Goal: Task Accomplishment & Management: Complete application form

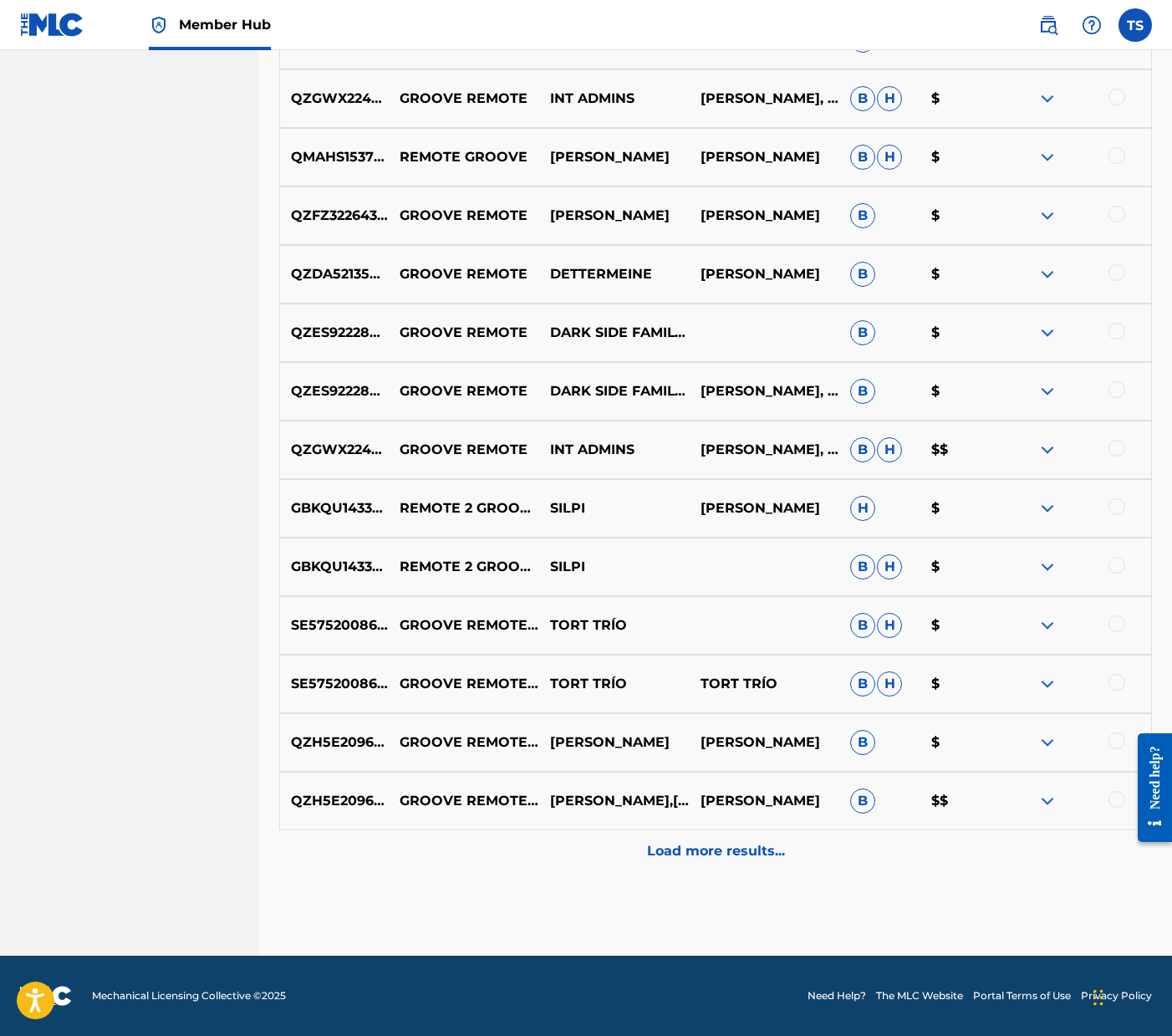
drag, startPoint x: 752, startPoint y: 879, endPoint x: 761, endPoint y: 881, distance: 9.2
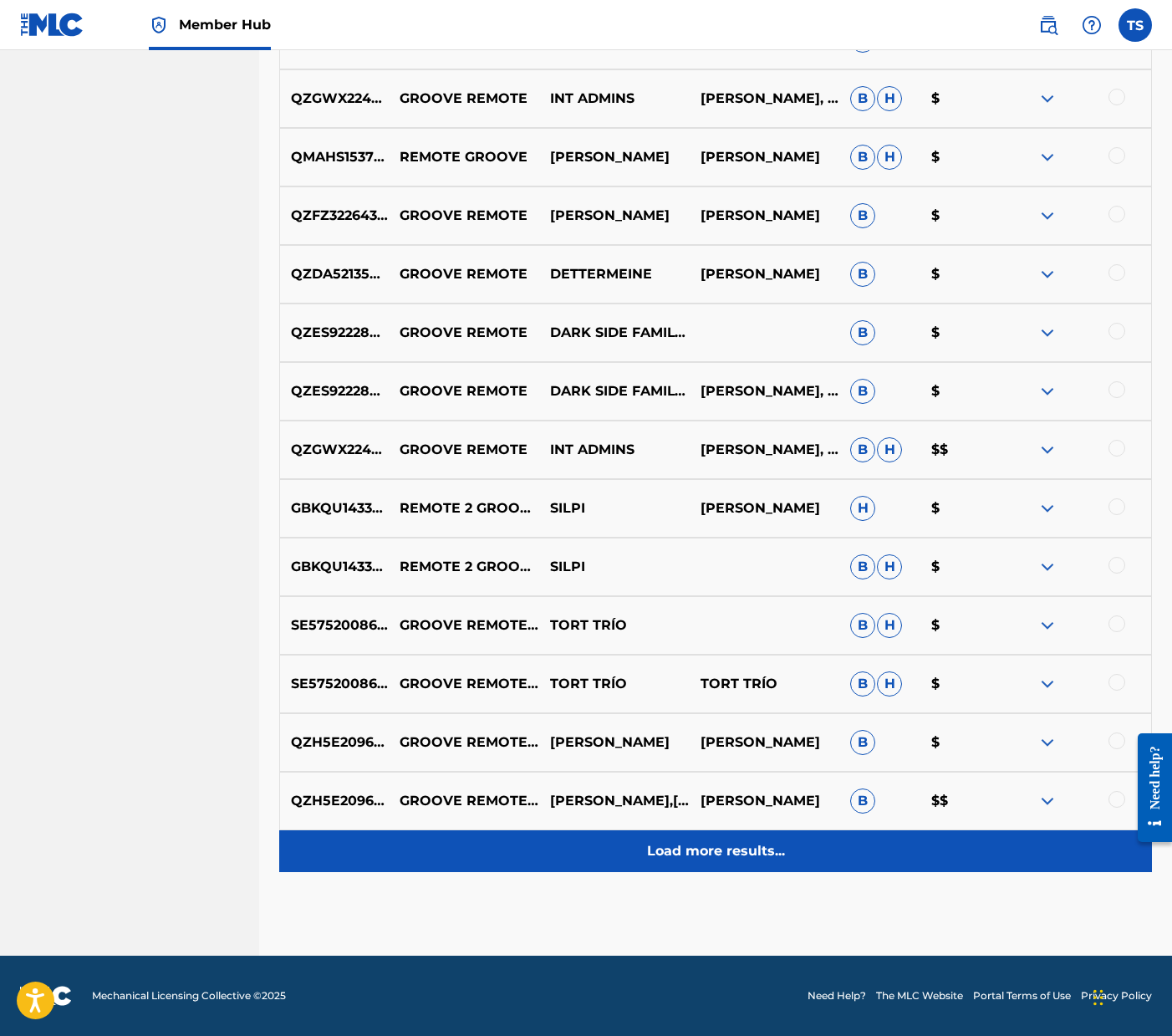
click at [736, 846] on p "Load more results..." at bounding box center [716, 851] width 138 height 21
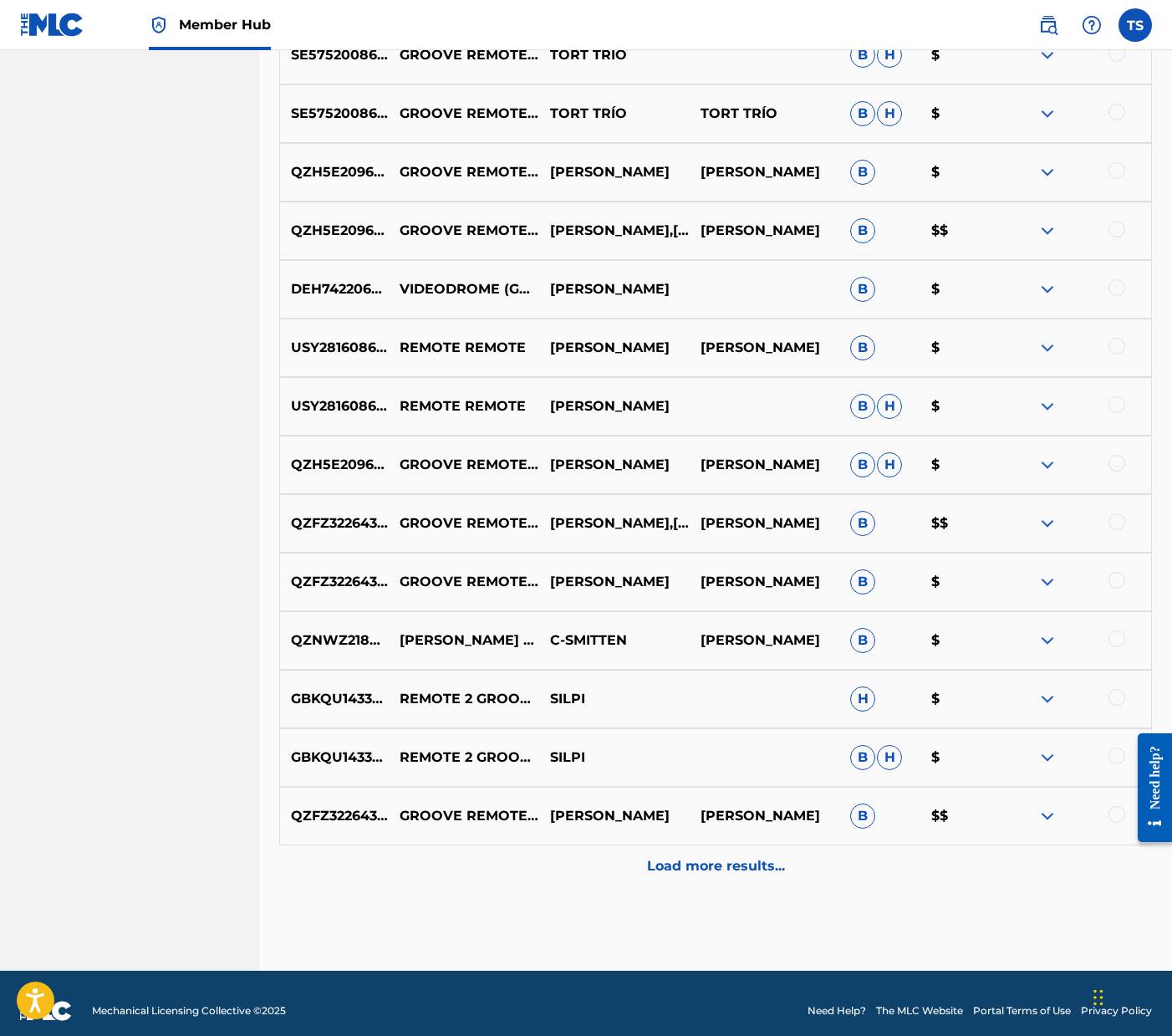
scroll to position [1648, 0]
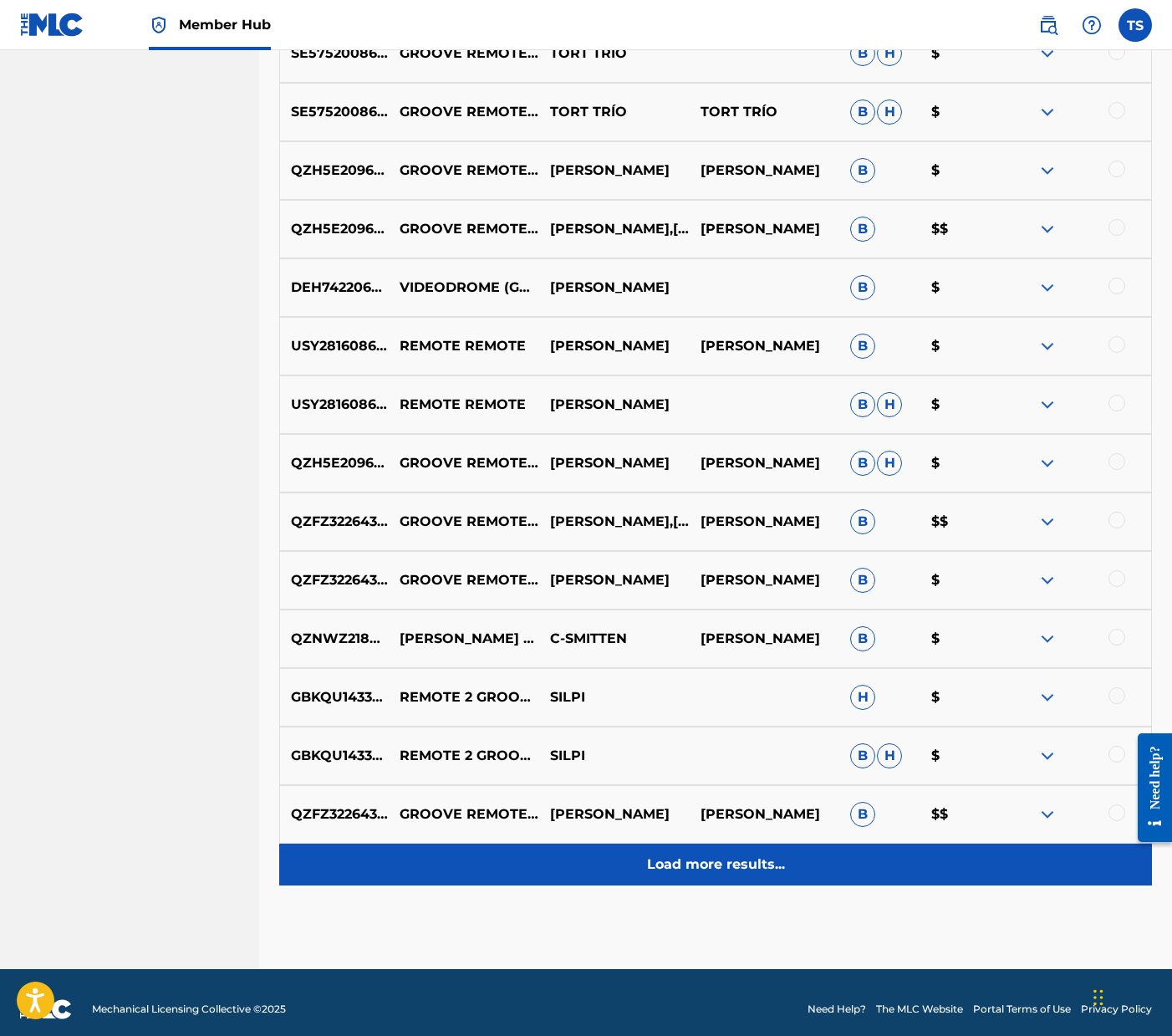
click at [711, 863] on p "Load more results..." at bounding box center [716, 865] width 138 height 21
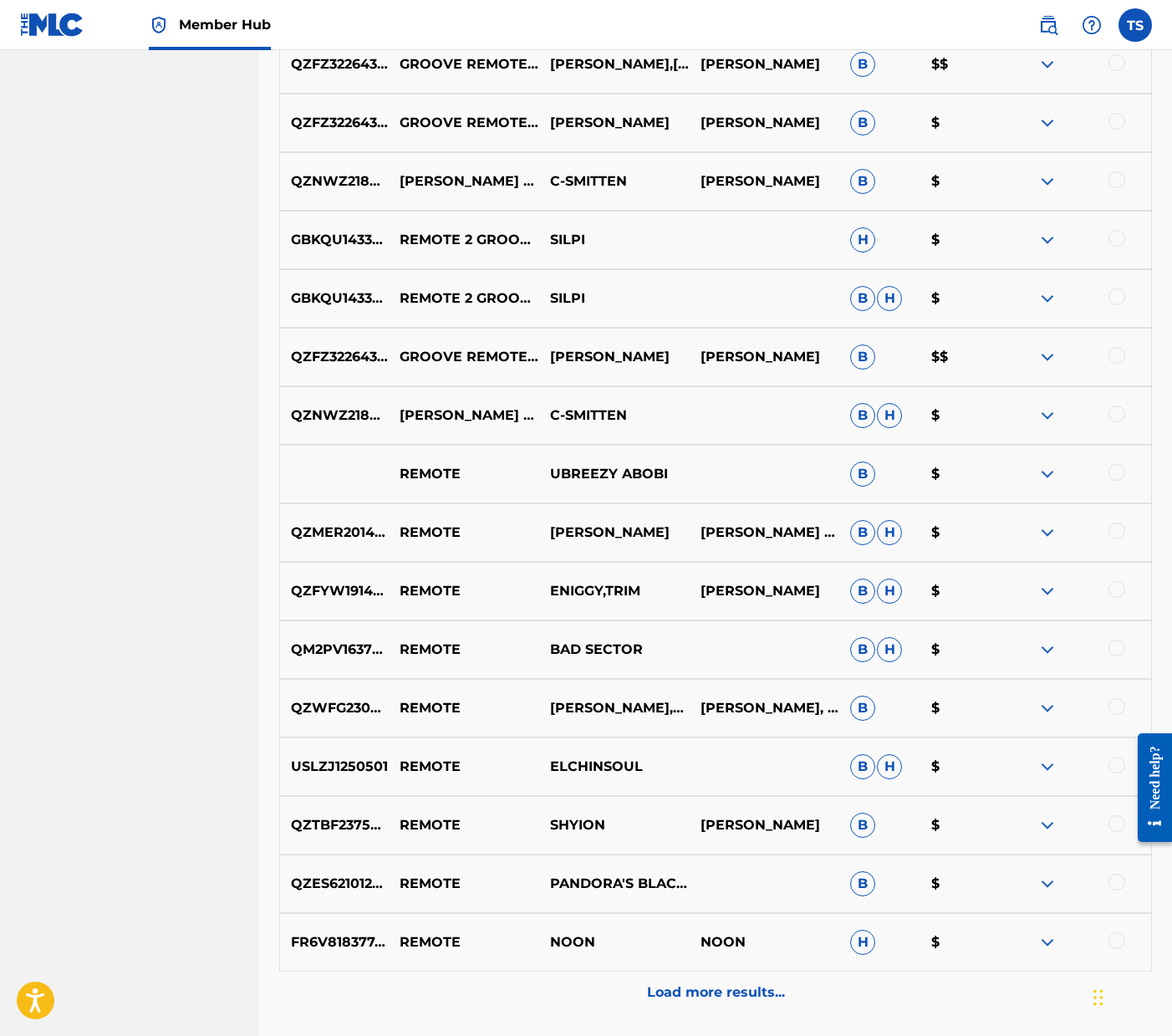
scroll to position [2136, 0]
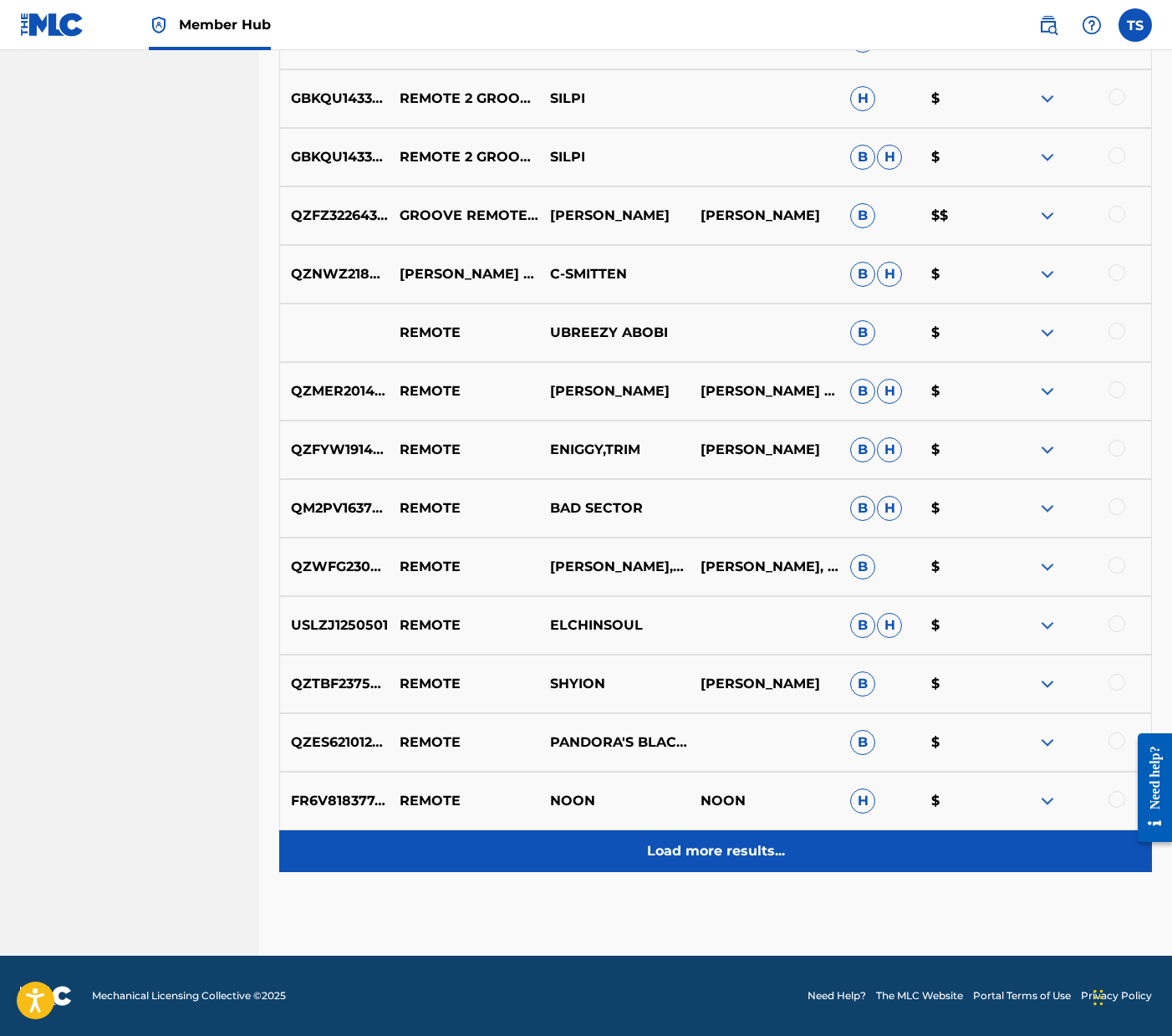
click at [749, 843] on p "Load more results..." at bounding box center [716, 851] width 138 height 21
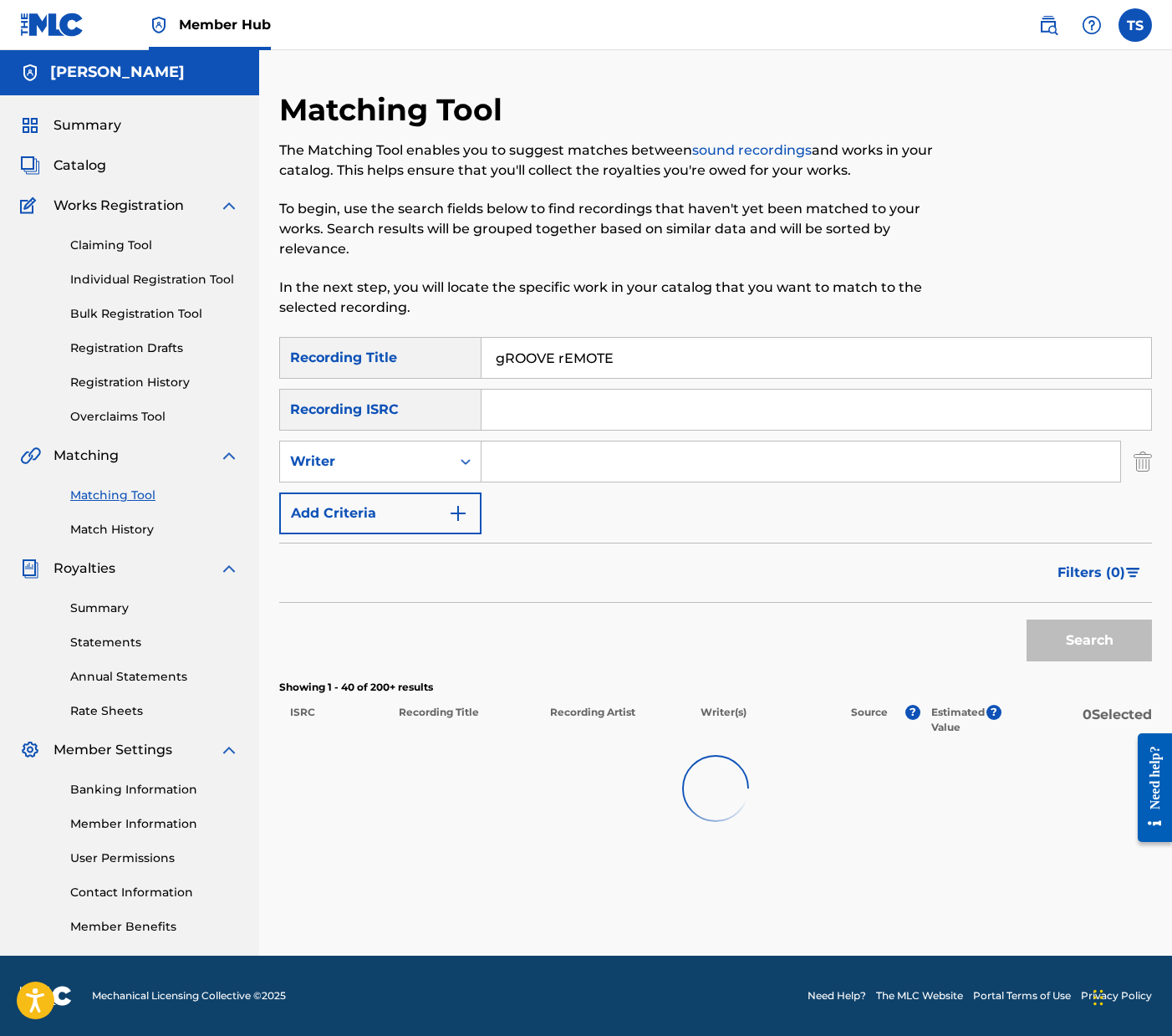
scroll to position [2247, 0]
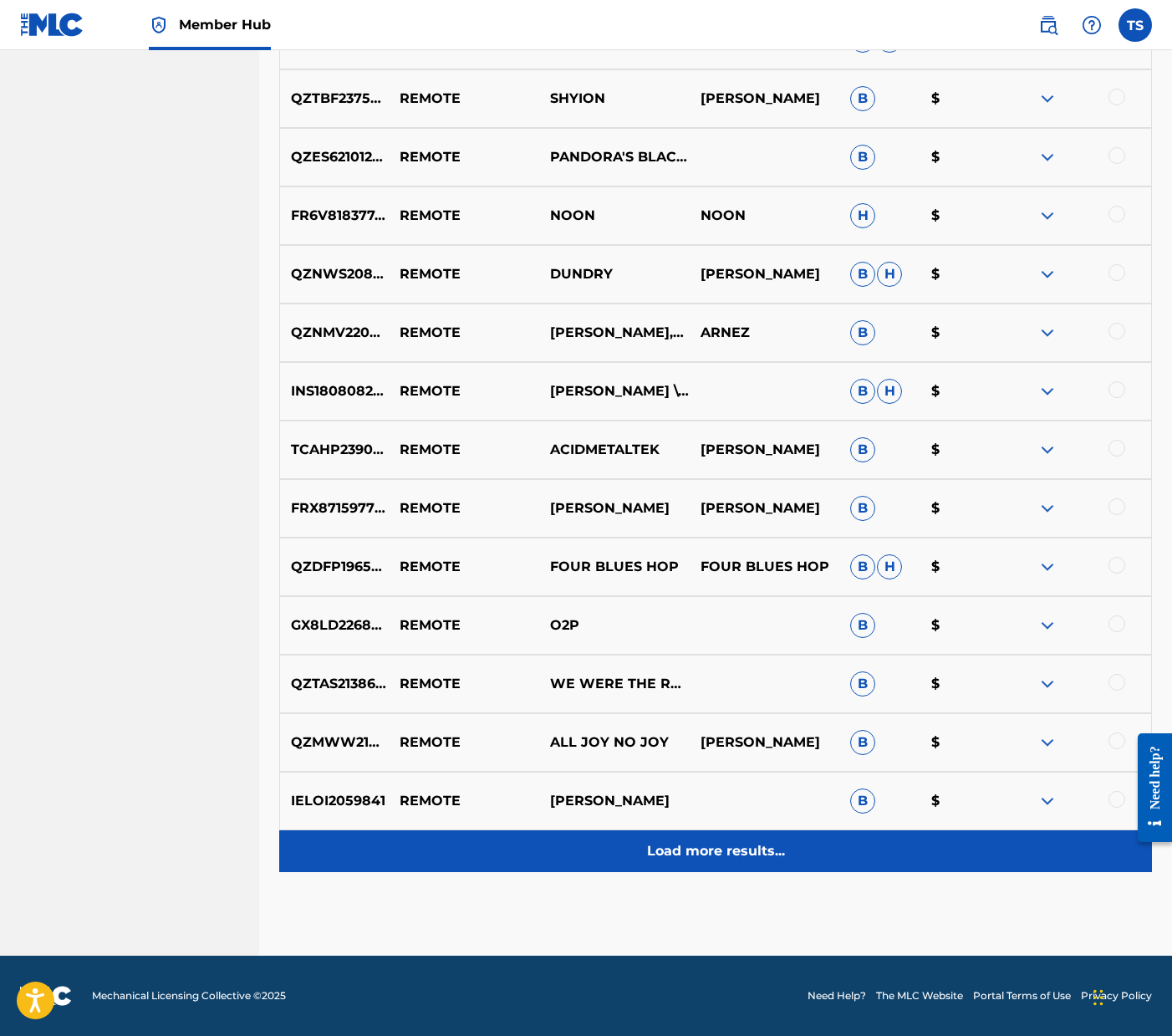
click at [746, 857] on p "Load more results..." at bounding box center [716, 851] width 138 height 21
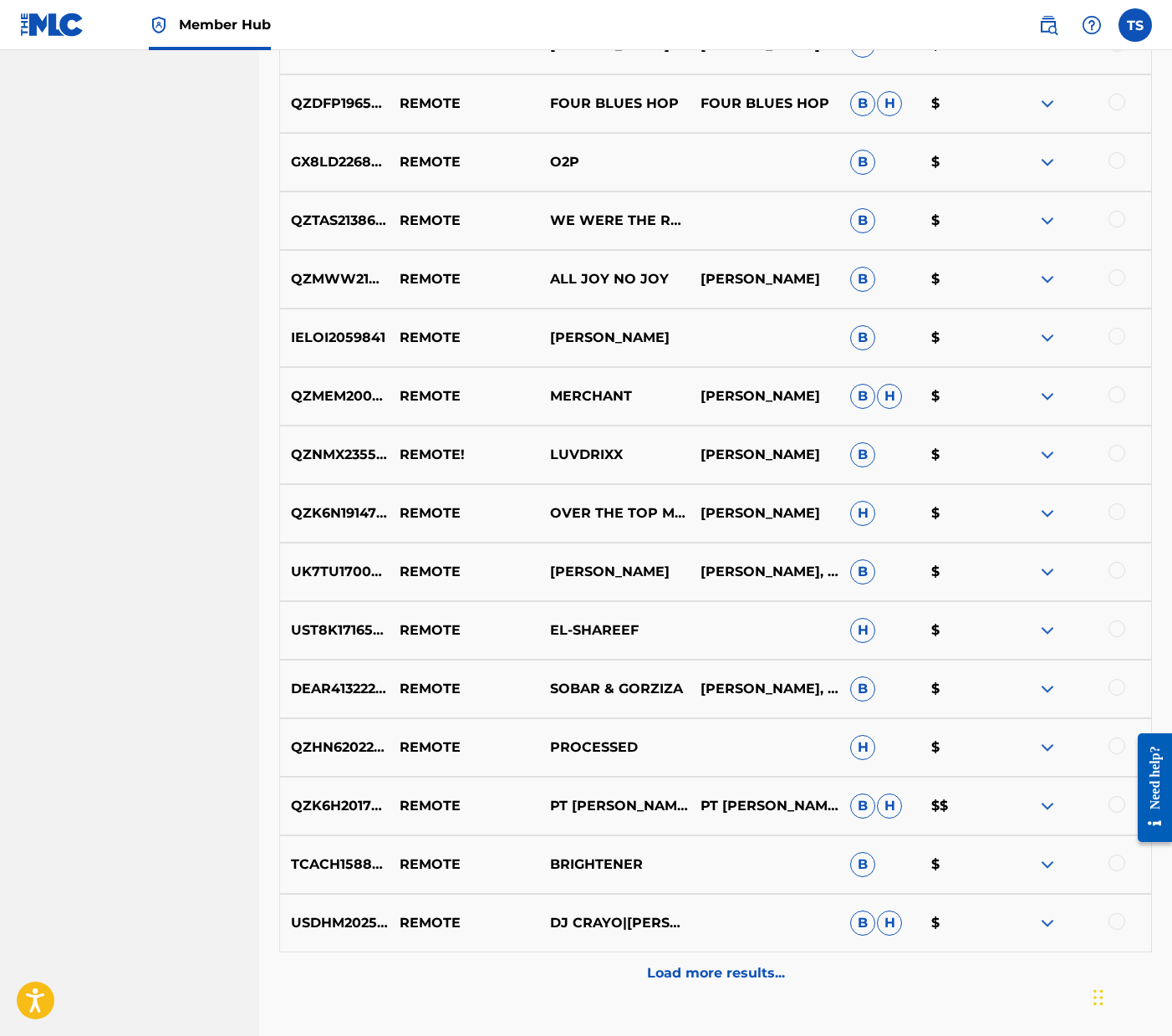
scroll to position [3418, 0]
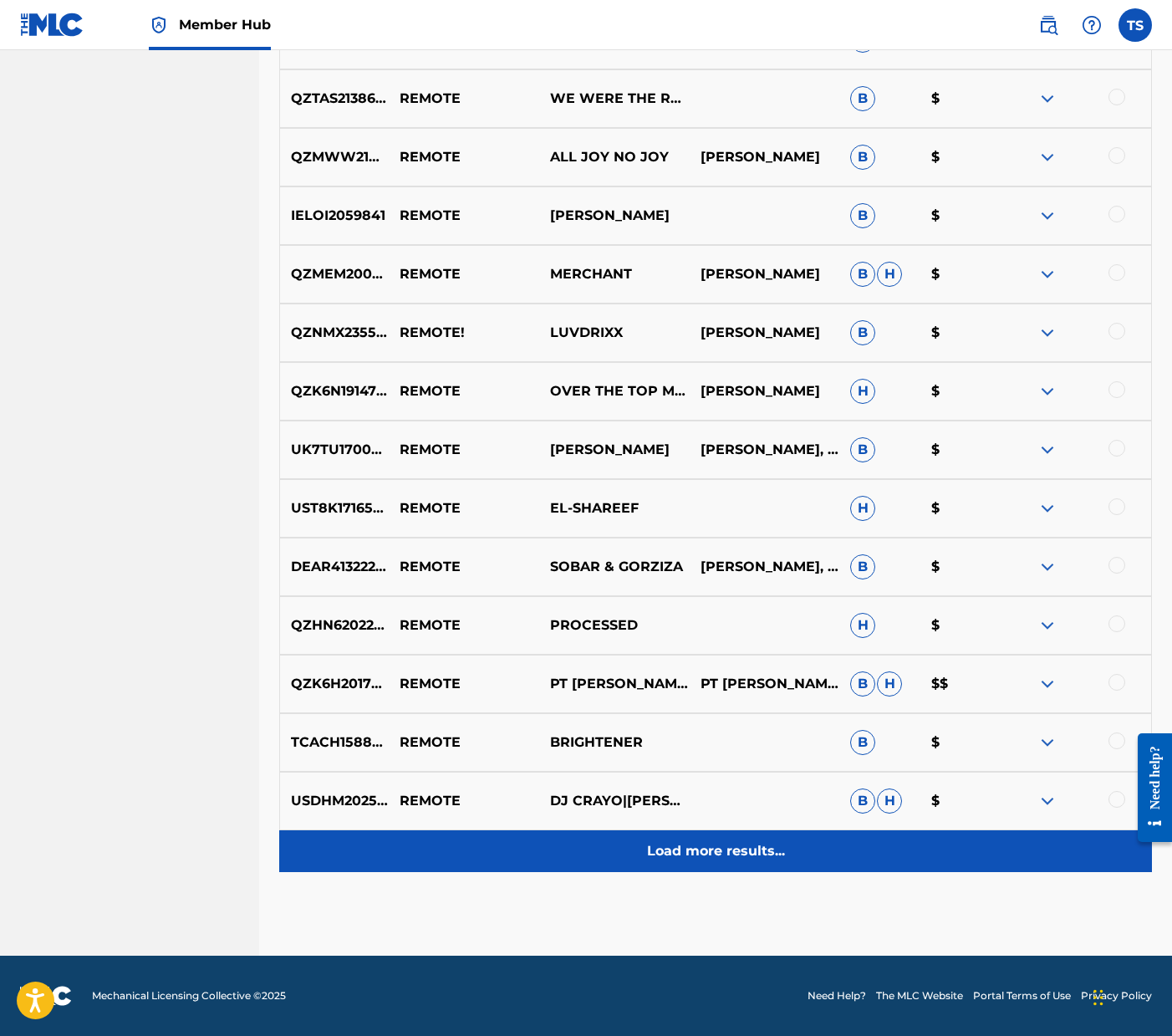
click at [744, 852] on p "Load more results..." at bounding box center [716, 851] width 138 height 21
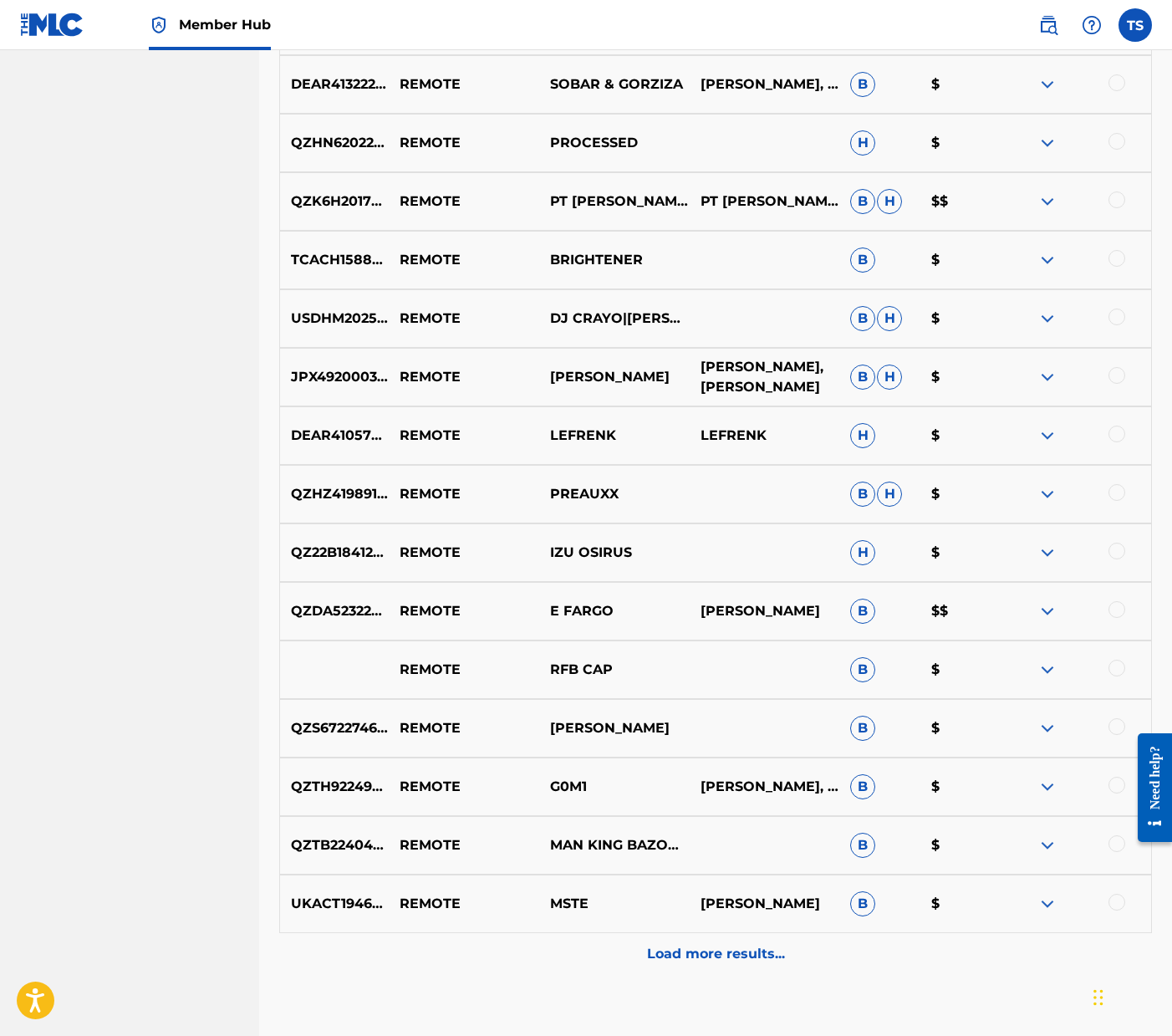
scroll to position [4003, 0]
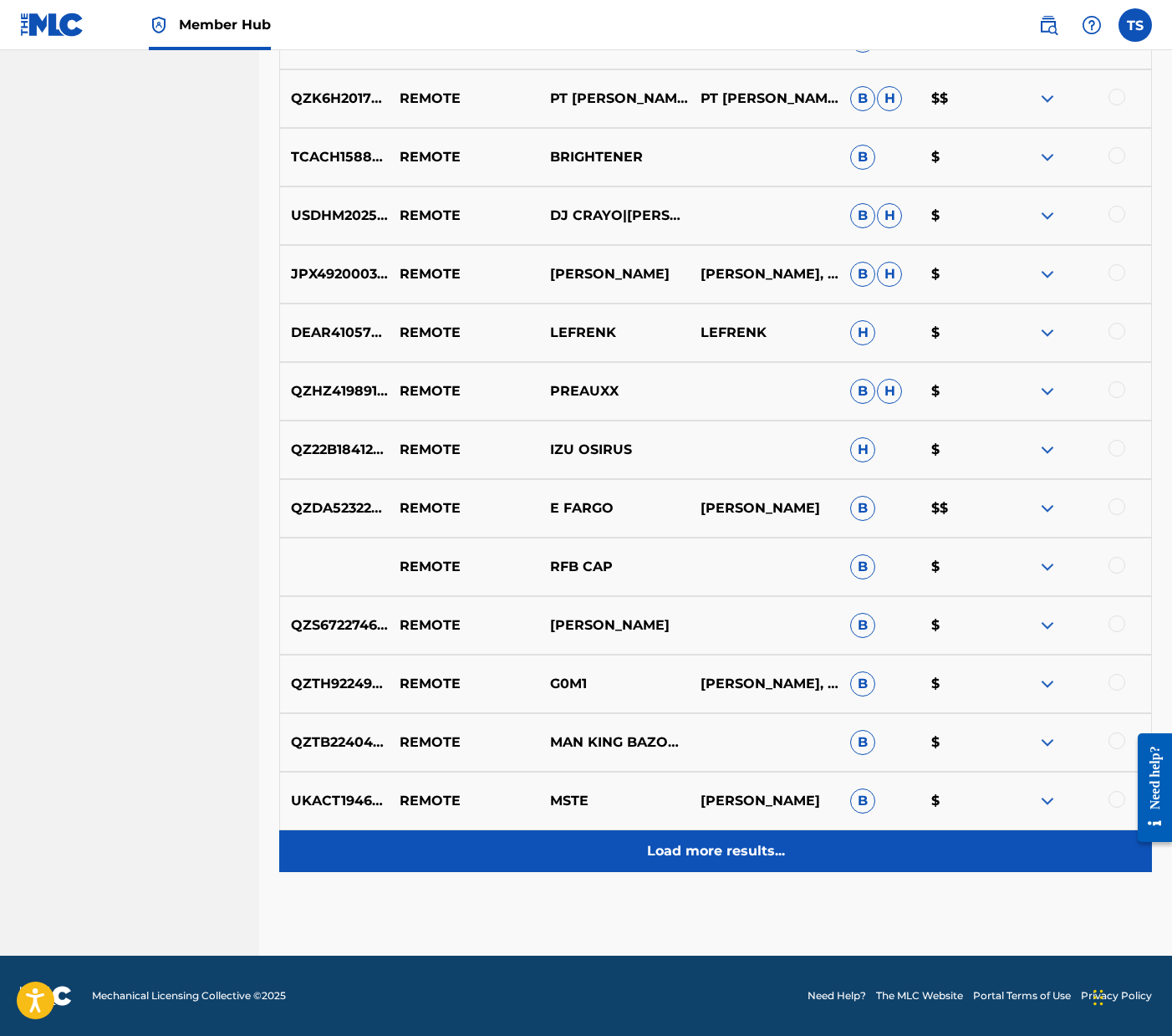
click at [746, 847] on p "Load more results..." at bounding box center [716, 851] width 138 height 21
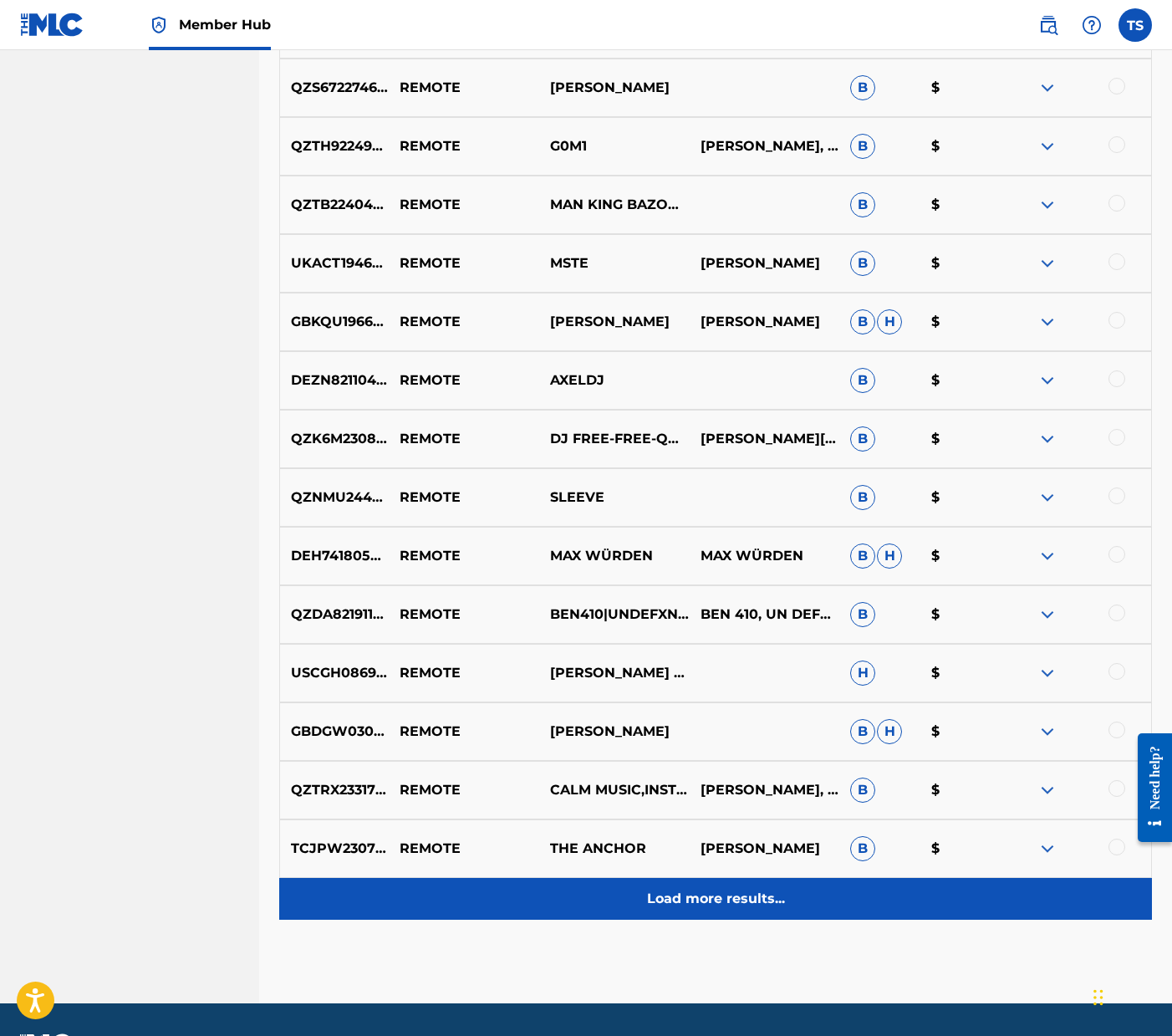
scroll to position [4588, 0]
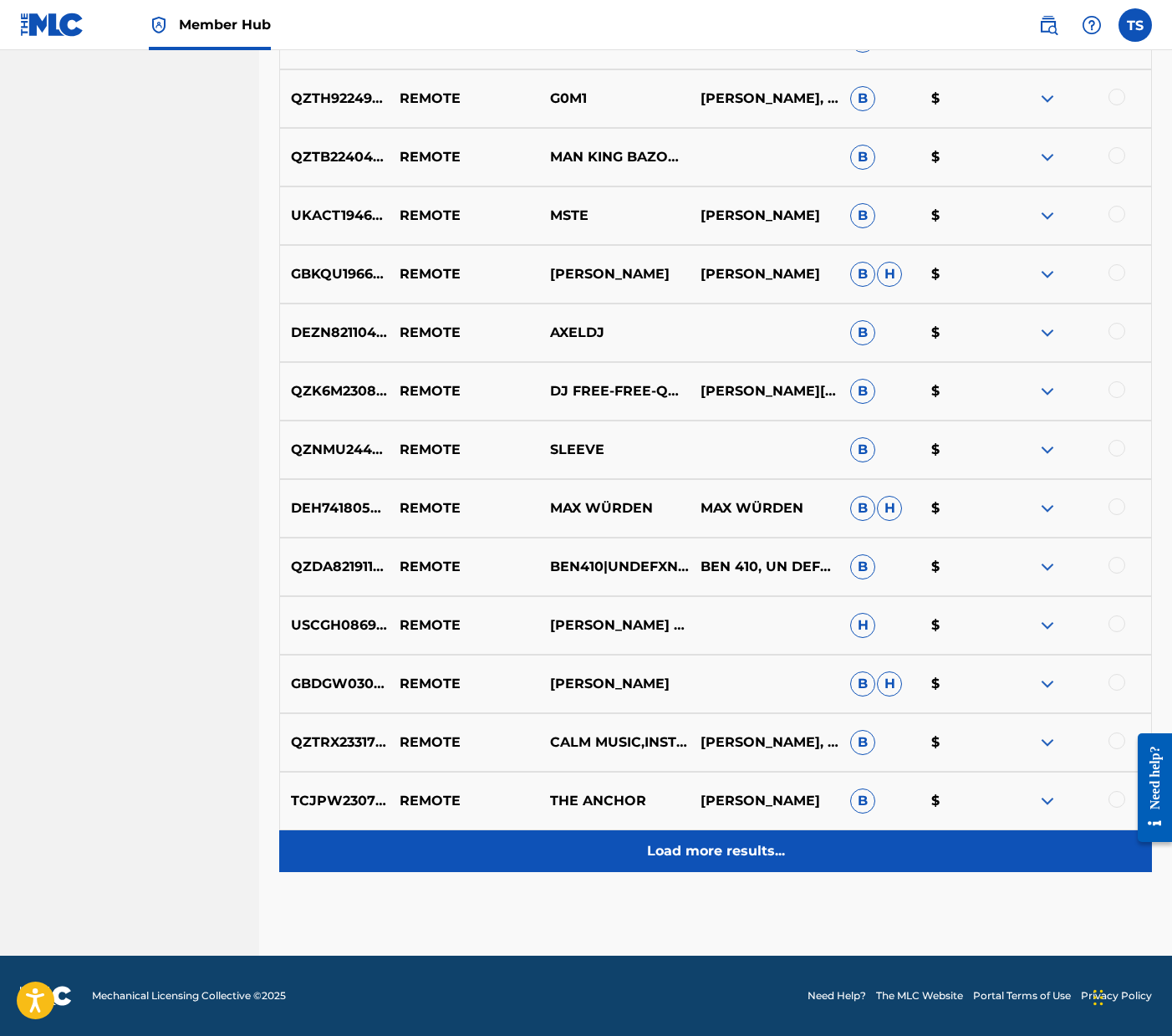
click at [747, 856] on p "Load more results..." at bounding box center [716, 851] width 138 height 21
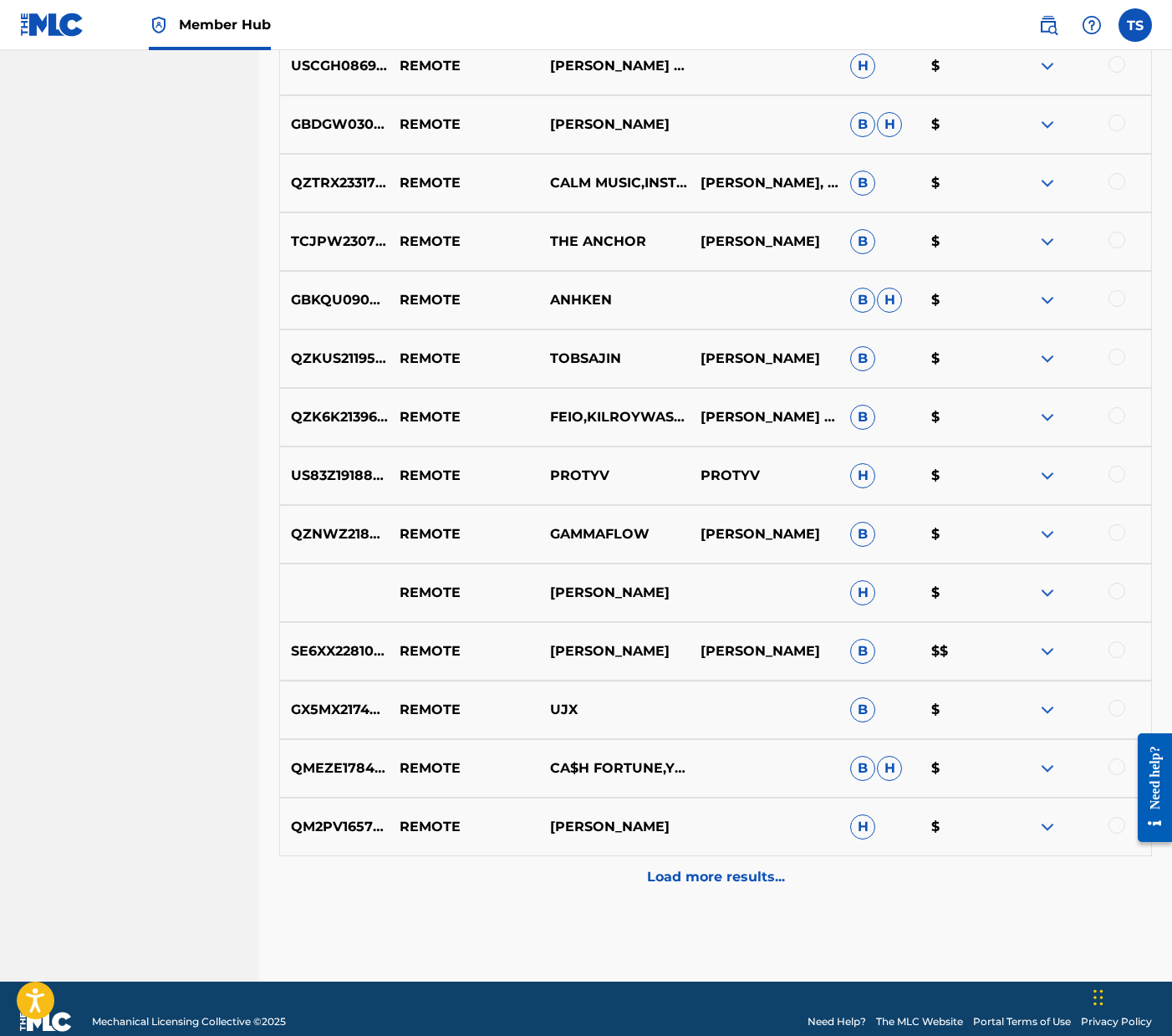
scroll to position [5173, 0]
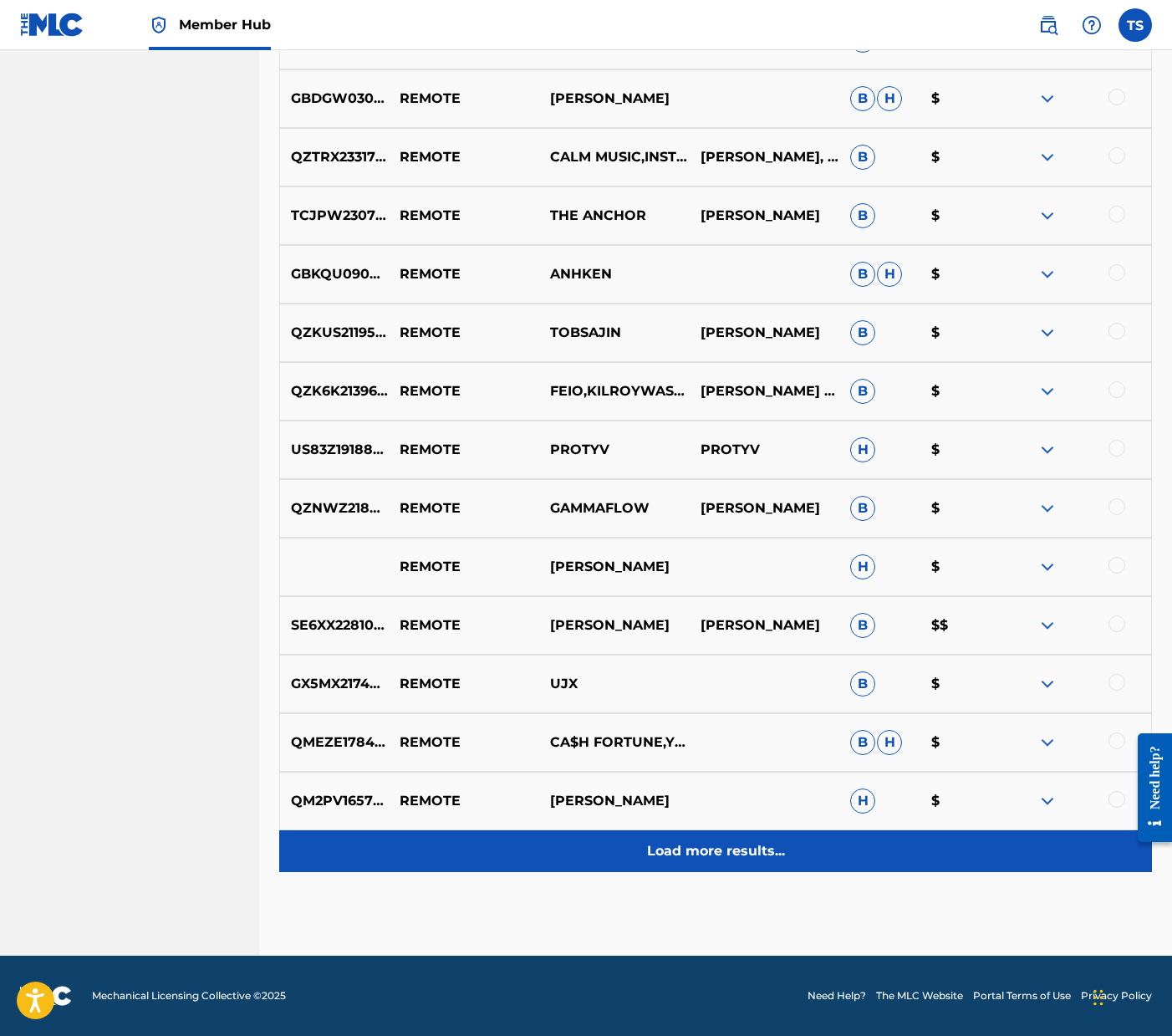
click at [740, 850] on p "Load more results..." at bounding box center [716, 851] width 138 height 21
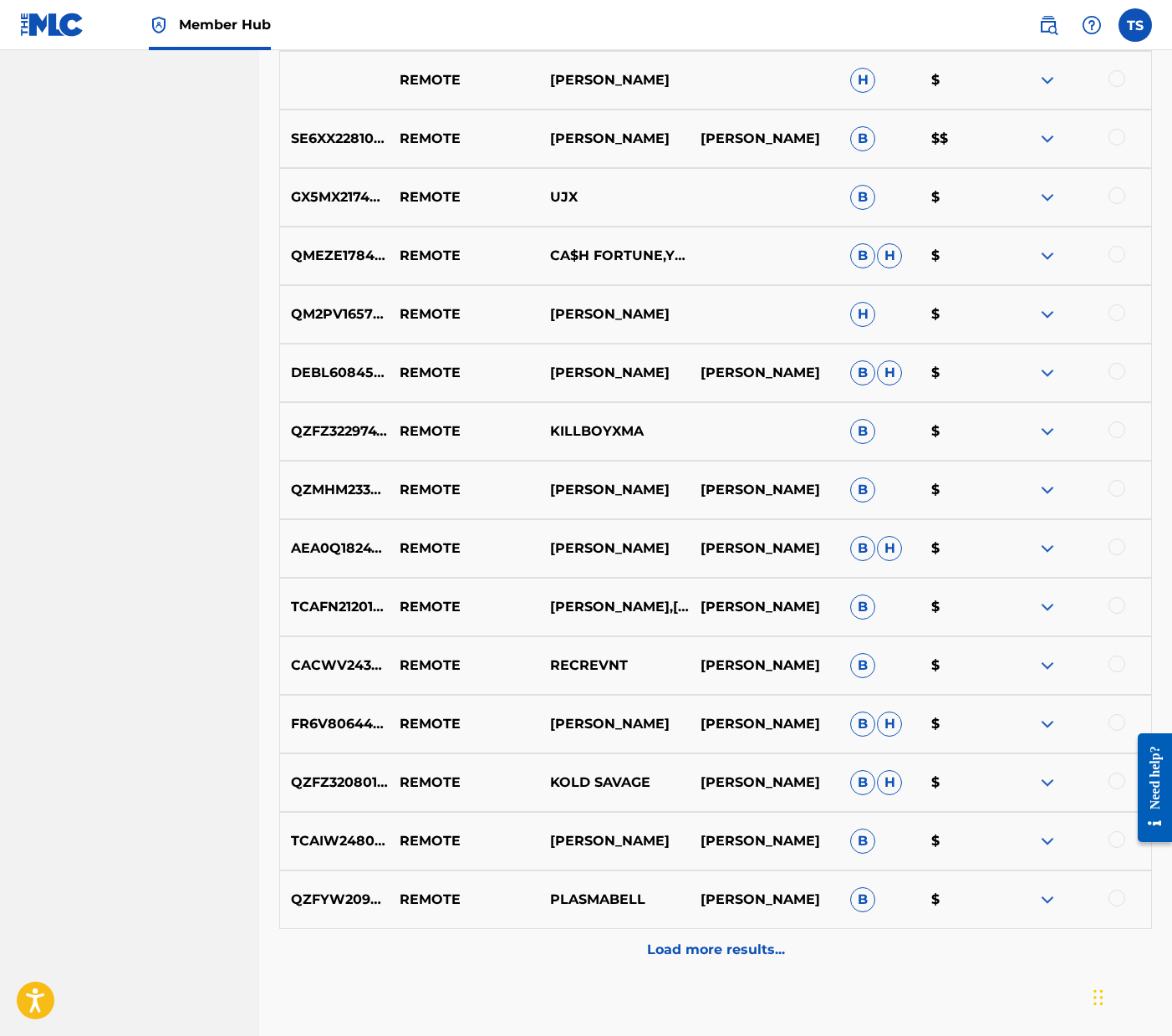
scroll to position [5759, 0]
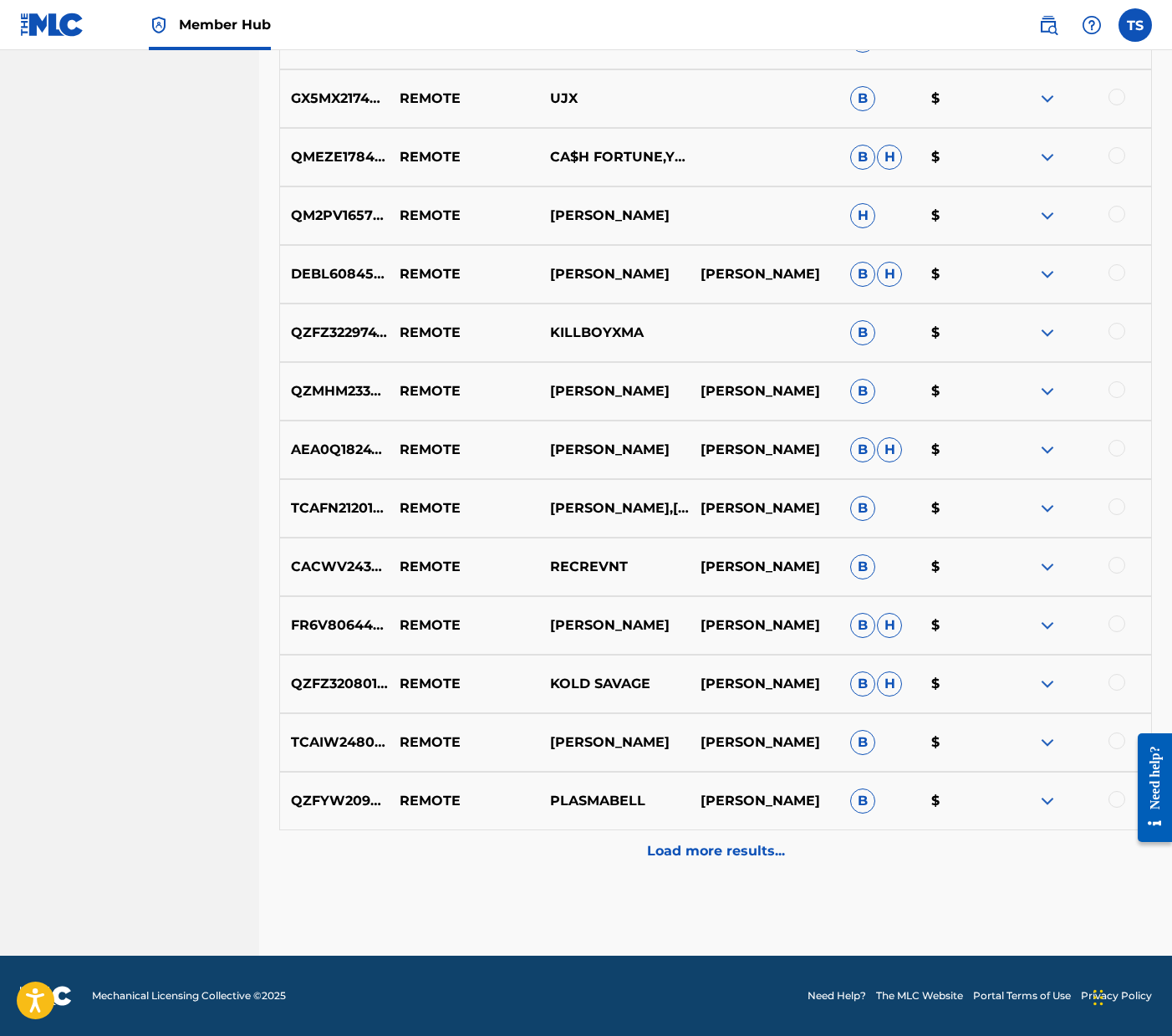
click at [744, 849] on p "Load more results..." at bounding box center [716, 851] width 138 height 21
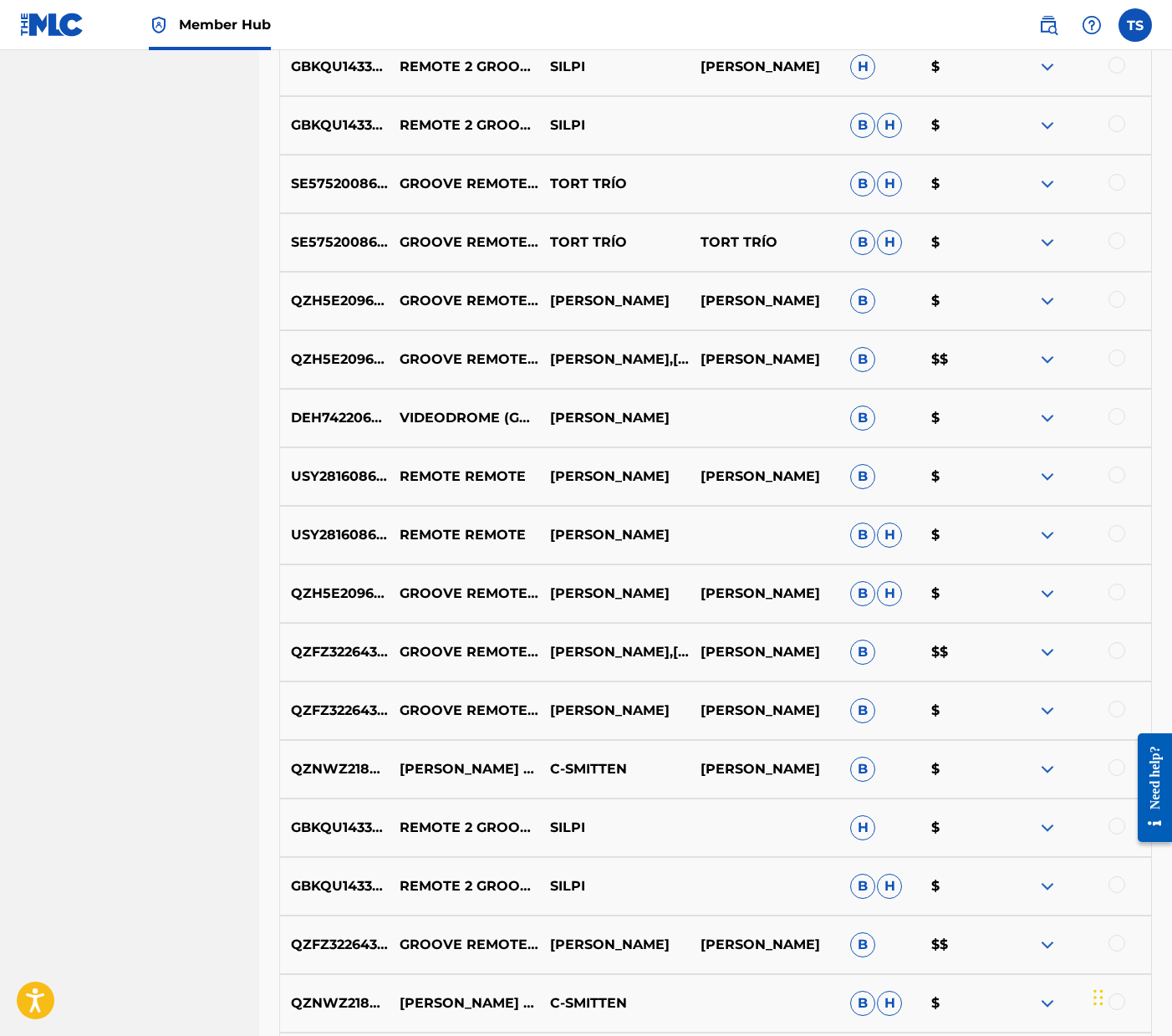
scroll to position [967, 0]
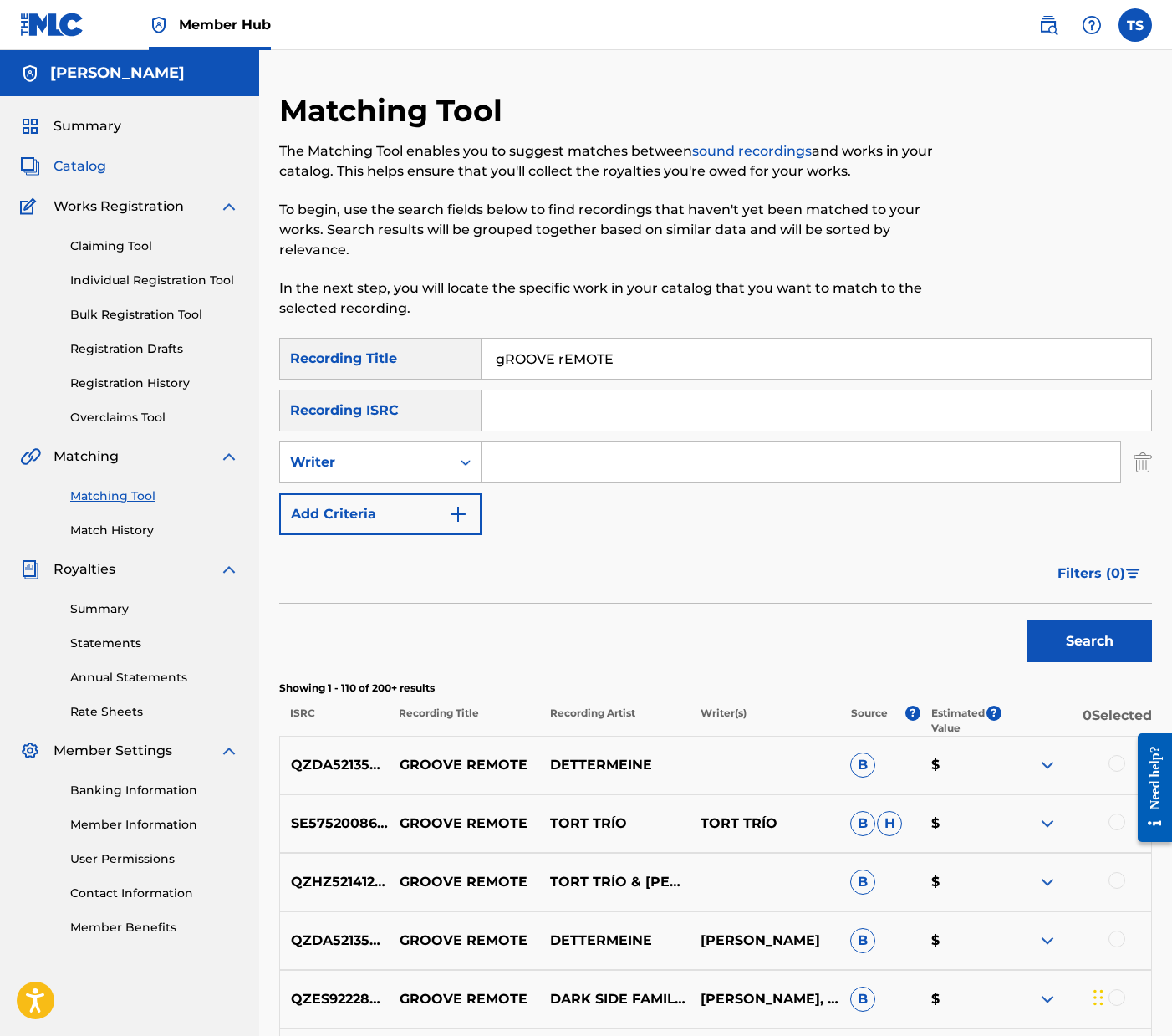
click at [82, 164] on span "Catalog" at bounding box center [79, 167] width 52 height 21
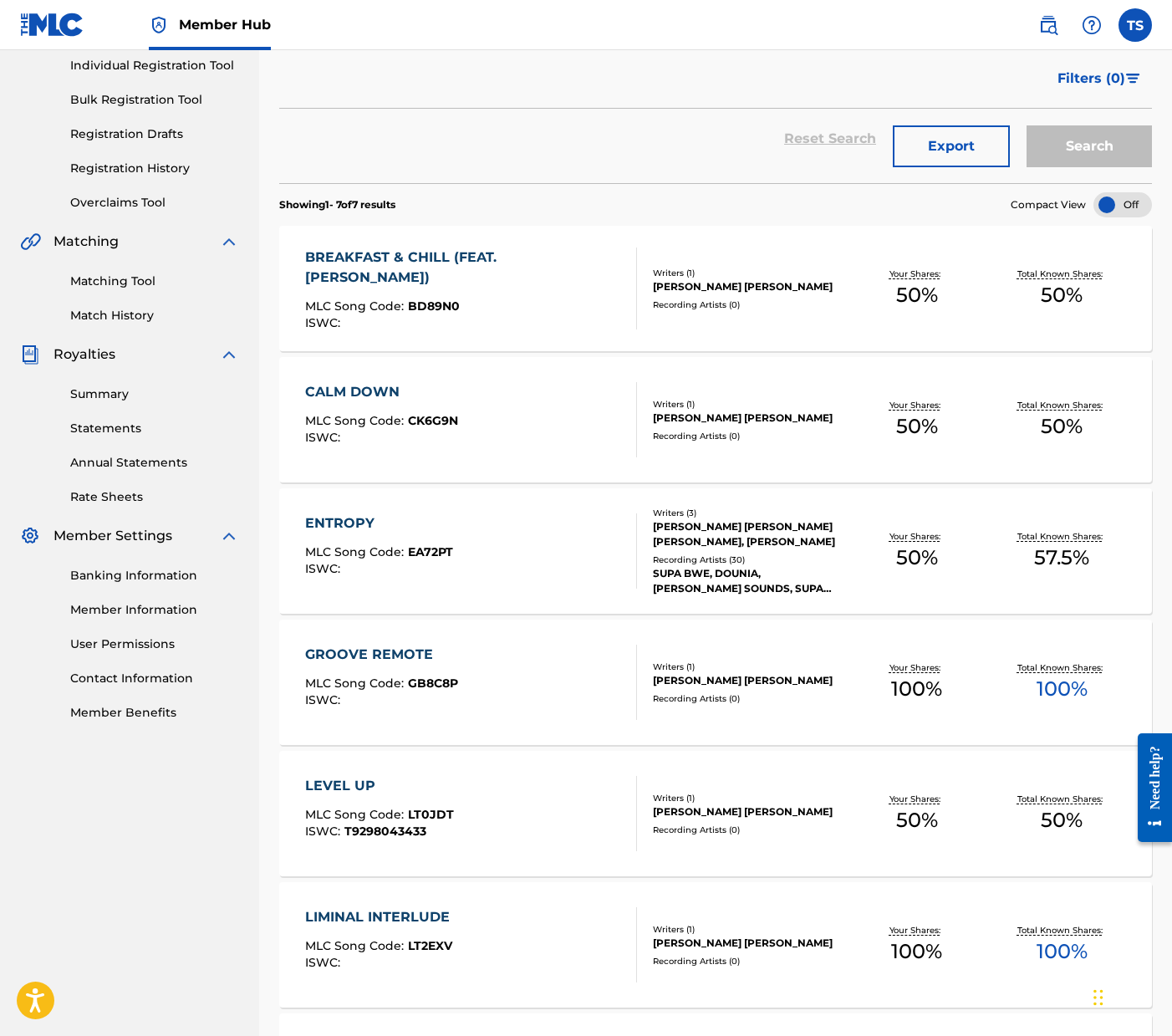
scroll to position [124, 0]
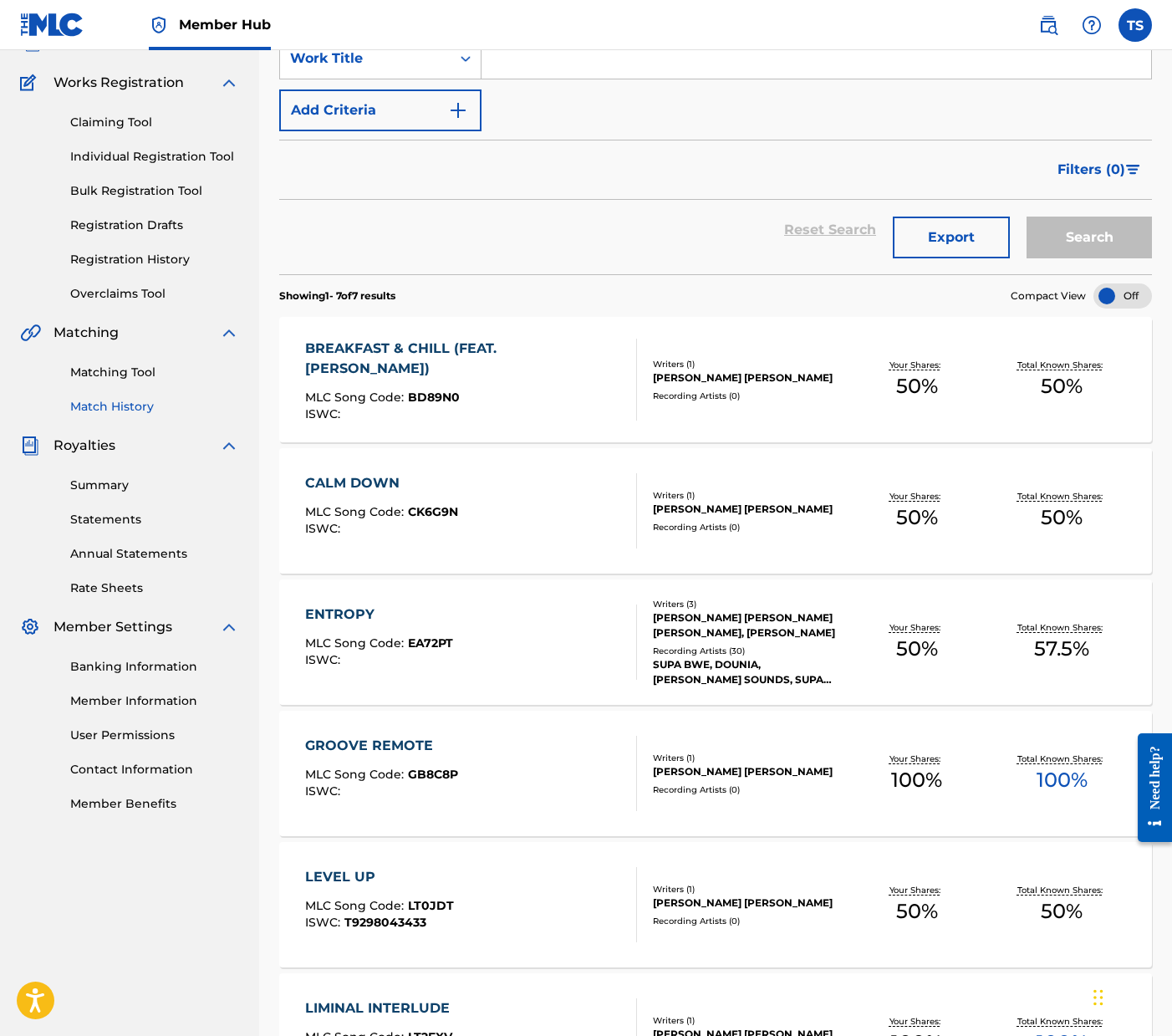
click at [133, 401] on link "Match History" at bounding box center [154, 406] width 169 height 18
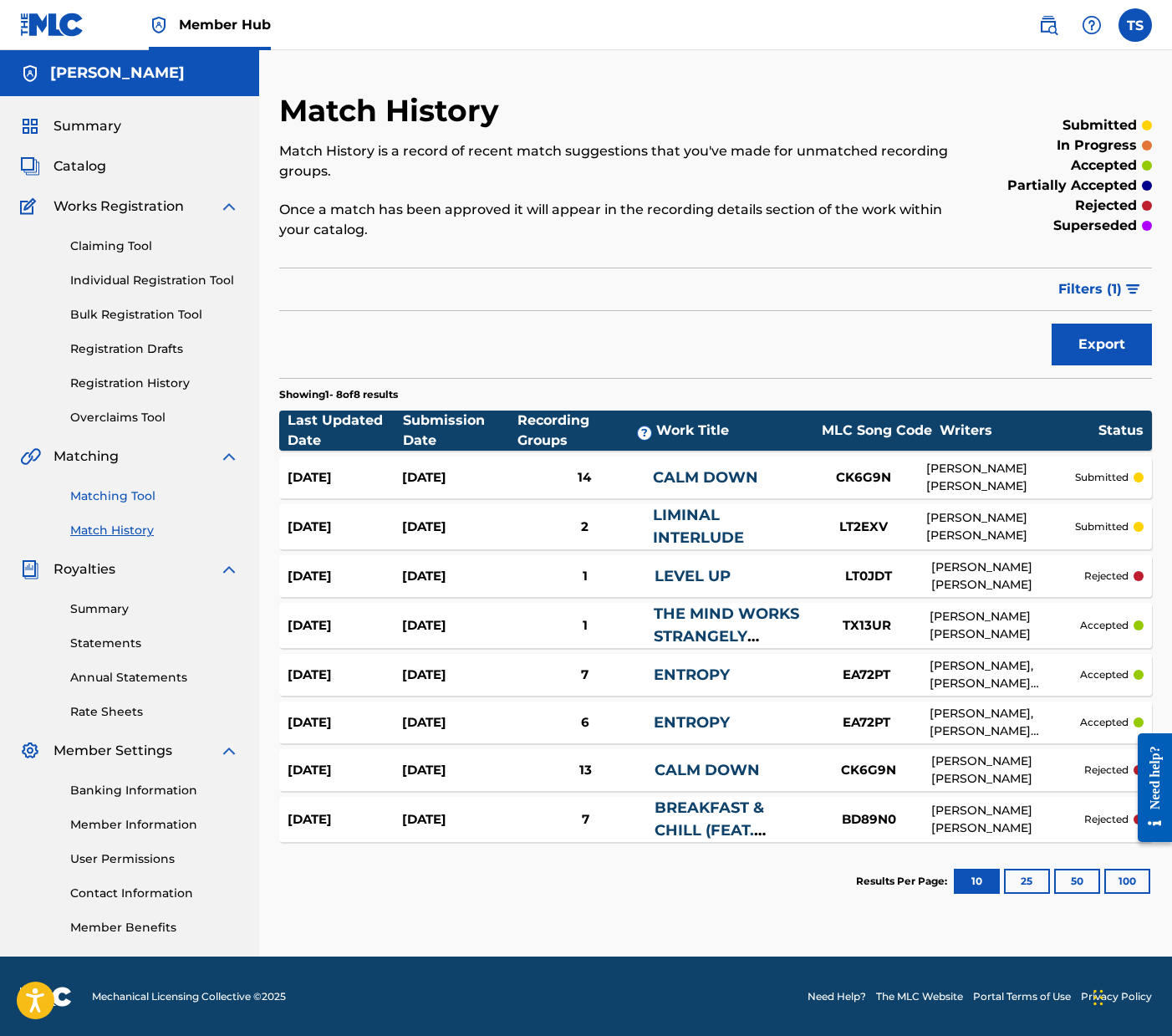
click at [124, 490] on link "Matching Tool" at bounding box center [154, 496] width 169 height 18
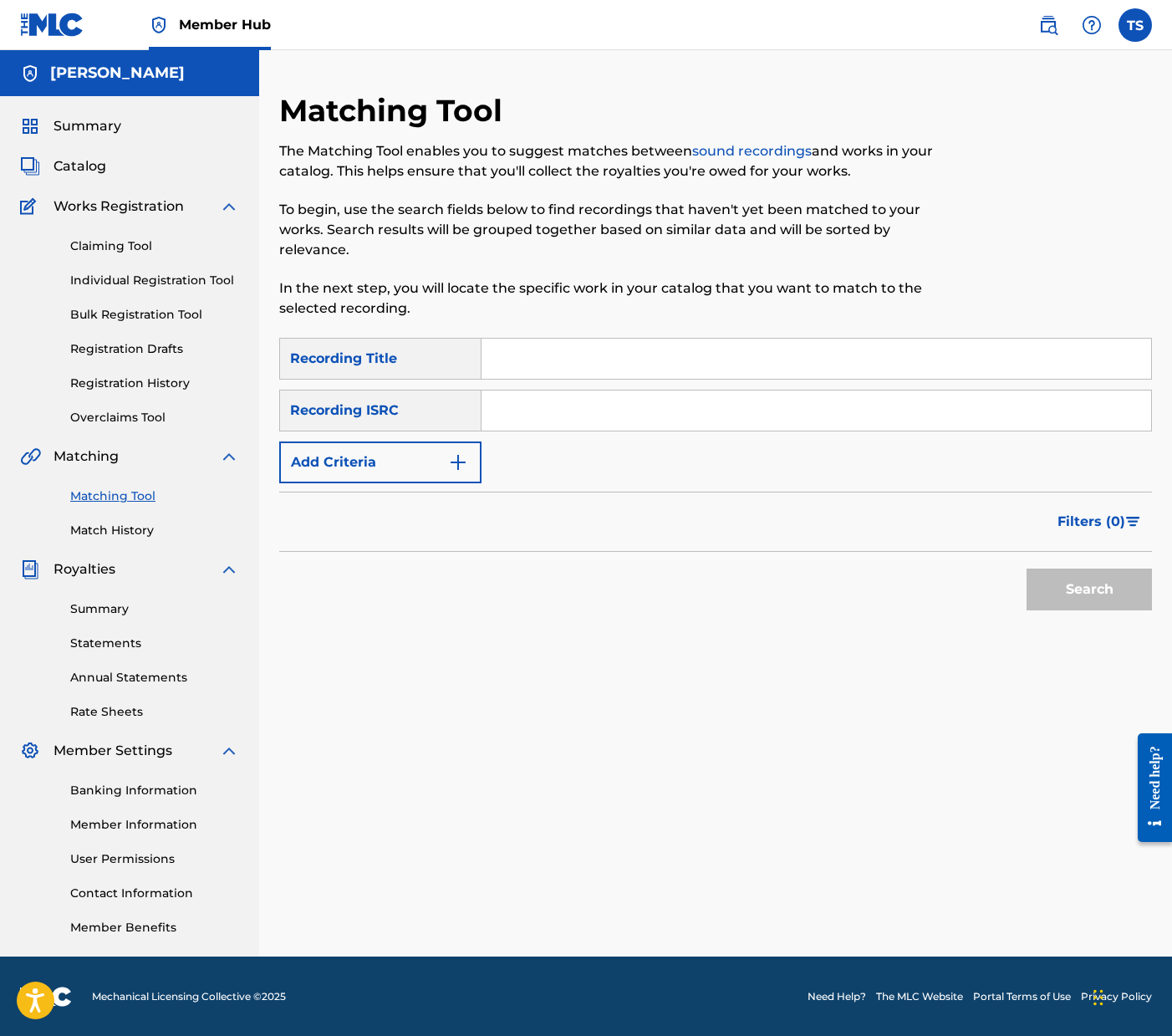
click at [648, 369] on input "Search Form" at bounding box center [816, 358] width 670 height 40
click at [451, 458] on img "Search Form" at bounding box center [458, 463] width 21 height 21
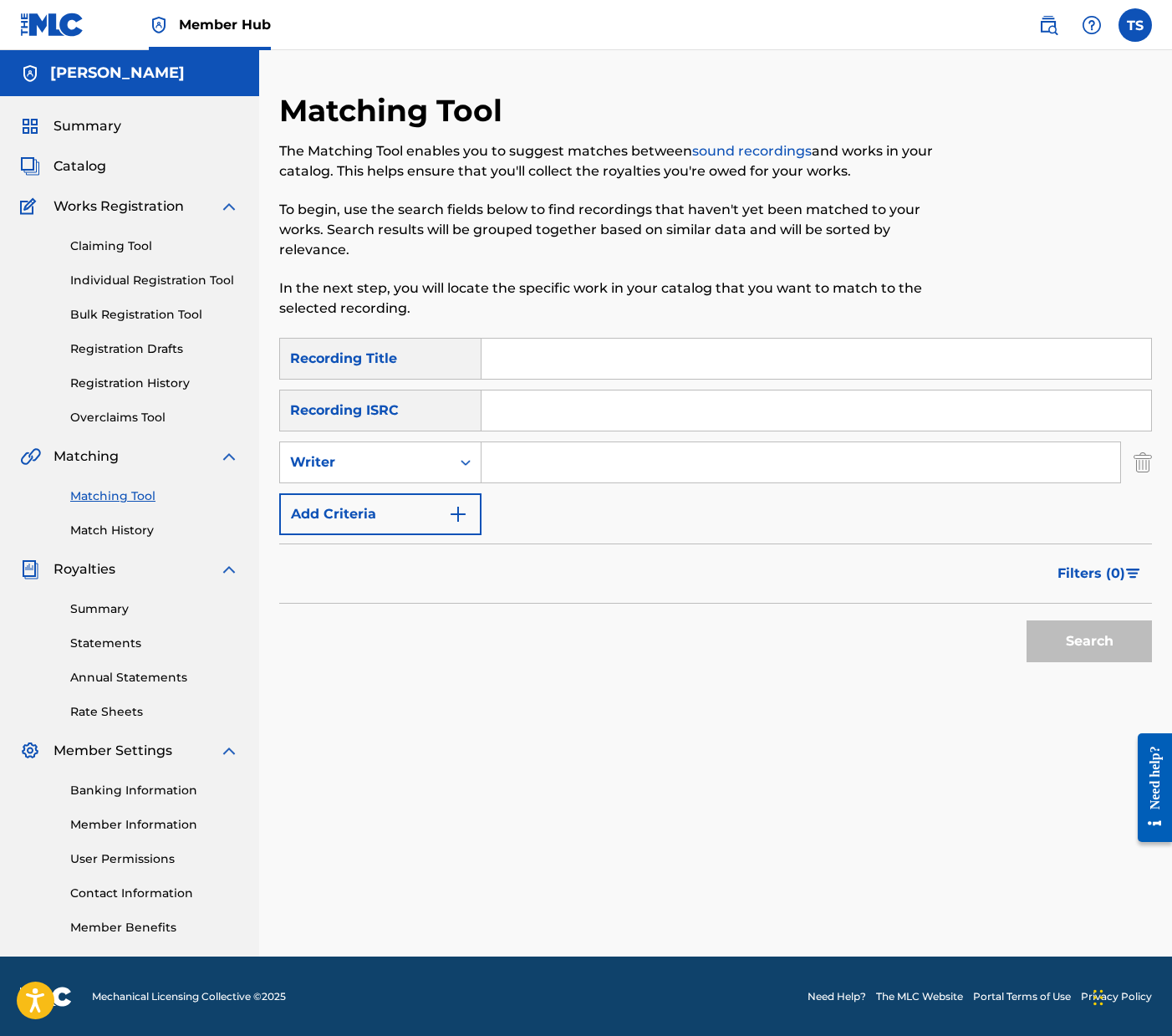
click at [518, 461] on input "Search Form" at bounding box center [801, 462] width 638 height 40
type input "TAYLOR JON SHEPARD"
click at [1026, 621] on button "Search" at bounding box center [1089, 641] width 125 height 42
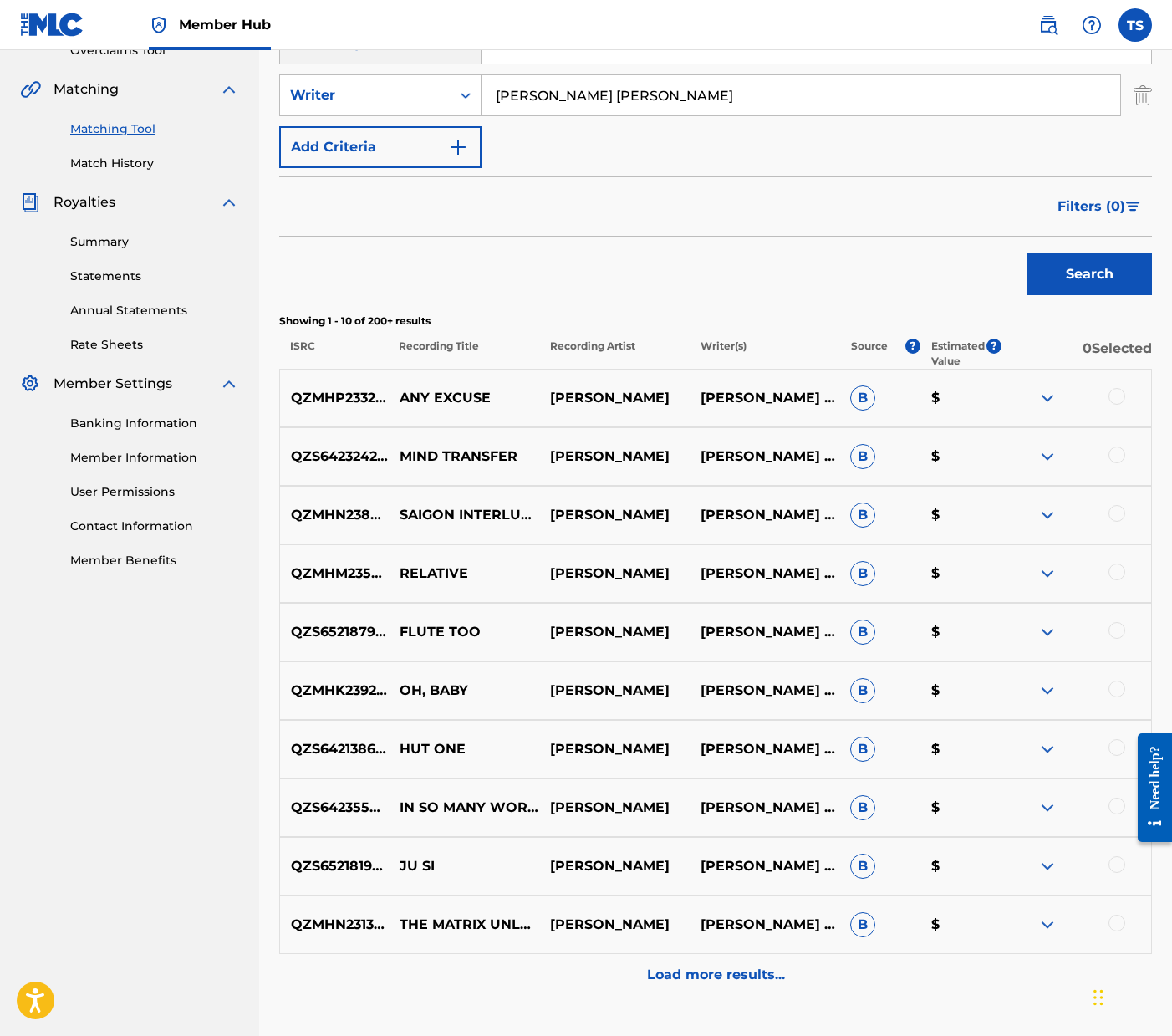
scroll to position [372, 0]
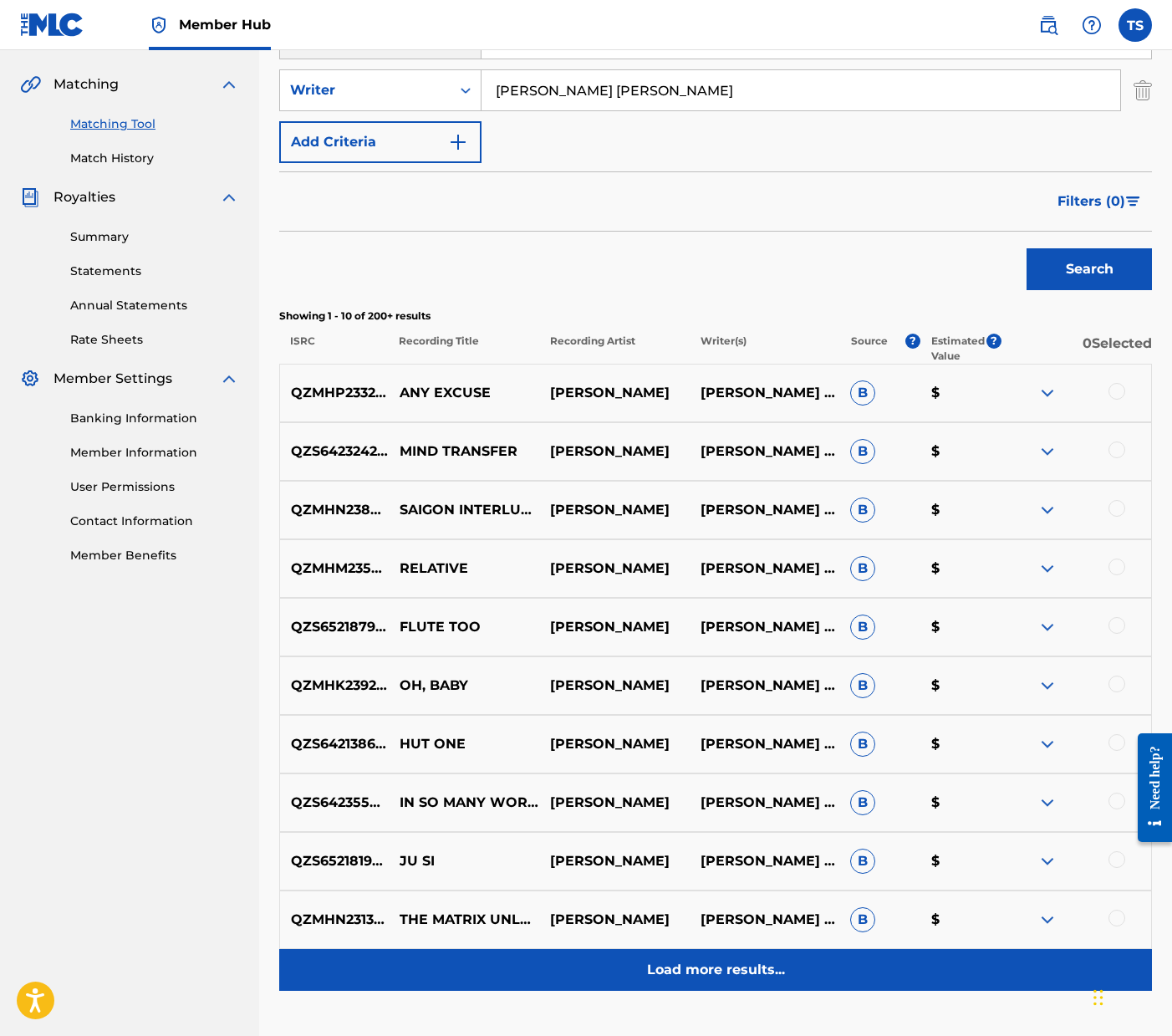
click at [707, 973] on p "Load more results..." at bounding box center [716, 970] width 138 height 21
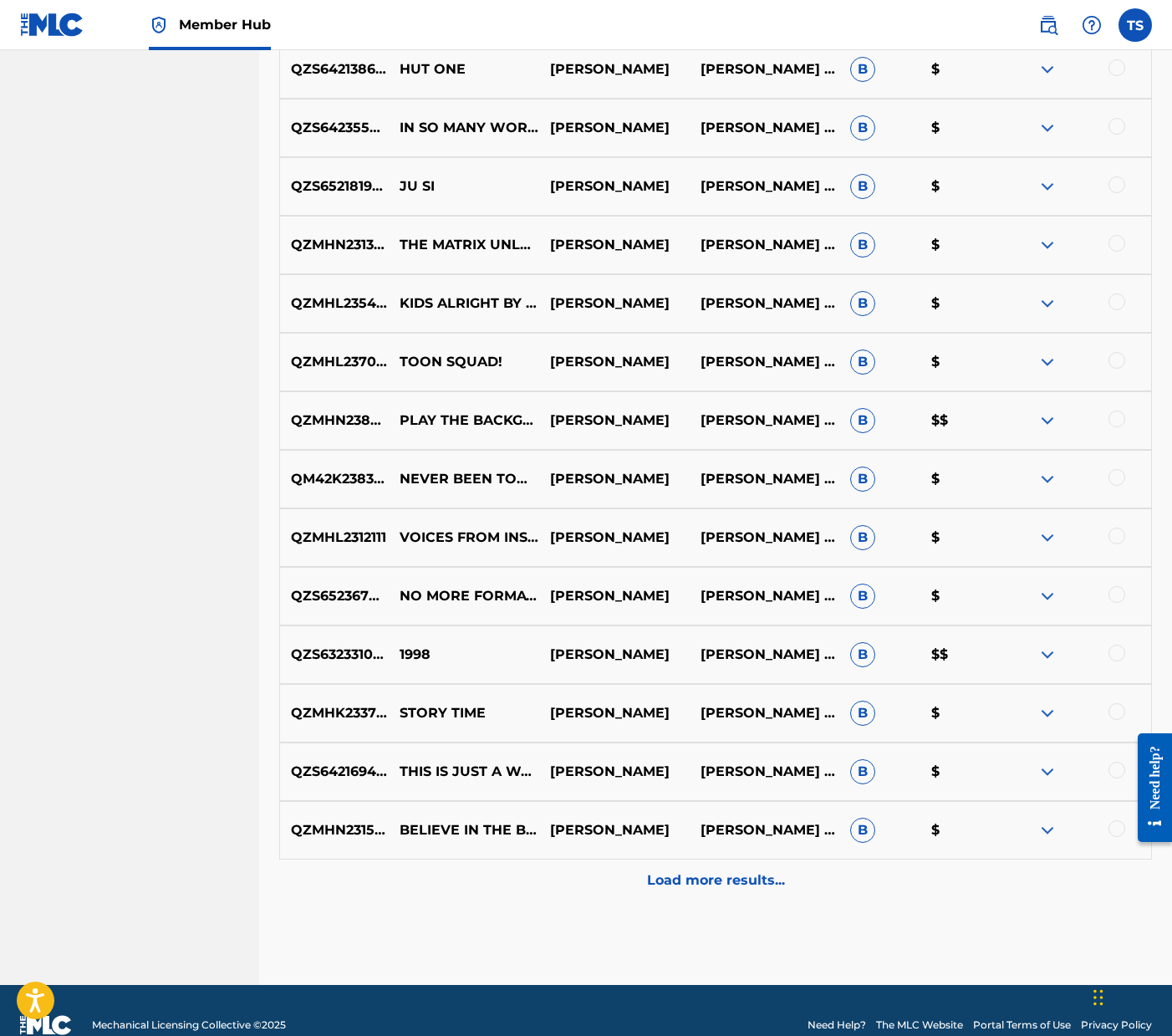
scroll to position [1076, 0]
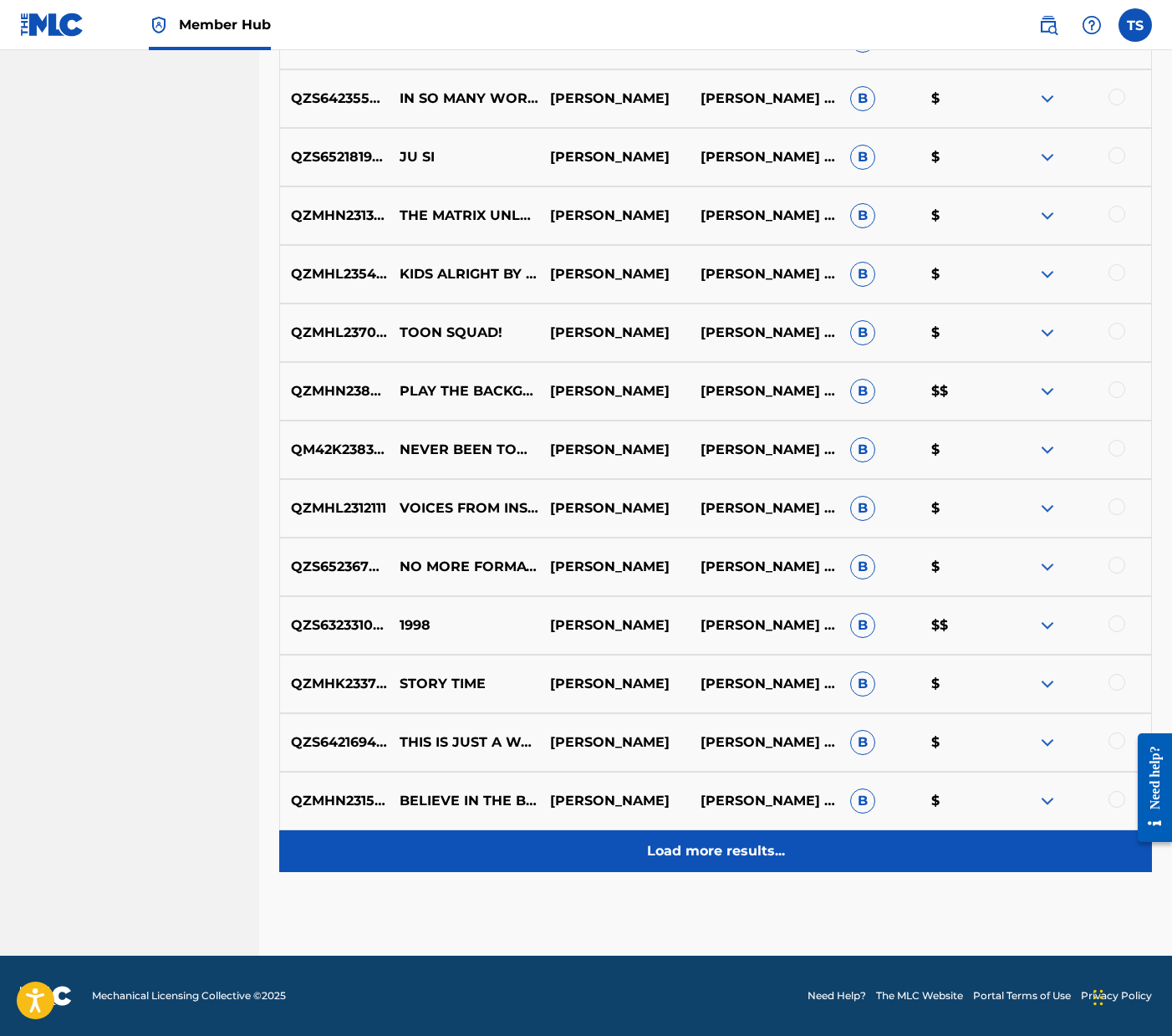
click at [717, 847] on p "Load more results..." at bounding box center [716, 851] width 138 height 21
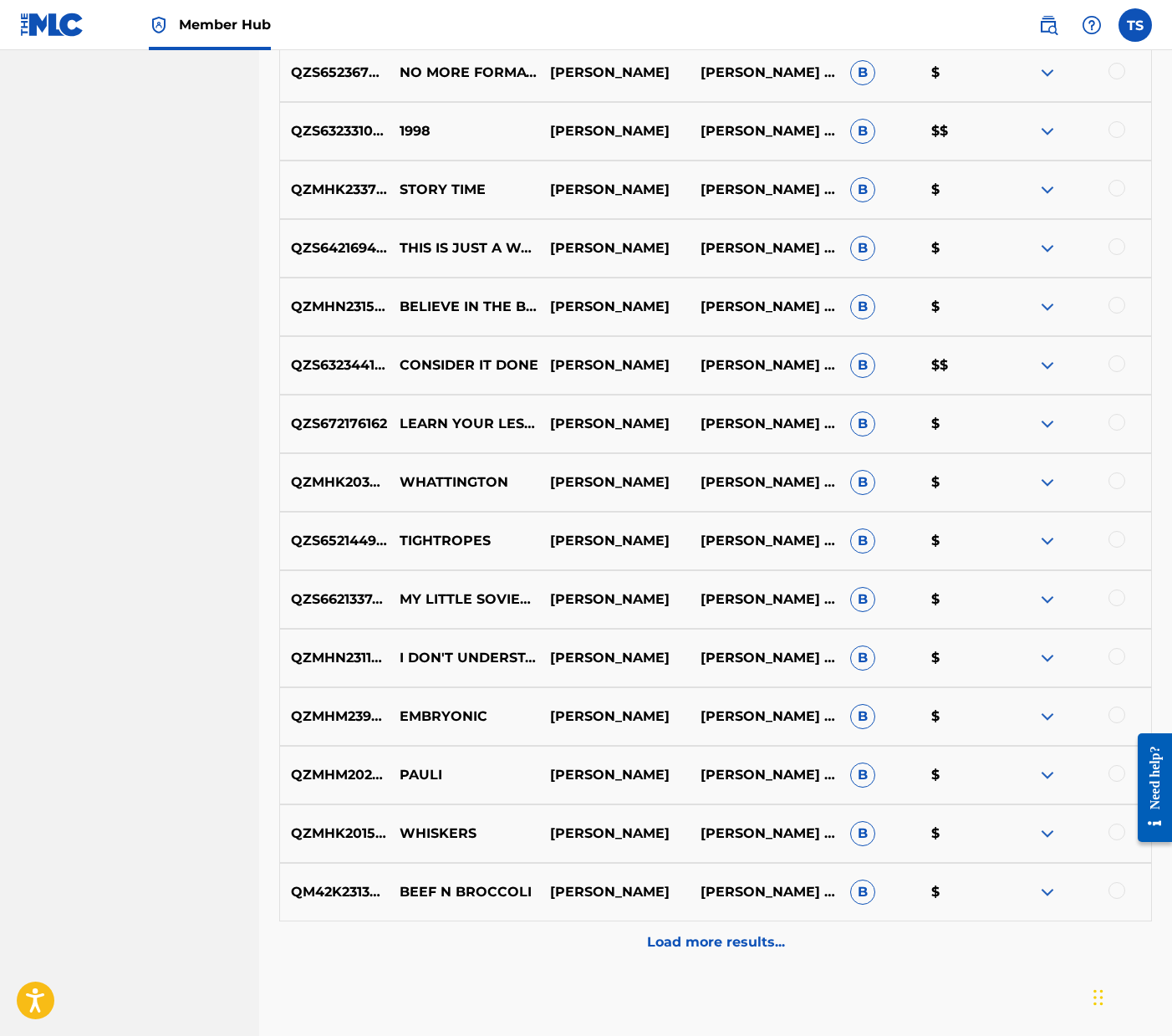
scroll to position [1574, 0]
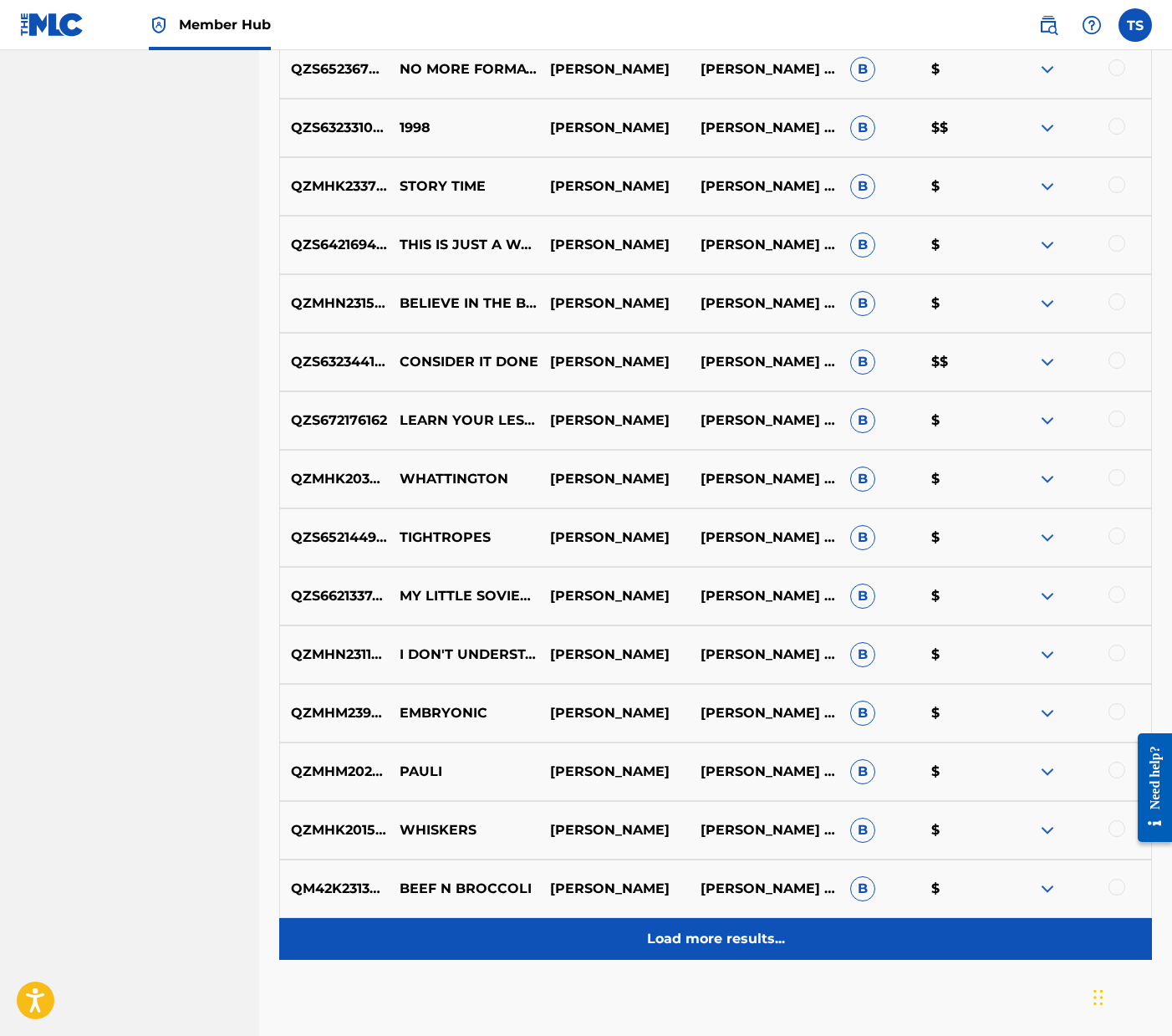
click at [734, 929] on p "Load more results..." at bounding box center [716, 939] width 138 height 21
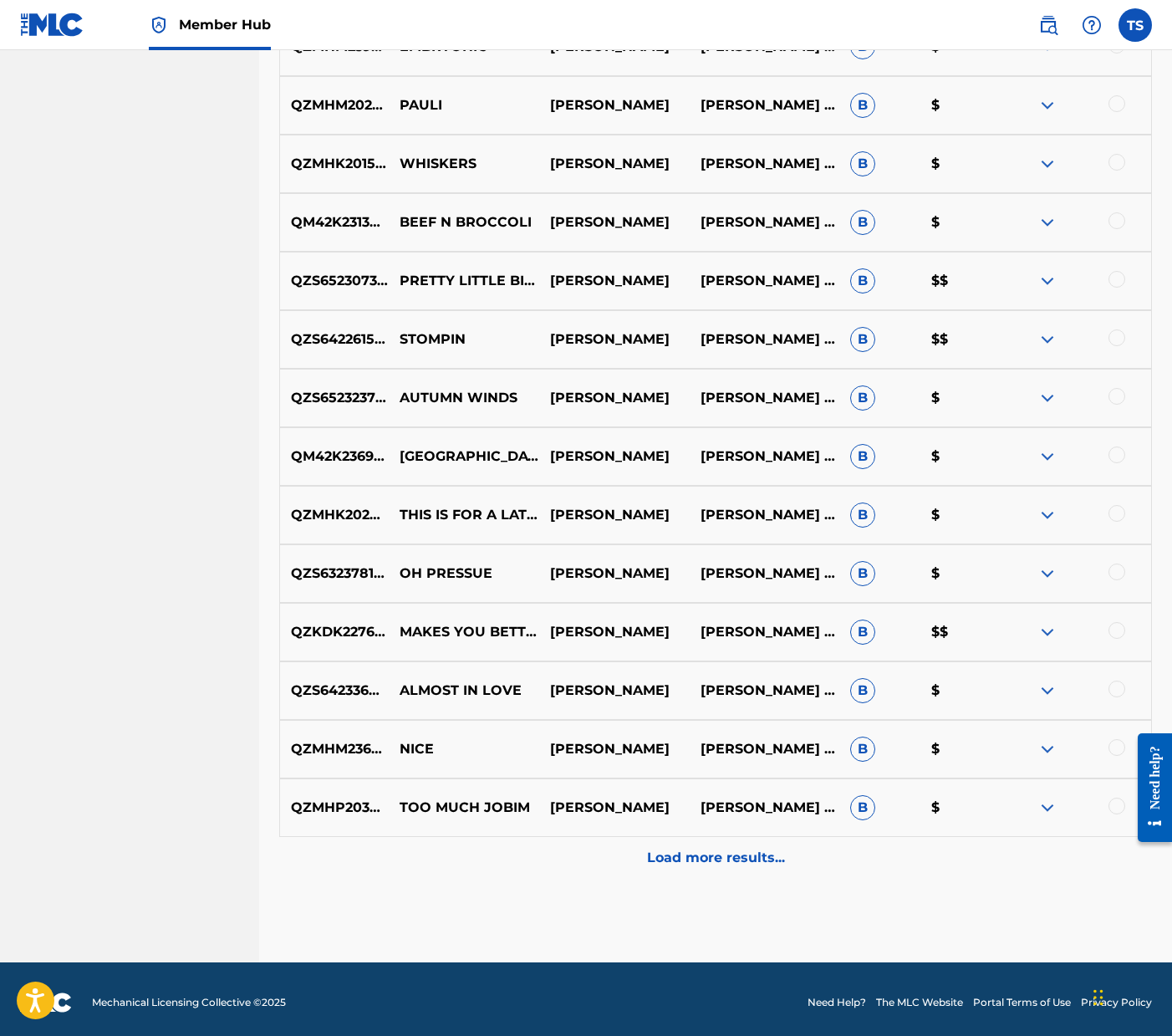
scroll to position [2242, 0]
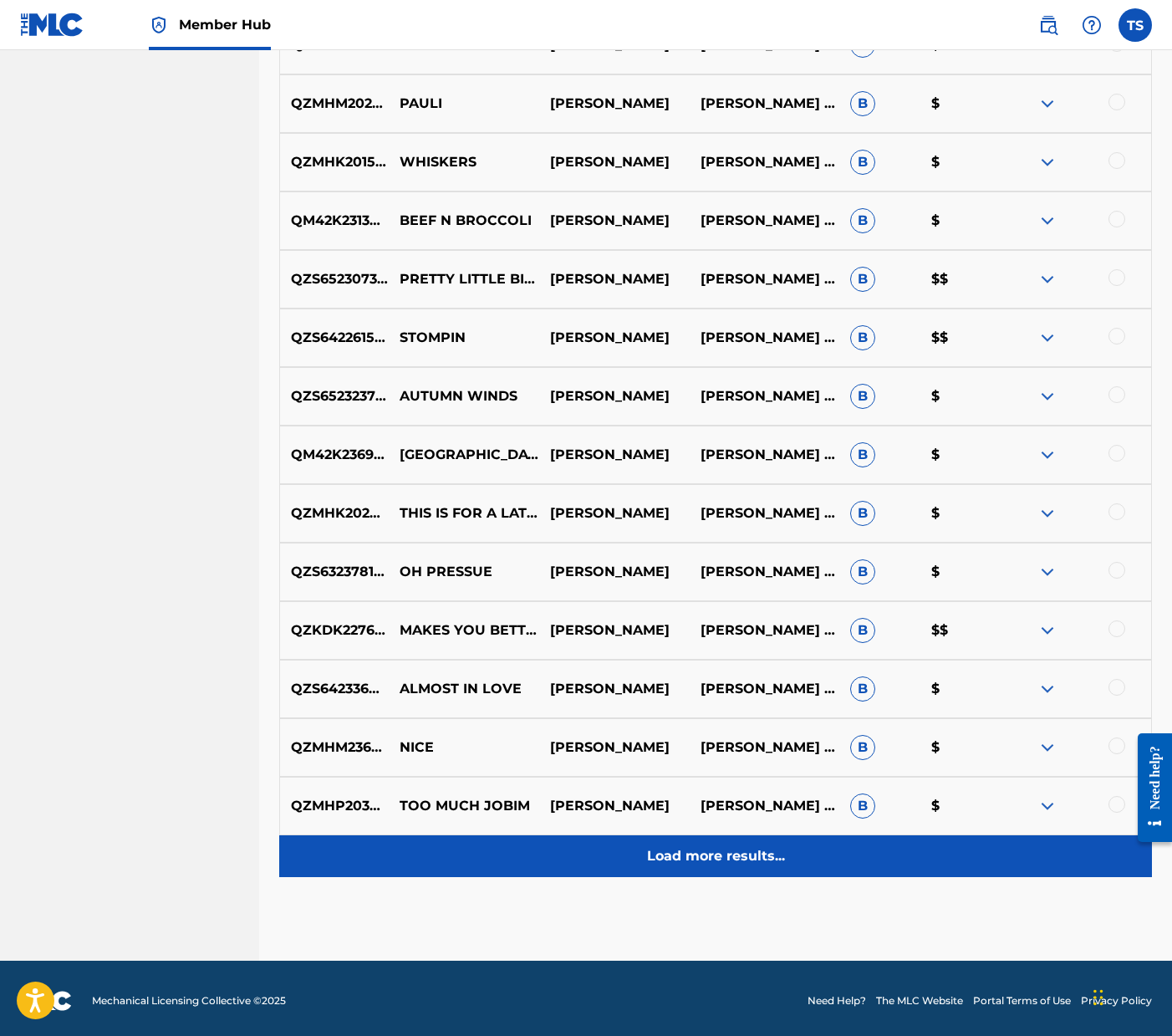
click at [714, 847] on p "Load more results..." at bounding box center [716, 857] width 138 height 21
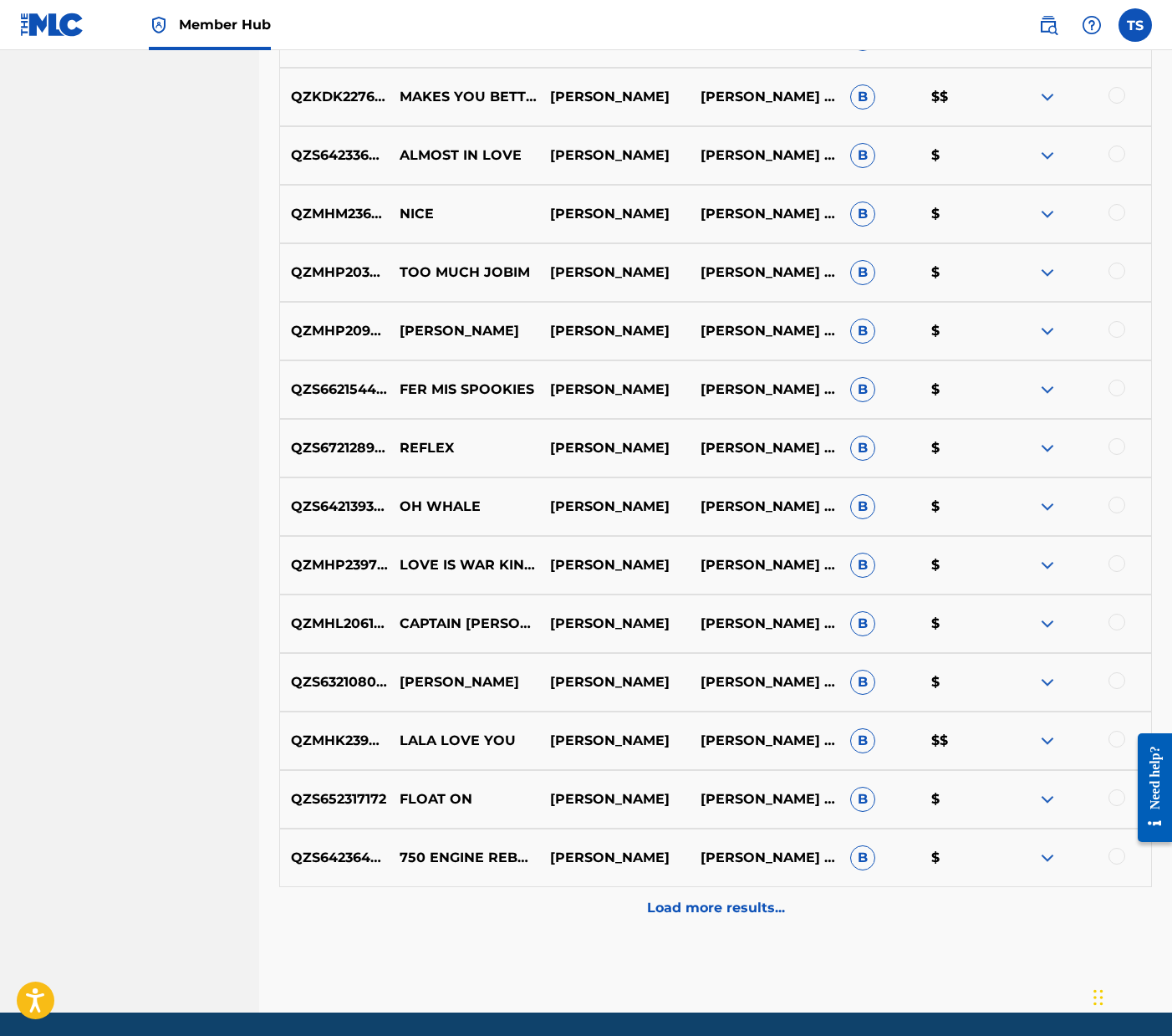
scroll to position [2785, 0]
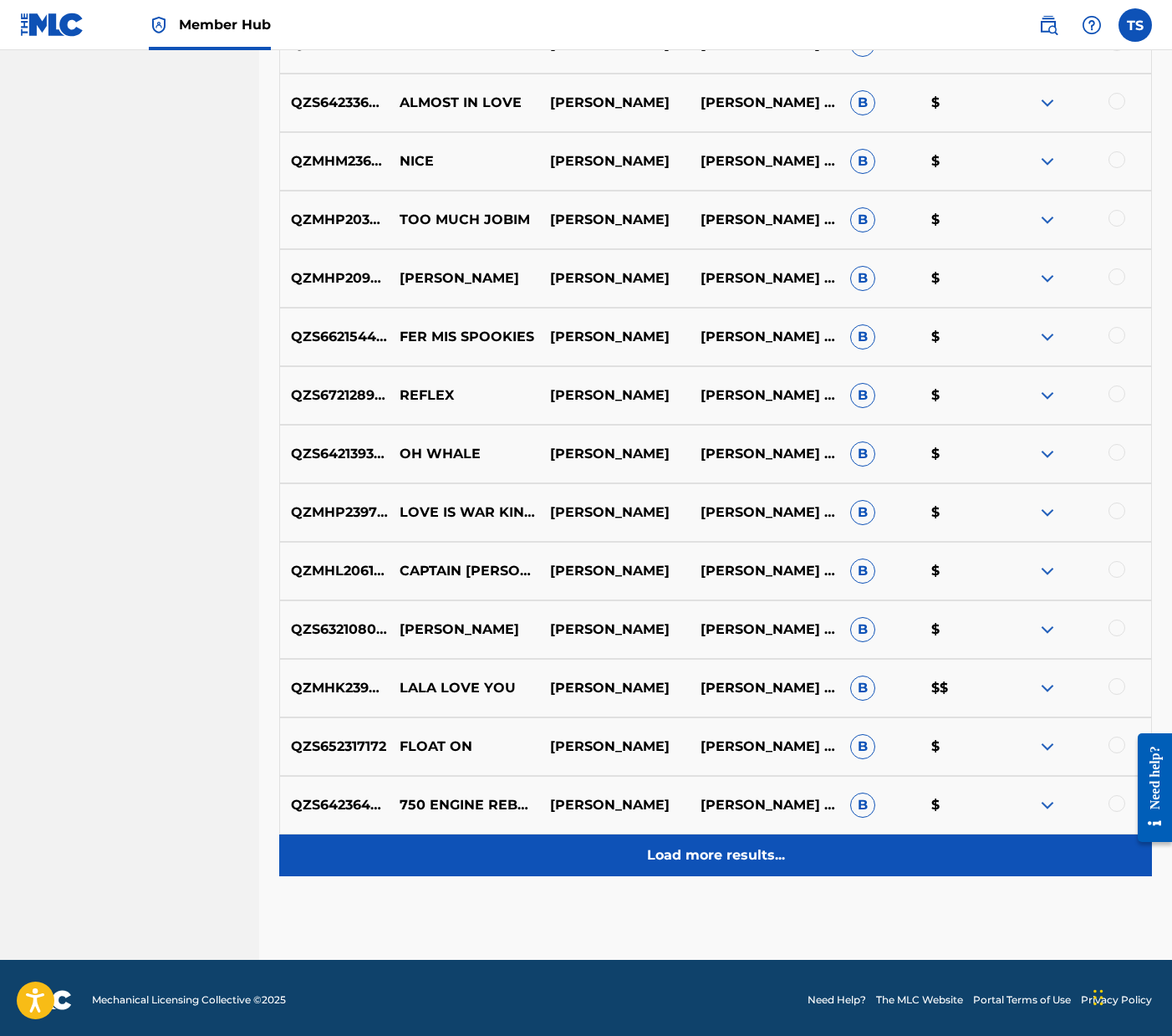
click at [732, 861] on p "Load more results..." at bounding box center [716, 856] width 138 height 21
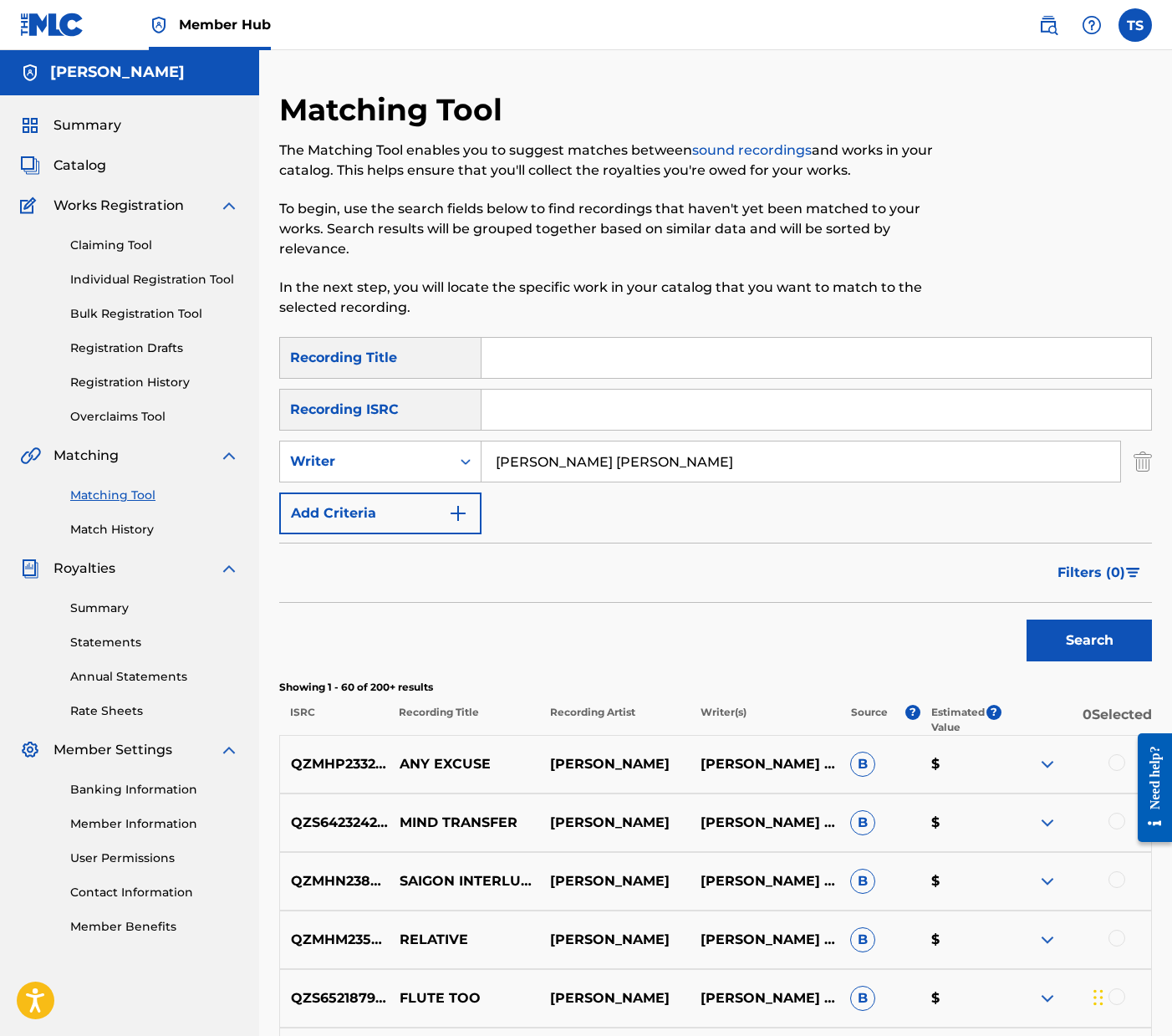
scroll to position [2828, 0]
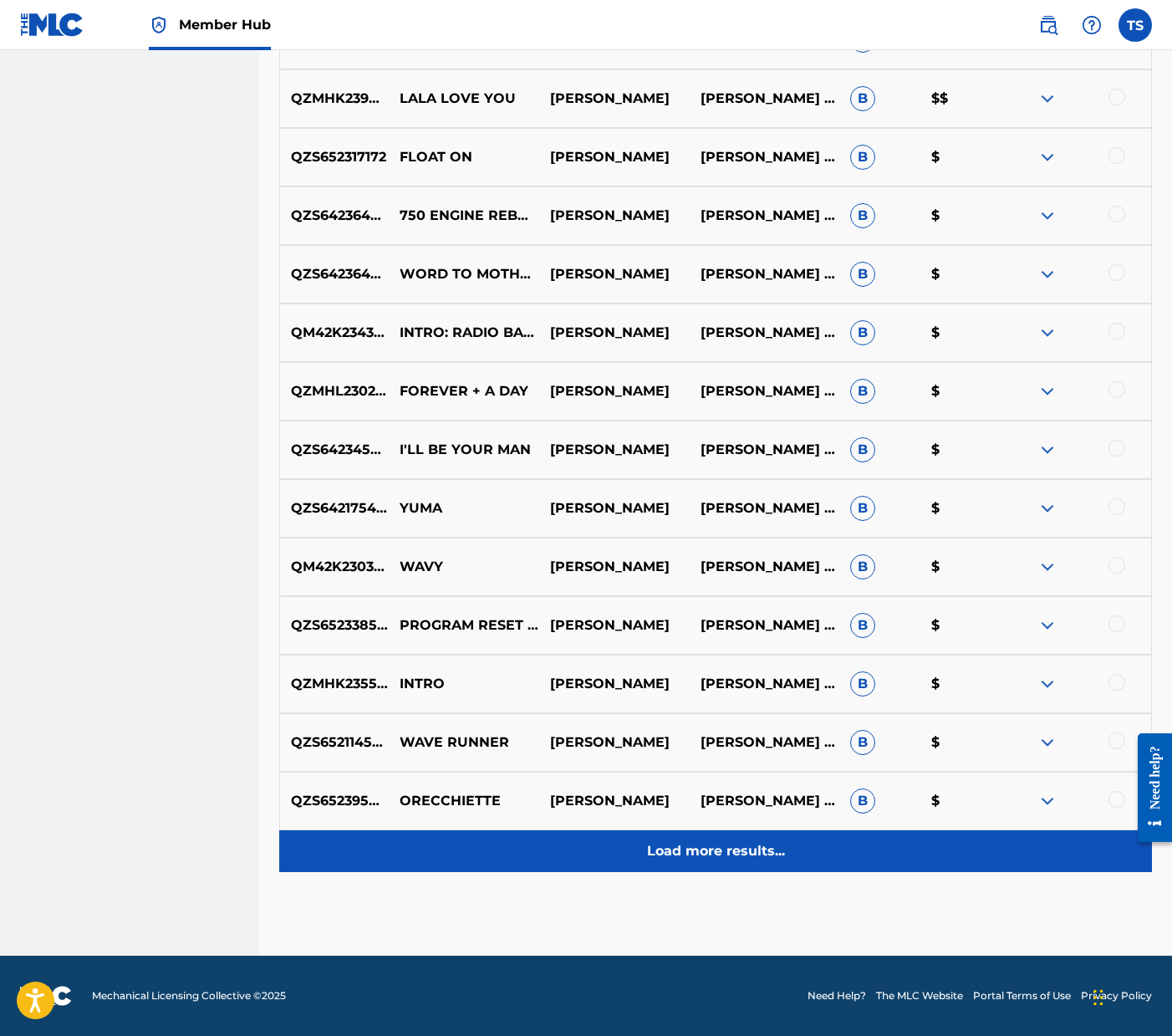
click at [709, 856] on p "Load more results..." at bounding box center [716, 851] width 138 height 21
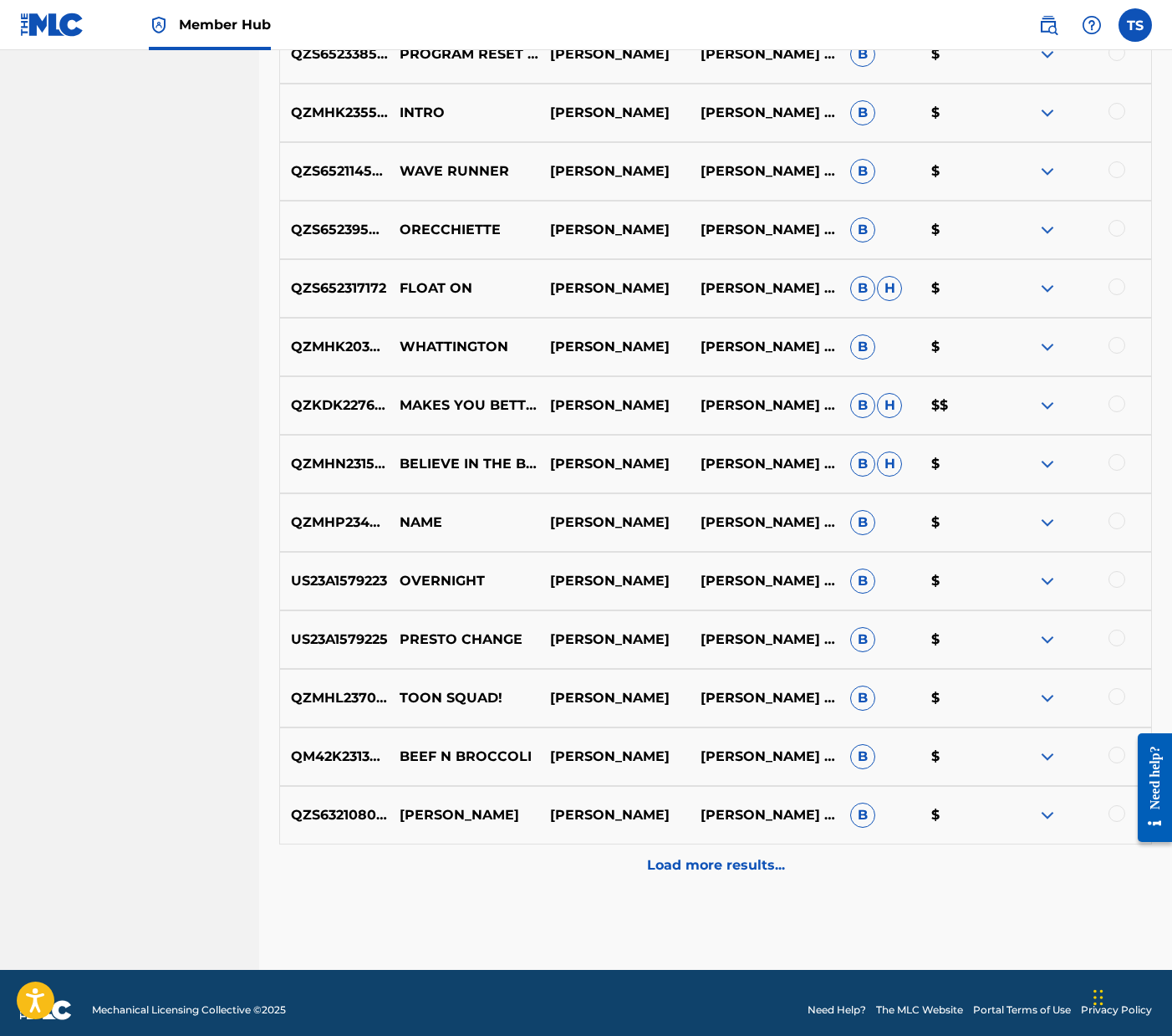
scroll to position [4003, 0]
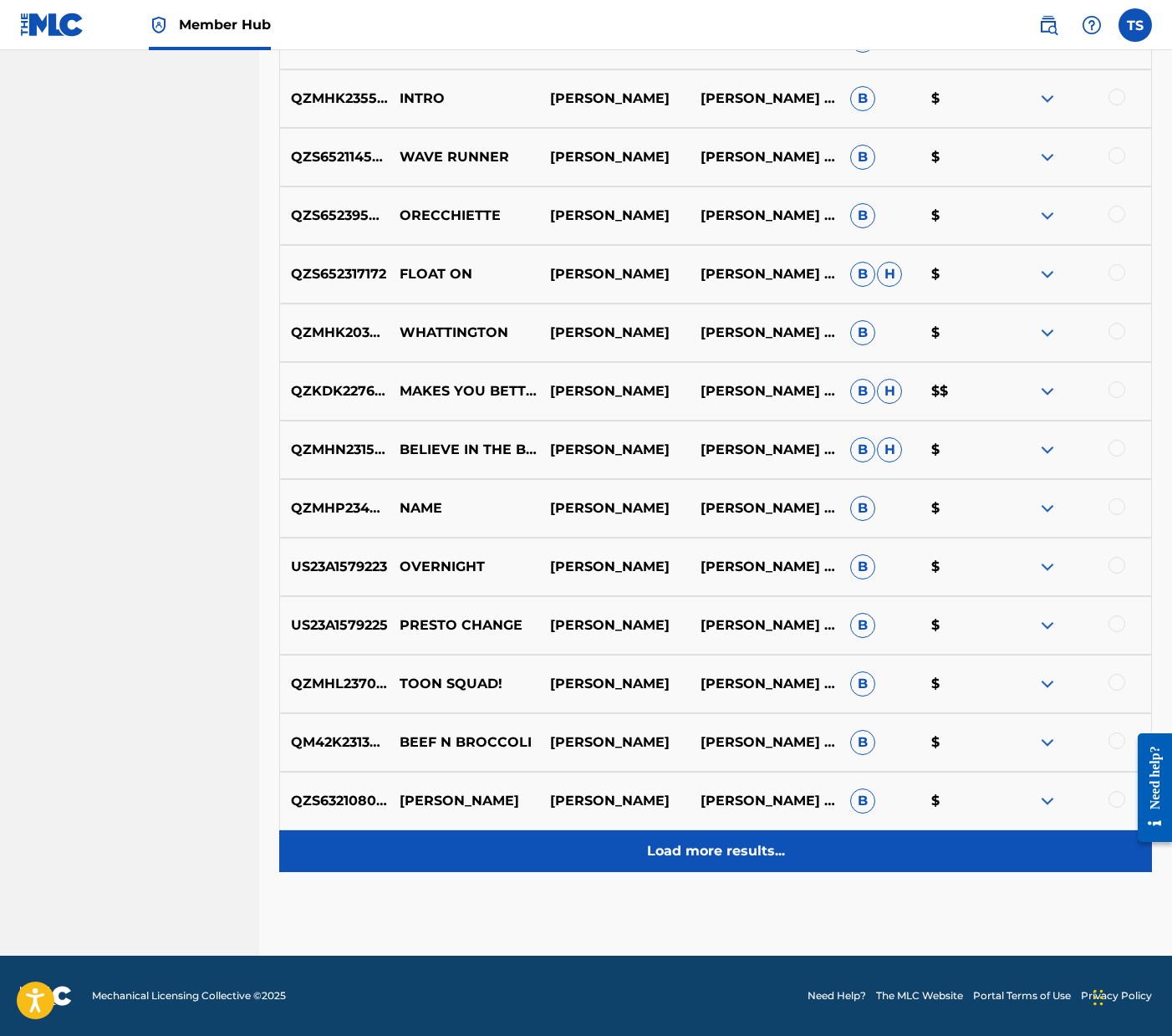
click at [729, 863] on div "Load more results..." at bounding box center [715, 851] width 872 height 42
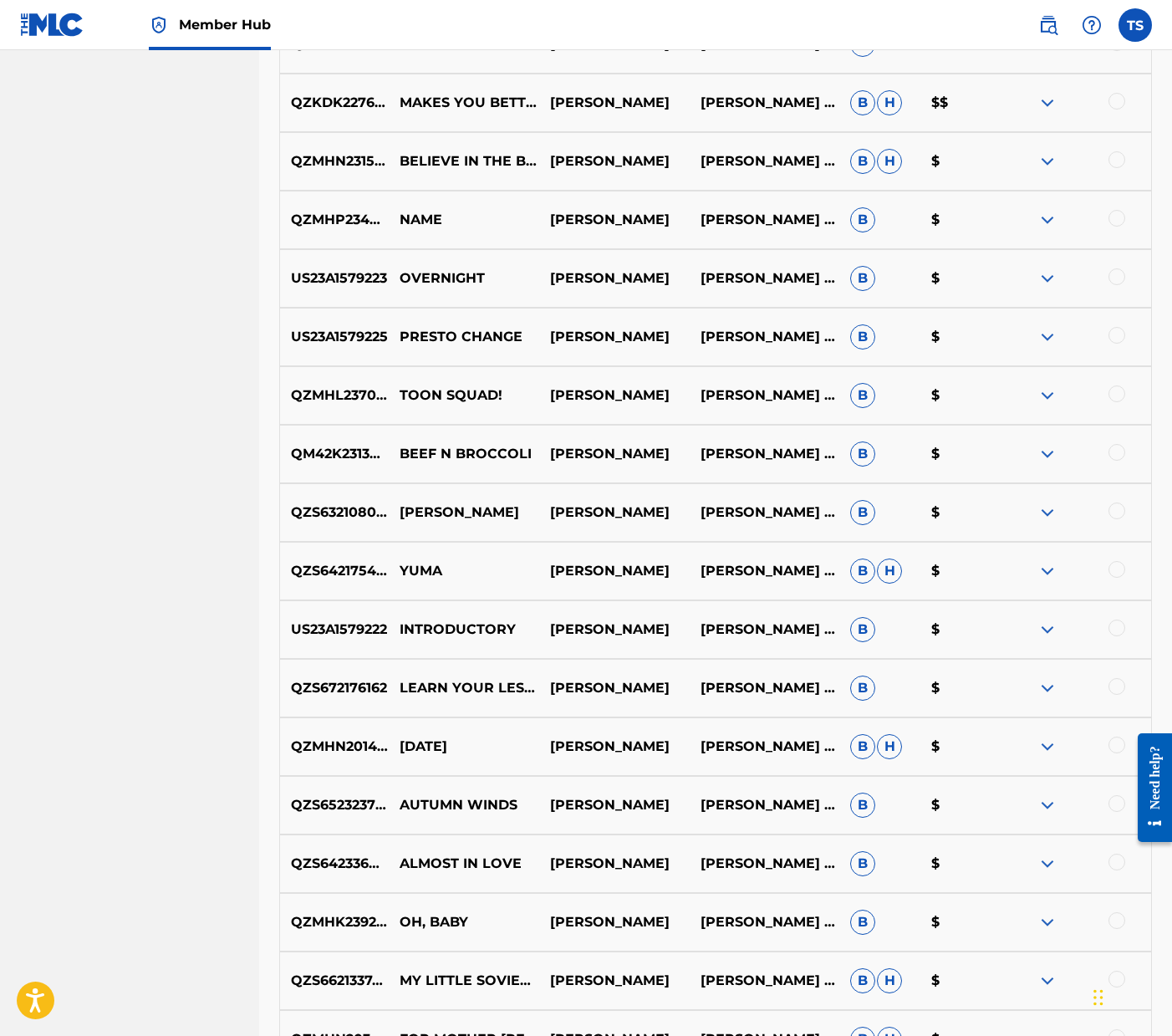
scroll to position [4288, 0]
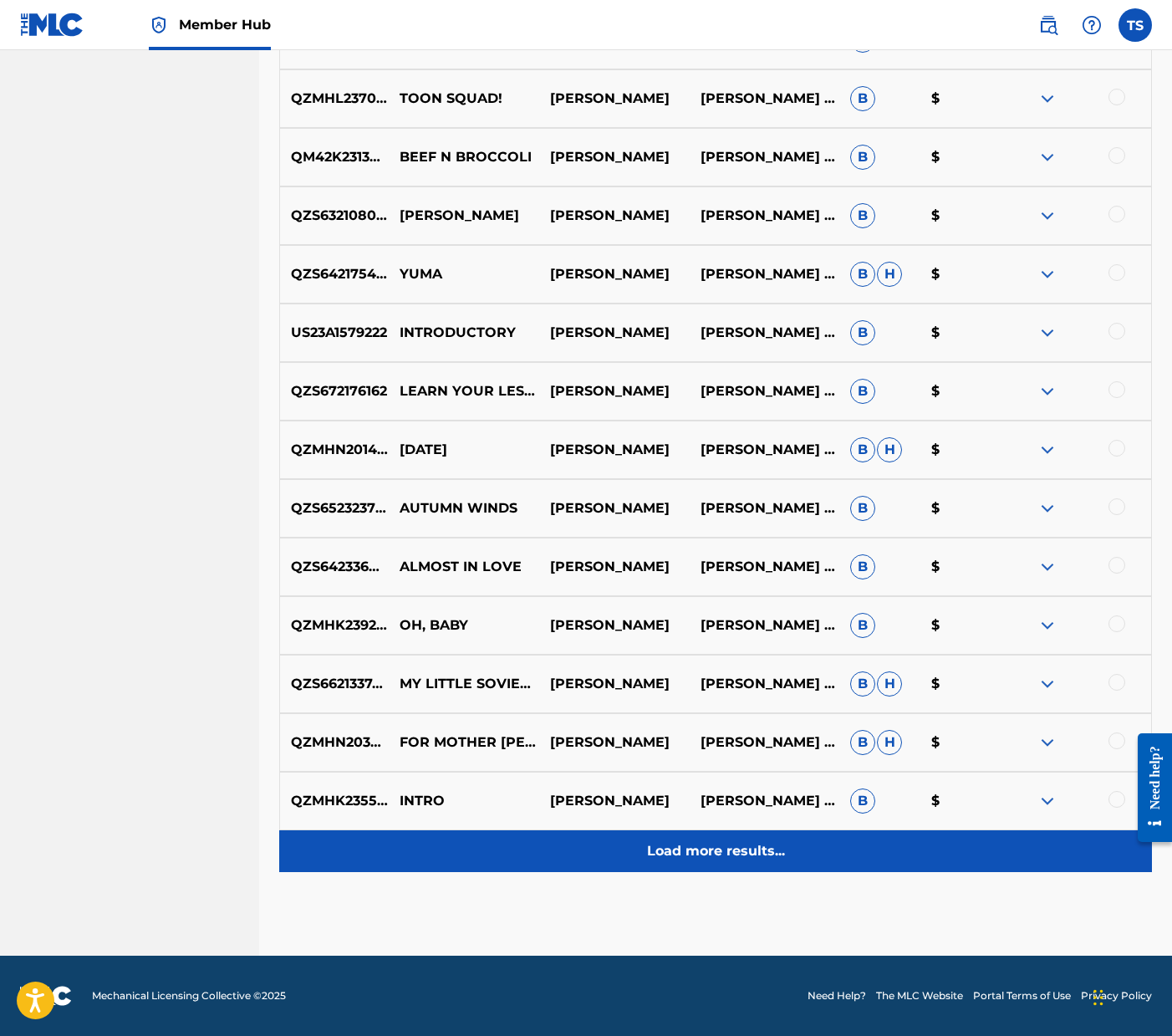
click at [721, 844] on p "Load more results..." at bounding box center [716, 851] width 138 height 21
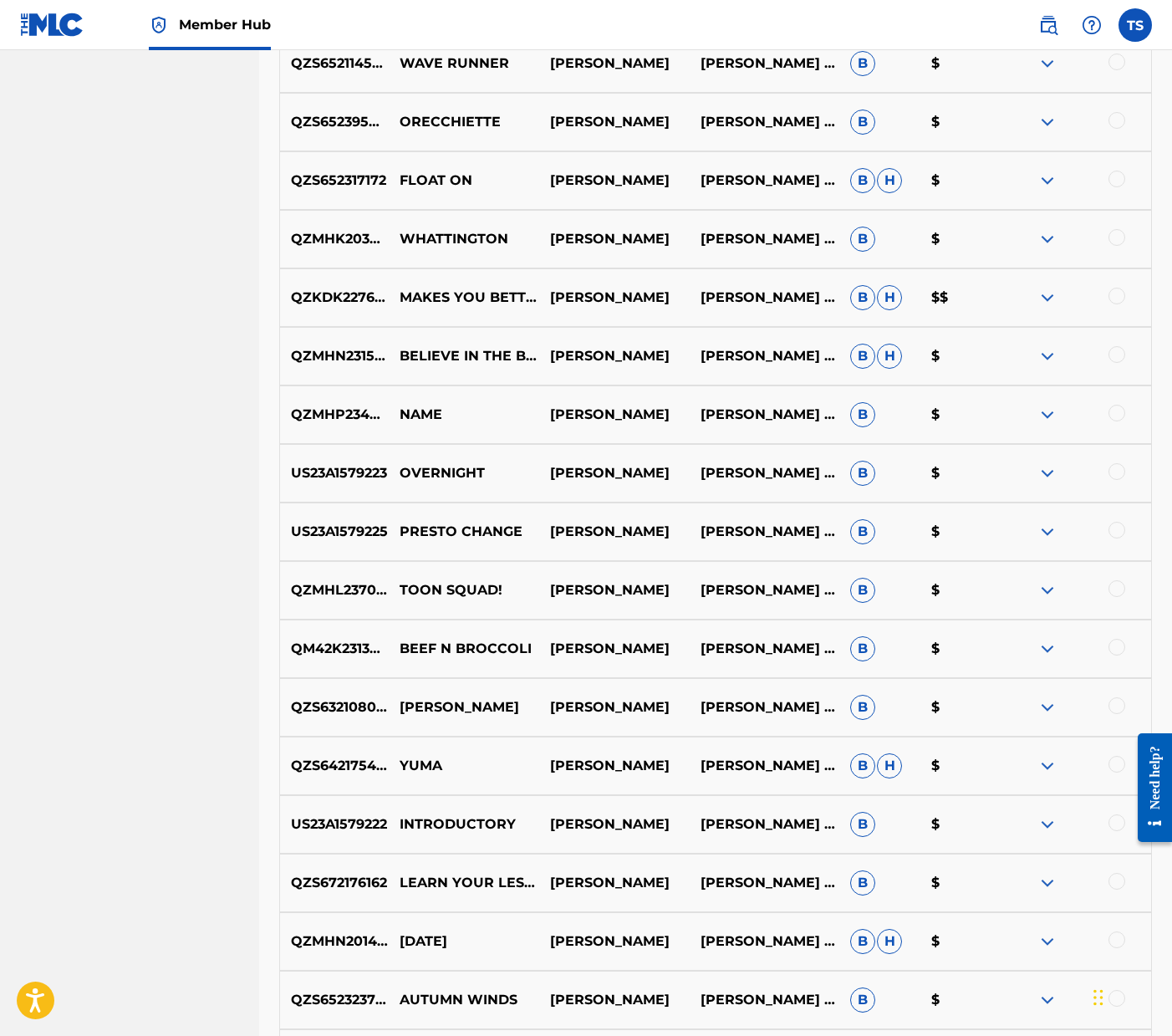
scroll to position [4060, 0]
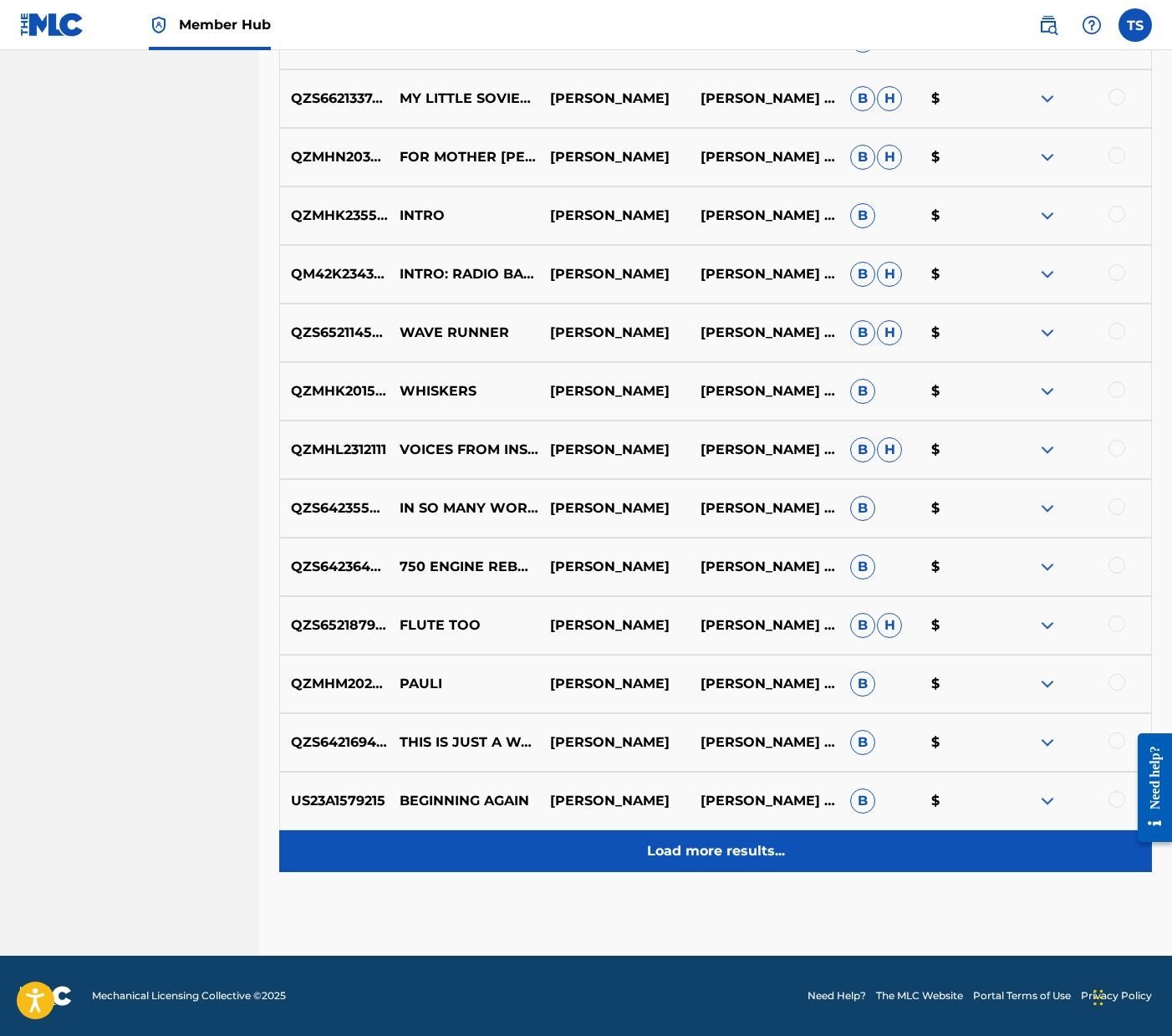
click at [746, 856] on p "Load more results..." at bounding box center [716, 851] width 138 height 21
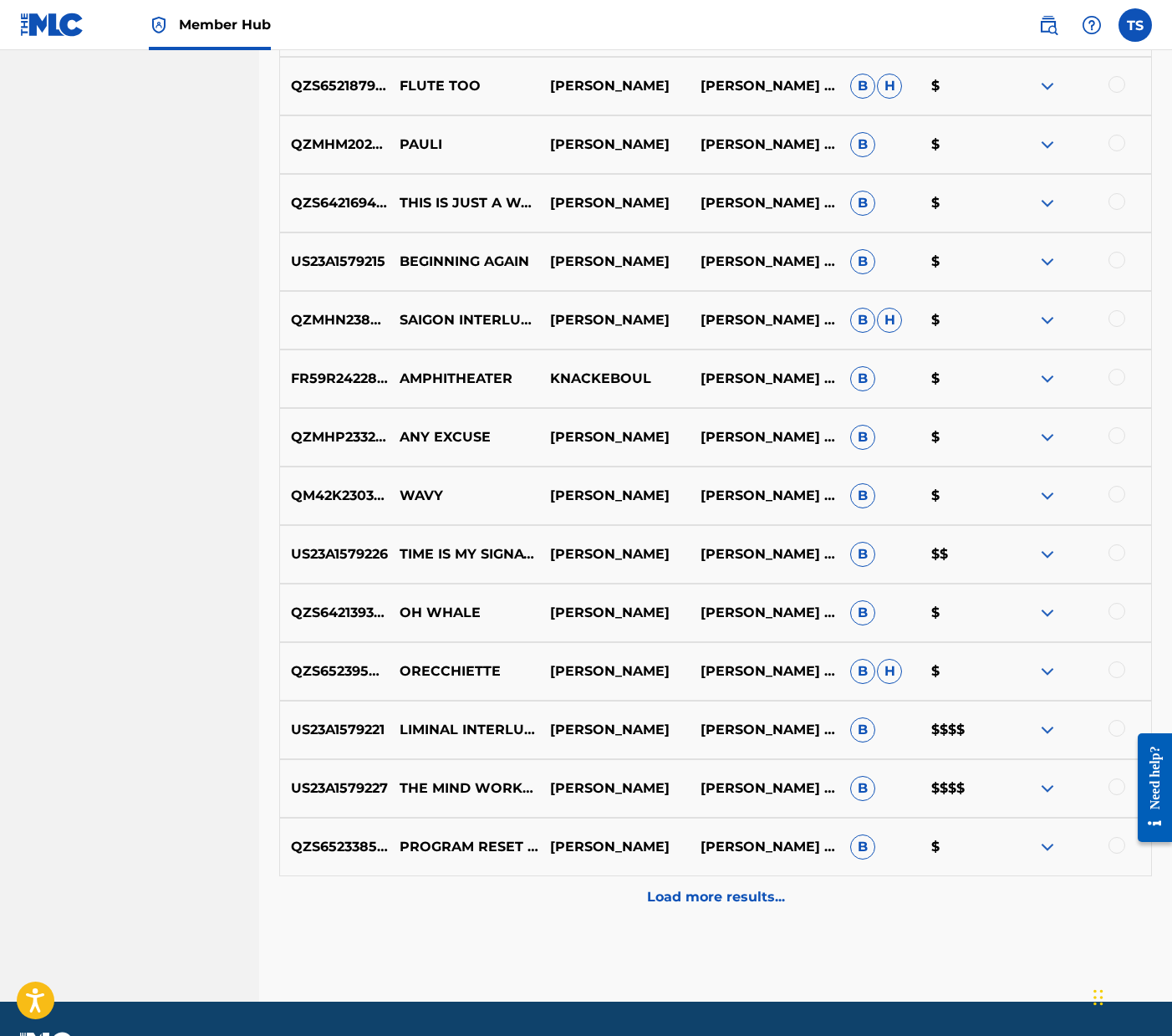
scroll to position [5759, 0]
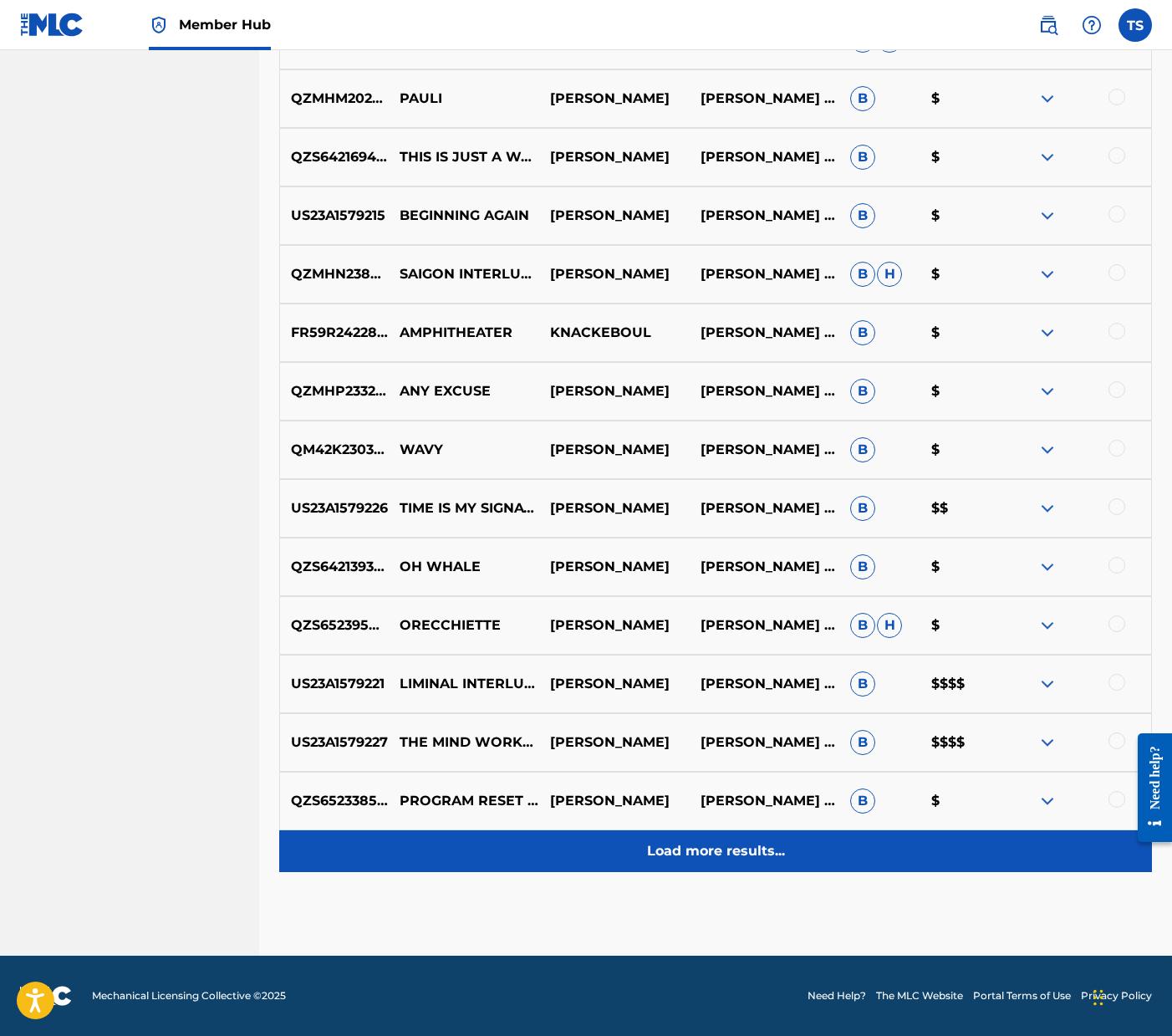
click at [687, 850] on p "Load more results..." at bounding box center [716, 851] width 138 height 21
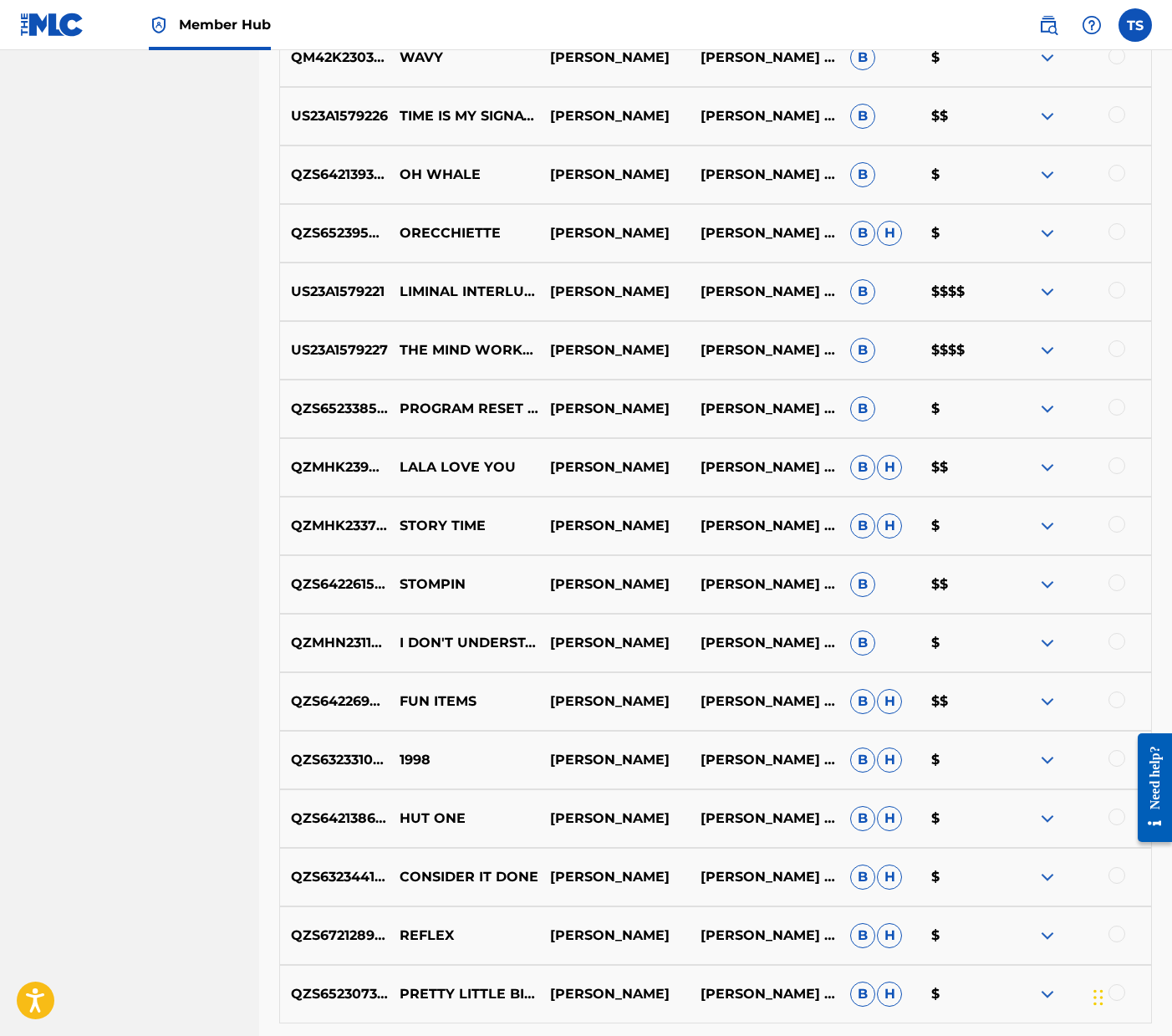
scroll to position [6162, 0]
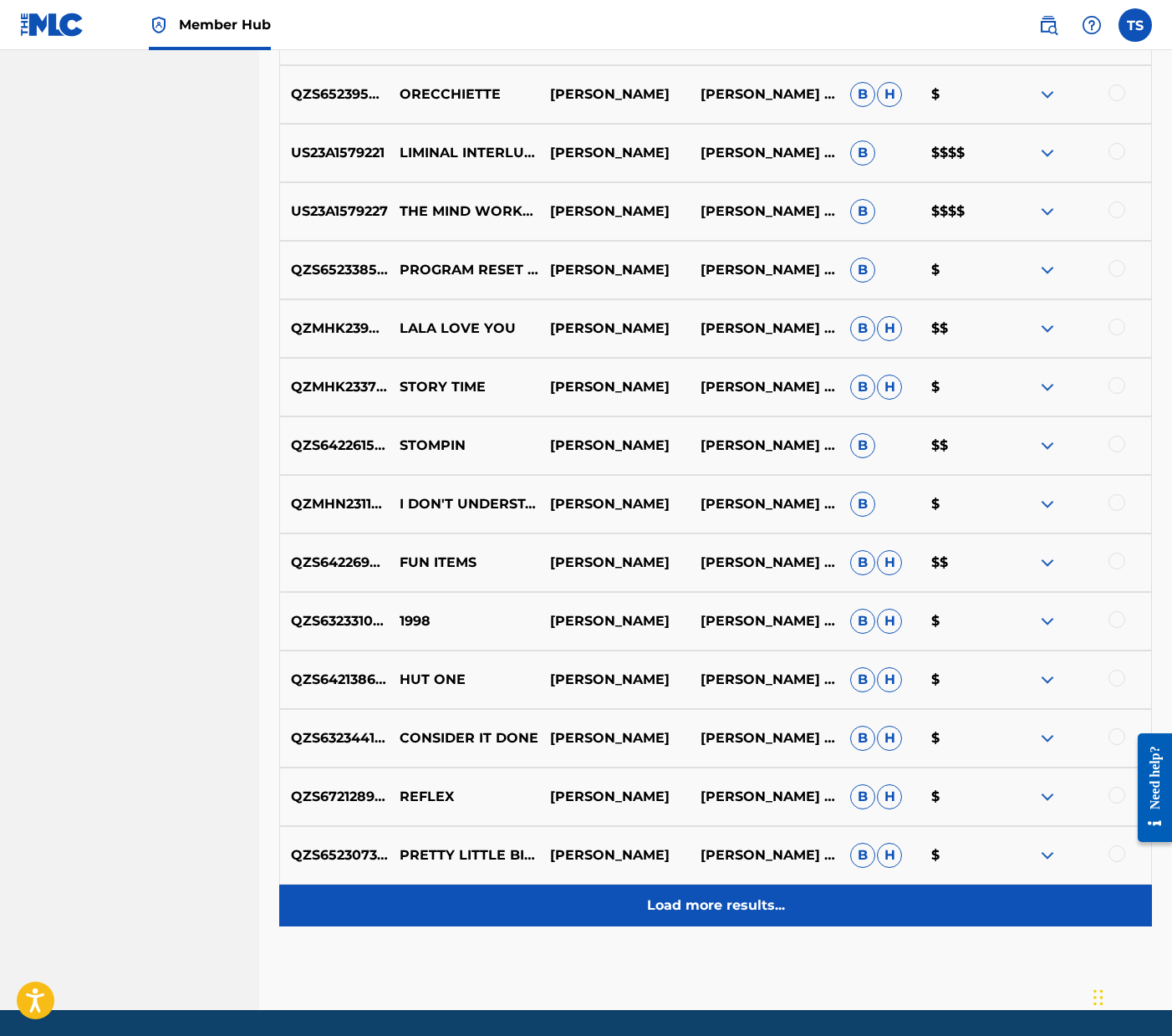
click at [741, 909] on p "Load more results..." at bounding box center [716, 906] width 138 height 21
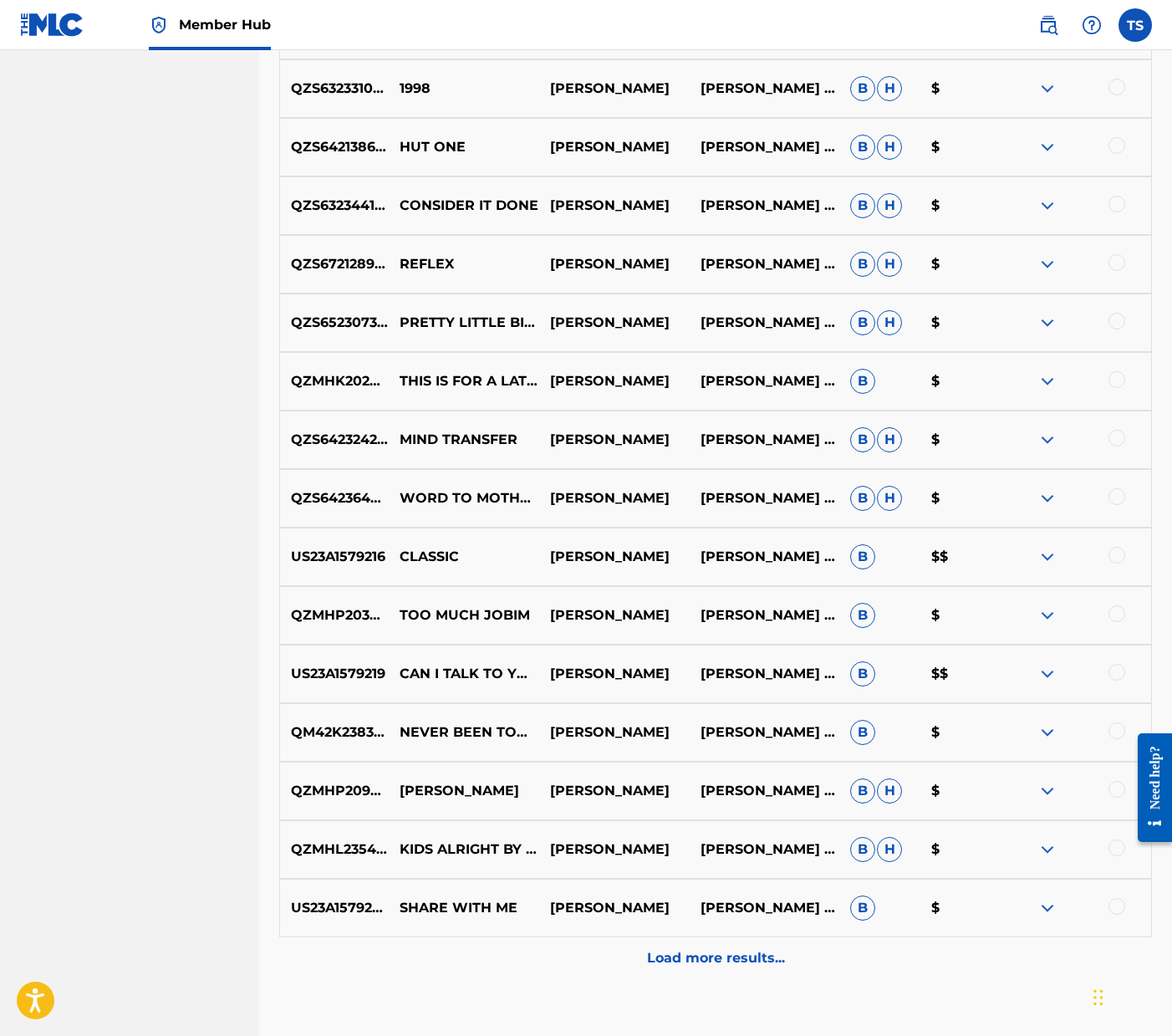
scroll to position [6839, 0]
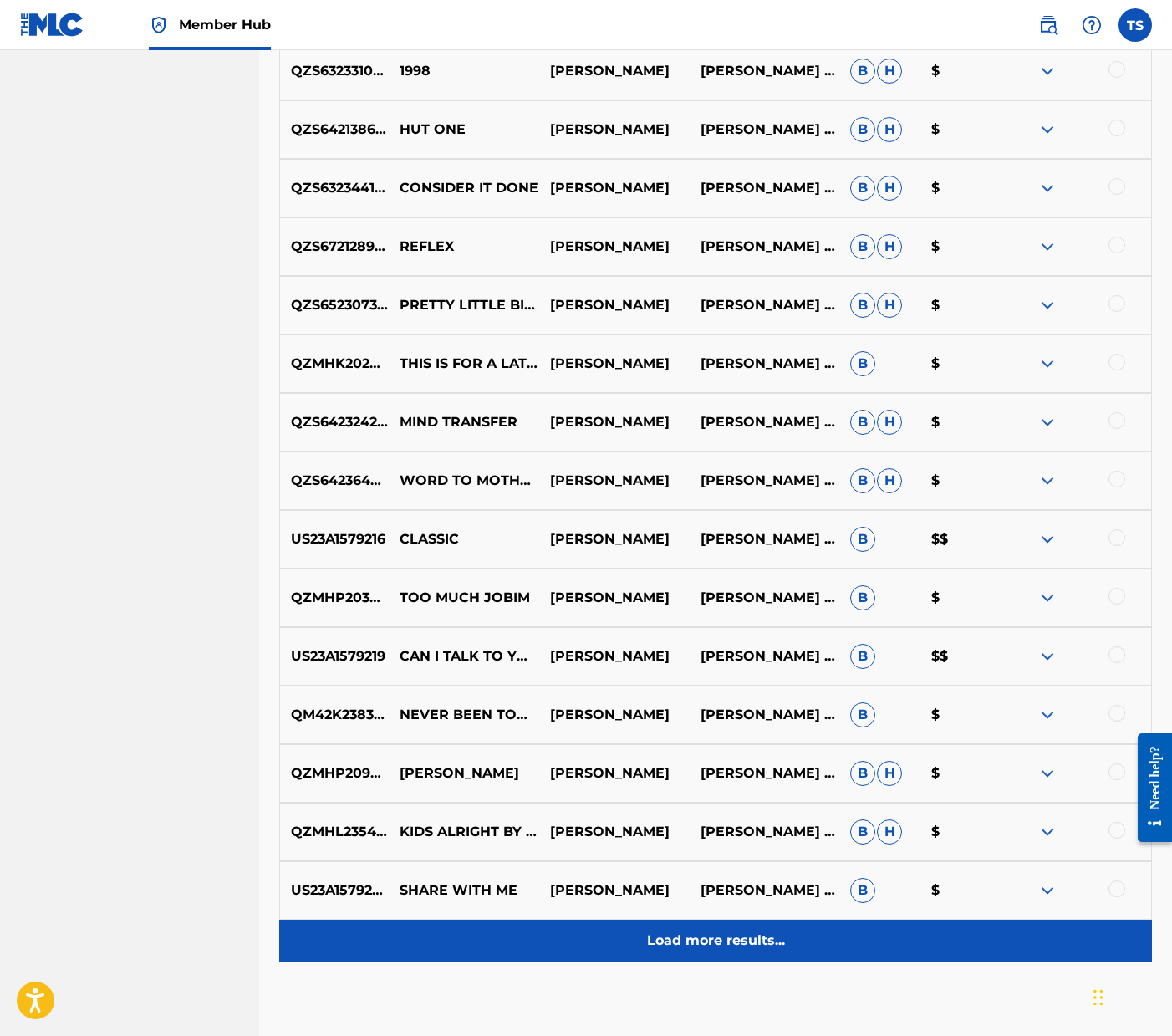
click at [715, 931] on p "Load more results..." at bounding box center [716, 941] width 138 height 21
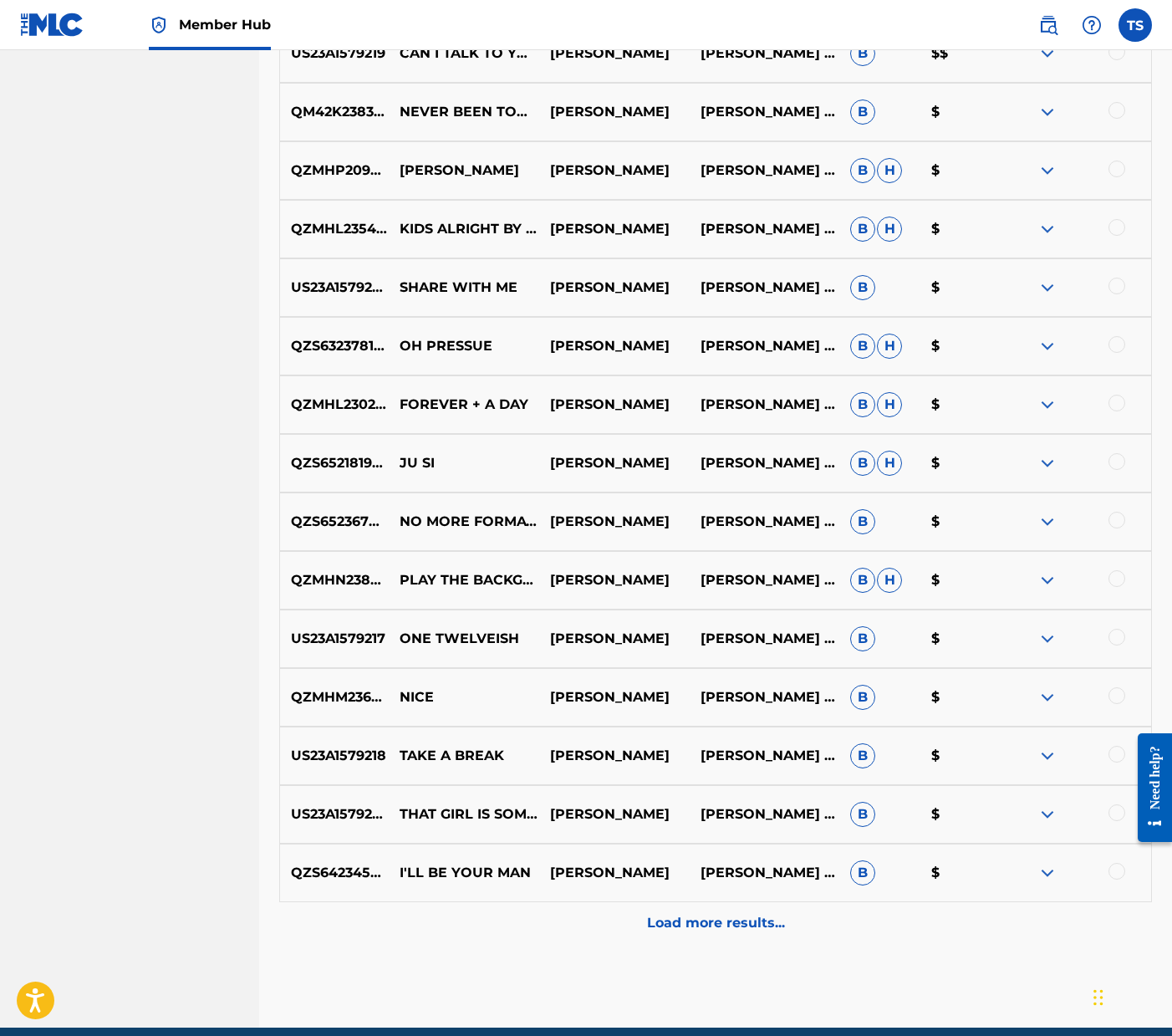
scroll to position [7514, 0]
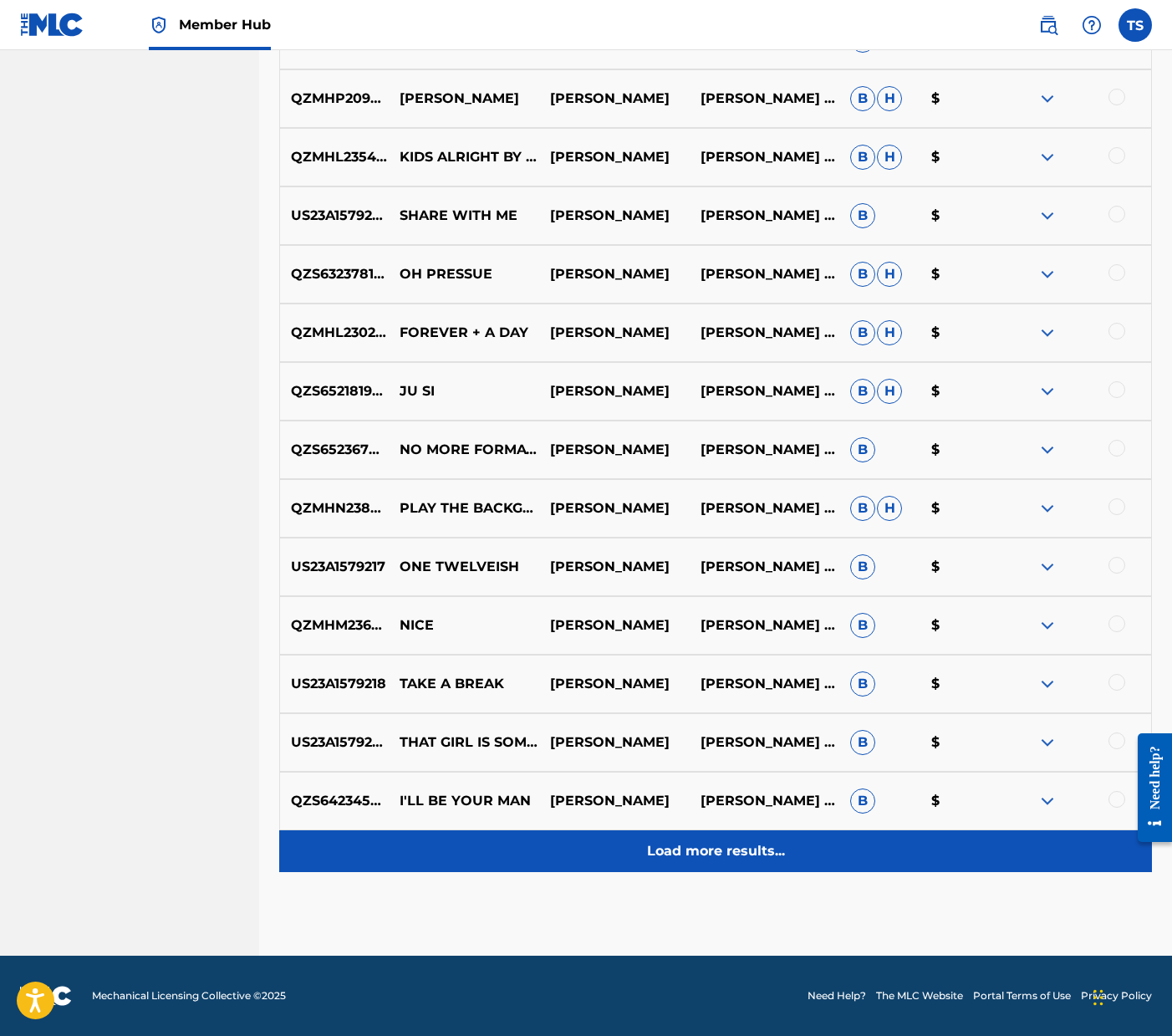
click at [696, 852] on p "Load more results..." at bounding box center [716, 851] width 138 height 21
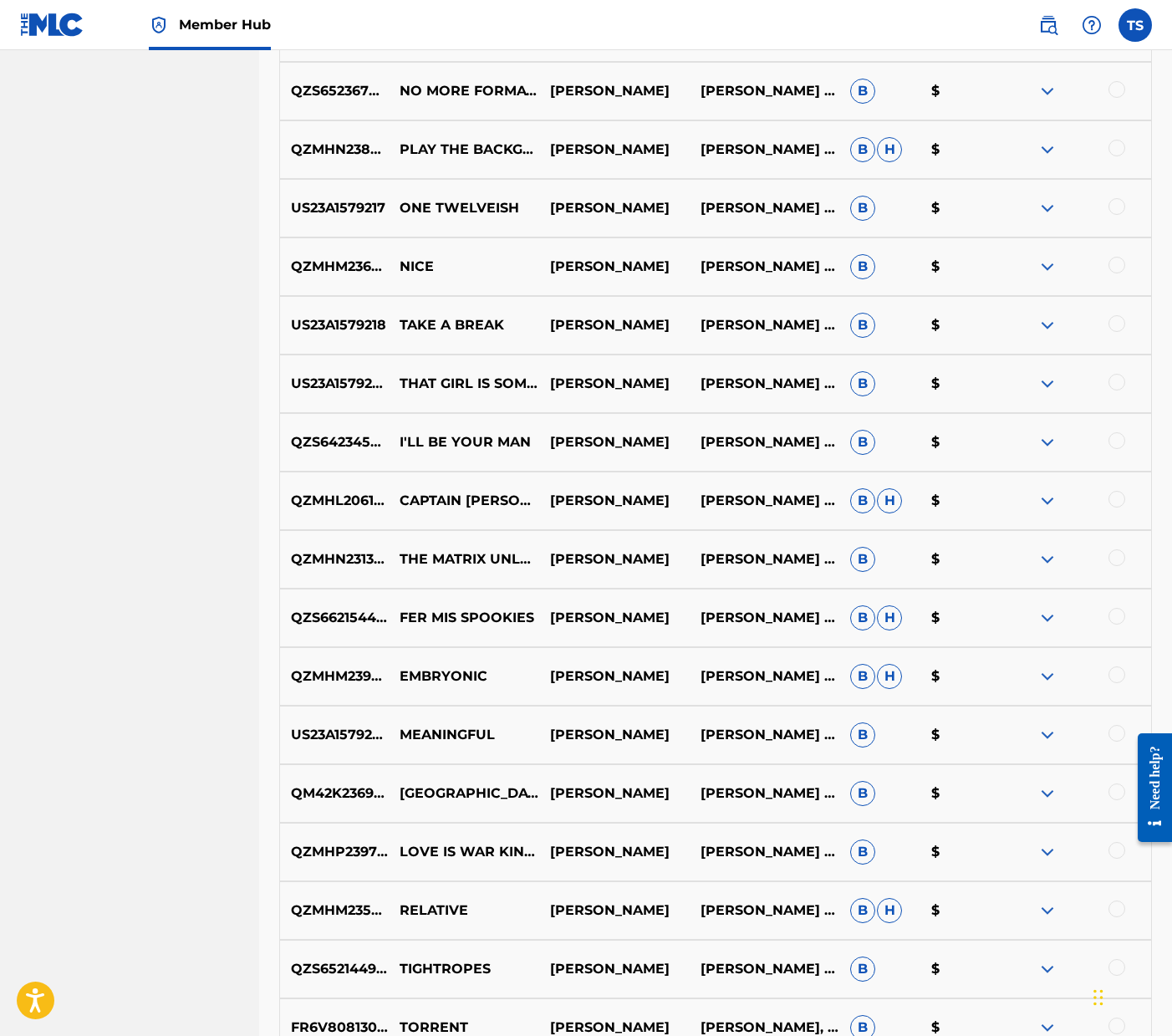
scroll to position [8100, 0]
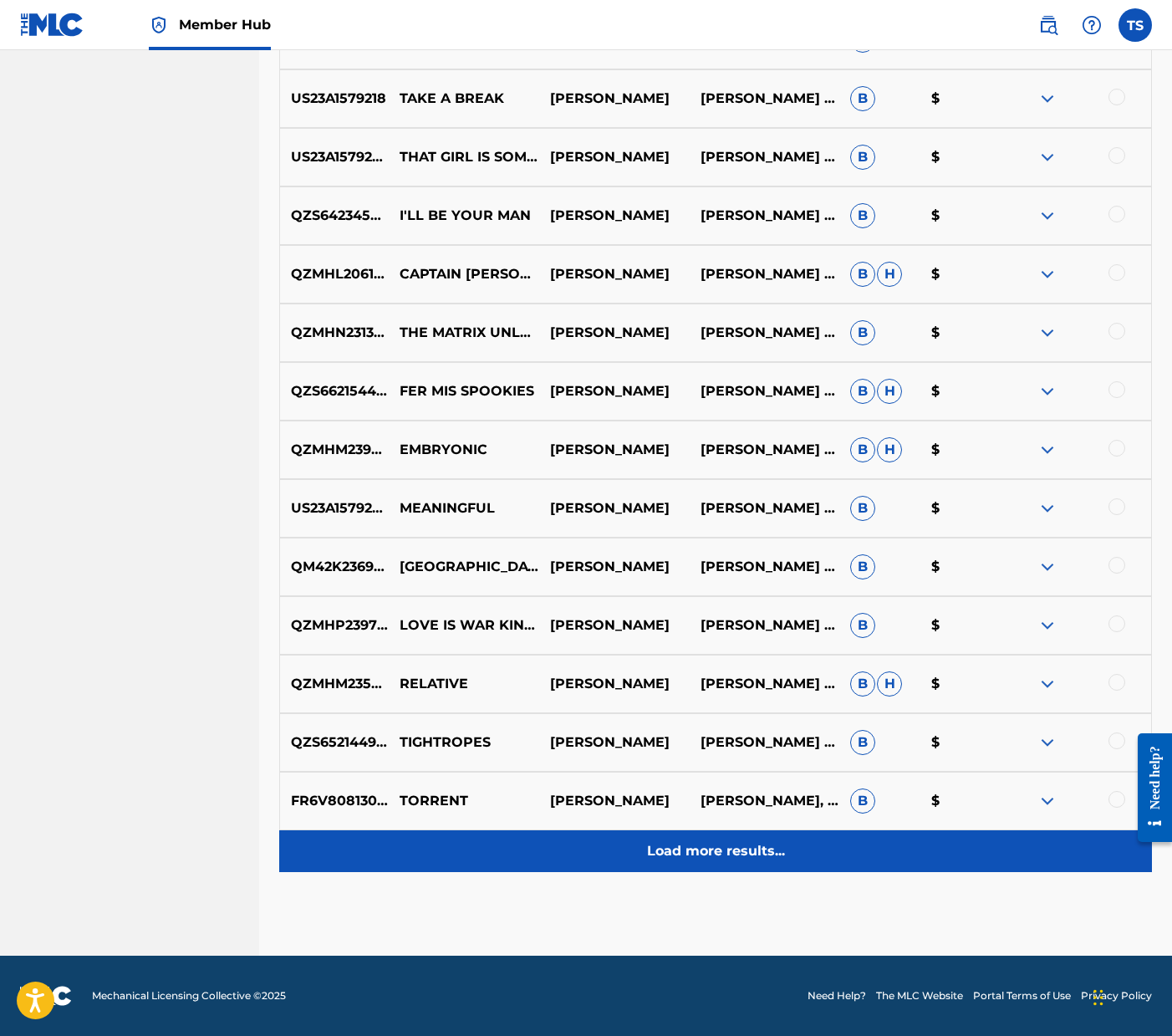
click at [712, 839] on div "Load more results..." at bounding box center [715, 851] width 872 height 42
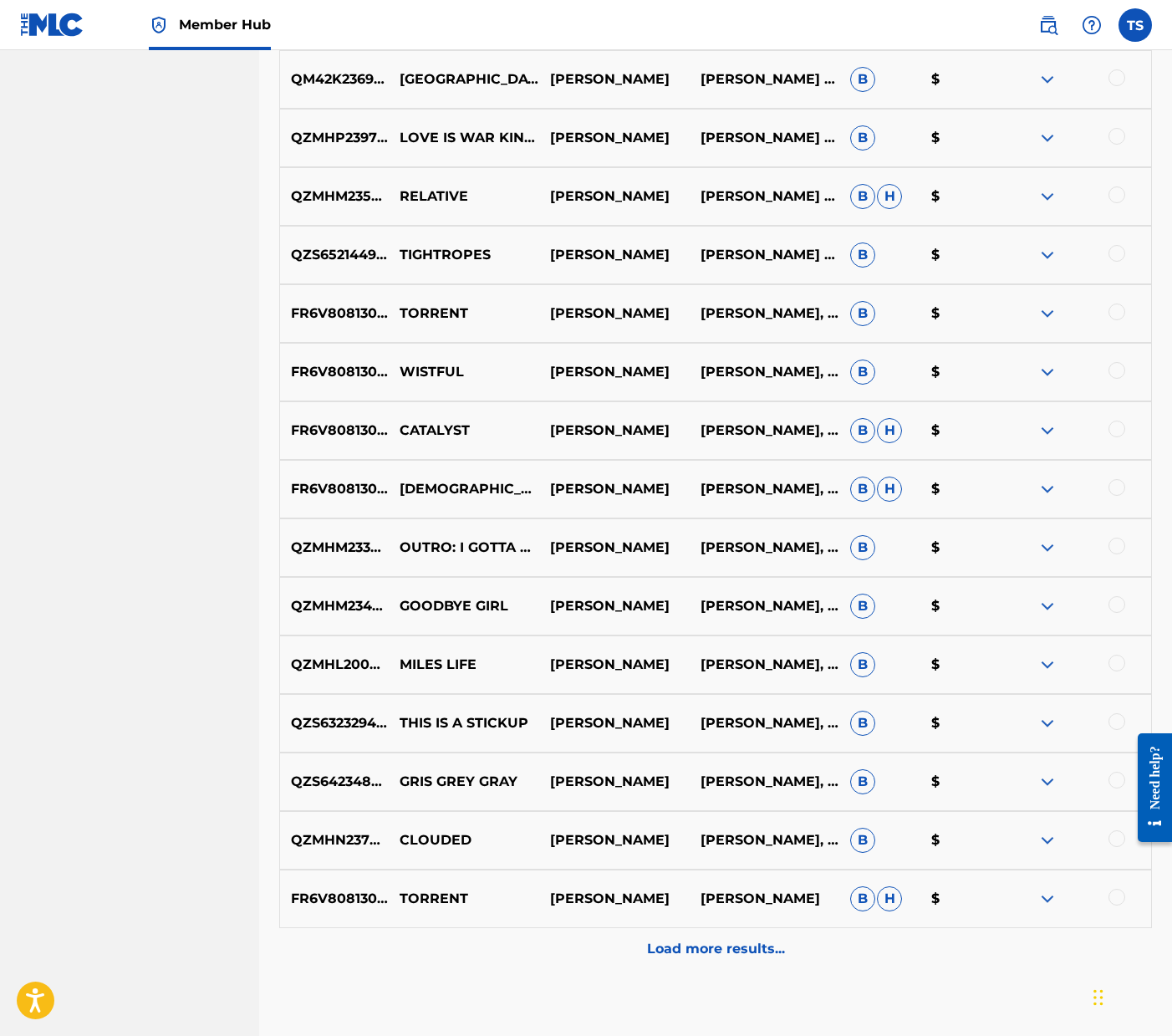
scroll to position [8593, 0]
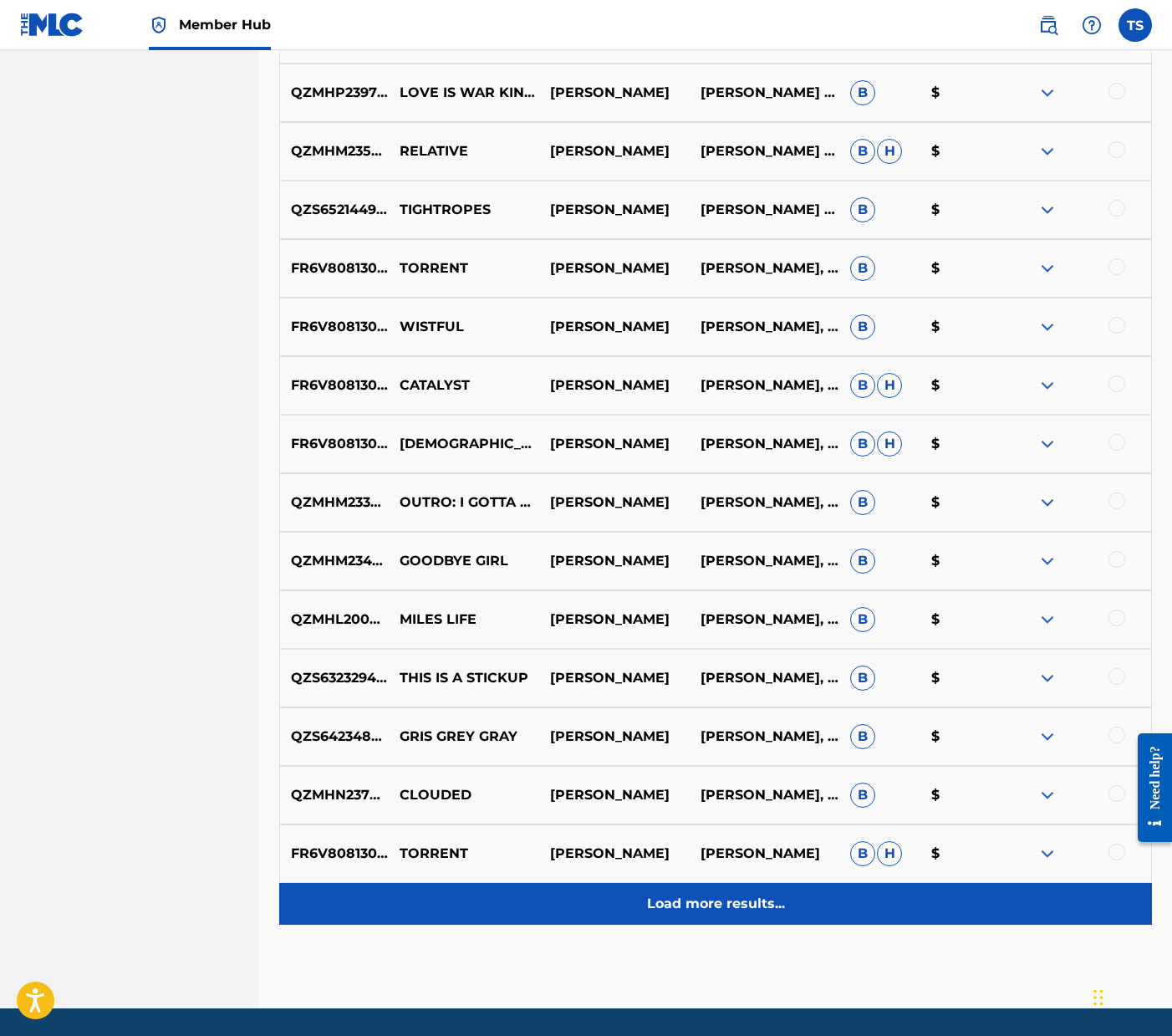
click at [667, 901] on p "Load more results..." at bounding box center [716, 904] width 138 height 21
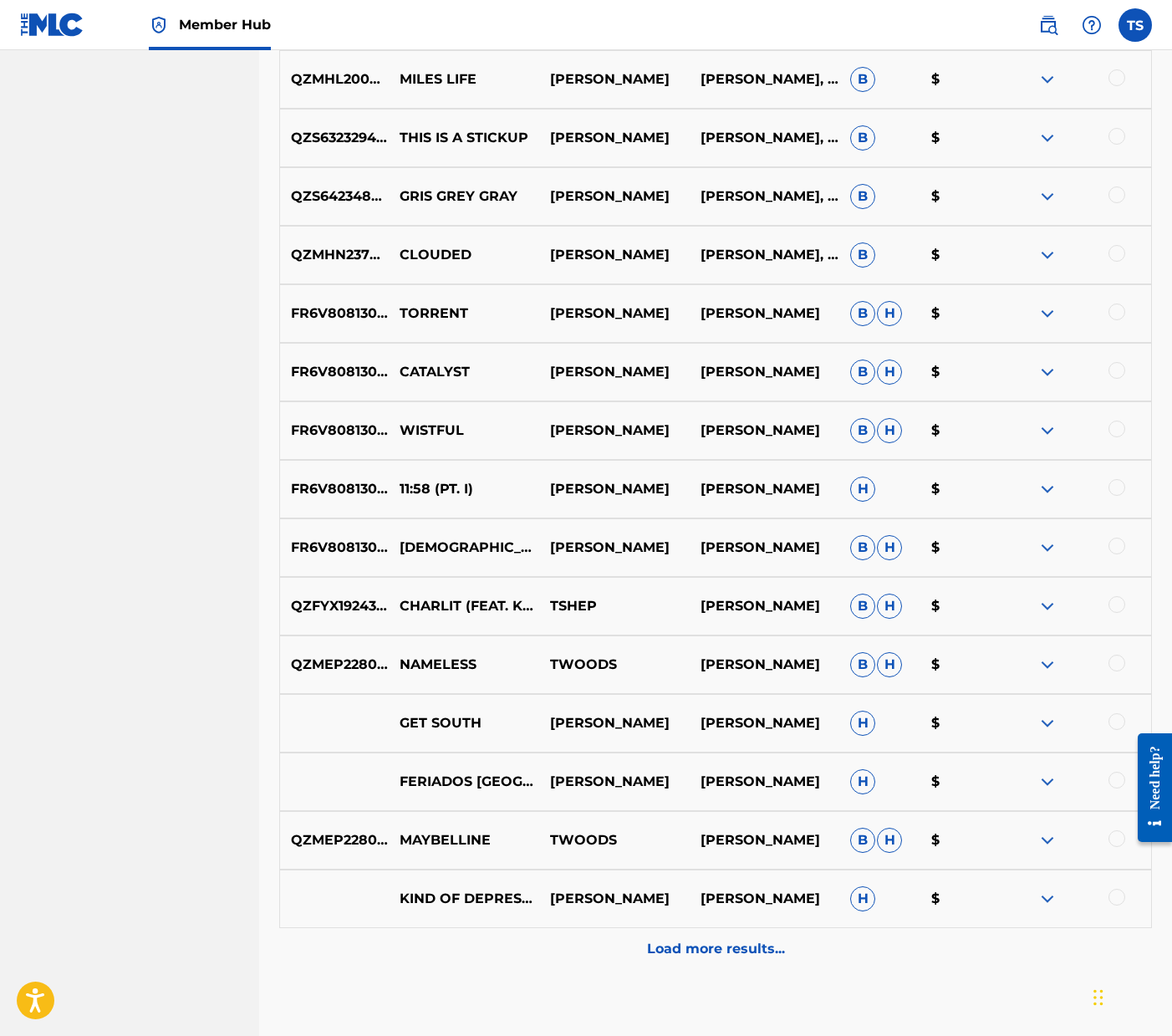
scroll to position [9271, 0]
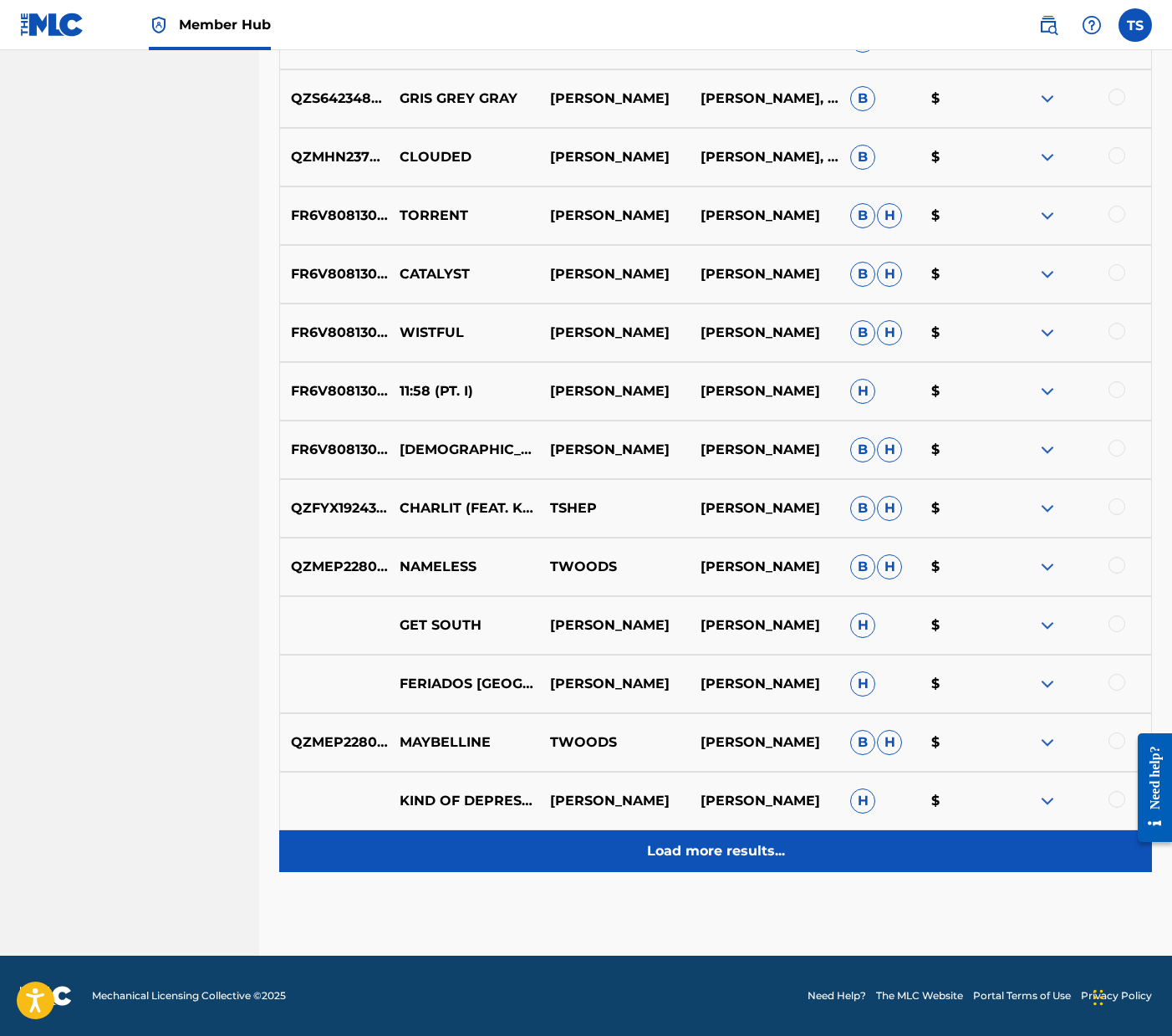
click at [728, 855] on p "Load more results..." at bounding box center [716, 851] width 138 height 21
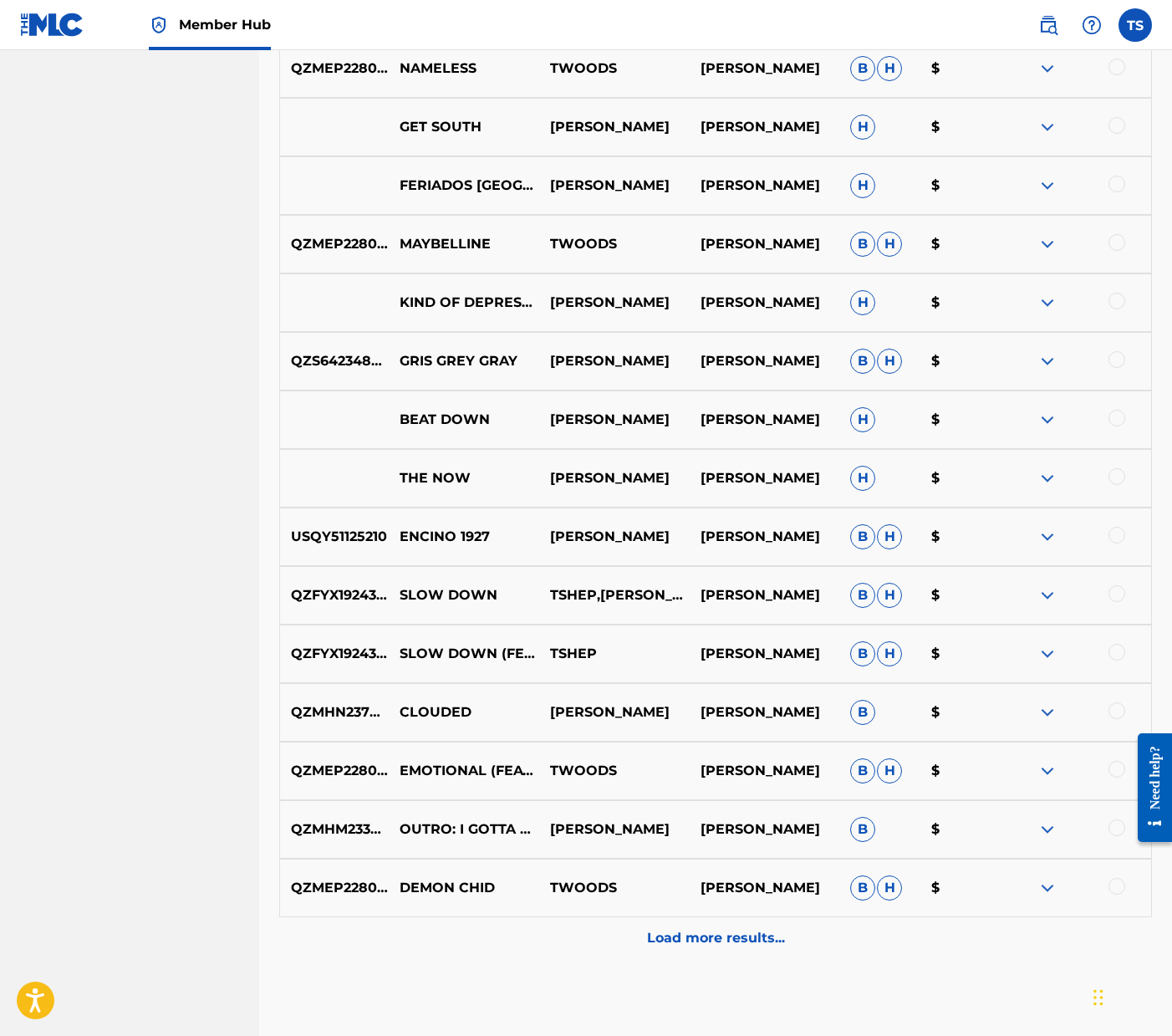
scroll to position [9856, 0]
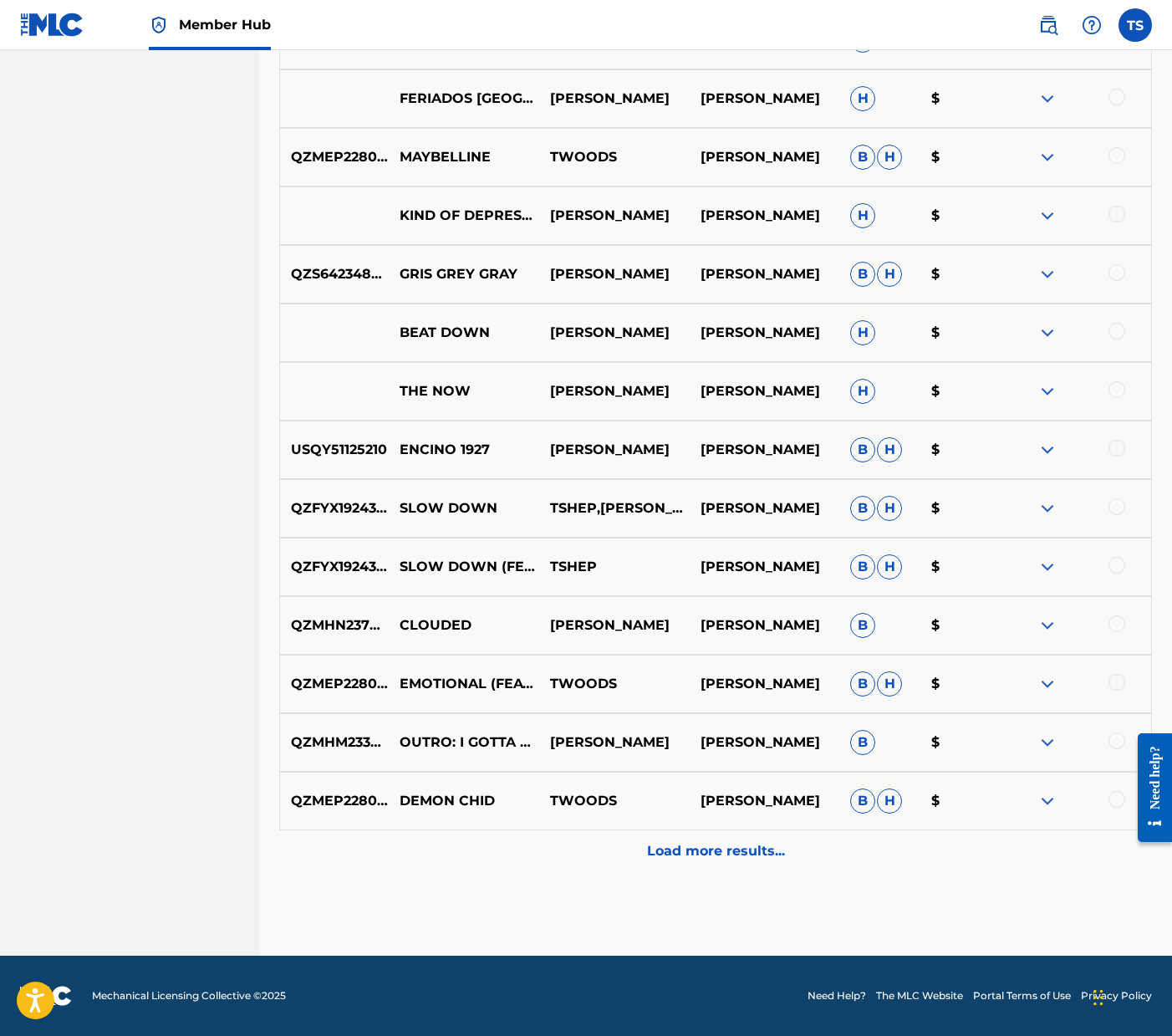
click at [699, 851] on p "Load more results..." at bounding box center [716, 851] width 138 height 21
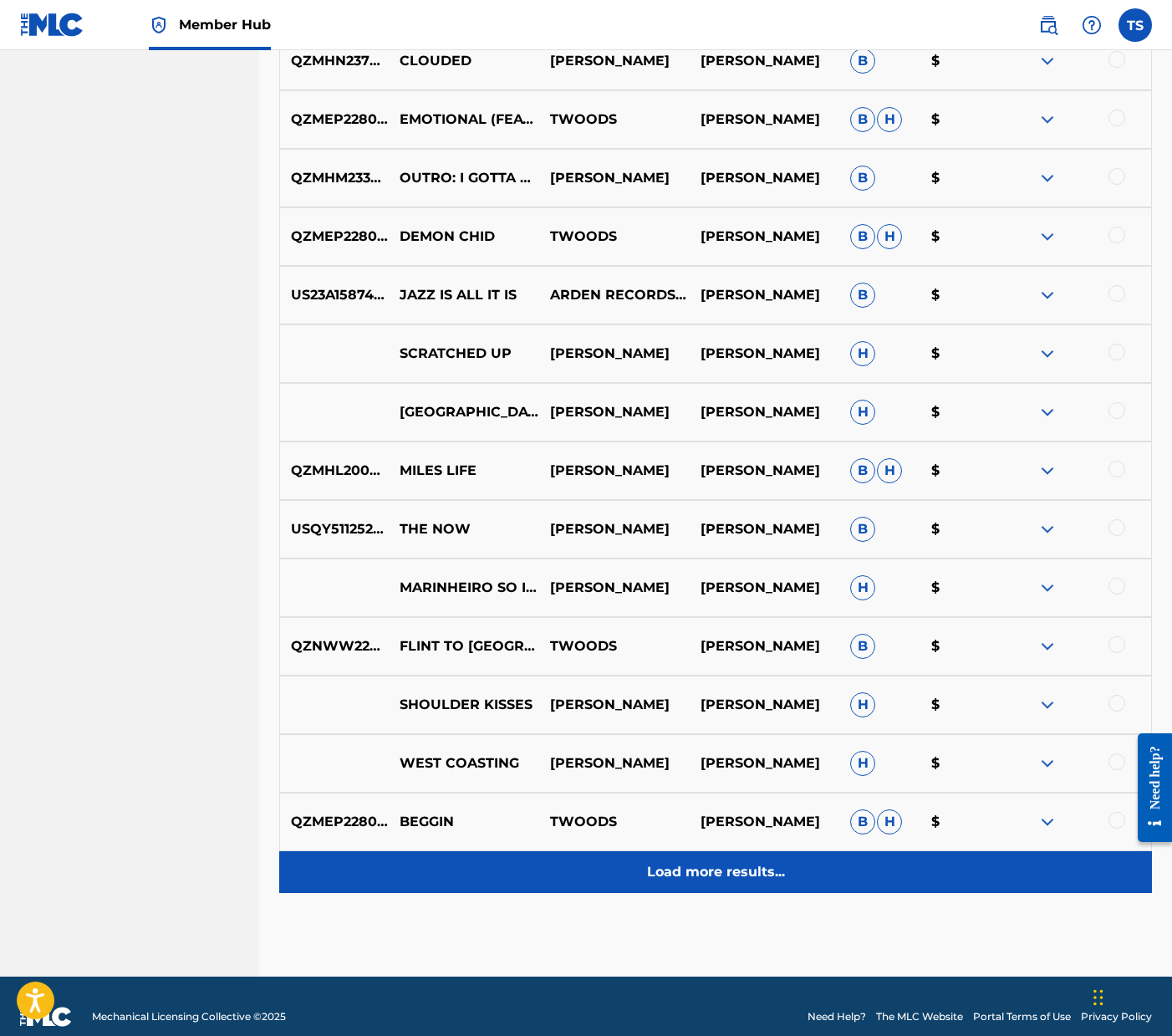
scroll to position [10423, 0]
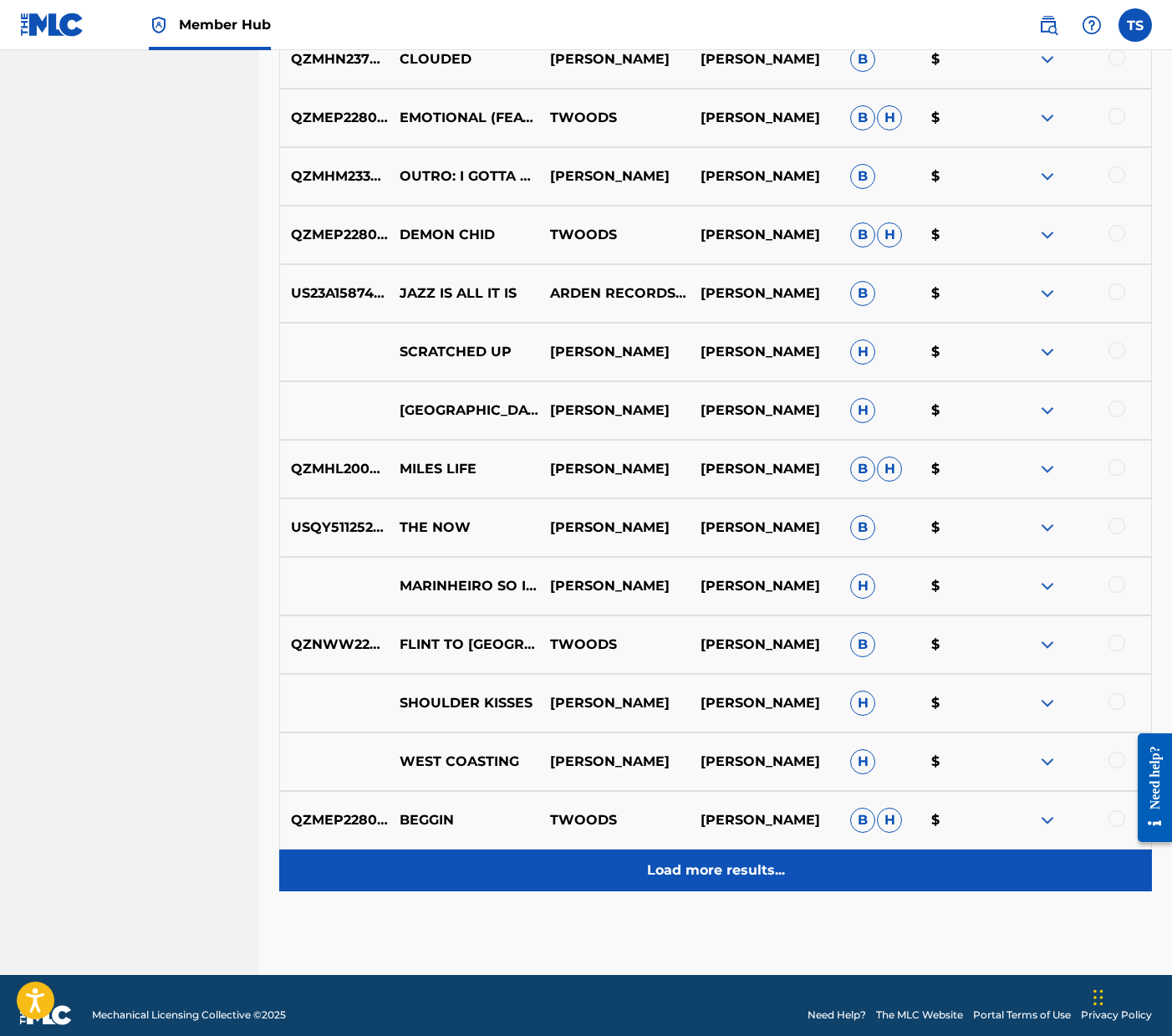
click at [701, 876] on p "Load more results..." at bounding box center [716, 871] width 138 height 21
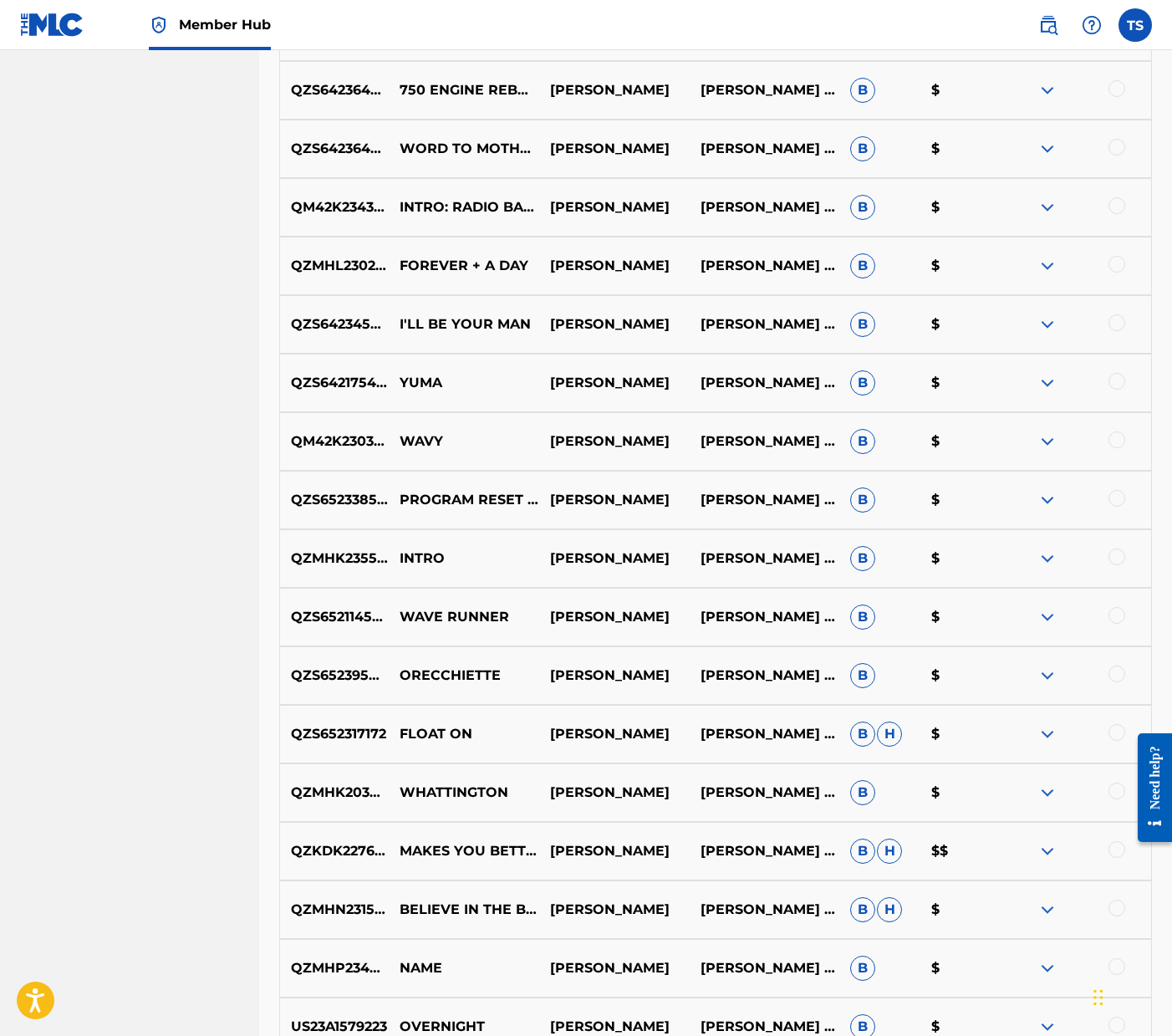
scroll to position [3571, 0]
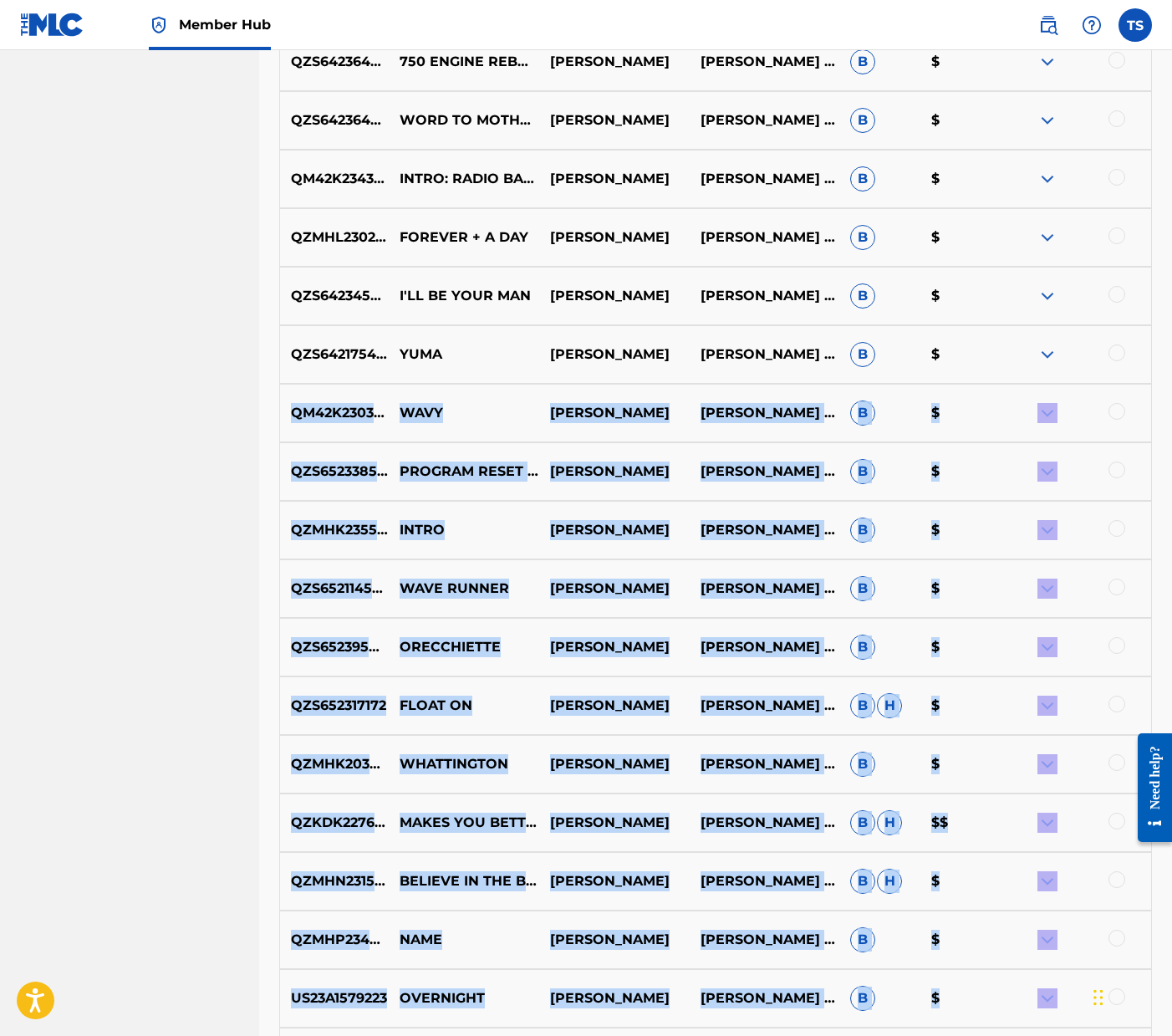
drag, startPoint x: 2296, startPoint y: 1071, endPoint x: 1128, endPoint y: 795, distance: 1200.2
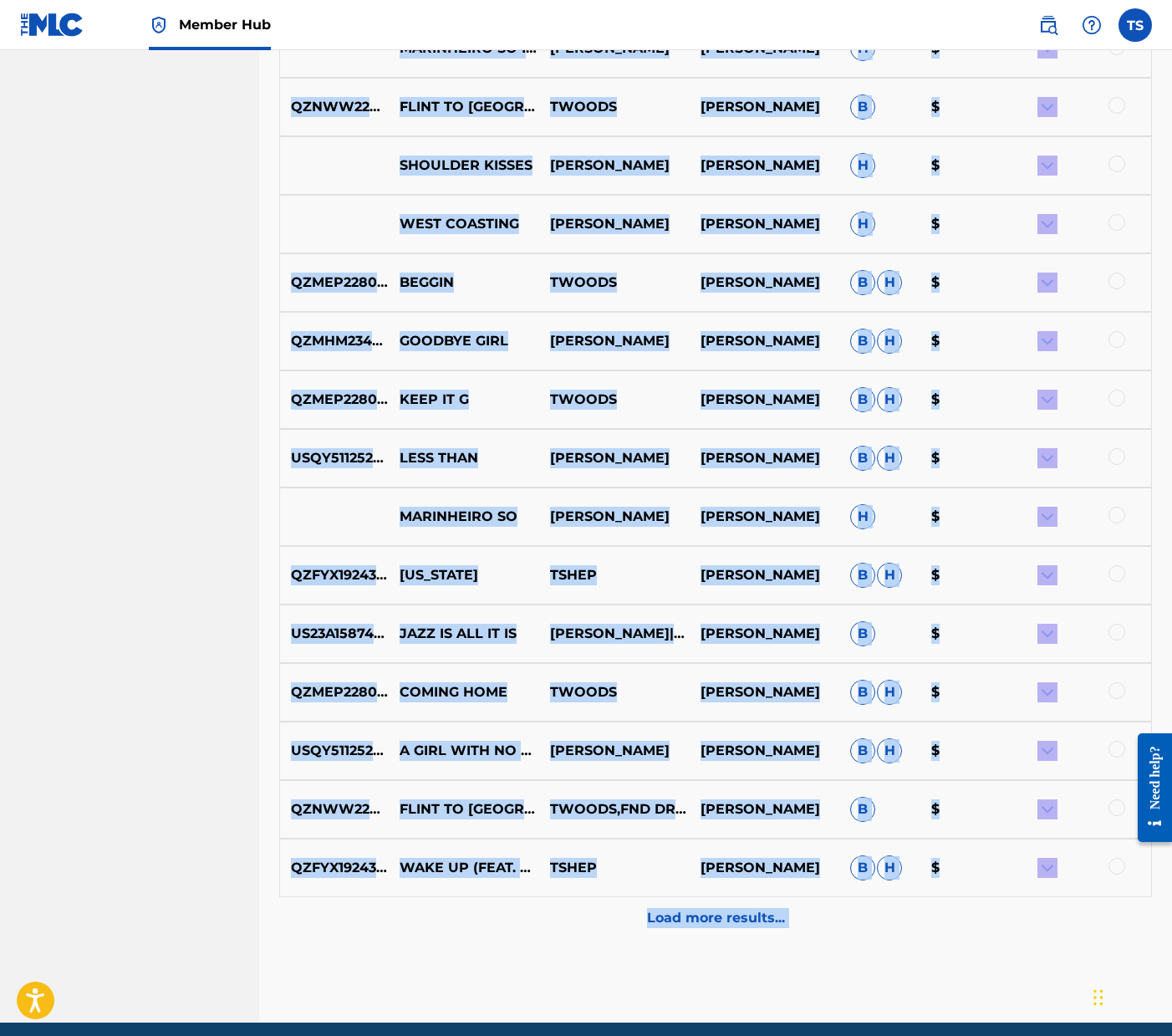
scroll to position [11026, 0]
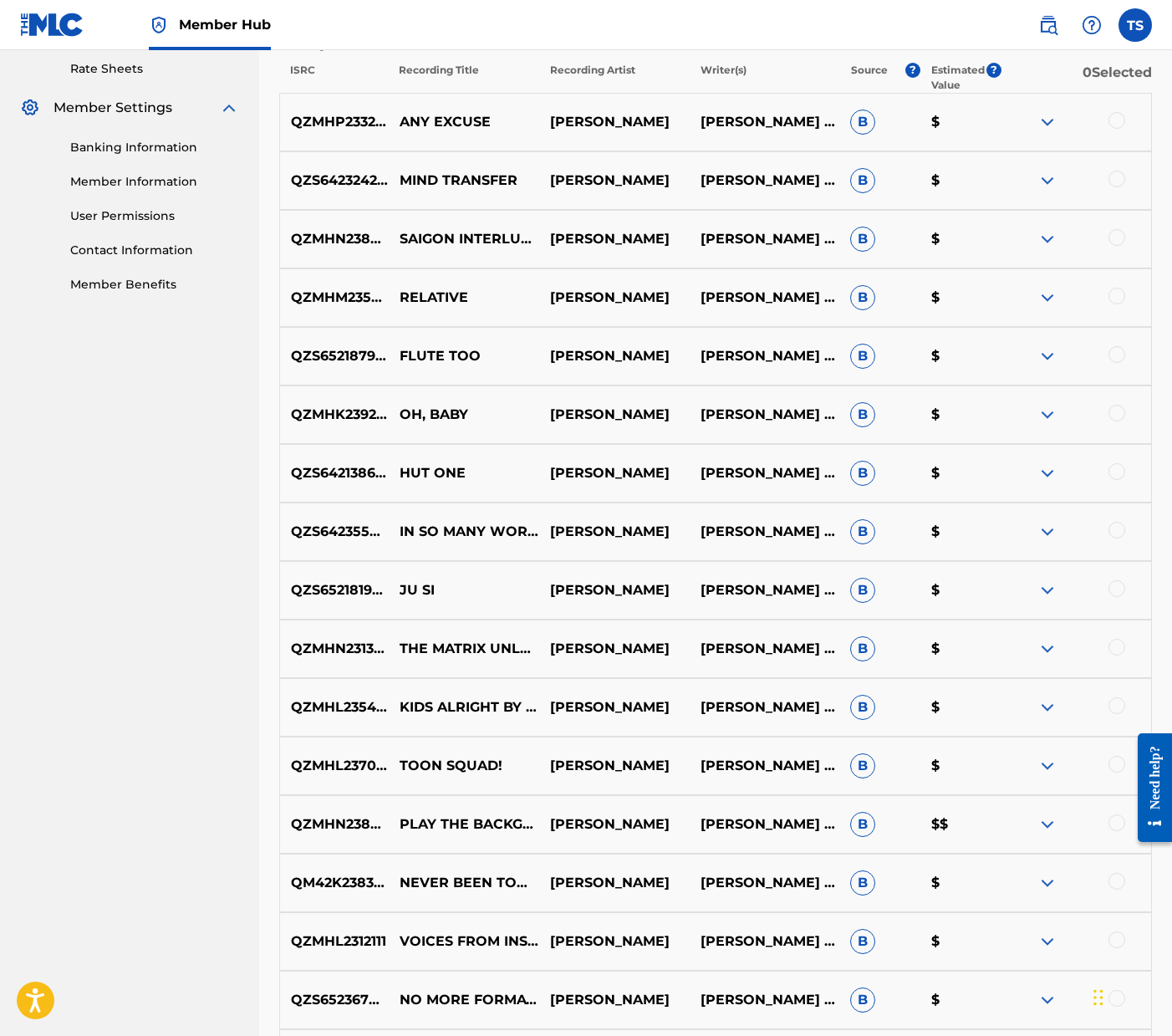
scroll to position [0, 0]
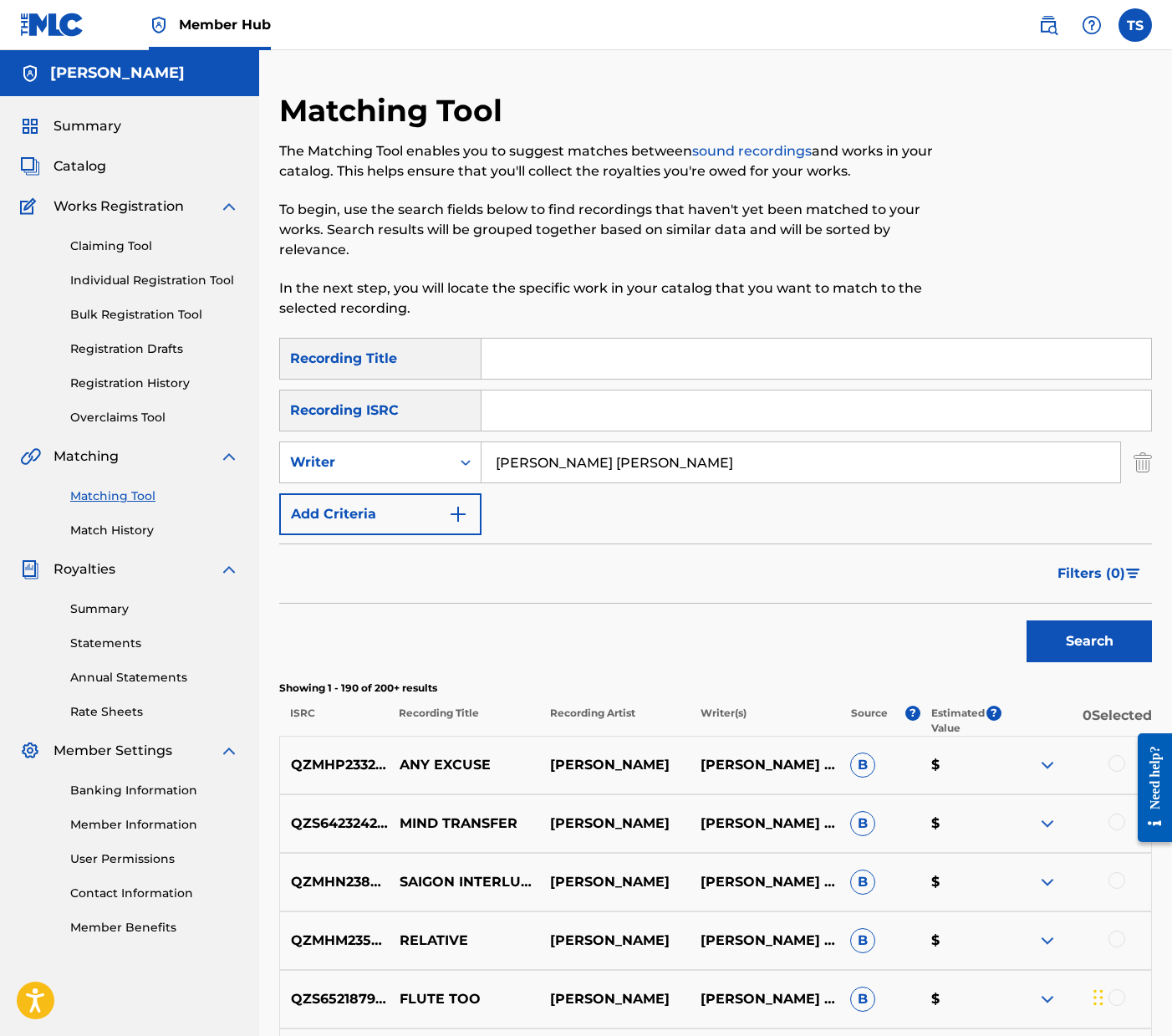
drag, startPoint x: 679, startPoint y: 457, endPoint x: 342, endPoint y: 436, distance: 337.7
click at [332, 441] on div "SearchWithCriteria5e0271d3-8a31-457f-8f0b-596f4c7d46cb Recording Title SearchWi…" at bounding box center [715, 436] width 872 height 197
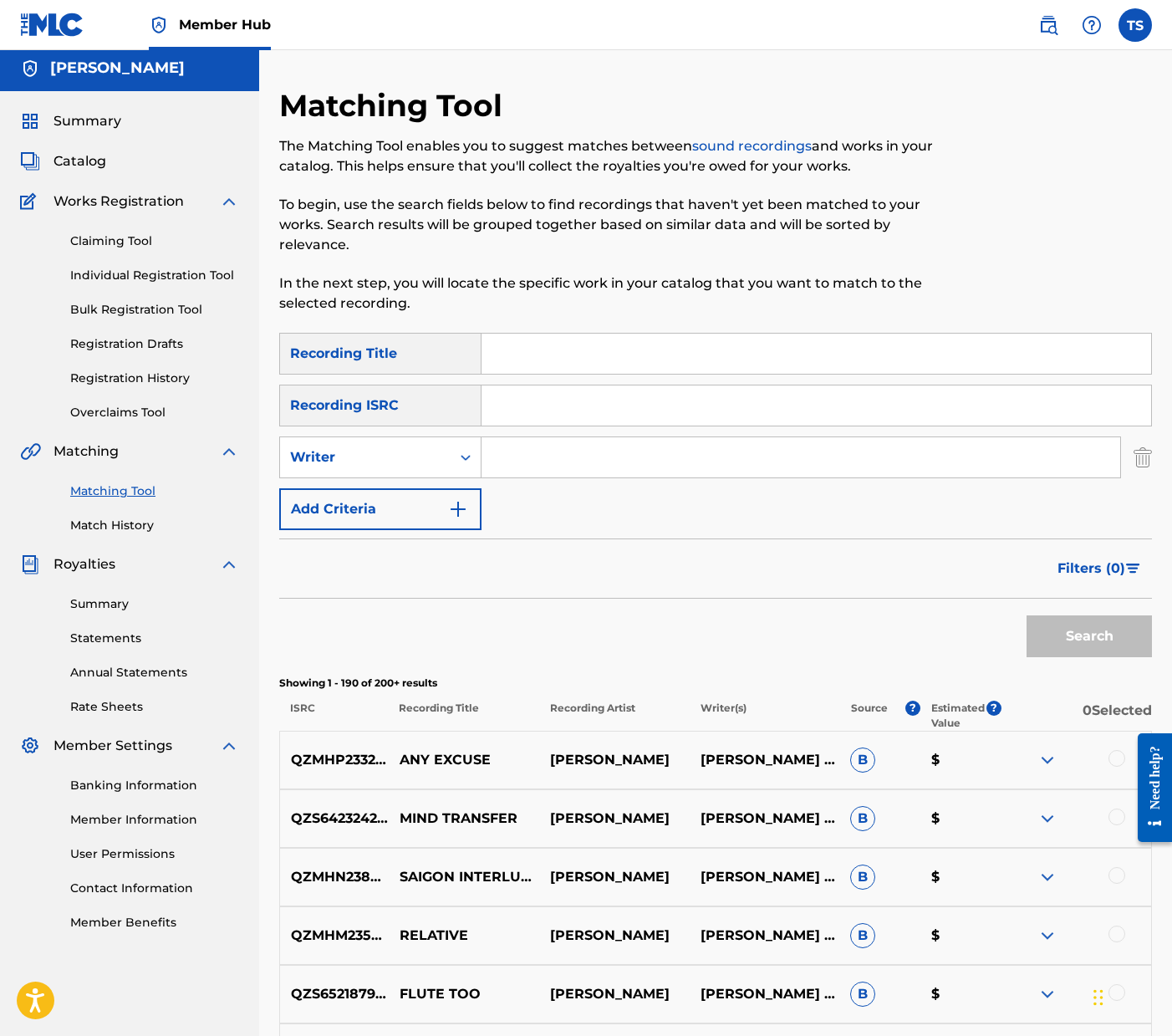
click at [536, 393] on input "Search Form" at bounding box center [816, 405] width 670 height 40
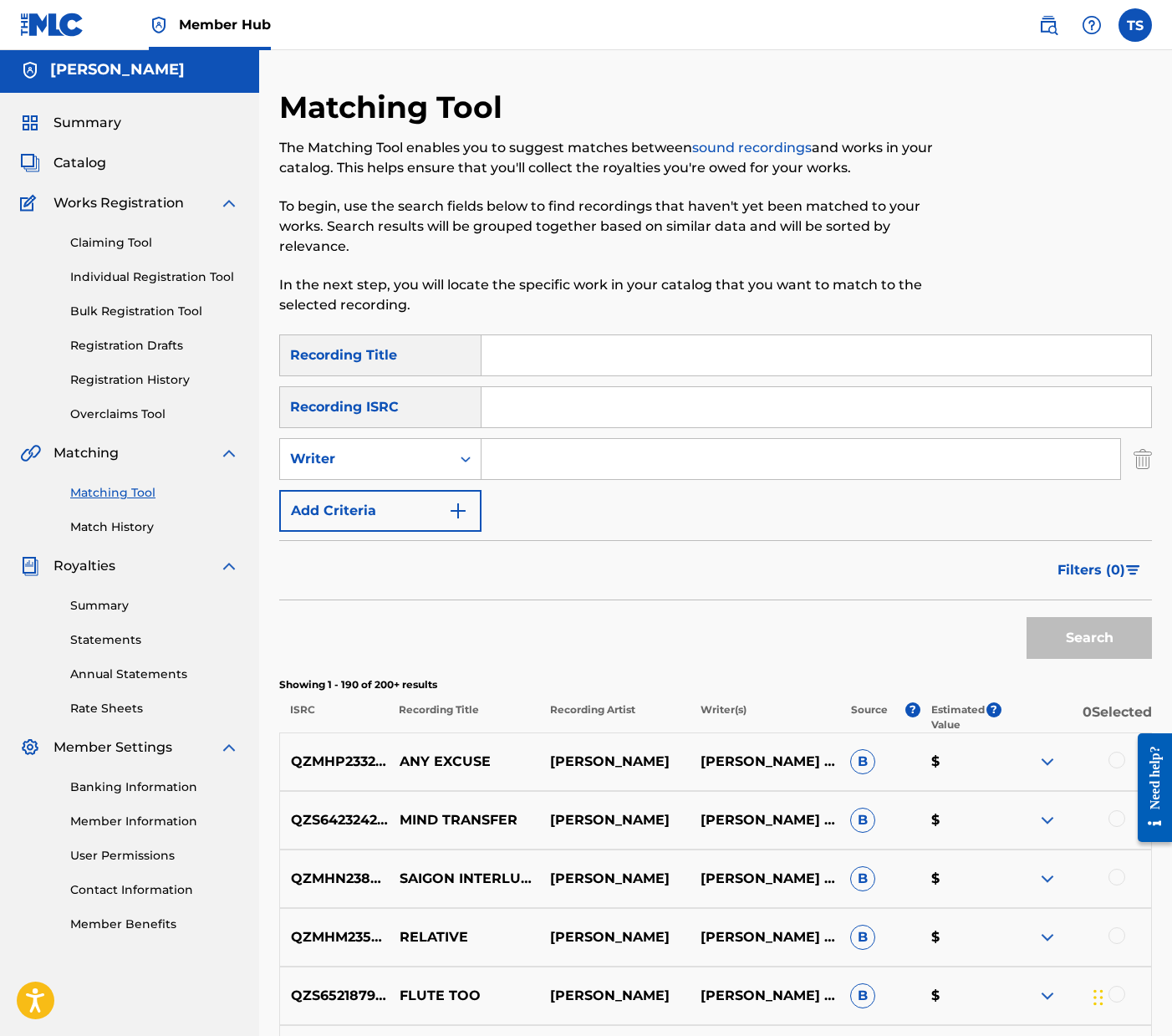
paste input "US23A1597452"
type input "US23A1597452"
click at [1026, 617] on button "Search" at bounding box center [1089, 637] width 125 height 42
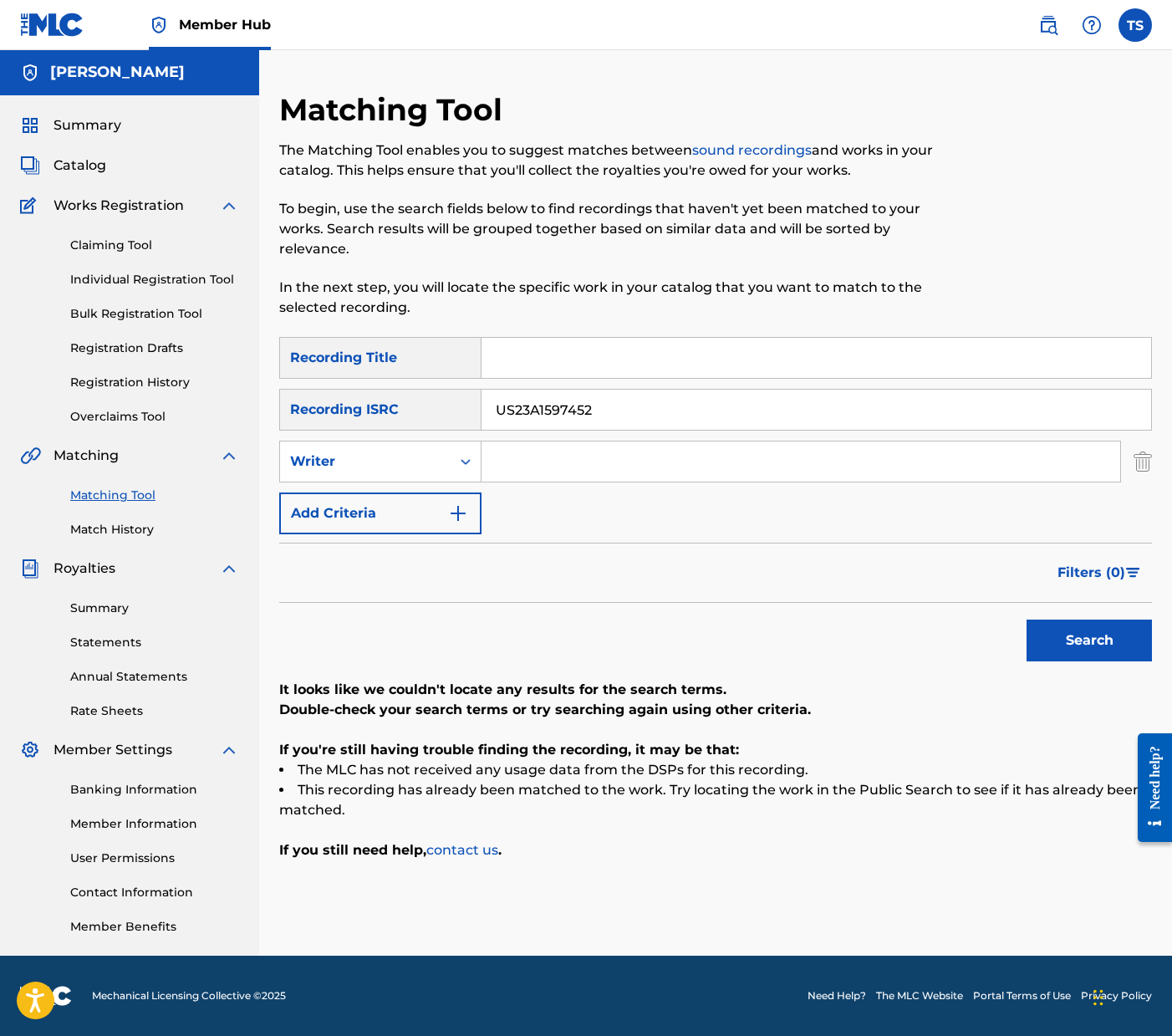
click at [61, 24] on img at bounding box center [52, 24] width 64 height 24
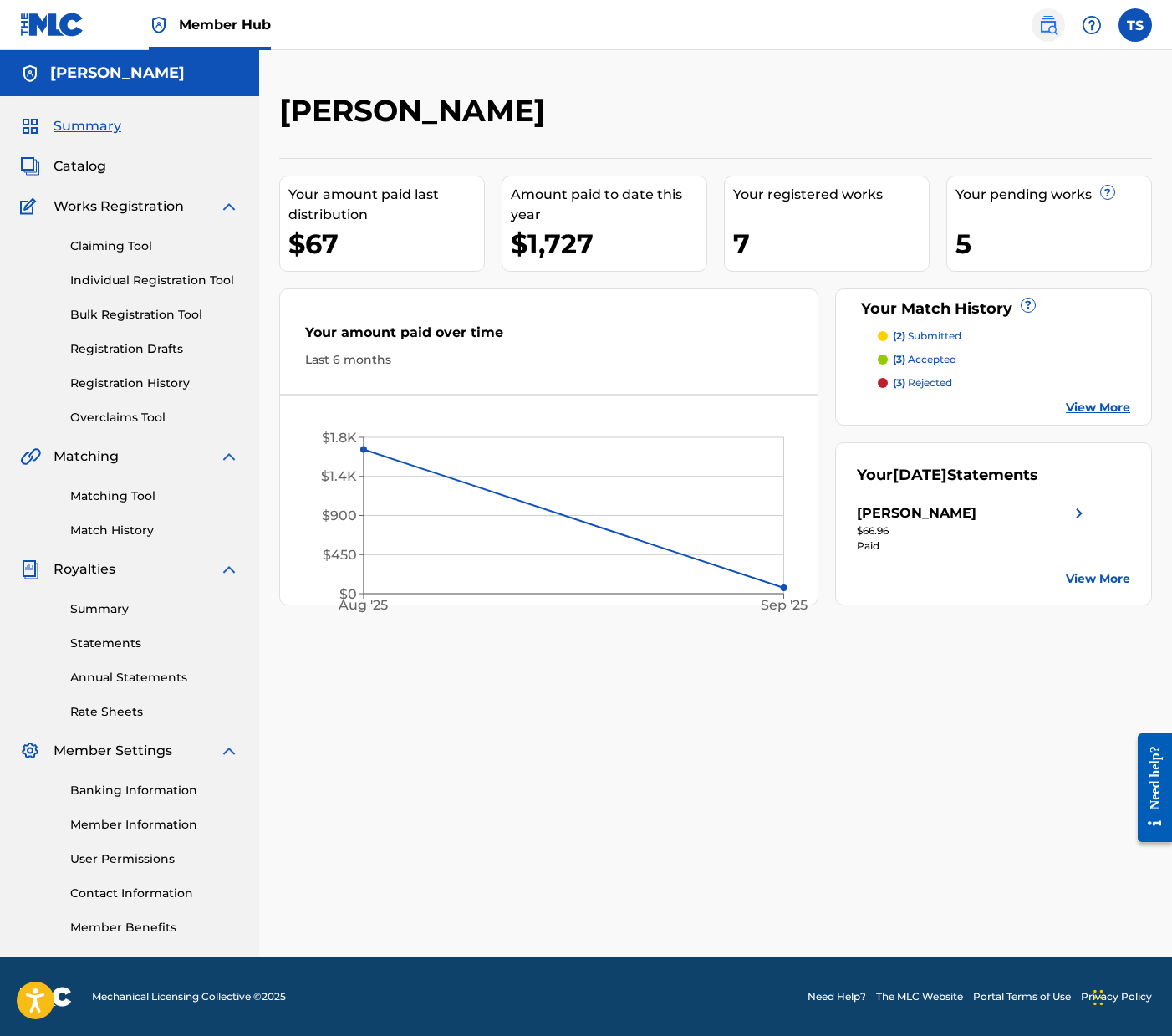
click at [1055, 27] on img at bounding box center [1049, 25] width 21 height 21
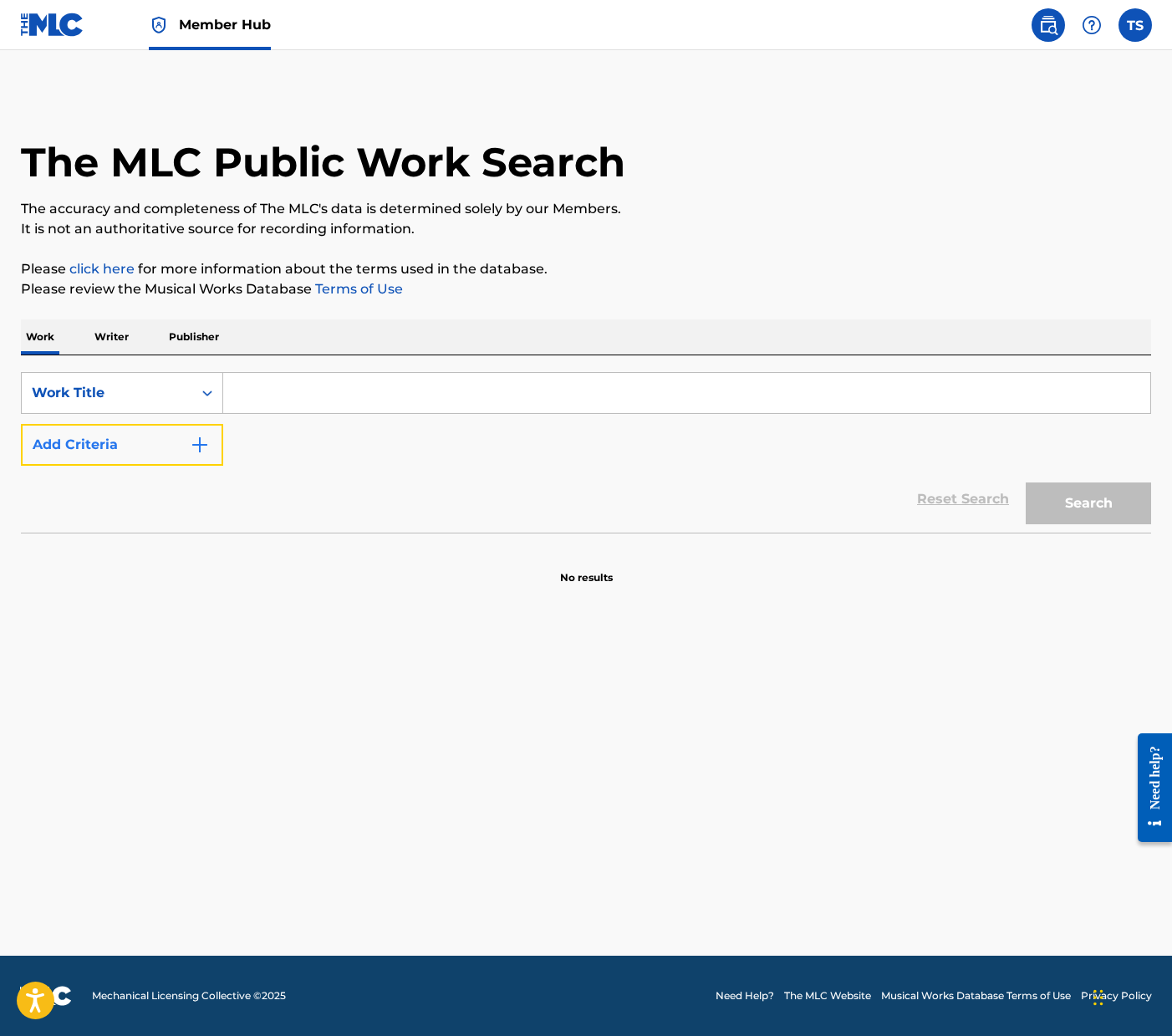
click at [201, 438] on img "Search Form" at bounding box center [200, 445] width 21 height 21
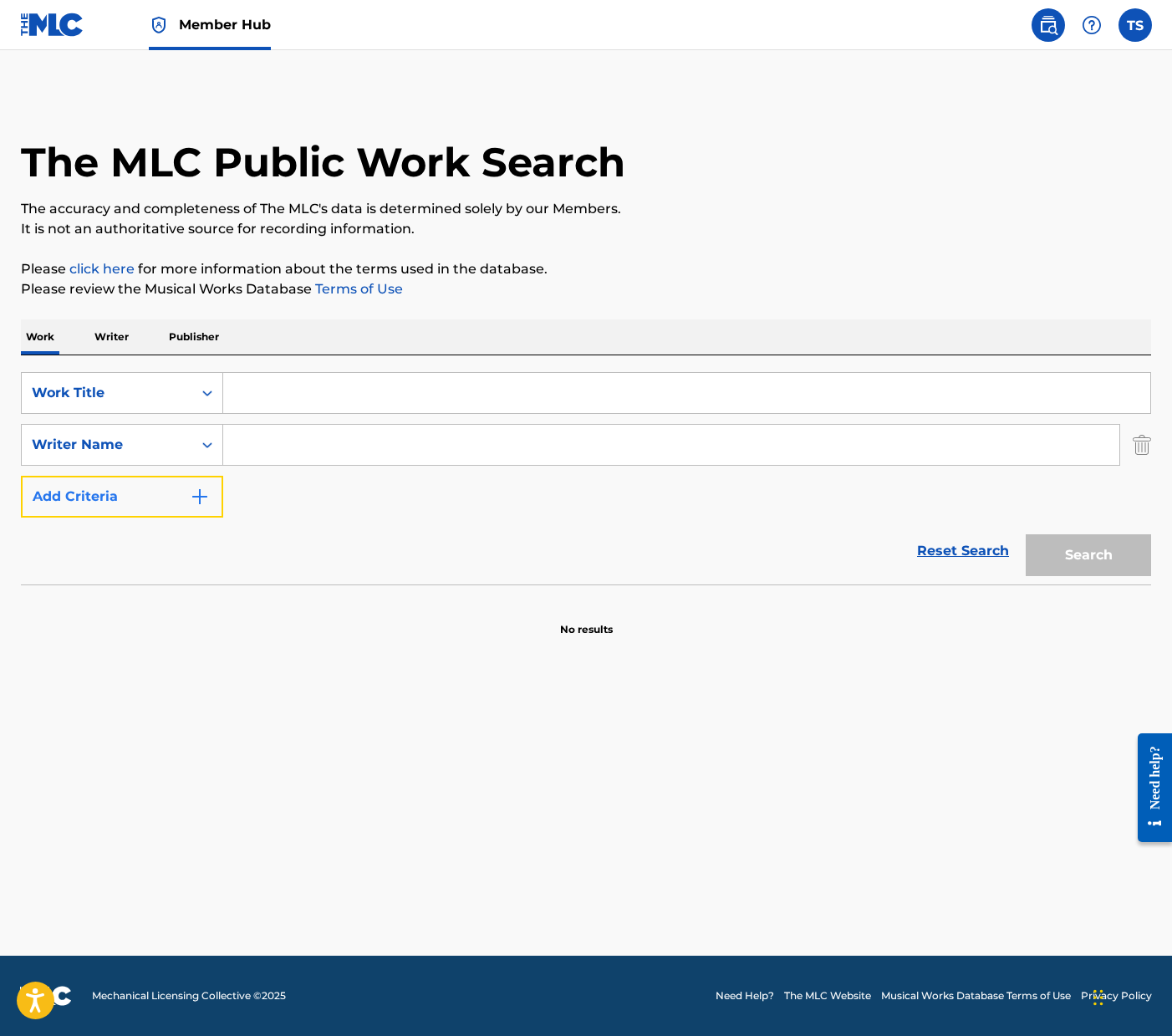
click at [200, 488] on img "Search Form" at bounding box center [200, 497] width 21 height 21
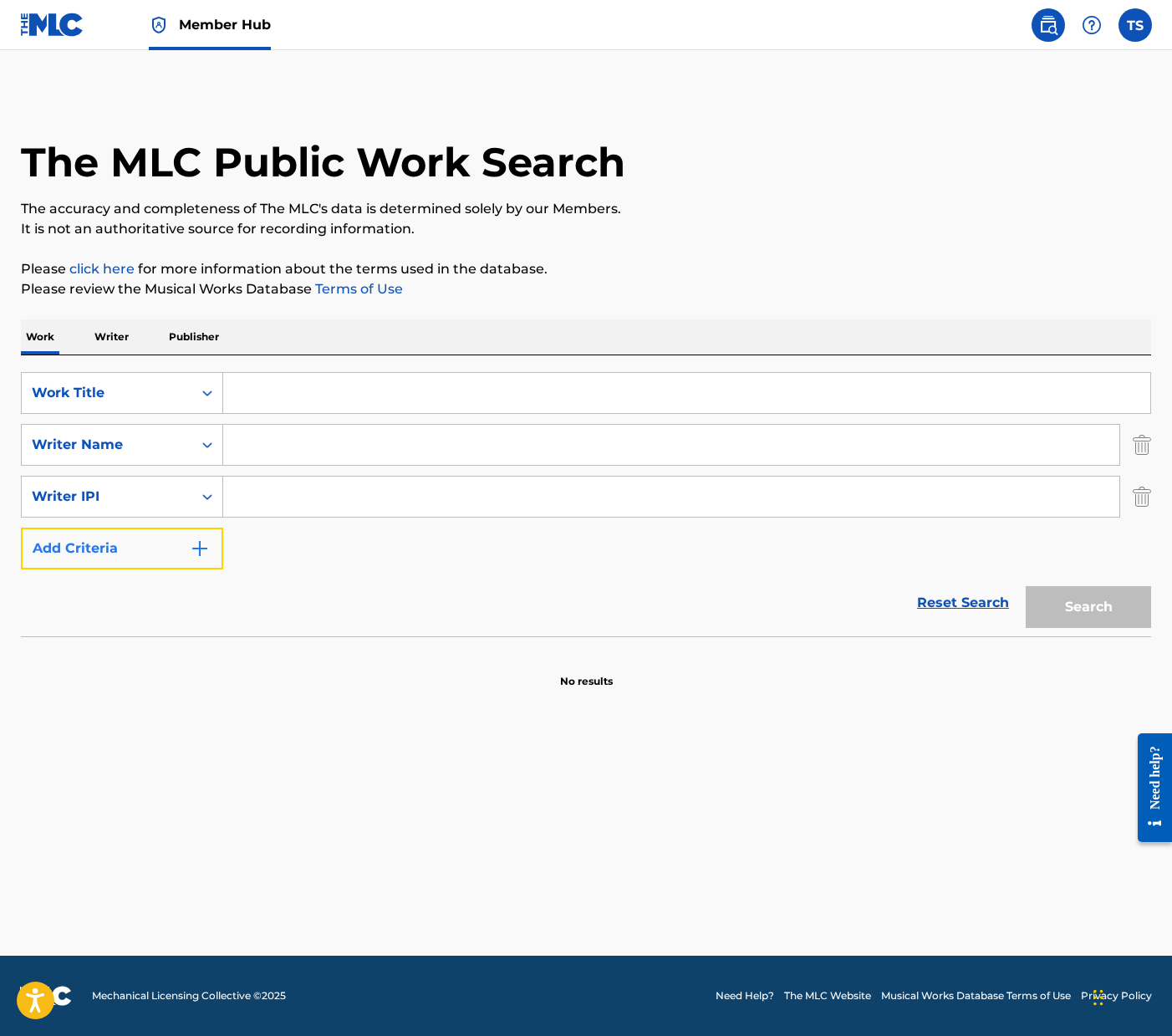
click at [202, 544] on img "Search Form" at bounding box center [200, 549] width 21 height 21
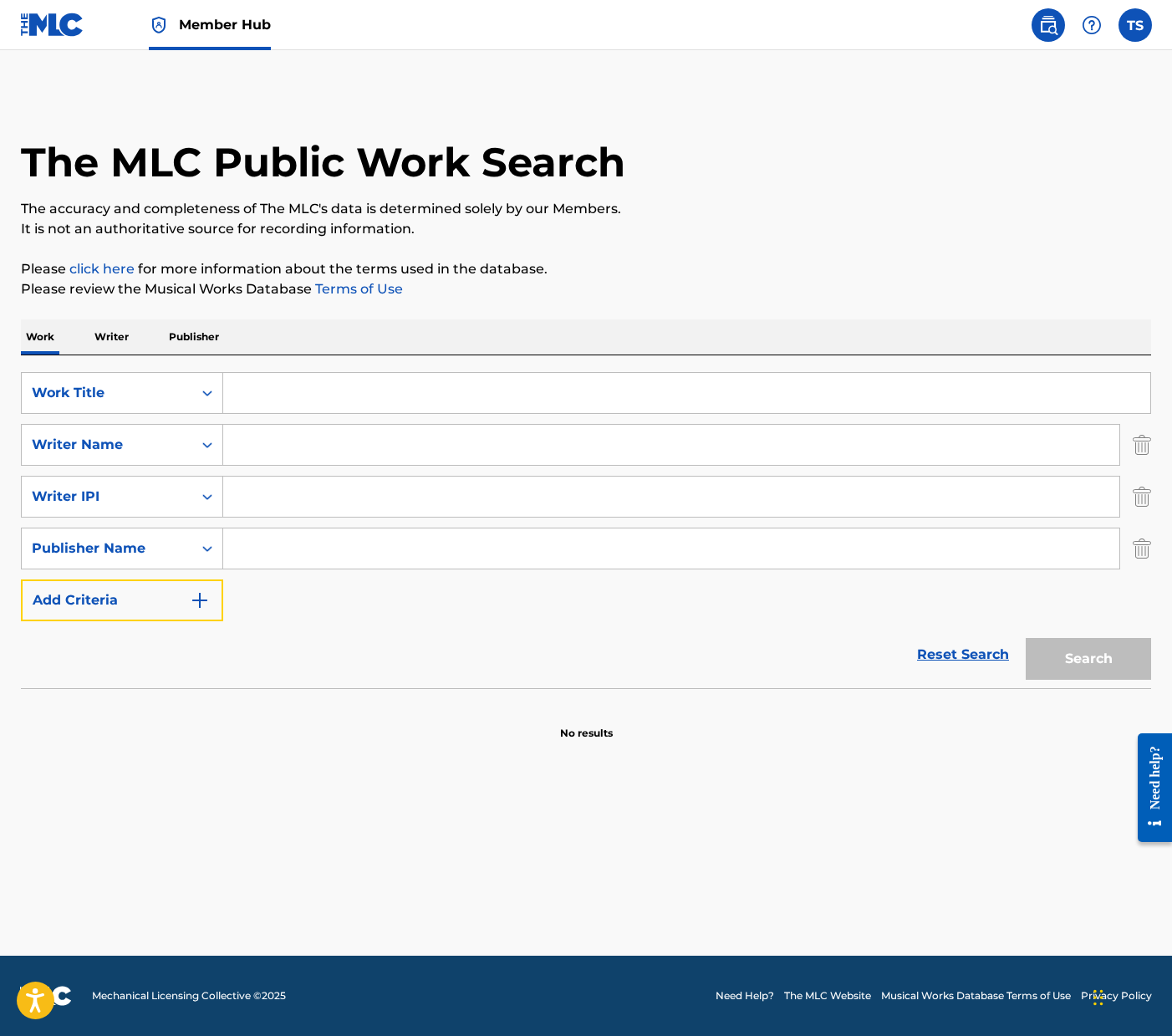
click at [197, 584] on button "Add Criteria" at bounding box center [121, 600] width 202 height 42
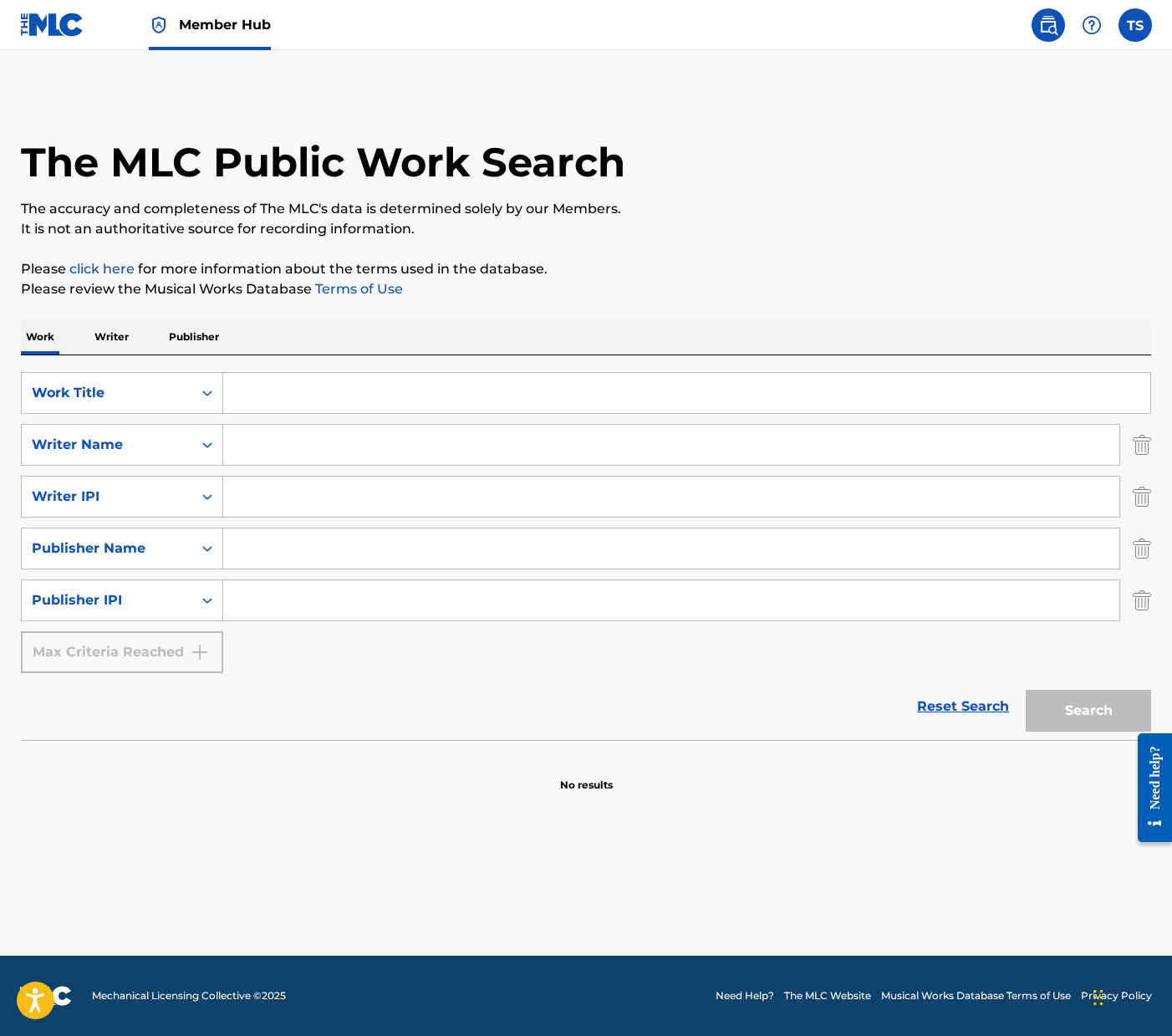
drag, startPoint x: 86, startPoint y: 336, endPoint x: 100, endPoint y: 337, distance: 14.0
click at [89, 337] on div "Work Writer Publisher" at bounding box center [585, 337] width 1130 height 35
click at [100, 337] on p "Writer" at bounding box center [111, 337] width 44 height 35
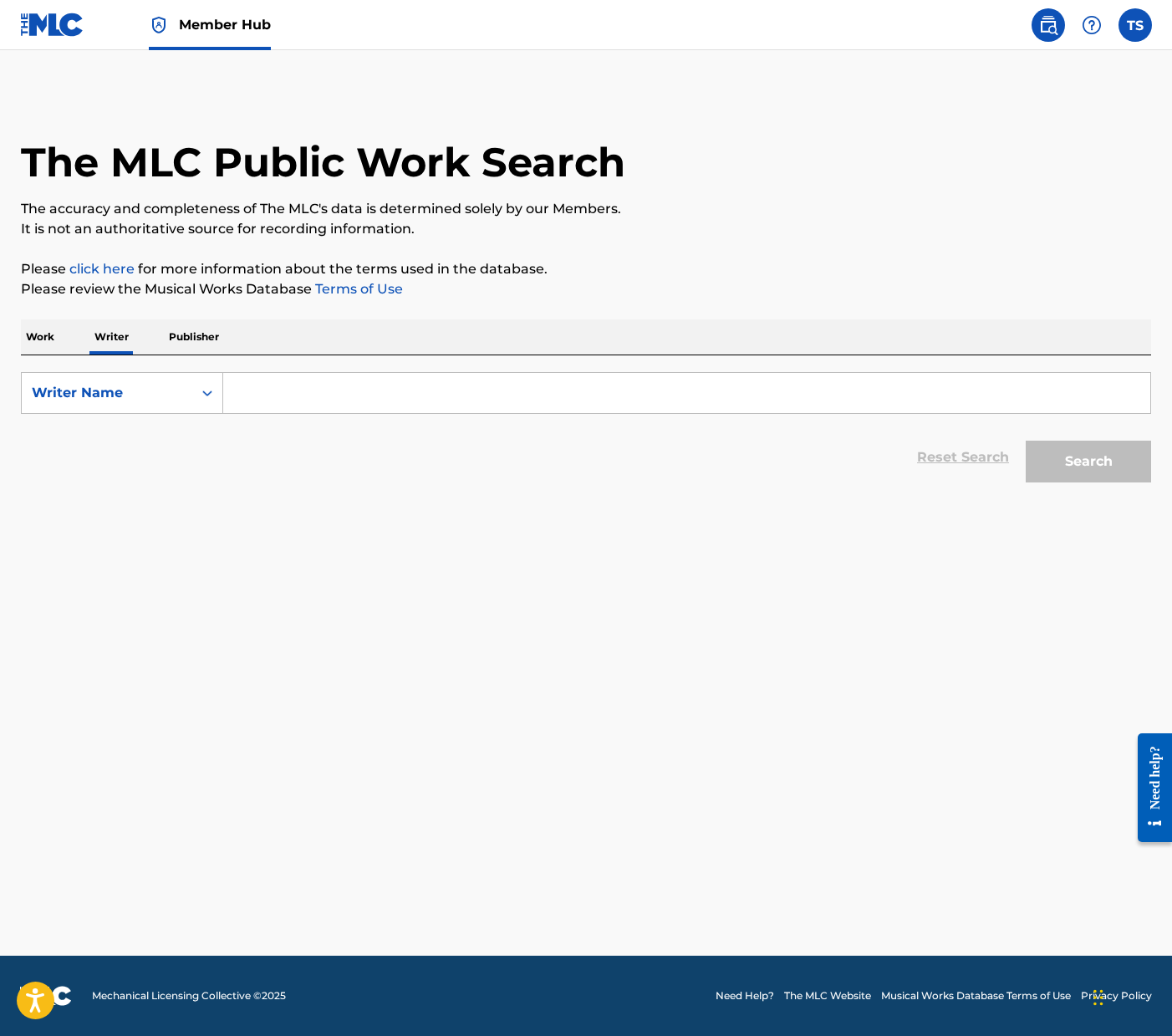
click at [279, 385] on input "Search Form" at bounding box center [687, 393] width 928 height 40
click at [189, 340] on p "Publisher" at bounding box center [194, 337] width 61 height 35
click at [74, 336] on div "Work Writer Publisher" at bounding box center [585, 337] width 1130 height 35
click at [52, 336] on p "Work" at bounding box center [39, 337] width 38 height 35
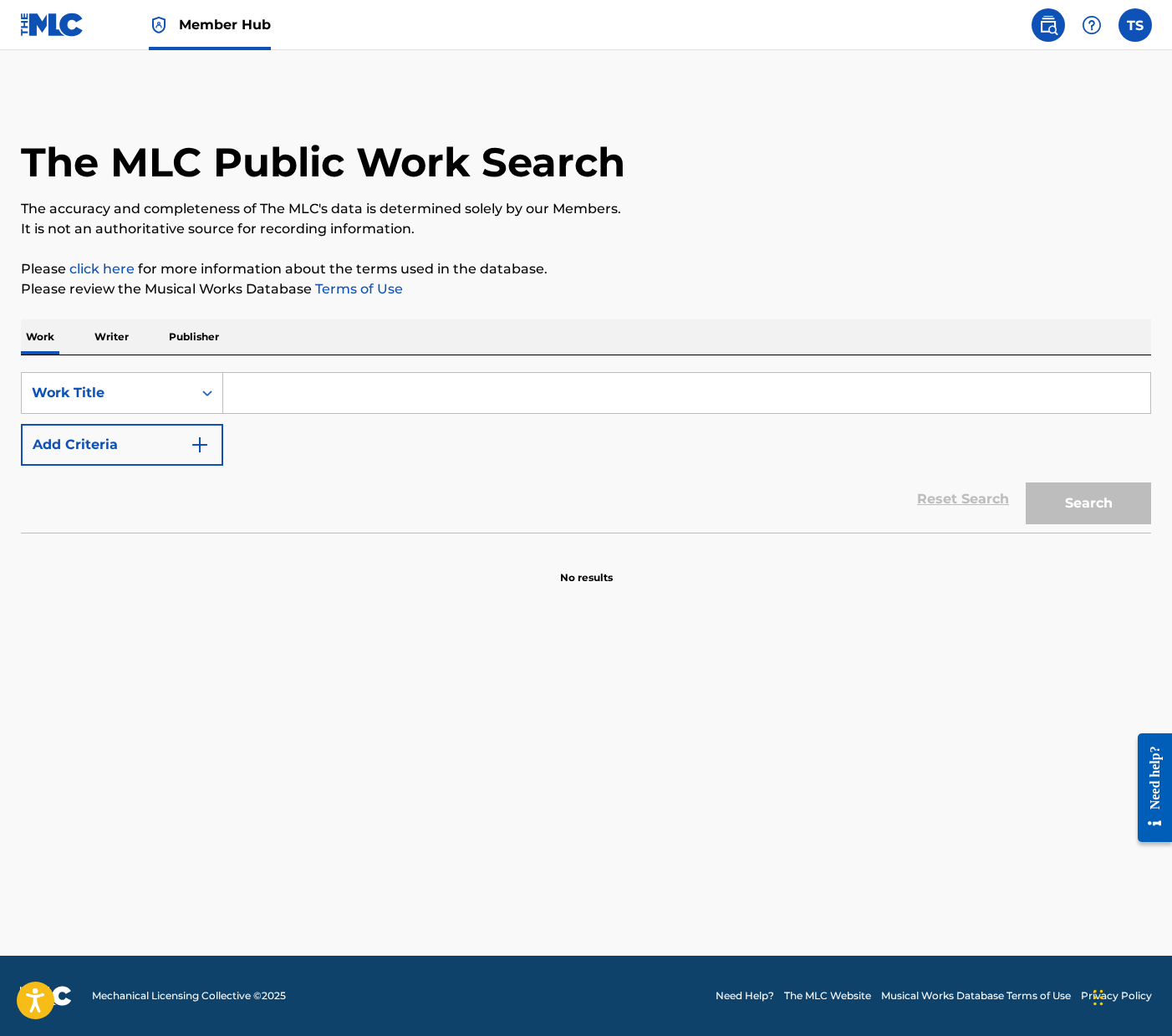
click at [249, 389] on input "Search Form" at bounding box center [687, 393] width 928 height 40
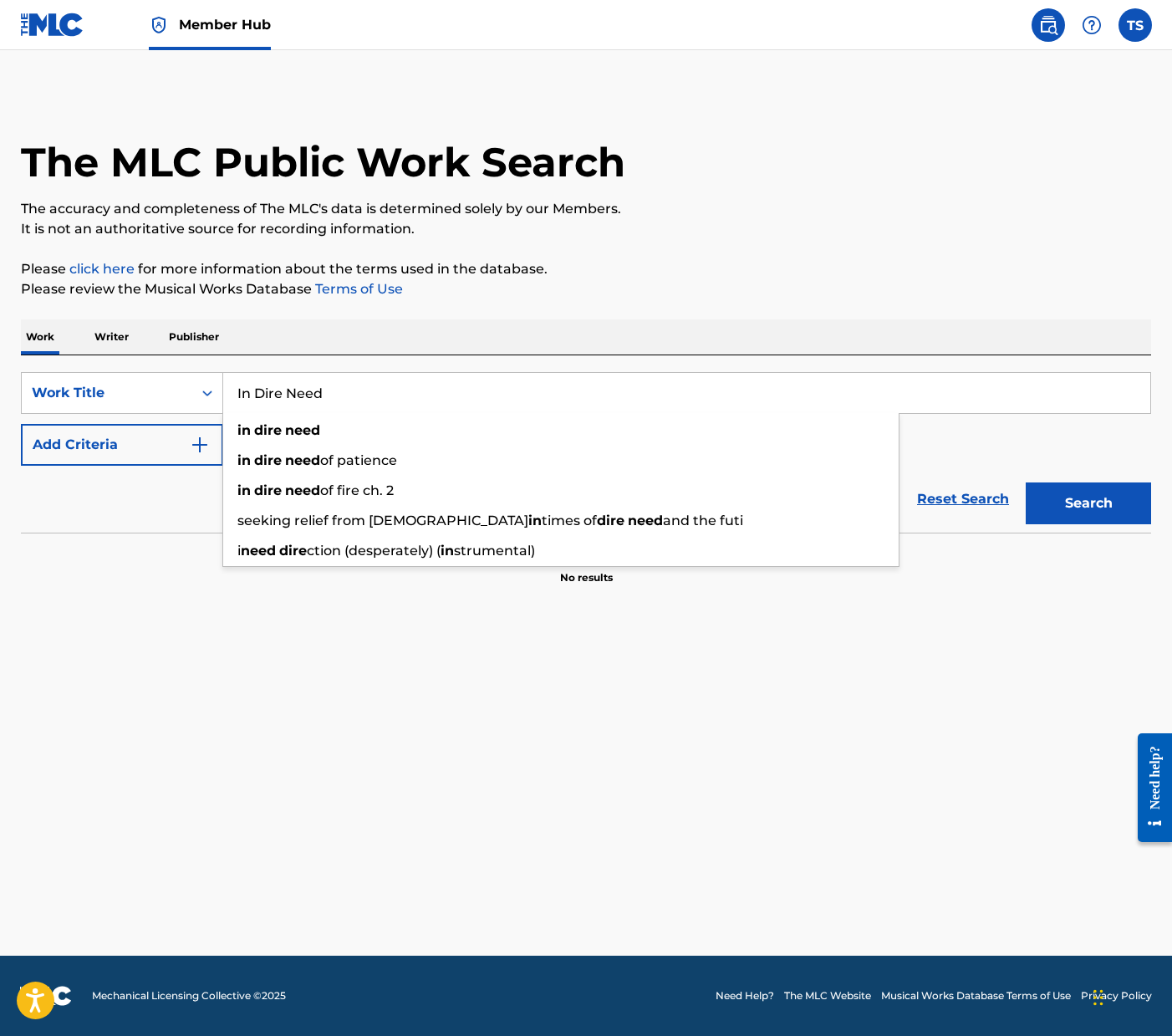
type input "In Dire Need"
click at [1026, 483] on button "Search" at bounding box center [1088, 503] width 125 height 42
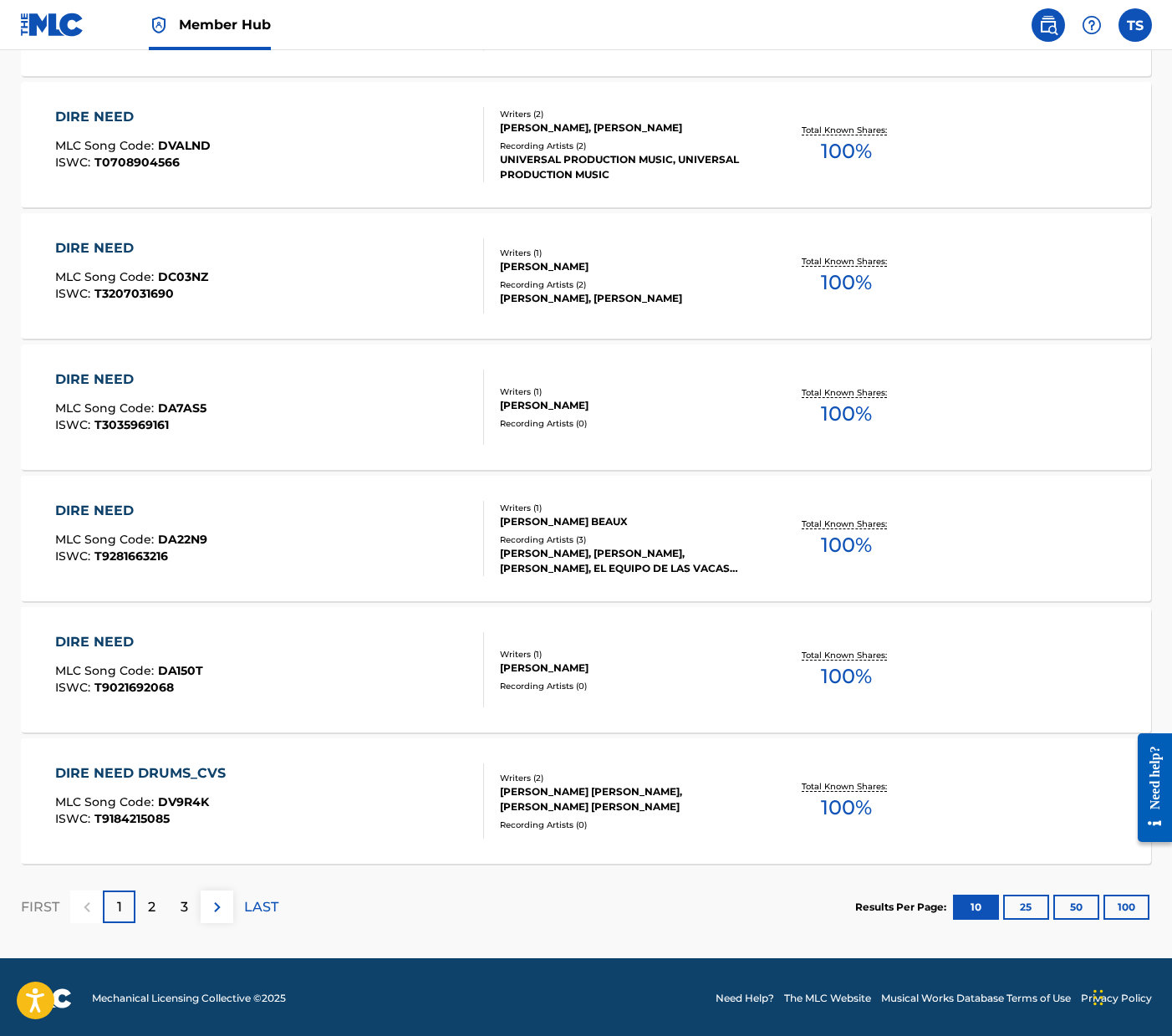
scroll to position [1011, 0]
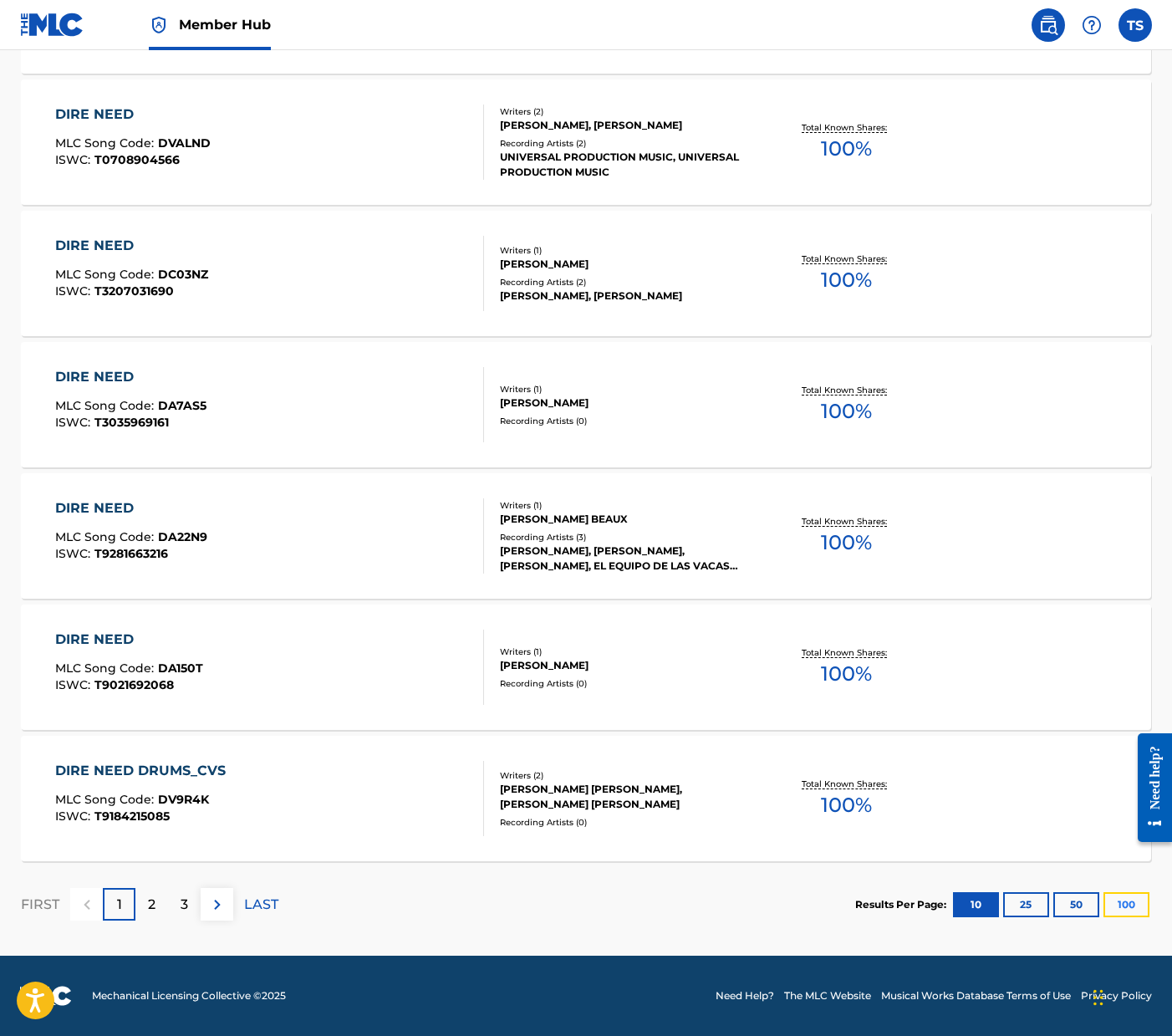
click at [1123, 904] on button "100" at bounding box center [1126, 904] width 46 height 25
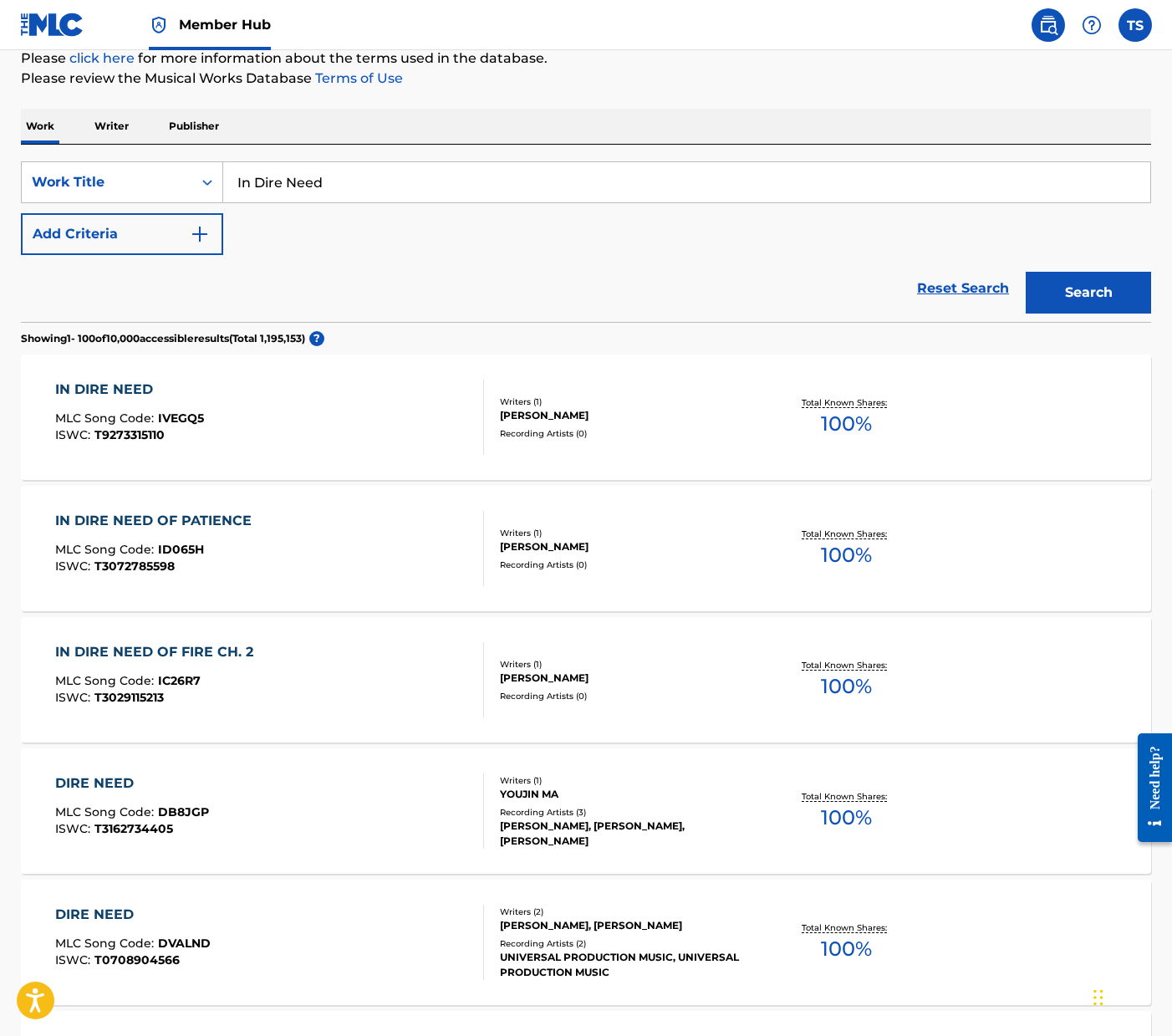
scroll to position [0, 0]
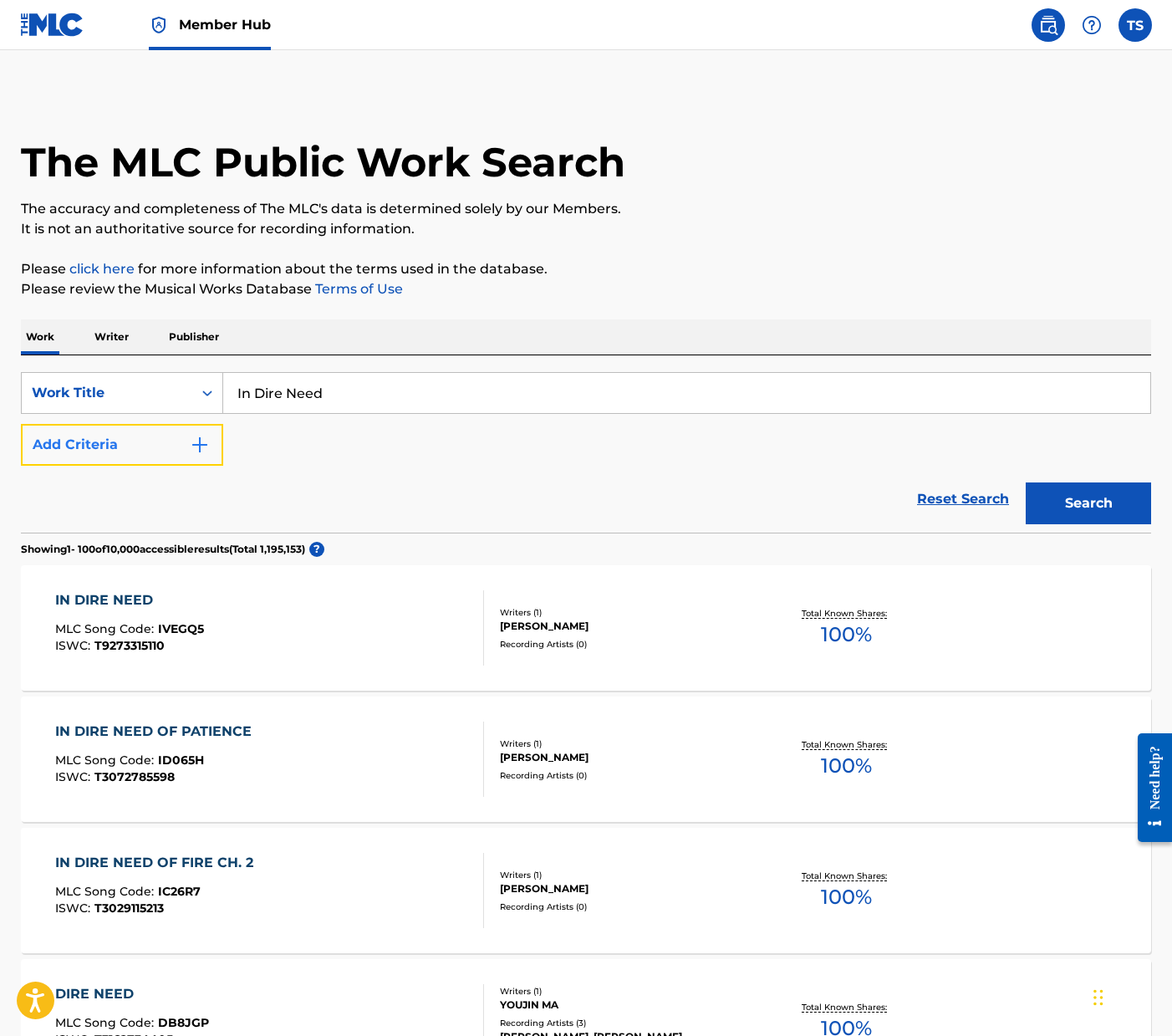
click at [163, 441] on button "Add Criteria" at bounding box center [121, 444] width 202 height 42
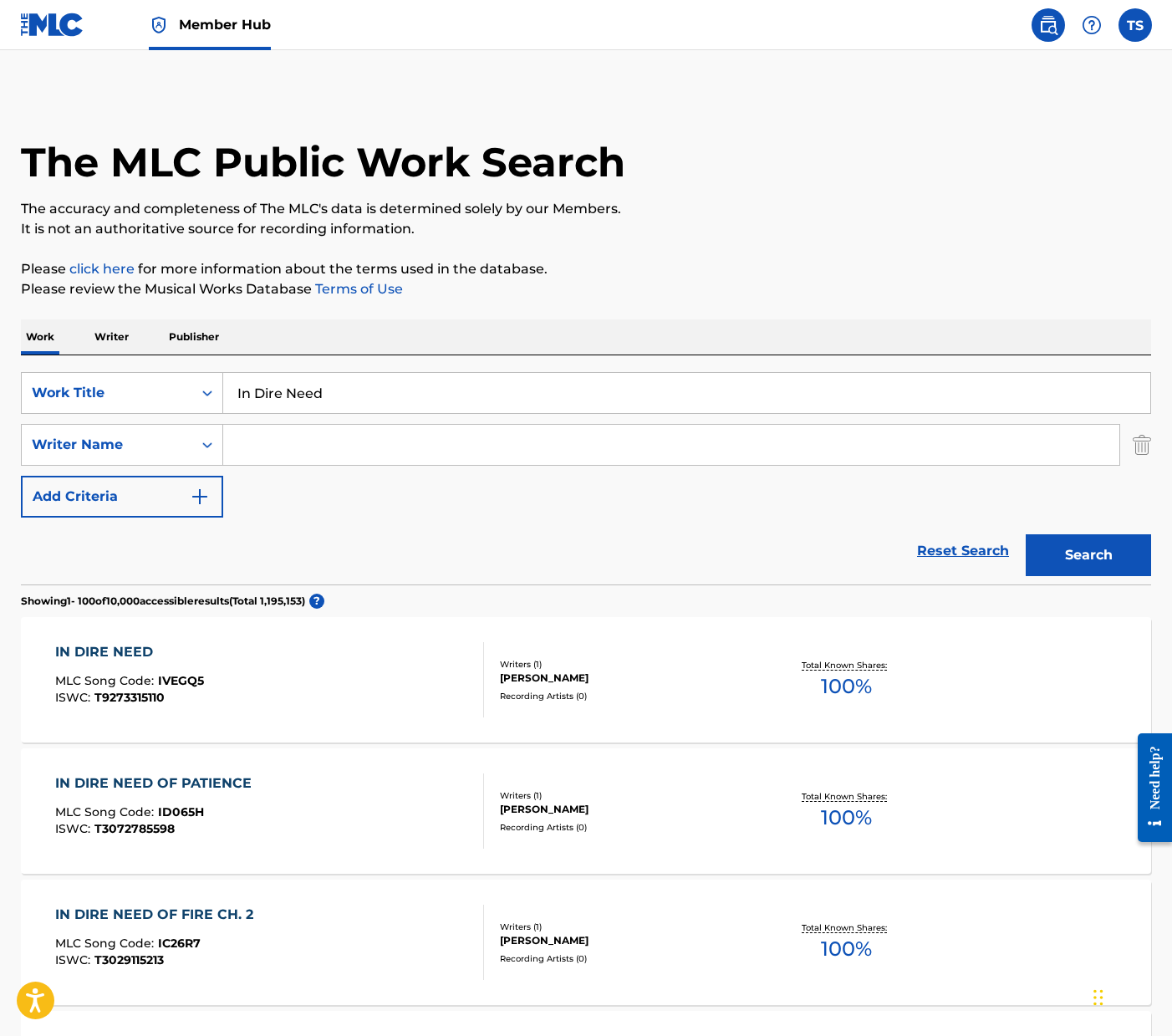
click at [268, 442] on input "Search Form" at bounding box center [671, 444] width 896 height 40
type input "taylor jon shepard"
click at [1026, 534] on button "Search" at bounding box center [1088, 554] width 125 height 42
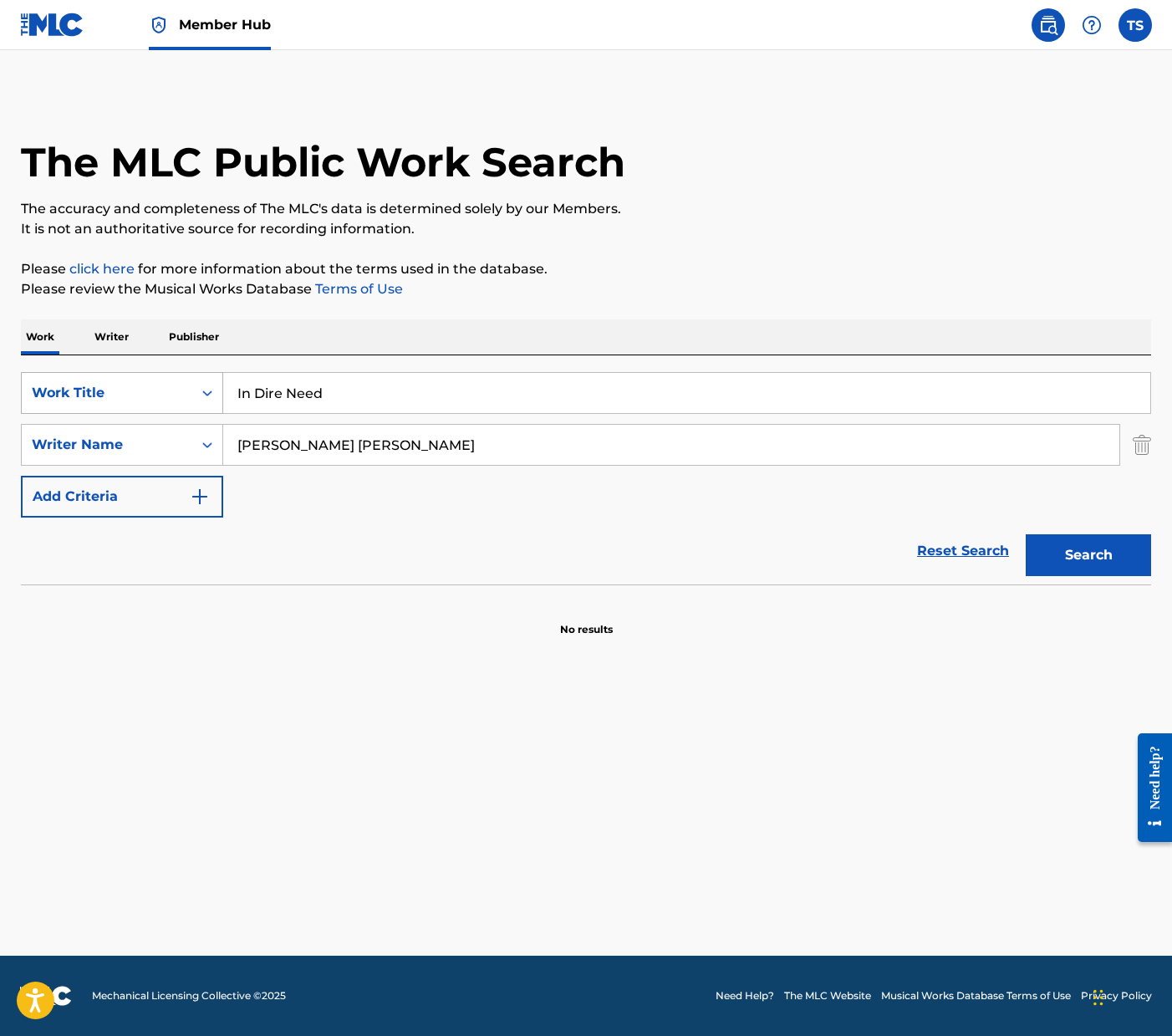
drag, startPoint x: 346, startPoint y: 397, endPoint x: 113, endPoint y: 380, distance: 233.6
click at [118, 380] on div "SearchWithCriteriaceff39d0-50bc-4caf-a7b0-df832bc7fe64 Work Title In Dire Need" at bounding box center [585, 393] width 1130 height 42
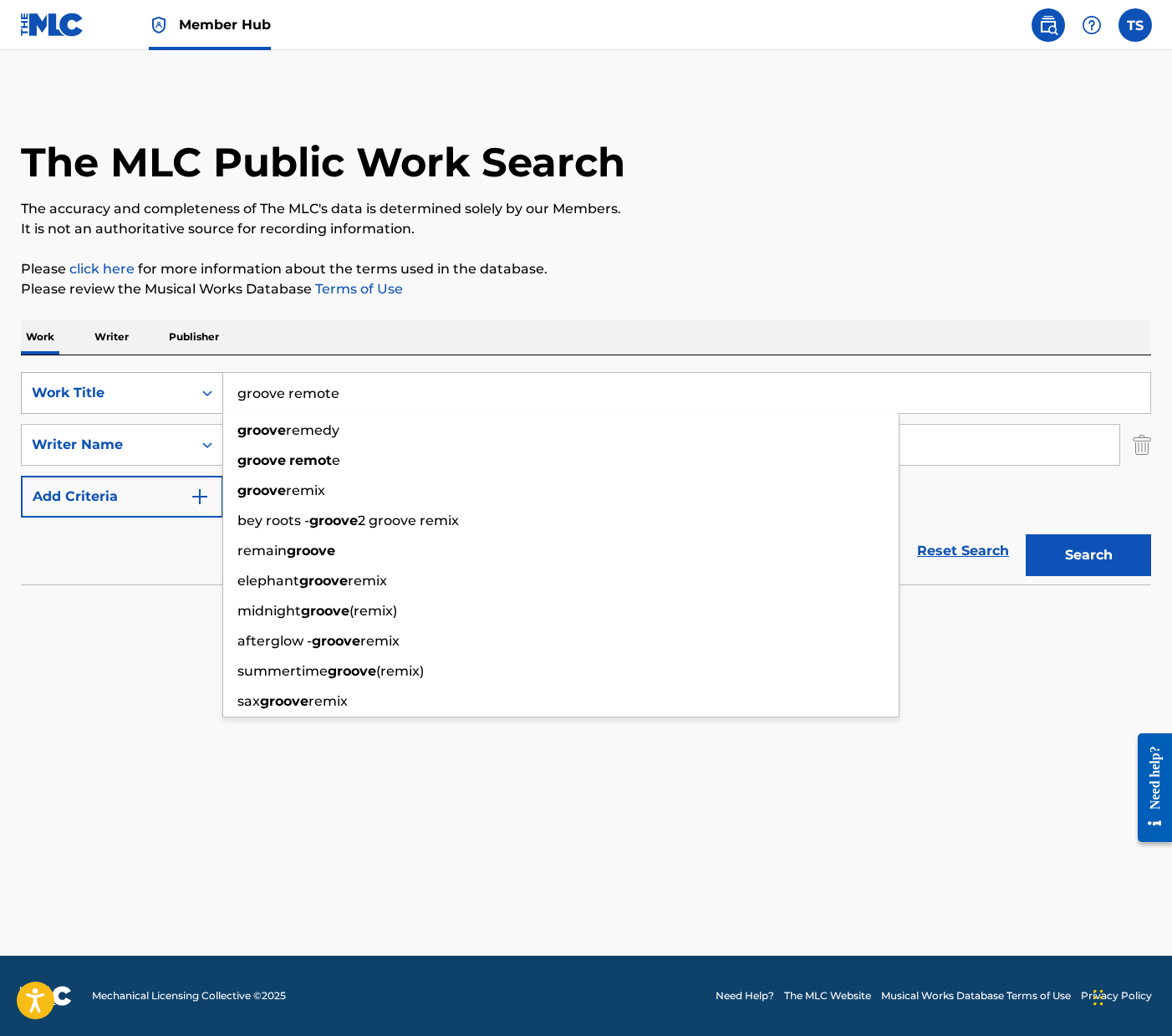
type input "groove remote"
click at [1026, 534] on button "Search" at bounding box center [1088, 554] width 125 height 42
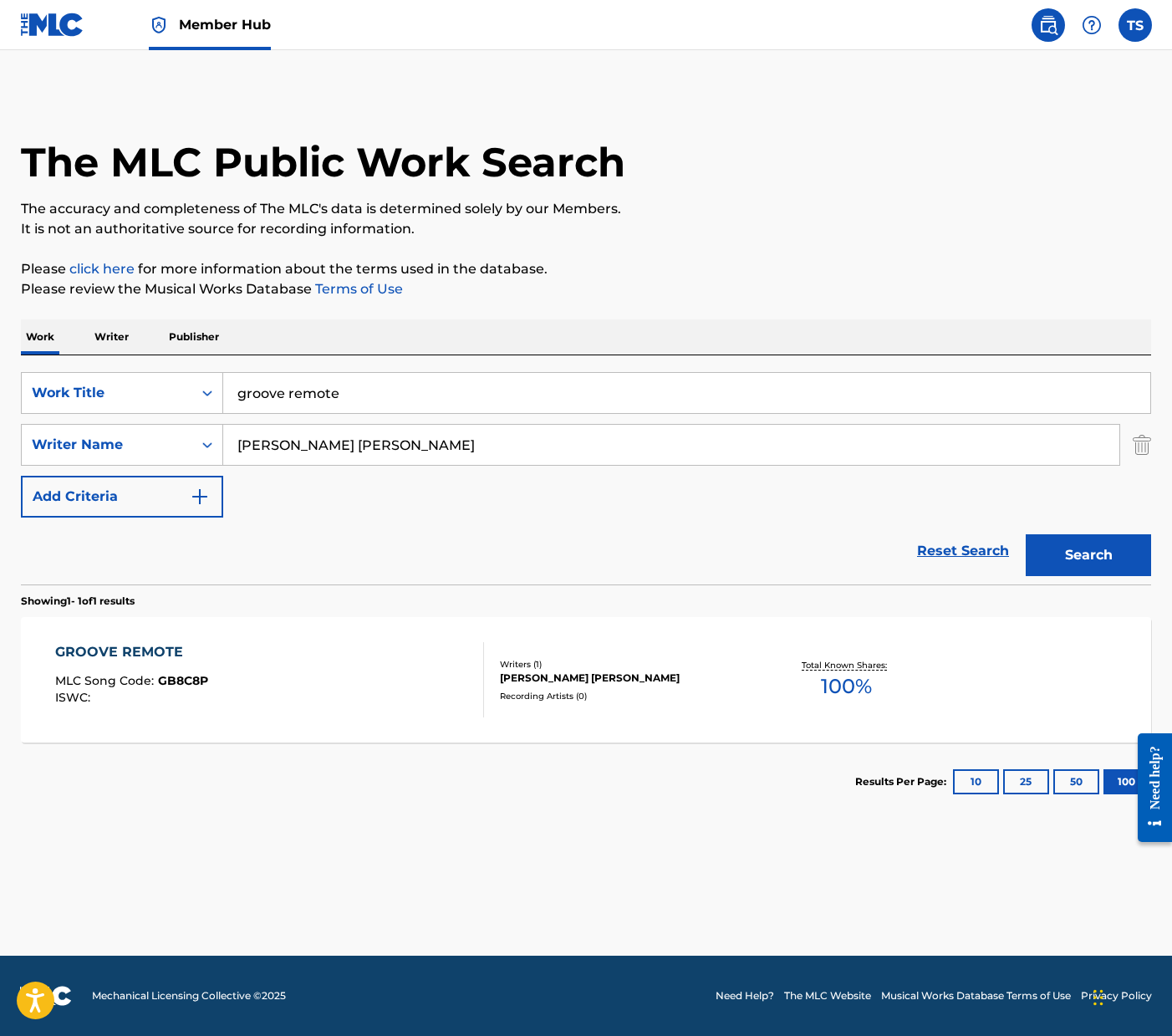
click at [159, 649] on div "GROOVE REMOTE" at bounding box center [132, 652] width 153 height 21
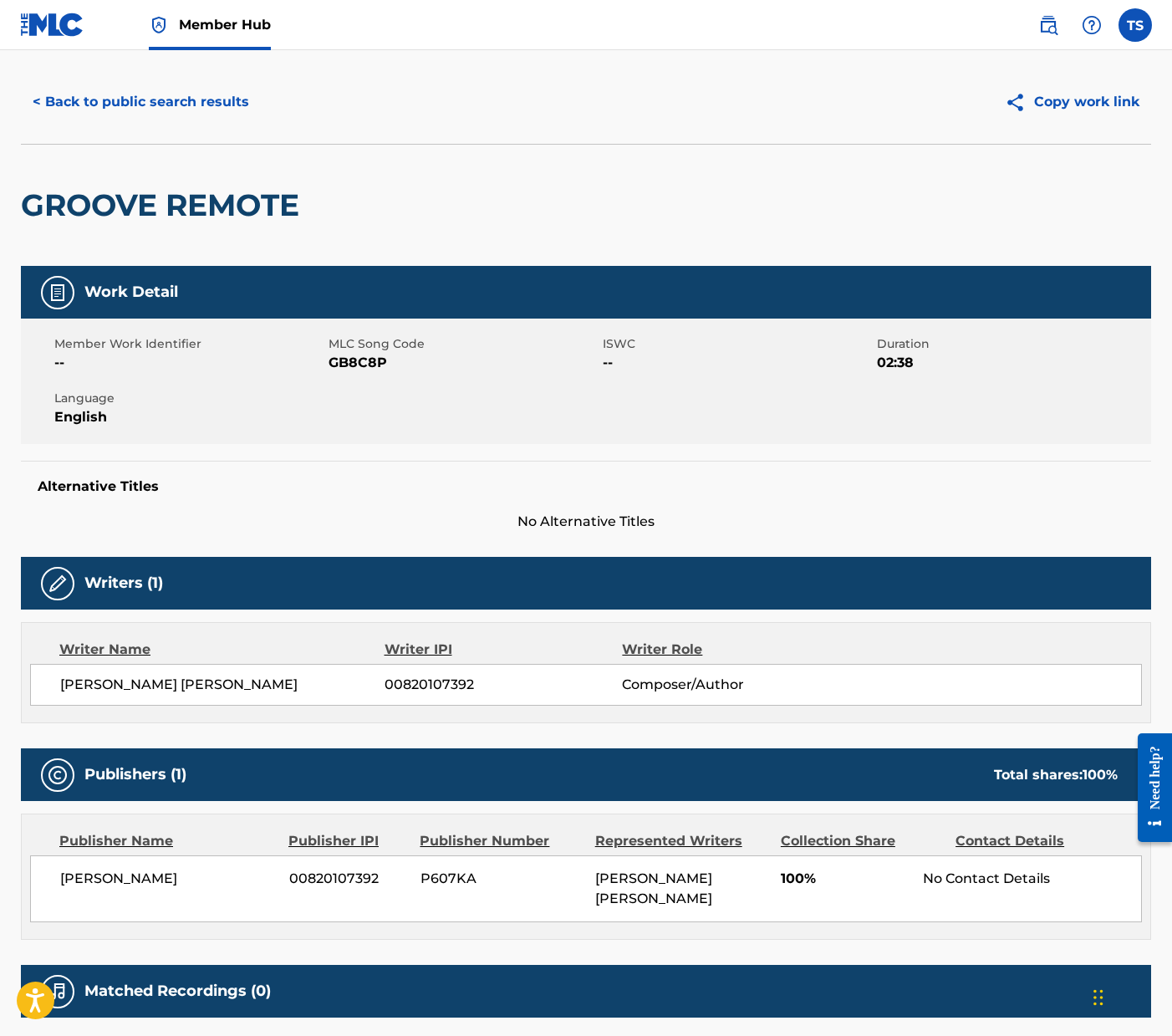
scroll to position [151, 0]
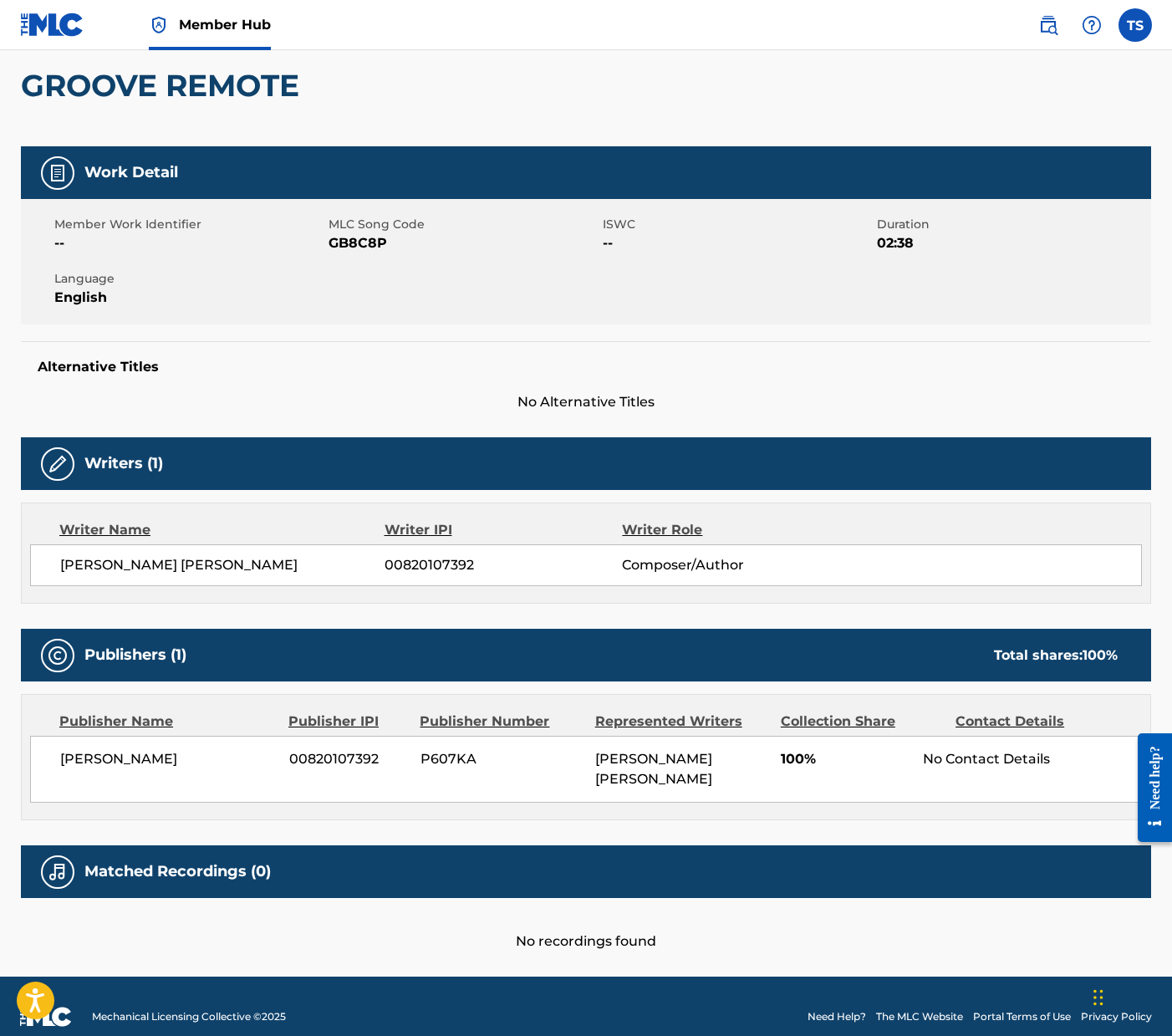
click at [65, 26] on img at bounding box center [52, 24] width 64 height 24
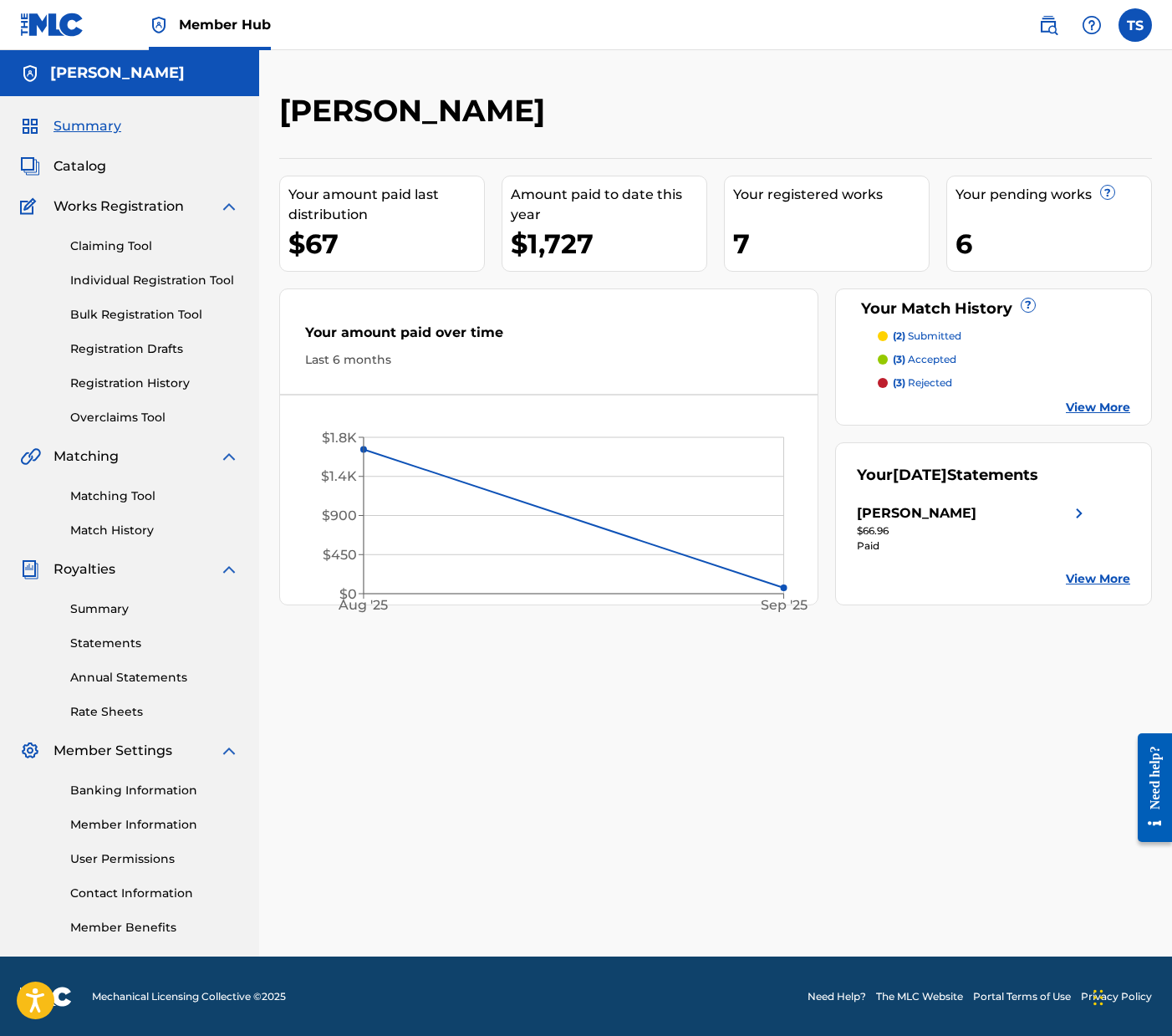
click at [965, 242] on div "6" at bounding box center [1053, 244] width 196 height 37
click at [117, 497] on link "Matching Tool" at bounding box center [154, 496] width 169 height 18
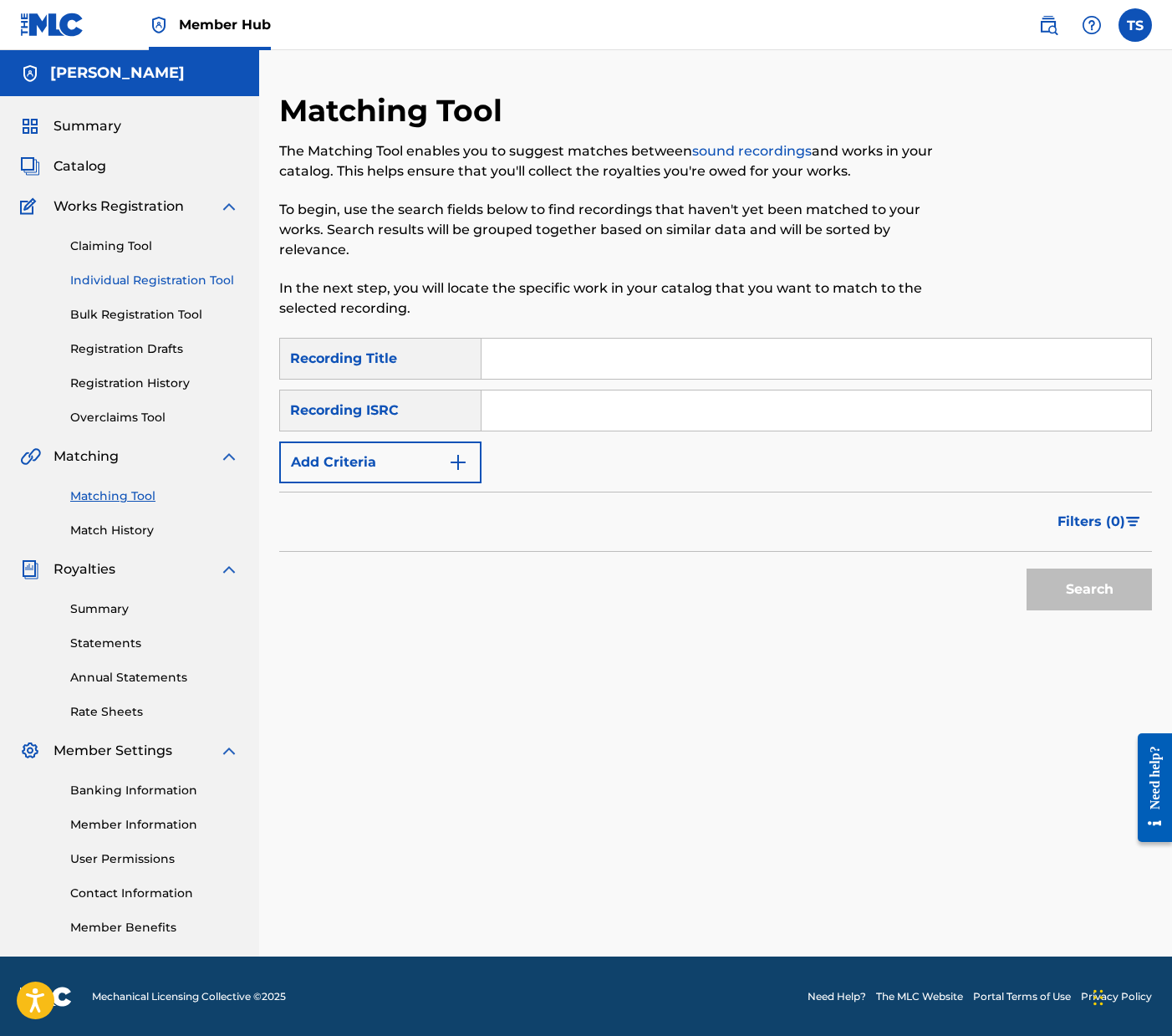
click at [136, 275] on link "Individual Registration Tool" at bounding box center [154, 280] width 169 height 18
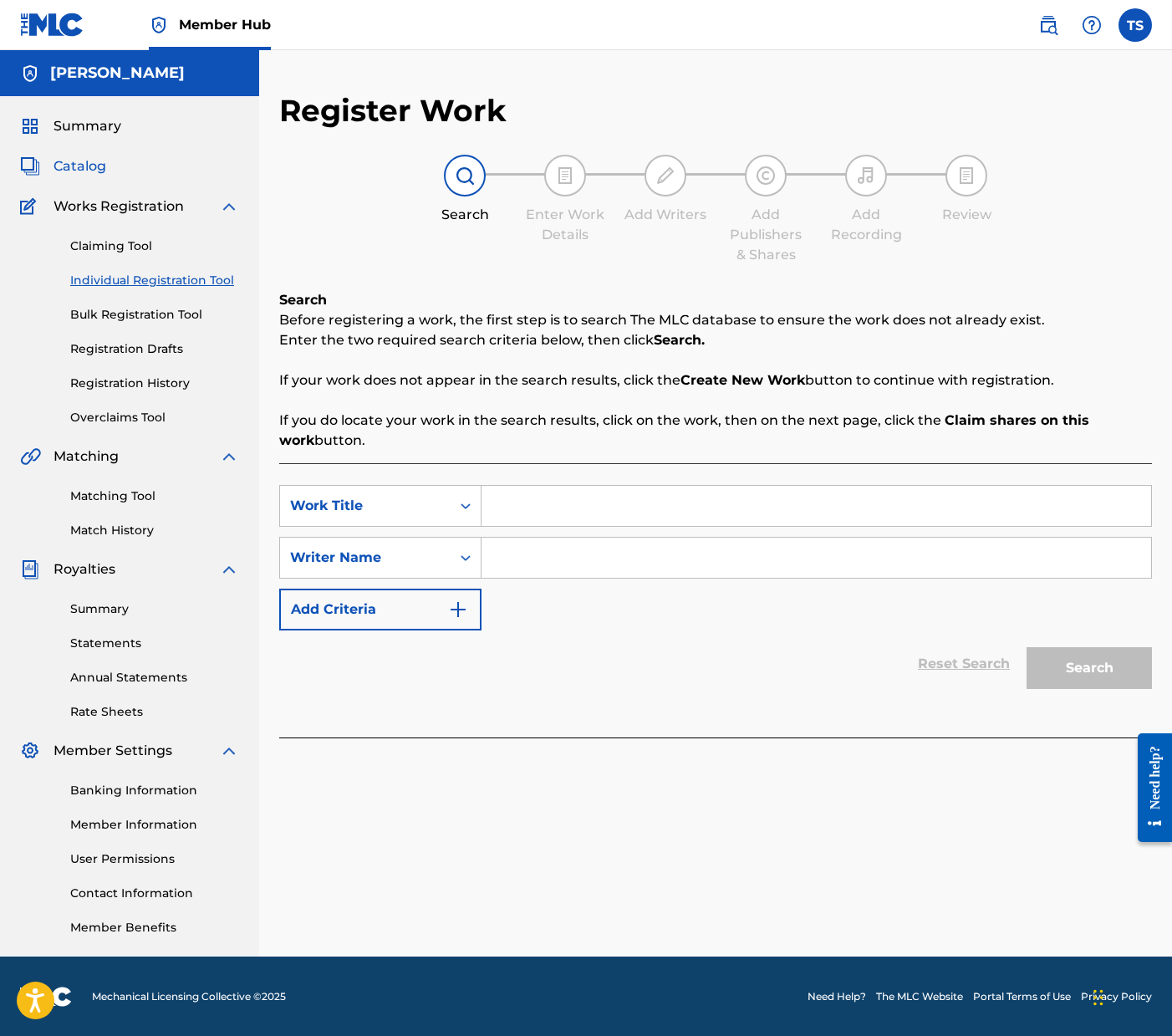
click at [88, 165] on span "Catalog" at bounding box center [79, 167] width 52 height 21
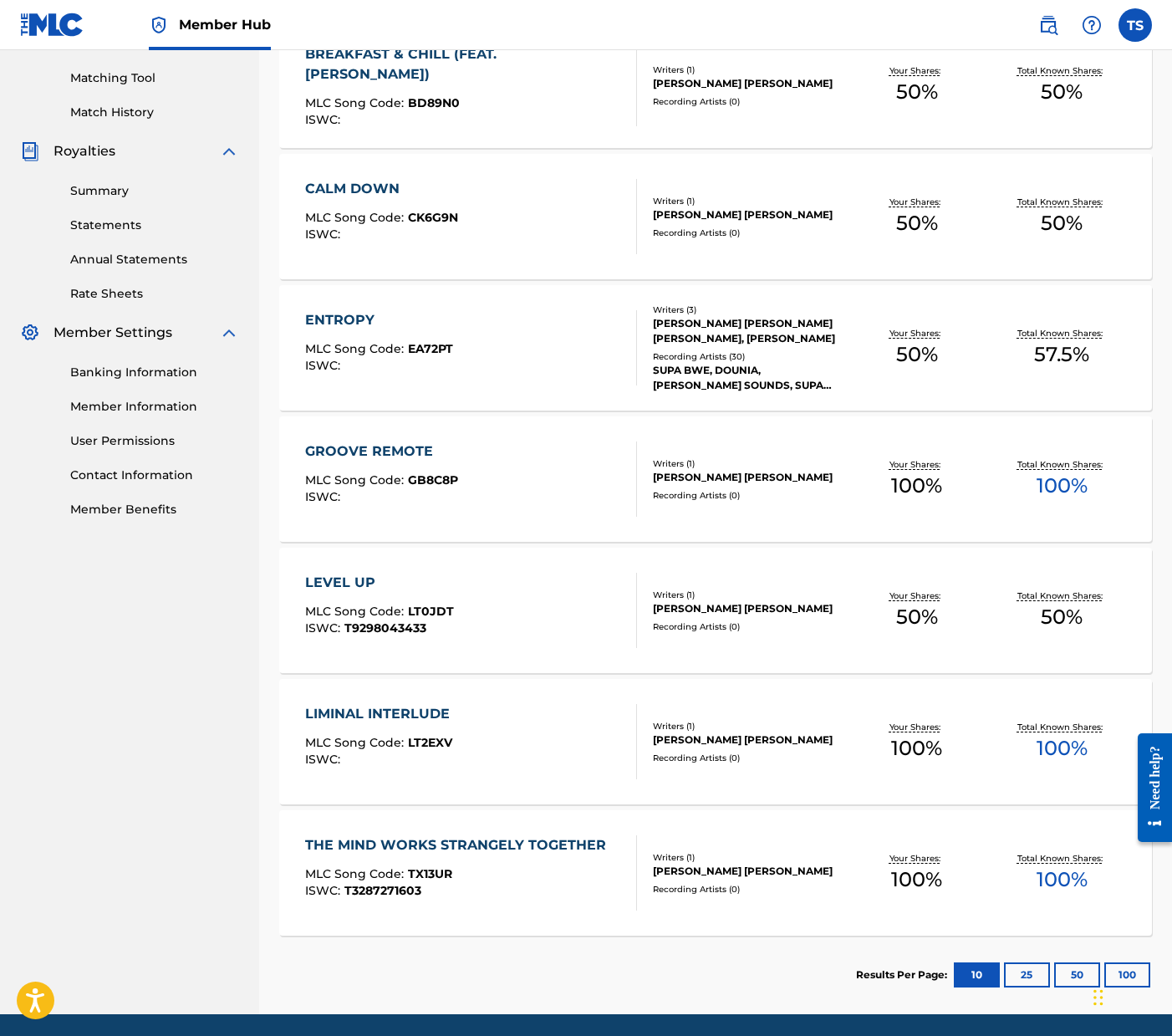
scroll to position [423, 0]
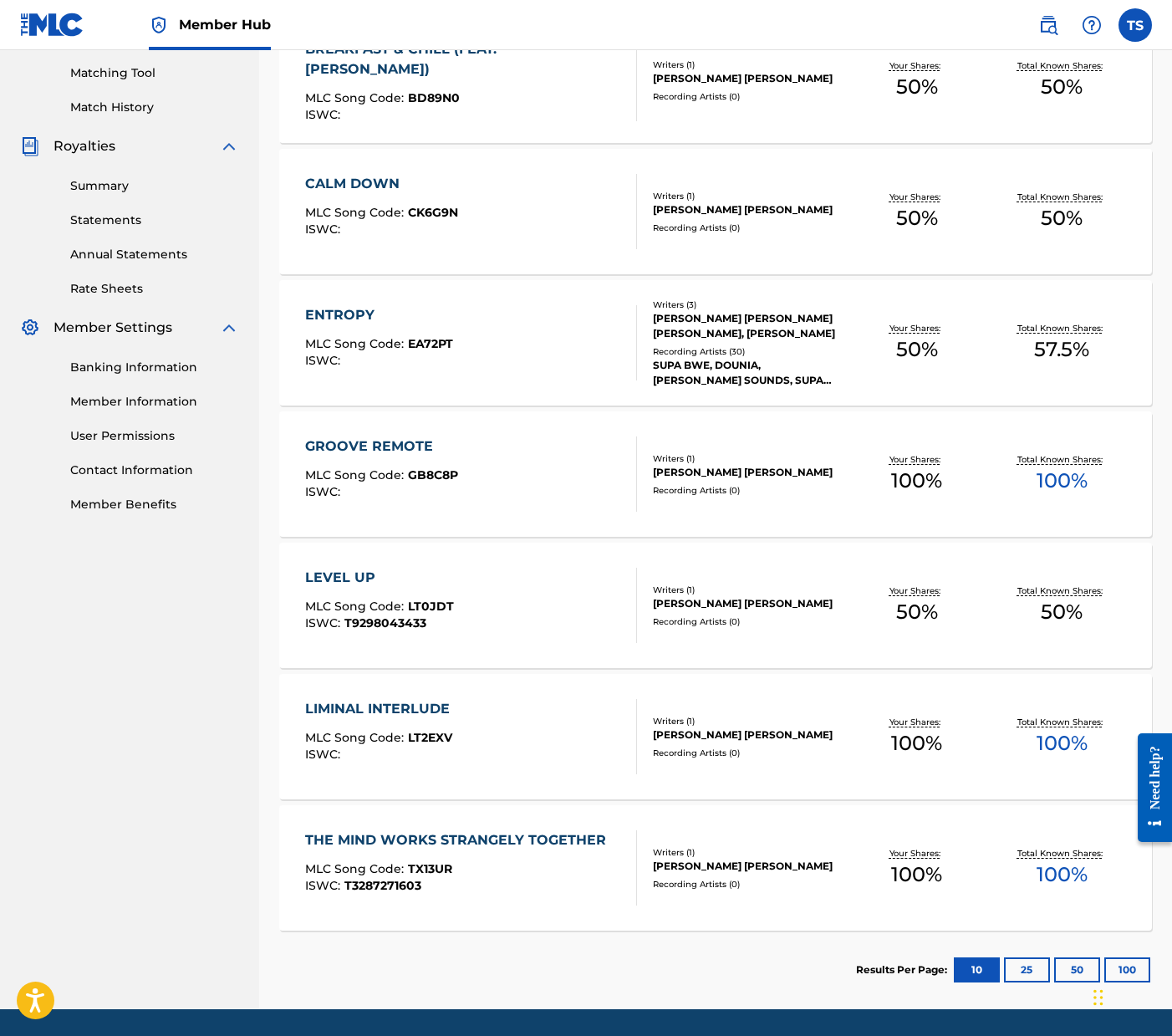
click at [388, 446] on div "GROOVE REMOTE" at bounding box center [382, 447] width 153 height 21
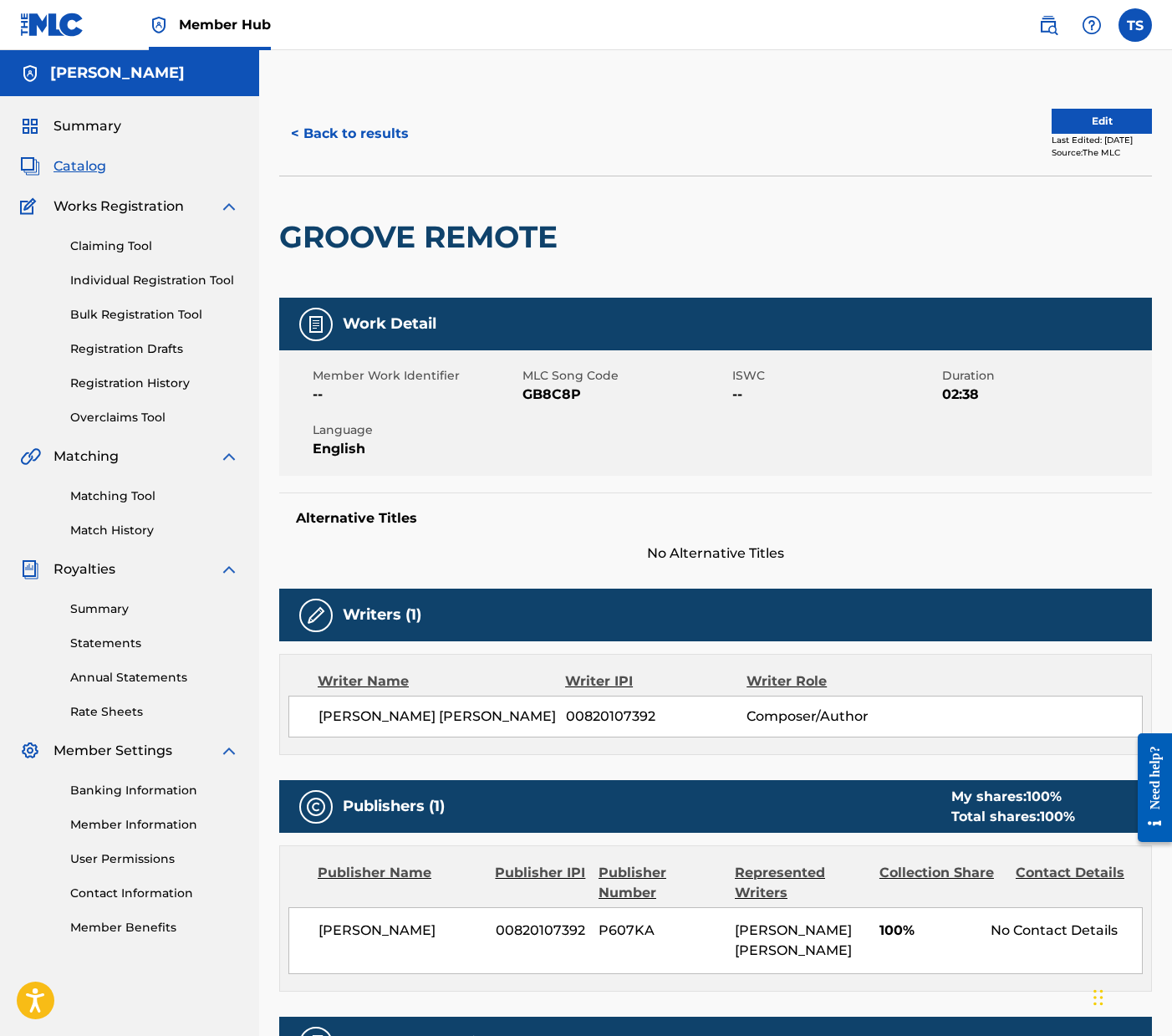
scroll to position [12, 0]
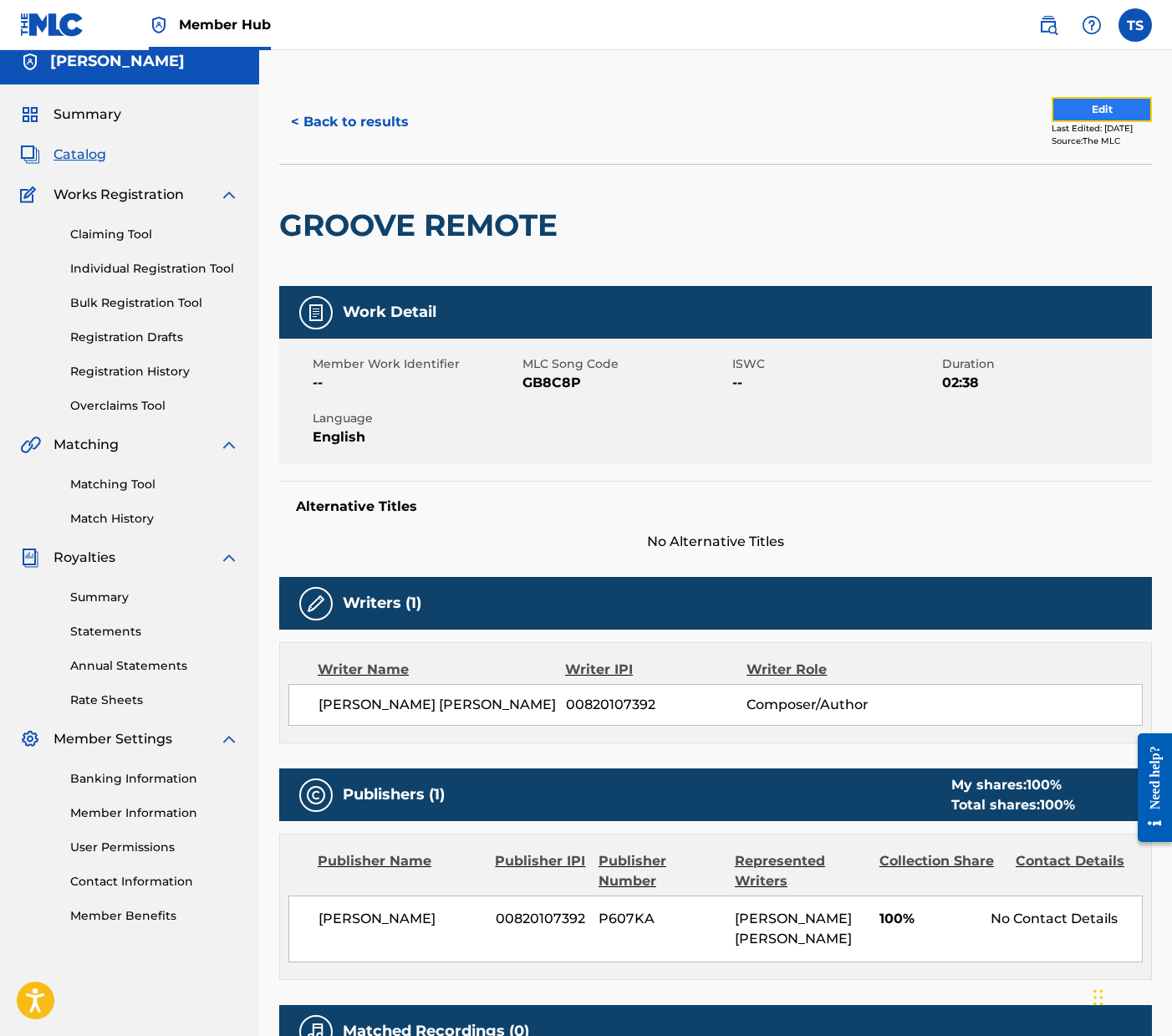
click at [1067, 108] on button "Edit" at bounding box center [1102, 109] width 101 height 25
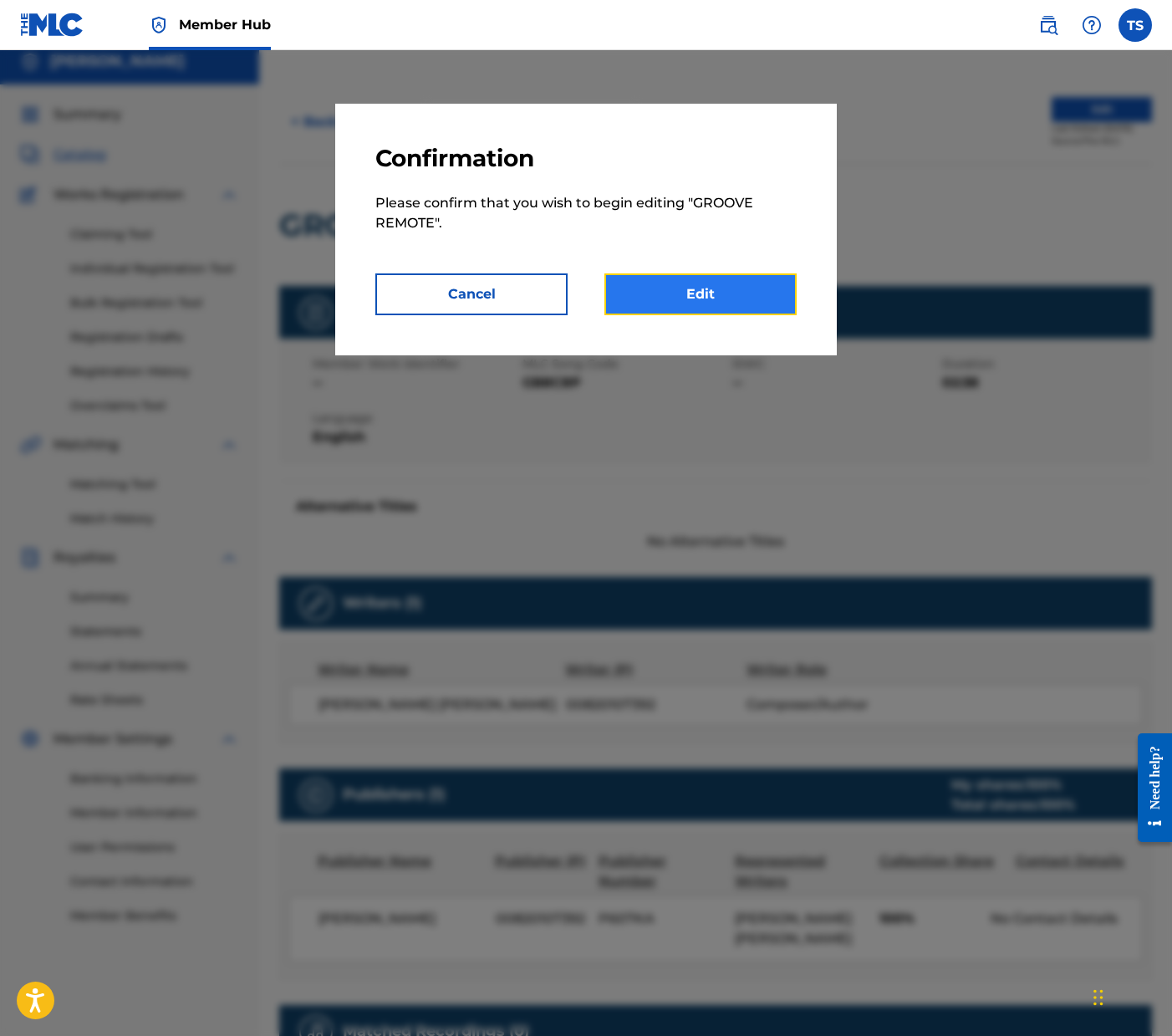
click at [691, 303] on link "Edit" at bounding box center [701, 294] width 192 height 42
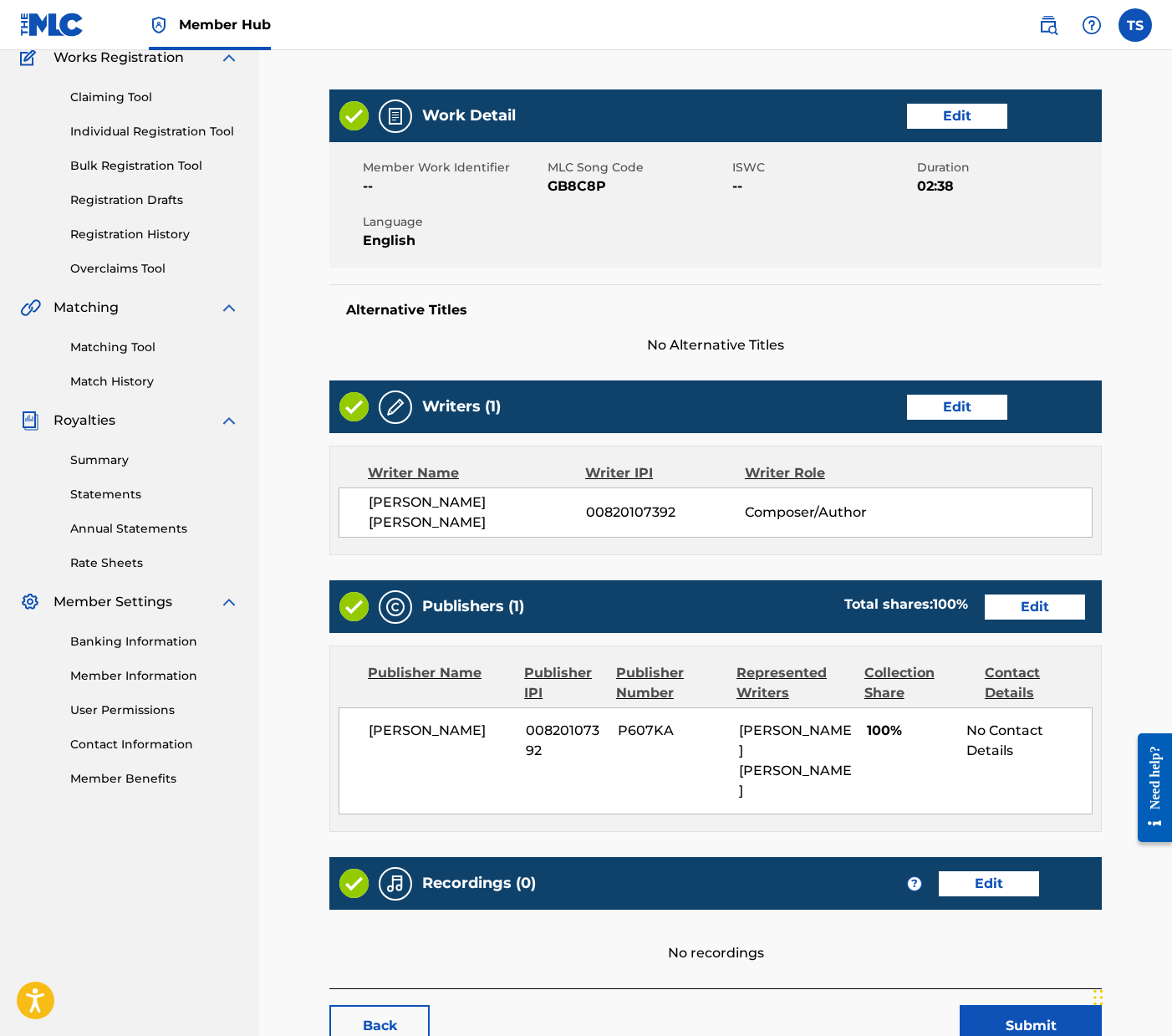
scroll to position [216, 0]
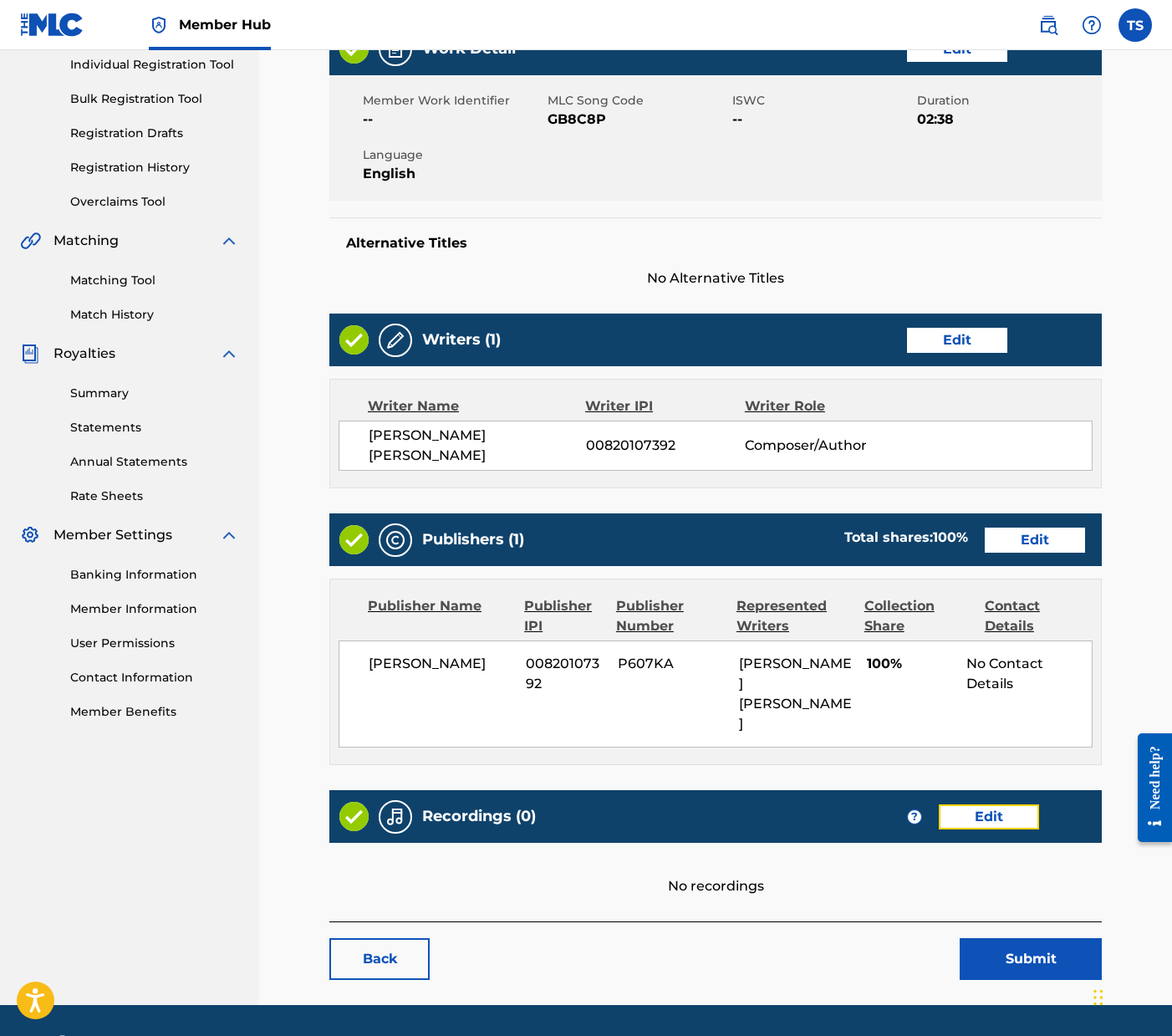
click at [998, 805] on link "Edit" at bounding box center [989, 817] width 101 height 25
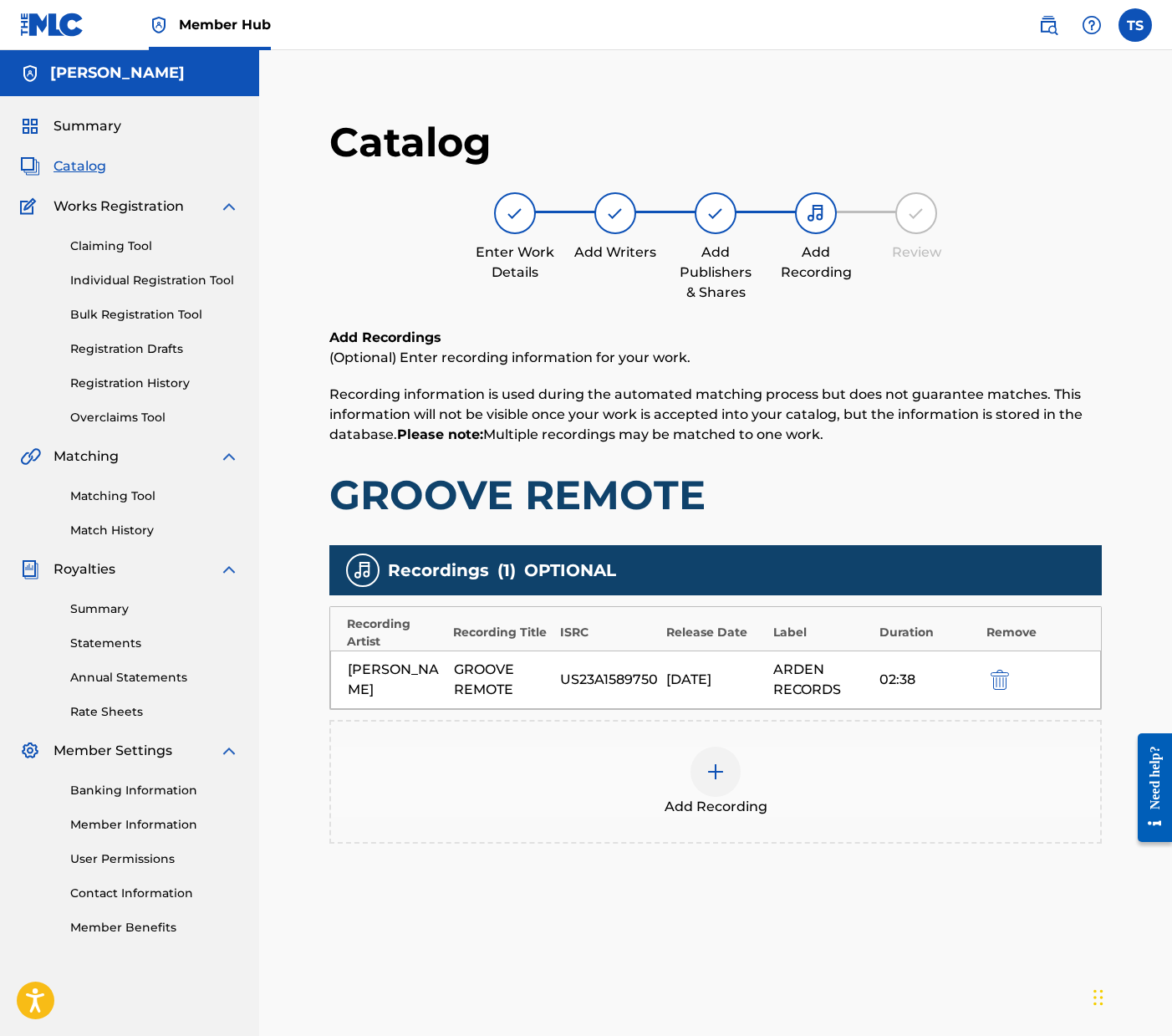
click at [831, 447] on div "Add Recordings (Optional) Enter recording information for your work. Recording …" at bounding box center [716, 424] width 773 height 192
click at [83, 161] on span "Catalog" at bounding box center [79, 167] width 52 height 21
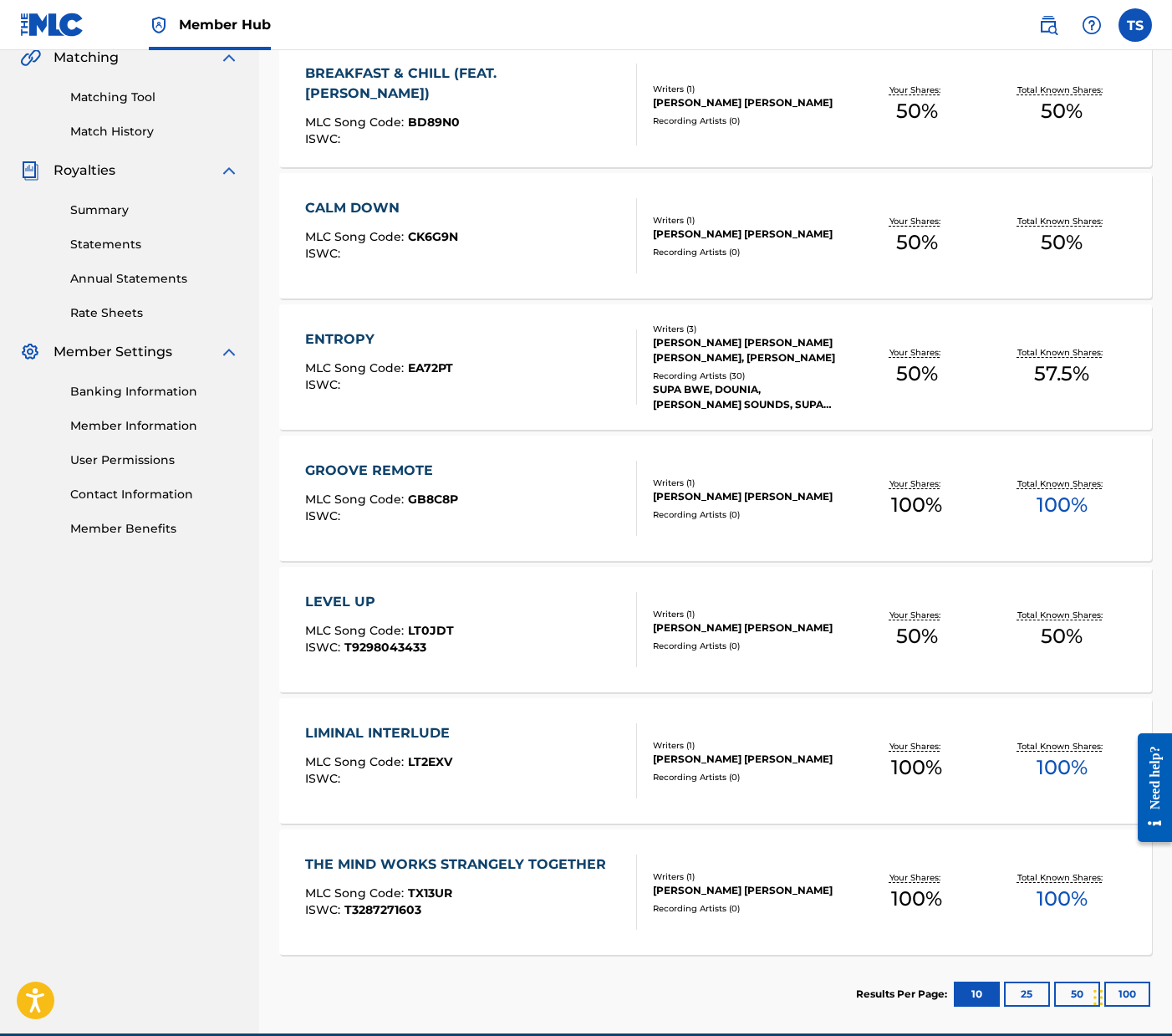
scroll to position [477, 0]
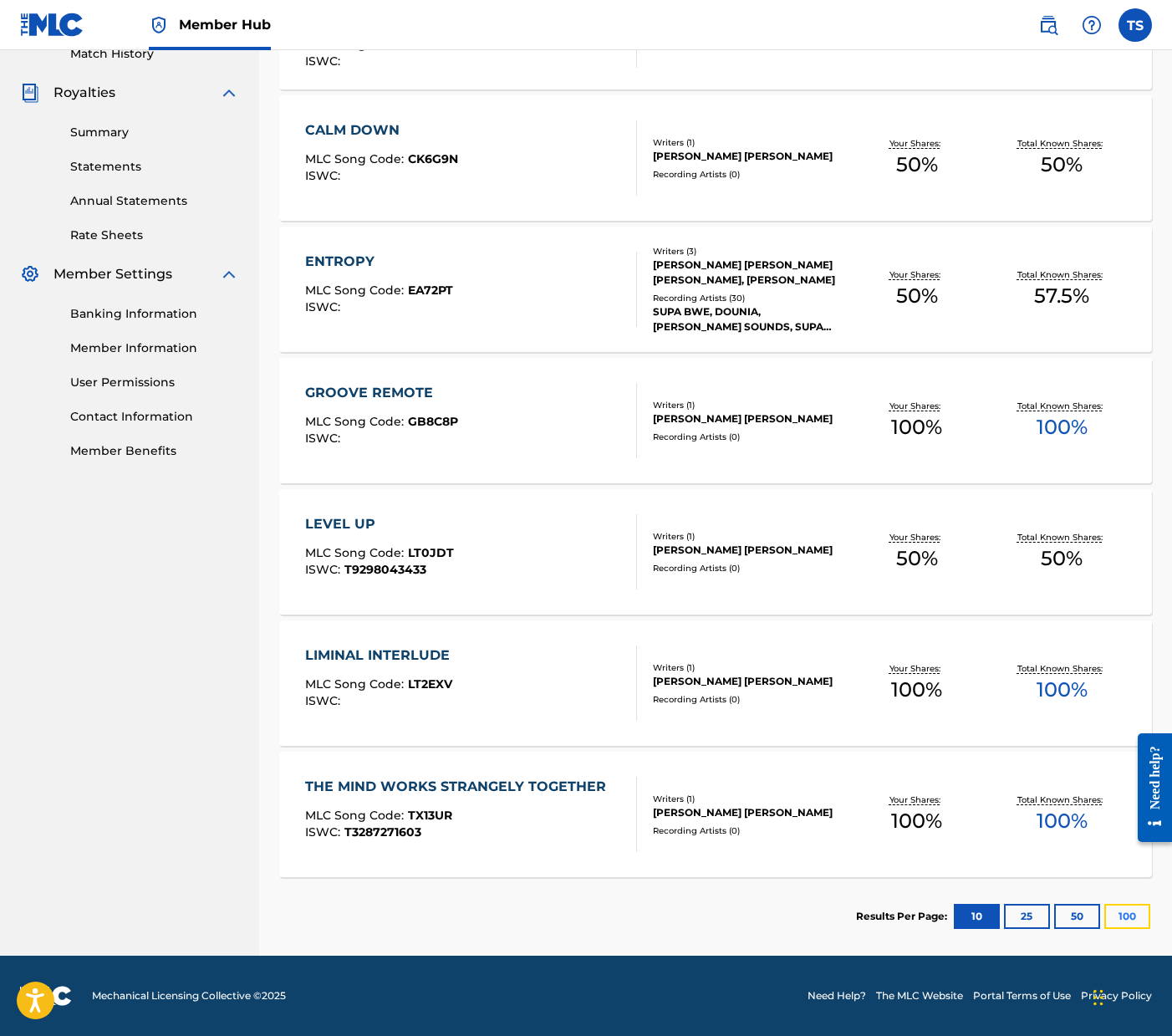
click at [1135, 919] on button "100" at bounding box center [1126, 916] width 46 height 25
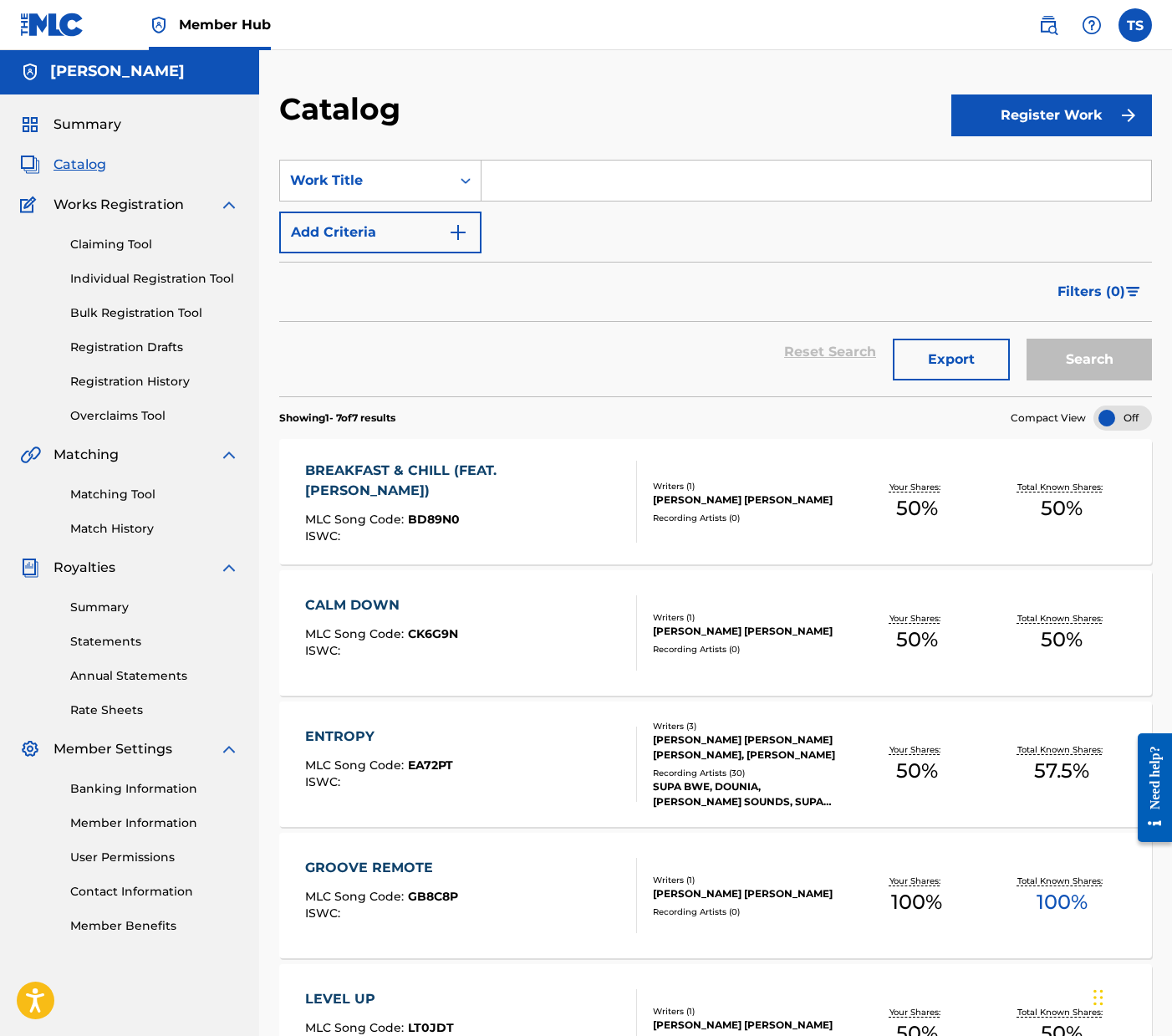
scroll to position [3, 0]
click at [198, 278] on link "Individual Registration Tool" at bounding box center [154, 277] width 169 height 18
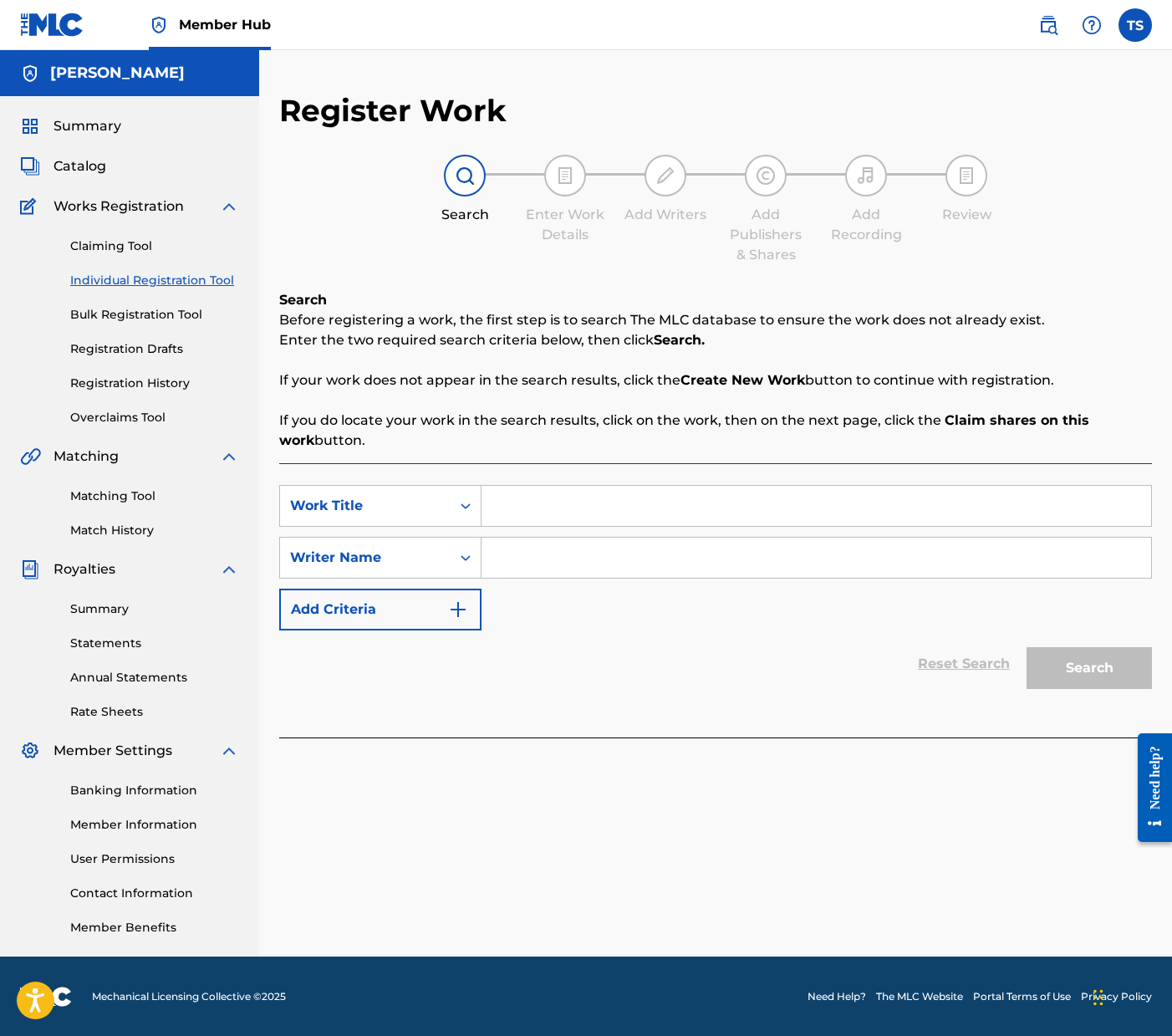
click at [163, 283] on link "Individual Registration Tool" at bounding box center [154, 280] width 169 height 18
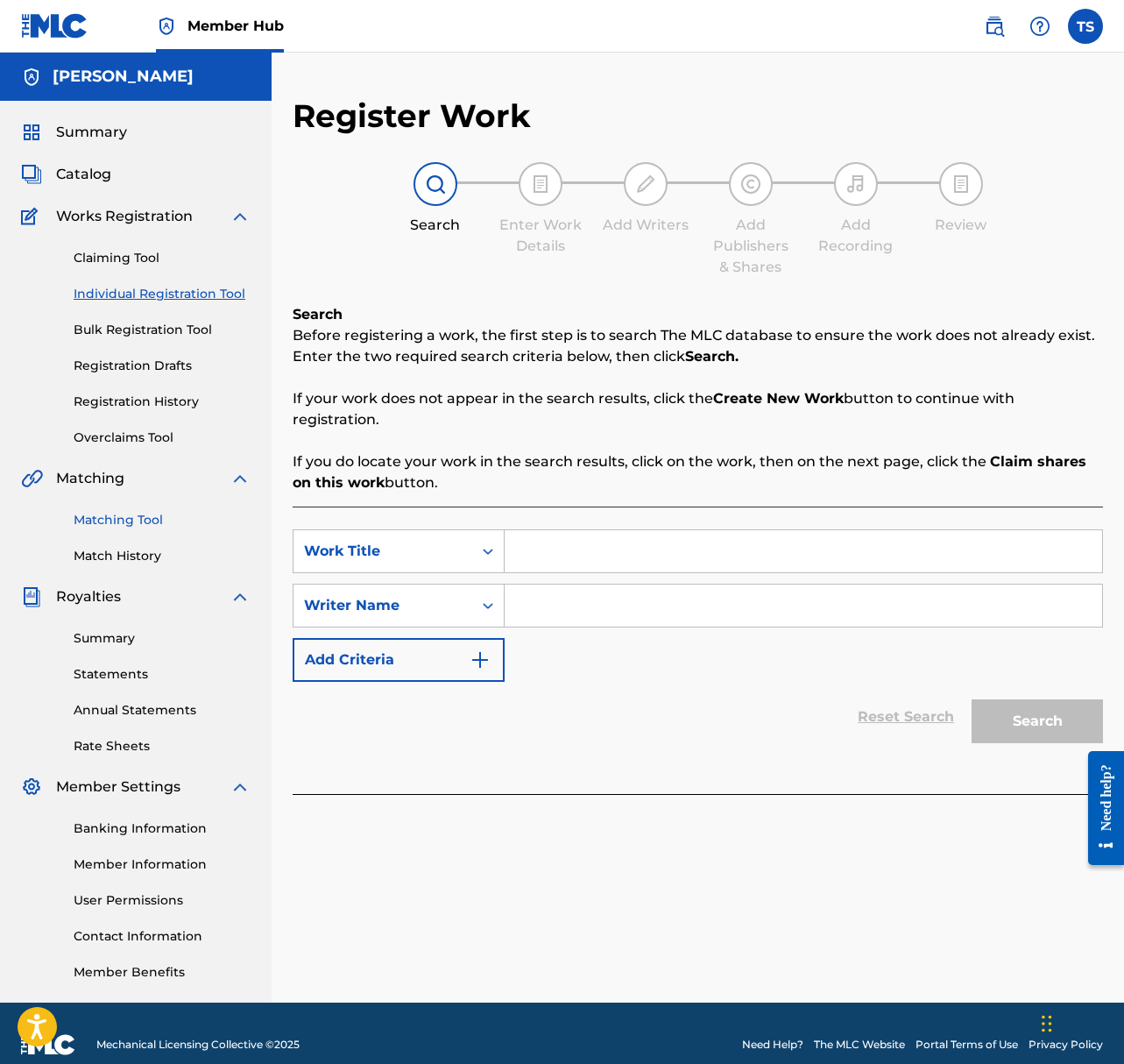
click at [113, 520] on link "Matching Tool" at bounding box center [161, 519] width 177 height 19
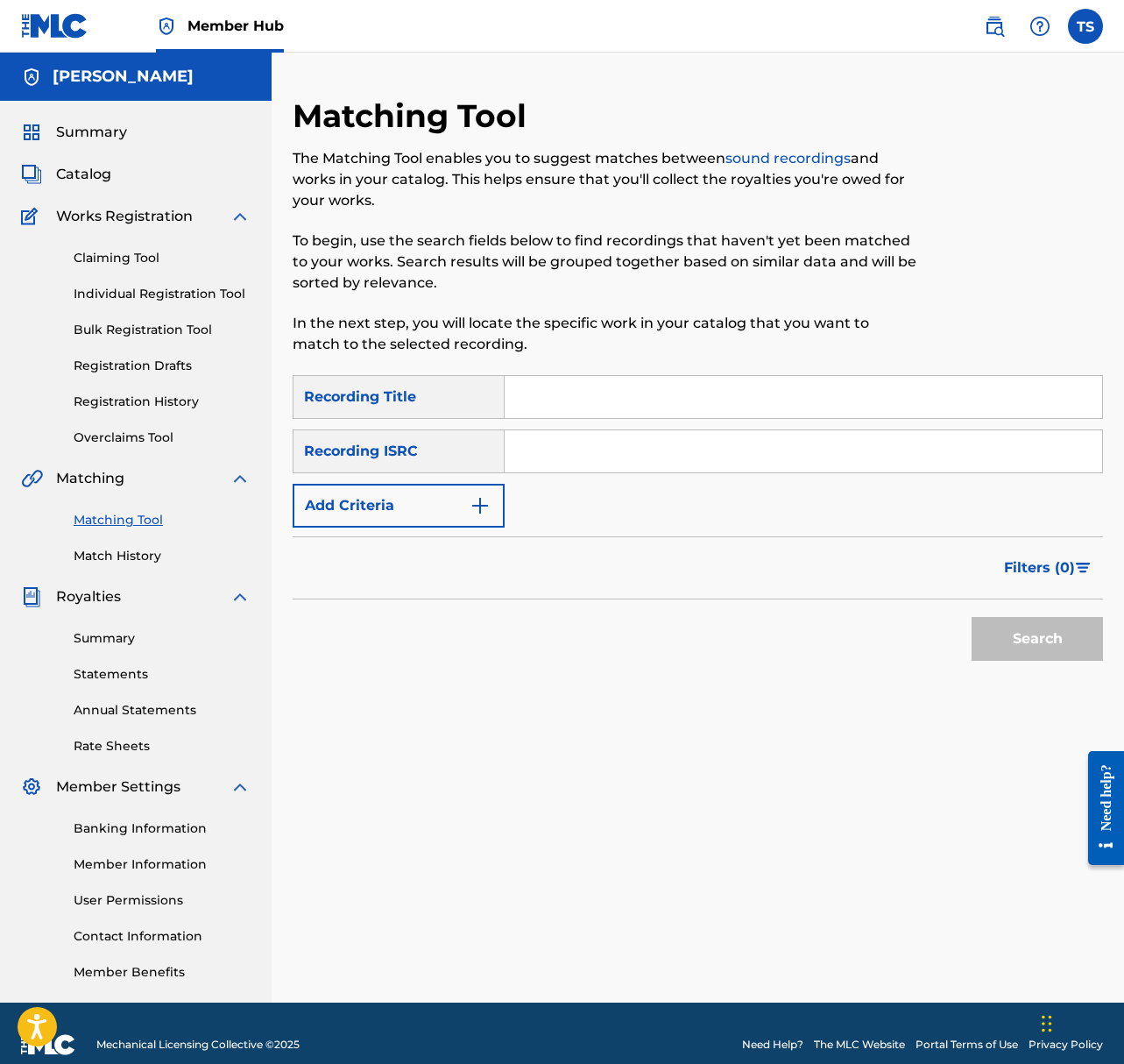
click at [557, 405] on input "Search Form" at bounding box center [803, 396] width 598 height 42
type input "jazz is all it is"
click at [972, 617] on button "Search" at bounding box center [1038, 639] width 131 height 44
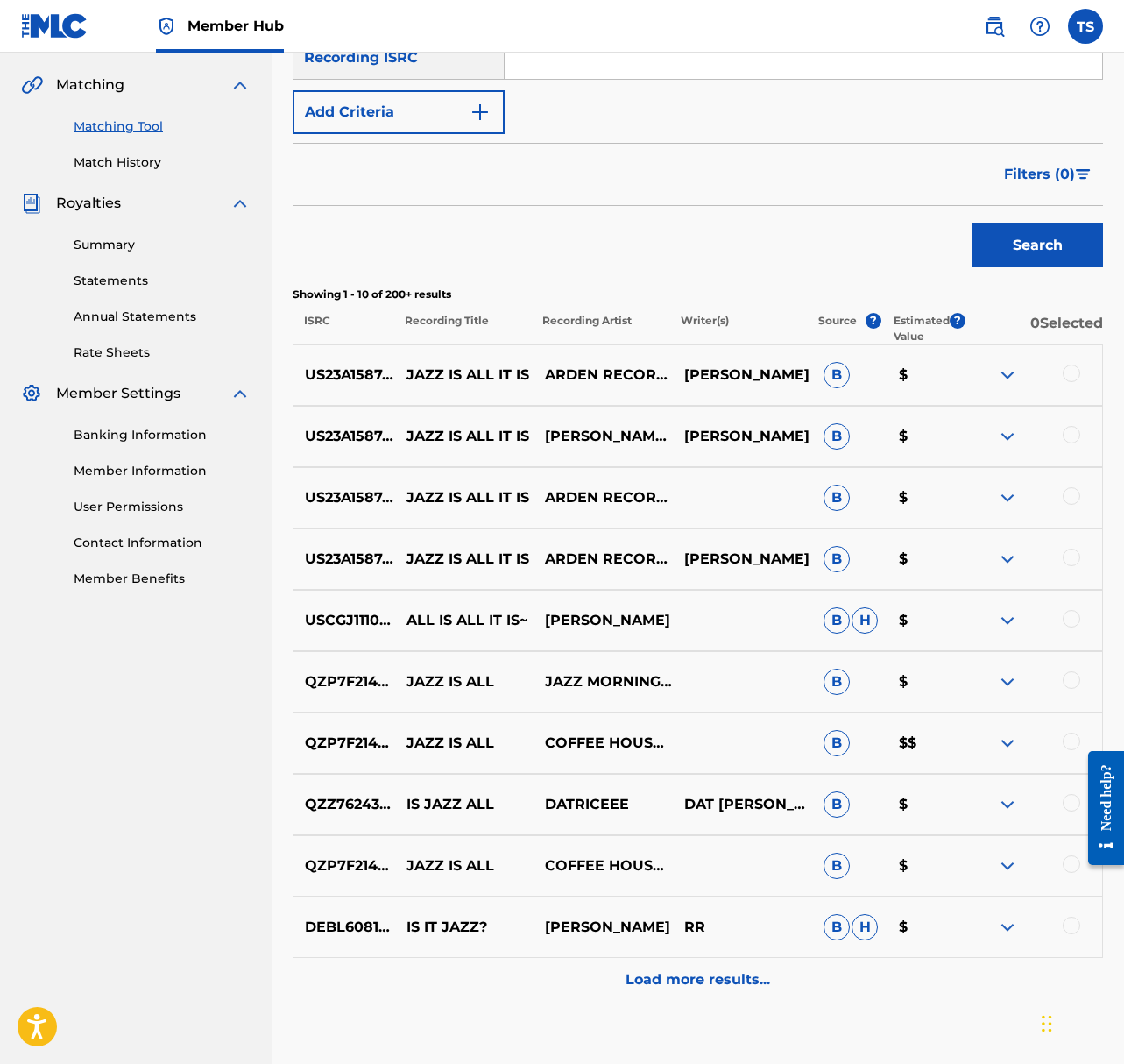
scroll to position [391, 0]
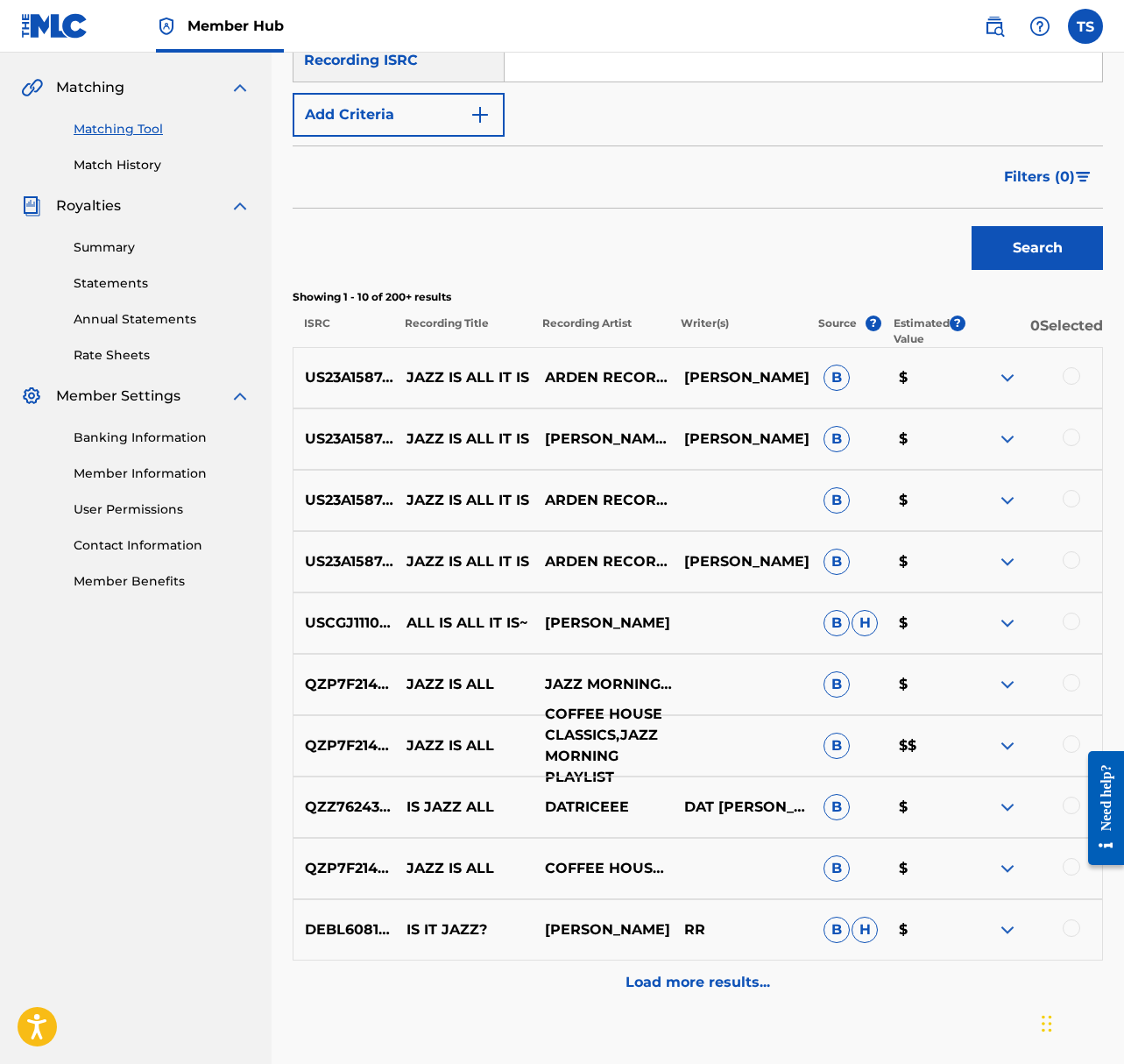
click at [620, 744] on p "COFFEE HOUSE CLASSICS,JAZZ MORNING PLAYLIST" at bounding box center [604, 745] width 139 height 84
click at [567, 736] on p "COFFEE HOUSE CLASSICS,JAZZ MORNING PLAYLIST" at bounding box center [604, 745] width 139 height 84
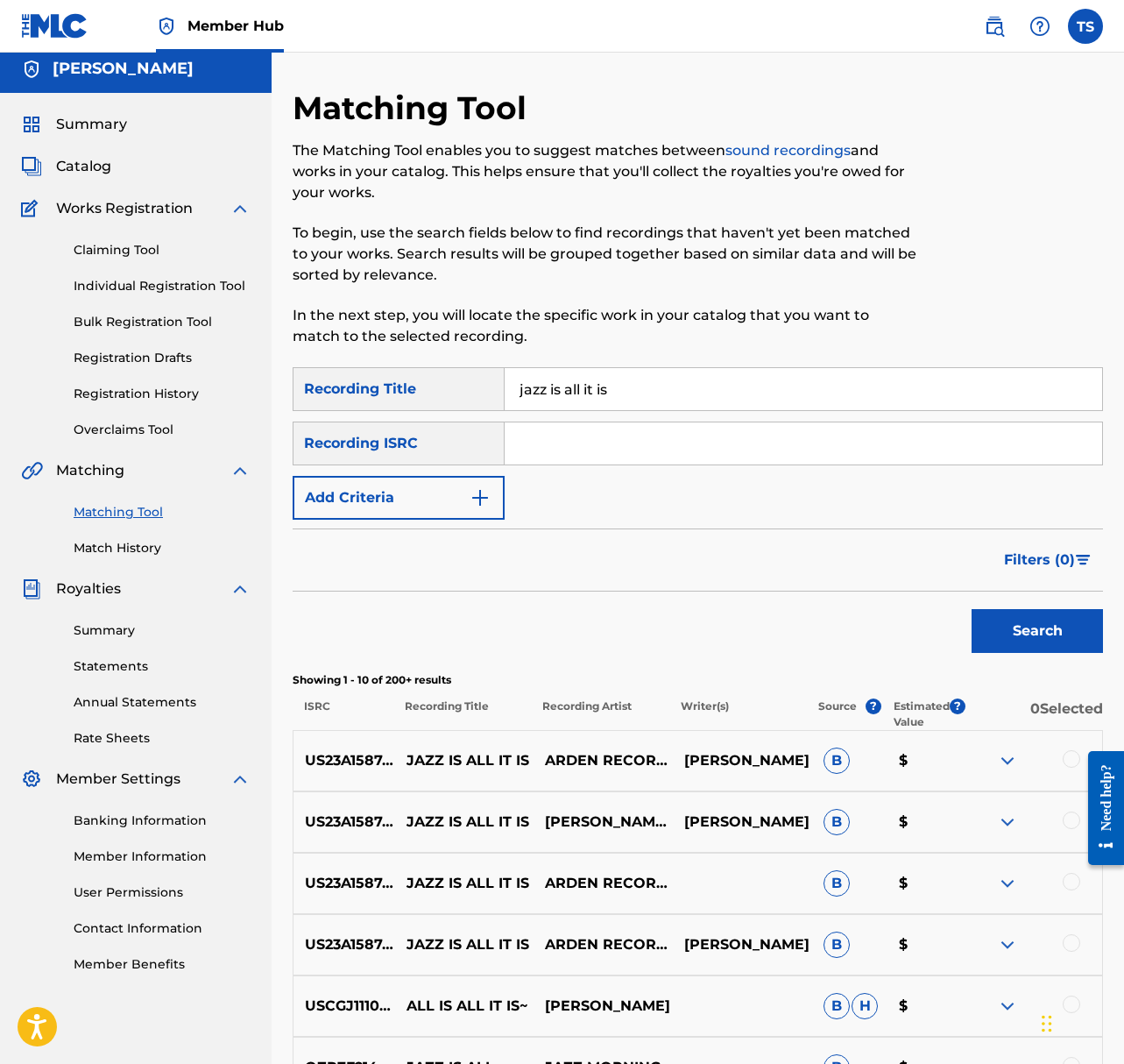
scroll to position [0, 0]
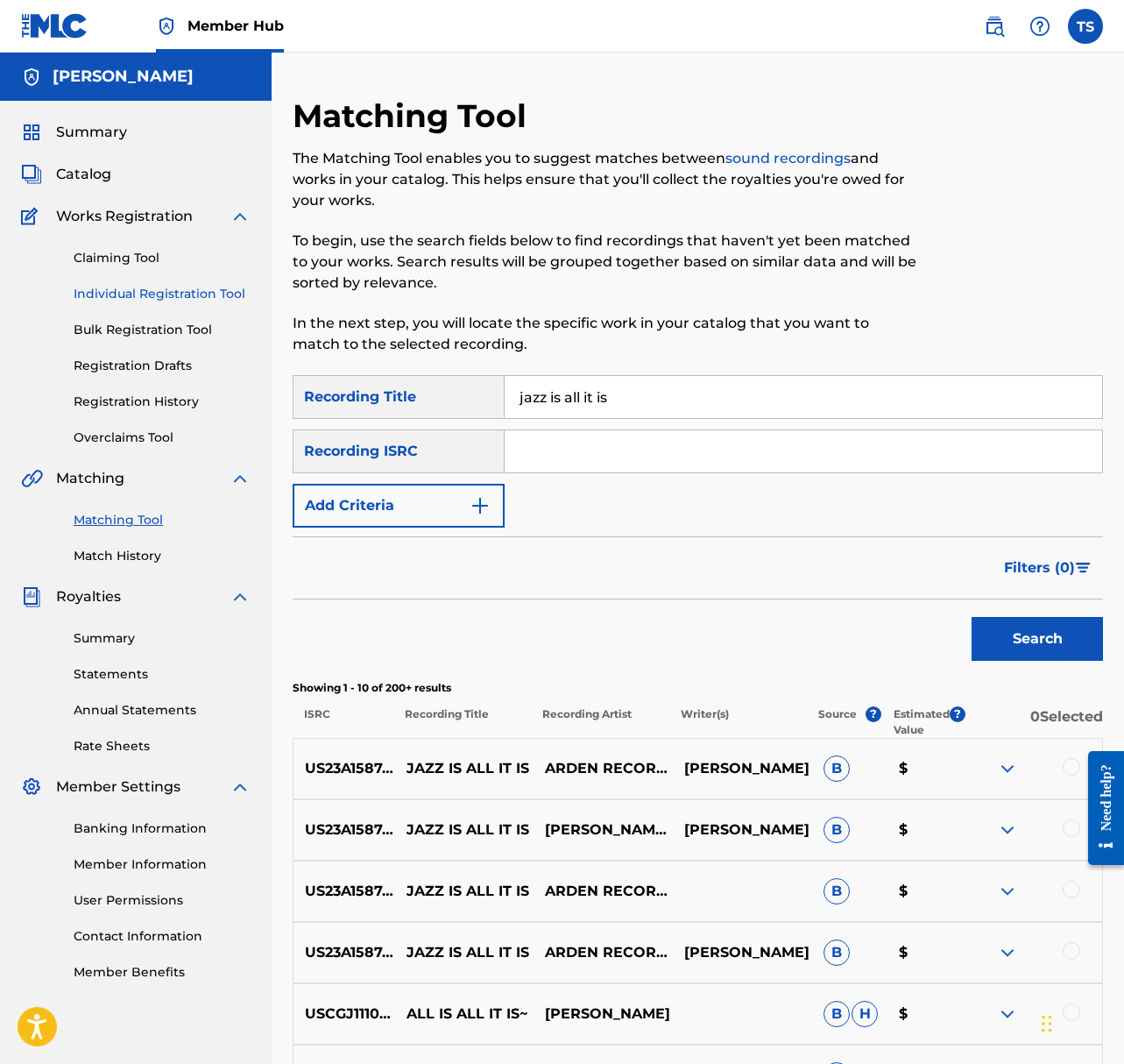
click at [164, 299] on link "Individual Registration Tool" at bounding box center [161, 293] width 177 height 19
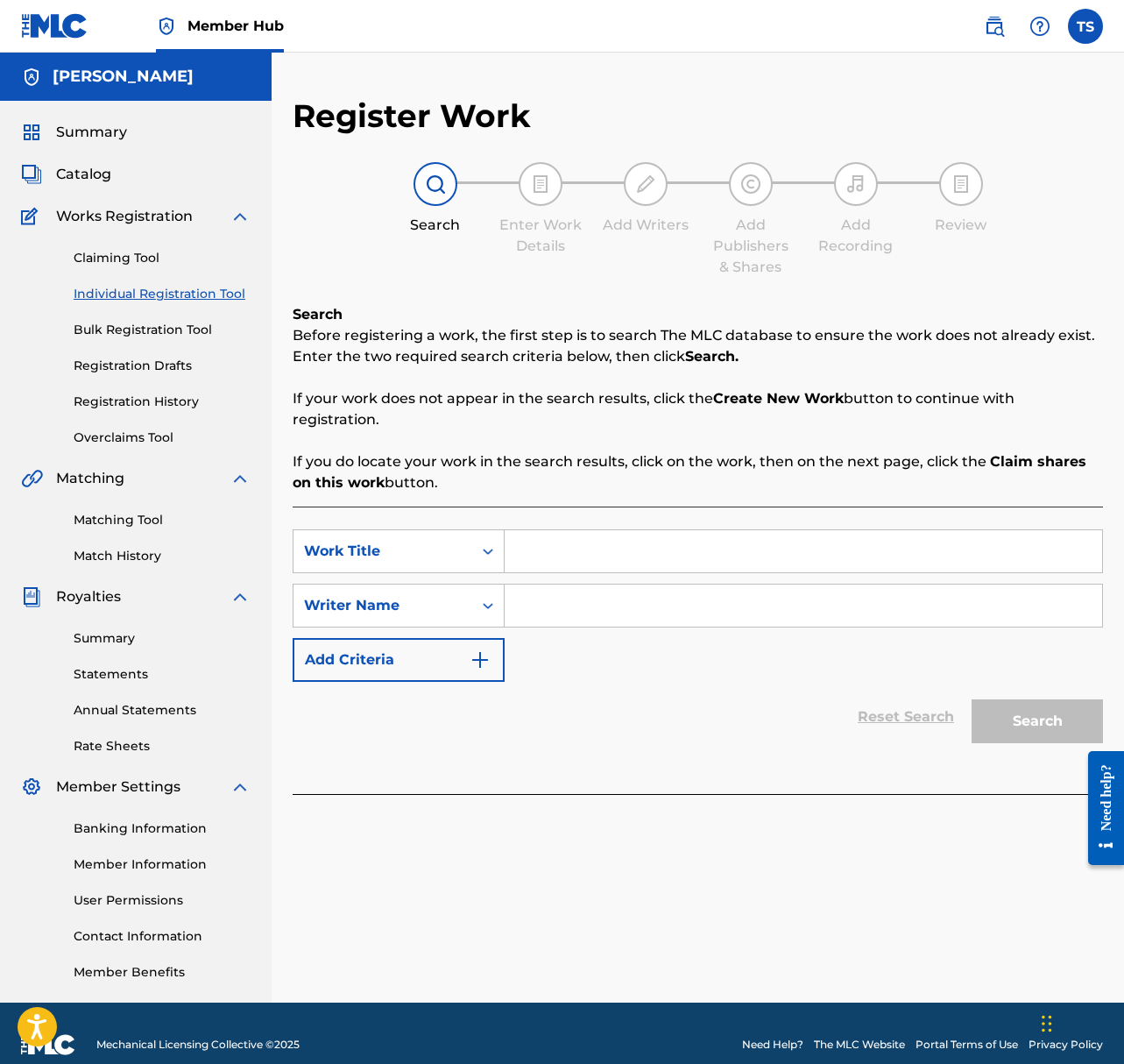
click at [588, 551] on input "Search Form" at bounding box center [803, 551] width 598 height 42
type input "Play The Background"
click at [593, 604] on input "Search Form" at bounding box center [803, 605] width 598 height 42
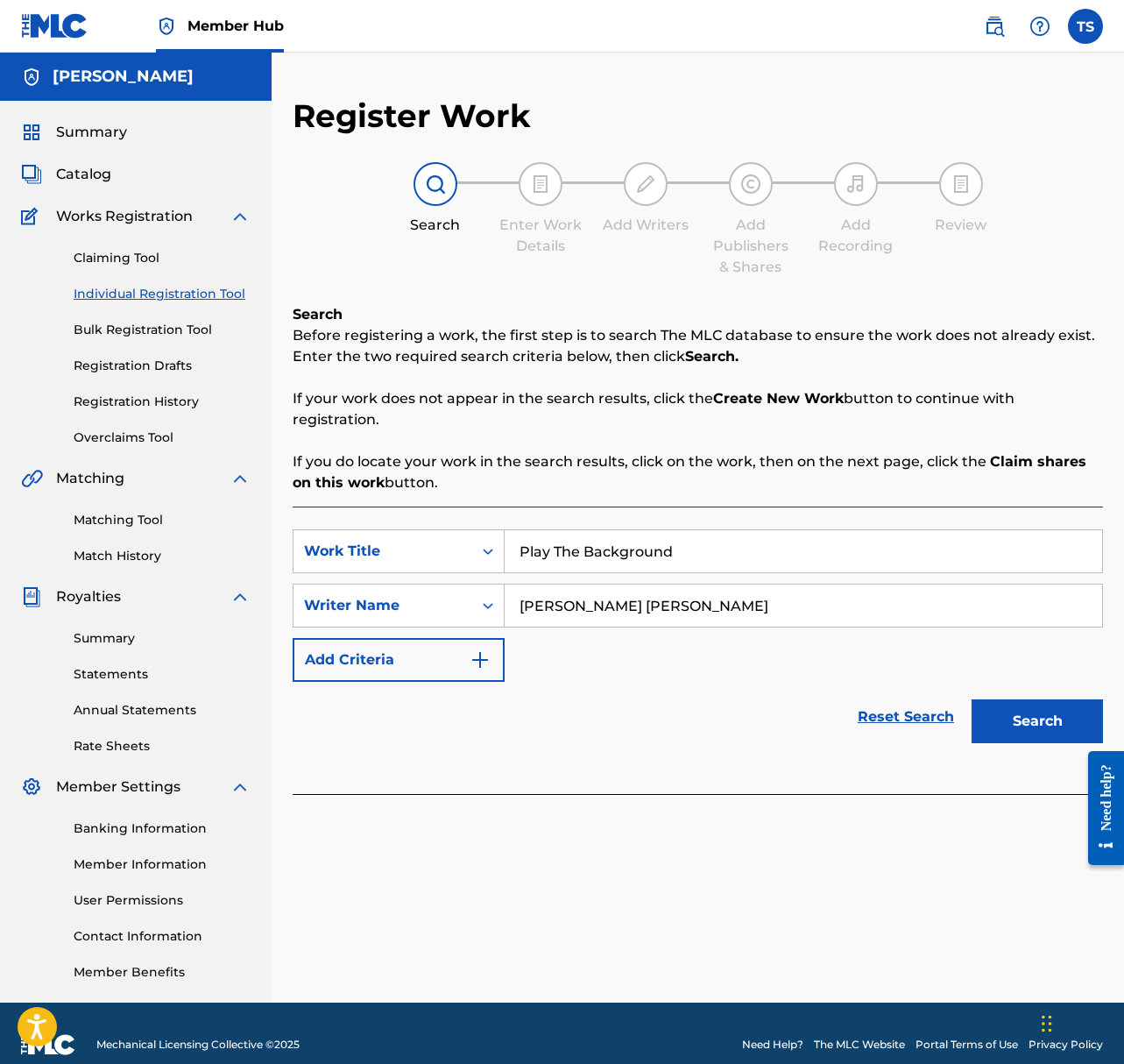
type input "Taylor Jon Shepard"
click at [972, 699] on button "Search" at bounding box center [1038, 721] width 131 height 44
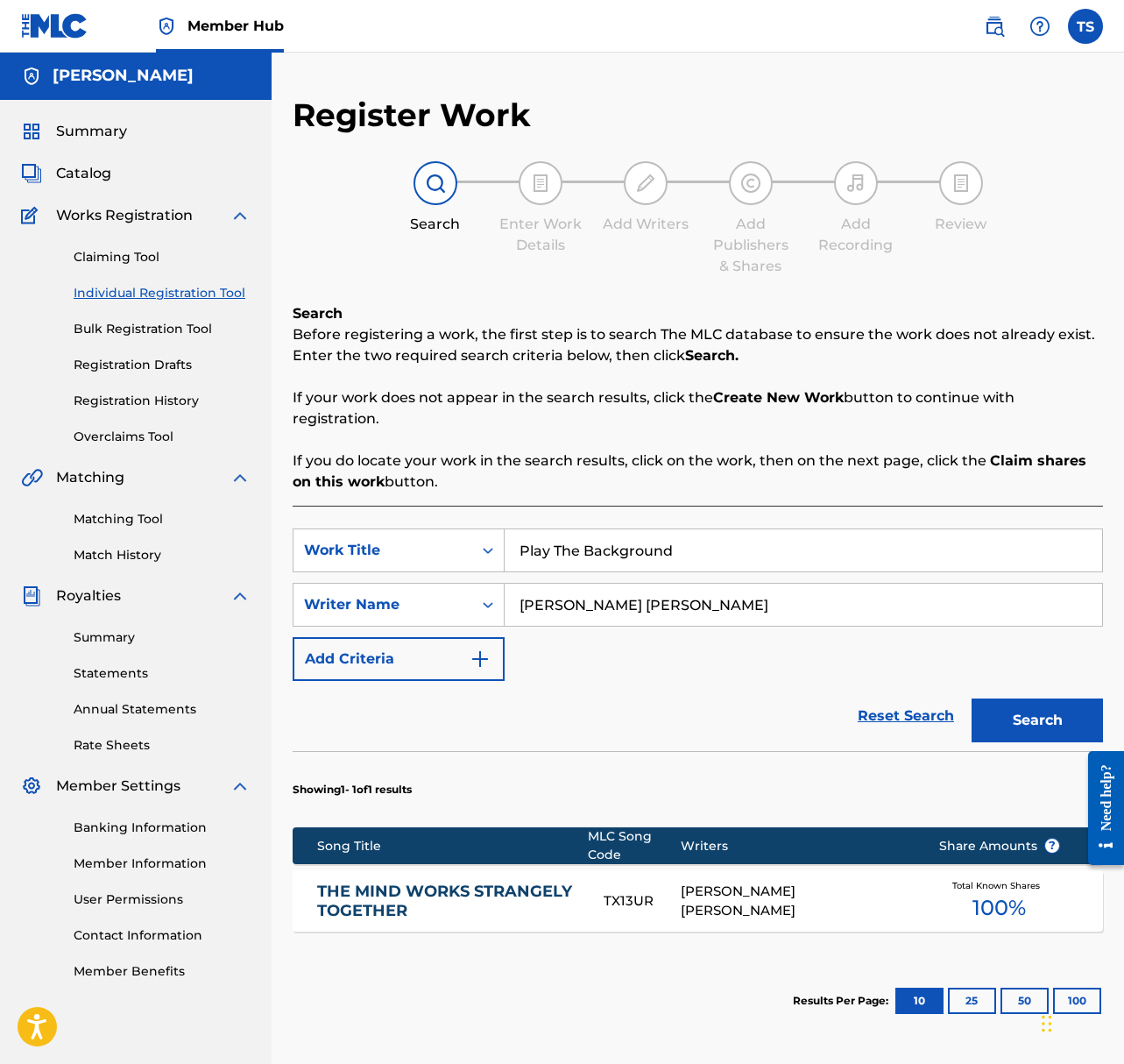
scroll to position [167, 0]
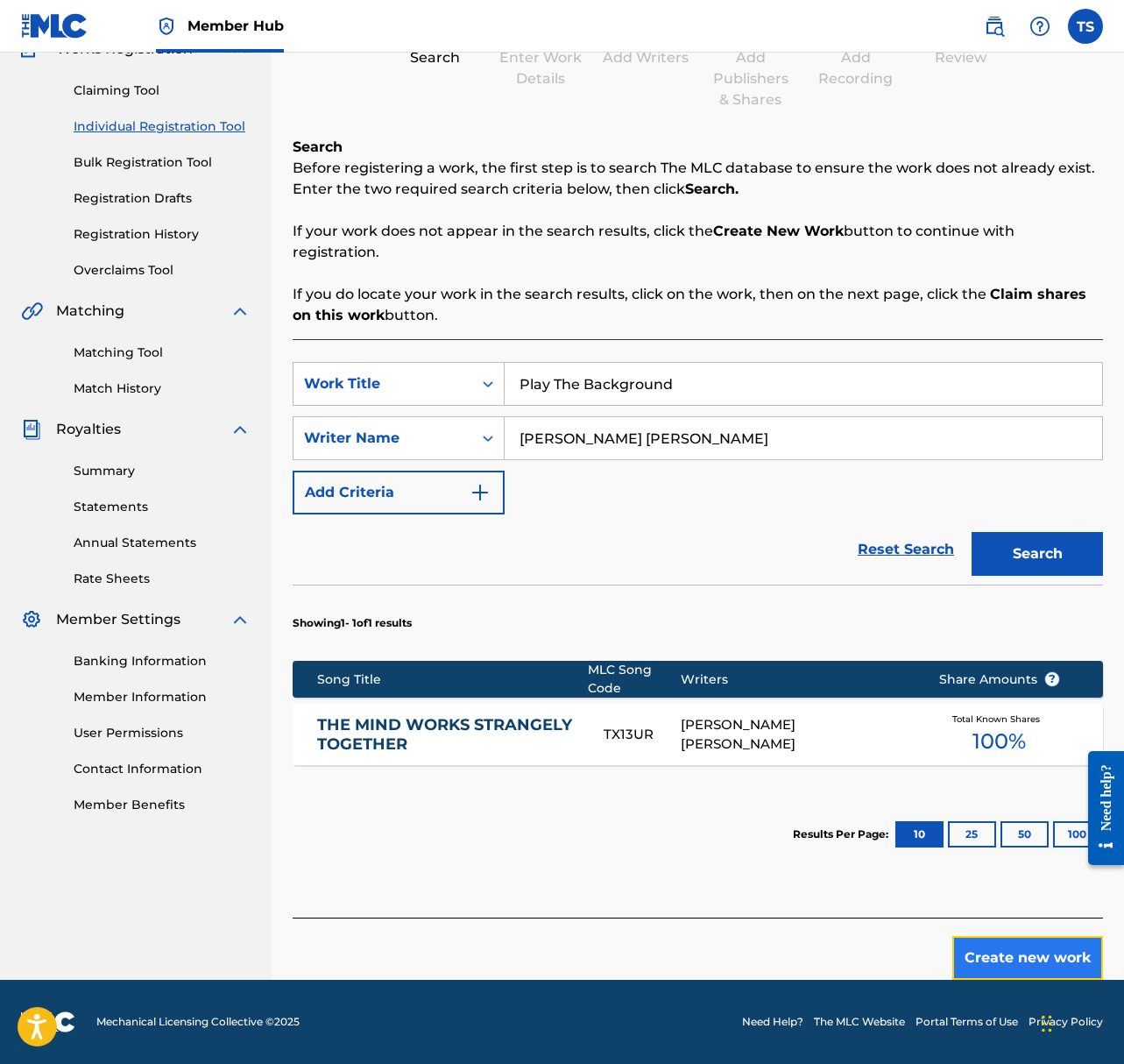
click at [1018, 950] on button "Create new work" at bounding box center [1028, 957] width 151 height 44
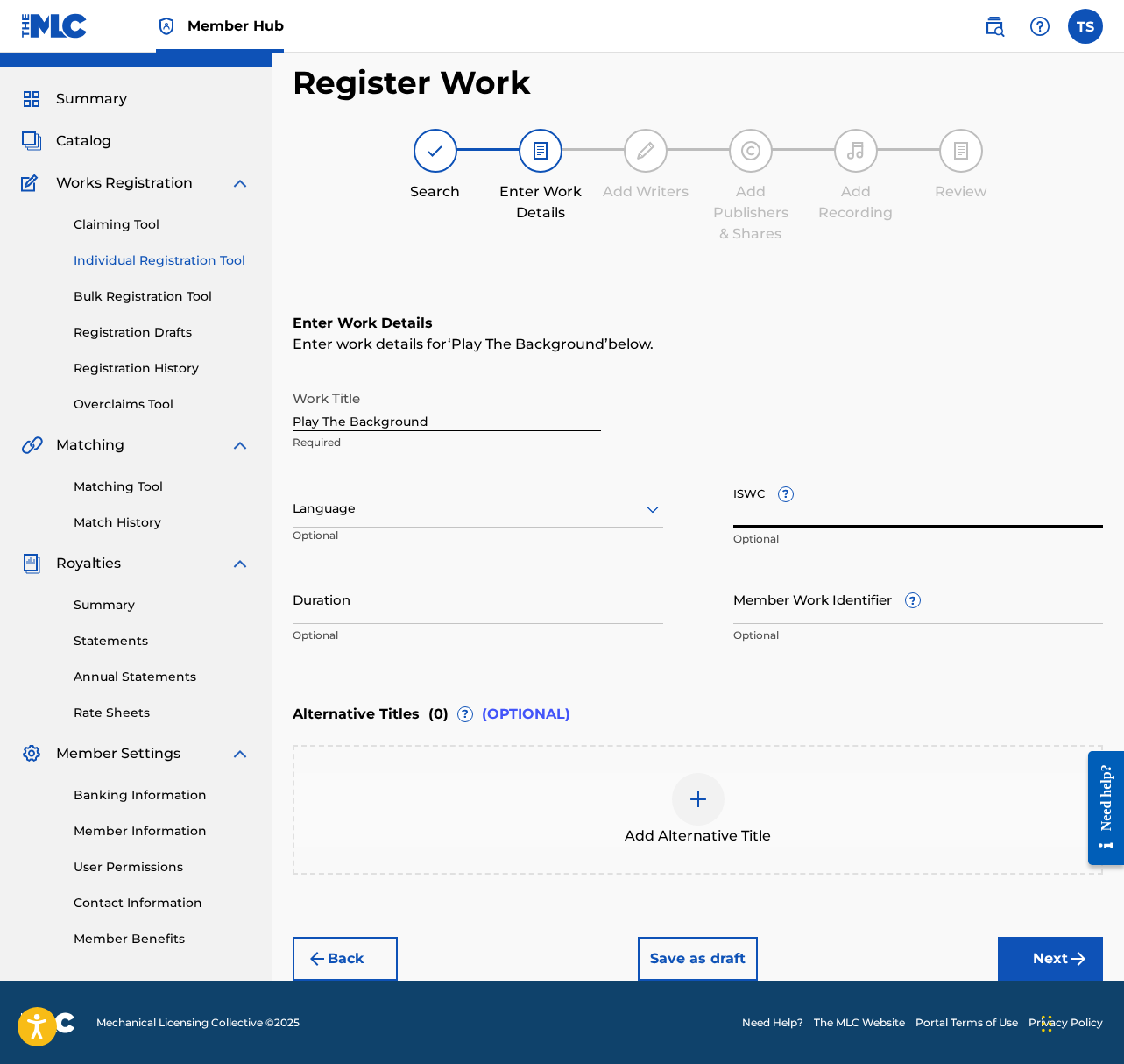
click at [832, 513] on input "ISWC ?" at bounding box center [919, 502] width 371 height 50
paste input "T3162356001"
type input "T3162356001"
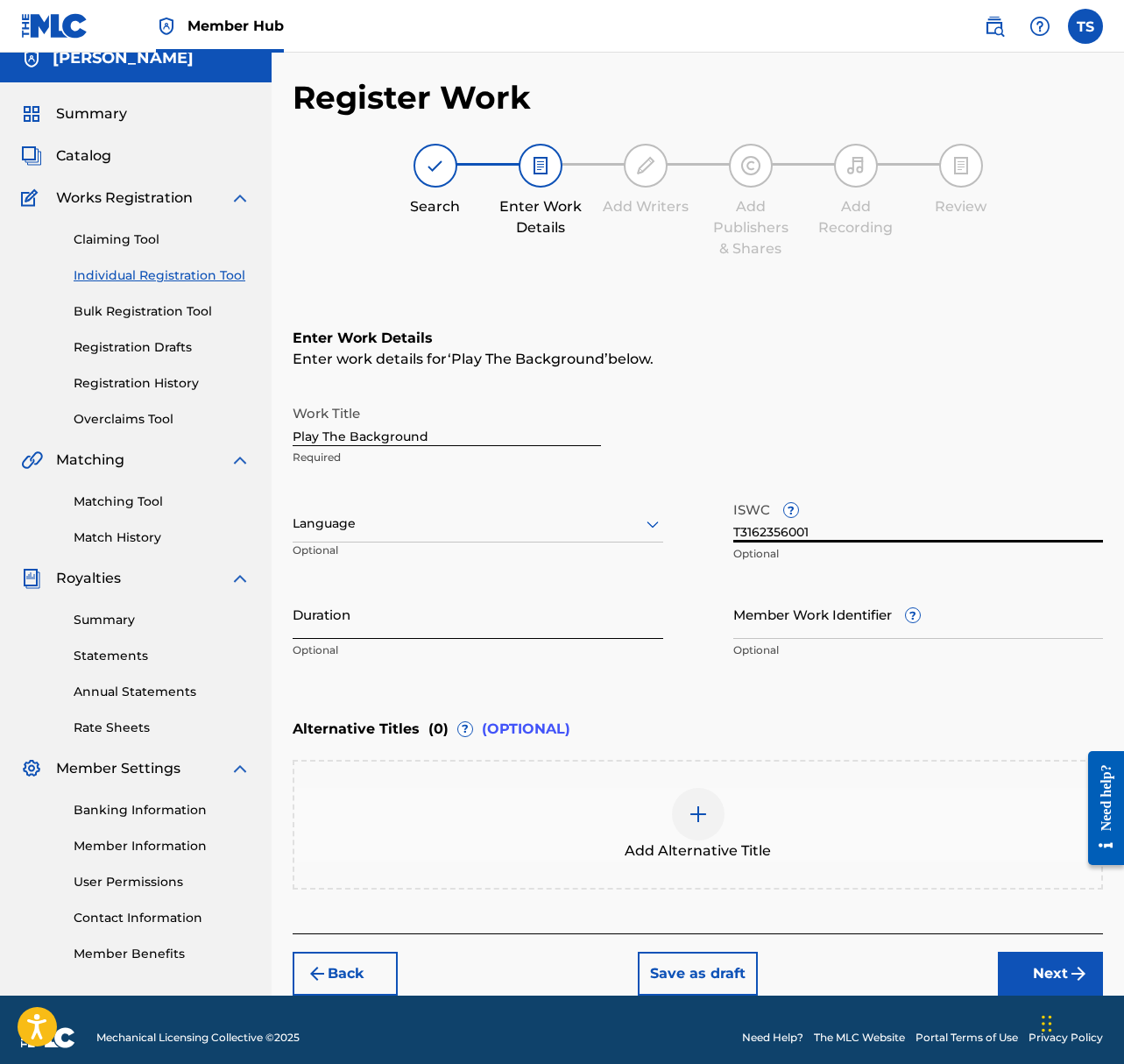
click at [512, 634] on input "Duration" at bounding box center [477, 613] width 371 height 50
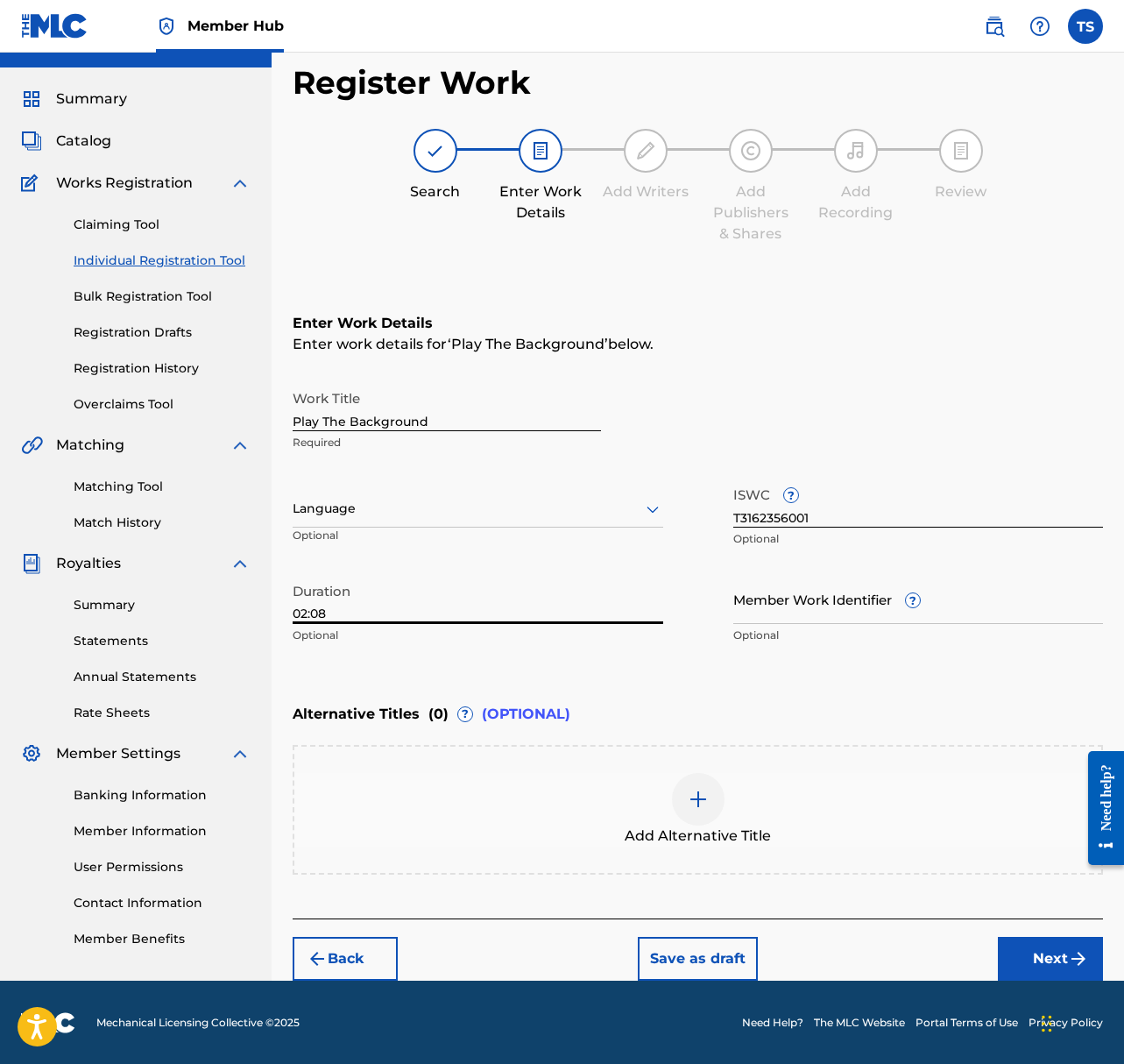
scroll to position [27, 0]
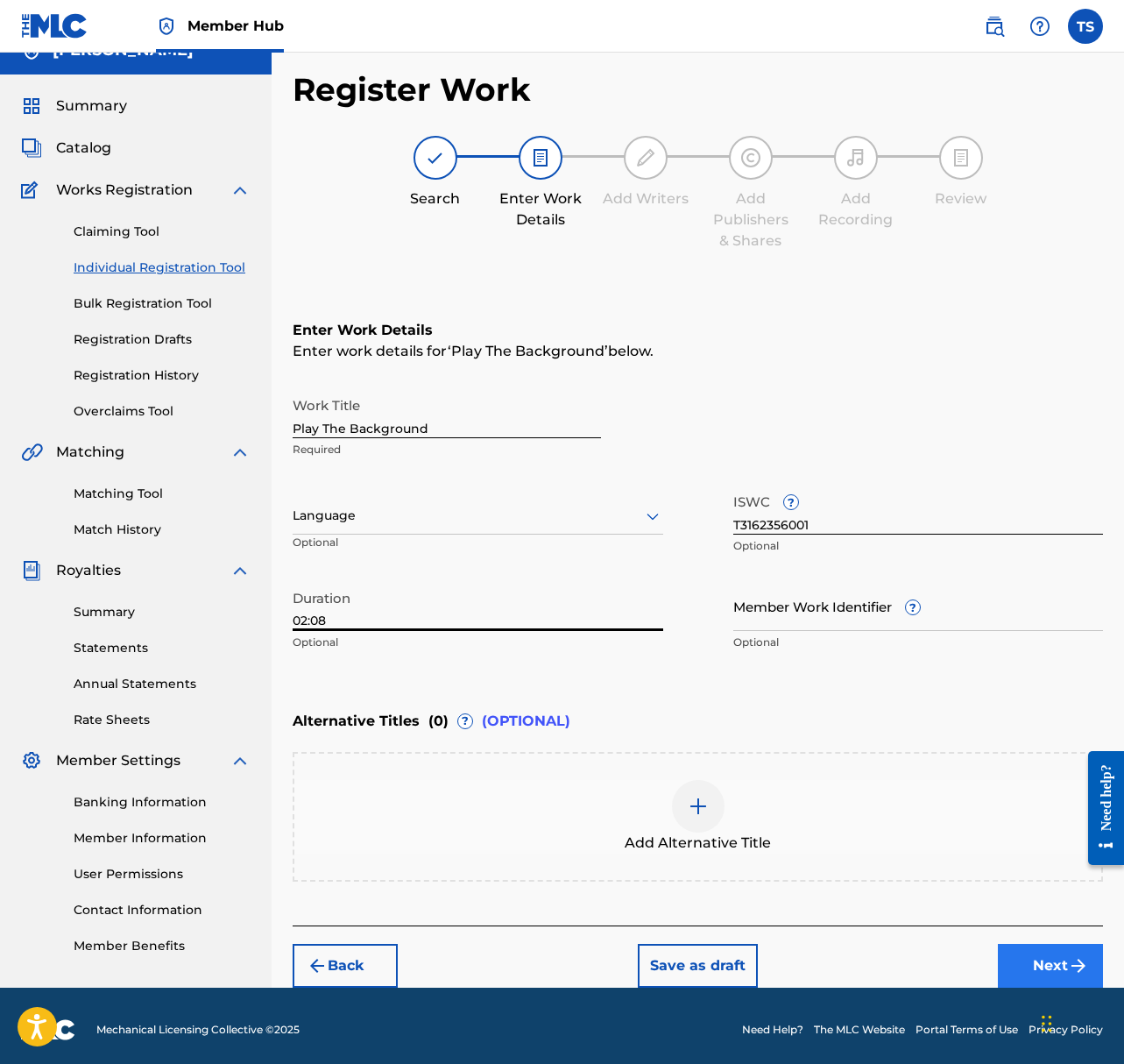
type input "02:08"
click at [1034, 954] on button "Next" at bounding box center [1051, 965] width 106 height 44
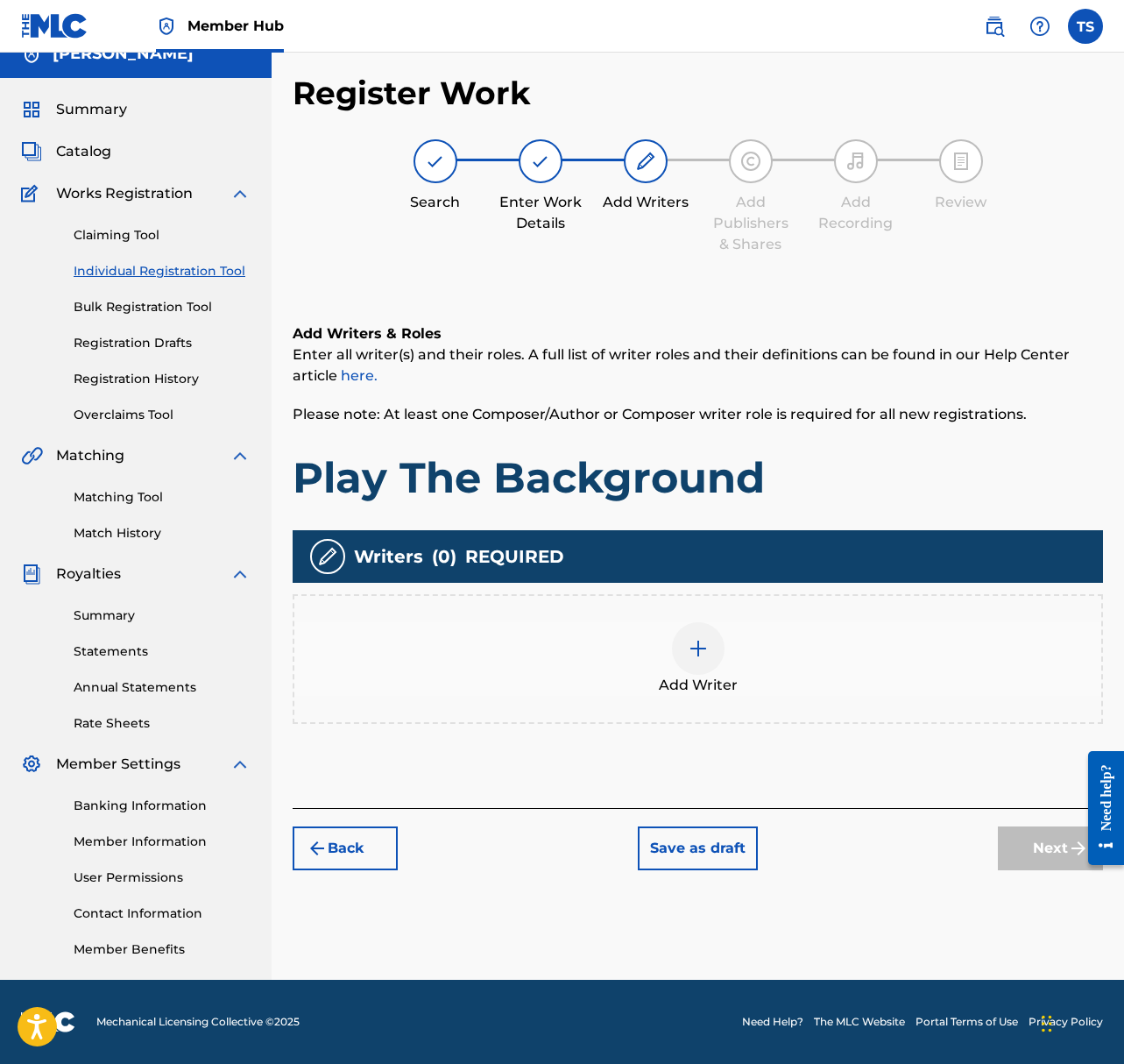
click at [713, 648] on div at bounding box center [698, 648] width 53 height 53
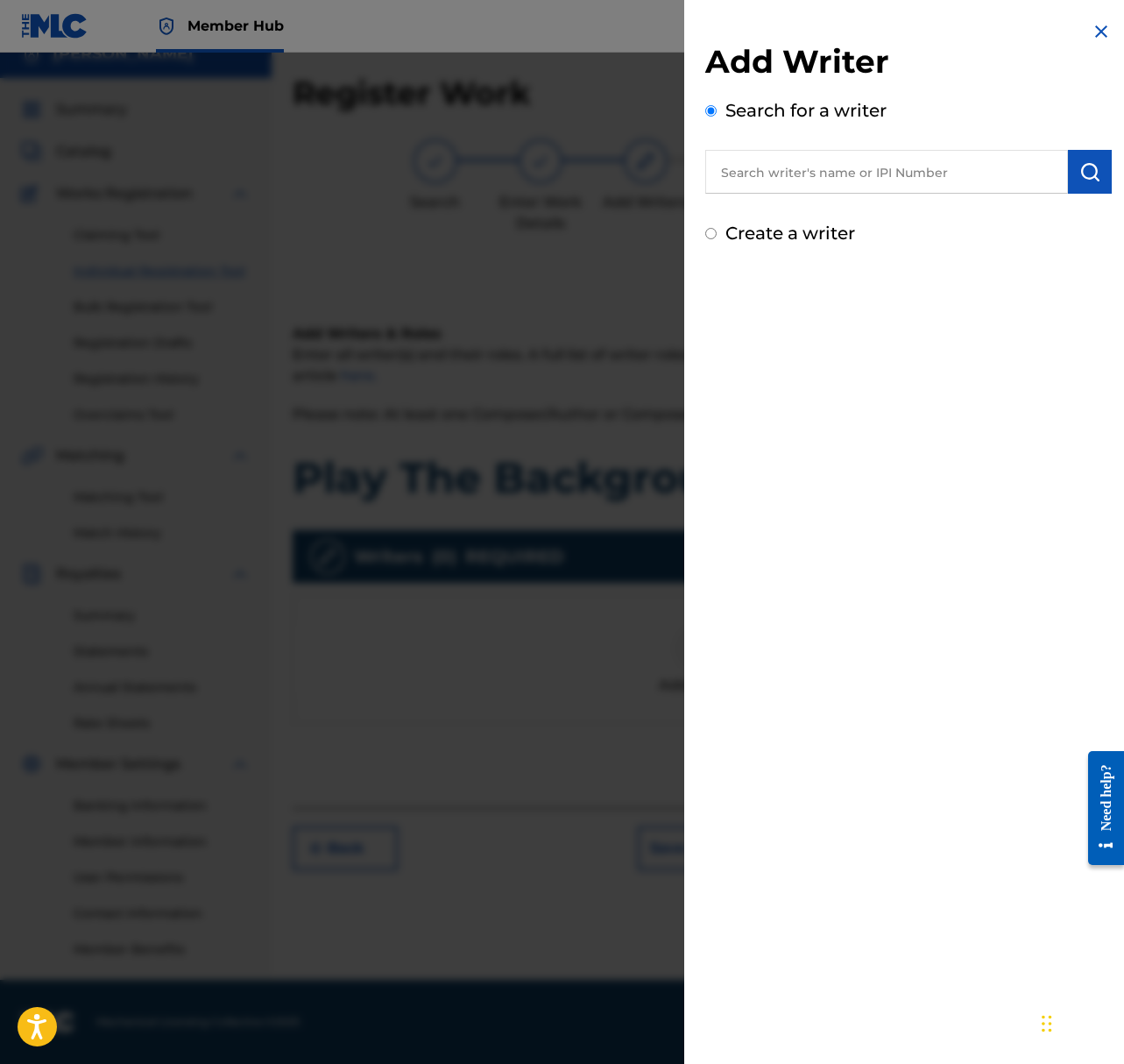
scroll to position [11, 0]
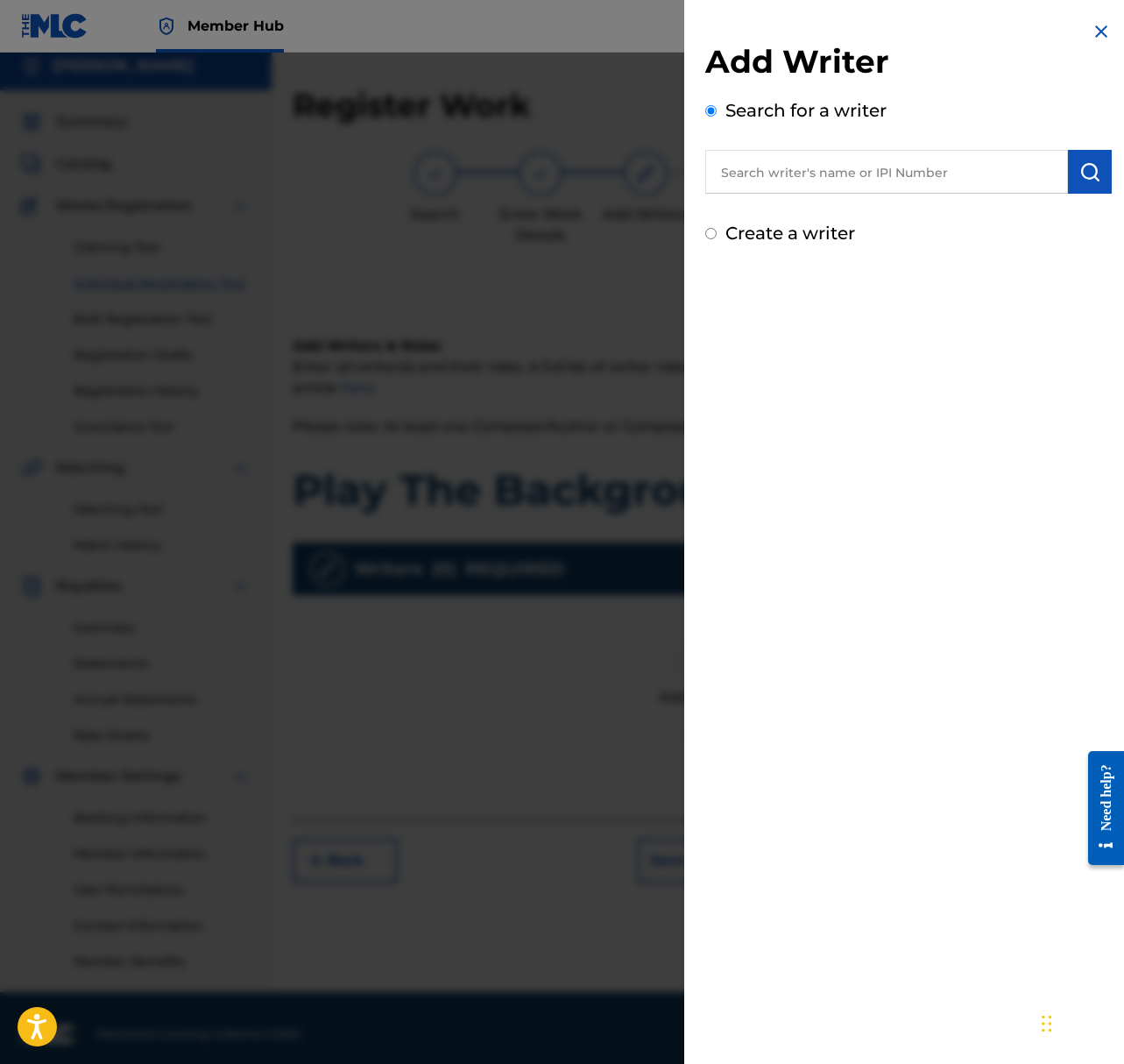
click at [857, 169] on input "text" at bounding box center [886, 171] width 363 height 44
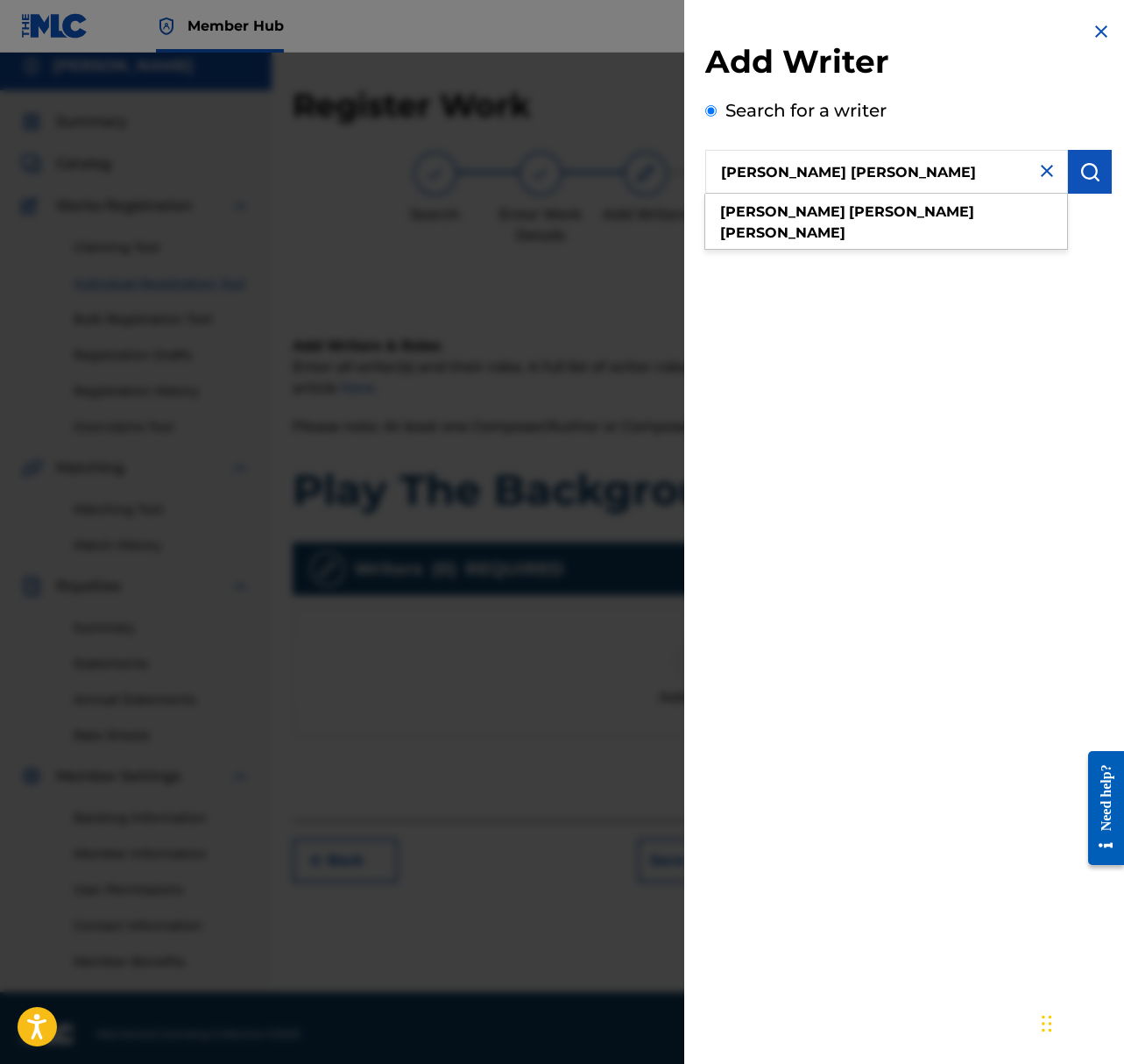
type input "taylor jon shepard"
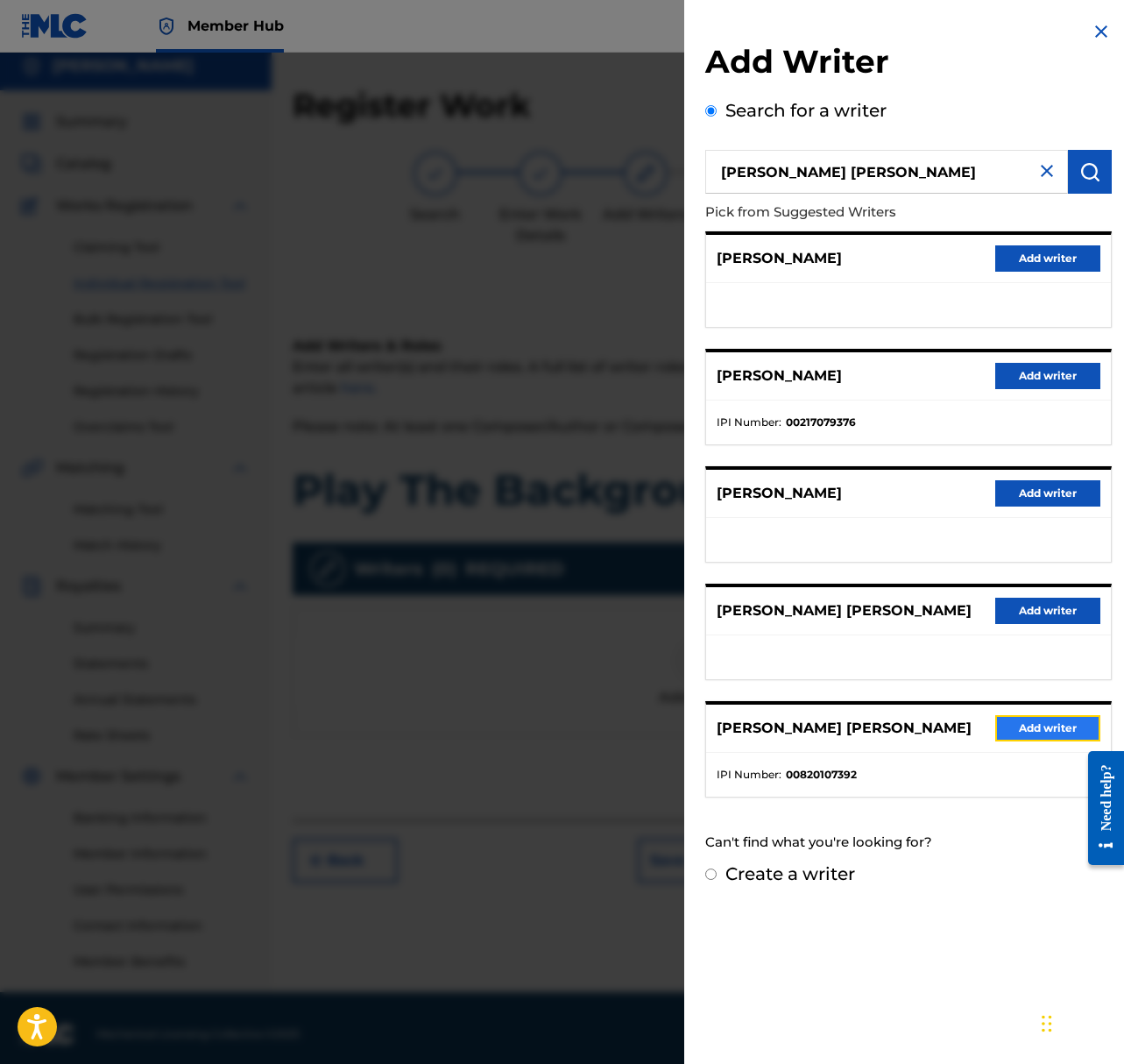
click at [1017, 728] on button "Add writer" at bounding box center [1049, 728] width 106 height 26
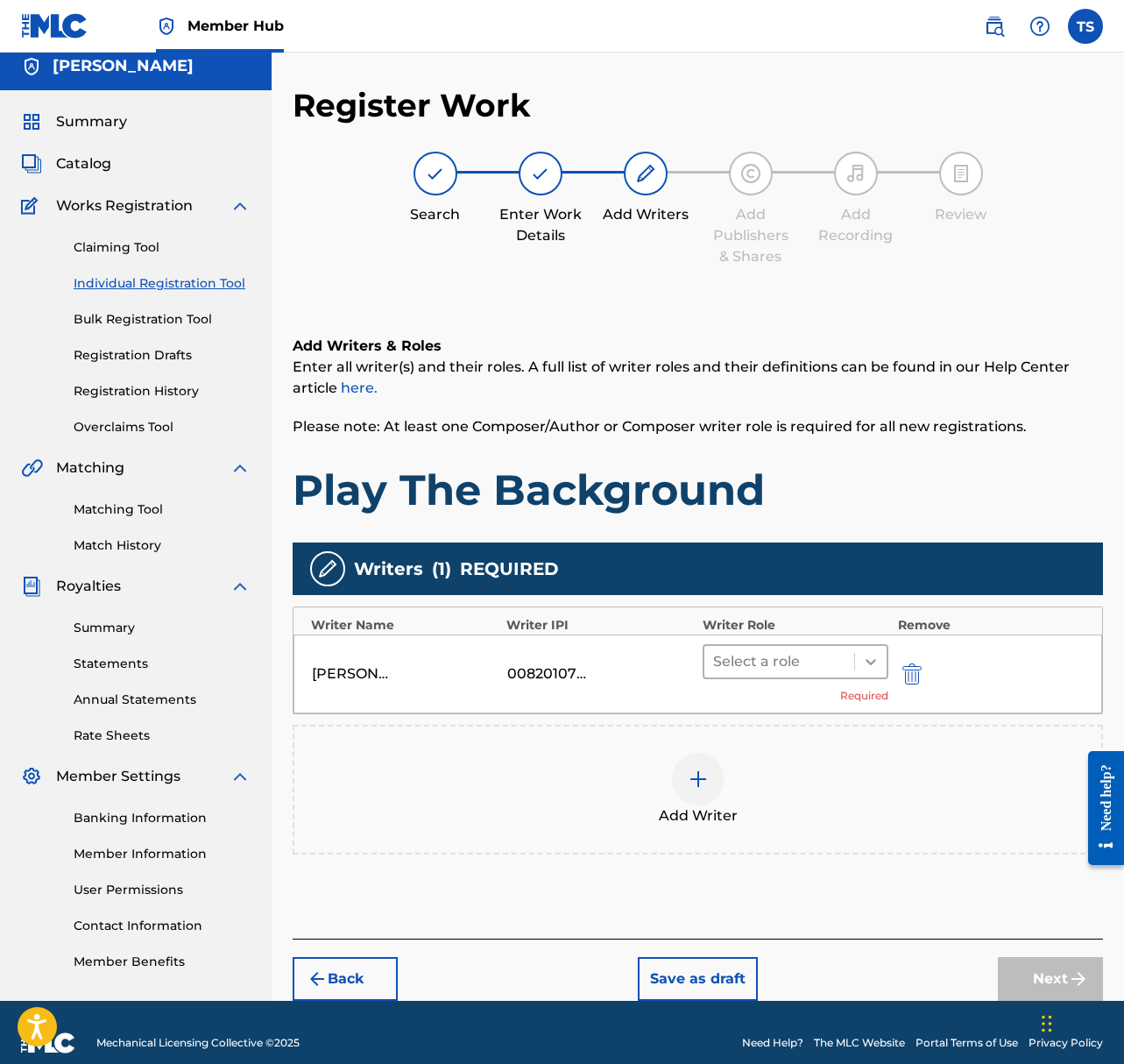
drag, startPoint x: 839, startPoint y: 663, endPoint x: 855, endPoint y: 662, distance: 16.0
click at [839, 663] on div at bounding box center [780, 661] width 133 height 24
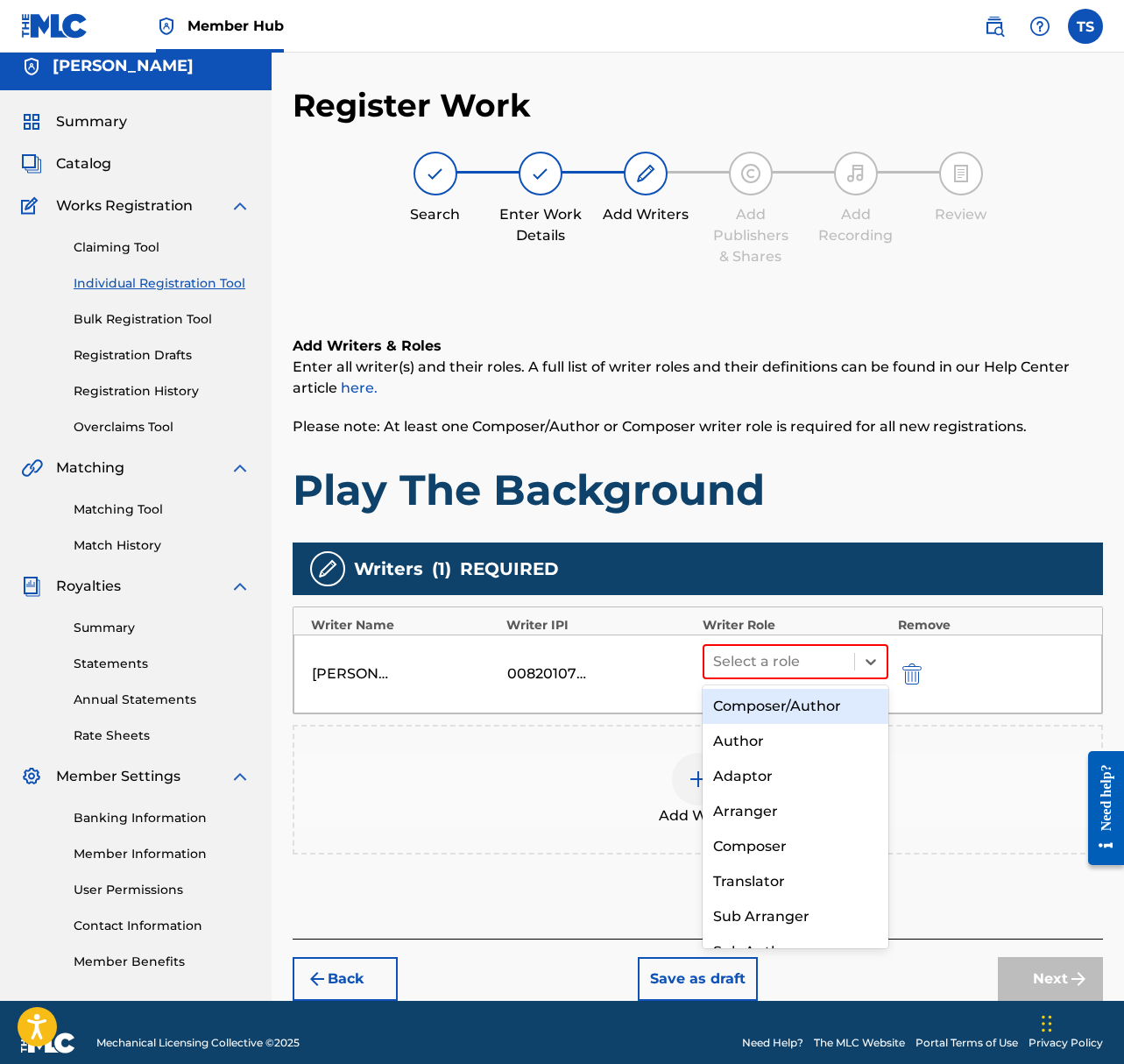
click at [816, 704] on div "Composer/Author" at bounding box center [796, 706] width 187 height 35
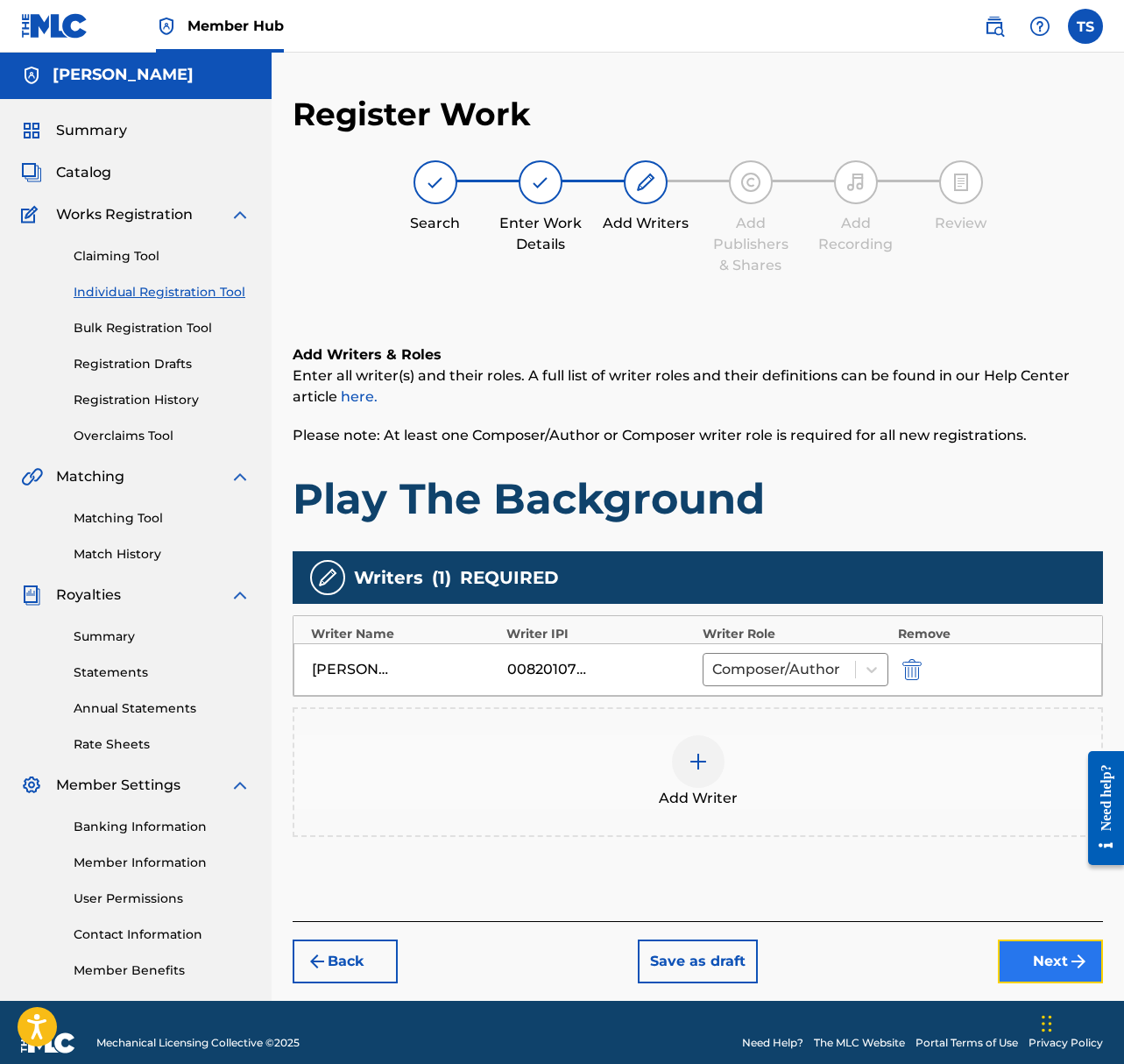
click at [1015, 951] on button "Next" at bounding box center [1051, 960] width 106 height 44
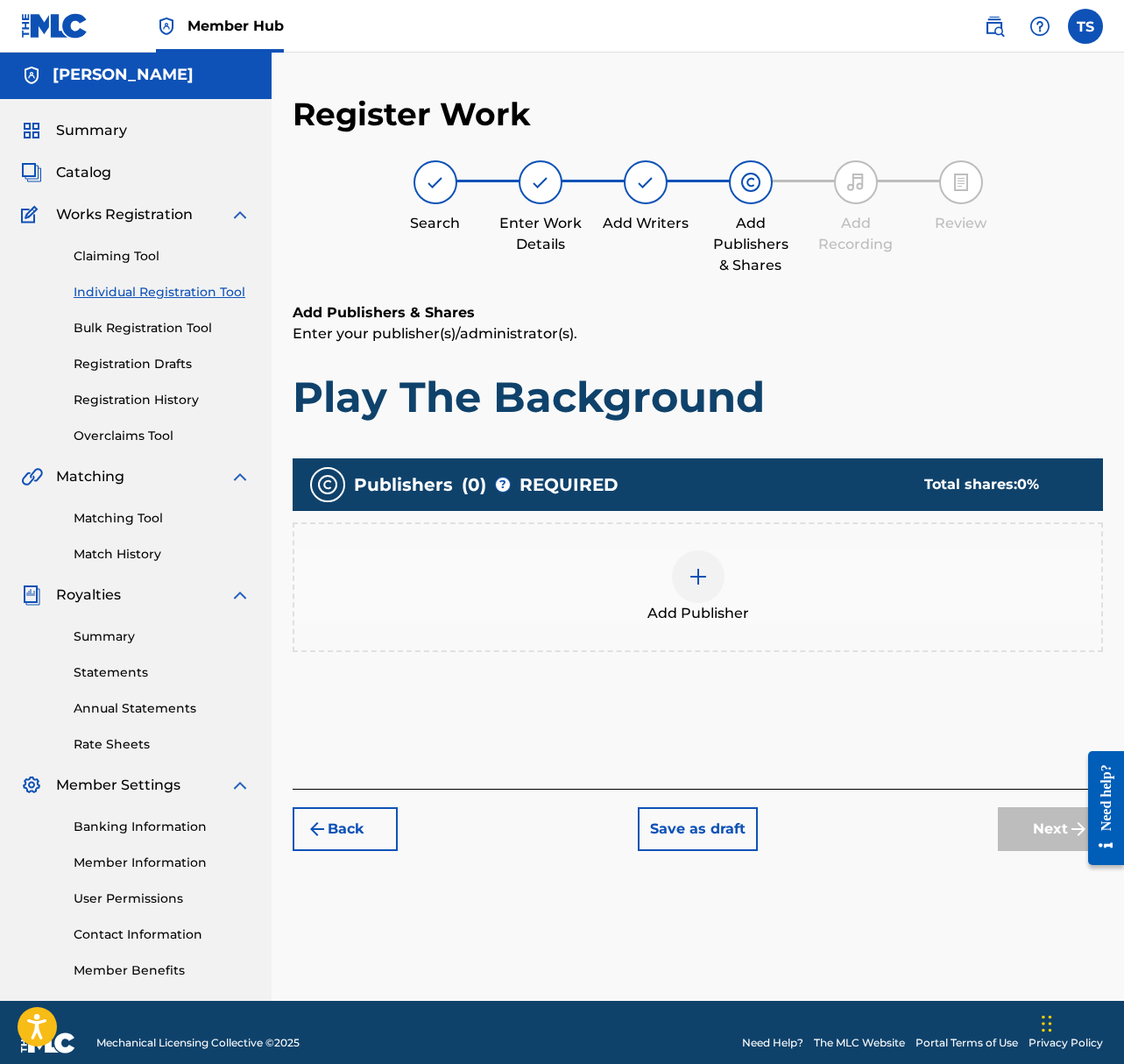
scroll to position [22, 0]
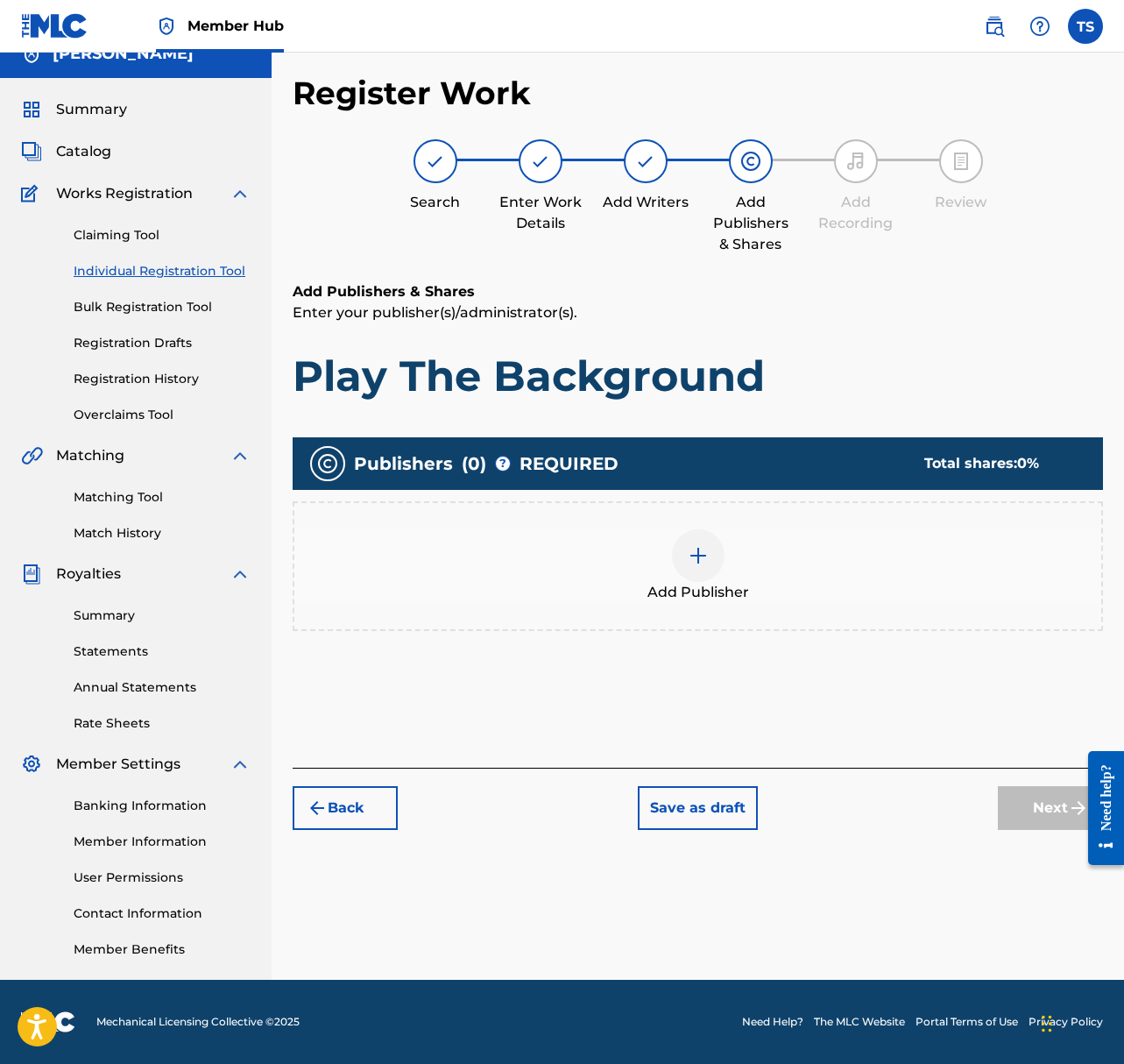
click at [703, 557] on img at bounding box center [698, 555] width 22 height 22
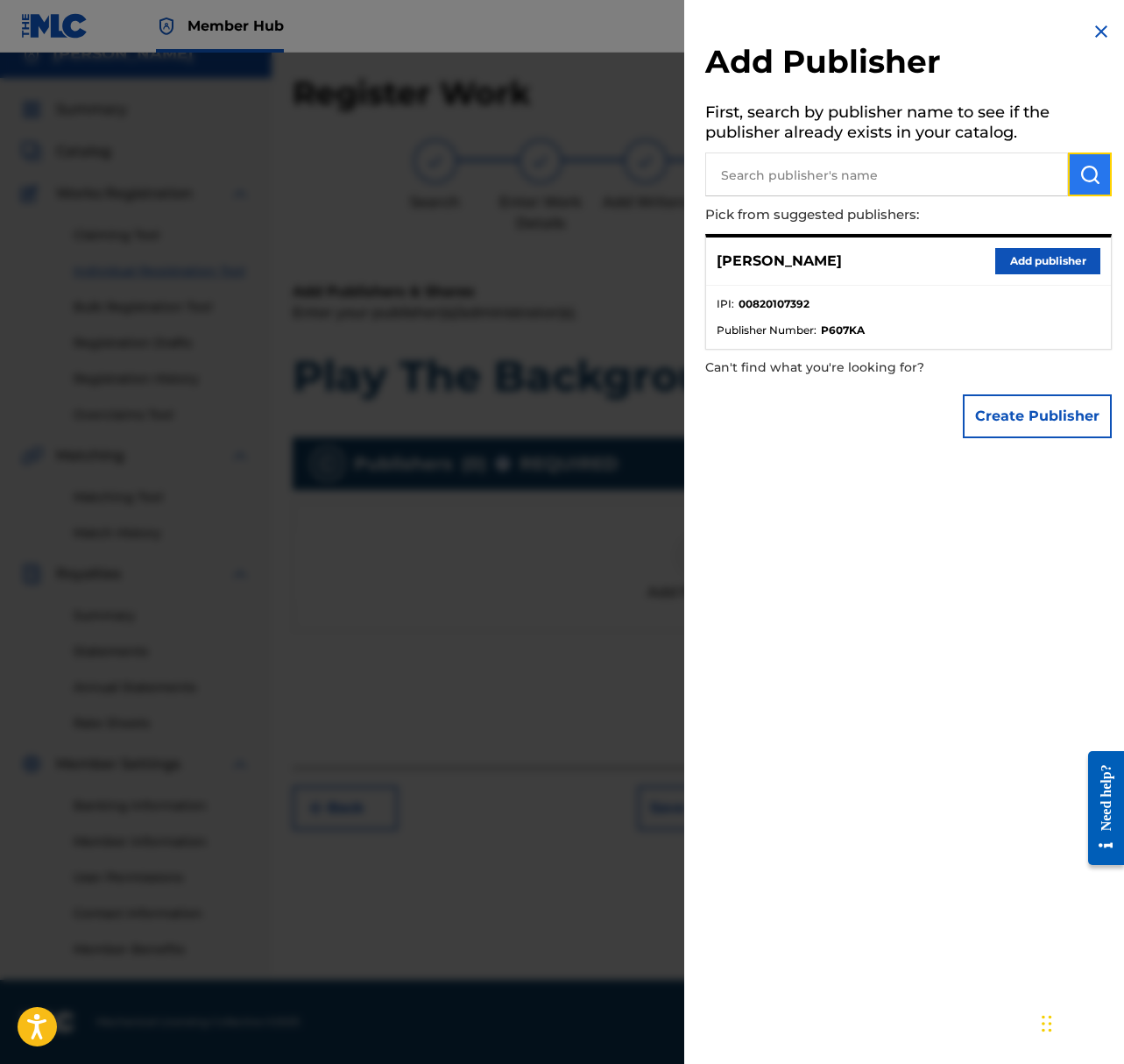
click at [1068, 169] on button "submit" at bounding box center [1090, 174] width 44 height 44
click at [893, 178] on input "text" at bounding box center [886, 174] width 363 height 44
type input "shepardsounds"
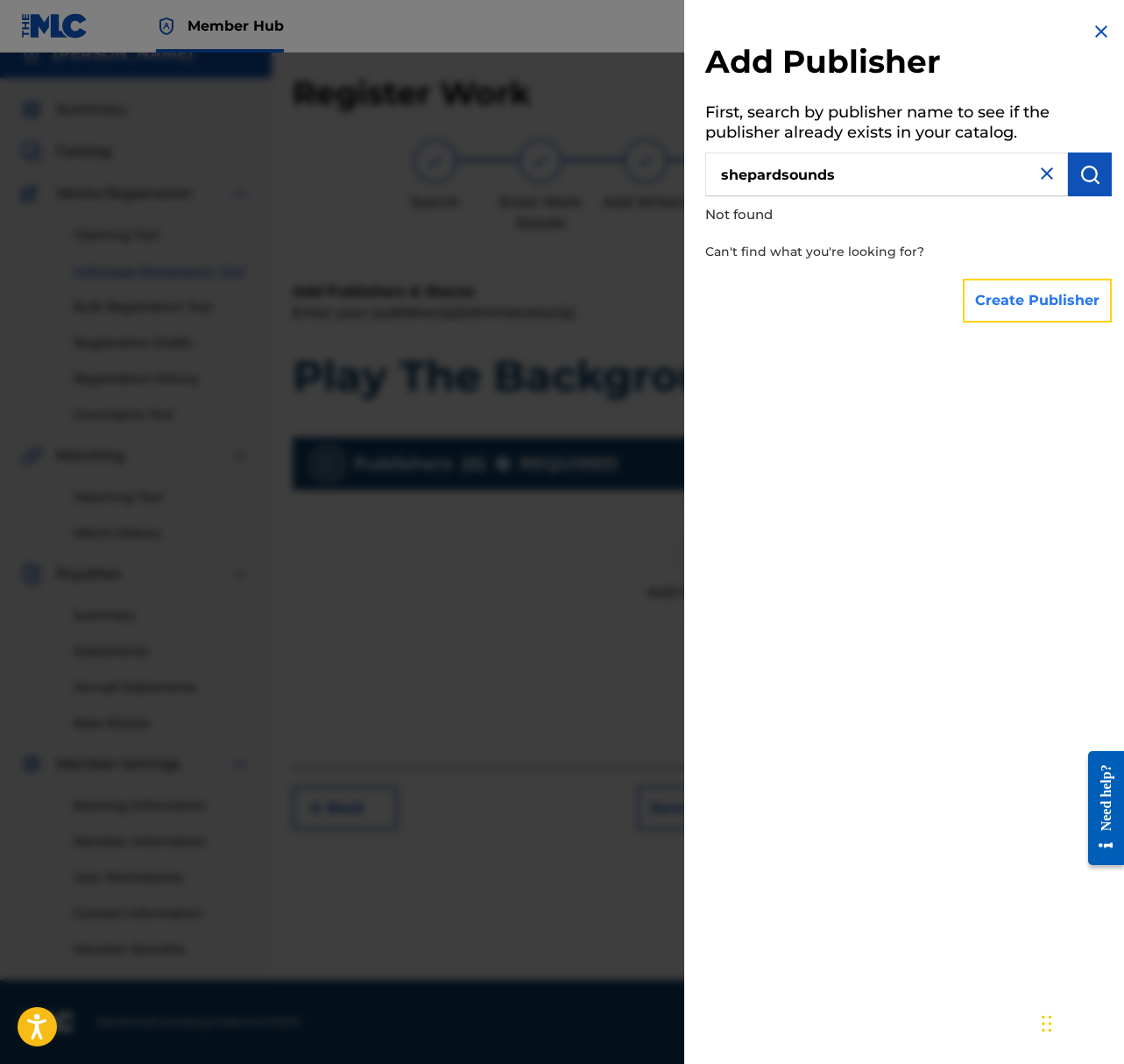
click at [1014, 299] on button "Create Publisher" at bounding box center [1038, 300] width 149 height 44
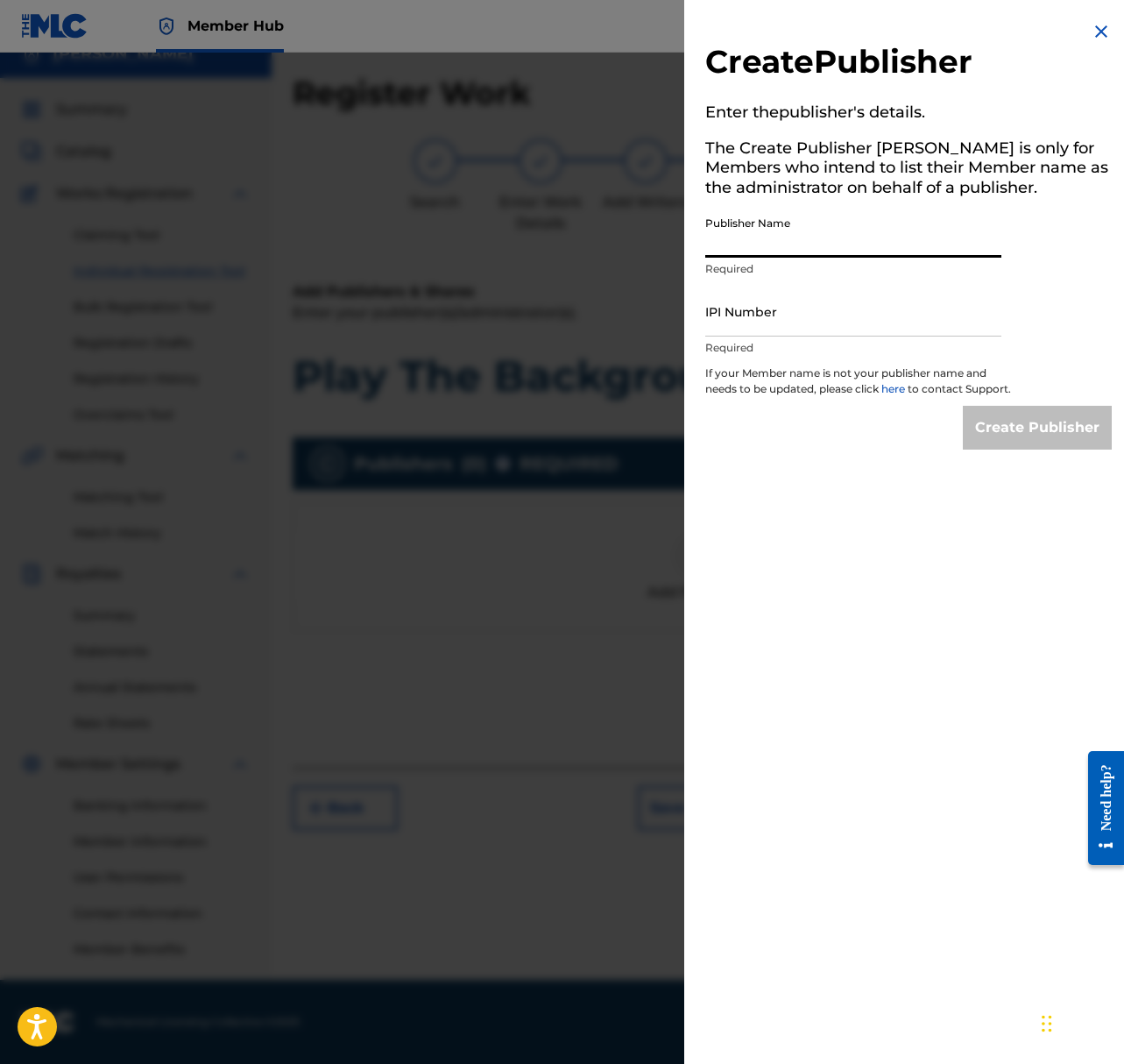
click at [810, 236] on input "Publisher Name" at bounding box center [853, 232] width 296 height 50
type input "ShepardSounds"
click at [842, 322] on input "IPI Number" at bounding box center [853, 311] width 296 height 50
paste input "1297301054"
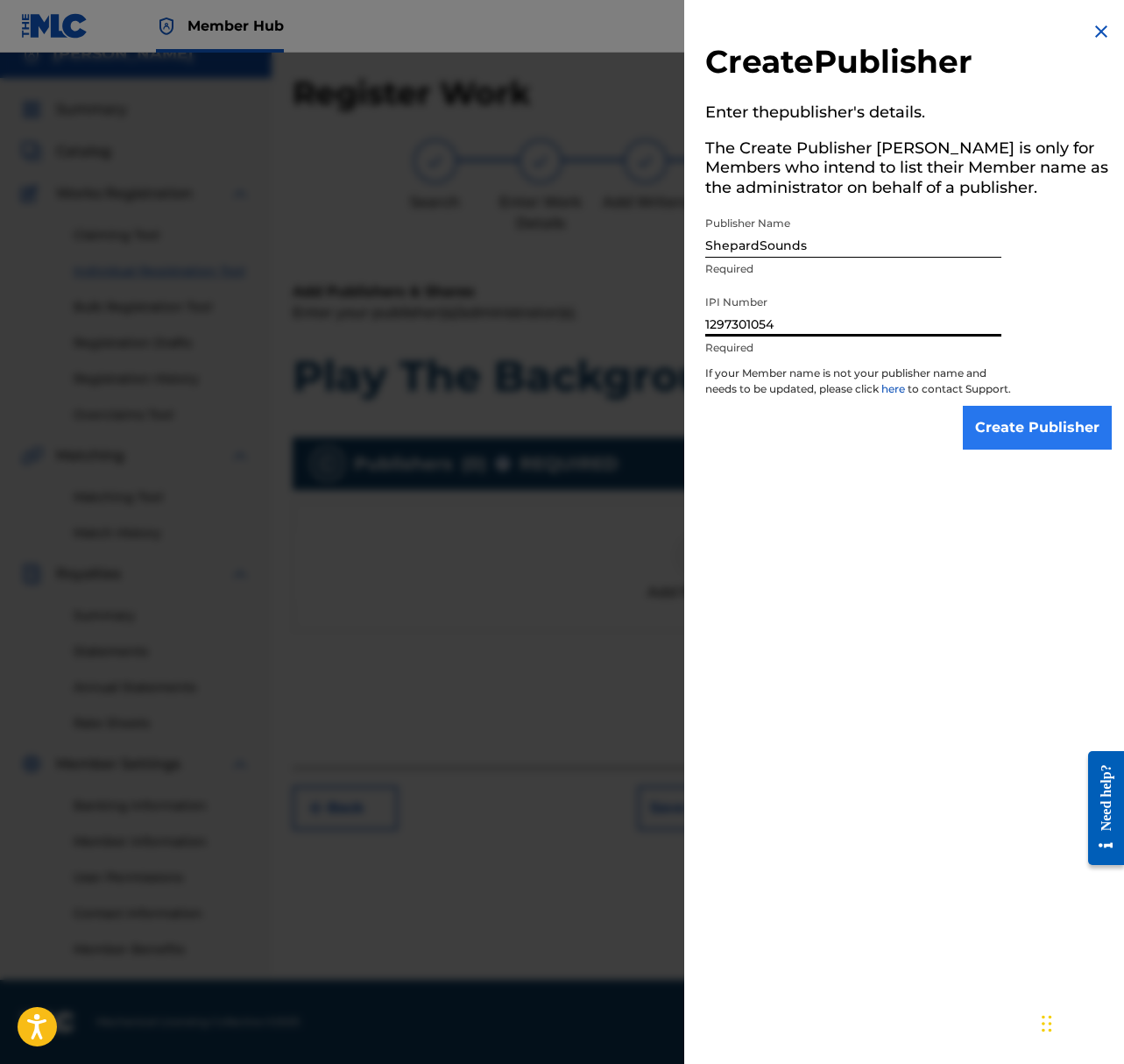
type input "1297301054"
drag, startPoint x: 1059, startPoint y: 441, endPoint x: 1050, endPoint y: 438, distance: 9.5
click at [1059, 441] on input "Create Publisher" at bounding box center [1038, 427] width 149 height 44
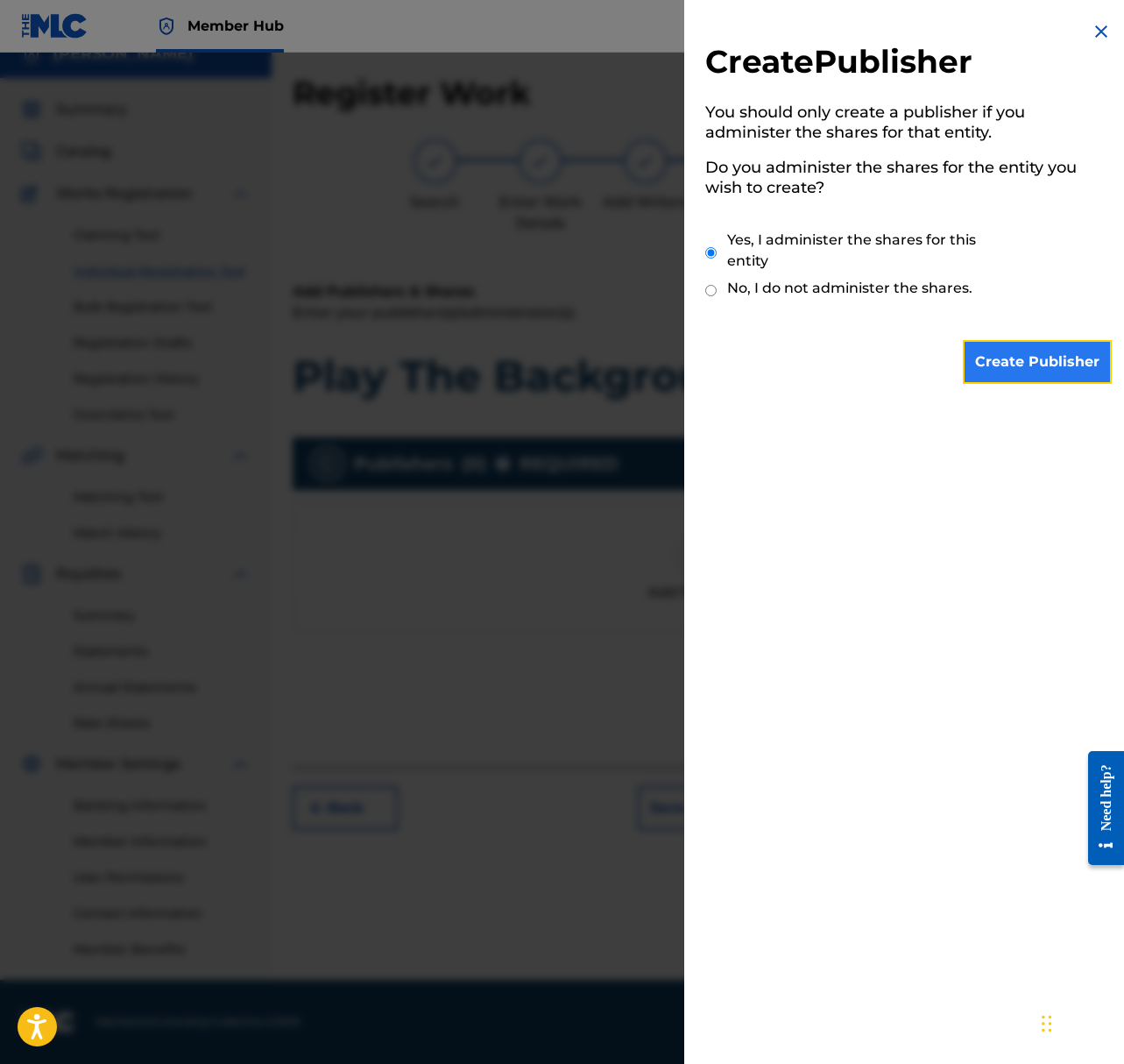
click at [997, 366] on input "Create Publisher" at bounding box center [1038, 362] width 149 height 44
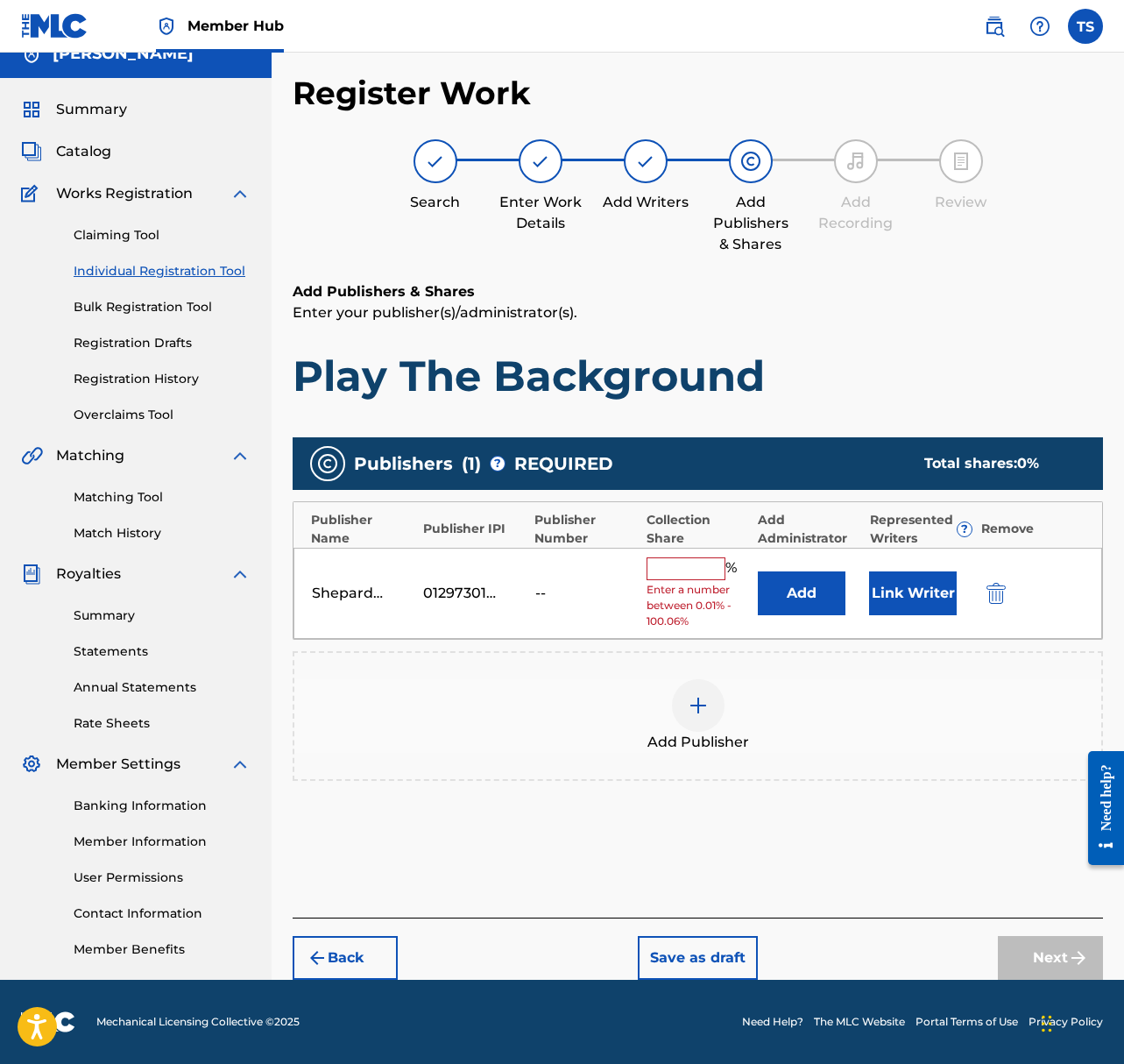
click at [696, 563] on input "text" at bounding box center [686, 568] width 79 height 22
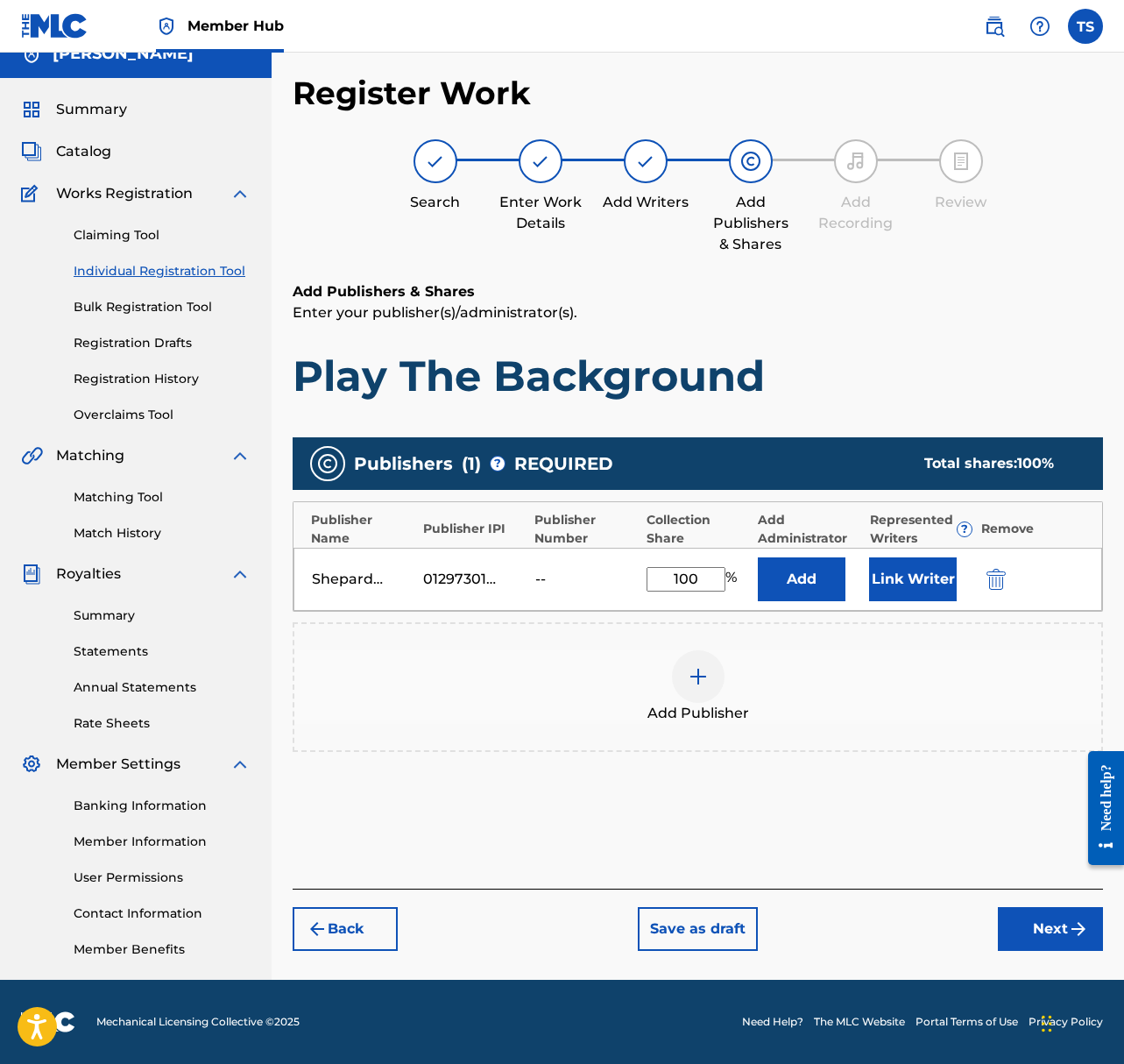
type input "100"
click at [758, 557] on button "Add" at bounding box center [802, 579] width 88 height 44
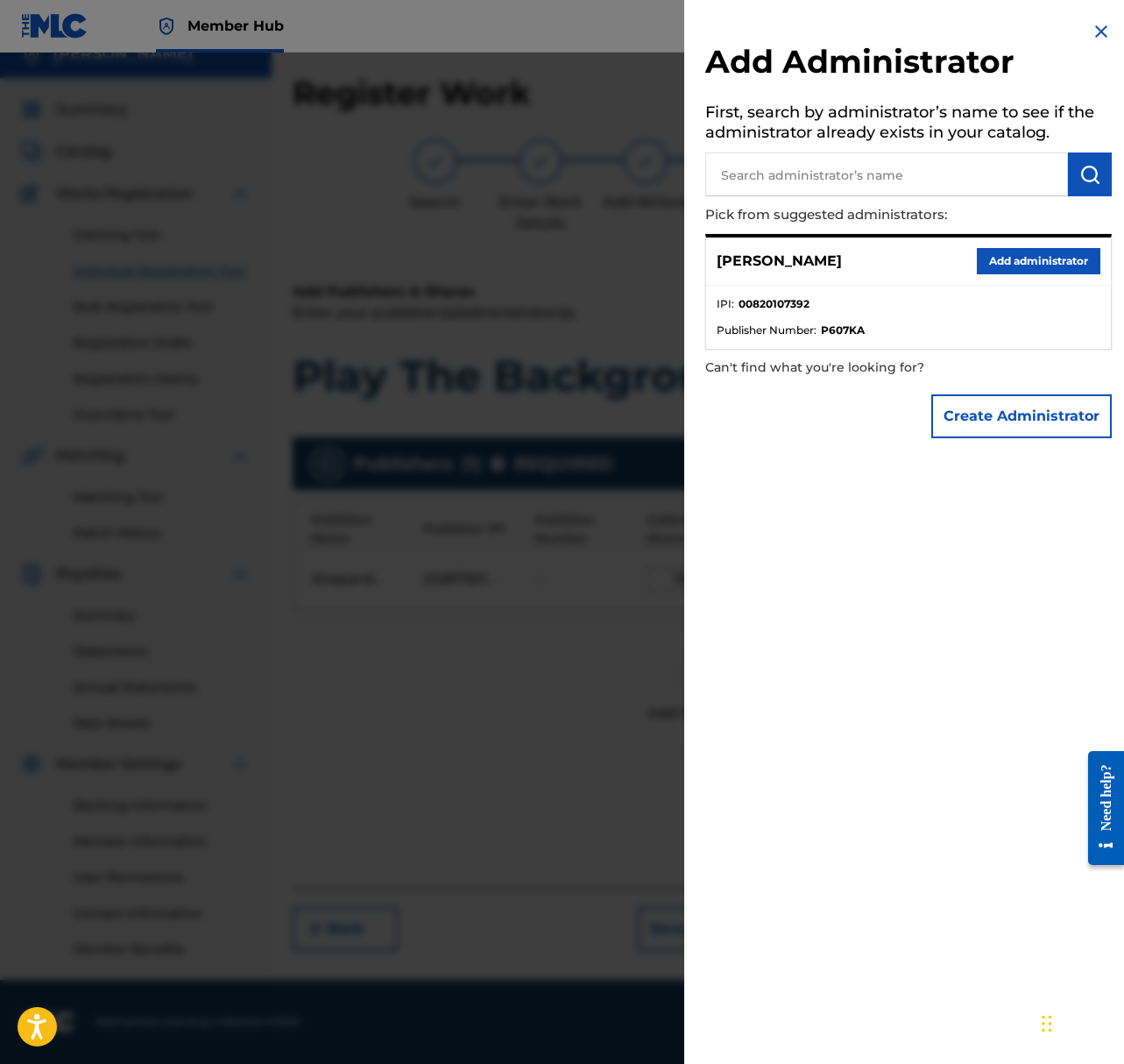
click at [661, 375] on div at bounding box center [562, 585] width 1124 height 1064
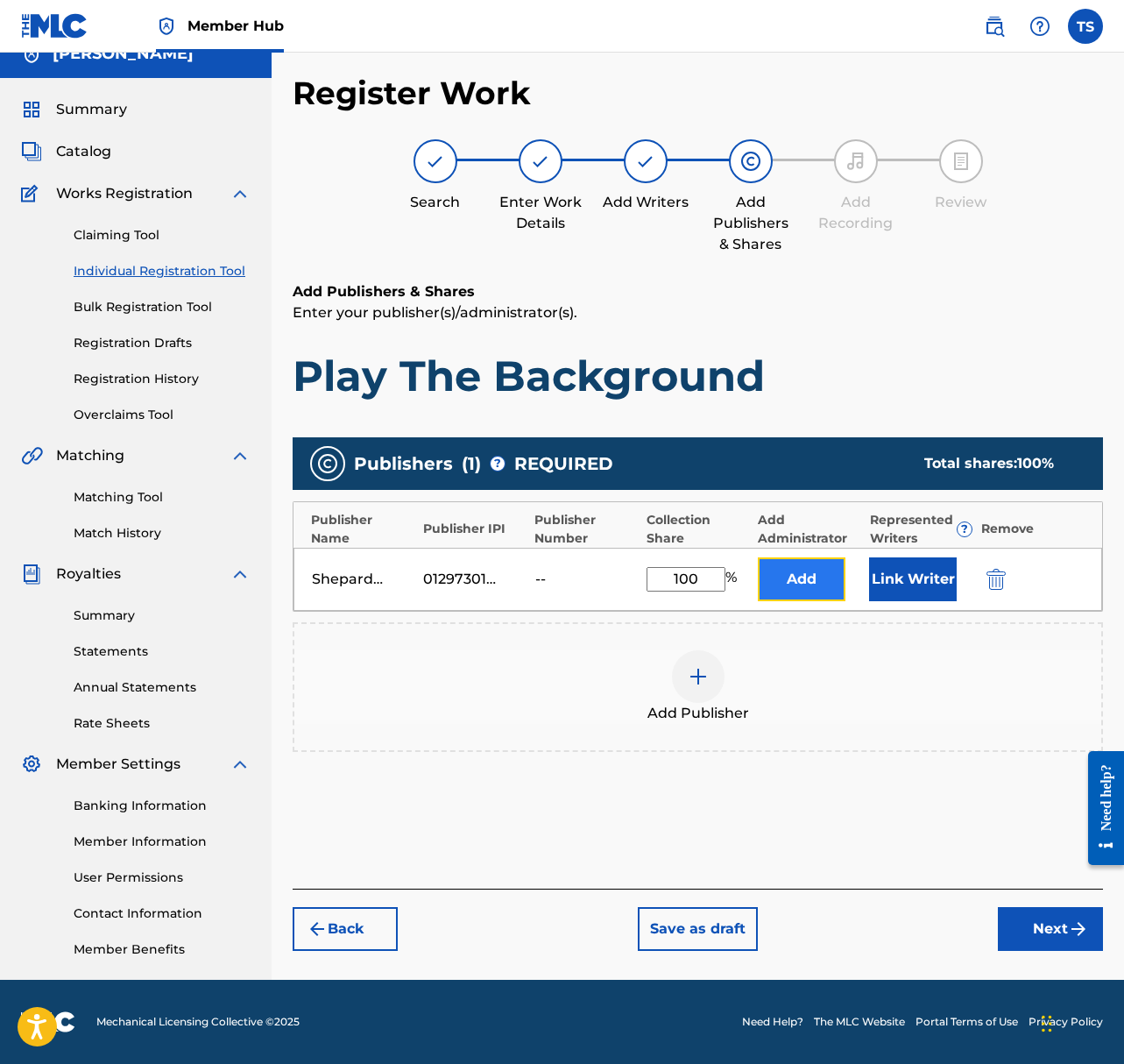
click at [807, 577] on button "Add" at bounding box center [802, 579] width 88 height 44
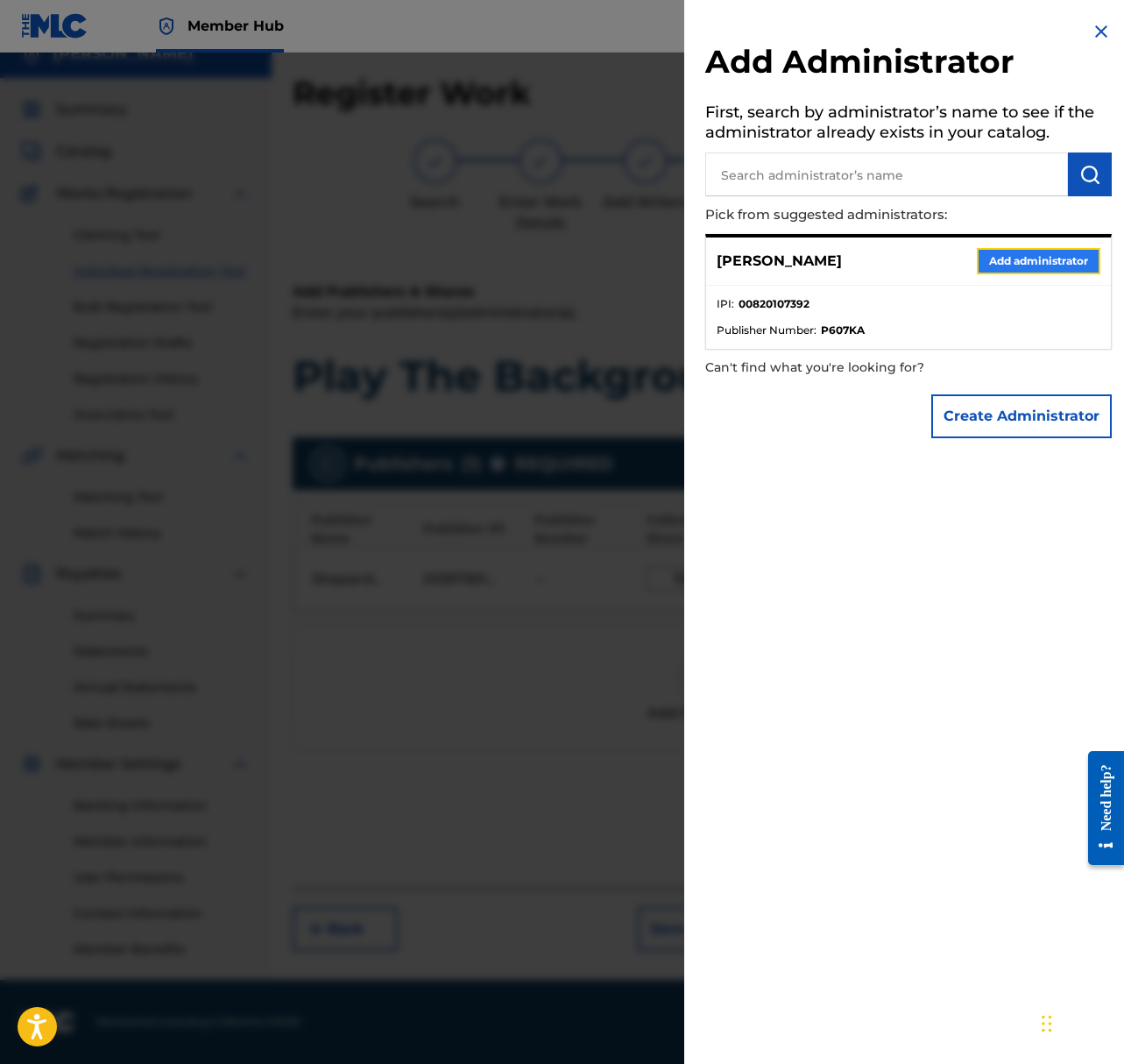
click at [1045, 252] on button "Add administrator" at bounding box center [1039, 261] width 123 height 26
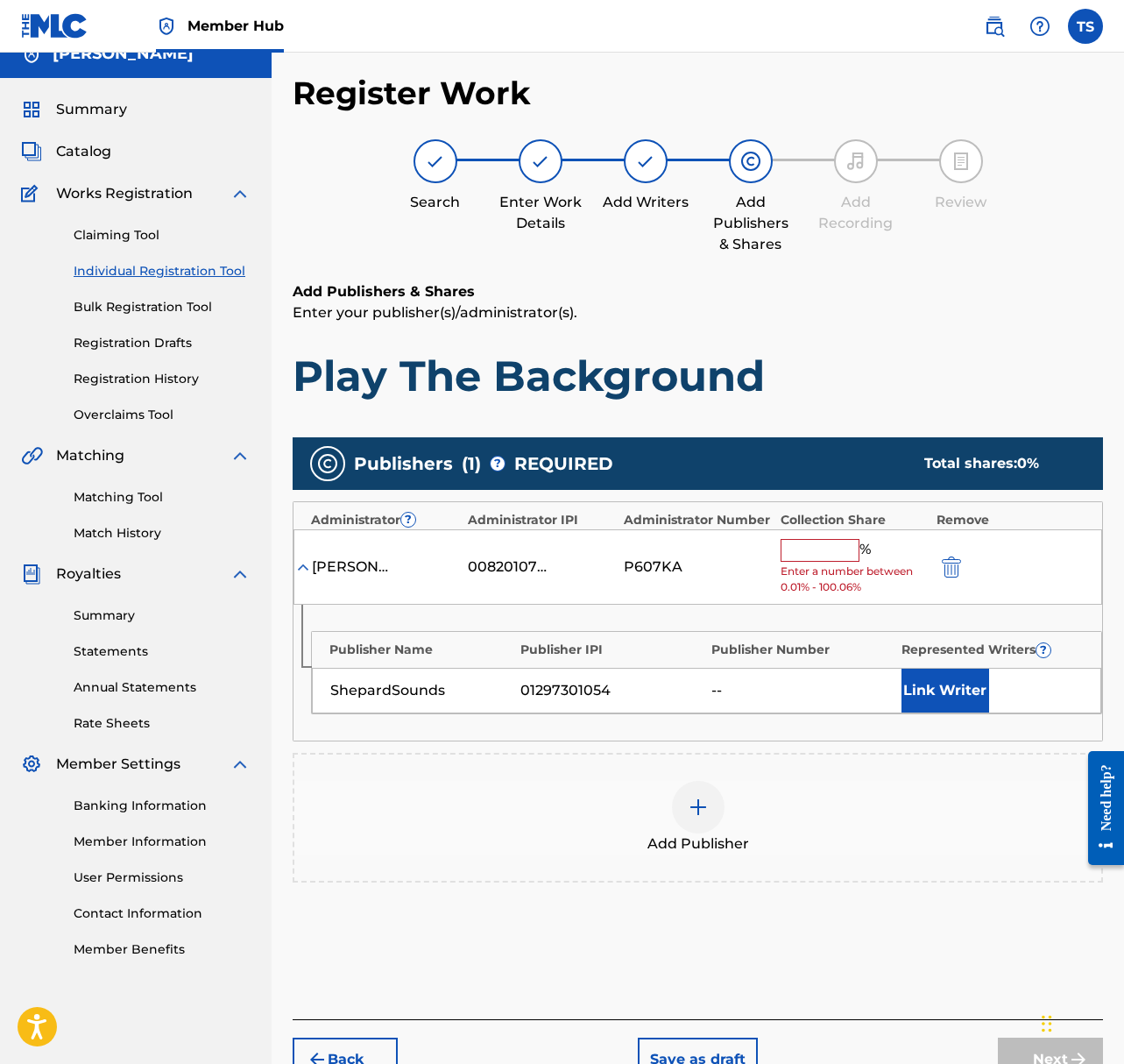
click at [965, 558] on div at bounding box center [976, 566] width 79 height 21
click at [949, 567] on img "submit" at bounding box center [952, 567] width 20 height 22
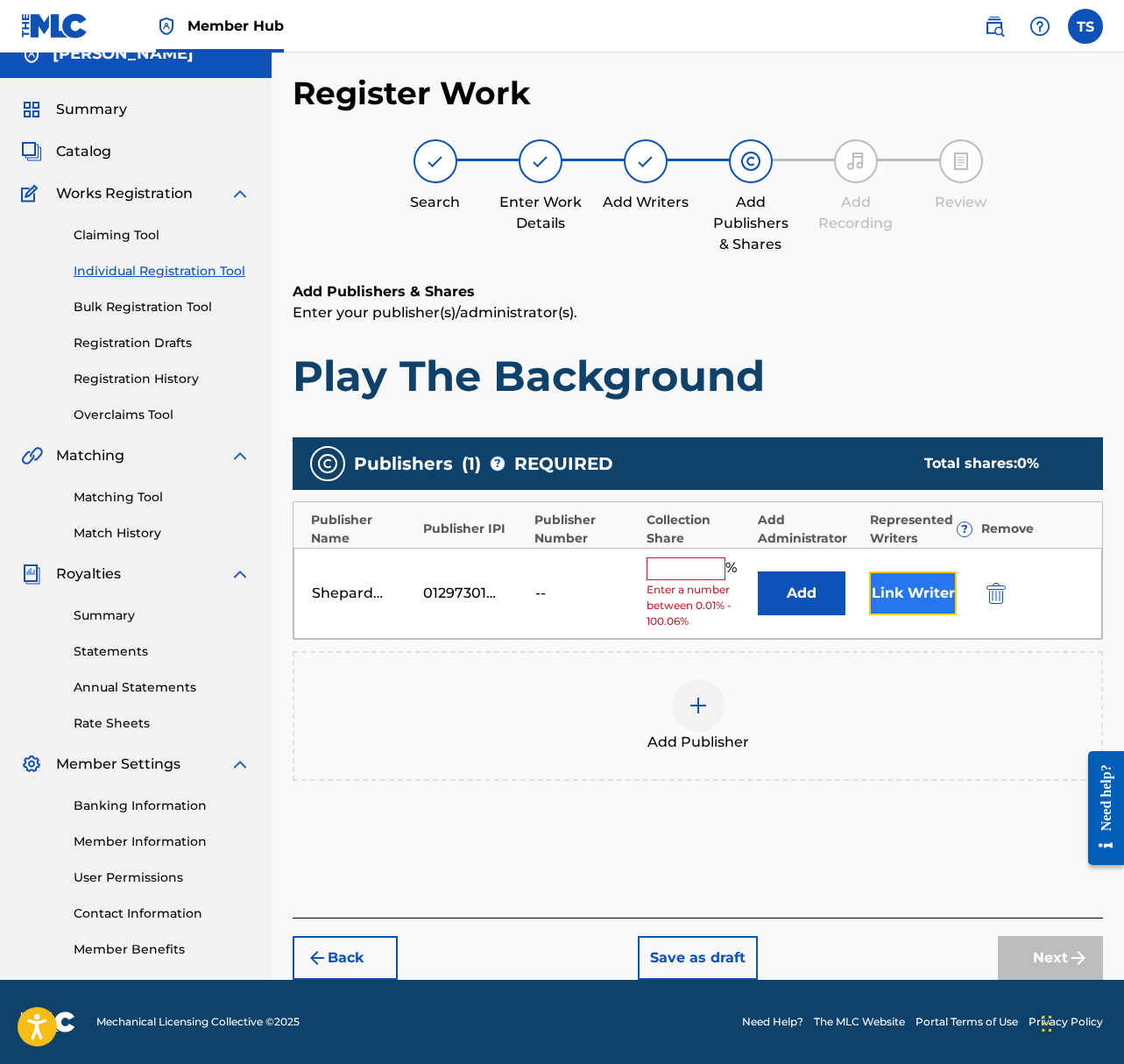
click at [924, 599] on button "Link Writer" at bounding box center [914, 593] width 88 height 44
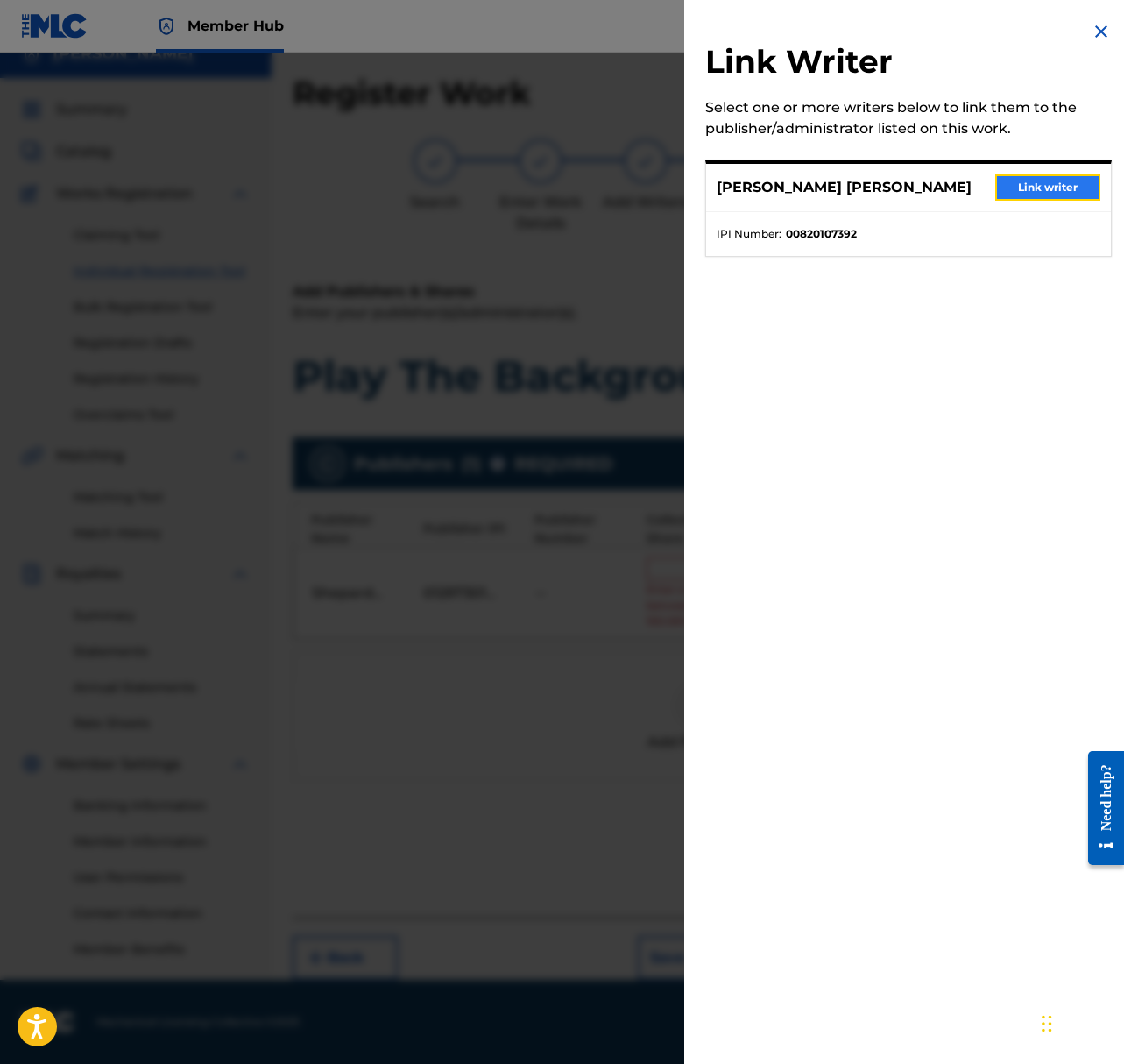
click at [1031, 184] on button "Link writer" at bounding box center [1049, 187] width 106 height 26
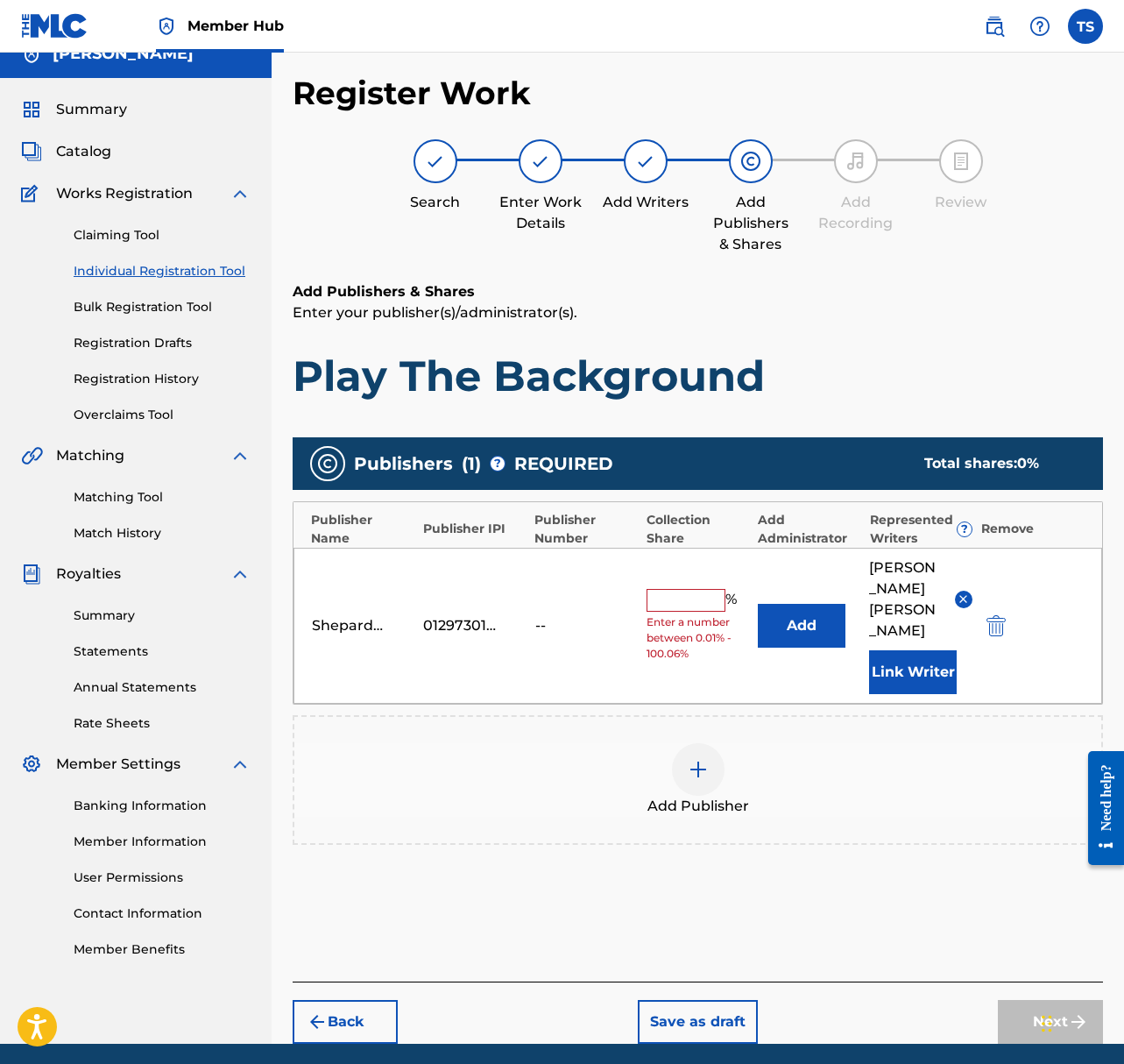
click at [696, 594] on input "text" at bounding box center [686, 599] width 79 height 22
type input "100"
click at [765, 863] on div "Publishers ( 1 ) ? REQUIRED Total shares: 100 % Publisher Name Publisher IPI Pu…" at bounding box center [697, 666] width 811 height 475
click at [1006, 999] on button "Next" at bounding box center [1051, 1021] width 106 height 44
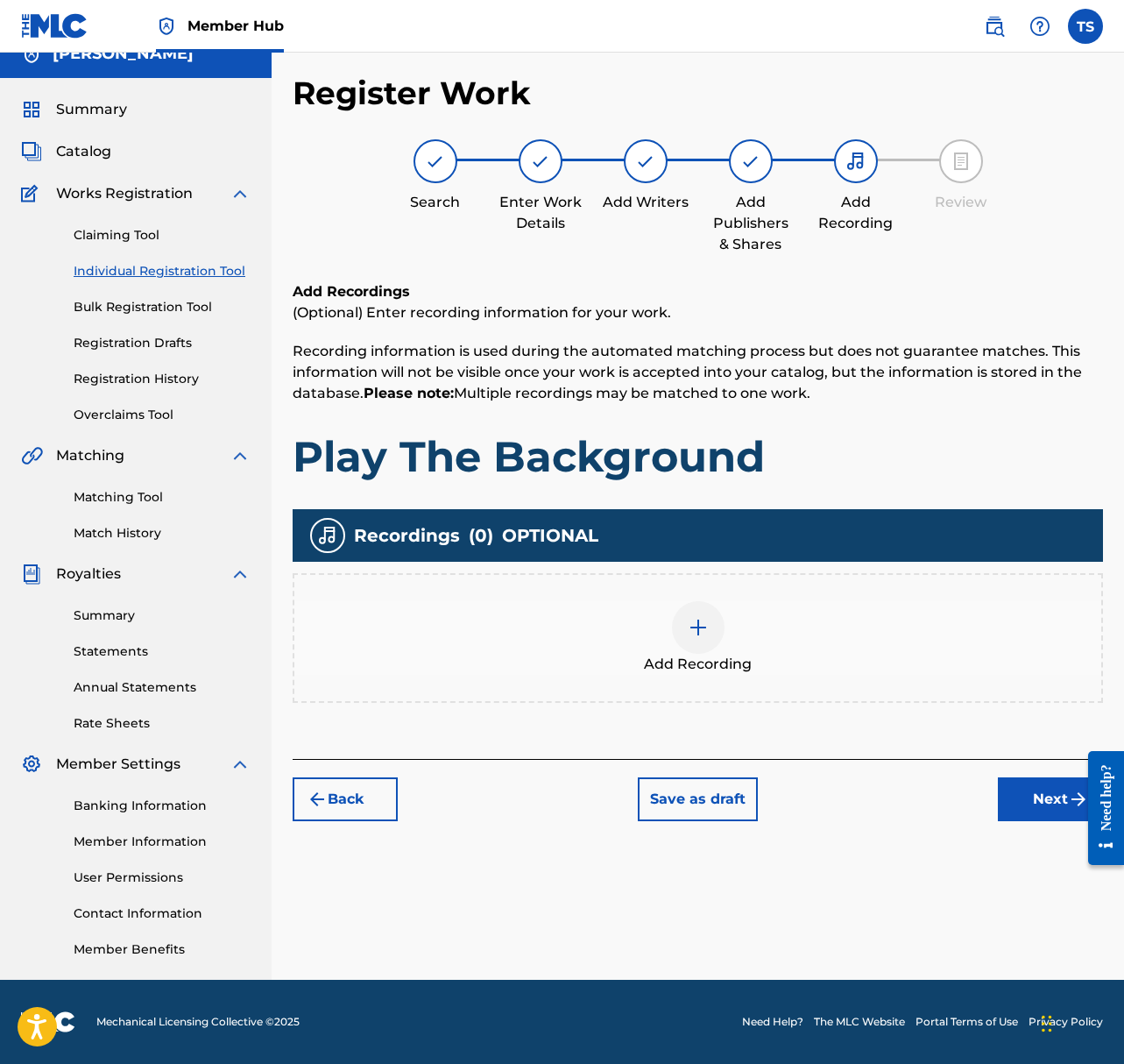
click at [697, 626] on img at bounding box center [698, 628] width 22 height 22
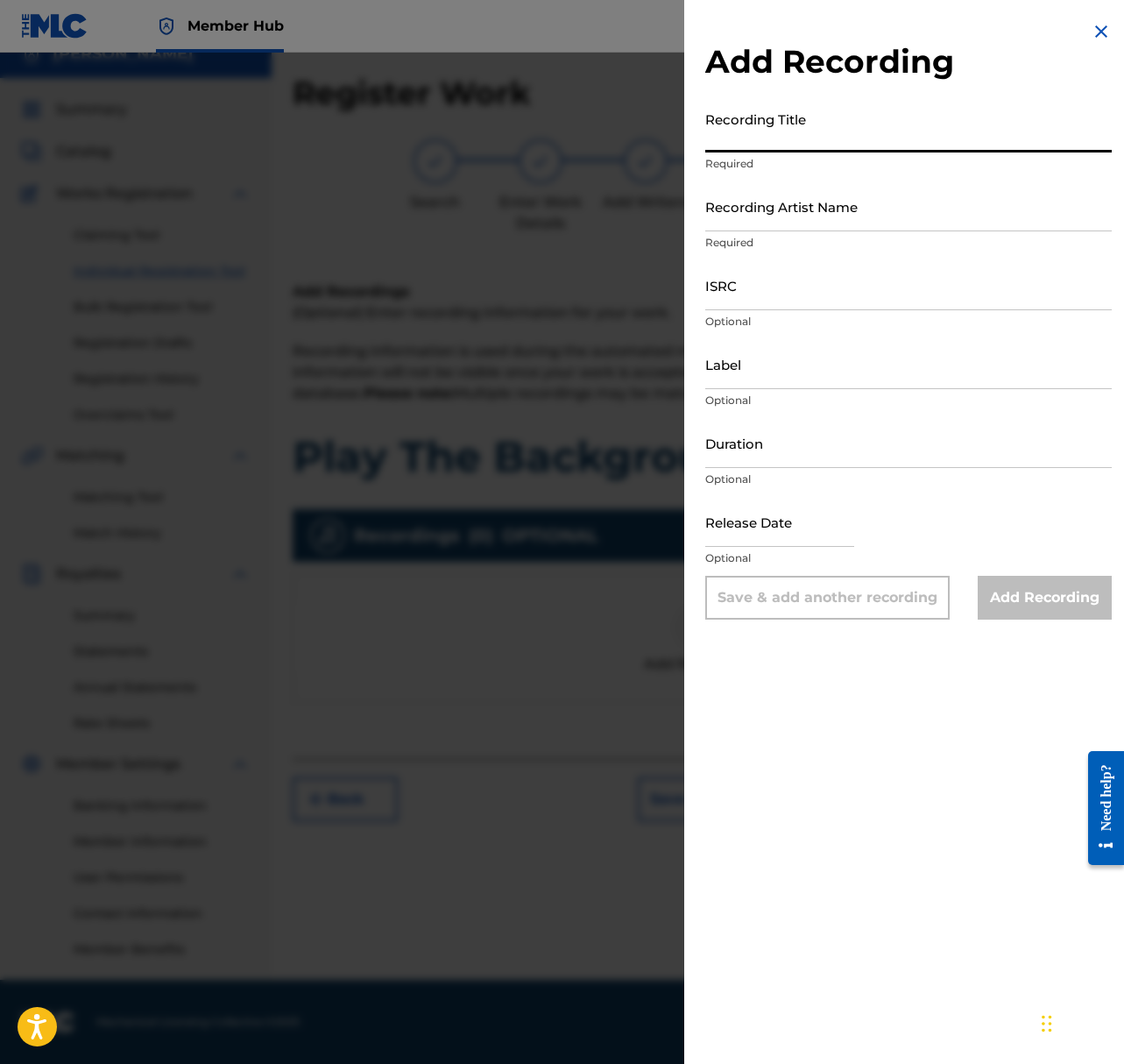
scroll to position [22, 0]
click at [792, 131] on input "Recording Title" at bounding box center [909, 127] width 407 height 50
type input "Play The Background"
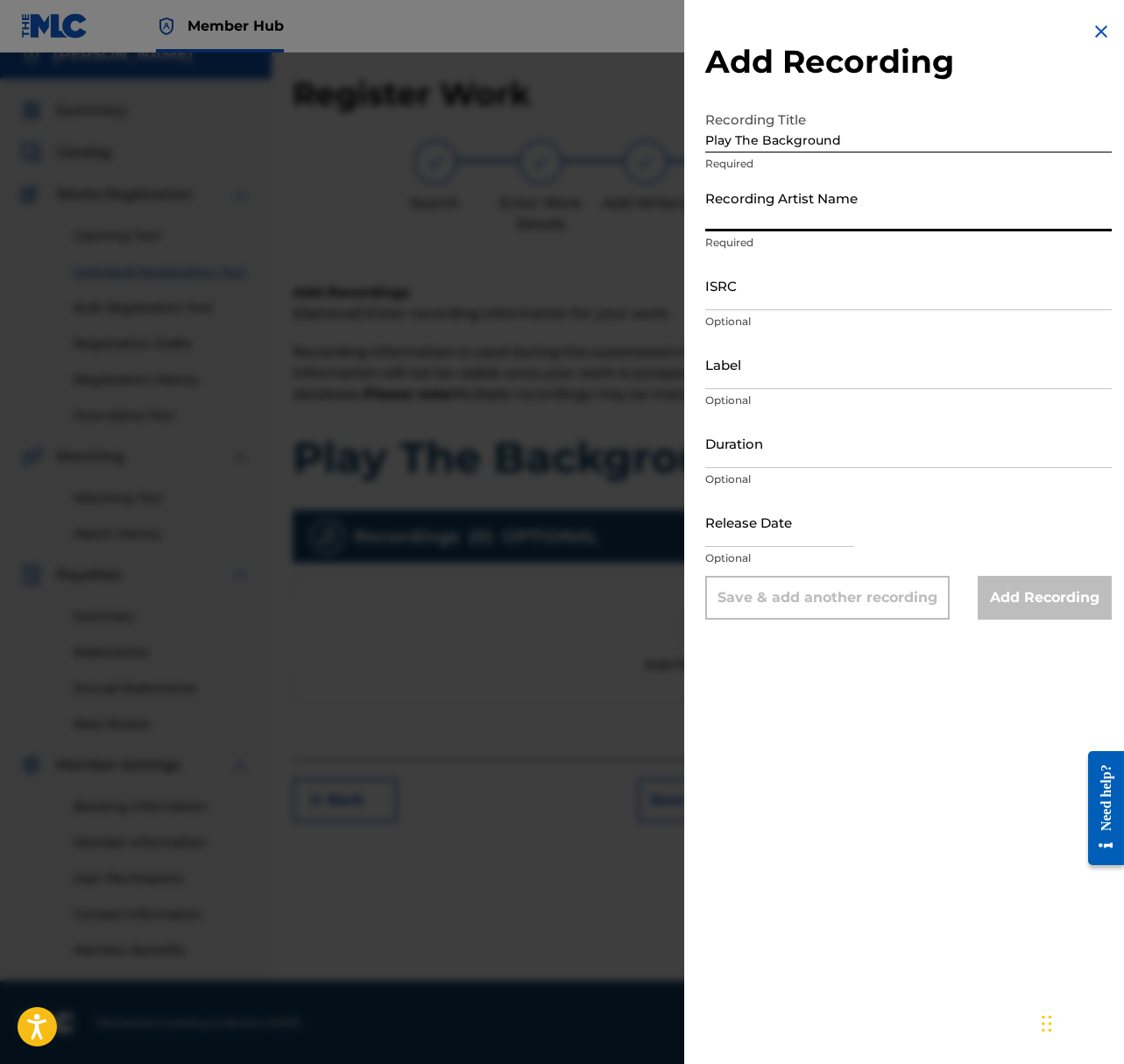
click at [868, 210] on input "Recording Artist Name" at bounding box center [909, 205] width 407 height 50
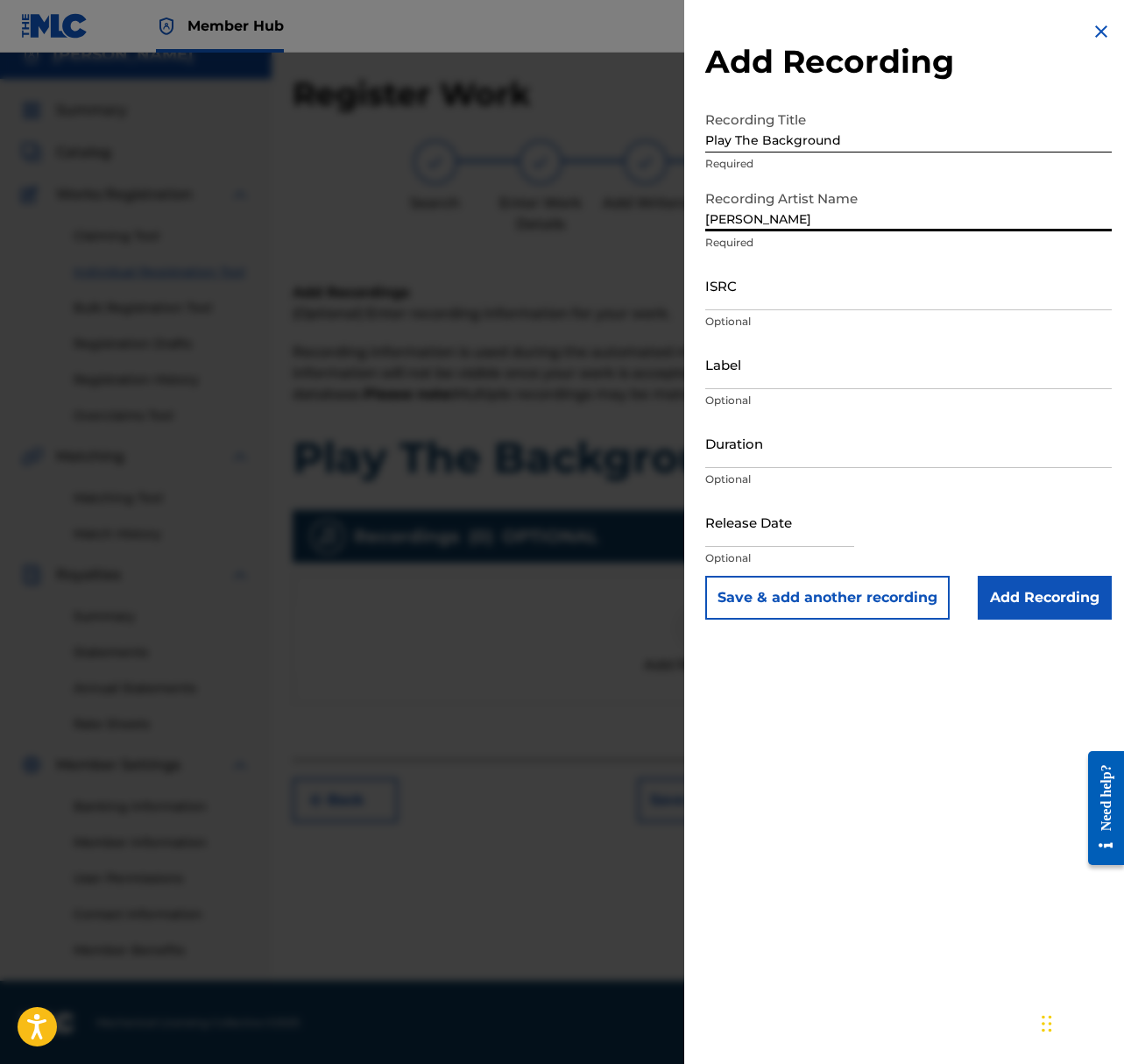
type input "Shepard"
click at [833, 294] on input "ISRC" at bounding box center [909, 285] width 407 height 50
paste input "QZMHN2380838"
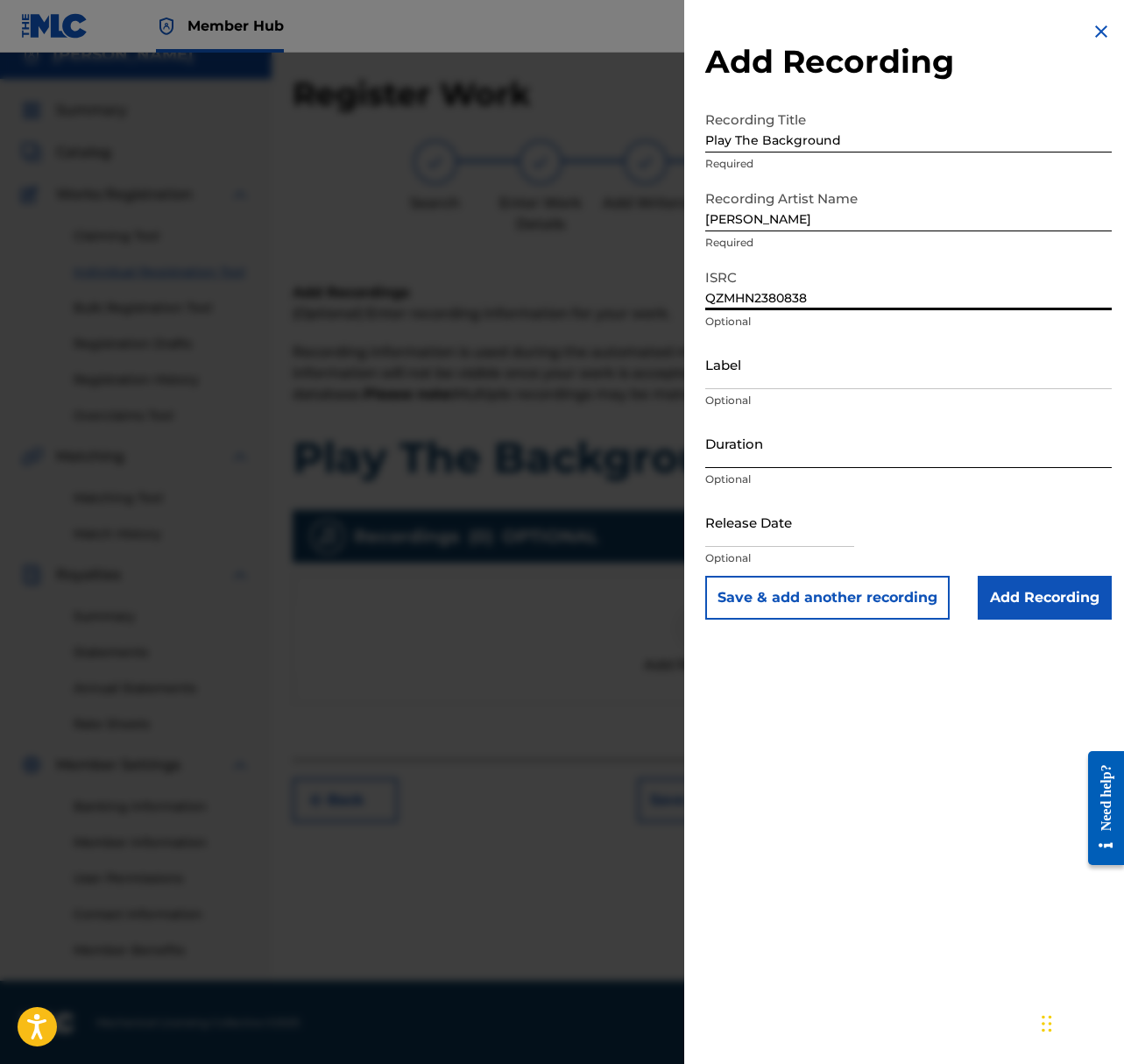
type input "QZMHN2380838"
click at [884, 442] on input "Duration" at bounding box center [909, 442] width 407 height 50
type input "02:08"
click at [735, 526] on input "text" at bounding box center [780, 521] width 149 height 50
select select "8"
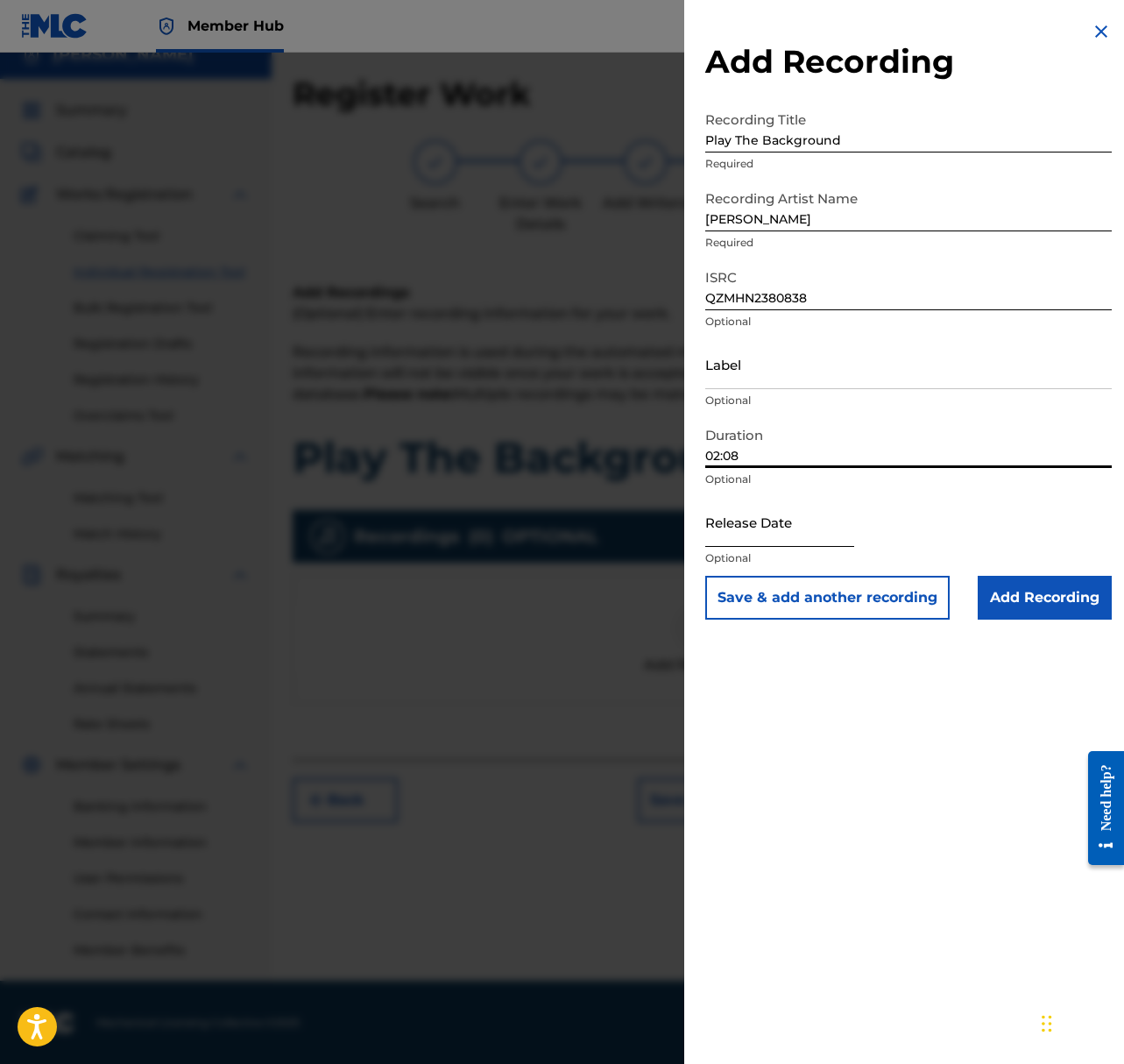
select select "2025"
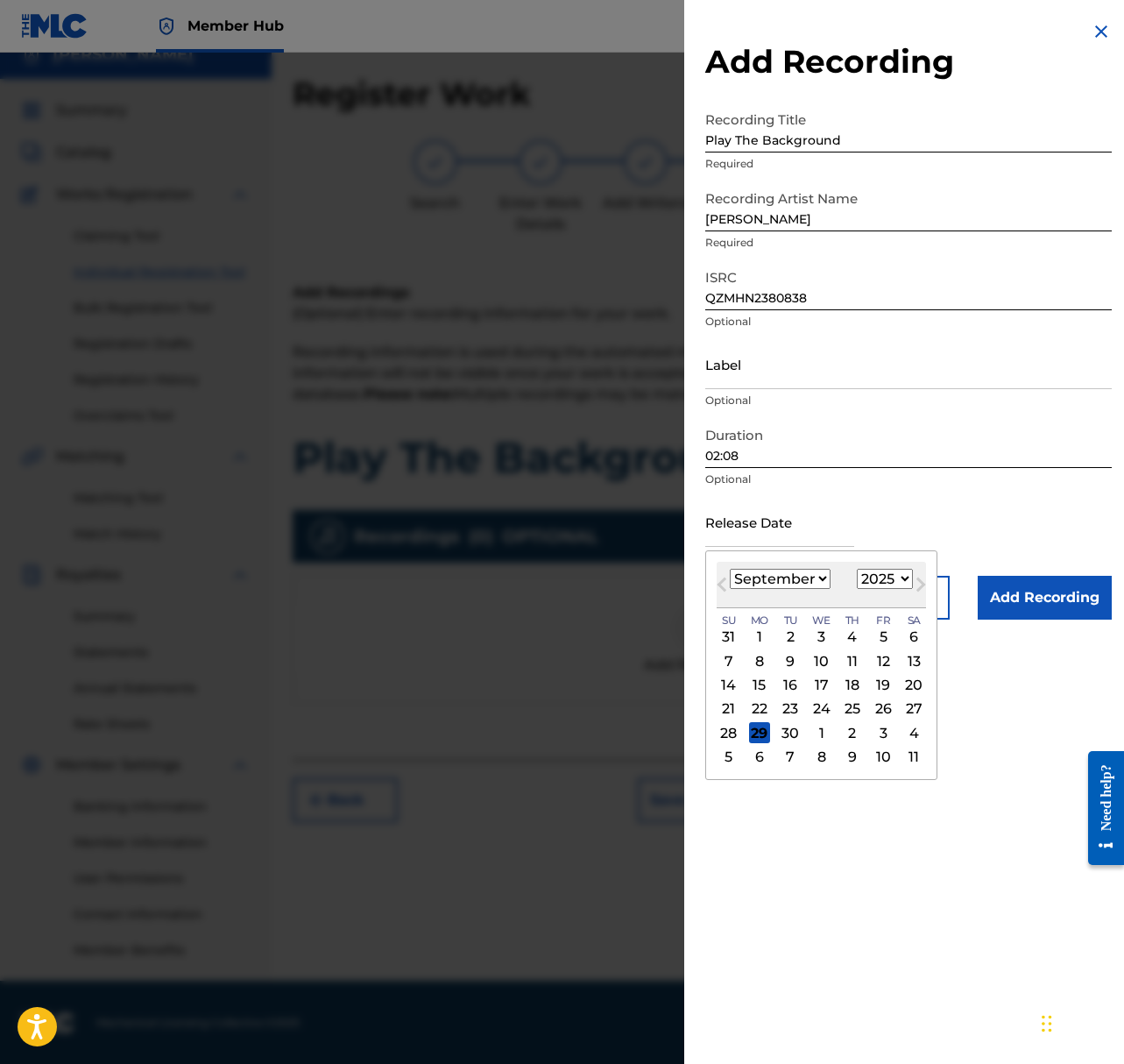
click at [795, 573] on select "January February March April May June July August September October November De…" at bounding box center [780, 578] width 101 height 21
select select "2"
click at [730, 568] on select "January February March April May June July August September October November De…" at bounding box center [780, 578] width 101 height 21
click at [879, 683] on div "14" at bounding box center [883, 686] width 22 height 22
type input "March 14 2025"
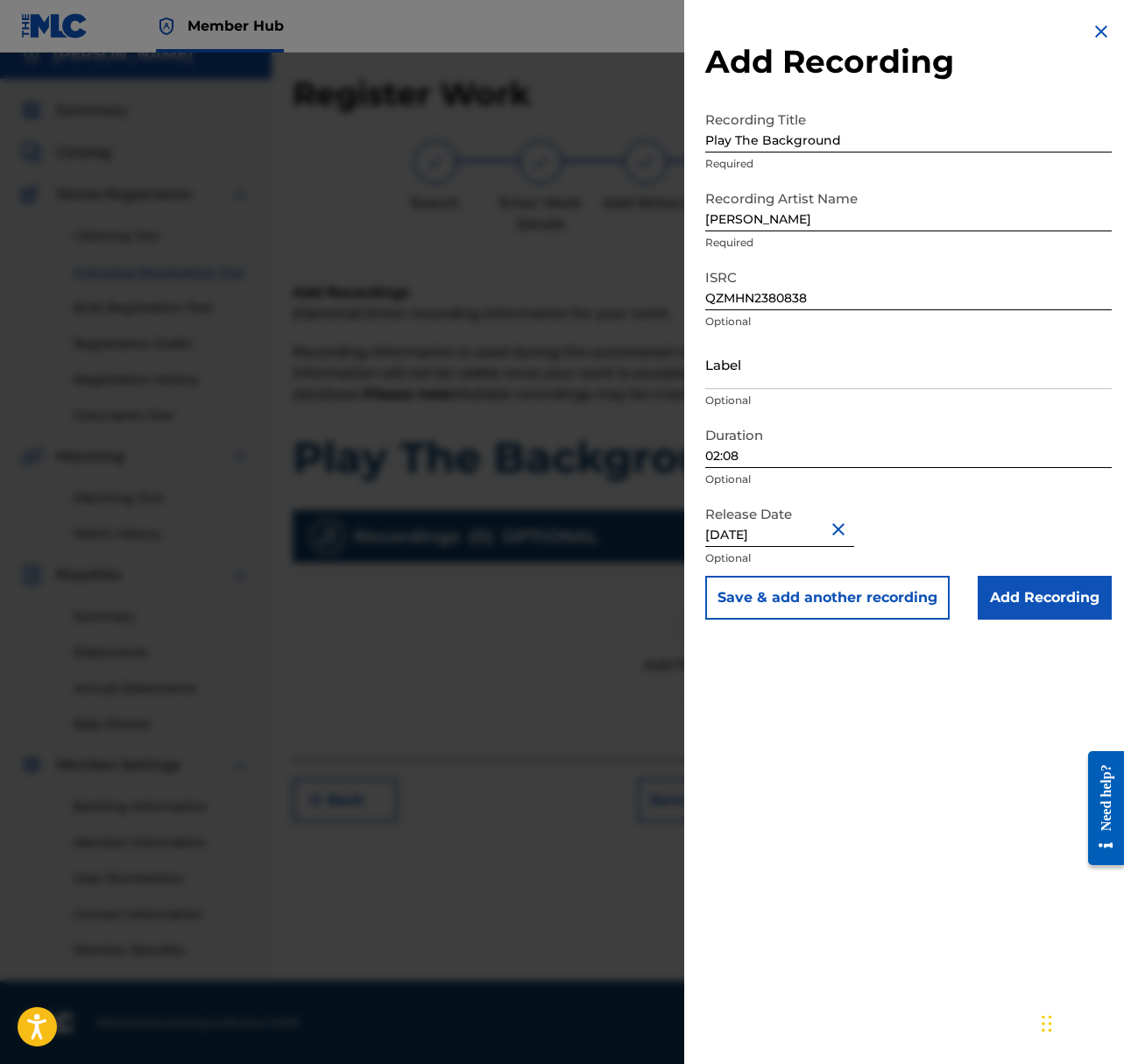
drag, startPoint x: 776, startPoint y: 529, endPoint x: 787, endPoint y: 529, distance: 11.0
click at [778, 529] on input "March 14 2025" at bounding box center [780, 521] width 149 height 50
select select "2"
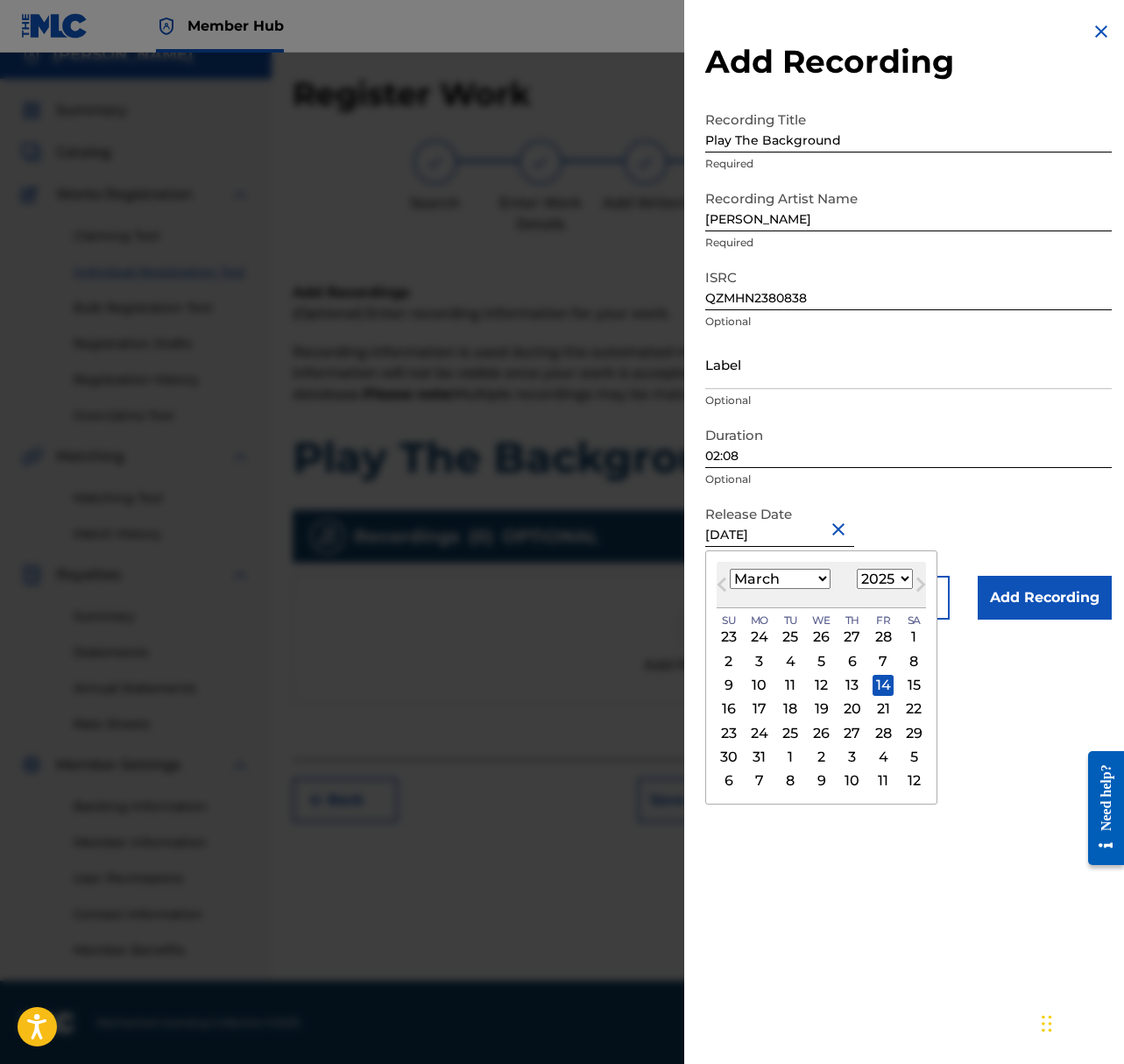
click at [892, 578] on select "1899 1900 1901 1902 1903 1904 1905 1906 1907 1908 1909 1910 1911 1912 1913 1914…" at bounding box center [884, 578] width 56 height 21
select select "2023"
click at [857, 568] on select "1899 1900 1901 1902 1903 1904 1905 1906 1907 1908 1909 1910 1911 1912 1913 1914…" at bounding box center [884, 578] width 56 height 21
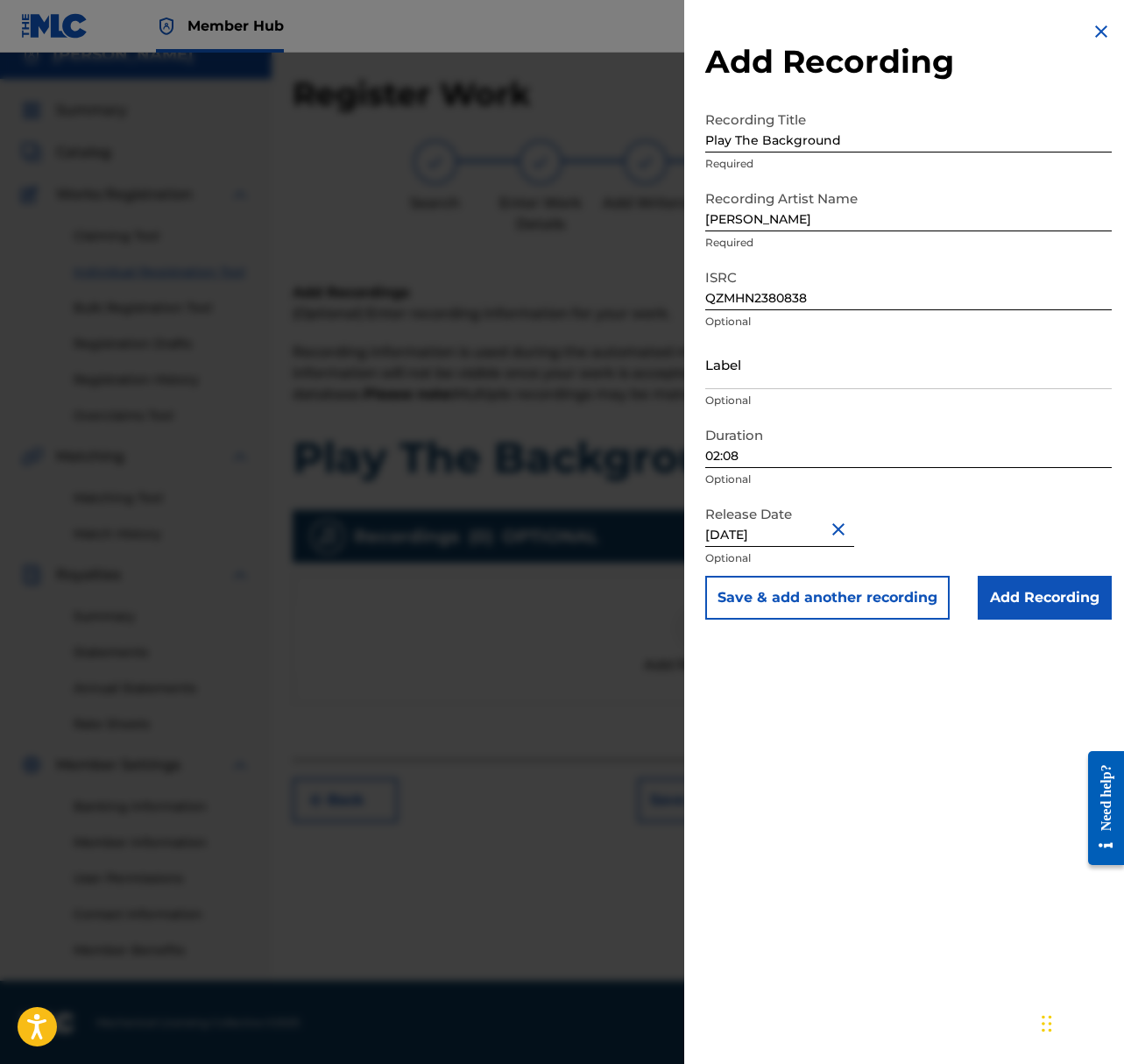
click at [1039, 512] on div "Release Date March 14 2025 Optional" at bounding box center [909, 536] width 407 height 79
select select "2"
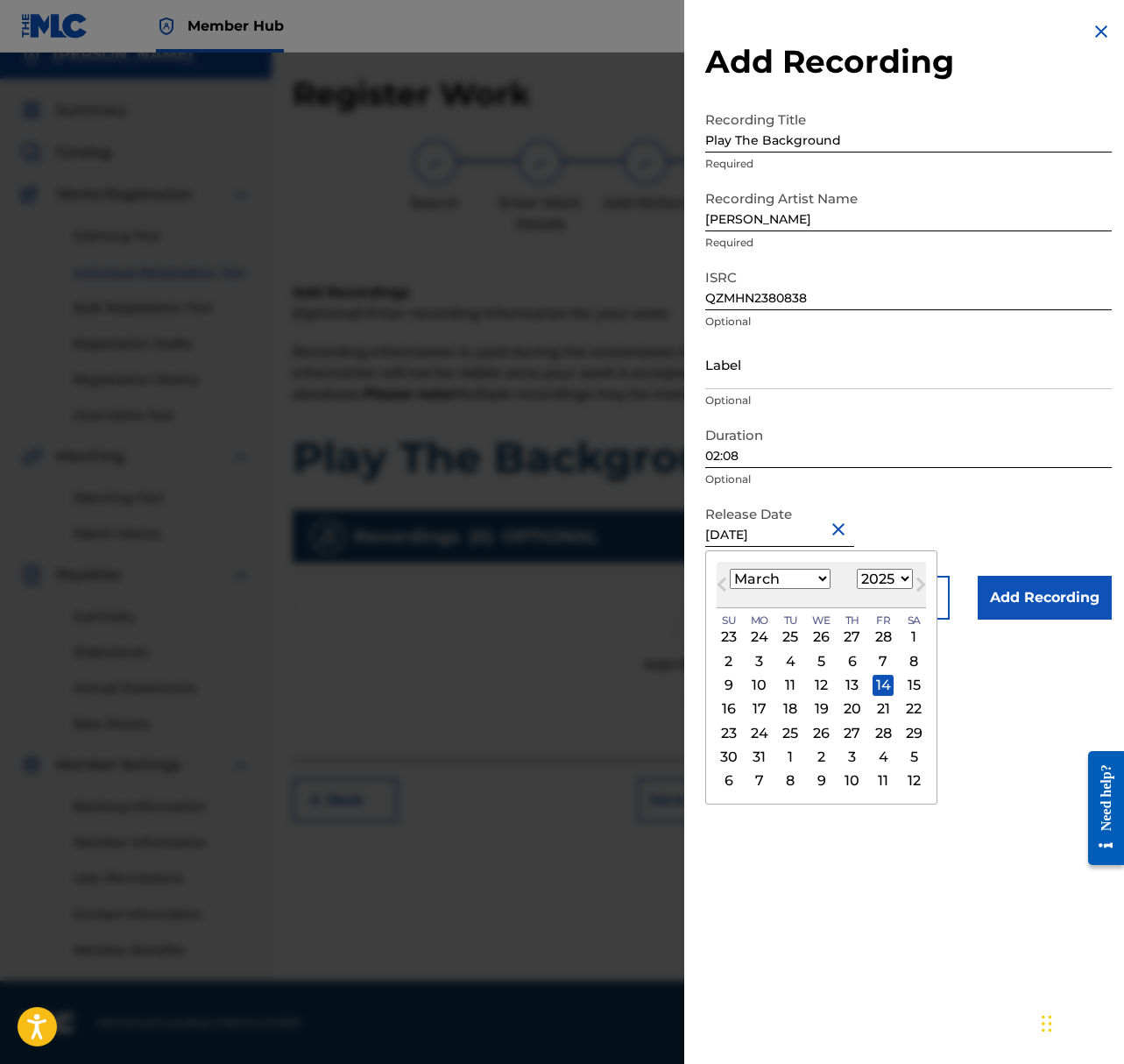
click at [815, 528] on input "March 14 2025" at bounding box center [780, 521] width 149 height 50
click at [891, 574] on select "1899 1900 1901 1902 1903 1904 1905 1906 1907 1908 1909 1910 1911 1912 1913 1914…" at bounding box center [884, 578] width 56 height 21
select select "2023"
click at [857, 568] on select "1899 1900 1901 1902 1903 1904 1905 1906 1907 1908 1909 1910 1911 1912 1913 1914…" at bounding box center [884, 578] width 56 height 21
click at [998, 524] on div "Release Date March 14 2025 March 2023 Previous Month Next Month March 2023 Janu…" at bounding box center [909, 536] width 407 height 79
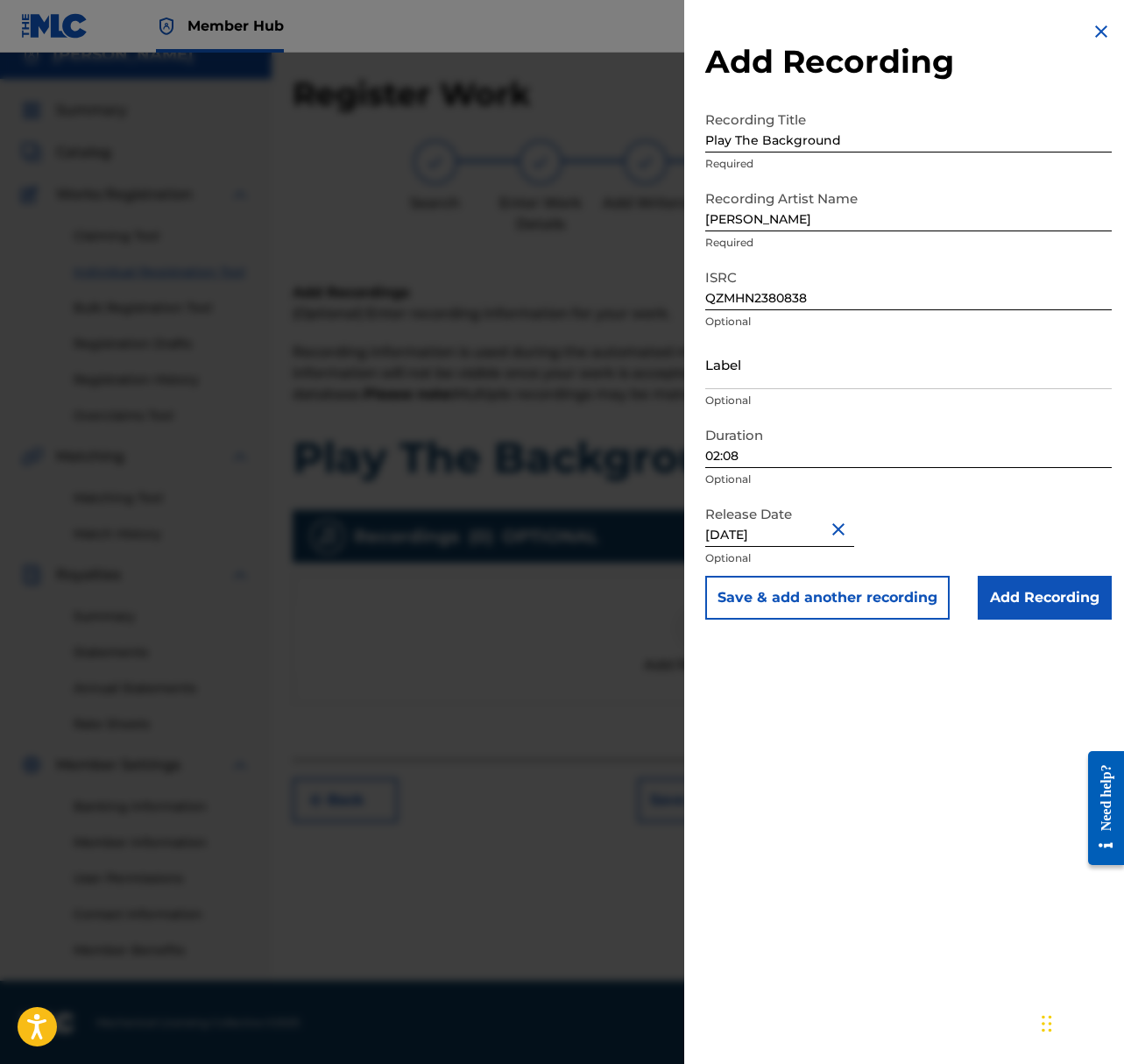
select select "2"
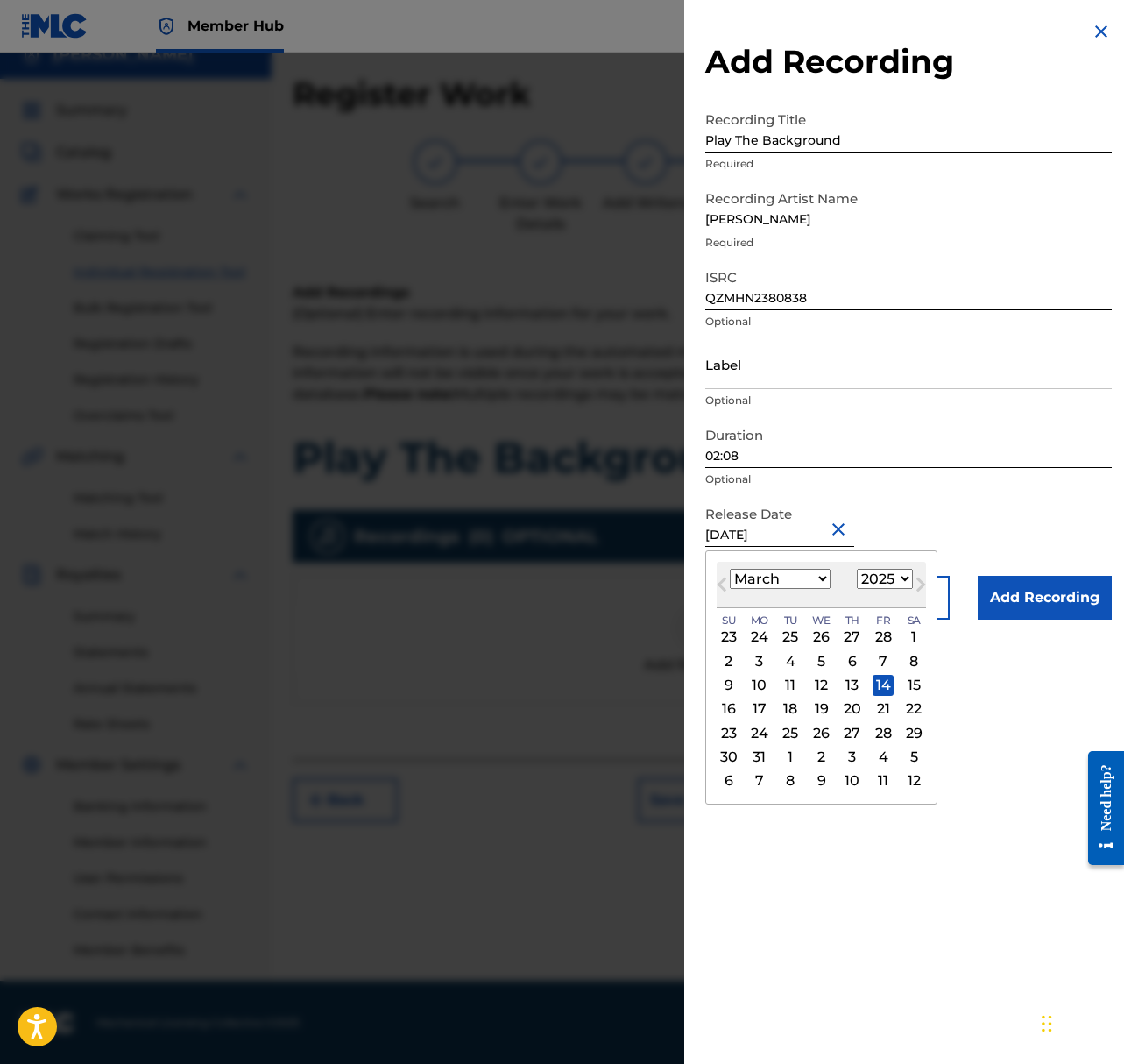
click at [817, 532] on input "March 14 2025" at bounding box center [780, 521] width 149 height 50
click at [889, 574] on select "1899 1900 1901 1902 1903 1904 1905 1906 1907 1908 1909 1910 1911 1912 1913 1914…" at bounding box center [884, 578] width 56 height 21
select select "2023"
click at [857, 568] on select "1899 1900 1901 1902 1903 1904 1905 1906 1907 1908 1909 1910 1911 1912 1913 1914…" at bounding box center [884, 578] width 56 height 21
click at [796, 685] on div "14" at bounding box center [790, 686] width 22 height 22
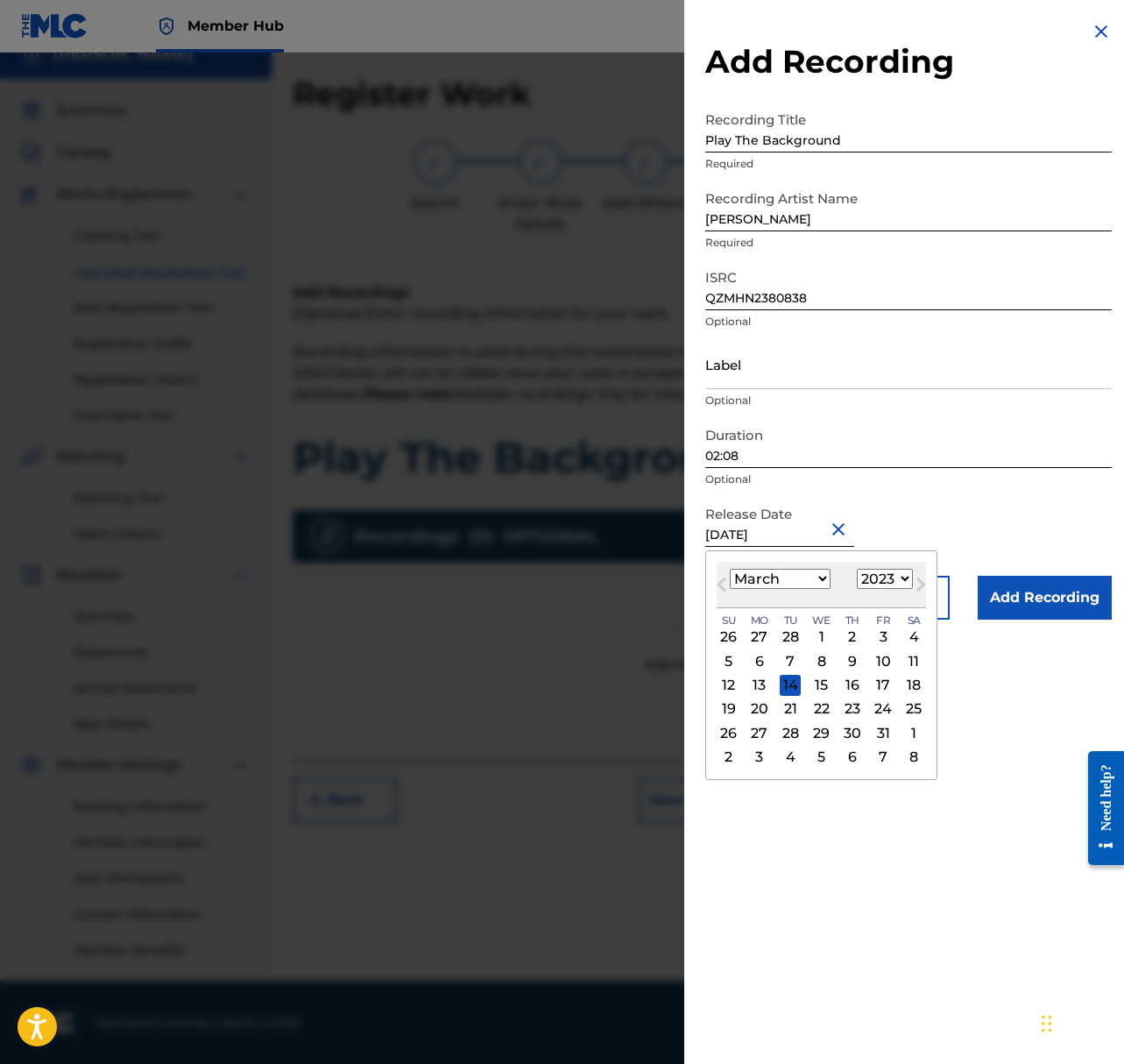
type input "March 14 2023"
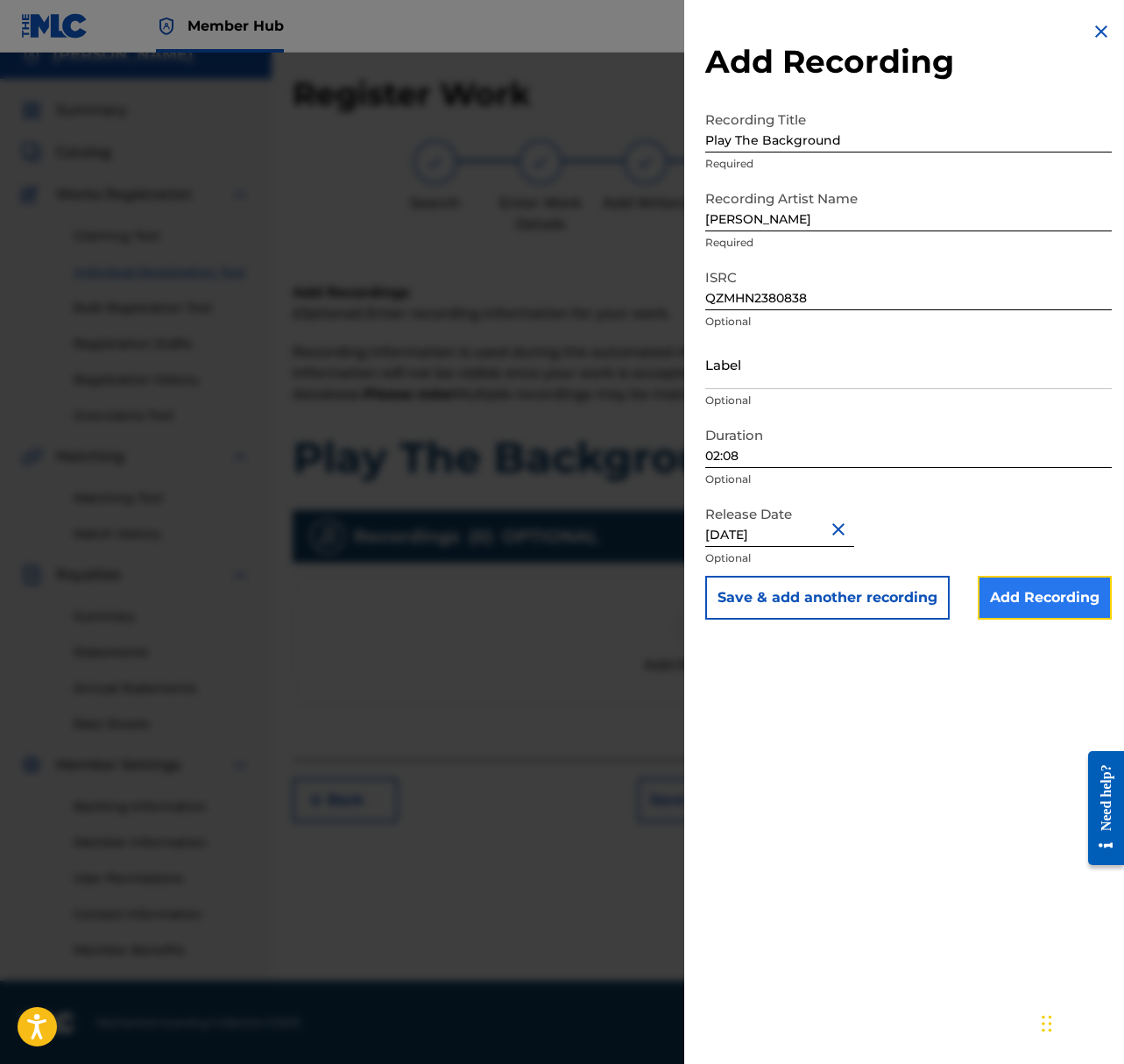
click at [1039, 596] on input "Add Recording" at bounding box center [1045, 598] width 134 height 44
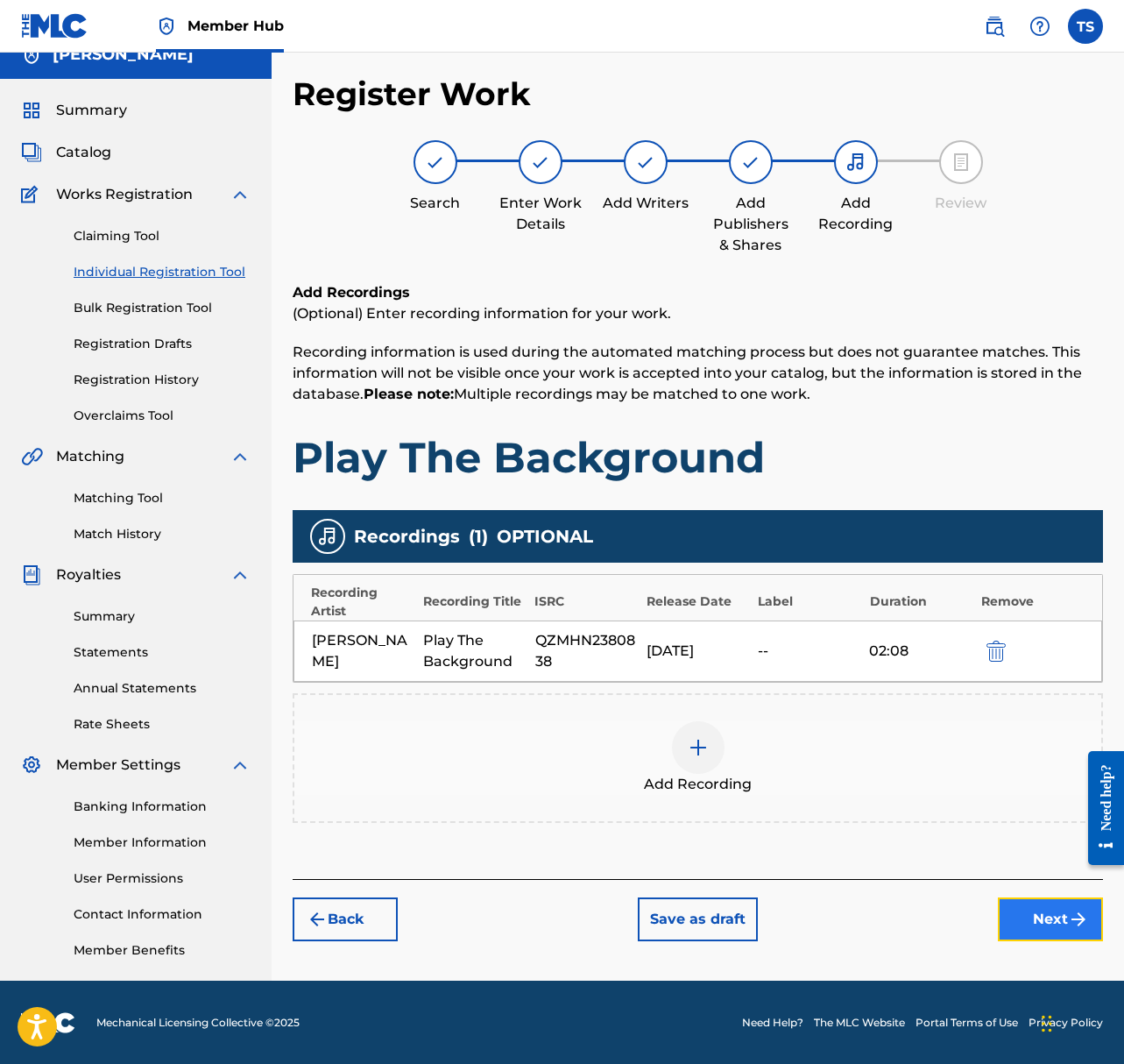
click at [1008, 930] on button "Next" at bounding box center [1051, 918] width 106 height 44
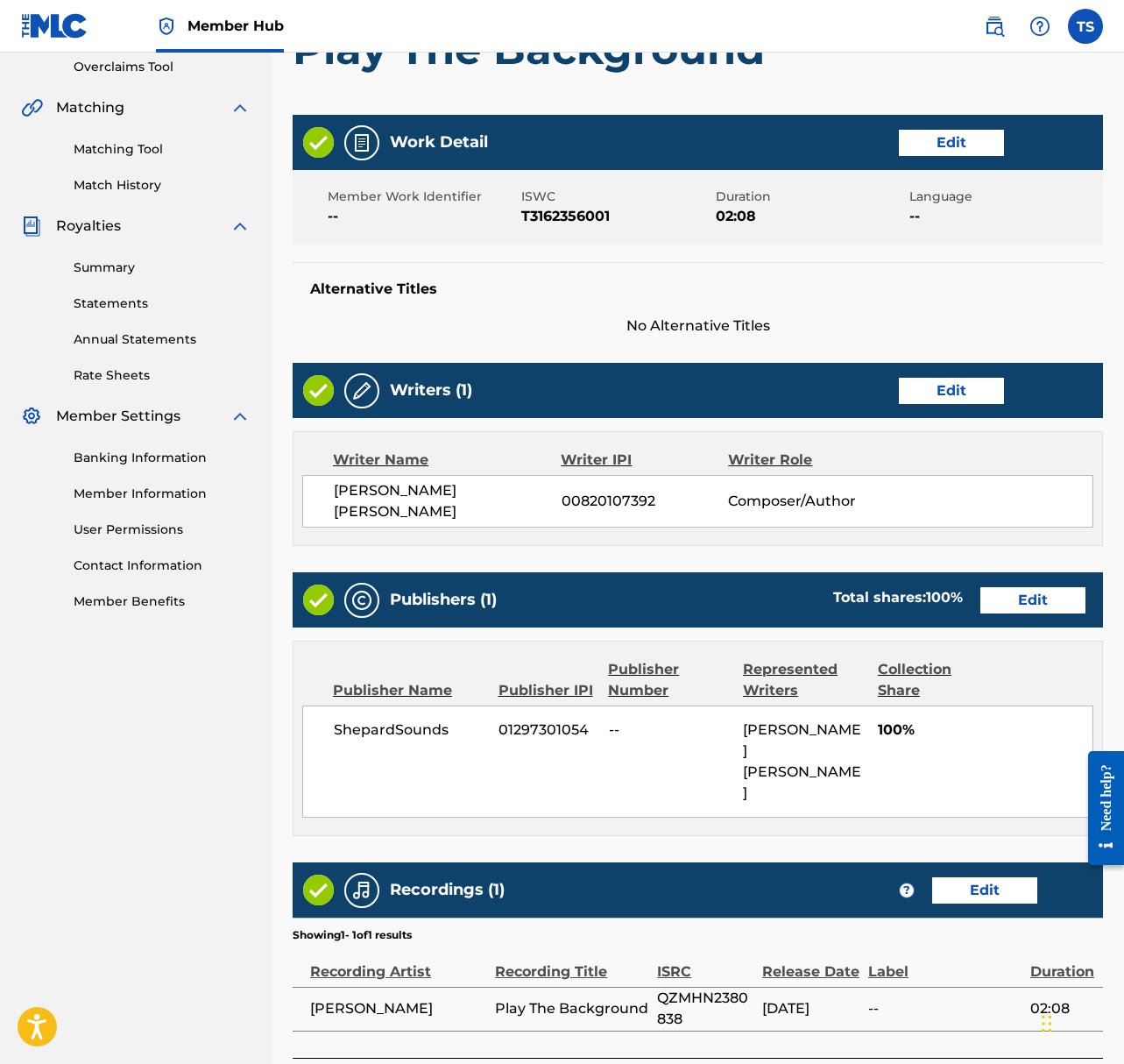
scroll to position [434, 0]
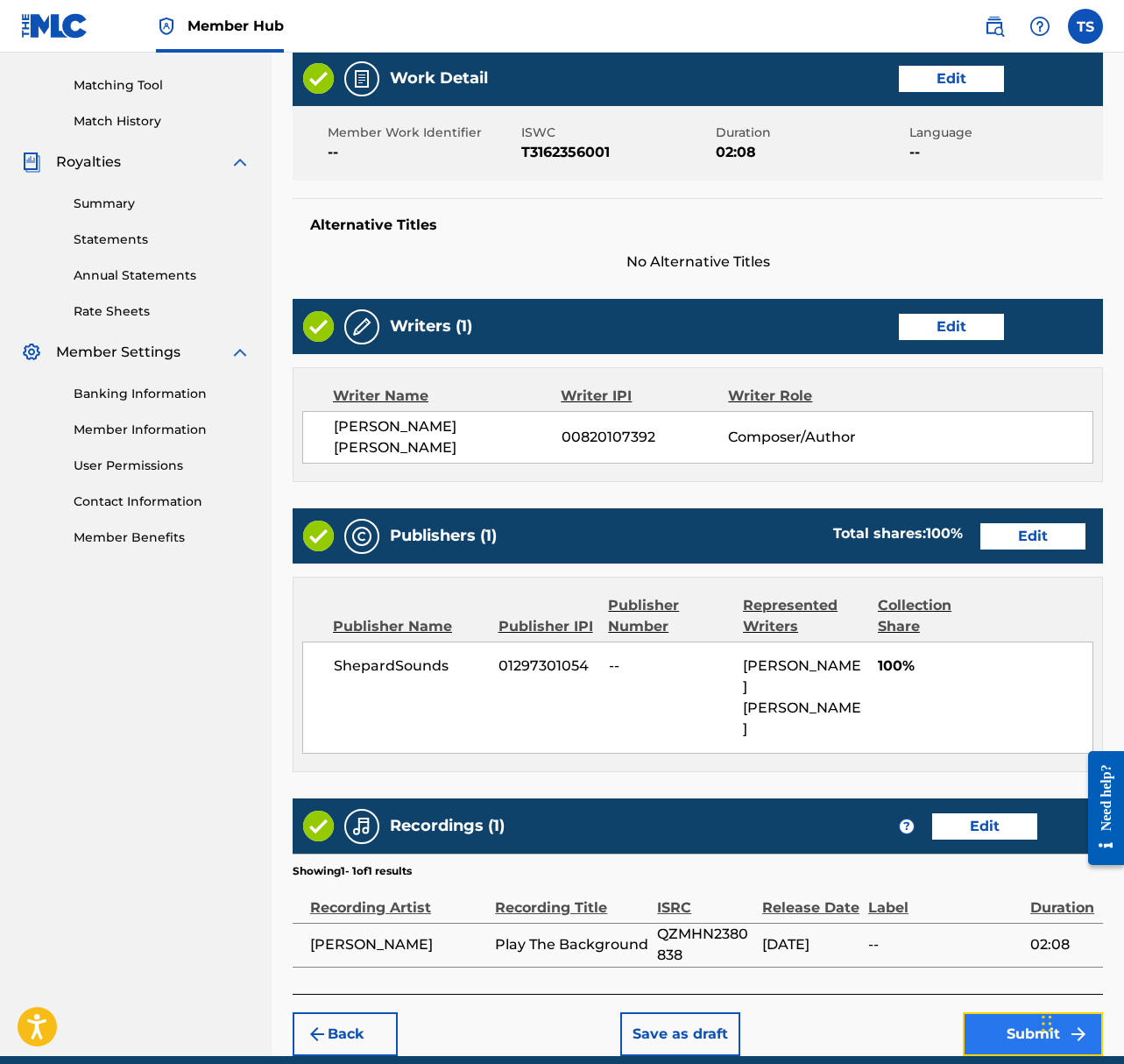
click at [1001, 1012] on button "Submit" at bounding box center [1033, 1034] width 140 height 44
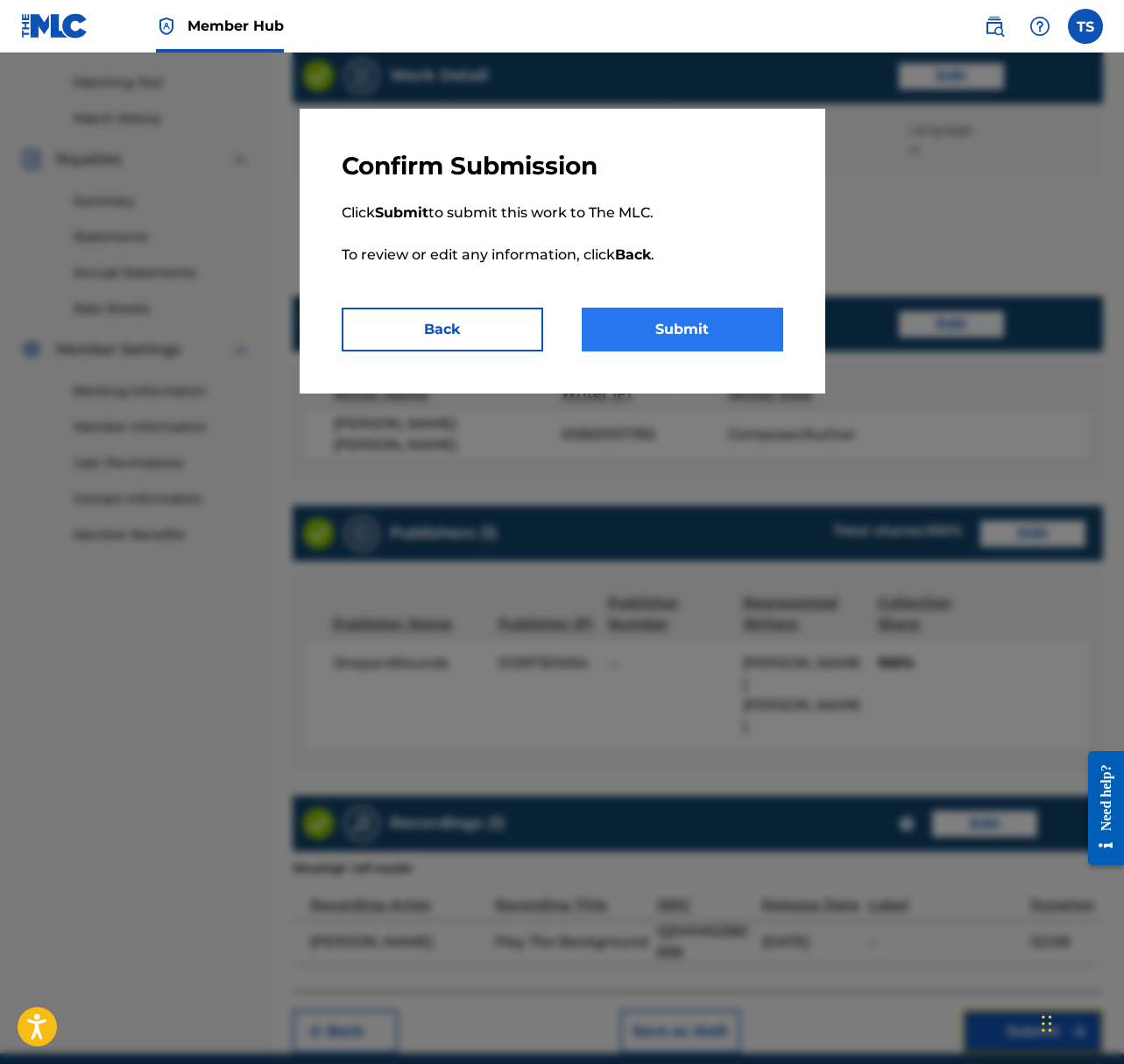
scroll to position [436, 0]
click at [685, 320] on button "Submit" at bounding box center [683, 329] width 202 height 44
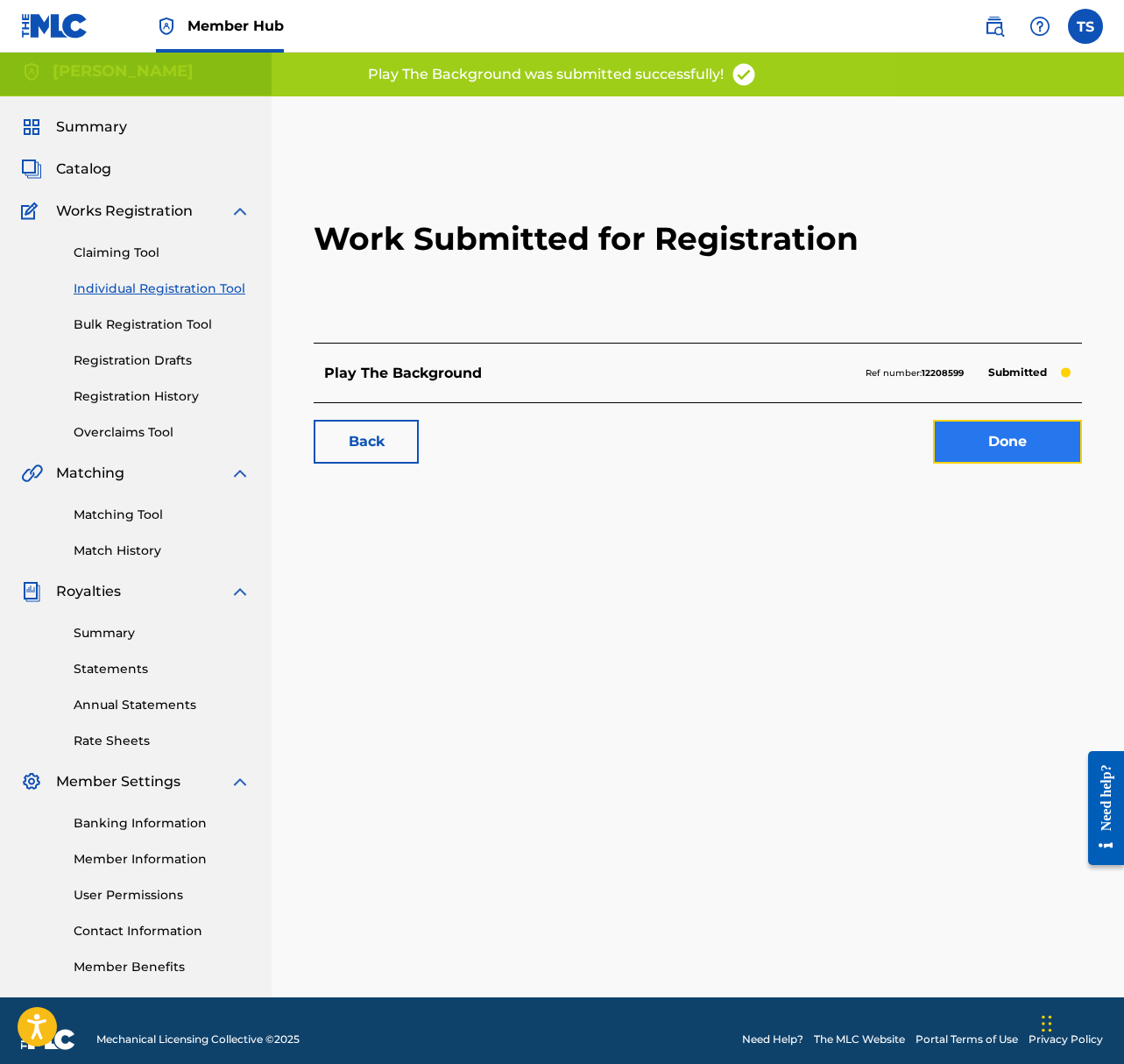
click at [978, 429] on link "Done" at bounding box center [1008, 441] width 149 height 44
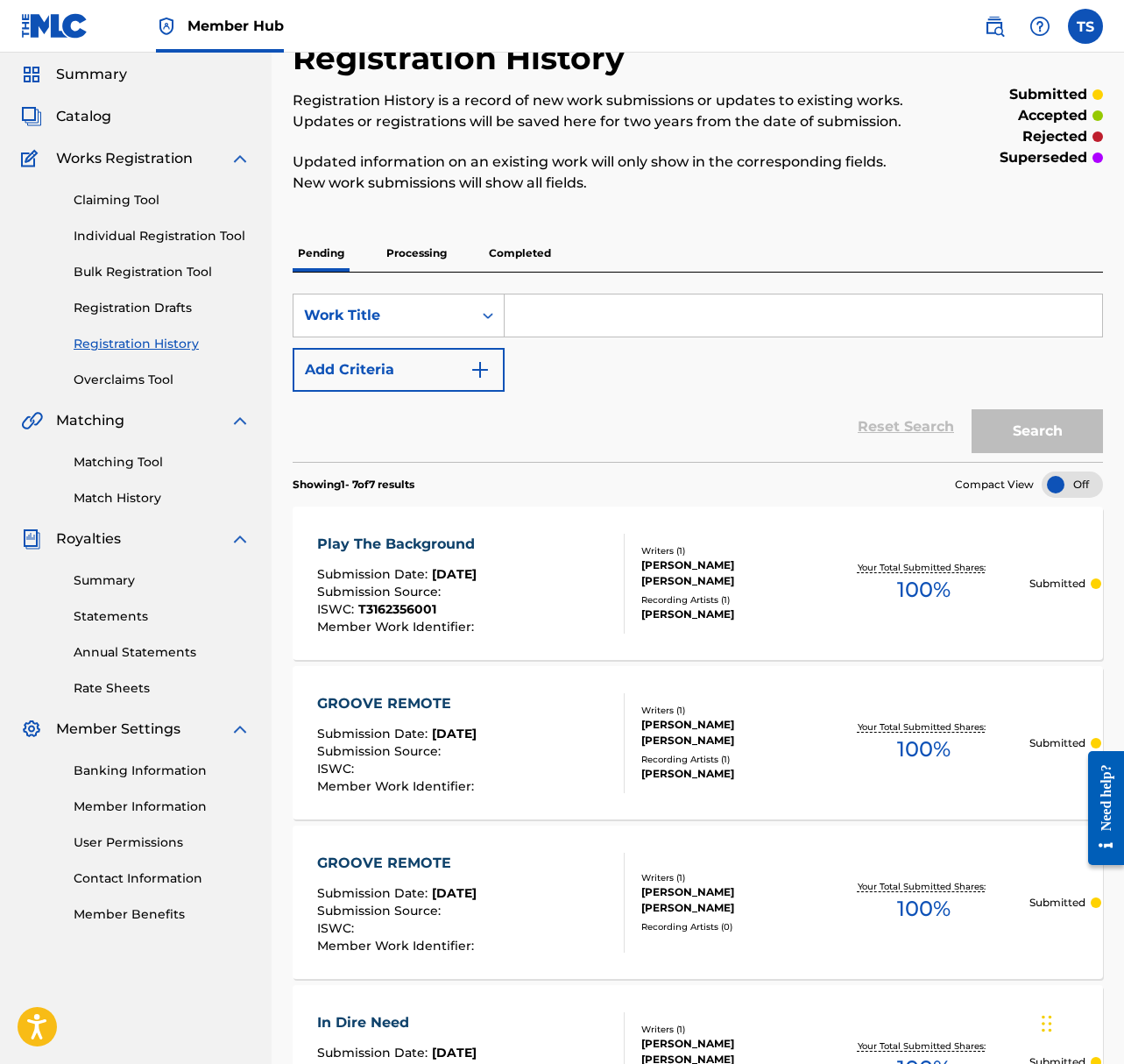
scroll to position [55, 0]
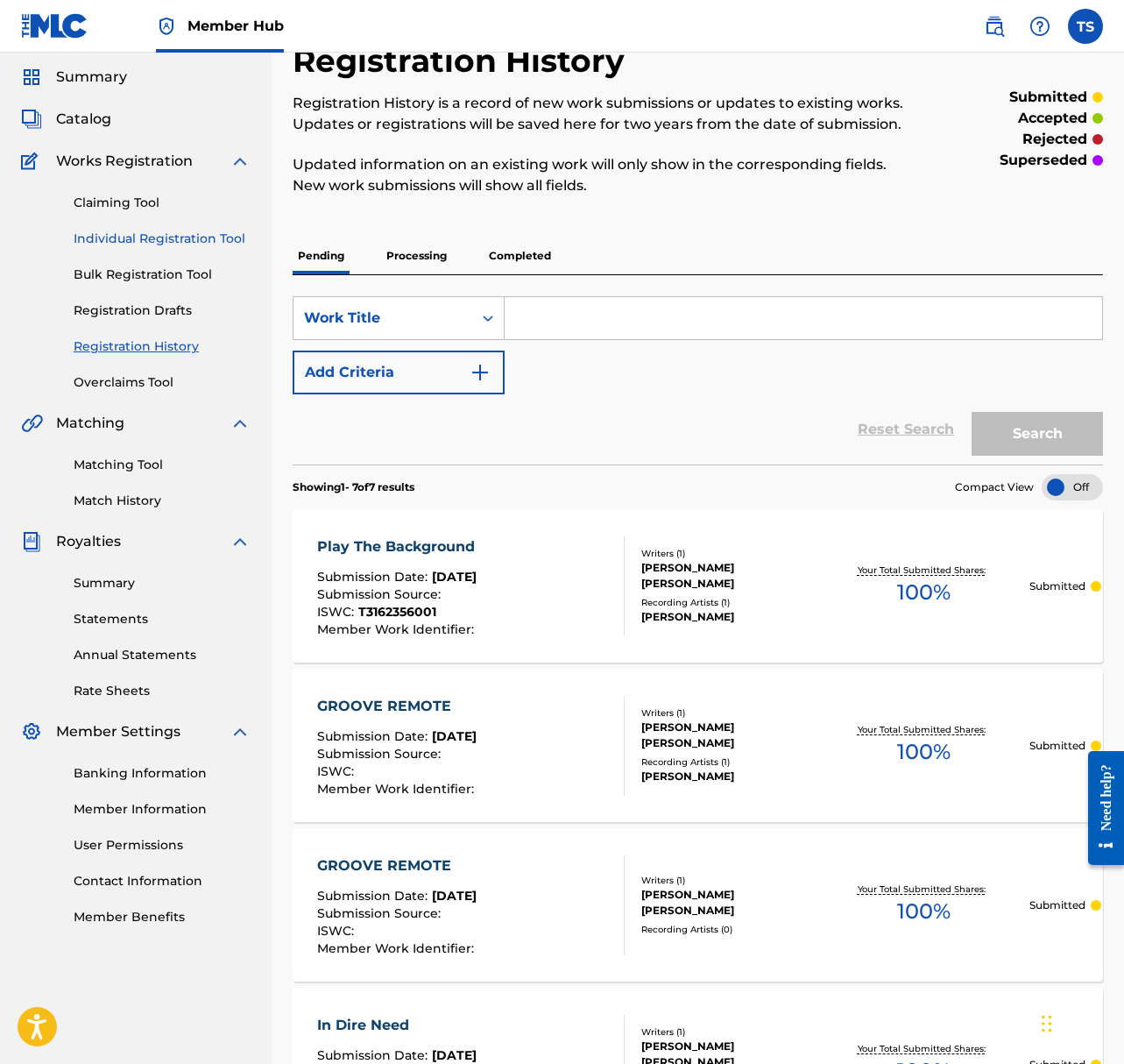
click at [184, 236] on link "Individual Registration Tool" at bounding box center [161, 239] width 177 height 19
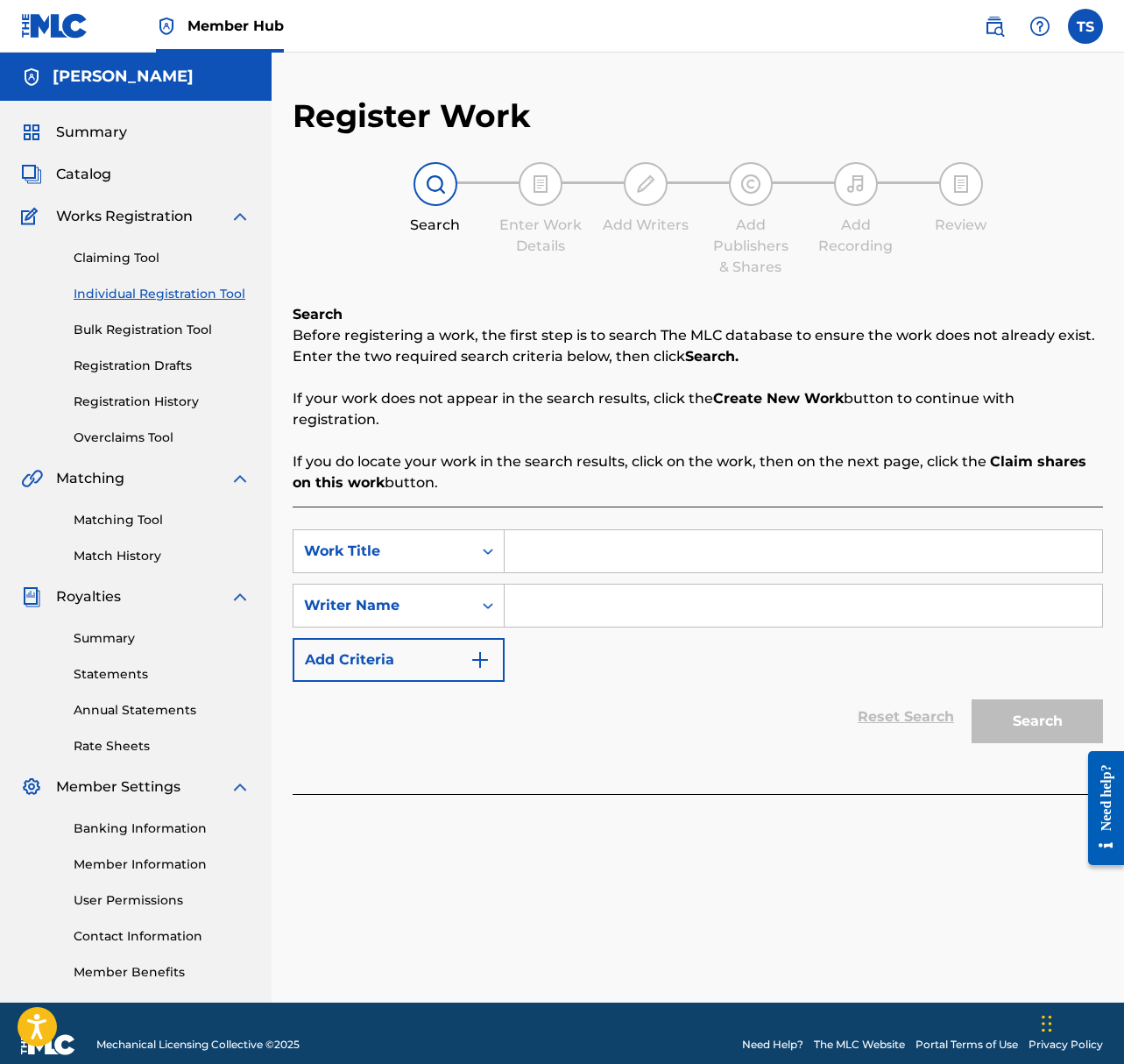
click at [617, 545] on input "Search Form" at bounding box center [803, 551] width 598 height 42
type input "1998"
click at [770, 578] on div "SearchWithCriteriaceff39d0-50bc-4caf-a7b0-df832bc7fe64 Work Title 1998 SearchWi…" at bounding box center [697, 605] width 811 height 153
click at [754, 595] on input "Search Form" at bounding box center [803, 605] width 598 height 42
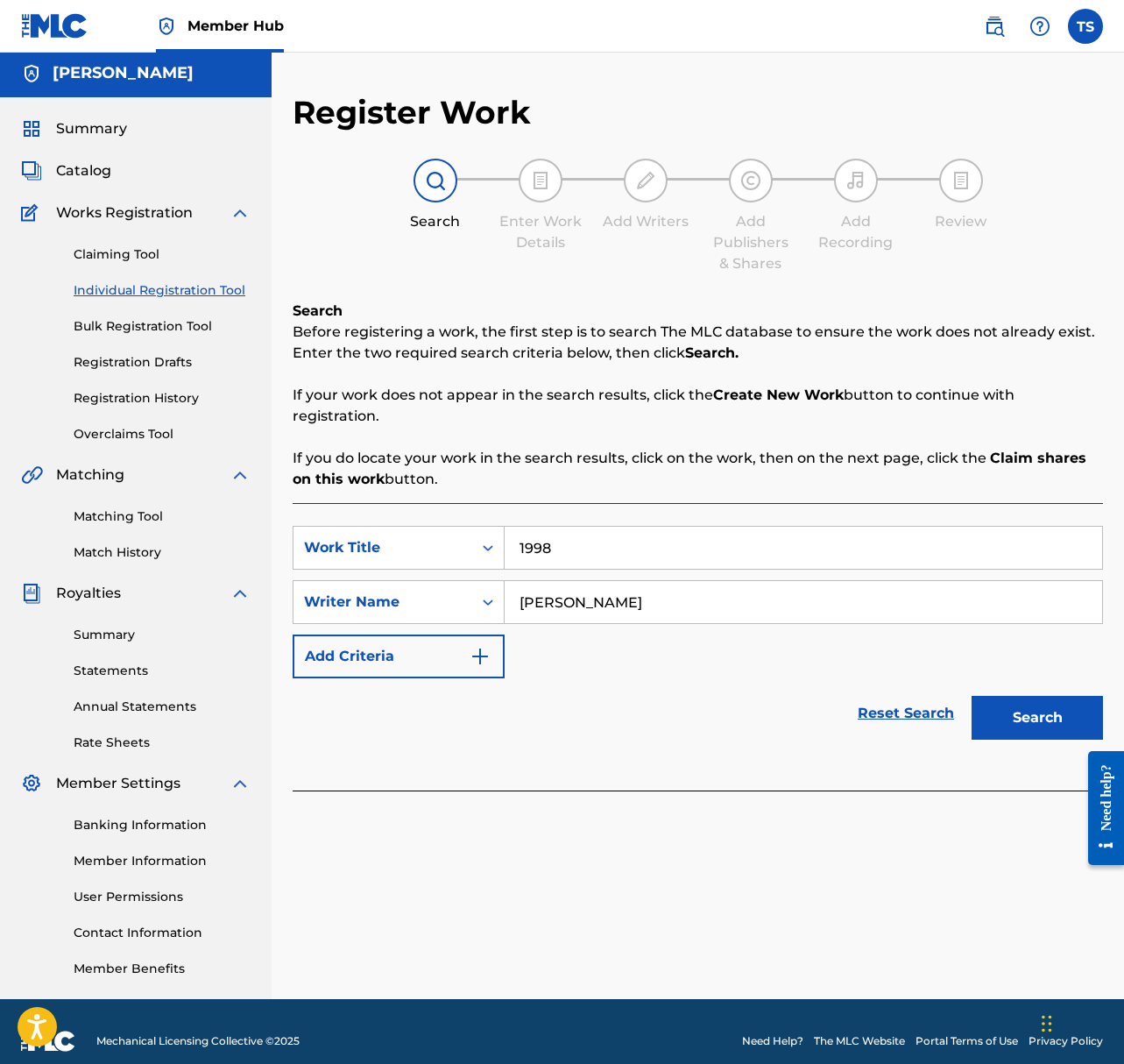
scroll to position [22, 0]
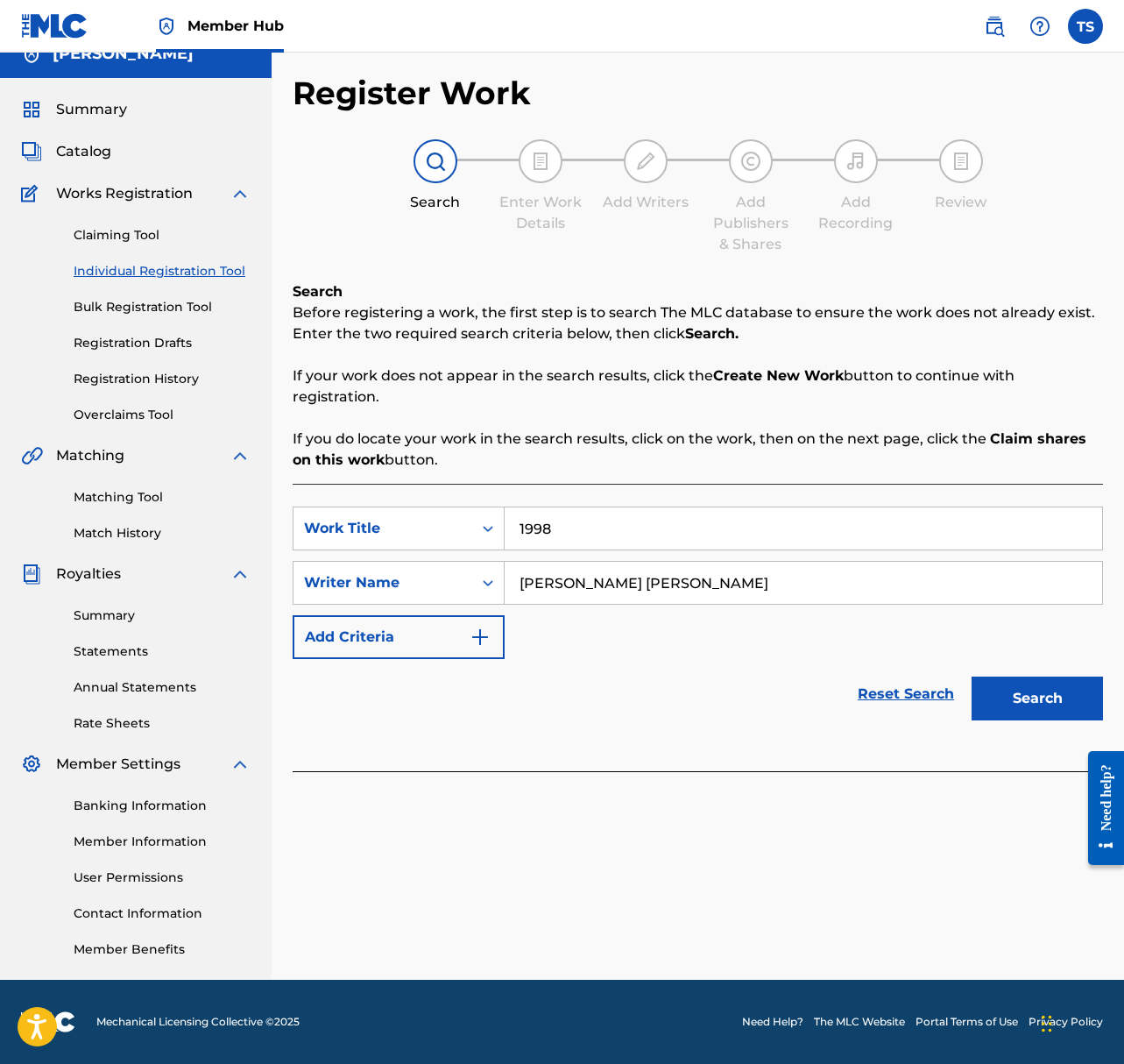
type input "Taylor Jon Shepard"
click at [972, 677] on button "Search" at bounding box center [1038, 698] width 131 height 44
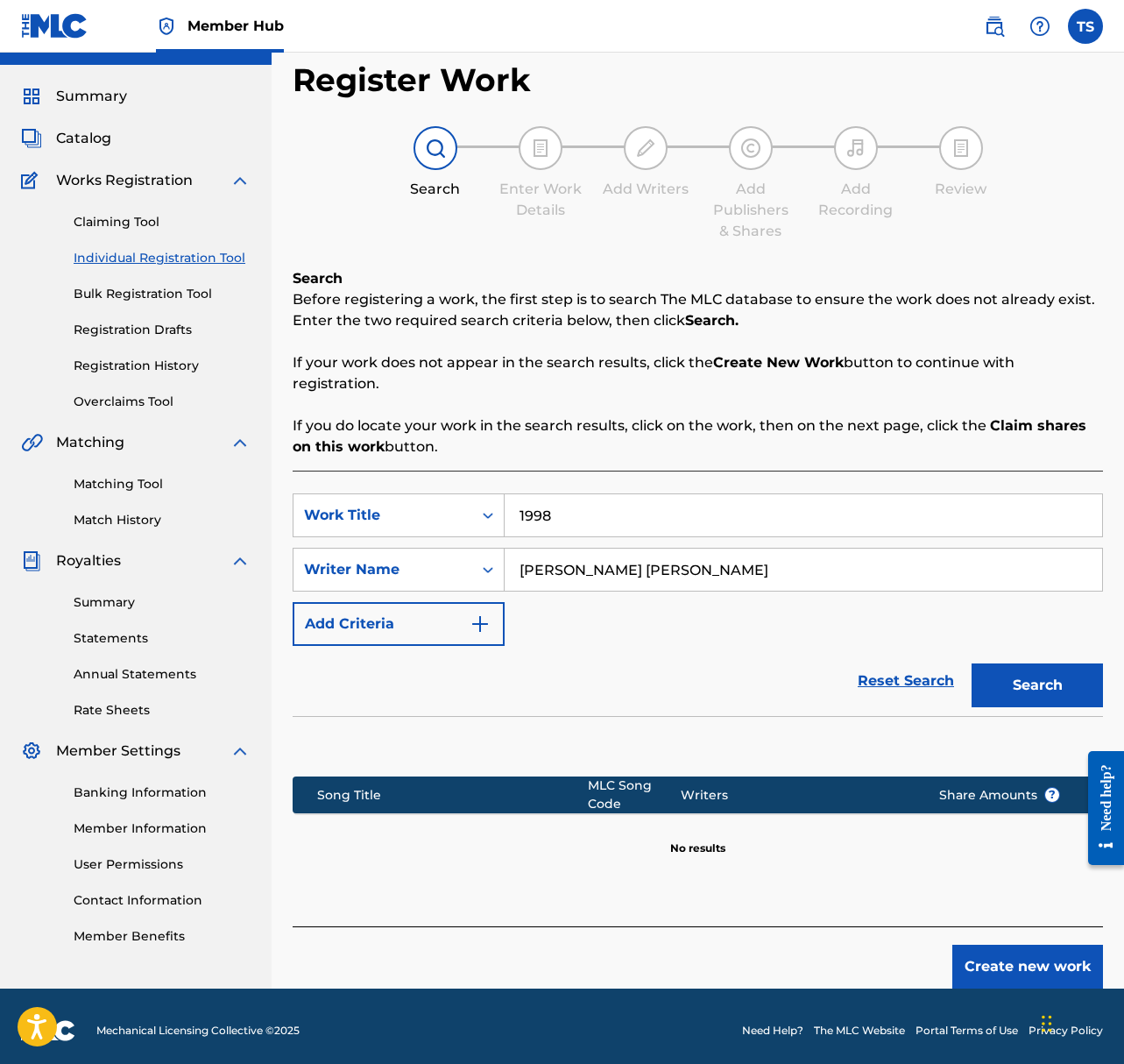
scroll to position [45, 0]
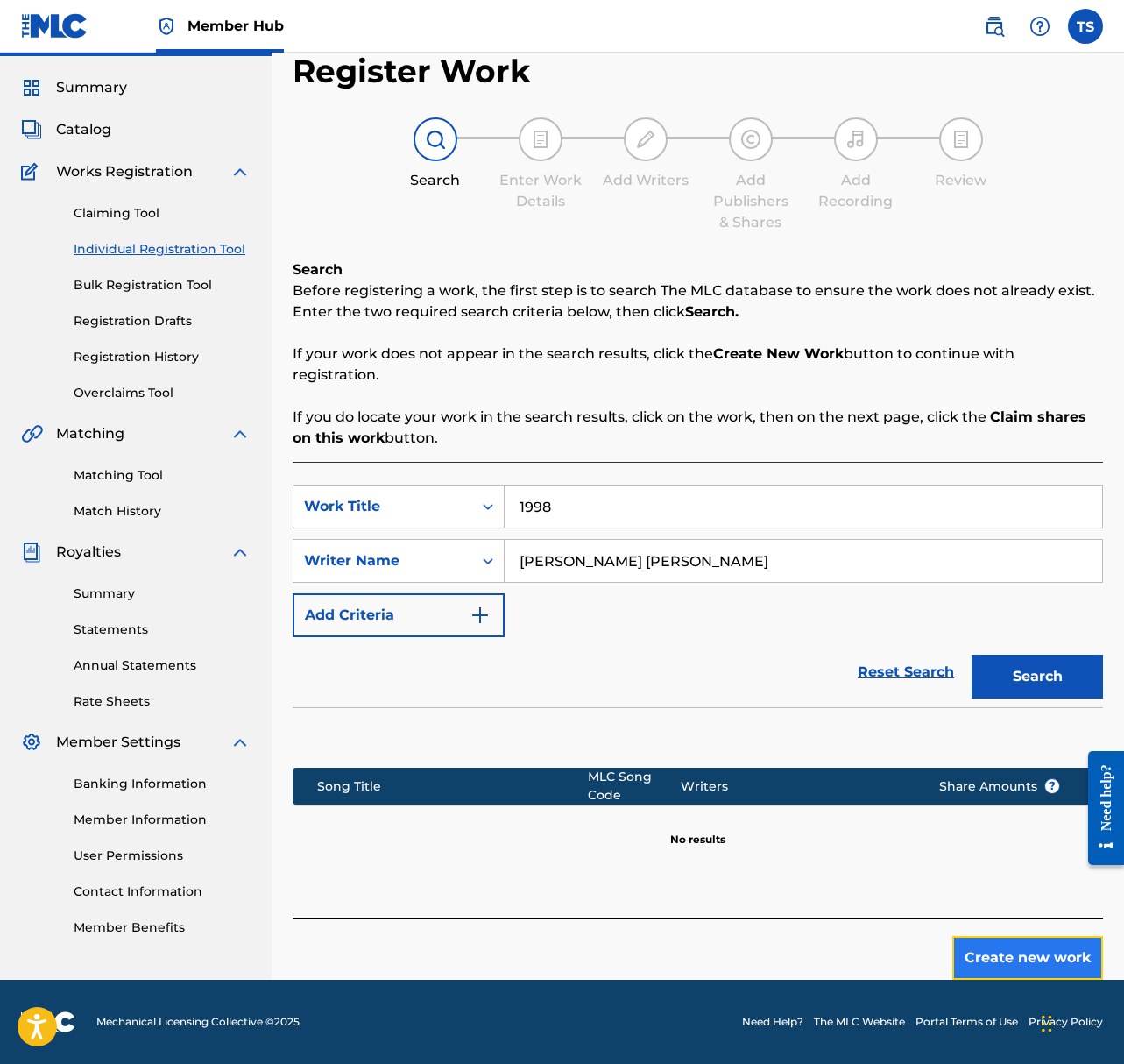
click at [972, 955] on button "Create new work" at bounding box center [1028, 957] width 151 height 44
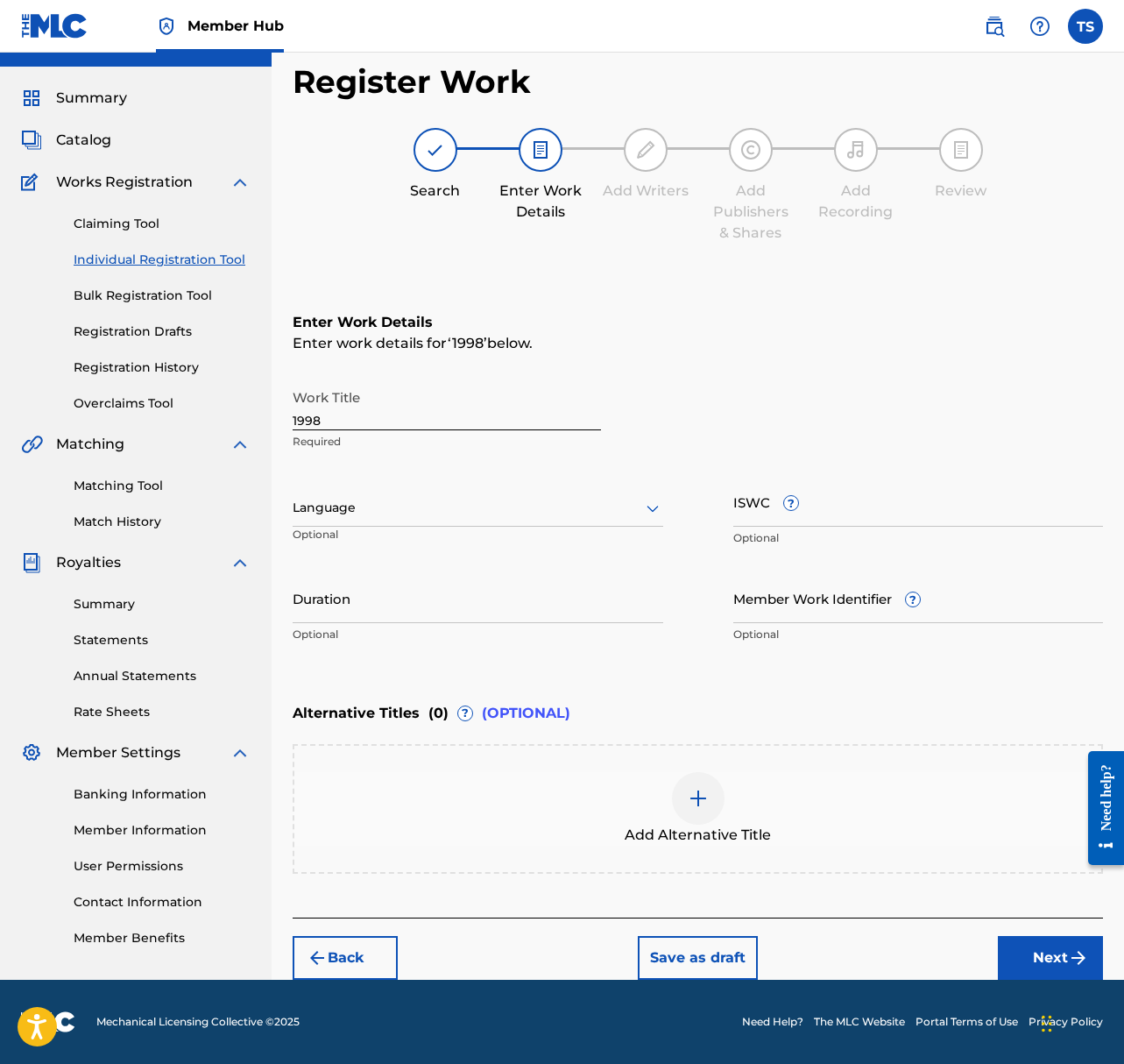
scroll to position [33, 0]
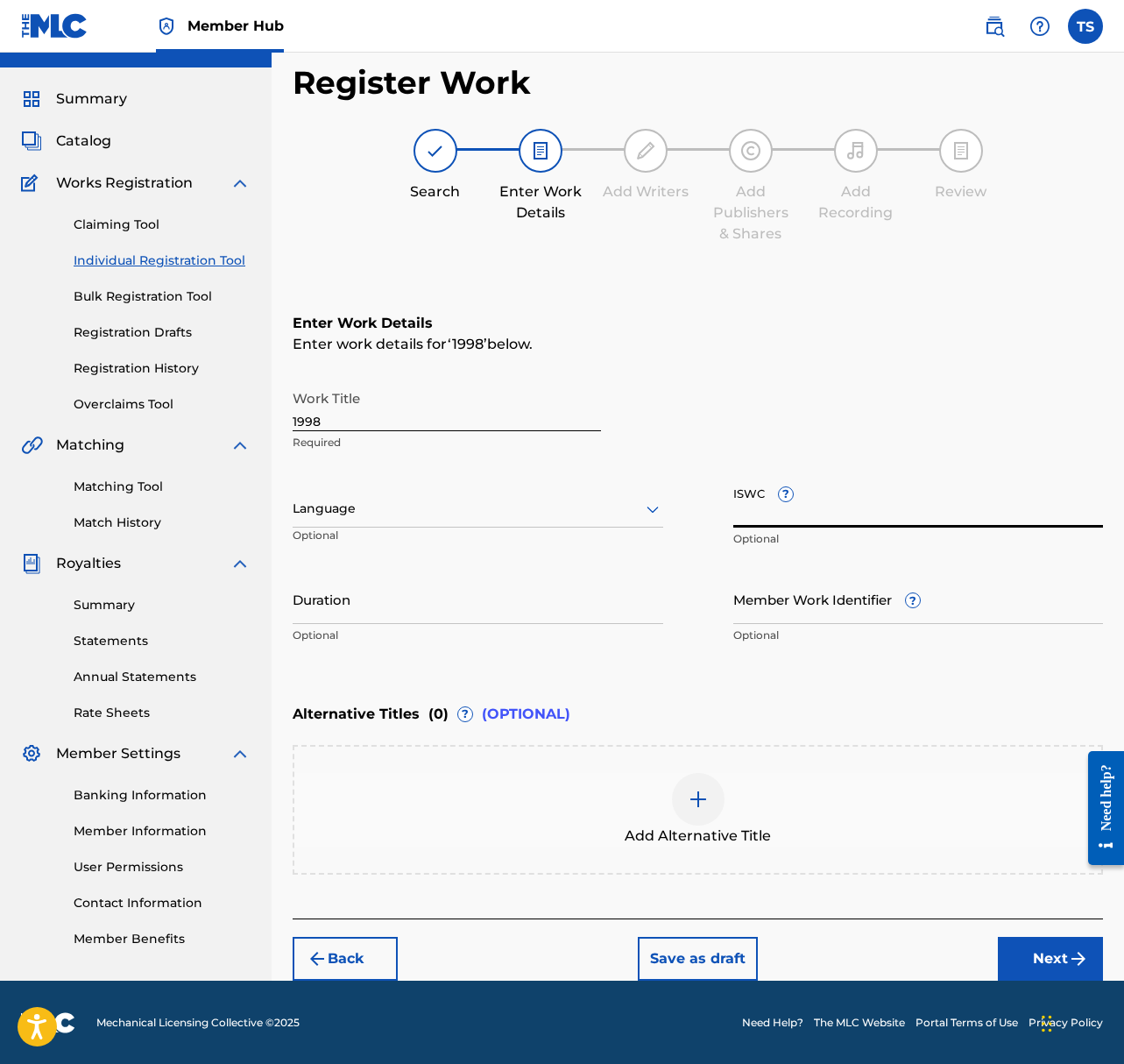
click at [809, 513] on input "ISWC ?" at bounding box center [919, 502] width 371 height 50
paste input "T3162334518"
type input "T3162334518"
click at [386, 604] on input "Duration" at bounding box center [477, 598] width 371 height 50
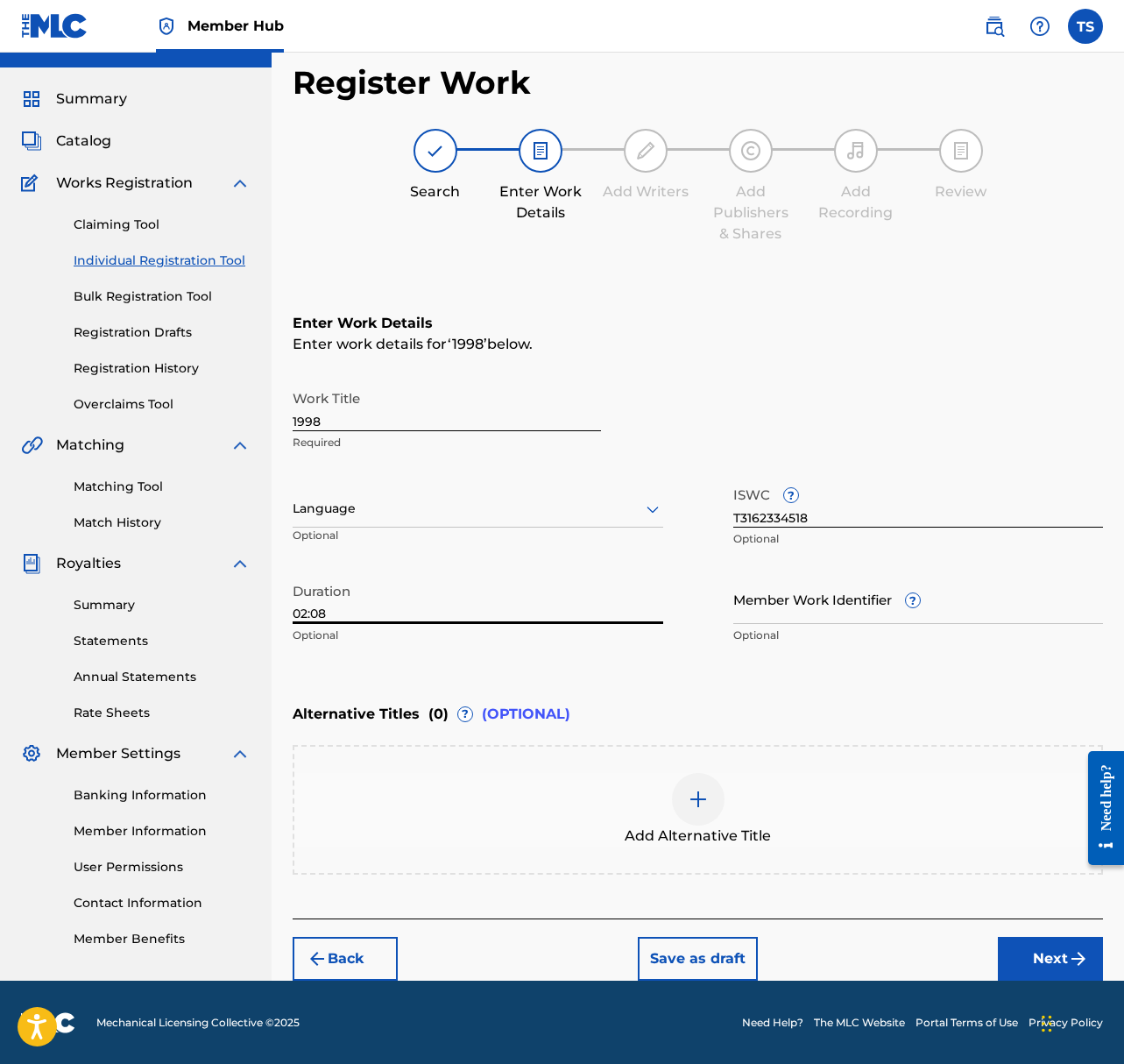
type input "02:08"
drag, startPoint x: 986, startPoint y: 924, endPoint x: 1006, endPoint y: 948, distance: 31.2
click at [986, 924] on div "Back Save as draft Next" at bounding box center [697, 950] width 811 height 63
click at [1030, 962] on button "Next" at bounding box center [1051, 958] width 106 height 44
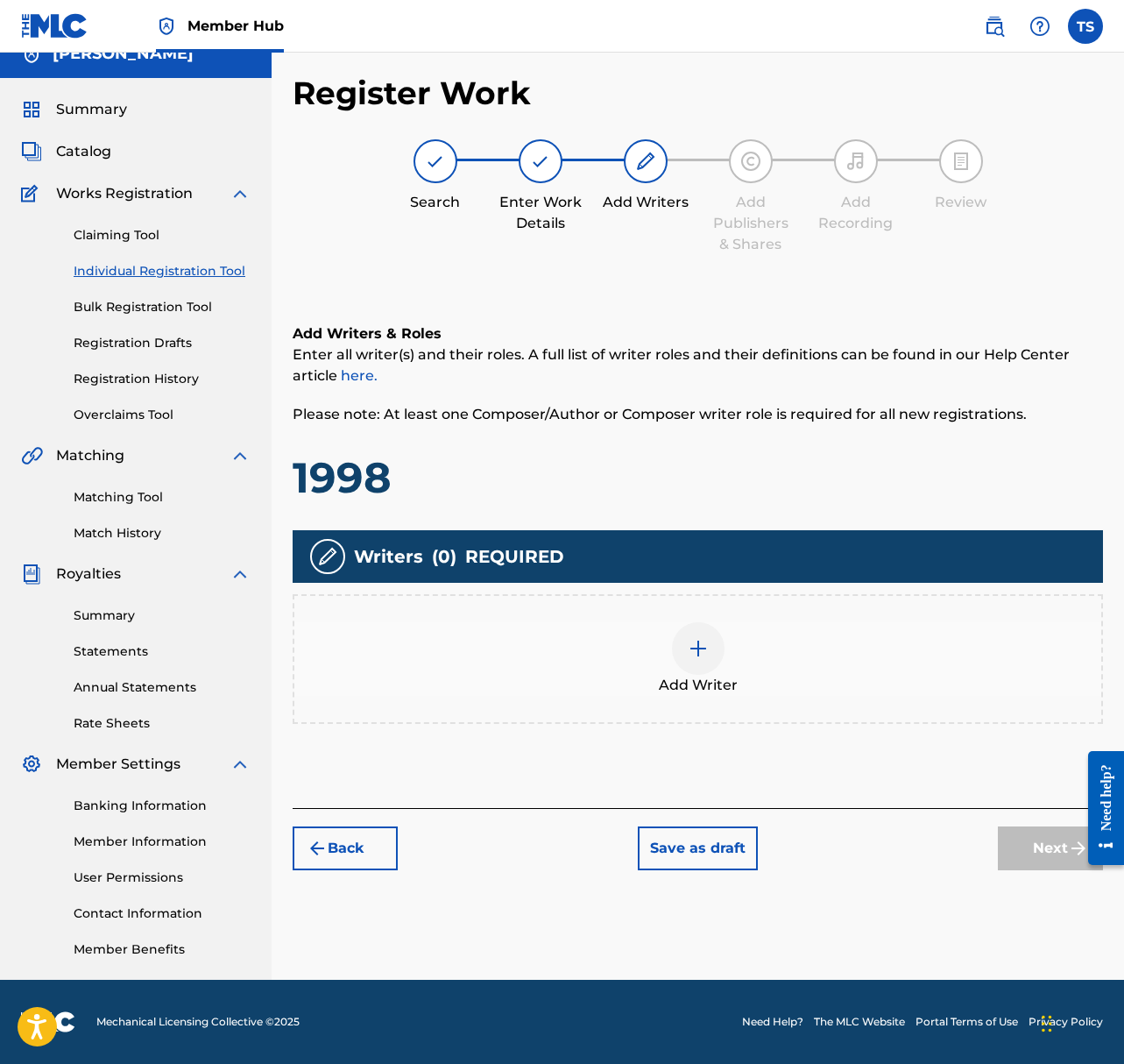
click at [694, 646] on img at bounding box center [698, 648] width 22 height 22
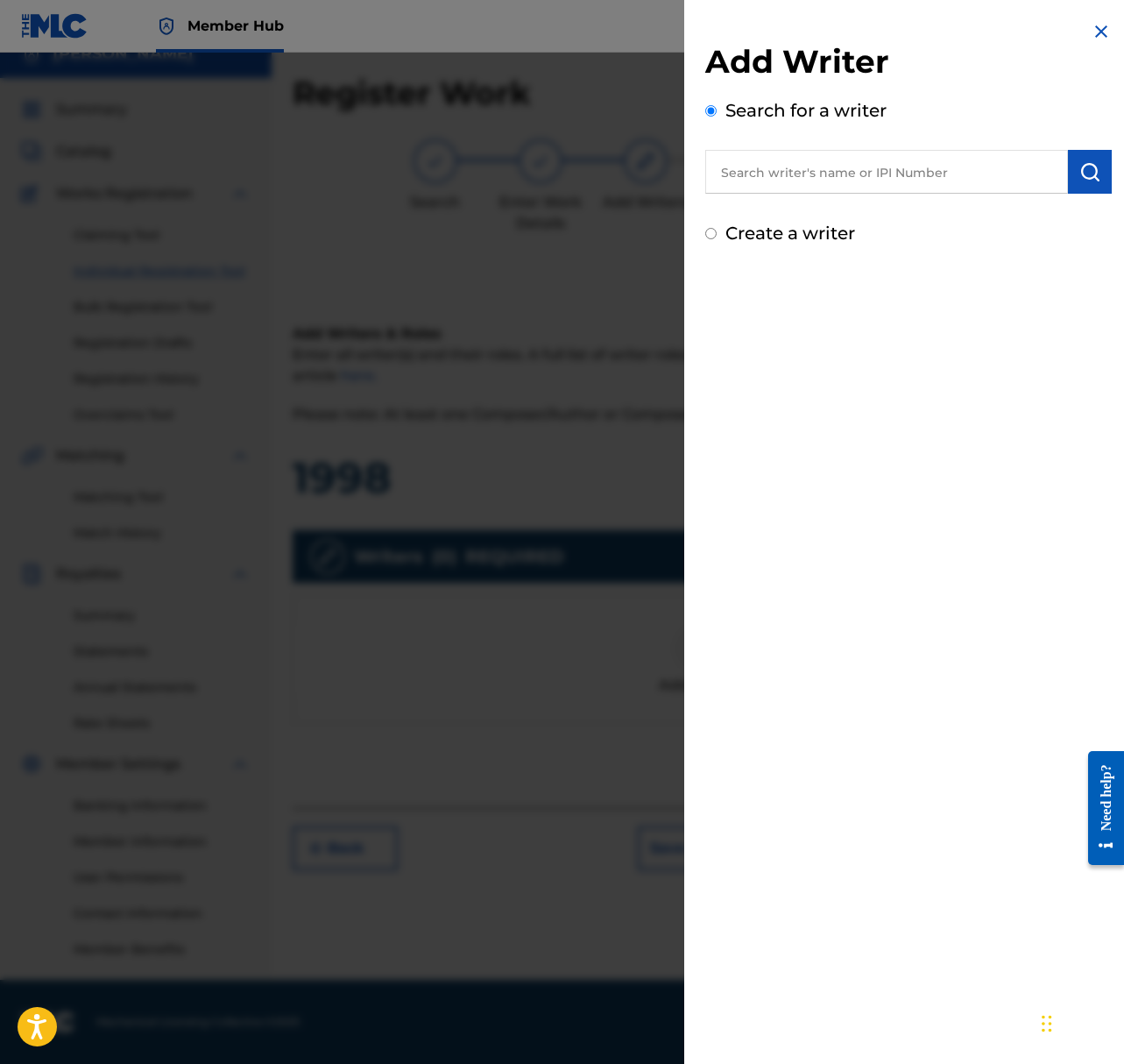
click at [842, 161] on input "text" at bounding box center [886, 171] width 363 height 44
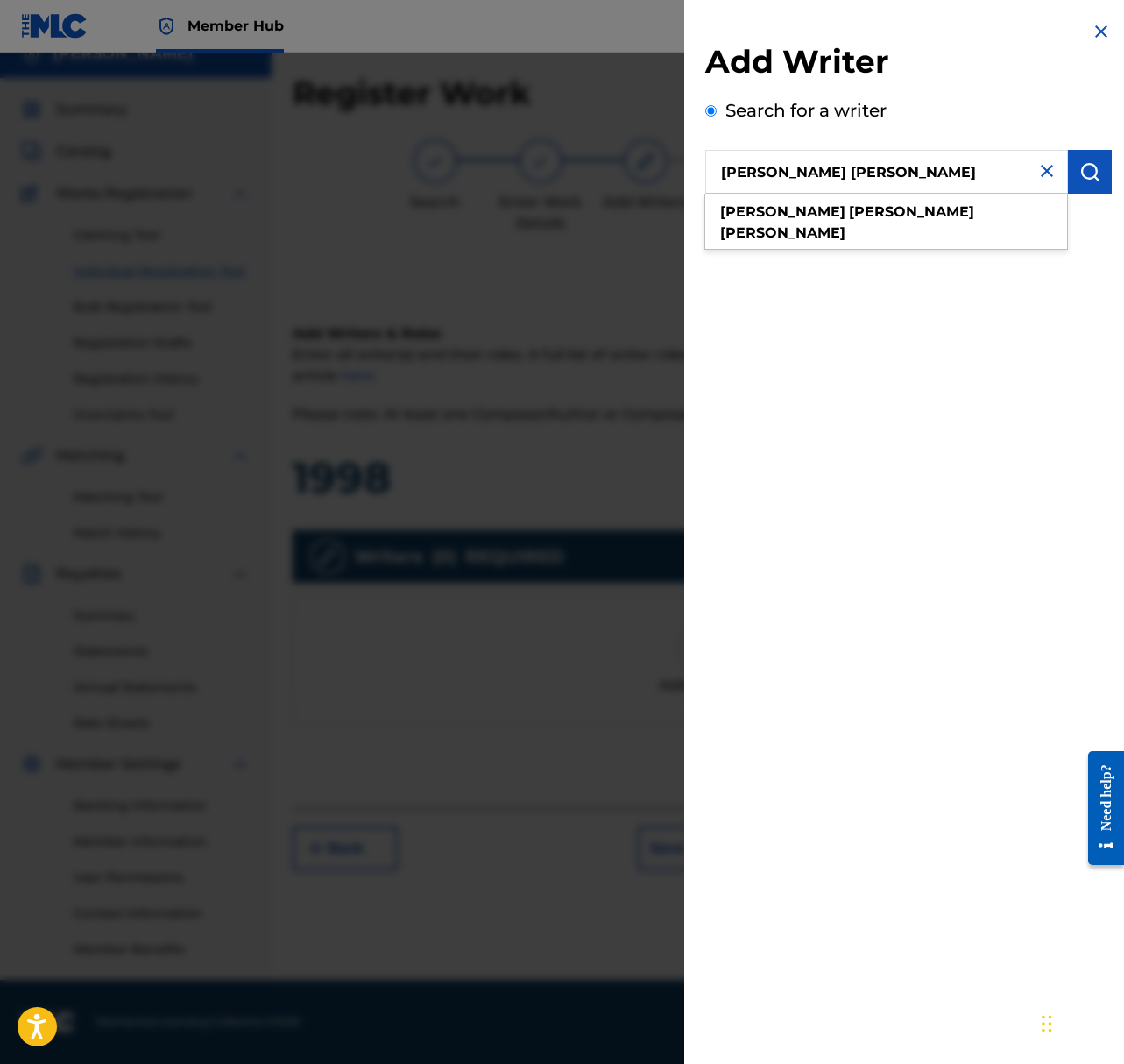
type input "taylor jon shepard"
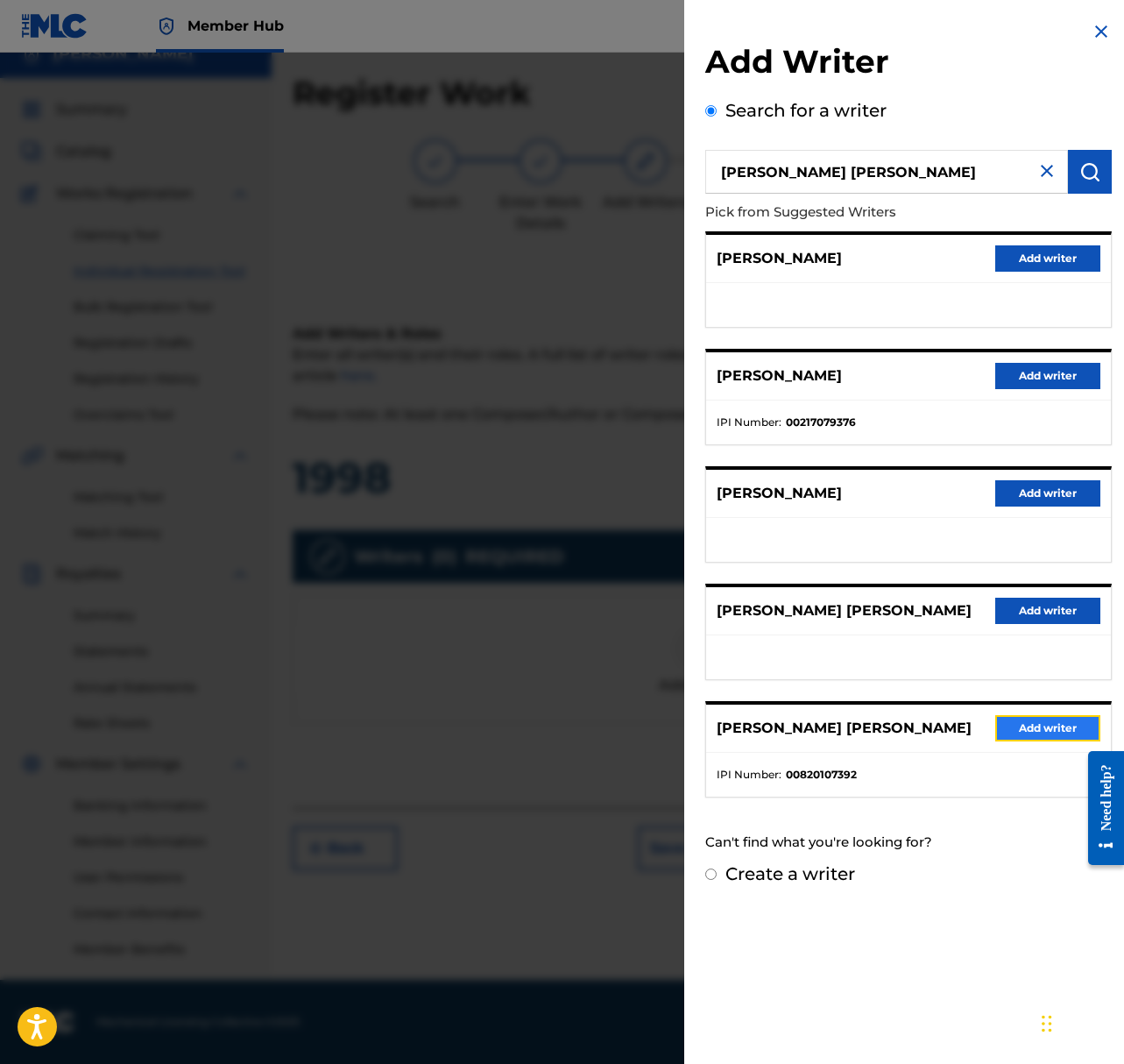
click at [1053, 733] on button "Add writer" at bounding box center [1049, 728] width 106 height 26
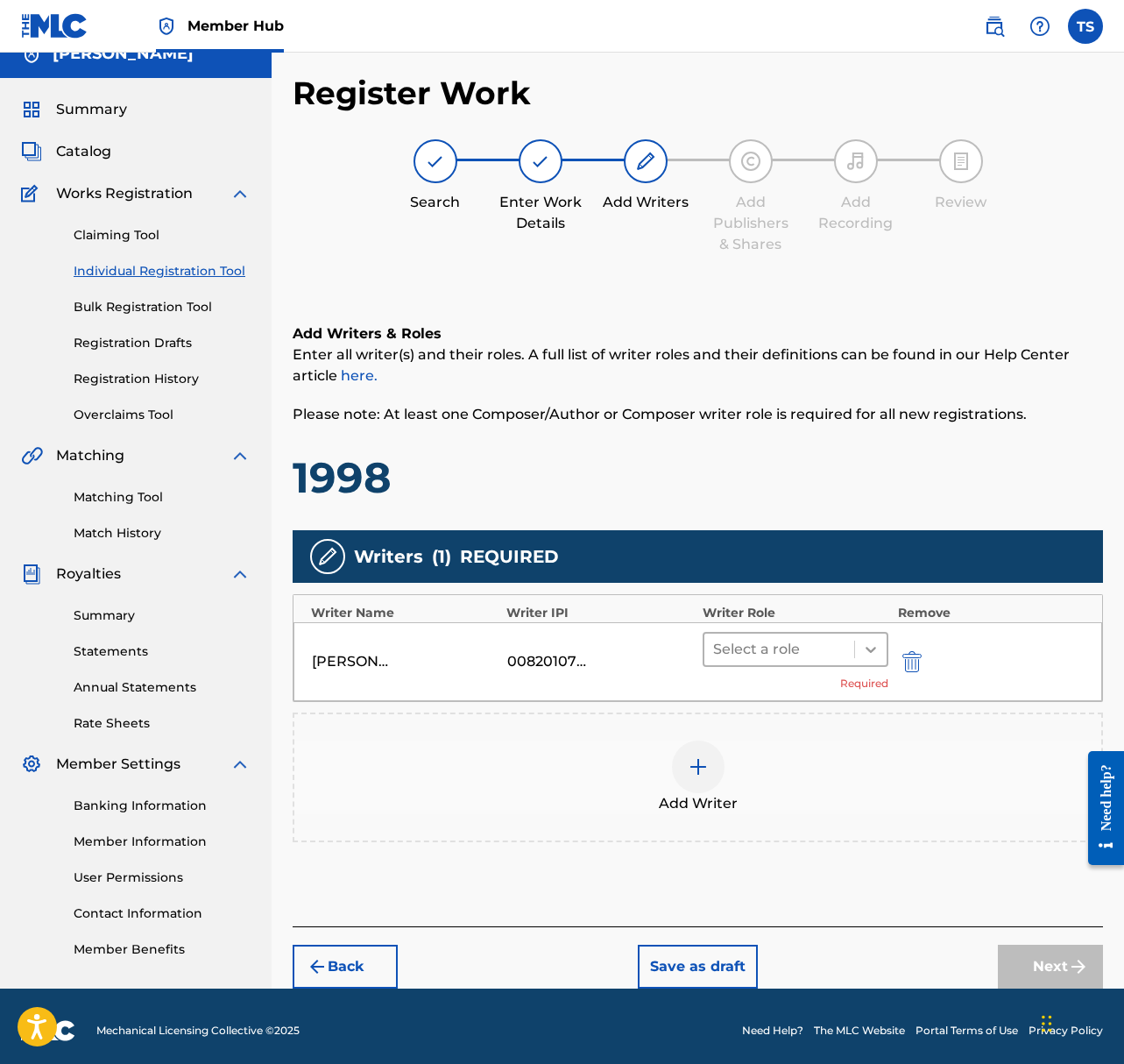
click at [858, 646] on div at bounding box center [871, 649] width 31 height 31
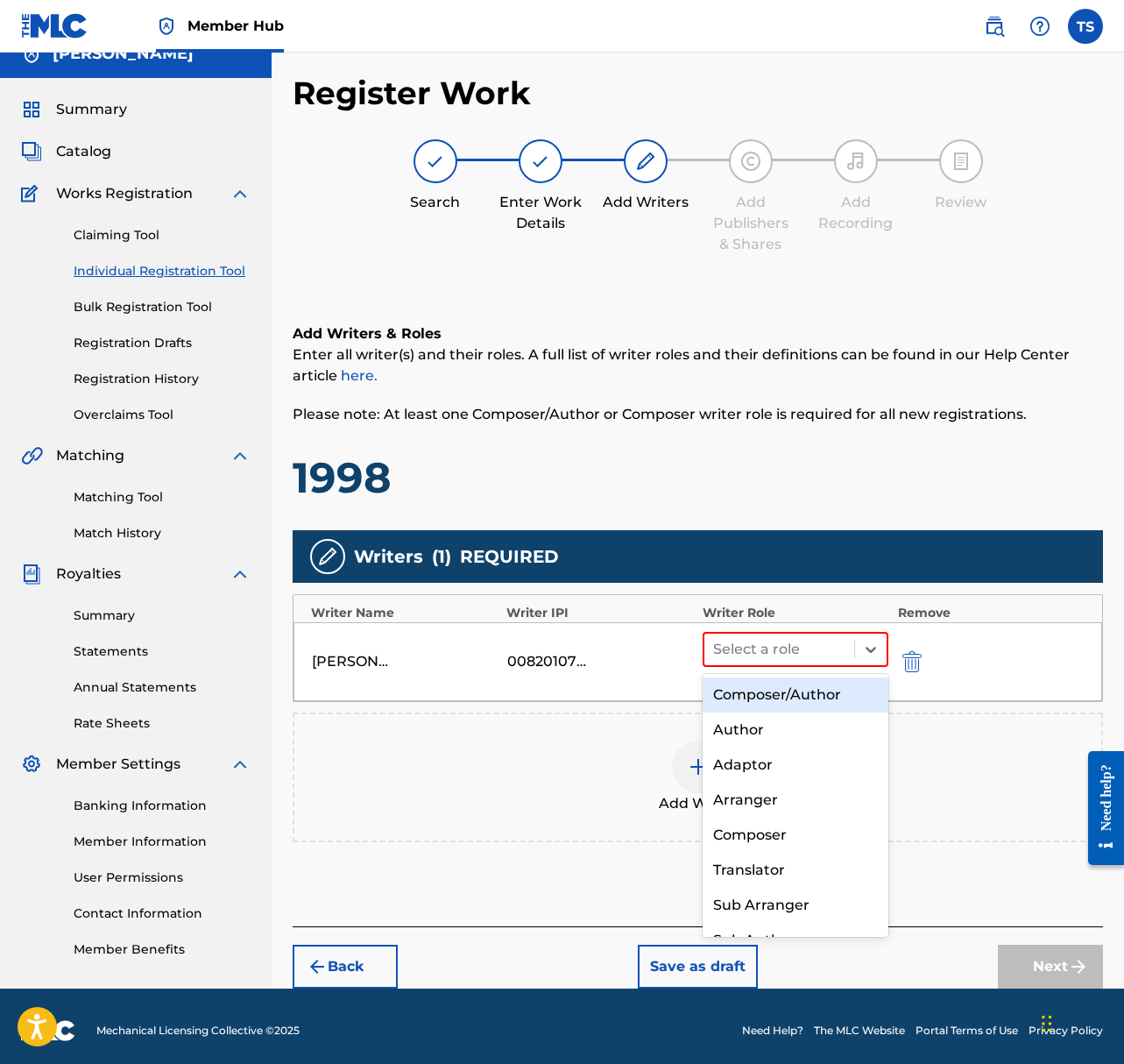
click at [812, 690] on div "Composer/Author" at bounding box center [796, 695] width 187 height 35
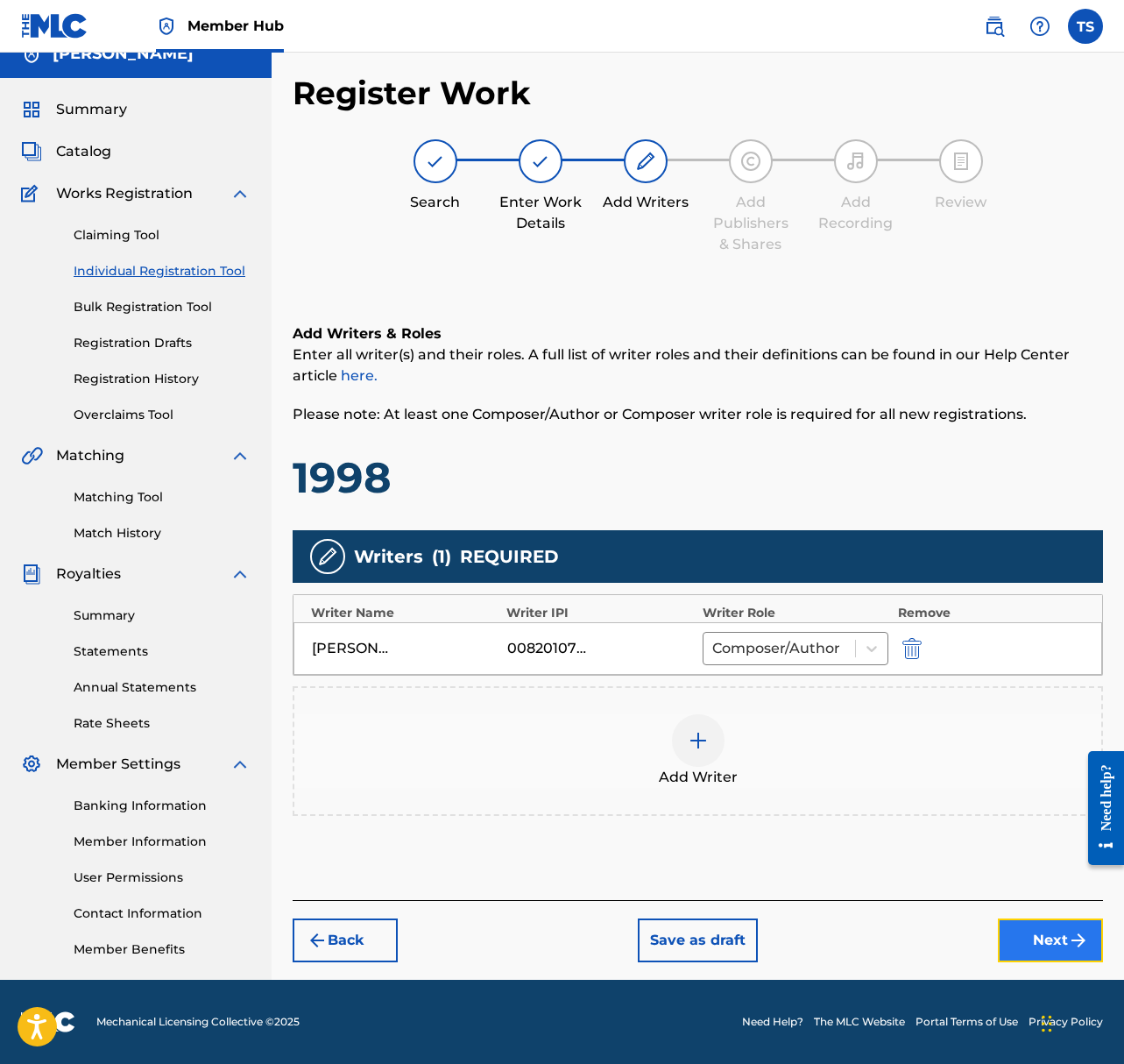
click at [1014, 947] on button "Next" at bounding box center [1051, 940] width 106 height 44
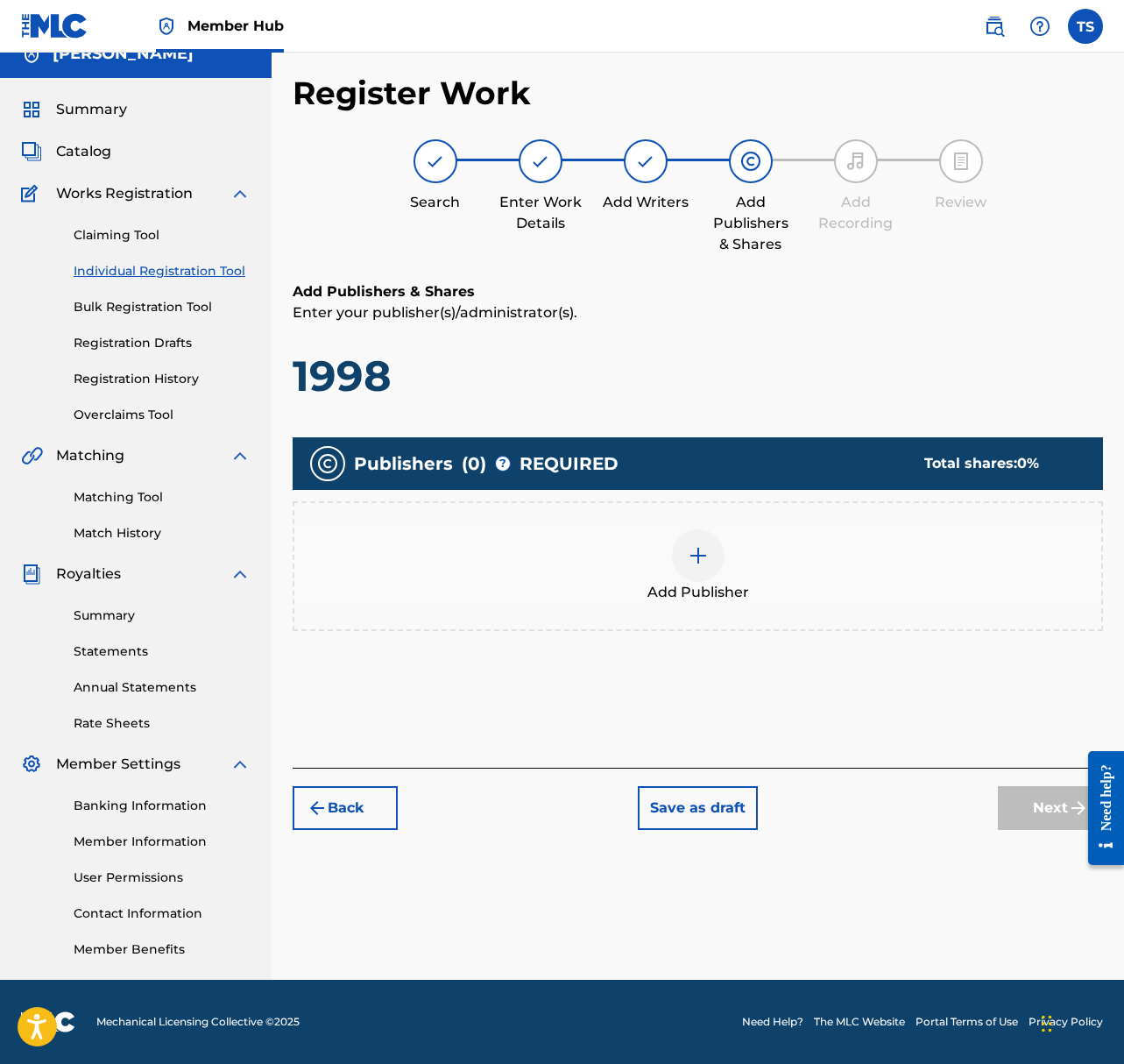
click at [701, 562] on img at bounding box center [698, 555] width 22 height 22
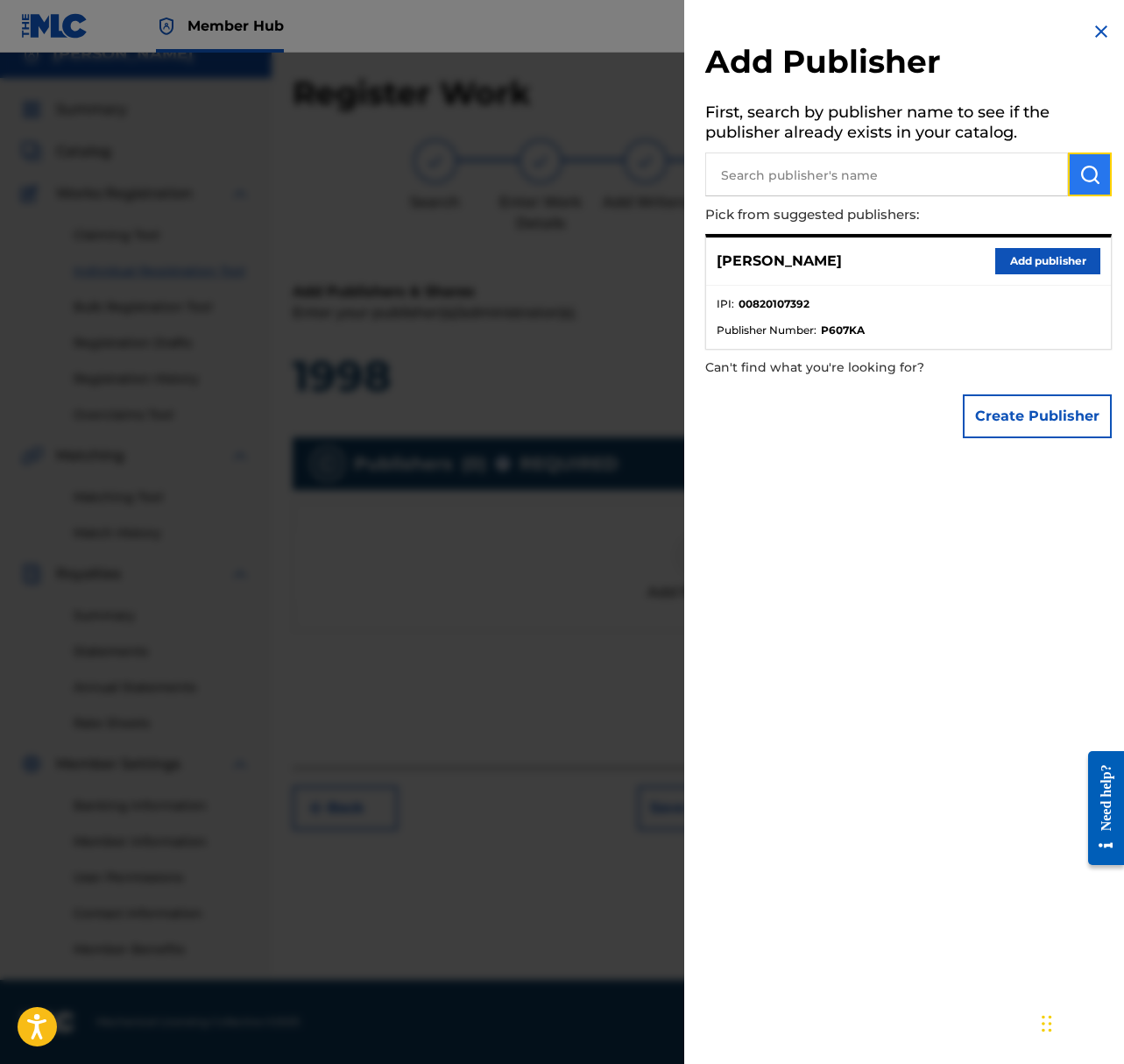
click at [1080, 175] on img "submit" at bounding box center [1091, 175] width 22 height 22
click at [1004, 416] on button "Create Publisher" at bounding box center [1038, 416] width 149 height 44
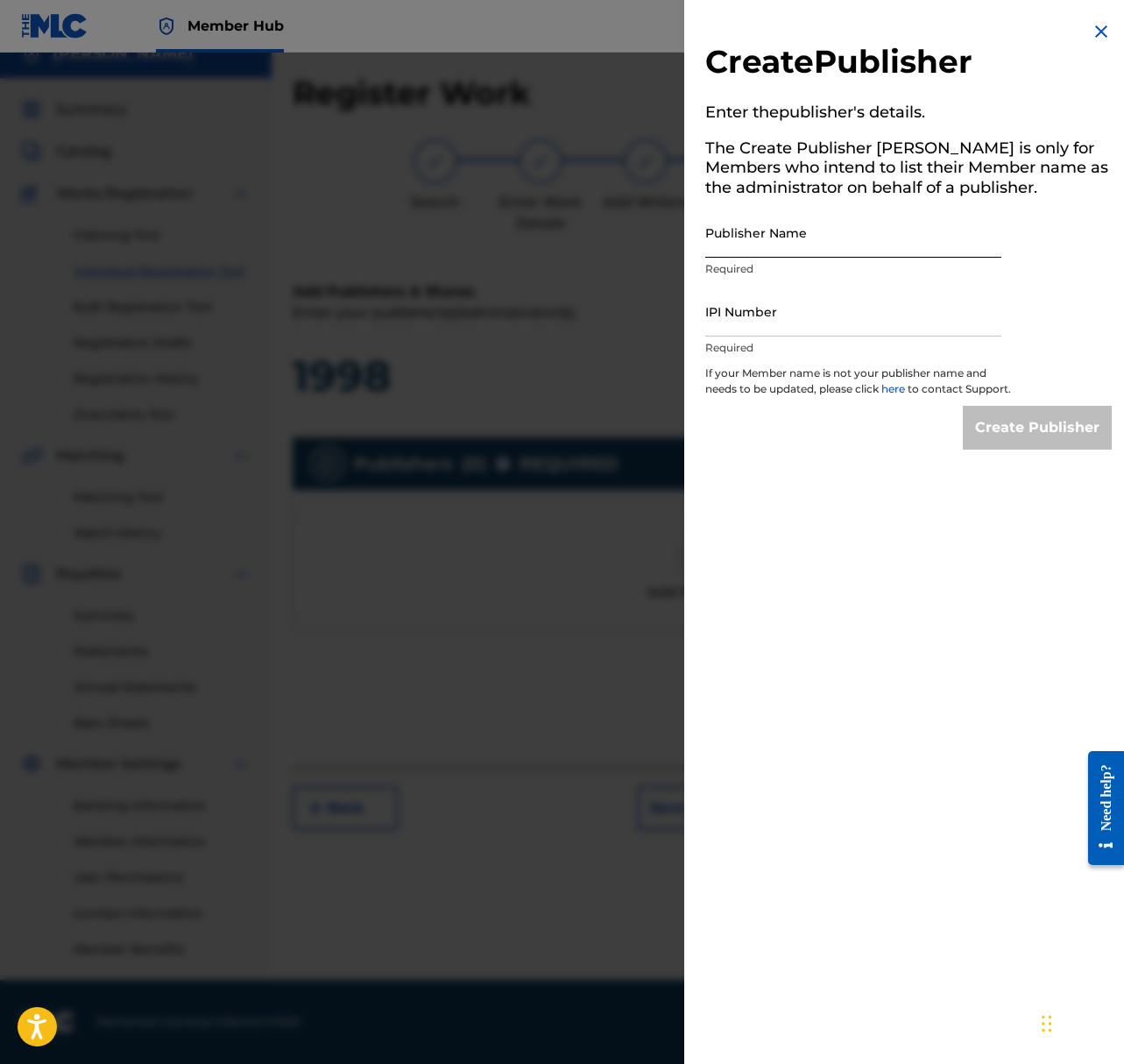
click at [798, 244] on input "Publisher Name" at bounding box center [853, 232] width 296 height 50
type input "ShepardSounds"
drag, startPoint x: 794, startPoint y: 311, endPoint x: 897, endPoint y: 283, distance: 106.7
click at [795, 310] on input "IPI Number" at bounding box center [853, 311] width 296 height 50
paste input "1297301054"
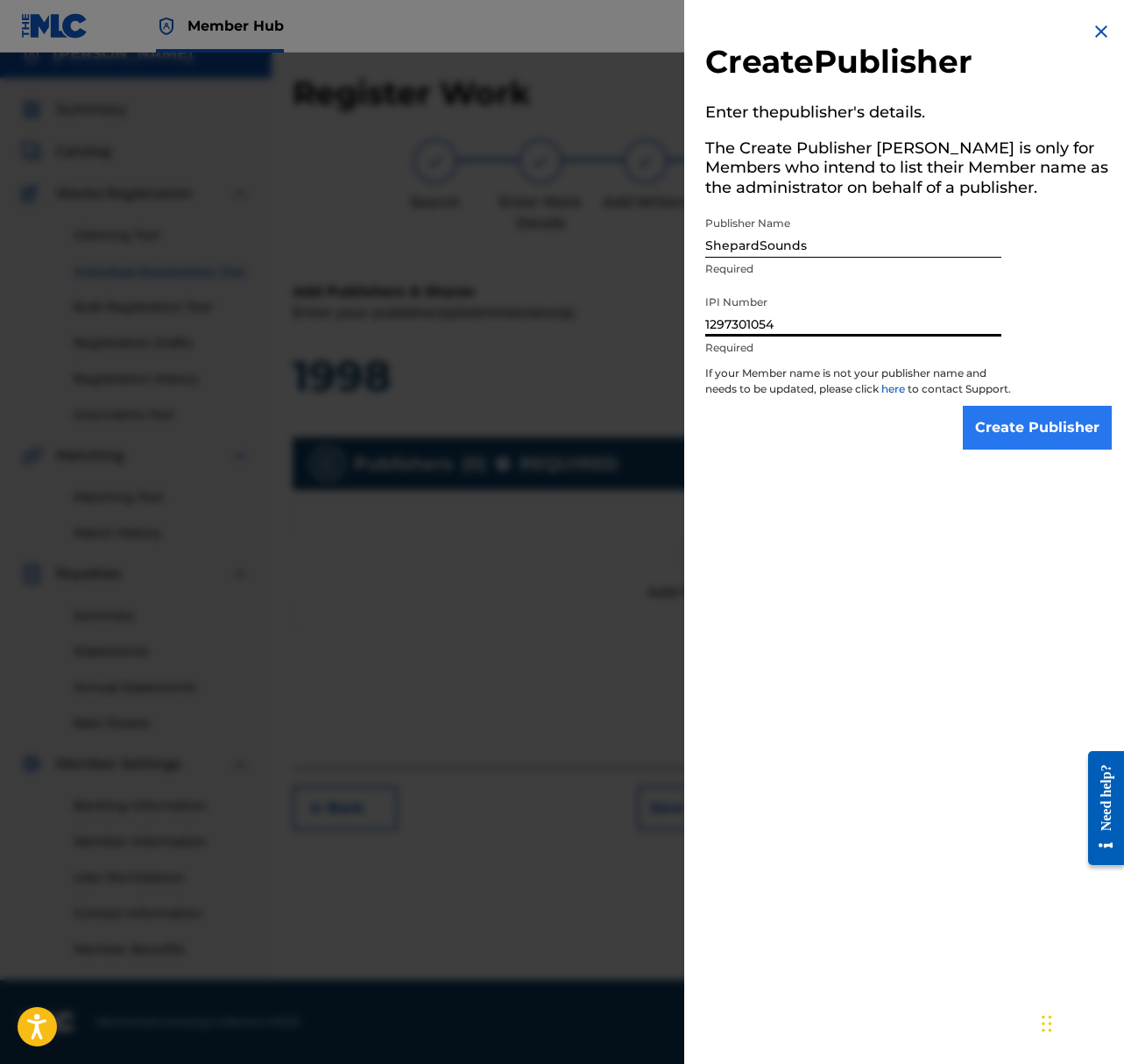
type input "1297301054"
click at [1057, 430] on input "Create Publisher" at bounding box center [1038, 427] width 149 height 44
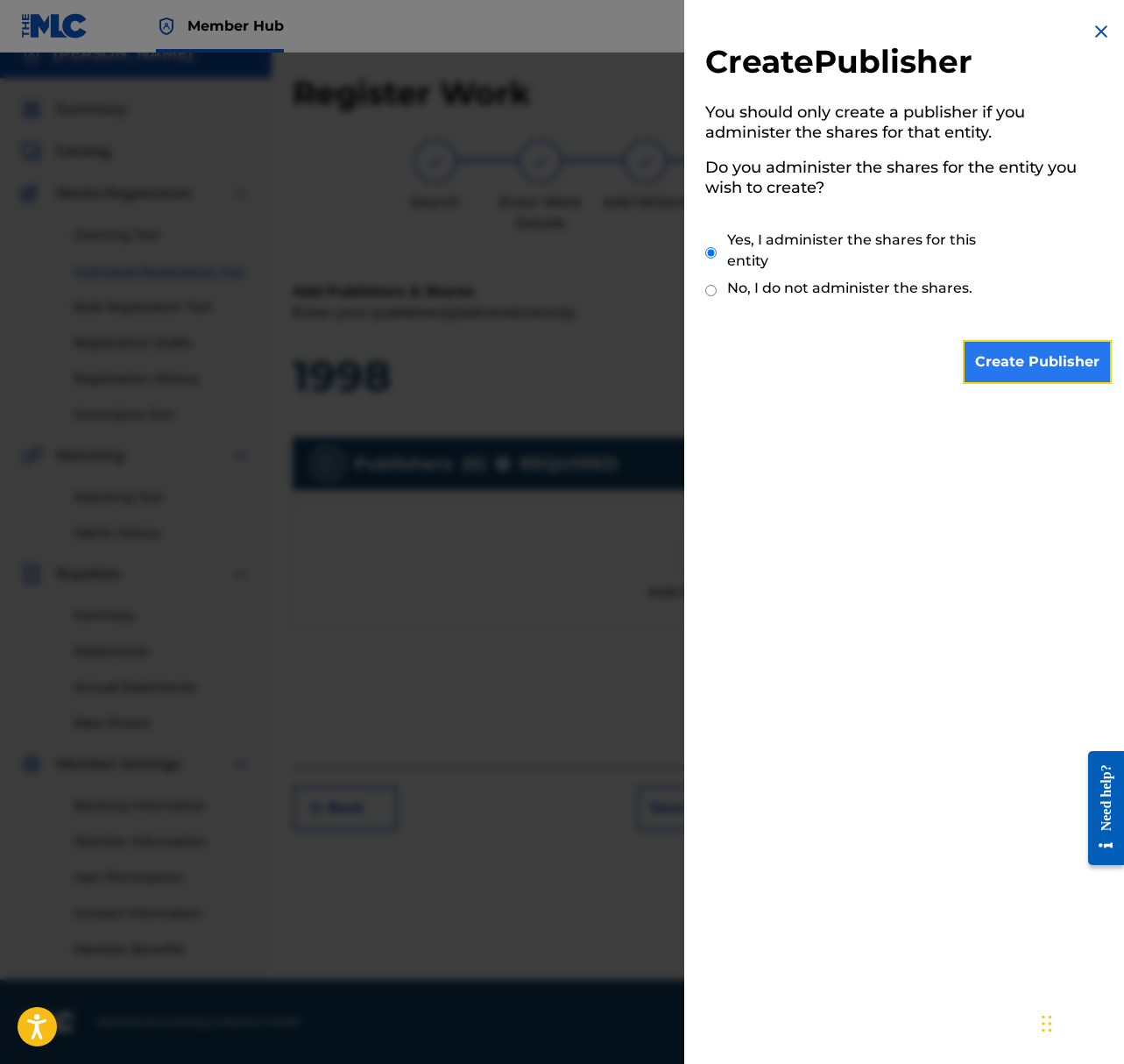
click at [1047, 361] on input "Create Publisher" at bounding box center [1038, 362] width 149 height 44
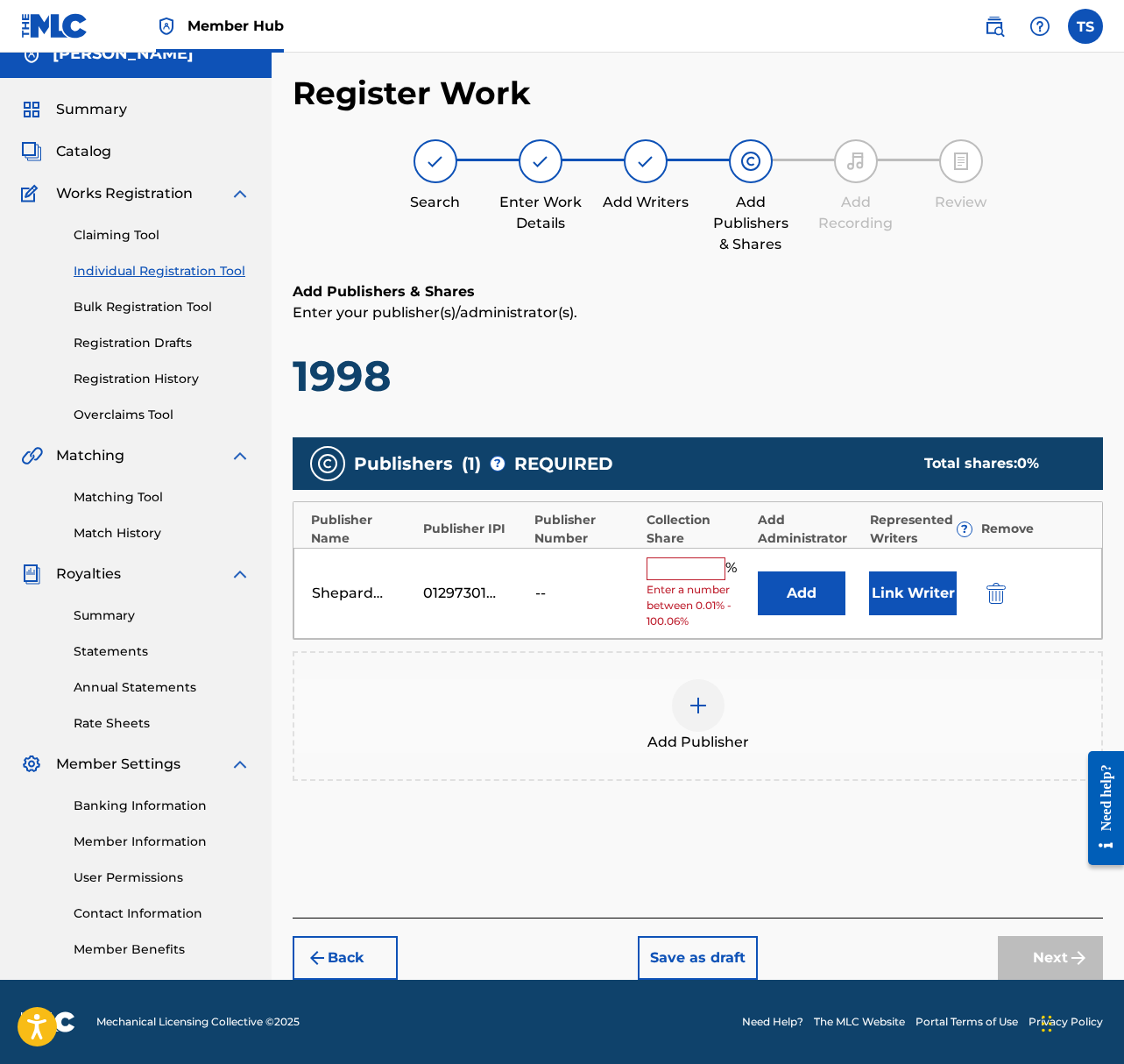
click at [693, 570] on input "text" at bounding box center [686, 568] width 79 height 22
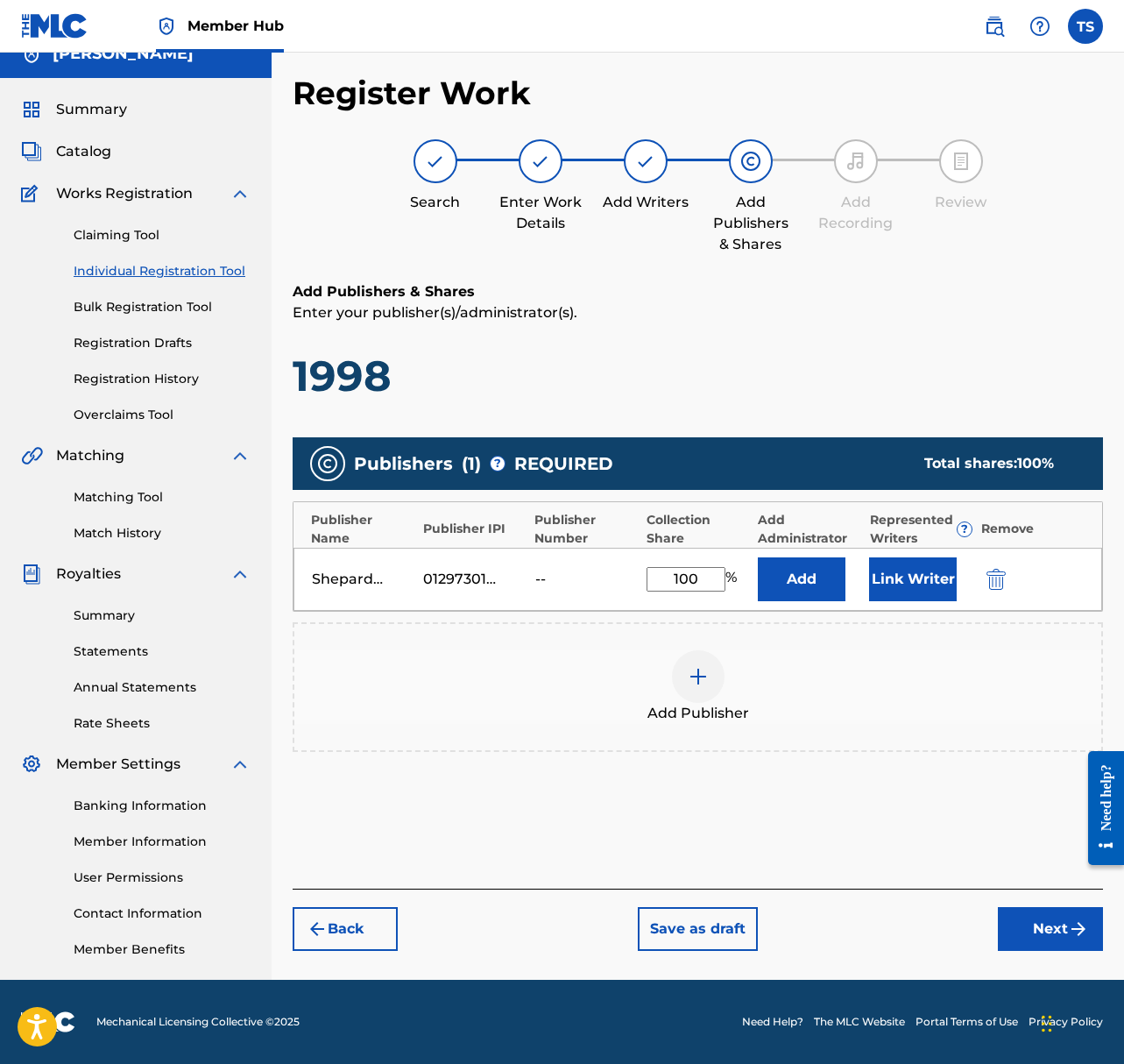
scroll to position [16, 0]
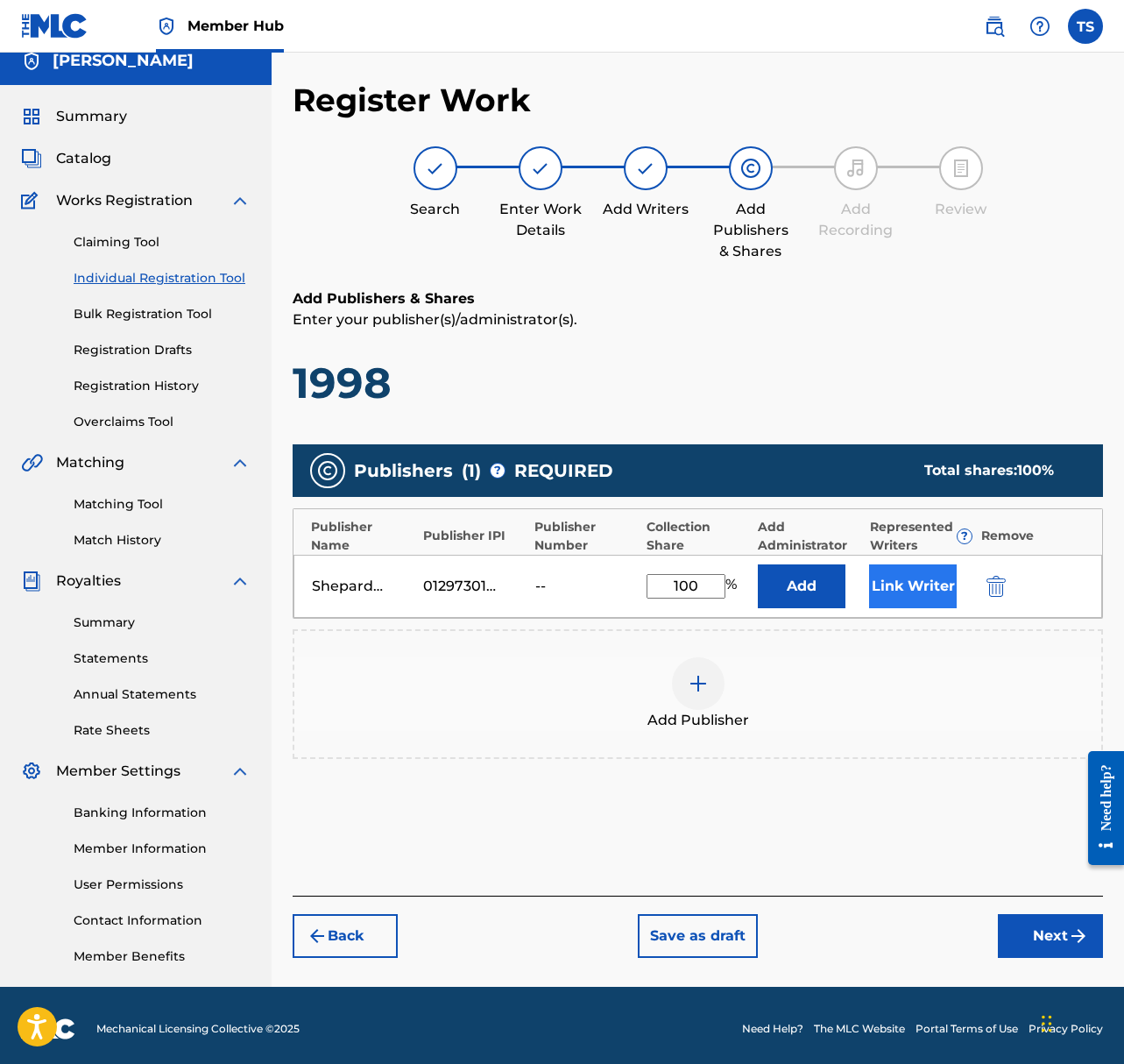
type input "100"
click at [933, 582] on button "Link Writer" at bounding box center [914, 586] width 88 height 44
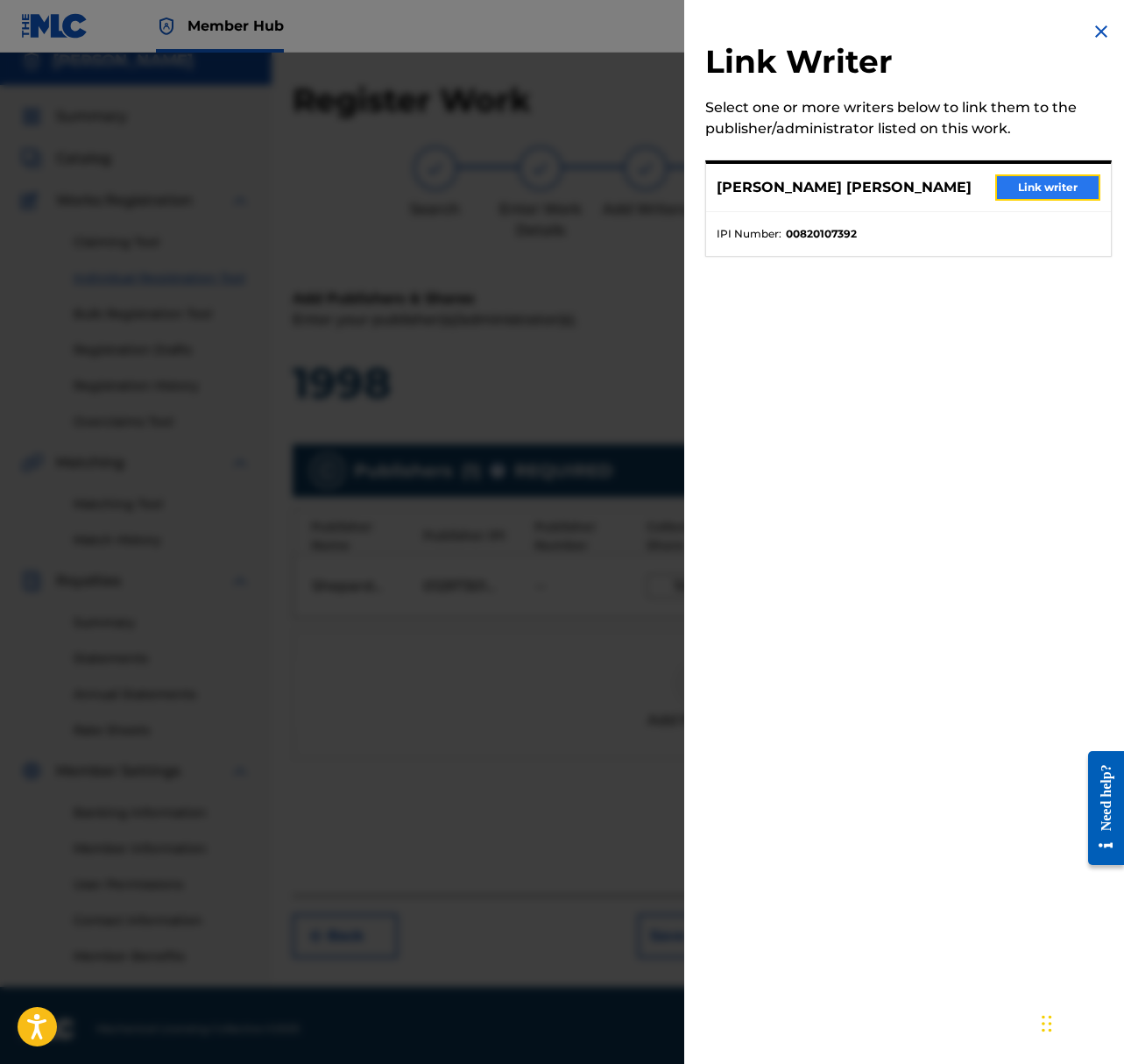
click at [1020, 185] on button "Link writer" at bounding box center [1049, 187] width 106 height 26
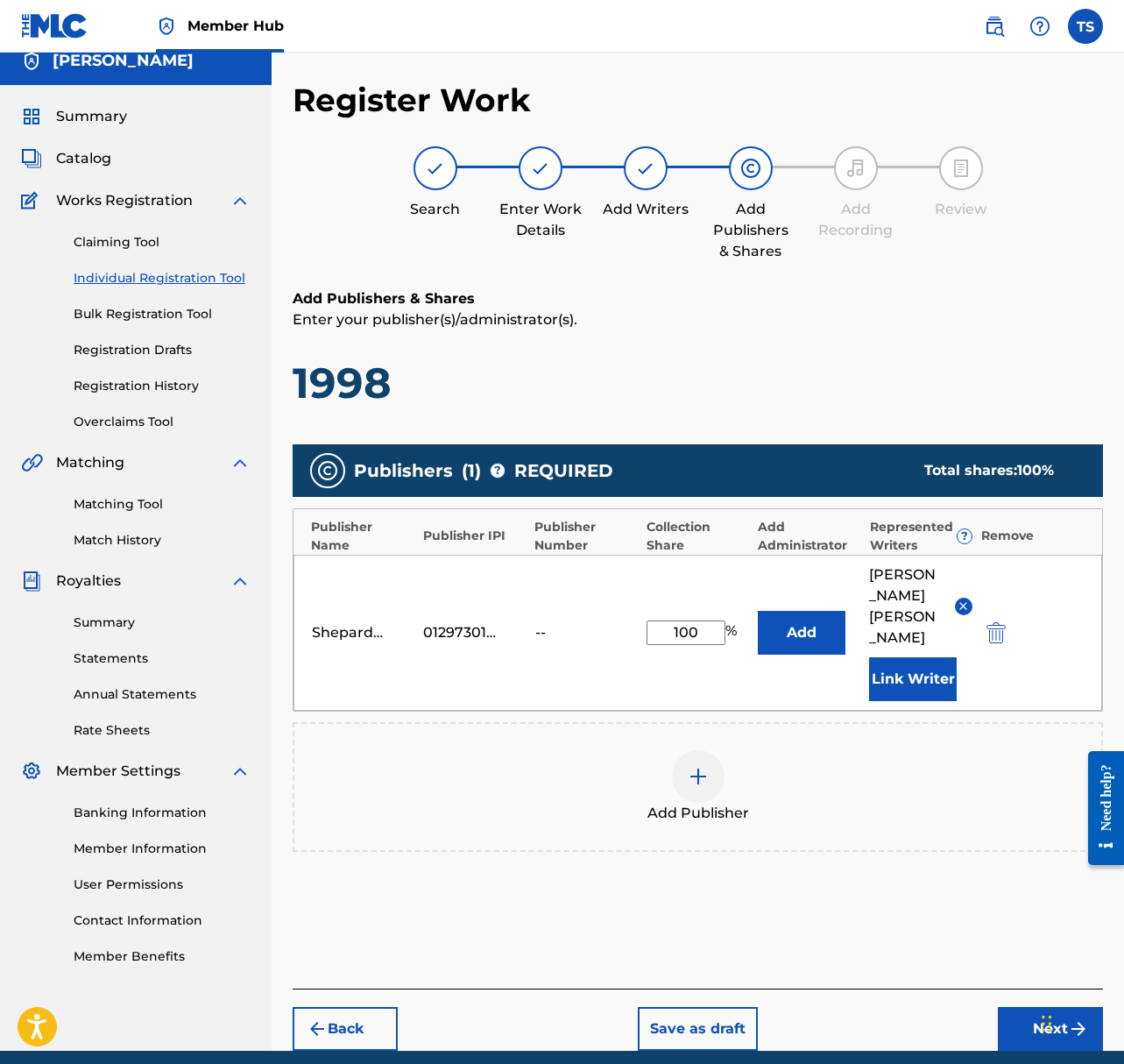
scroll to position [66, 0]
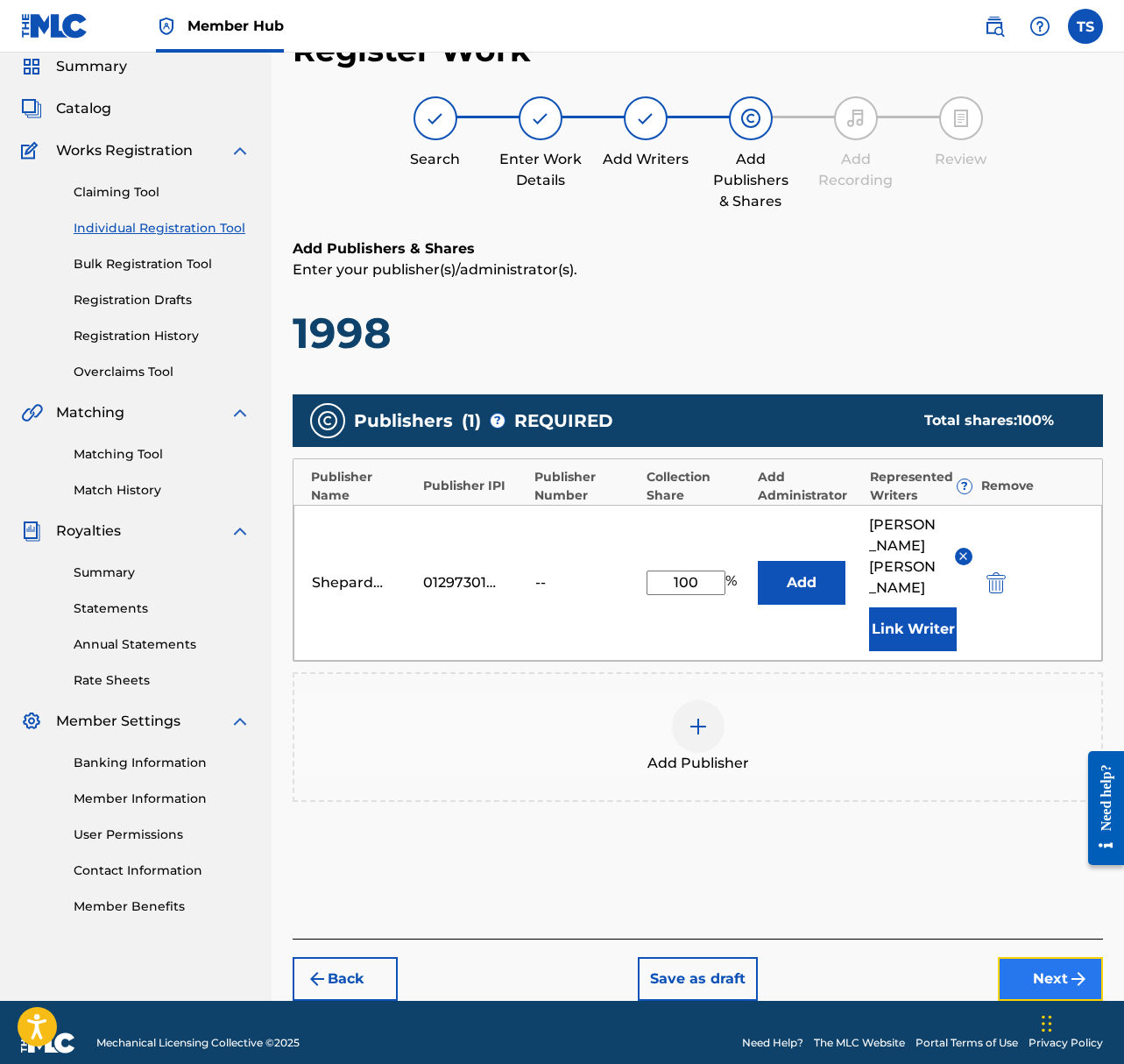
click at [1040, 976] on button "Next" at bounding box center [1051, 978] width 106 height 44
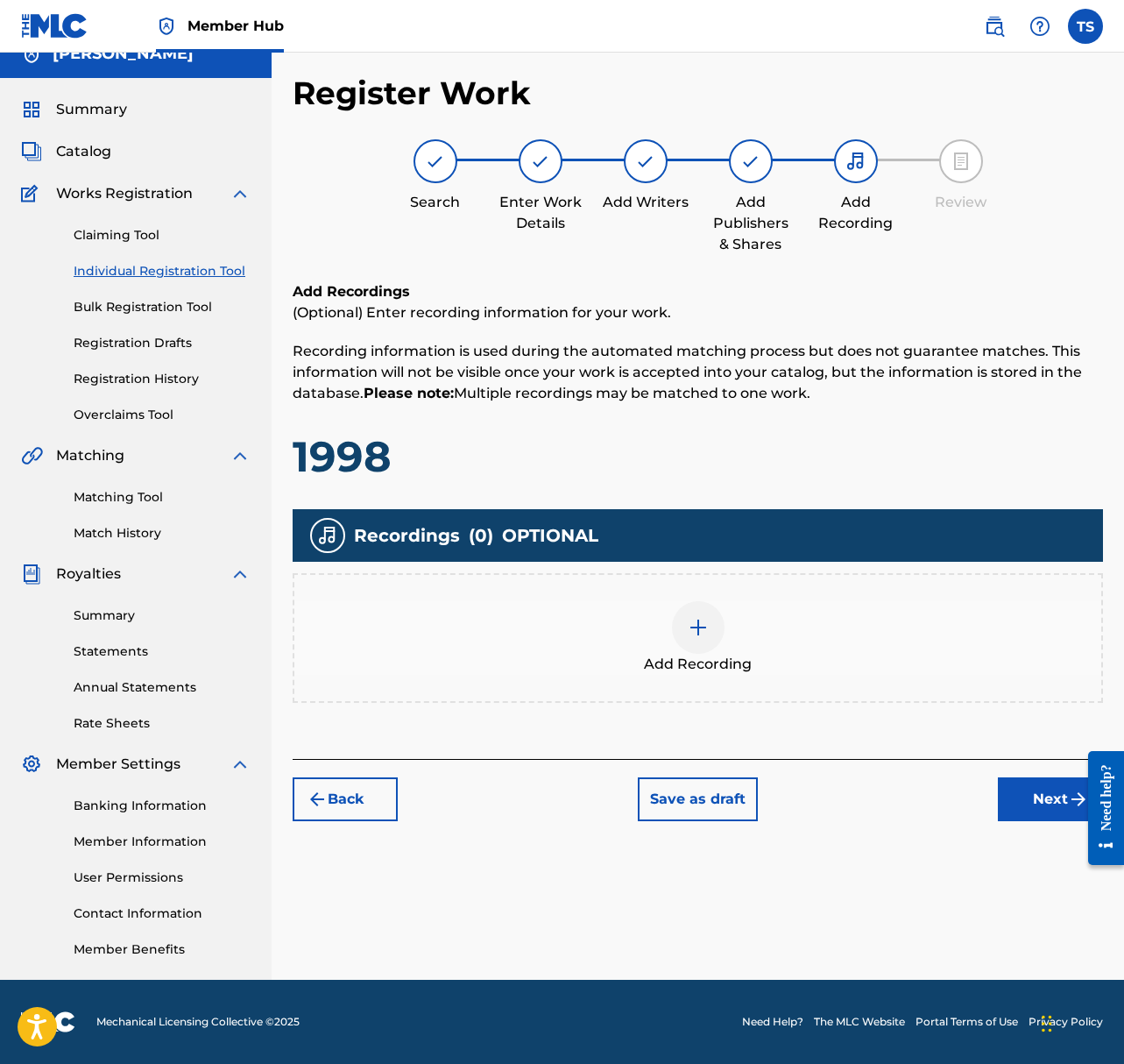
scroll to position [22, 0]
click at [719, 619] on div at bounding box center [698, 628] width 53 height 53
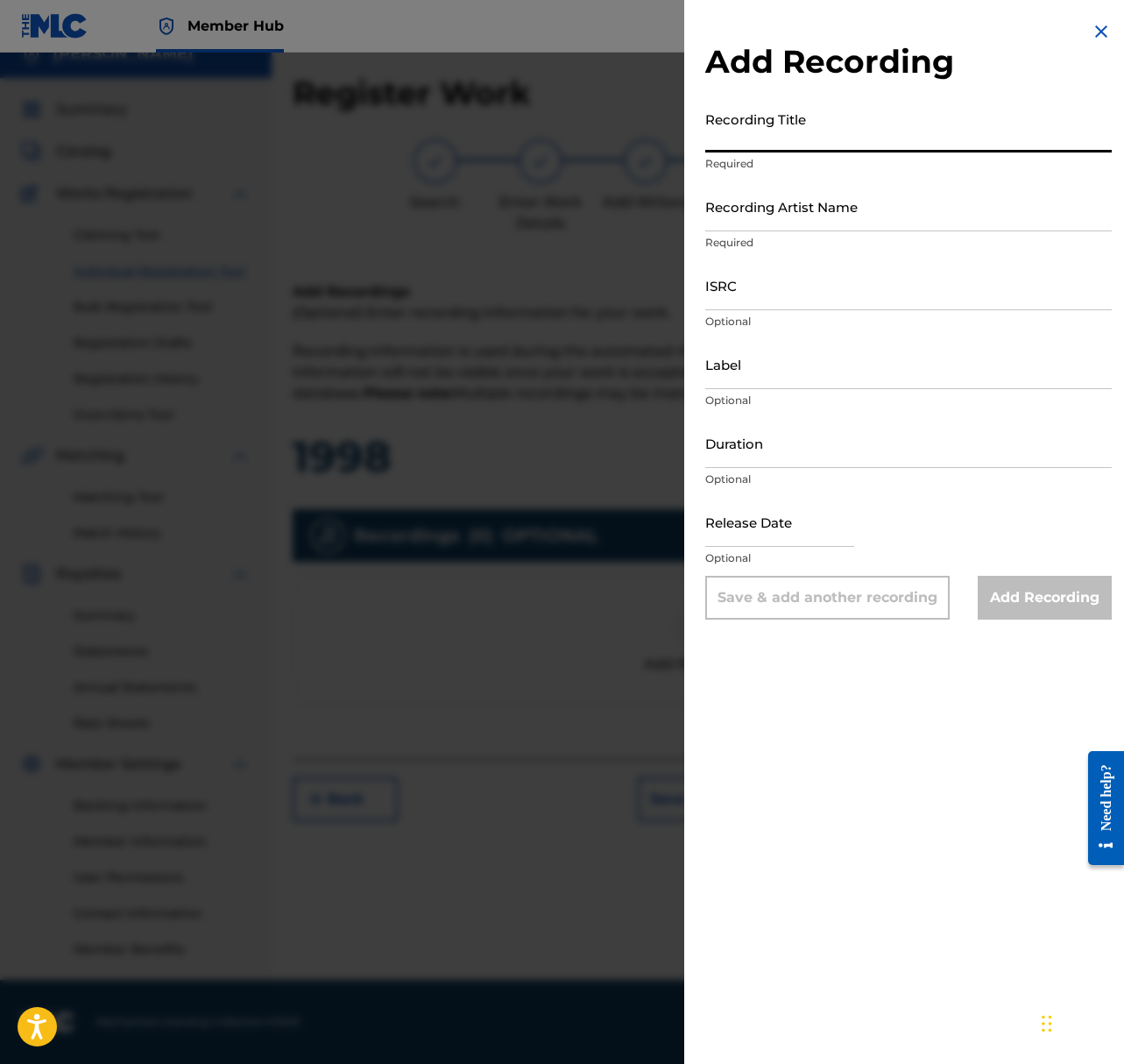
click at [854, 139] on input "Recording Title" at bounding box center [909, 127] width 407 height 50
type input "1998"
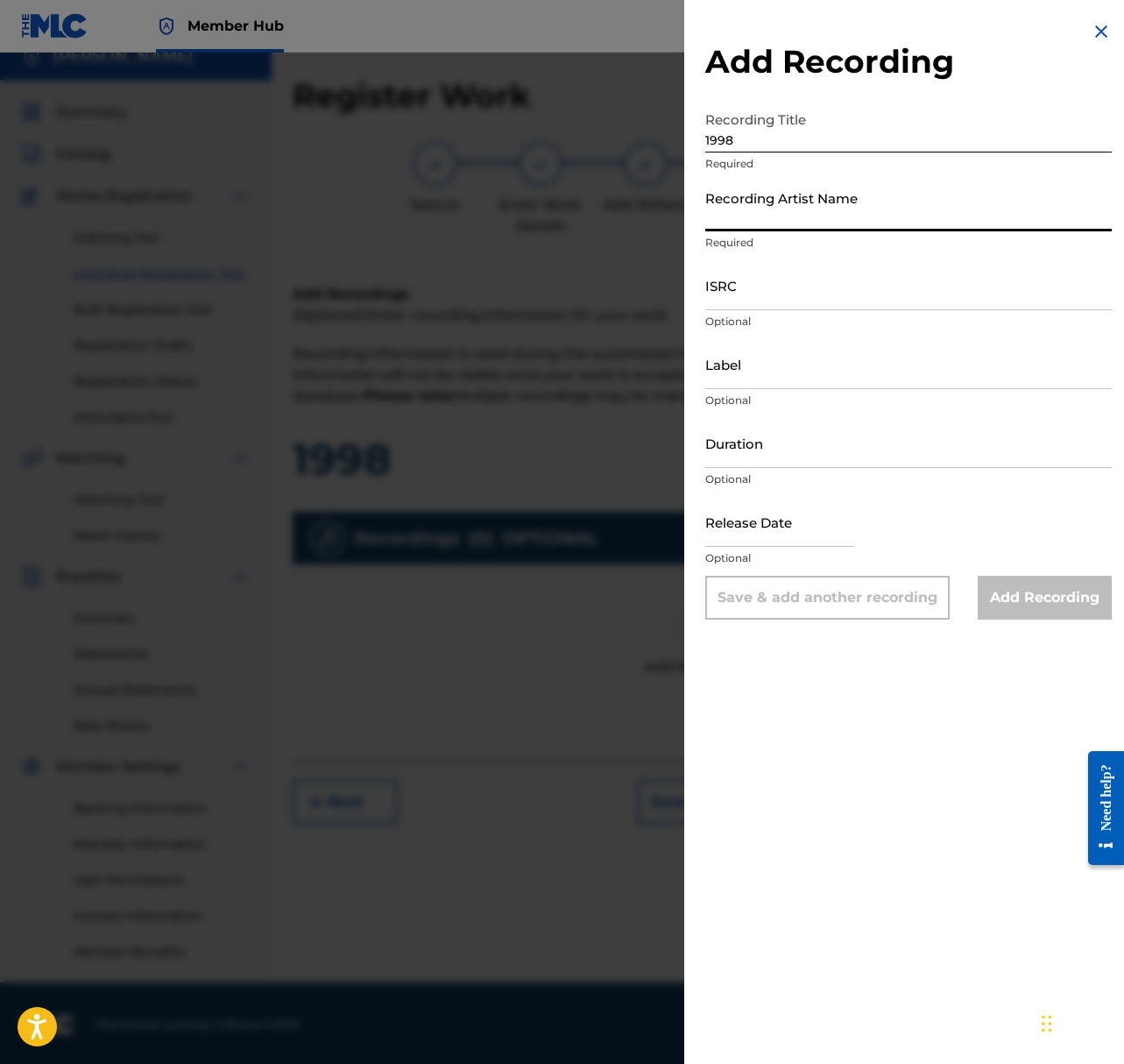
click at [838, 210] on input "Recording Artist Name" at bounding box center [909, 205] width 407 height 50
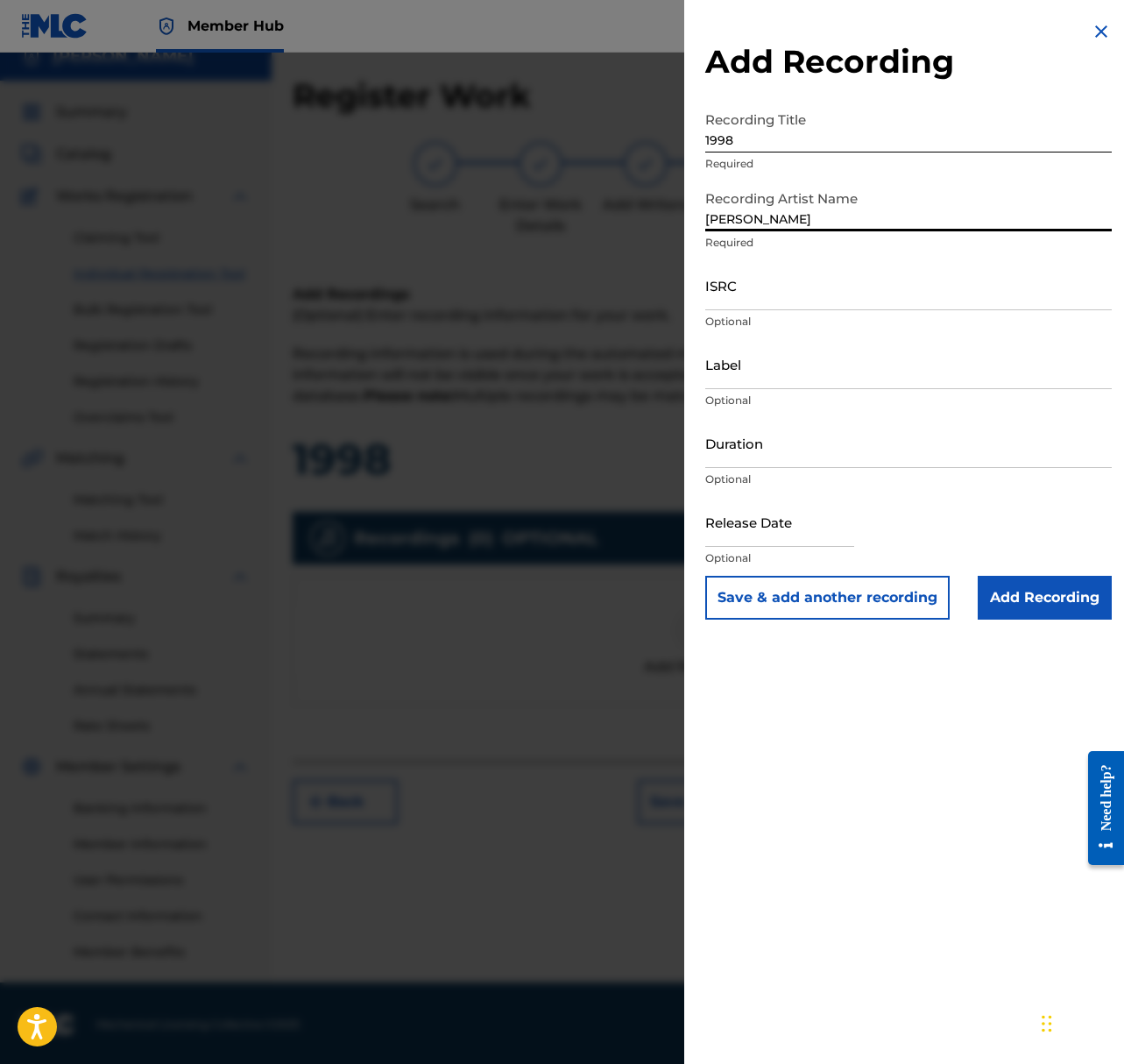
type input "Shepard"
click at [767, 299] on input "ISRC" at bounding box center [909, 285] width 407 height 50
paste input "QZS632331055"
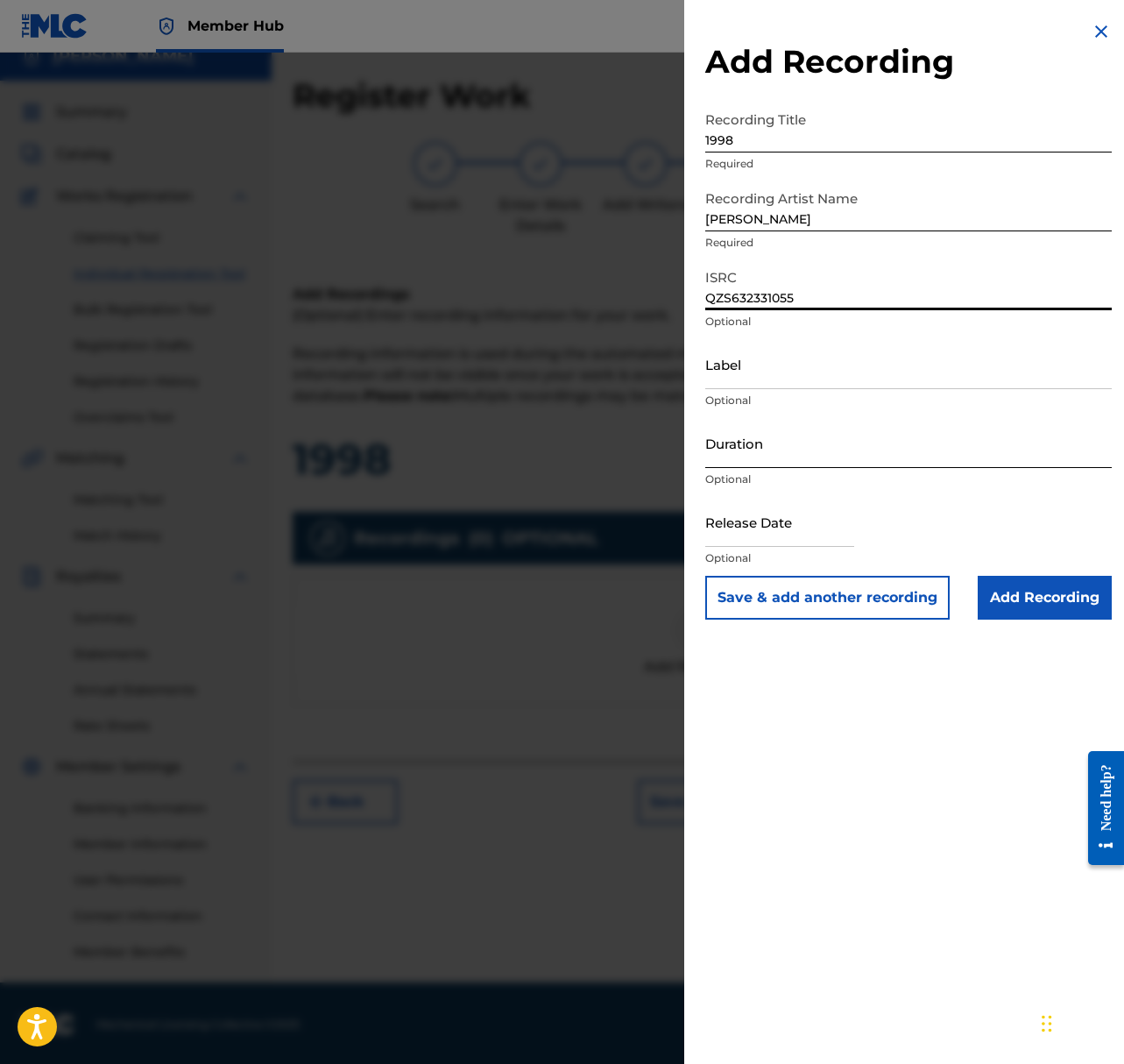
type input "QZS632331055"
click at [832, 445] on input "Duration" at bounding box center [909, 442] width 407 height 50
type input "02:08"
select select "8"
select select "2025"
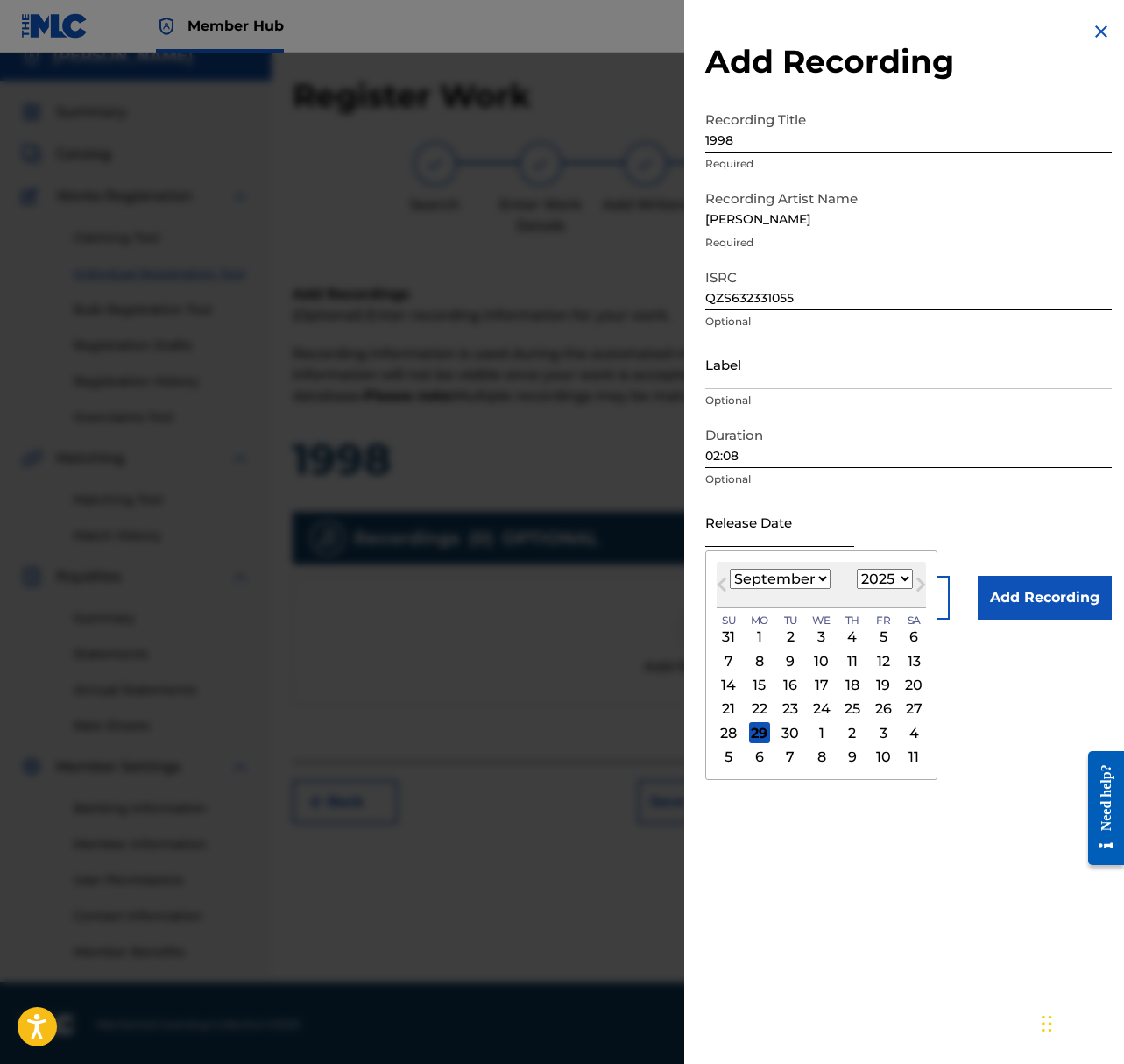
click at [809, 531] on input "text" at bounding box center [780, 521] width 149 height 50
click at [801, 571] on select "January February March April May June July August September October November De…" at bounding box center [780, 578] width 101 height 21
click at [794, 579] on select "January February March April May June July August September October November De…" at bounding box center [780, 578] width 101 height 21
select select "2"
click at [730, 568] on select "January February March April May June July August September October November De…" at bounding box center [780, 578] width 101 height 21
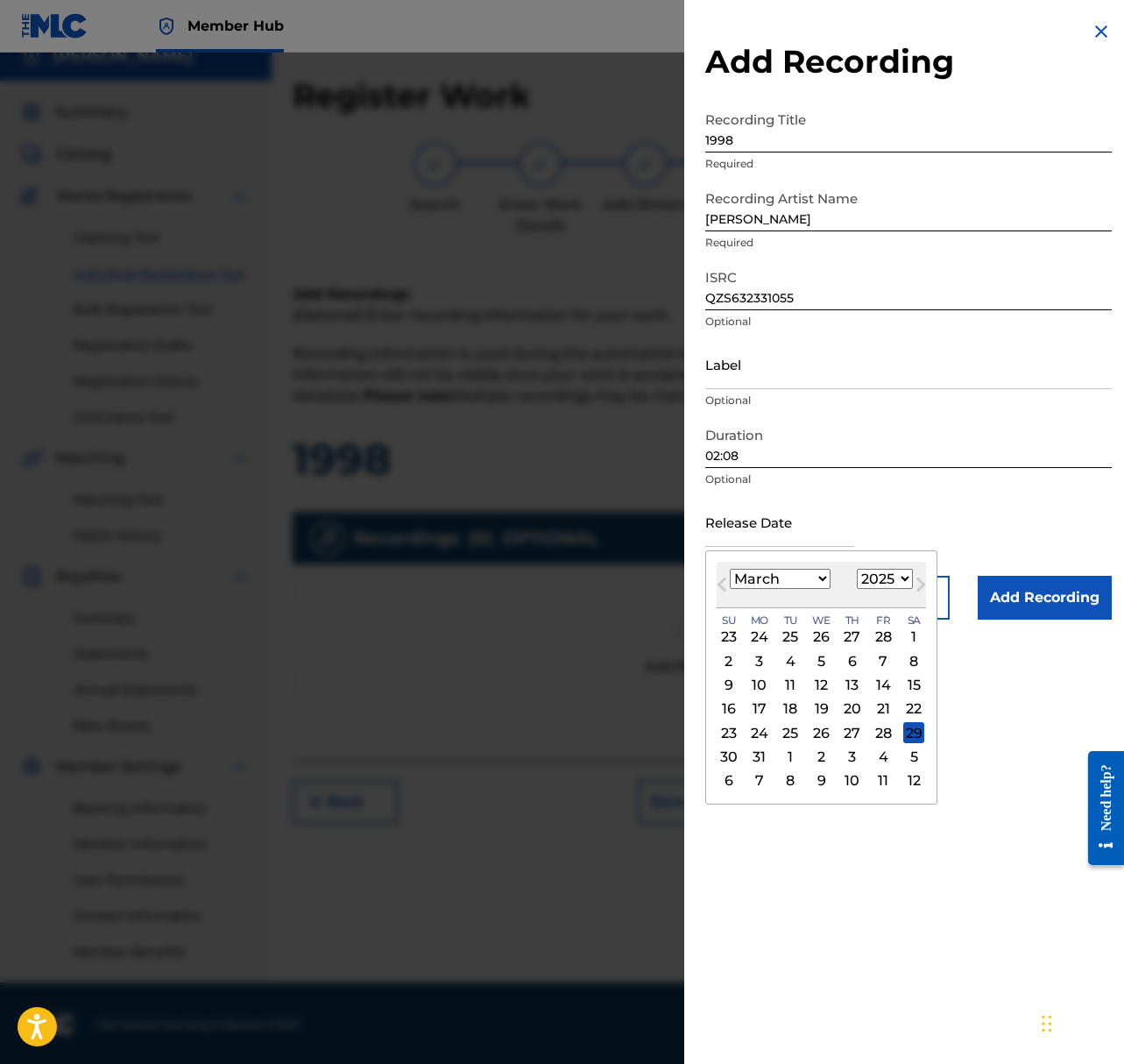
click at [769, 752] on div "31" at bounding box center [760, 757] width 22 height 22
type input "March 31 2025"
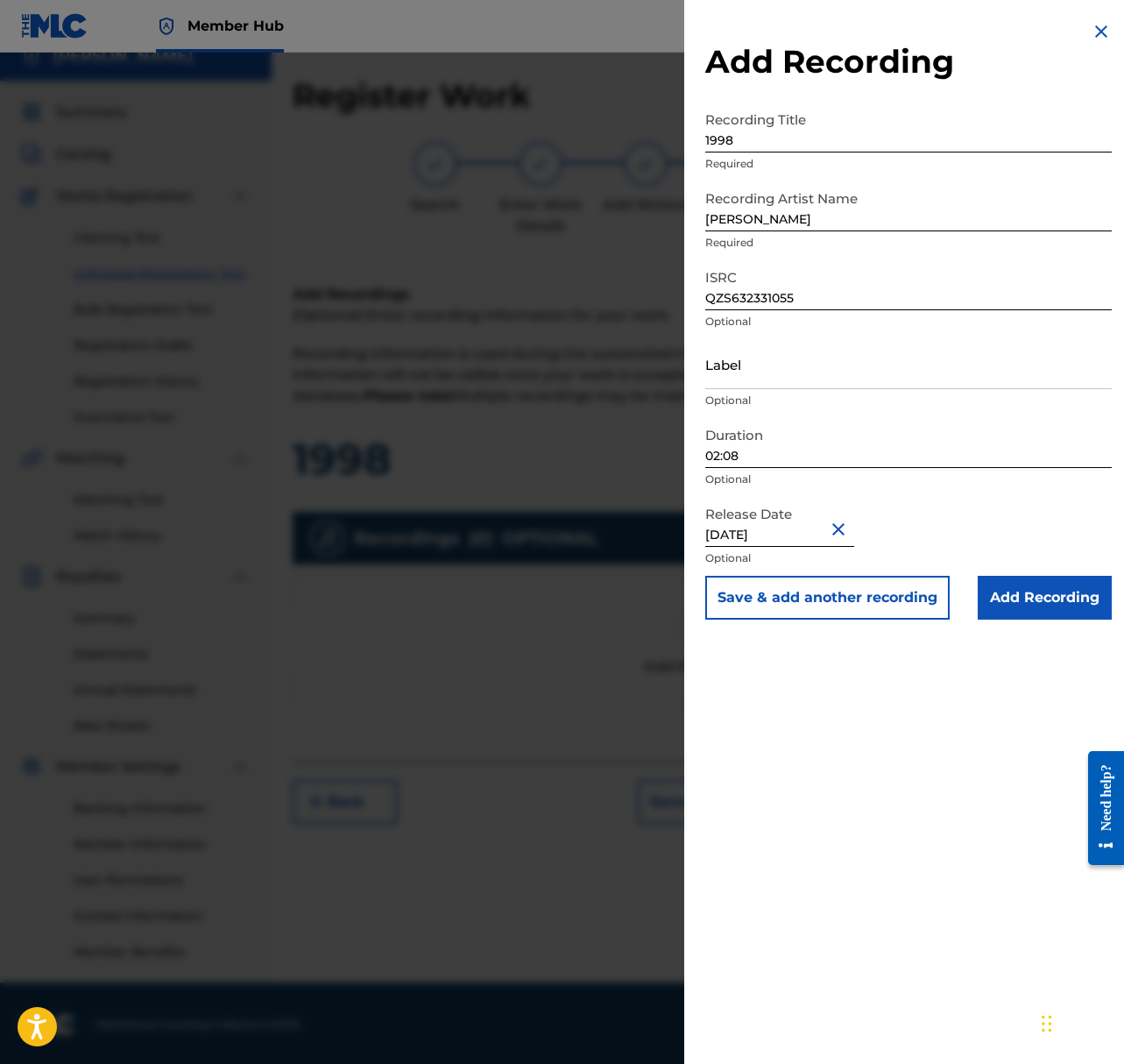
click at [806, 532] on input "March 31 2025" at bounding box center [780, 521] width 149 height 50
select select "2"
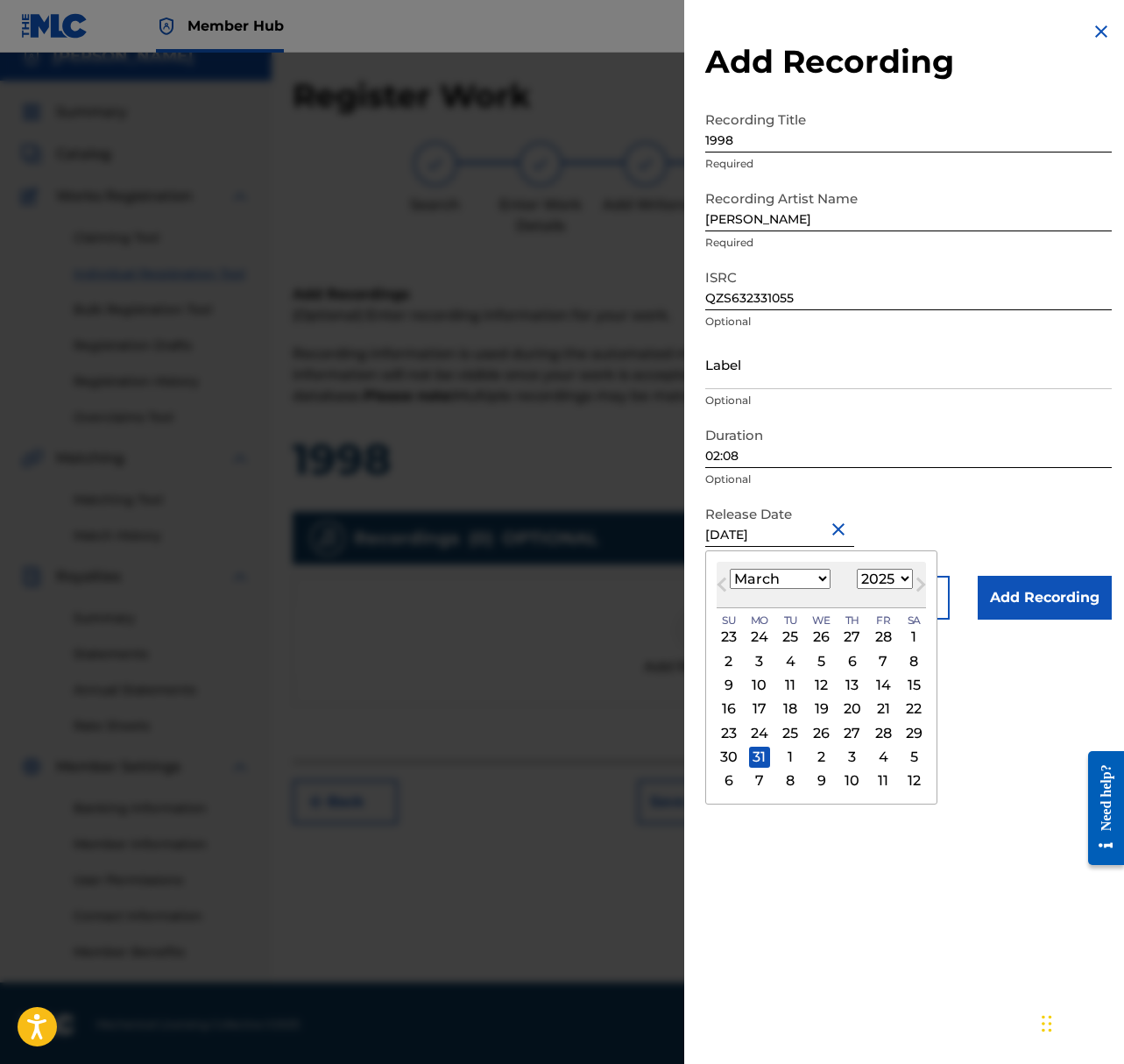
click at [870, 575] on select "1899 1900 1901 1902 1903 1904 1905 1906 1907 1908 1909 1910 1911 1912 1913 1914…" at bounding box center [884, 578] width 56 height 21
select select "2023"
click at [857, 568] on select "1899 1900 1901 1902 1903 1904 1905 1906 1907 1908 1909 1910 1911 1912 1913 1914…" at bounding box center [884, 578] width 56 height 21
click at [883, 730] on div "31" at bounding box center [883, 732] width 22 height 22
type input "March 31 2023"
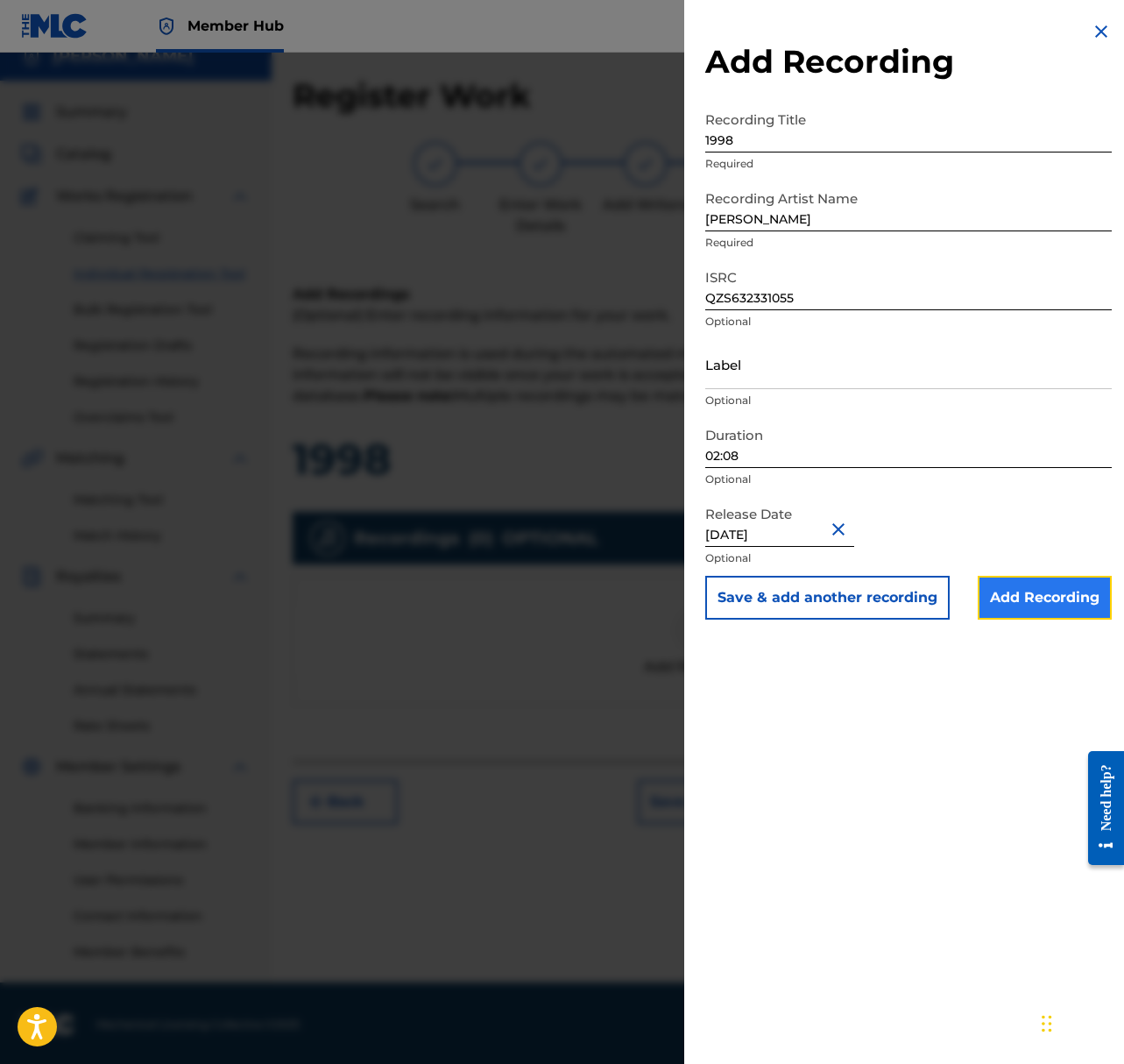
click at [1012, 612] on input "Add Recording" at bounding box center [1045, 598] width 134 height 44
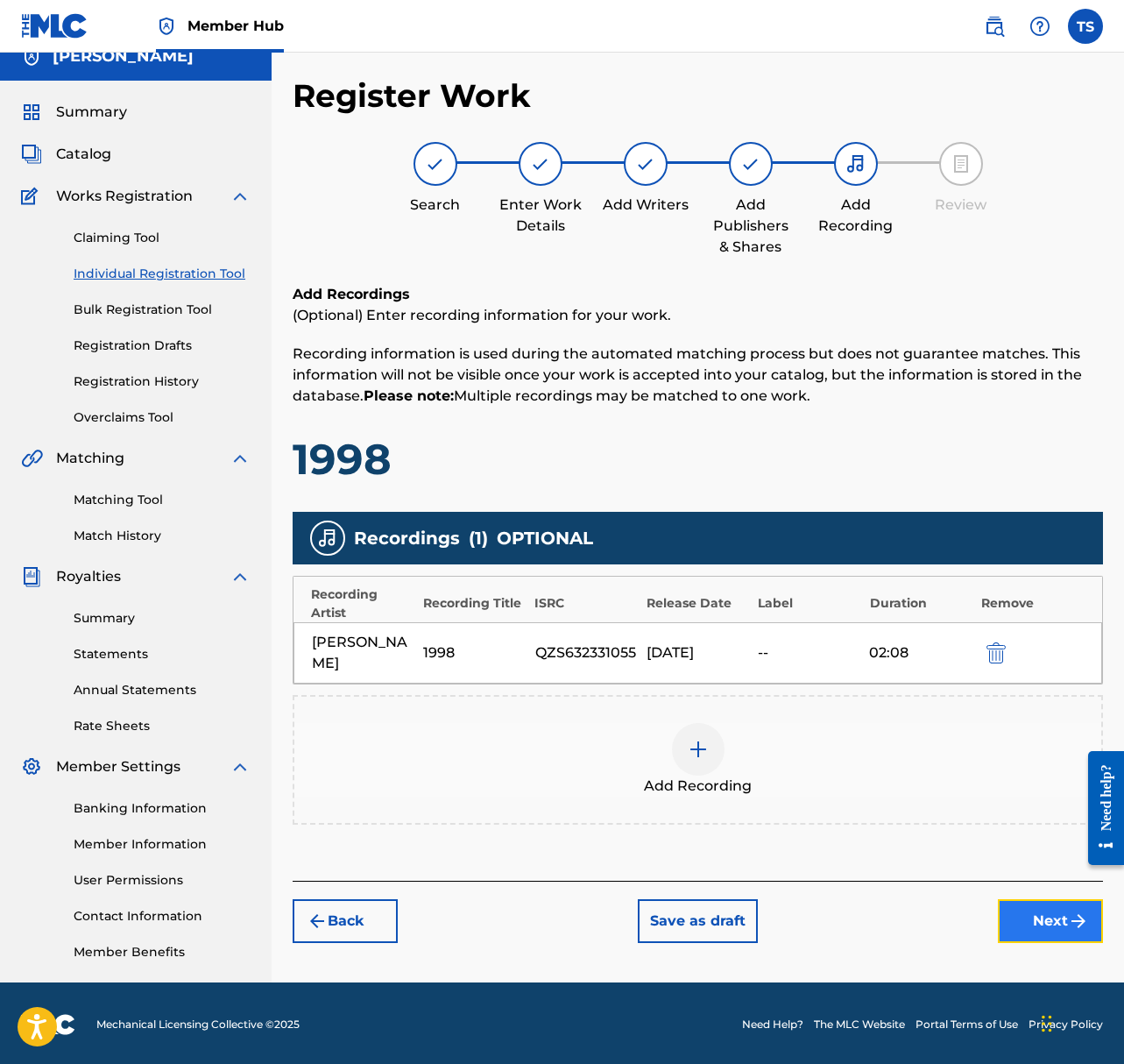
click at [1048, 899] on button "Next" at bounding box center [1051, 920] width 106 height 44
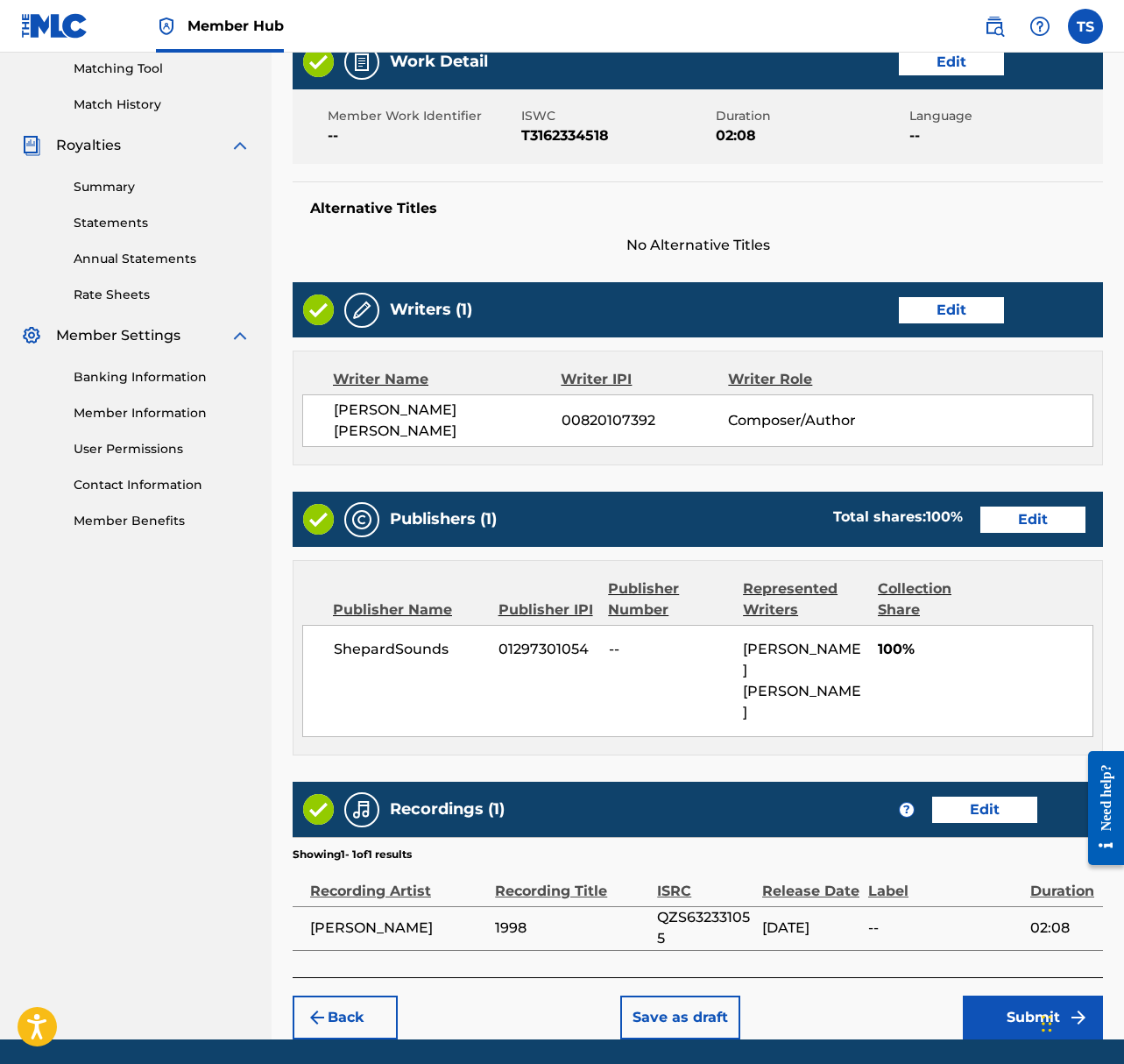
scroll to position [459, 0]
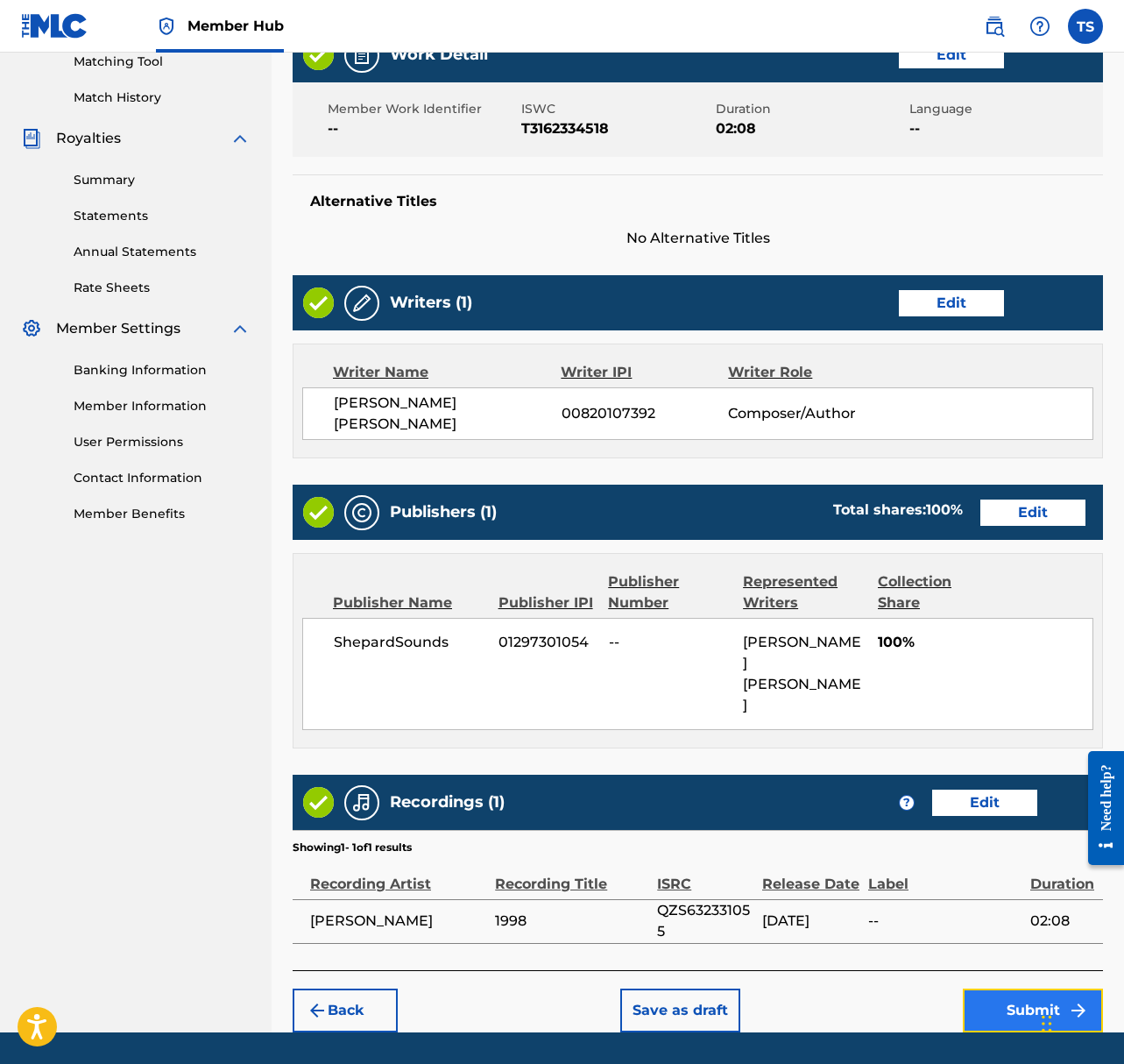
click at [997, 989] on button "Submit" at bounding box center [1033, 1010] width 140 height 44
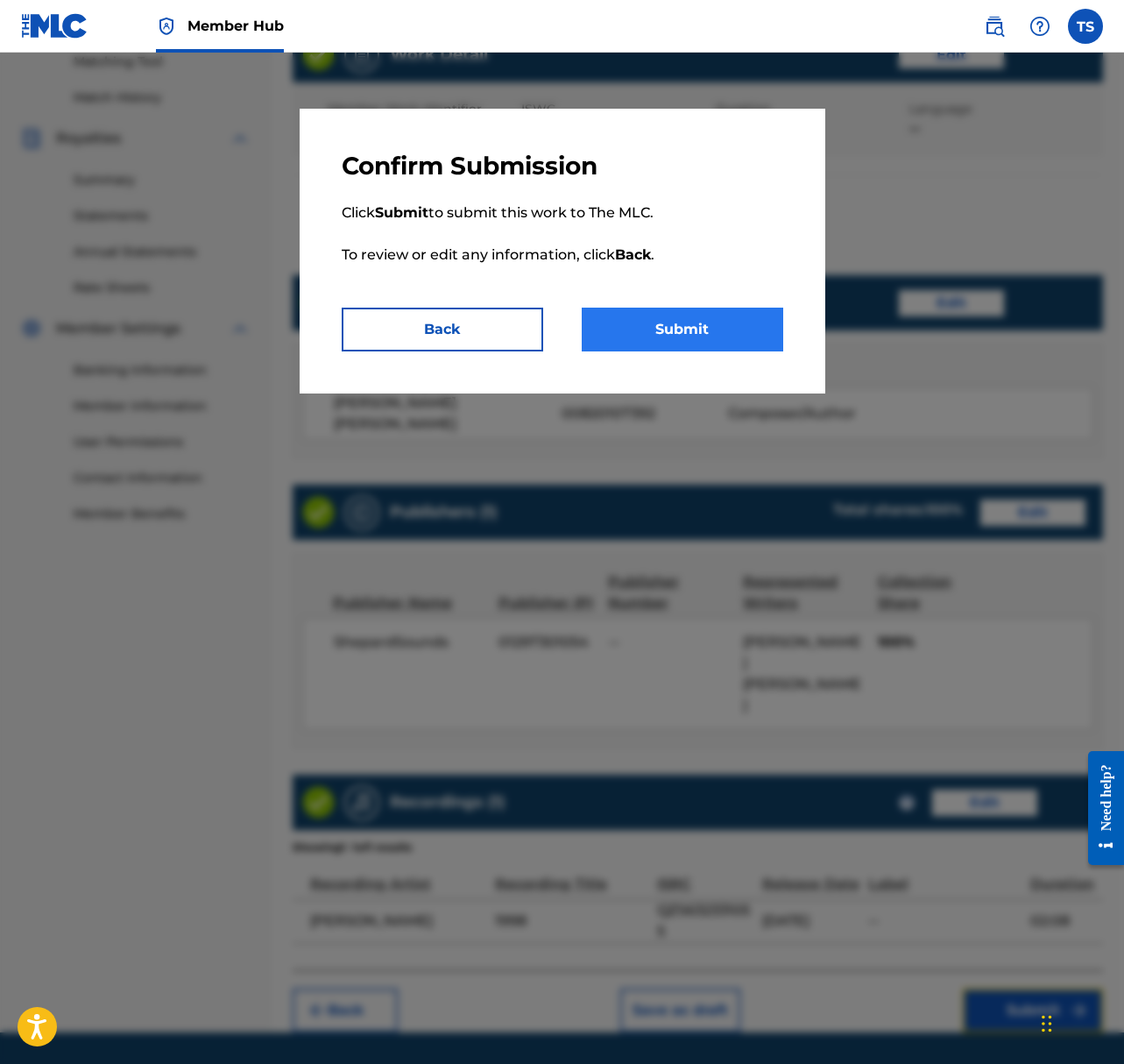
scroll to position [456, 0]
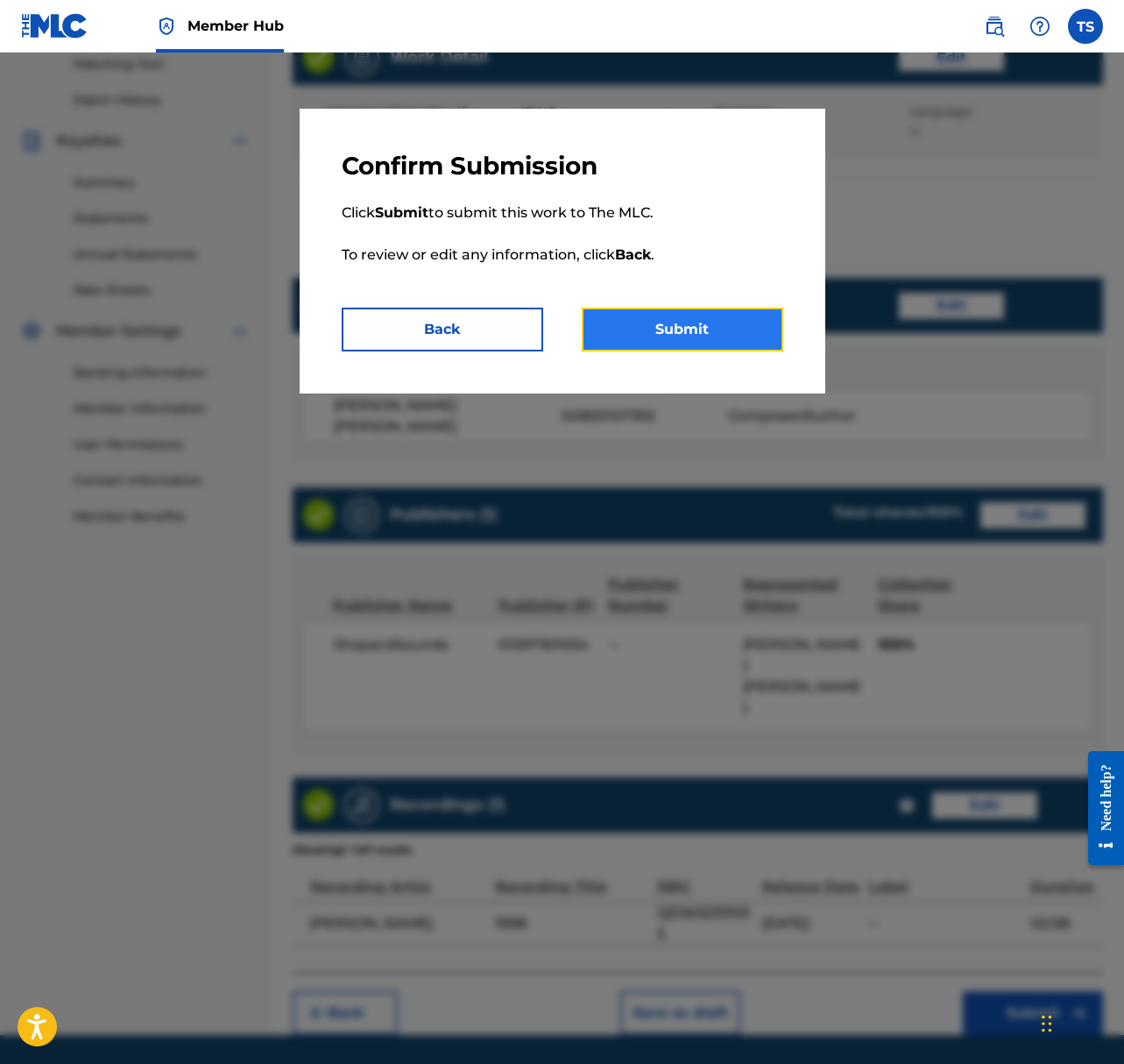
click at [742, 337] on button "Submit" at bounding box center [683, 329] width 202 height 44
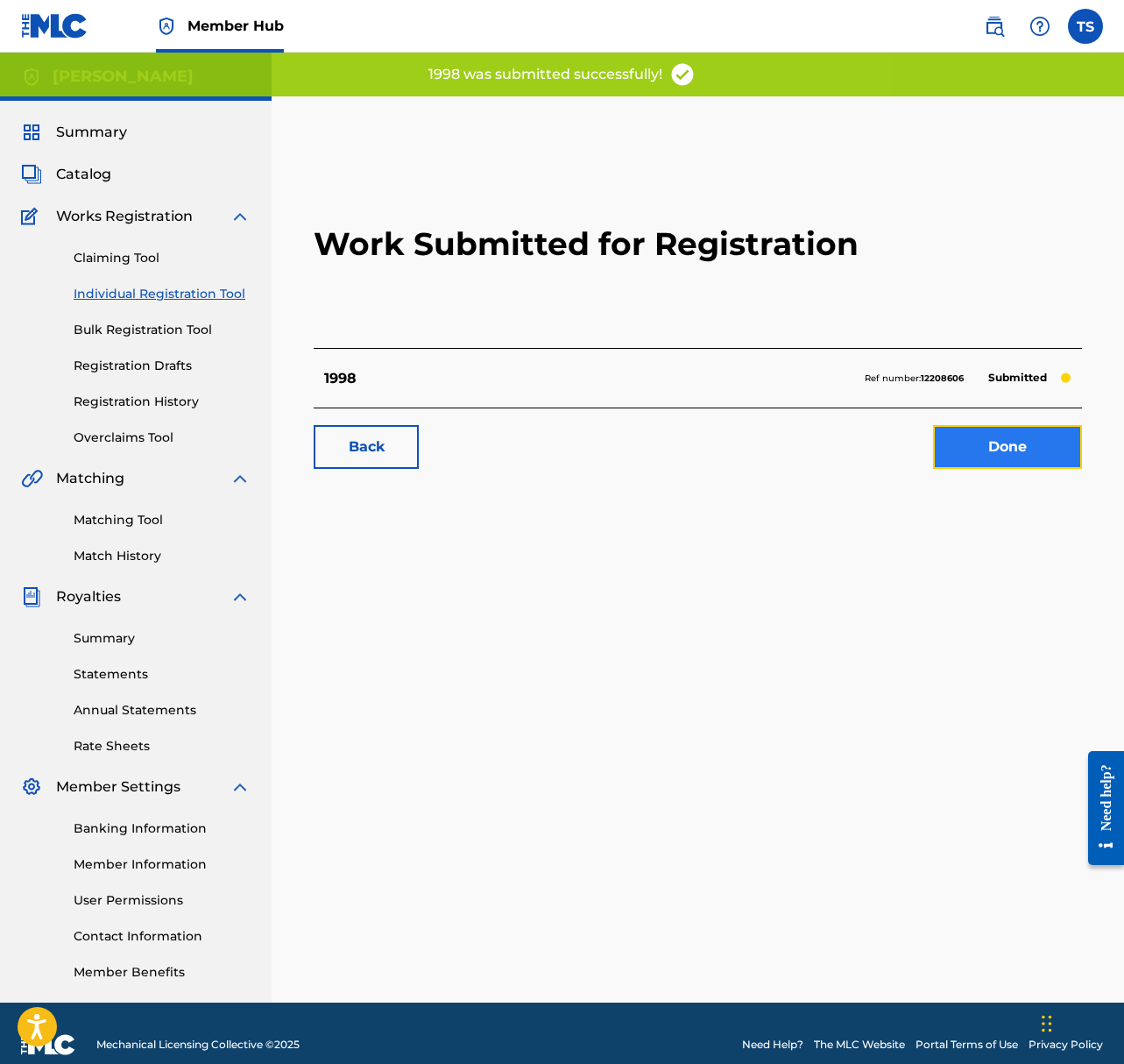
click at [966, 456] on link "Done" at bounding box center [1008, 447] width 149 height 44
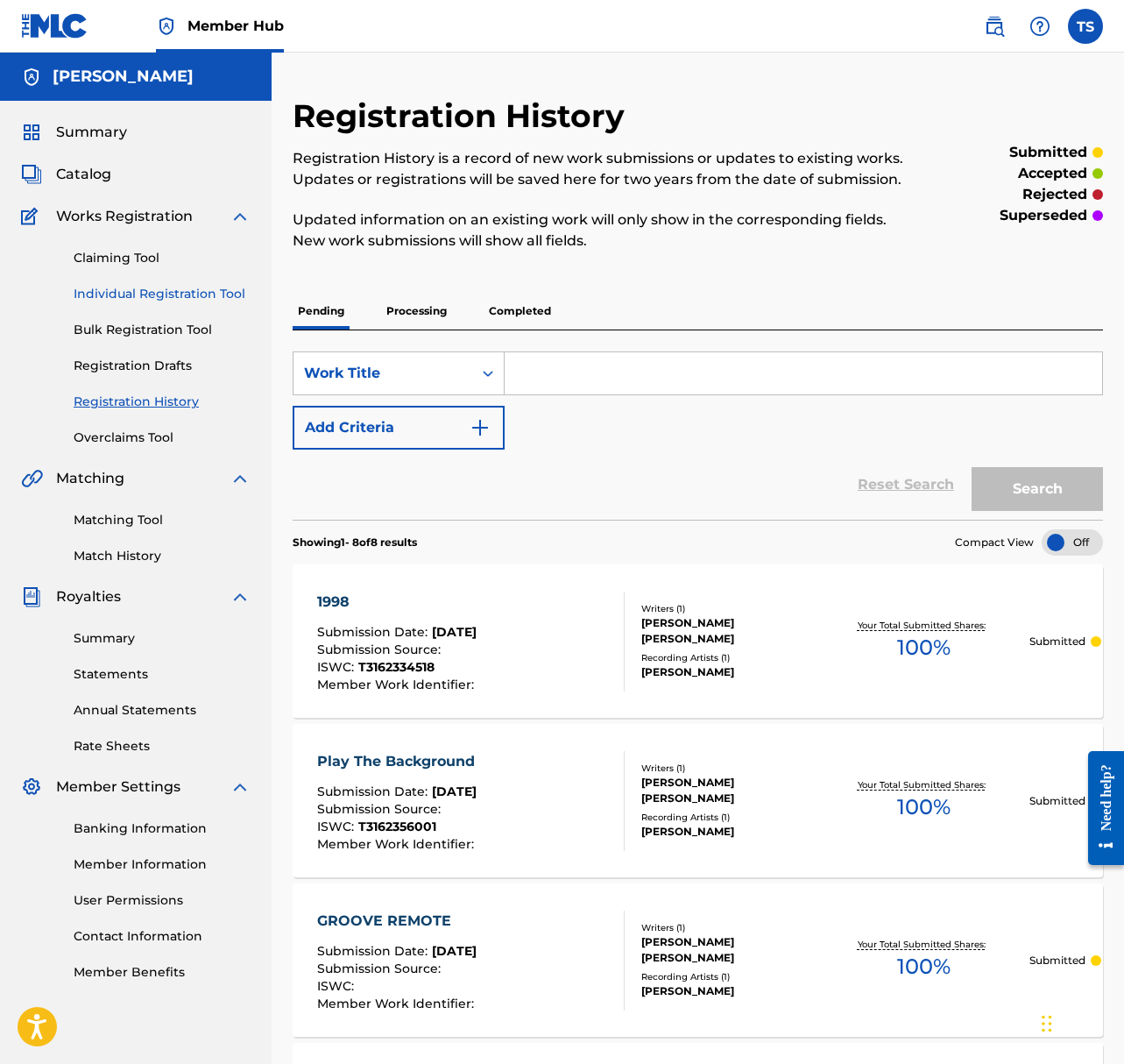
click at [188, 292] on link "Individual Registration Tool" at bounding box center [161, 293] width 177 height 19
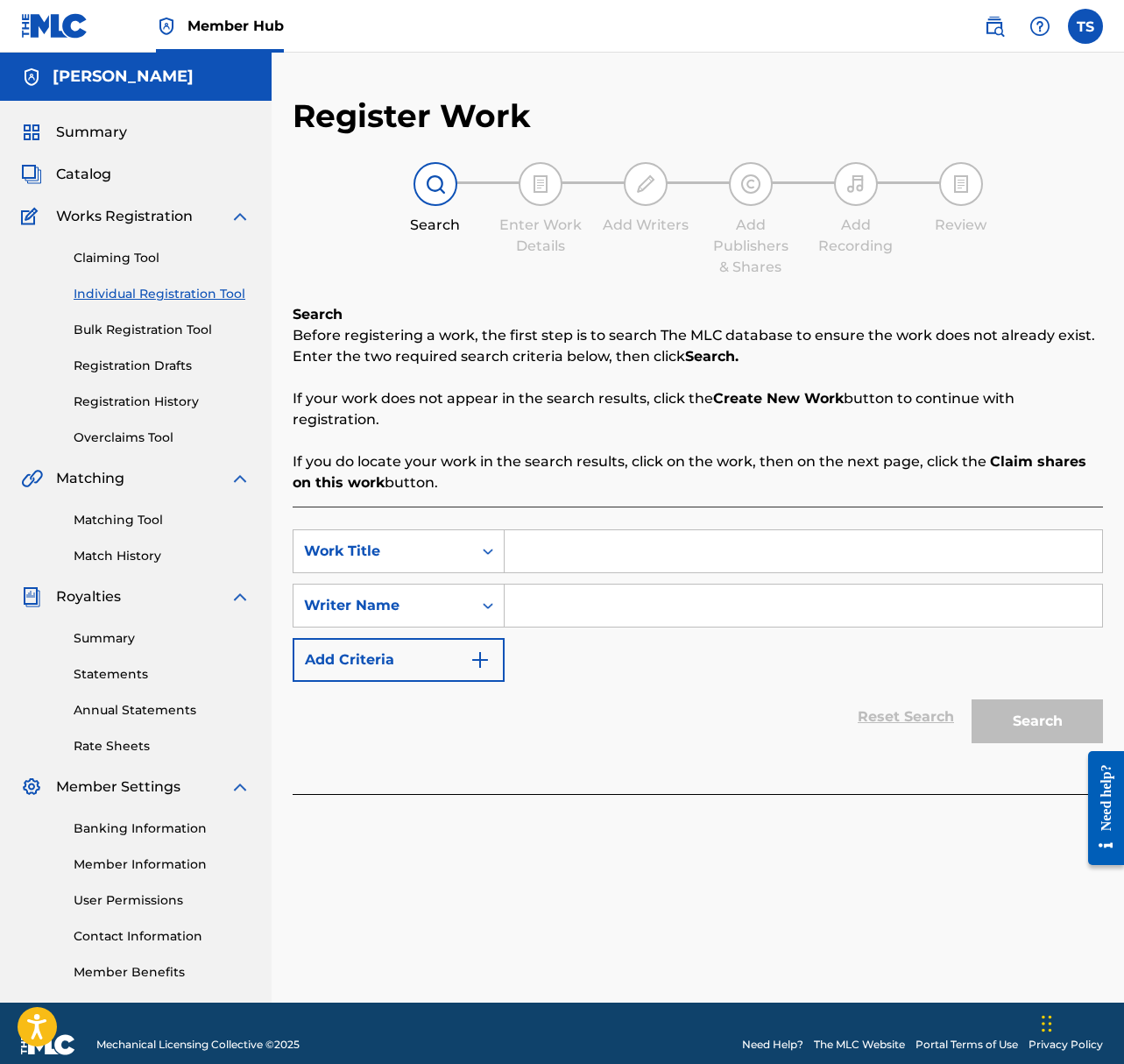
click at [573, 542] on input "Search Form" at bounding box center [803, 551] width 598 height 42
type input "Consider It Done"
click at [595, 606] on input "Search Form" at bounding box center [803, 605] width 598 height 42
type input "t"
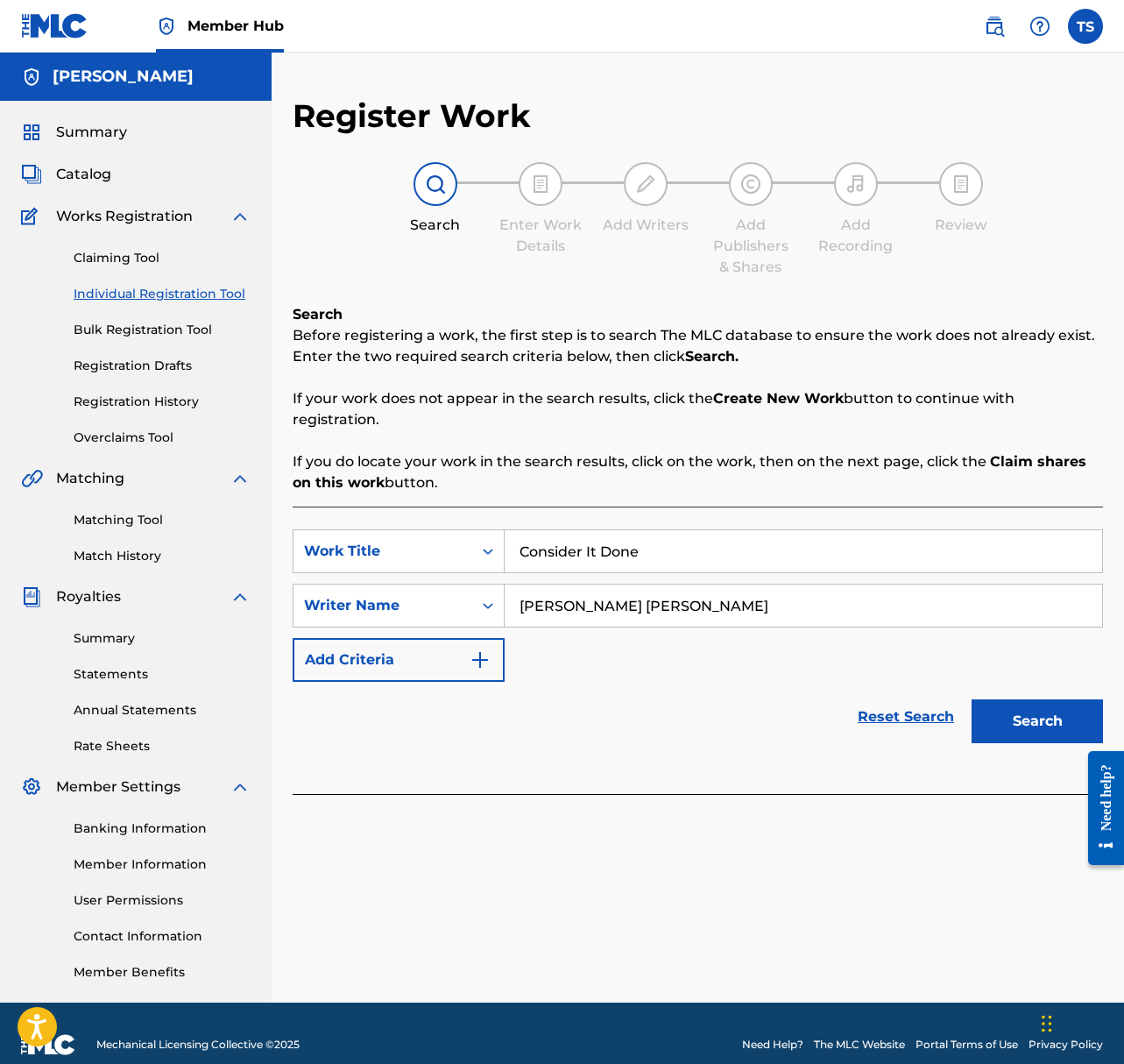
type input "Taylor Jon Shepard"
click at [972, 699] on button "Search" at bounding box center [1038, 721] width 131 height 44
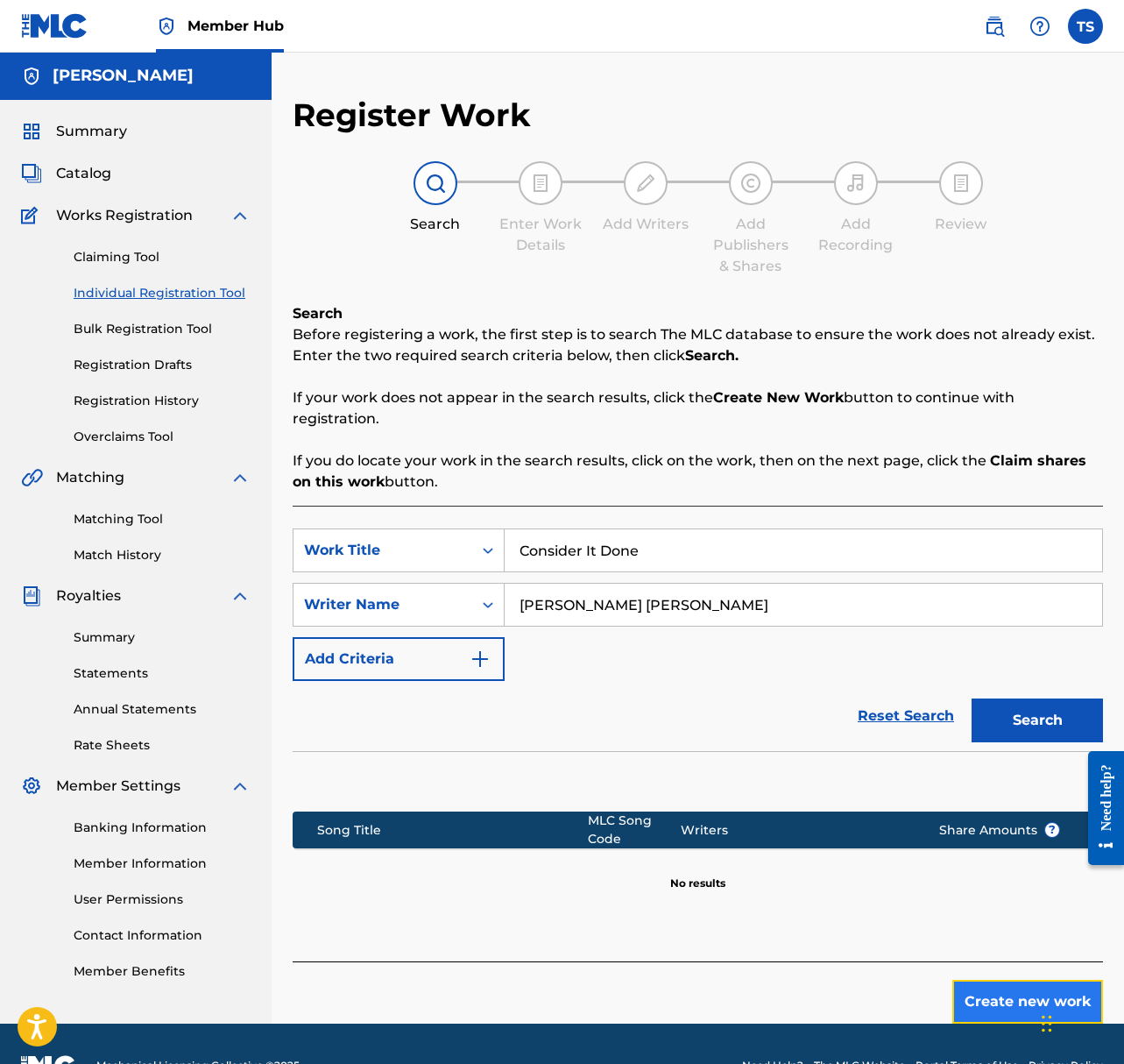
scroll to position [1, 0]
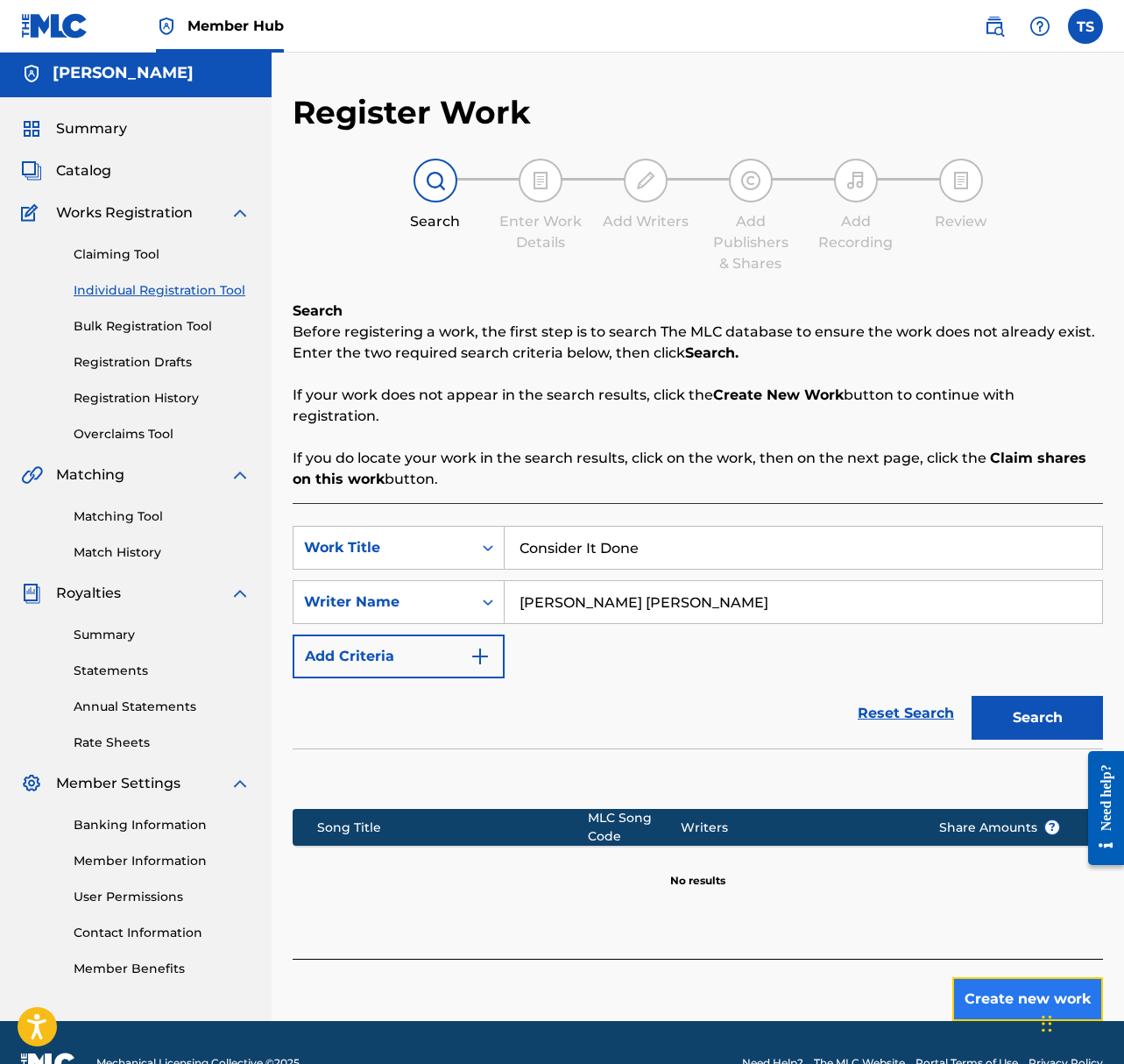
click at [985, 1002] on button "Create new work" at bounding box center [1028, 998] width 151 height 44
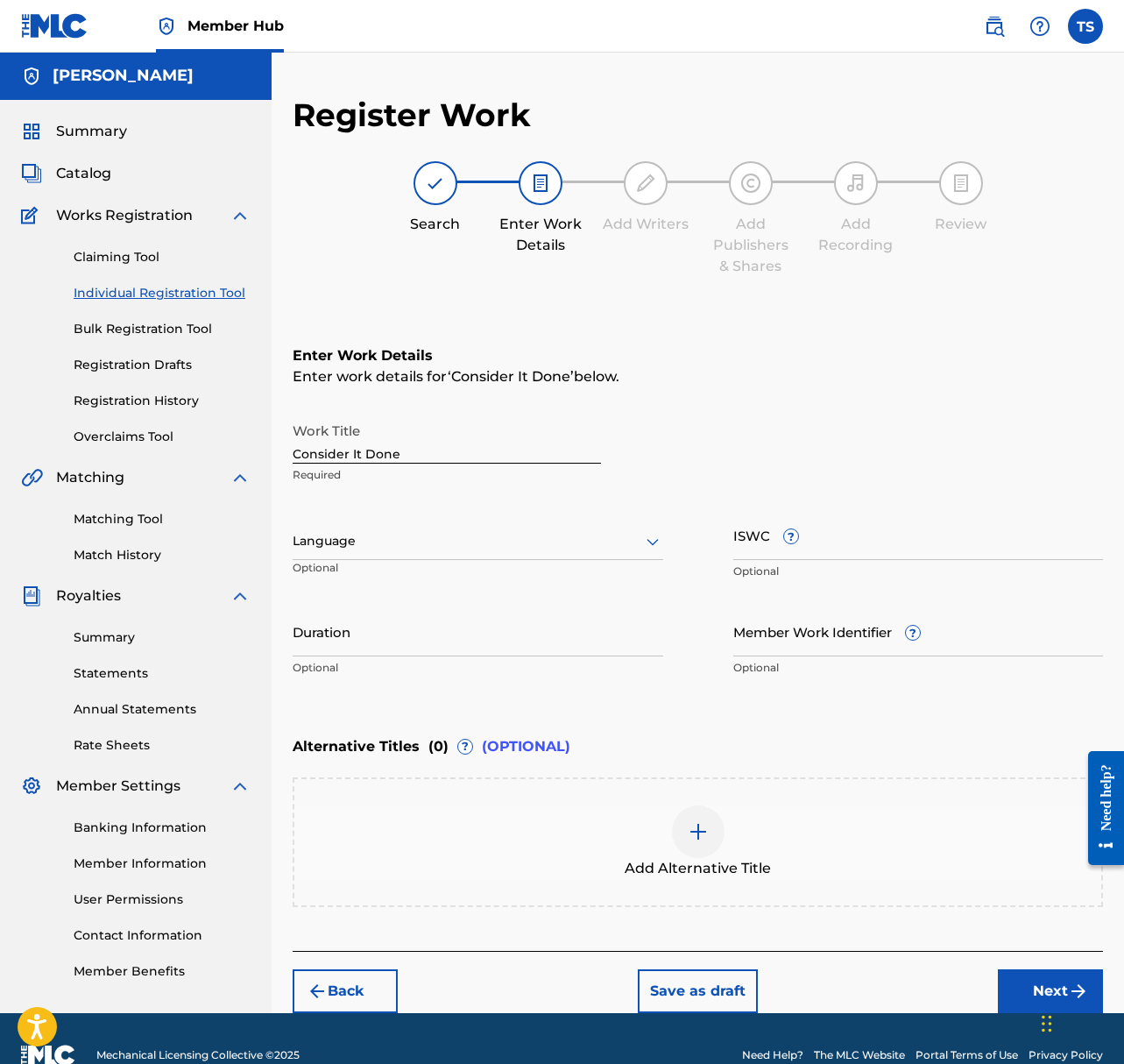
scroll to position [0, 0]
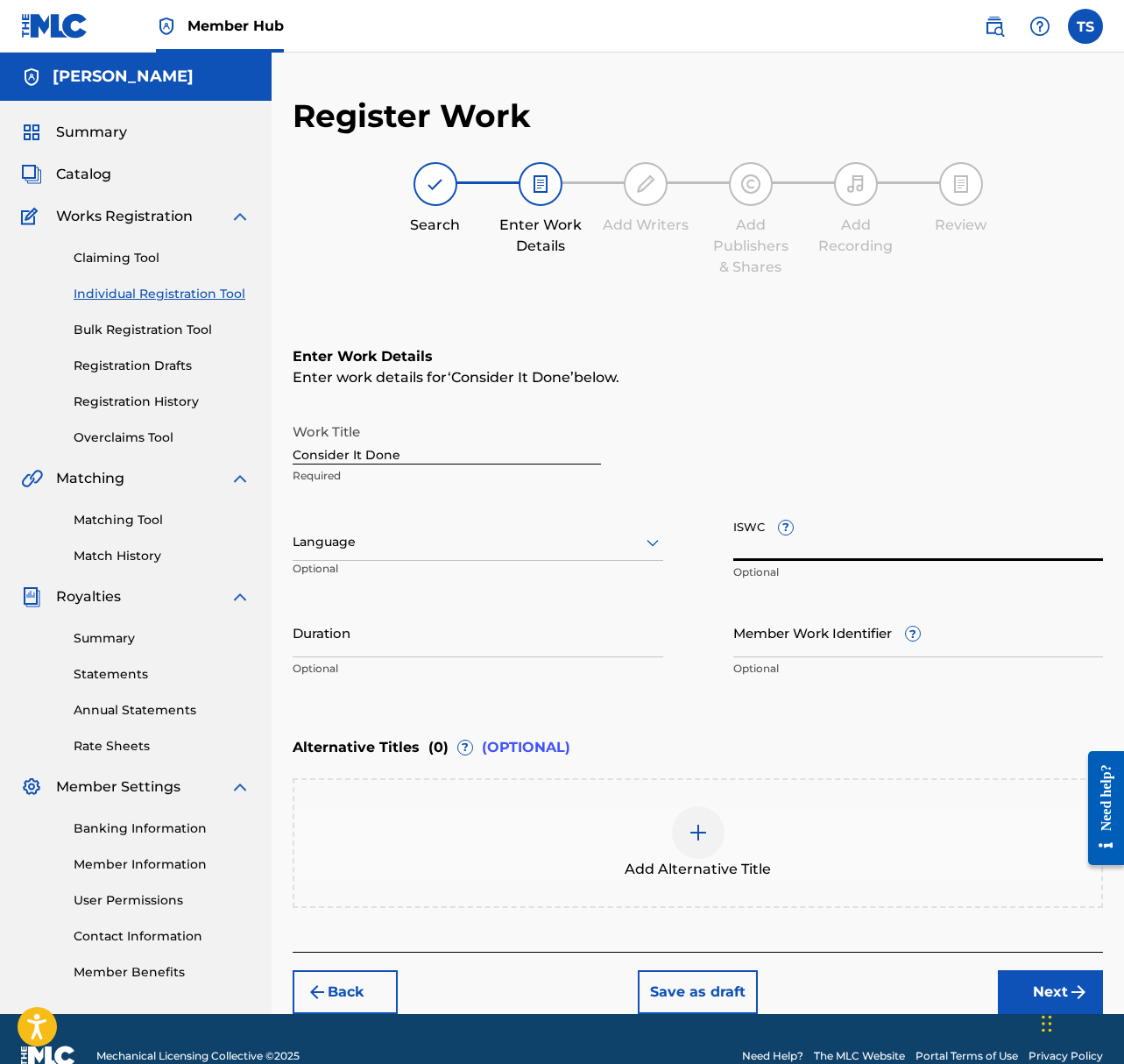
click at [879, 545] on input "ISWC ?" at bounding box center [919, 535] width 371 height 50
paste input "T3162334767"
type input "T3162334767"
drag, startPoint x: 367, startPoint y: 611, endPoint x: 362, endPoint y: 632, distance: 21.6
click at [362, 628] on input "Duration" at bounding box center [477, 632] width 371 height 50
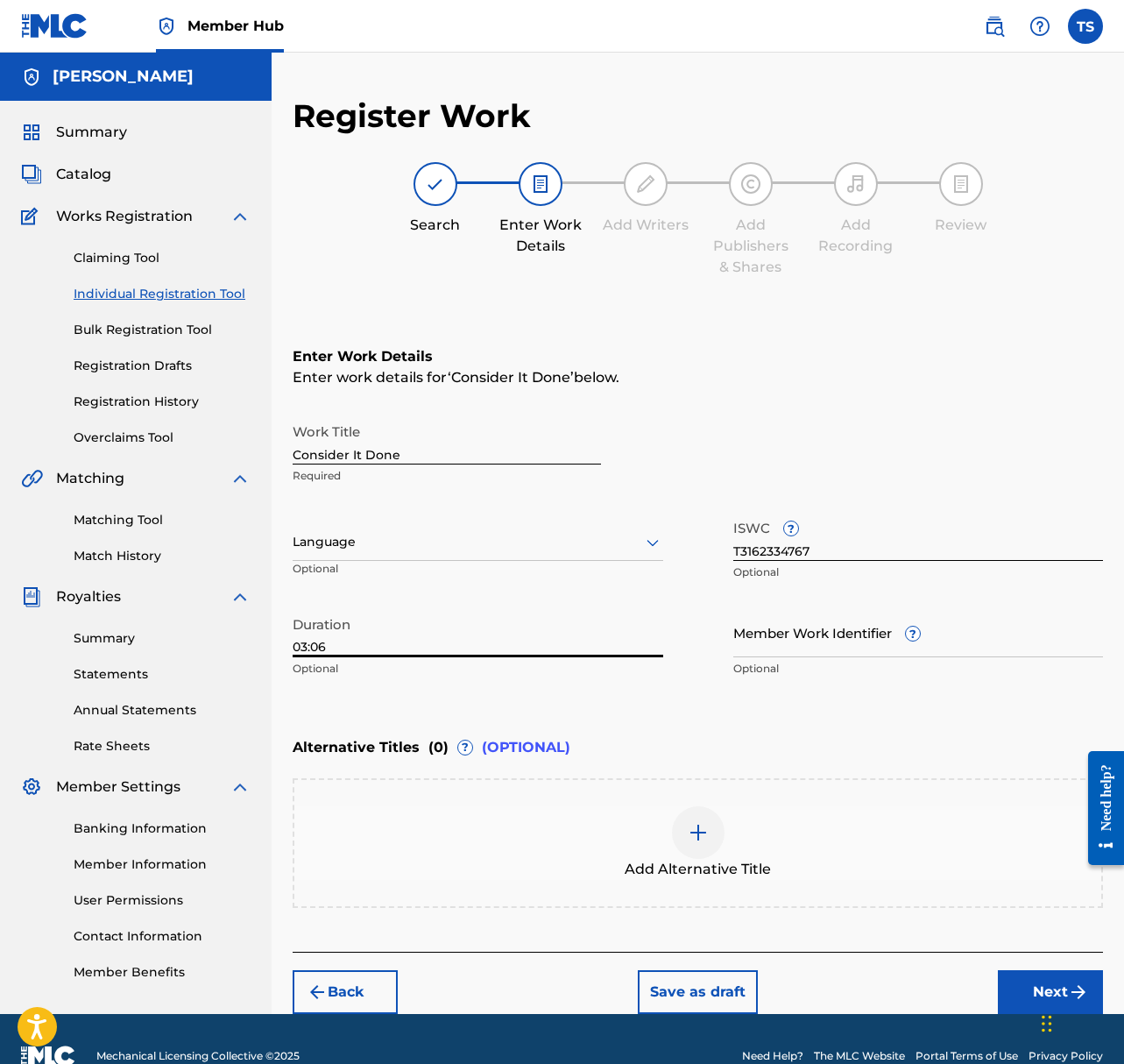
type input "03:06"
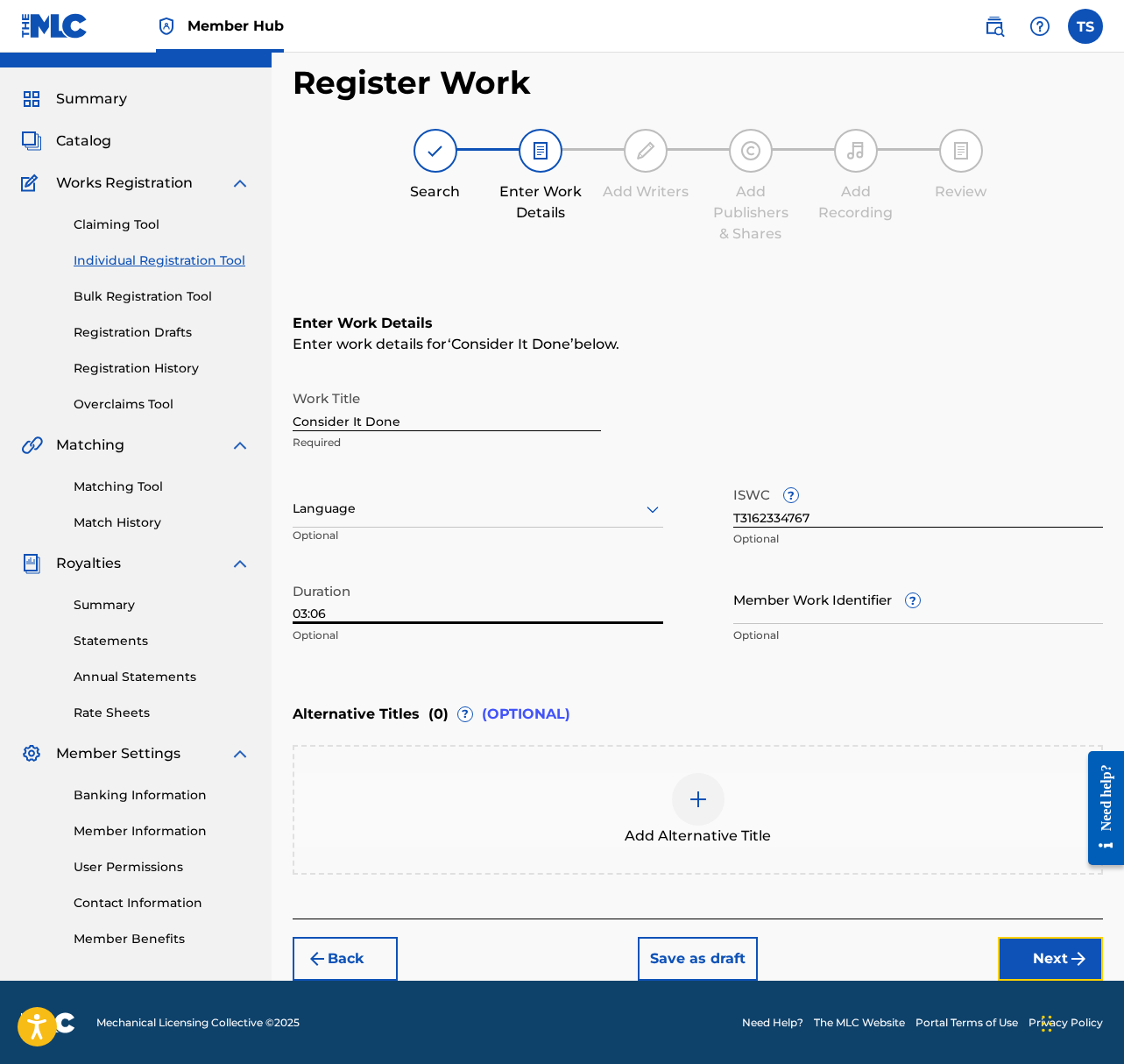
click at [1060, 953] on button "Next" at bounding box center [1051, 958] width 106 height 44
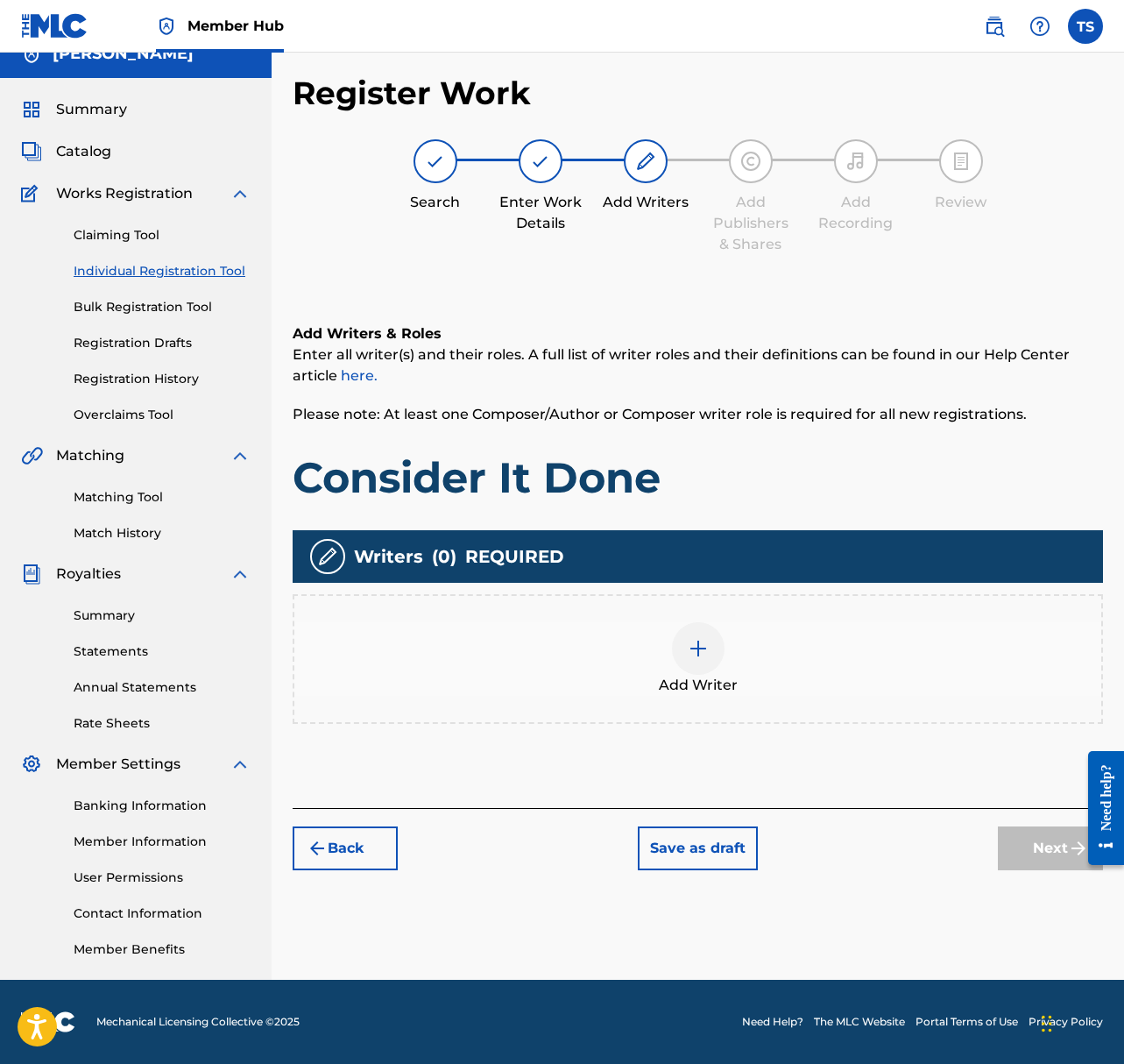
scroll to position [22, 0]
click at [678, 626] on div "Add Writer" at bounding box center [697, 658] width 807 height 73
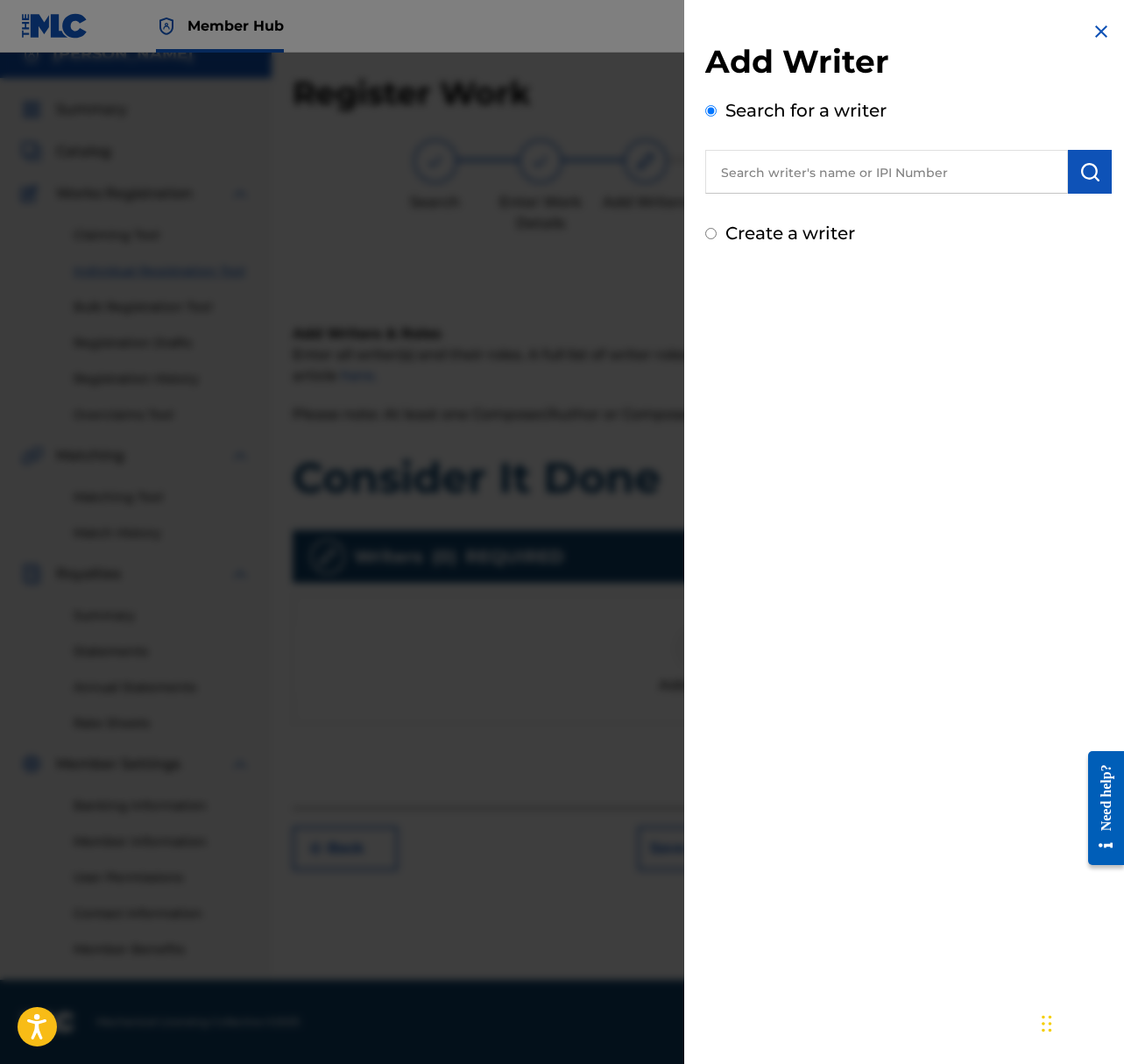
click at [860, 185] on input "text" at bounding box center [886, 171] width 363 height 44
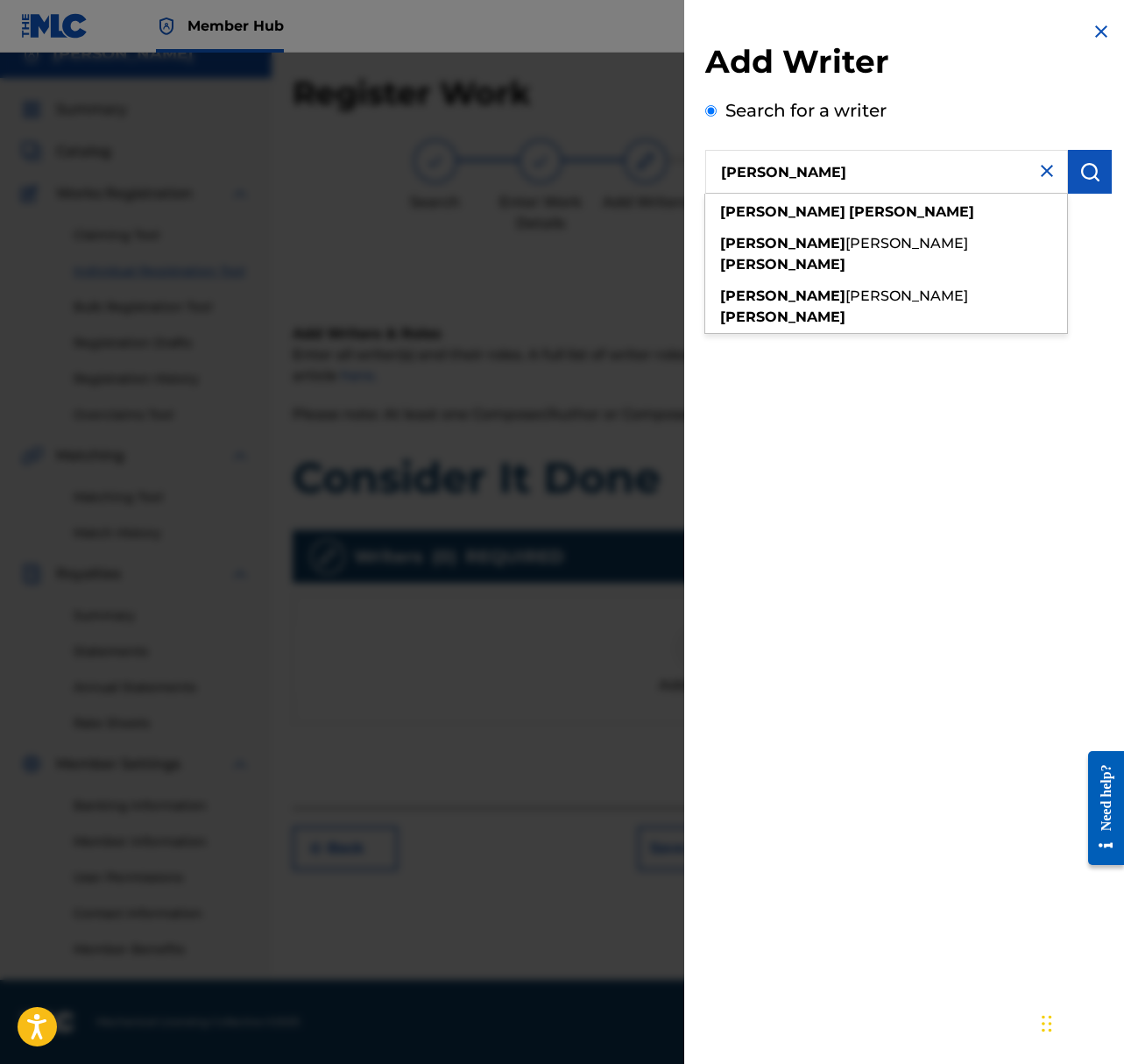
type input "Taylor Shepard"
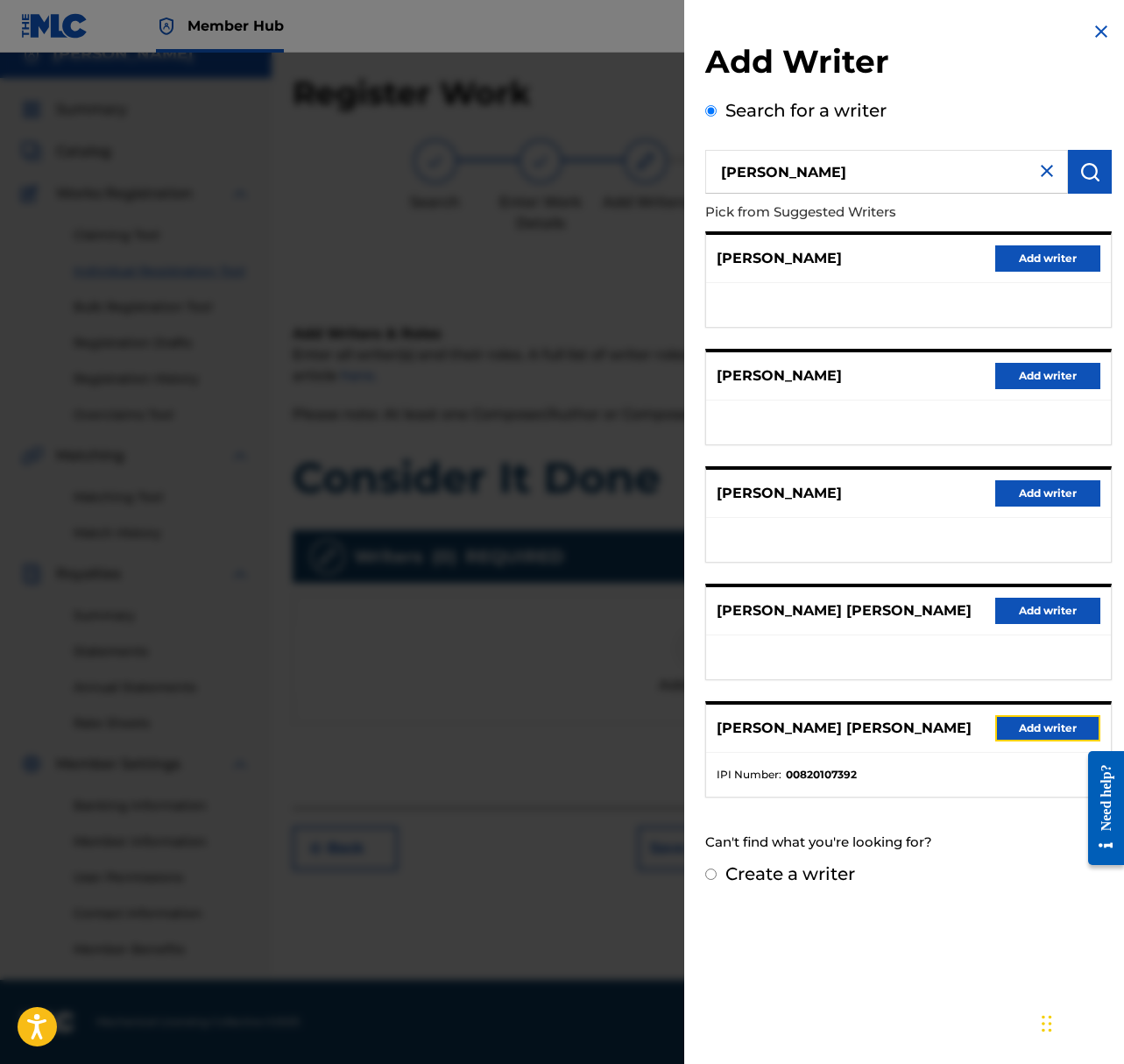
click at [1042, 721] on button "Add writer" at bounding box center [1049, 728] width 106 height 26
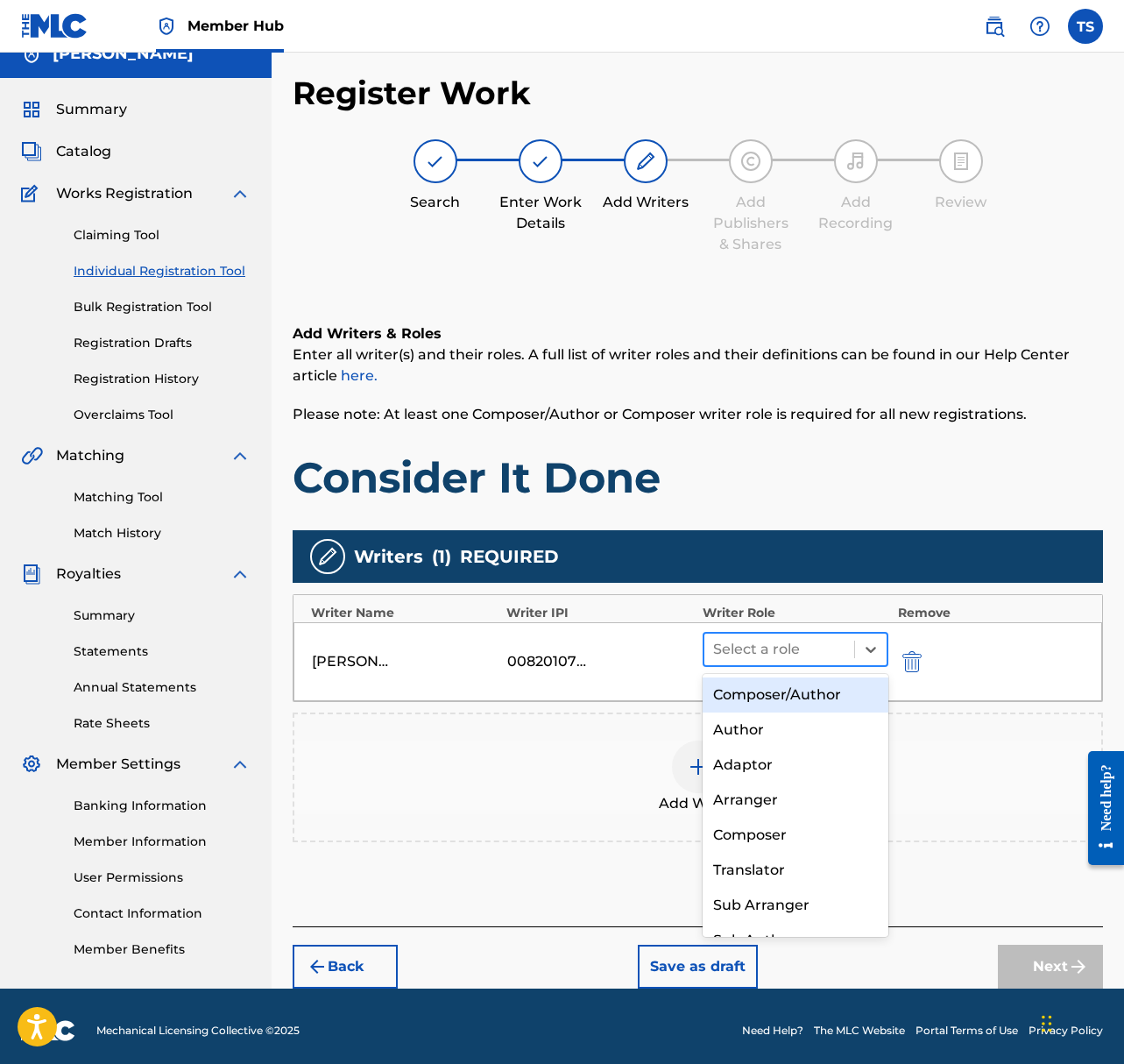
click at [815, 644] on div at bounding box center [780, 648] width 133 height 24
click at [855, 693] on div "Composer/Author" at bounding box center [796, 695] width 187 height 35
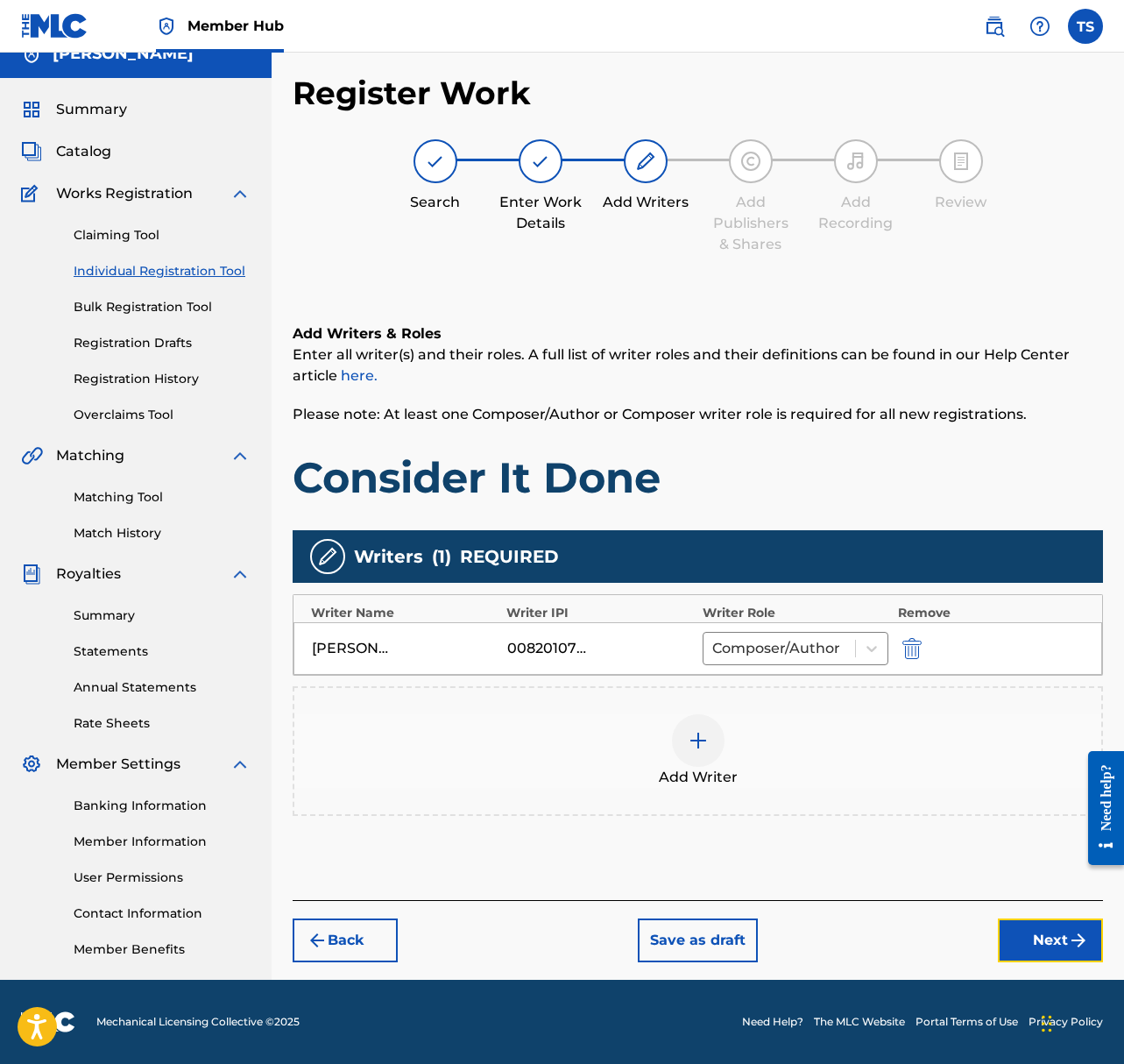
click at [1034, 941] on button "Next" at bounding box center [1051, 940] width 106 height 44
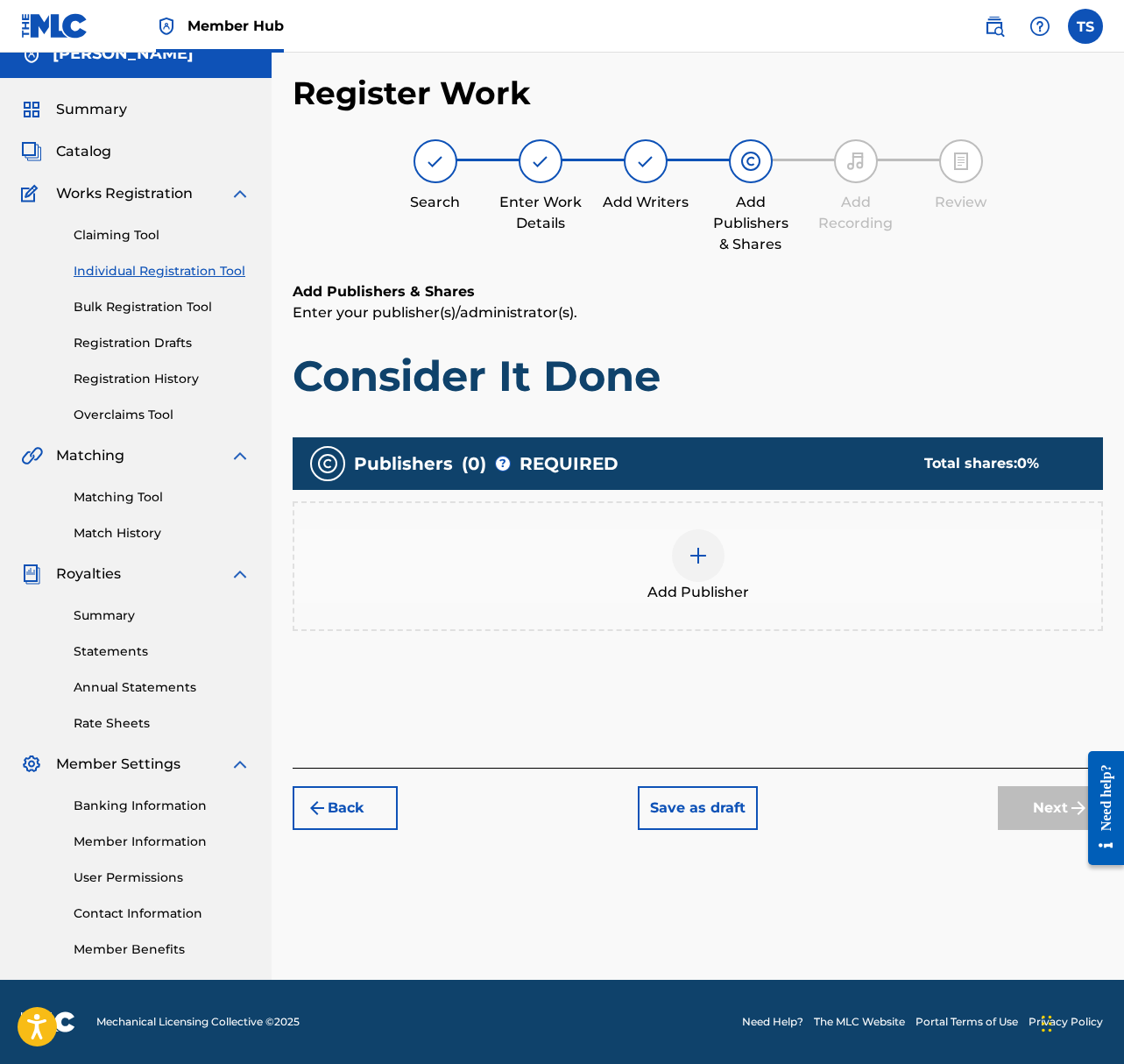
click at [710, 558] on div at bounding box center [698, 555] width 53 height 53
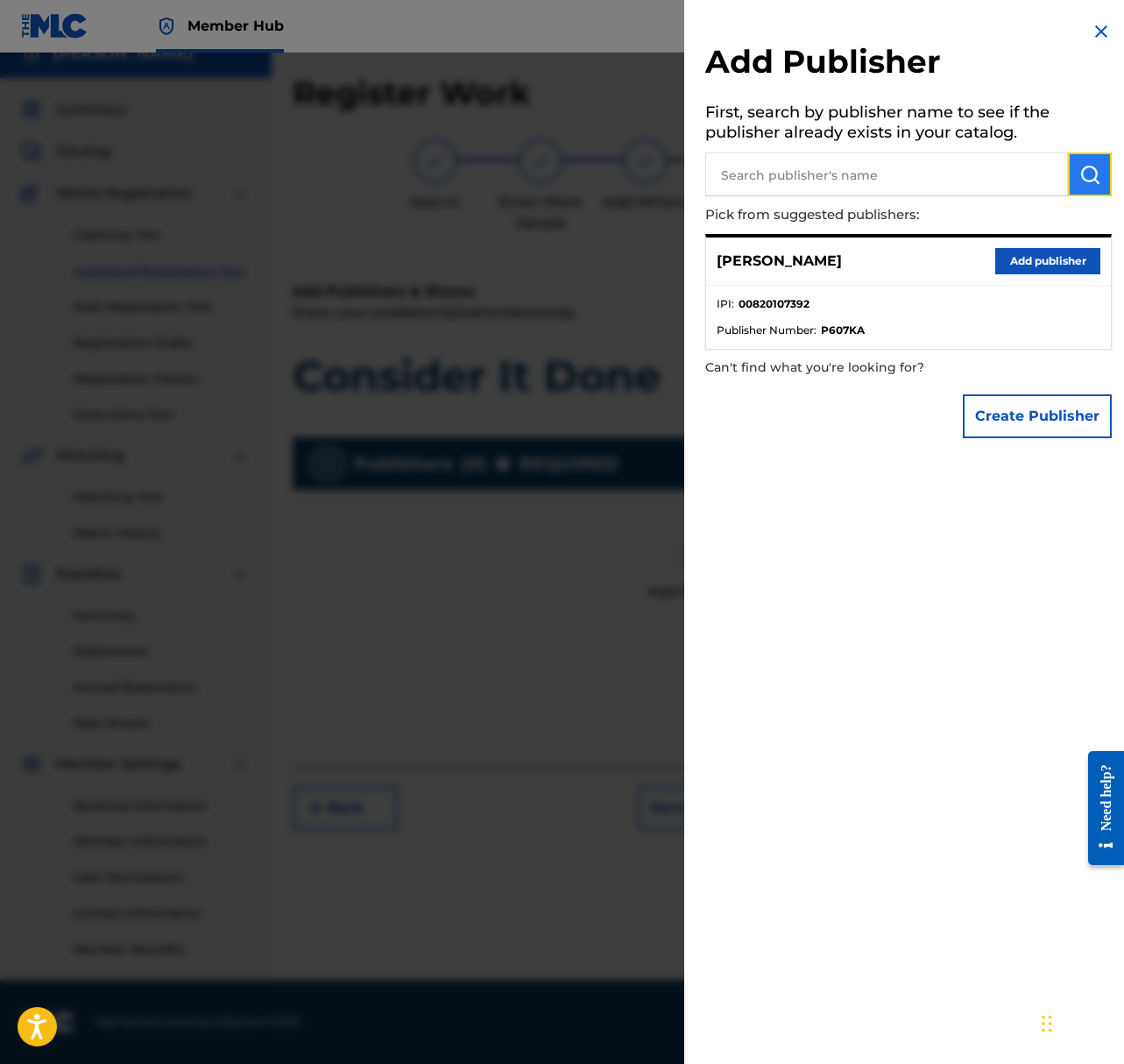
click at [1091, 169] on img "submit" at bounding box center [1091, 175] width 22 height 22
click at [1031, 412] on button "Create Publisher" at bounding box center [1038, 416] width 149 height 44
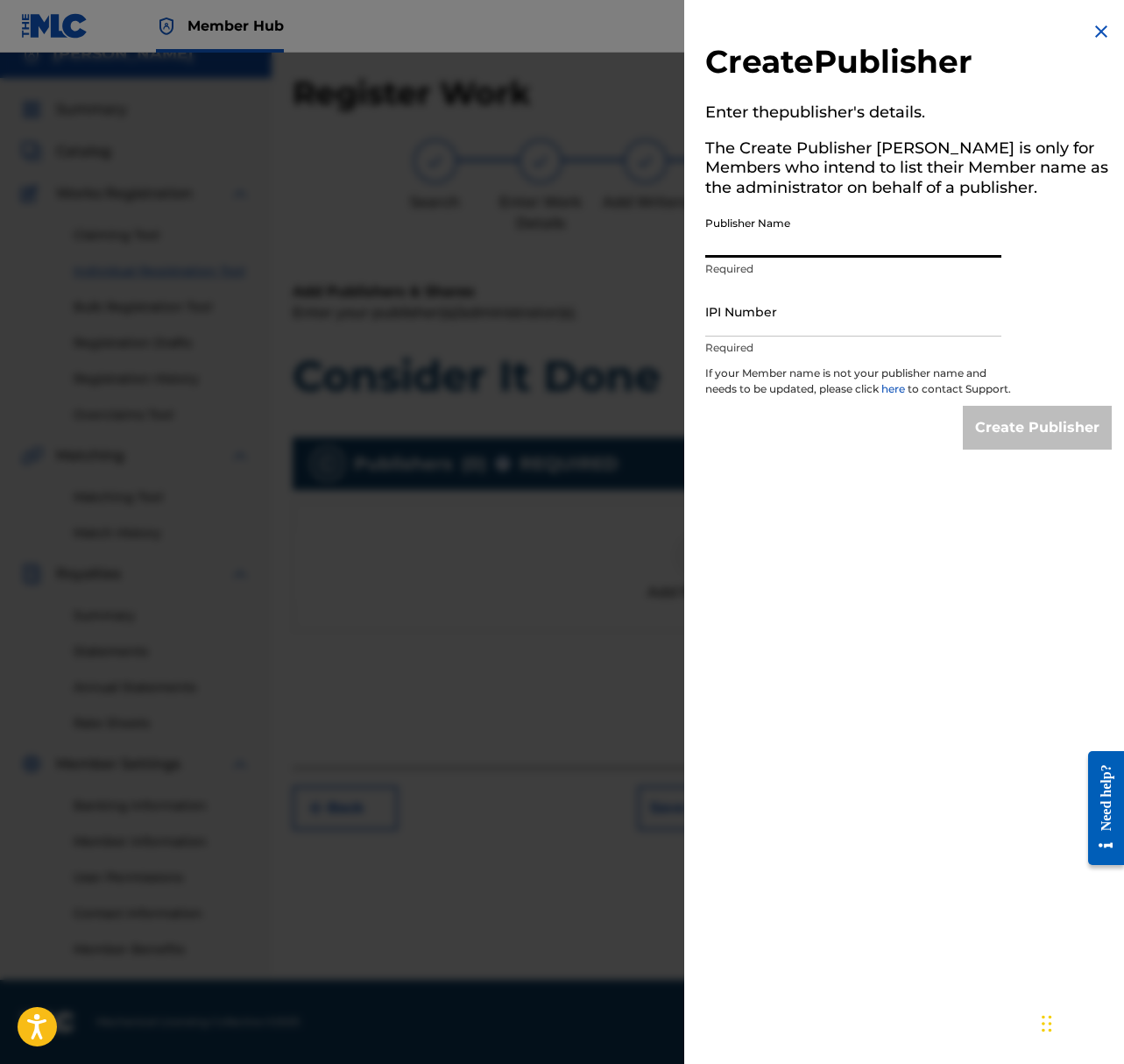
click at [910, 237] on input "Publisher Name" at bounding box center [853, 232] width 296 height 50
type input "ShepardSounds"
click at [804, 314] on input "IPI Number" at bounding box center [853, 311] width 296 height 50
paste input "1297301054"
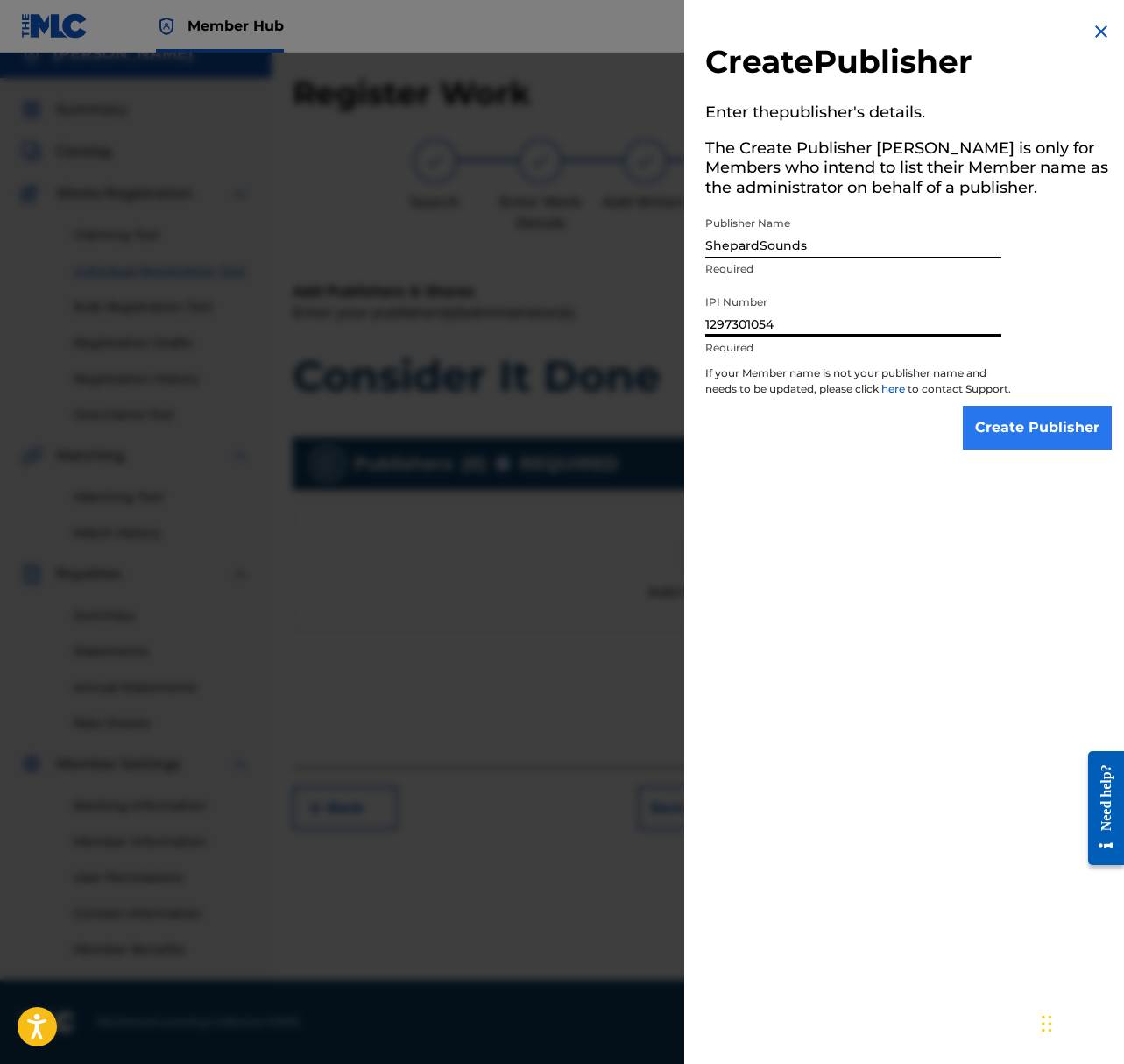
type input "1297301054"
click at [1052, 444] on input "Create Publisher" at bounding box center [1038, 427] width 149 height 44
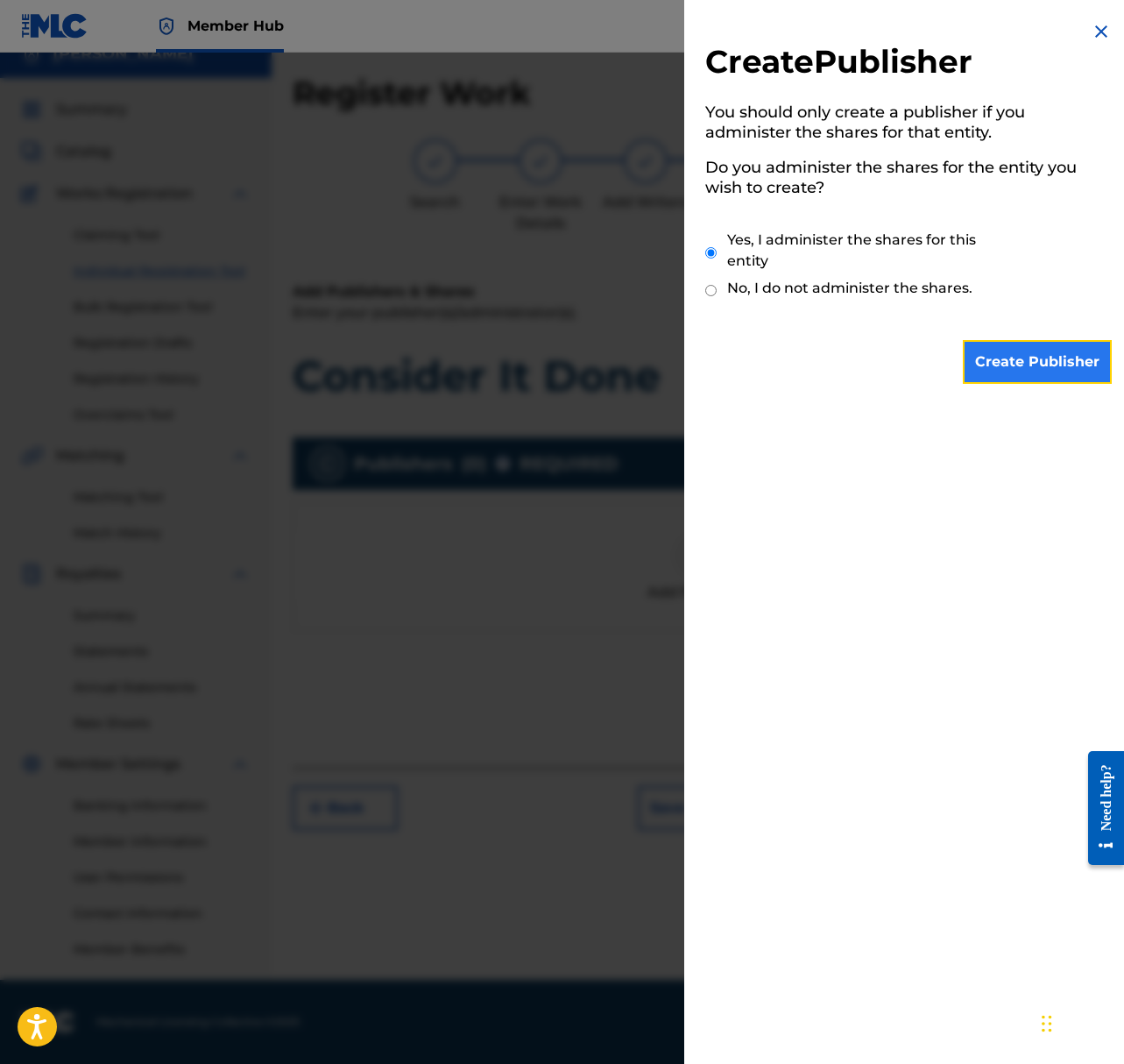
click at [993, 358] on input "Create Publisher" at bounding box center [1038, 362] width 149 height 44
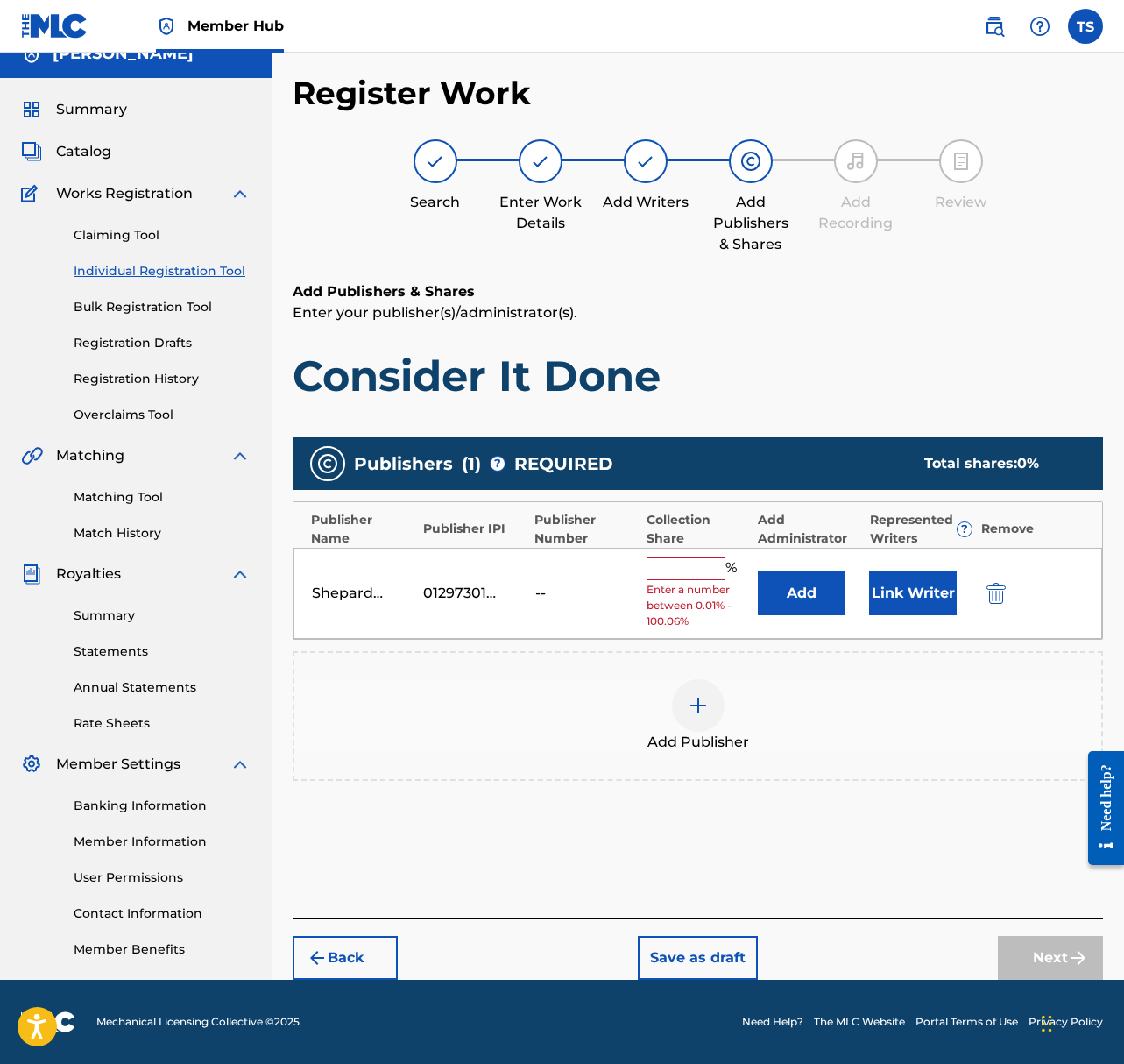
click at [693, 559] on input "text" at bounding box center [686, 568] width 79 height 22
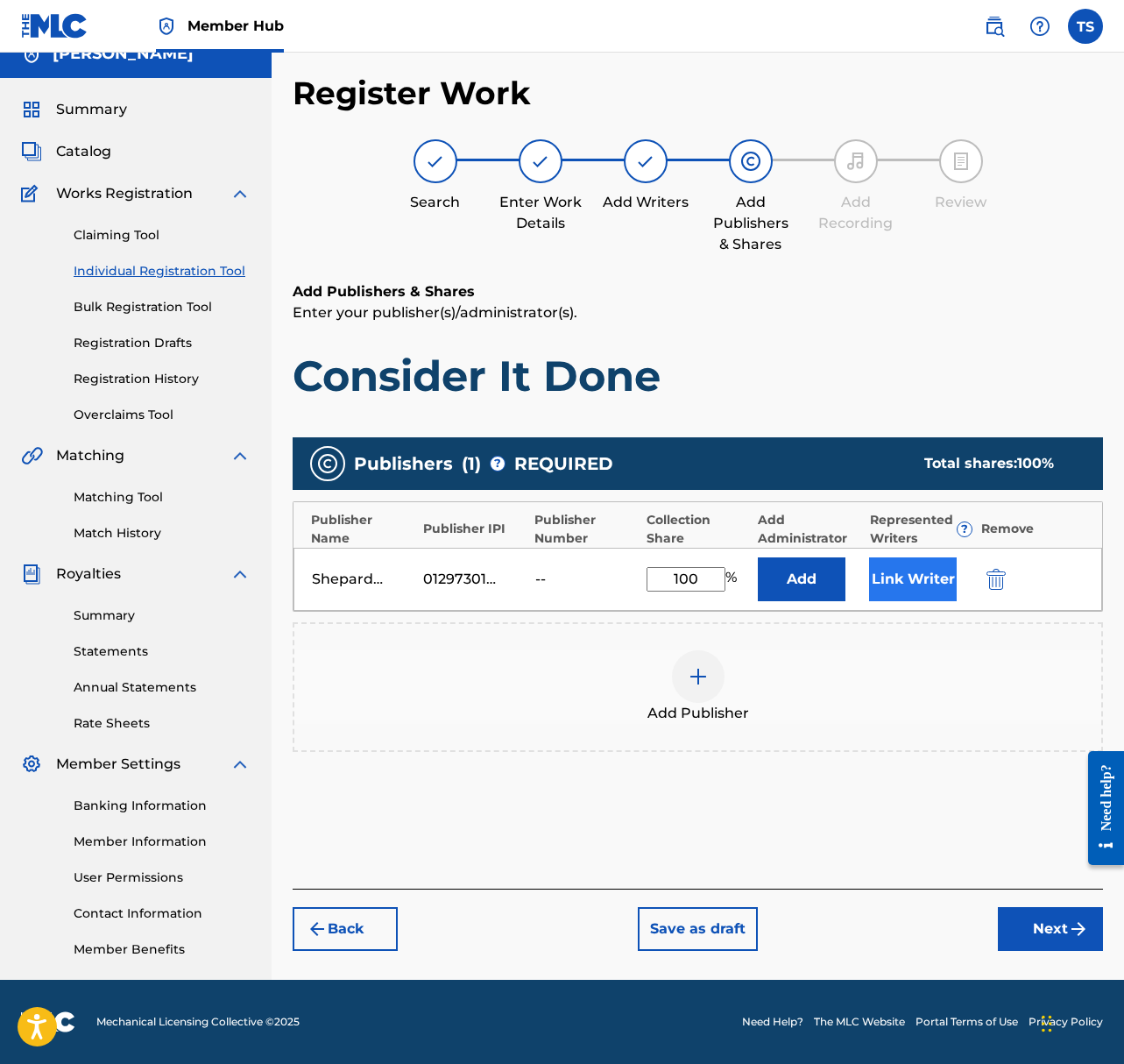
type input "100"
click at [930, 575] on button "Link Writer" at bounding box center [914, 579] width 88 height 44
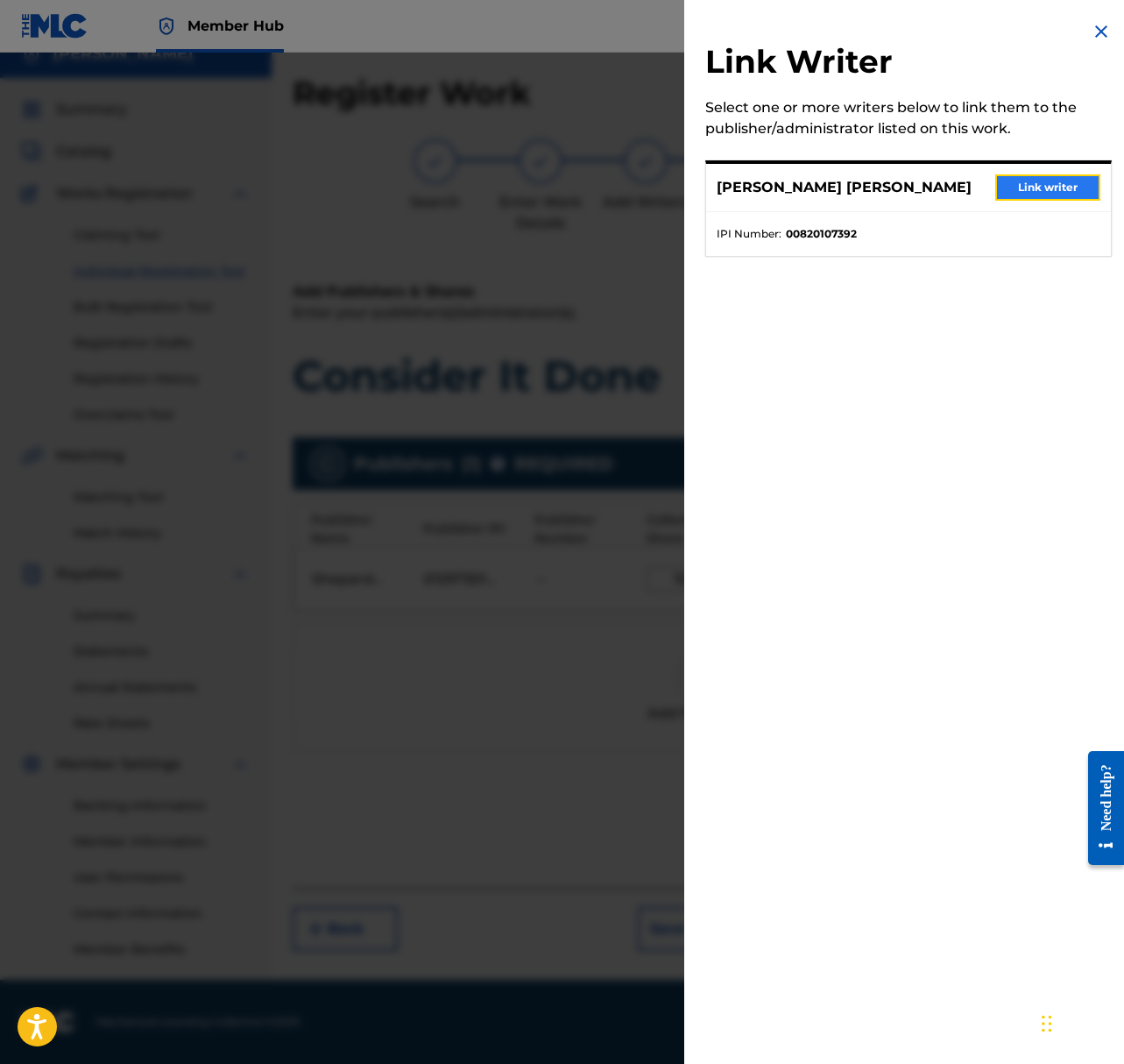
click at [1065, 190] on button "Link writer" at bounding box center [1049, 187] width 106 height 26
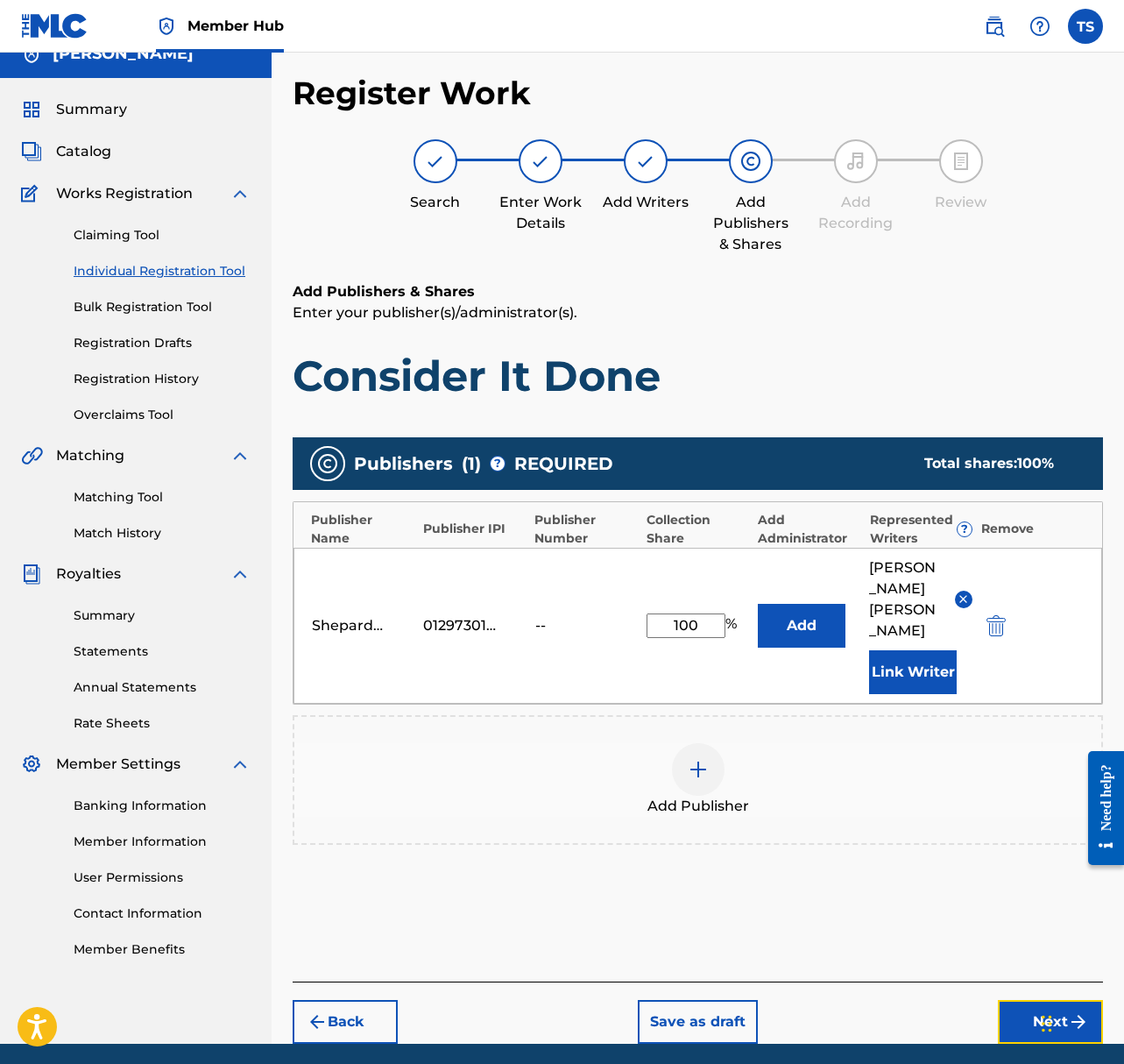
click at [1023, 999] on button "Next" at bounding box center [1051, 1021] width 106 height 44
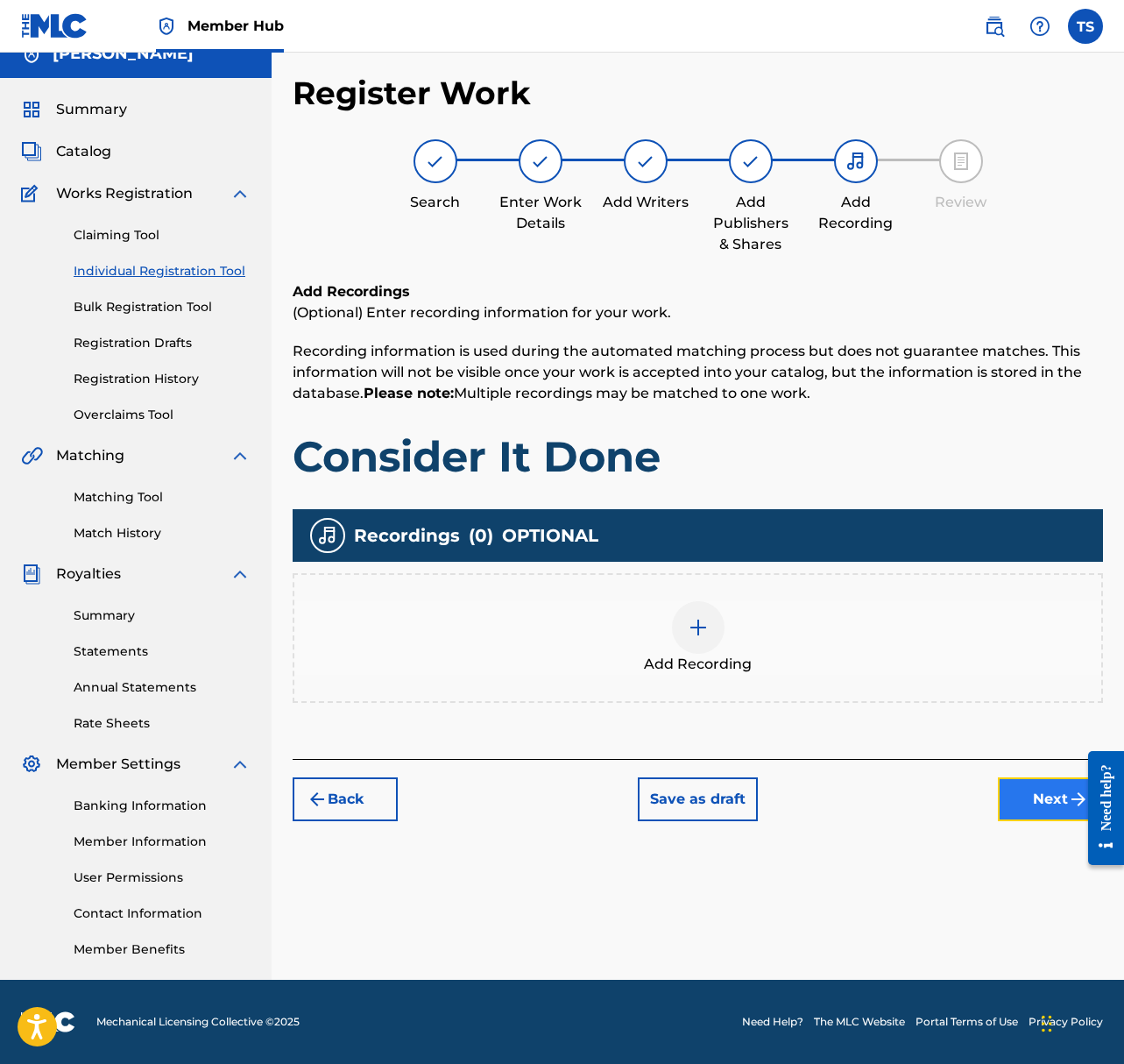
click at [1006, 790] on button "Next" at bounding box center [1051, 799] width 106 height 44
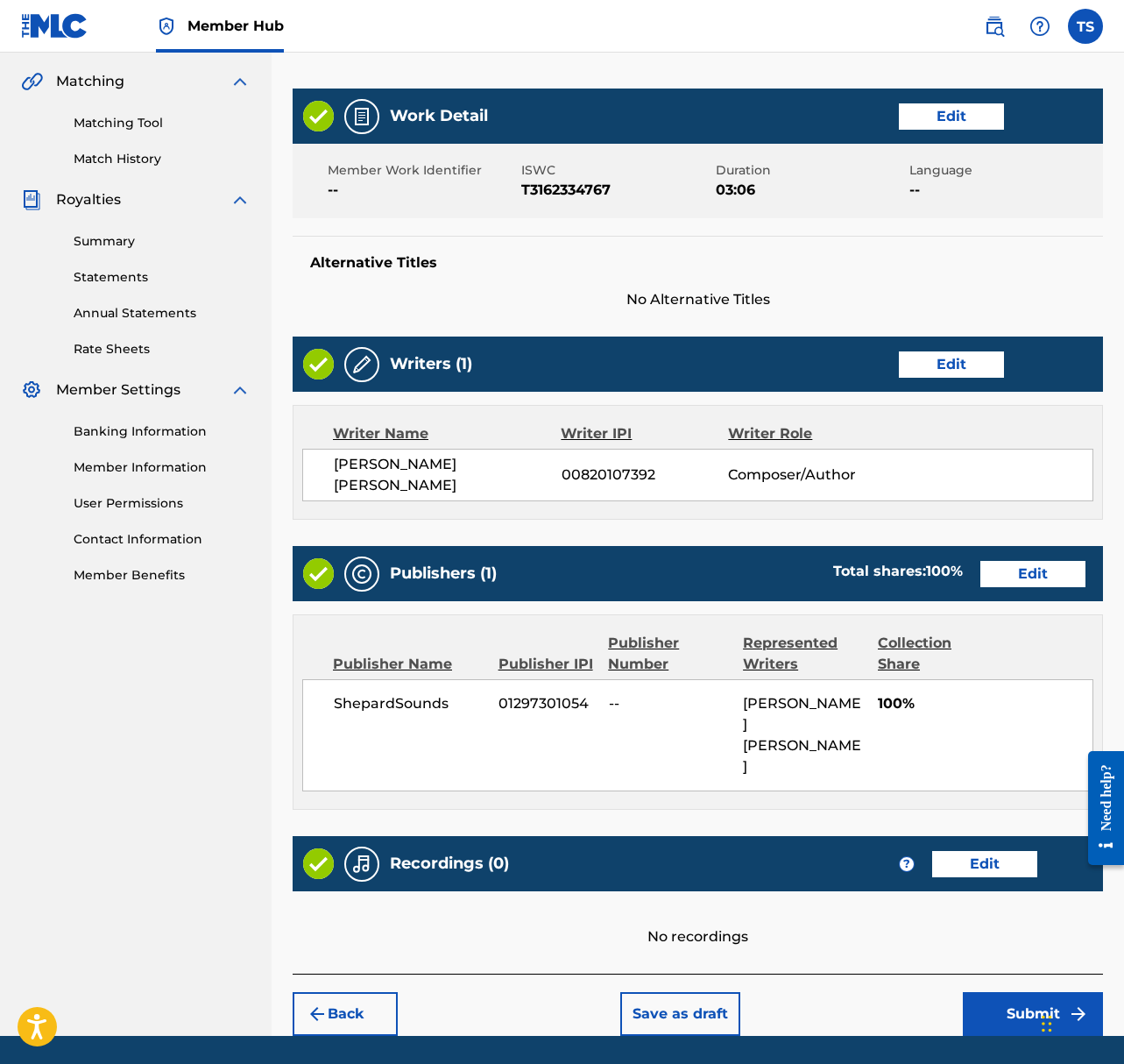
scroll to position [401, 0]
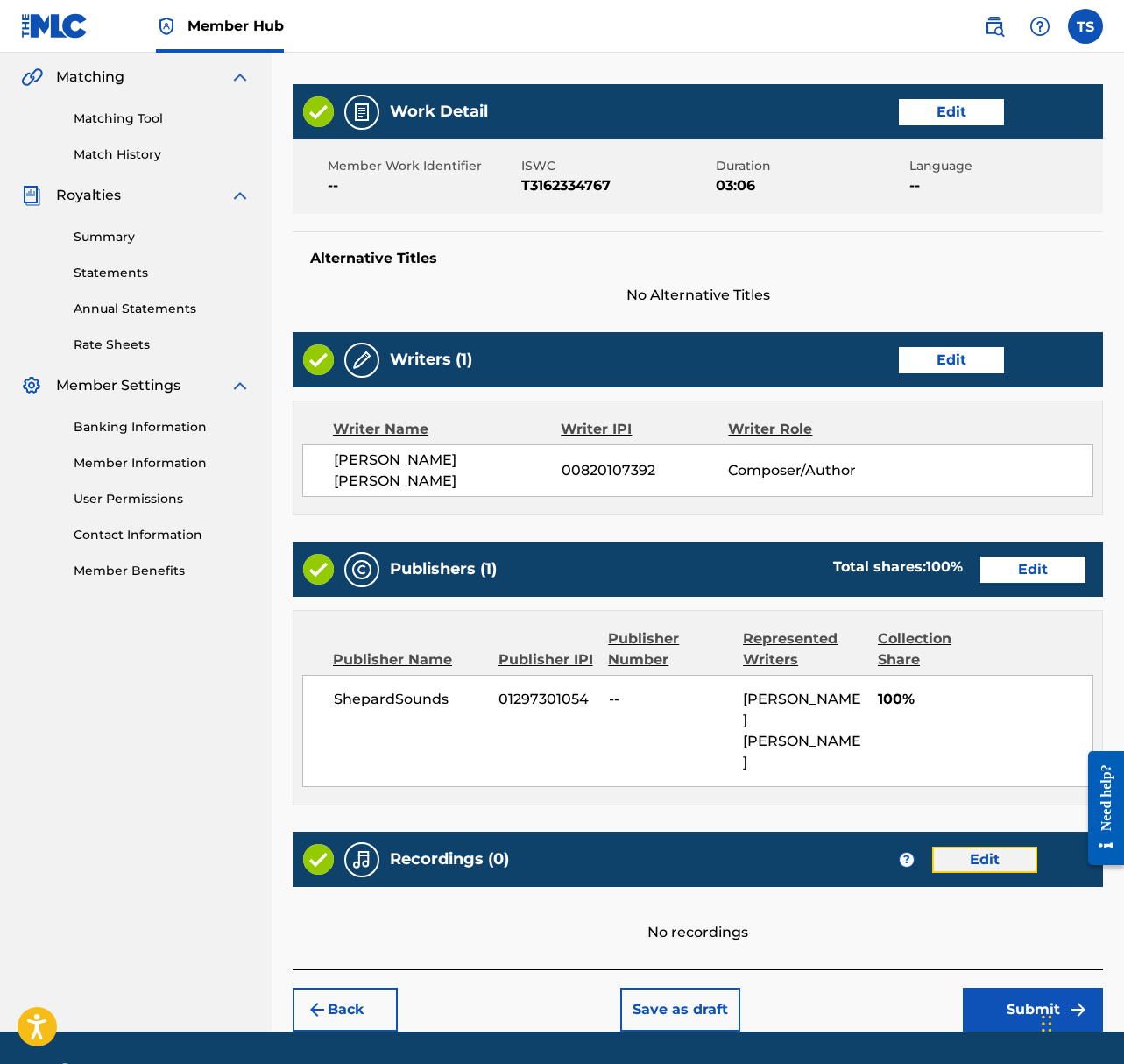
click at [986, 846] on button "Edit" at bounding box center [985, 859] width 106 height 26
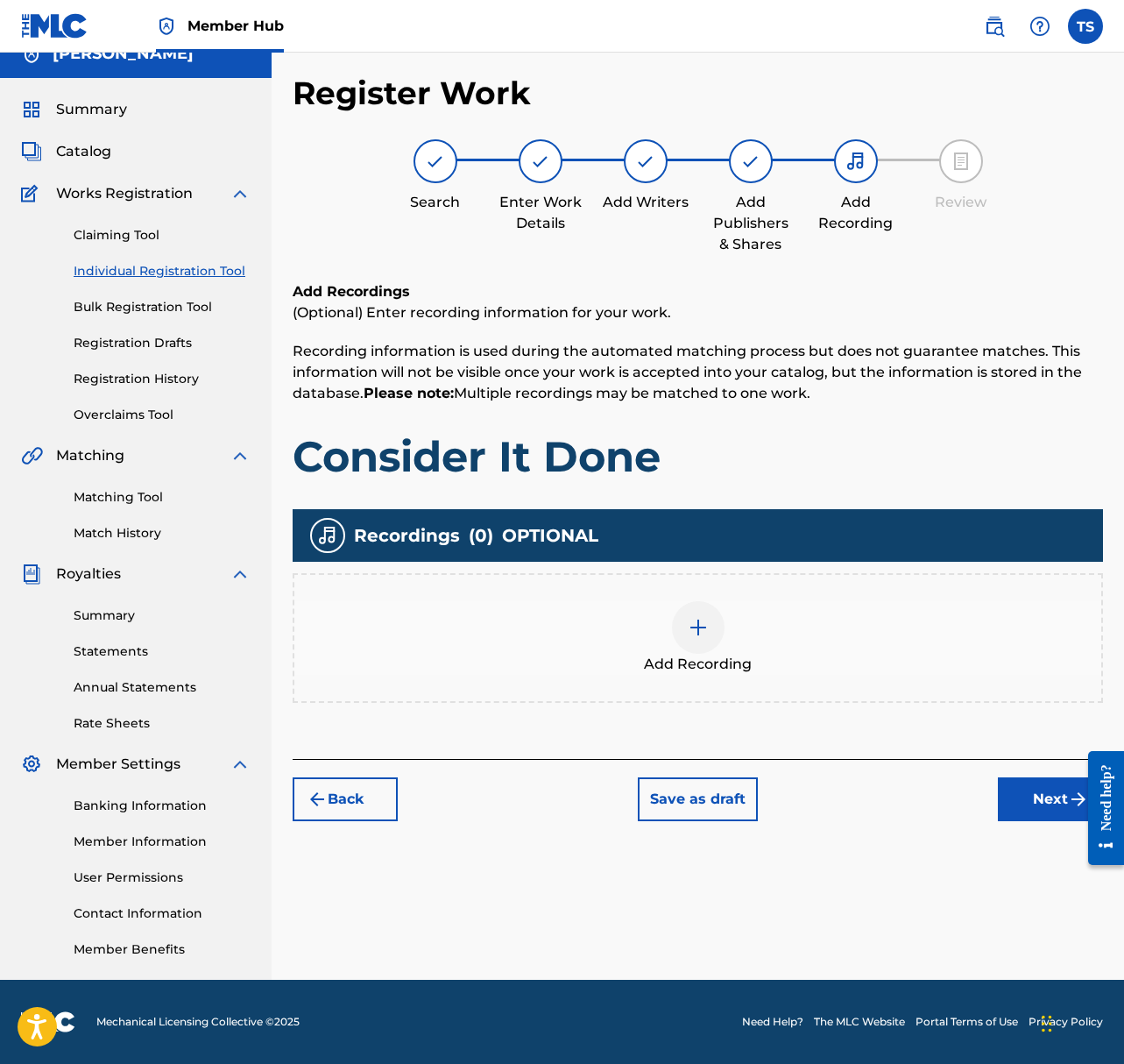
scroll to position [22, 0]
click at [705, 631] on img at bounding box center [698, 628] width 22 height 22
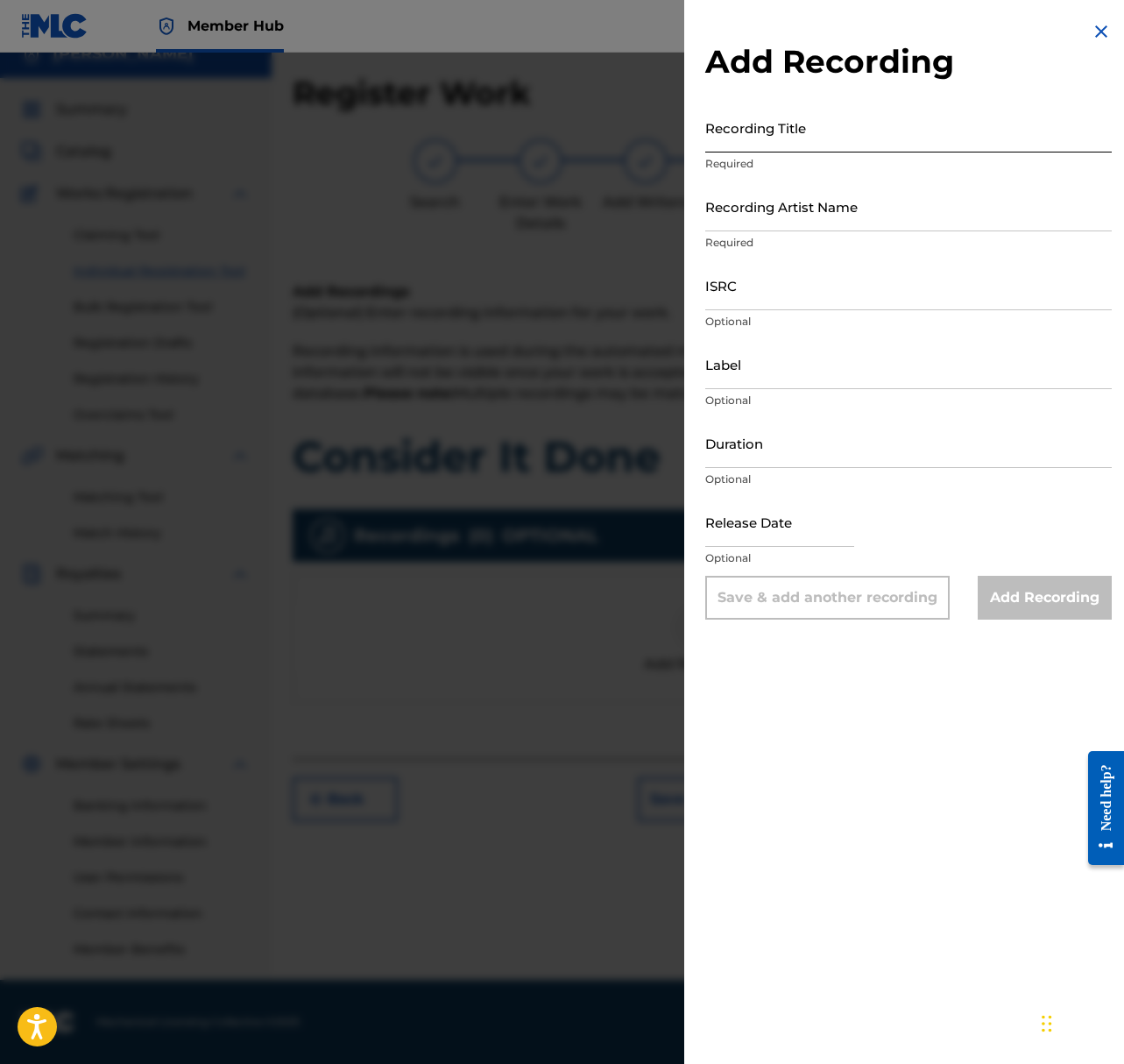
click at [776, 131] on input "Recording Title" at bounding box center [909, 127] width 407 height 50
type input "Consider It Done"
click at [775, 223] on input "Recording Artist Name" at bounding box center [909, 205] width 407 height 50
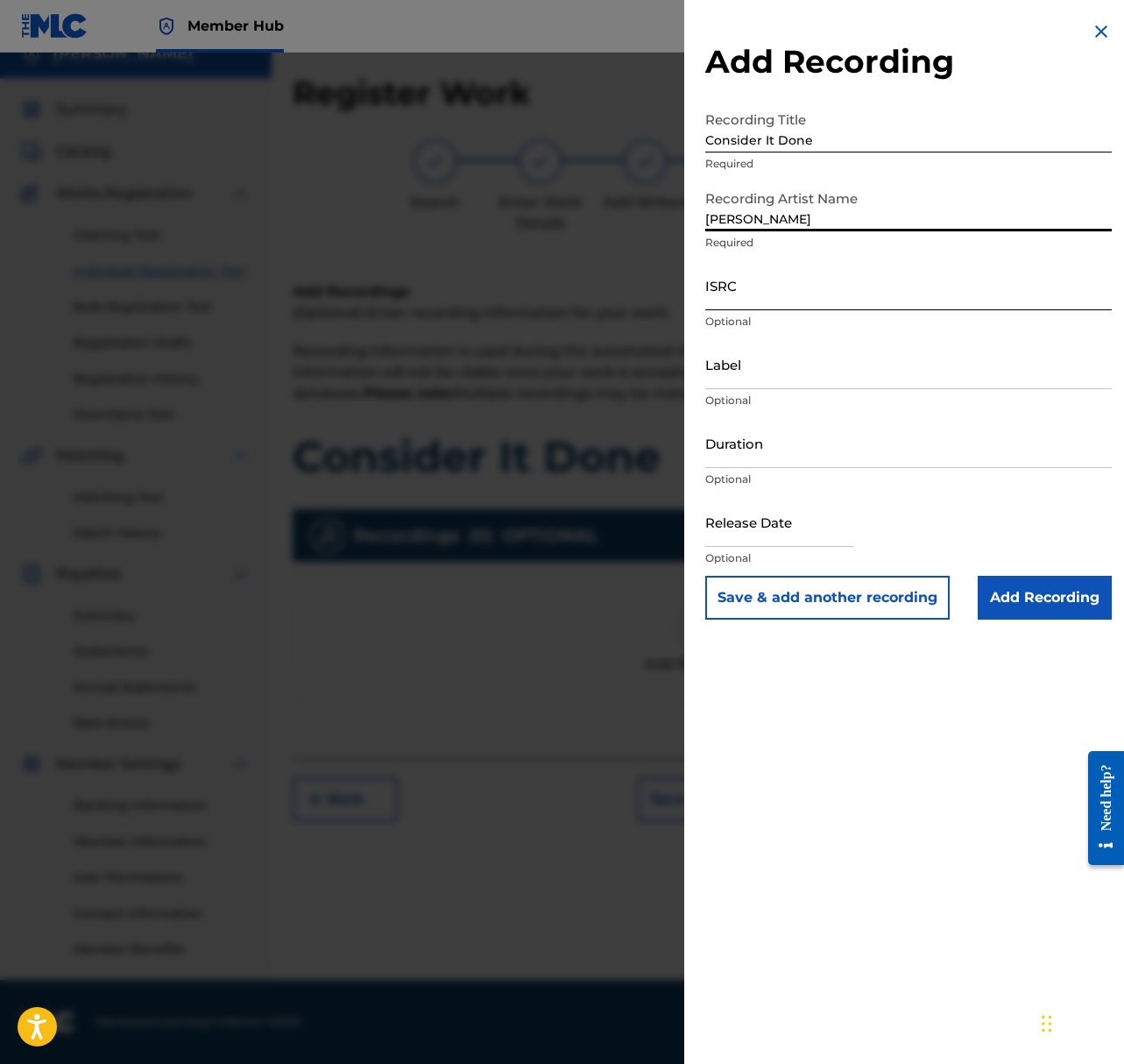
type input "Shepard"
drag, startPoint x: 789, startPoint y: 298, endPoint x: 780, endPoint y: 299, distance: 9.1
click at [789, 298] on input "ISRC" at bounding box center [909, 285] width 407 height 50
paste input "QZS632344173"
type input "QZS632344173"
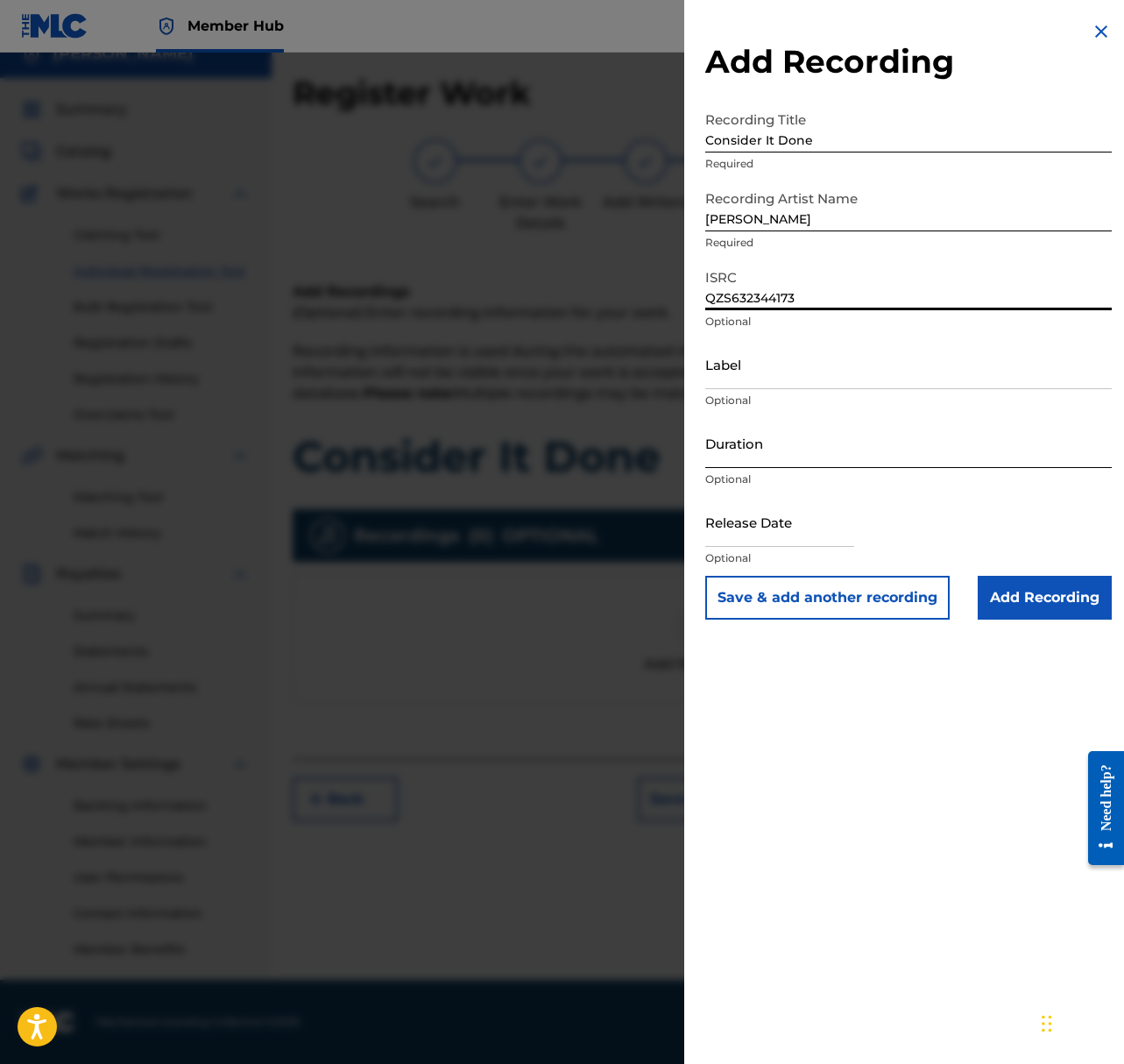
click at [770, 452] on input "Duration" at bounding box center [909, 442] width 407 height 50
type input "03:06"
click at [847, 535] on div "Release Date Optional" at bounding box center [909, 536] width 407 height 79
select select "8"
select select "2025"
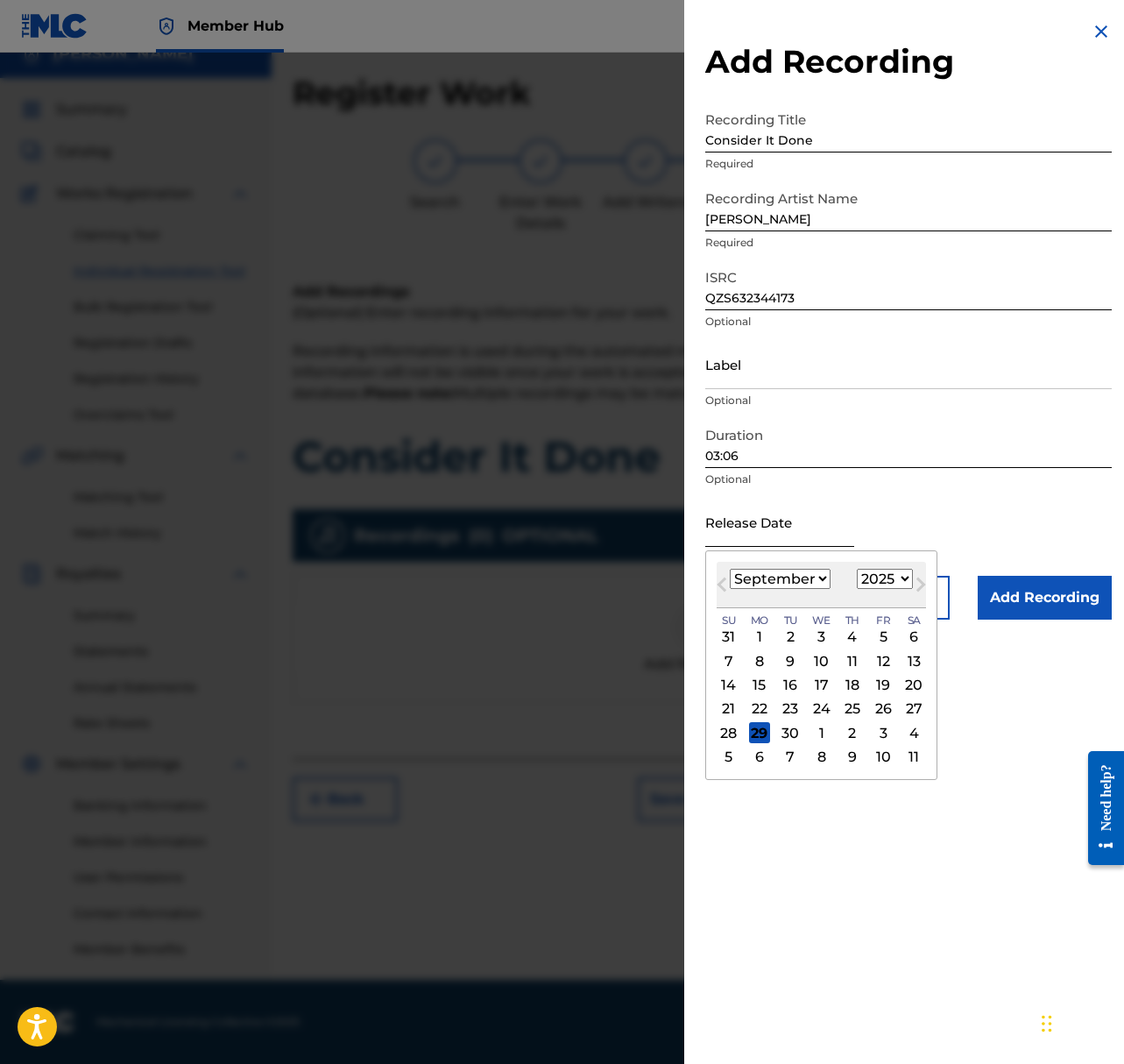
click at [827, 540] on input "text" at bounding box center [780, 521] width 149 height 50
click at [816, 568] on select "January February March April May June July August September October November De…" at bounding box center [780, 578] width 101 height 21
select select "2"
click at [730, 568] on select "January February March April May June July August September October November De…" at bounding box center [780, 578] width 101 height 21
click at [891, 586] on select "1899 1900 1901 1902 1903 1904 1905 1906 1907 1908 1909 1910 1911 1912 1913 1914…" at bounding box center [884, 578] width 56 height 21
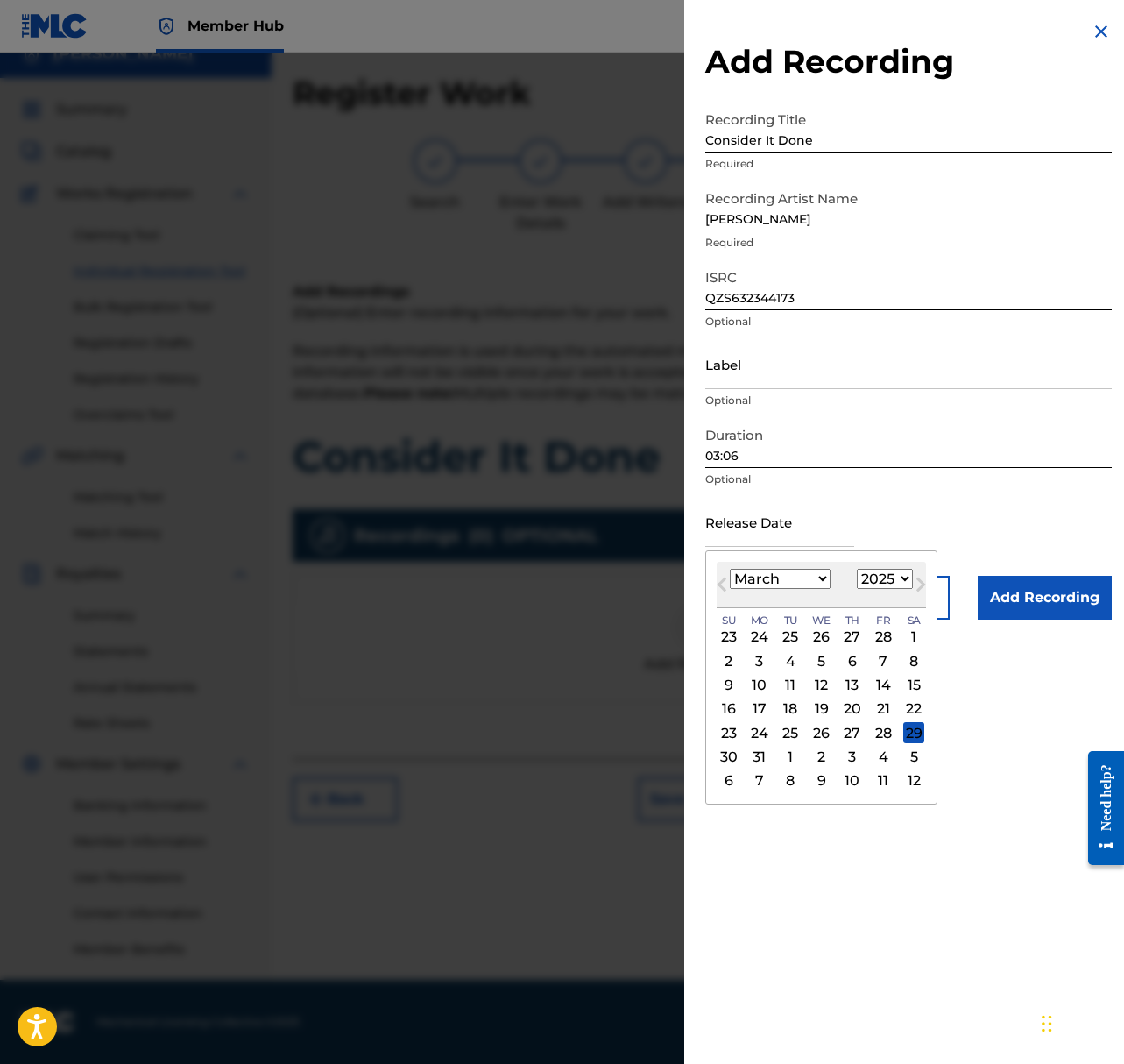
select select "2023"
click at [857, 568] on select "1899 1900 1901 1902 1903 1904 1905 1906 1907 1908 1909 1910 1911 1912 1913 1914…" at bounding box center [884, 578] width 56 height 21
click at [880, 727] on div "31" at bounding box center [883, 732] width 22 height 22
type input "March 31 2023"
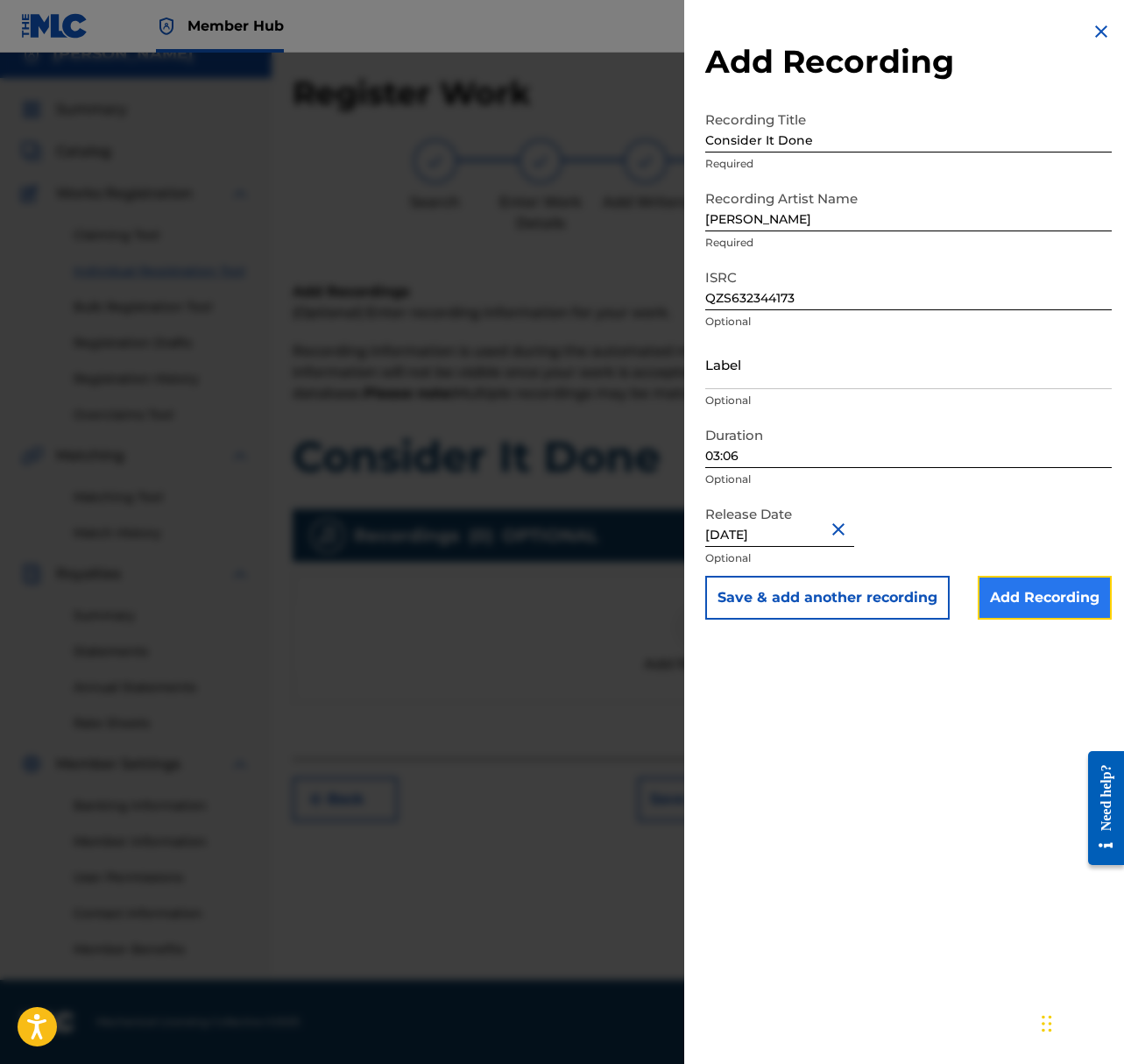
click at [1054, 605] on input "Add Recording" at bounding box center [1045, 598] width 134 height 44
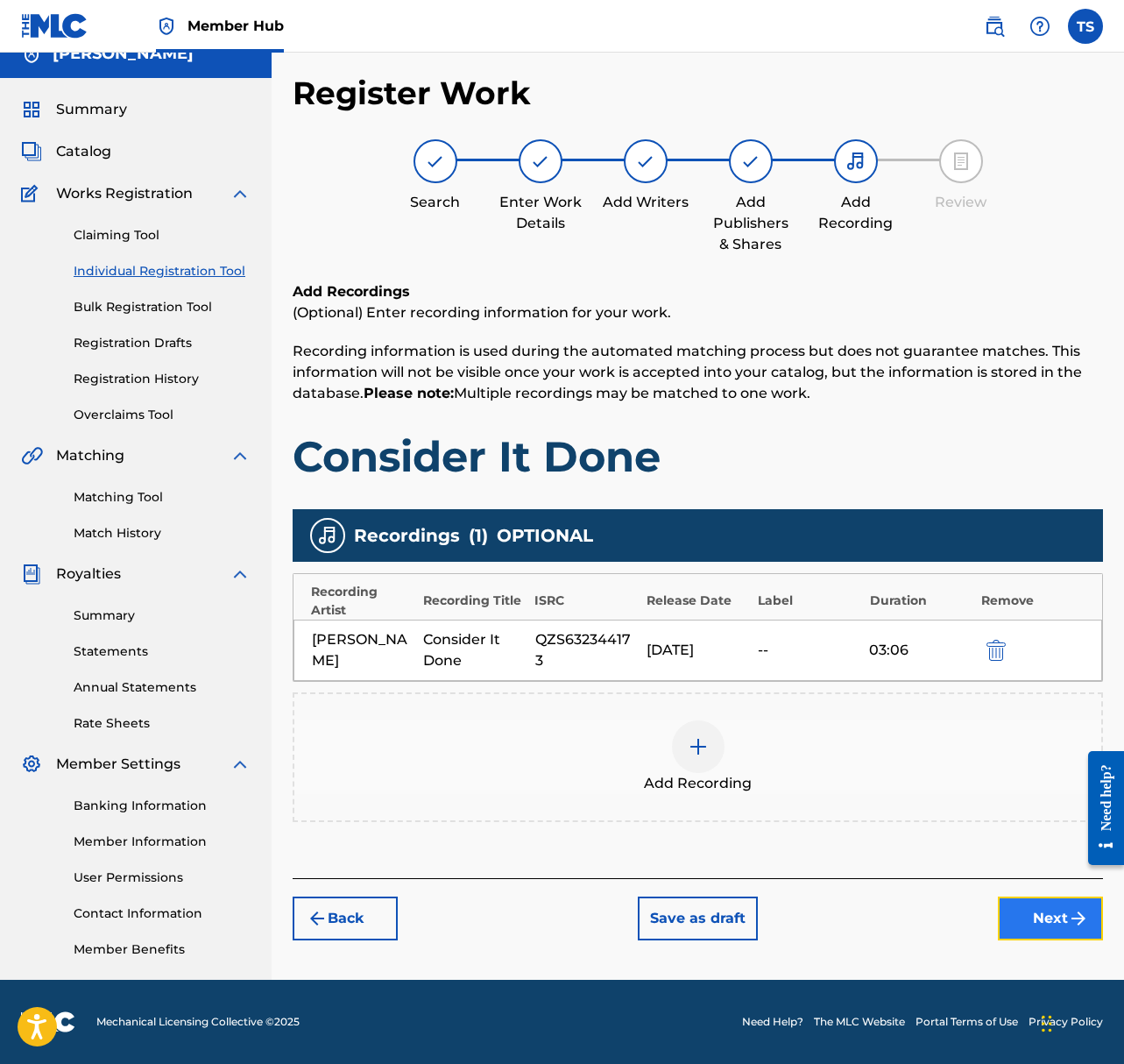
click at [1016, 913] on button "Next" at bounding box center [1051, 918] width 106 height 44
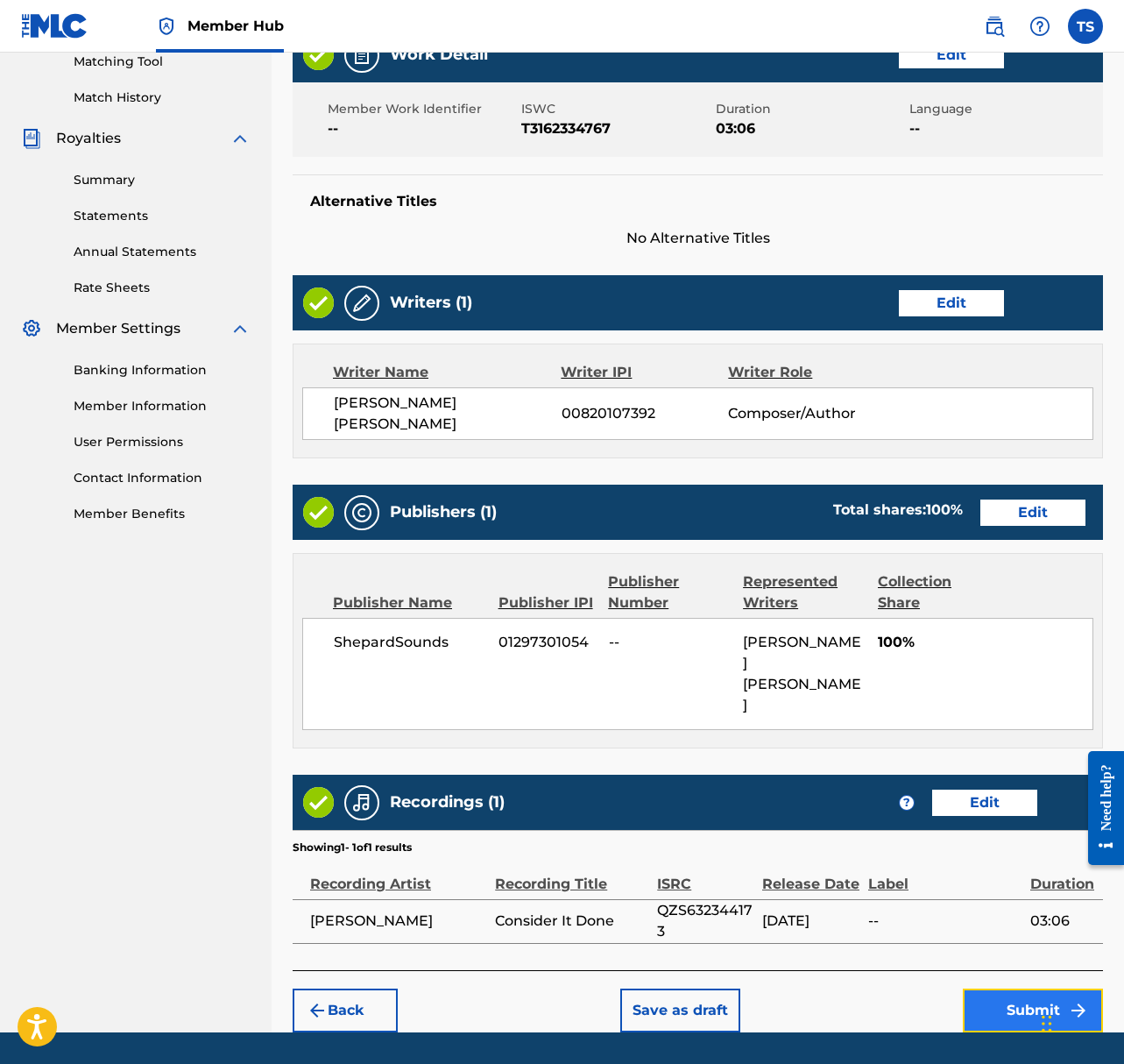
click at [1050, 989] on button "Submit" at bounding box center [1033, 1010] width 140 height 44
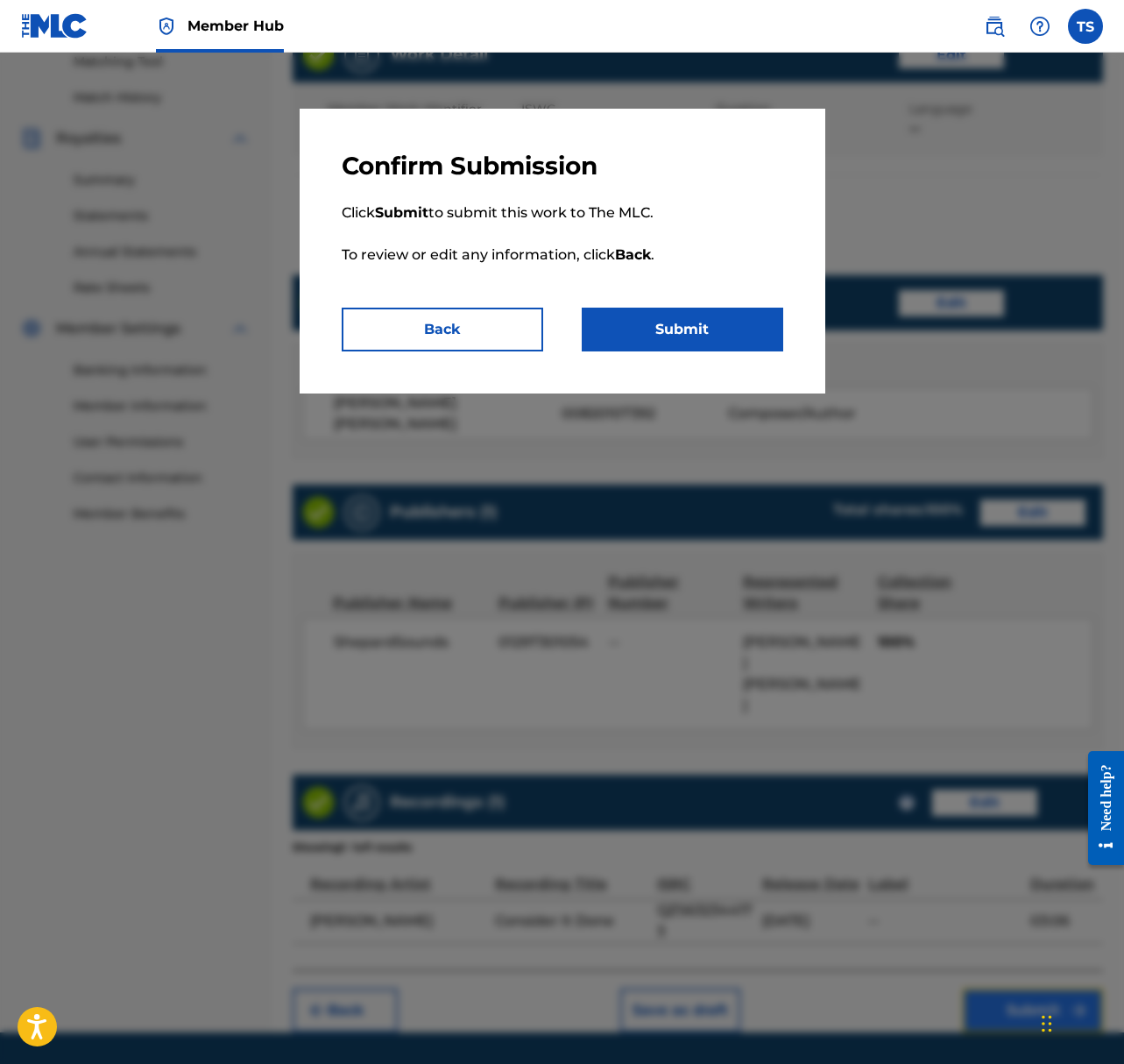
scroll to position [454, 0]
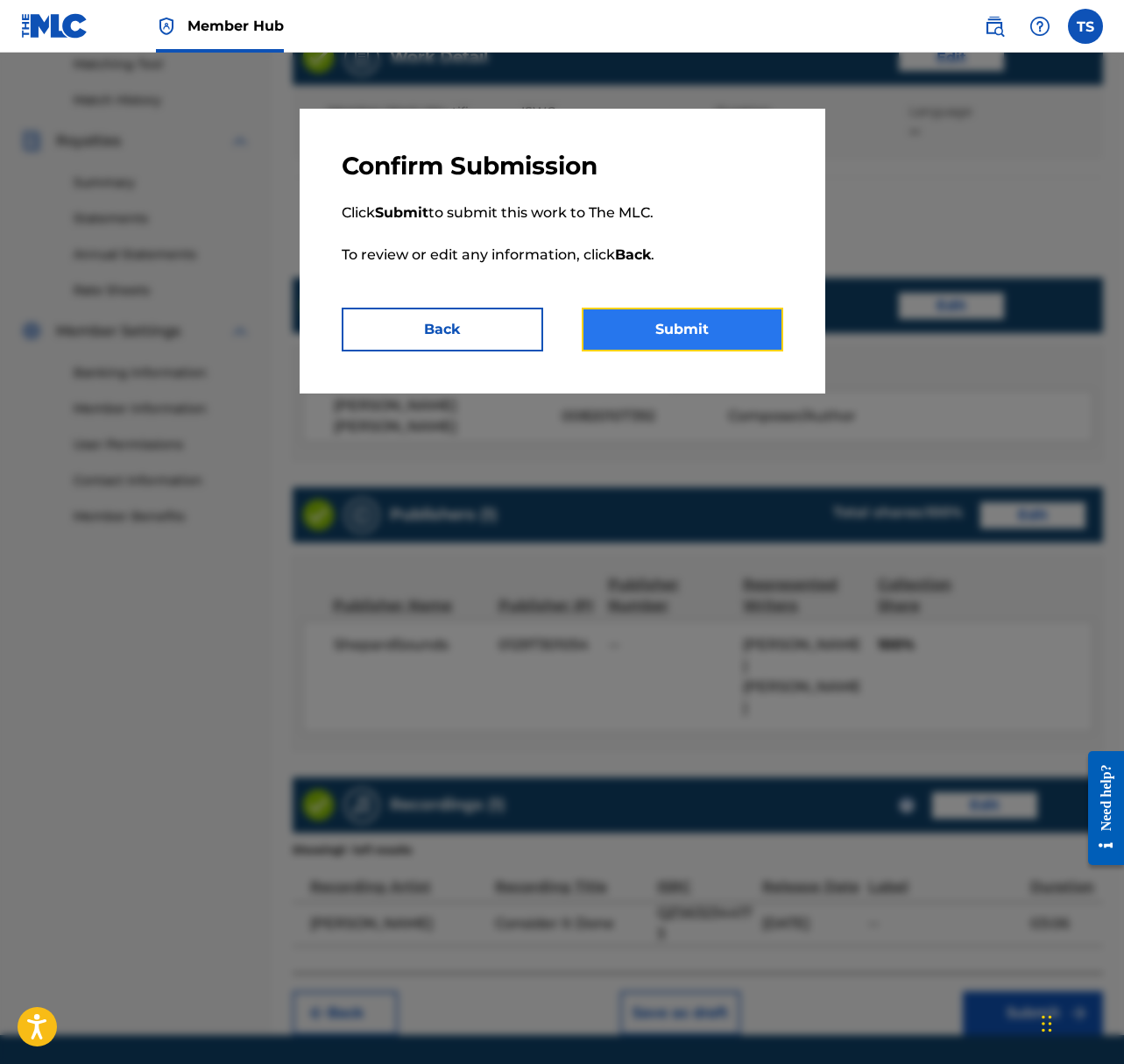
click at [750, 331] on button "Submit" at bounding box center [683, 329] width 202 height 44
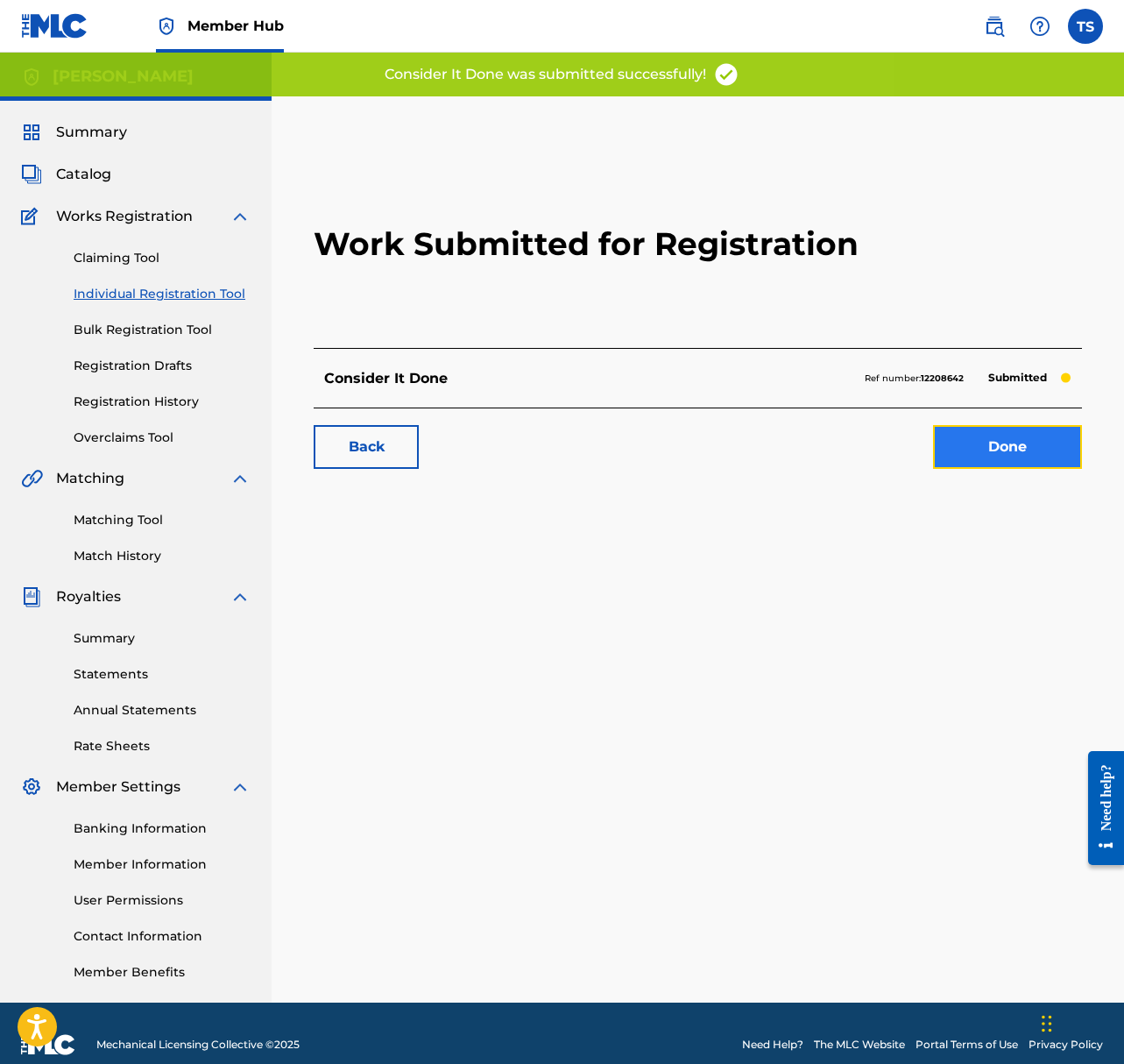
click at [968, 459] on link "Done" at bounding box center [1008, 447] width 149 height 44
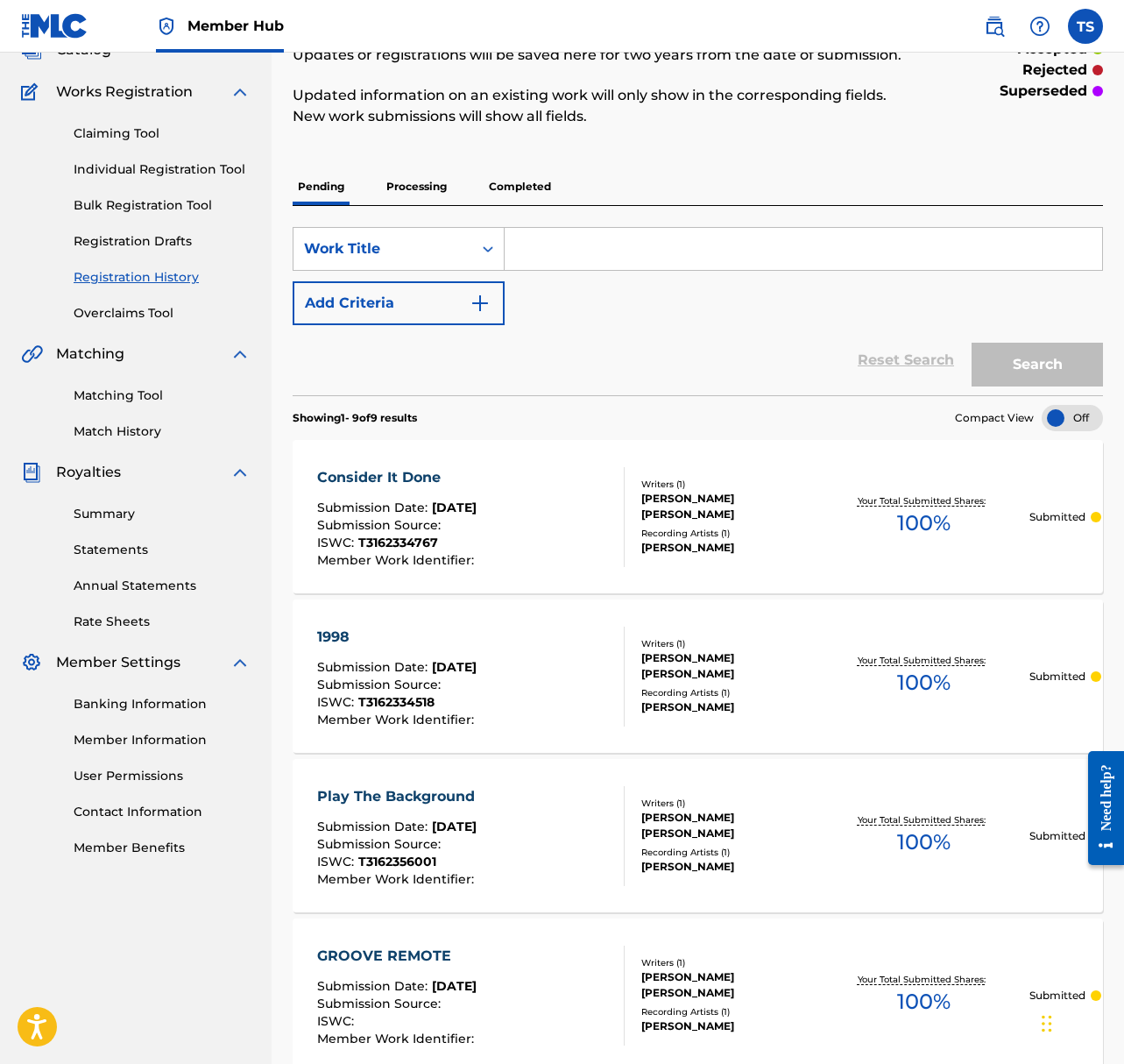
scroll to position [38, 0]
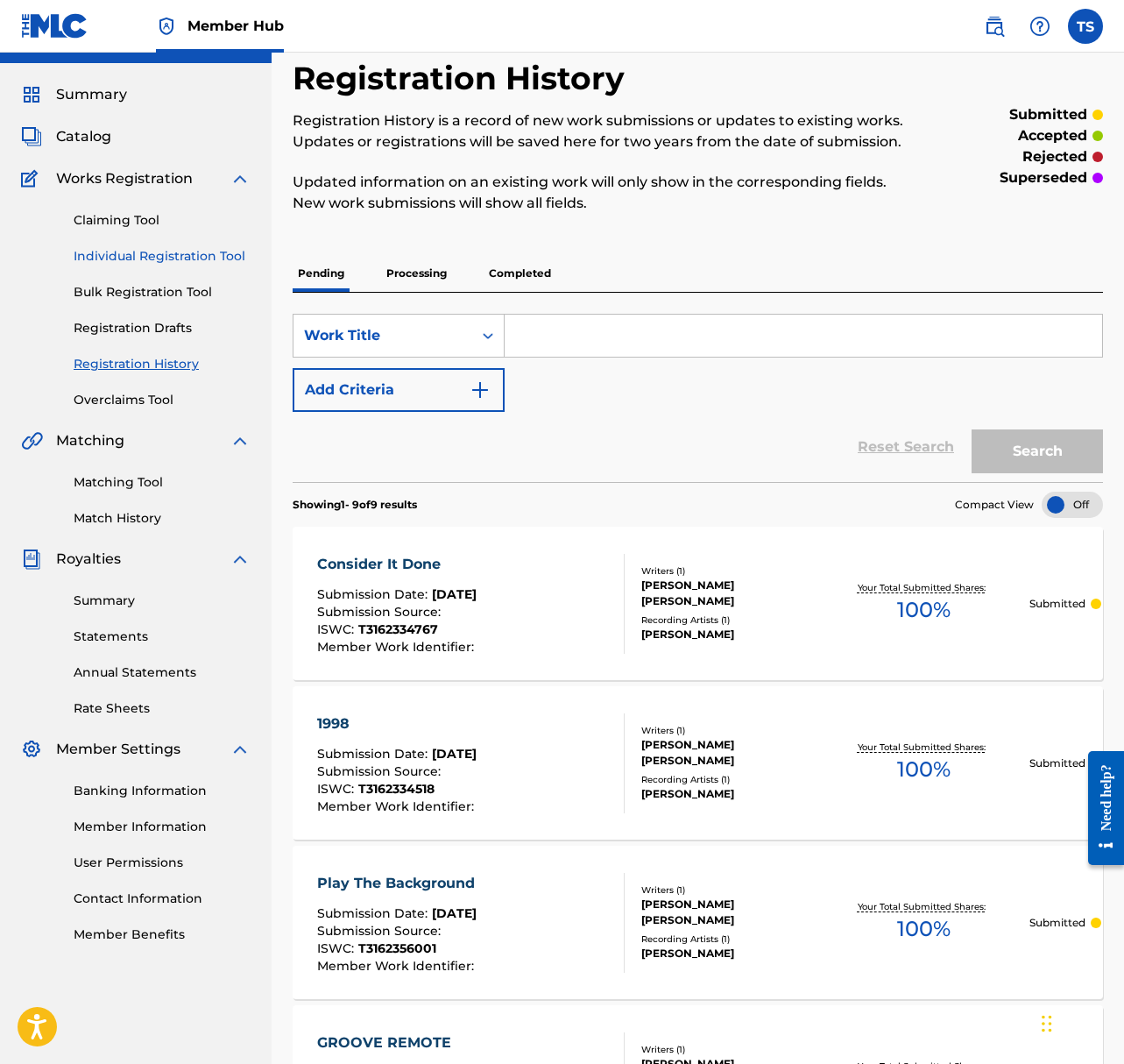
click at [160, 256] on link "Individual Registration Tool" at bounding box center [161, 256] width 177 height 19
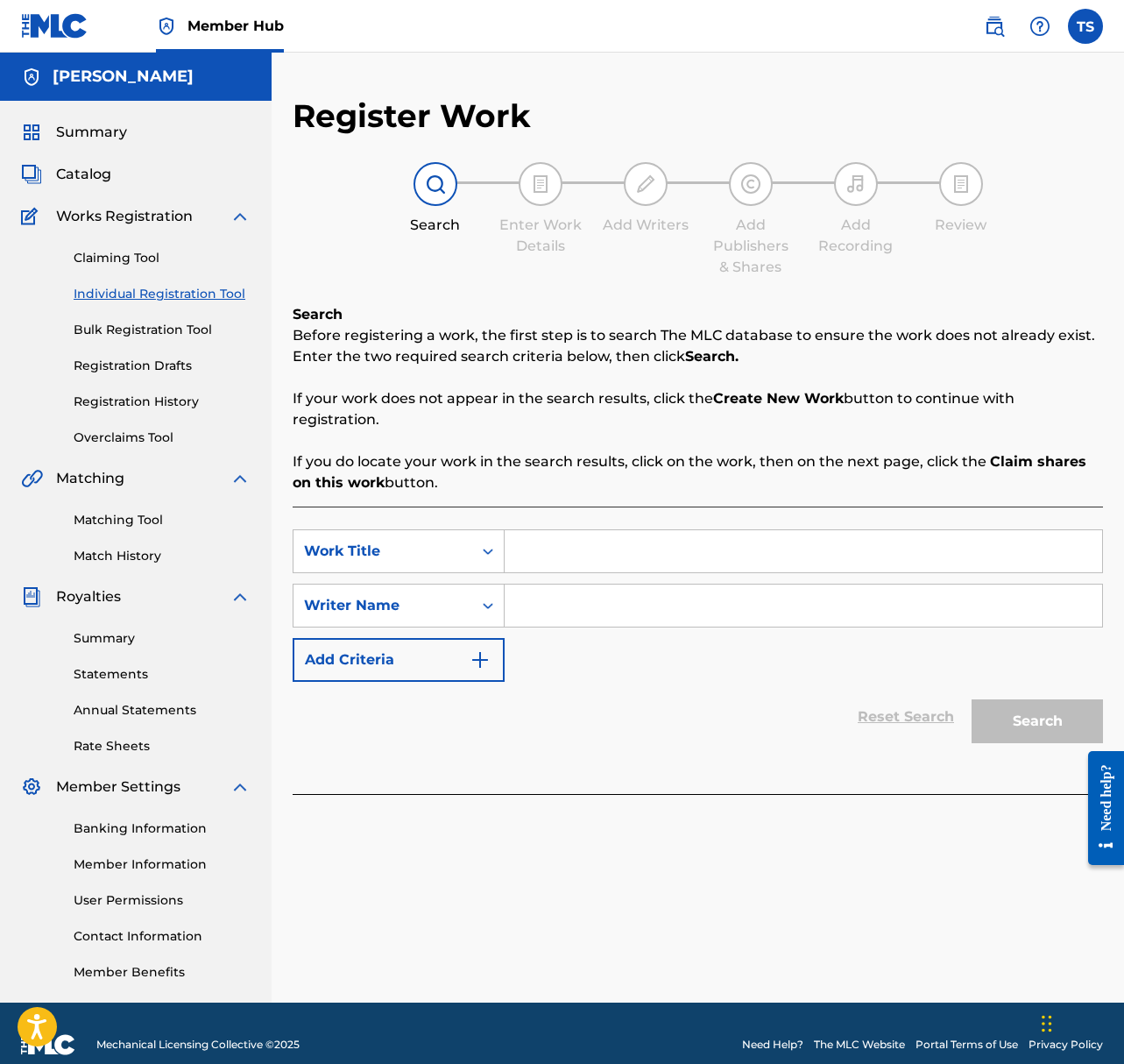
click at [610, 554] on input "Search Form" at bounding box center [803, 551] width 598 height 42
type input "Pretty Little Bird"
click at [618, 598] on input "Search Form" at bounding box center [803, 605] width 598 height 42
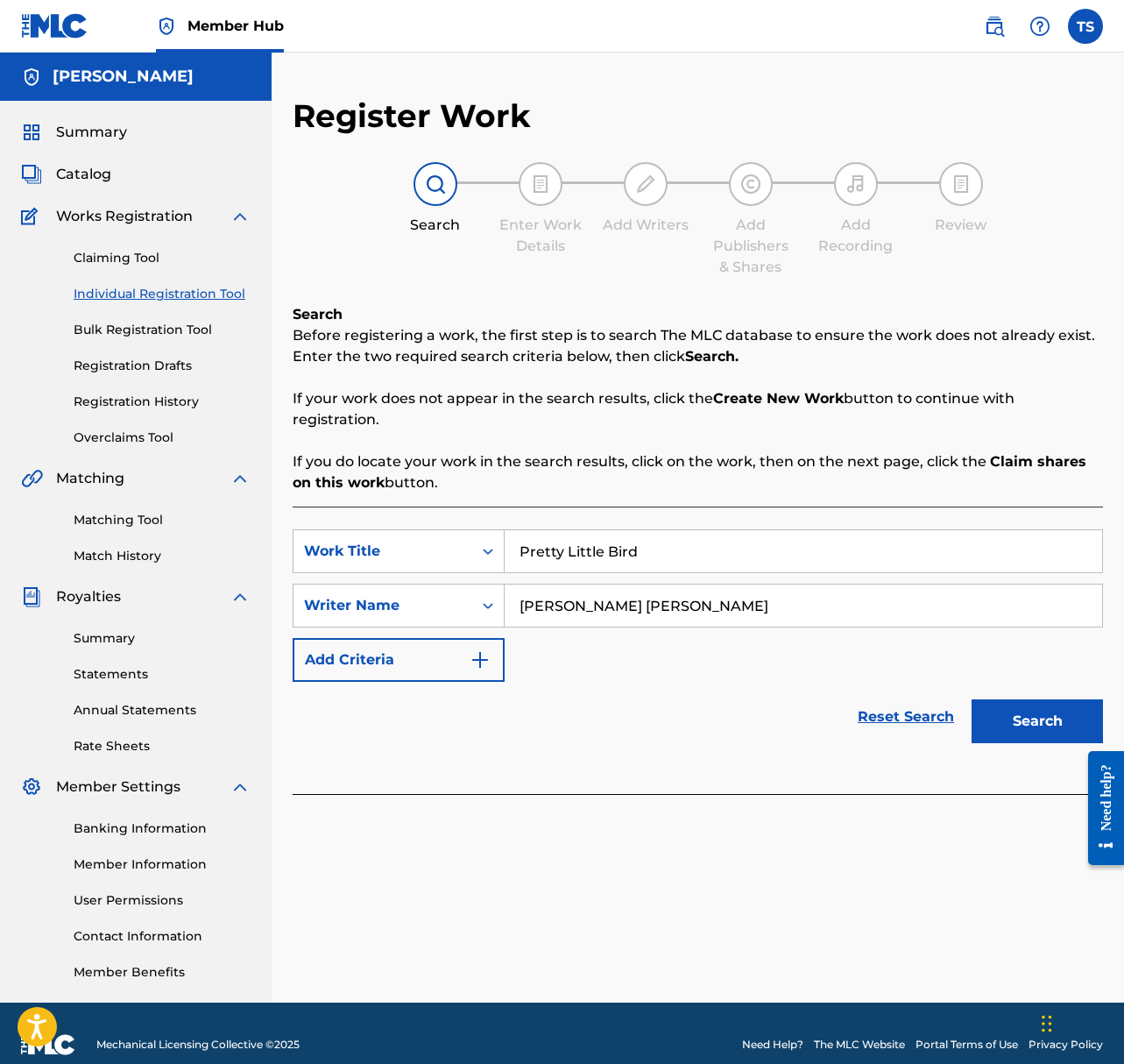
type input "Taylor Jon Shepard"
click at [972, 699] on button "Search" at bounding box center [1038, 721] width 131 height 44
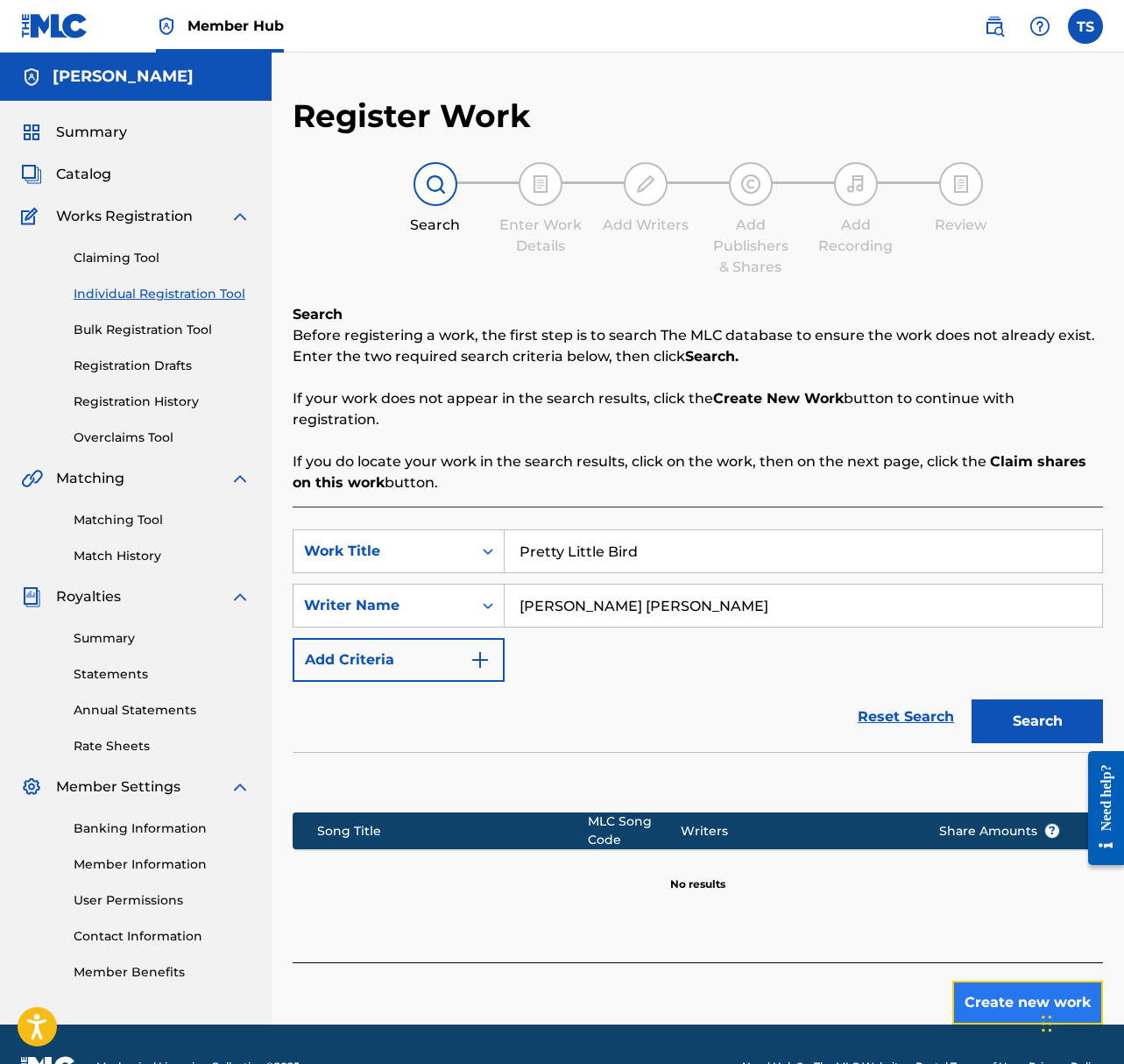
click at [989, 1000] on button "Create new work" at bounding box center [1028, 1002] width 151 height 44
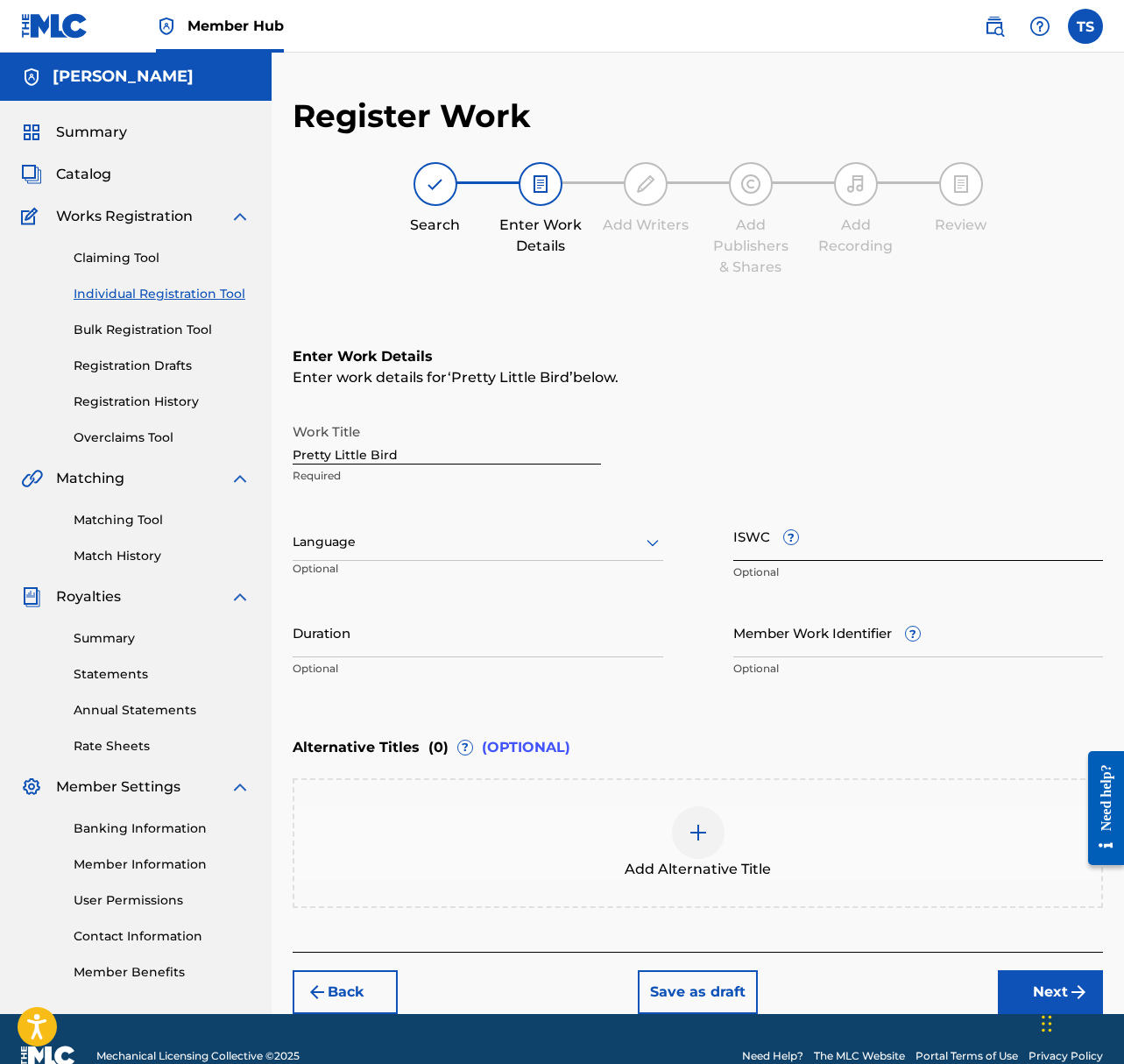
scroll to position [4, 0]
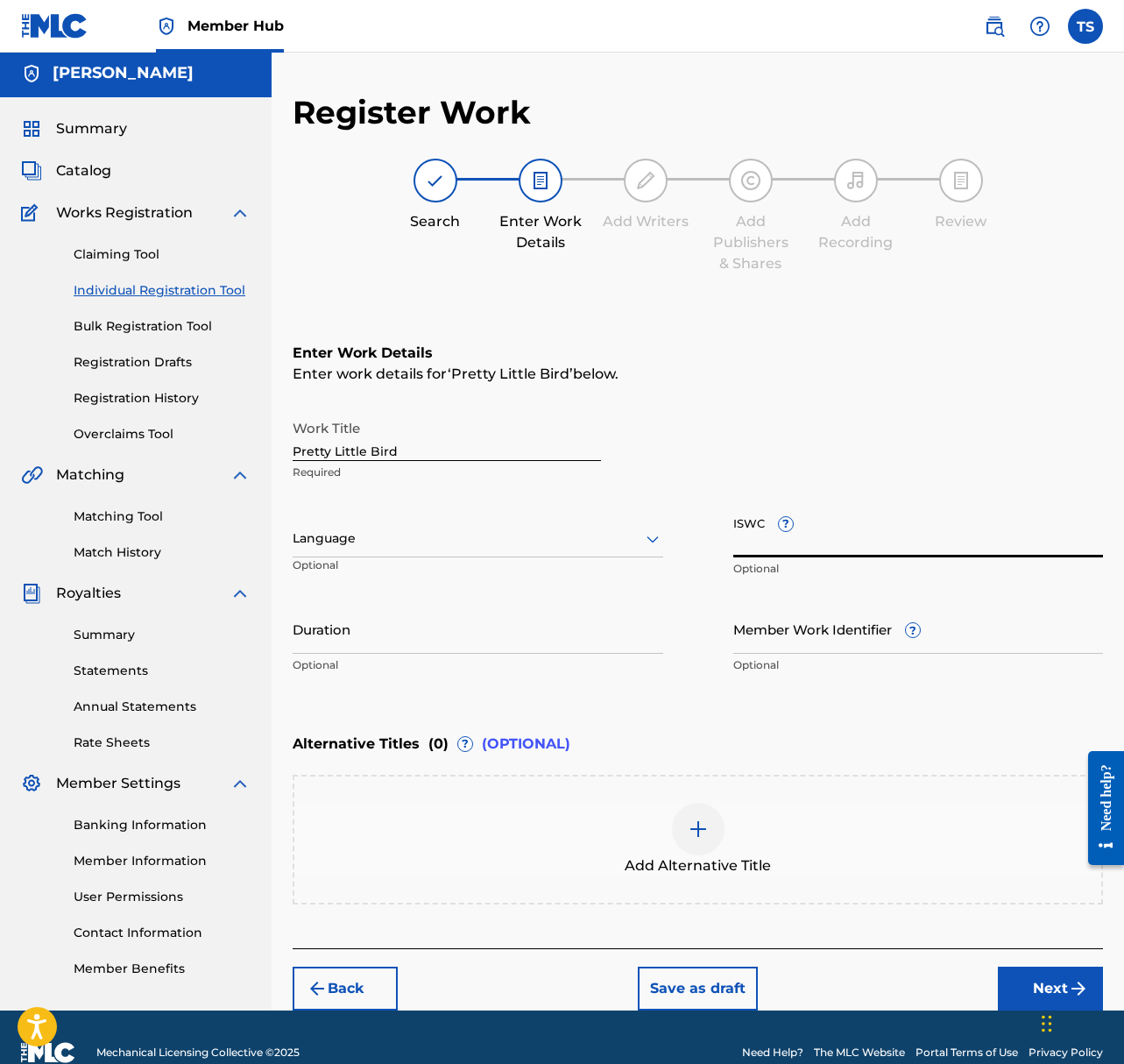
click at [919, 535] on input "ISWC ?" at bounding box center [919, 532] width 371 height 50
paste input "T3162356409"
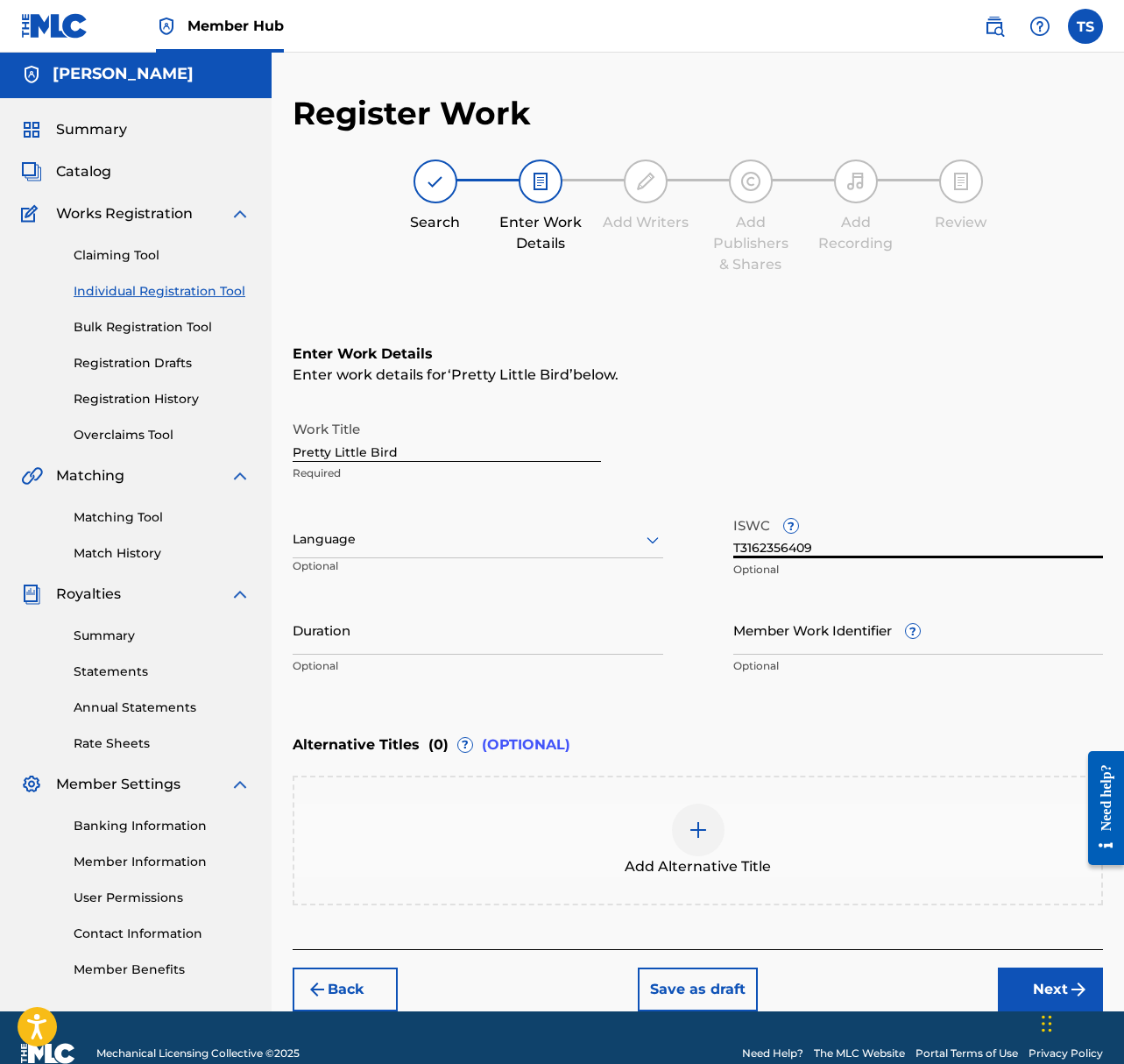
type input "T3162356409"
click at [375, 635] on input "Duration" at bounding box center [477, 629] width 371 height 50
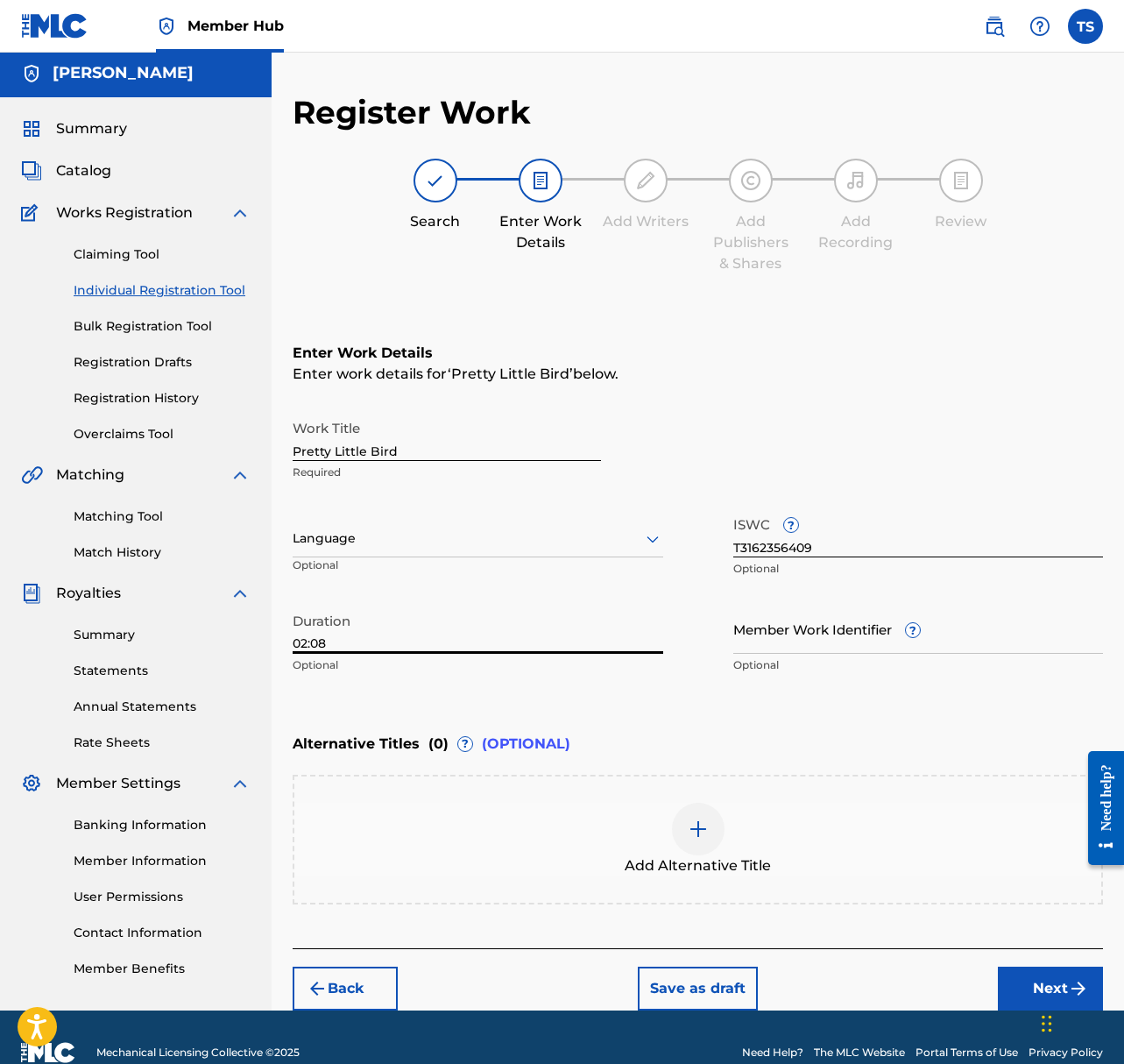
scroll to position [33, 0]
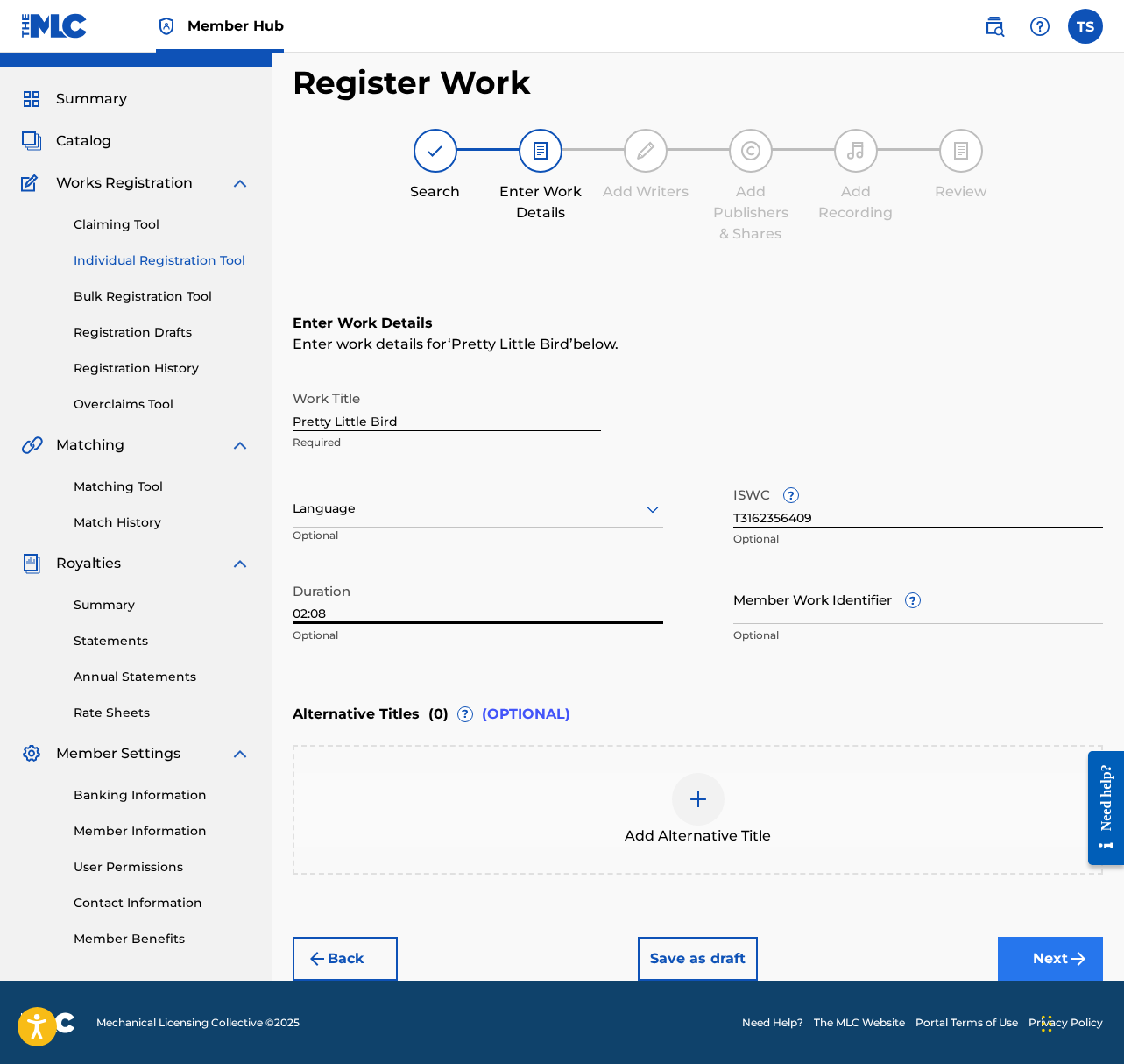
type input "02:08"
click at [1008, 946] on button "Next" at bounding box center [1051, 958] width 106 height 44
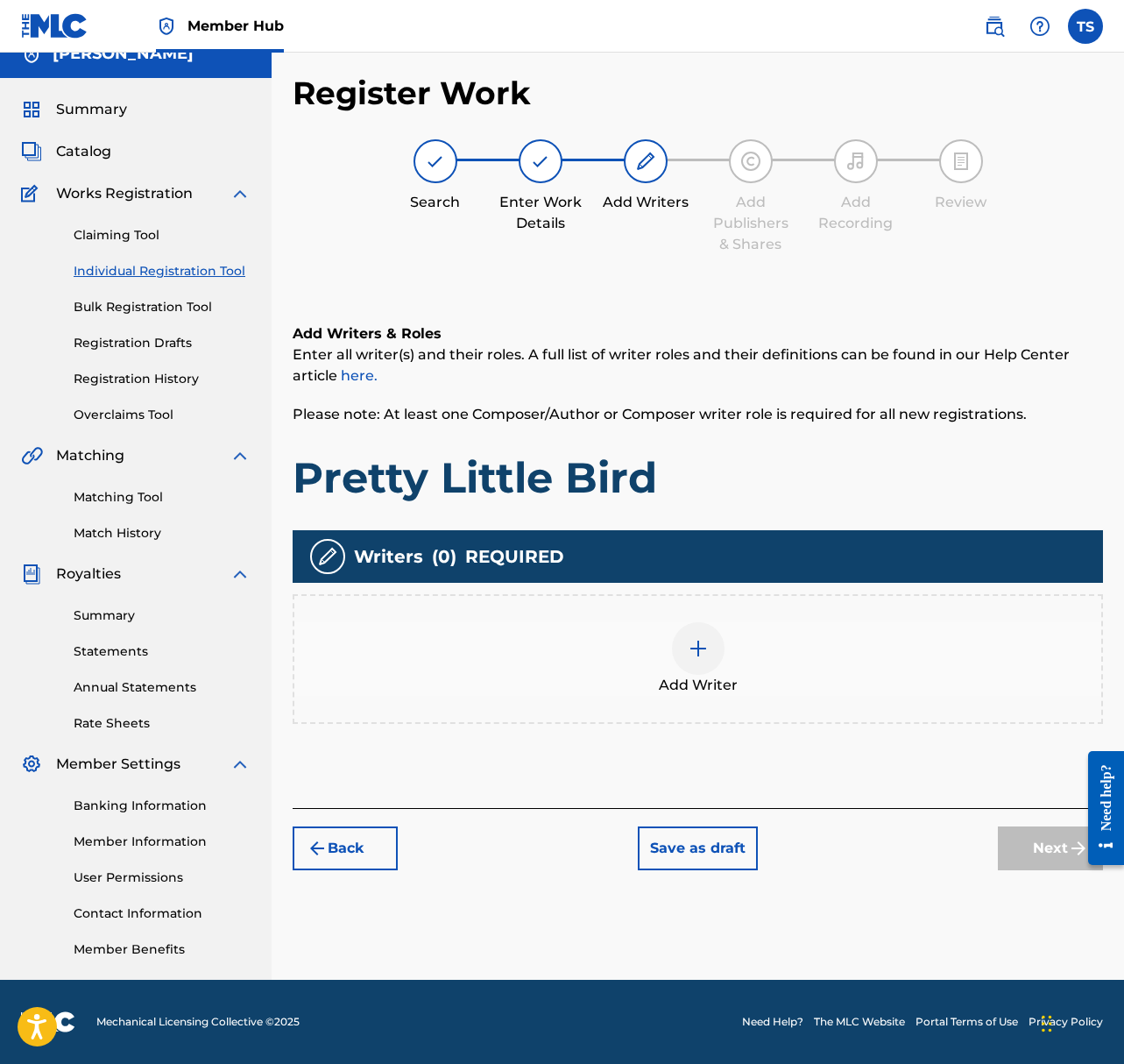
scroll to position [22, 0]
click at [681, 631] on div at bounding box center [698, 648] width 53 height 53
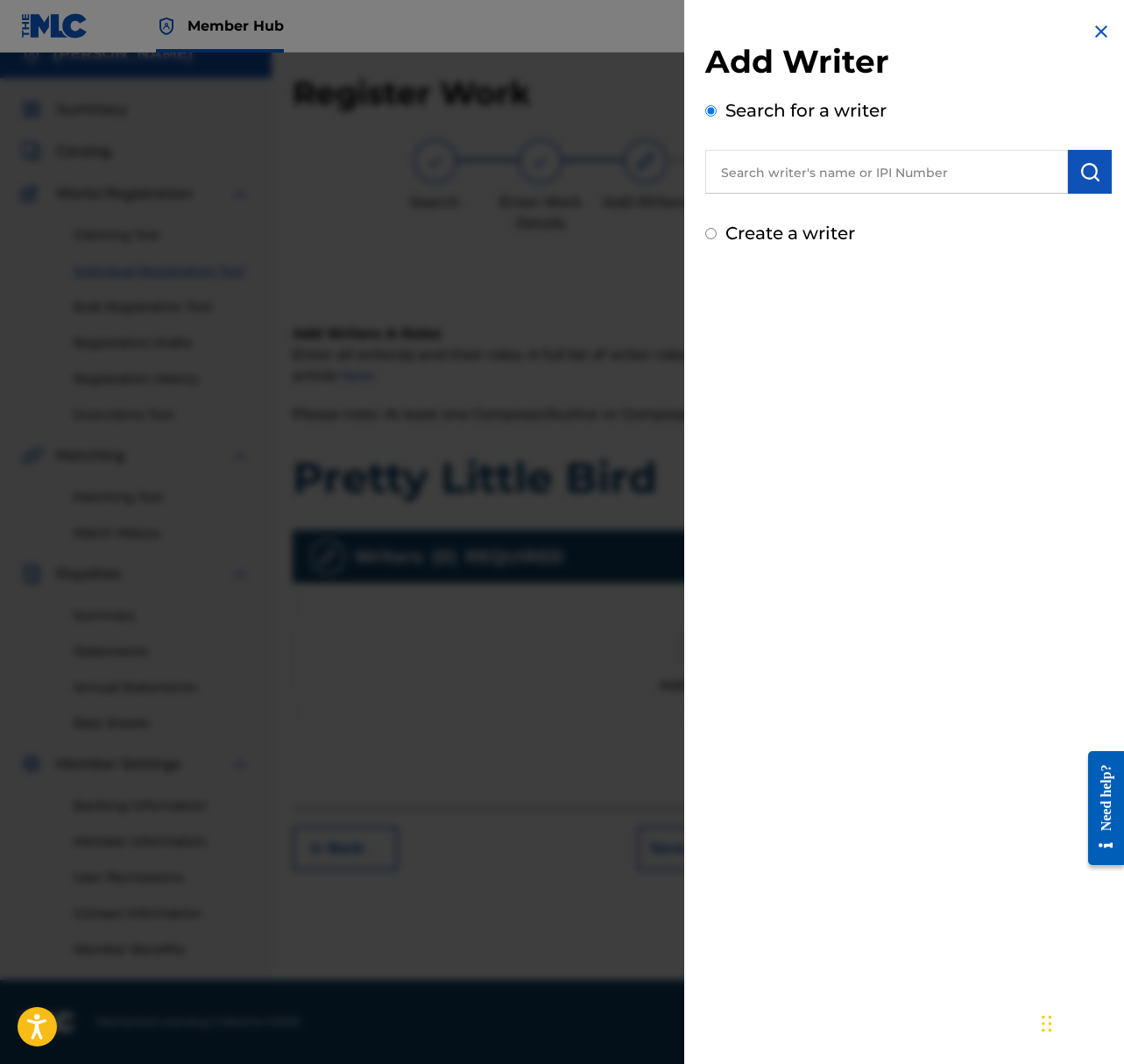
click at [815, 169] on input "text" at bounding box center [886, 171] width 363 height 44
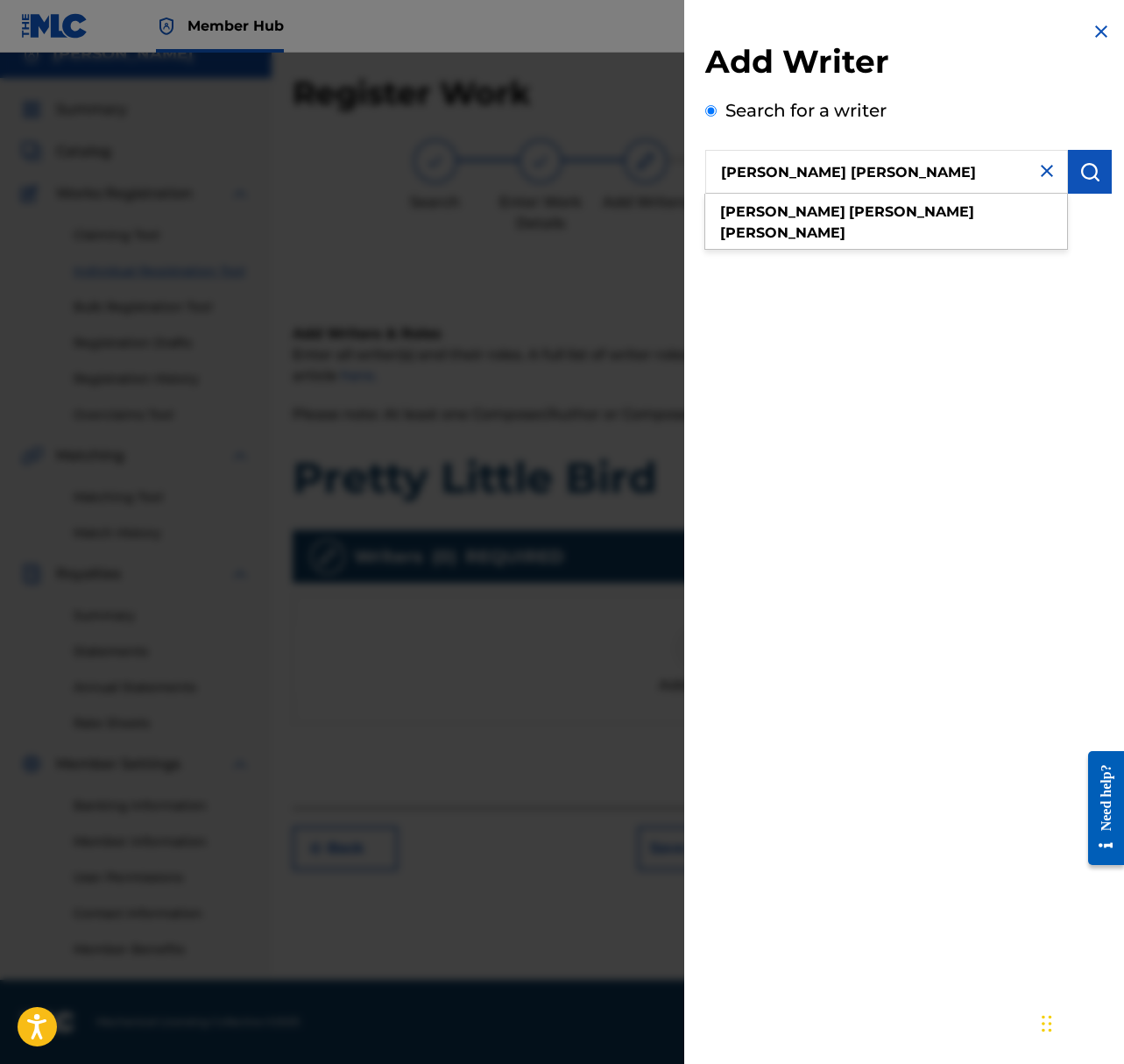
type input "taylor jon shepard"
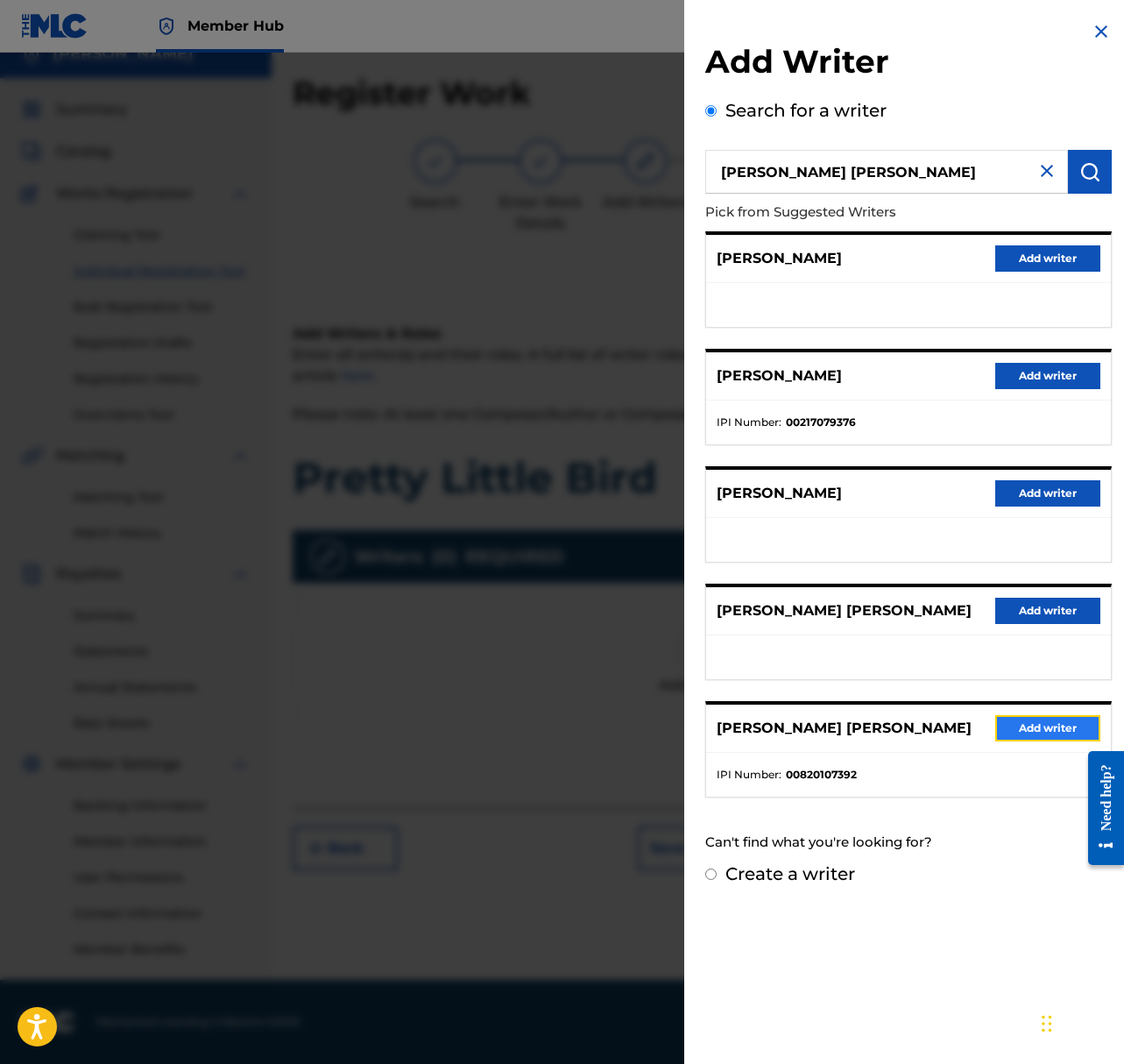
click at [1053, 728] on button "Add writer" at bounding box center [1049, 728] width 106 height 26
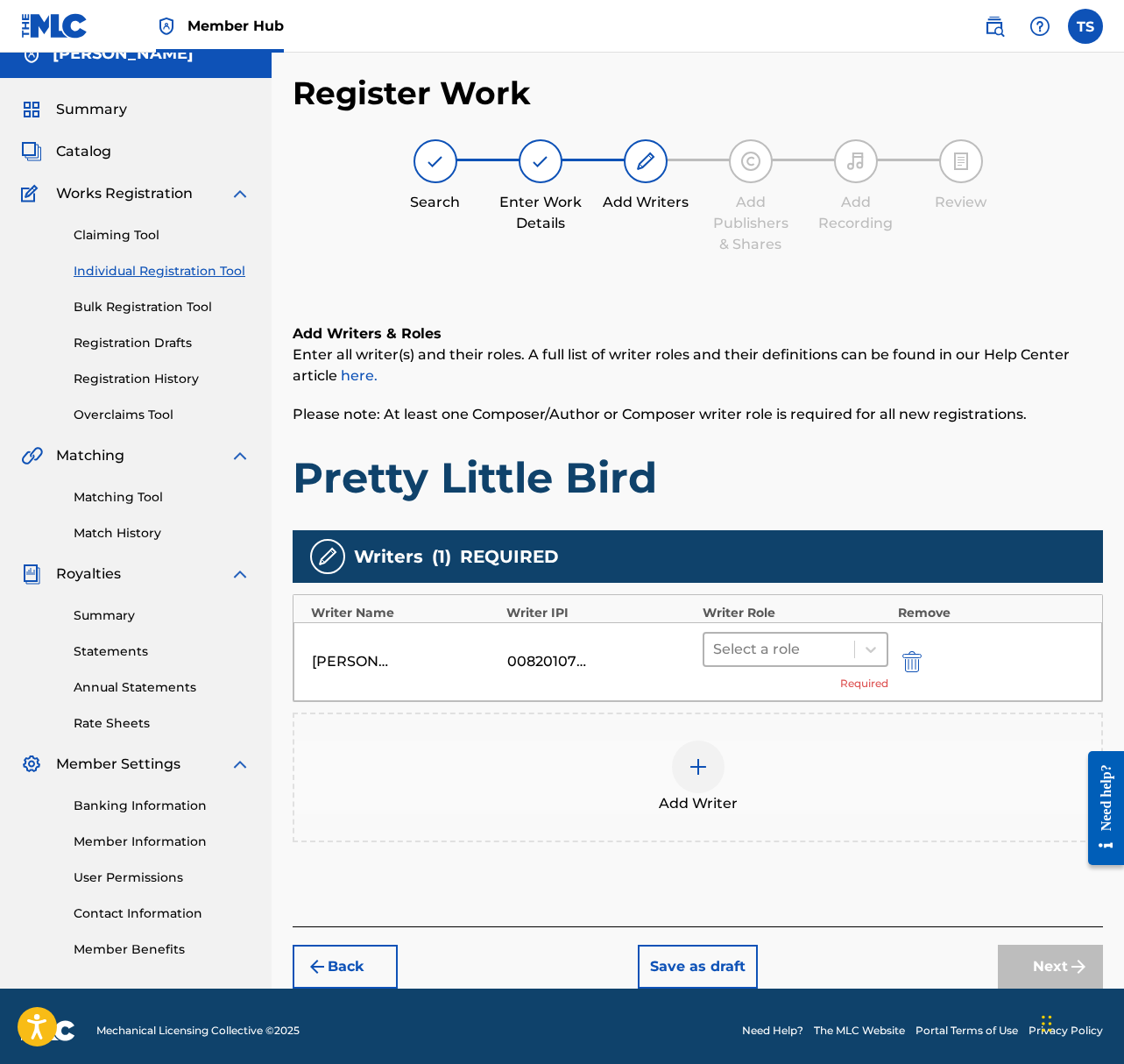
click at [796, 645] on div at bounding box center [780, 648] width 133 height 24
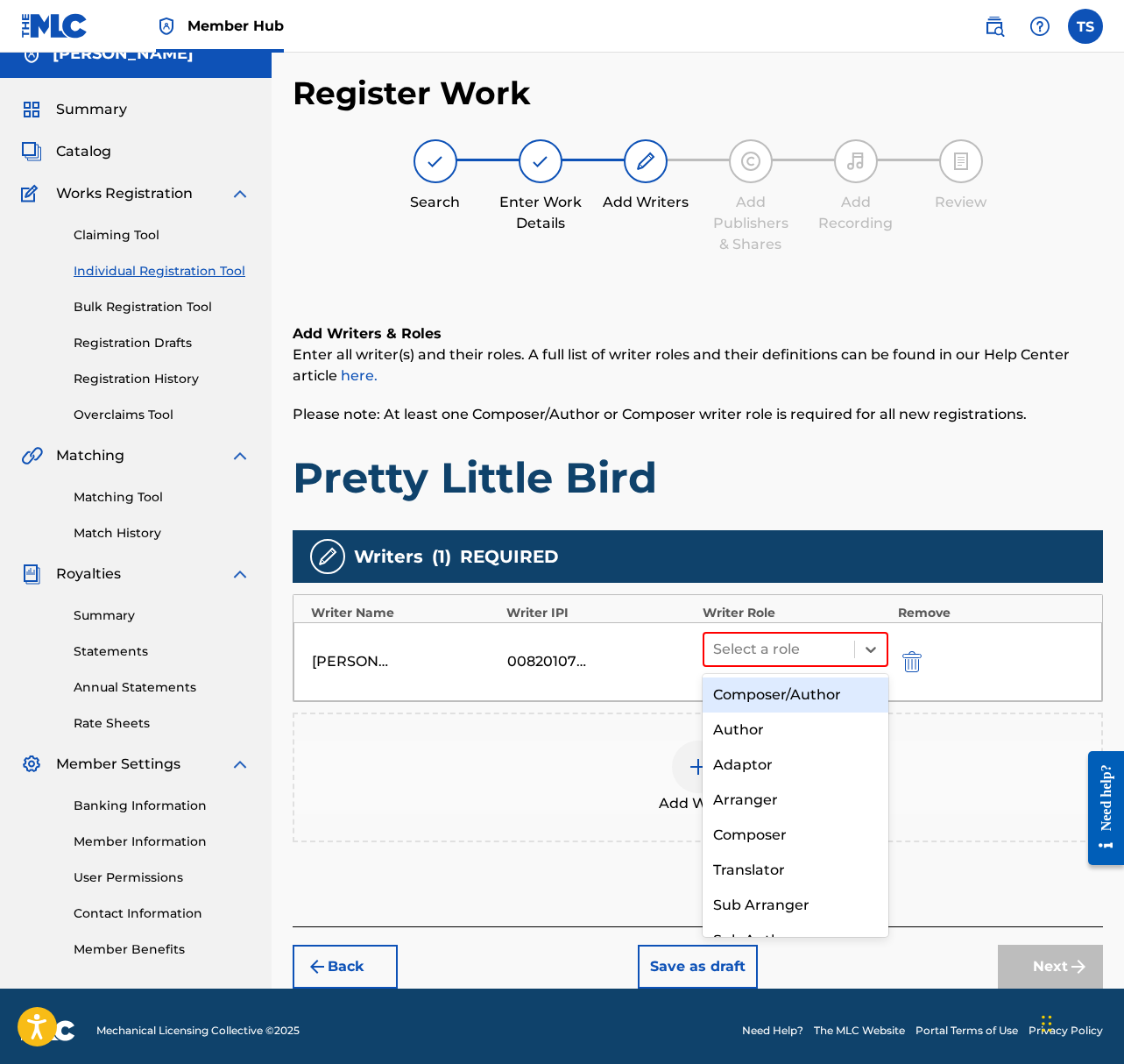
click at [815, 687] on div "Composer/Author" at bounding box center [796, 695] width 187 height 35
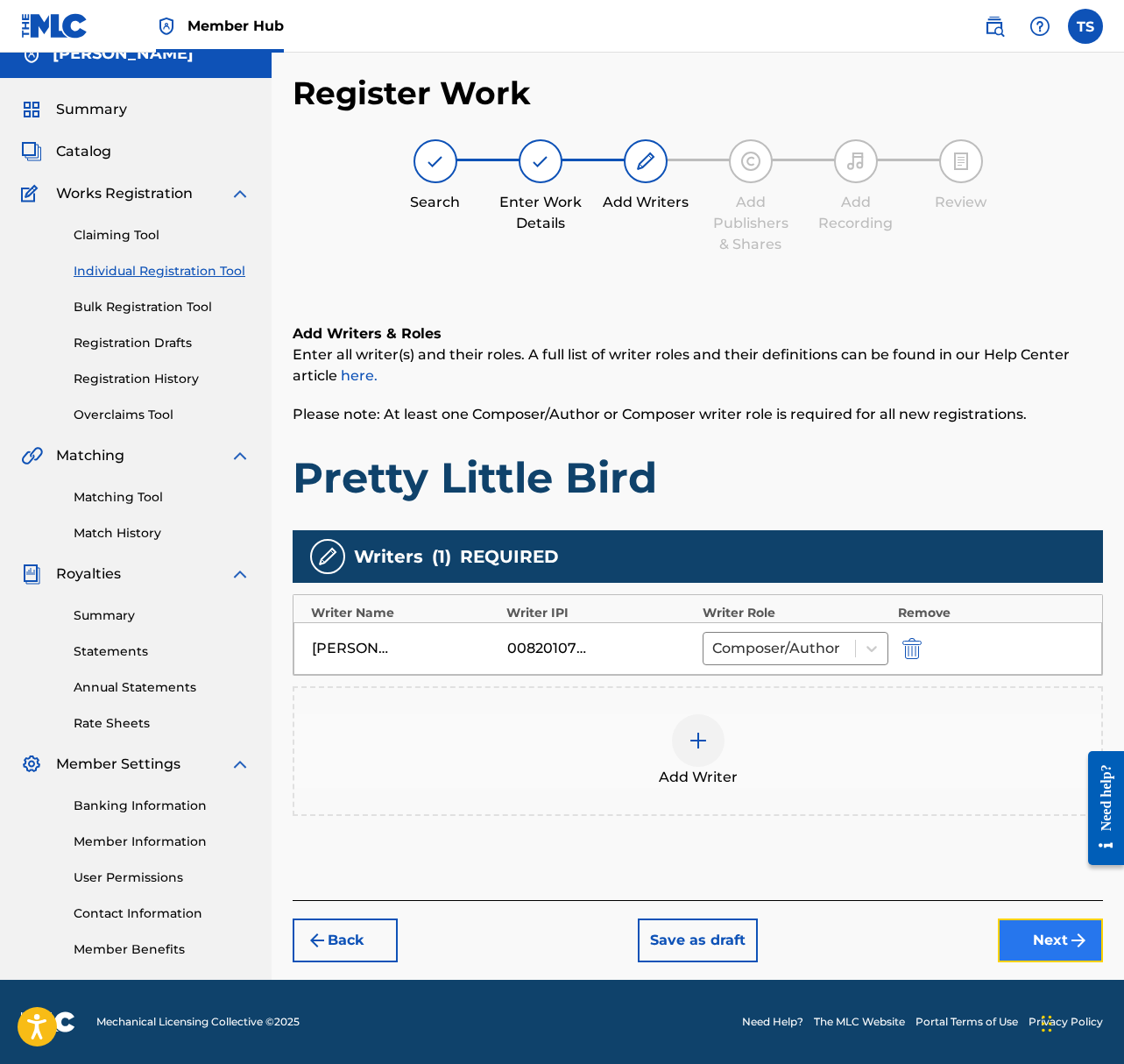
click at [1043, 939] on button "Next" at bounding box center [1051, 940] width 106 height 44
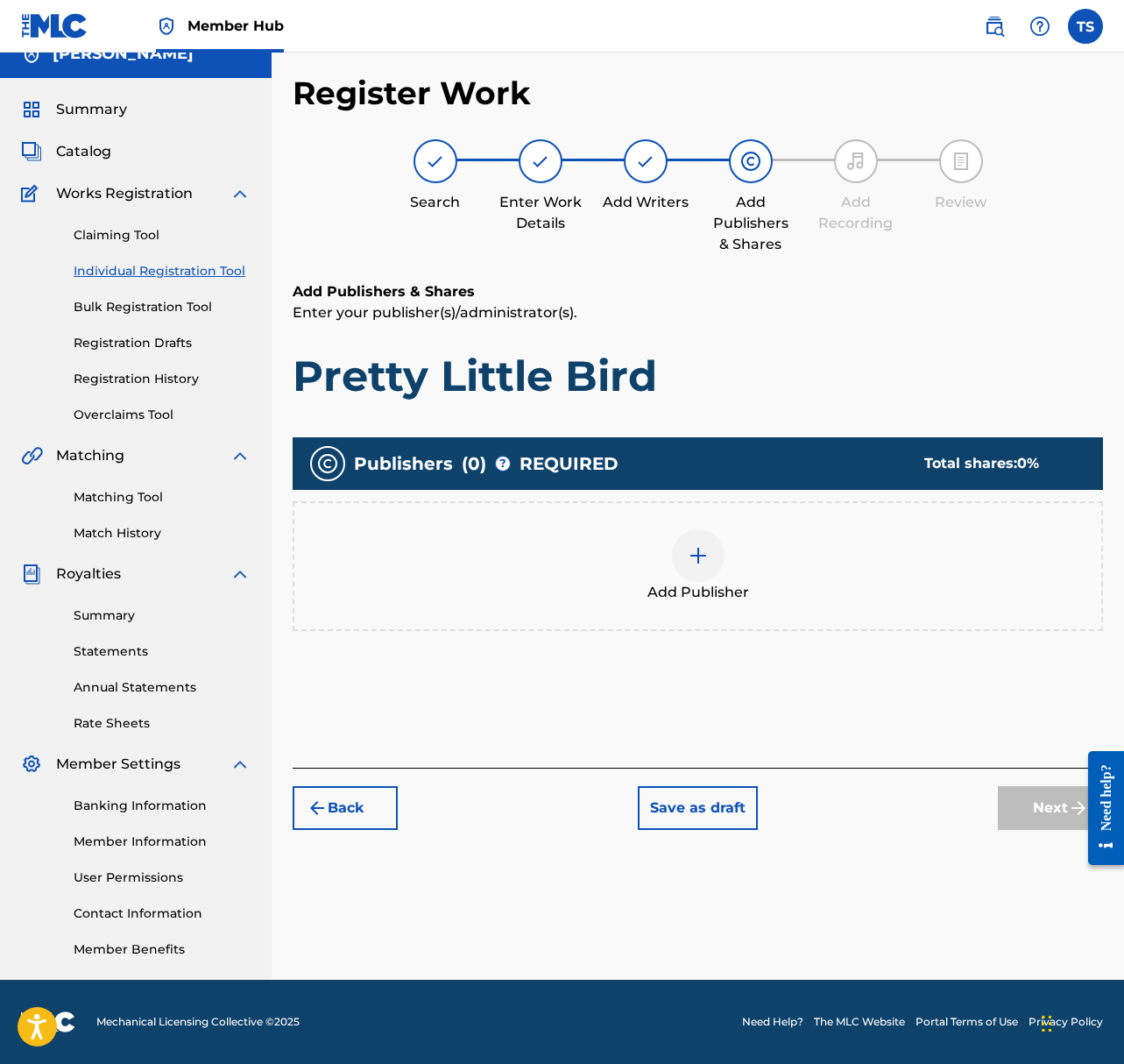
click at [698, 539] on div at bounding box center [698, 555] width 53 height 53
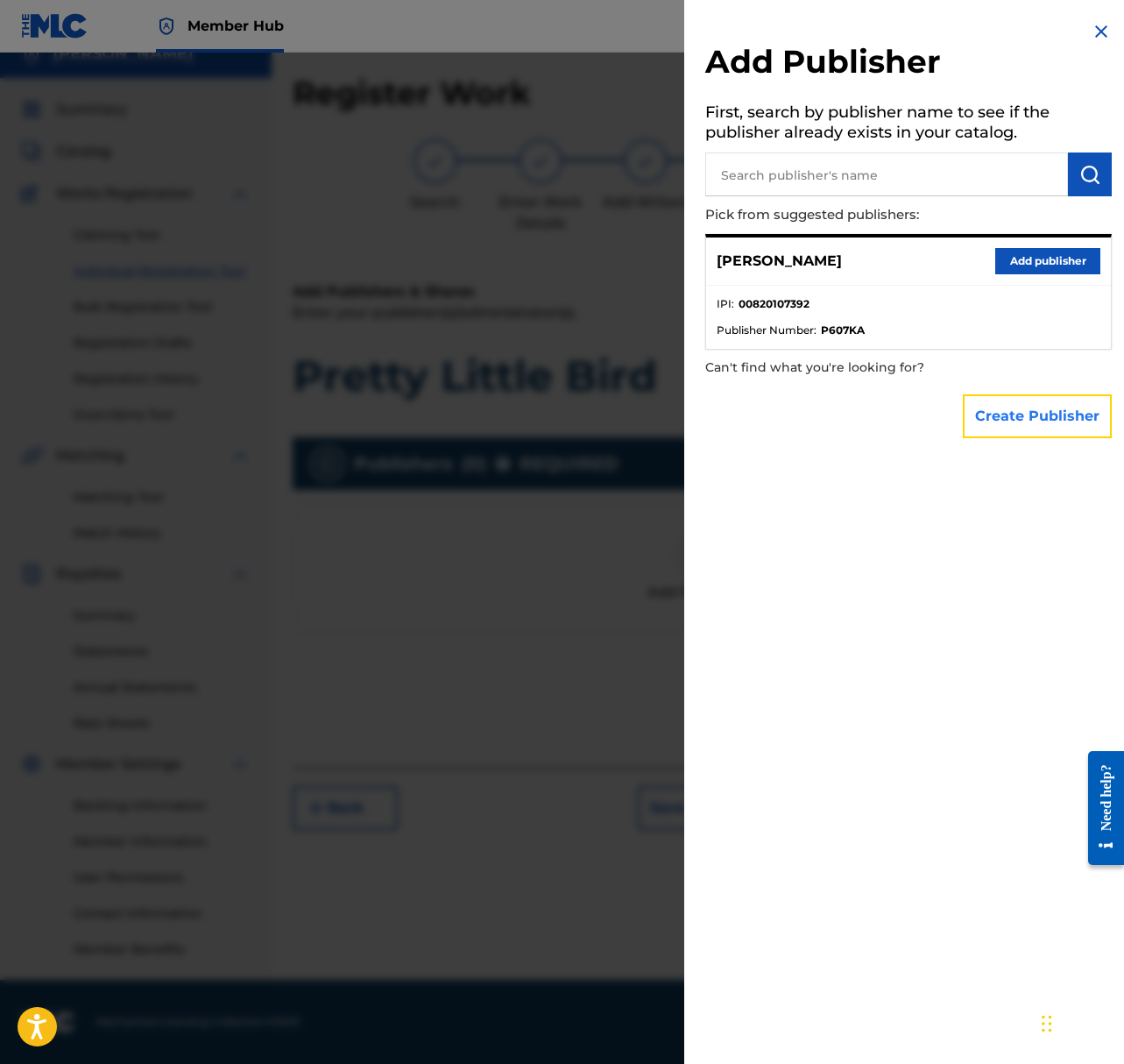
click at [1045, 411] on button "Create Publisher" at bounding box center [1038, 416] width 149 height 44
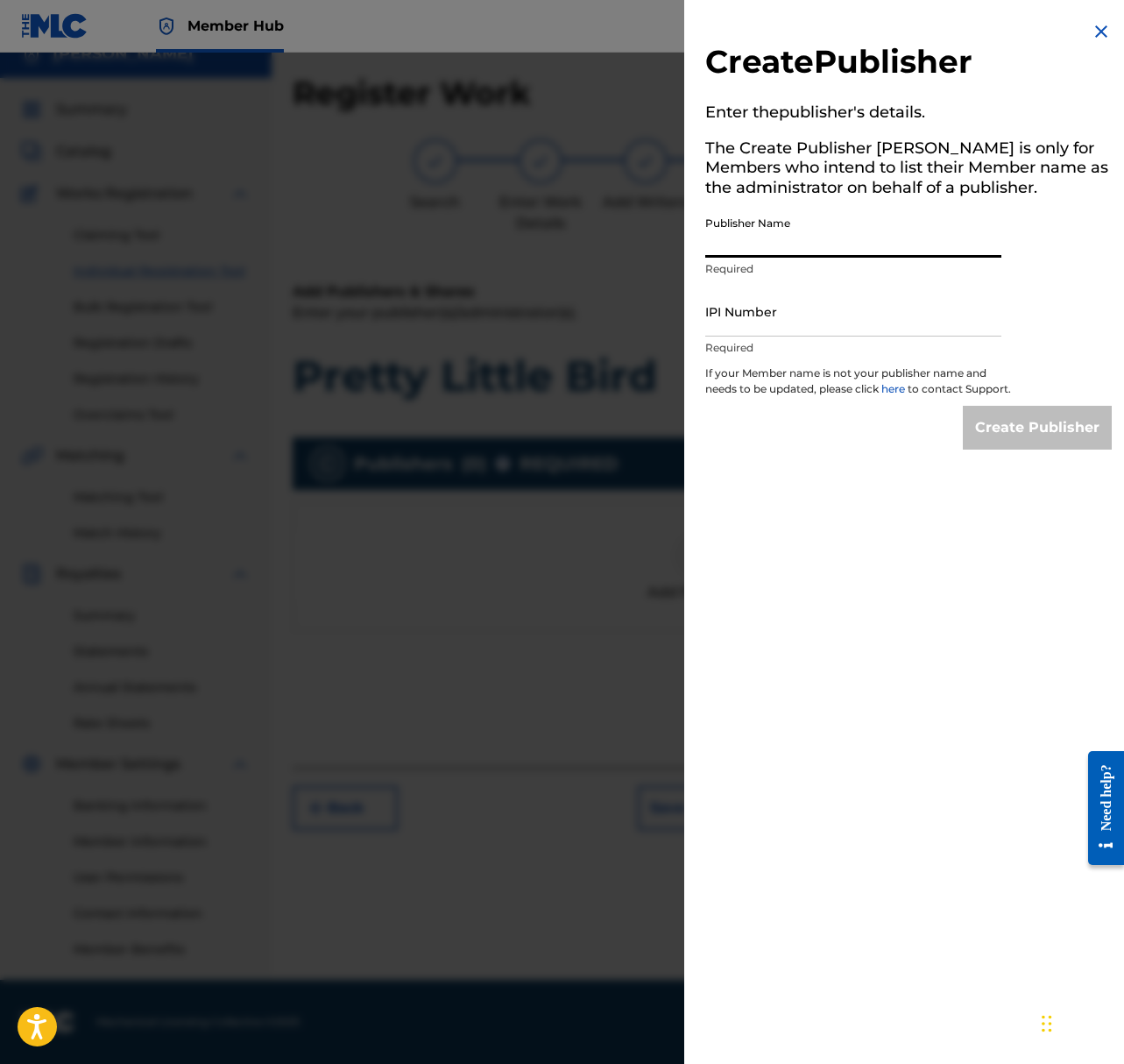
click at [780, 239] on input "Publisher Name" at bounding box center [853, 232] width 296 height 50
type input "ShepardSounds"
click at [785, 323] on input "IPI Number" at bounding box center [853, 311] width 296 height 50
paste input "1297301054"
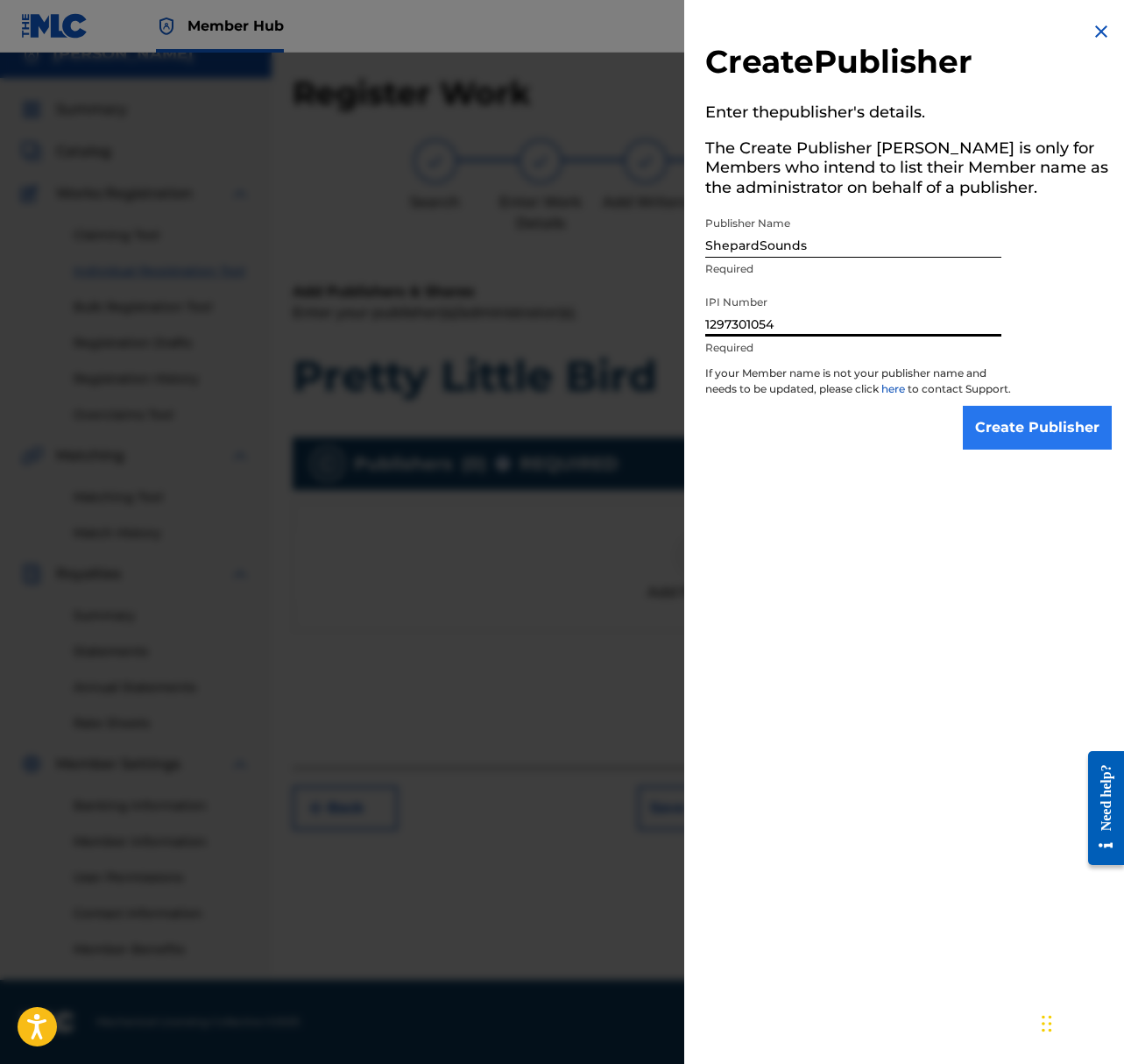
type input "1297301054"
click at [1053, 436] on input "Create Publisher" at bounding box center [1038, 427] width 149 height 44
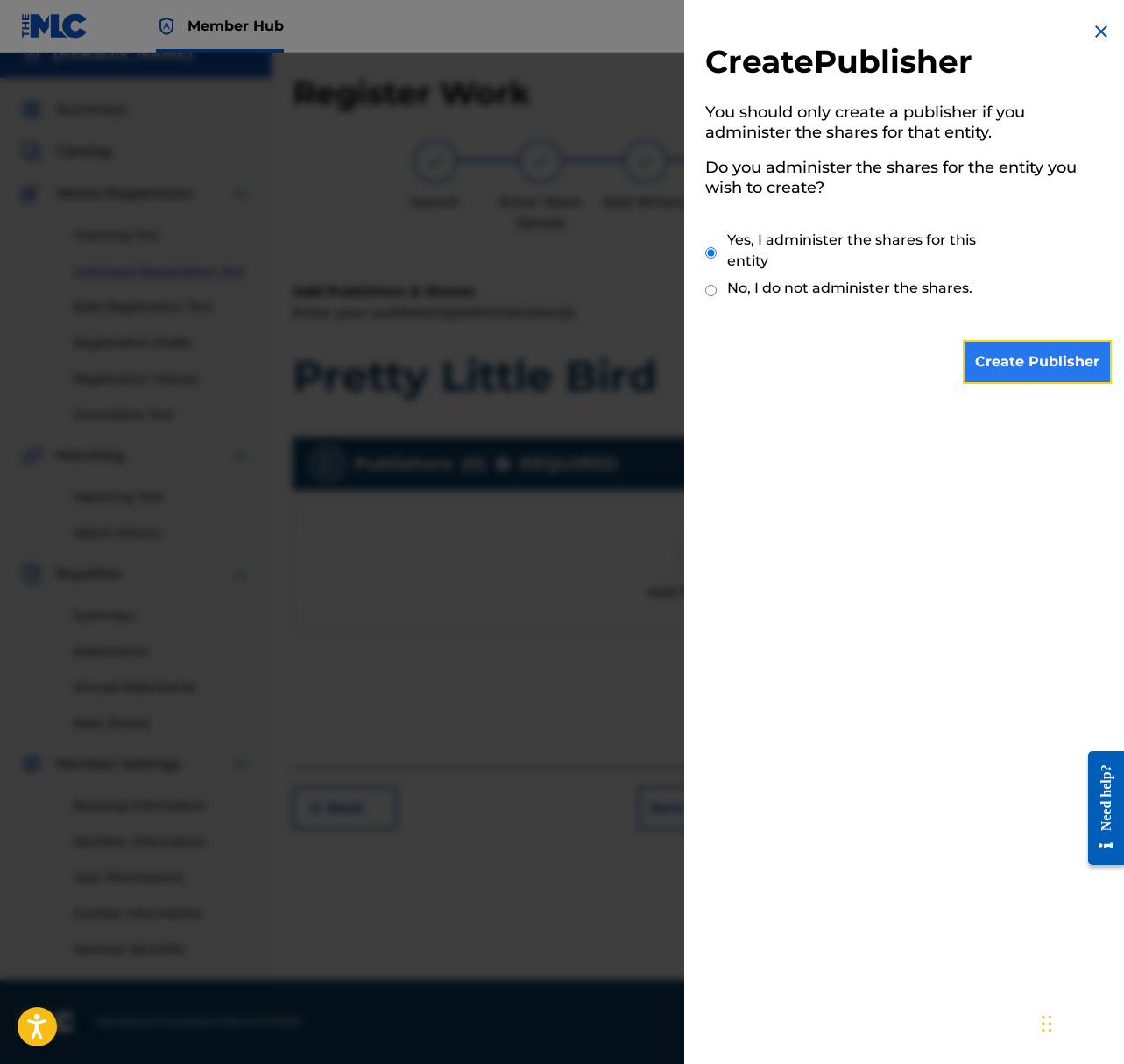
click at [1019, 355] on input "Create Publisher" at bounding box center [1038, 362] width 149 height 44
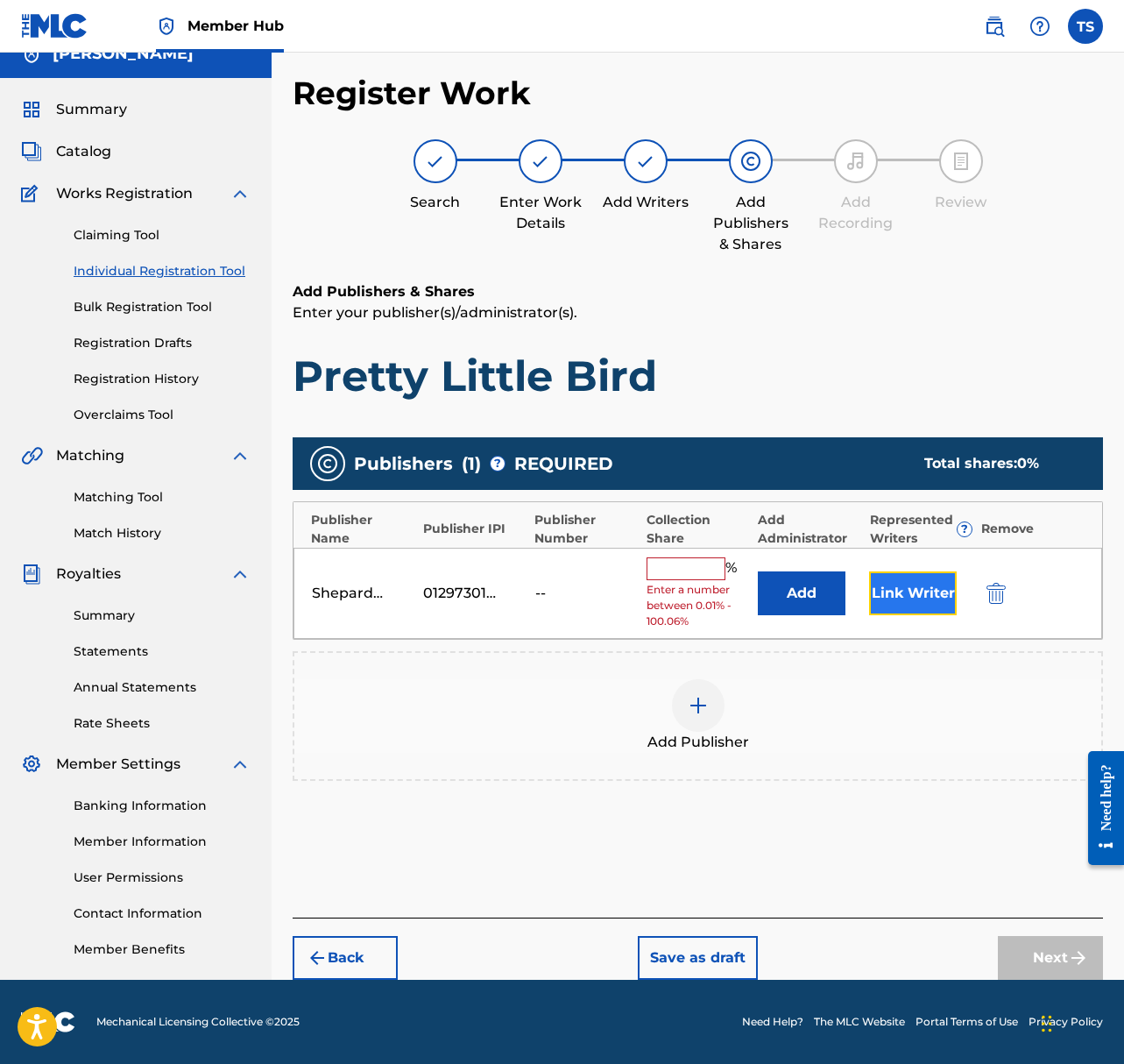
click at [925, 595] on button "Link Writer" at bounding box center [914, 593] width 88 height 44
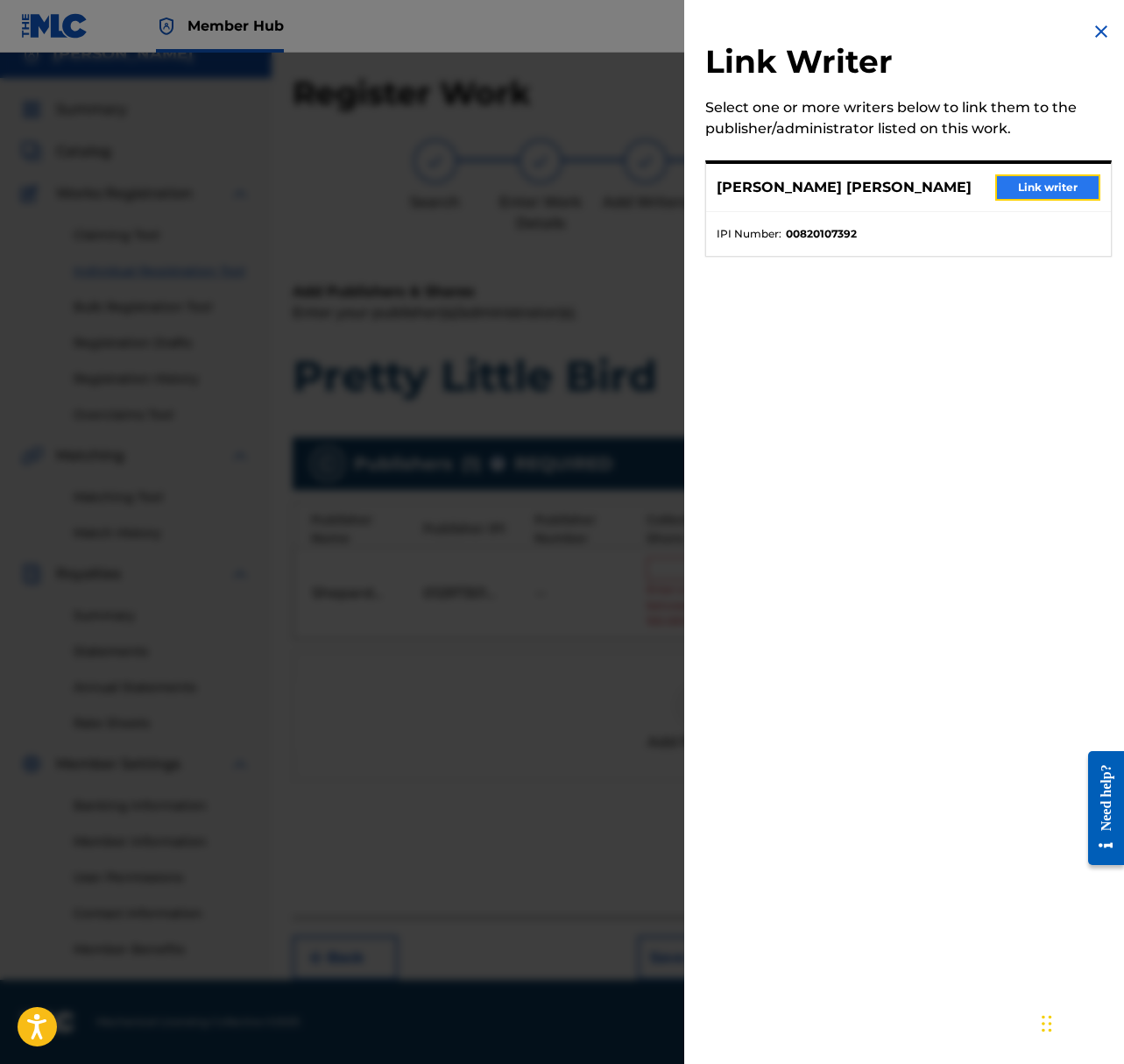
click at [1034, 188] on button "Link writer" at bounding box center [1049, 187] width 106 height 26
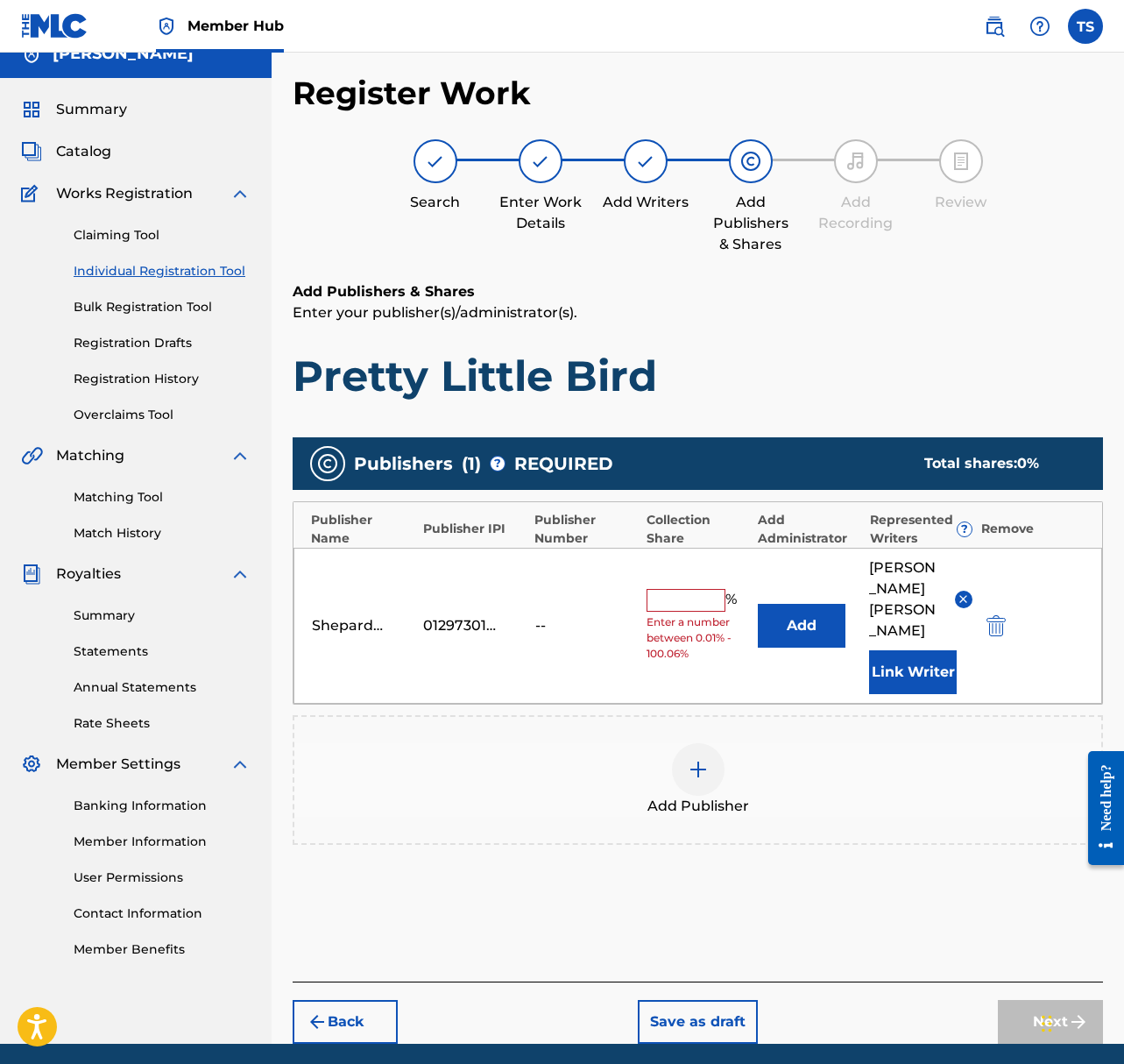
scroll to position [66, 0]
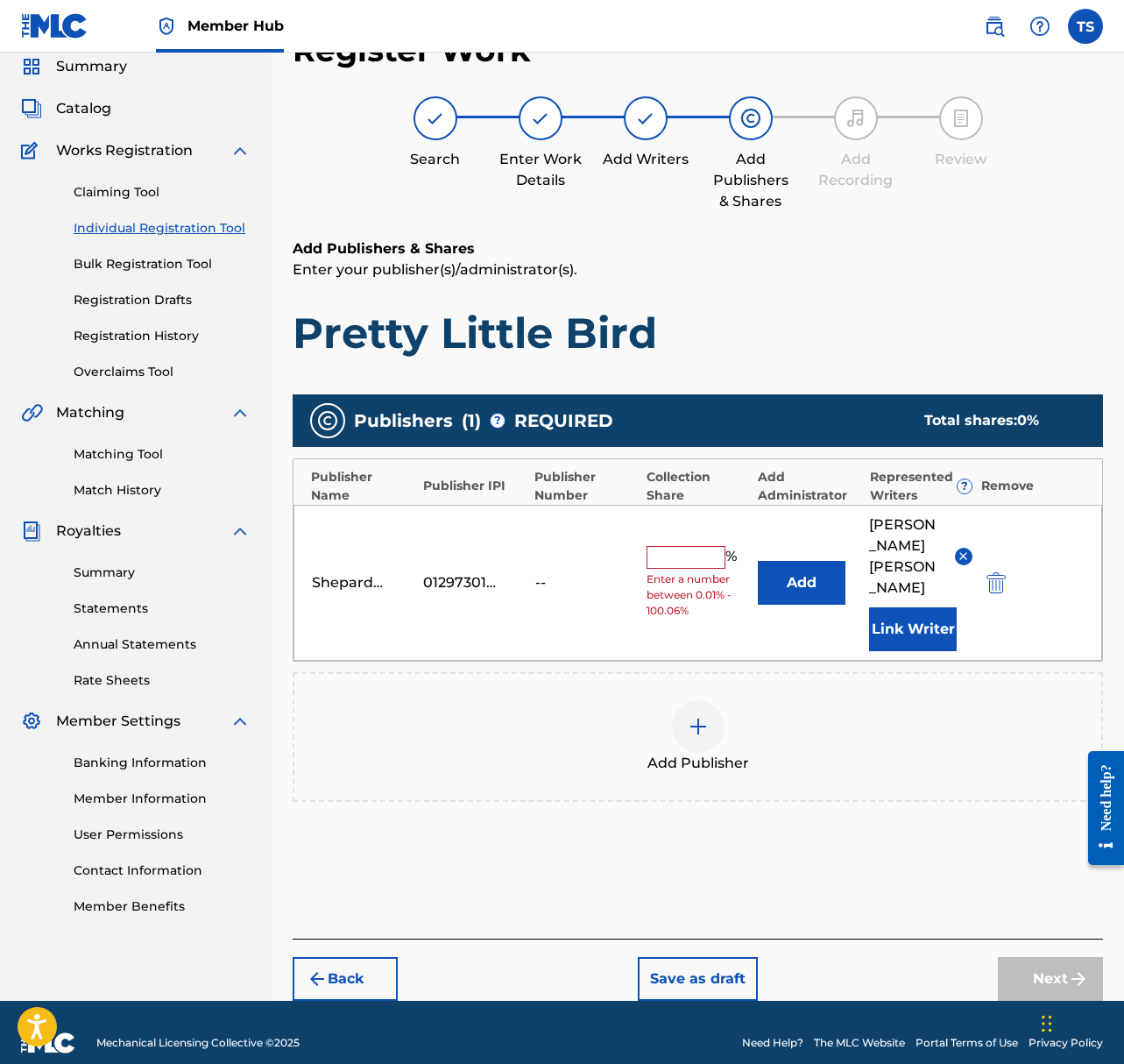
click at [689, 547] on input "text" at bounding box center [686, 556] width 79 height 22
type input "100"
click at [910, 778] on div "Add Publisher" at bounding box center [697, 736] width 811 height 130
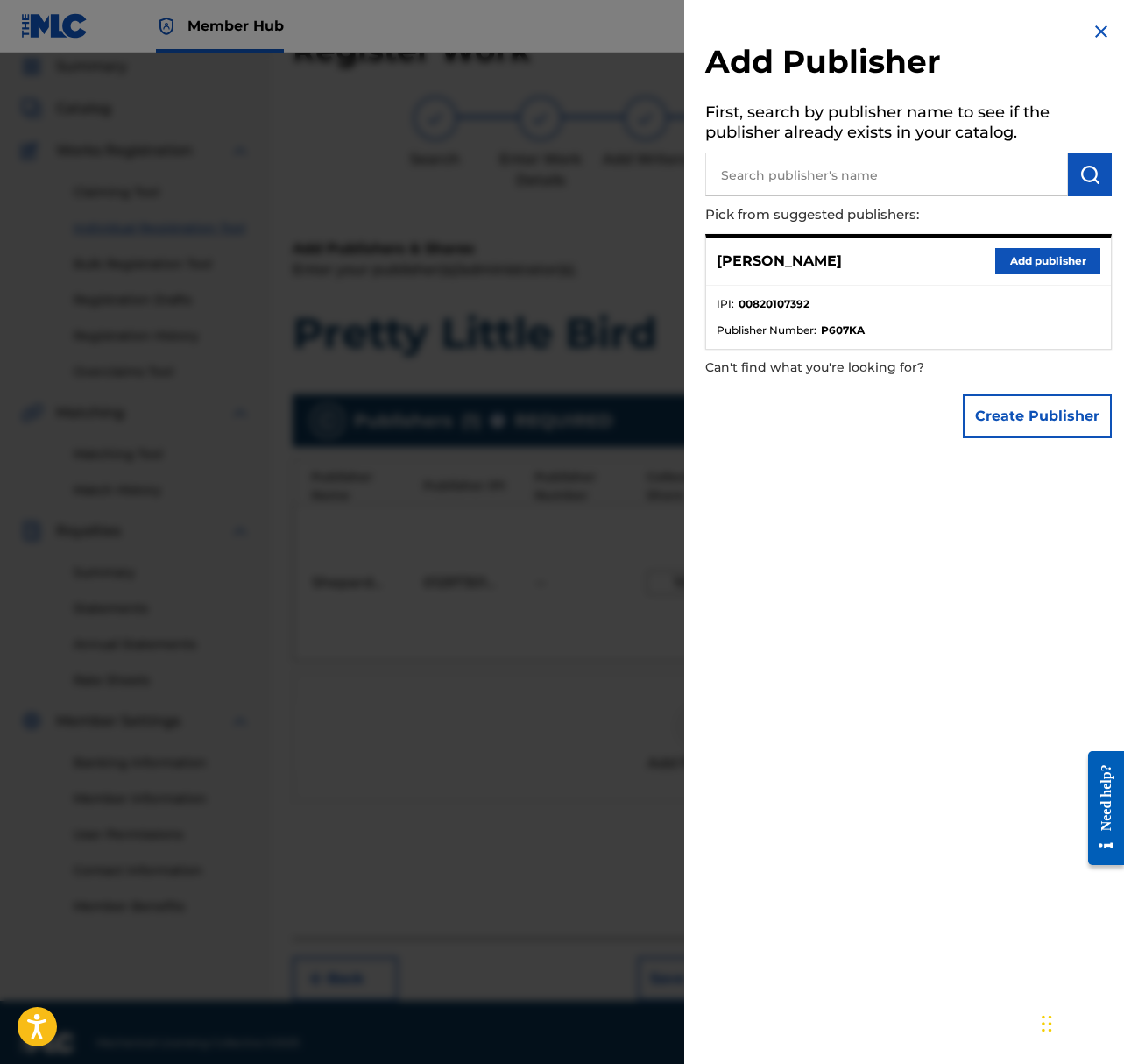
click at [584, 737] on div at bounding box center [562, 585] width 1124 height 1064
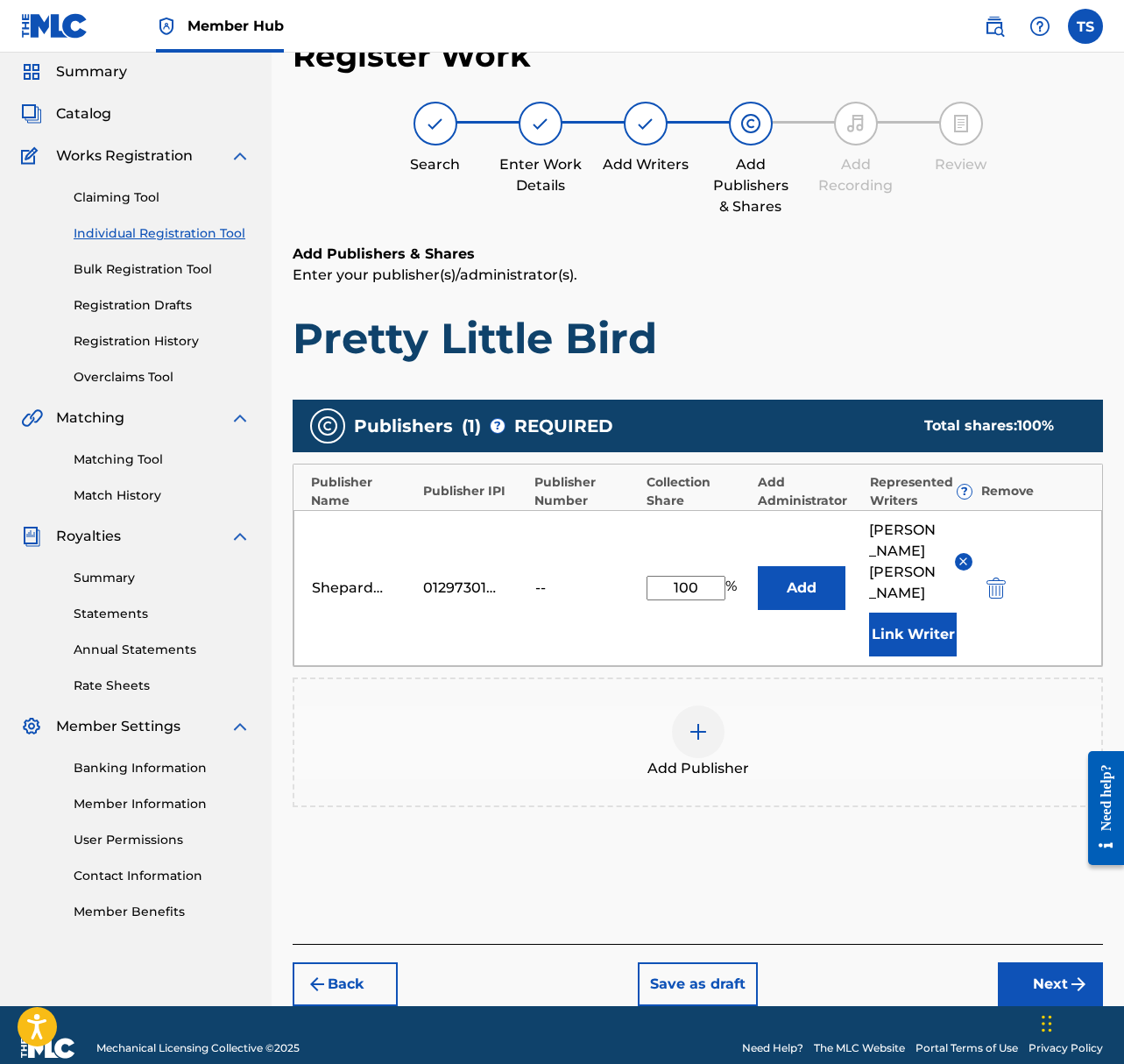
scroll to position [59, 0]
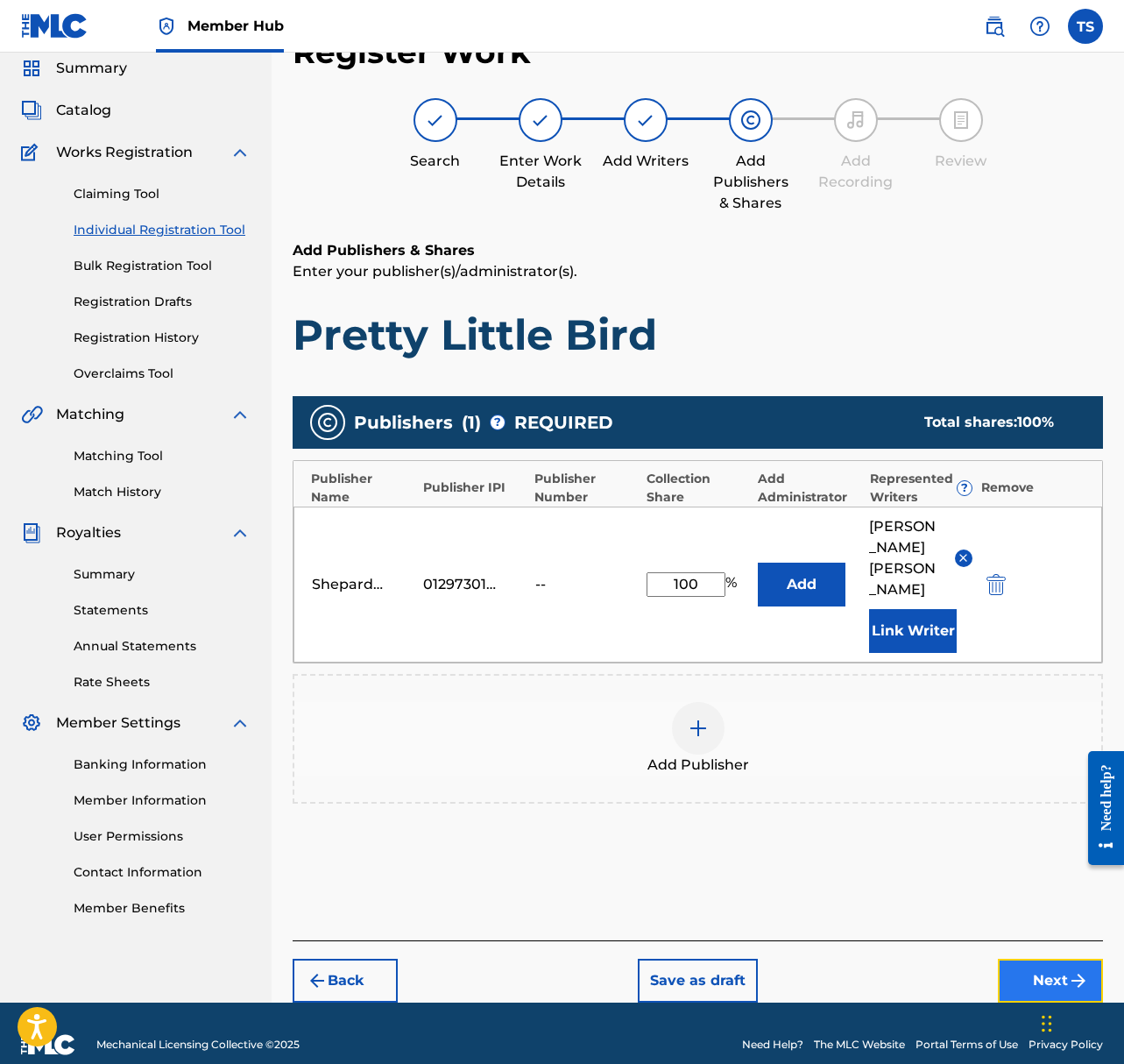
click at [1033, 963] on button "Next" at bounding box center [1051, 980] width 106 height 44
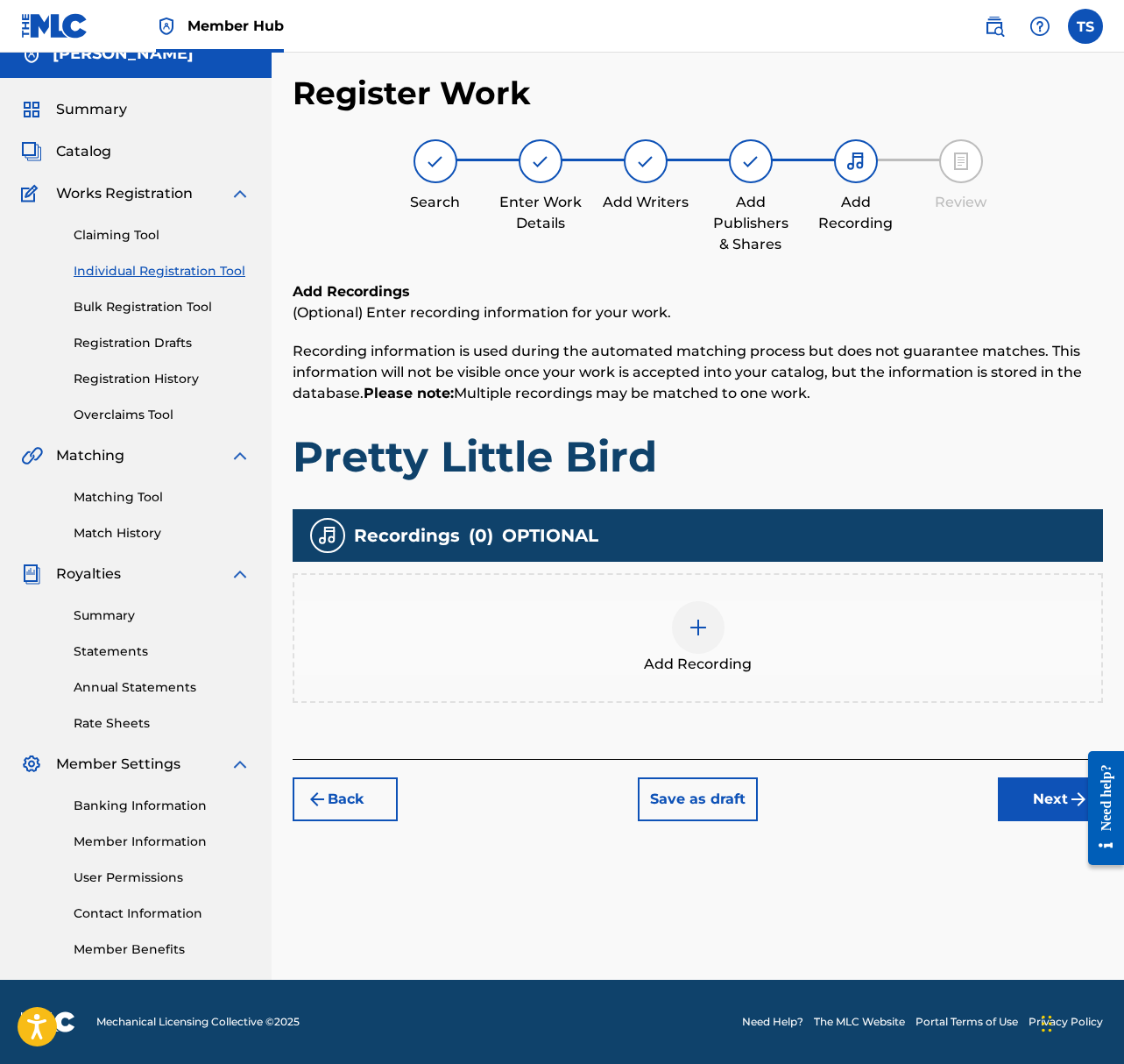
scroll to position [22, 0]
click at [725, 625] on div "Add Recording" at bounding box center [697, 638] width 807 height 73
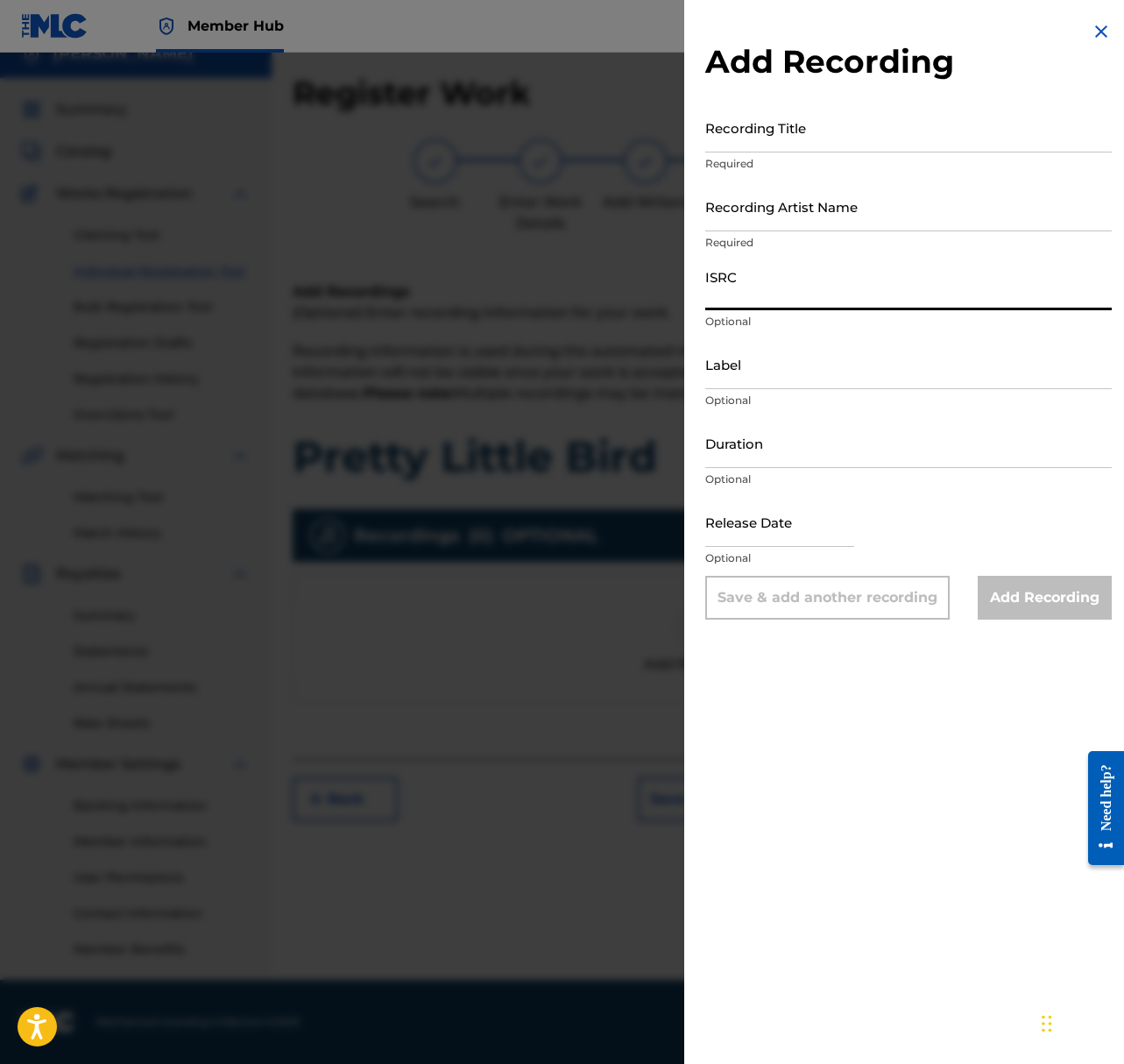
click at [772, 291] on input "ISRC" at bounding box center [909, 285] width 407 height 50
paste input "QZS652307301"
type input "QZS652307301"
click at [832, 206] on input "Recording Artist Name" at bounding box center [909, 205] width 407 height 50
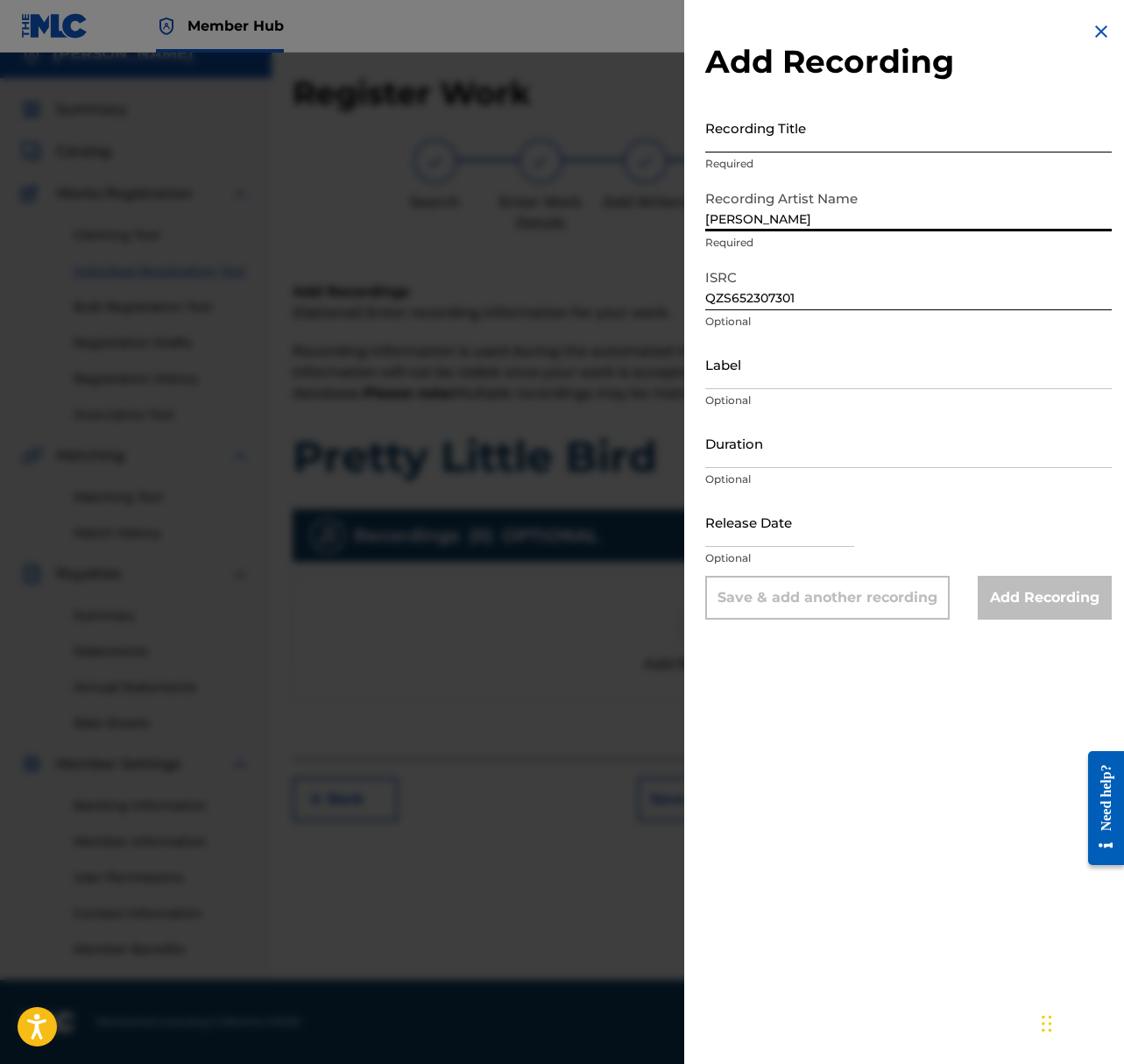
type input "Shepard"
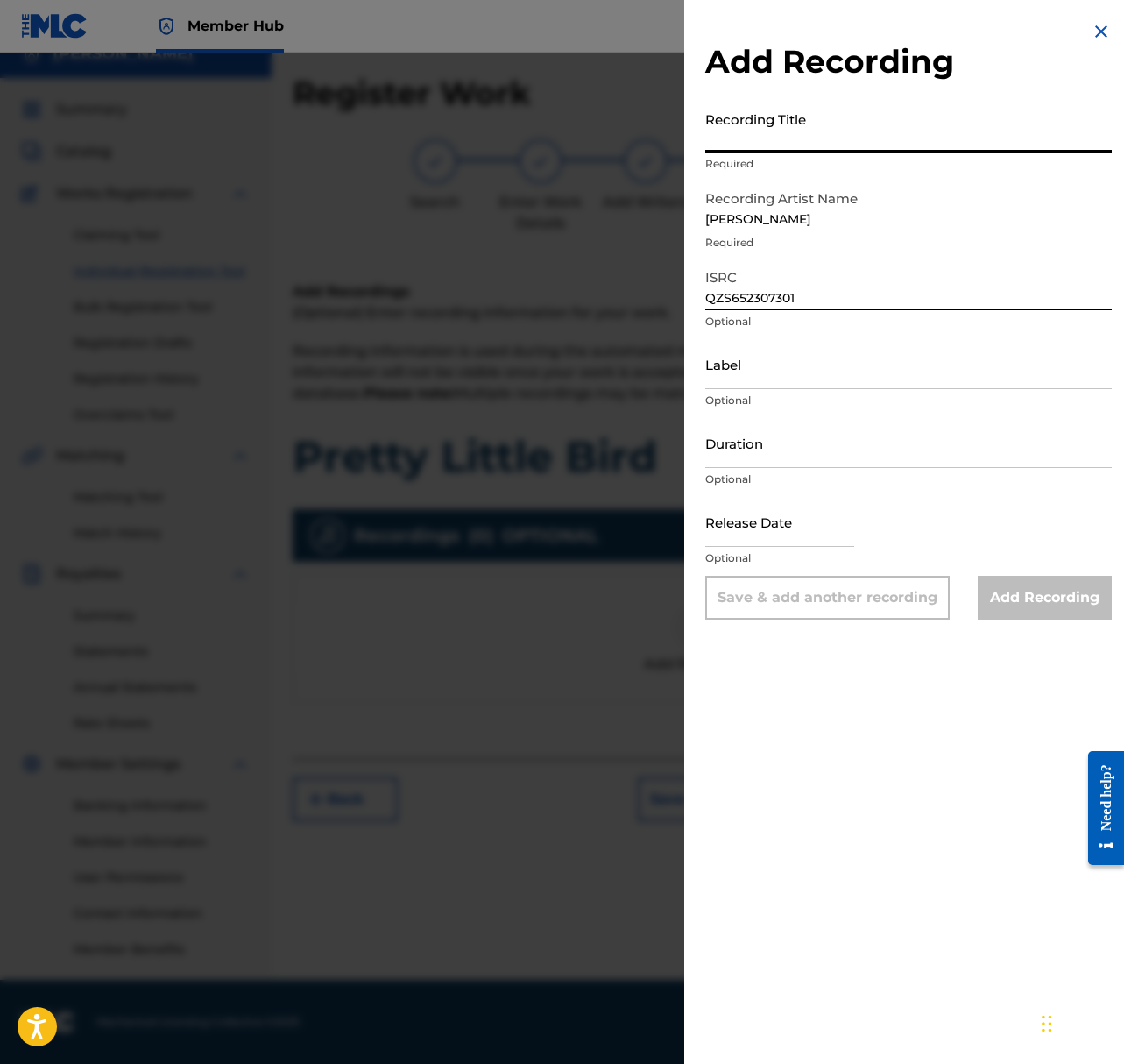
click at [895, 136] on input "Recording Title" at bounding box center [909, 127] width 407 height 50
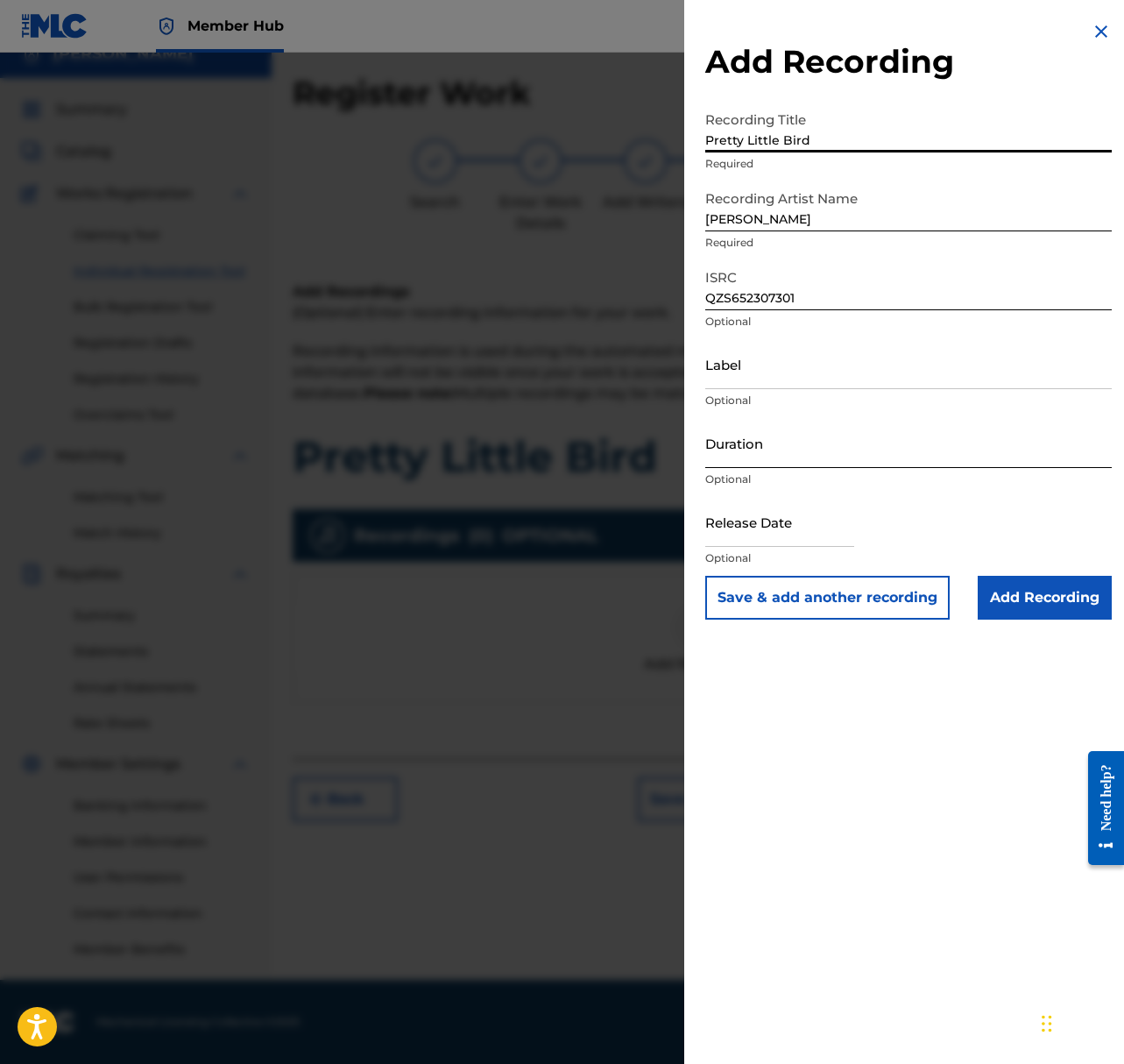
type input "Pretty Little Bird"
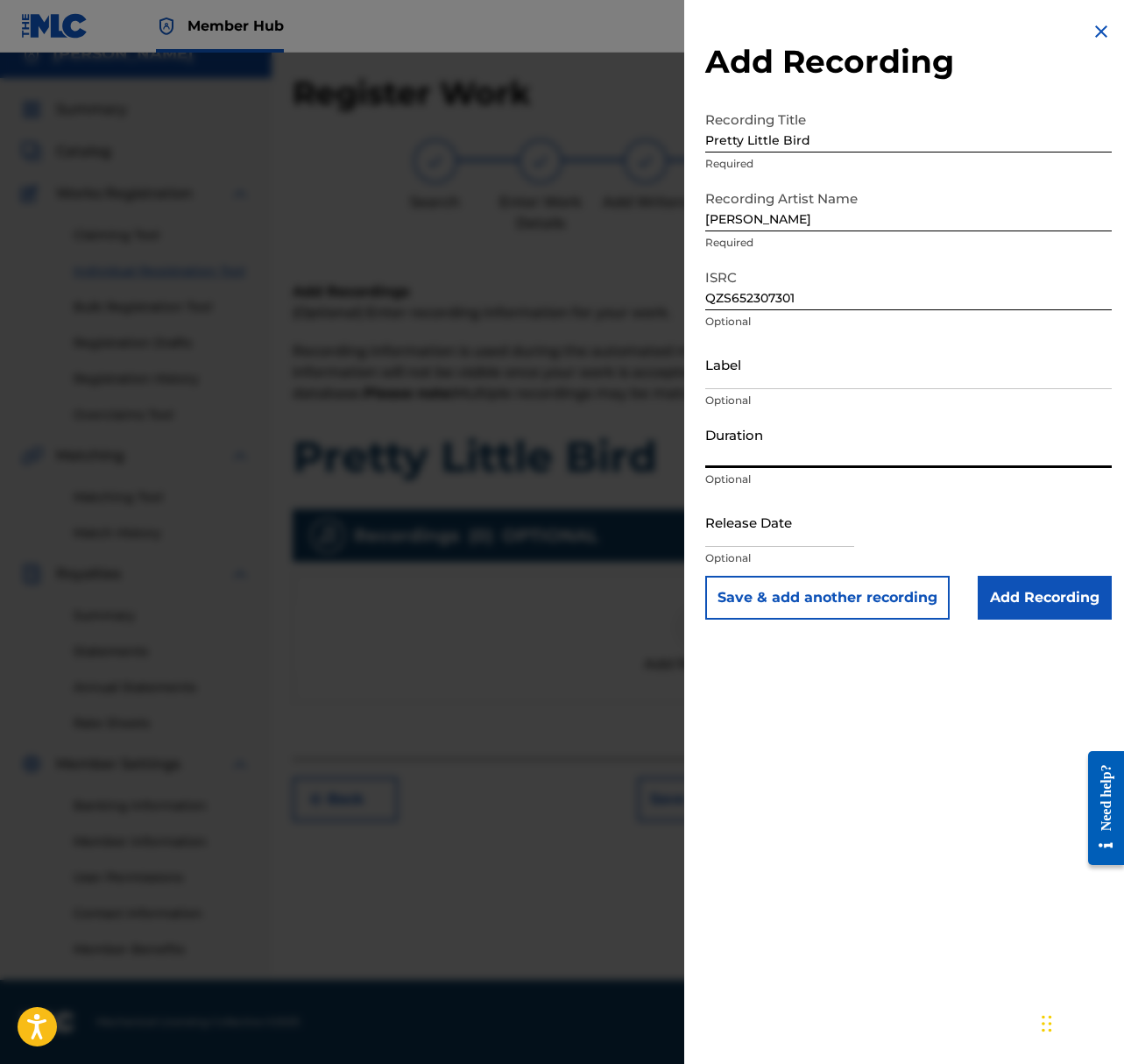
click at [863, 441] on input "Duration" at bounding box center [909, 442] width 407 height 50
drag, startPoint x: 713, startPoint y: 456, endPoint x: 741, endPoint y: 478, distance: 35.6
click at [714, 456] on input "03:06" at bounding box center [909, 442] width 407 height 50
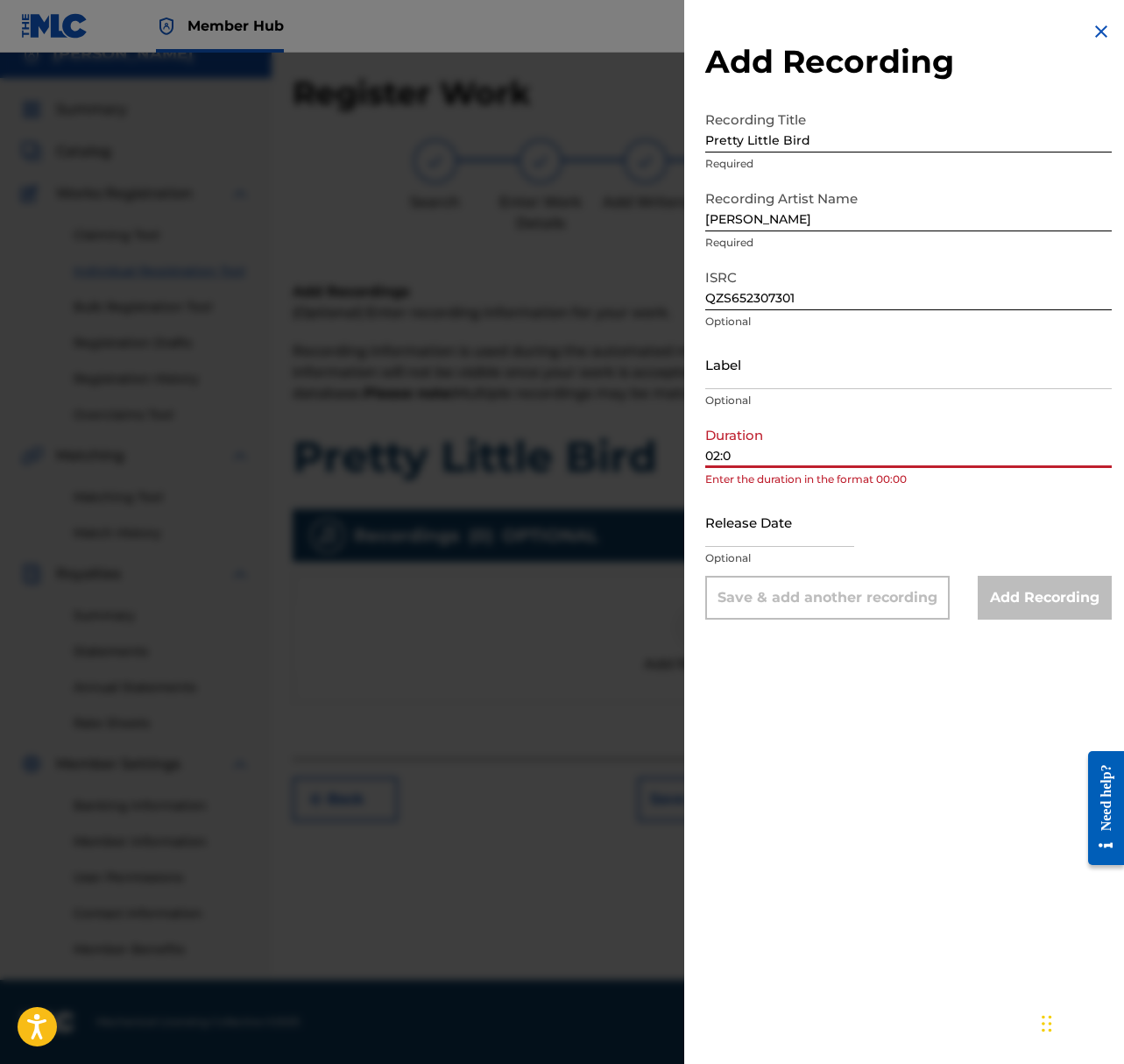
type input "02:08"
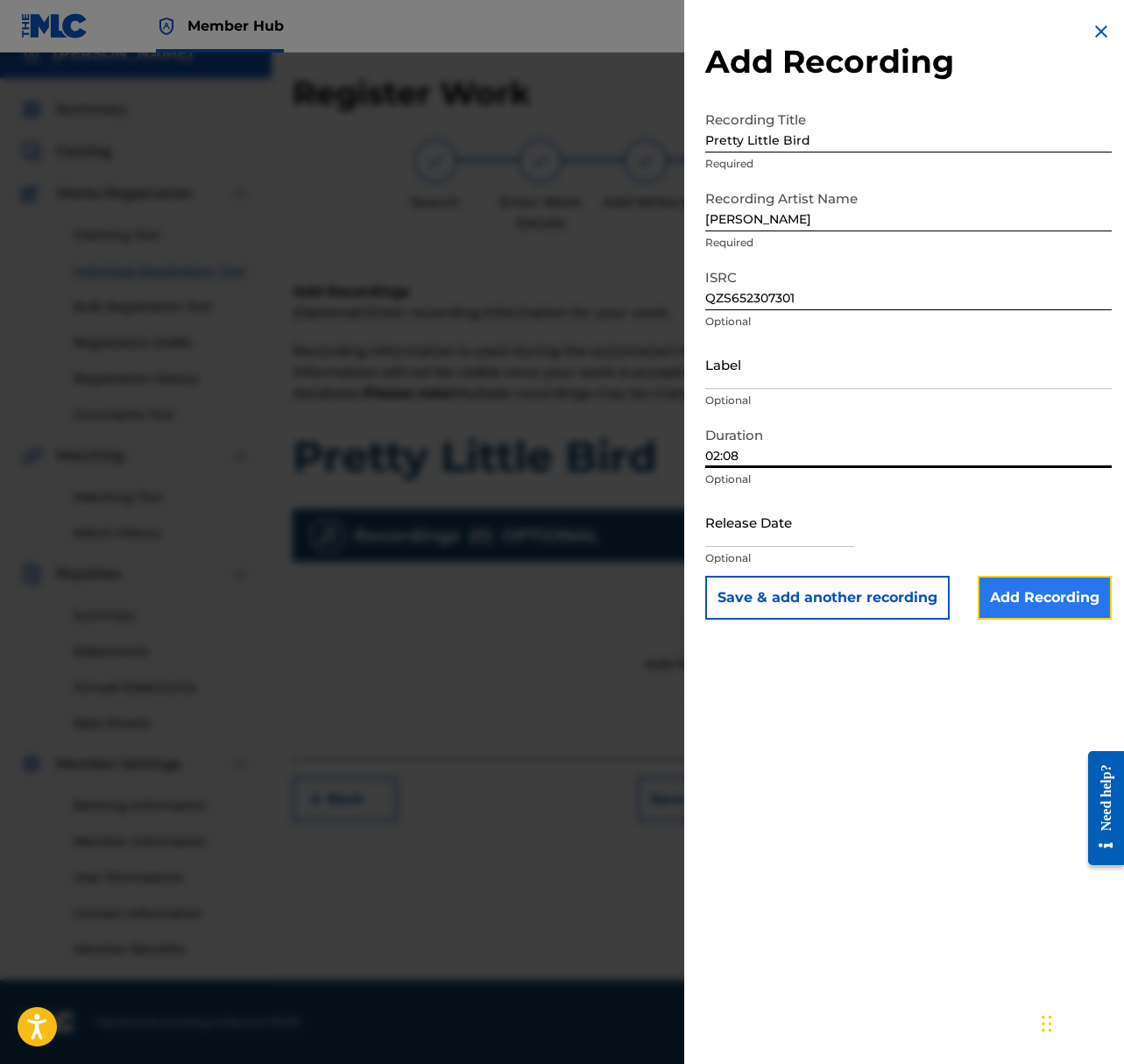
click at [1026, 601] on input "Add Recording" at bounding box center [1045, 598] width 134 height 44
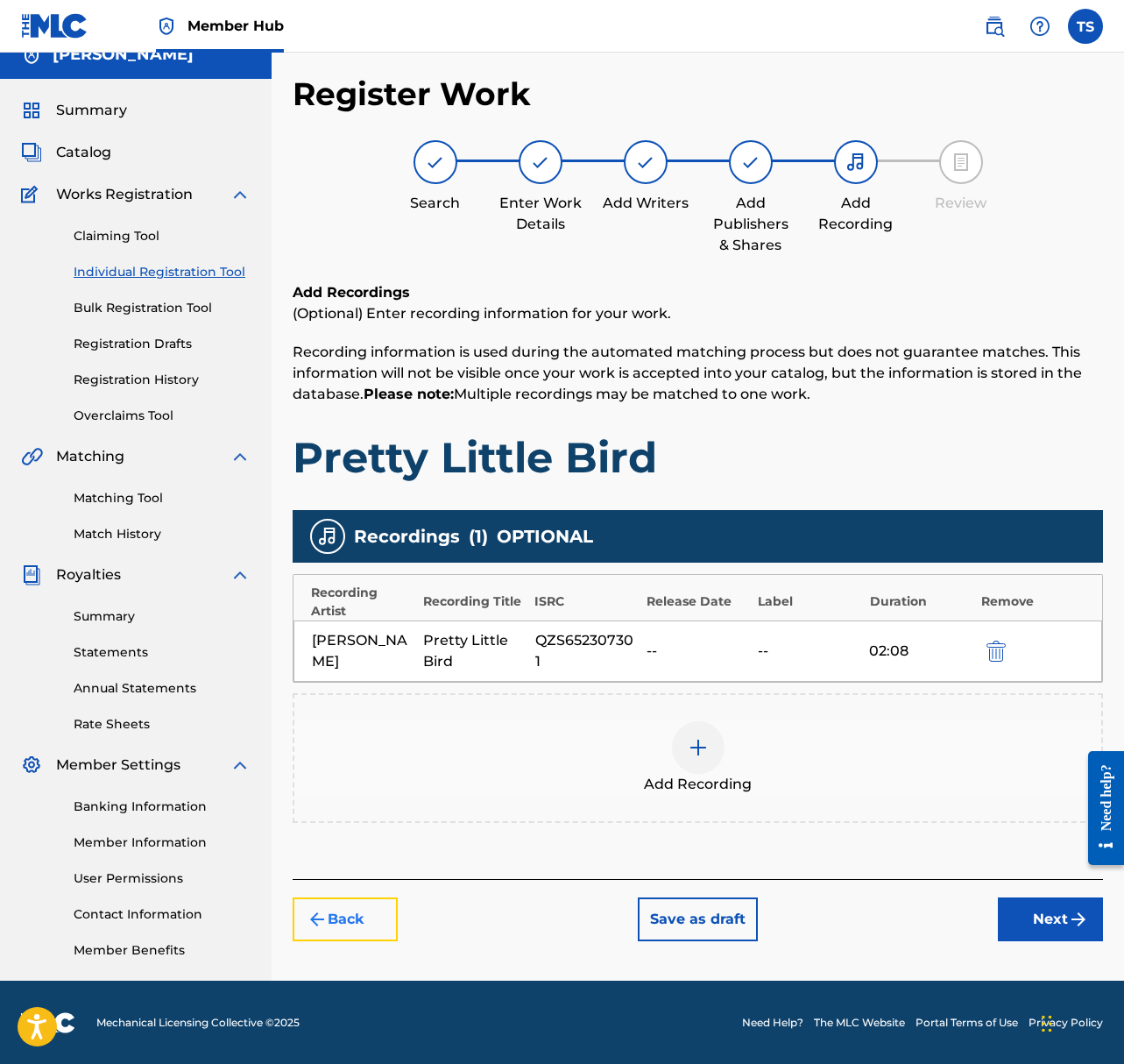
scroll to position [20, 0]
click at [339, 911] on button "Back" at bounding box center [345, 918] width 106 height 44
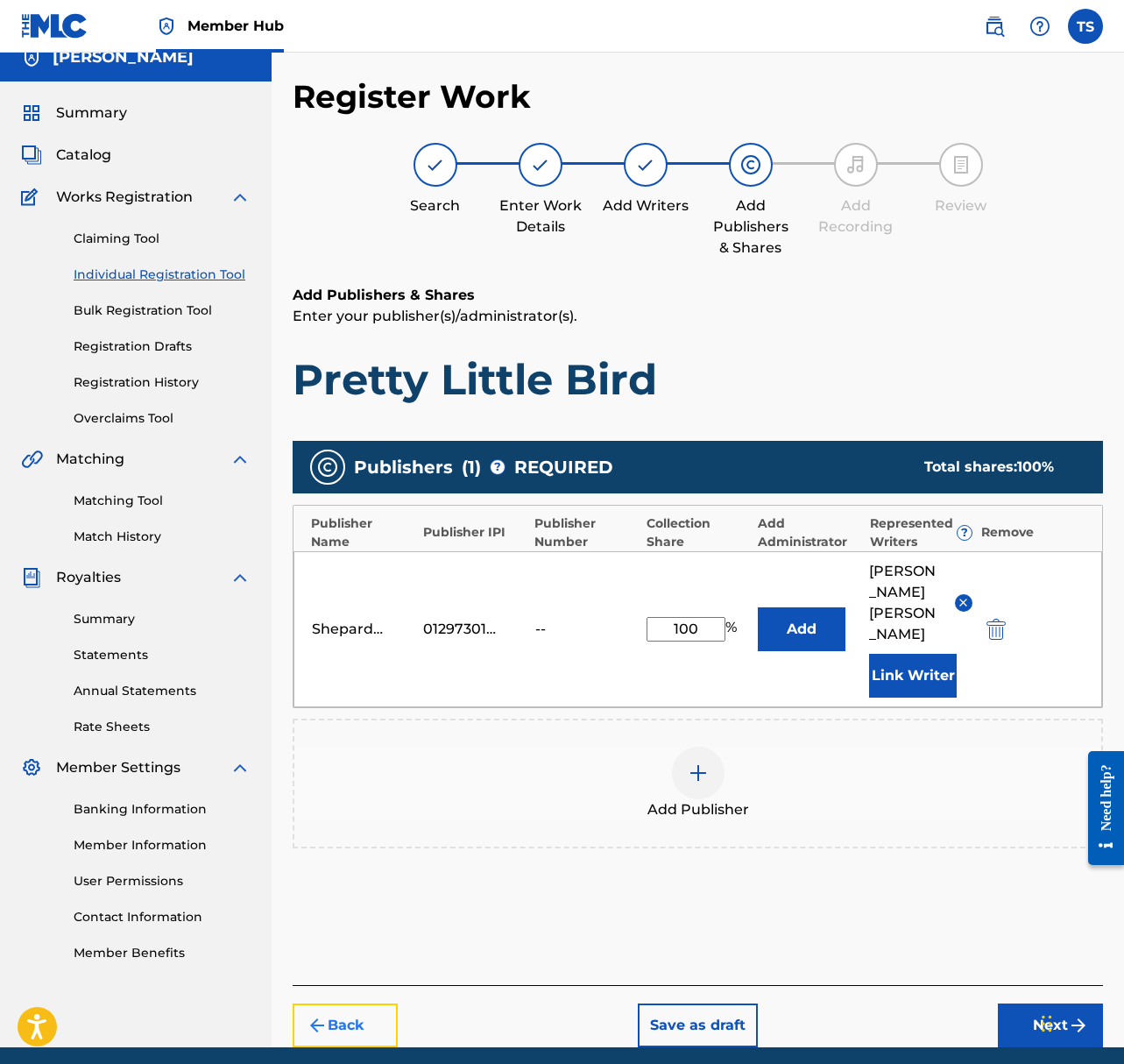
drag, startPoint x: 361, startPoint y: 996, endPoint x: 366, endPoint y: 979, distance: 17.7
click at [361, 1003] on button "Back" at bounding box center [345, 1025] width 106 height 44
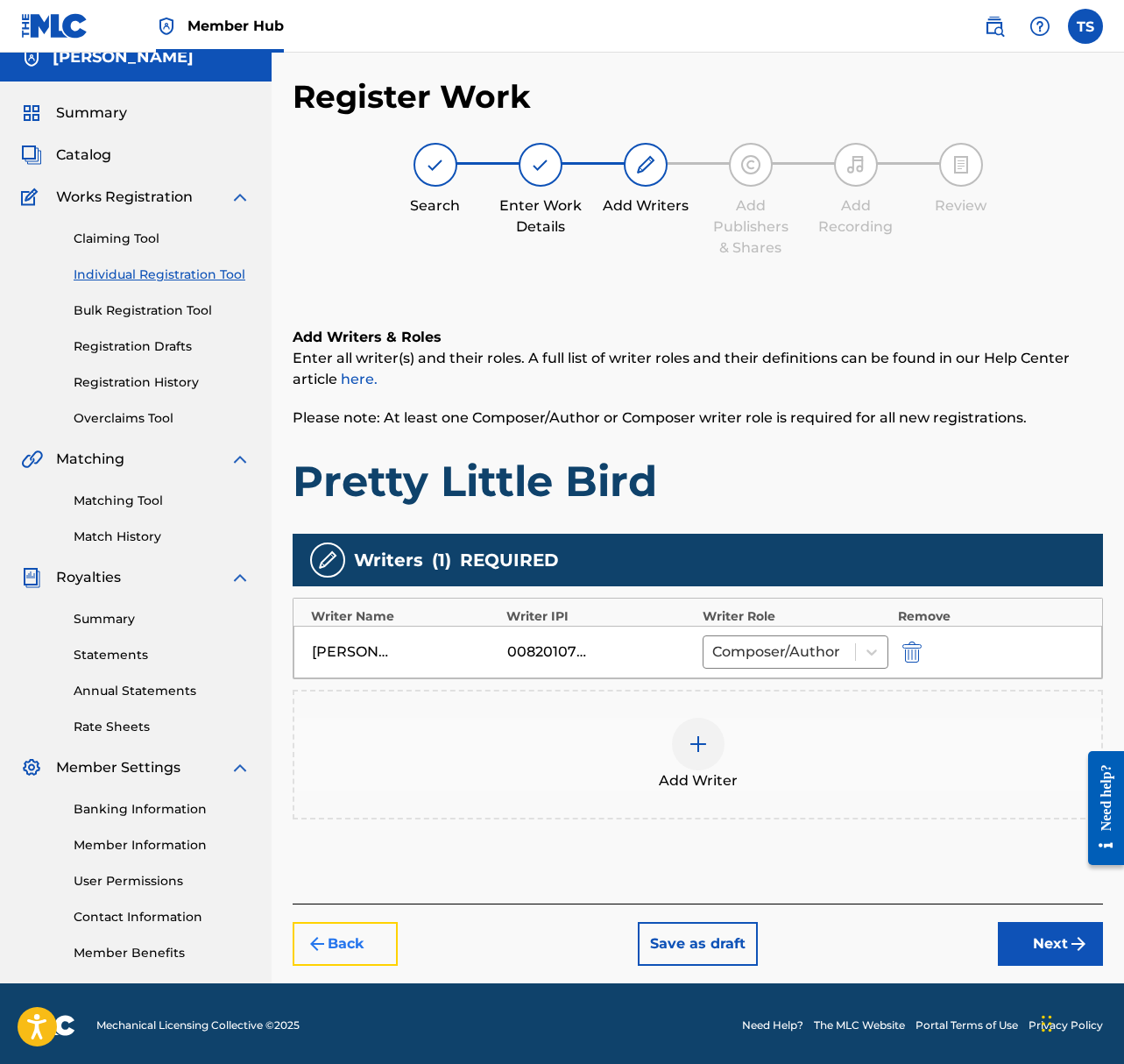
click at [383, 953] on button "Back" at bounding box center [345, 943] width 106 height 44
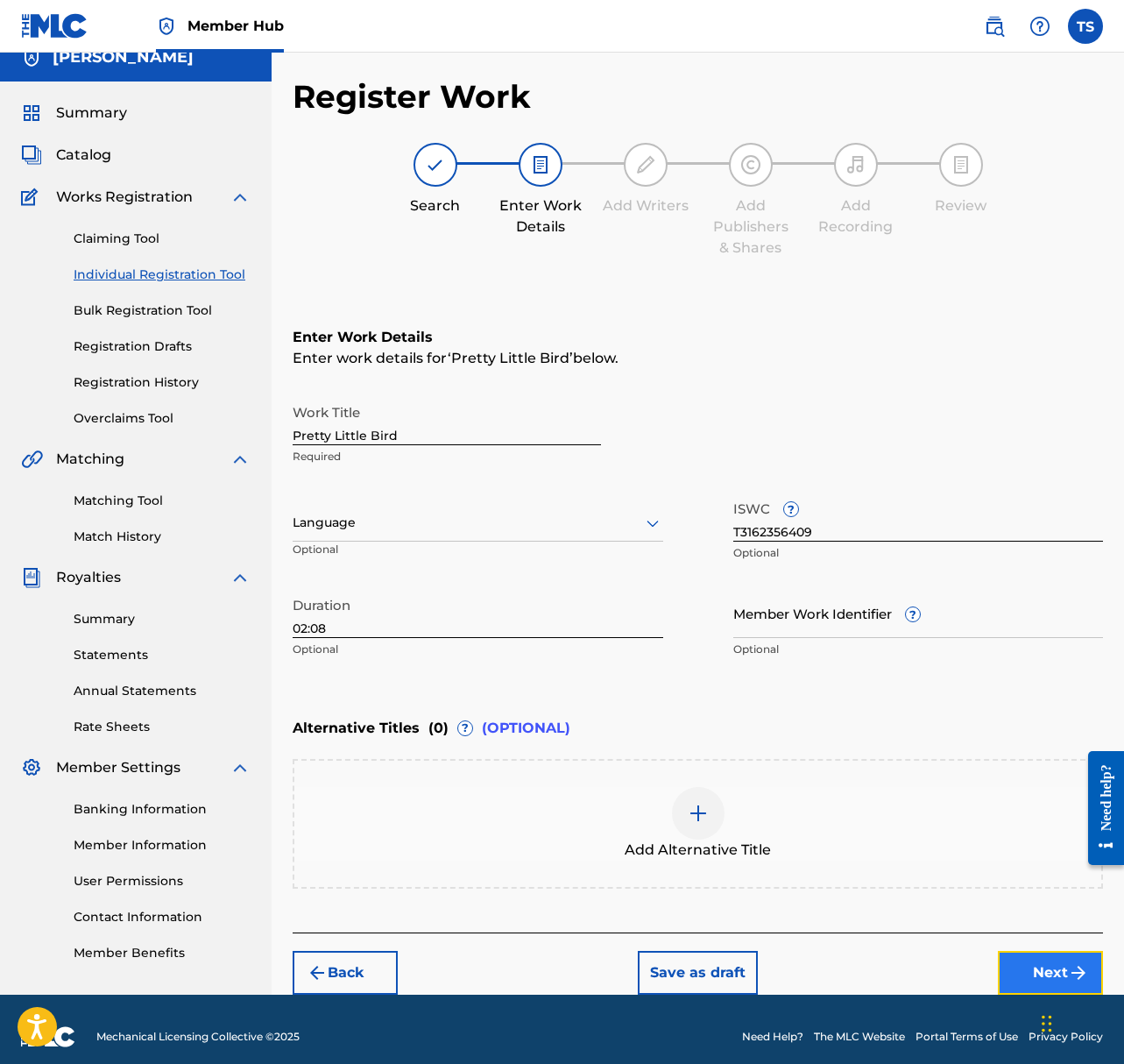
click at [1023, 956] on button "Next" at bounding box center [1051, 972] width 106 height 44
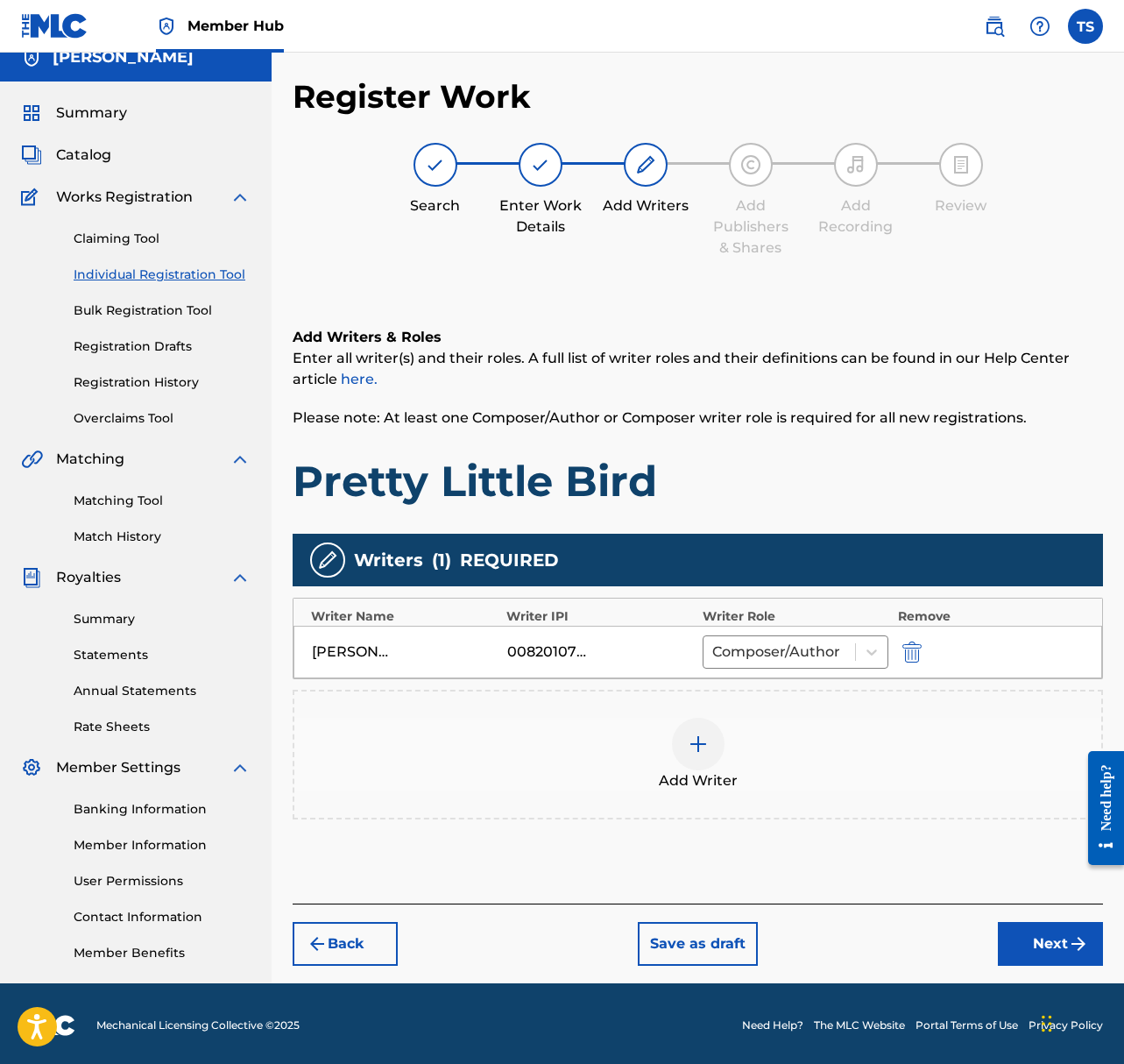
scroll to position [22, 0]
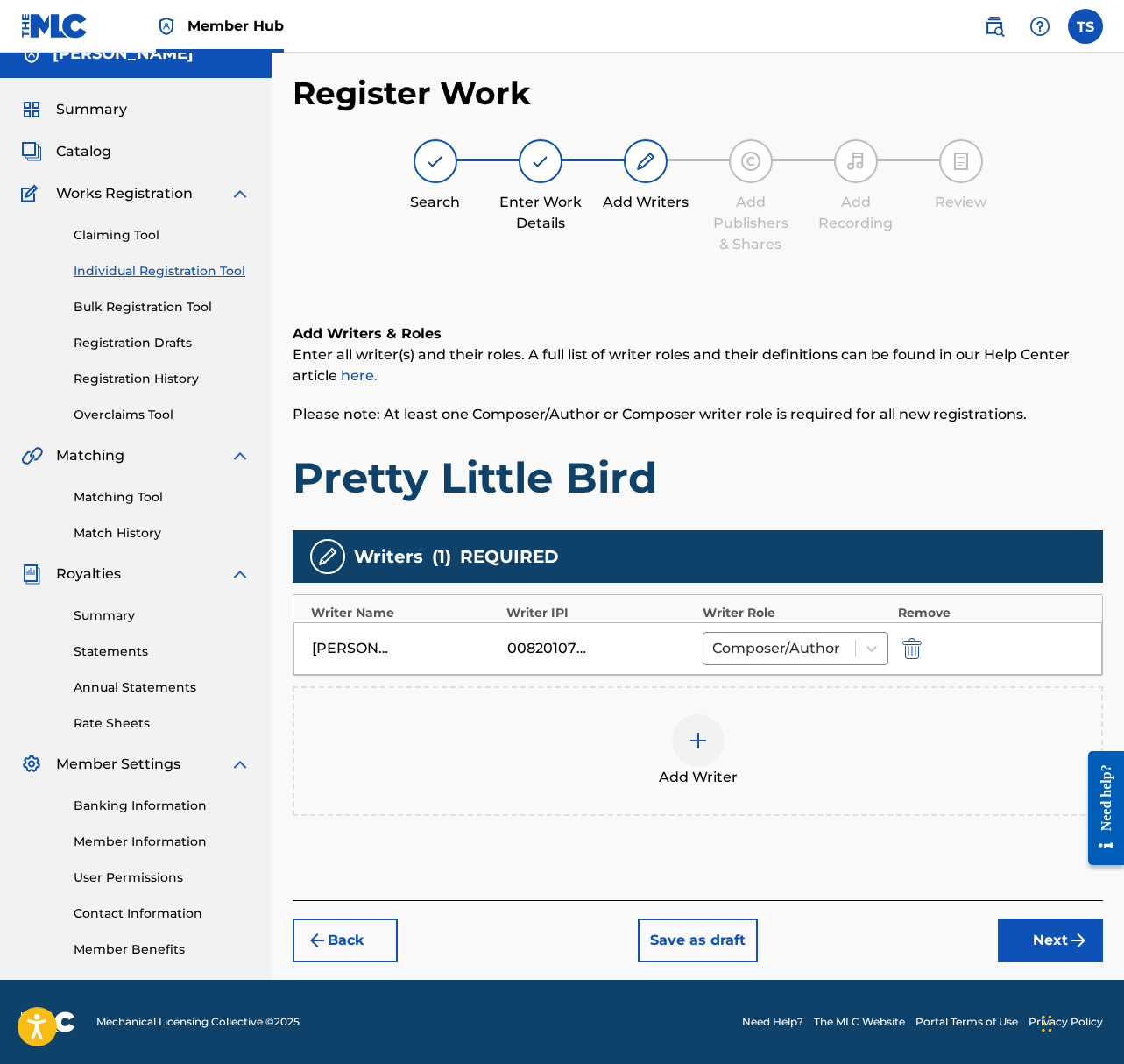
click at [1047, 963] on div "Register Work Search Enter Work Details Add Writers Add Publishers & Shares Add…" at bounding box center [698, 526] width 853 height 906
click at [1041, 942] on button "Next" at bounding box center [1051, 940] width 106 height 44
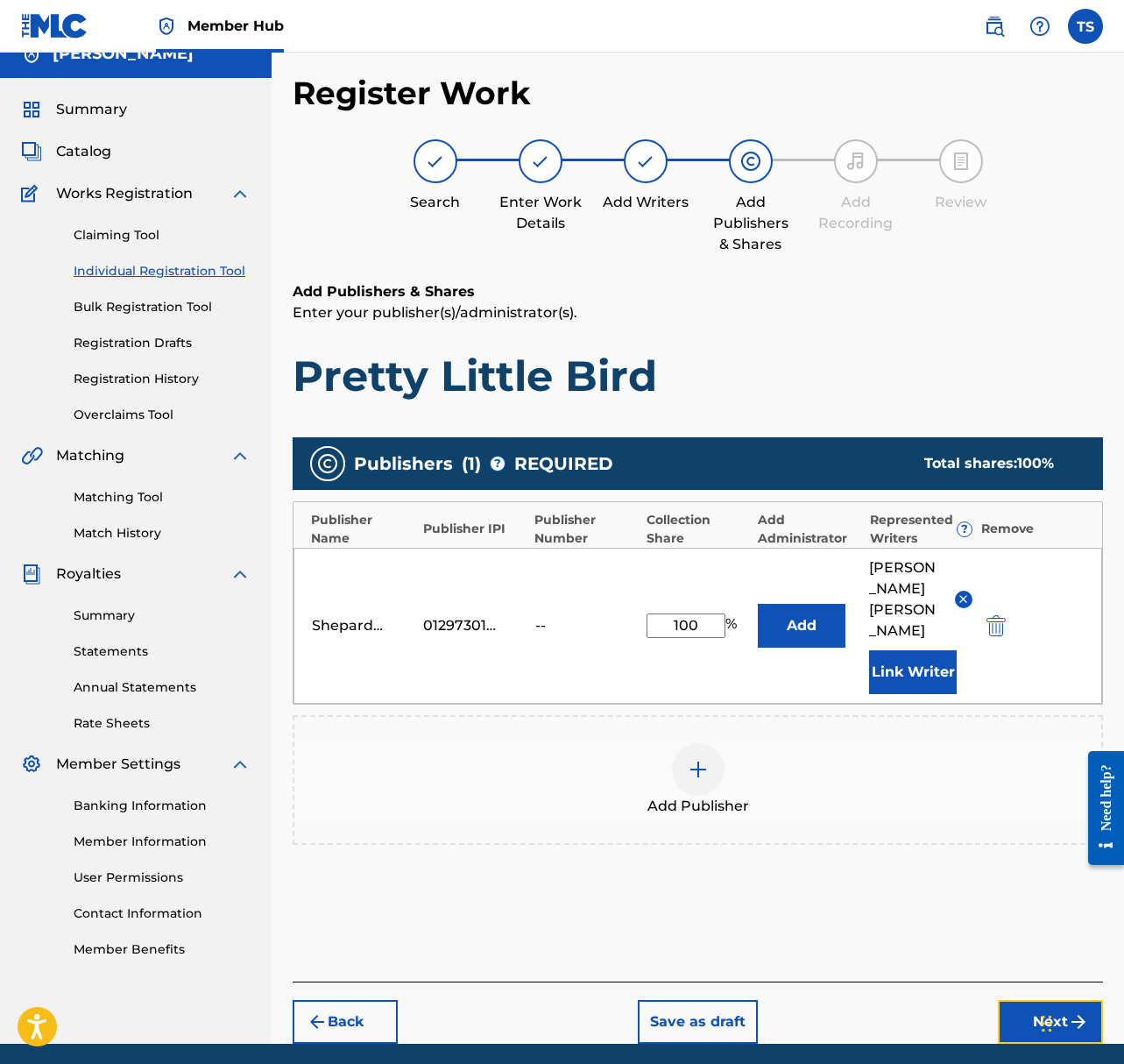
click at [1034, 1007] on button "Next" at bounding box center [1051, 1021] width 106 height 44
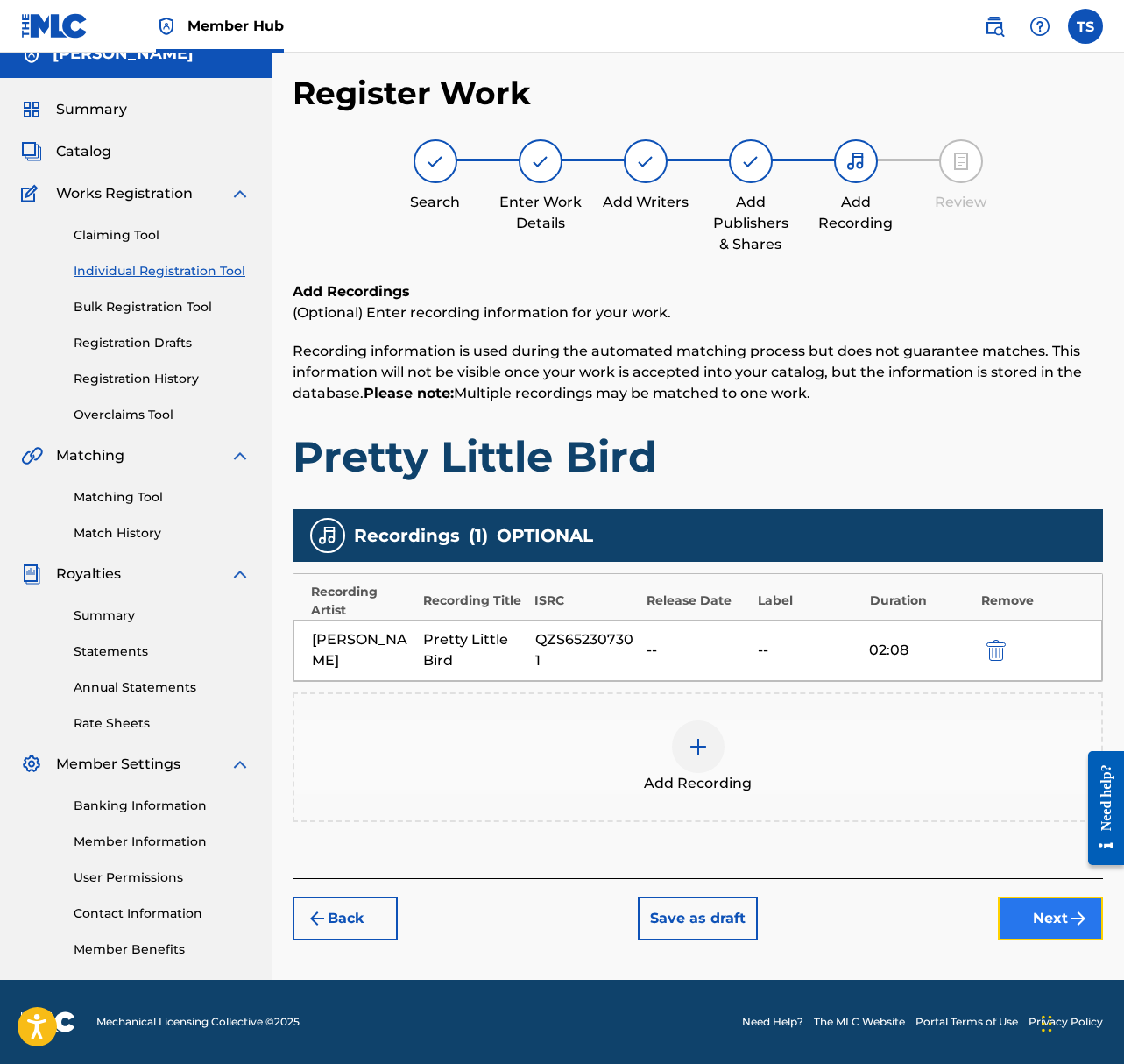
click at [1036, 939] on button "Next" at bounding box center [1051, 918] width 106 height 44
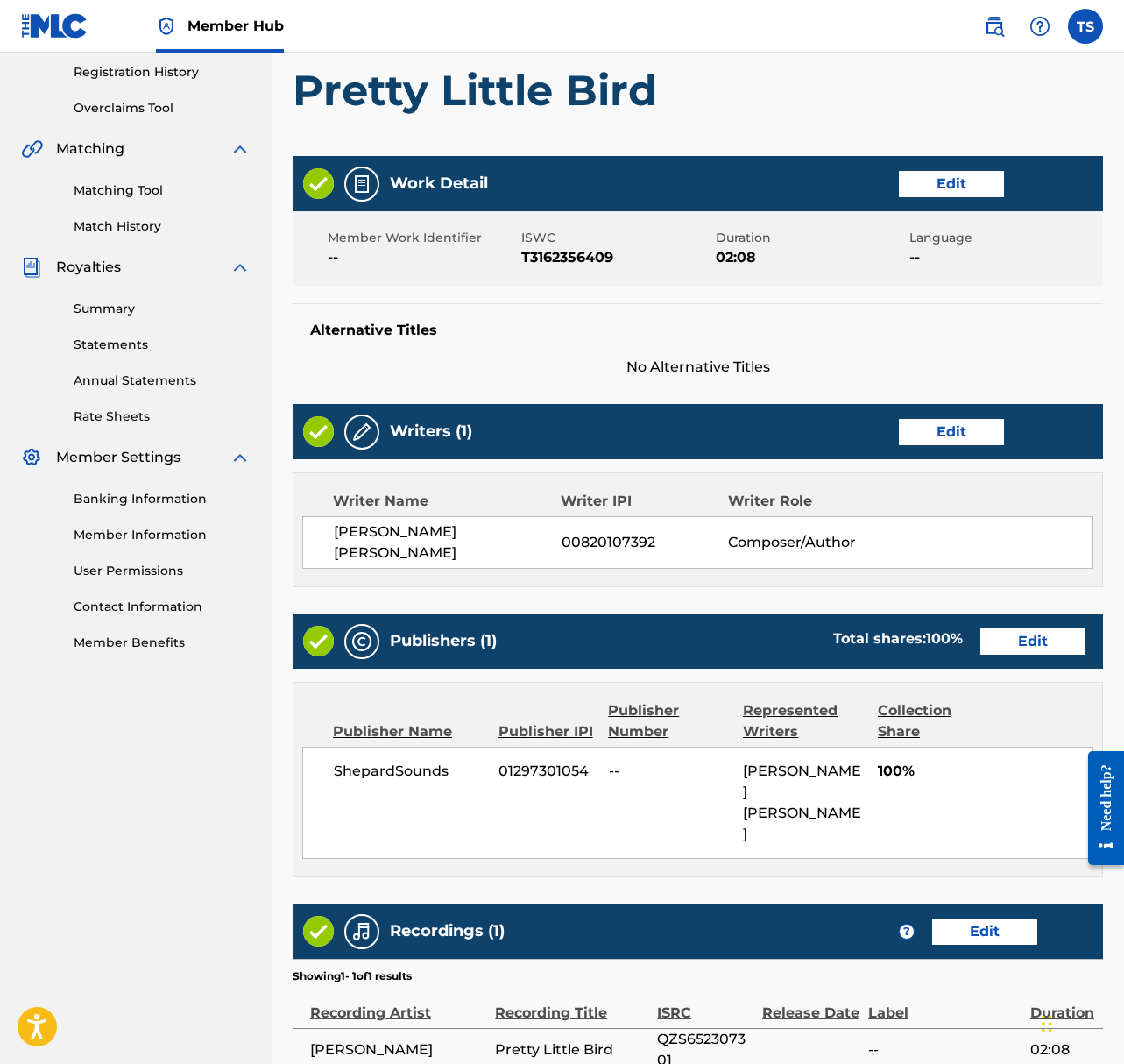
scroll to position [459, 0]
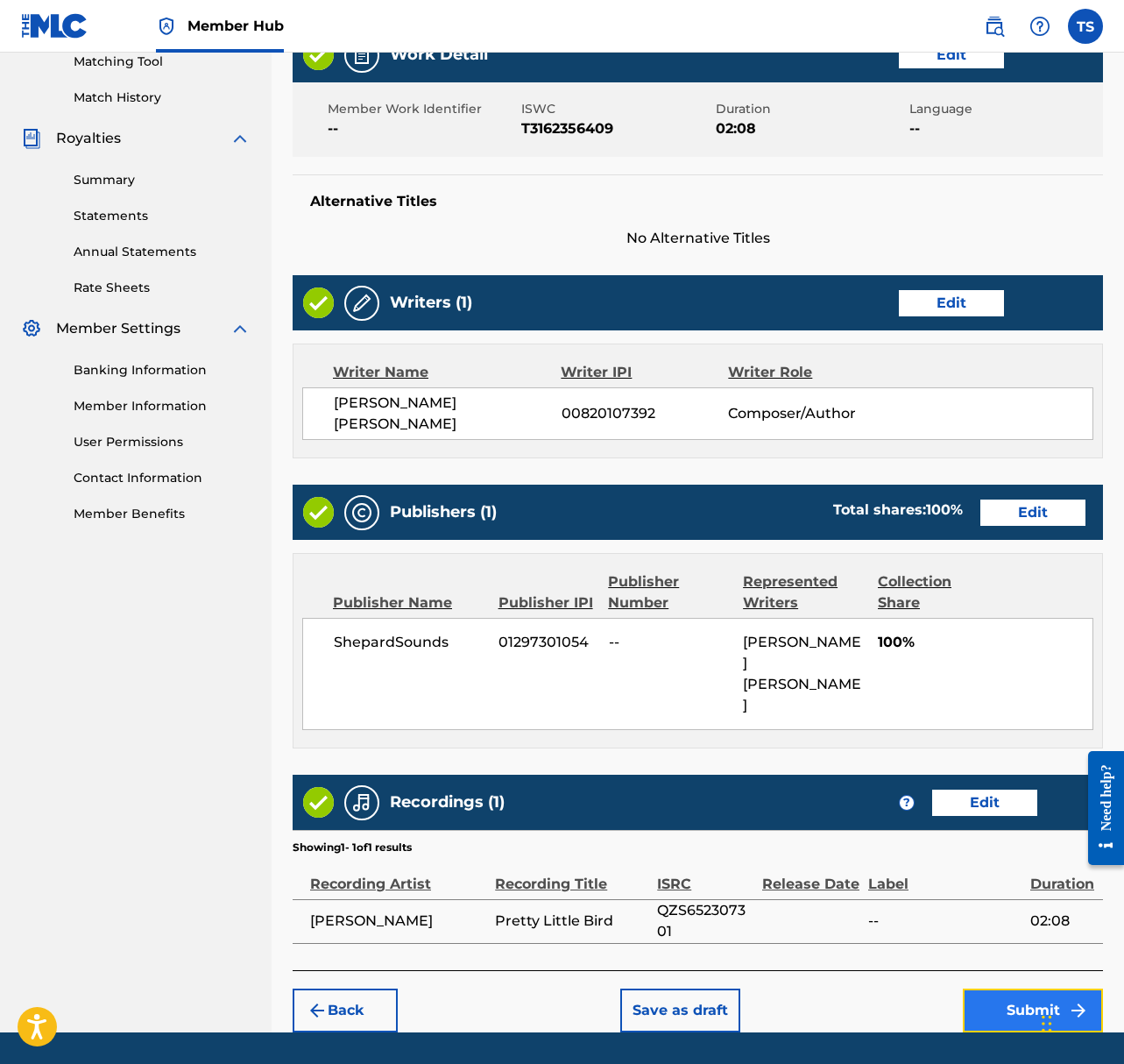
click at [1013, 989] on button "Submit" at bounding box center [1033, 1010] width 140 height 44
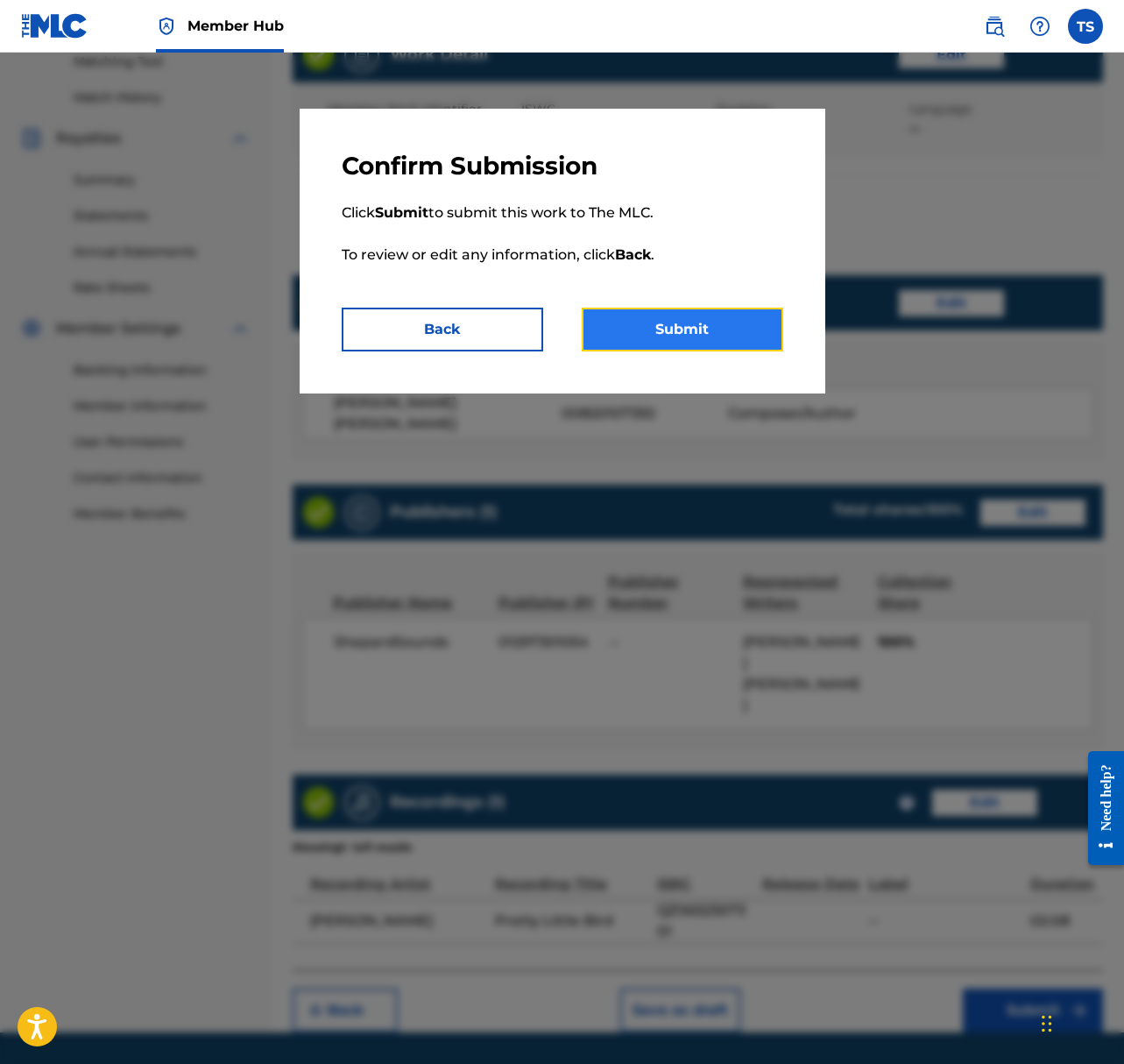
click at [665, 322] on button "Submit" at bounding box center [683, 329] width 202 height 44
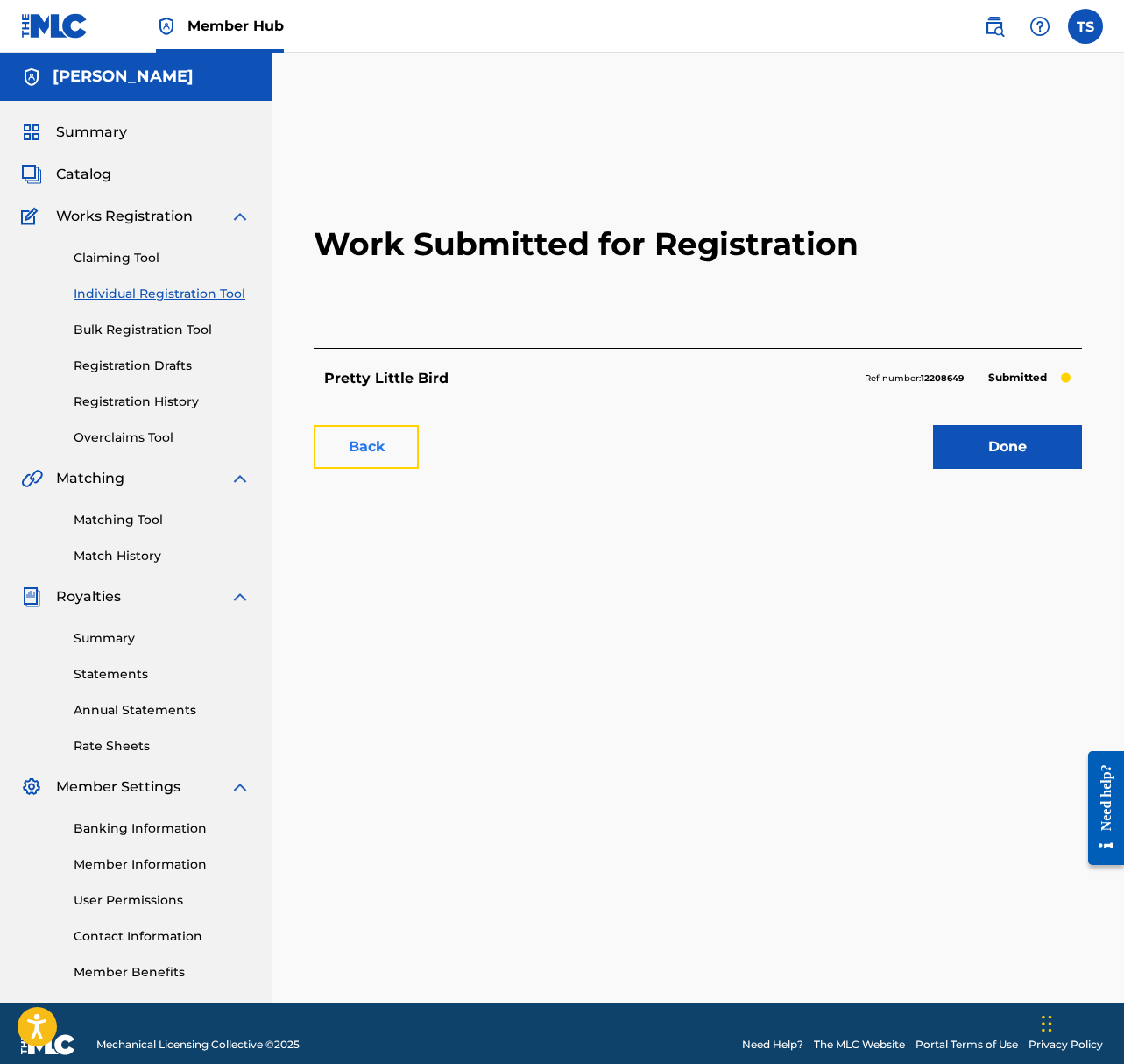
click at [387, 451] on link "Back" at bounding box center [367, 447] width 106 height 44
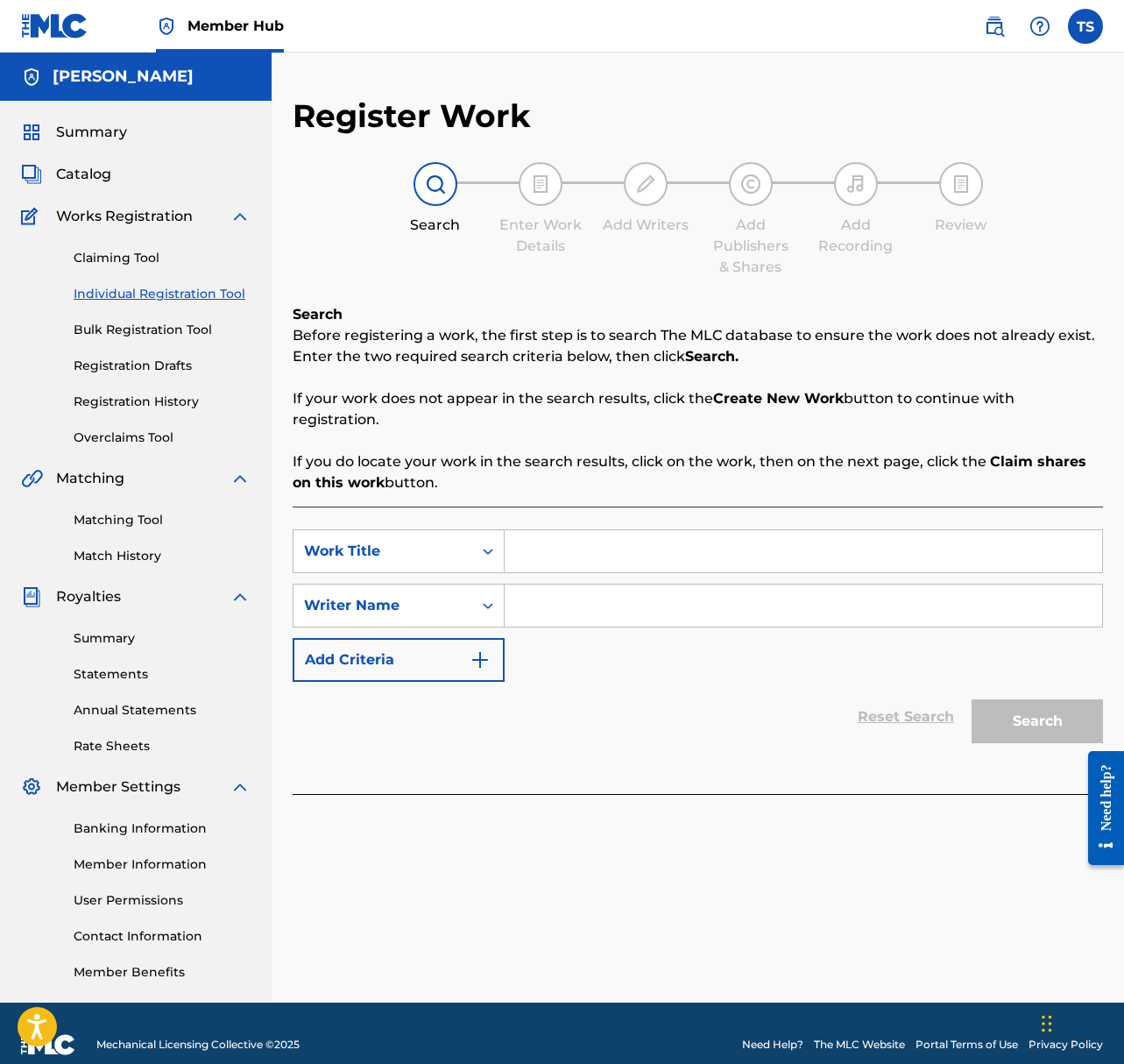
click at [541, 543] on input "Search Form" at bounding box center [803, 551] width 598 height 42
type input "Stompin"
click at [534, 594] on input "Search Form" at bounding box center [803, 605] width 598 height 42
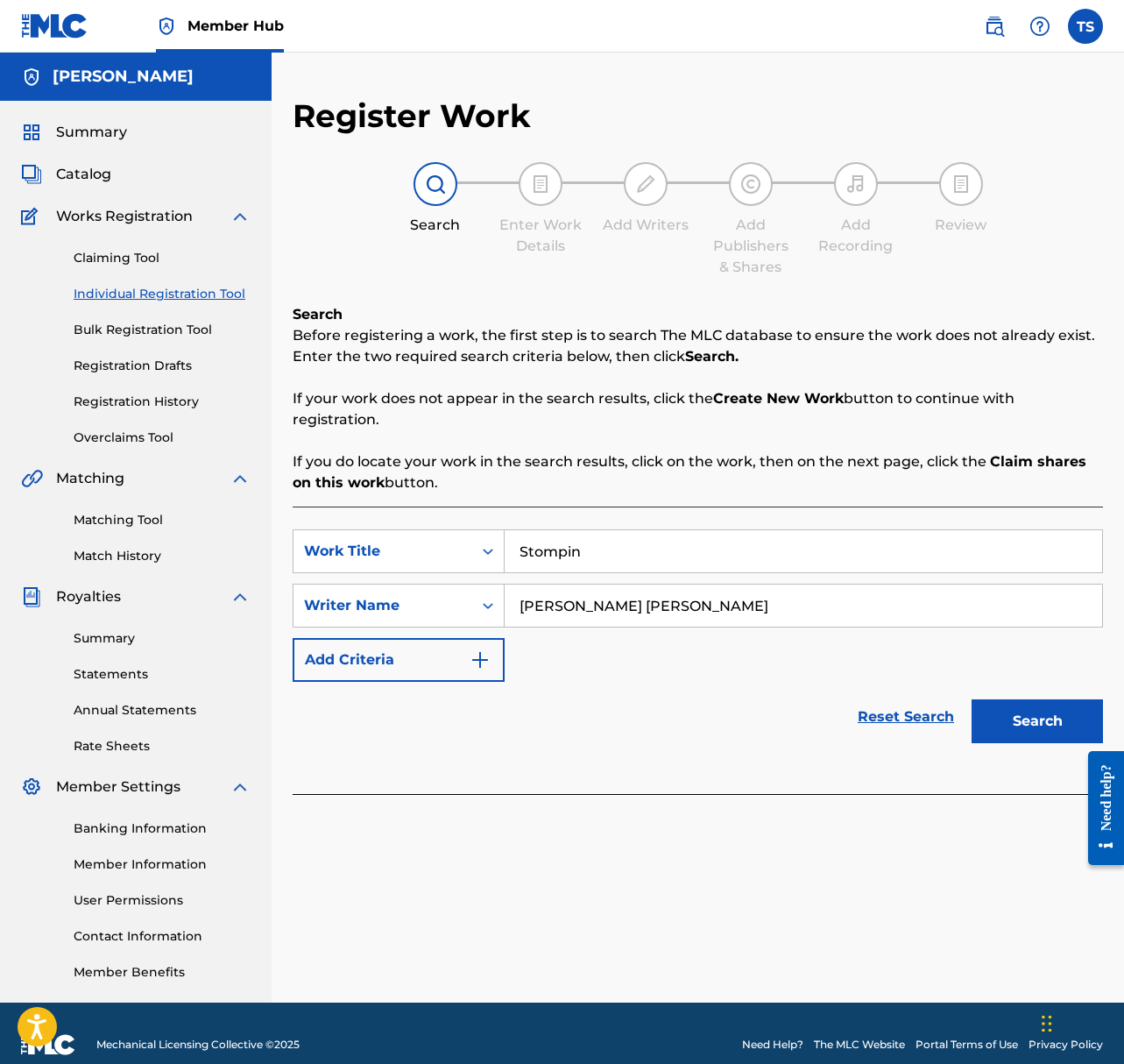
type input "Taylor Jon Shepard"
click at [972, 699] on button "Search" at bounding box center [1038, 721] width 131 height 44
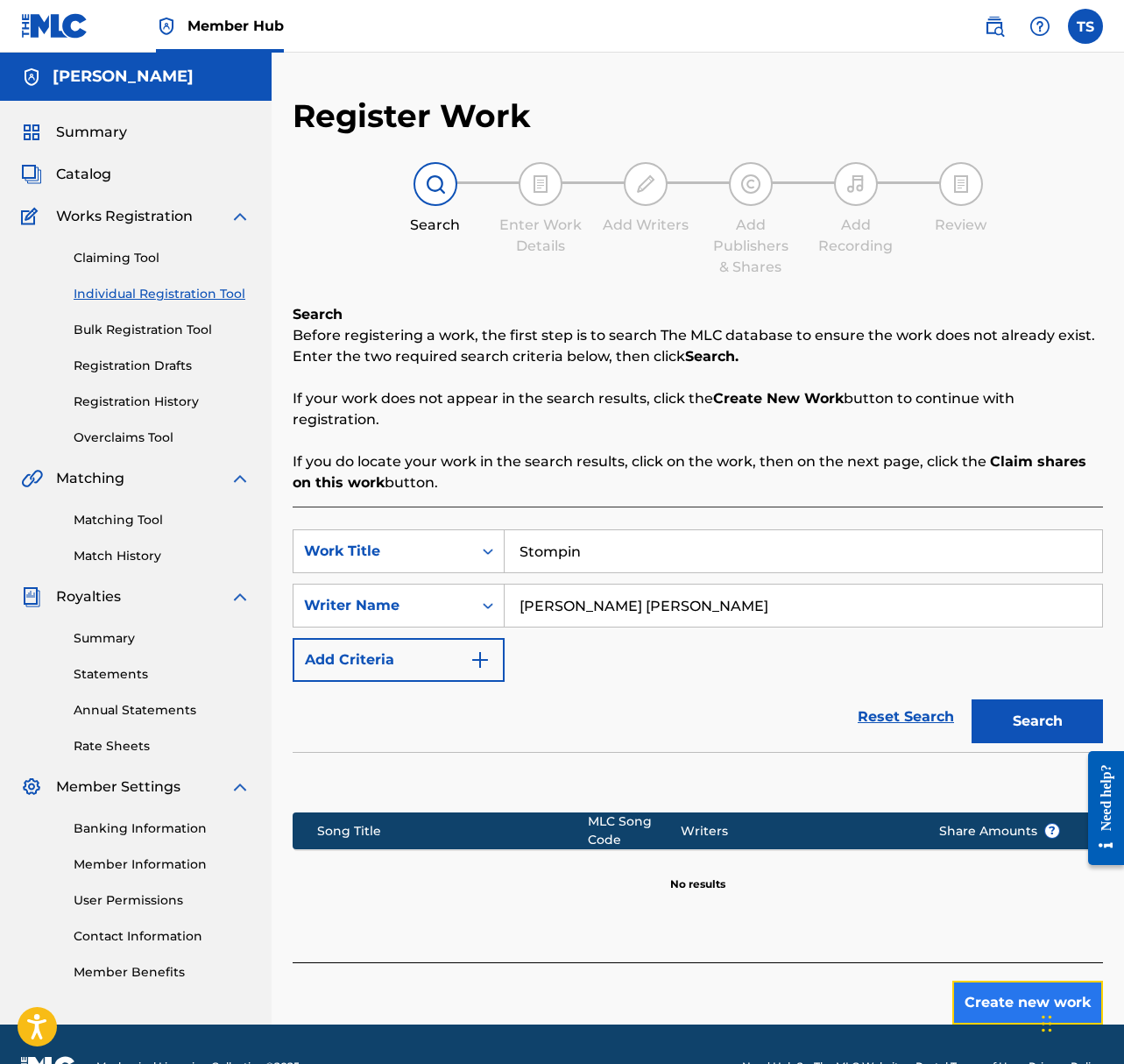
click at [1016, 1001] on button "Create new work" at bounding box center [1028, 1002] width 151 height 44
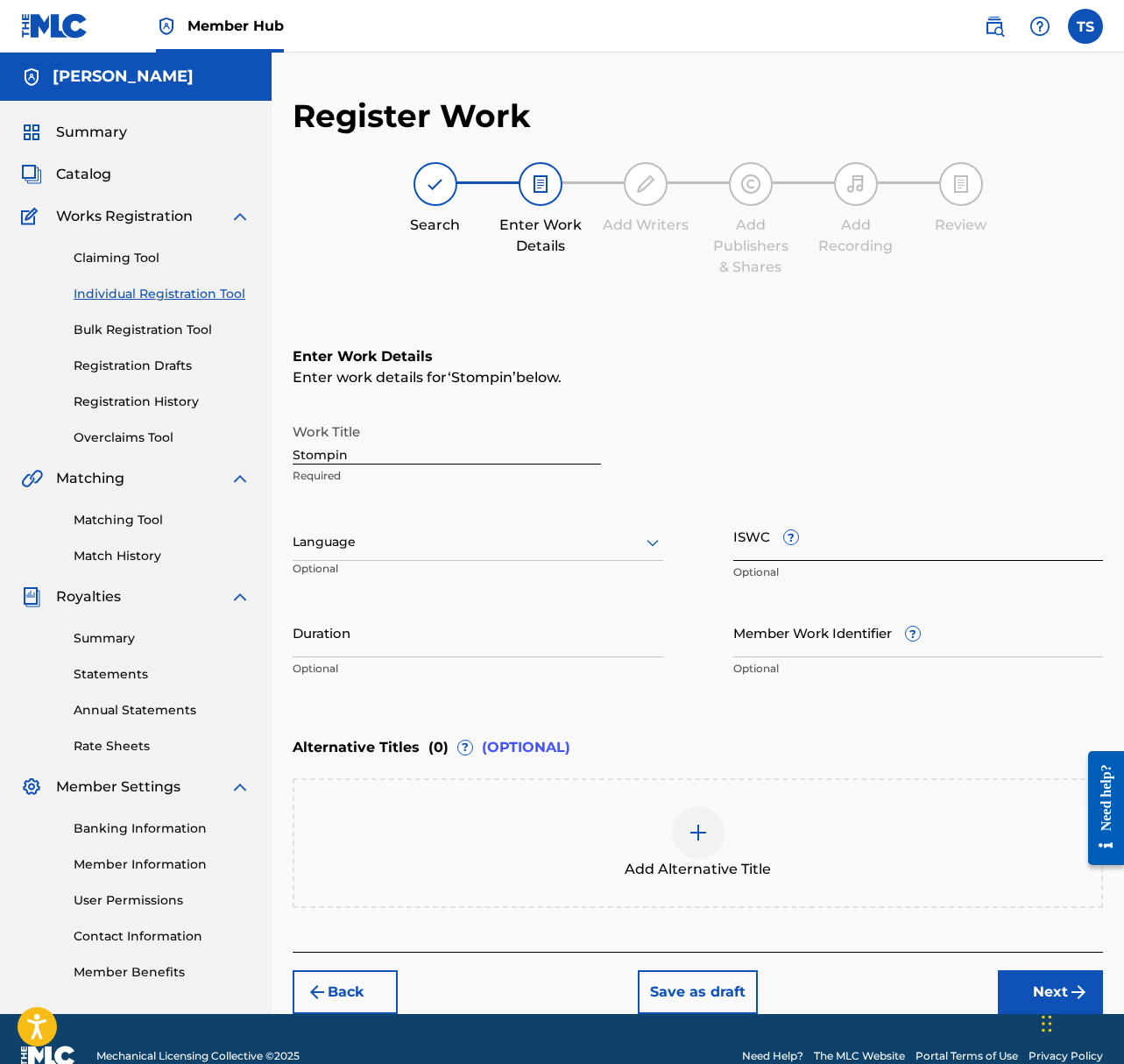
click at [775, 545] on input "ISWC ?" at bounding box center [919, 535] width 371 height 50
paste input "T-335.497.192-5"
drag, startPoint x: 817, startPoint y: 550, endPoint x: 842, endPoint y: 566, distance: 29.7
click at [819, 551] on input "T-335.497.192-5" at bounding box center [919, 535] width 371 height 50
drag, startPoint x: 795, startPoint y: 550, endPoint x: 811, endPoint y: 554, distance: 16.5
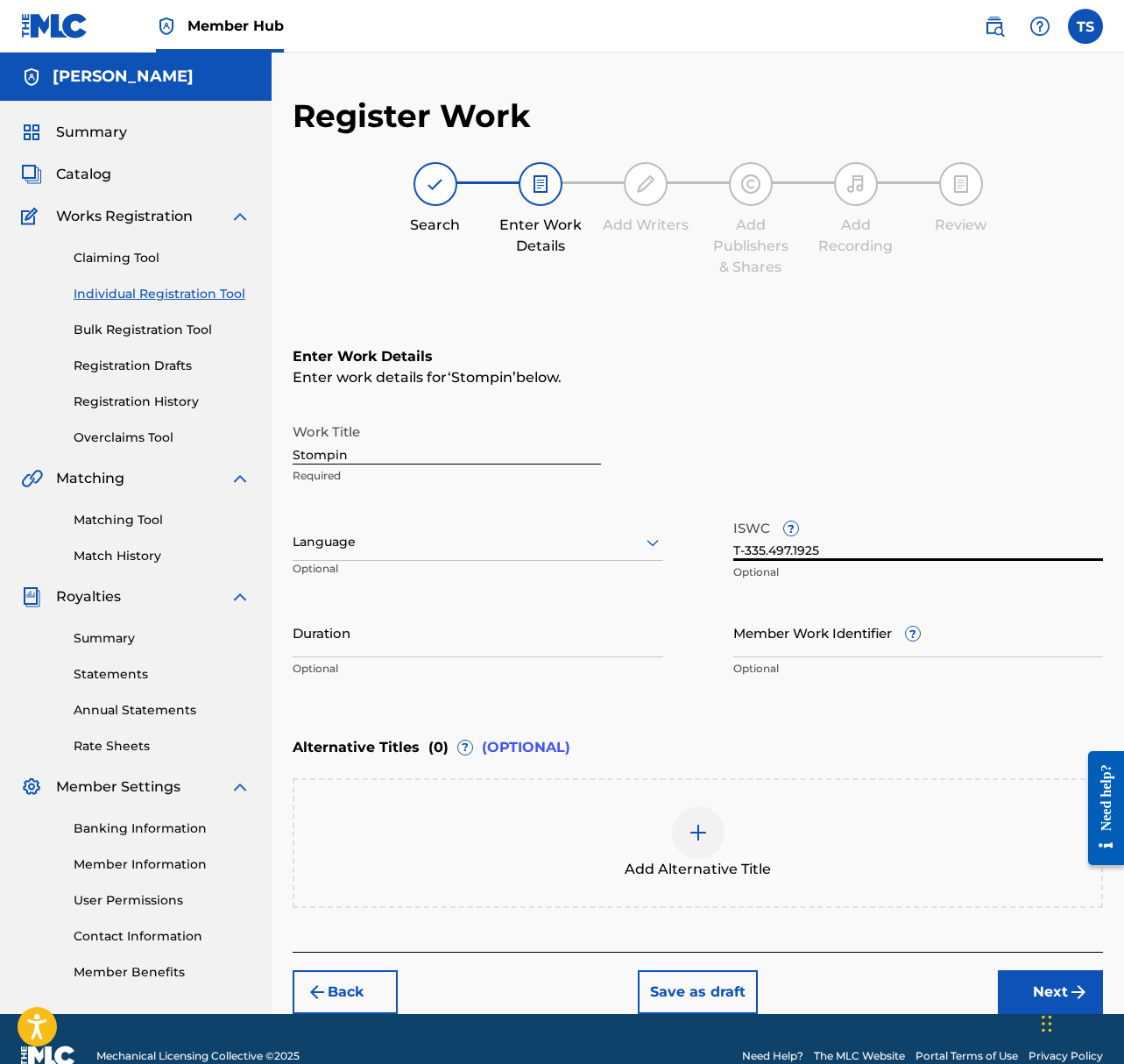
click at [795, 550] on input "T-335.497.1925" at bounding box center [919, 535] width 371 height 50
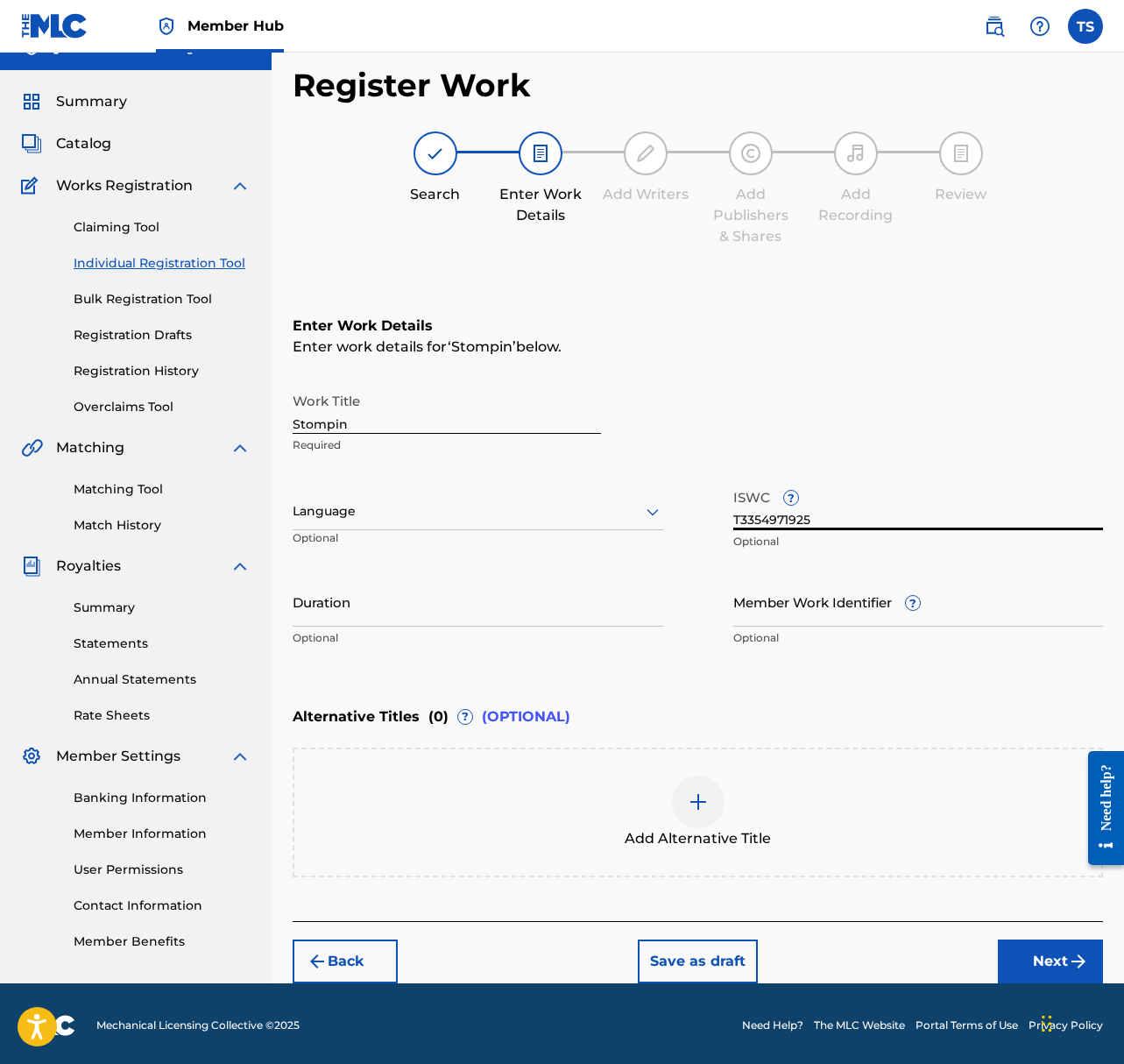
scroll to position [25, 0]
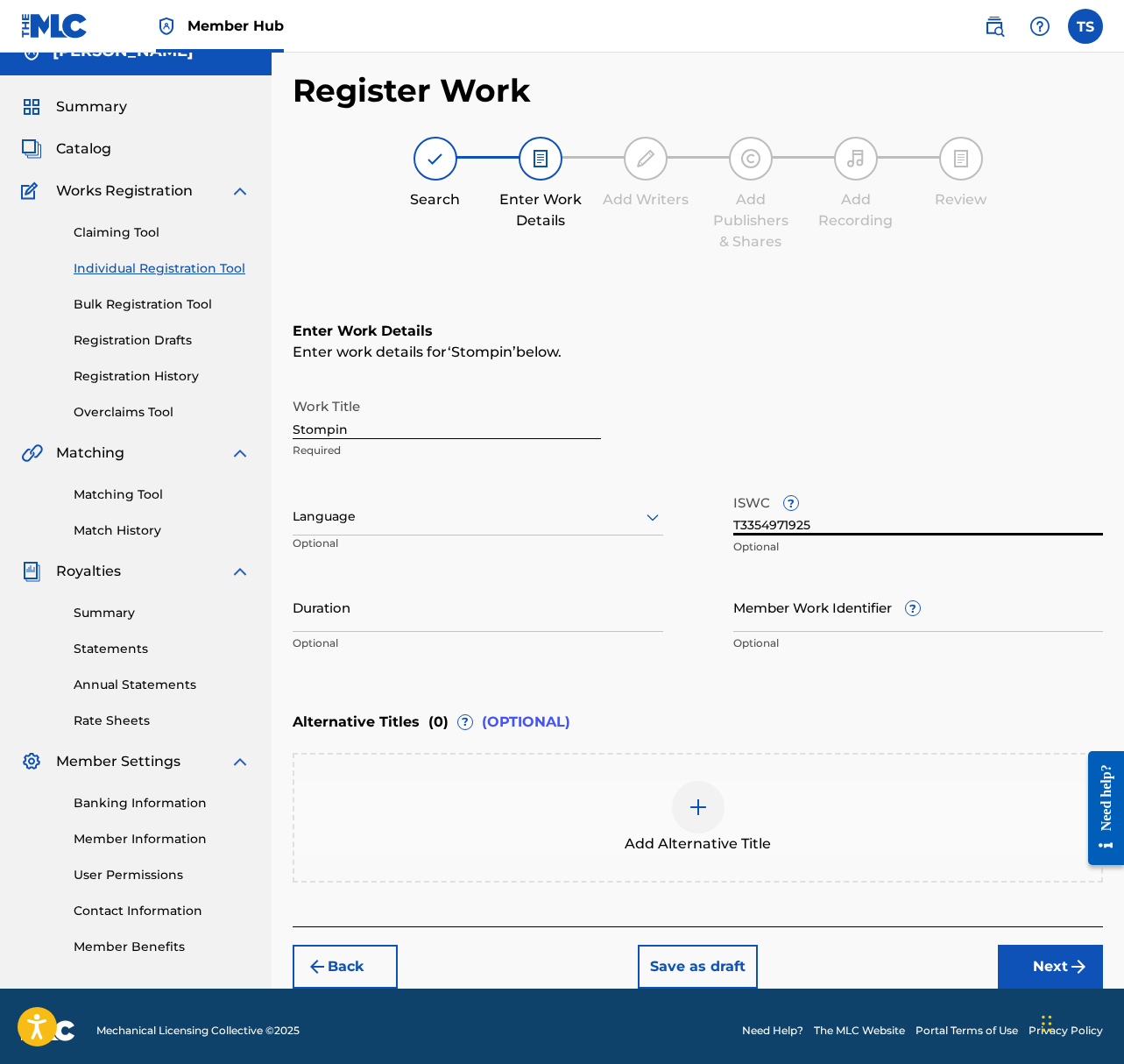
type input "T3354971925"
click at [452, 621] on input "Duration" at bounding box center [477, 606] width 371 height 50
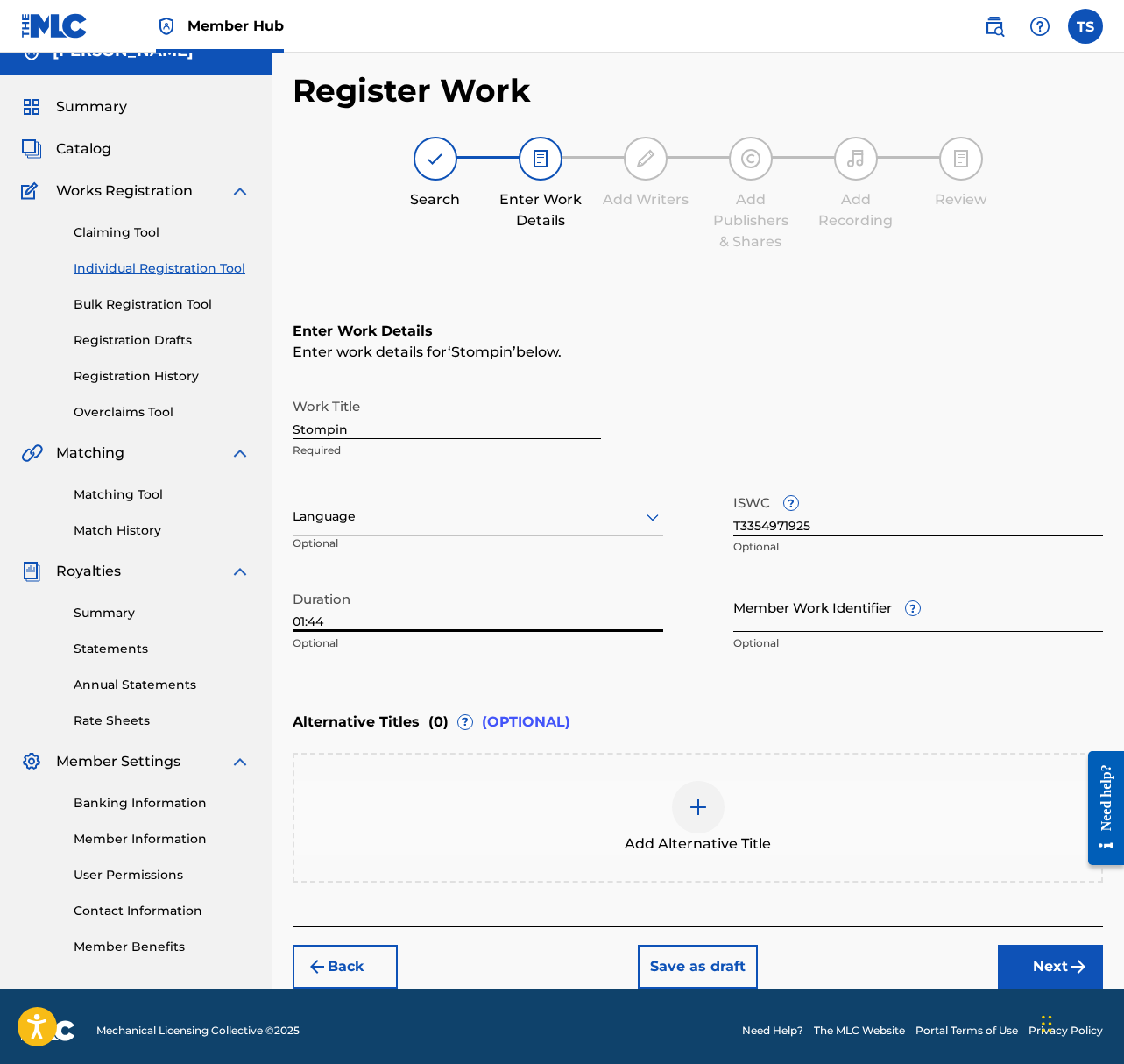
scroll to position [33, 0]
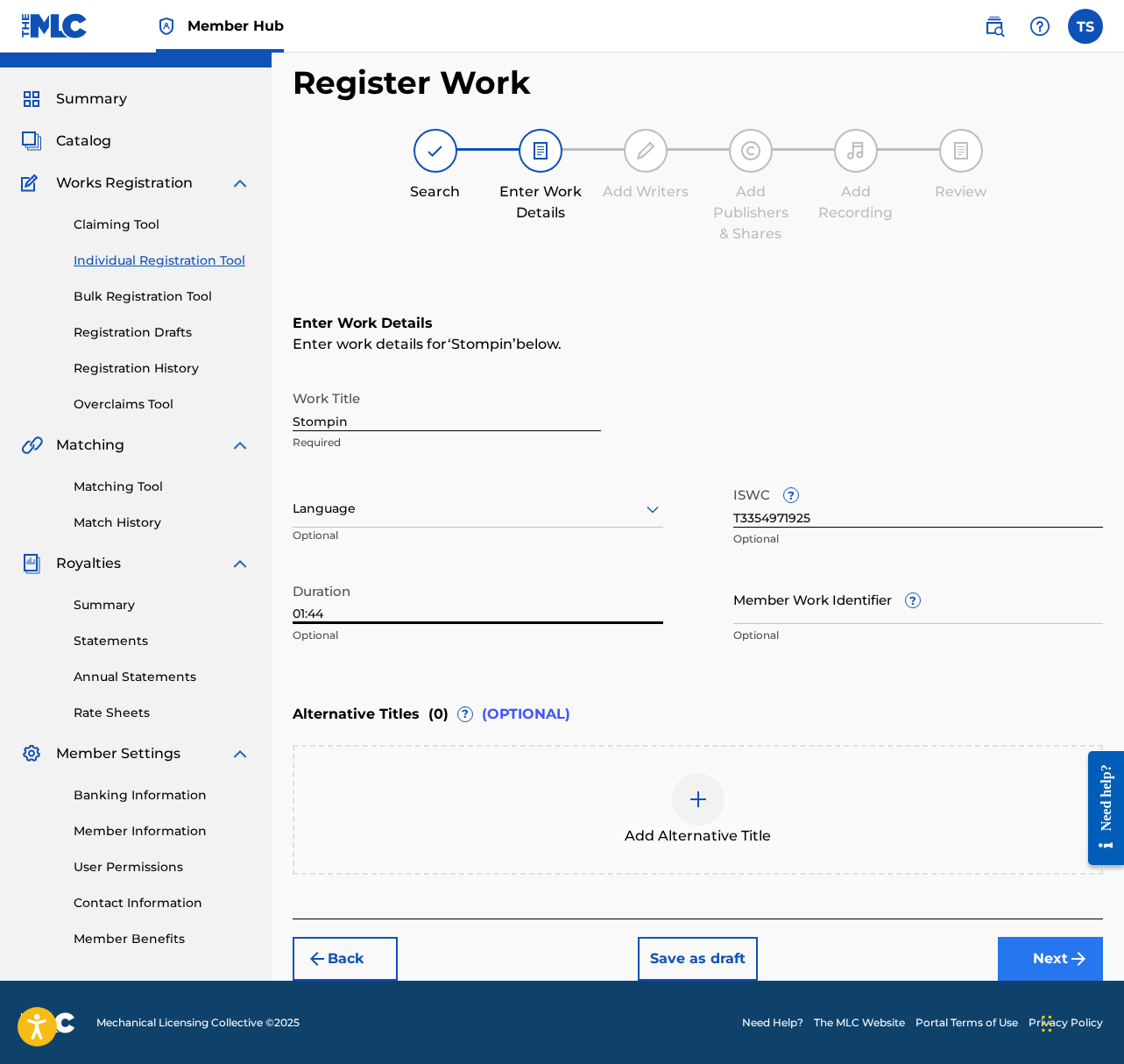
type input "01:44"
click at [1030, 964] on button "Next" at bounding box center [1051, 958] width 106 height 44
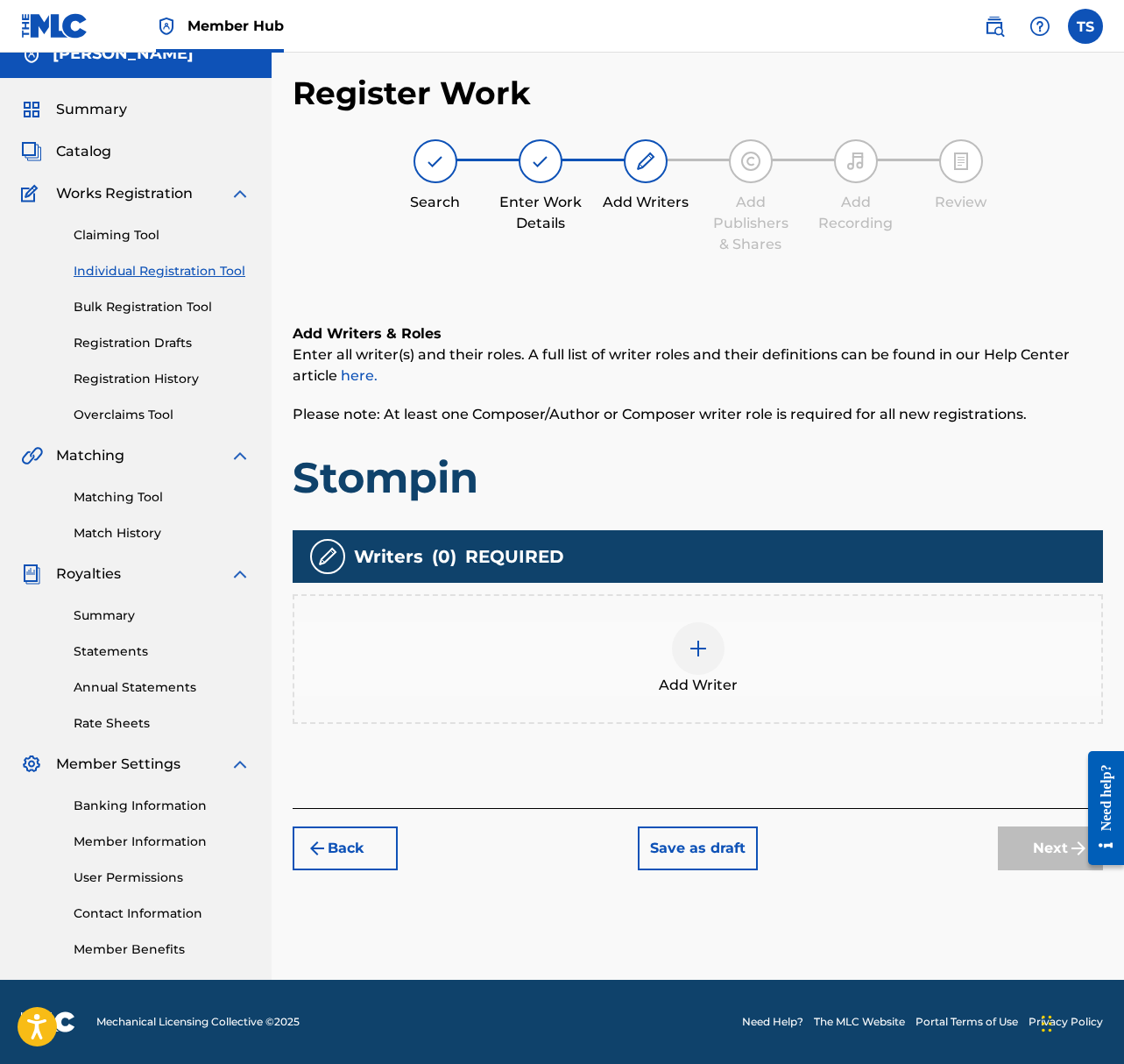
click at [672, 655] on div "Add Writer" at bounding box center [697, 658] width 807 height 73
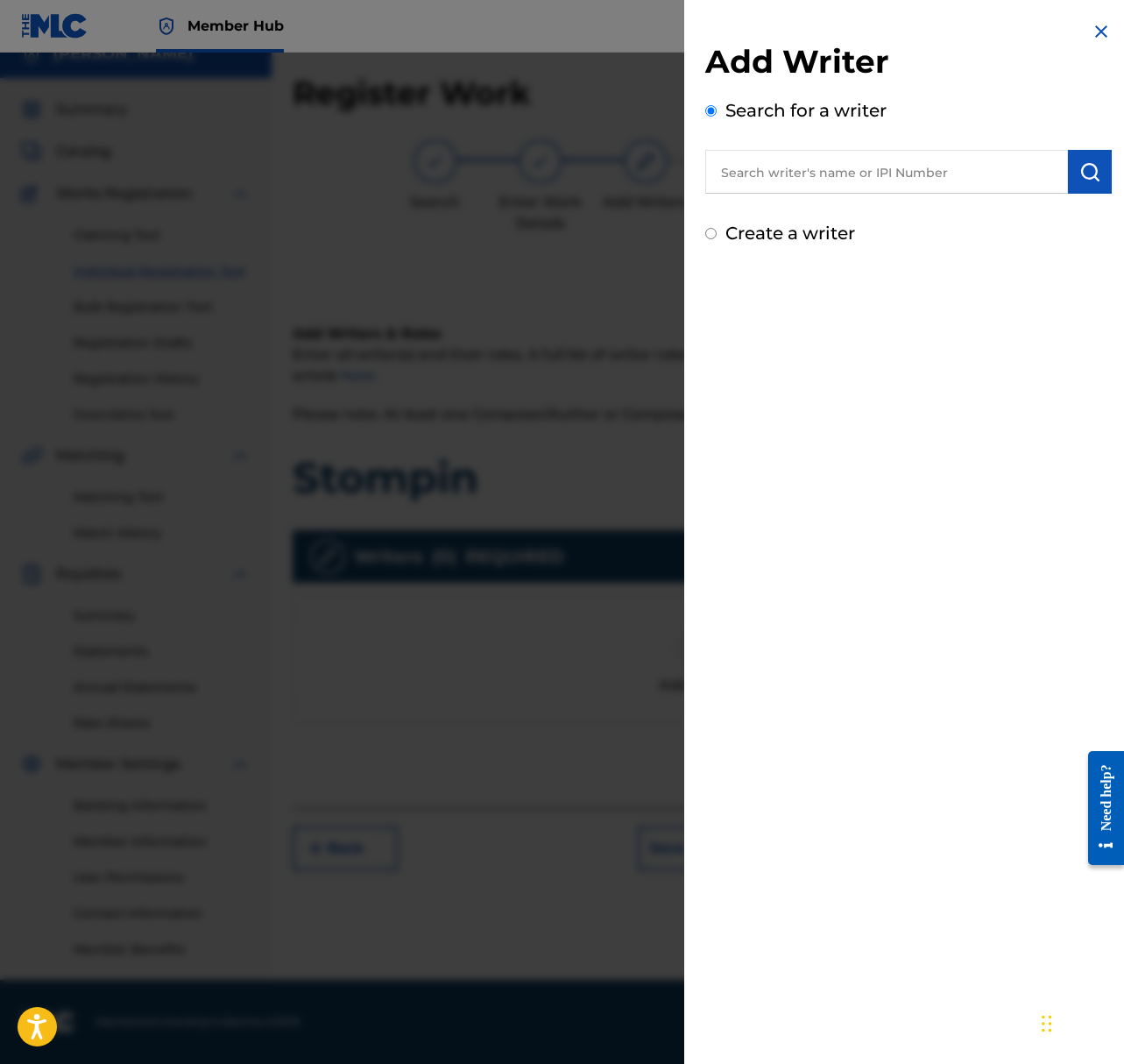
click at [786, 162] on input "text" at bounding box center [886, 171] width 363 height 44
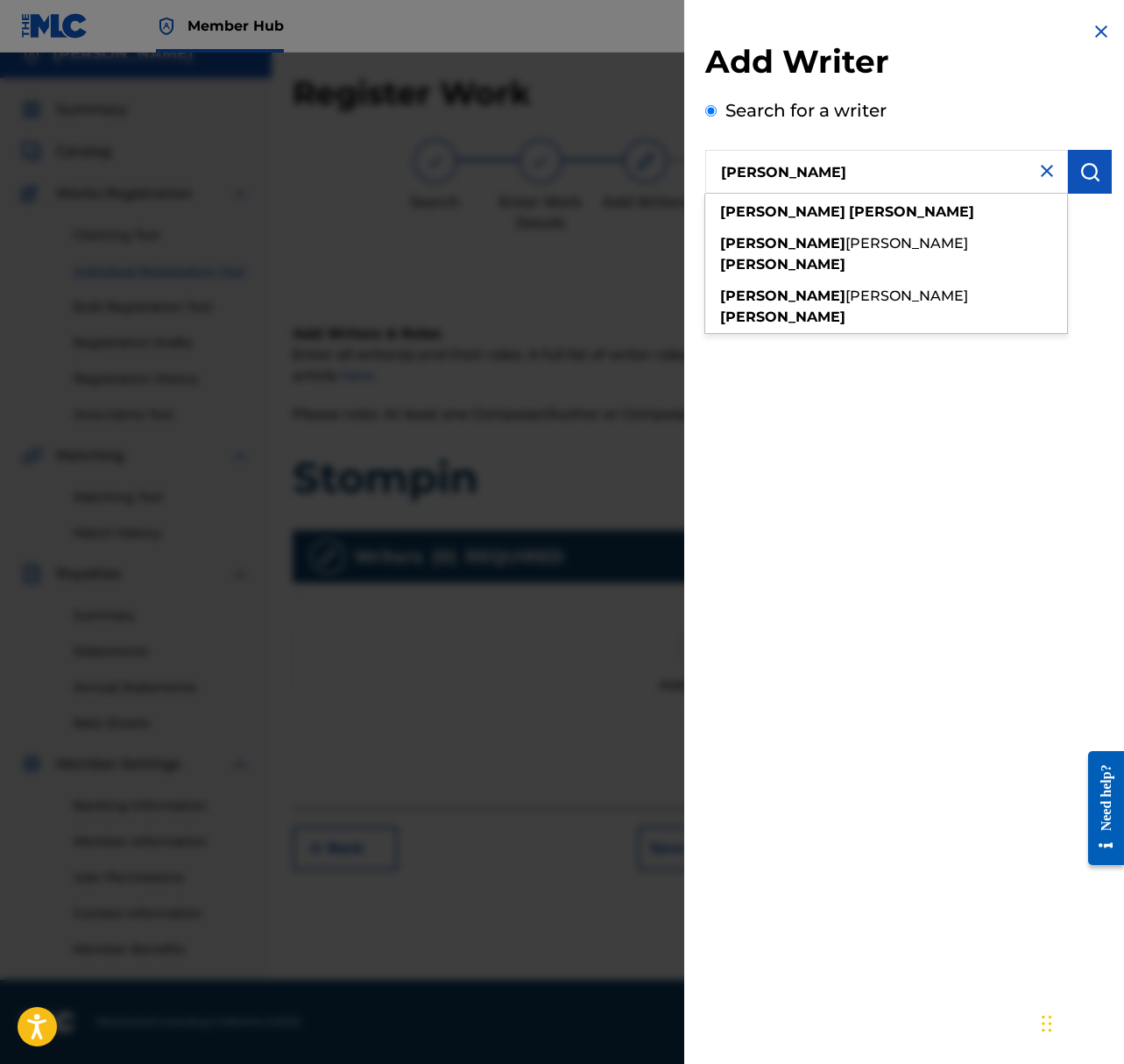
type input "taylor shepard"
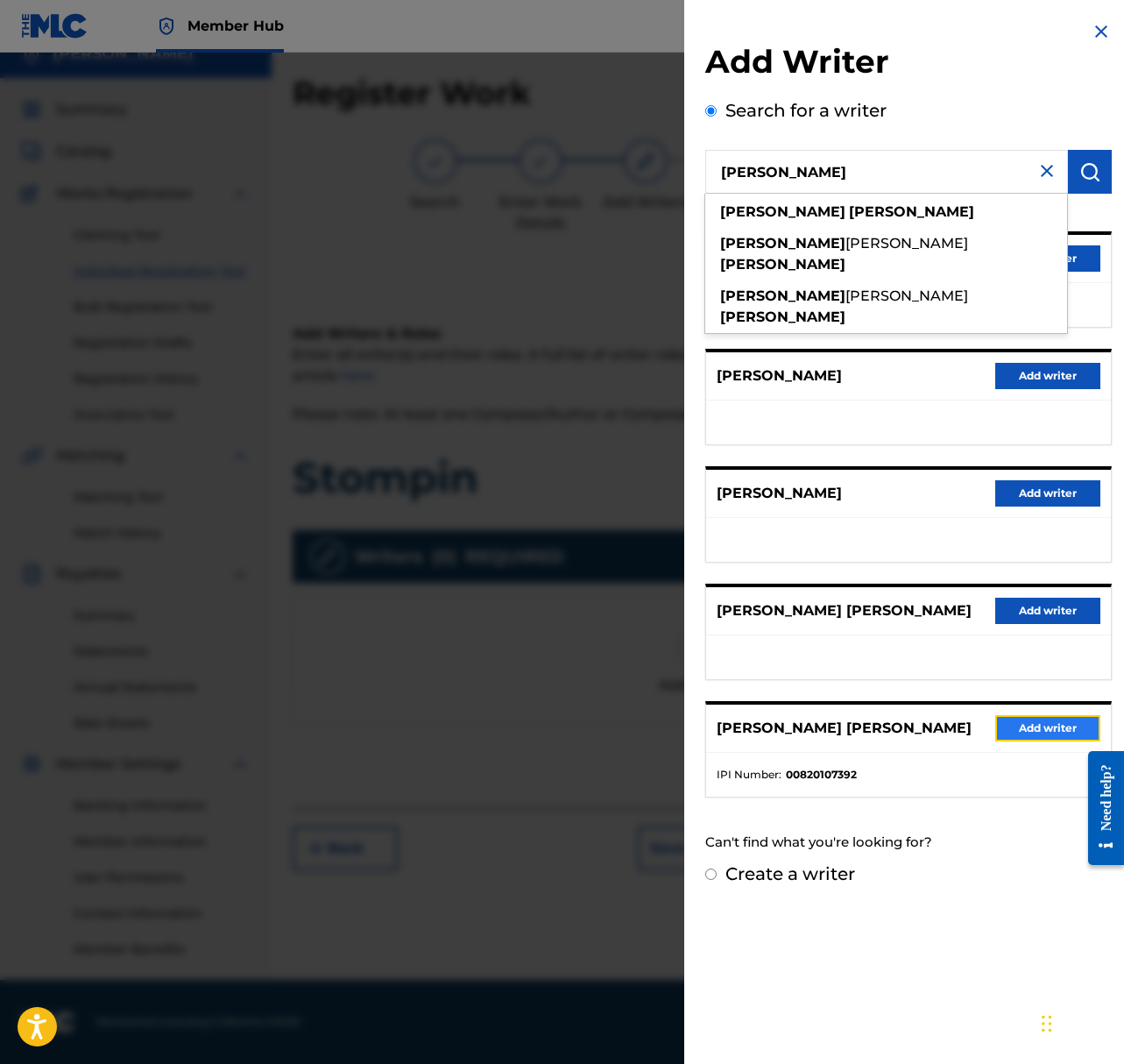
click at [1045, 731] on button "Add writer" at bounding box center [1049, 728] width 106 height 26
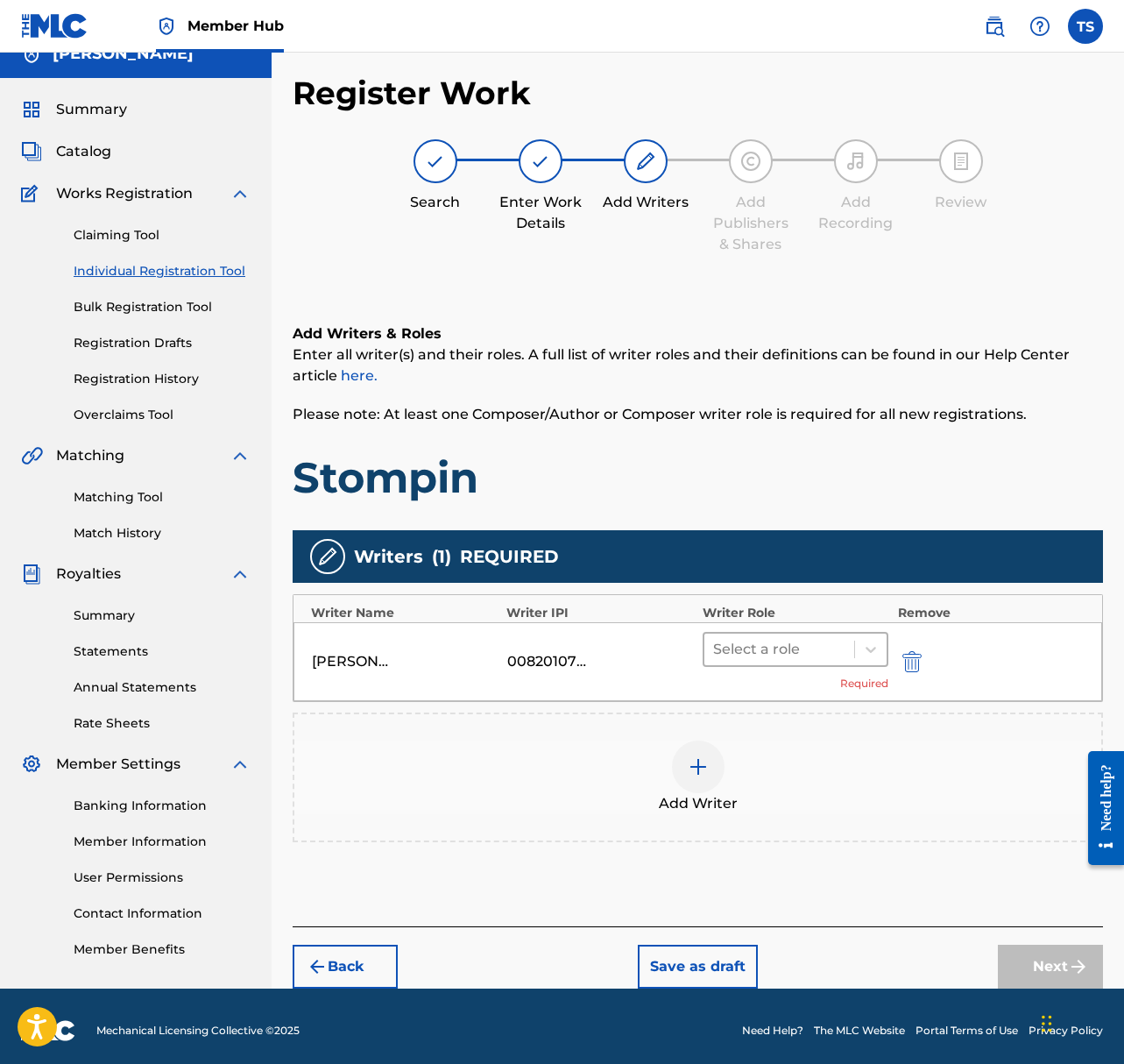
click at [829, 645] on div at bounding box center [780, 648] width 133 height 24
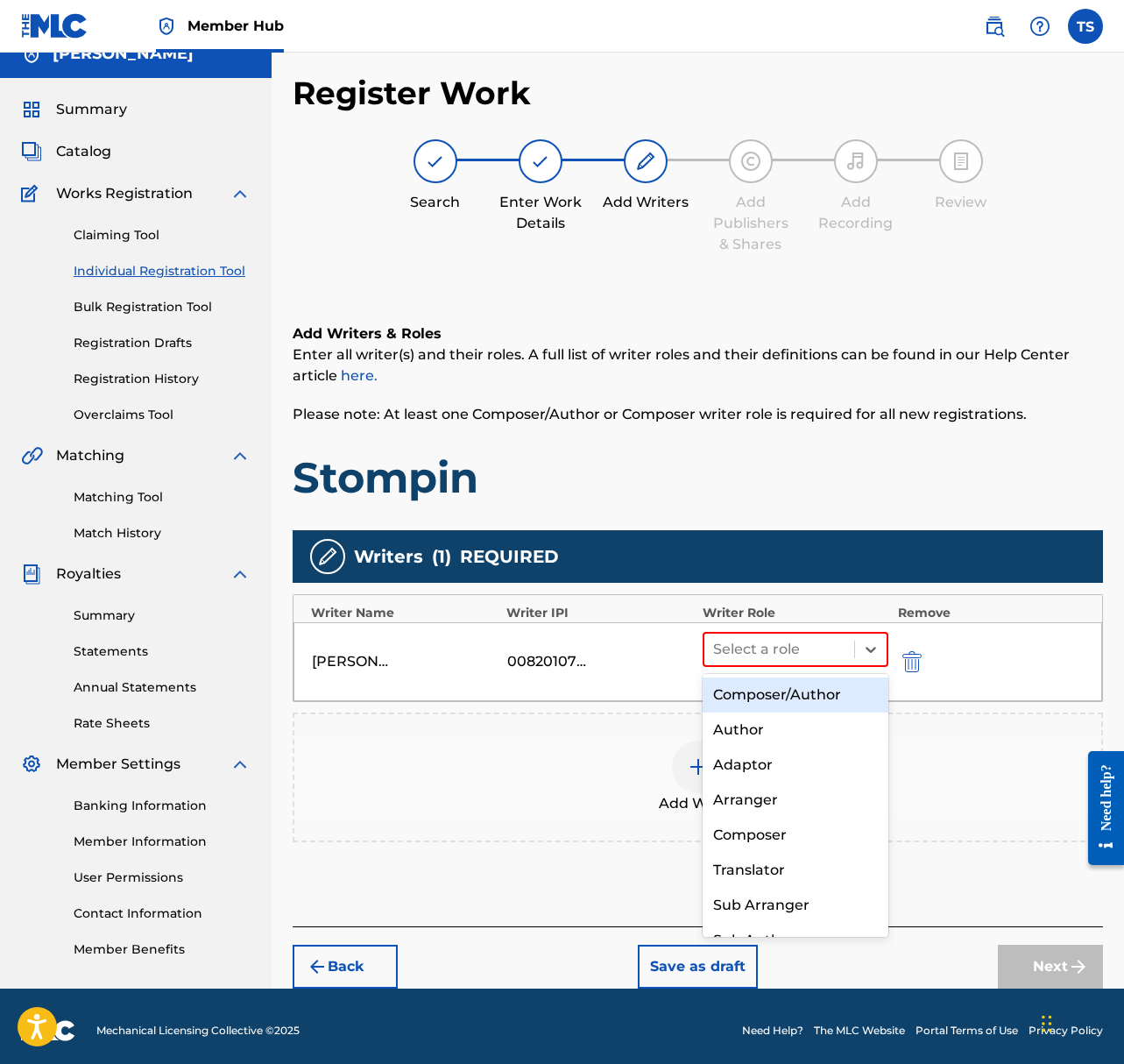
click at [831, 683] on div "Composer/Author" at bounding box center [796, 695] width 187 height 35
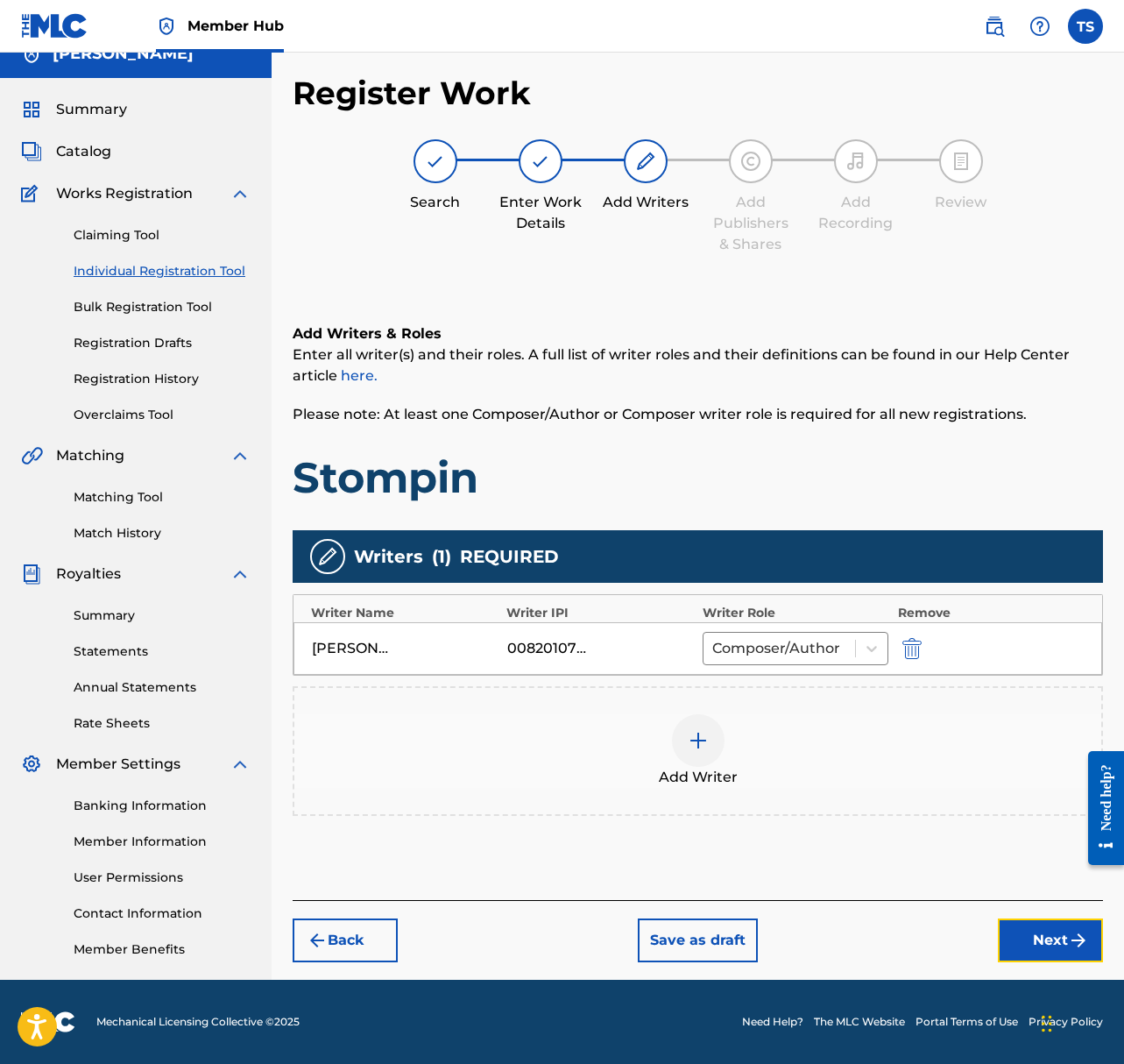
click at [1043, 944] on button "Next" at bounding box center [1051, 940] width 106 height 44
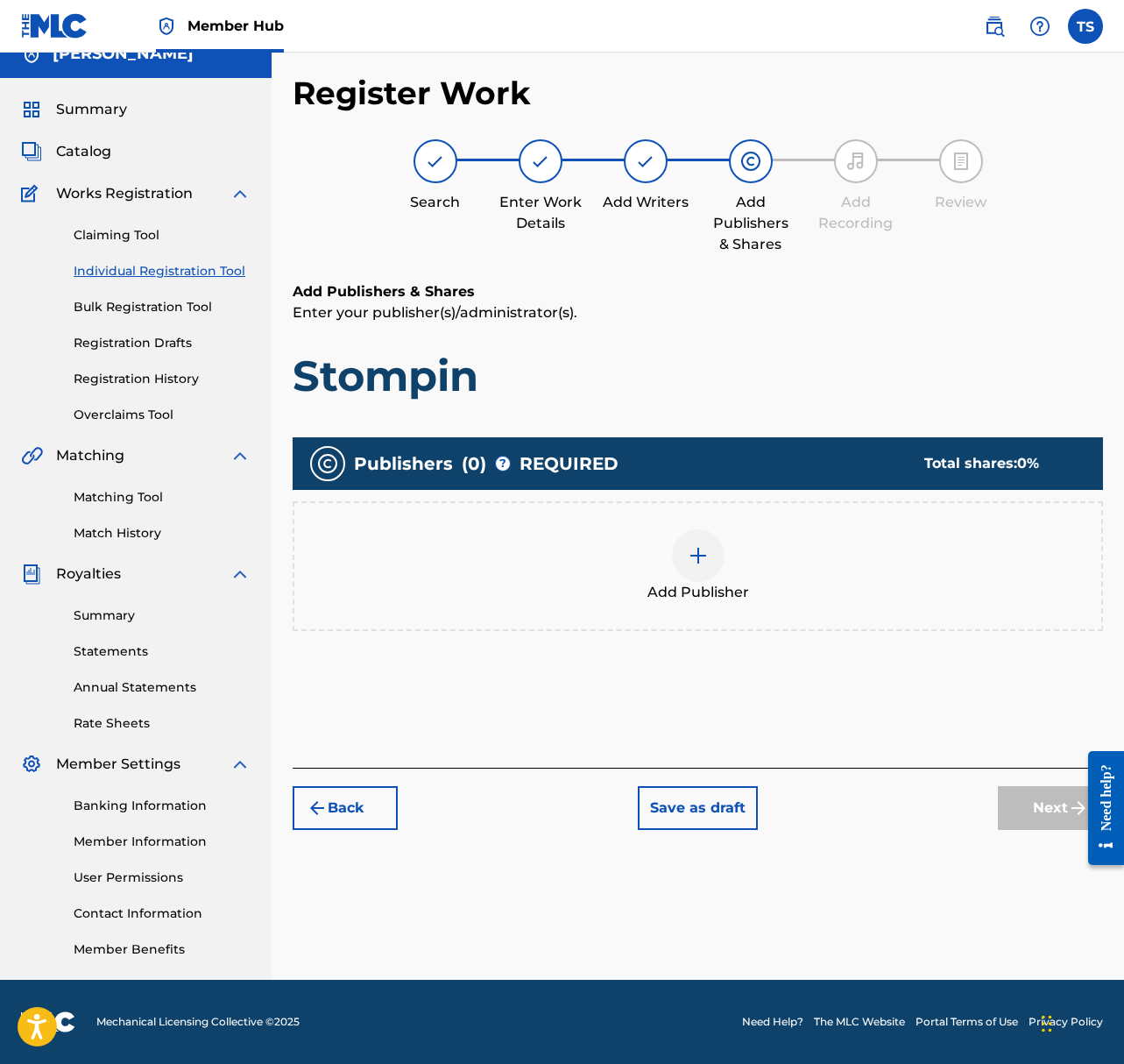
click at [703, 552] on img at bounding box center [698, 555] width 22 height 22
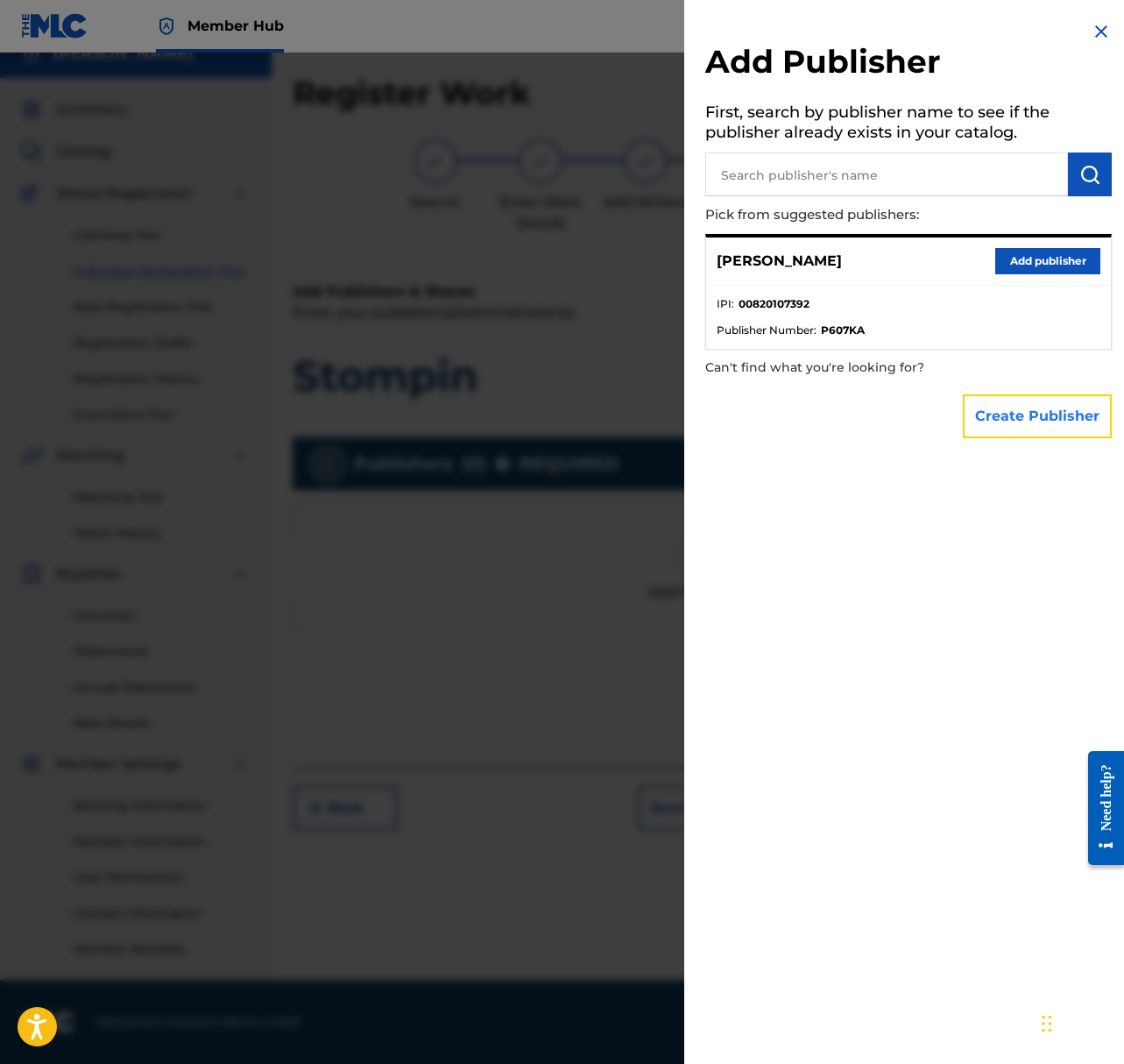
click at [1024, 435] on button "Create Publisher" at bounding box center [1038, 416] width 149 height 44
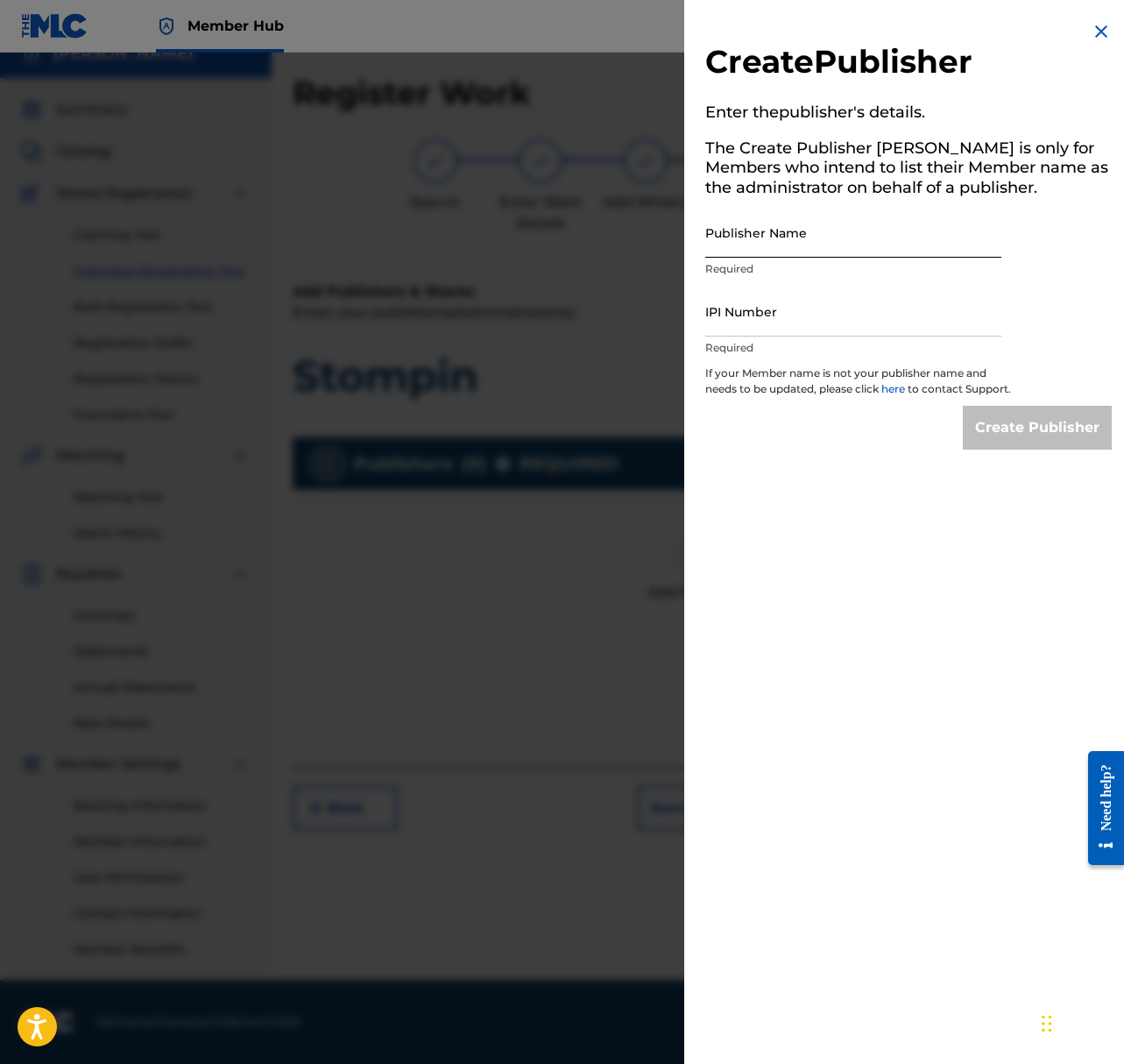
click at [811, 240] on input "Publisher Name" at bounding box center [853, 232] width 296 height 50
type input "ShepardSounds"
click at [795, 314] on input "IPI Number" at bounding box center [853, 311] width 296 height 50
paste input "1297301054"
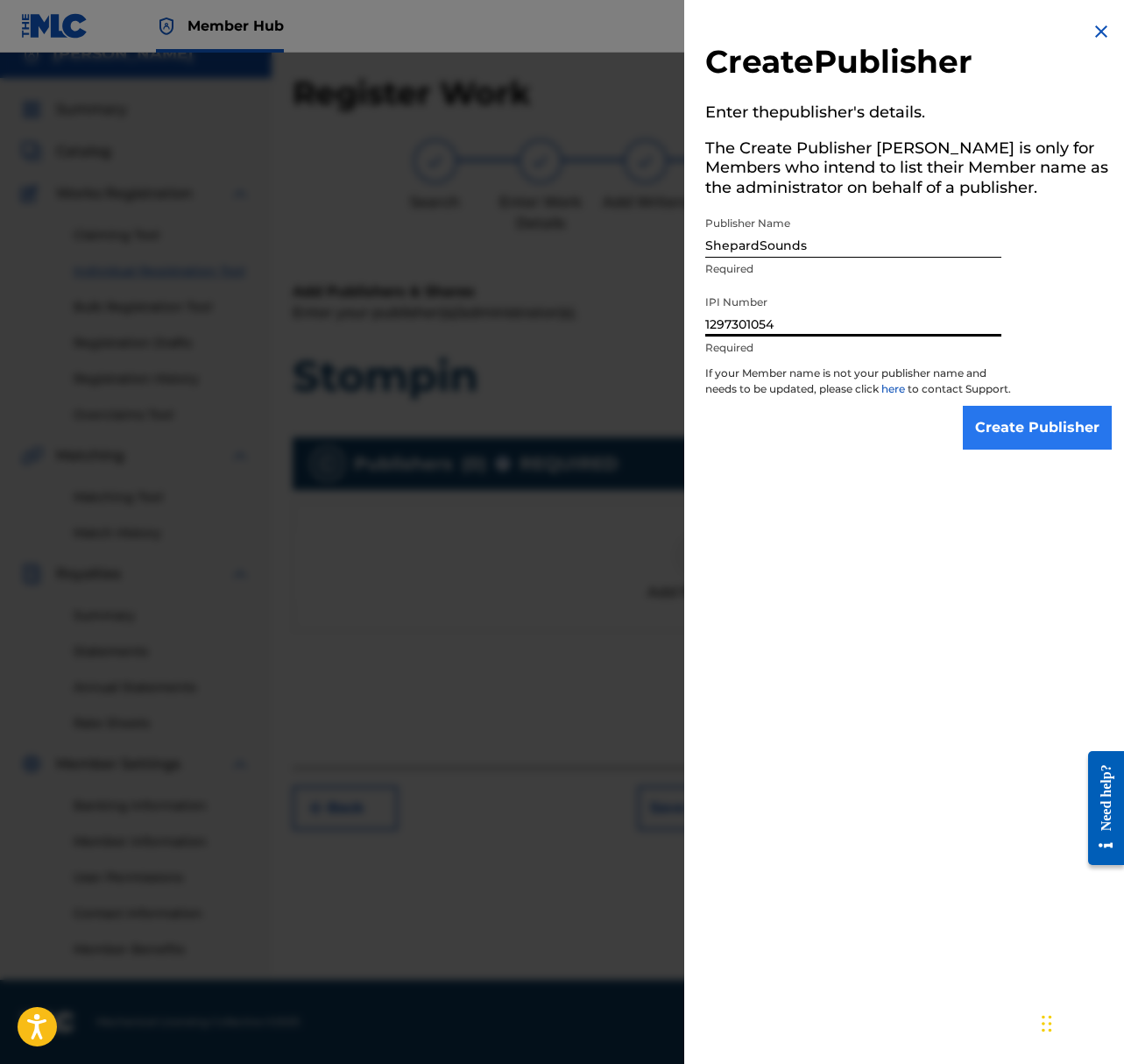
type input "1297301054"
click at [1011, 430] on input "Create Publisher" at bounding box center [1038, 427] width 149 height 44
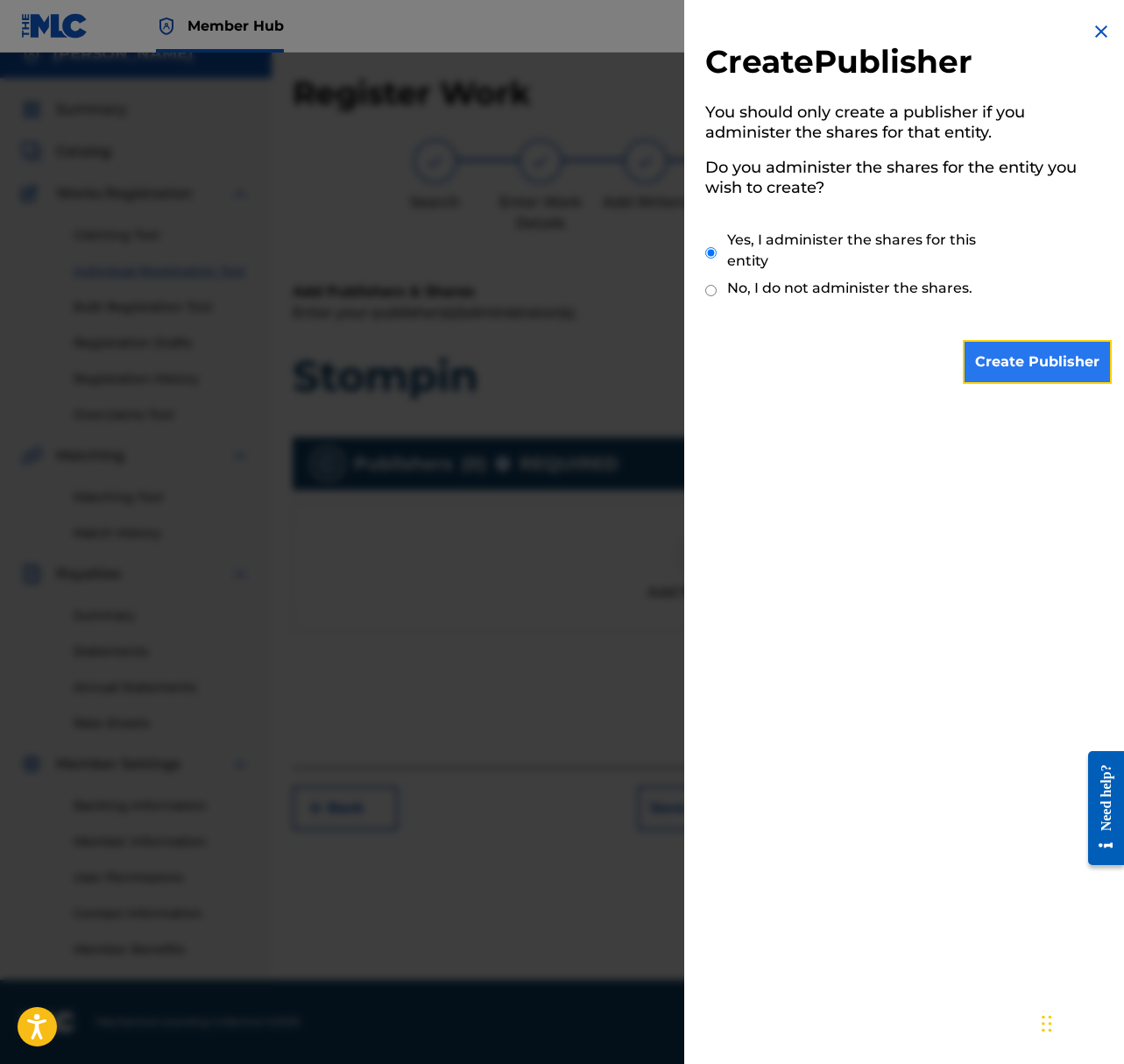
click at [1019, 375] on input "Create Publisher" at bounding box center [1038, 362] width 149 height 44
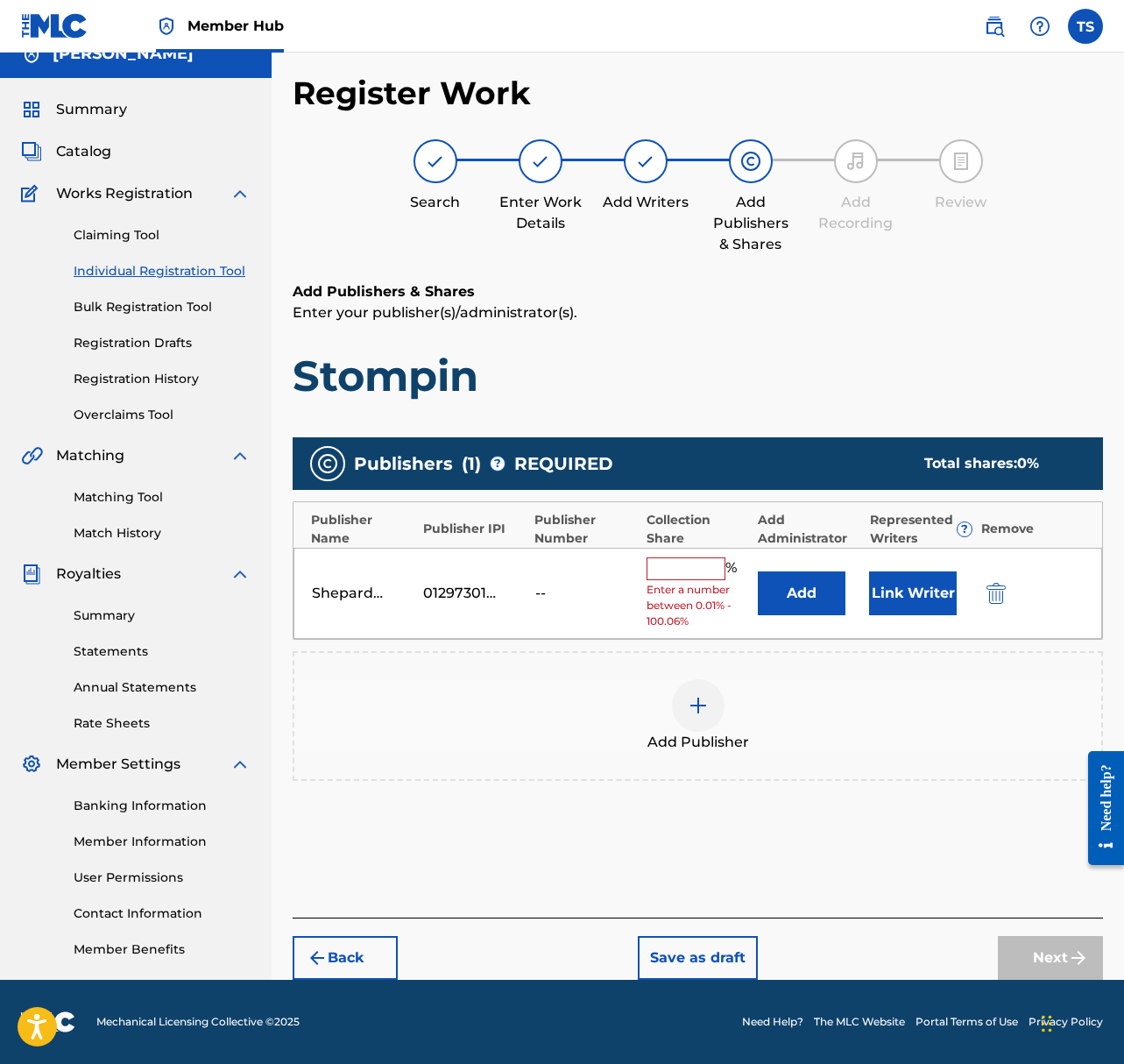
click at [707, 576] on input "text" at bounding box center [686, 568] width 79 height 22
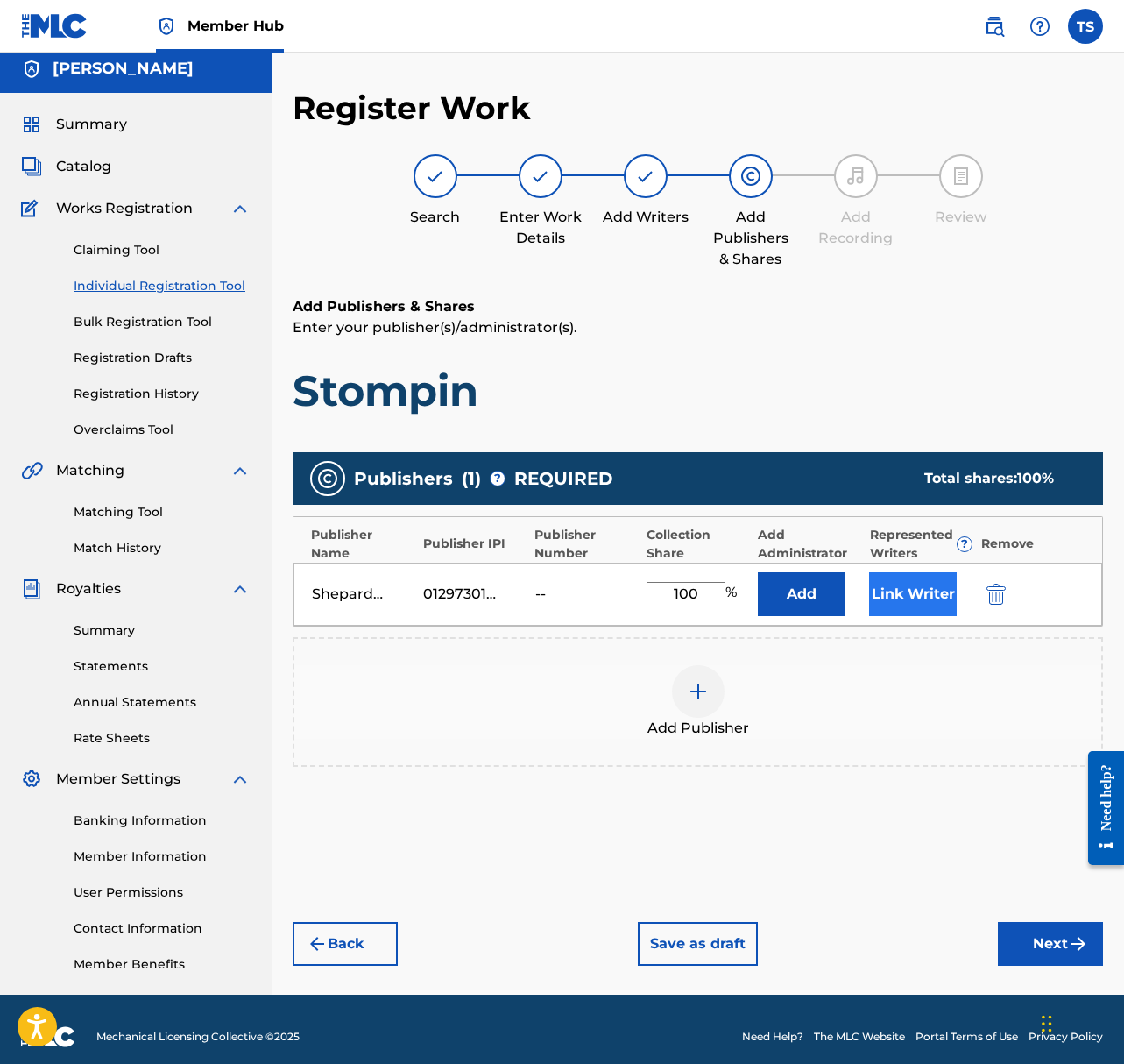
type input "100"
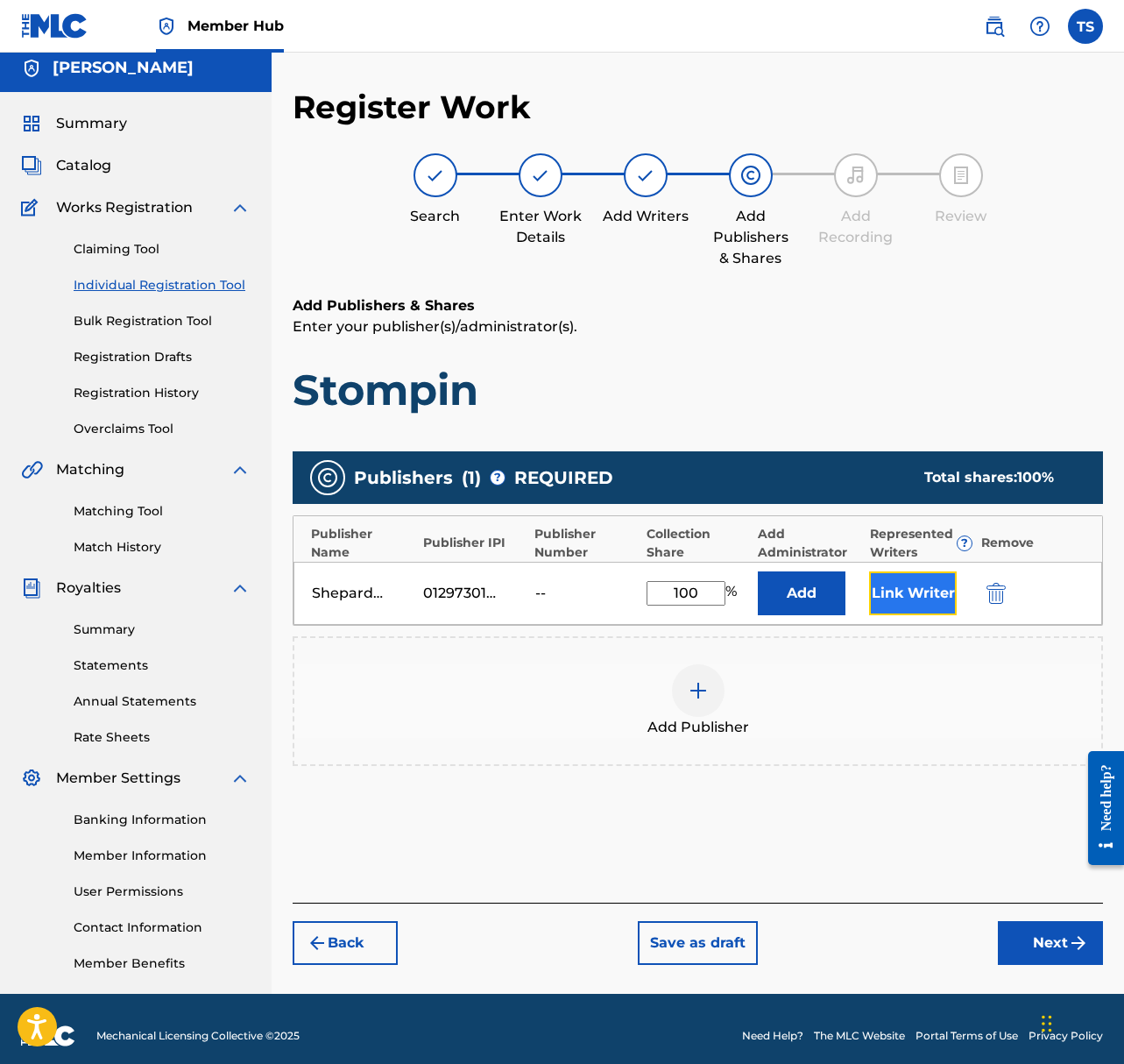
click at [914, 602] on button "Link Writer" at bounding box center [914, 593] width 88 height 44
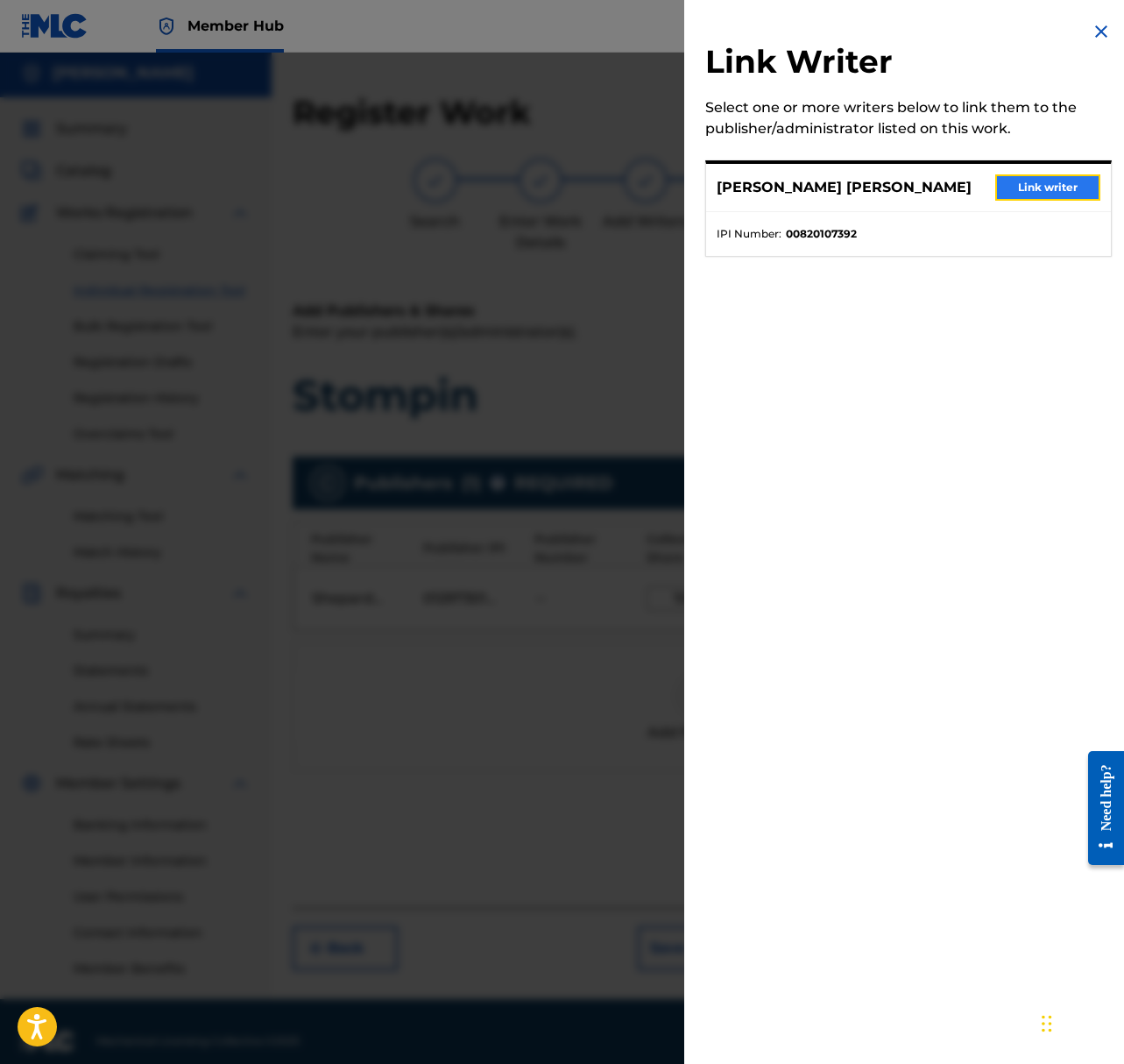
click at [1076, 181] on button "Link writer" at bounding box center [1049, 187] width 106 height 26
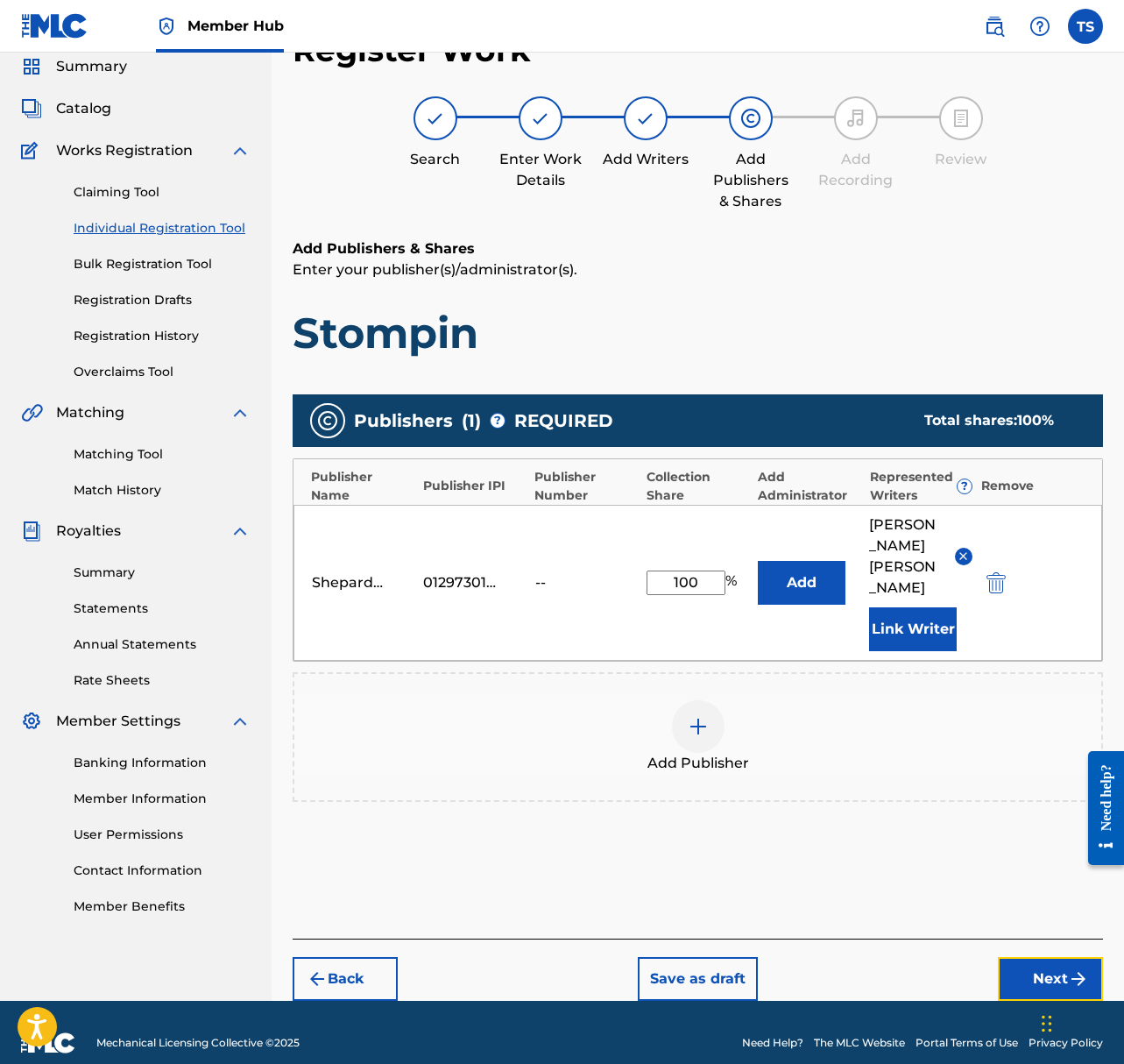
click at [1038, 956] on button "Next" at bounding box center [1051, 978] width 106 height 44
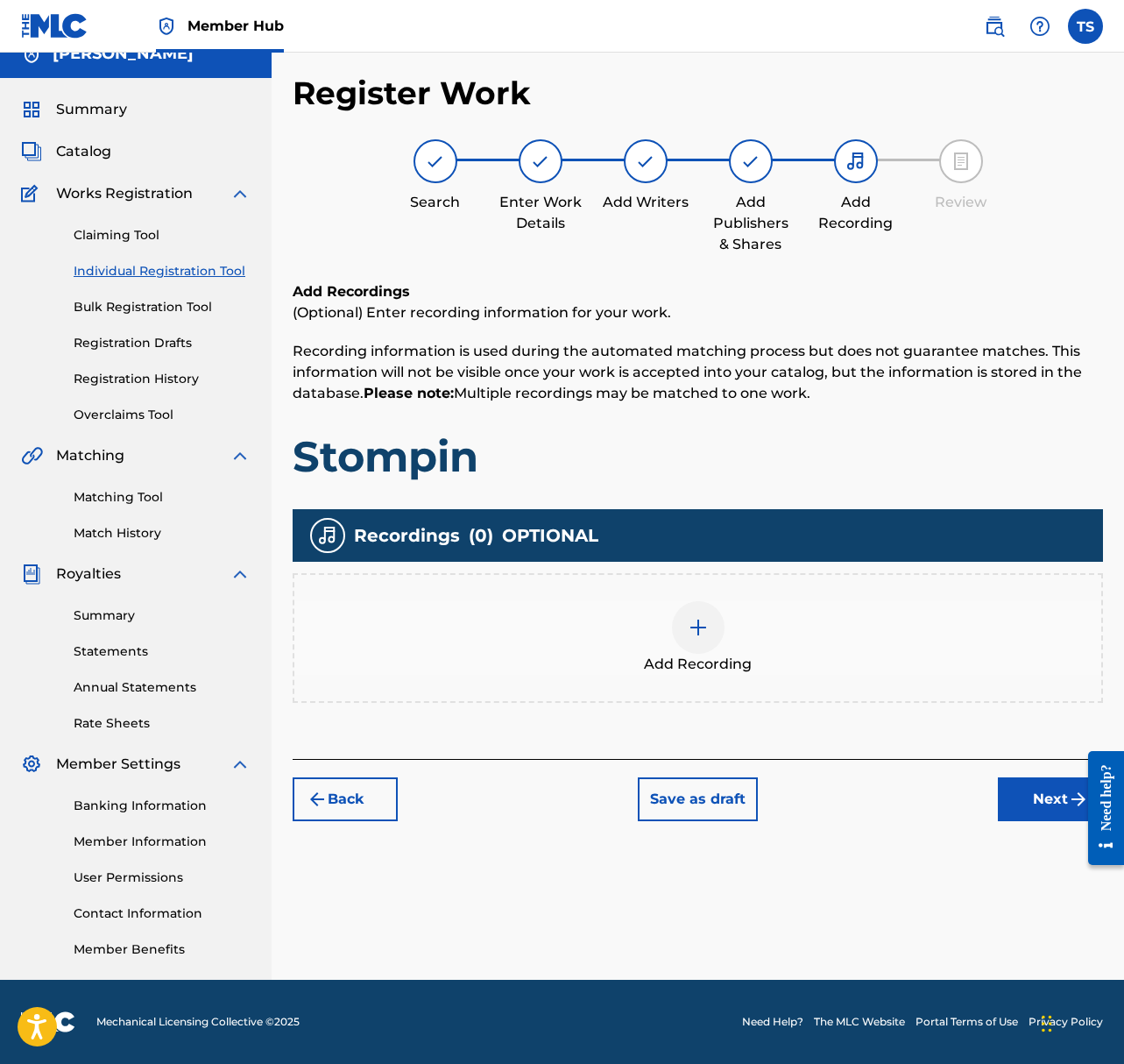
click at [703, 625] on img at bounding box center [698, 628] width 22 height 22
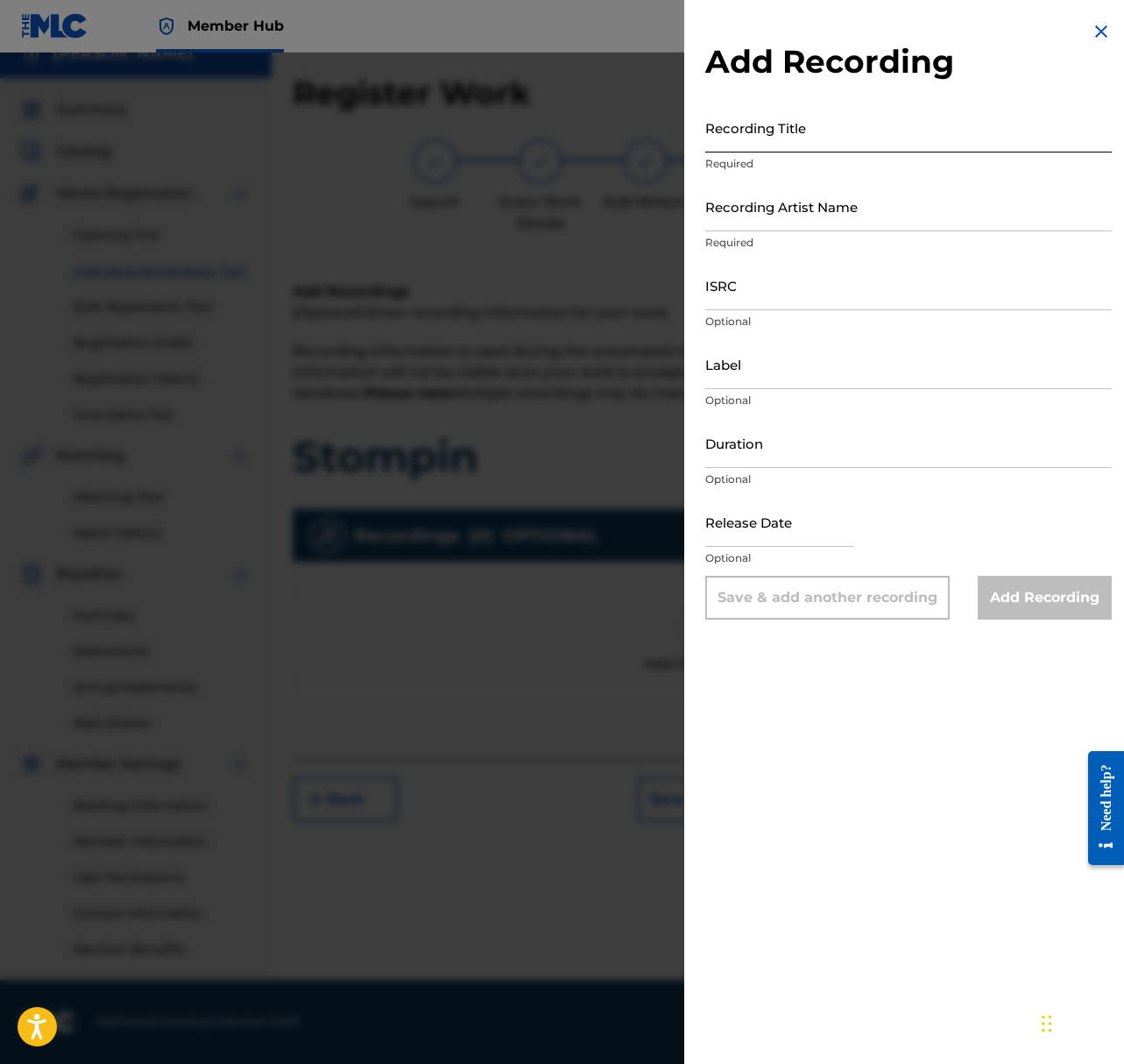
click at [798, 135] on input "Recording Title" at bounding box center [909, 127] width 407 height 50
click at [747, 297] on input "ISRC" at bounding box center [909, 285] width 407 height 50
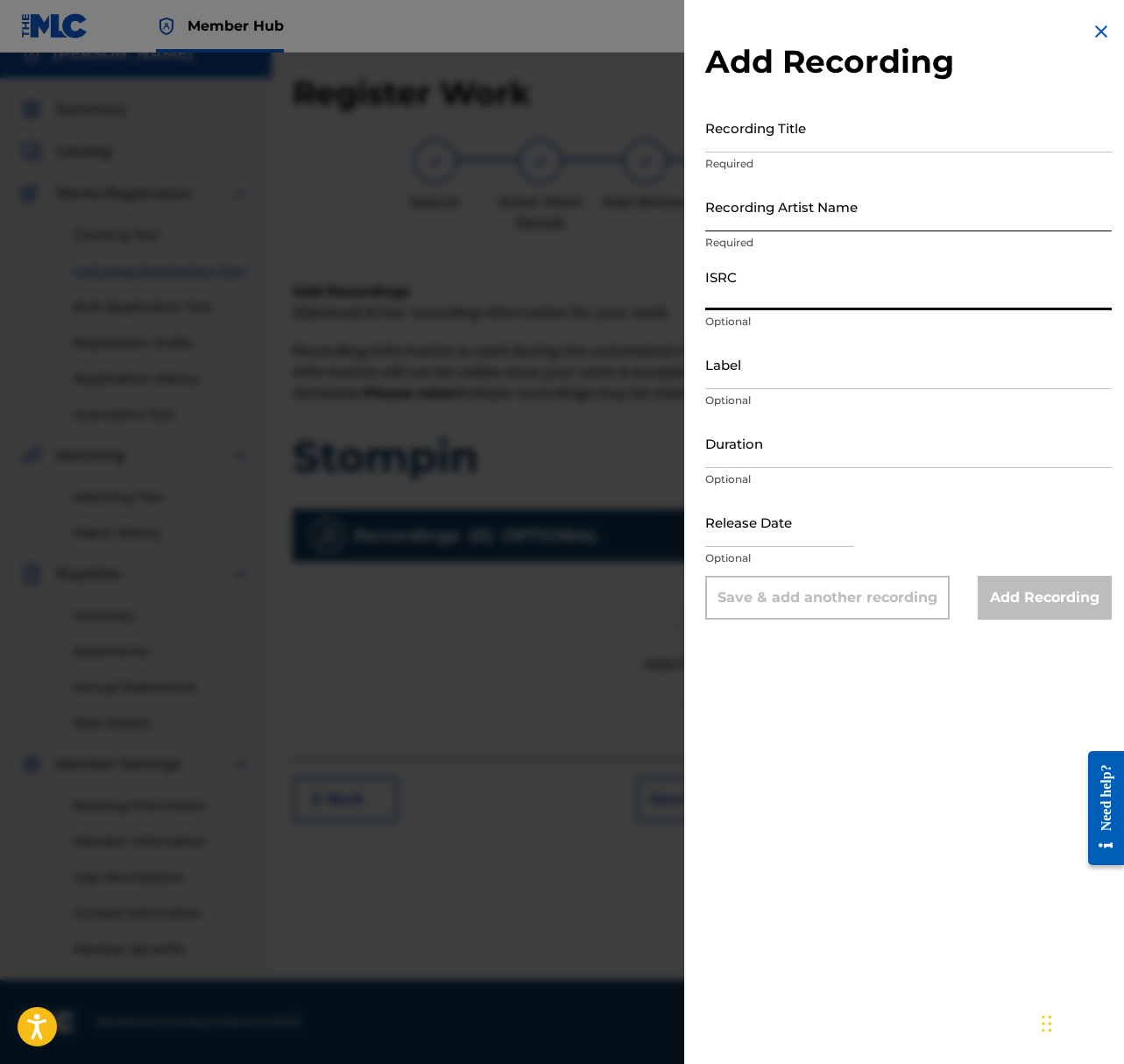
paste input "QZS642261544"
type input "QZS642261544"
click at [801, 209] on input "Recording Artist Name" at bounding box center [909, 205] width 407 height 50
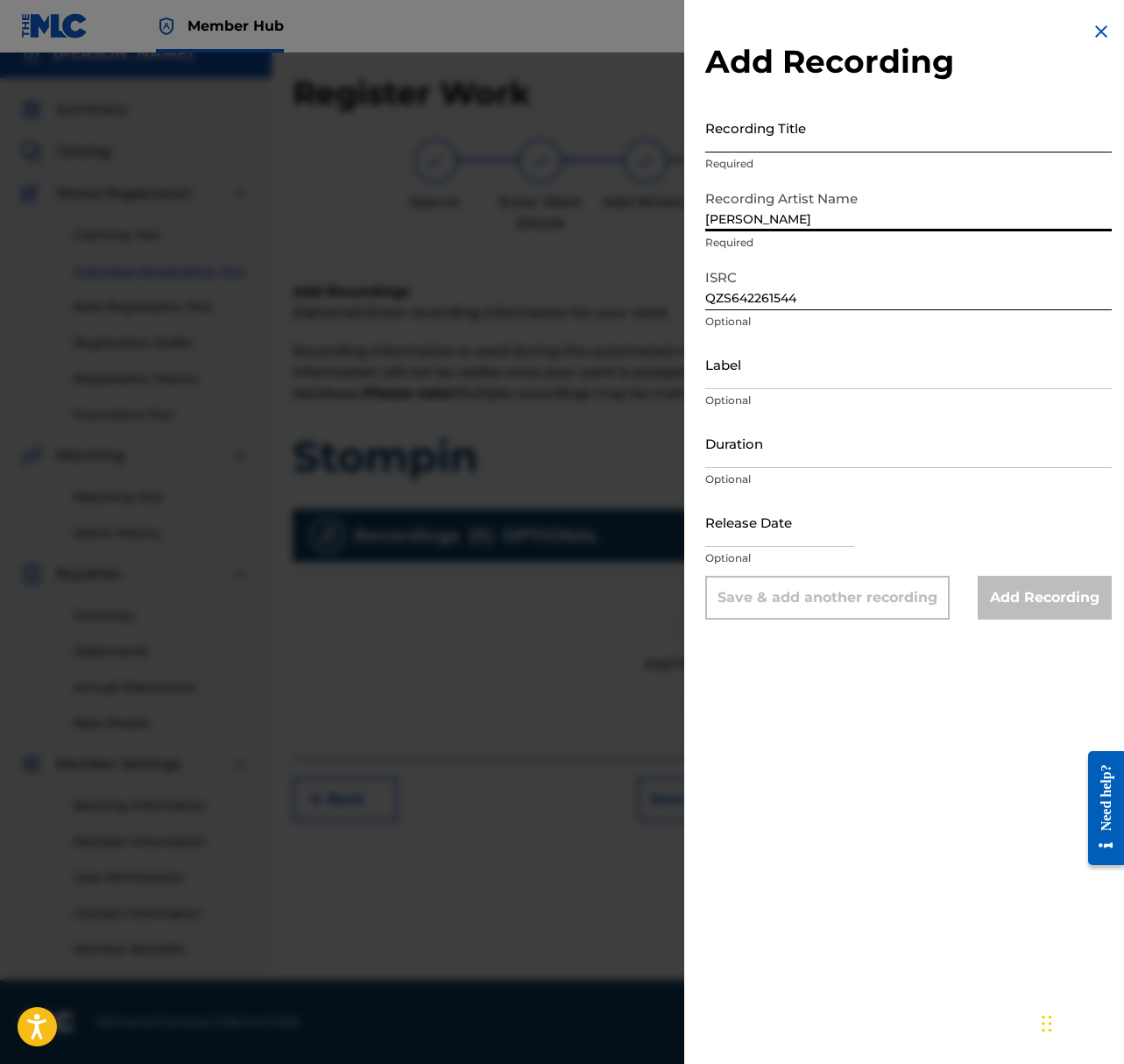
type input "Shepard"
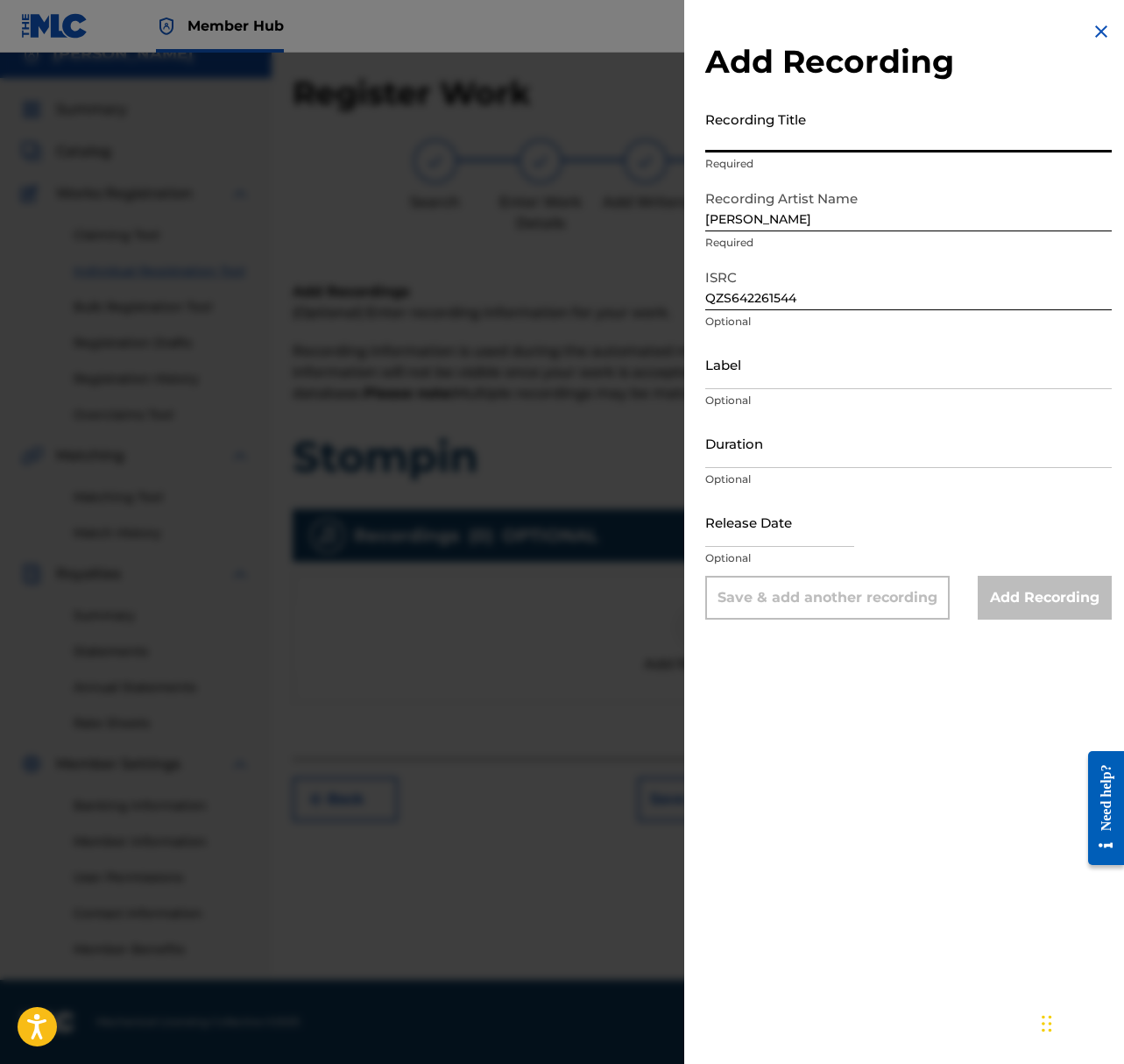
click at [793, 151] on input "Recording Title" at bounding box center [909, 127] width 407 height 50
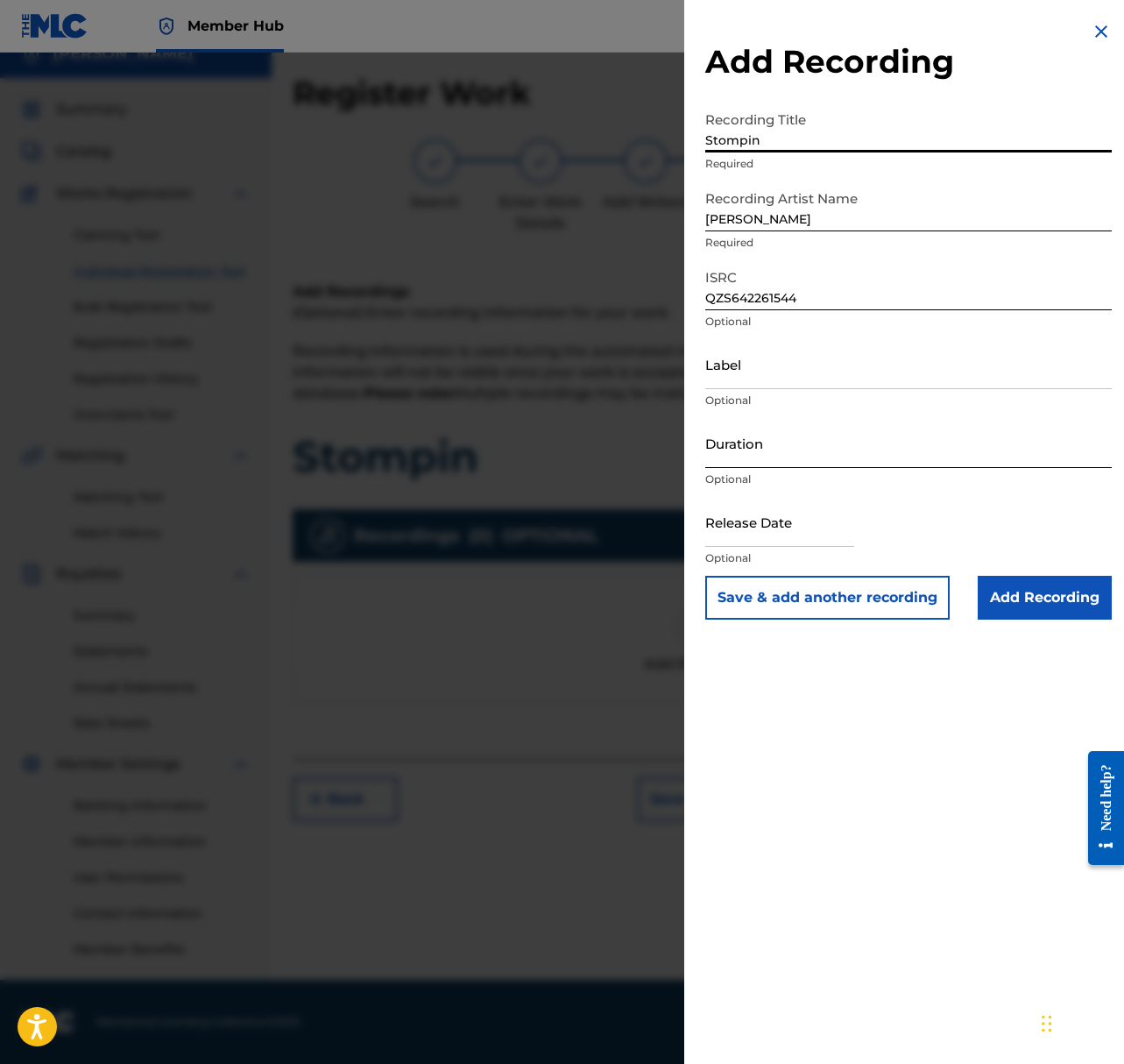
type input "Stompin"
click at [800, 448] on input "Duration" at bounding box center [909, 442] width 407 height 50
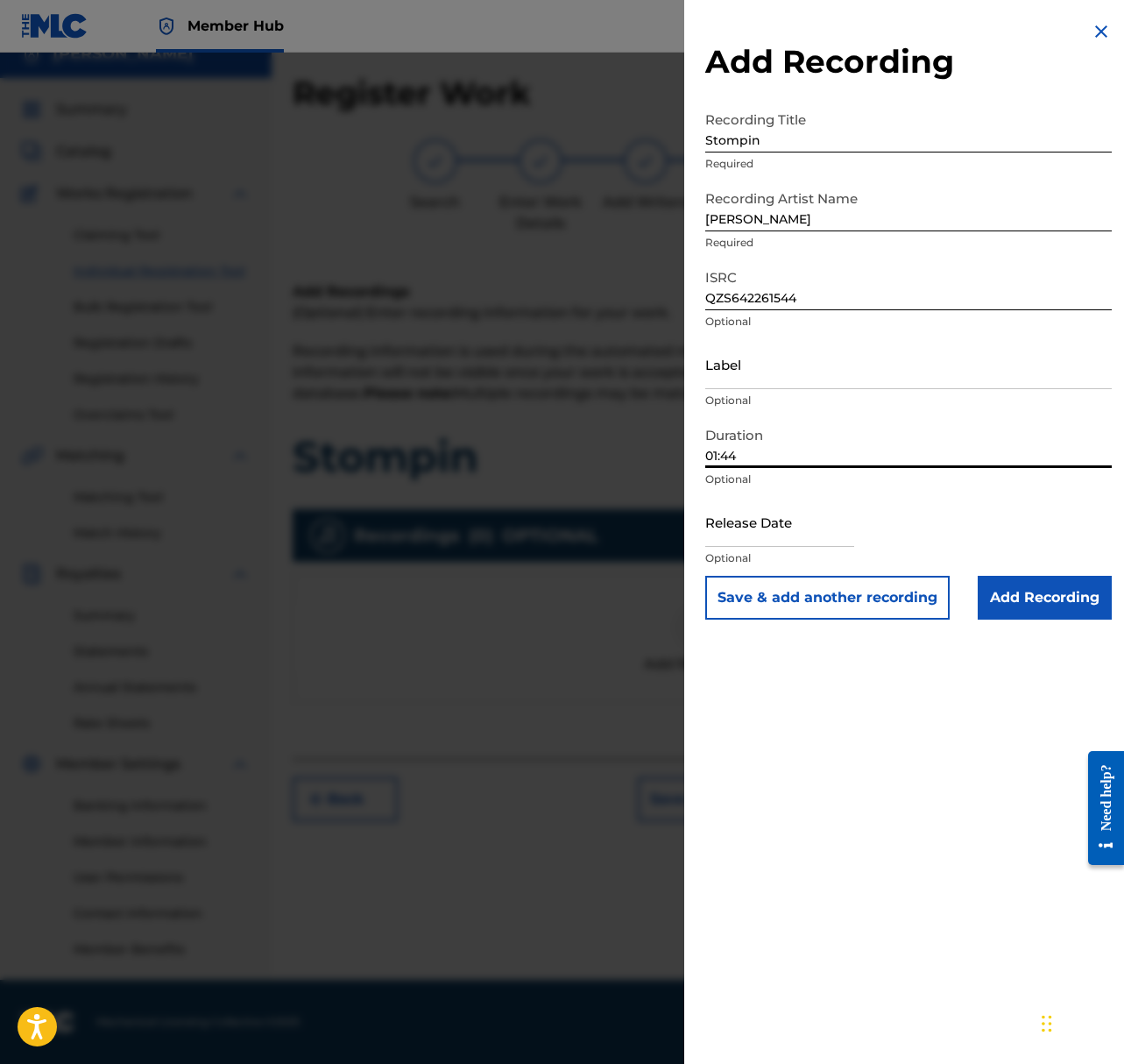
type input "01:44"
click at [758, 535] on input "text" at bounding box center [780, 521] width 149 height 50
select select "8"
select select "2025"
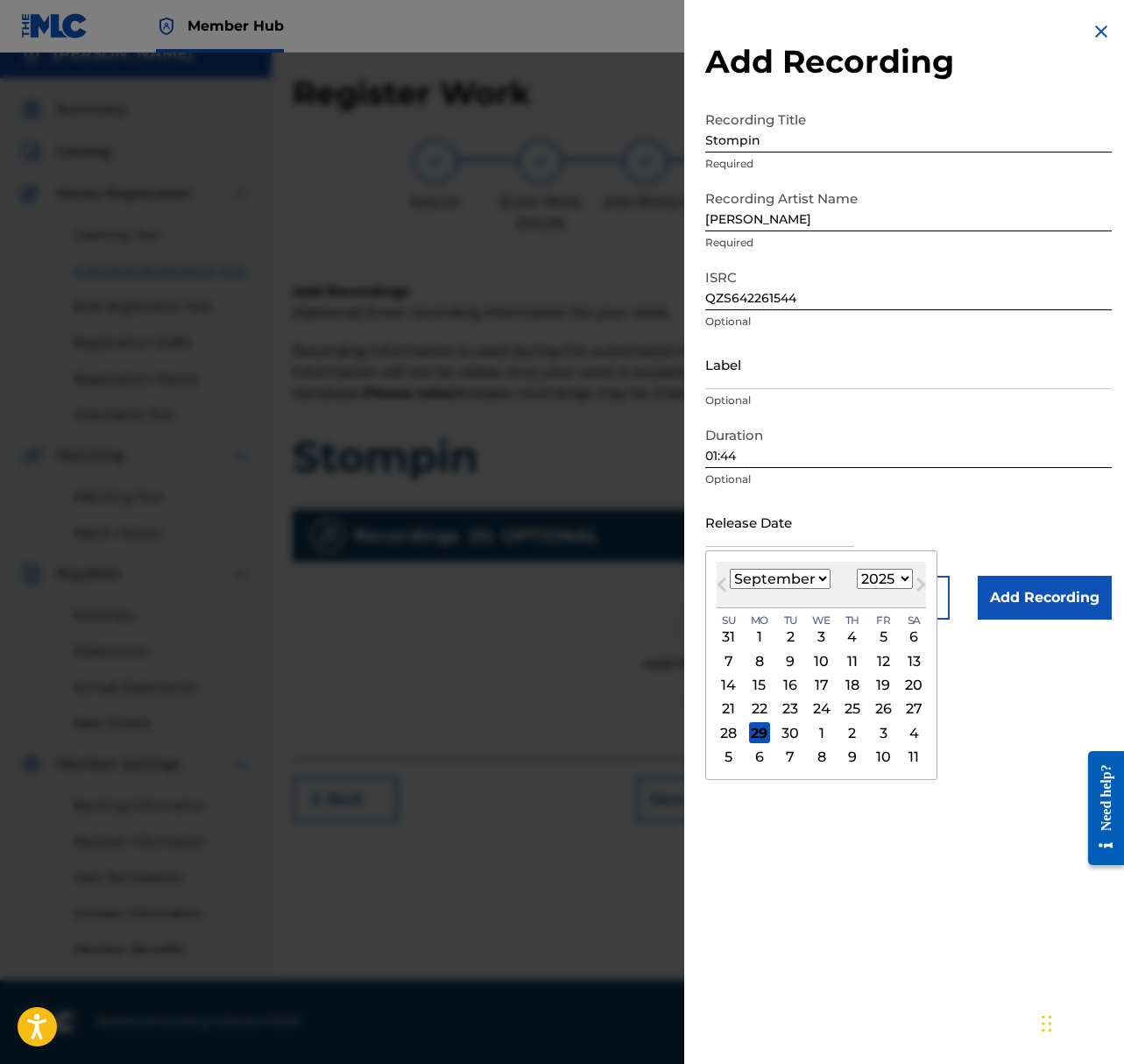
click at [788, 581] on select "January February March April May June July August September October November De…" at bounding box center [780, 578] width 101 height 21
select select "0"
click at [730, 568] on select "January February March April May June July August September October November De…" at bounding box center [780, 578] width 101 height 21
click at [786, 684] on div "14" at bounding box center [790, 686] width 22 height 22
type input "January 14 2025"
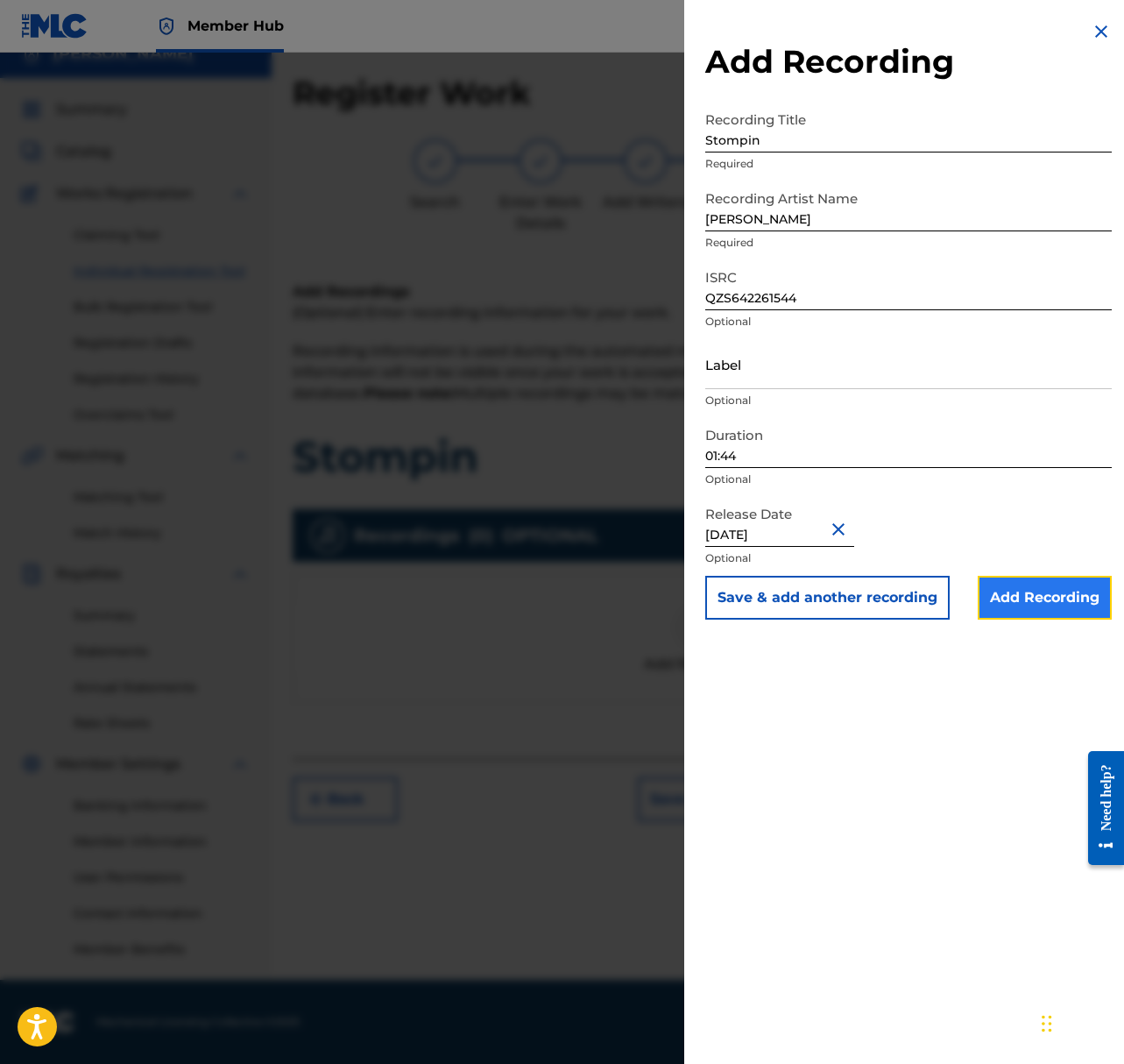
click at [1029, 606] on input "Add Recording" at bounding box center [1045, 598] width 134 height 44
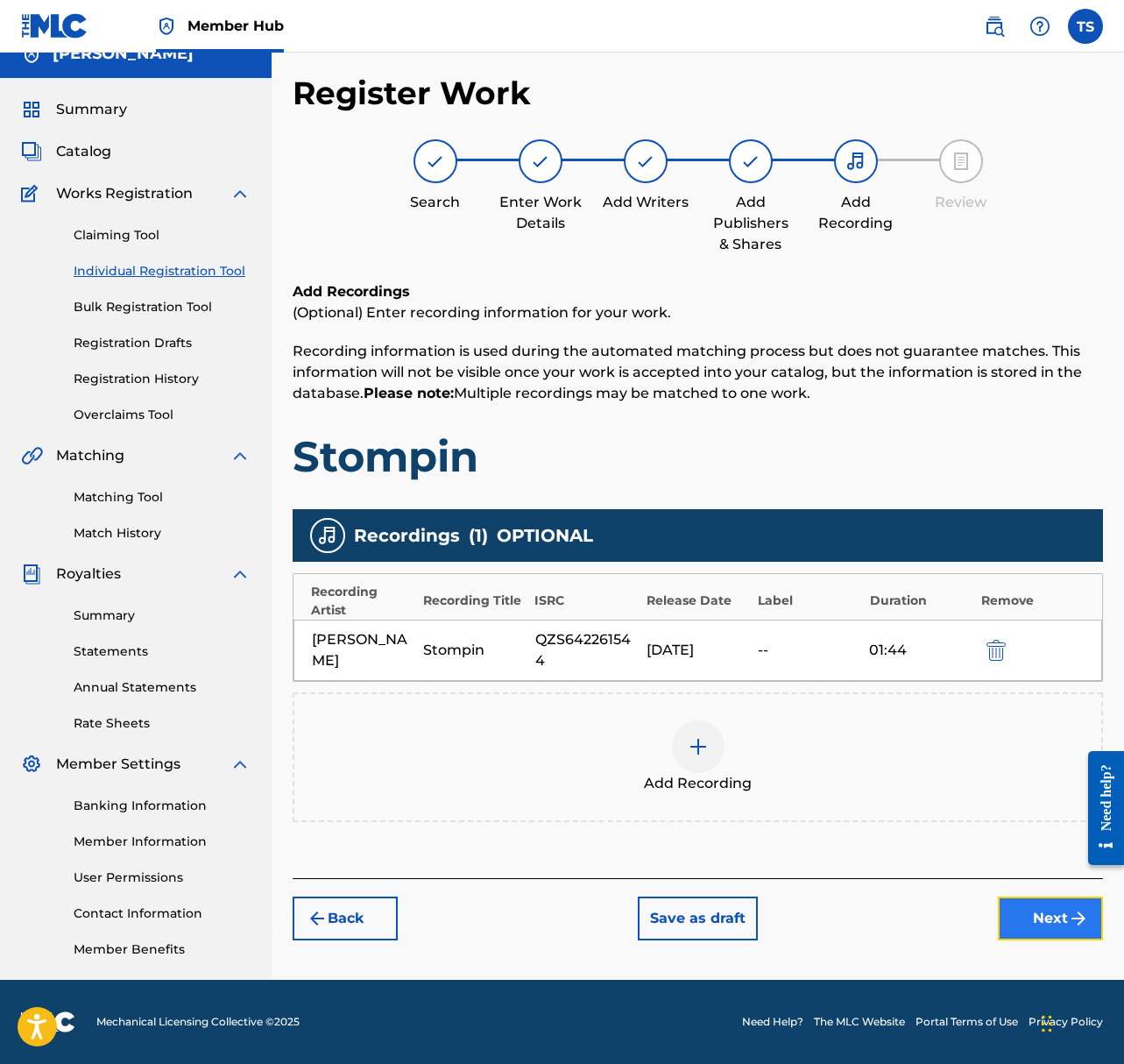
click at [1031, 909] on button "Next" at bounding box center [1051, 918] width 106 height 44
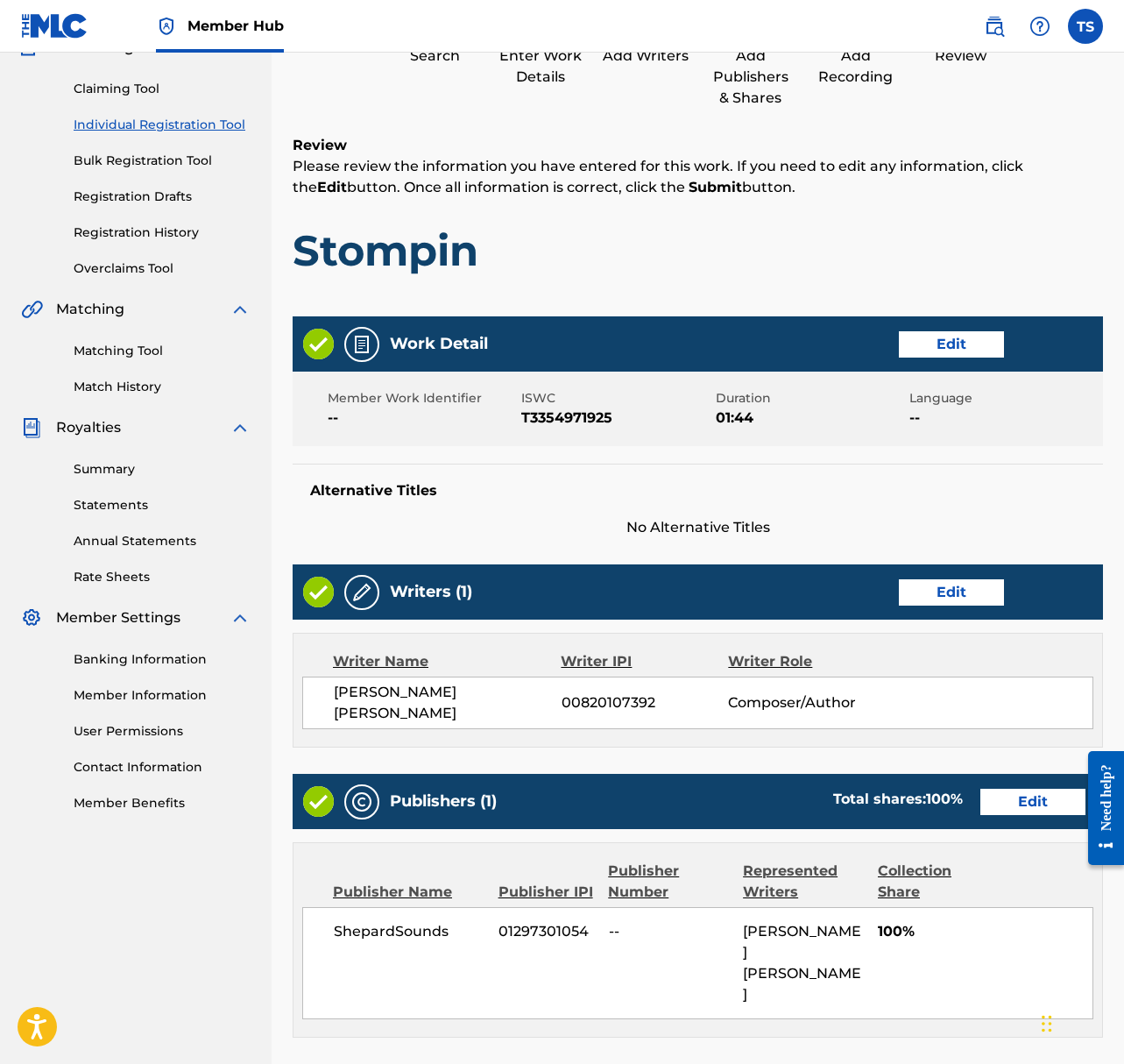
scroll to position [459, 0]
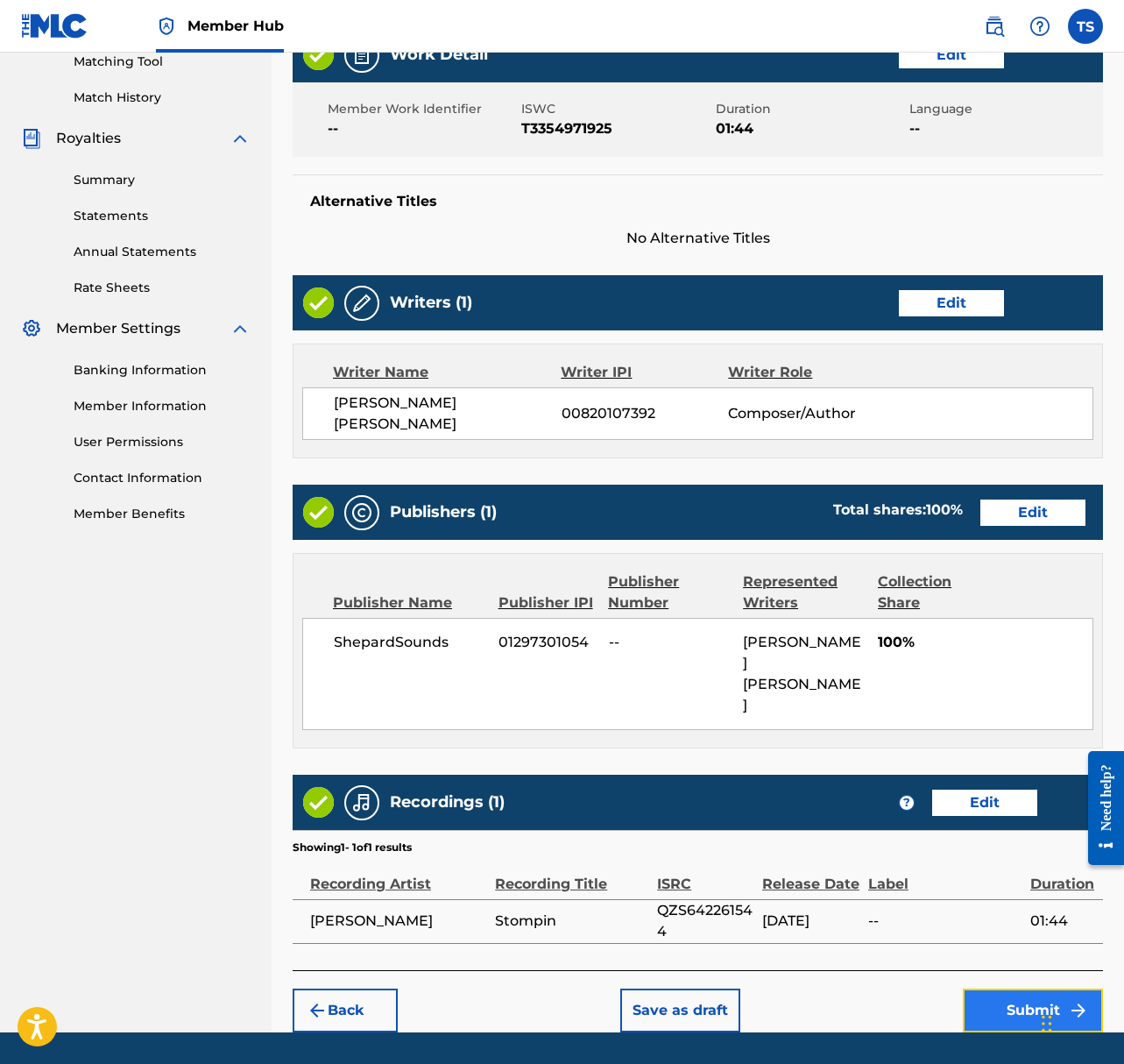
click at [1033, 989] on button "Submit" at bounding box center [1033, 1010] width 140 height 44
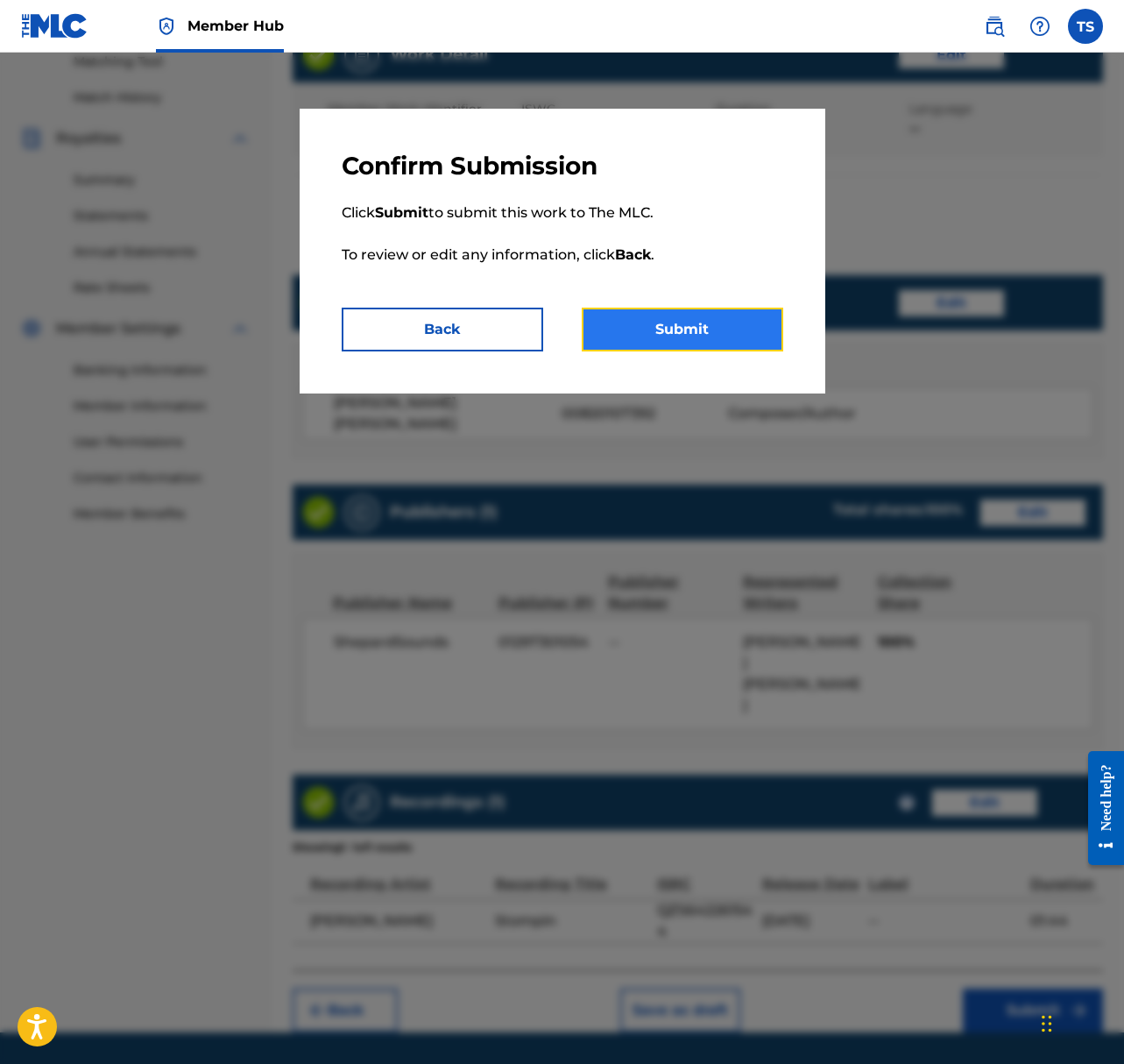
click at [747, 325] on button "Submit" at bounding box center [683, 329] width 202 height 44
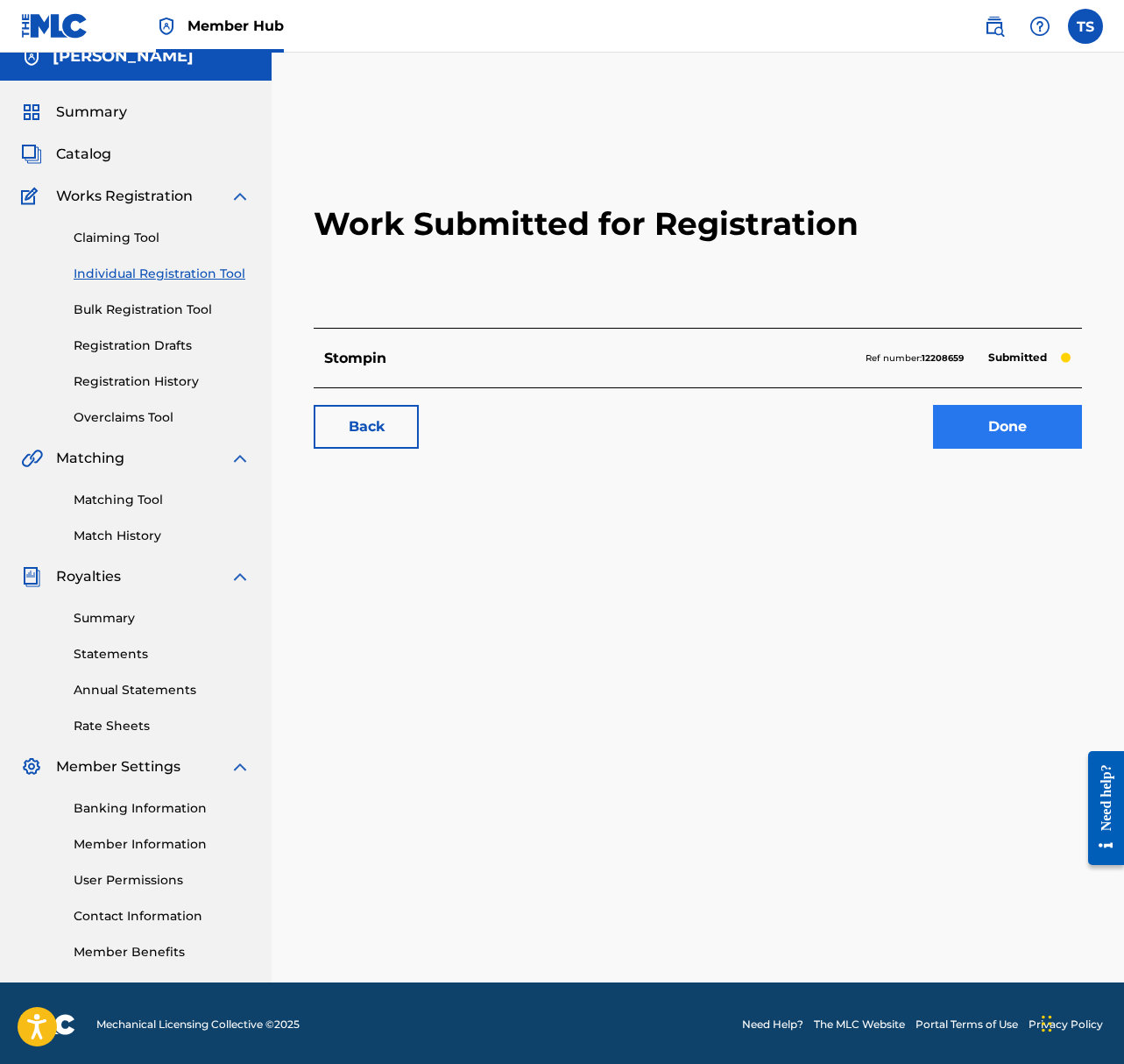
scroll to position [22, 0]
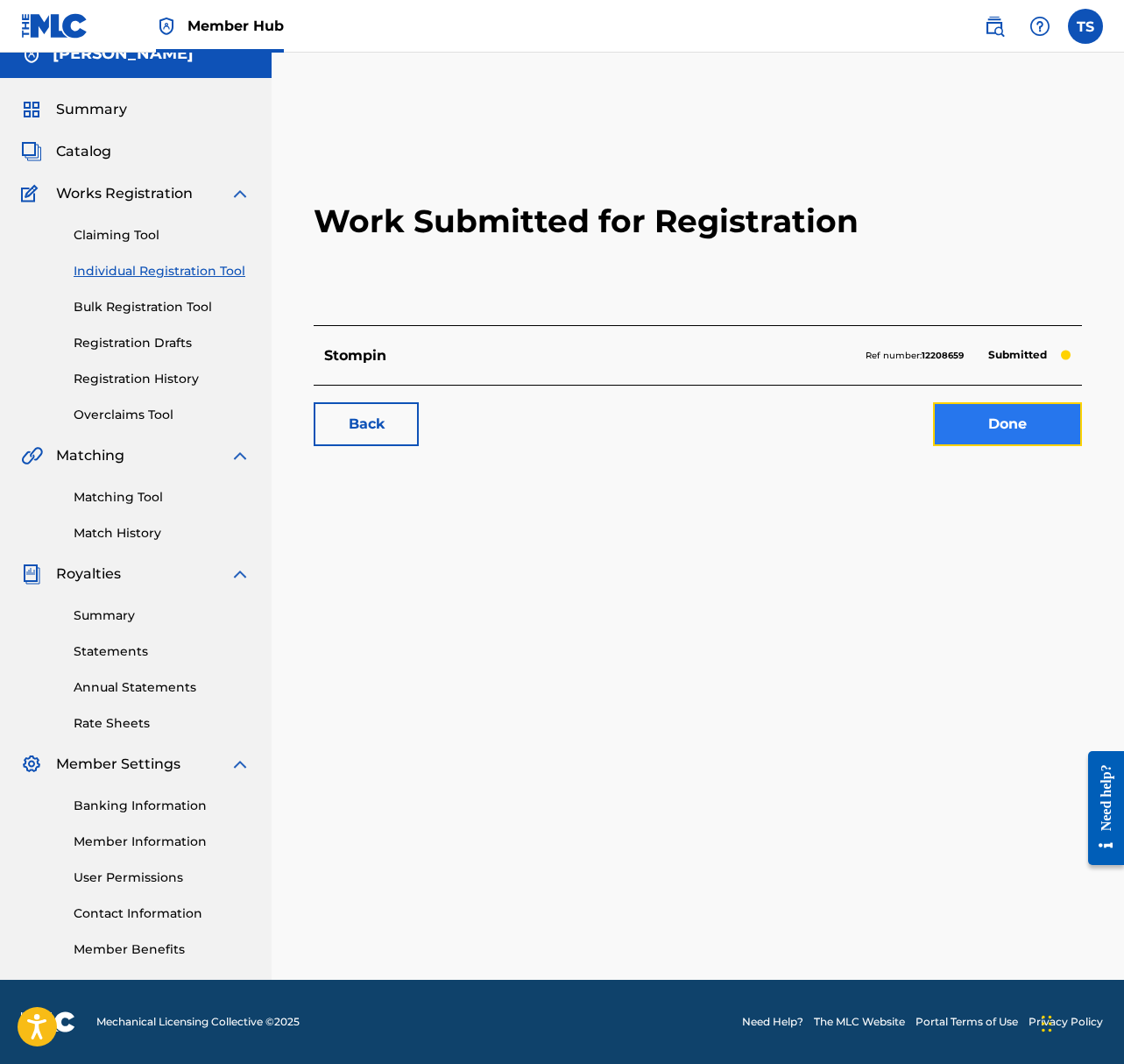
click at [966, 426] on link "Done" at bounding box center [1008, 423] width 149 height 44
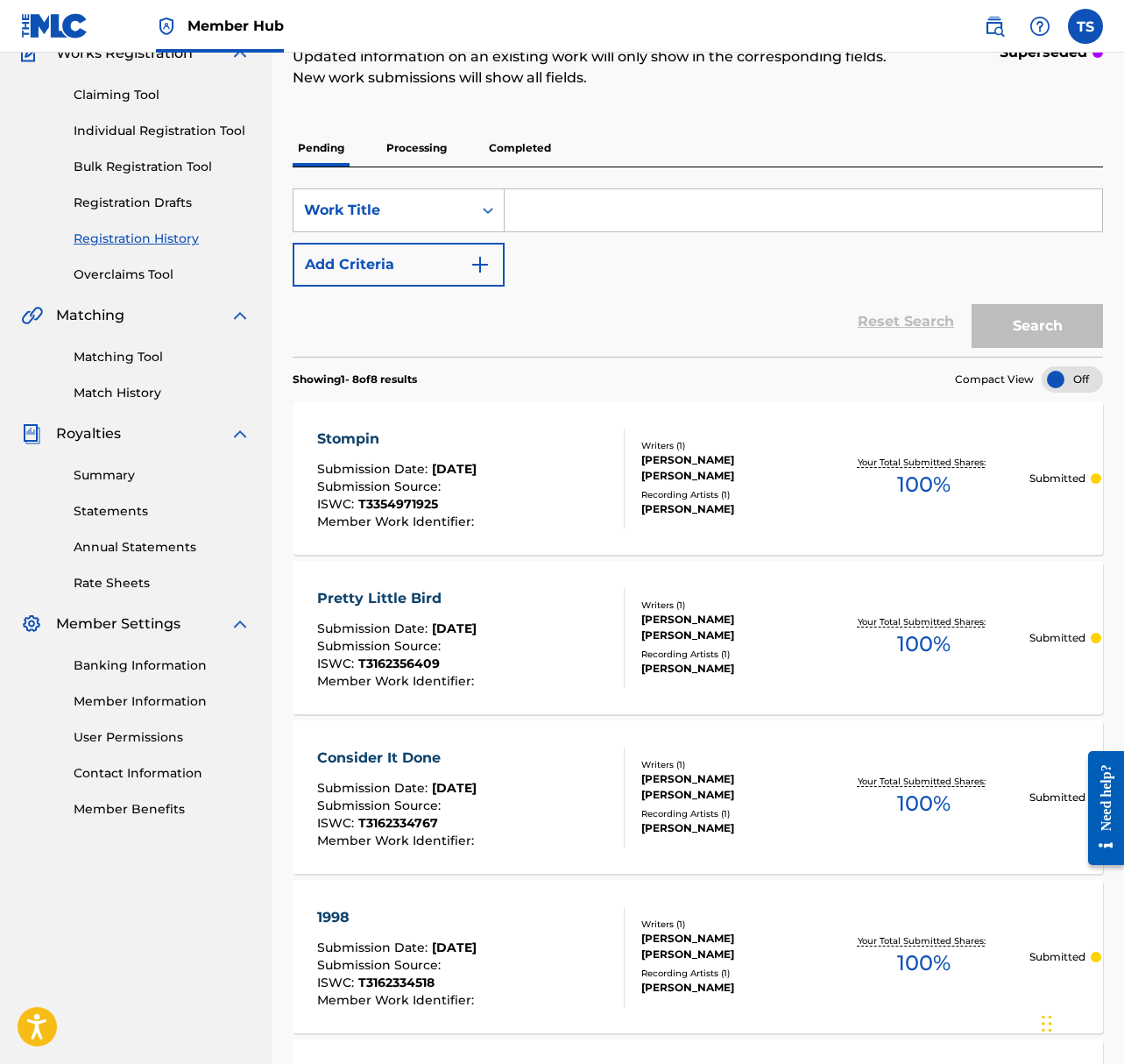
scroll to position [140, 0]
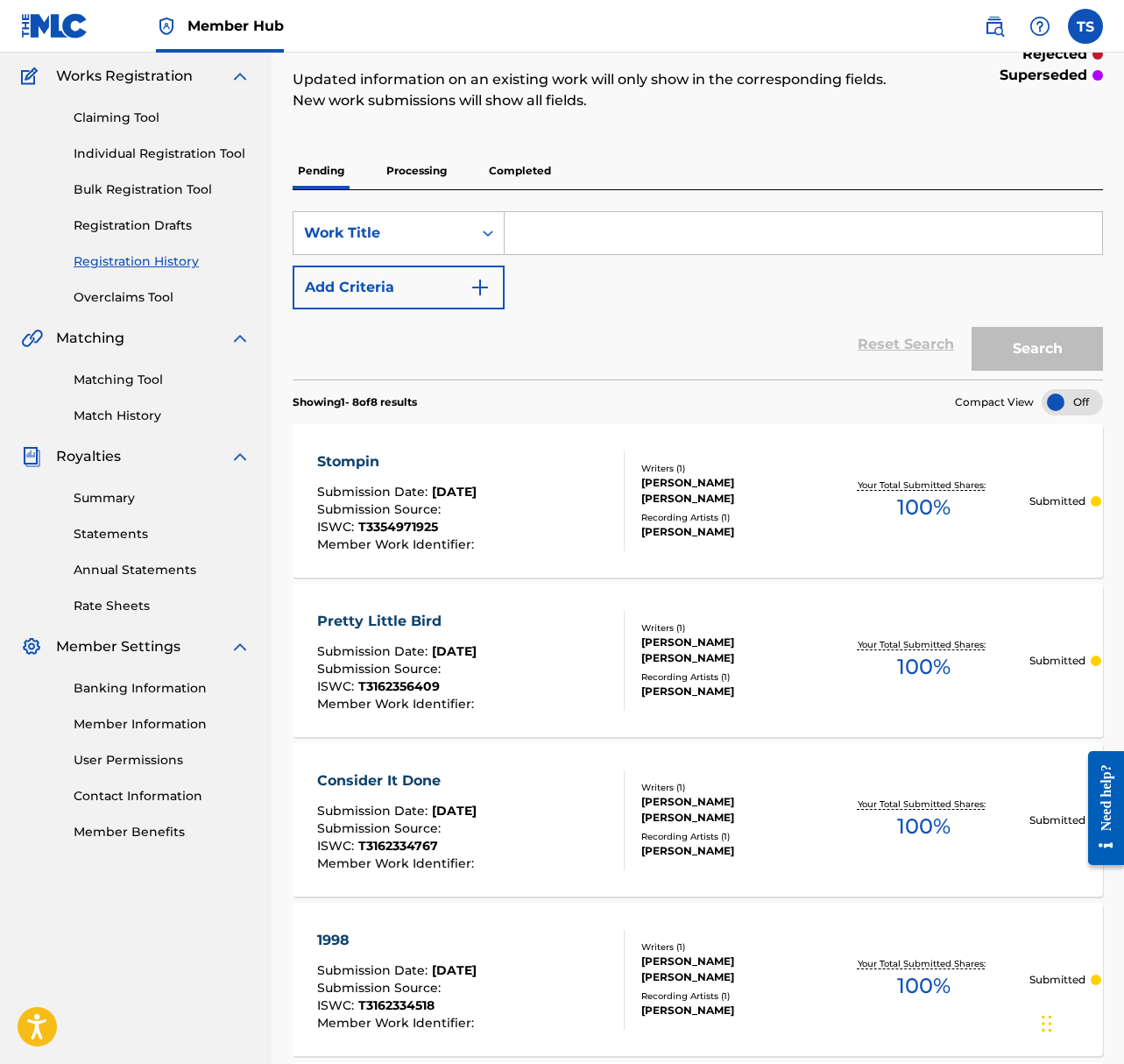
click at [573, 232] on input "Search Form" at bounding box center [803, 233] width 598 height 42
type input "Groove Remote"
click at [175, 154] on link "Individual Registration Tool" at bounding box center [161, 154] width 177 height 19
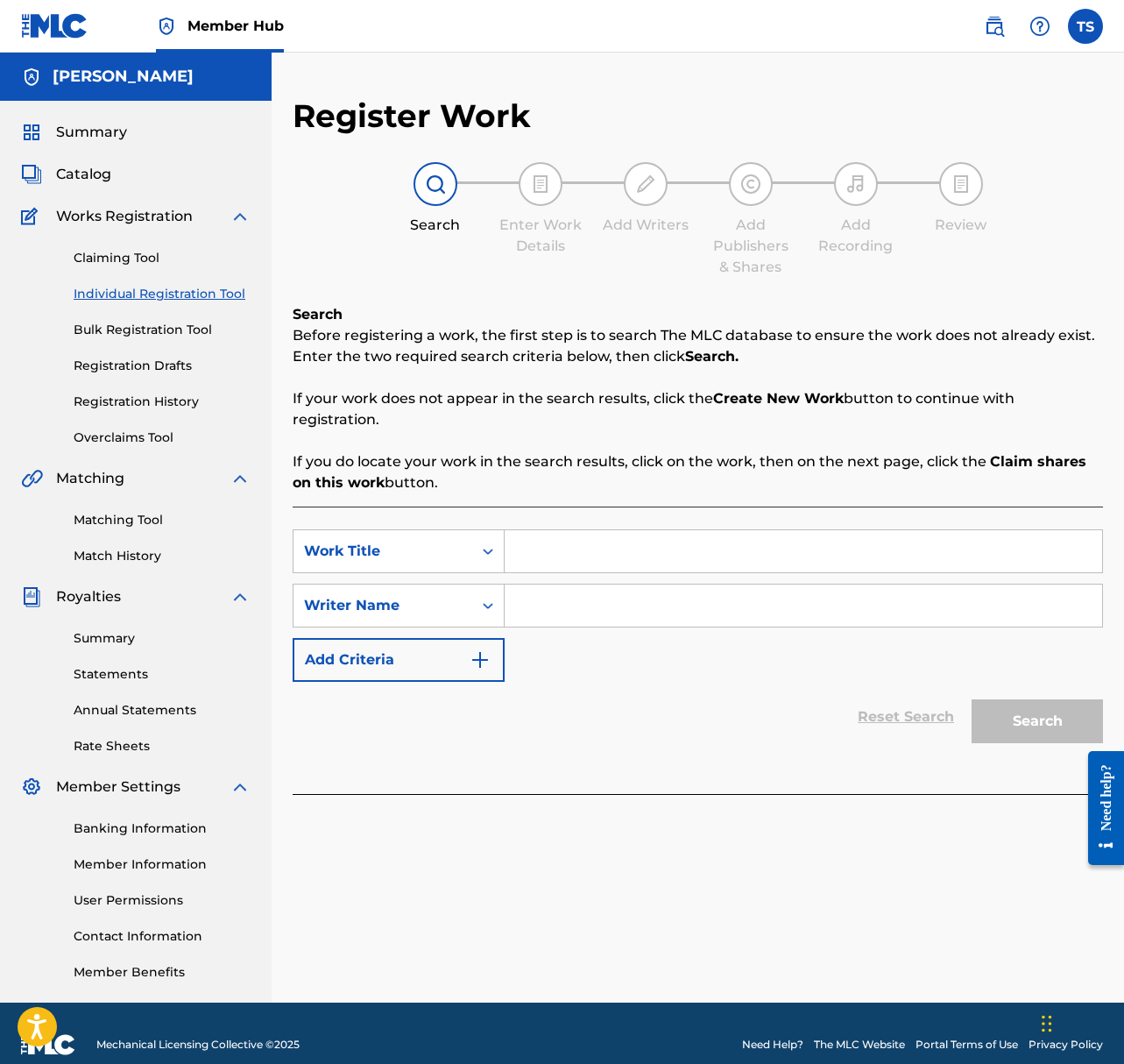
click at [609, 554] on input "Search Form" at bounding box center [803, 551] width 598 height 42
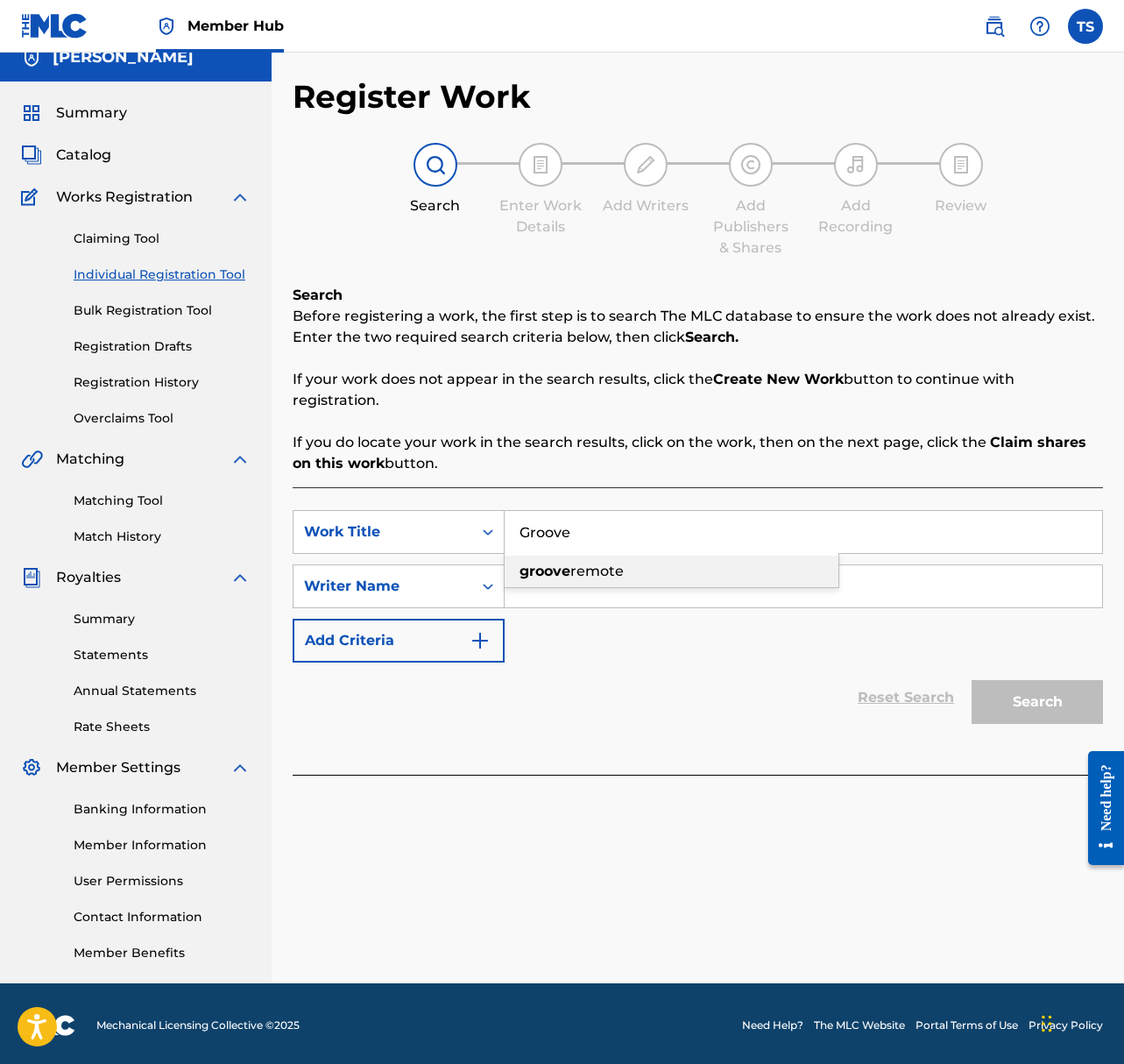
click at [572, 573] on span "remote" at bounding box center [597, 570] width 54 height 17
type input "groove remote"
click at [570, 594] on input "Search Form" at bounding box center [803, 586] width 598 height 42
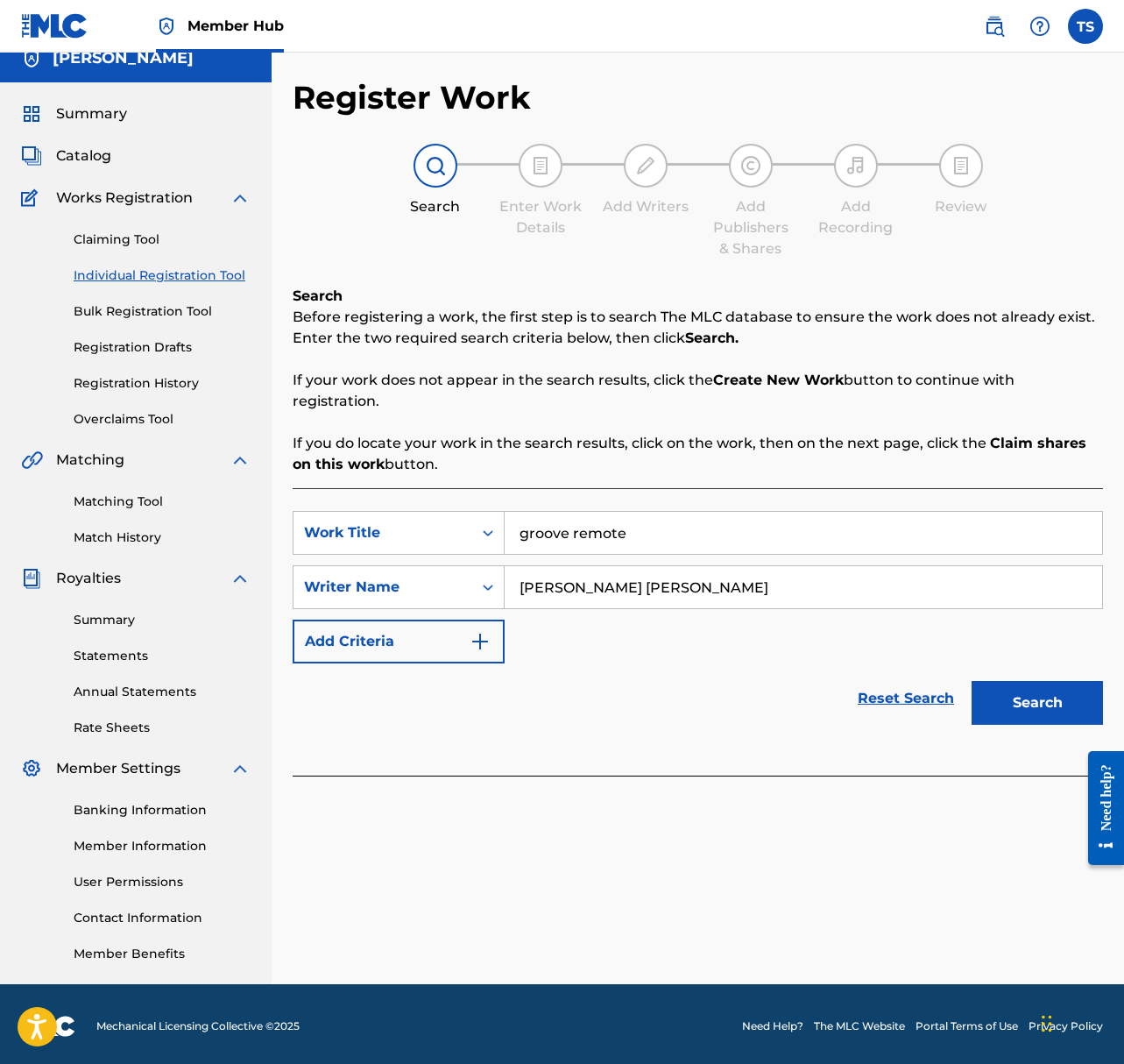
type input "tAYLOR jON shEPARD"
click at [972, 681] on button "Search" at bounding box center [1038, 702] width 131 height 44
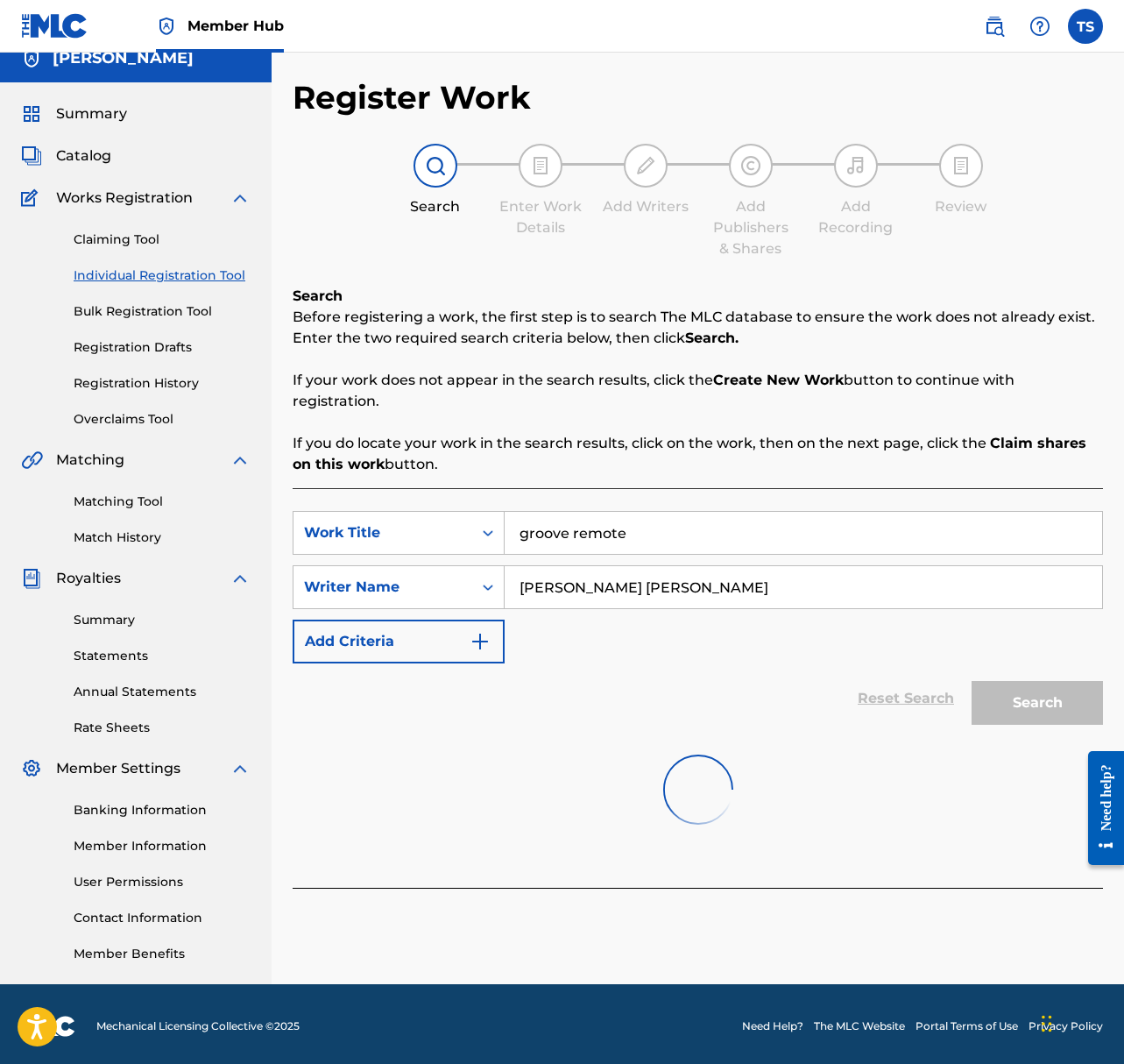
scroll to position [0, 0]
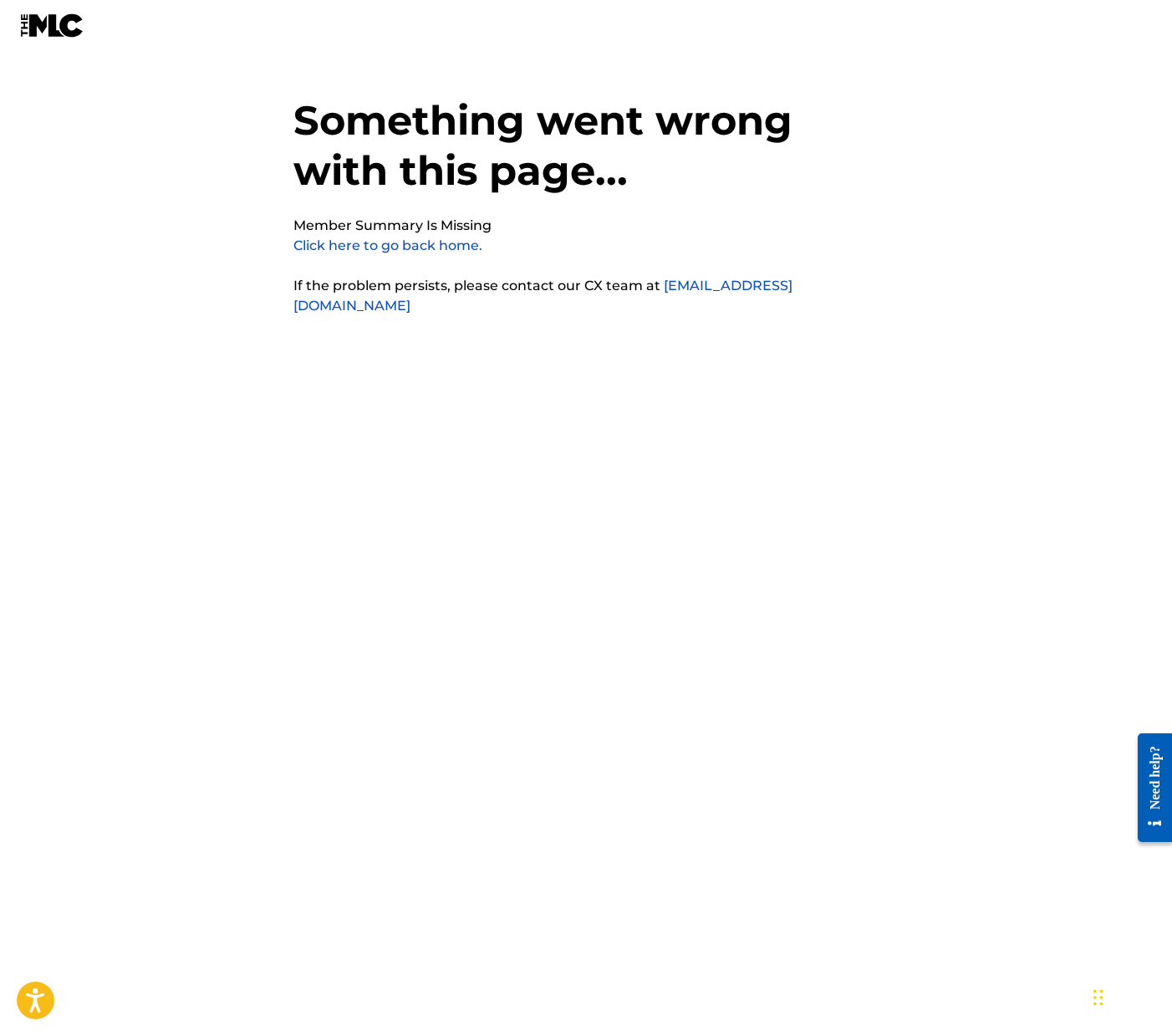
click at [466, 241] on link "Click here to go back home." at bounding box center [387, 245] width 188 height 16
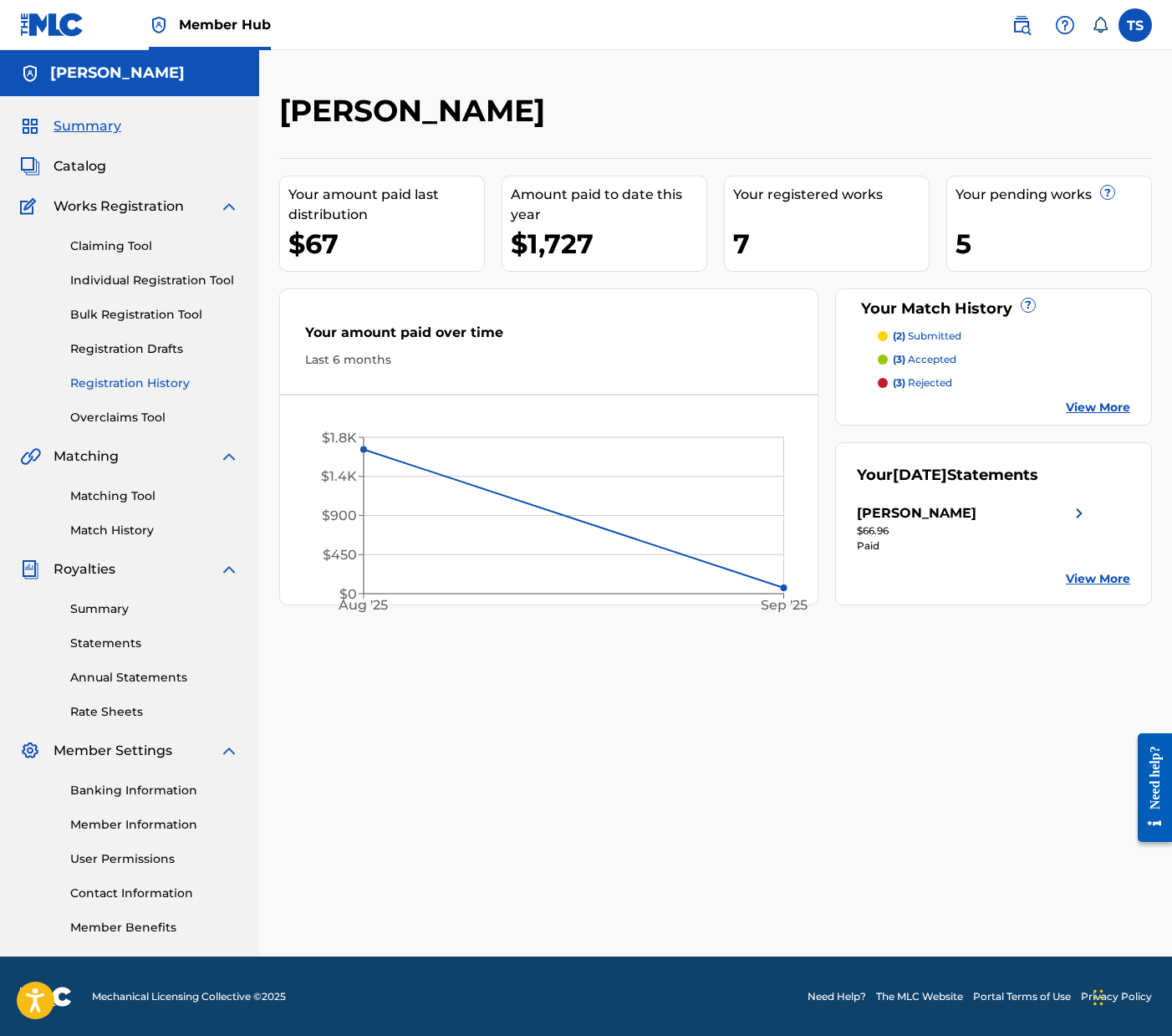
click at [139, 380] on link "Registration History" at bounding box center [154, 383] width 169 height 18
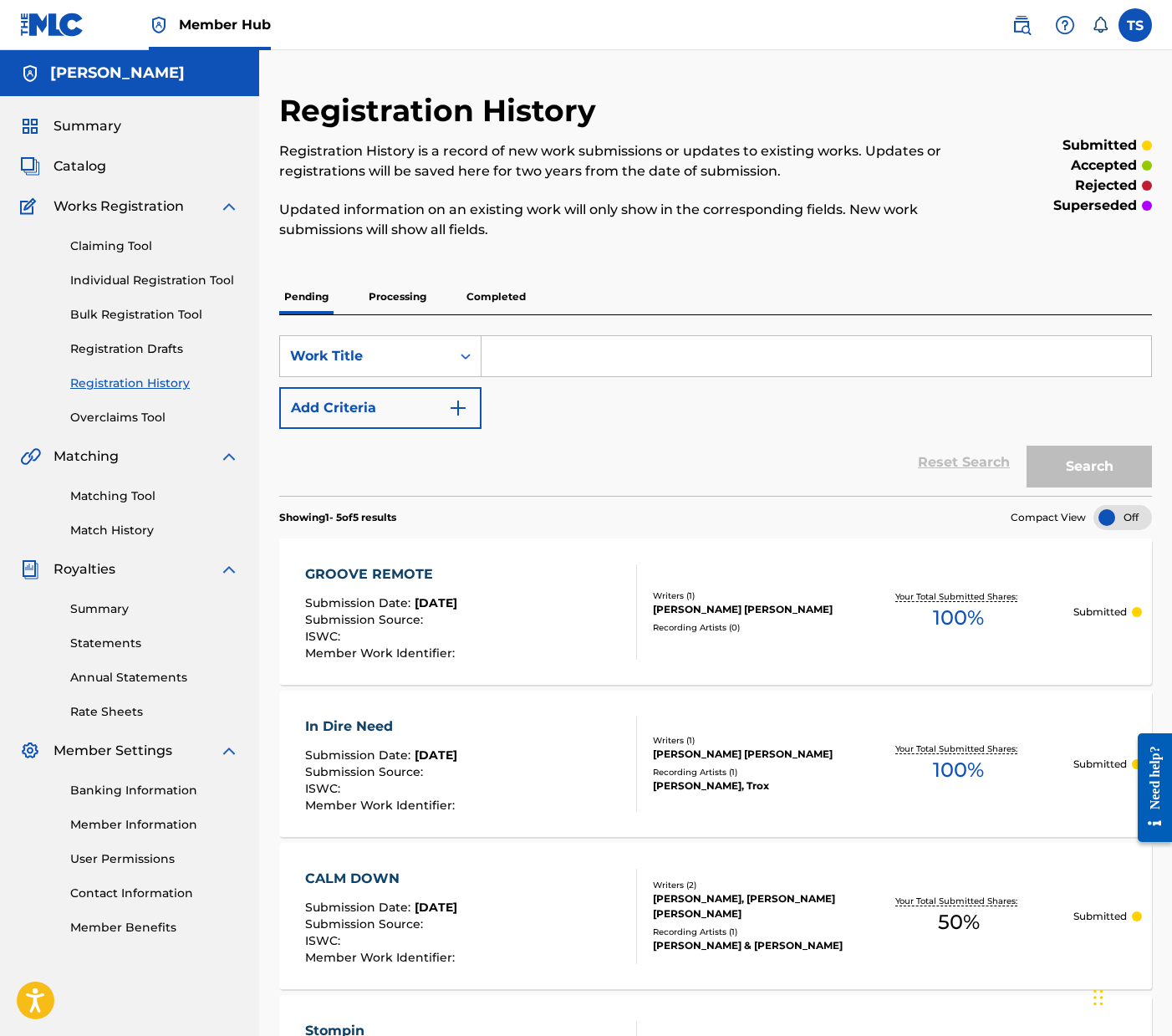
click at [412, 293] on p "Processing" at bounding box center [398, 297] width 68 height 35
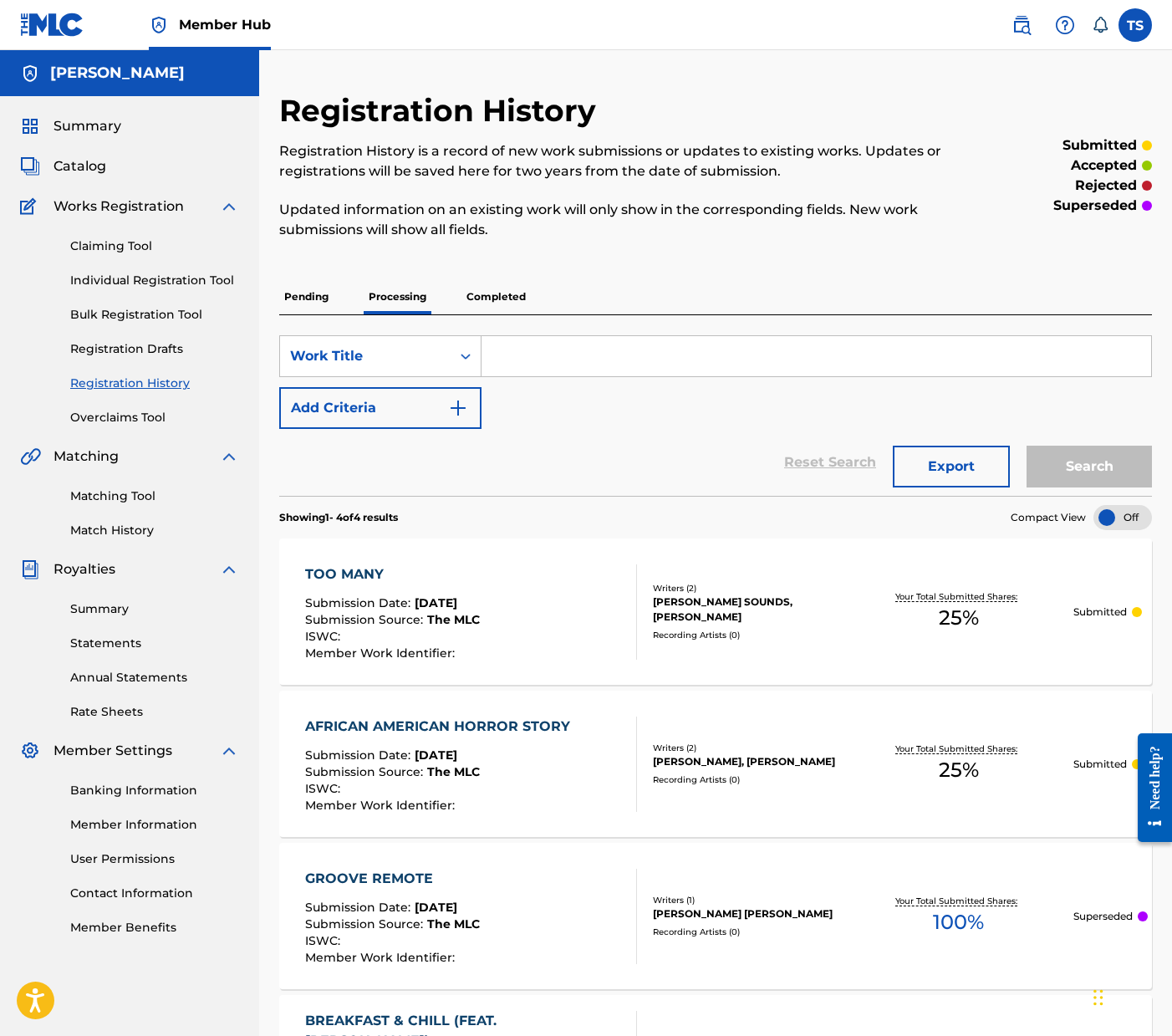
click at [518, 298] on p "Completed" at bounding box center [496, 297] width 69 height 35
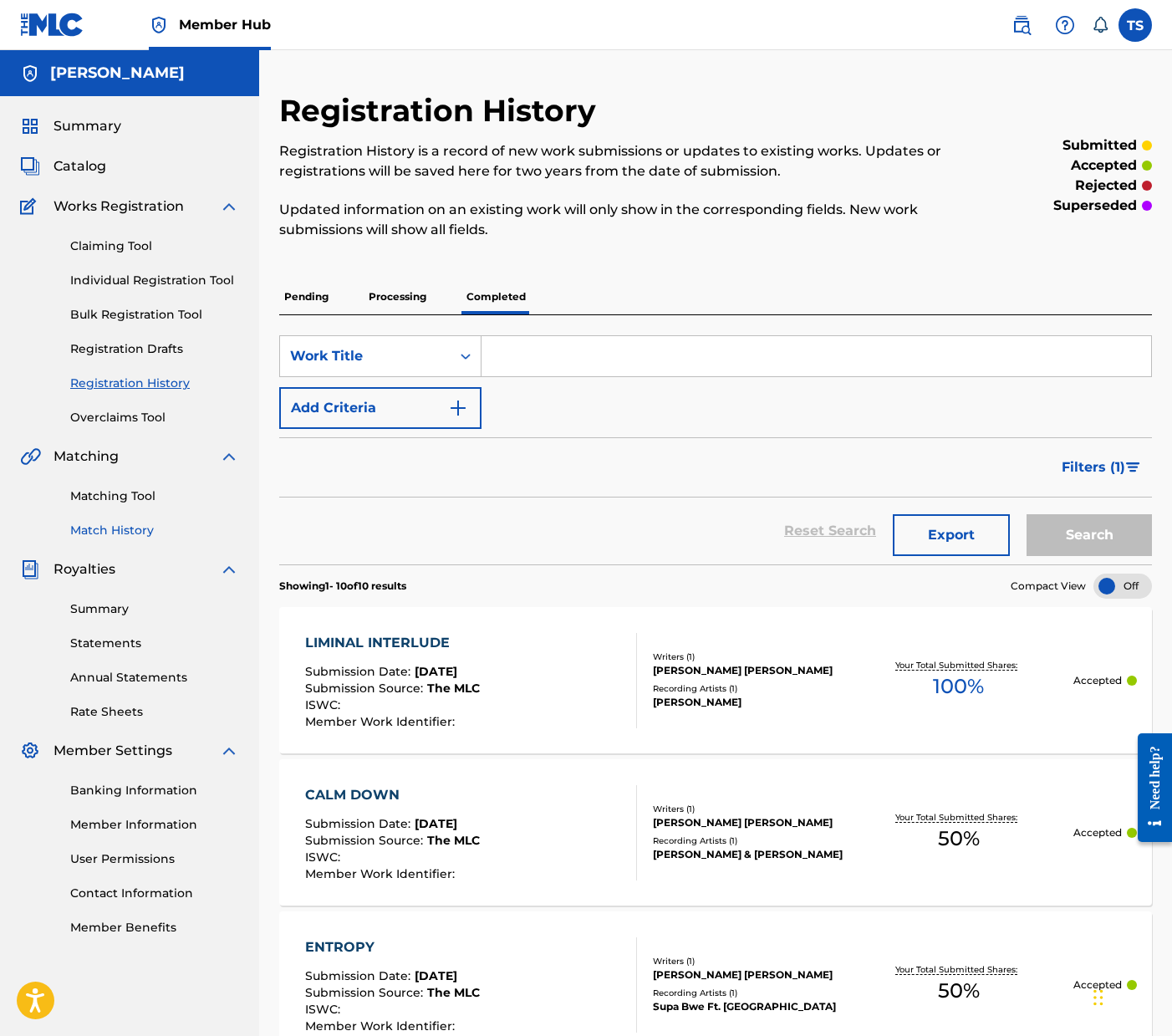
click at [117, 525] on link "Match History" at bounding box center [154, 530] width 169 height 18
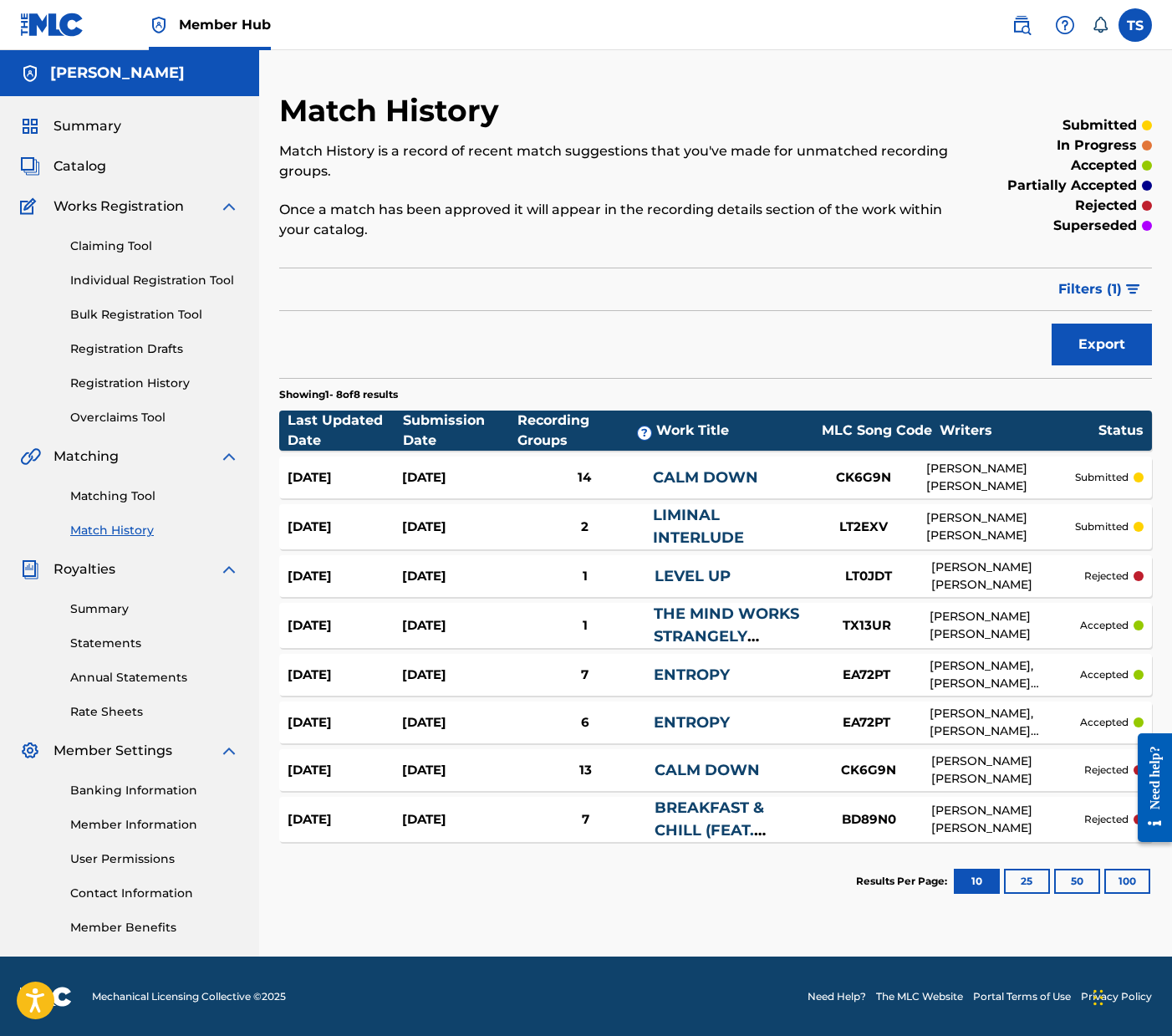
scroll to position [1, 0]
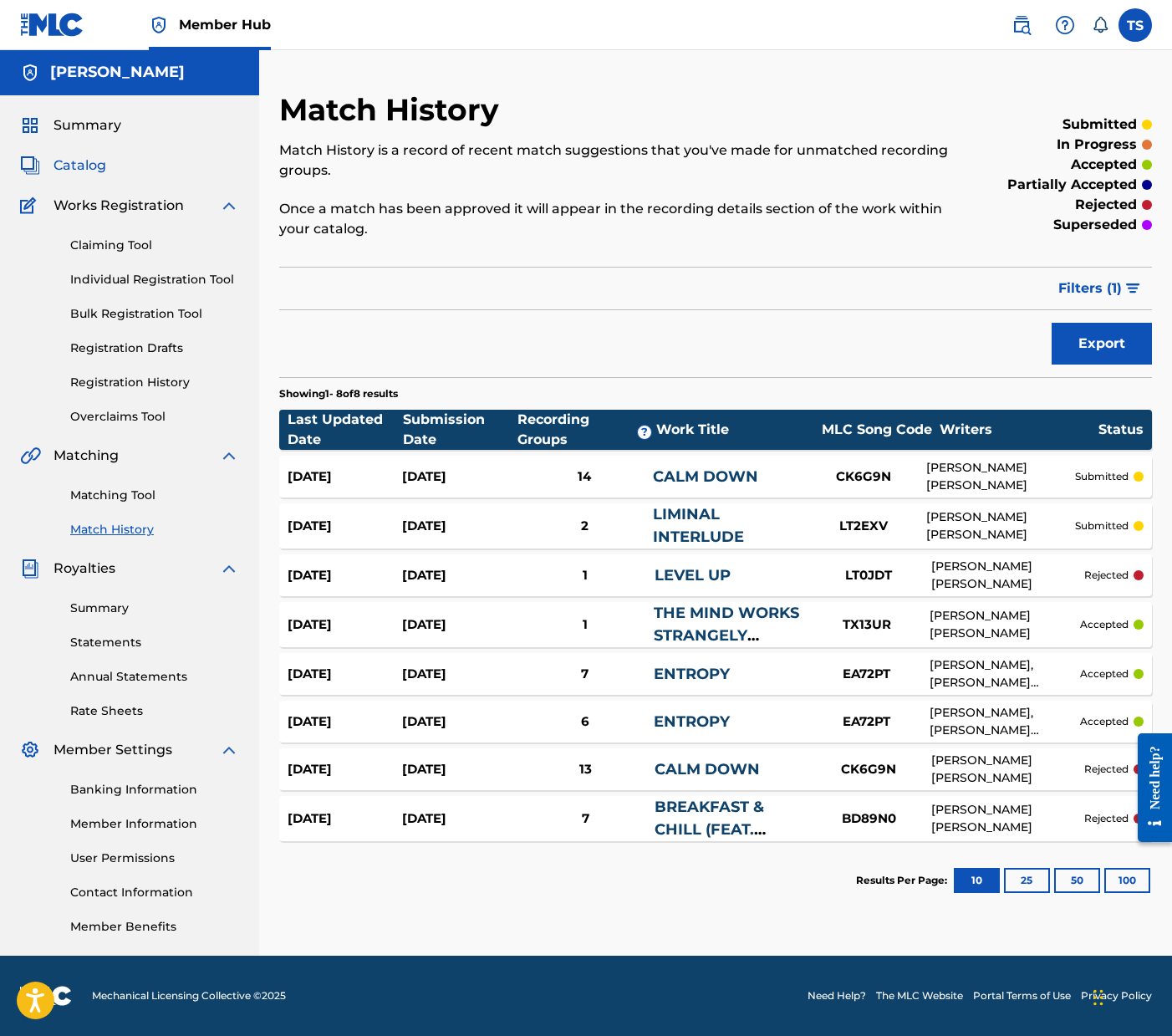
click at [77, 162] on span "Catalog" at bounding box center [79, 166] width 52 height 21
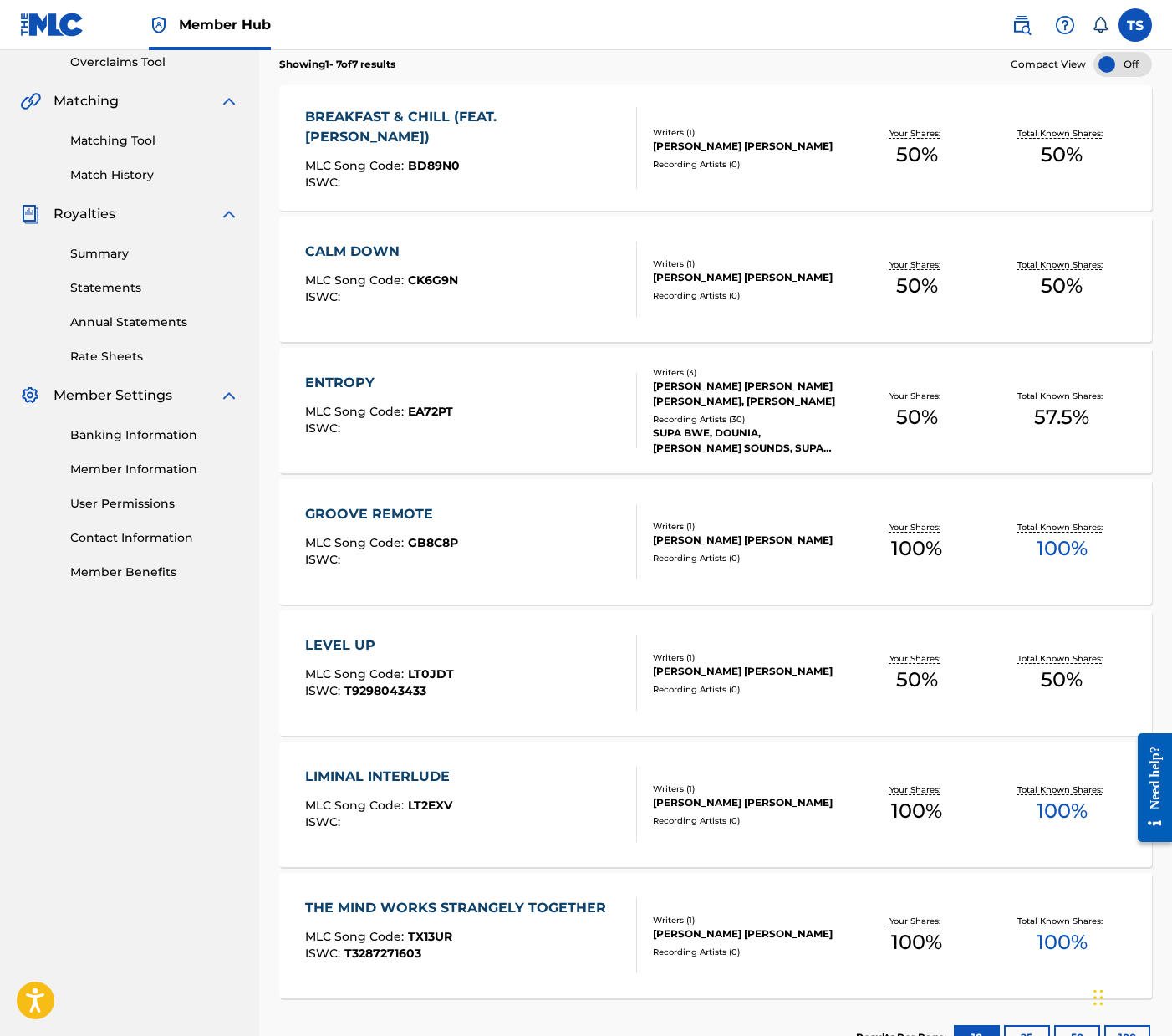
scroll to position [366, 0]
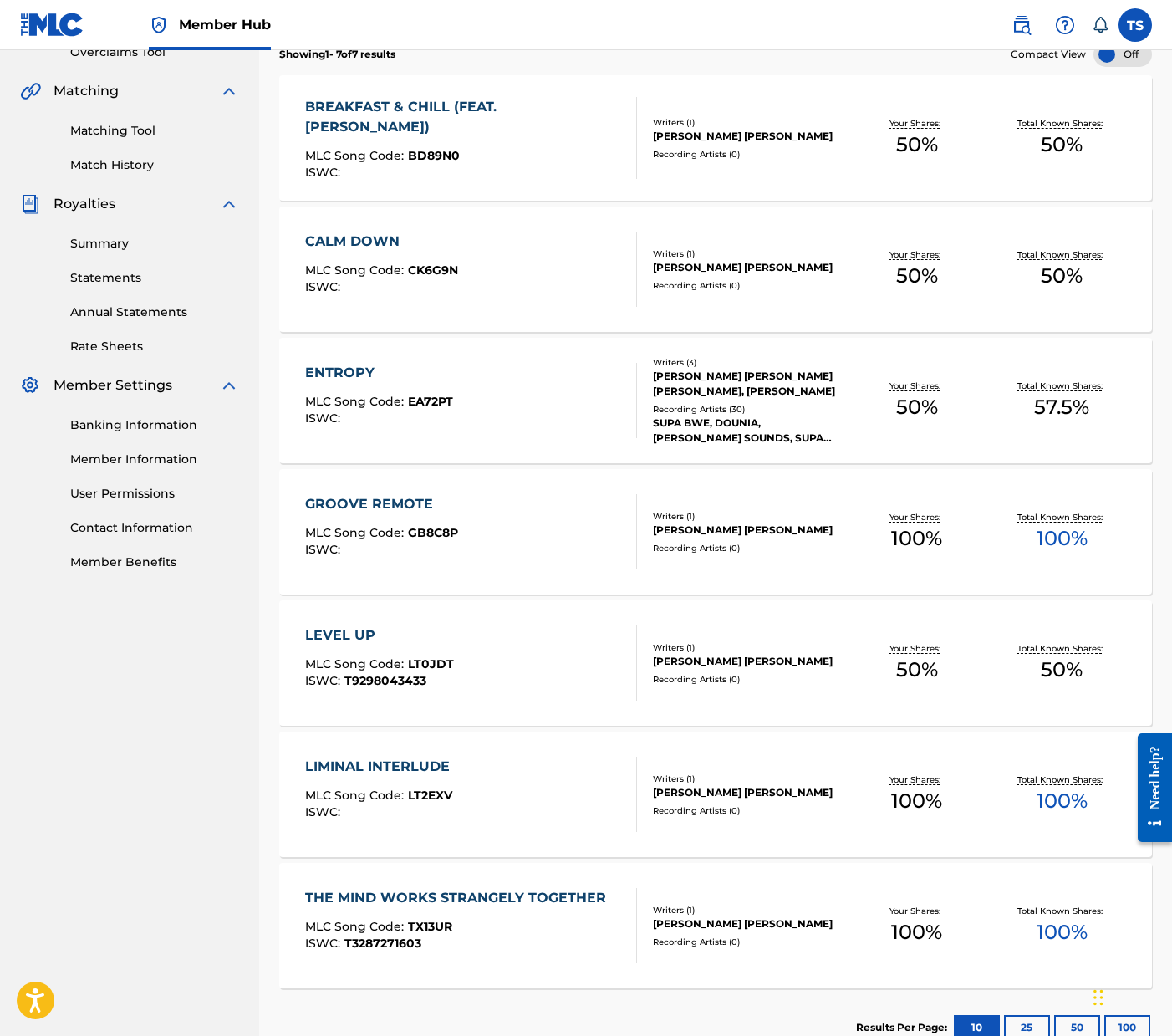
click at [390, 495] on div "GROOVE REMOTE" at bounding box center [382, 504] width 153 height 21
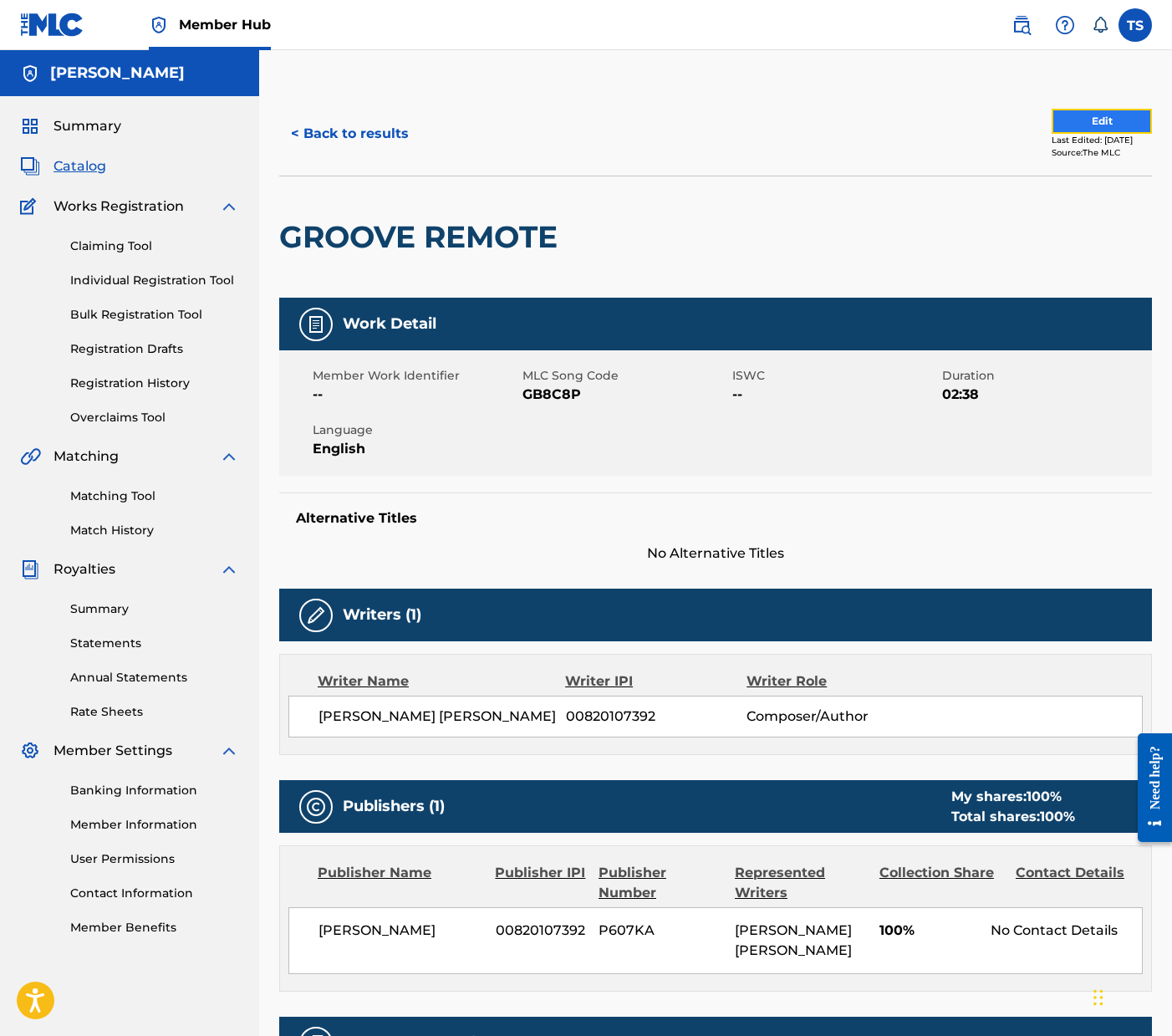
click at [1092, 124] on button "Edit" at bounding box center [1102, 120] width 101 height 25
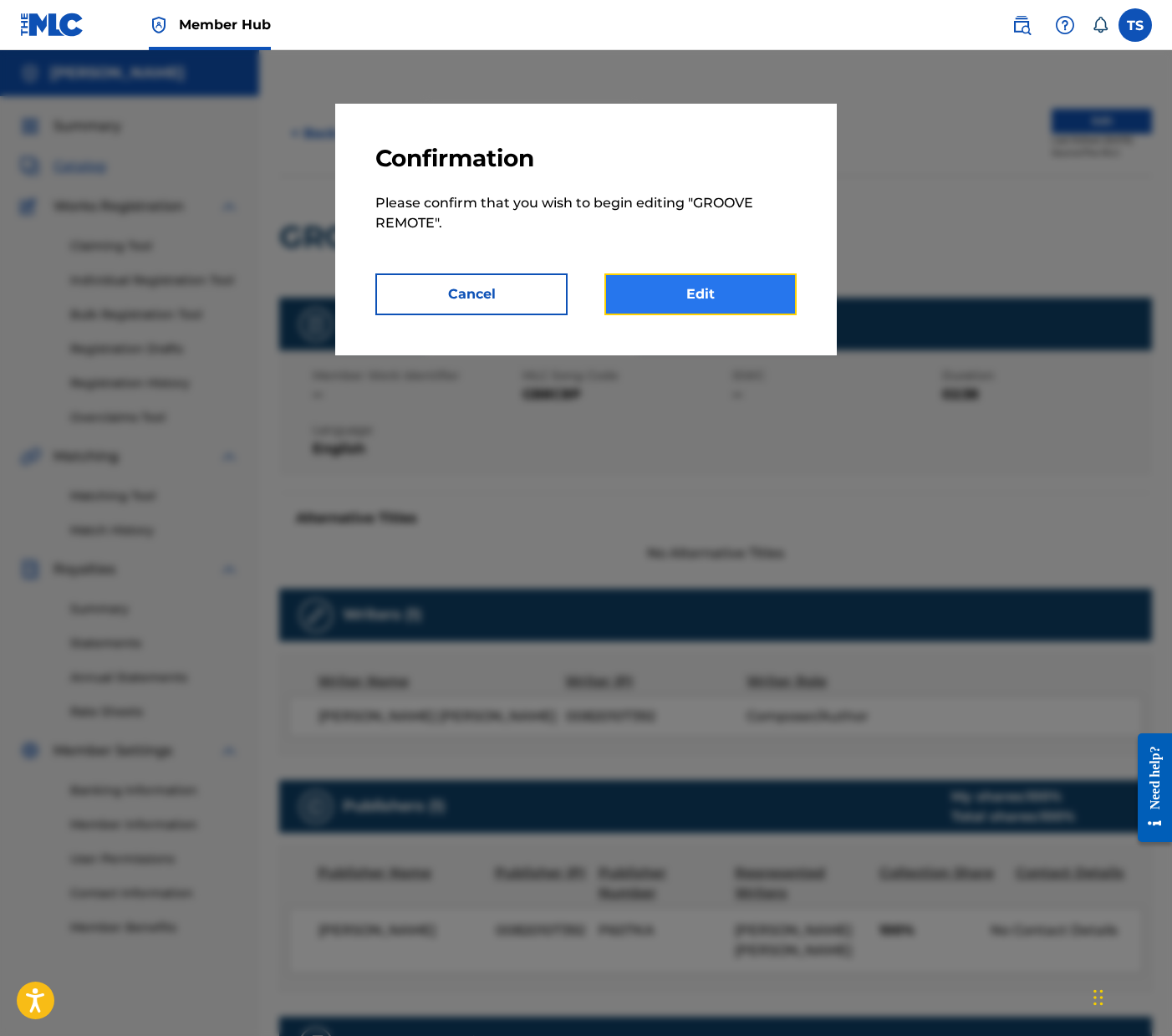
click at [665, 303] on link "Edit" at bounding box center [701, 294] width 192 height 42
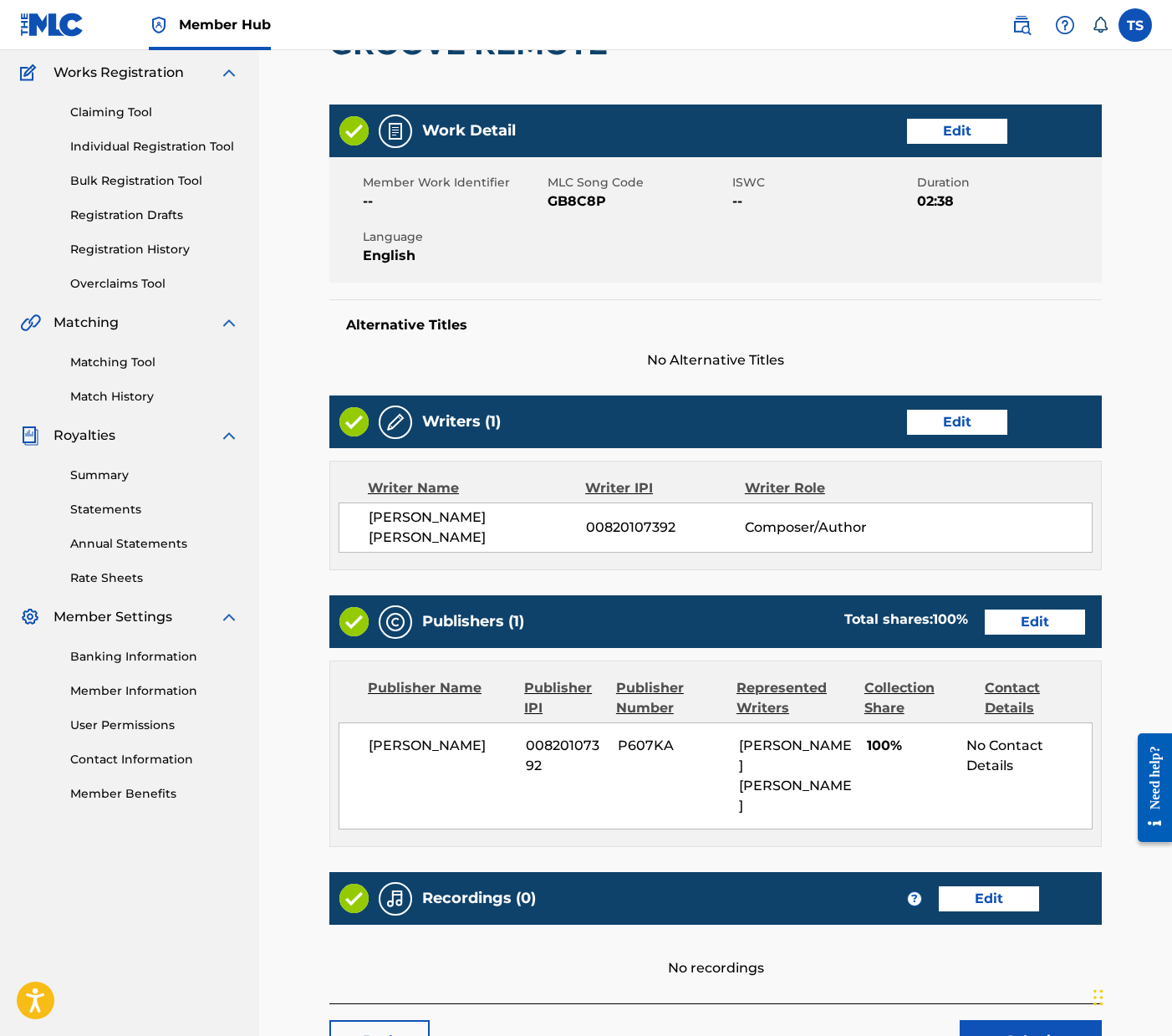
scroll to position [216, 0]
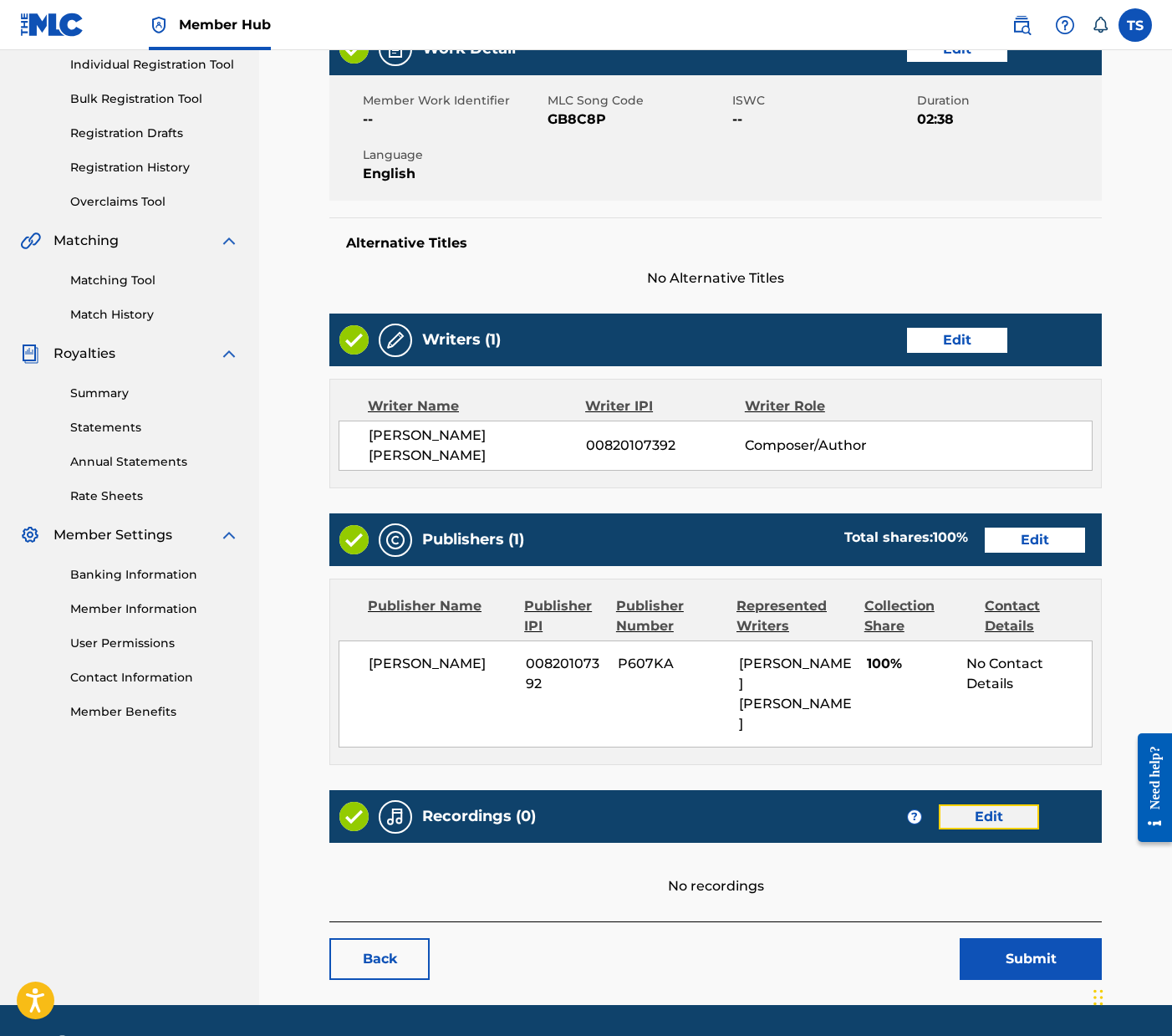
click at [971, 805] on link "Edit" at bounding box center [989, 817] width 101 height 25
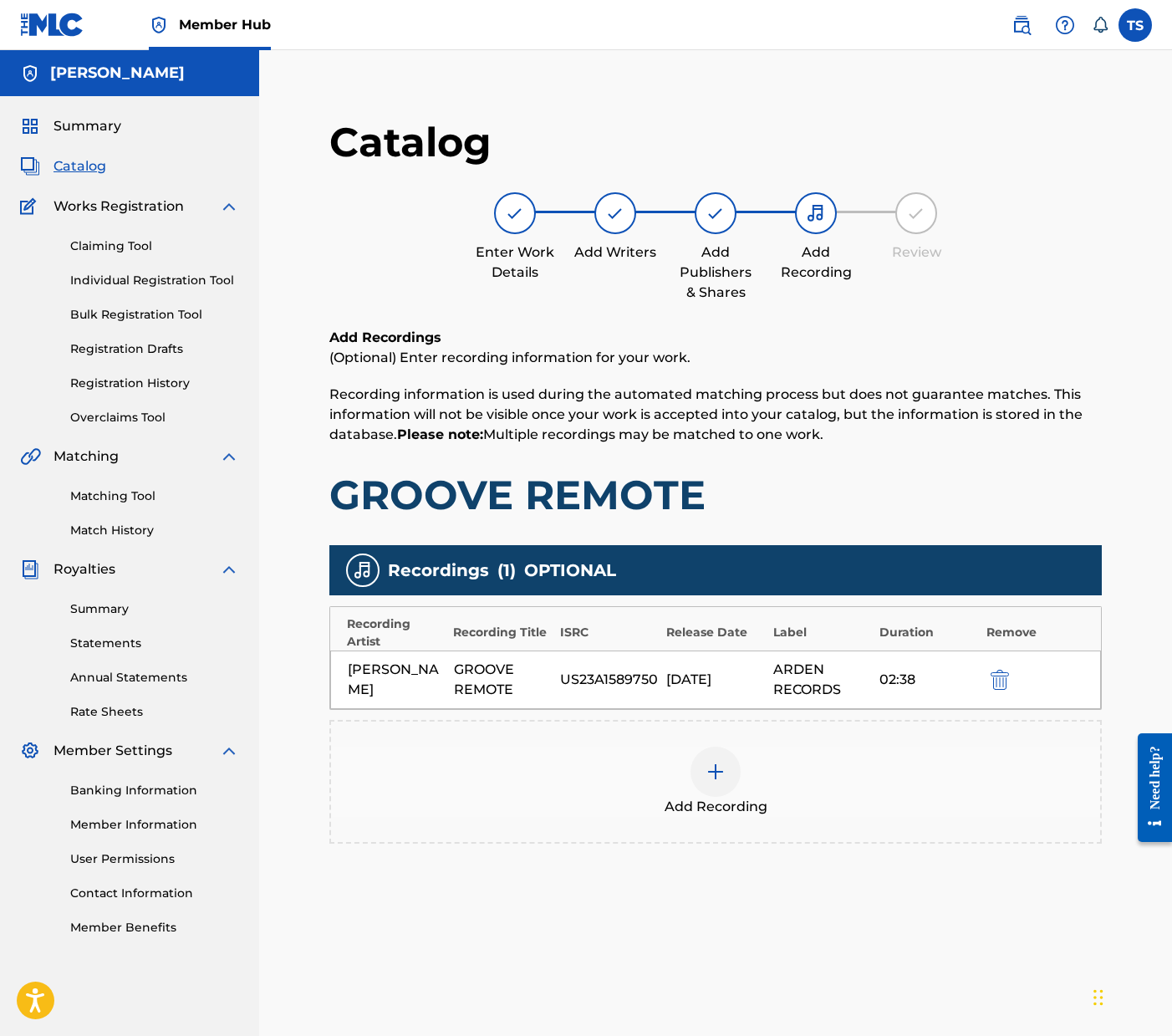
click at [723, 771] on img at bounding box center [716, 772] width 21 height 21
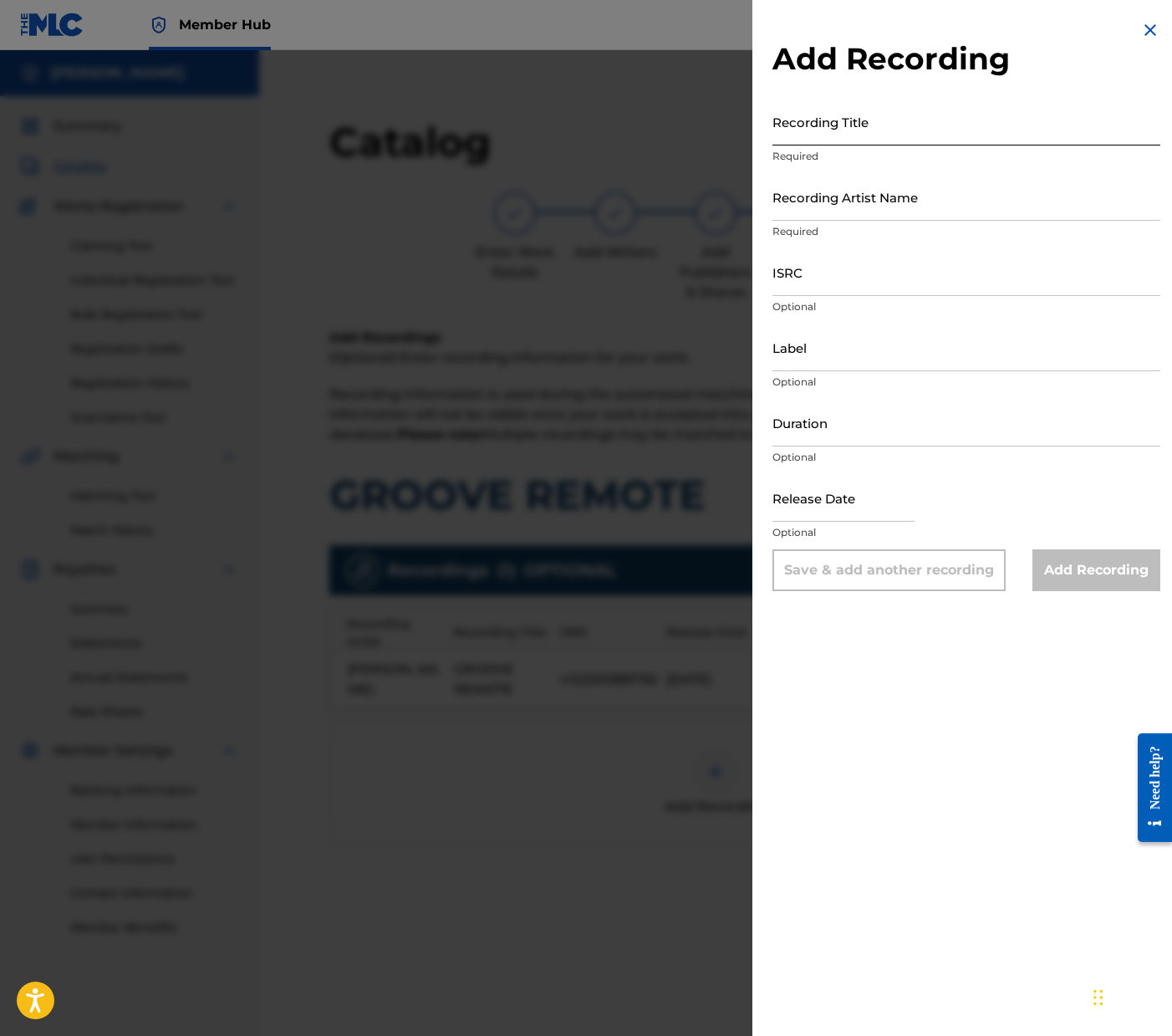
click at [969, 124] on input "Recording Title" at bounding box center [967, 121] width 388 height 48
click at [823, 275] on input "ISRC" at bounding box center [967, 272] width 388 height 48
paste input "US23A1589750"
type input "US23A1589750"
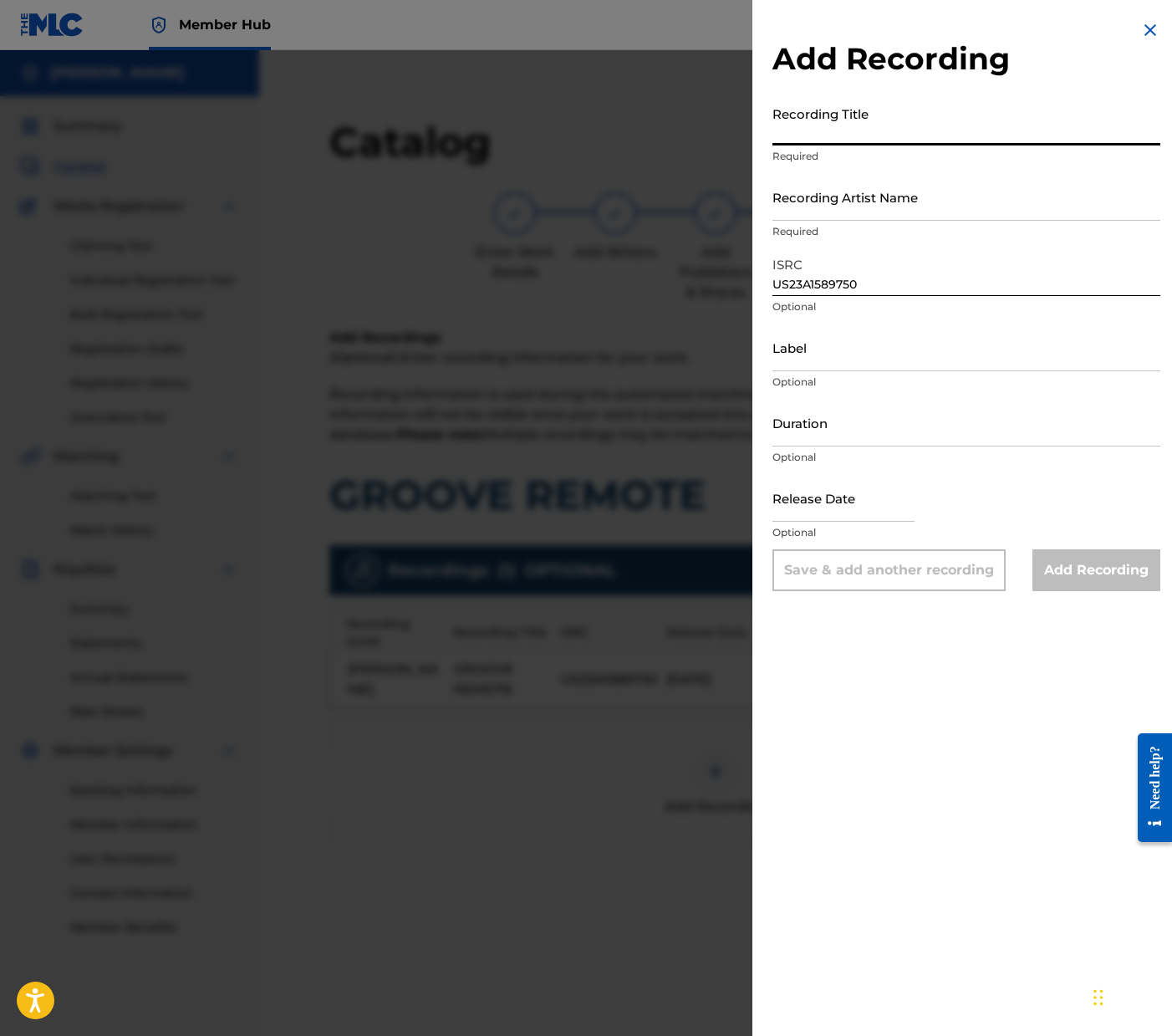
click at [815, 134] on input "Recording Title" at bounding box center [967, 121] width 388 height 48
type input "Groove Remote"
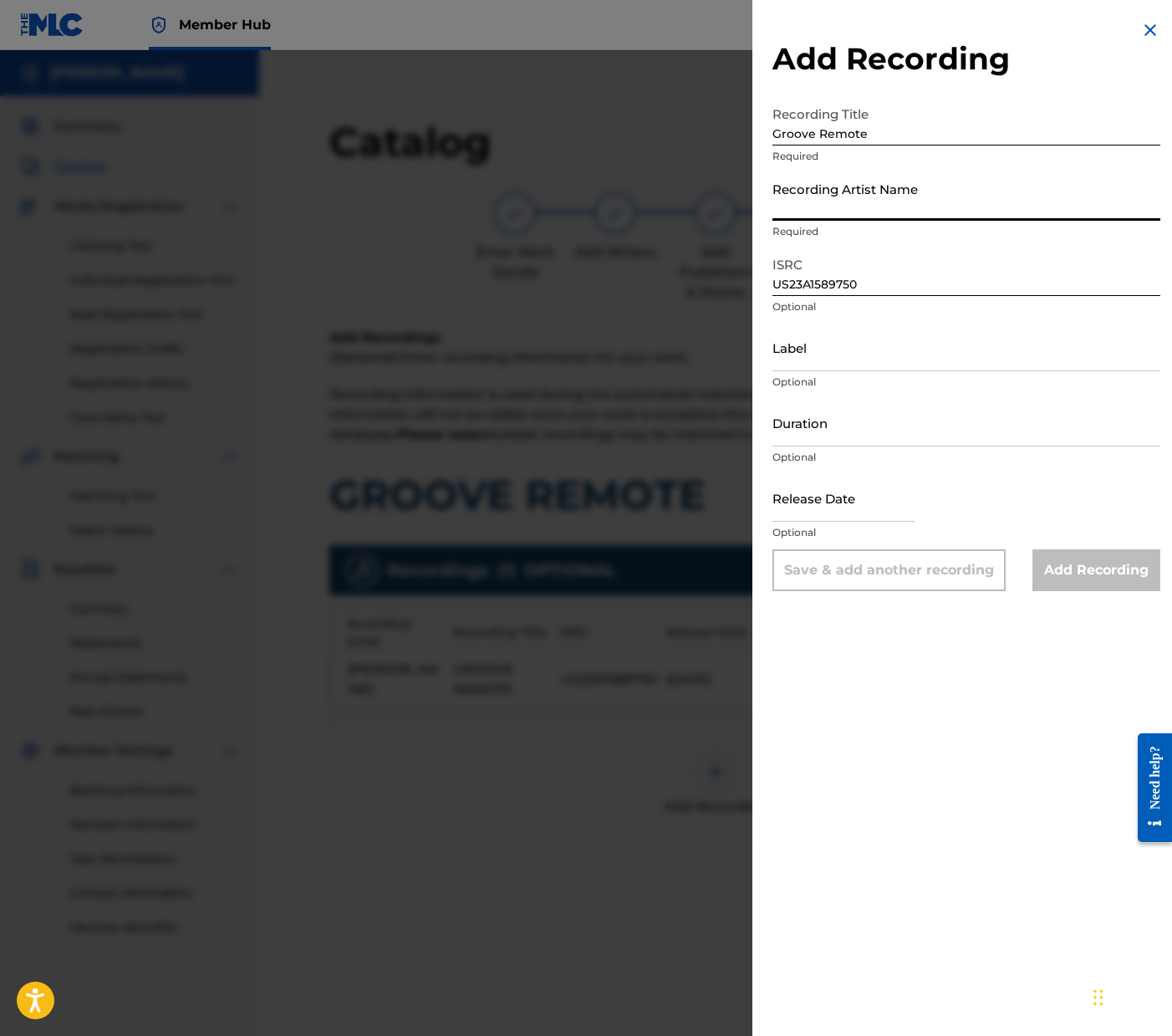
click at [842, 196] on input "Recording Artist Name" at bounding box center [967, 196] width 388 height 48
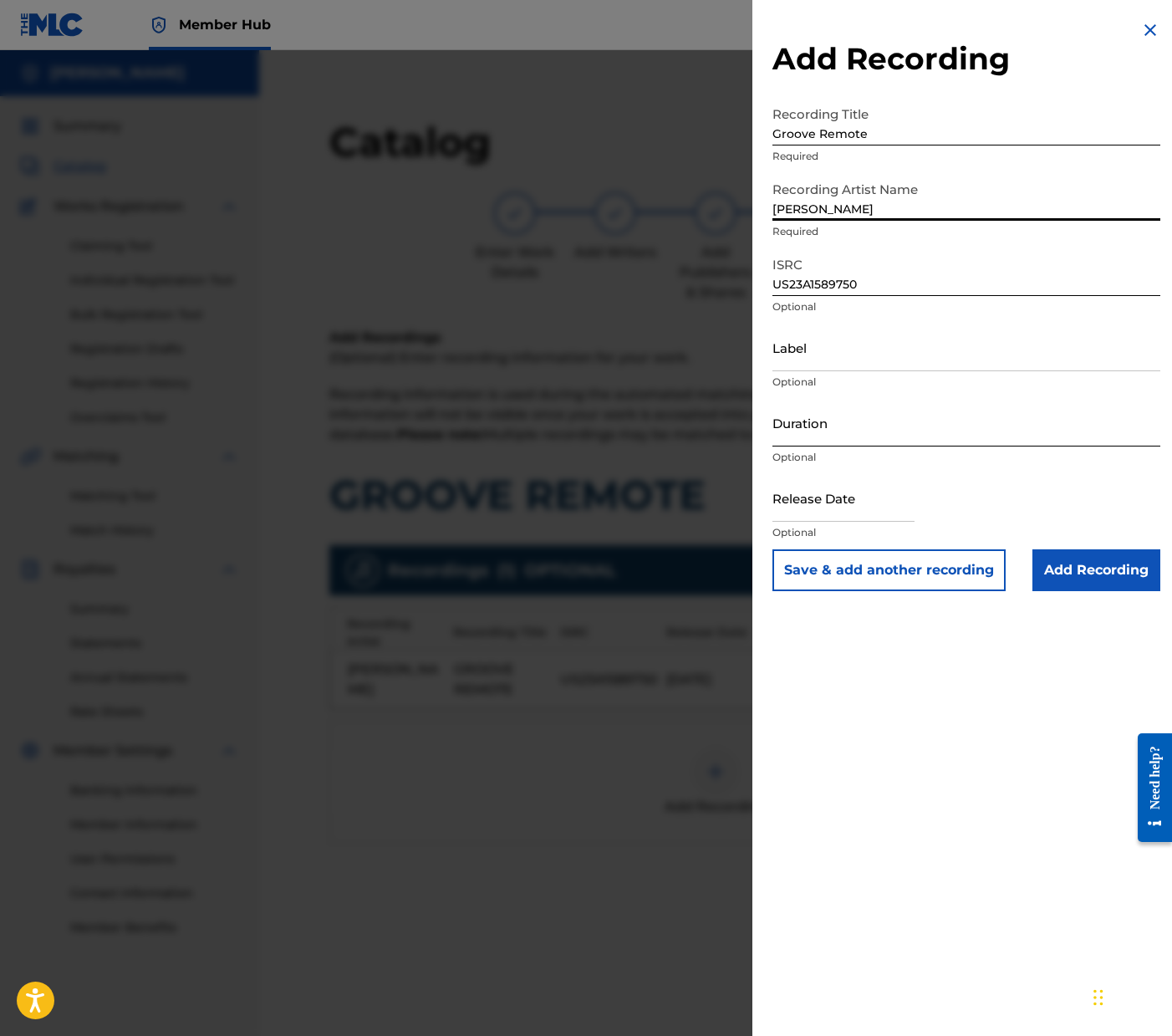
type input "Shepard"
drag, startPoint x: 815, startPoint y: 437, endPoint x: 807, endPoint y: 444, distance: 10.6
click at [815, 438] on input "Duration" at bounding box center [967, 422] width 388 height 48
click at [797, 518] on input "text" at bounding box center [844, 497] width 142 height 48
select select "8"
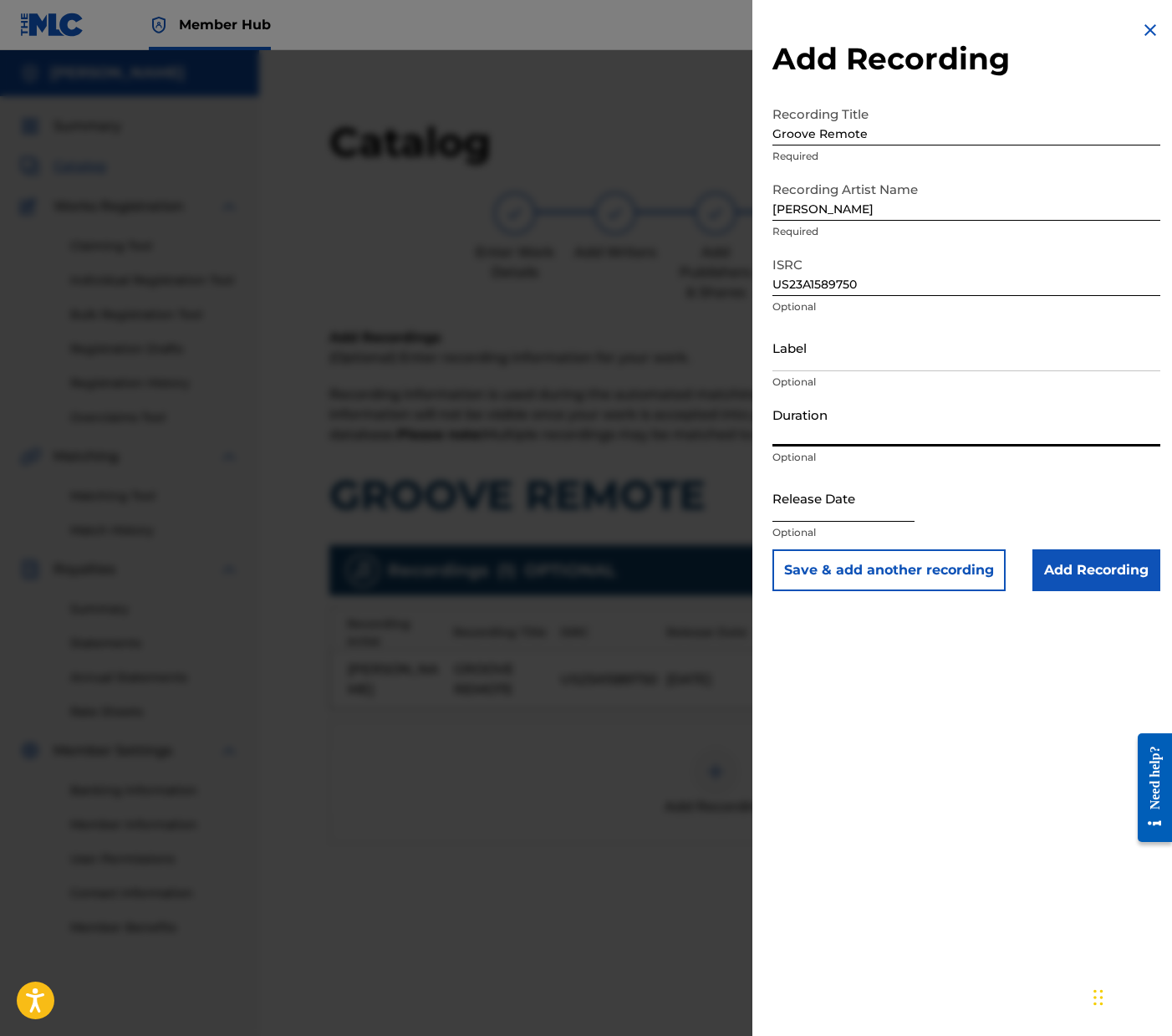
select select "2025"
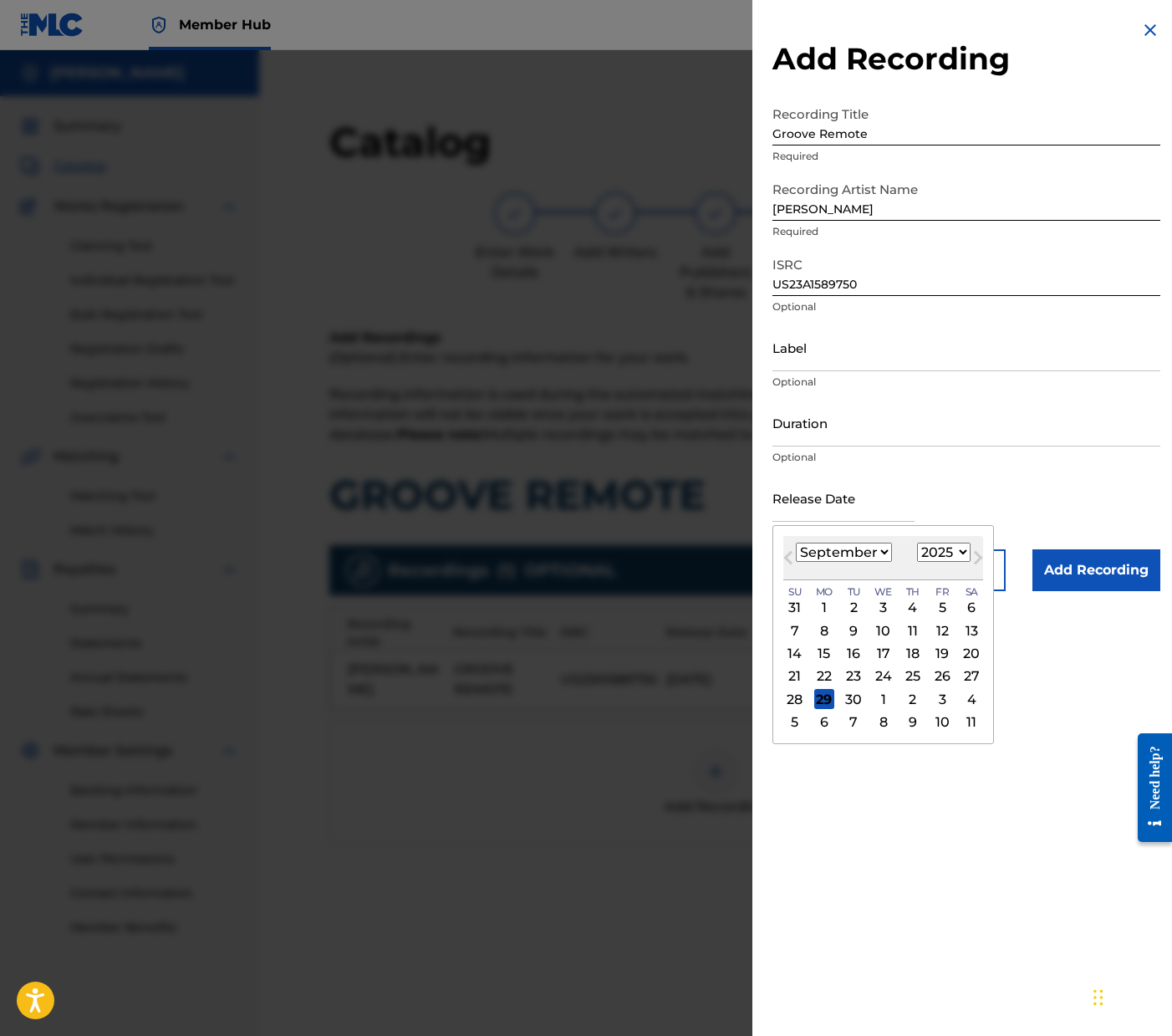
click at [848, 551] on select "January February March April May June July August September October November De…" at bounding box center [844, 552] width 96 height 20
select select "0"
click at [796, 542] on select "January February March April May June July August September October November De…" at bounding box center [844, 552] width 96 height 20
click at [849, 651] on div "14" at bounding box center [854, 654] width 21 height 21
type input "January 14 2025"
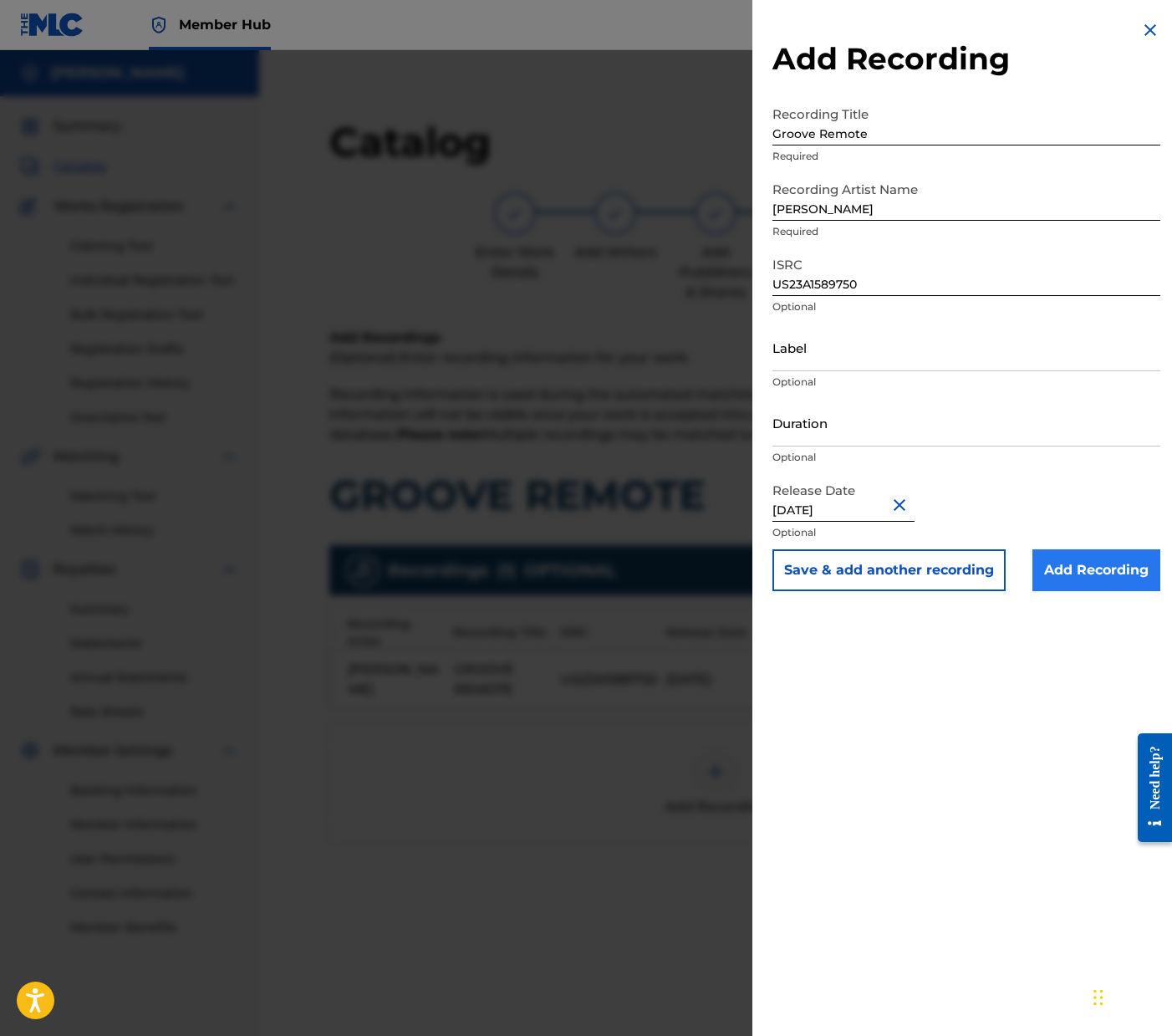
scroll to position [1, 0]
click at [1056, 576] on input "Add Recording" at bounding box center [1095, 570] width 128 height 42
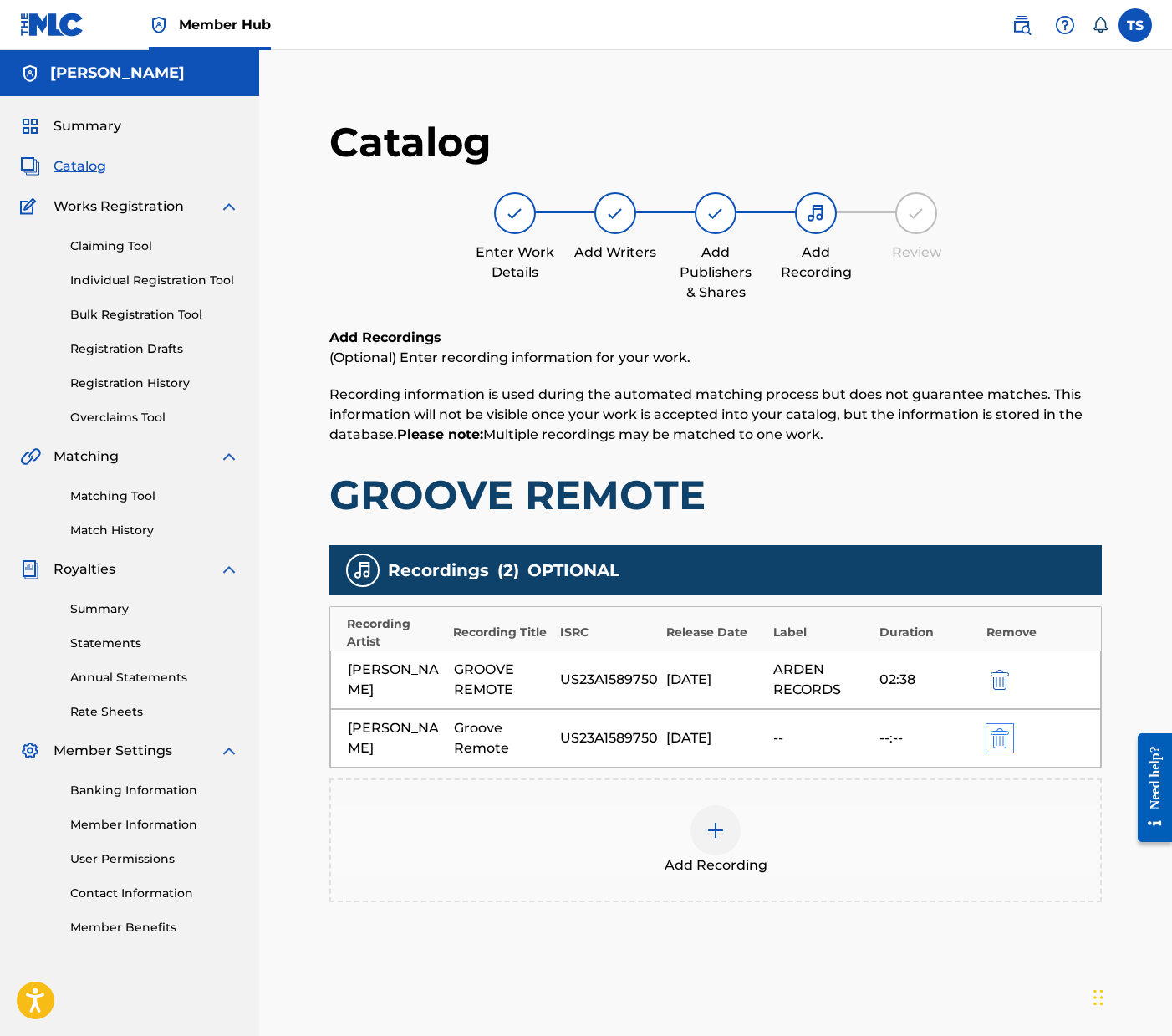
scroll to position [173, 0]
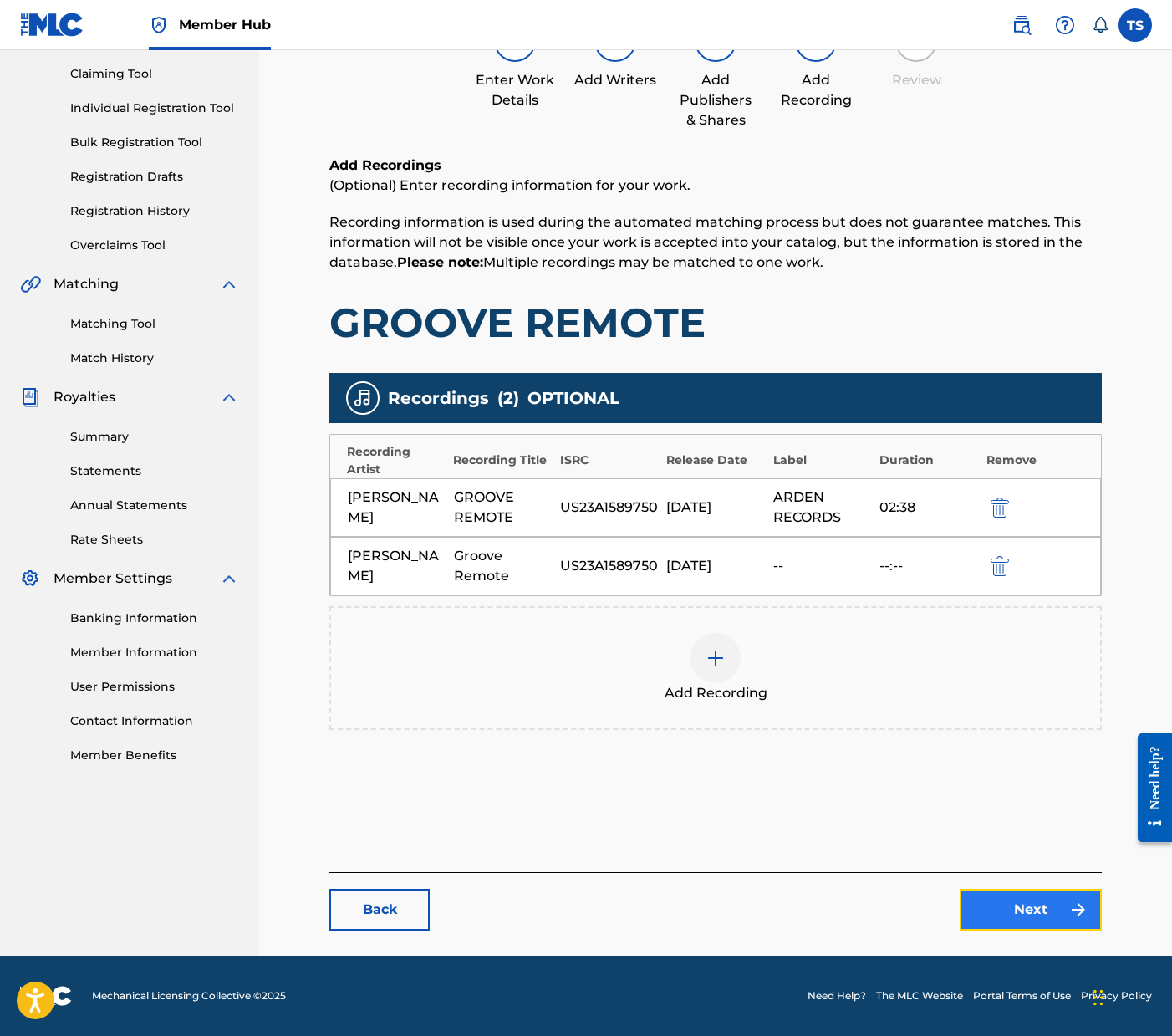
click at [1011, 923] on link "Next" at bounding box center [1030, 909] width 142 height 42
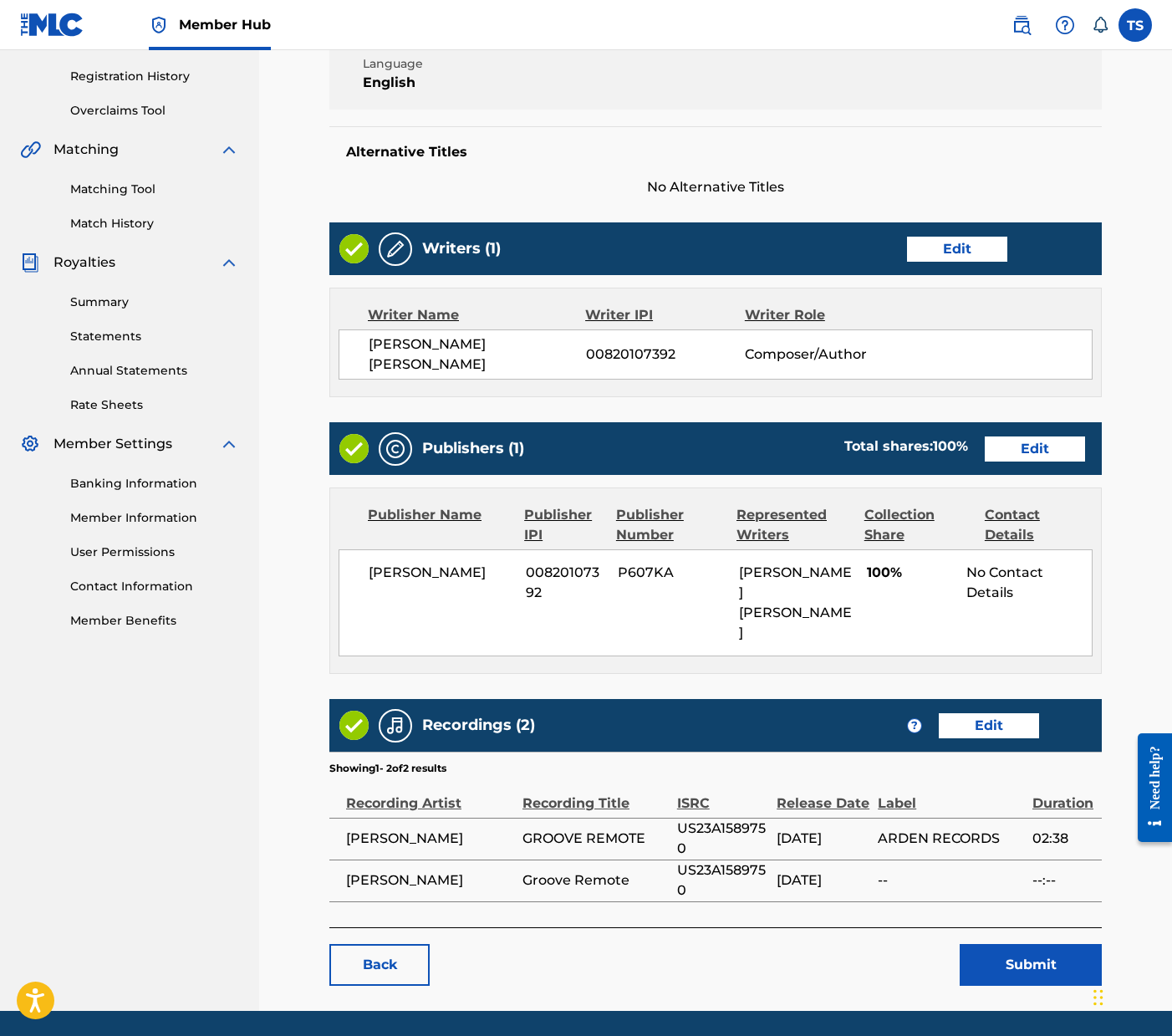
scroll to position [312, 0]
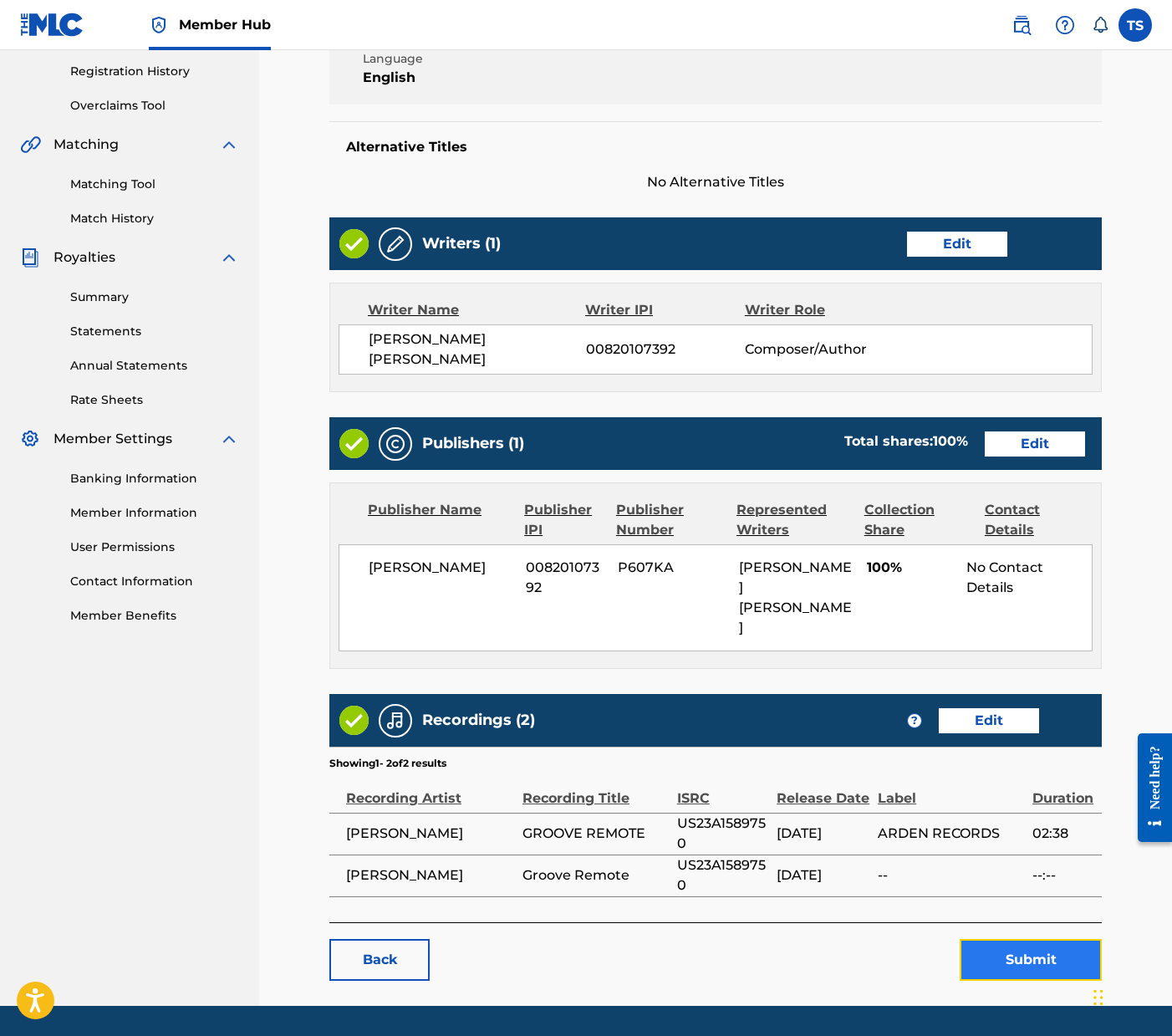
click at [984, 939] on button "Submit" at bounding box center [1030, 959] width 142 height 42
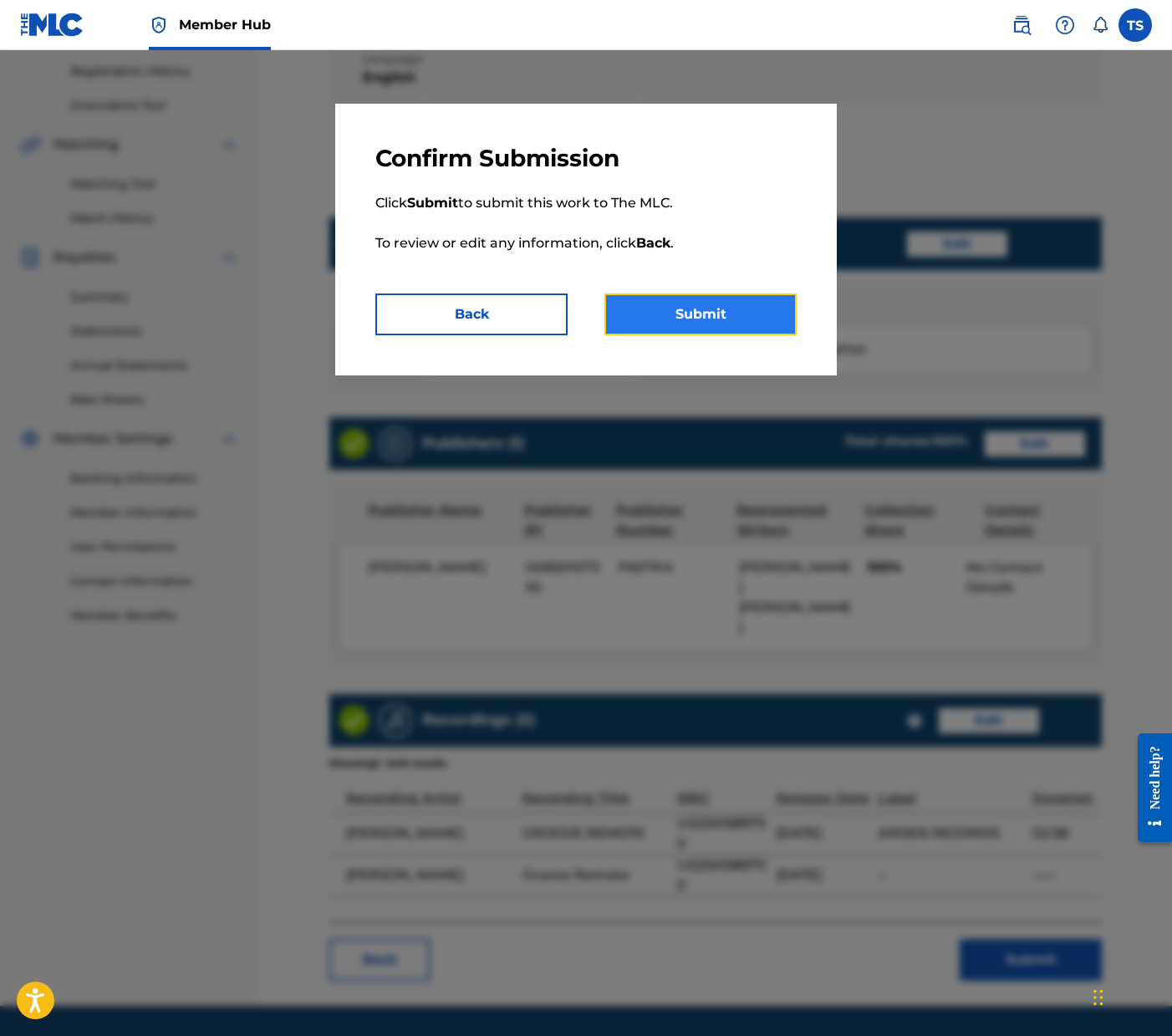
click at [743, 318] on button "Submit" at bounding box center [701, 314] width 192 height 42
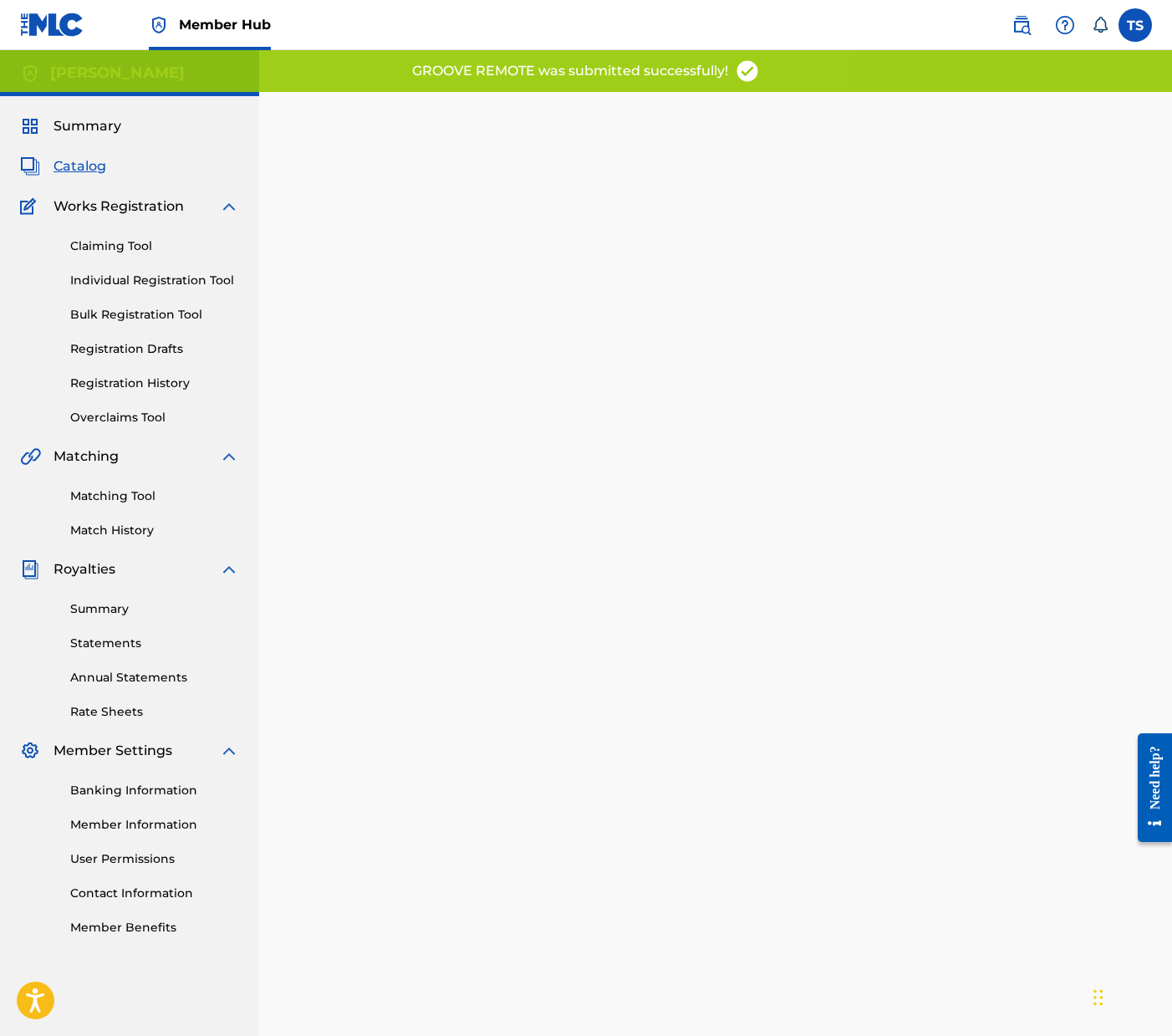
scroll to position [1, 0]
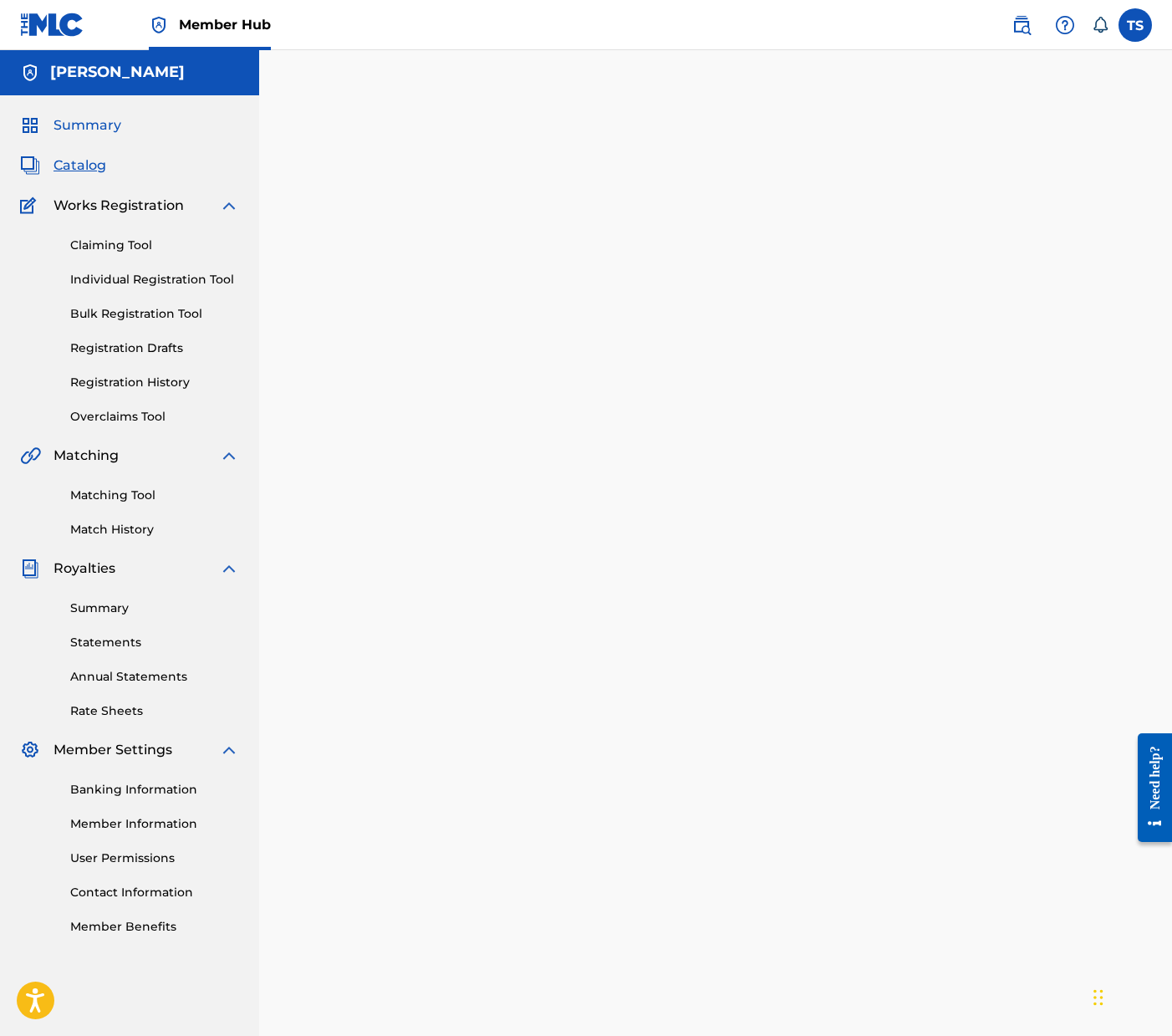
click at [84, 119] on span "Summary" at bounding box center [87, 126] width 68 height 21
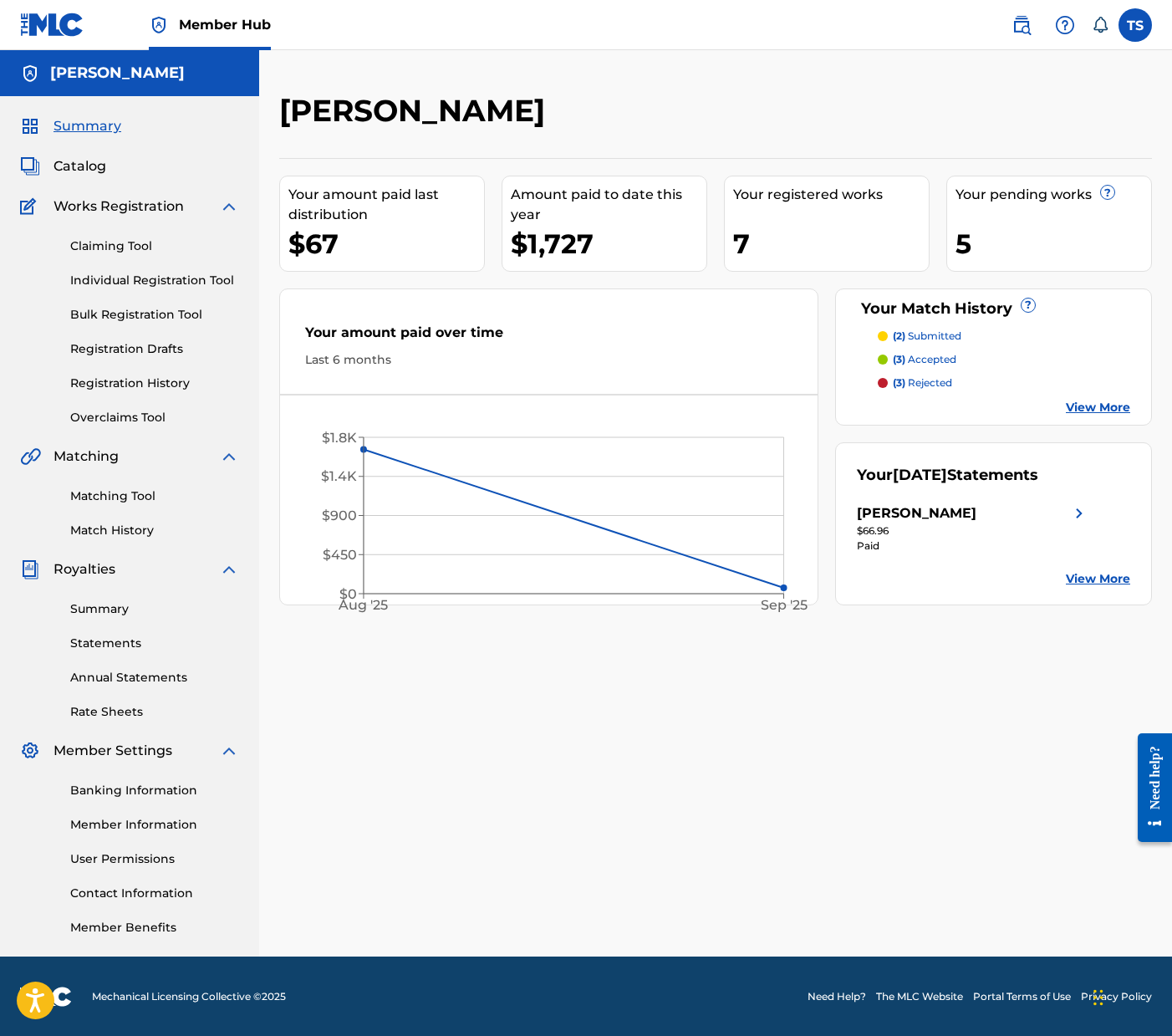
click at [936, 334] on p "(2) submitted" at bounding box center [927, 336] width 68 height 15
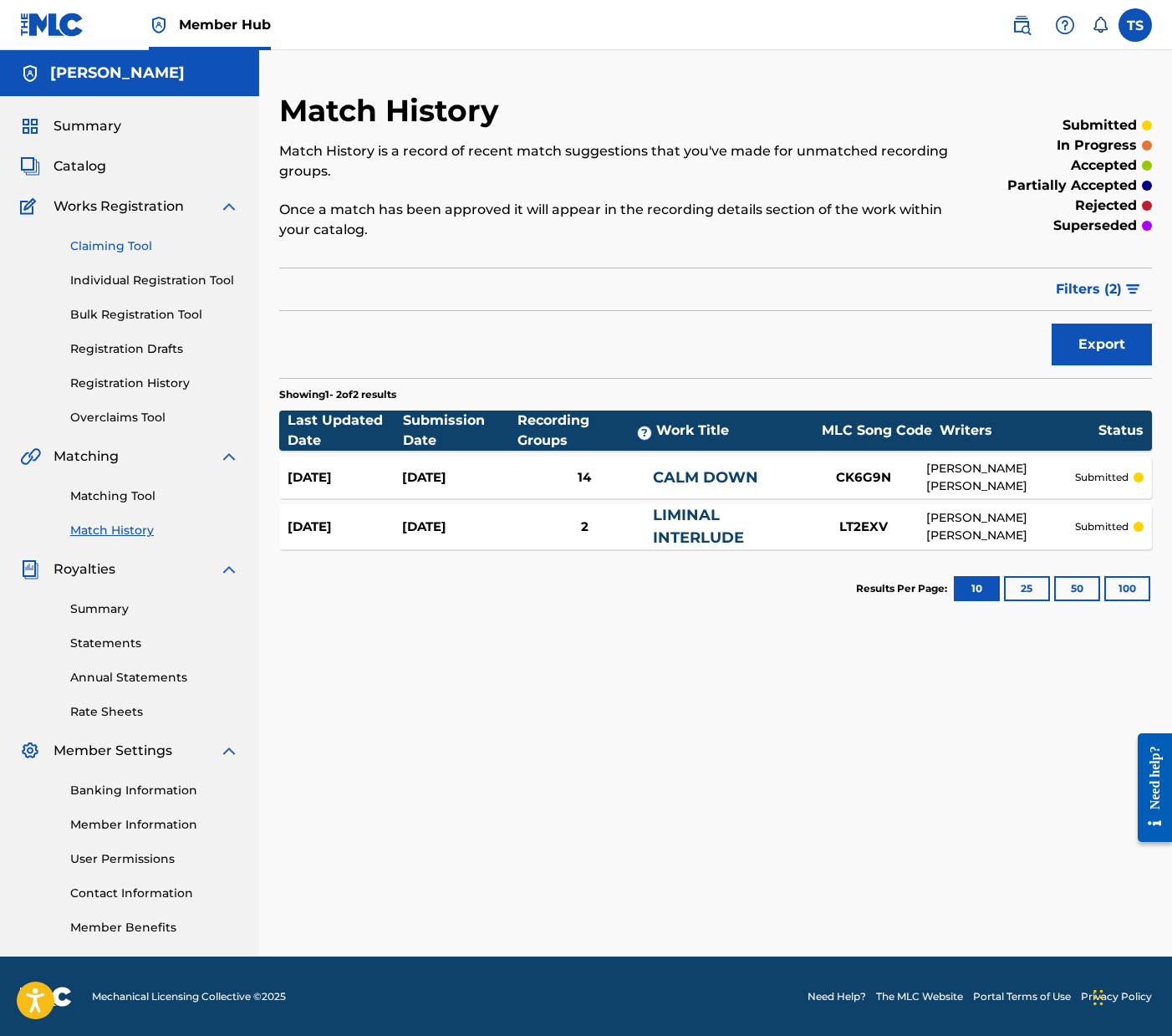
click at [149, 239] on link "Claiming Tool" at bounding box center [154, 245] width 169 height 18
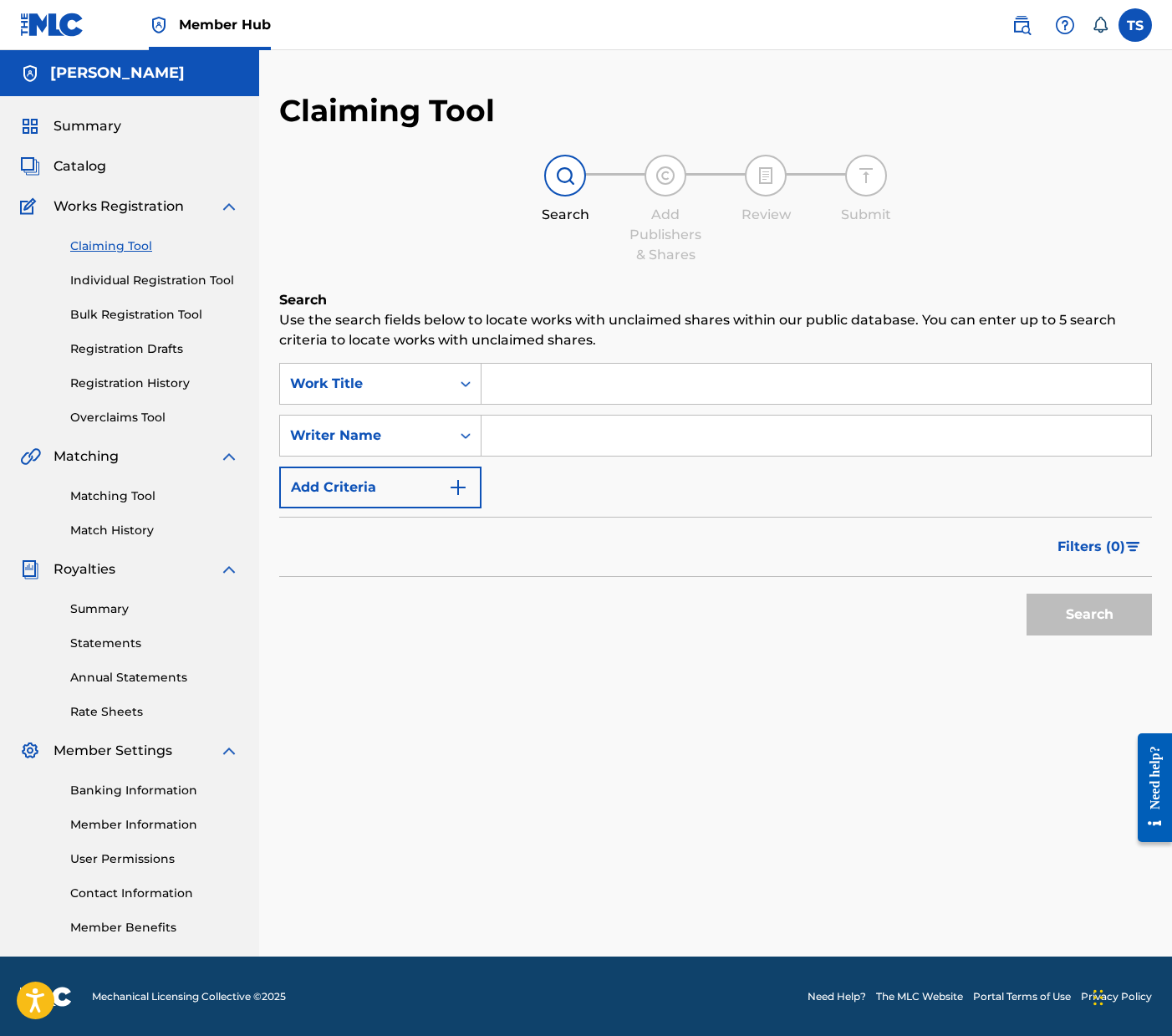
click at [611, 388] on input "Search Form" at bounding box center [816, 384] width 670 height 40
type input "groove remote"
click at [1026, 594] on button "Search" at bounding box center [1089, 614] width 125 height 42
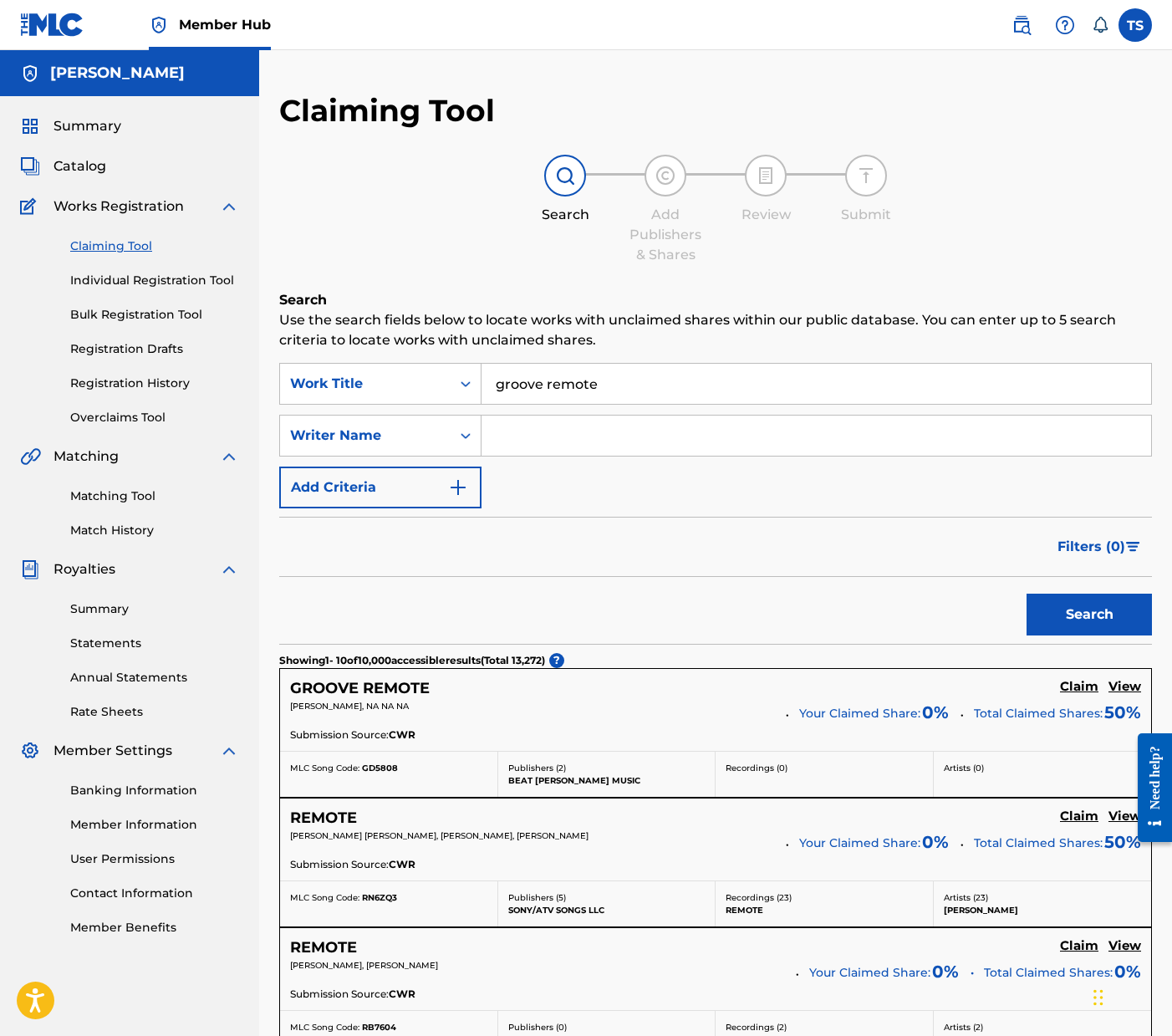
click at [574, 433] on input "Search Form" at bounding box center [816, 435] width 670 height 40
click at [1026, 594] on button "Search" at bounding box center [1089, 614] width 125 height 42
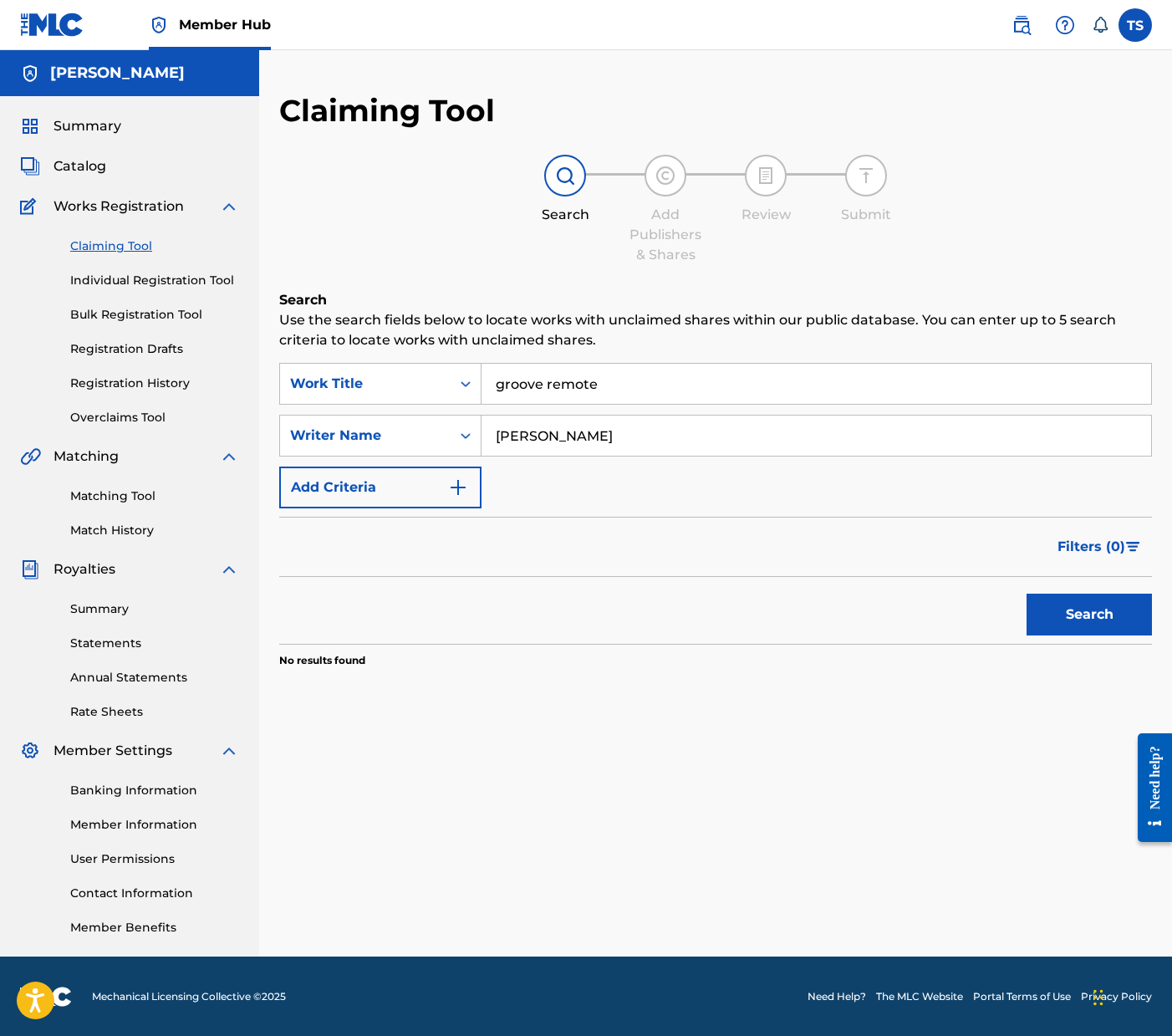
type input "[PERSON_NAME]"
click at [1026, 594] on button "Search" at bounding box center [1089, 614] width 125 height 42
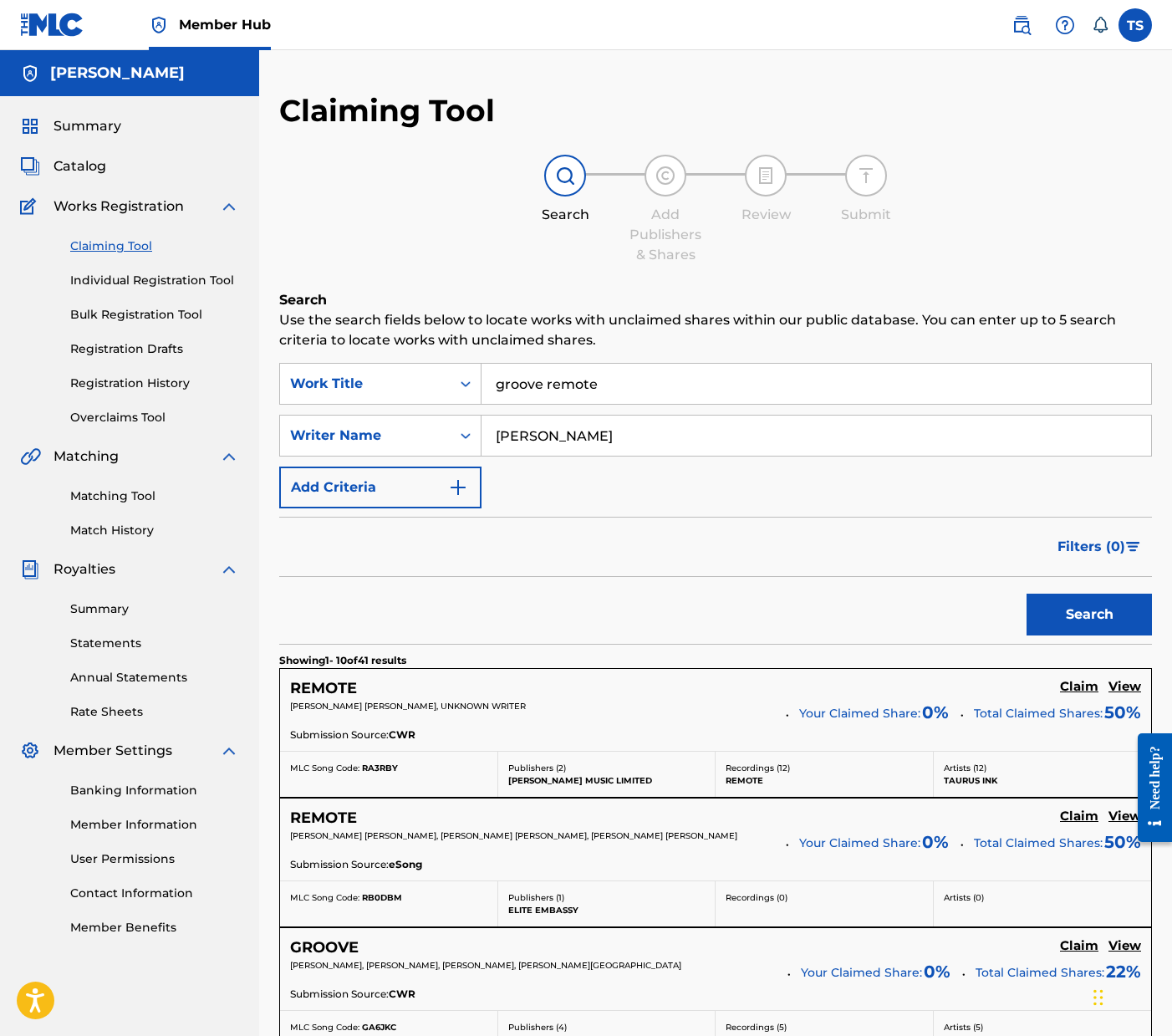
drag, startPoint x: 615, startPoint y: 377, endPoint x: 394, endPoint y: 351, distance: 222.5
drag, startPoint x: 502, startPoint y: 427, endPoint x: 434, endPoint y: 422, distance: 68.2
click at [438, 422] on div "SearchWithCriteriaef3640bb-40fa-4b78-a17c-666ac5e4c7ba Writer Name" at bounding box center [715, 435] width 872 height 42
click at [535, 380] on input "Search Form" at bounding box center [816, 384] width 670 height 40
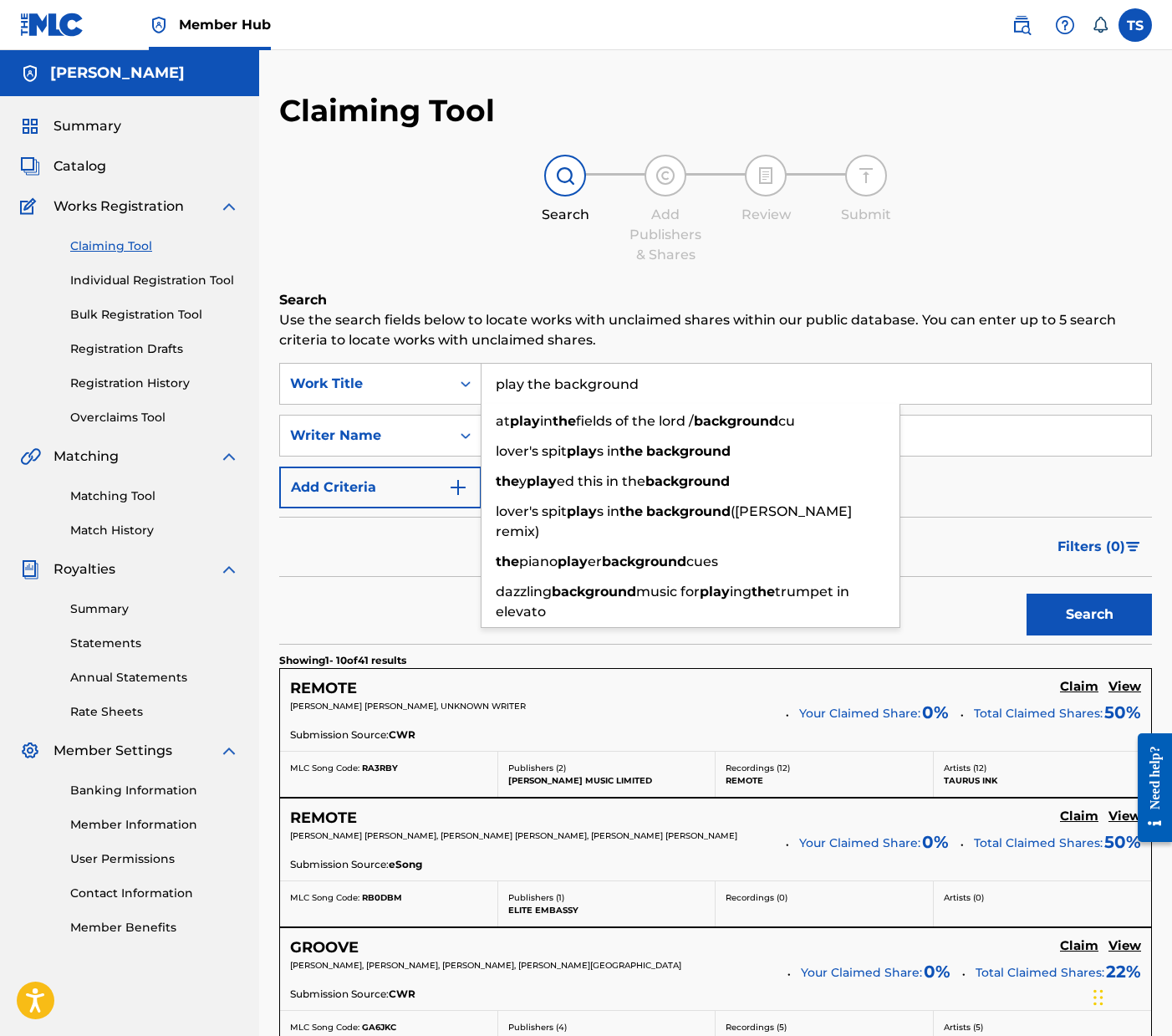
type input "play the background"
click at [1026, 594] on button "Search" at bounding box center [1089, 614] width 125 height 42
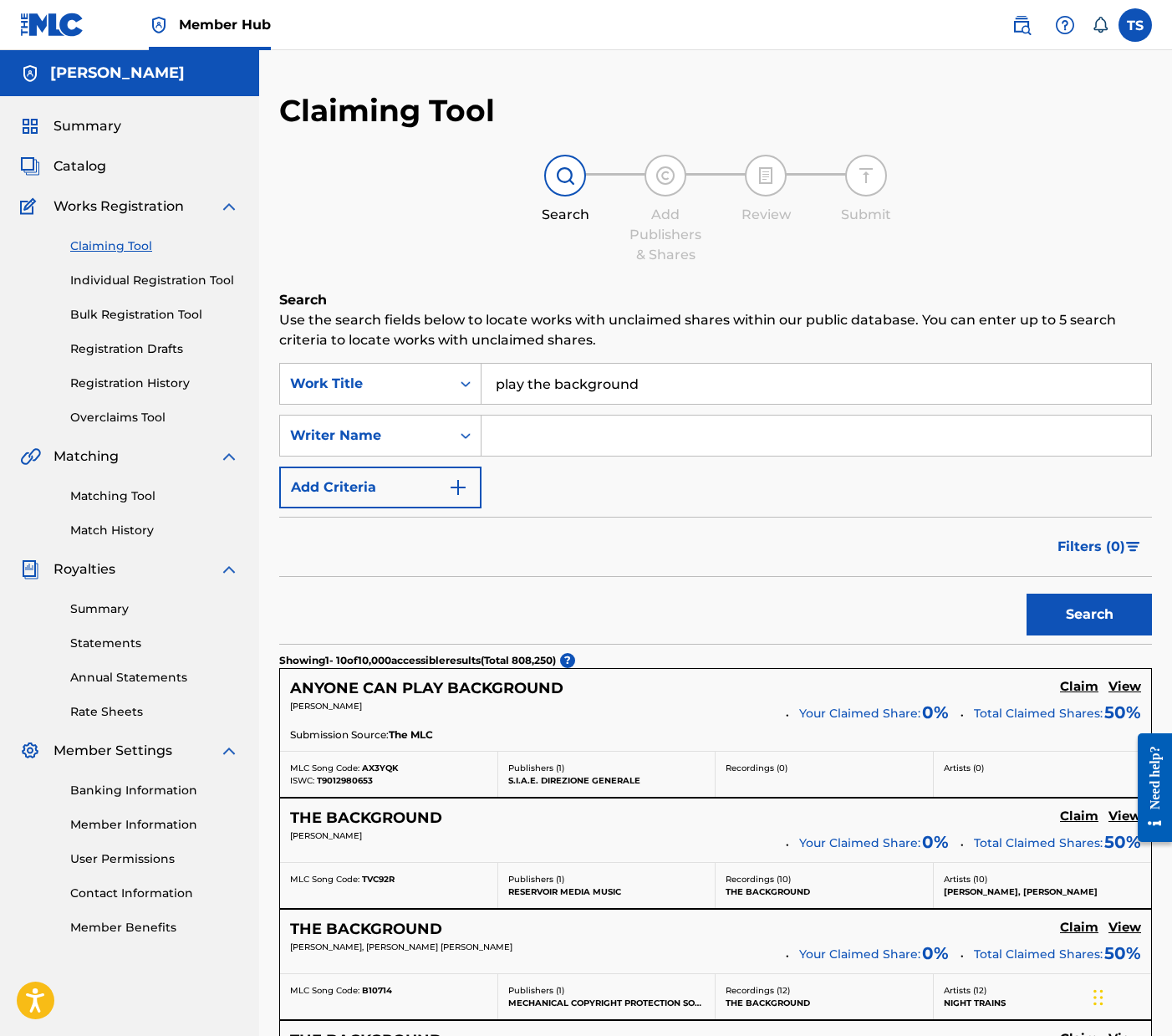
click at [530, 441] on input "Search Form" at bounding box center [816, 435] width 670 height 40
click at [469, 438] on icon "Search Form" at bounding box center [466, 436] width 17 height 17
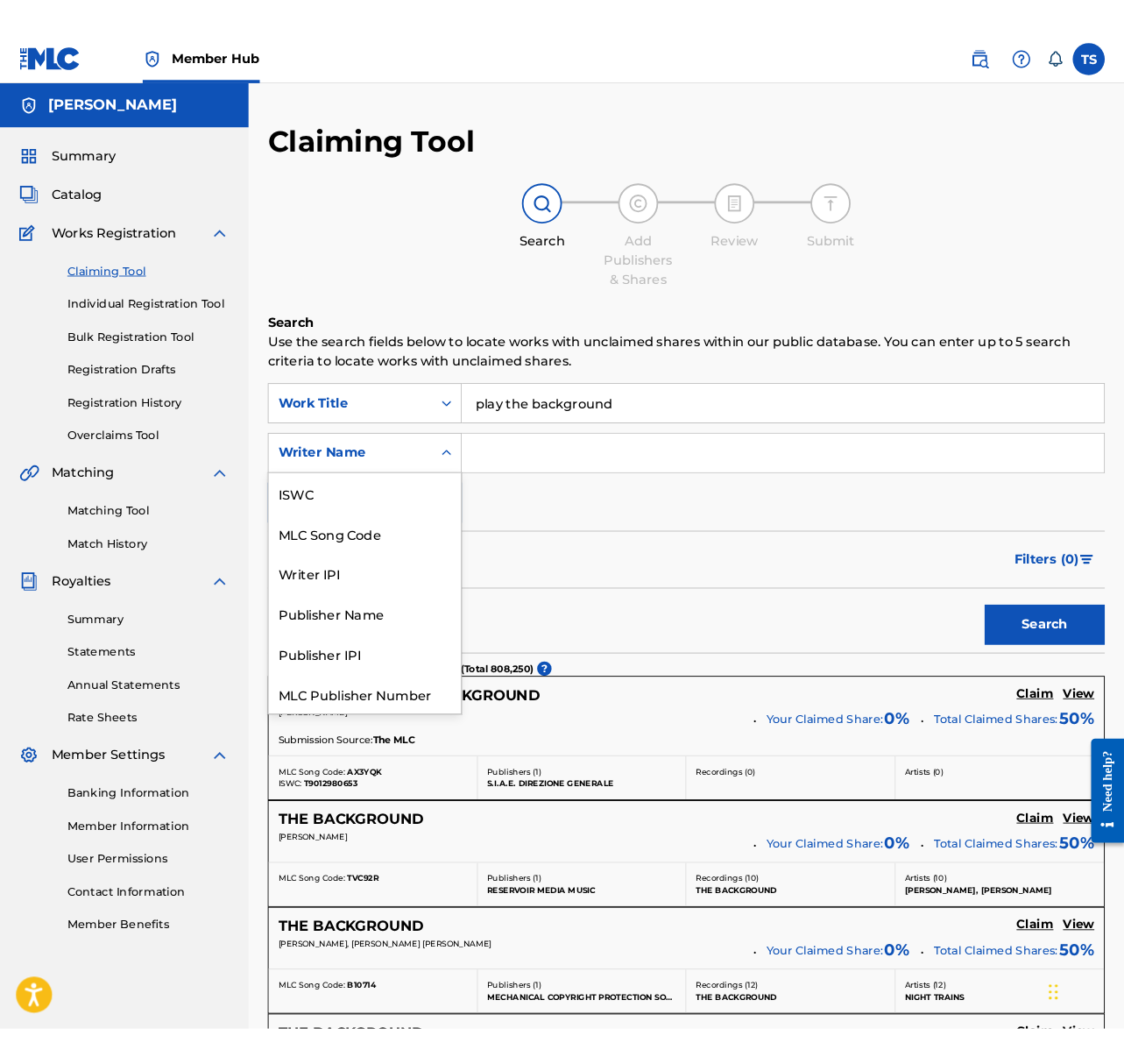
scroll to position [44, 0]
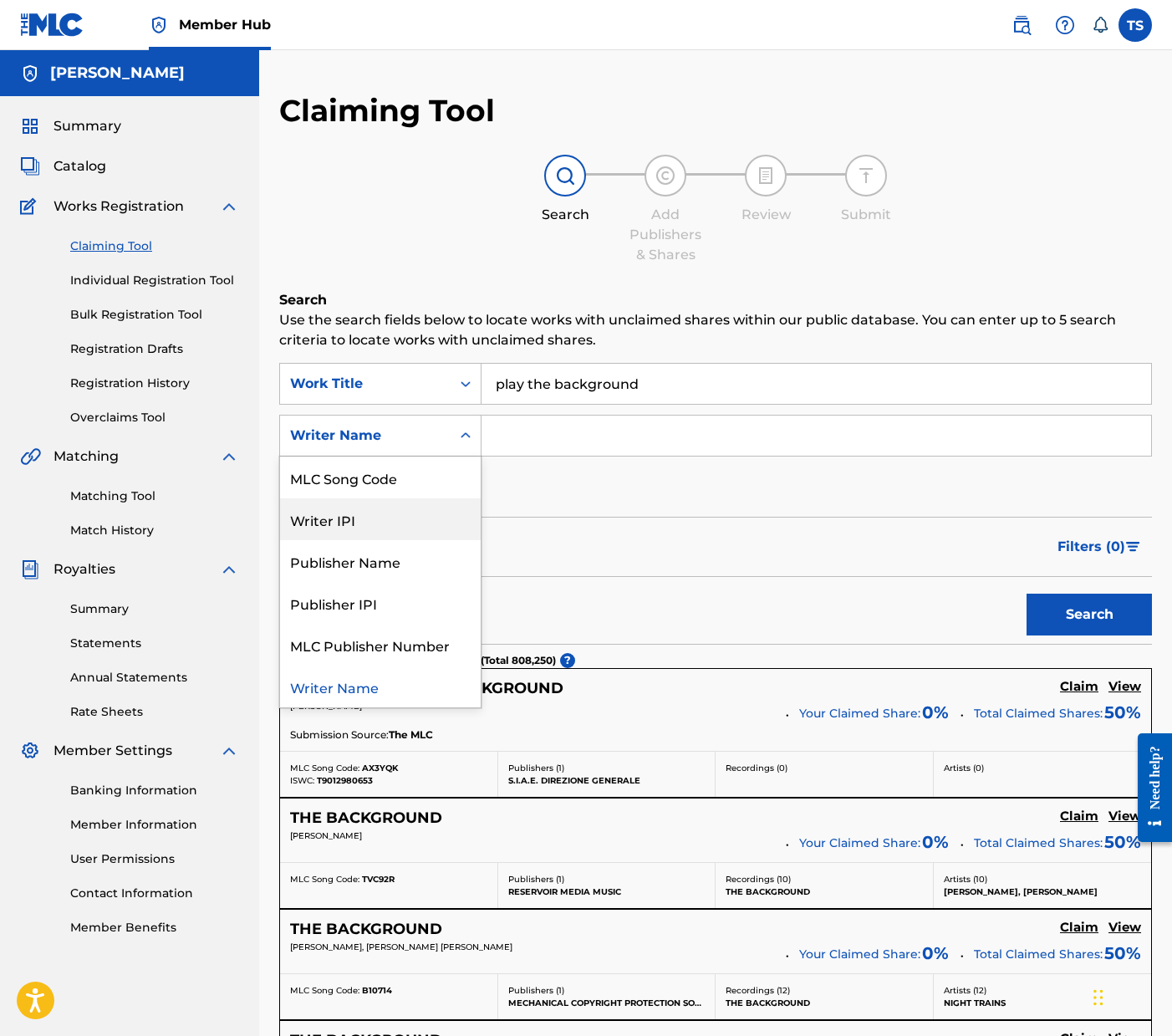
click at [551, 513] on form "SearchWithCriteria96b62271-89f1-4e0f-8a2e-21ef0474a790 Work Title play the back…" at bounding box center [715, 503] width 872 height 281
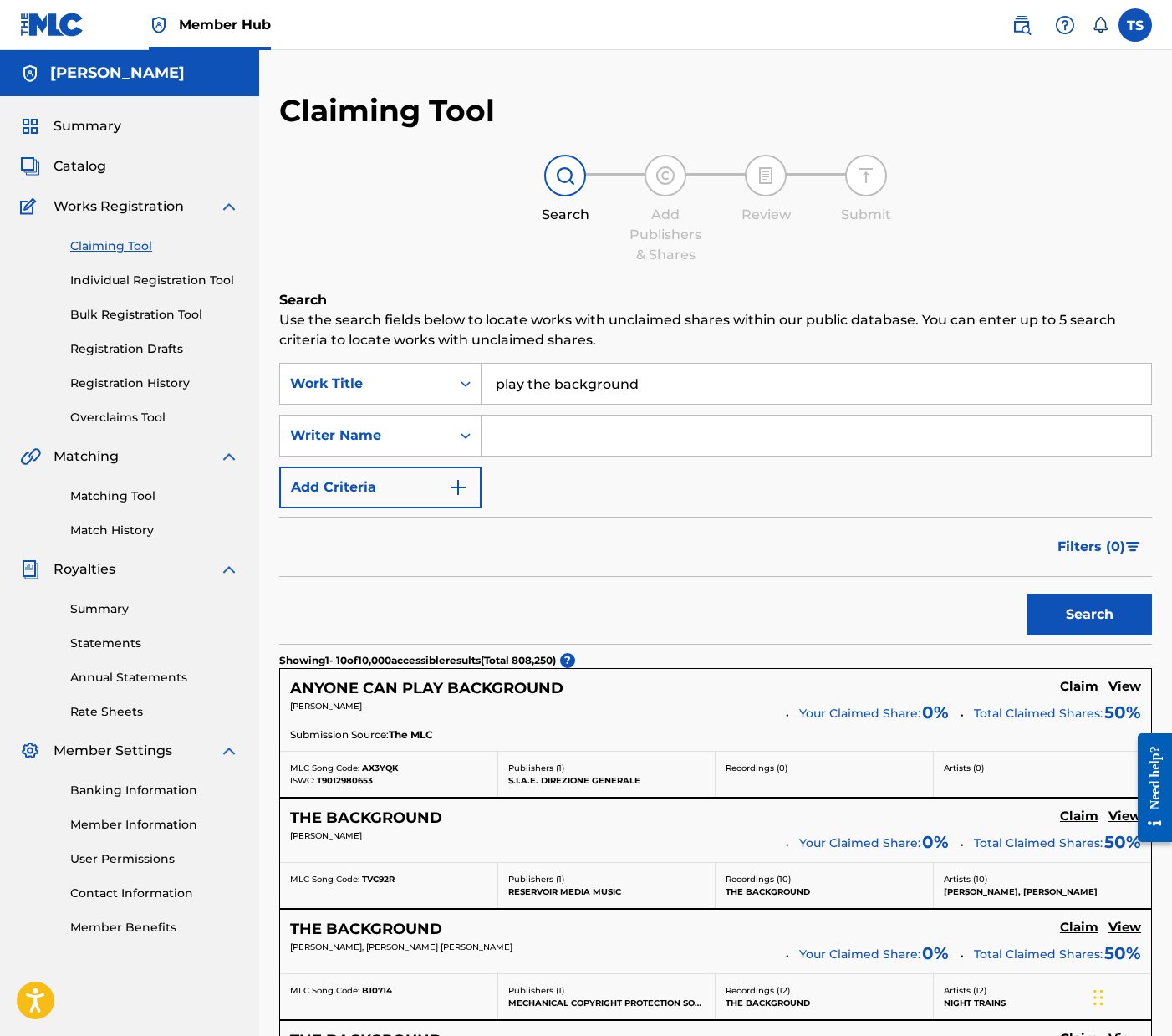
click at [510, 434] on input "Search Form" at bounding box center [816, 435] width 670 height 40
type input "taylor jon shepard"
click at [1026, 594] on button "Search" at bounding box center [1089, 614] width 125 height 42
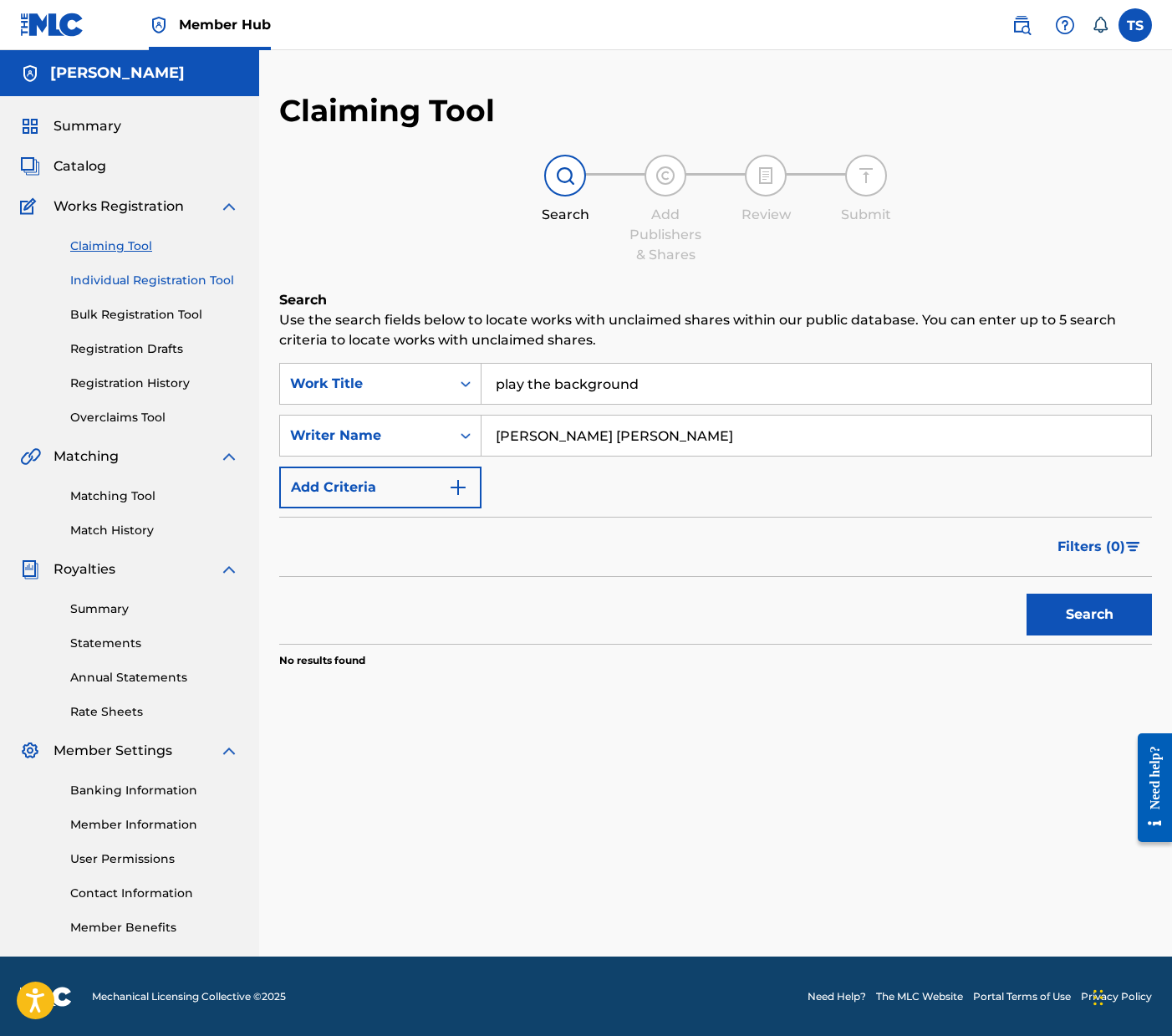
click at [153, 275] on link "Individual Registration Tool" at bounding box center [154, 280] width 169 height 18
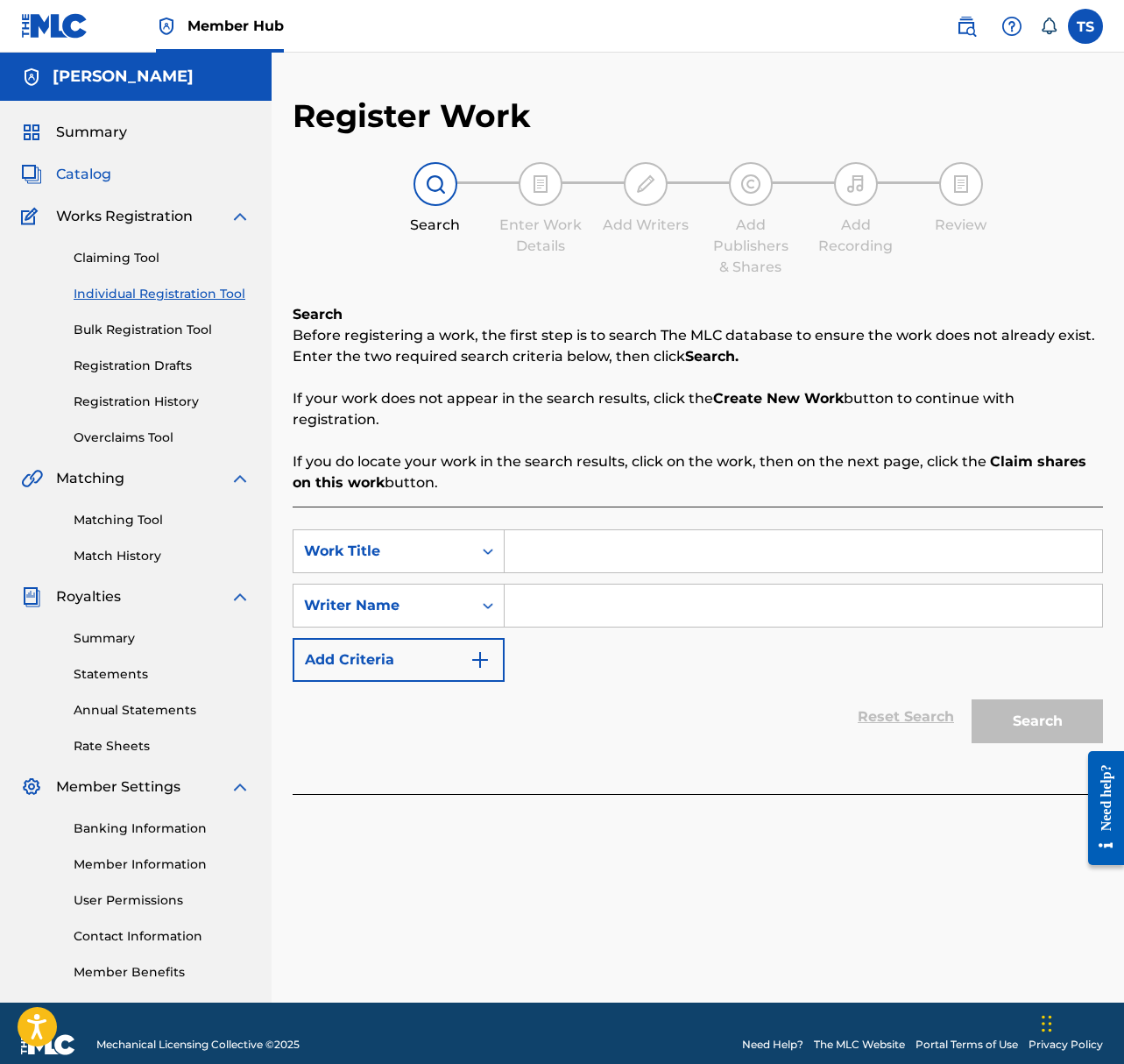
click at [84, 172] on span "Catalog" at bounding box center [83, 175] width 55 height 22
click at [612, 568] on input "Search Form" at bounding box center [803, 551] width 598 height 42
type input "Groove remote"
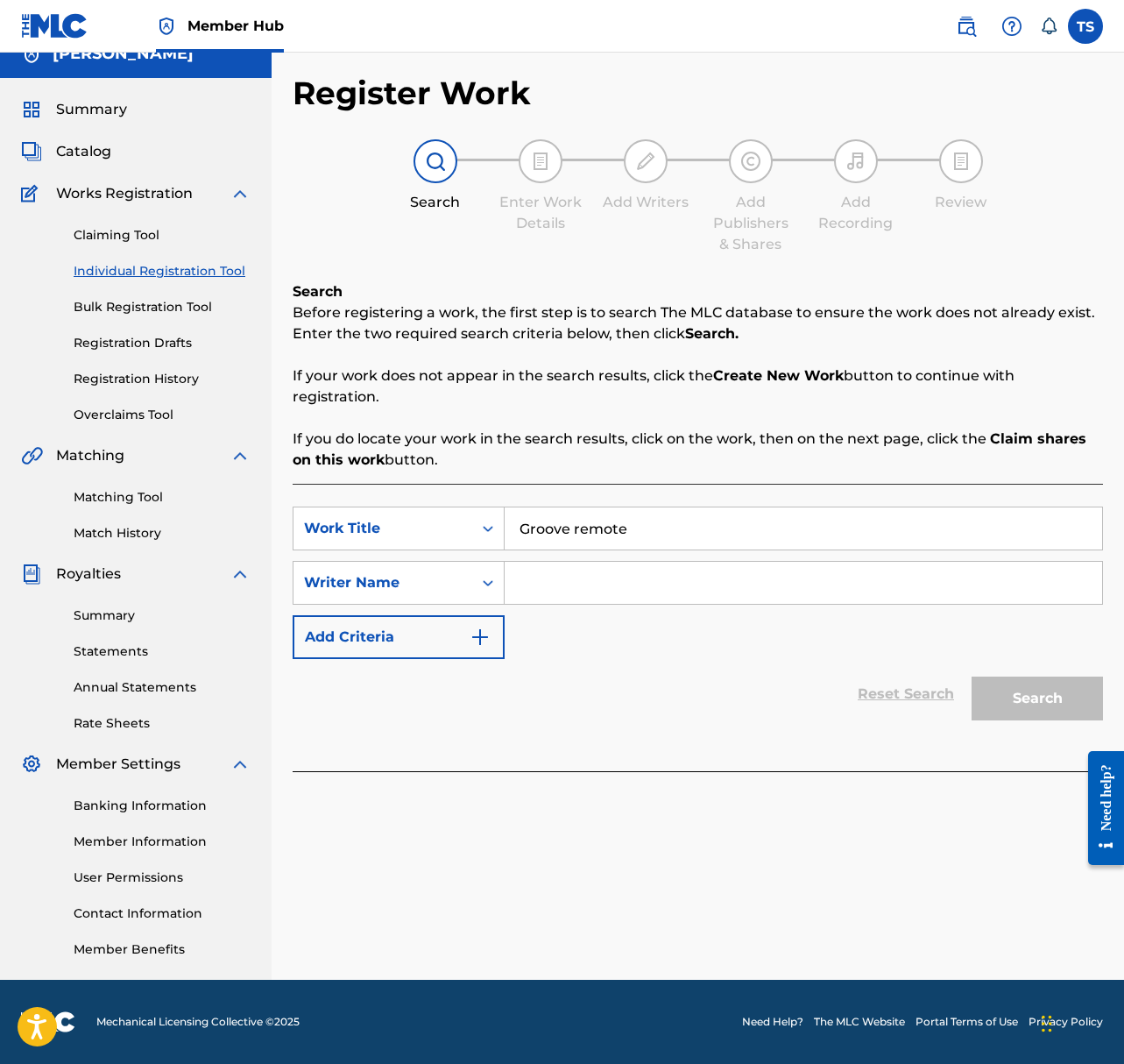
click at [555, 563] on input "Search Form" at bounding box center [803, 582] width 598 height 42
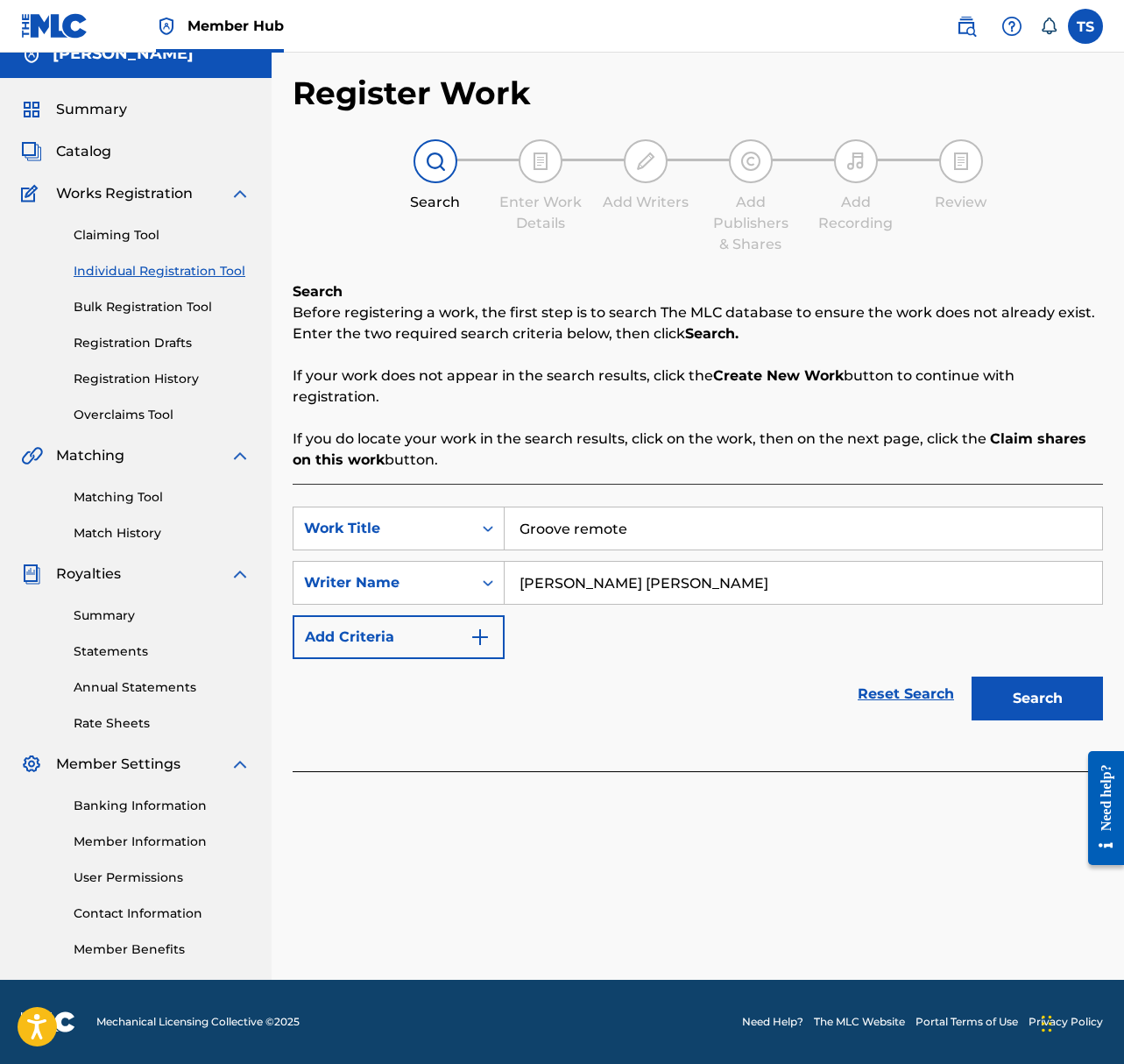
type input "[PERSON_NAME] [PERSON_NAME]"
click at [972, 677] on button "Search" at bounding box center [1038, 698] width 131 height 44
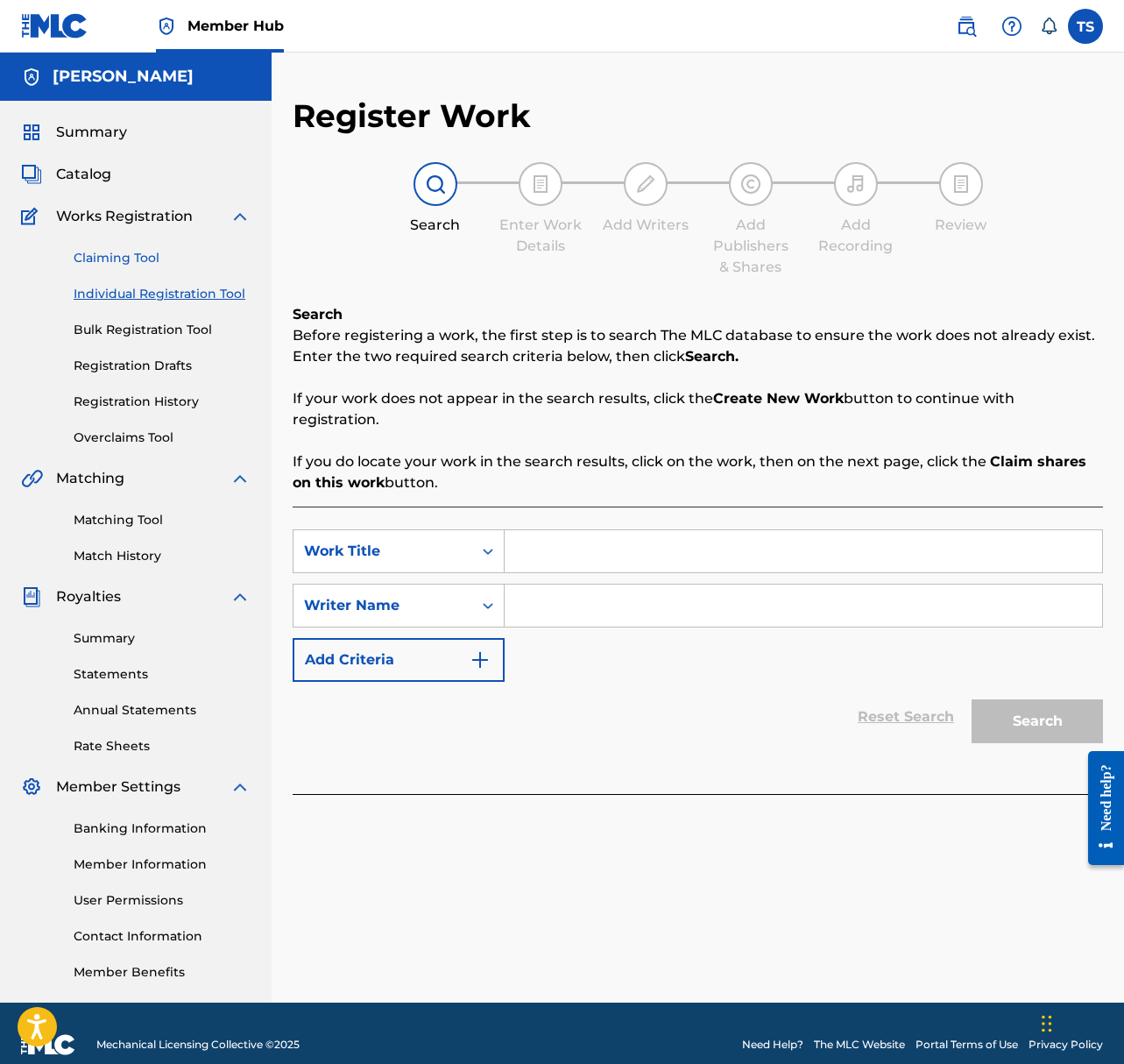
click at [129, 260] on link "Claiming Tool" at bounding box center [161, 257] width 177 height 19
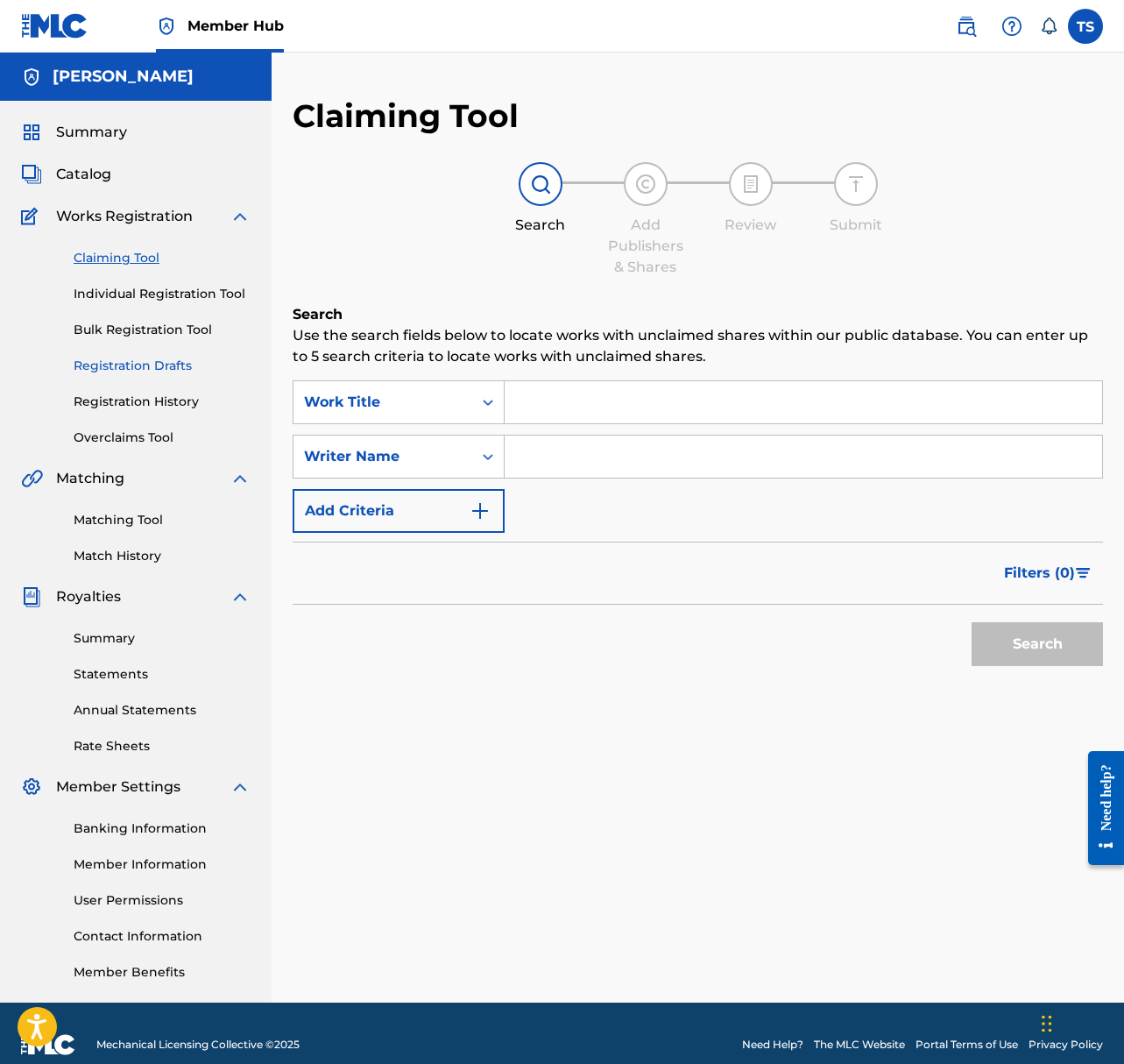
click at [155, 366] on link "Registration Drafts" at bounding box center [161, 366] width 177 height 19
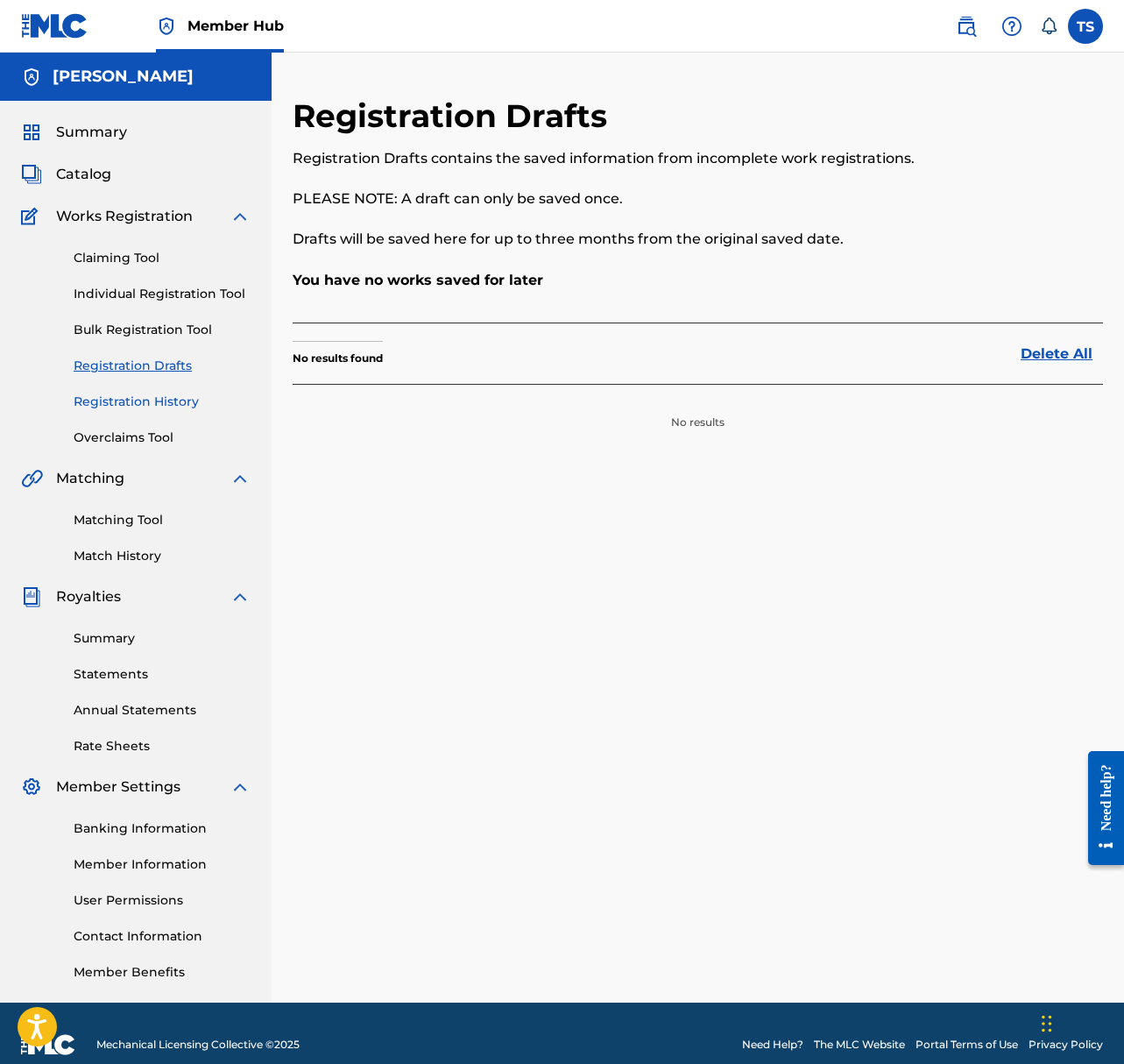
click at [150, 398] on link "Registration History" at bounding box center [161, 401] width 177 height 19
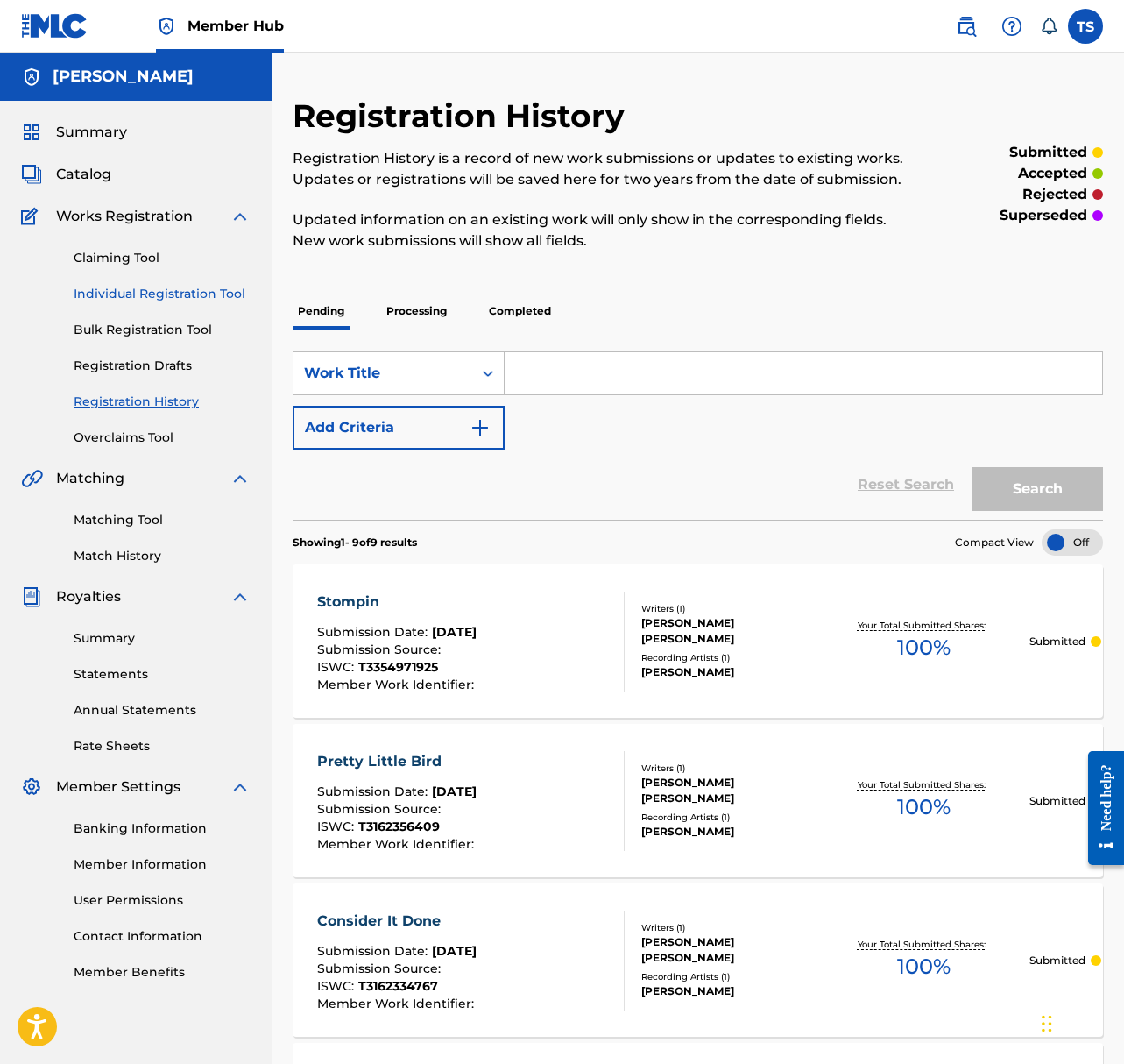
click at [135, 299] on link "Individual Registration Tool" at bounding box center [161, 293] width 177 height 19
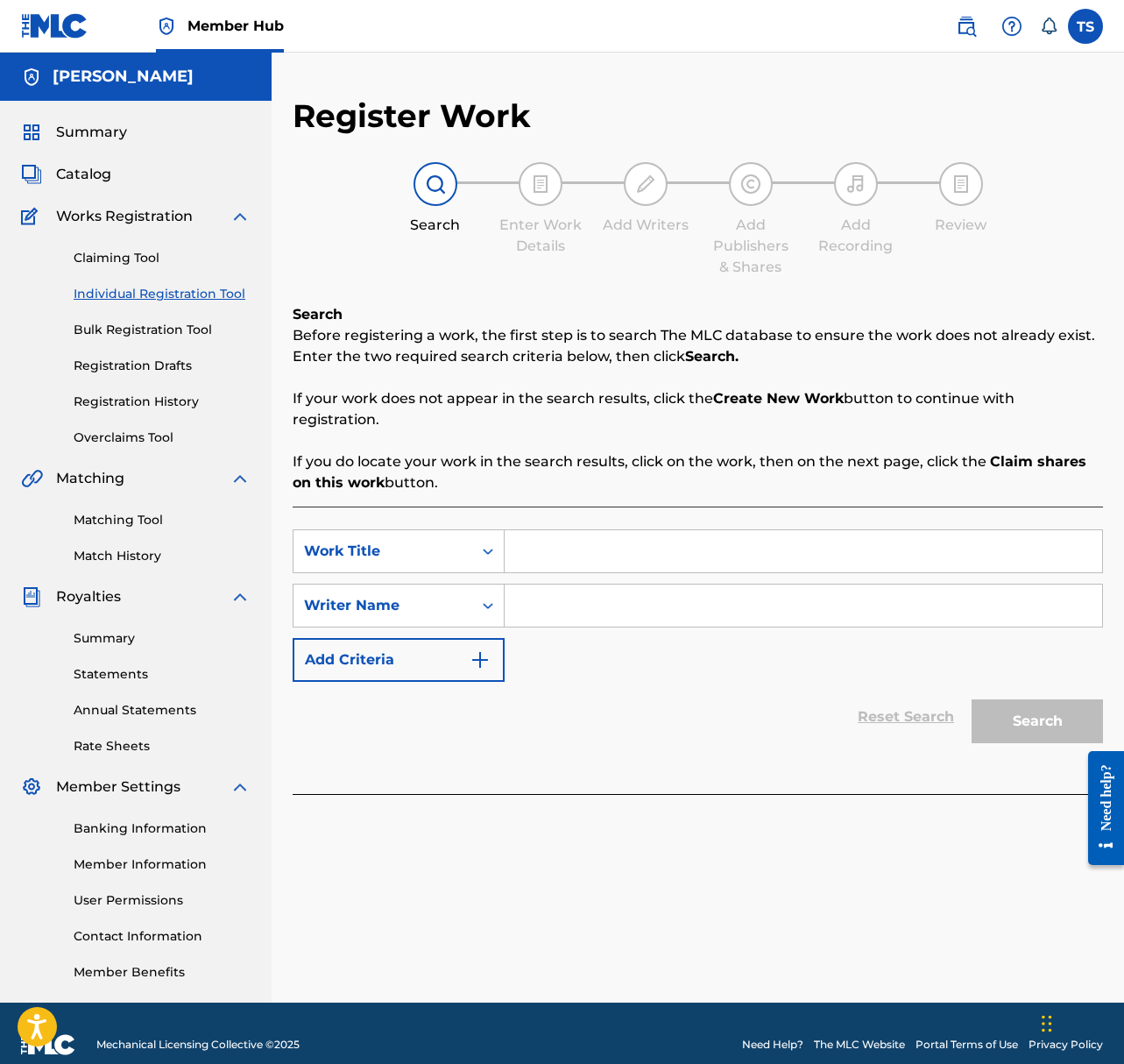
click at [507, 541] on input "Search Form" at bounding box center [803, 551] width 598 height 42
type input "Makes You Better"
click at [544, 617] on input "Search Form" at bounding box center [803, 605] width 598 height 42
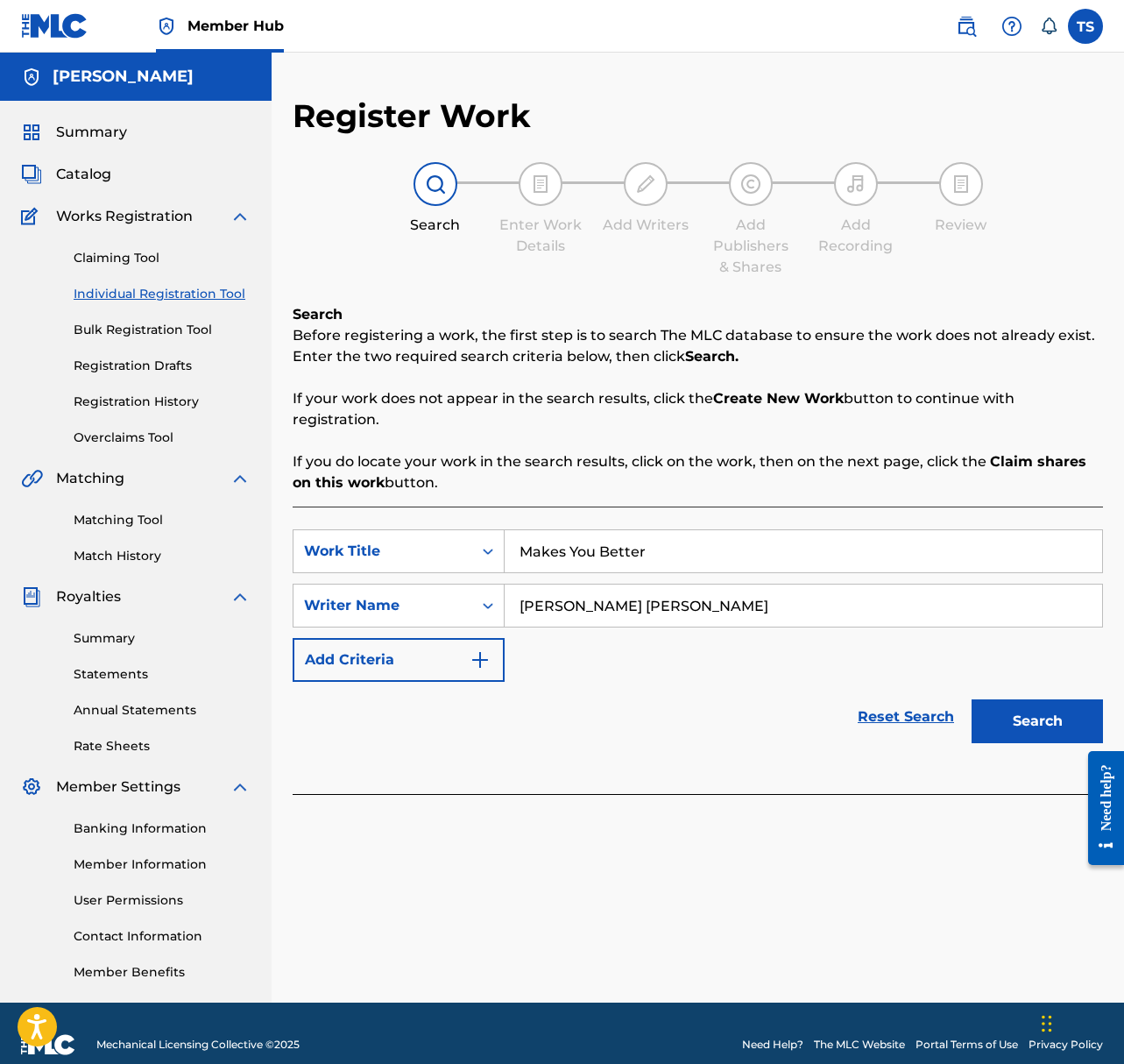
type input "Taylor Jon Shepard"
click at [1045, 726] on button "Search" at bounding box center [1038, 721] width 131 height 44
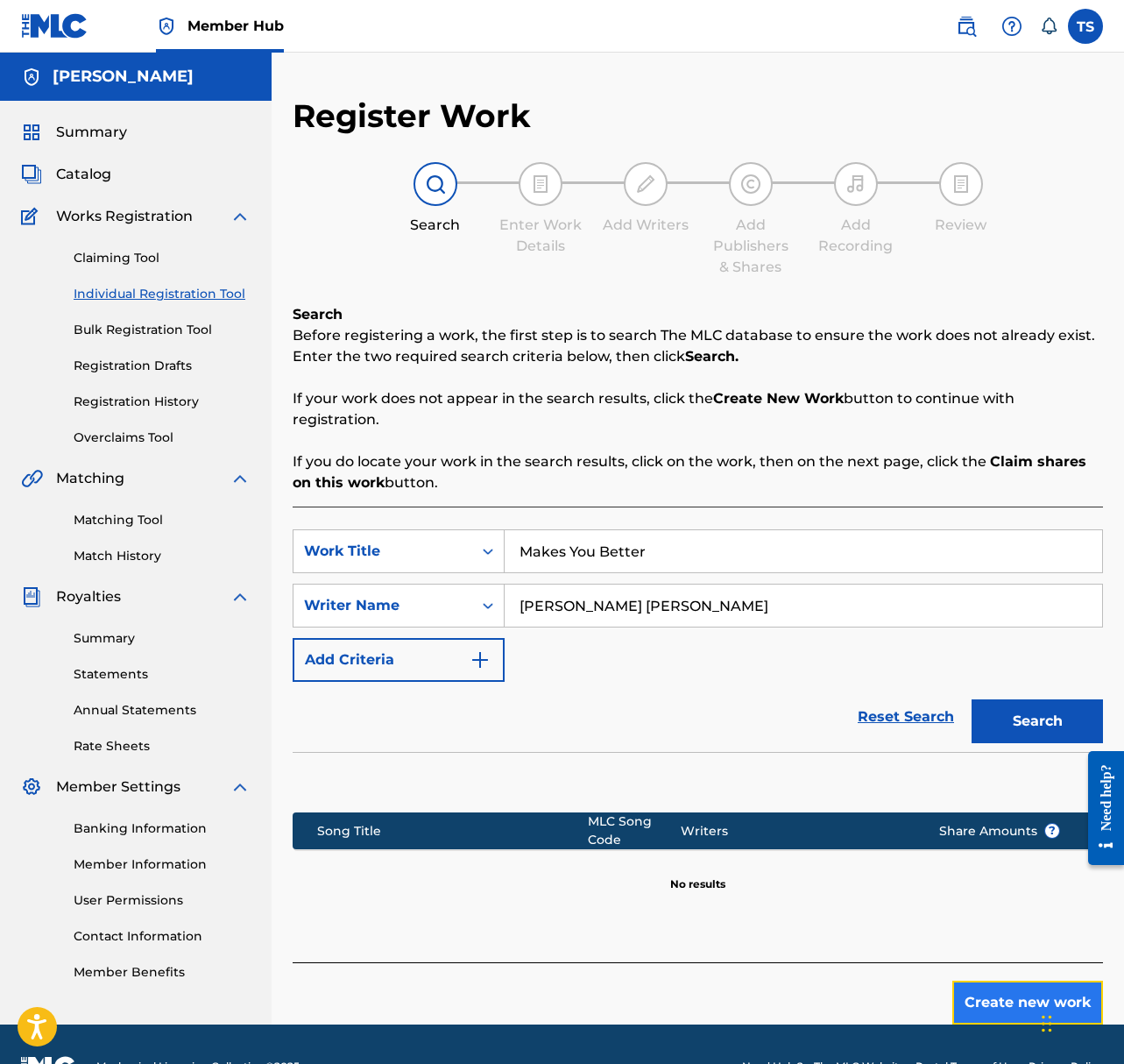
click at [971, 989] on button "Create new work" at bounding box center [1028, 1002] width 151 height 44
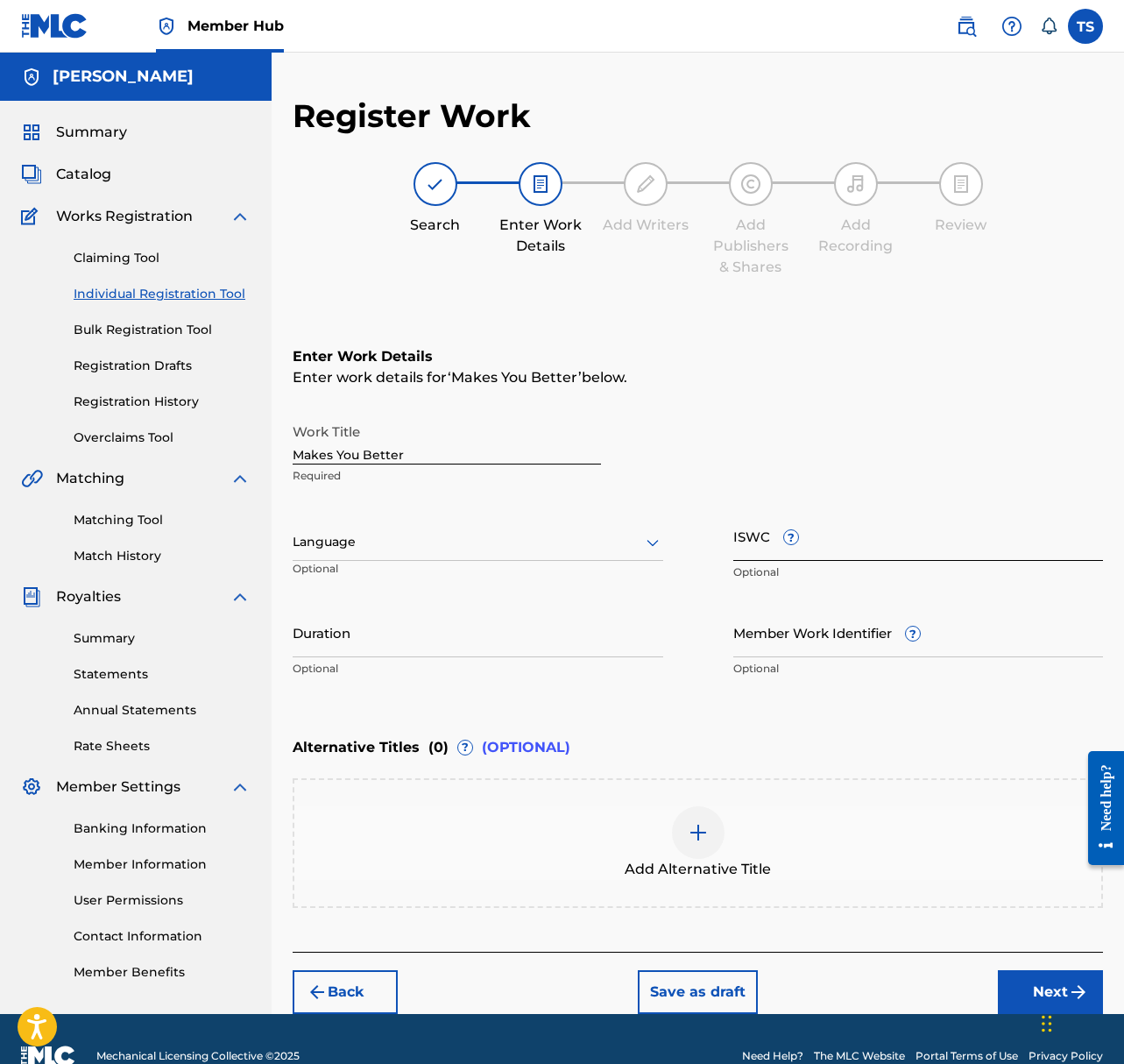
click at [859, 551] on input "ISWC ?" at bounding box center [919, 535] width 371 height 50
paste input "T-335.497.173-2"
drag, startPoint x: 813, startPoint y: 552, endPoint x: 827, endPoint y: 553, distance: 14.0
click at [814, 552] on input "T-335.497.173-2" at bounding box center [919, 535] width 371 height 50
type input "T3354971732"
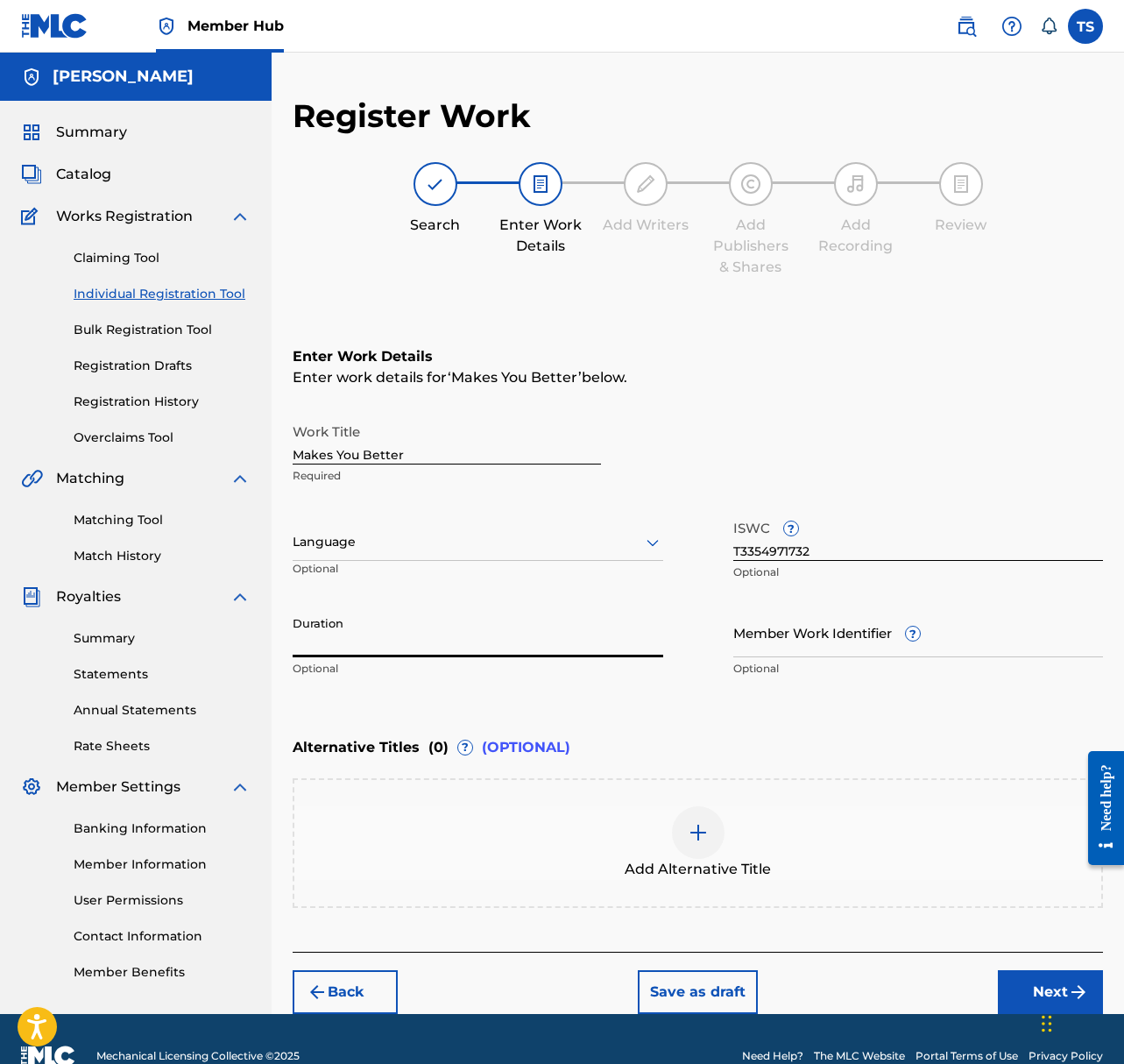
click at [424, 637] on input "Duration" at bounding box center [477, 632] width 371 height 50
type input "03:05"
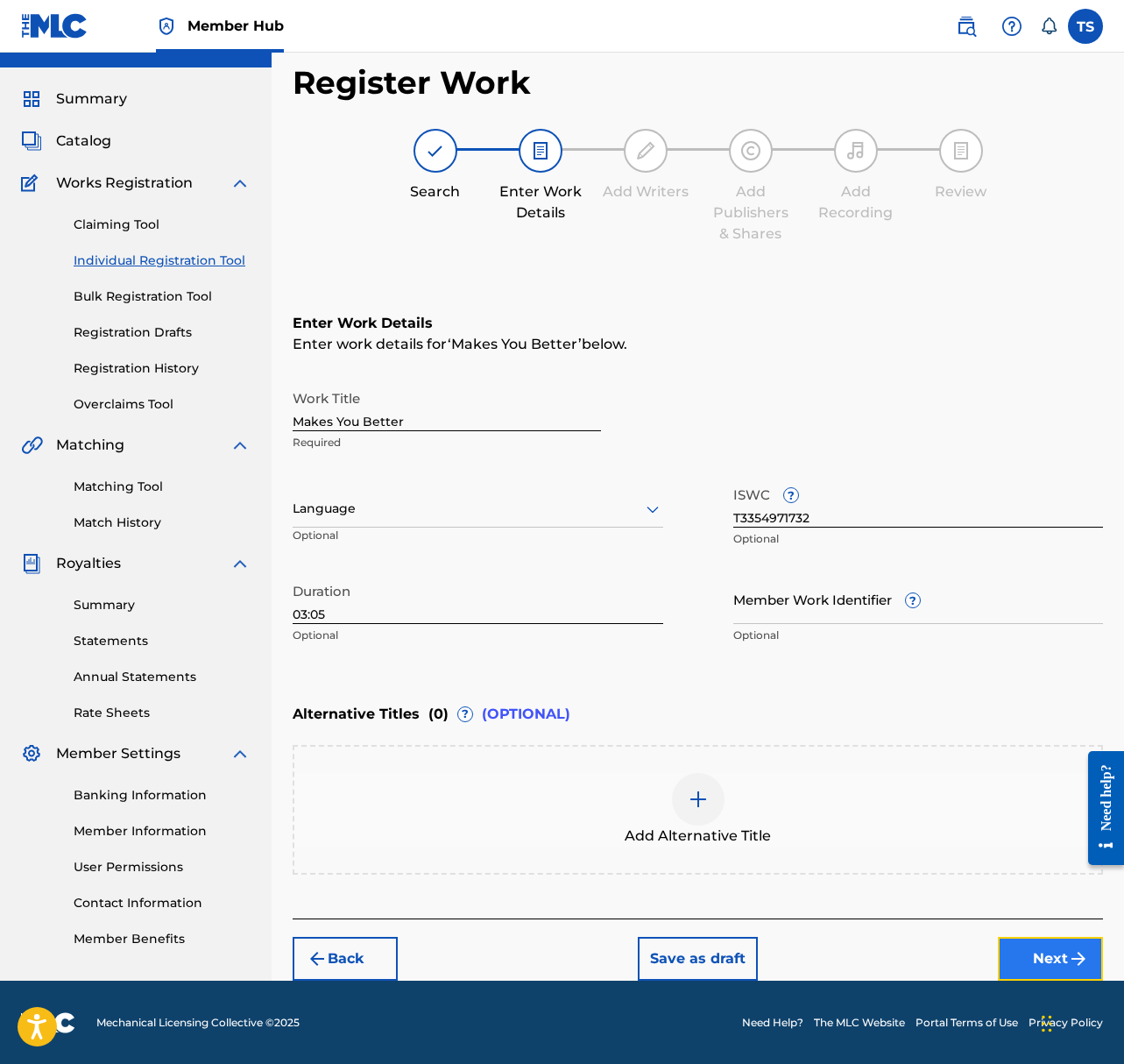
click at [1018, 963] on button "Next" at bounding box center [1051, 958] width 106 height 44
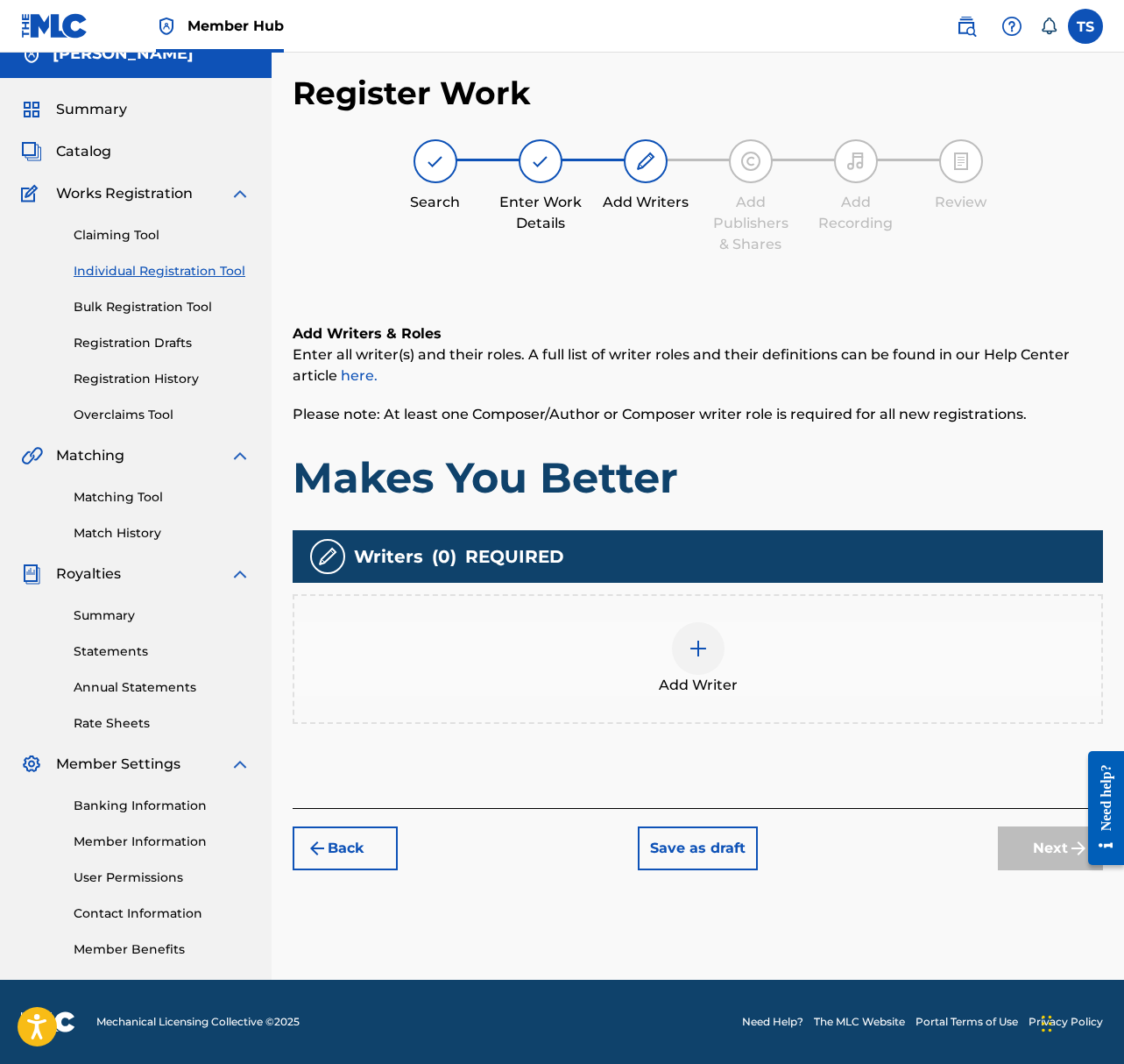
click at [690, 646] on img at bounding box center [698, 648] width 22 height 22
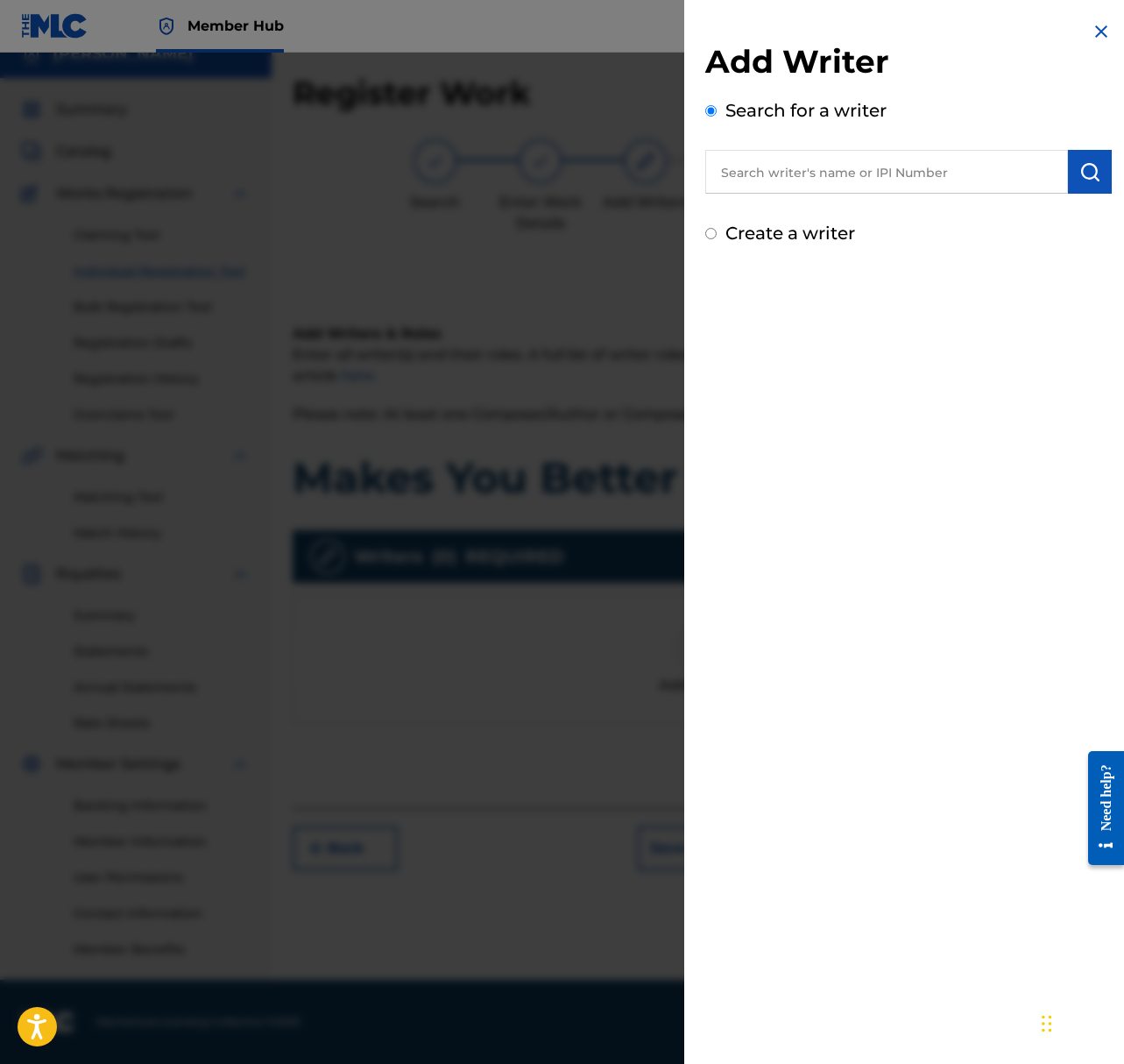
click at [901, 160] on input "text" at bounding box center [886, 171] width 363 height 44
type input "taylor jon shepard"
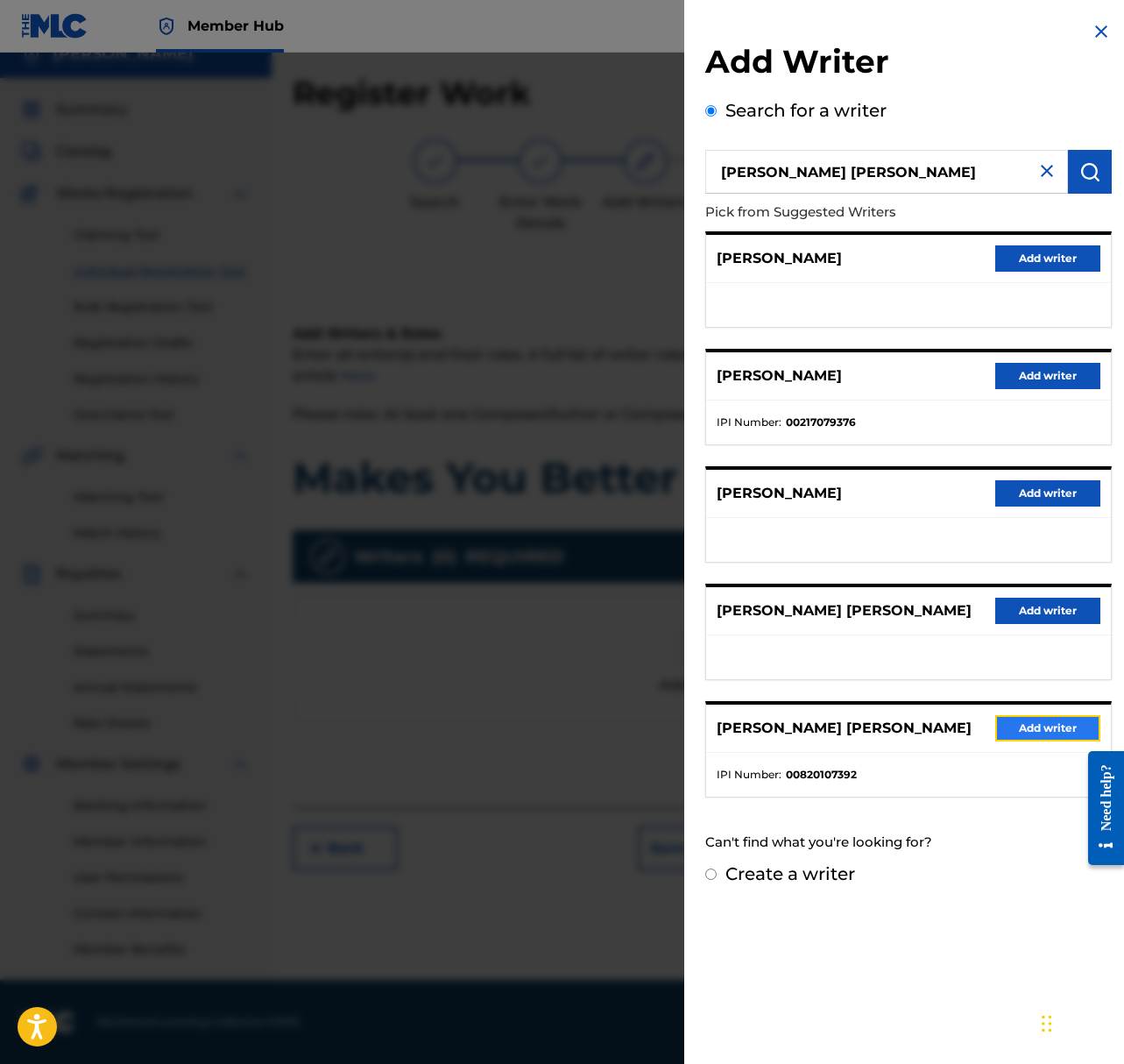
click at [1053, 731] on button "Add writer" at bounding box center [1049, 728] width 106 height 26
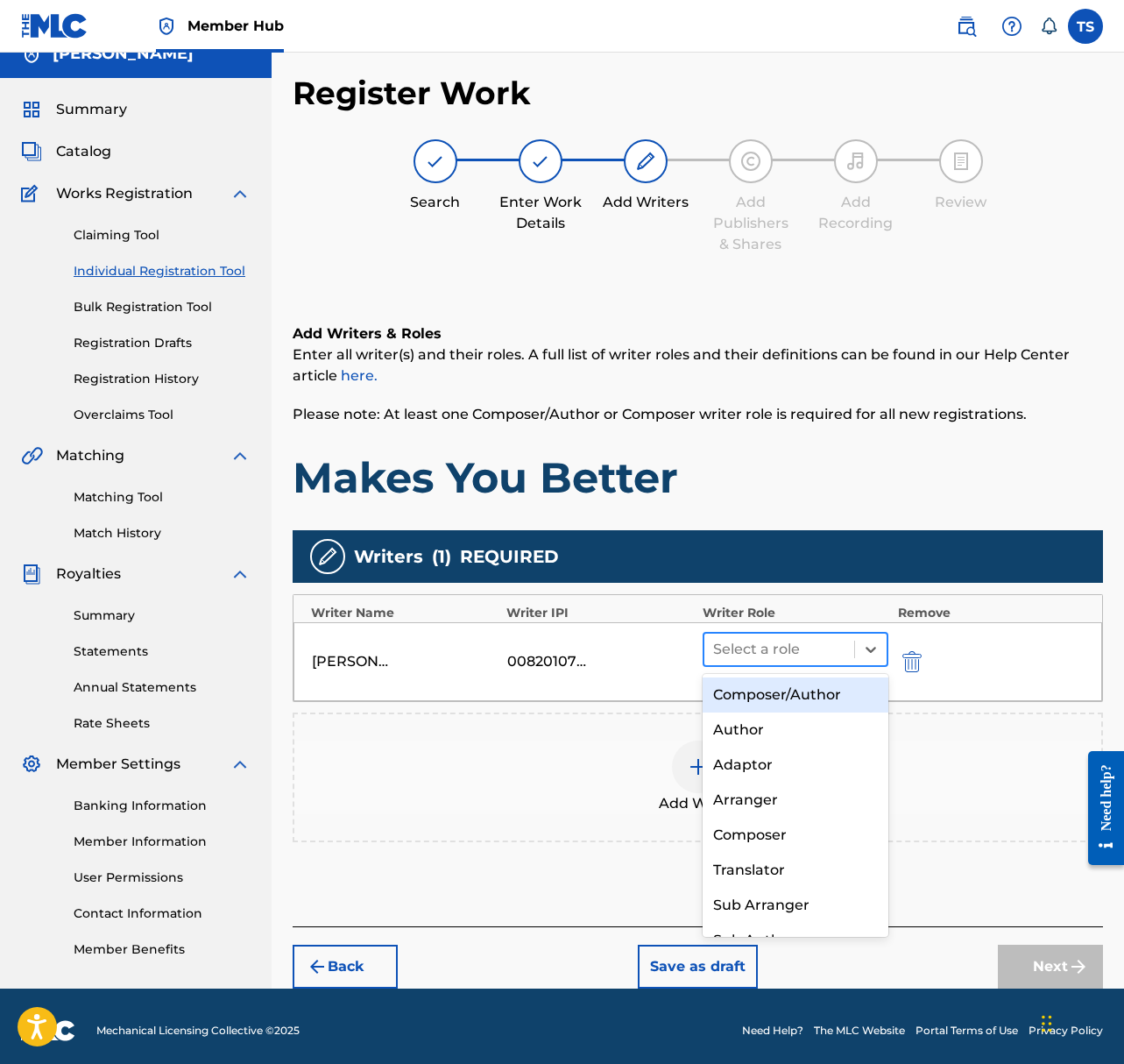
click at [785, 643] on div at bounding box center [780, 648] width 133 height 24
click at [796, 700] on div "Composer/Author" at bounding box center [796, 695] width 187 height 35
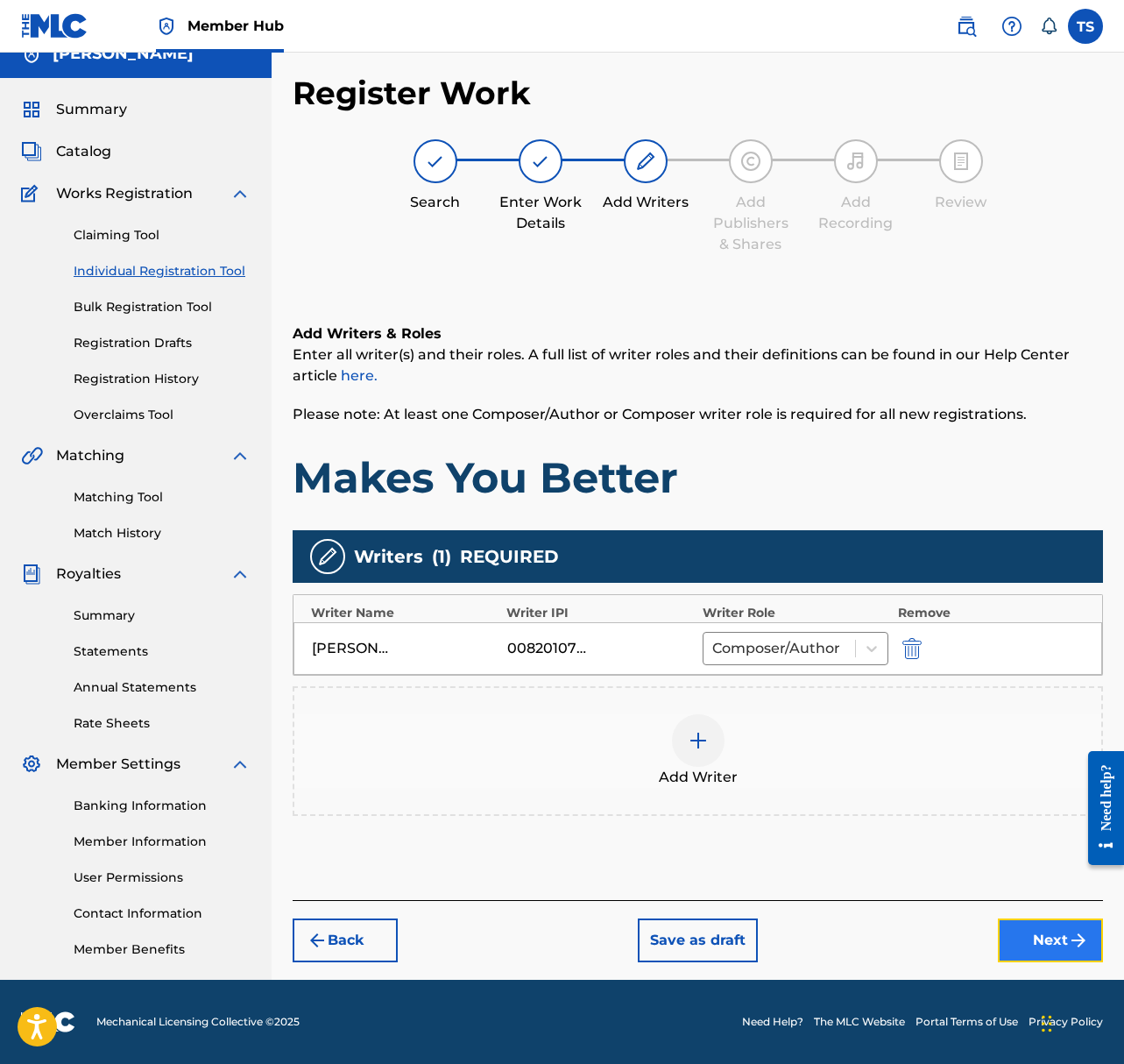
click at [1045, 943] on button "Next" at bounding box center [1051, 940] width 106 height 44
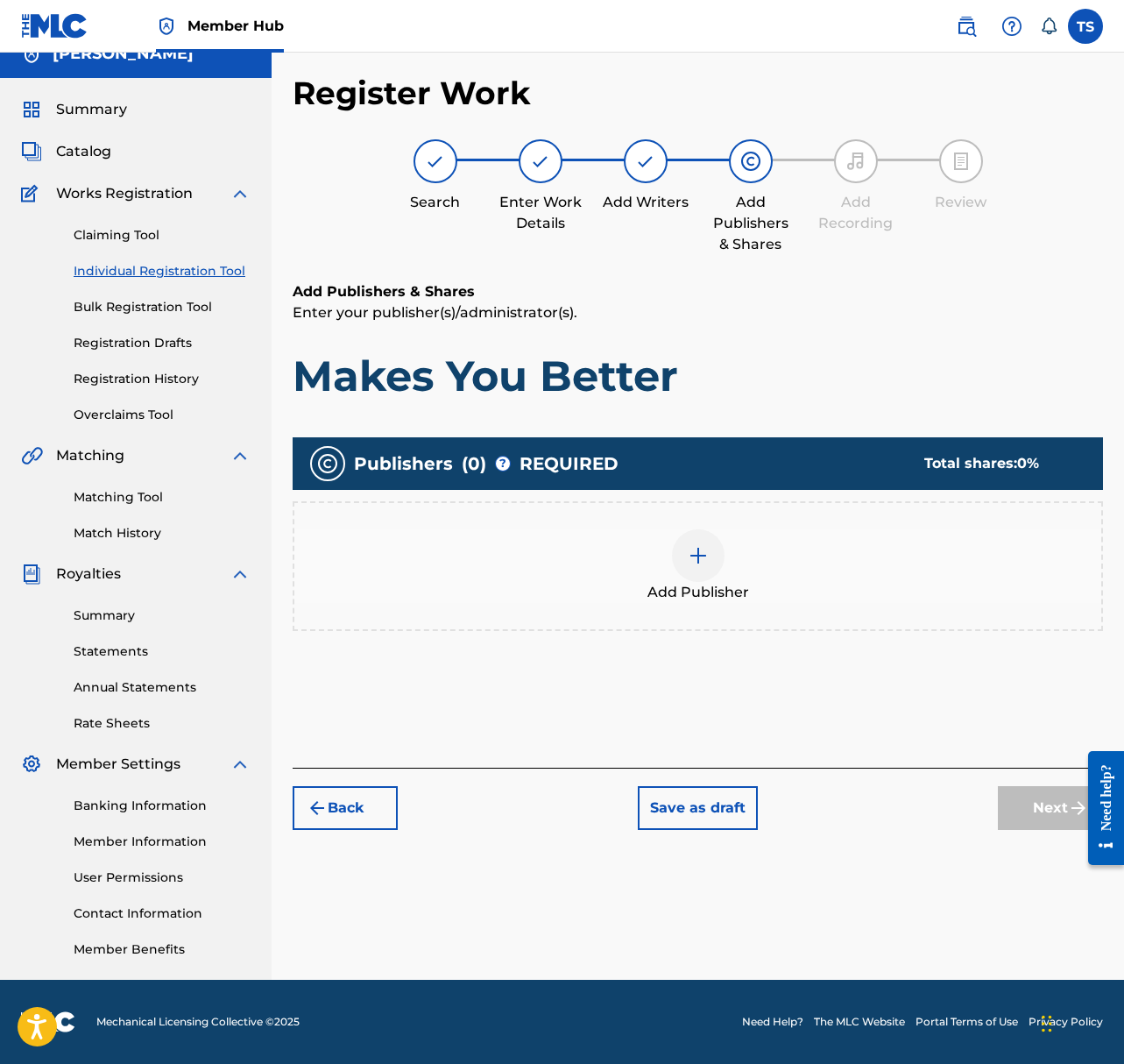
click at [700, 553] on img at bounding box center [698, 555] width 22 height 22
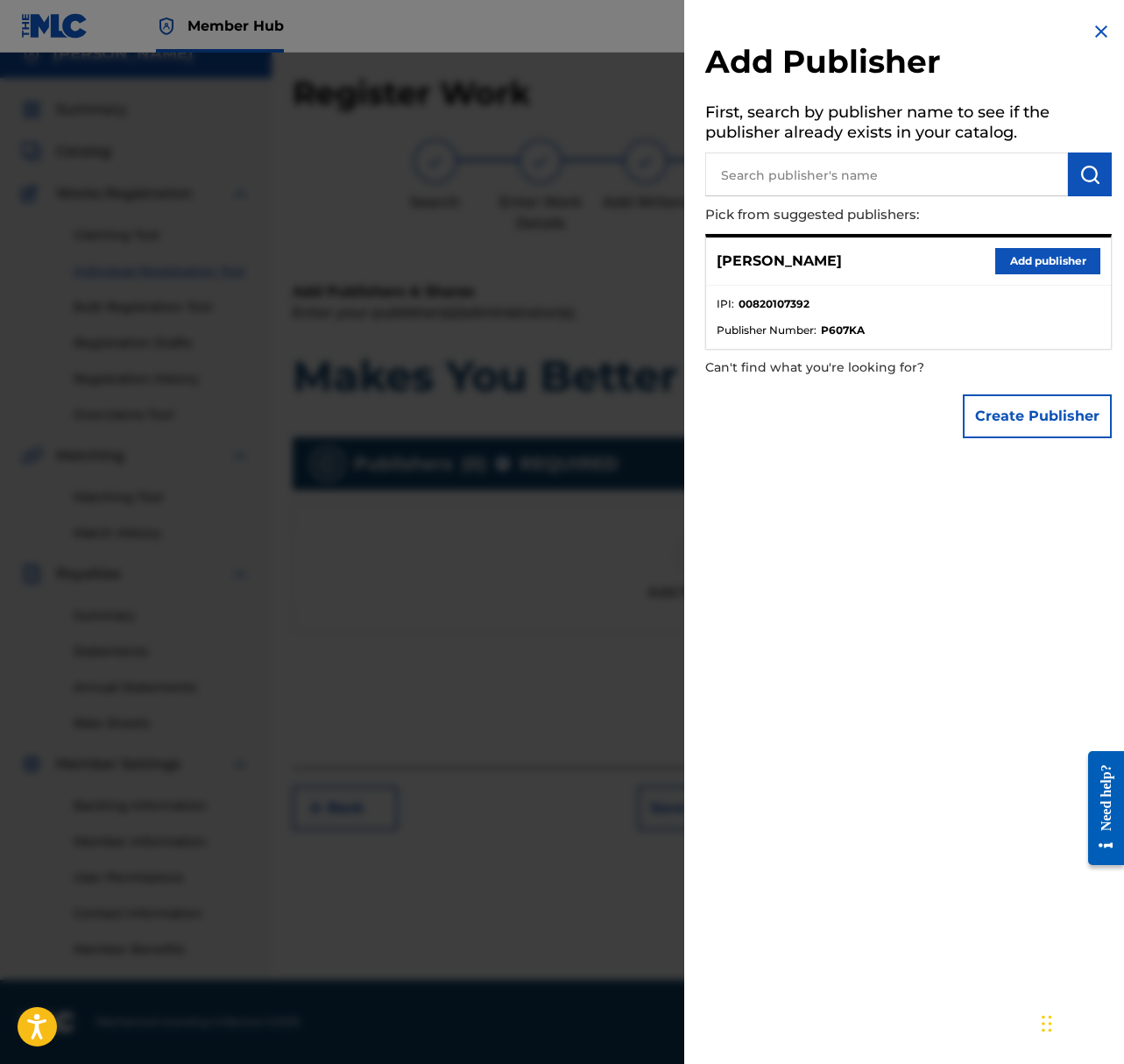
click at [1009, 176] on input "text" at bounding box center [886, 174] width 363 height 44
click at [1023, 436] on button "Create Publisher" at bounding box center [1038, 416] width 149 height 44
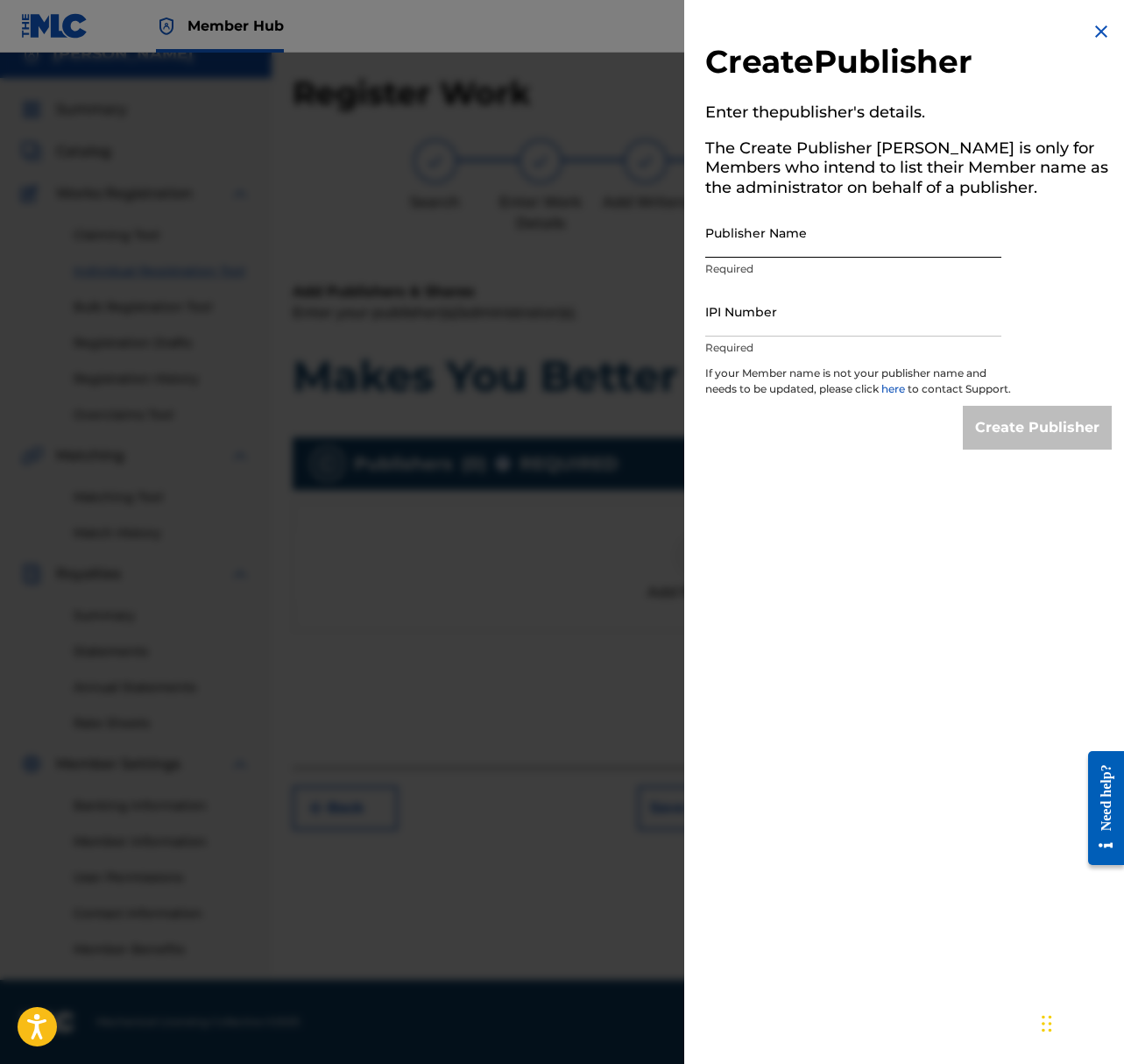
click at [851, 238] on input "Publisher Name" at bounding box center [853, 232] width 296 height 50
type input "ShepardSounds"
click at [777, 323] on input "IPI Number" at bounding box center [853, 311] width 296 height 50
paste input "1297301054"
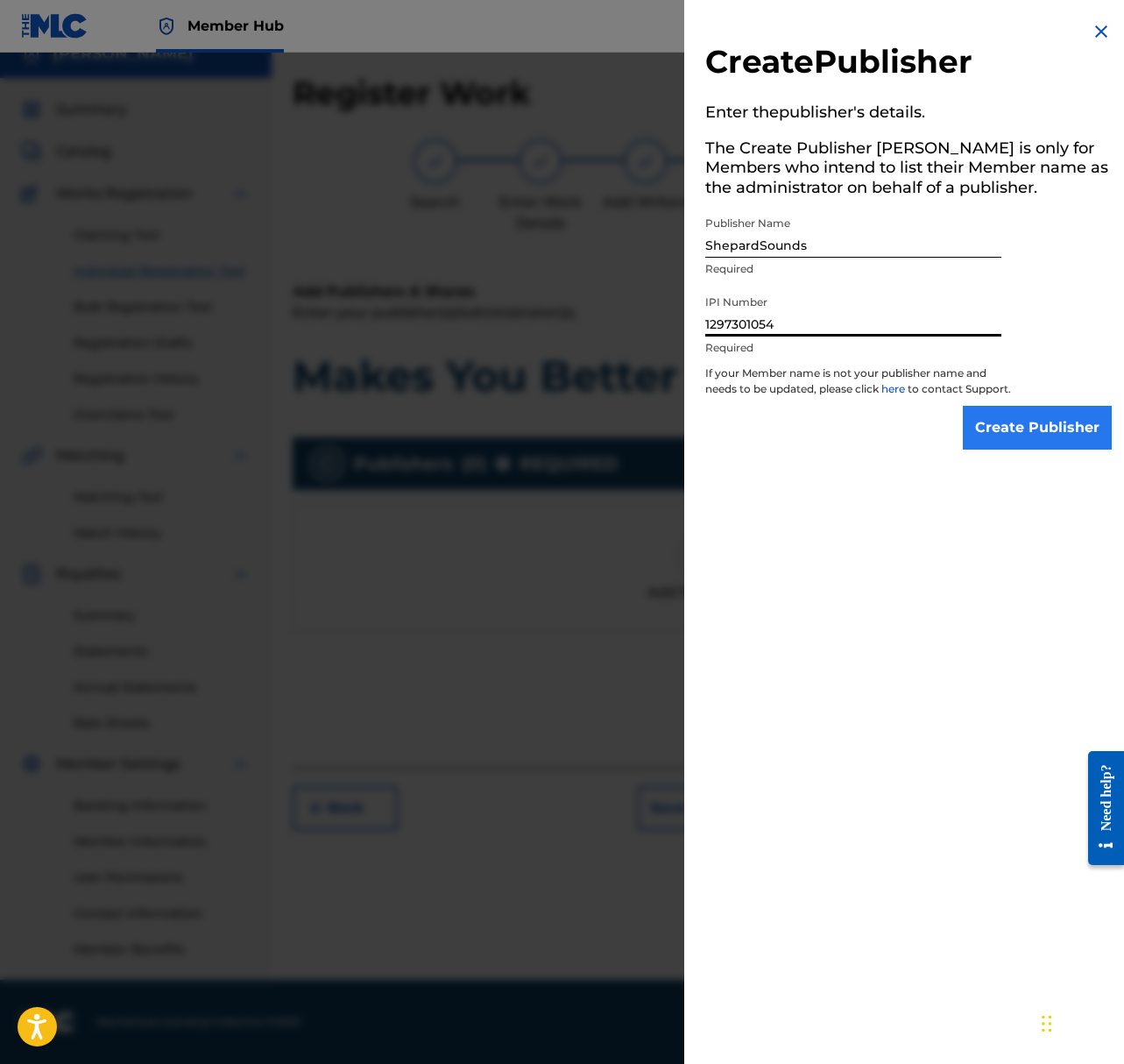
type input "1297301054"
click at [1045, 441] on input "Create Publisher" at bounding box center [1038, 427] width 149 height 44
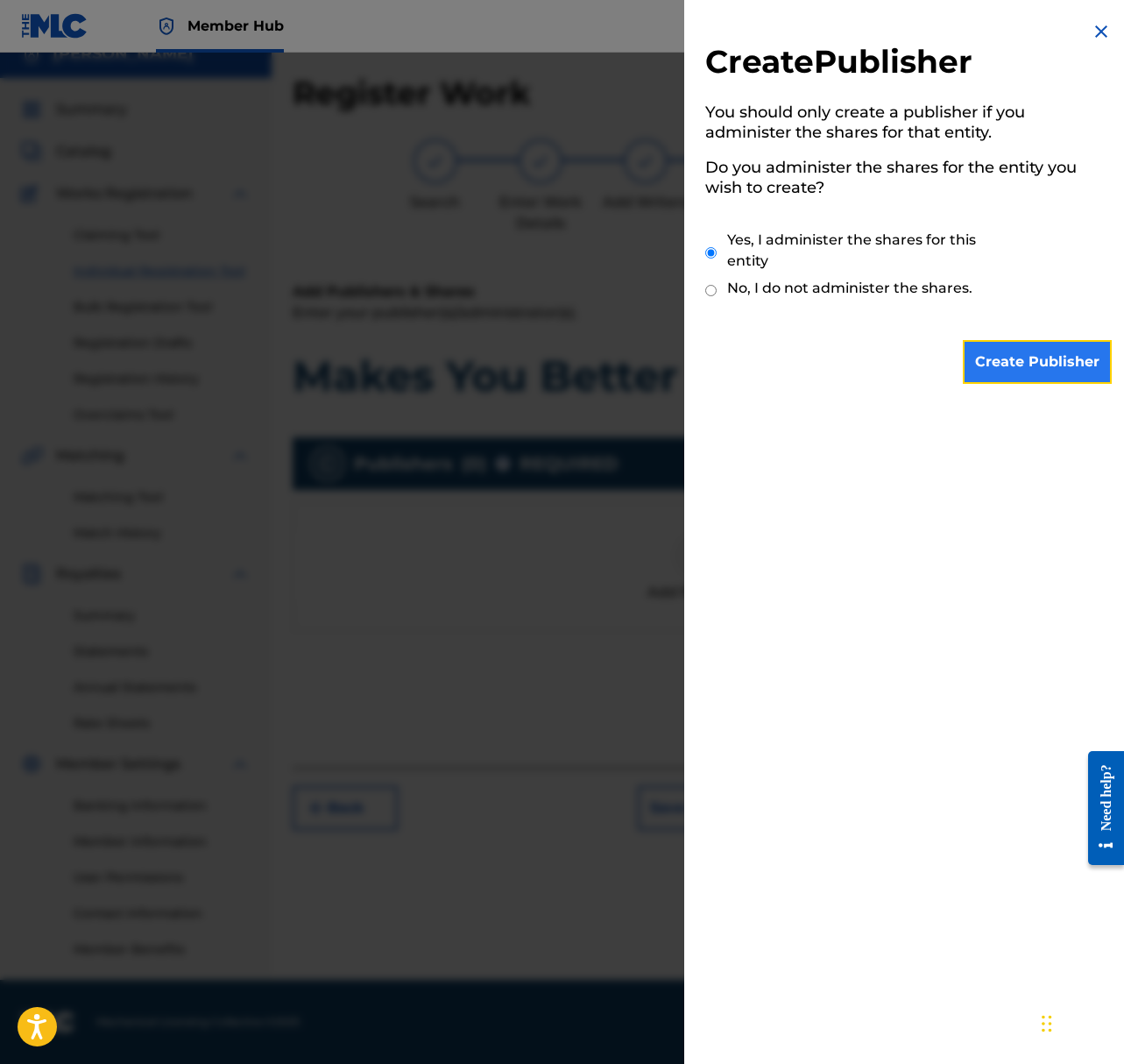
click at [1002, 366] on input "Create Publisher" at bounding box center [1038, 362] width 149 height 44
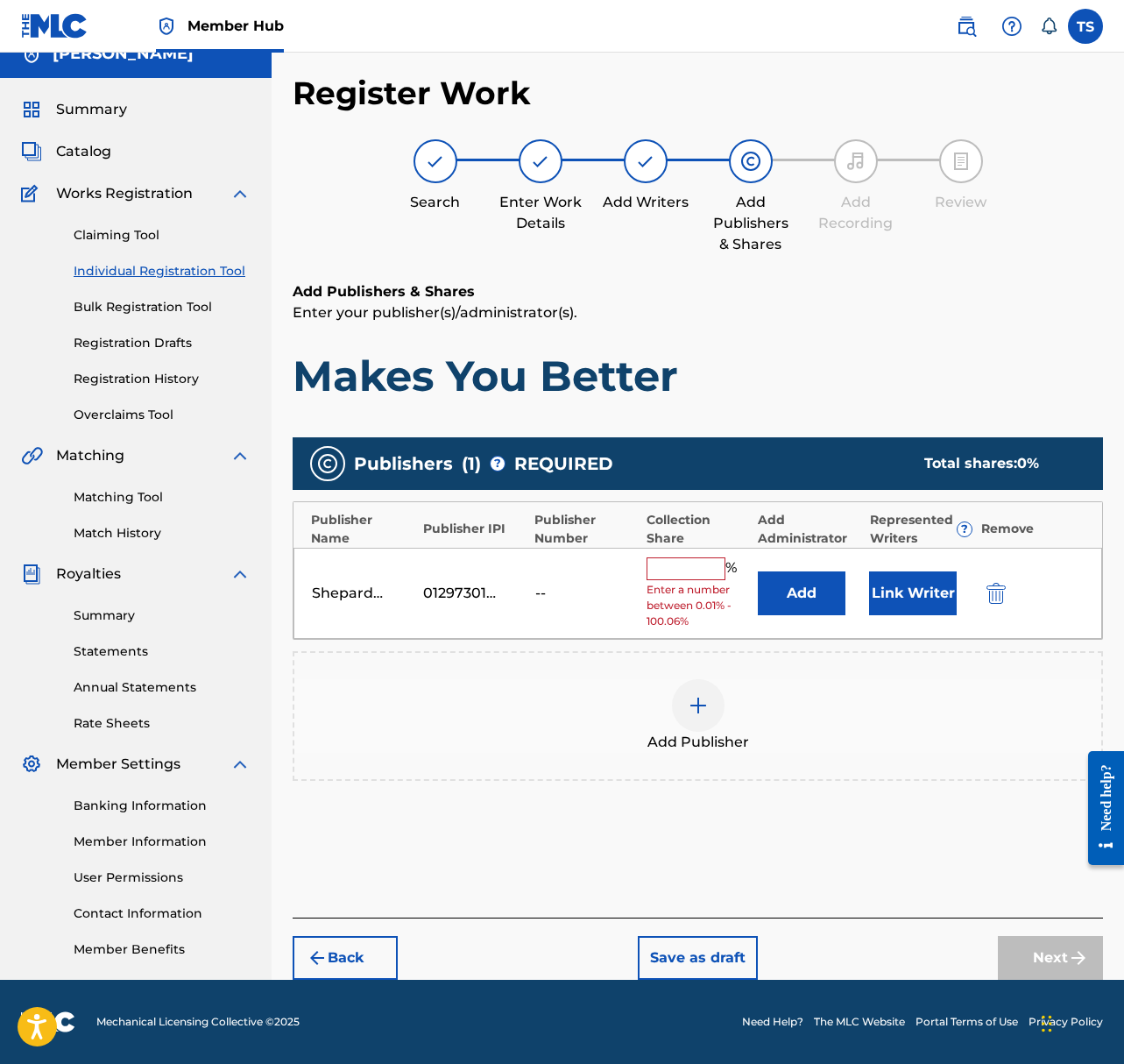
click at [689, 568] on input "text" at bounding box center [686, 568] width 79 height 22
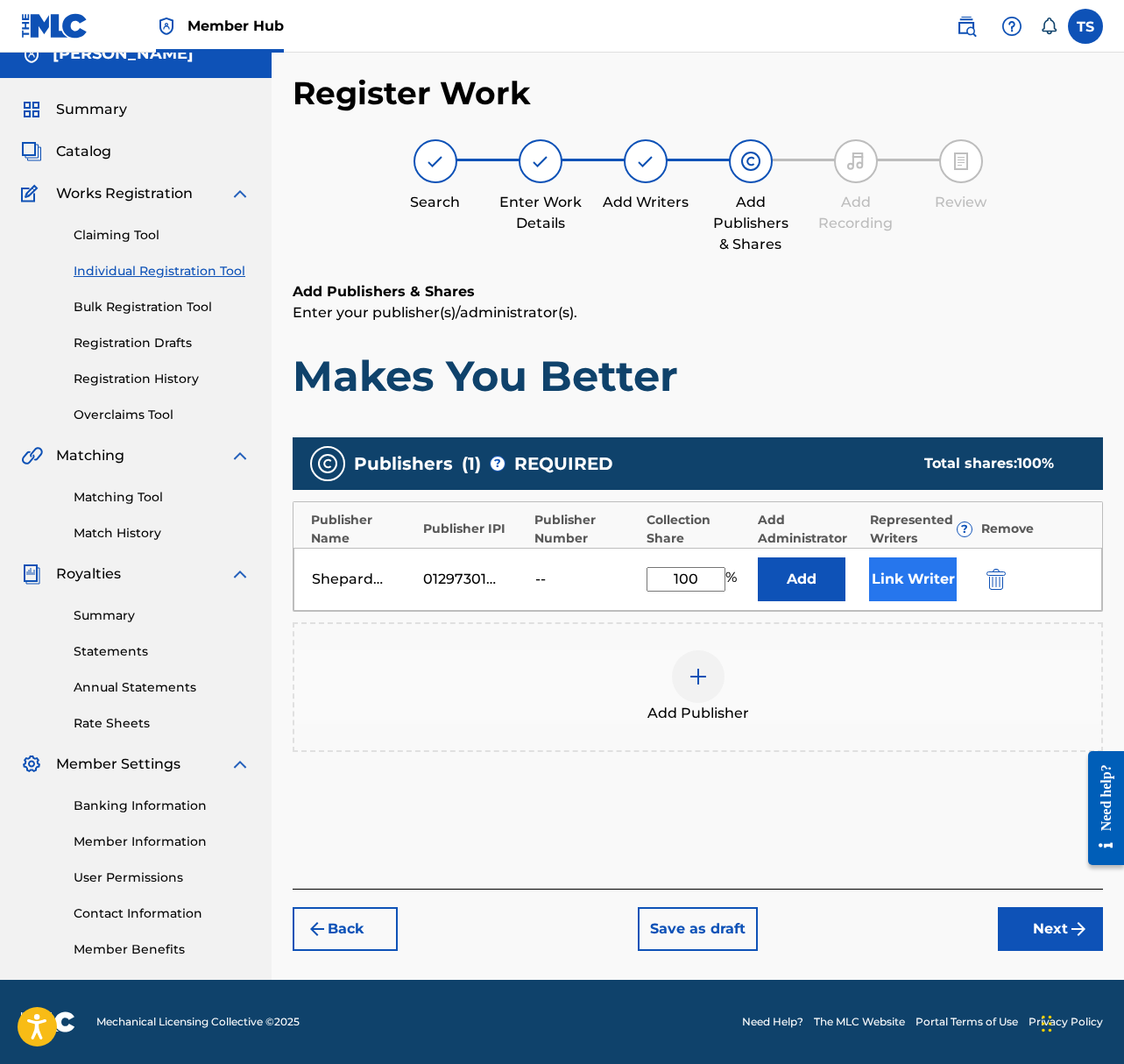
type input "100"
click at [945, 572] on button "Link Writer" at bounding box center [914, 579] width 88 height 44
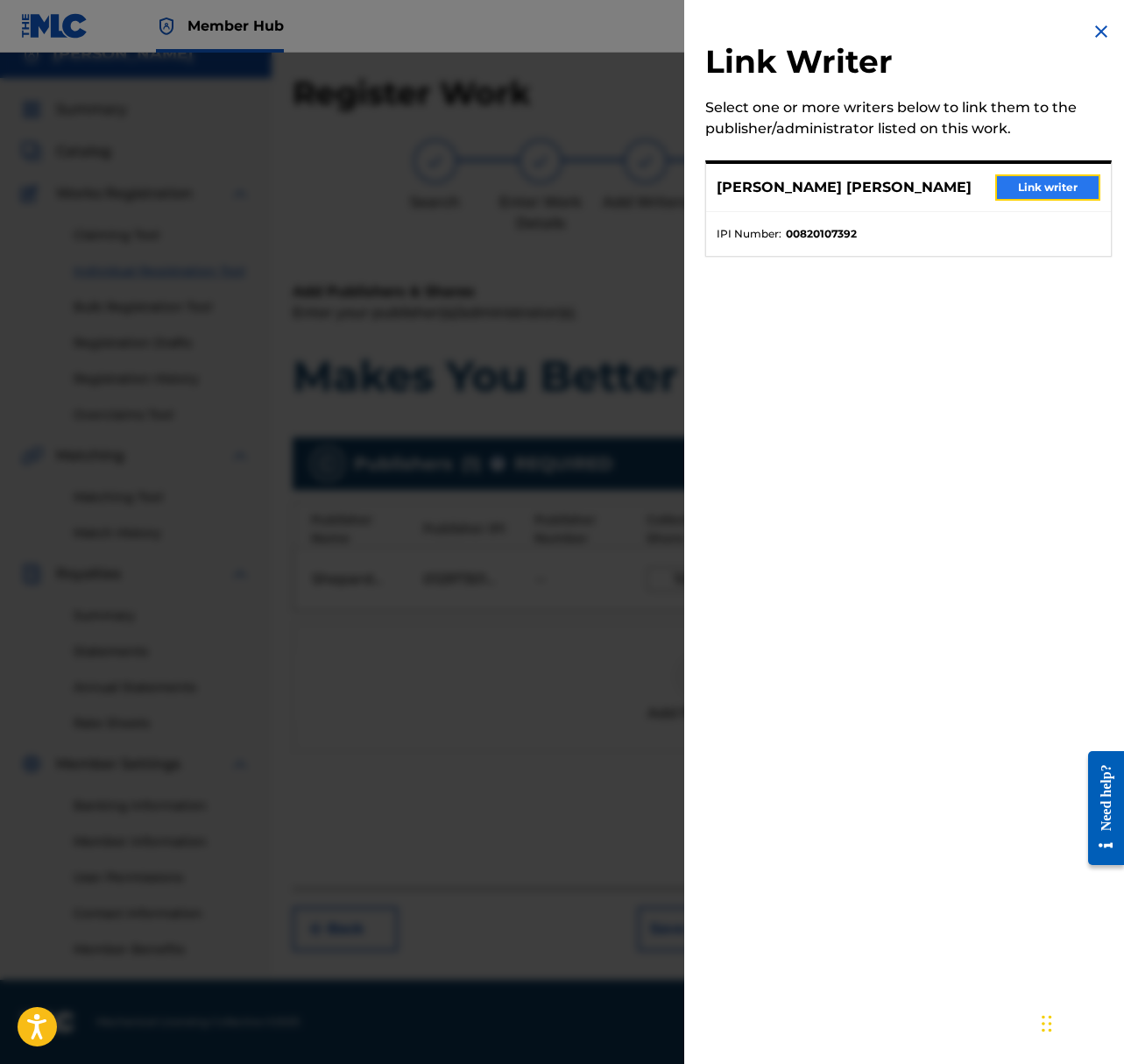
click at [1075, 182] on button "Link writer" at bounding box center [1049, 187] width 106 height 26
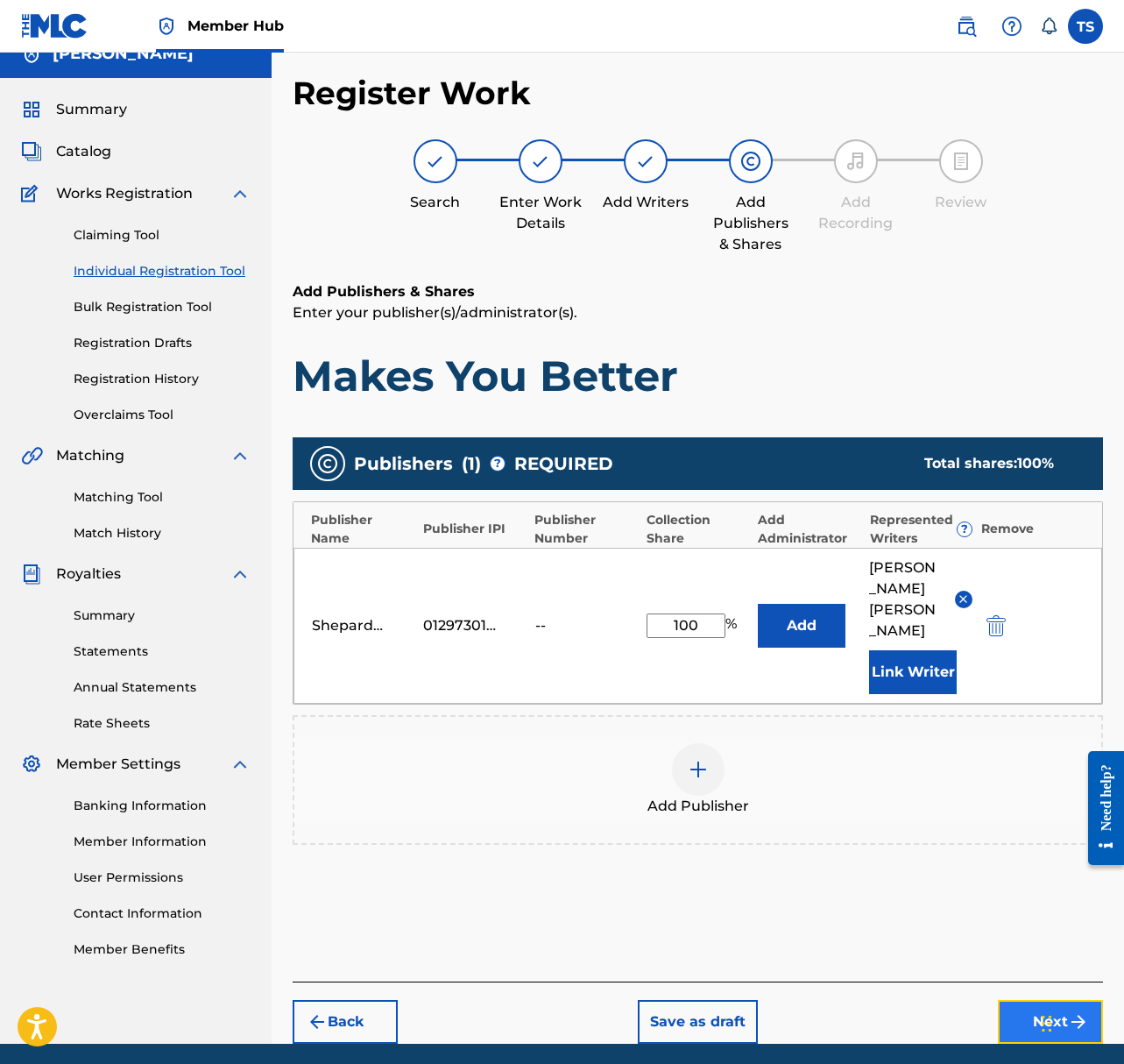
click at [1022, 1000] on button "Next" at bounding box center [1051, 1021] width 106 height 44
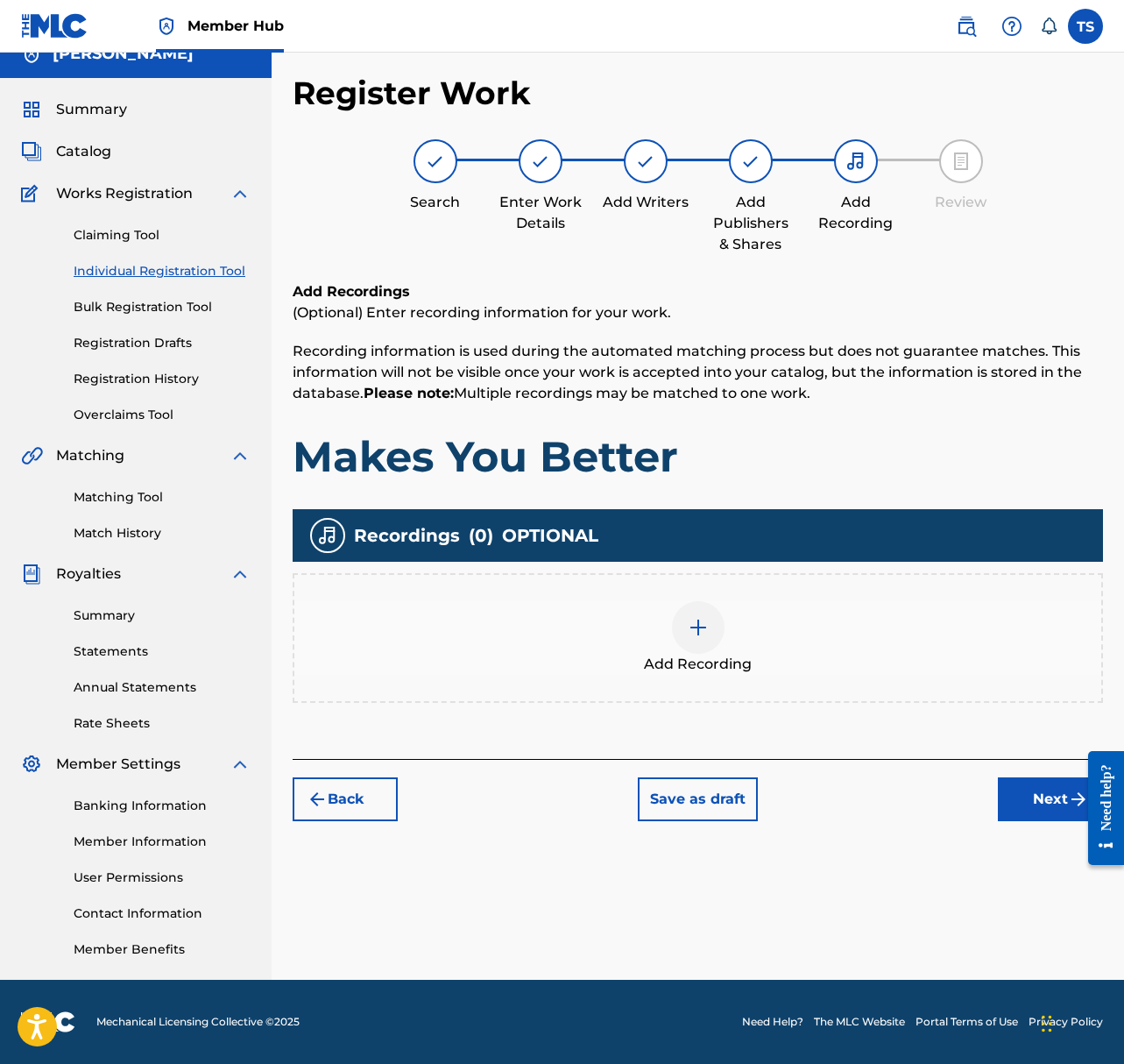
click at [688, 624] on img at bounding box center [698, 628] width 22 height 22
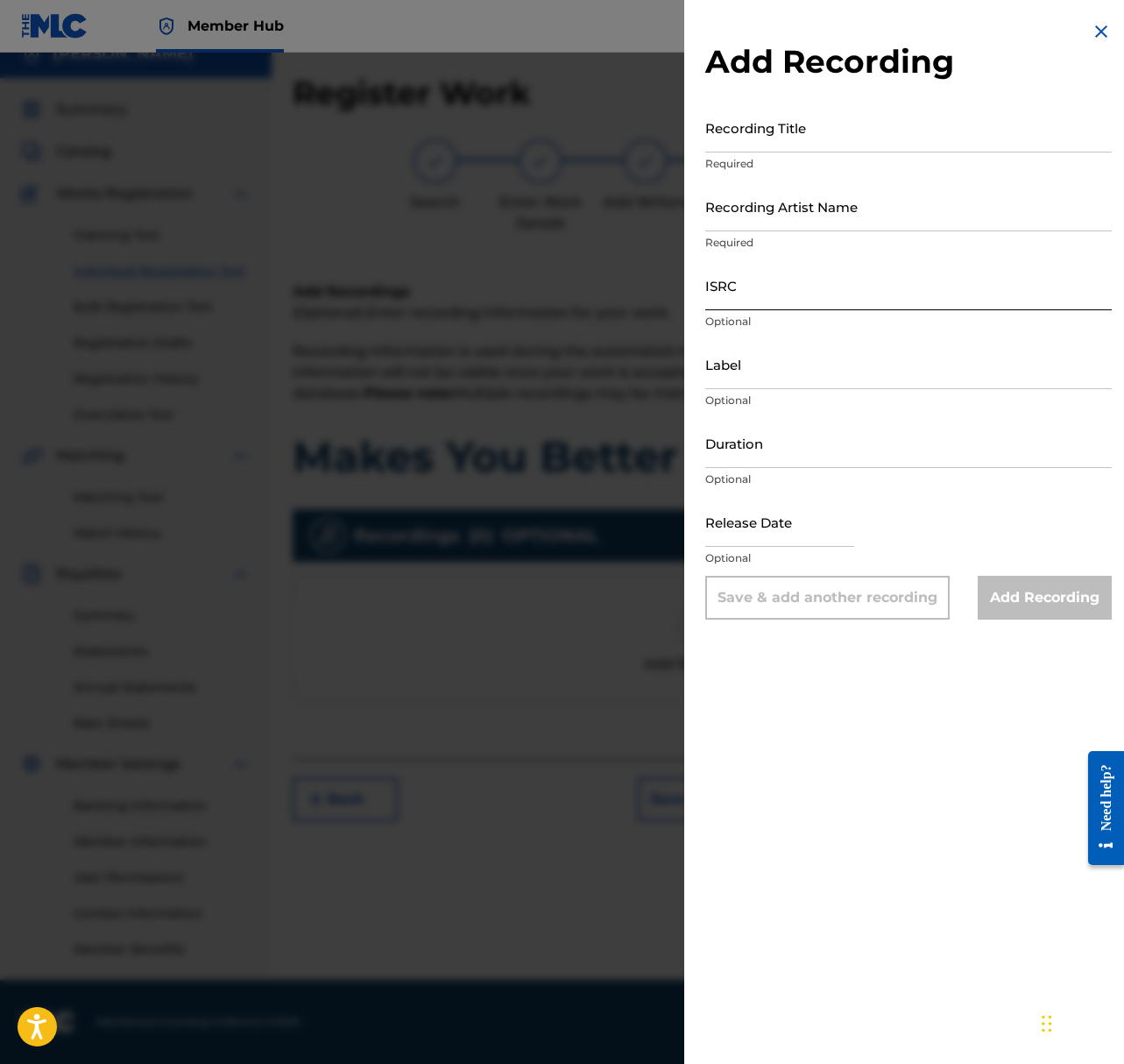
click at [760, 292] on input "ISRC" at bounding box center [909, 285] width 407 height 50
paste input "QZKDK2276337"
type input "QZKDK2276337"
click at [823, 209] on input "Recording Artist Name" at bounding box center [909, 205] width 407 height 50
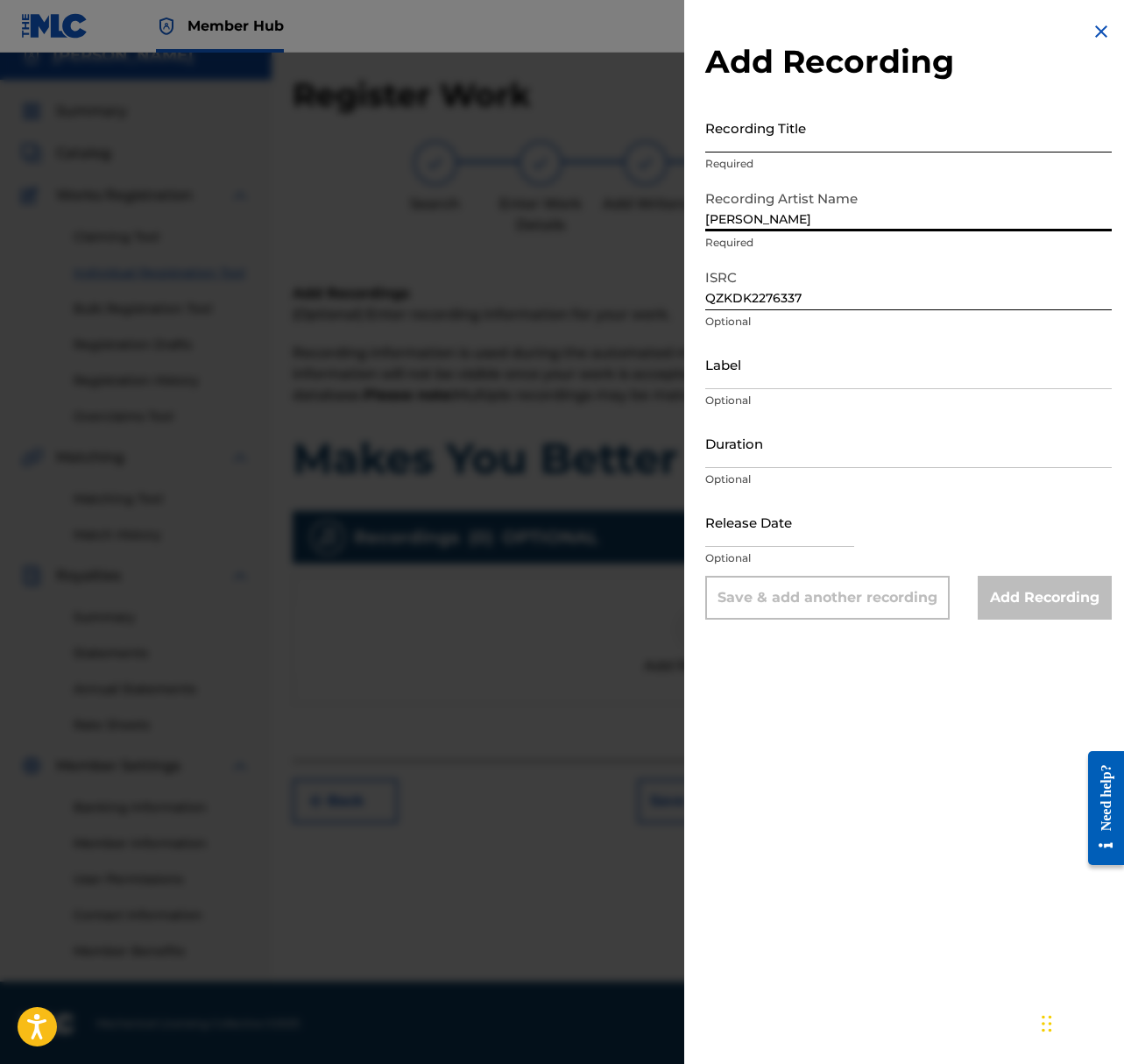
type input "Shepard"
click at [785, 145] on input "Recording Title" at bounding box center [909, 127] width 407 height 50
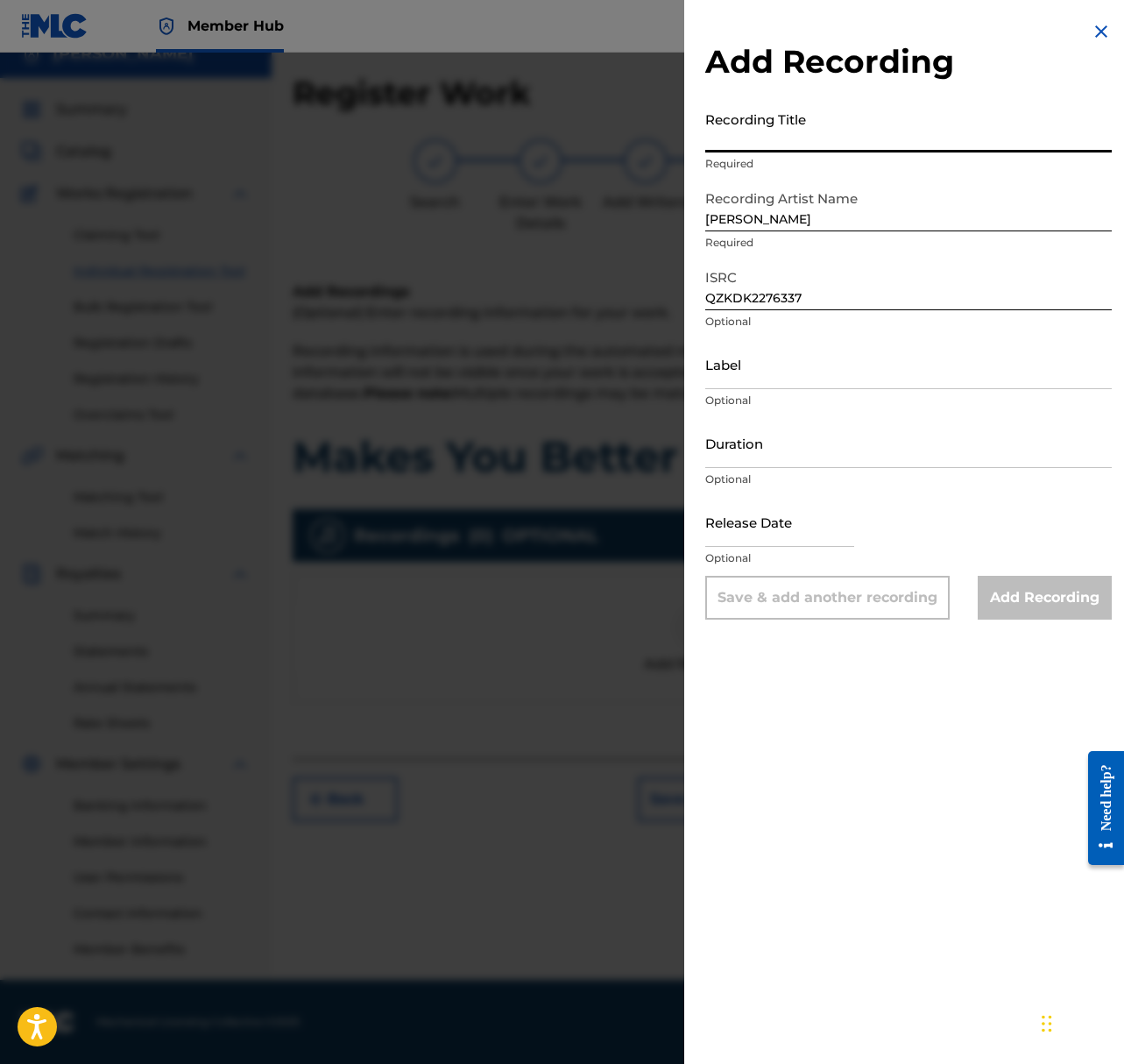
scroll to position [18, 0]
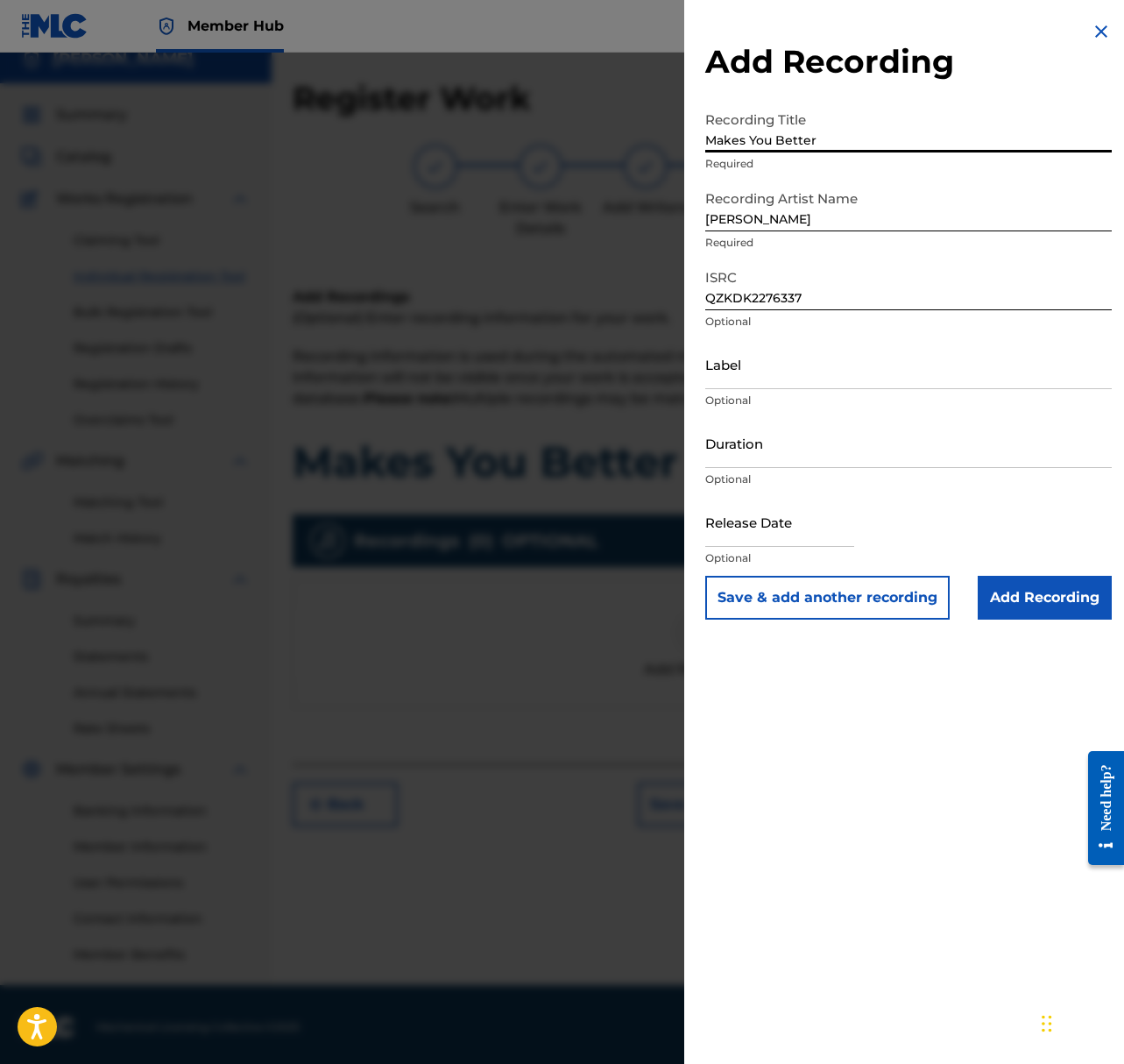
type input "Makes You Better"
click at [755, 447] on input "Duration" at bounding box center [909, 442] width 407 height 50
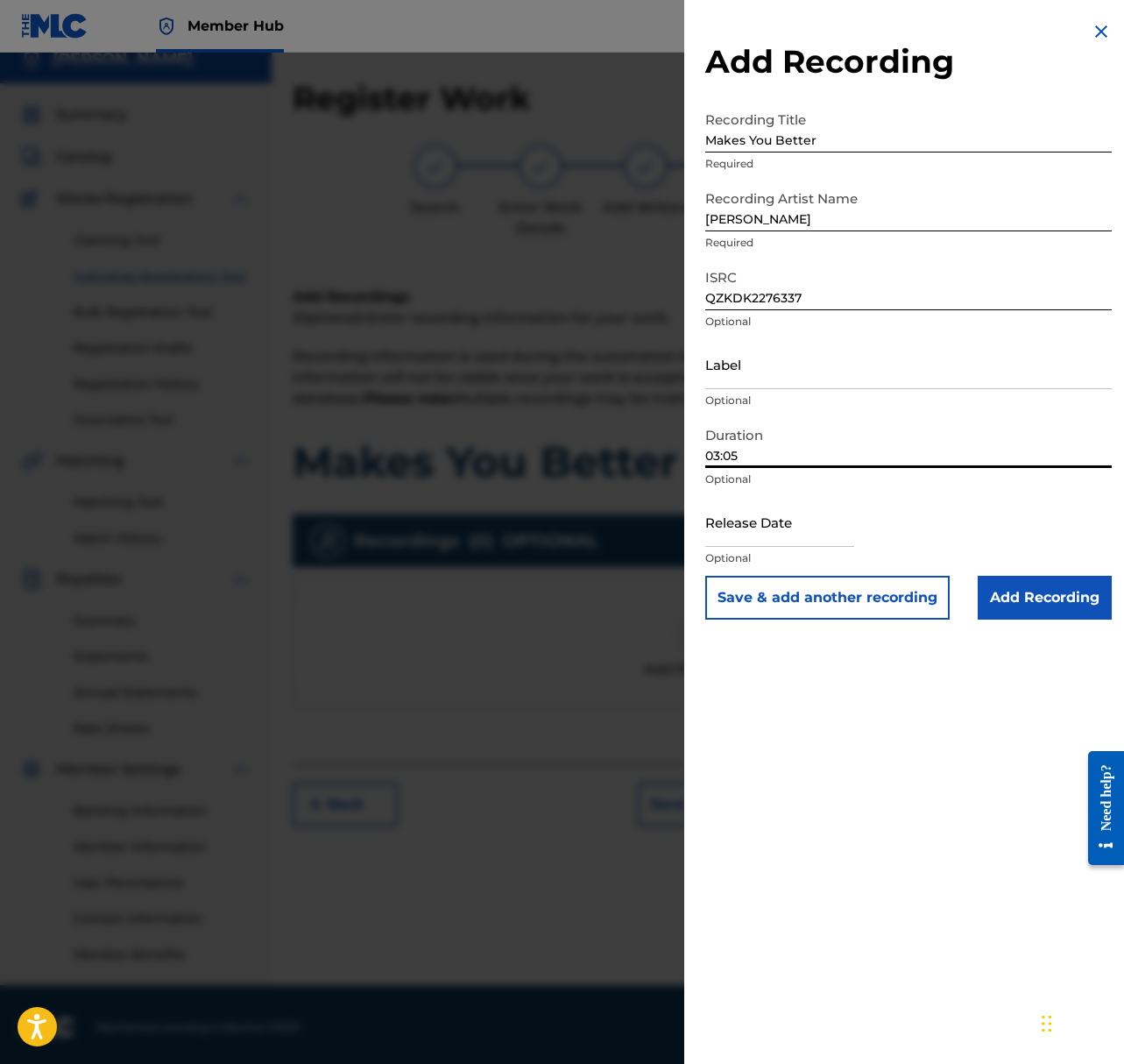
type input "03:05"
click at [742, 537] on input "text" at bounding box center [780, 521] width 149 height 50
select select "8"
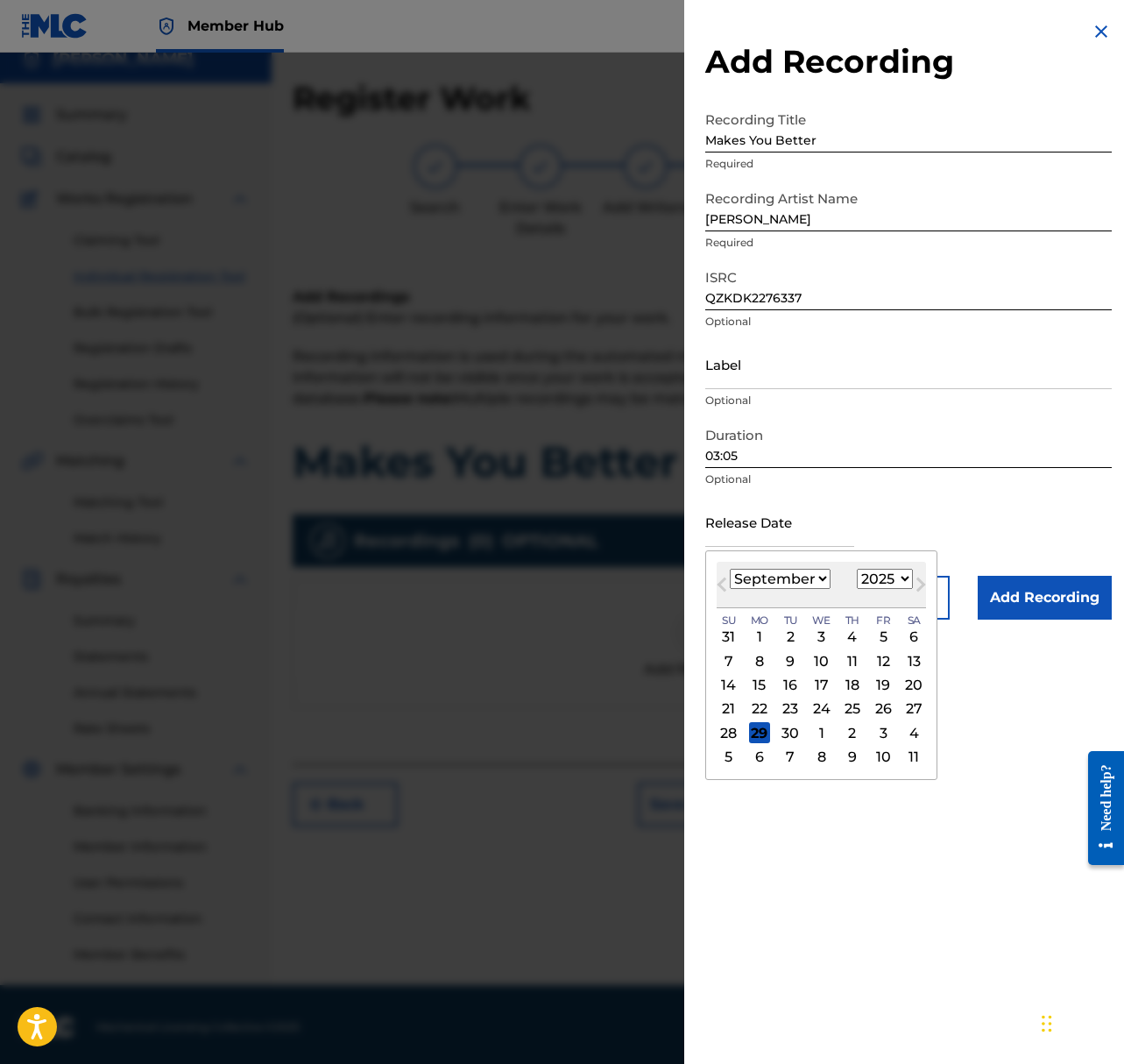
click at [798, 577] on select "January February March April May June July August September October November De…" at bounding box center [780, 578] width 101 height 21
click at [878, 575] on select "1899 1900 1901 1902 1903 1904 1905 1906 1907 1908 1909 1910 1911 1912 1913 1914…" at bounding box center [884, 578] width 56 height 21
select select "2023"
click at [857, 568] on select "1899 1900 1901 1902 1903 1904 1905 1906 1907 1908 1909 1910 1911 1912 1913 1914…" at bounding box center [884, 578] width 56 height 21
click at [791, 581] on select "January February March April May June July August September October November De…" at bounding box center [780, 578] width 101 height 21
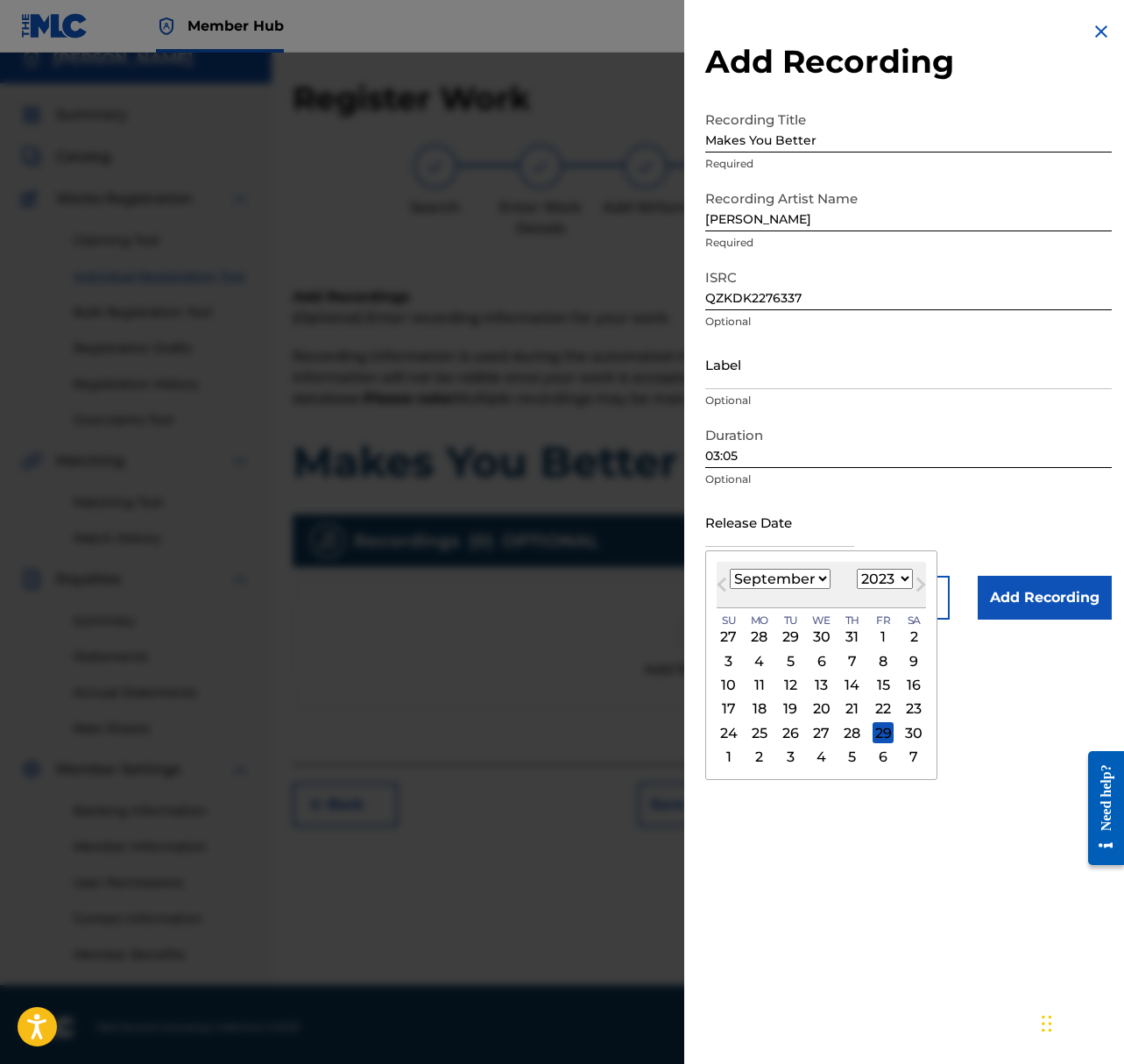
select select "10"
click at [730, 568] on select "January February March April May June July August September October November De…" at bounding box center [780, 578] width 101 height 21
click at [846, 712] on div "23" at bounding box center [853, 709] width 22 height 22
type input "November 23 2023"
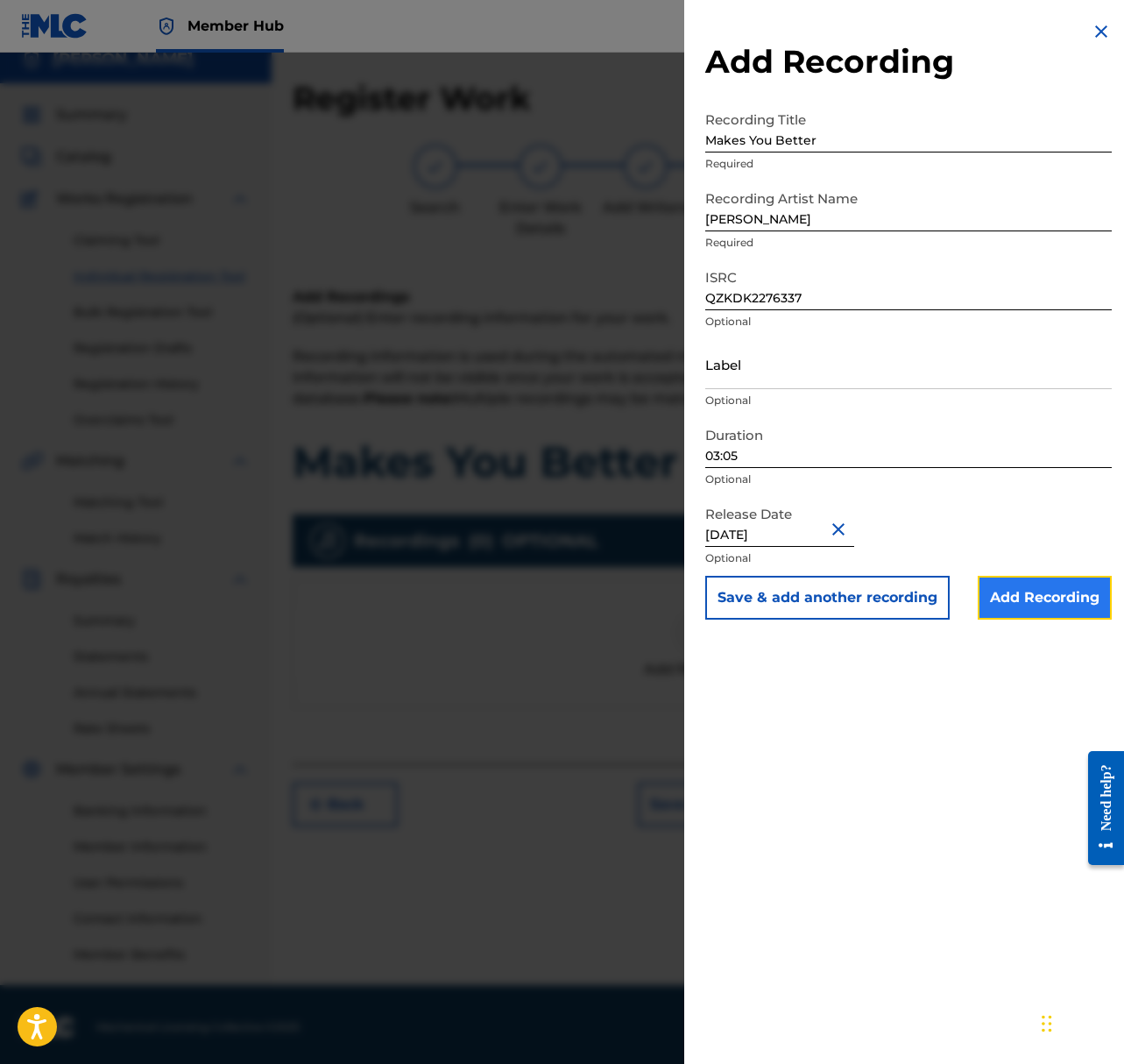
click at [1014, 598] on input "Add Recording" at bounding box center [1045, 598] width 134 height 44
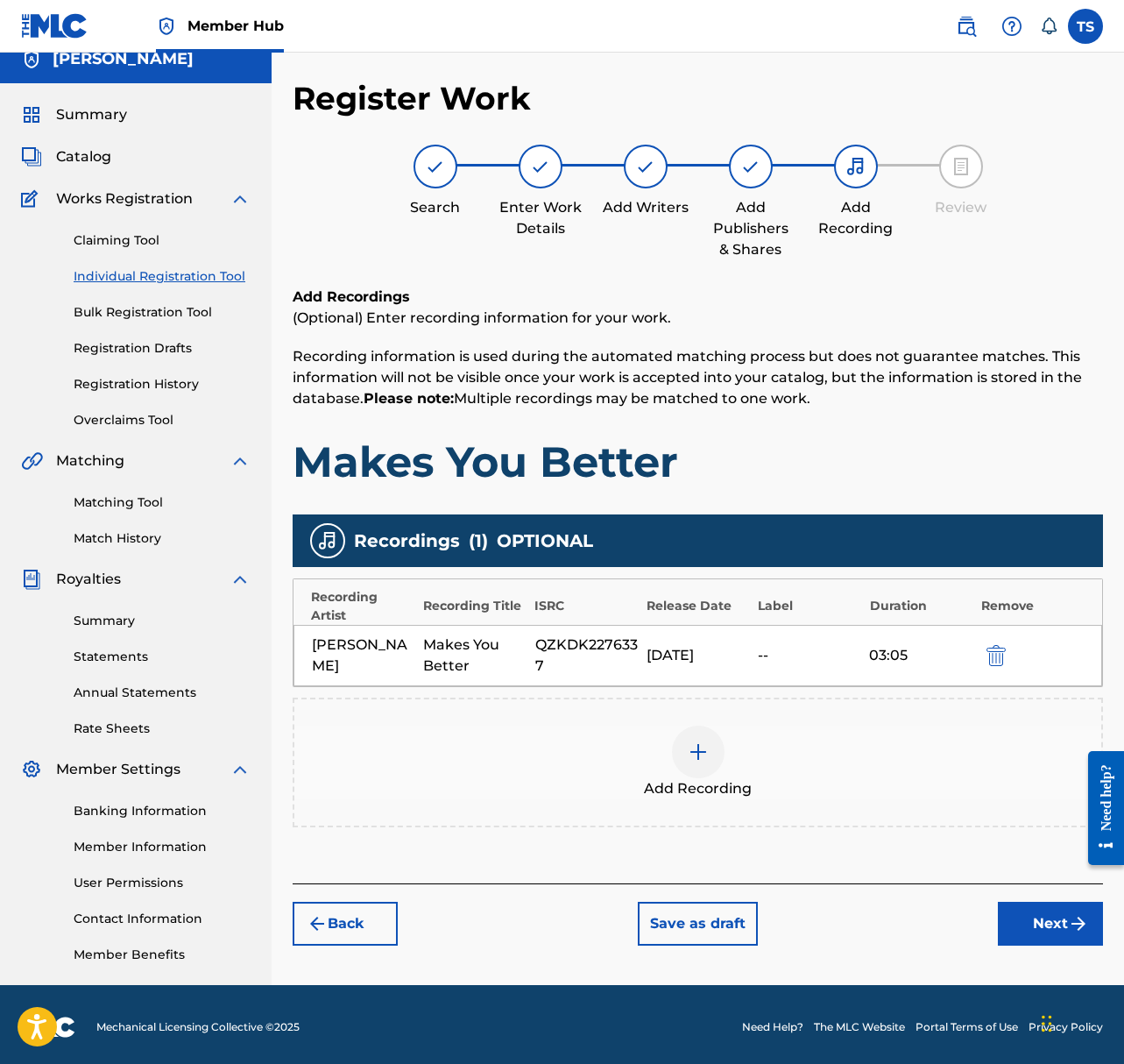
scroll to position [22, 0]
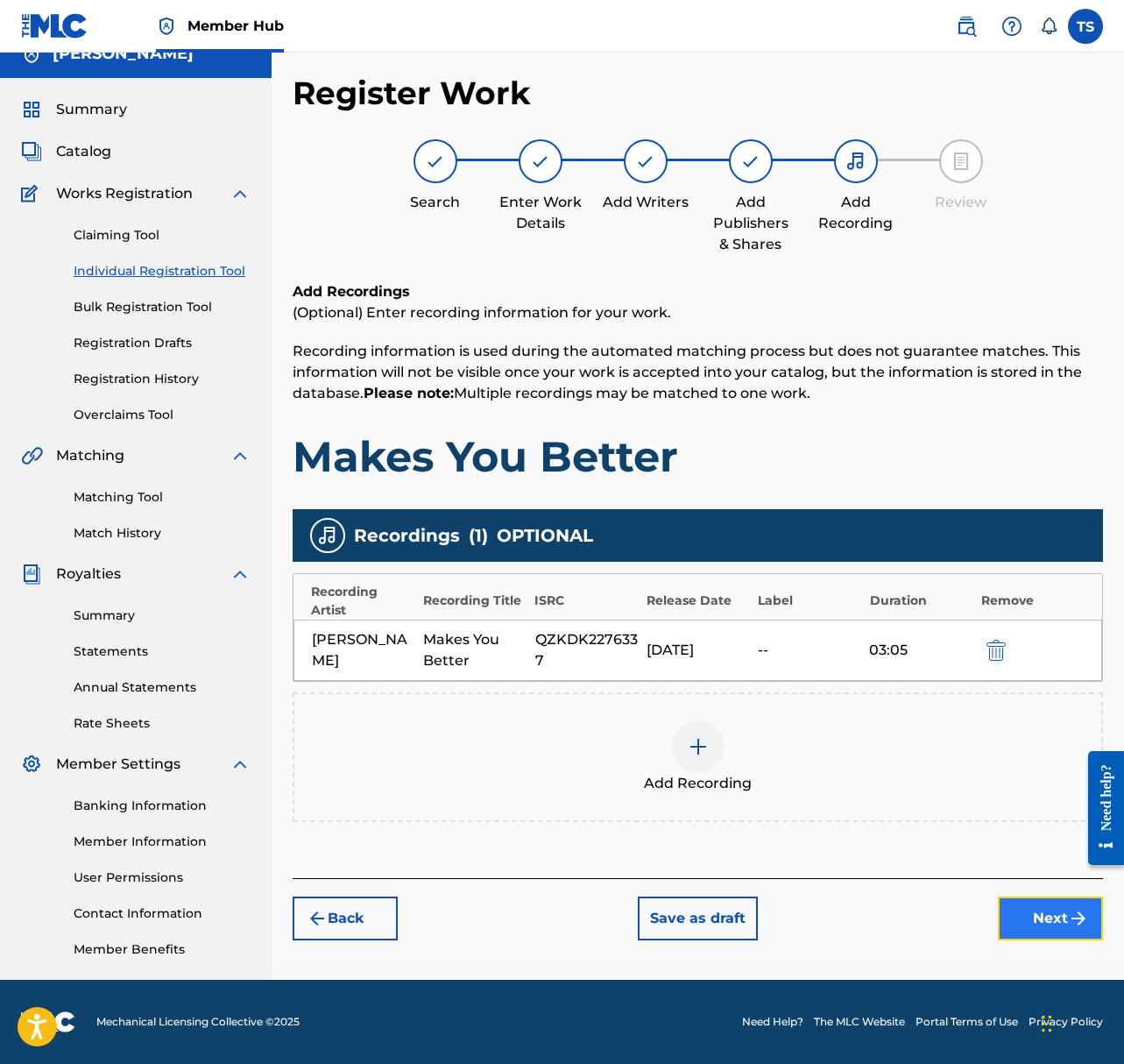
click at [1026, 916] on button "Next" at bounding box center [1051, 918] width 106 height 44
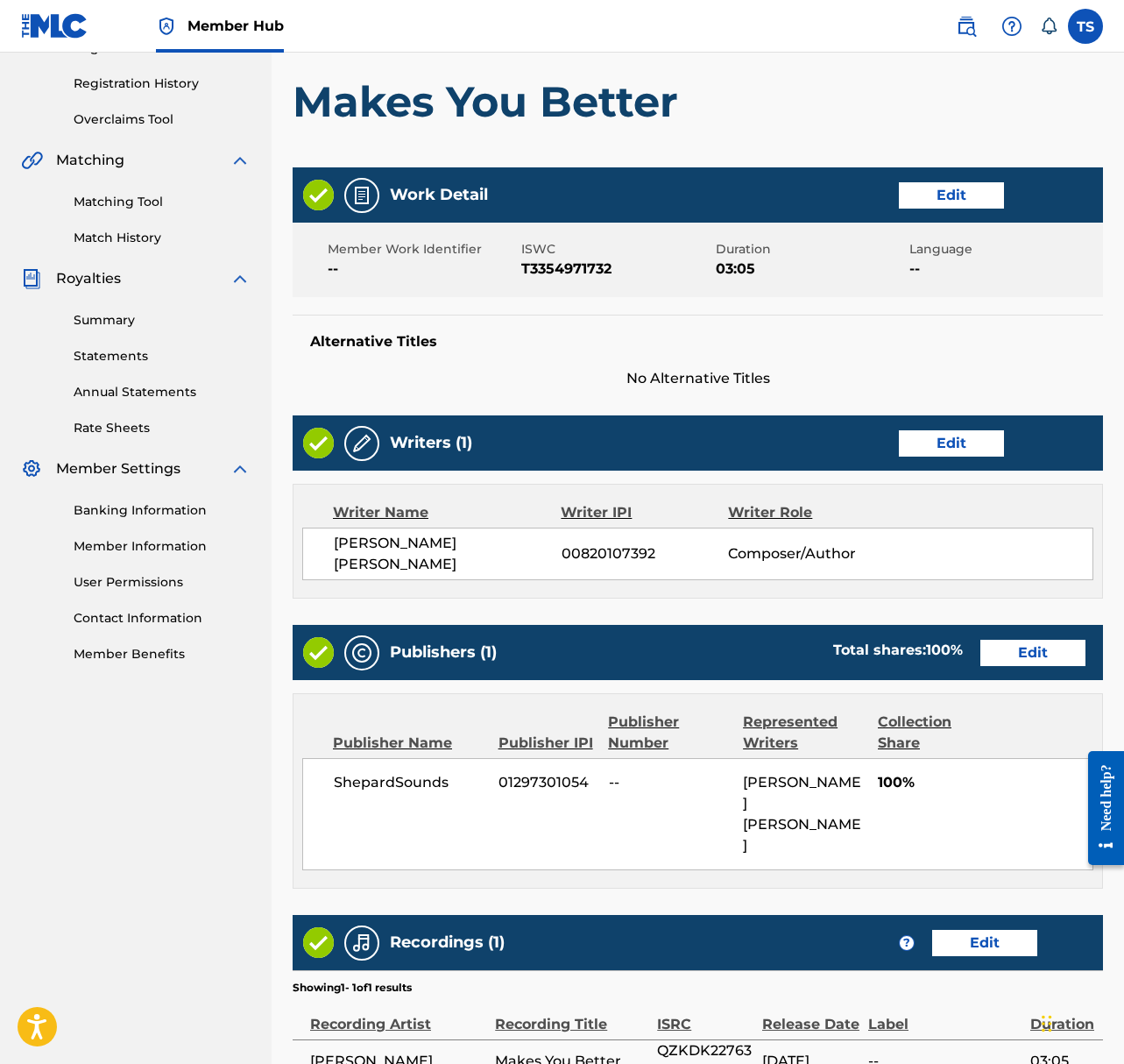
scroll to position [459, 0]
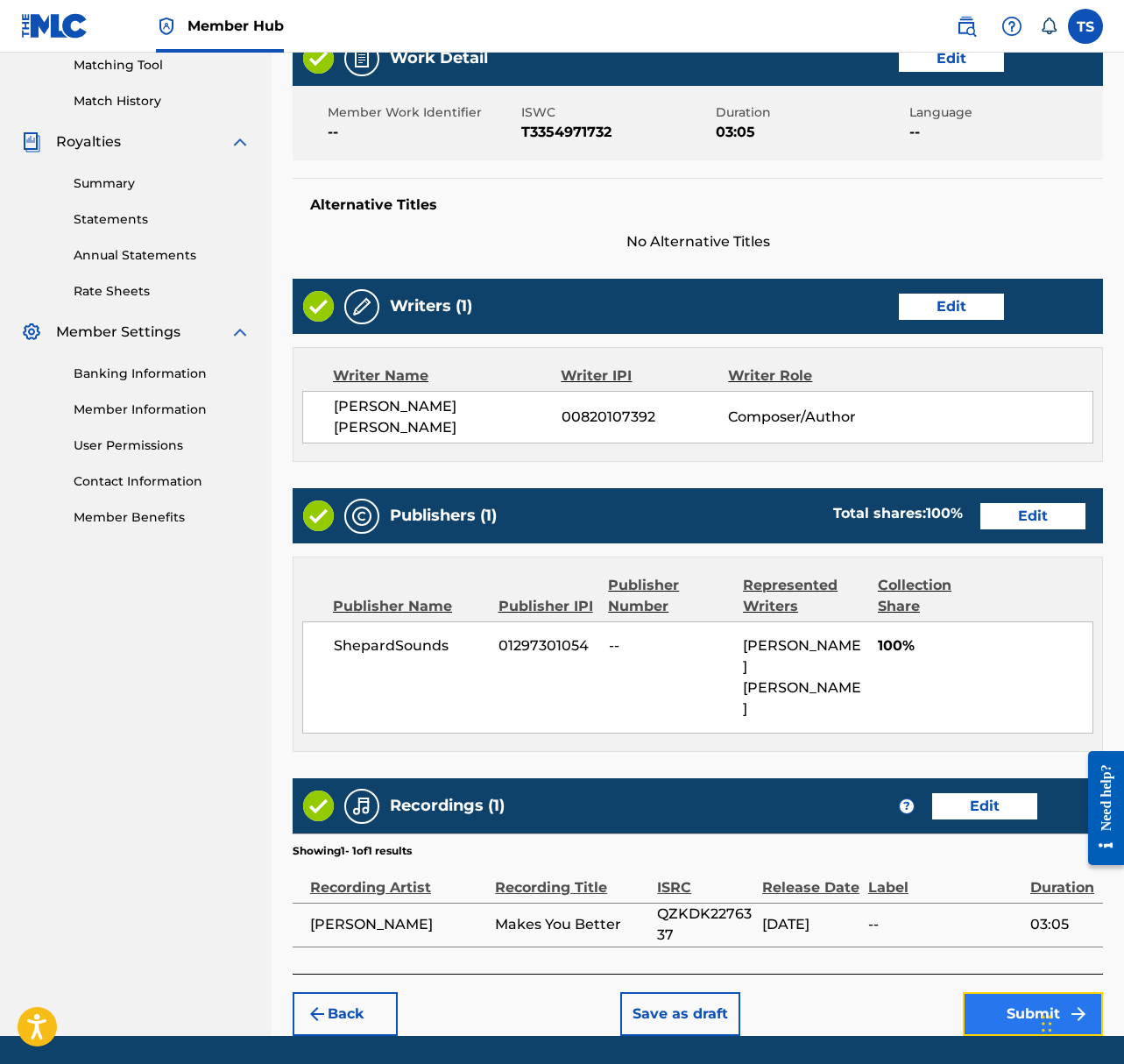
click at [993, 992] on button "Submit" at bounding box center [1033, 1013] width 140 height 44
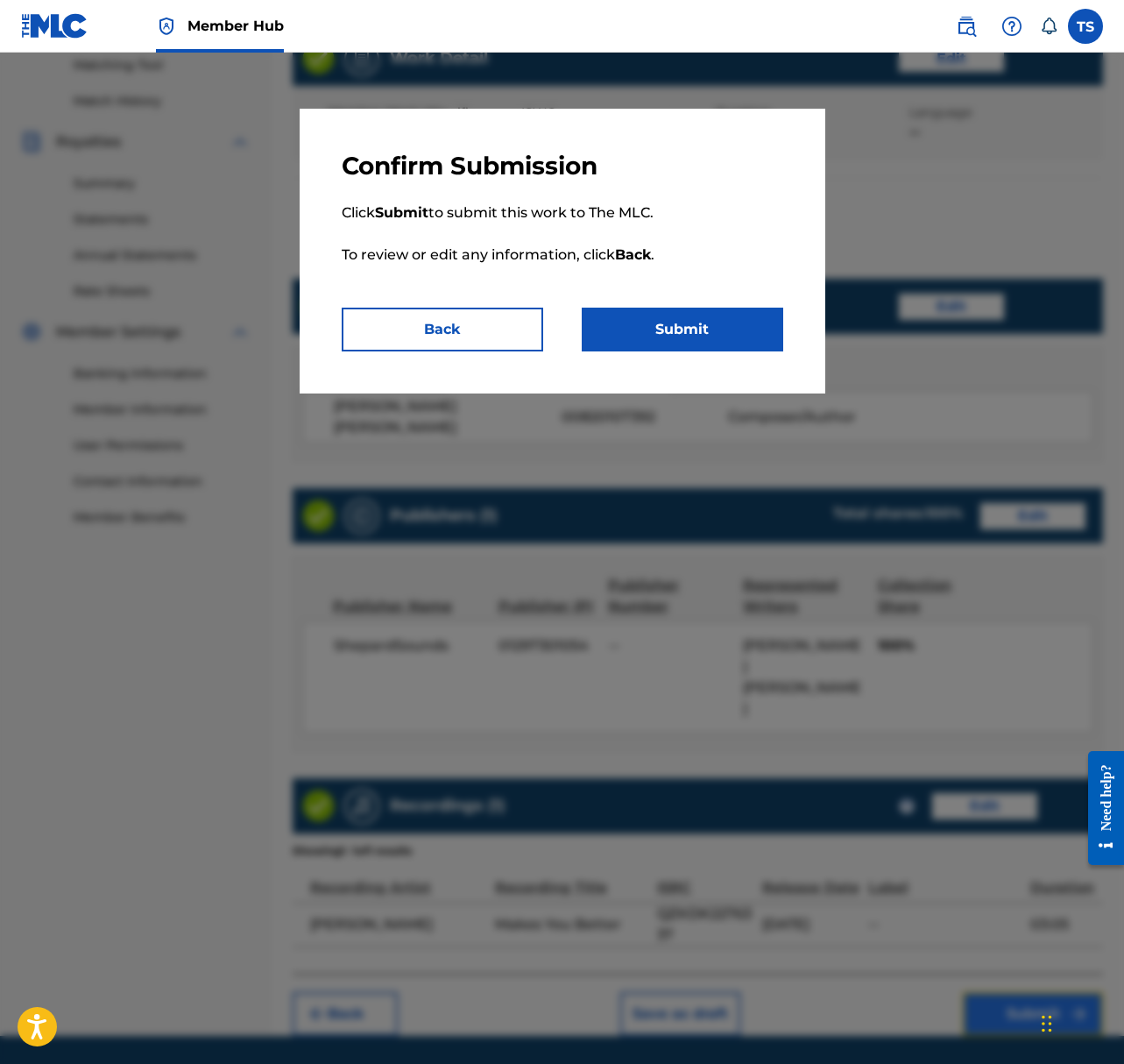
scroll to position [450, 0]
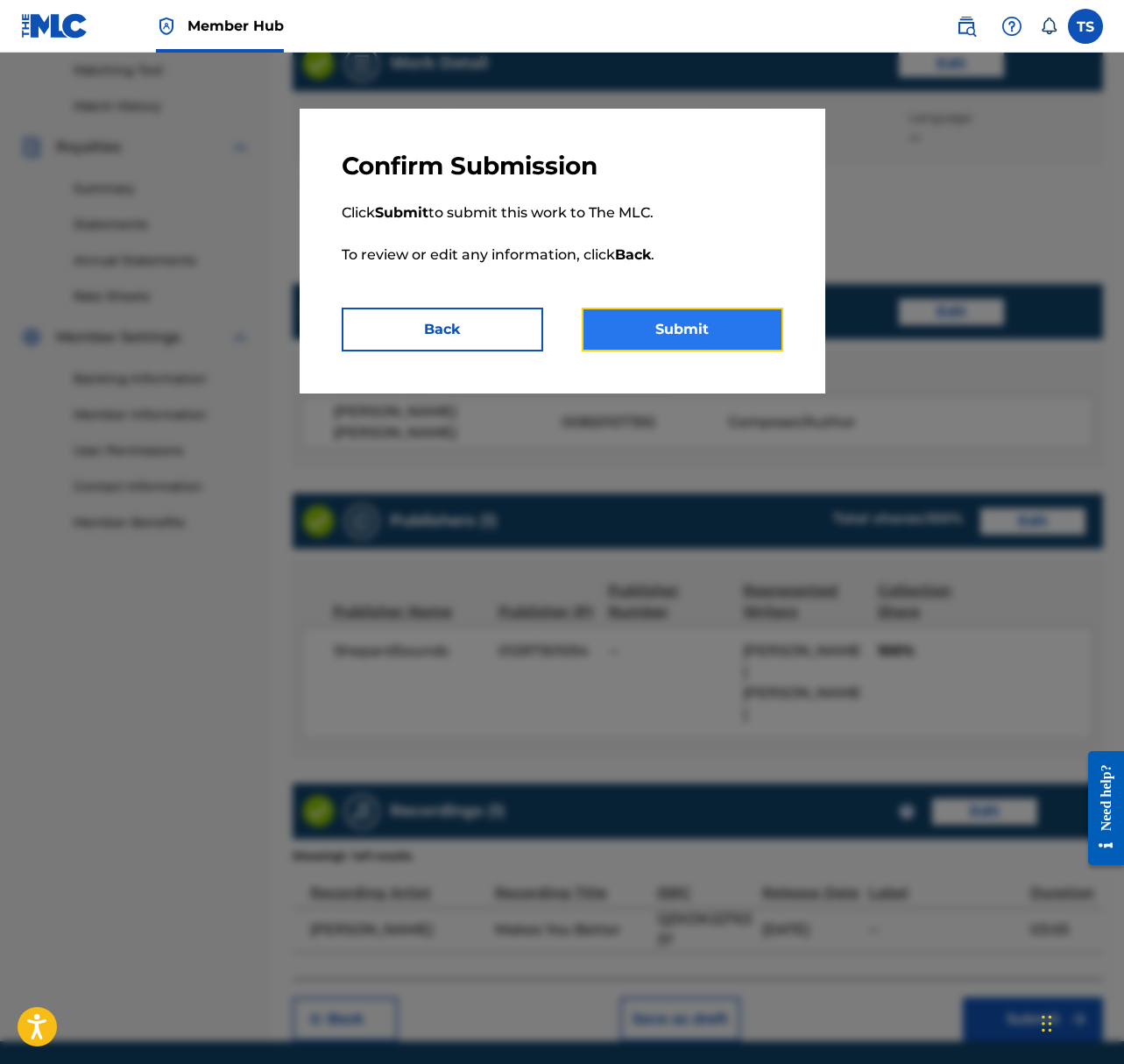
click at [698, 324] on button "Submit" at bounding box center [683, 329] width 202 height 44
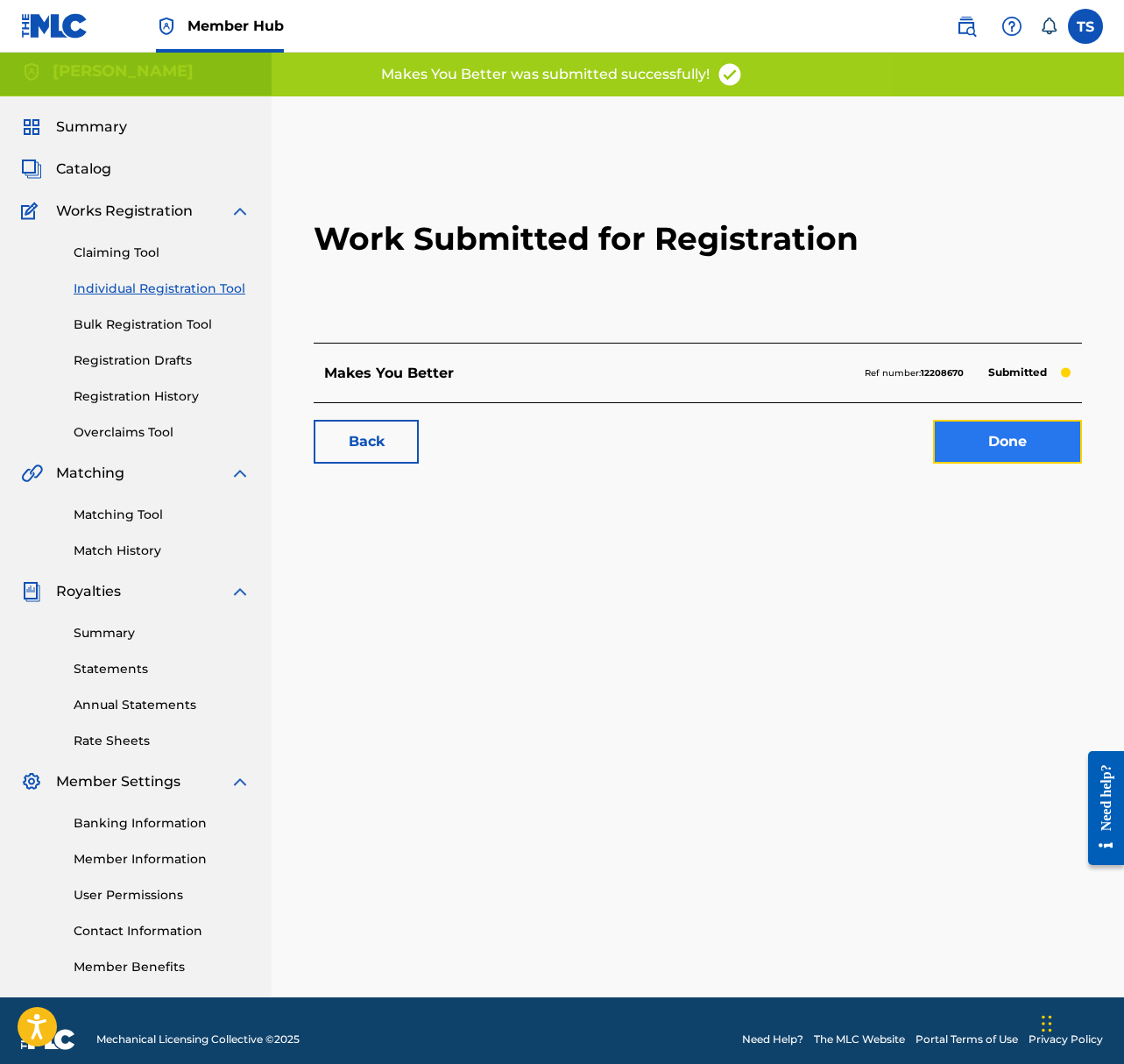
click at [1033, 437] on link "Done" at bounding box center [1008, 441] width 149 height 44
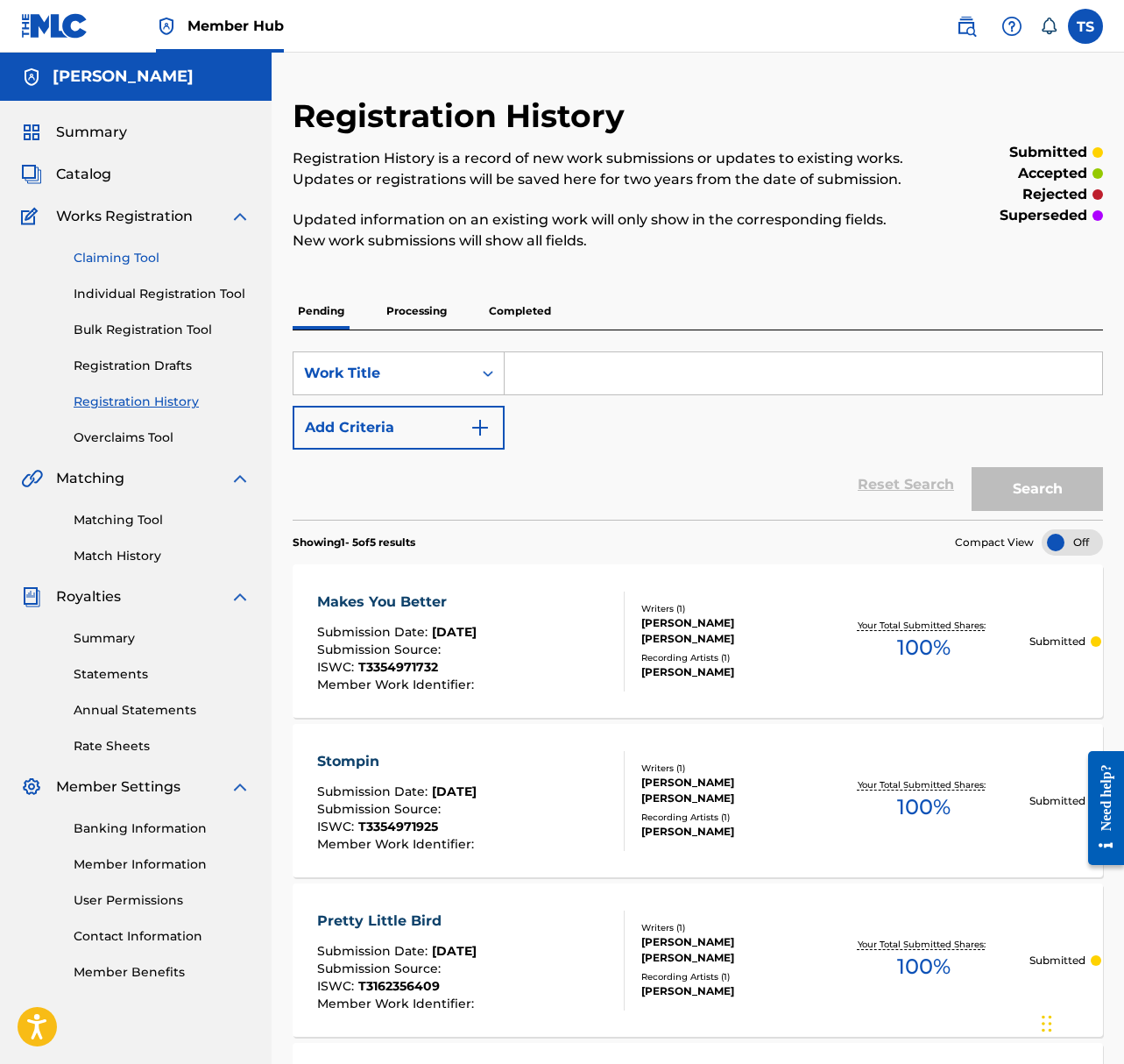
click at [114, 260] on link "Claiming Tool" at bounding box center [161, 257] width 177 height 19
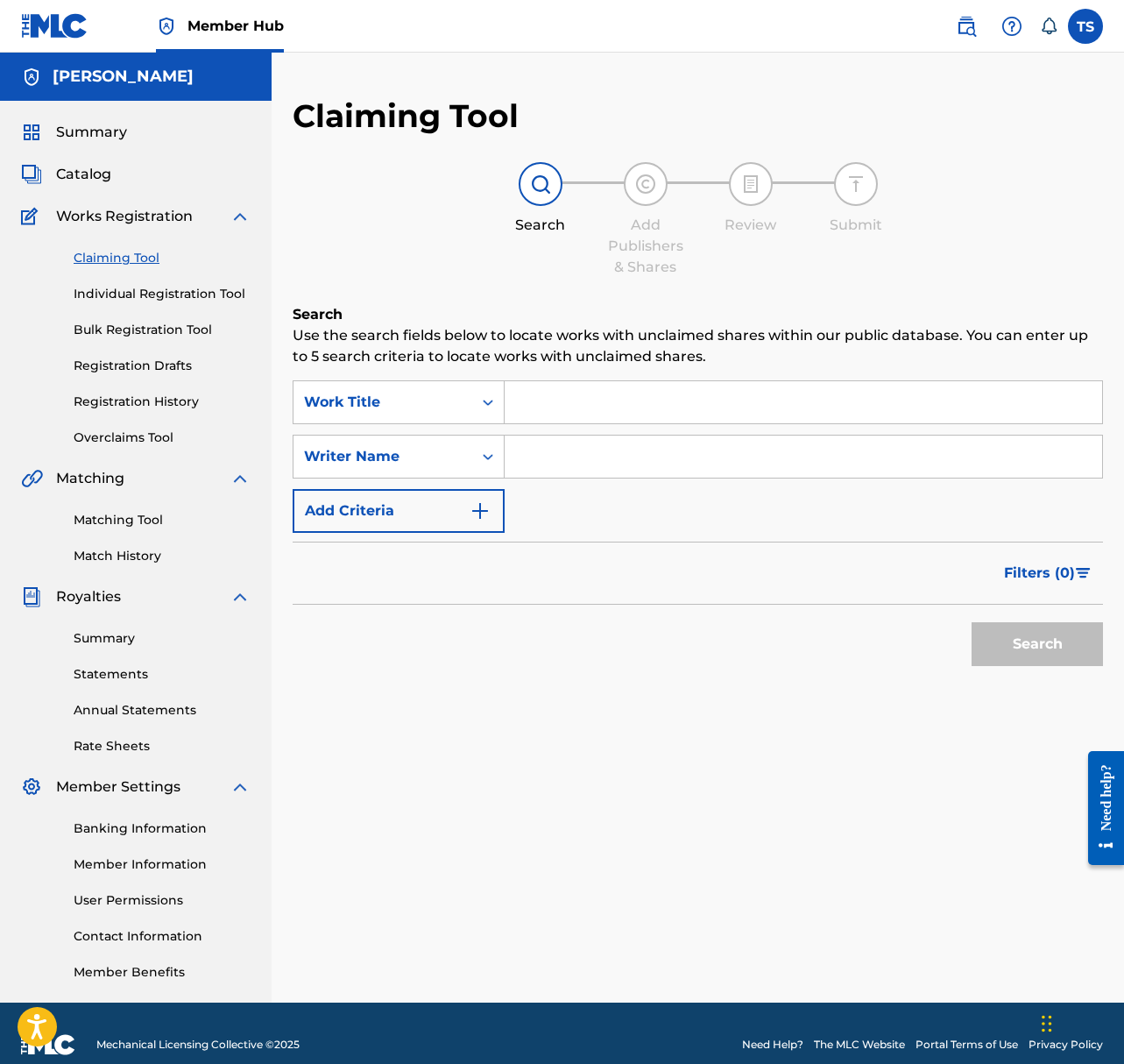
click at [626, 410] on input "Search Form" at bounding box center [803, 402] width 598 height 42
click at [172, 285] on link "Individual Registration Tool" at bounding box center [161, 293] width 177 height 19
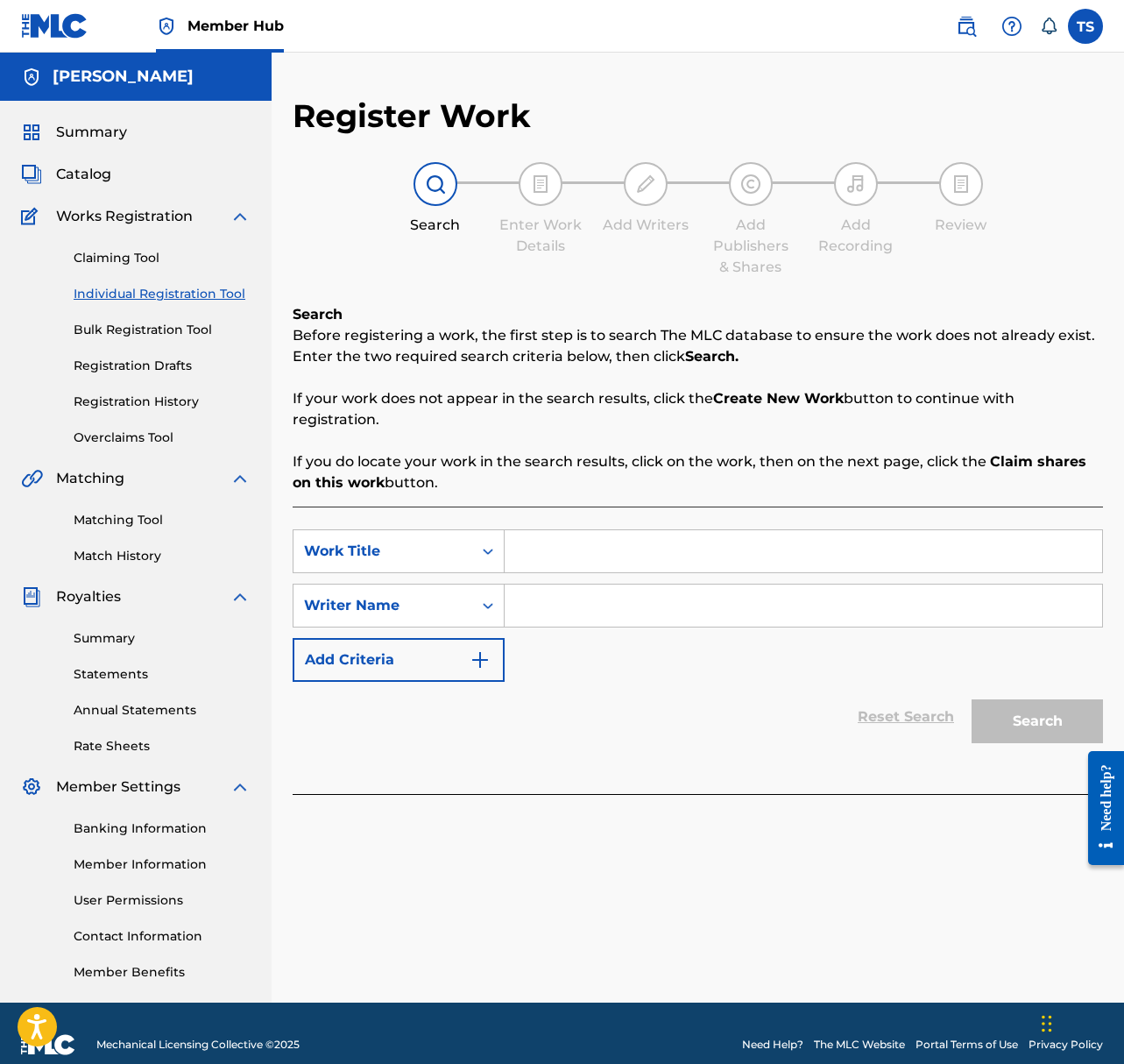
click at [553, 555] on input "Search Form" at bounding box center [803, 551] width 598 height 42
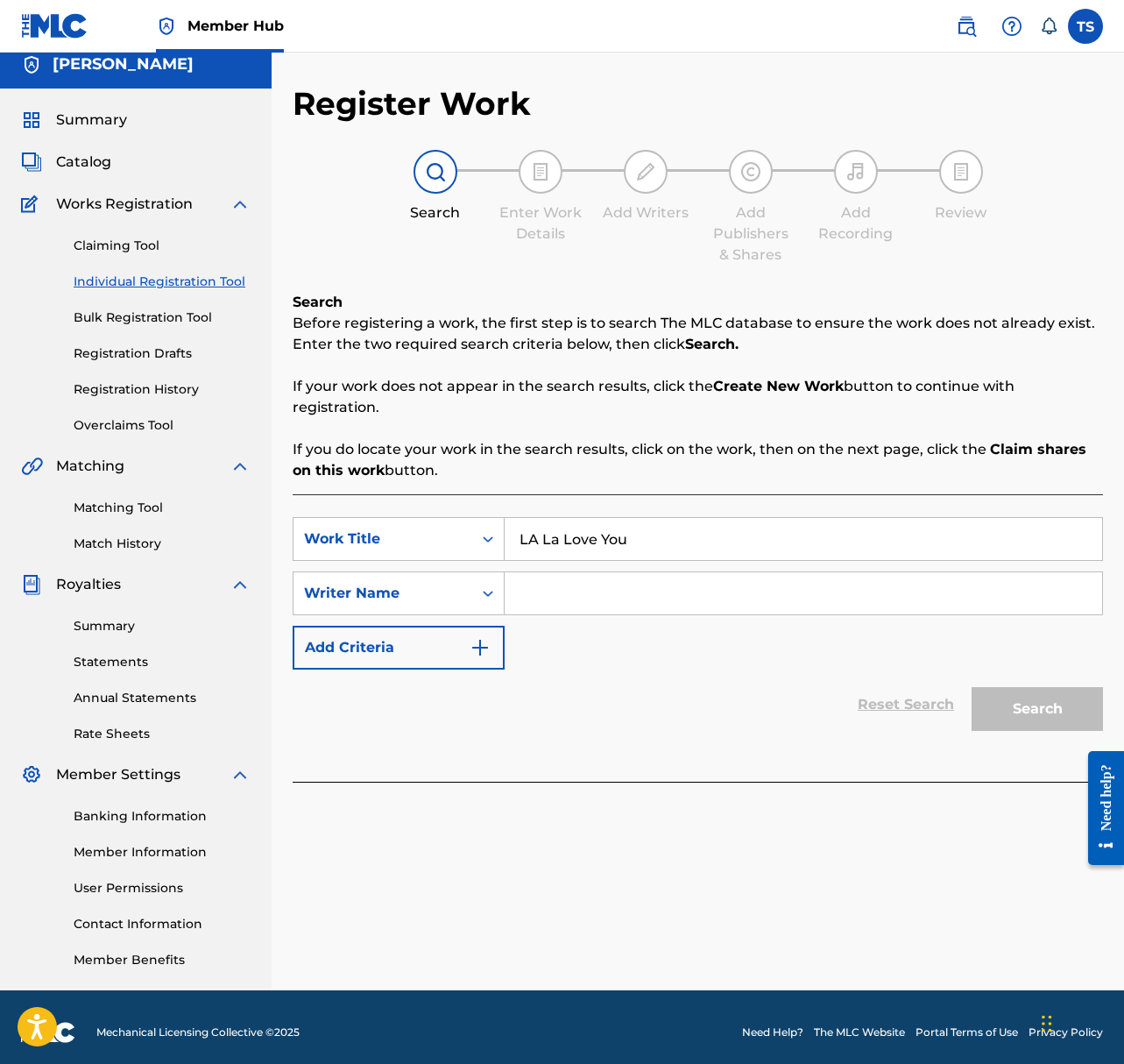
click at [534, 543] on input "LA La Love You" at bounding box center [803, 538] width 598 height 42
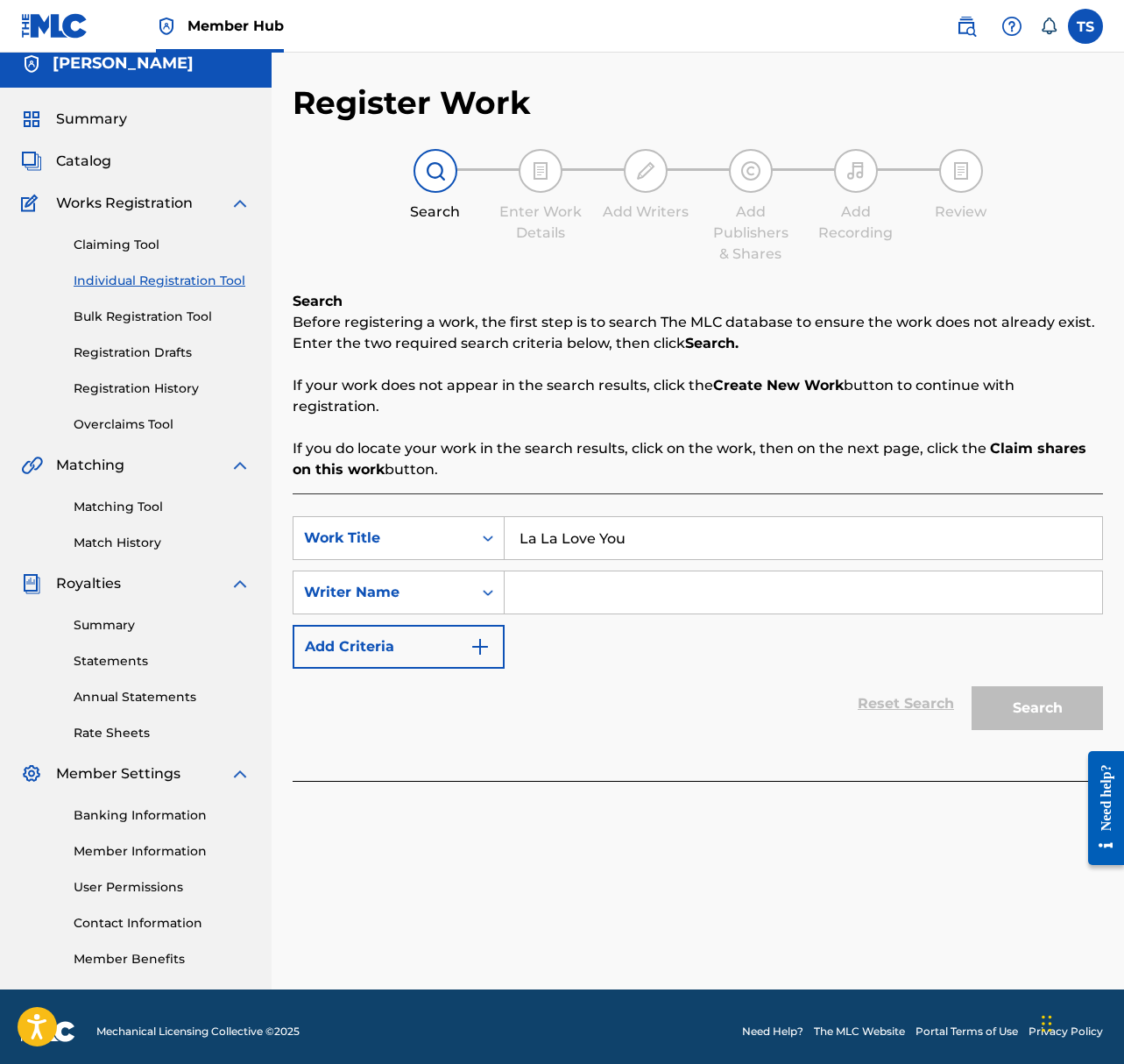
type input "La La Love You"
click at [557, 594] on input "Search Form" at bounding box center [803, 592] width 598 height 42
type input "Taylor Shepard"
click at [972, 686] on button "Search" at bounding box center [1038, 707] width 131 height 44
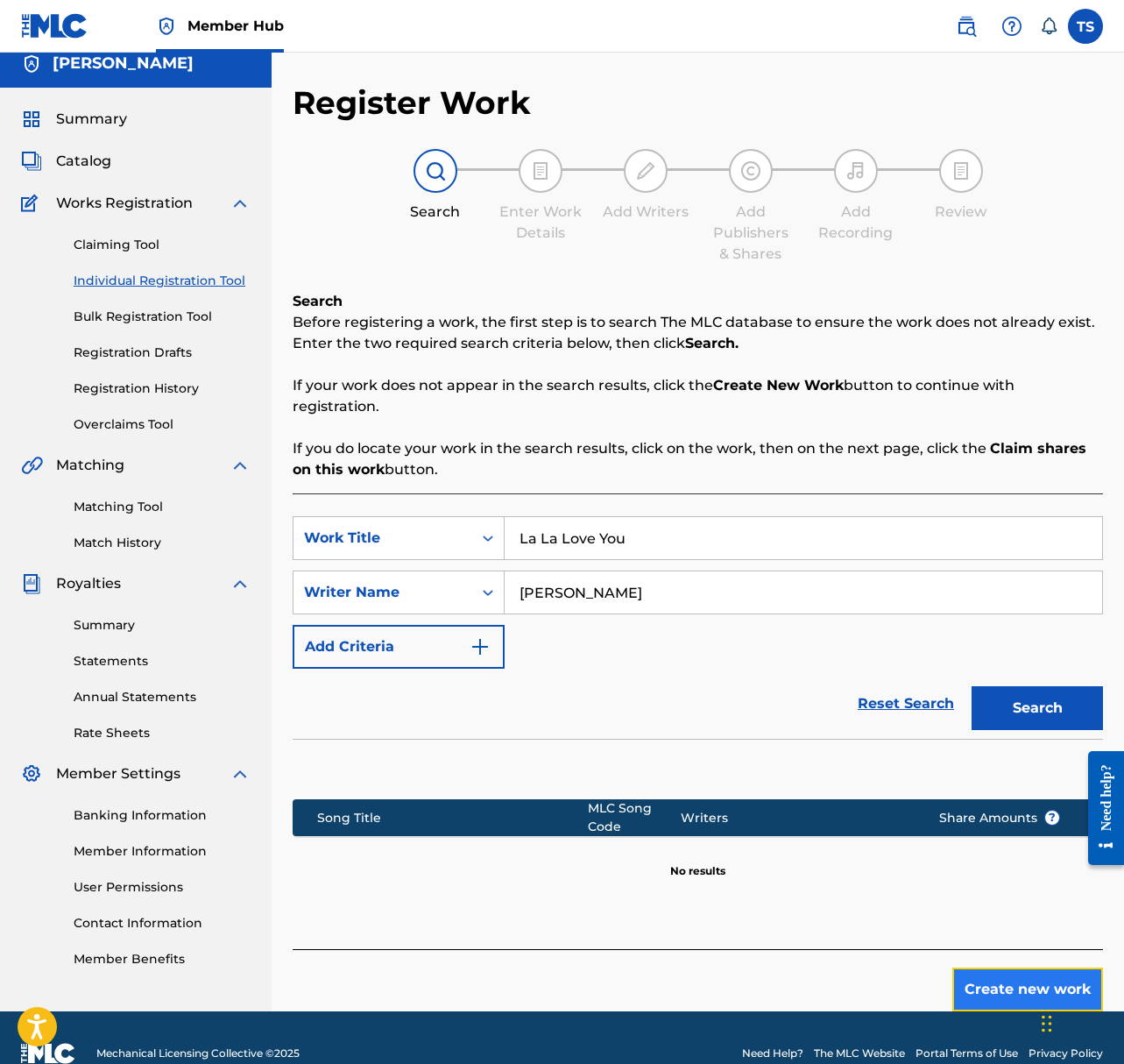
click at [994, 991] on button "Create new work" at bounding box center [1028, 989] width 151 height 44
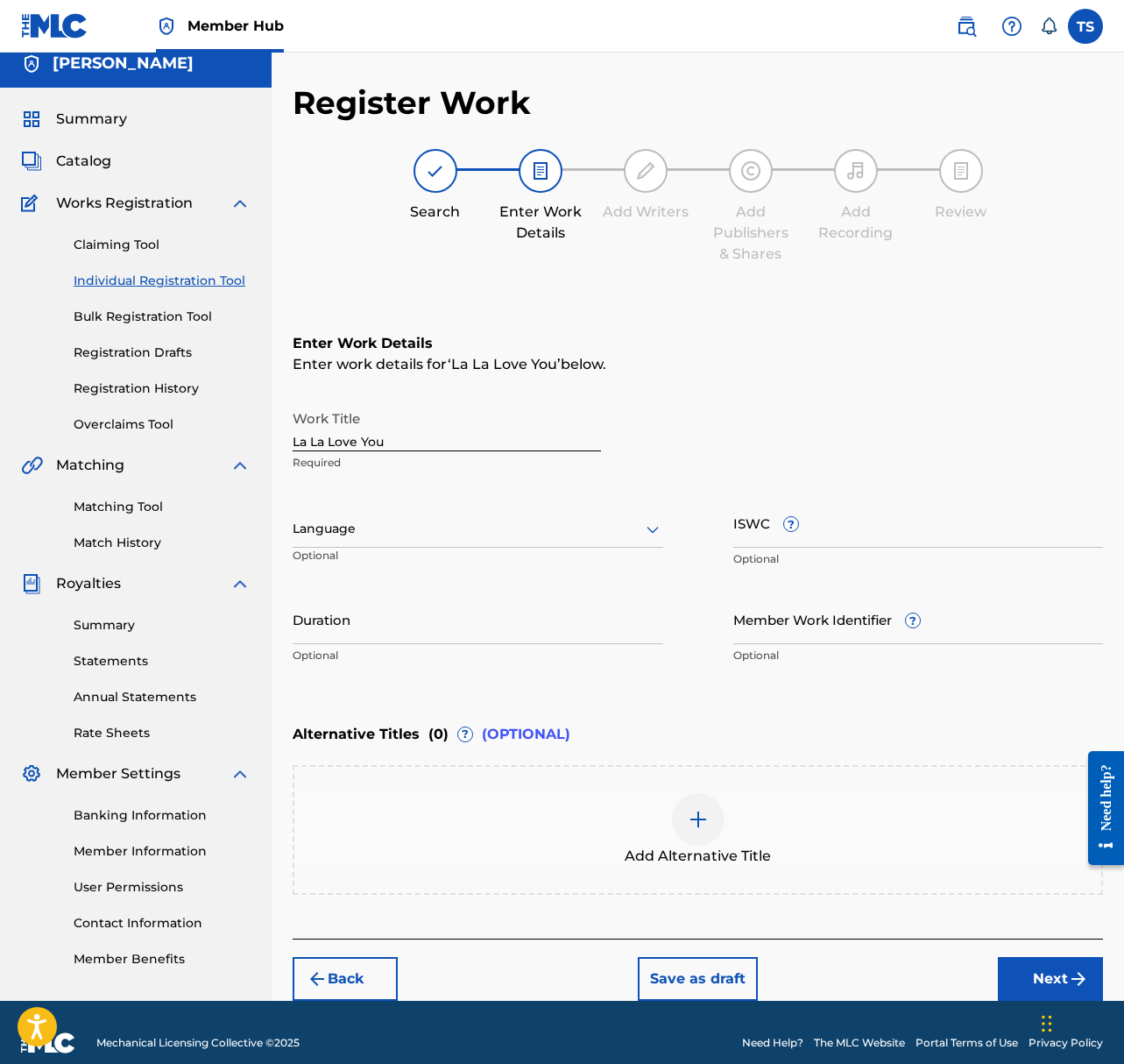
click at [310, 437] on input "La La Love You" at bounding box center [446, 425] width 308 height 50
type input "LaLa Love You"
click at [493, 630] on input "Duration" at bounding box center [477, 618] width 371 height 50
type input "01:30"
click at [821, 516] on input "ISWC ?" at bounding box center [919, 522] width 371 height 50
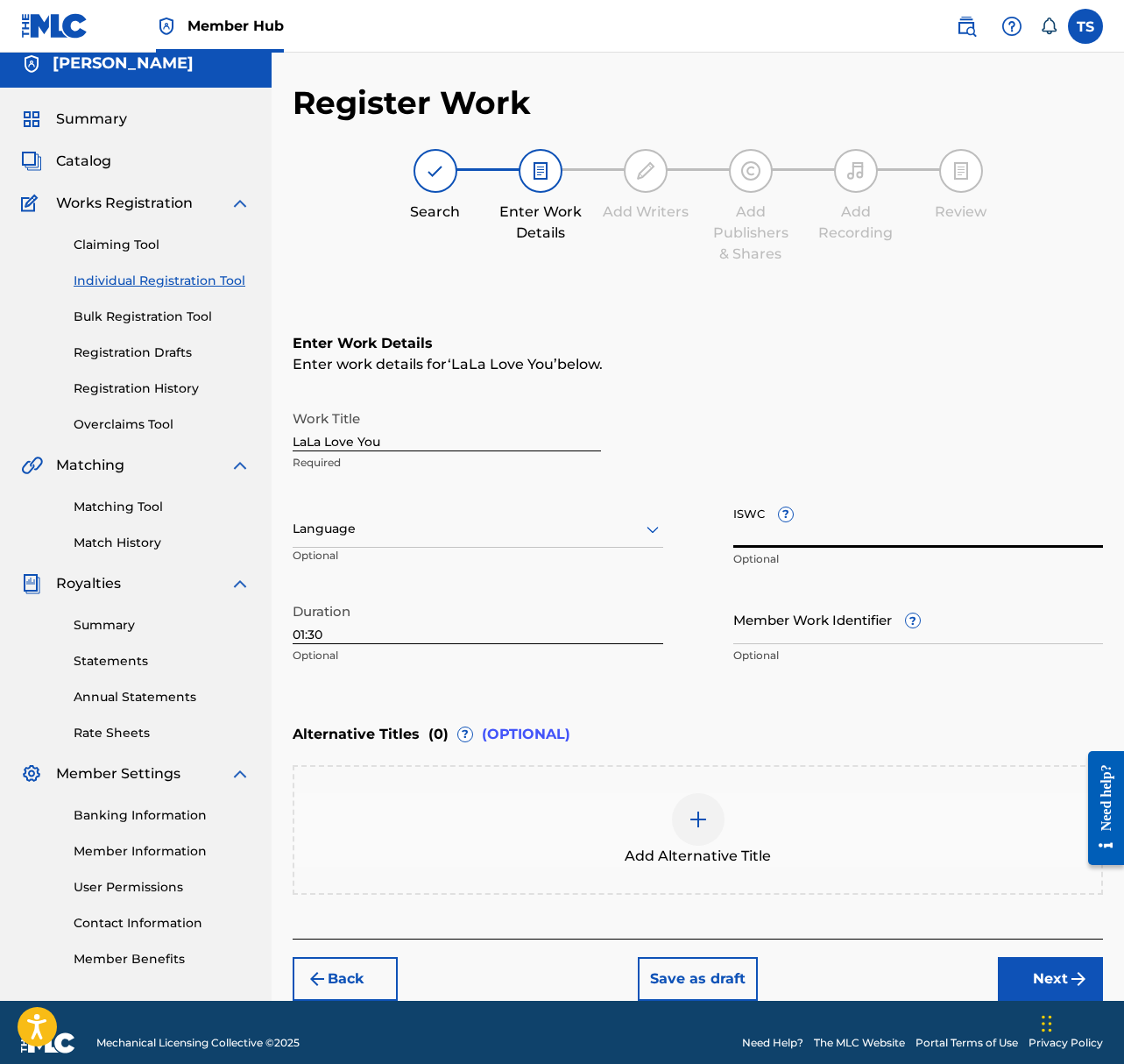
paste input "T3162334529"
type input "T3162334529"
click at [997, 972] on div "Back Save as draft Next" at bounding box center [697, 970] width 811 height 63
click at [1017, 981] on button "Next" at bounding box center [1051, 978] width 106 height 44
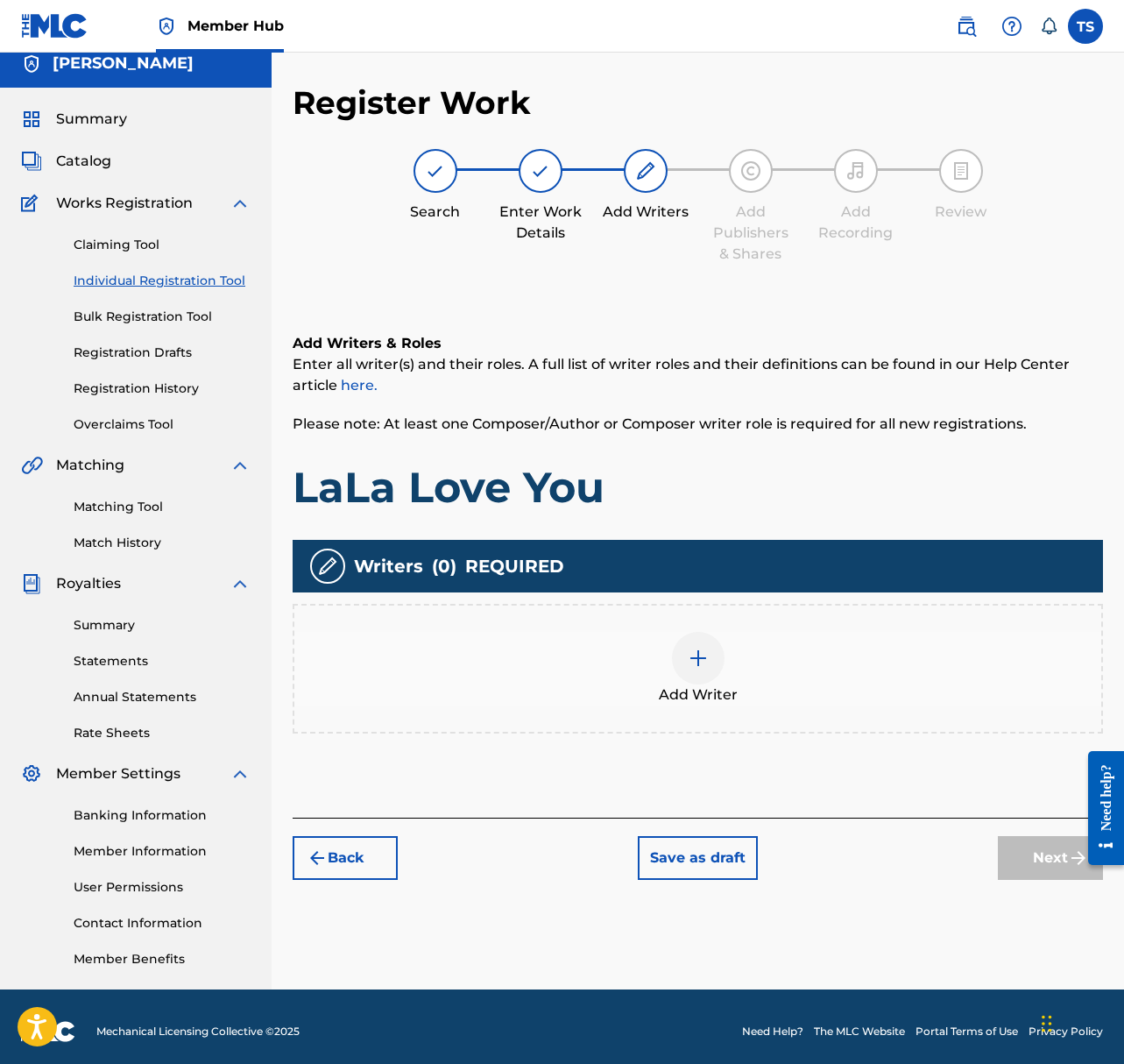
scroll to position [22, 0]
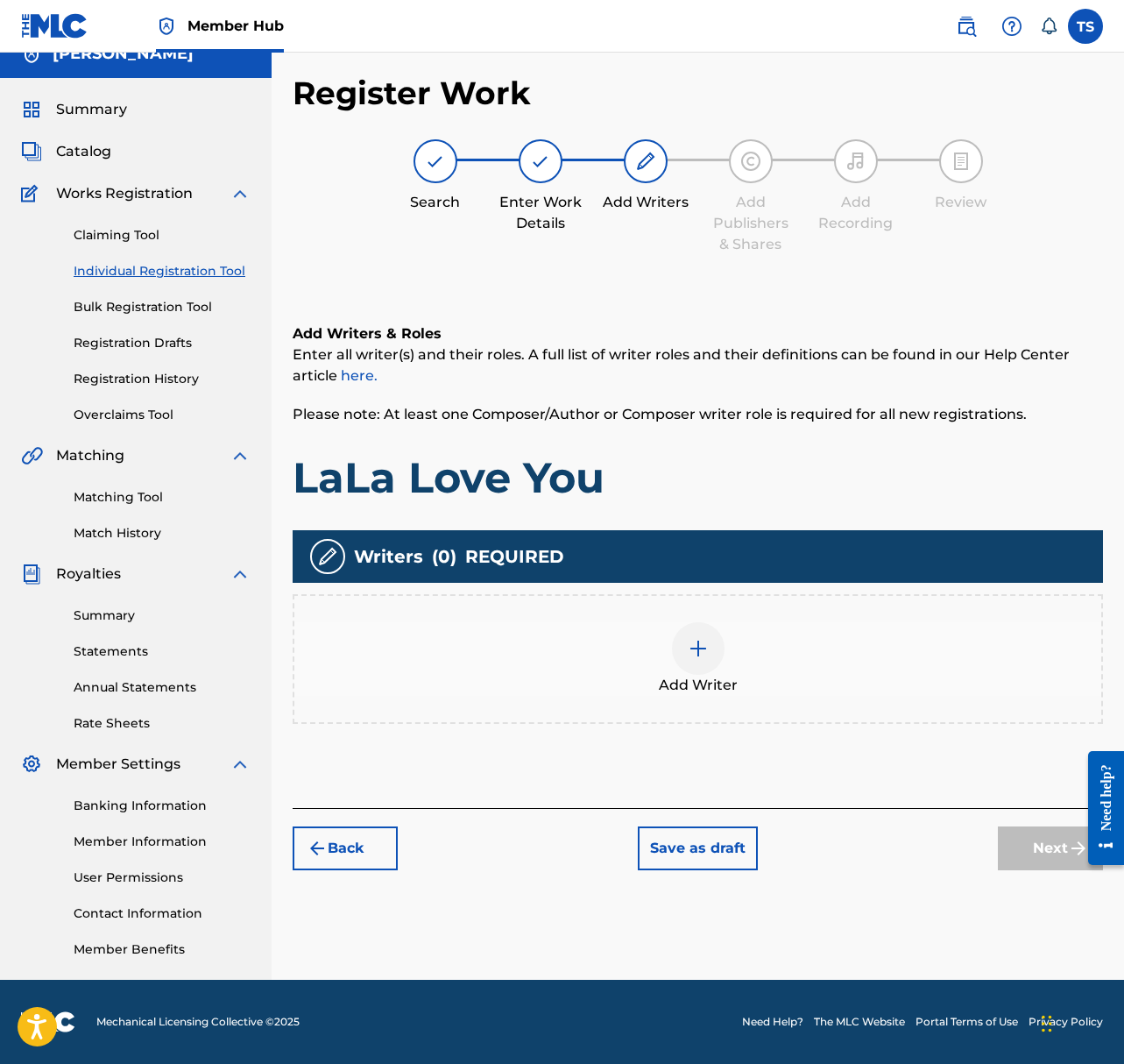
click at [695, 651] on img at bounding box center [698, 648] width 22 height 22
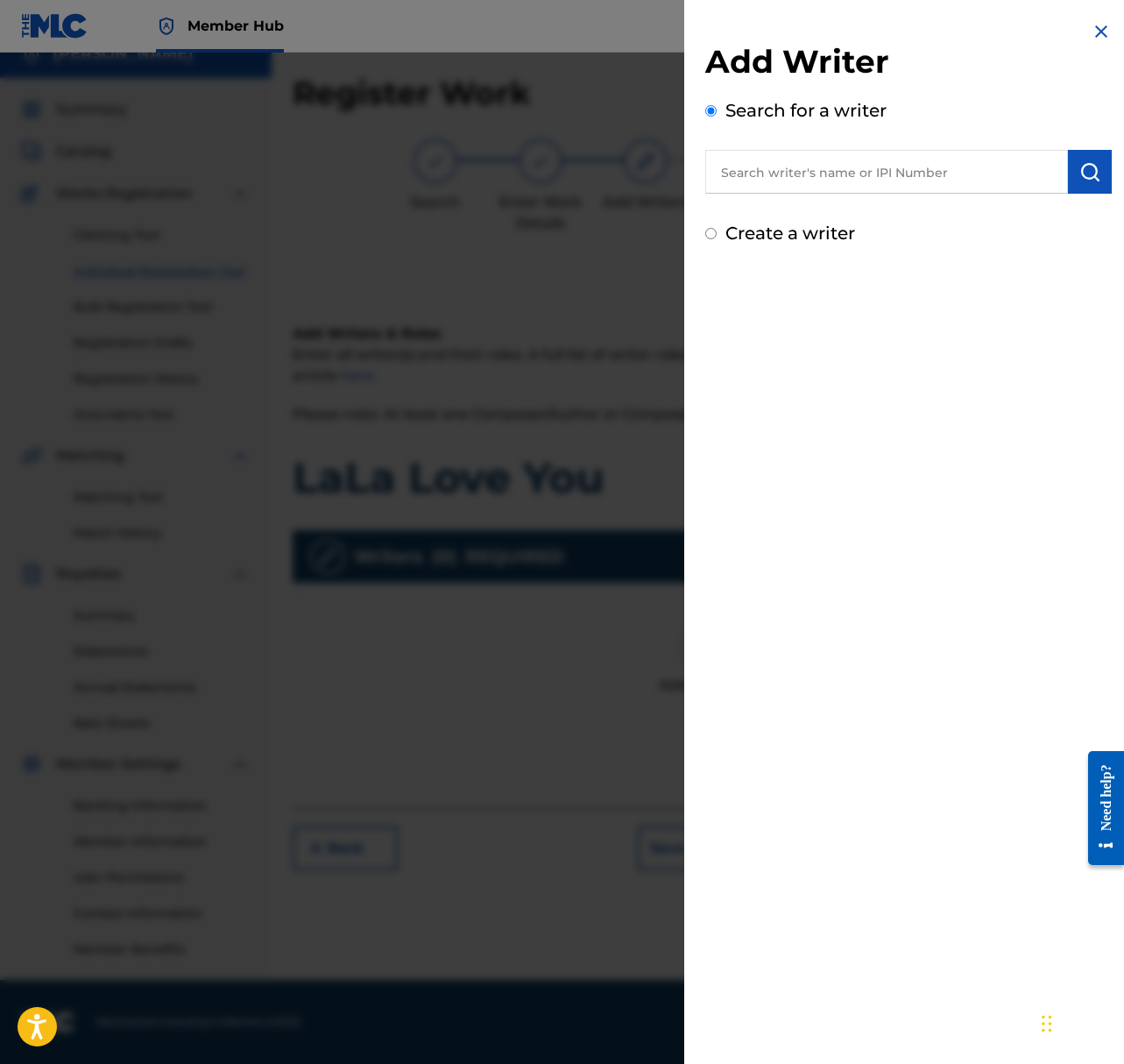
click at [915, 156] on input "text" at bounding box center [886, 171] width 363 height 44
type input "taylor Jon shepard"
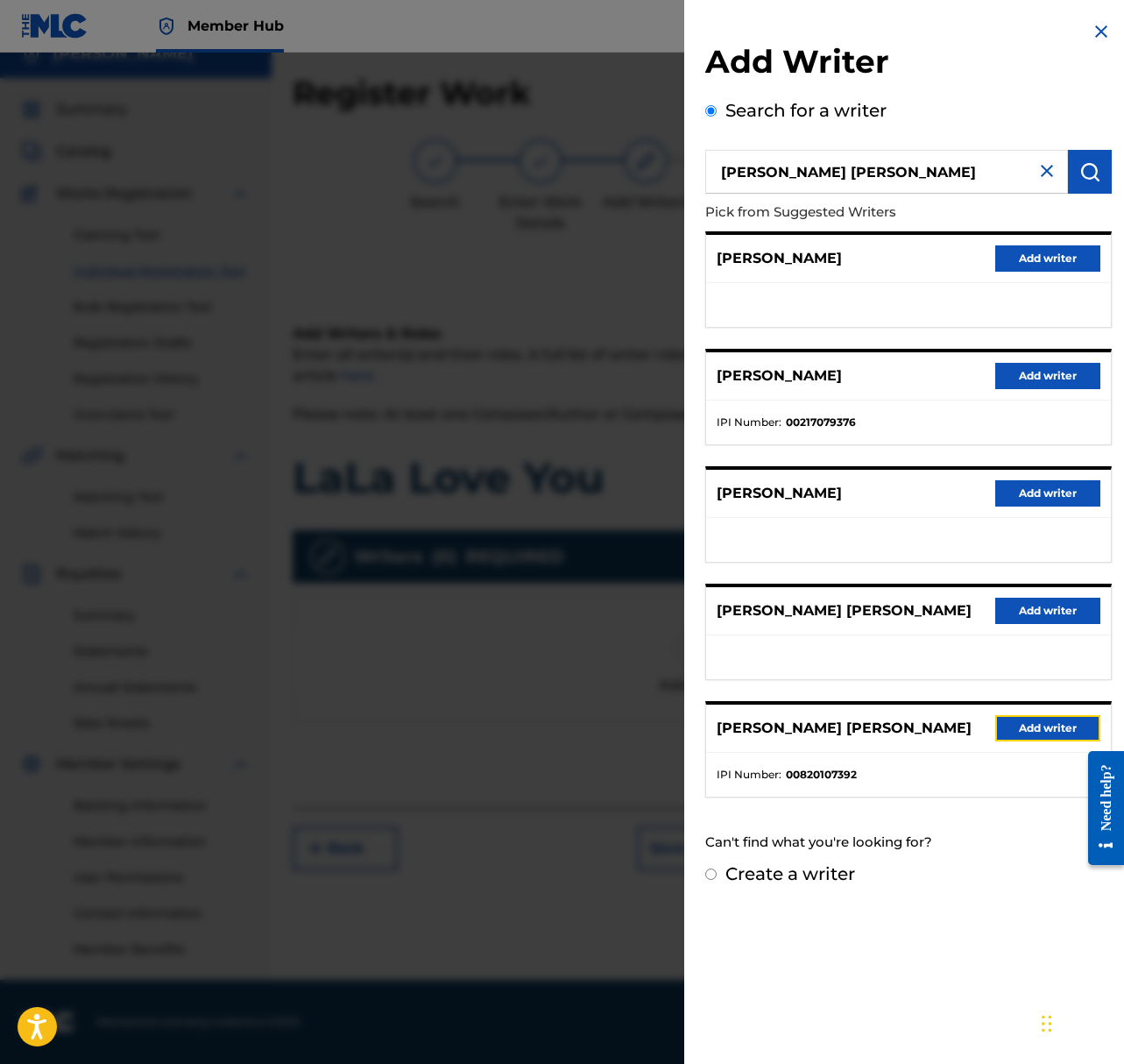
click at [1030, 735] on button "Add writer" at bounding box center [1049, 728] width 106 height 26
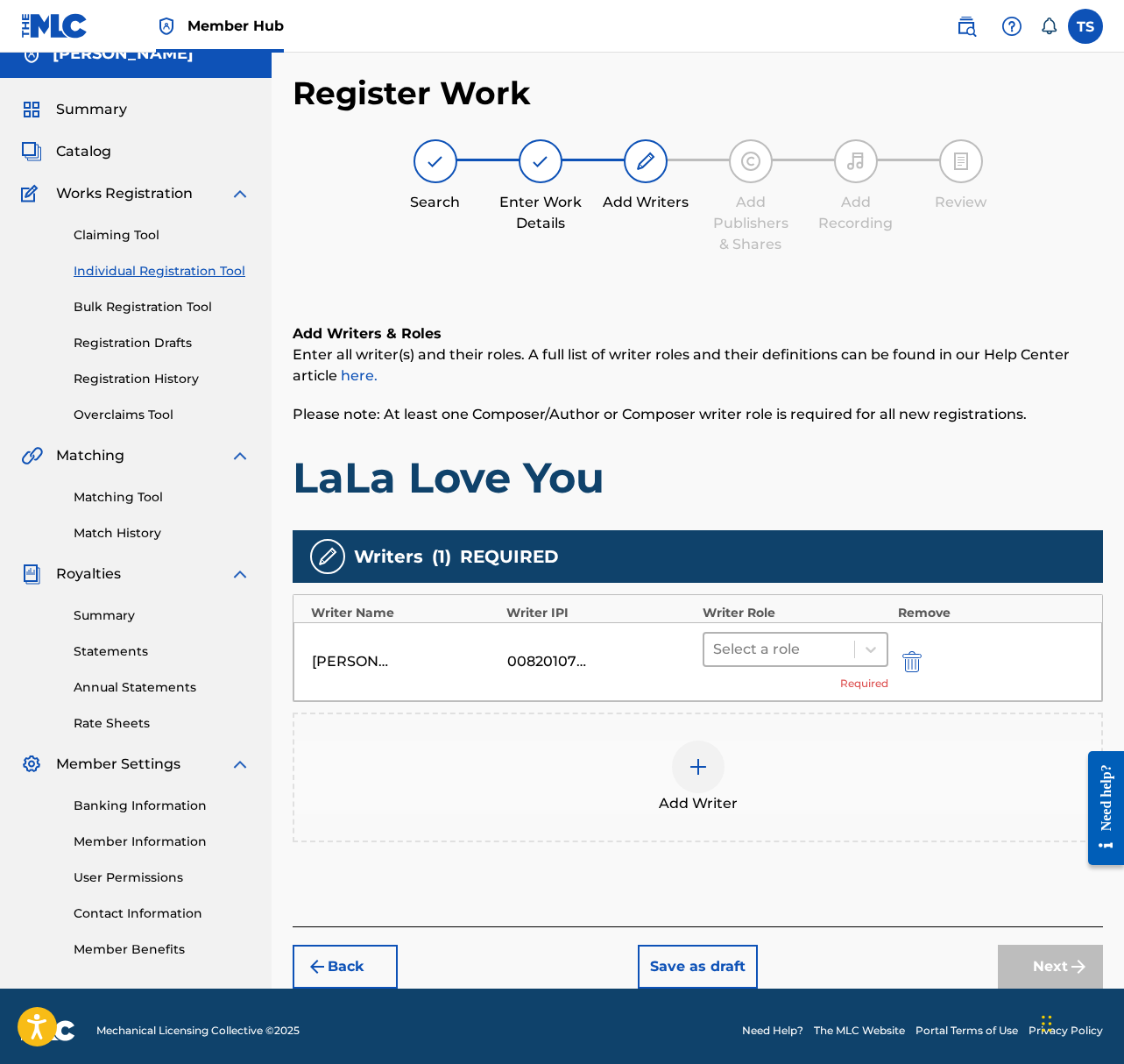
click at [836, 648] on div at bounding box center [780, 648] width 133 height 24
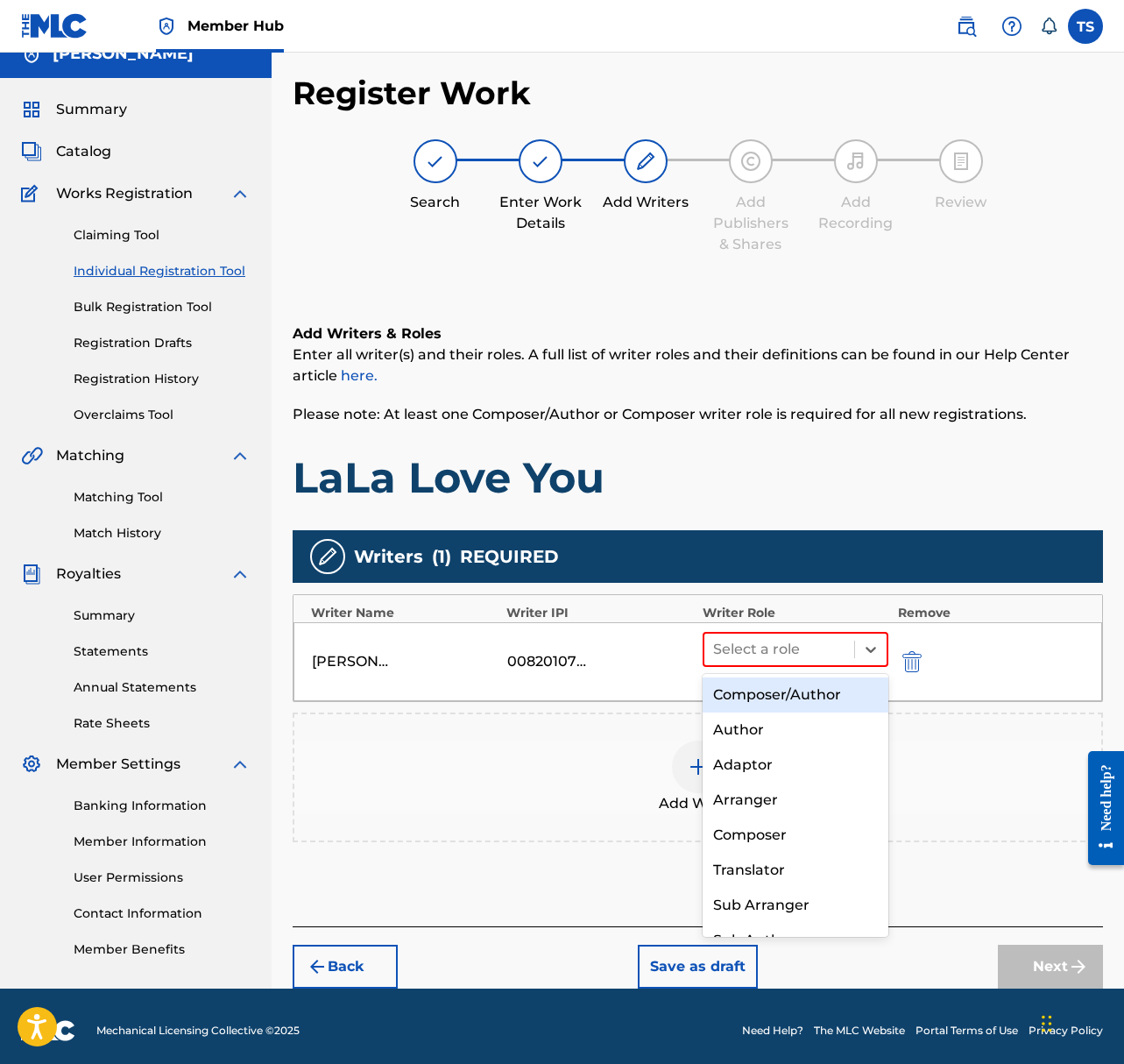
click at [815, 686] on div "Composer/Author" at bounding box center [796, 695] width 187 height 35
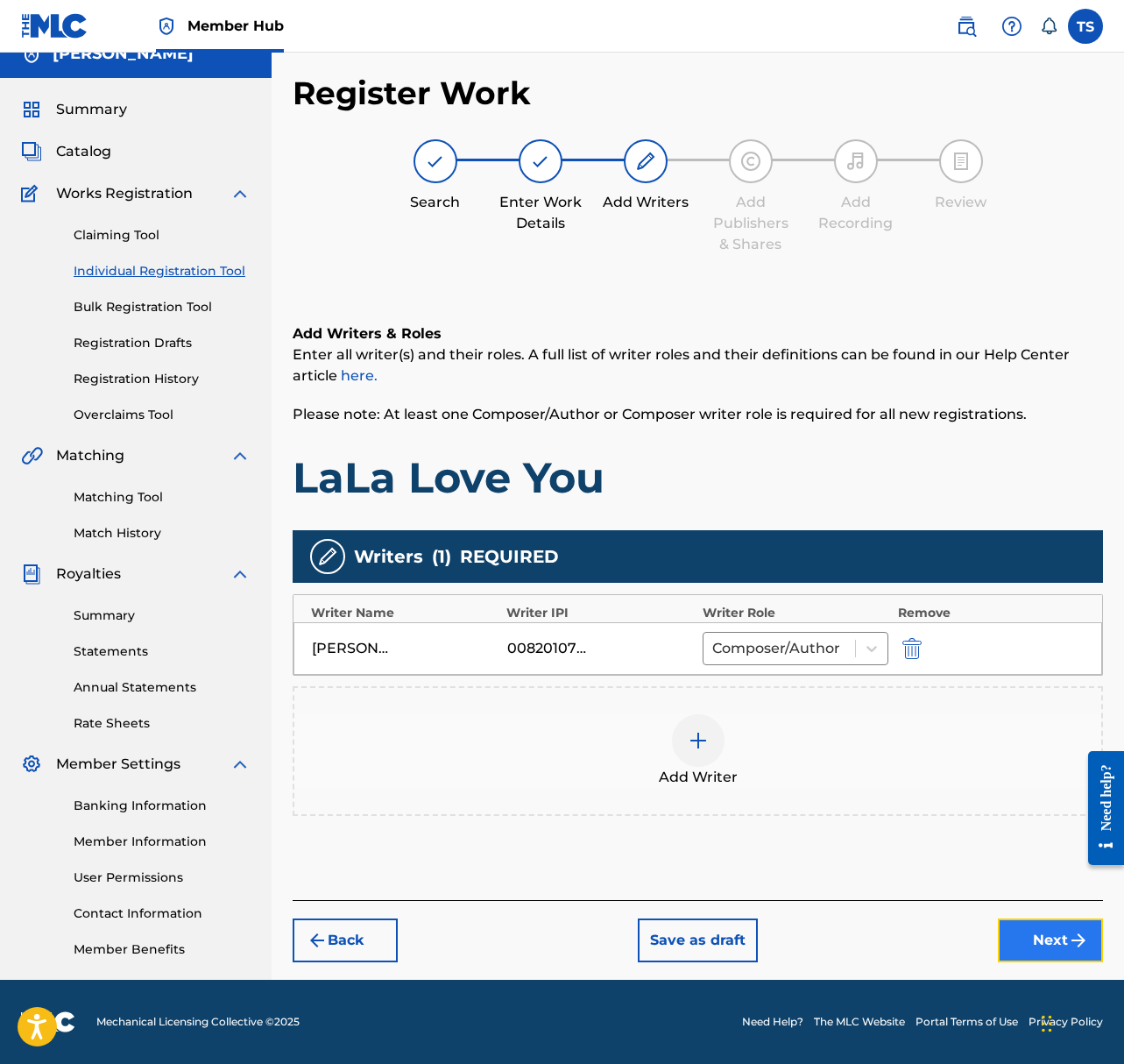
click at [1068, 945] on img "submit" at bounding box center [1079, 941] width 22 height 22
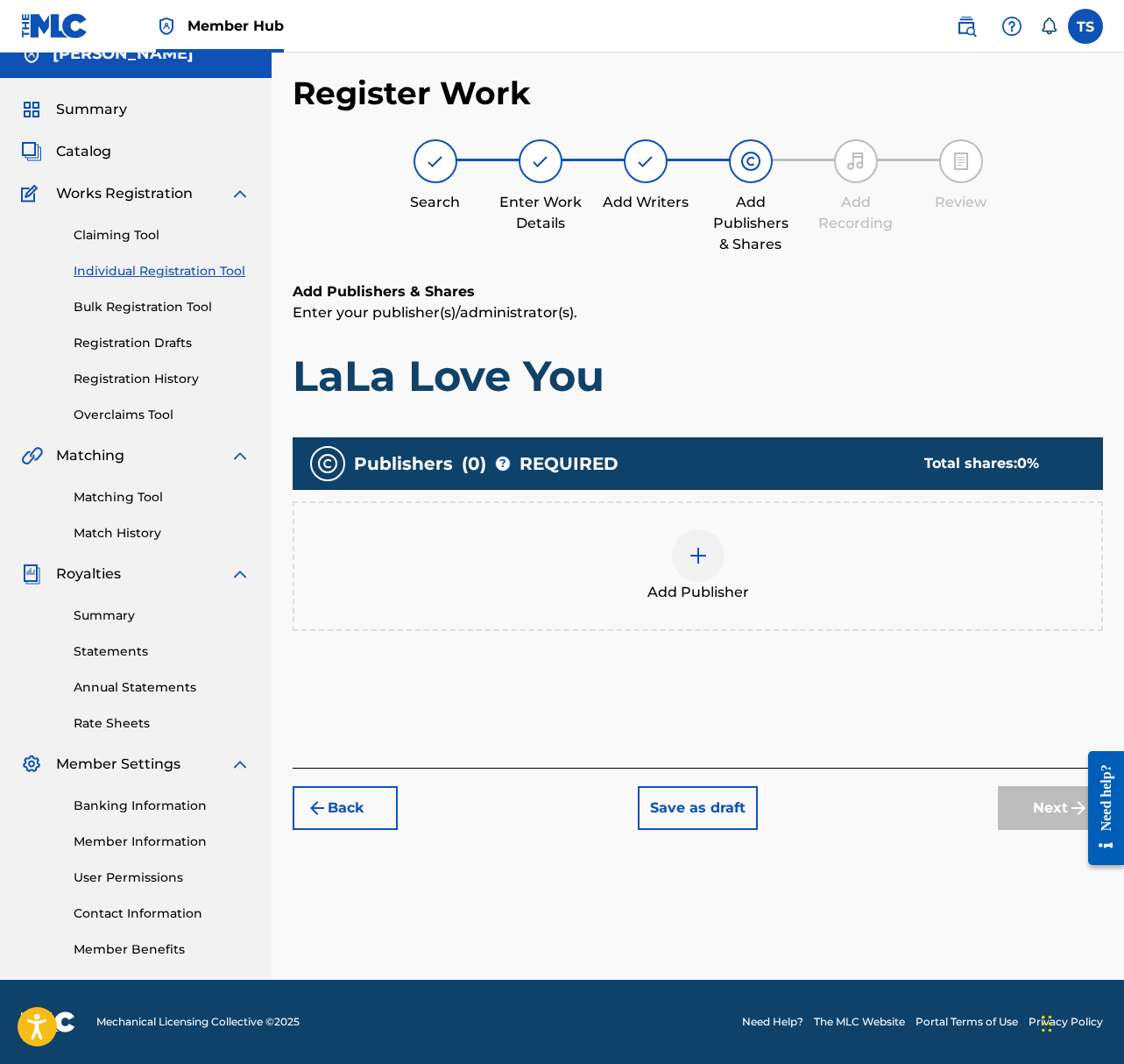
click at [695, 550] on img at bounding box center [698, 555] width 22 height 22
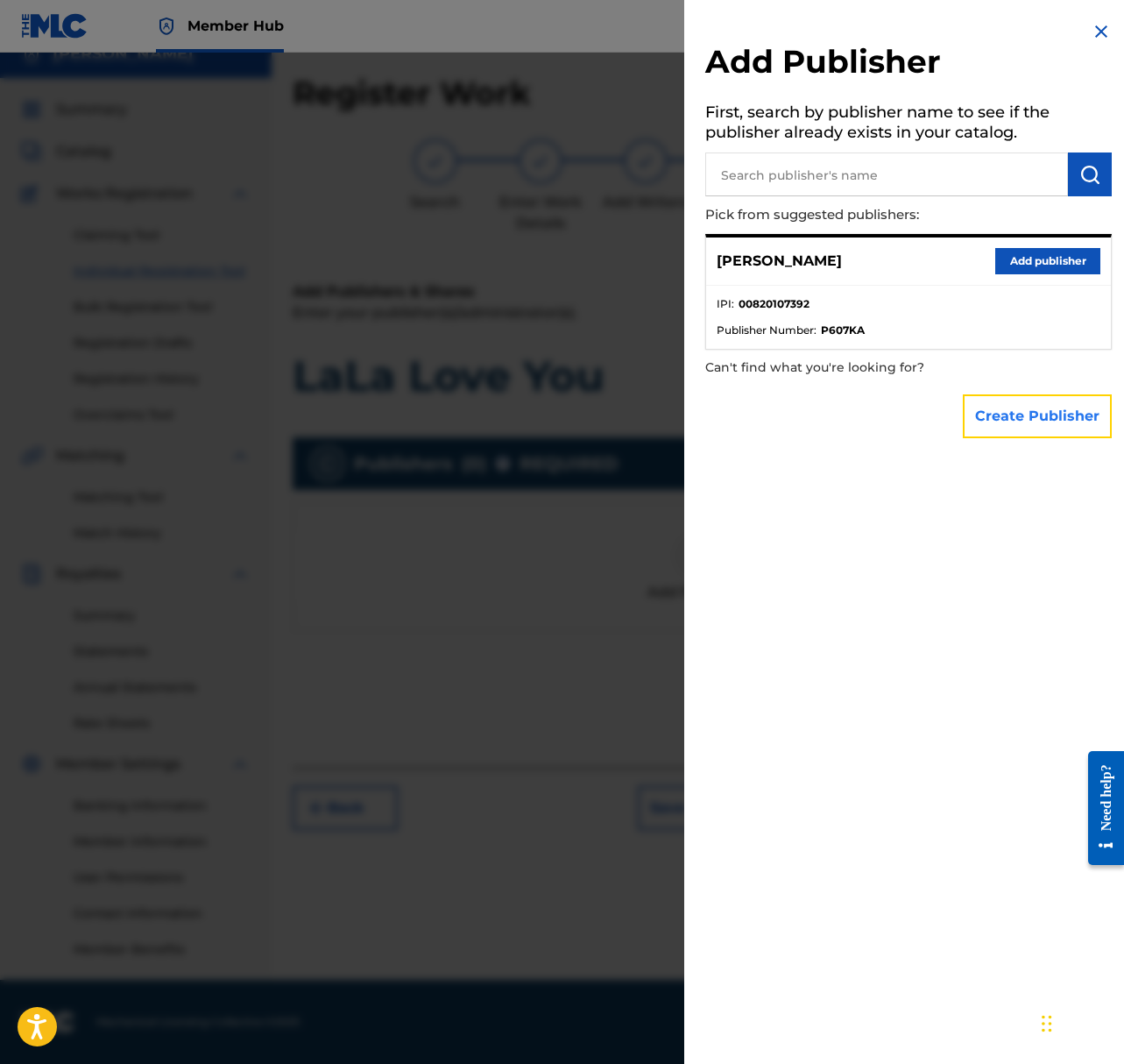
click at [1032, 408] on button "Create Publisher" at bounding box center [1038, 416] width 149 height 44
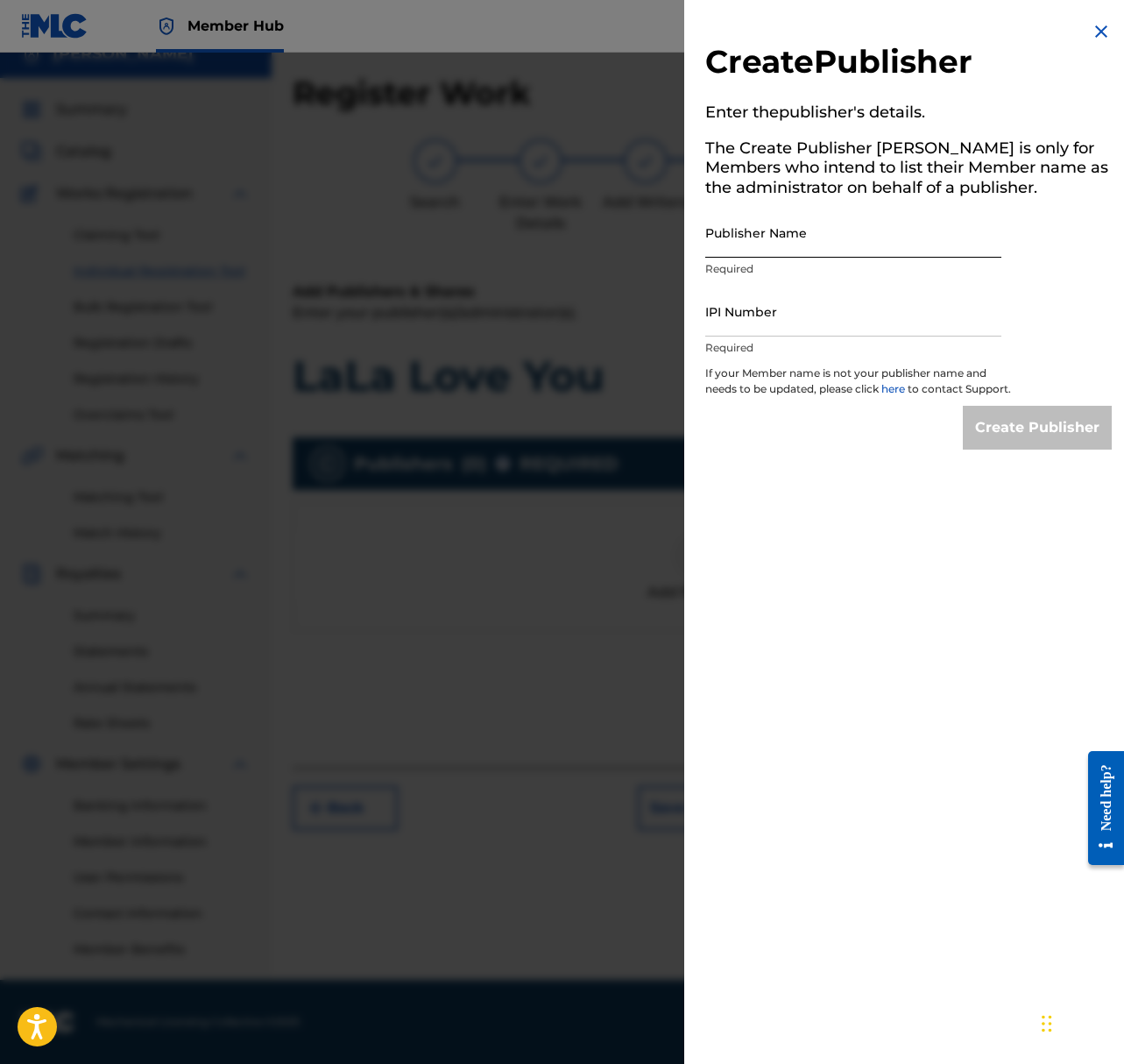
click at [845, 235] on input "Publisher Name" at bounding box center [853, 232] width 296 height 50
type input "ShepardSounds"
click at [777, 316] on input "IPI Number" at bounding box center [853, 311] width 296 height 50
paste input "1297301054"
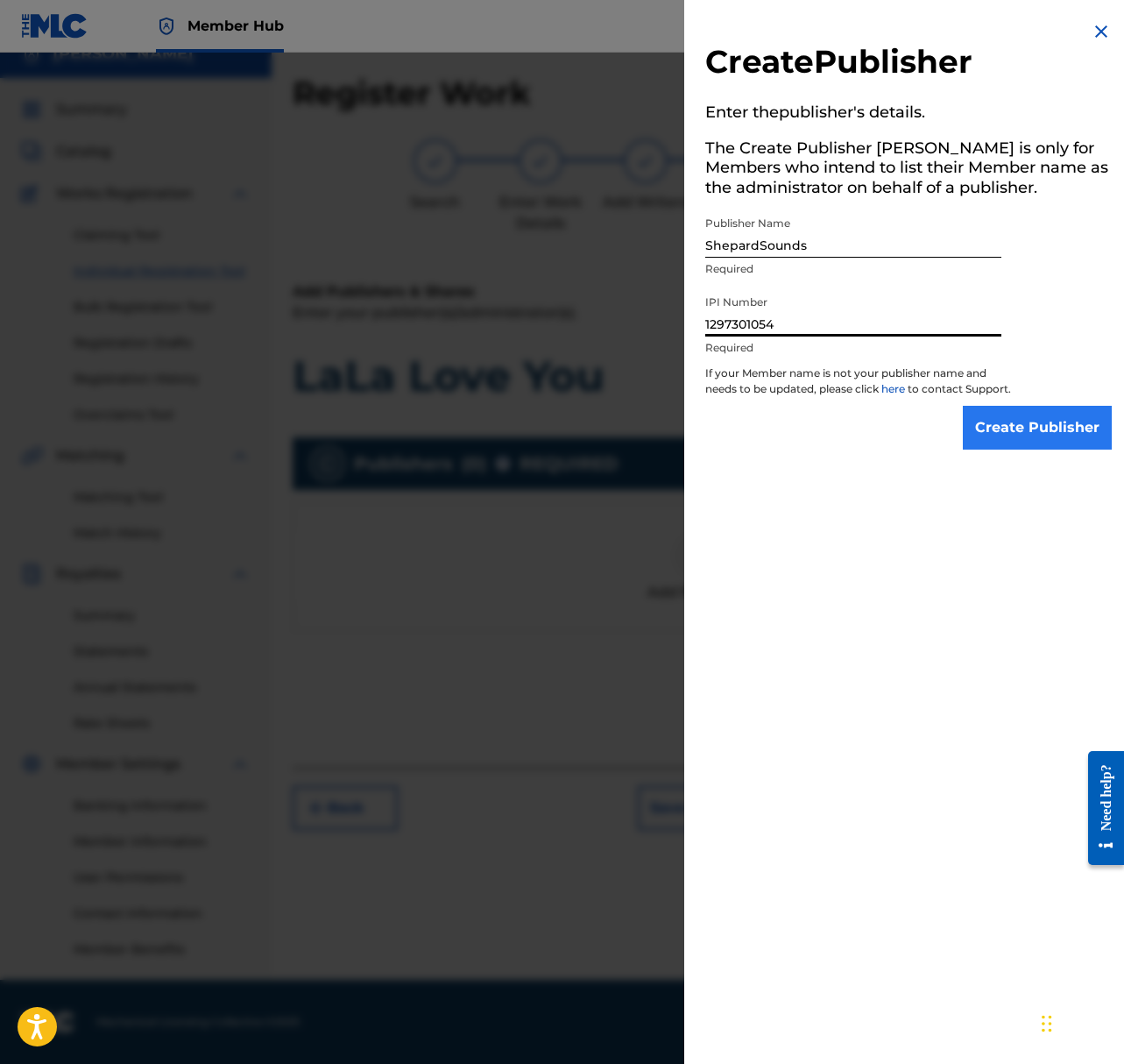
type input "1297301054"
click at [1033, 428] on input "Create Publisher" at bounding box center [1038, 427] width 149 height 44
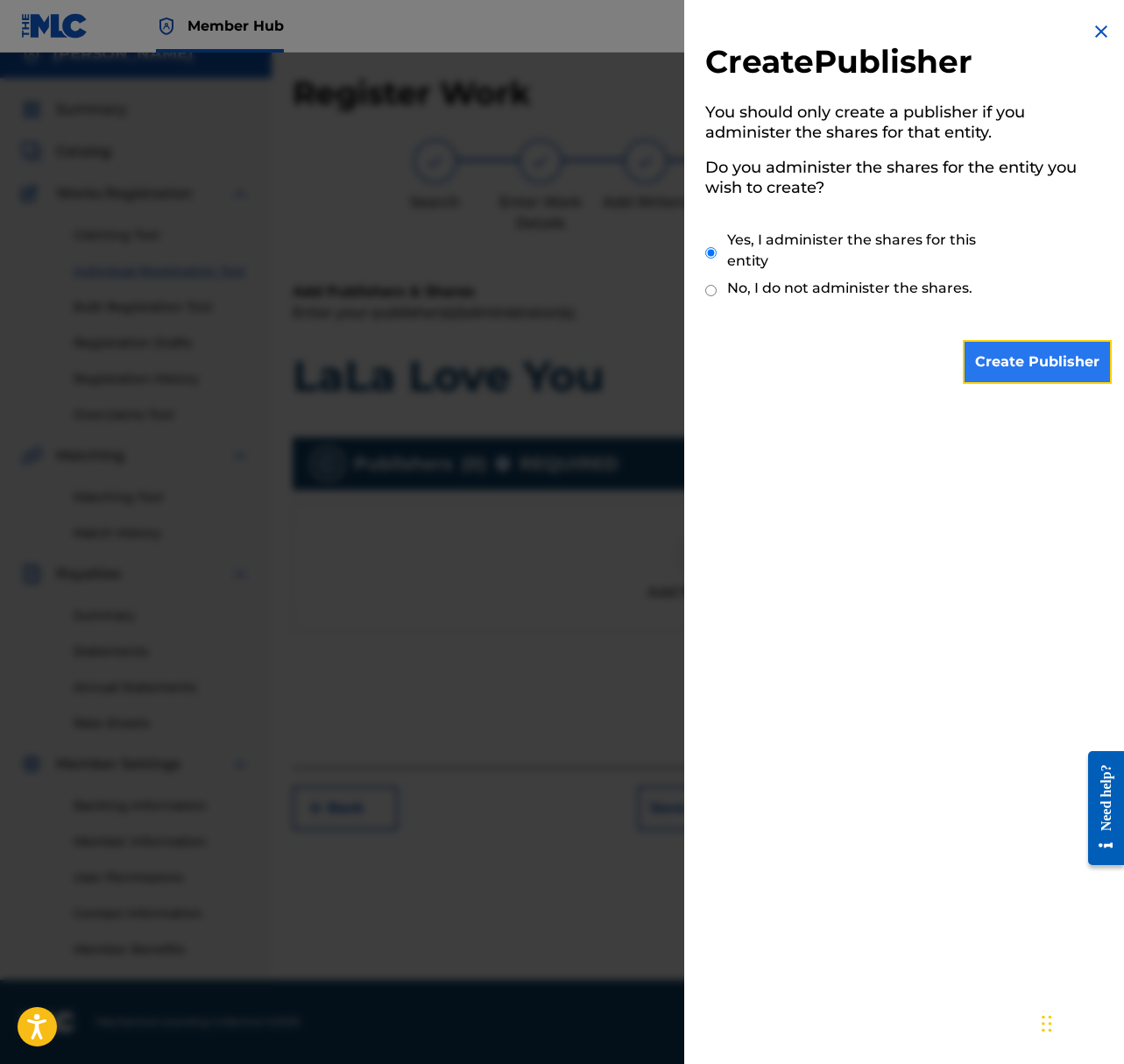
click at [1040, 349] on input "Create Publisher" at bounding box center [1038, 362] width 149 height 44
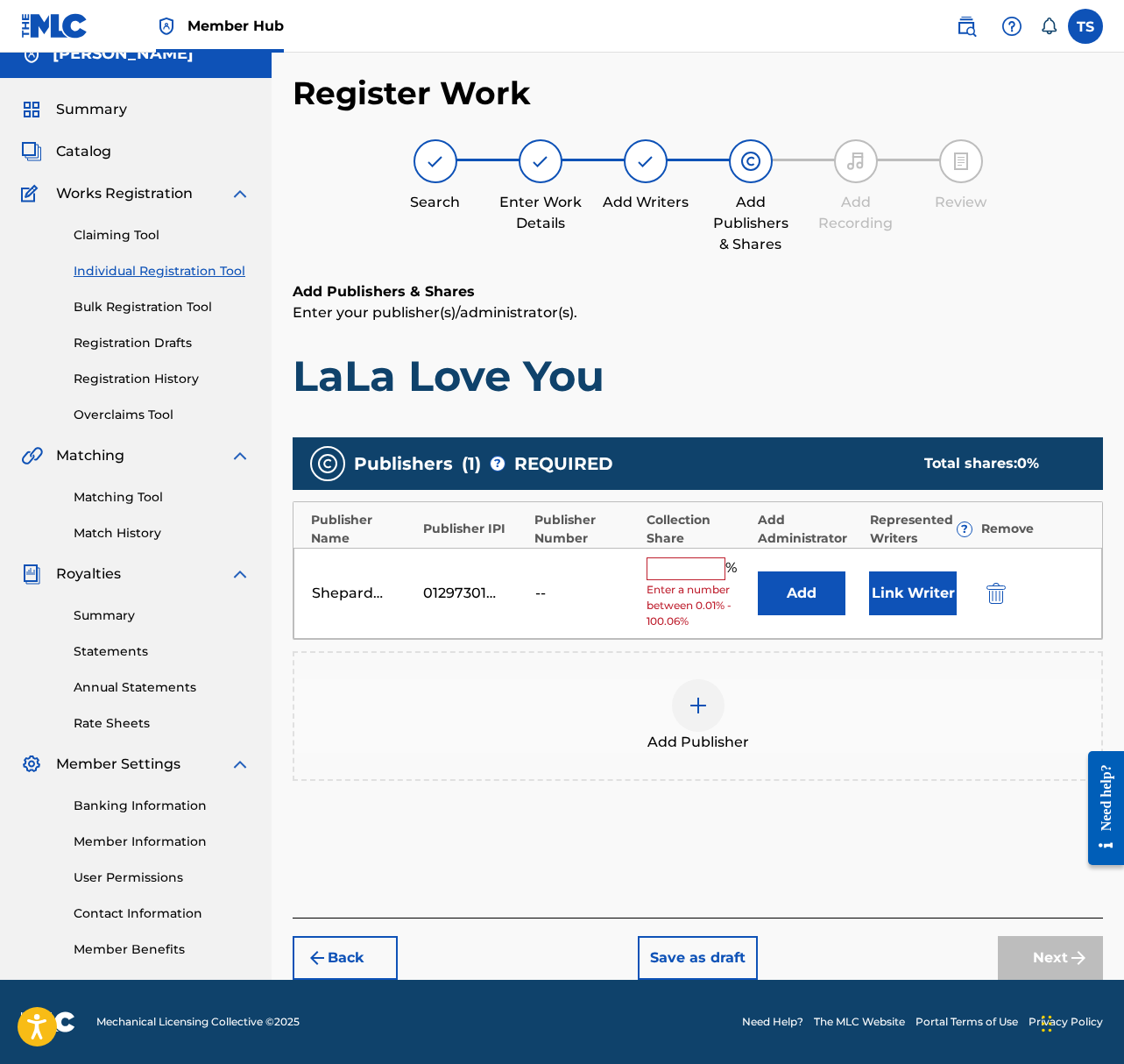
click at [709, 574] on input "text" at bounding box center [686, 568] width 79 height 22
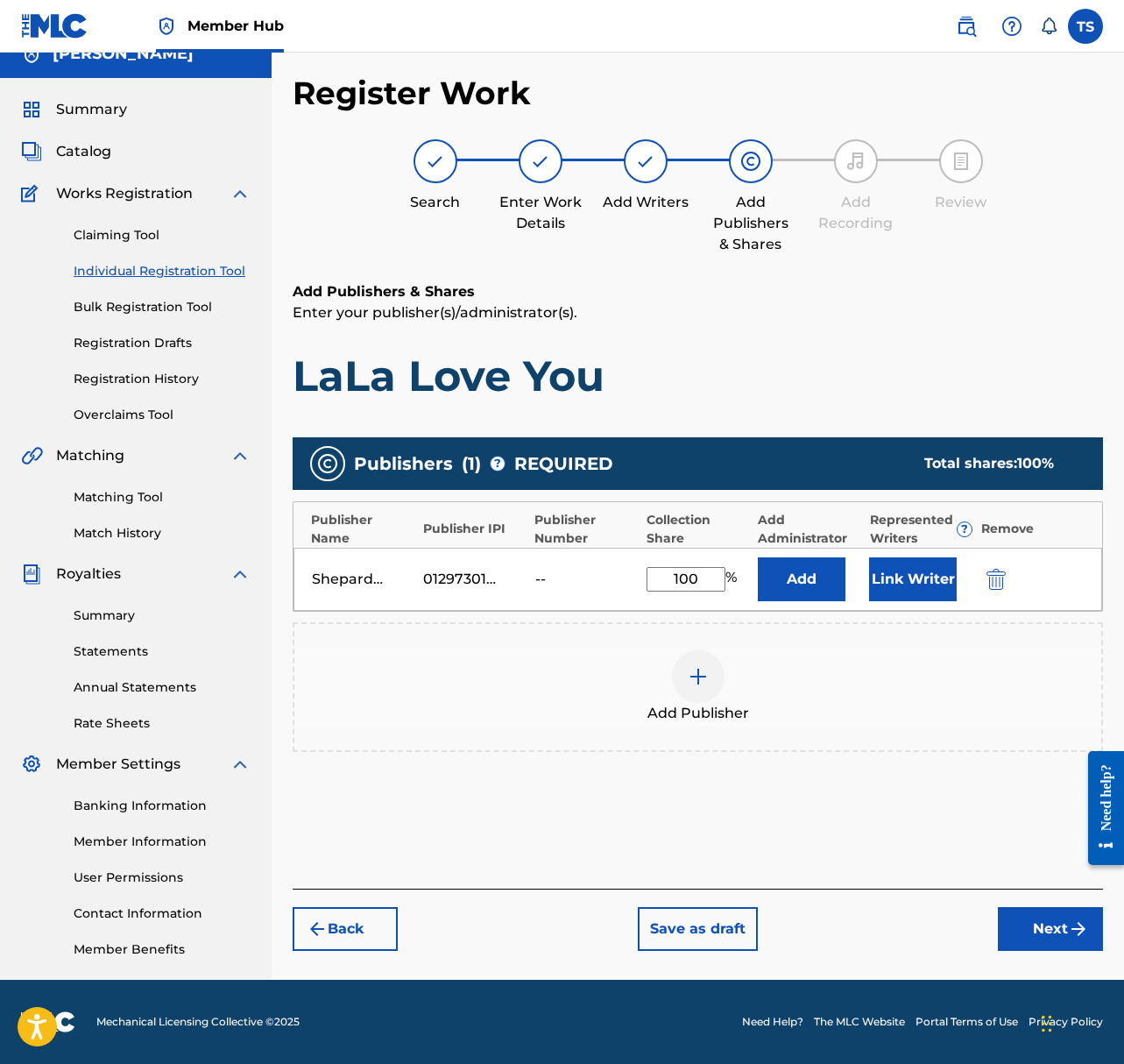
scroll to position [13, 0]
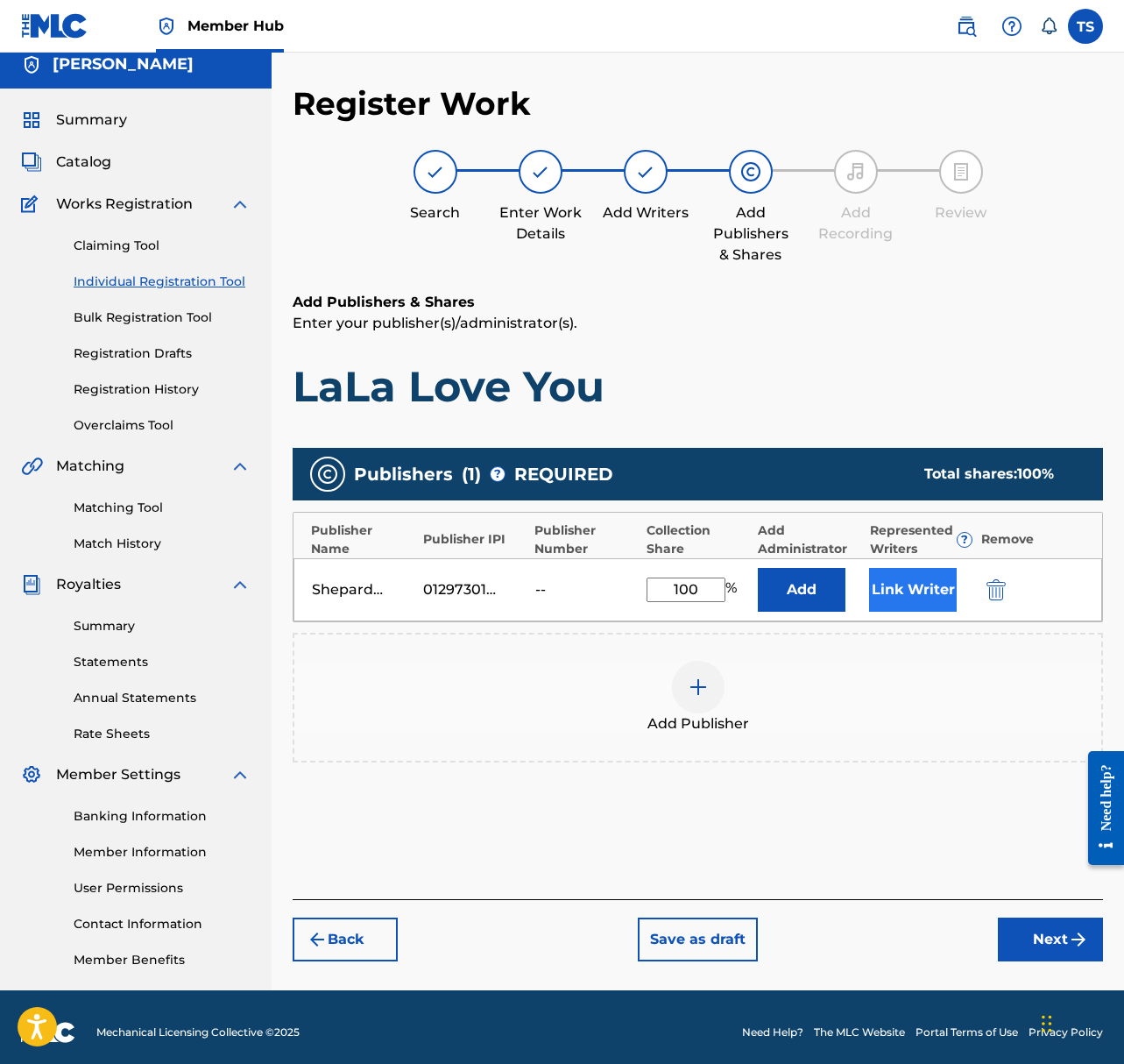
type input "100"
click at [908, 604] on button "Link Writer" at bounding box center [914, 590] width 88 height 44
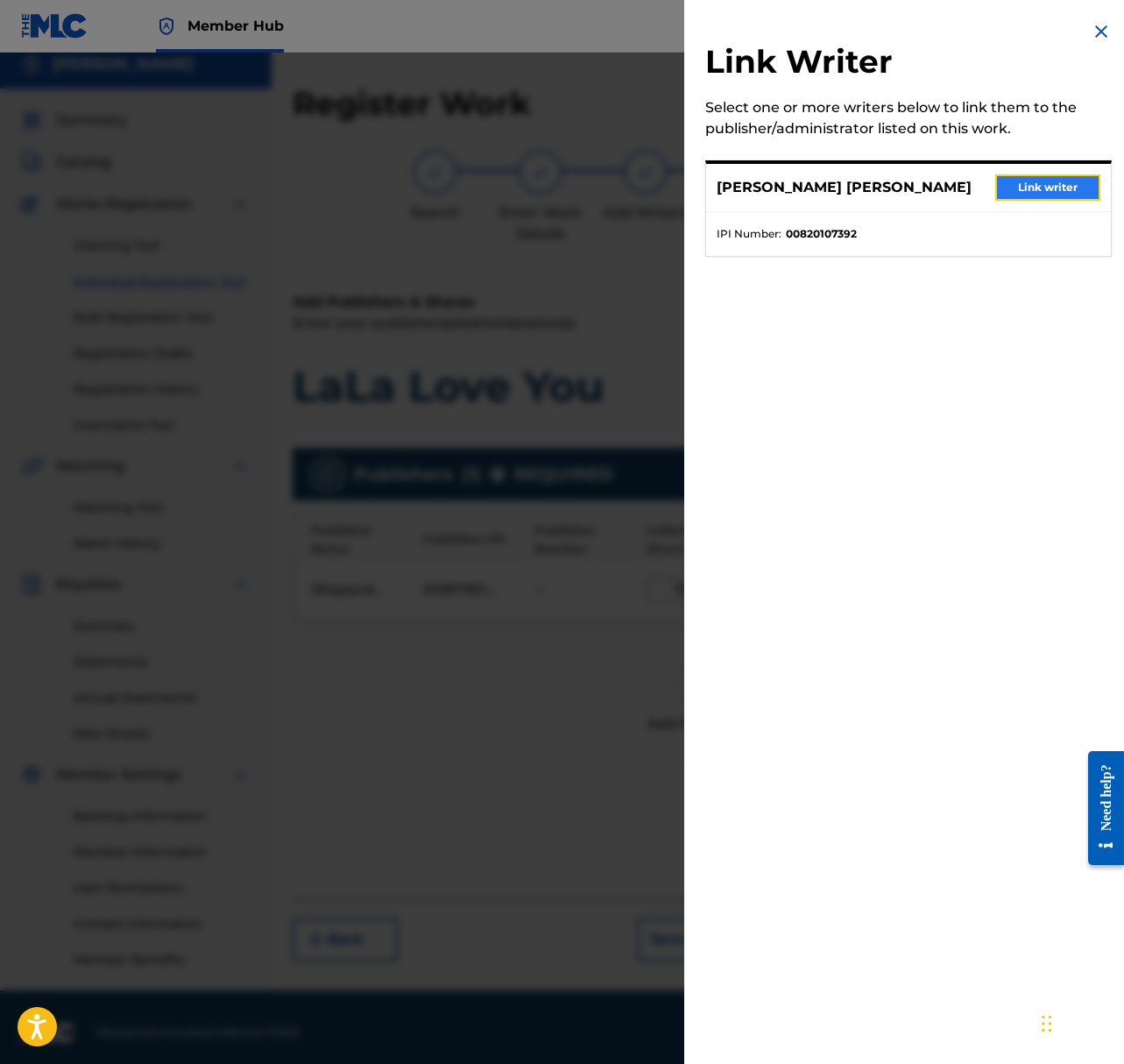
click at [1035, 196] on button "Link writer" at bounding box center [1049, 187] width 106 height 26
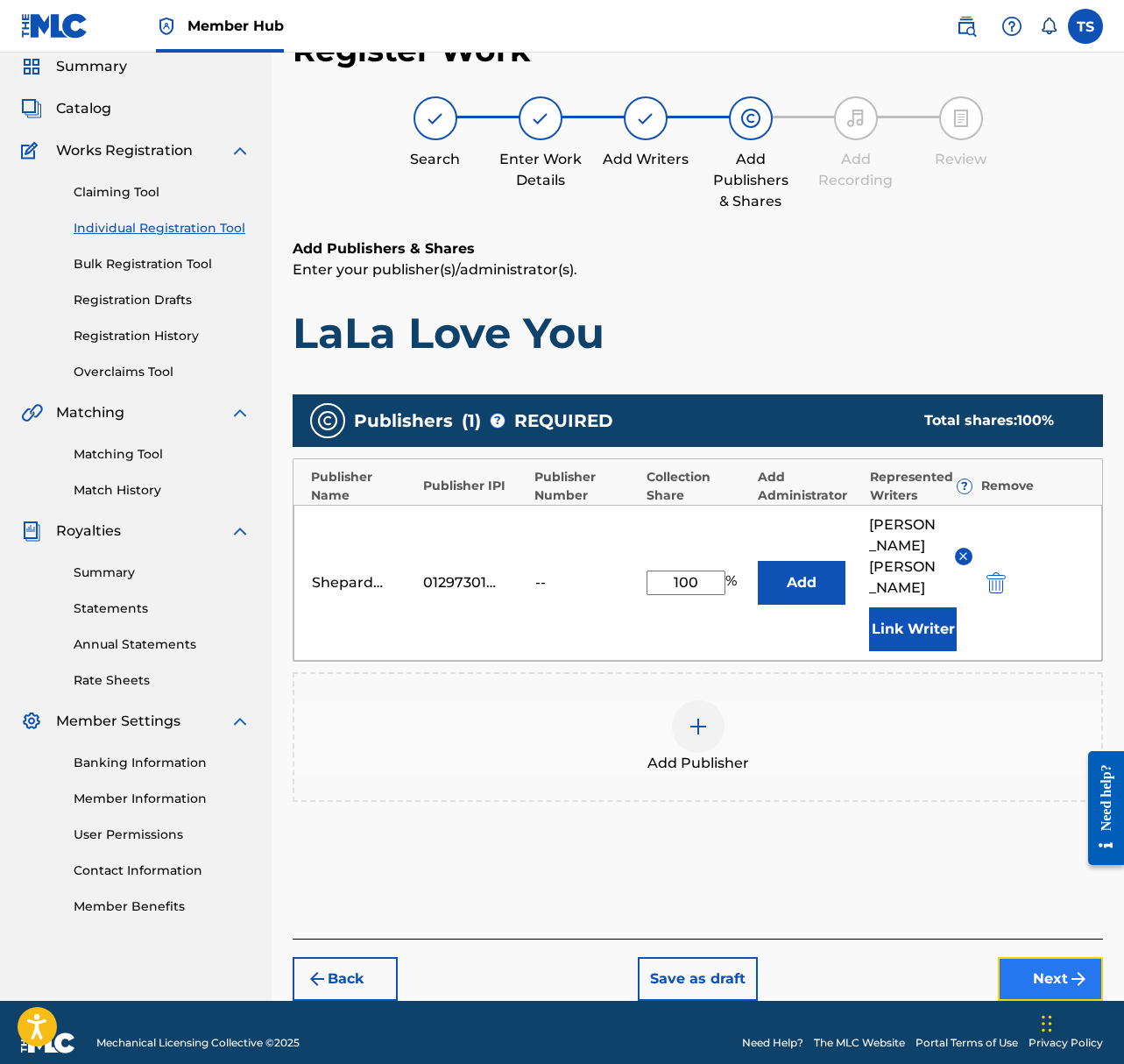
click at [1040, 956] on button "Next" at bounding box center [1051, 978] width 106 height 44
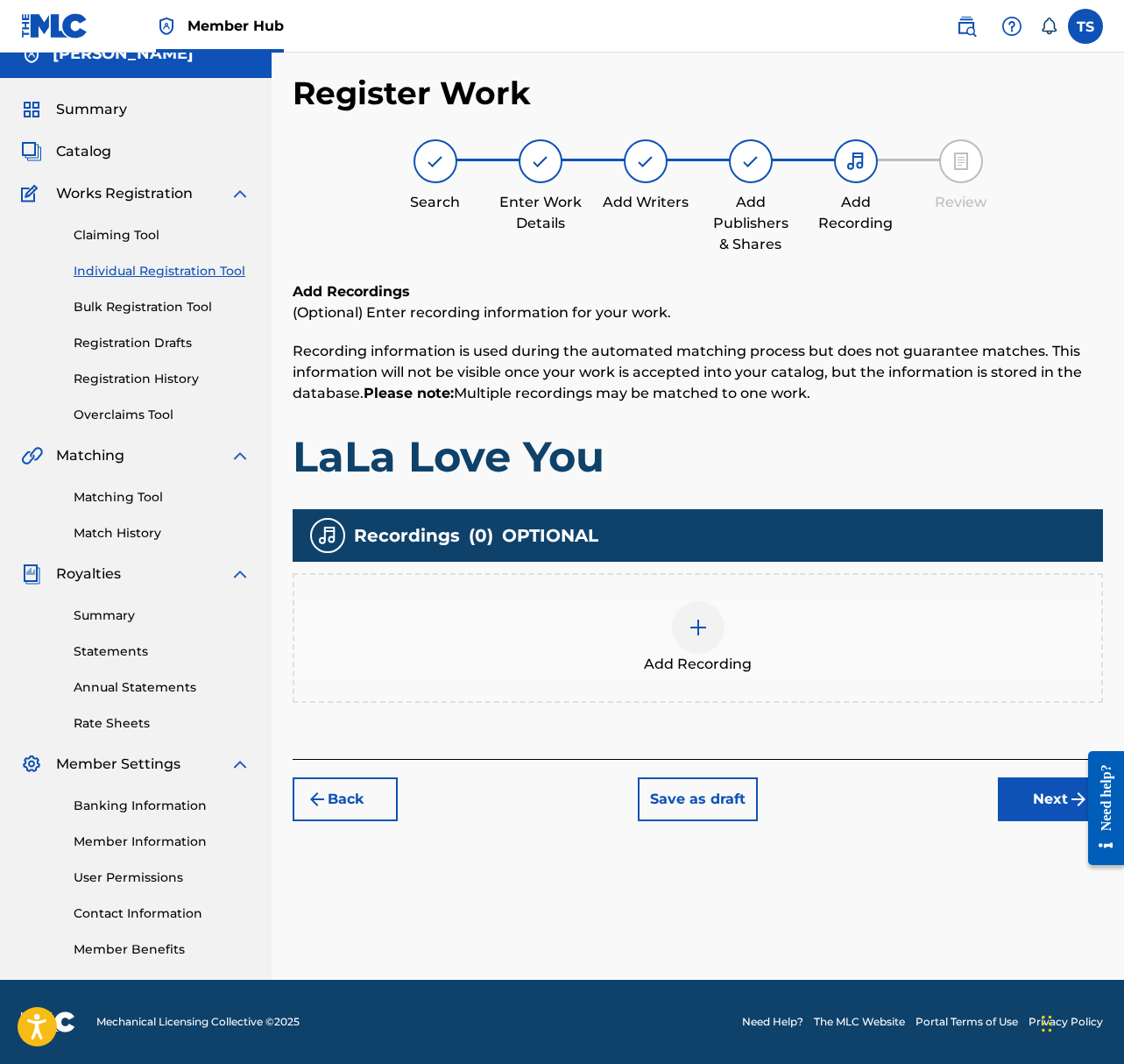
click at [706, 626] on img at bounding box center [698, 628] width 22 height 22
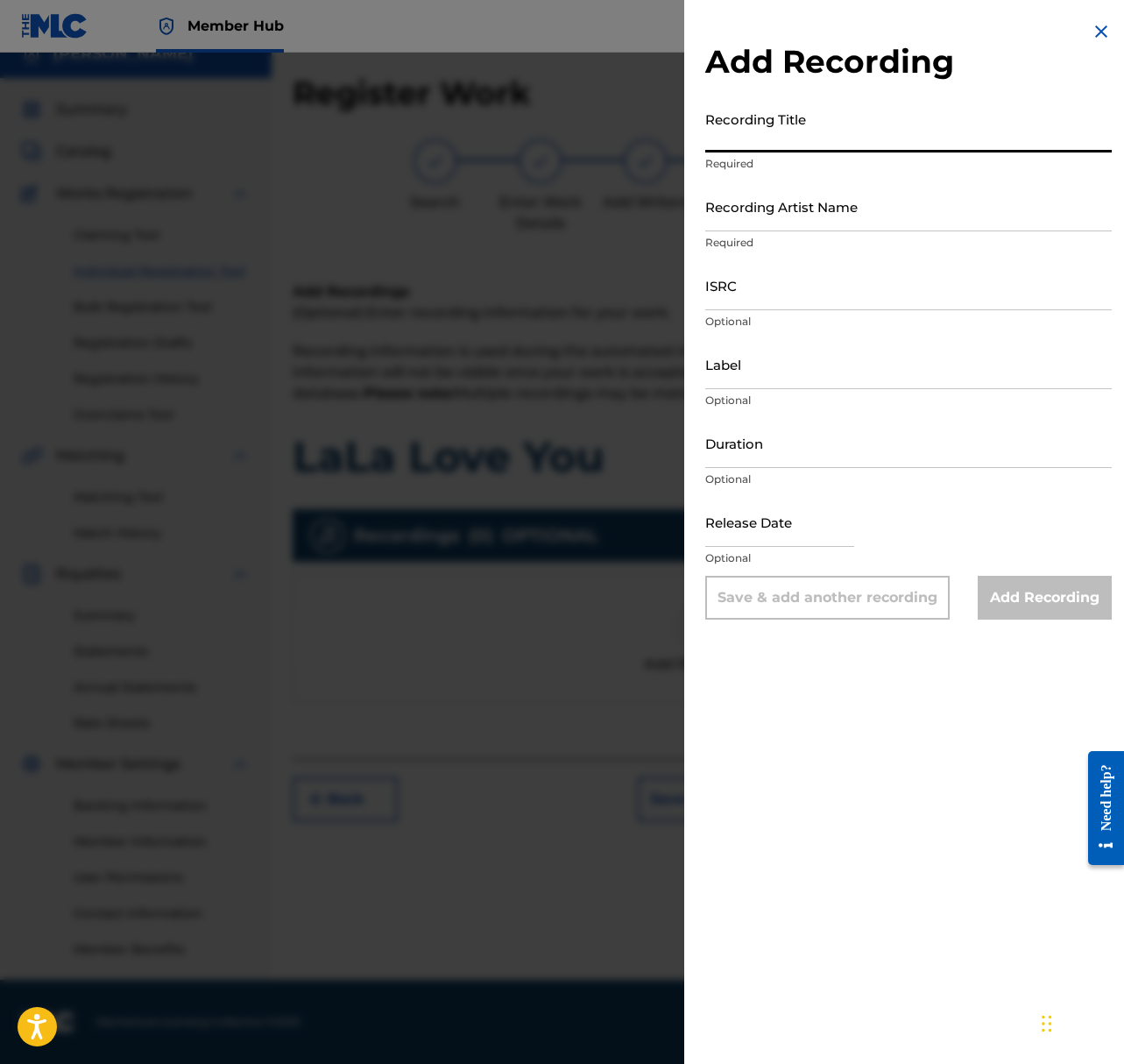
click at [804, 143] on input "Recording Title" at bounding box center [909, 127] width 407 height 50
type input "LaLa Love You"
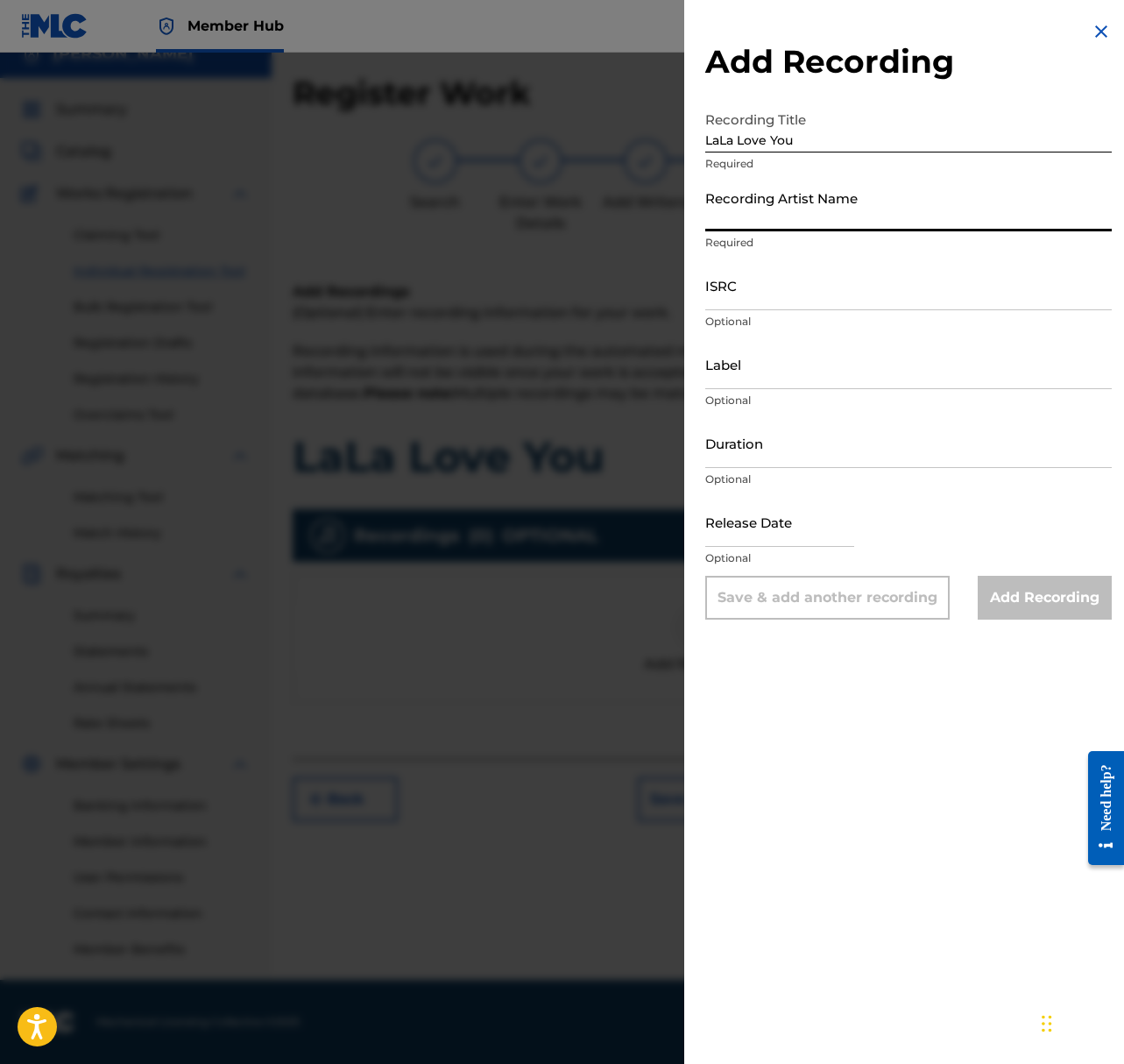
click at [826, 205] on input "Recording Artist Name" at bounding box center [909, 205] width 407 height 50
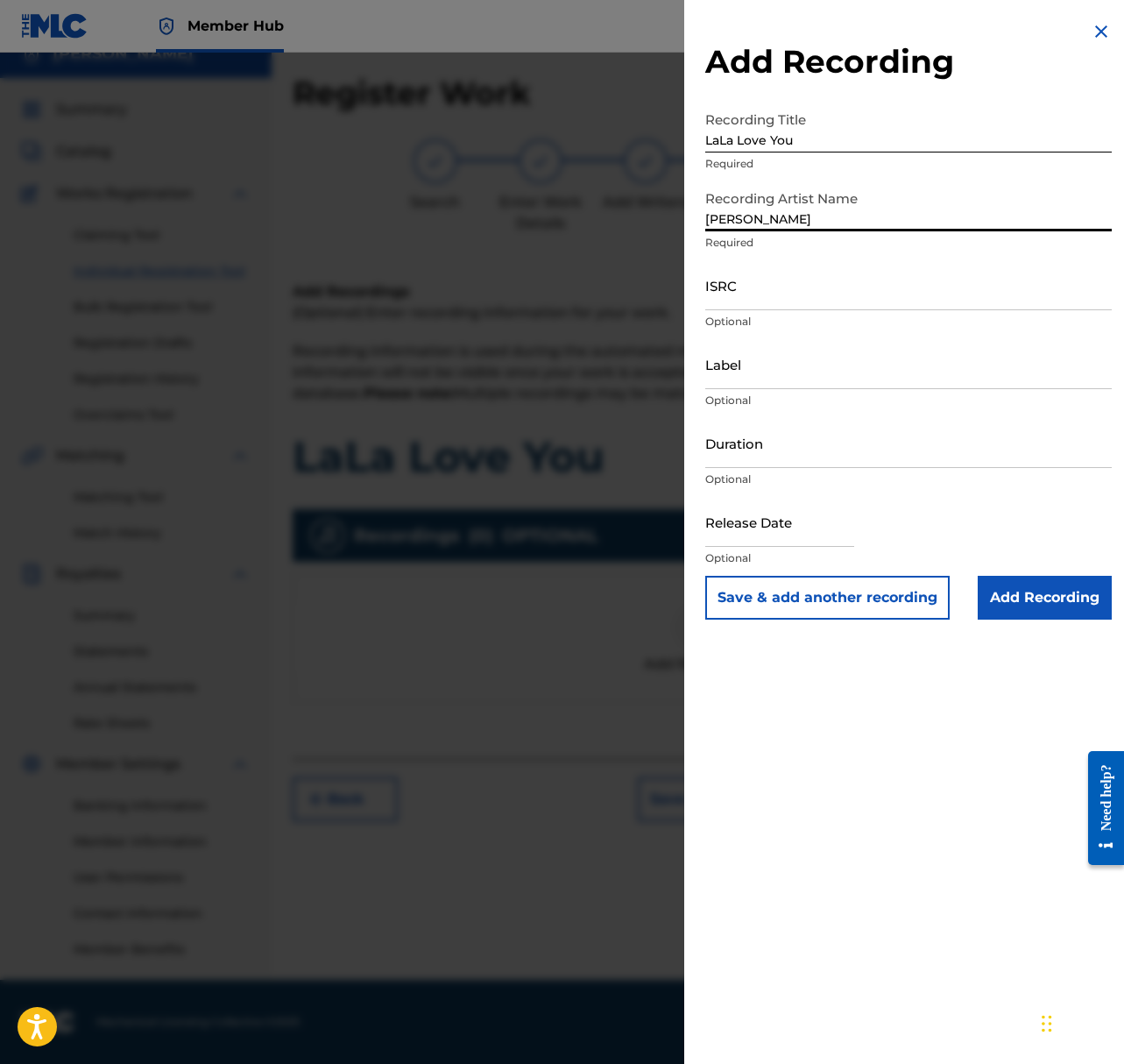
type input "Shepard"
click at [737, 296] on input "ISRC" at bounding box center [909, 285] width 407 height 50
paste input "QZMHK2394278"
type input "QZMHK2394278"
click at [780, 368] on input "Label" at bounding box center [909, 364] width 407 height 50
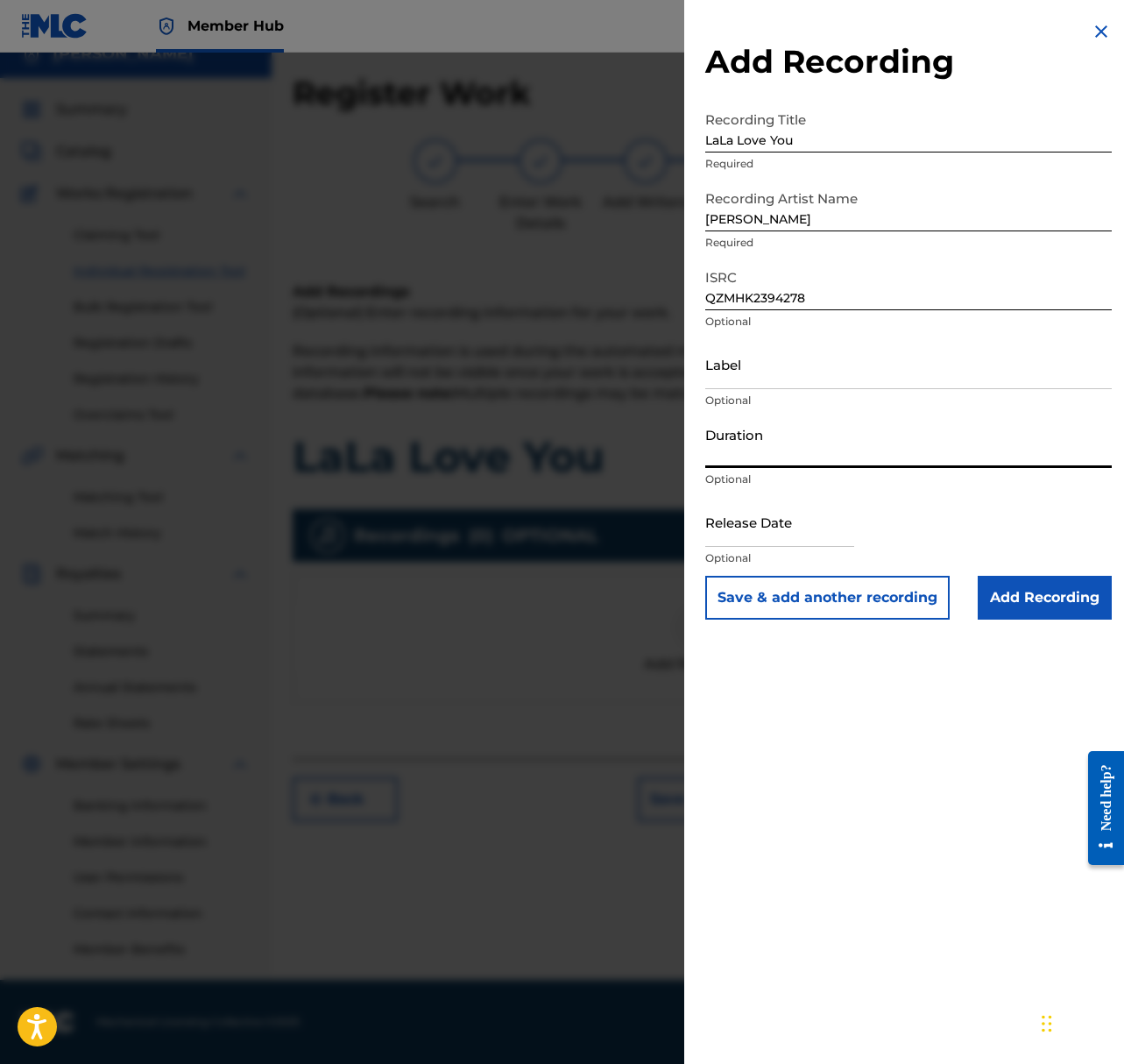
click at [844, 445] on input "Duration" at bounding box center [909, 442] width 407 height 50
type input "01:30"
select select "8"
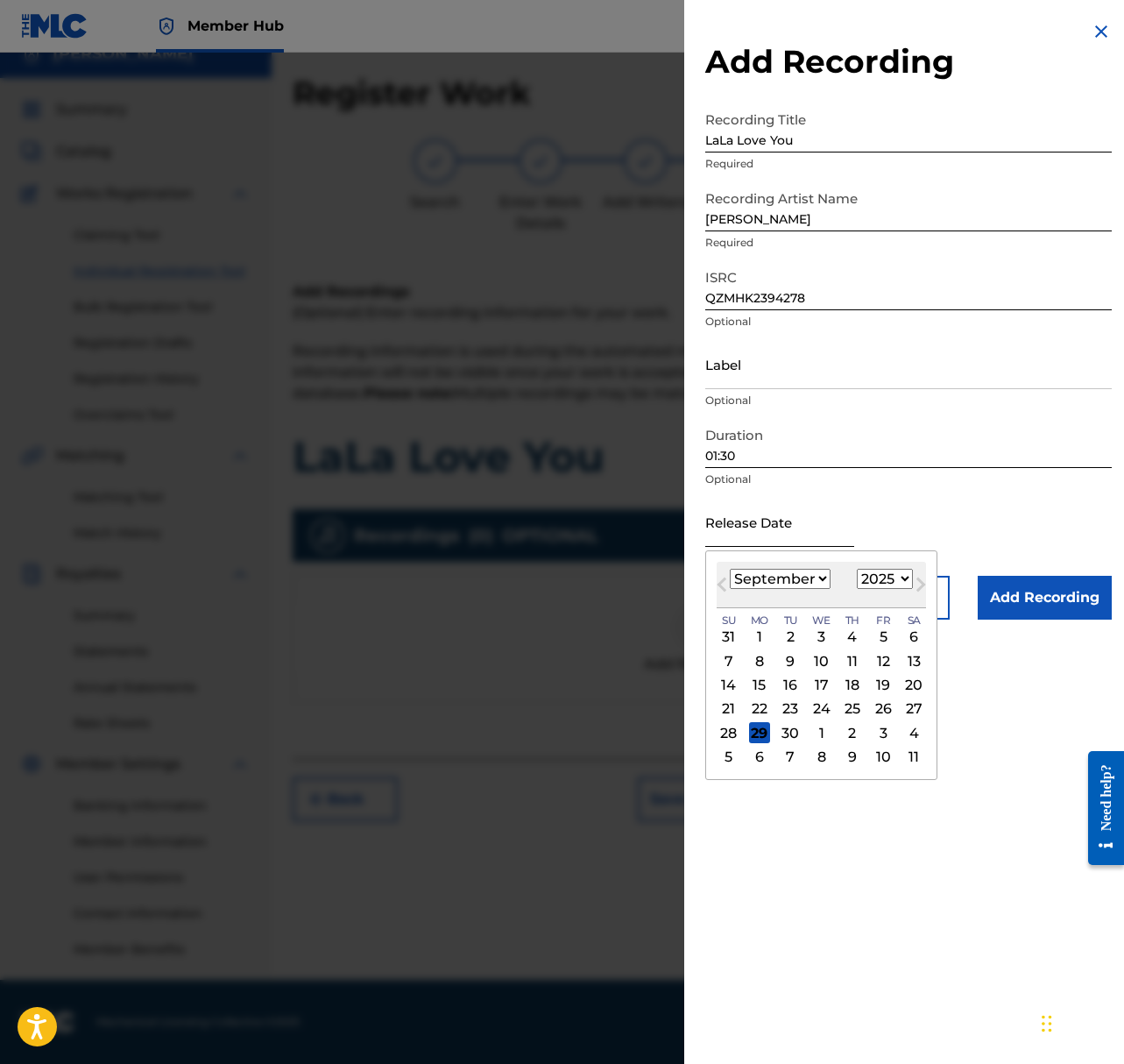
click at [744, 525] on input "text" at bounding box center [780, 521] width 149 height 50
click at [872, 577] on select "1899 1900 1901 1902 1903 1904 1905 1906 1907 1908 1909 1910 1911 1912 1913 1914…" at bounding box center [884, 578] width 56 height 21
select select "2023"
click at [857, 568] on select "1899 1900 1901 1902 1903 1904 1905 1906 1907 1908 1909 1910 1911 1912 1913 1914…" at bounding box center [884, 578] width 56 height 21
click at [804, 581] on select "January February March April May June July August September October November De…" at bounding box center [780, 578] width 101 height 21
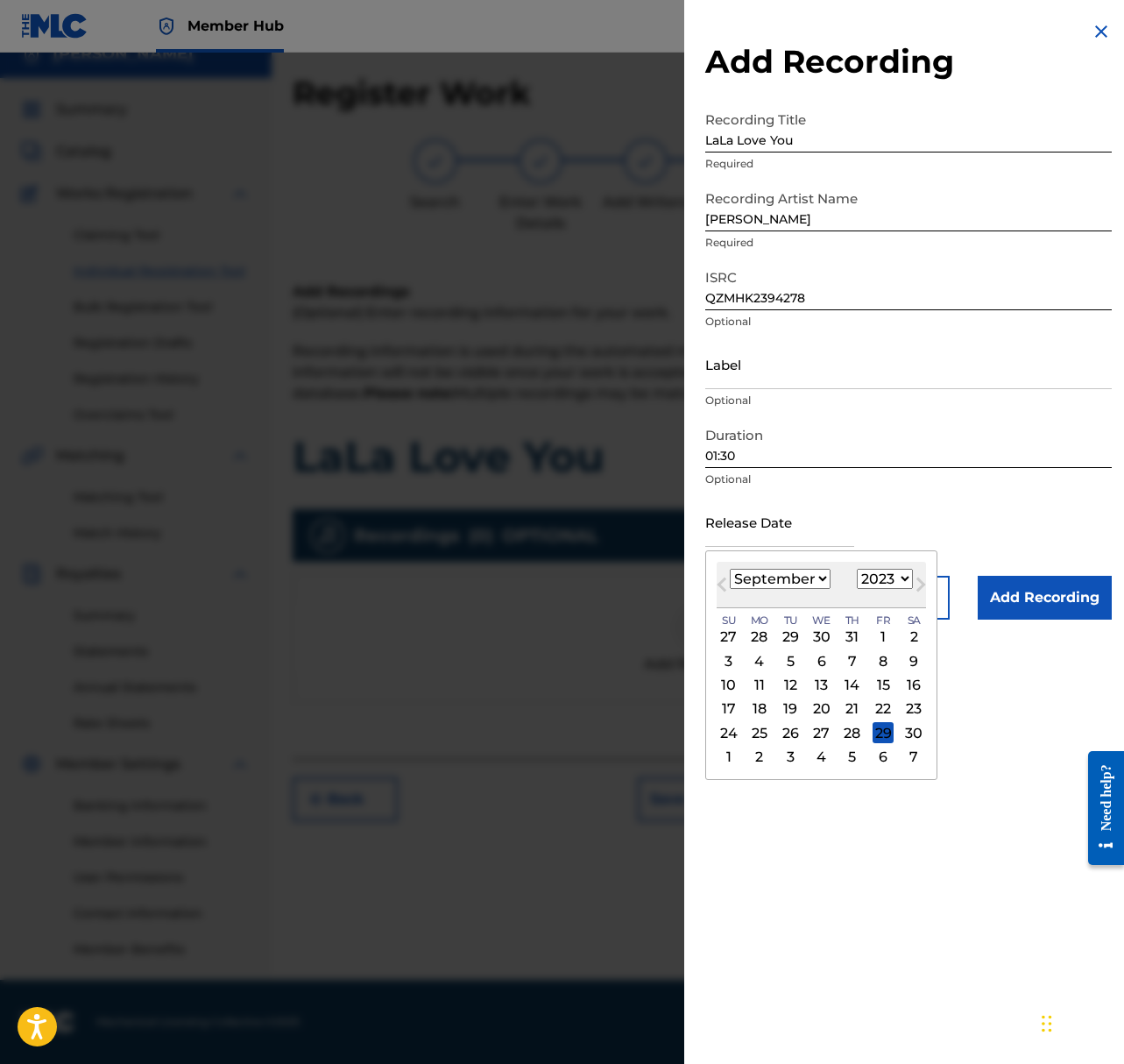
select select "2"
click at [730, 568] on select "January February March April May June July August September October November De…" at bounding box center [780, 578] width 101 height 21
click at [879, 729] on div "31" at bounding box center [883, 732] width 22 height 22
type input "March 31 2023"
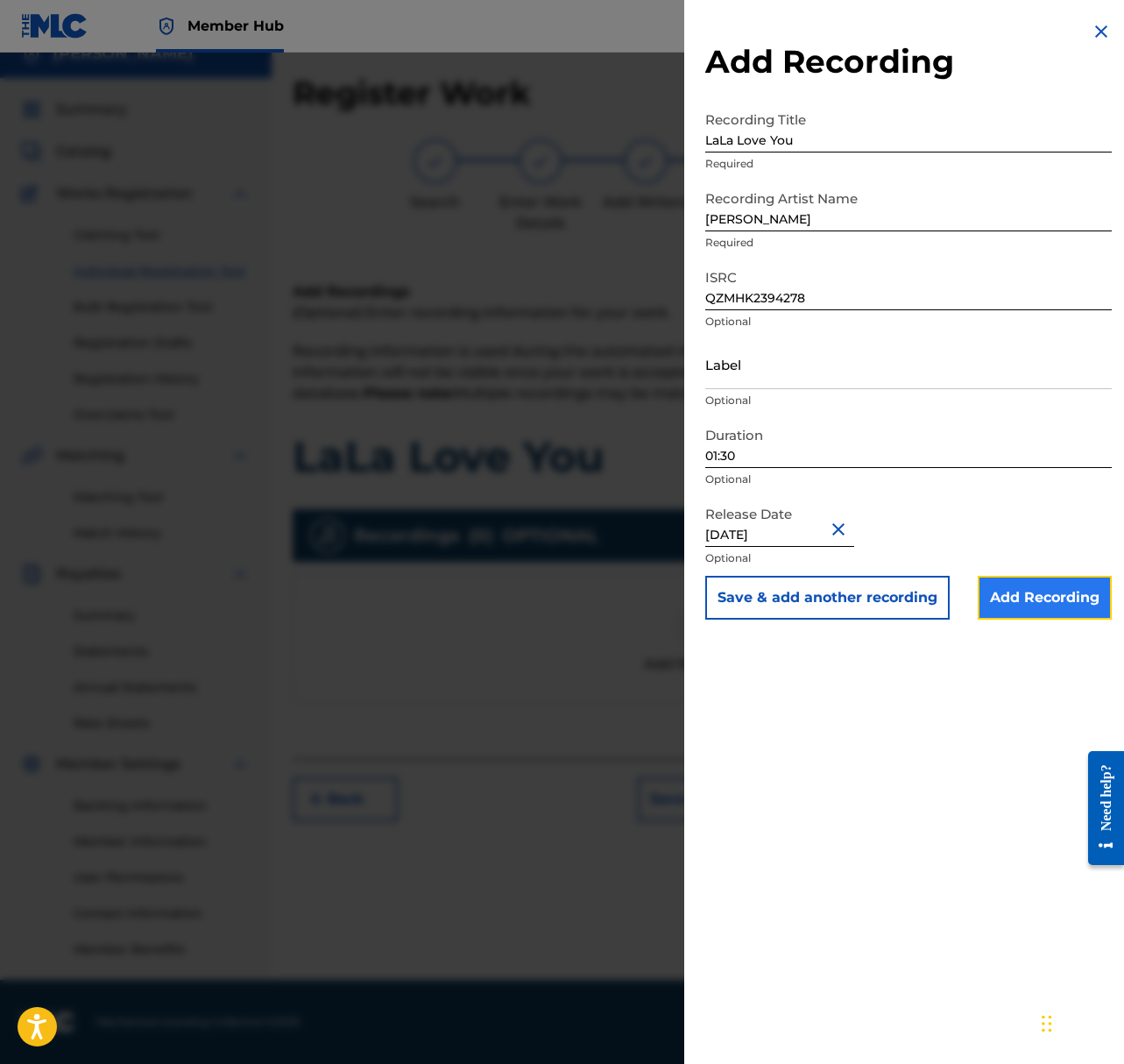
click at [1030, 602] on input "Add Recording" at bounding box center [1045, 598] width 134 height 44
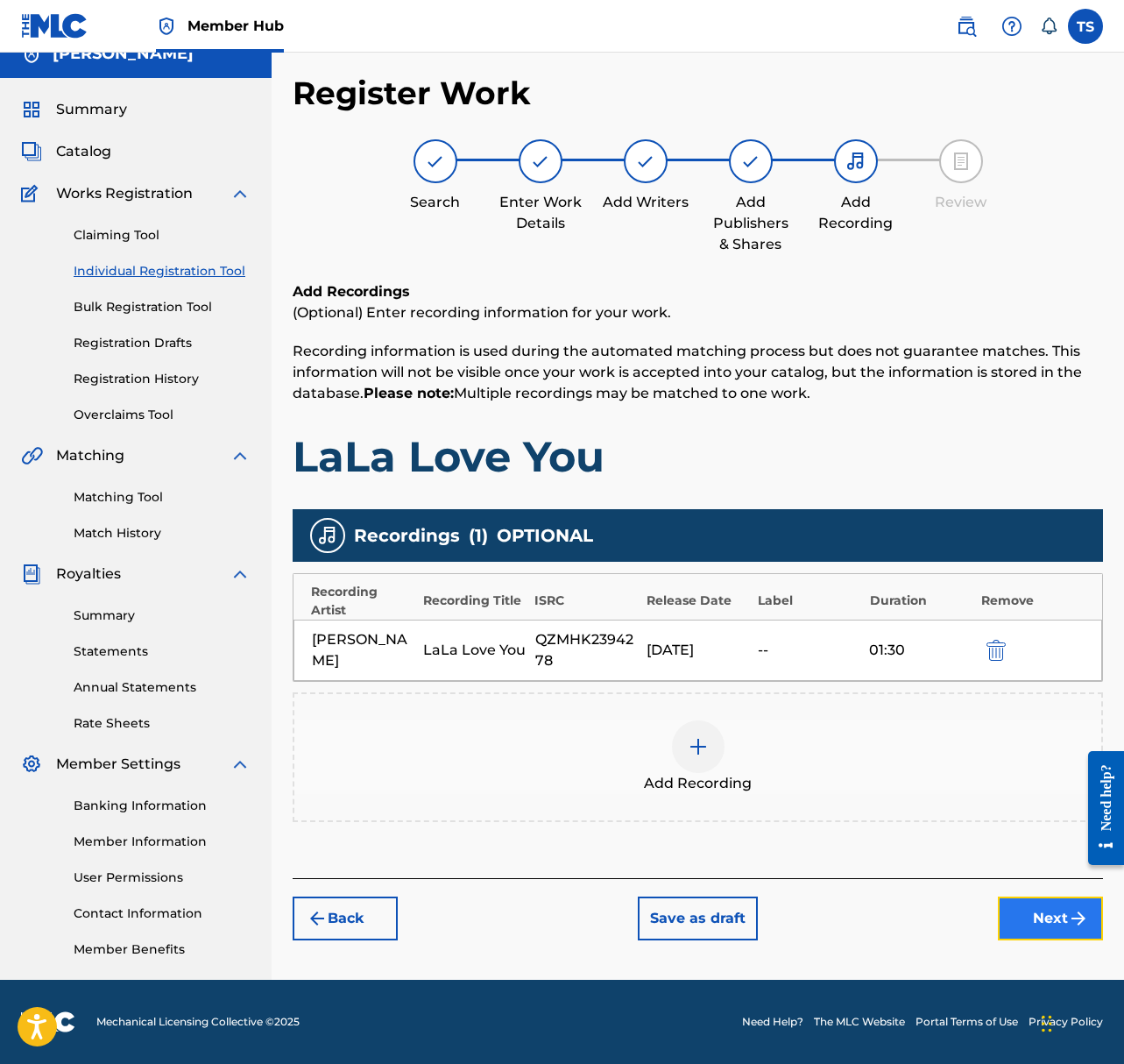
click at [1035, 918] on button "Next" at bounding box center [1051, 918] width 106 height 44
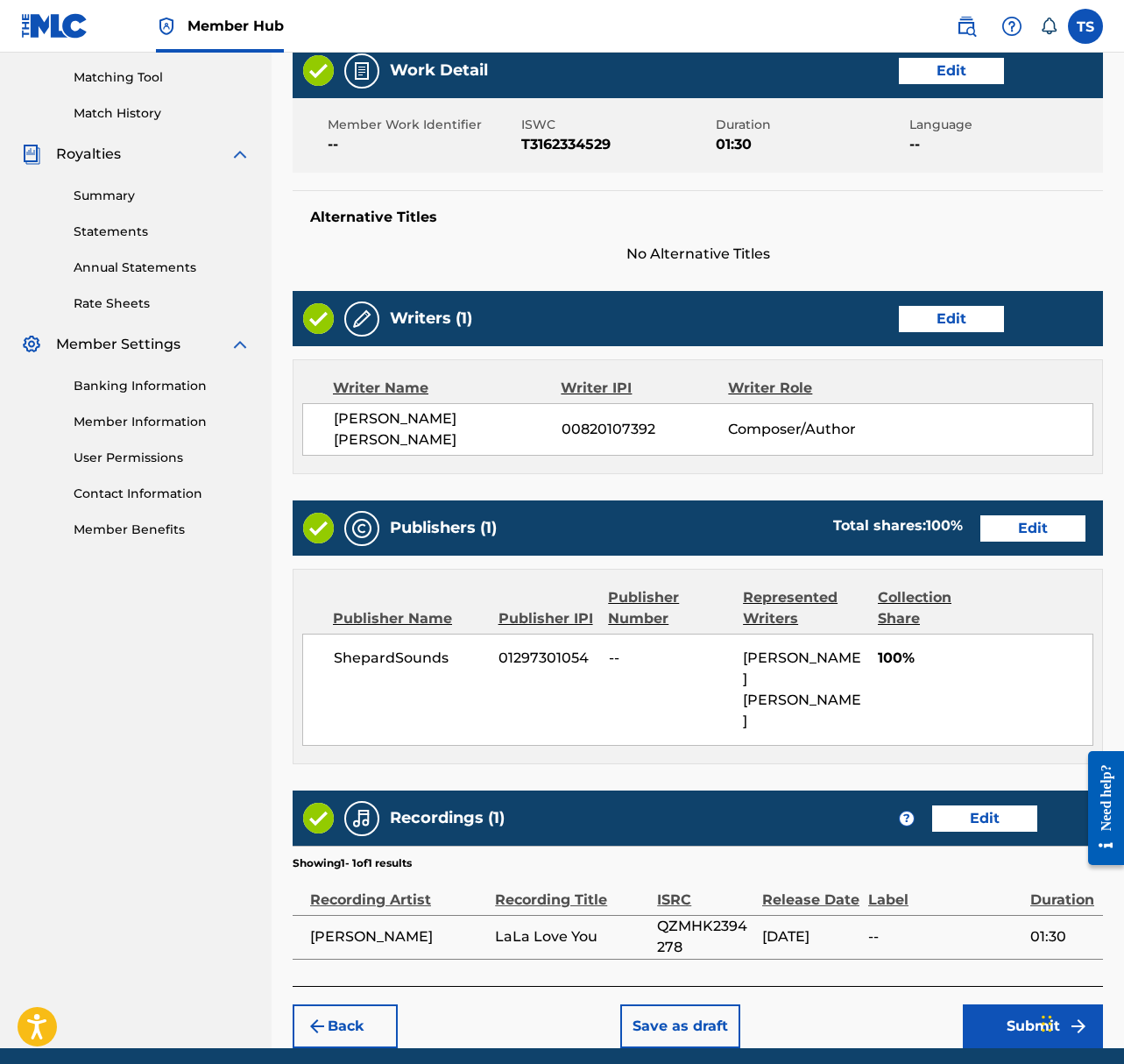
scroll to position [459, 0]
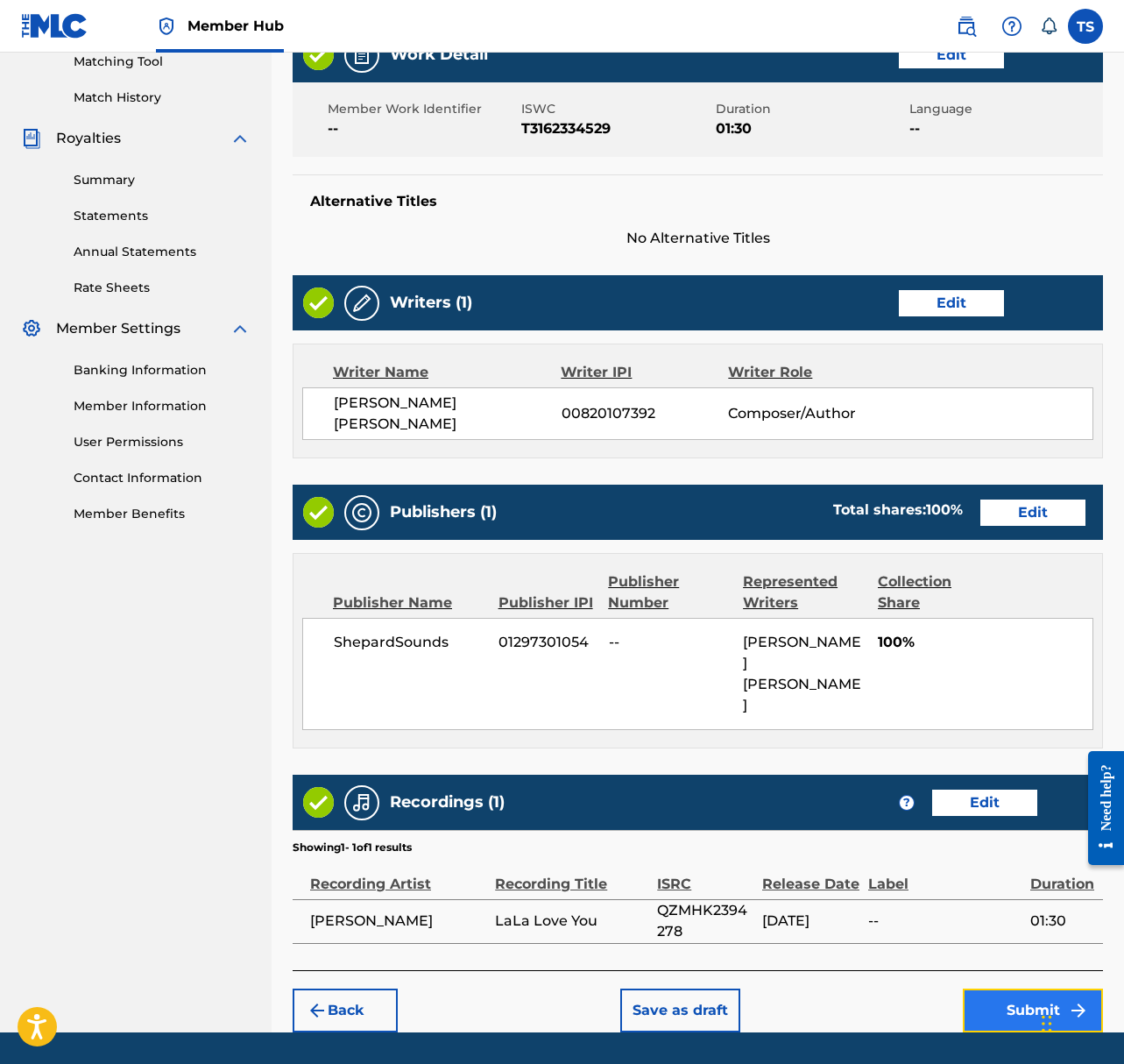
click at [1009, 989] on button "Submit" at bounding box center [1033, 1010] width 140 height 44
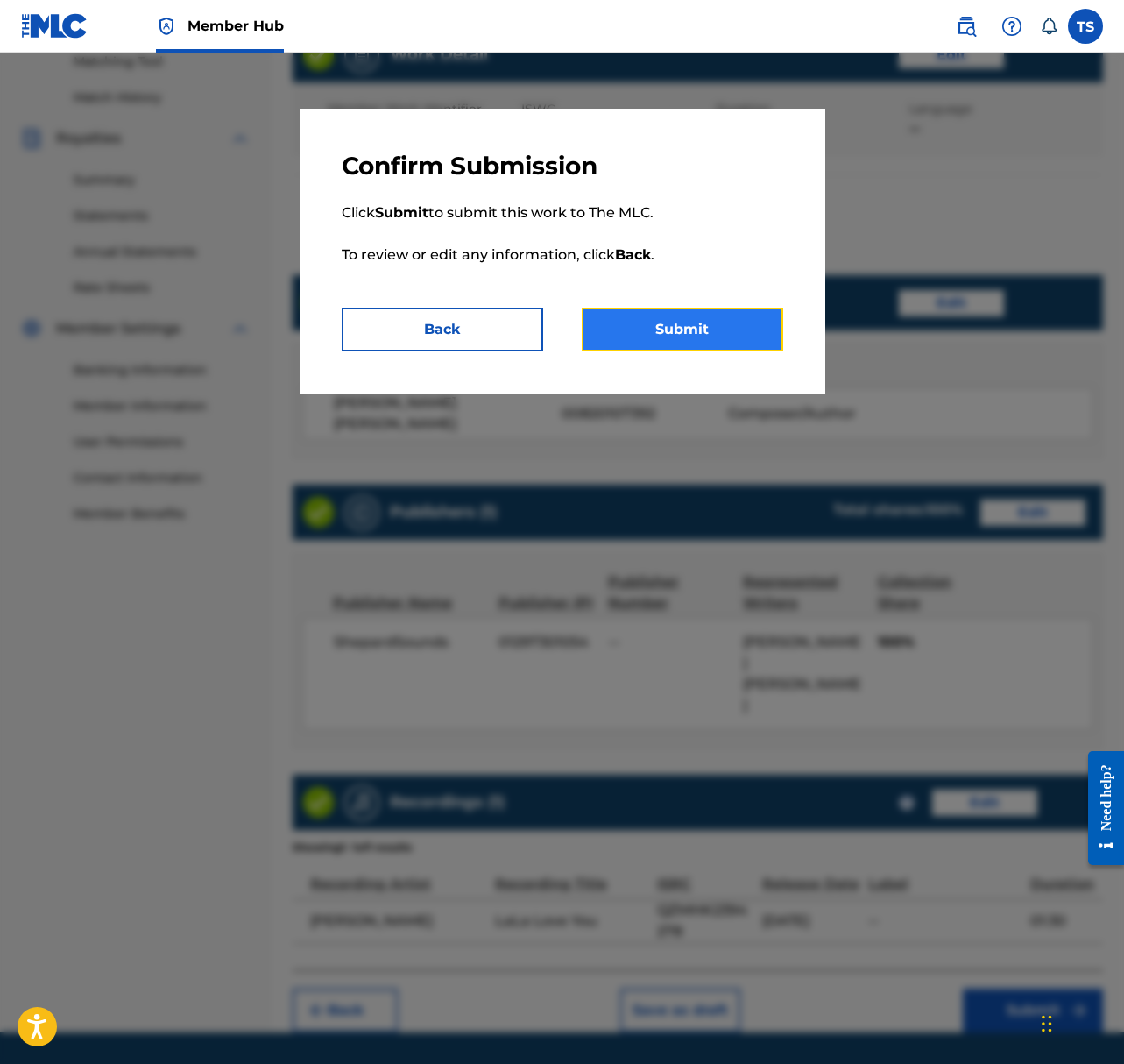
click at [629, 324] on button "Submit" at bounding box center [683, 329] width 202 height 44
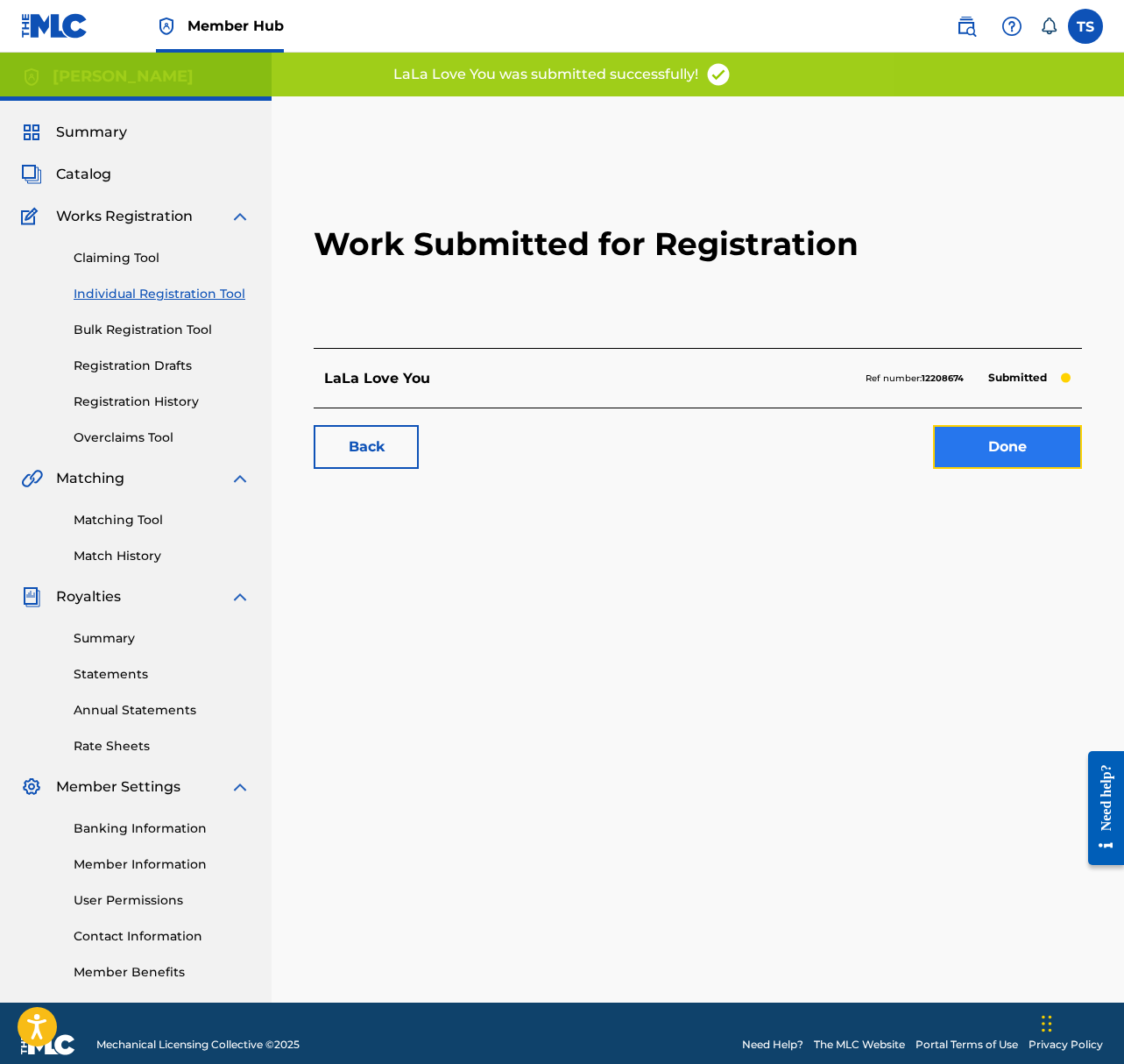
click at [1037, 451] on link "Done" at bounding box center [1008, 447] width 149 height 44
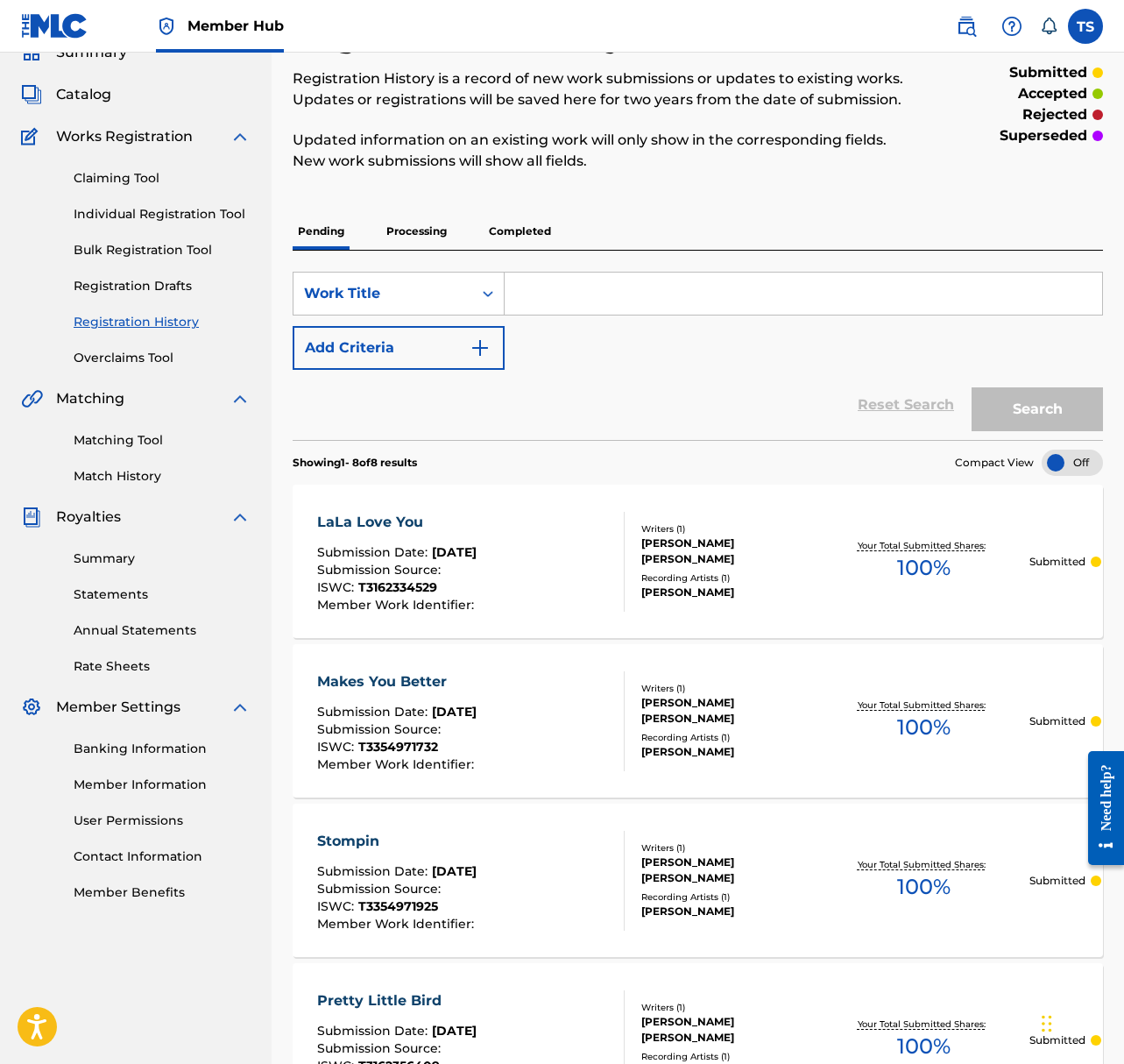
scroll to position [92, 0]
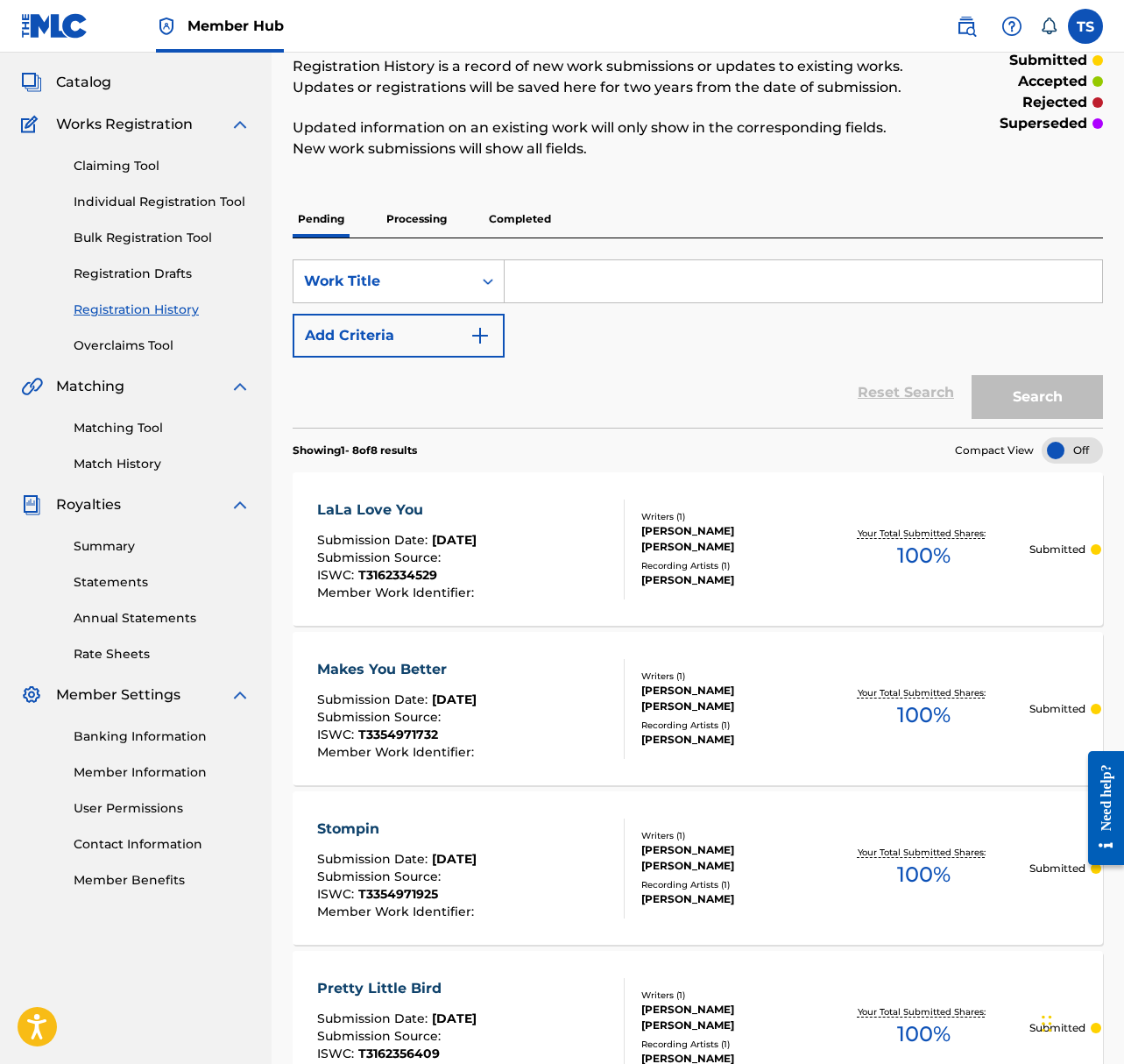
click at [544, 280] on input "Search Form" at bounding box center [803, 281] width 598 height 42
click at [163, 203] on link "Individual Registration Tool" at bounding box center [161, 201] width 177 height 19
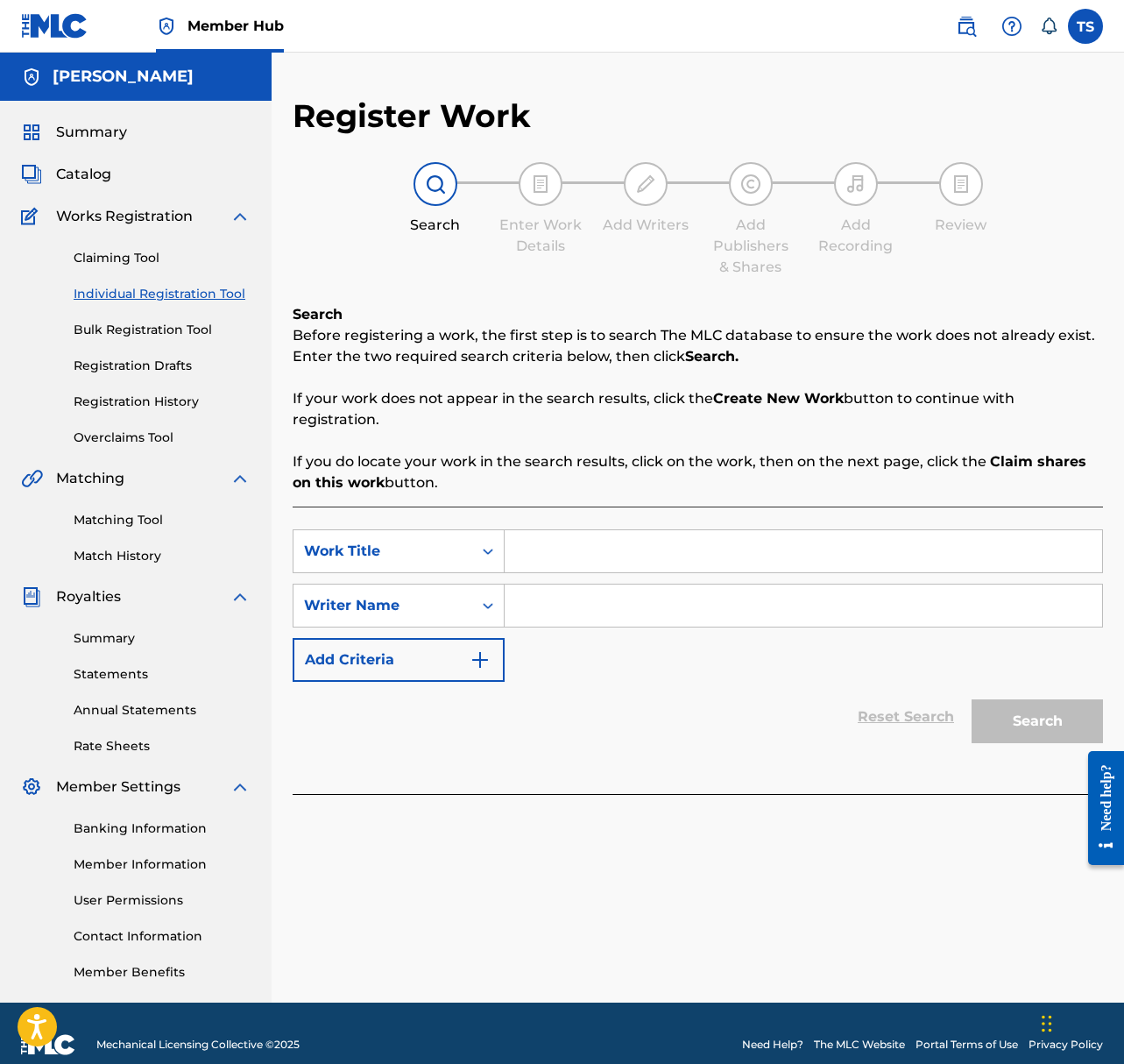
click at [552, 565] on input "Search Form" at bounding box center [803, 551] width 598 height 42
type input "Classic"
click at [536, 604] on input "Search Form" at bounding box center [803, 605] width 598 height 42
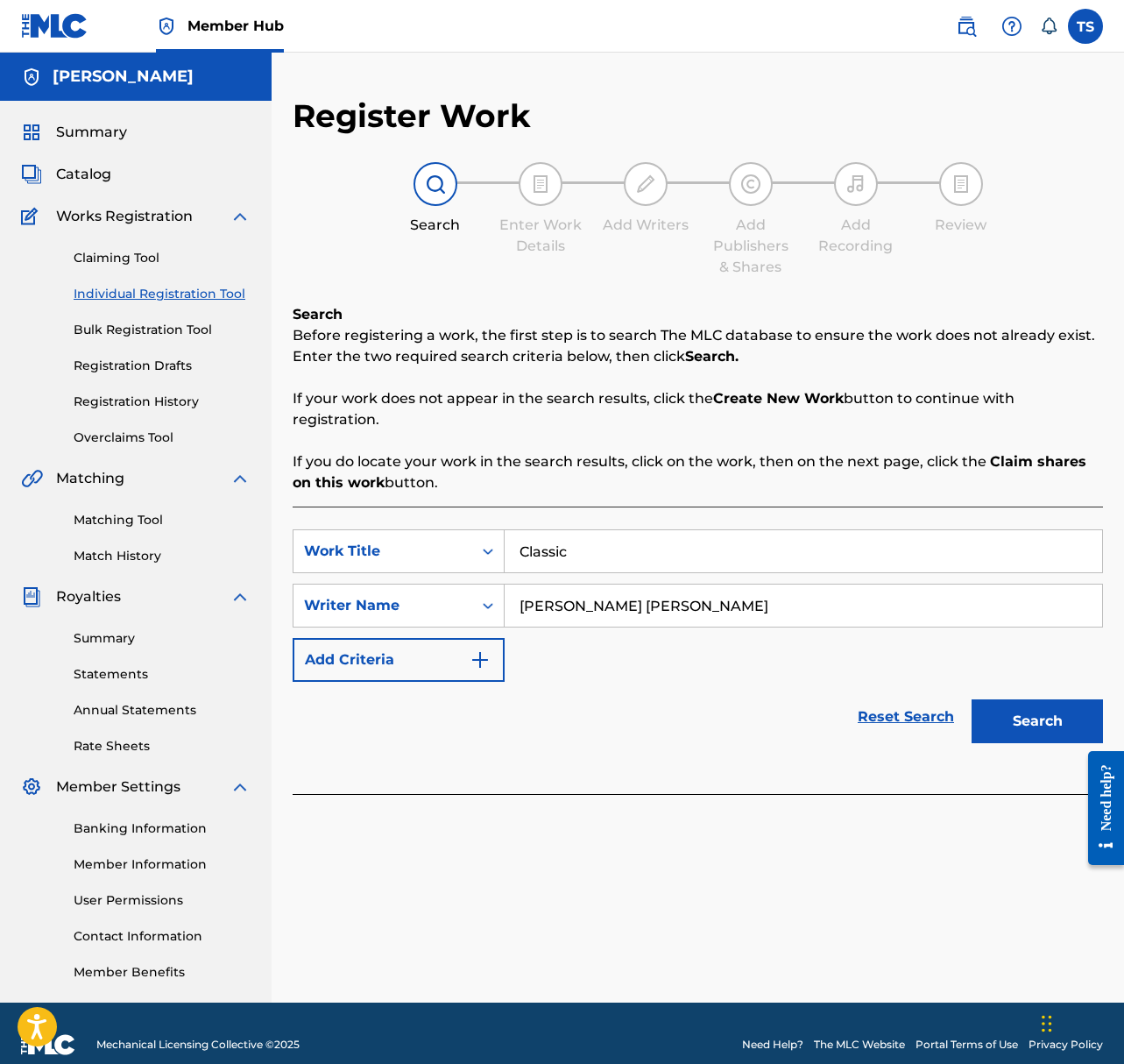
type input "Taylor Jon SHepard"
click at [972, 699] on button "Search" at bounding box center [1038, 721] width 131 height 44
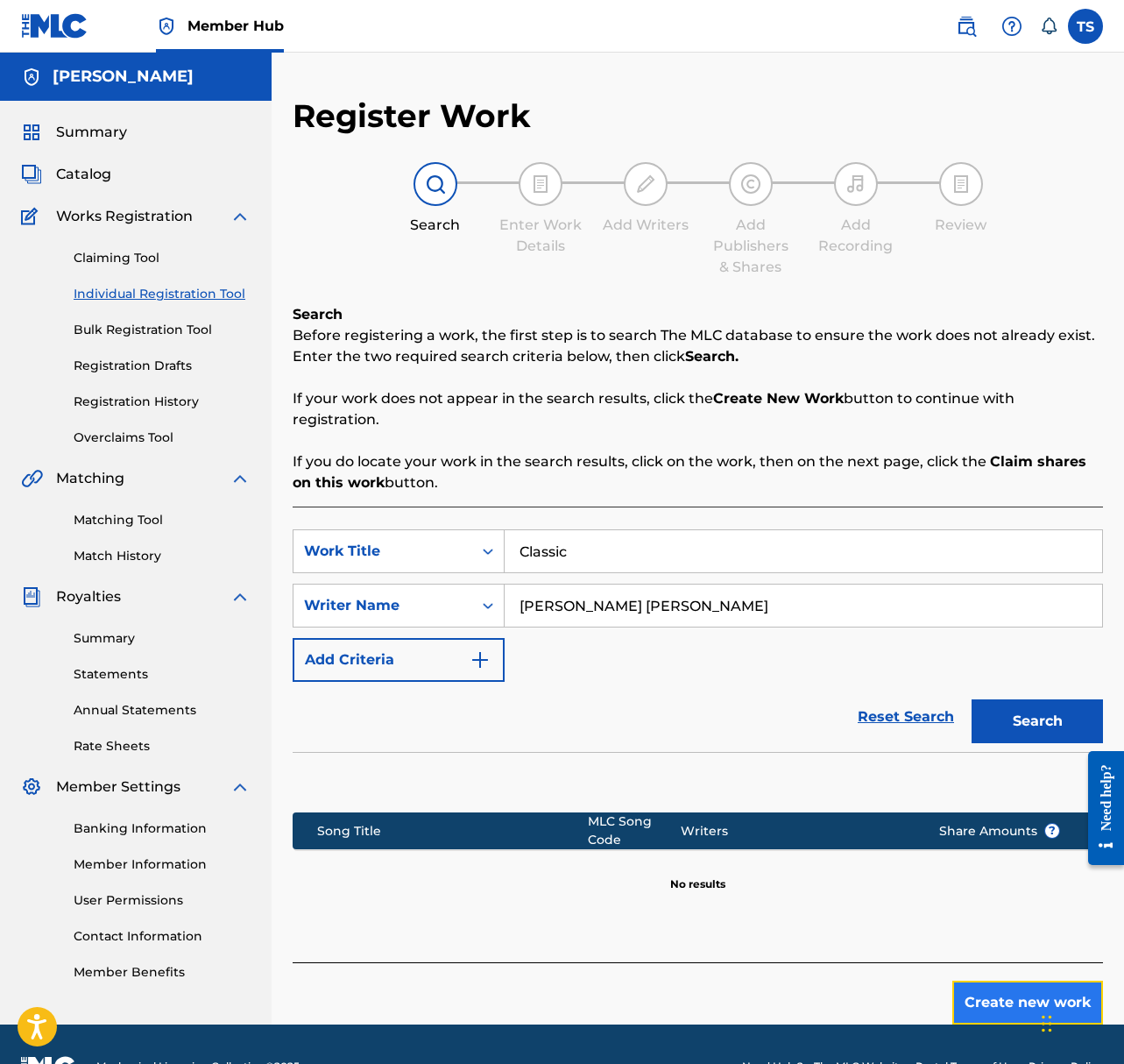
click at [974, 994] on button "Create new work" at bounding box center [1028, 1002] width 151 height 44
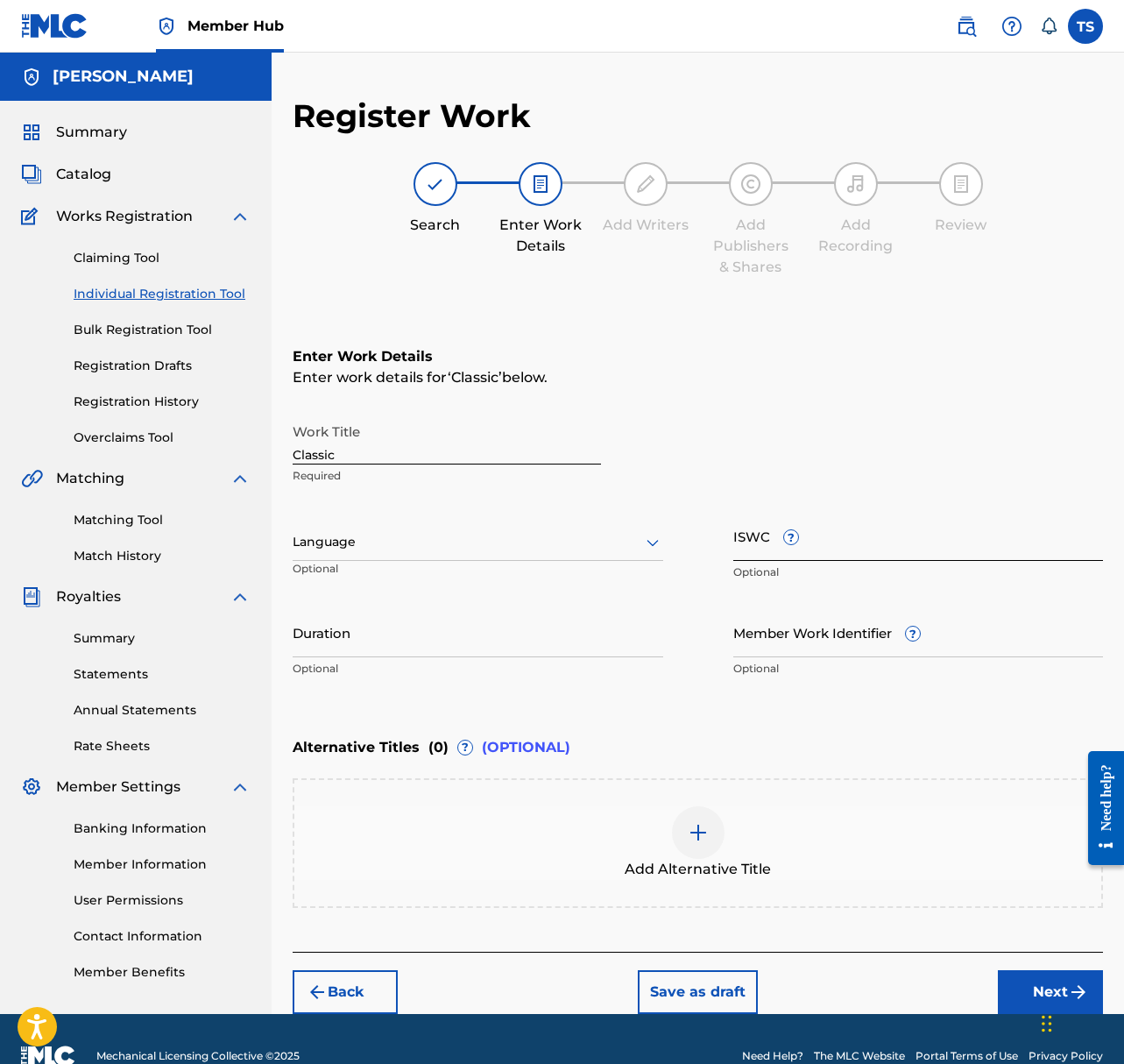
click at [819, 543] on input "ISWC ?" at bounding box center [919, 535] width 371 height 50
paste input "T3287264244"
type input "T3287264244"
click at [355, 644] on input "Duration" at bounding box center [477, 632] width 371 height 50
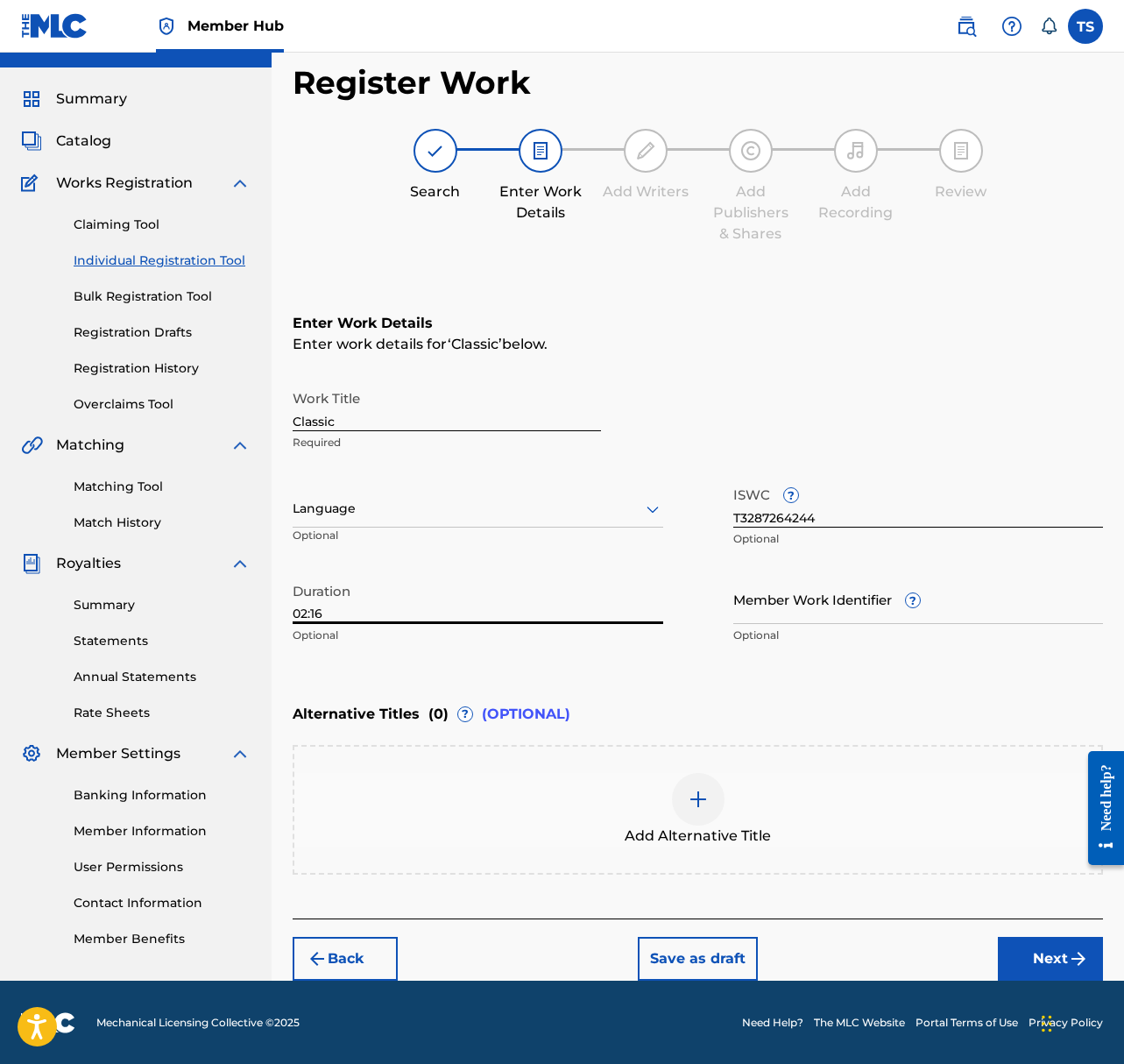
type input "02:16"
click at [1034, 957] on button "Next" at bounding box center [1051, 958] width 106 height 44
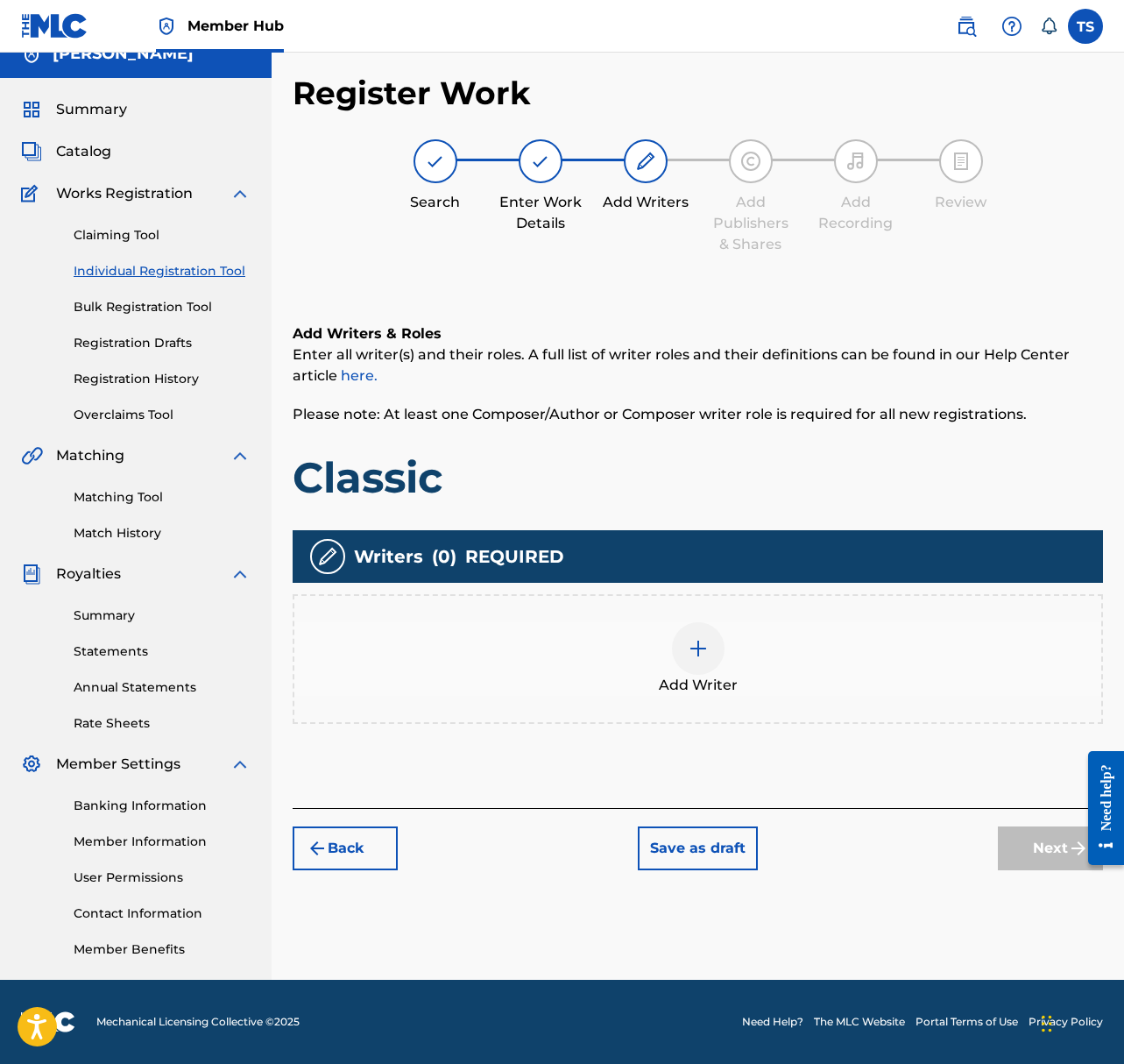
scroll to position [22, 0]
click at [715, 652] on div at bounding box center [698, 648] width 53 height 53
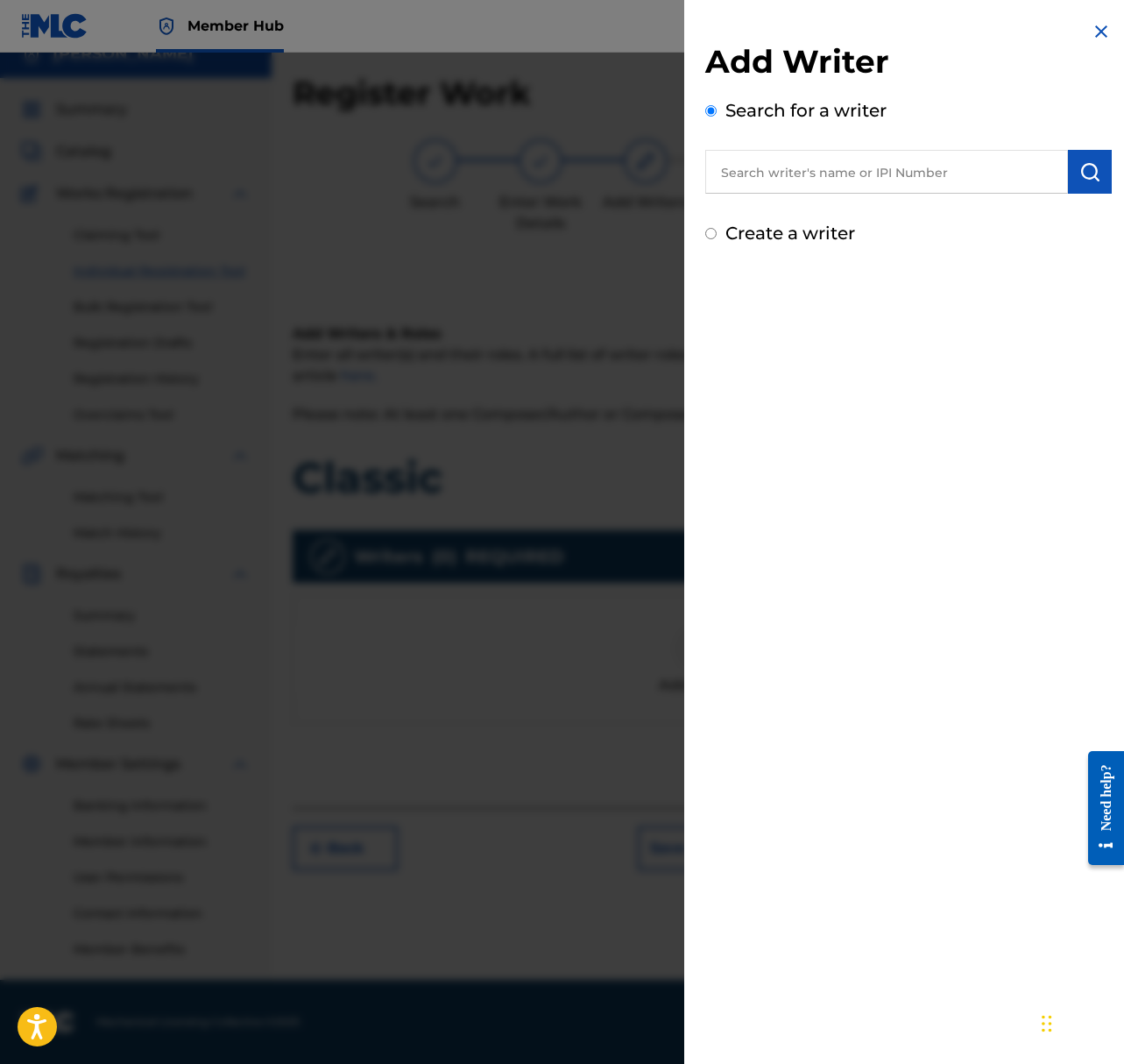
click at [815, 170] on input "text" at bounding box center [886, 171] width 363 height 44
type input "taylor Jon Shepard"
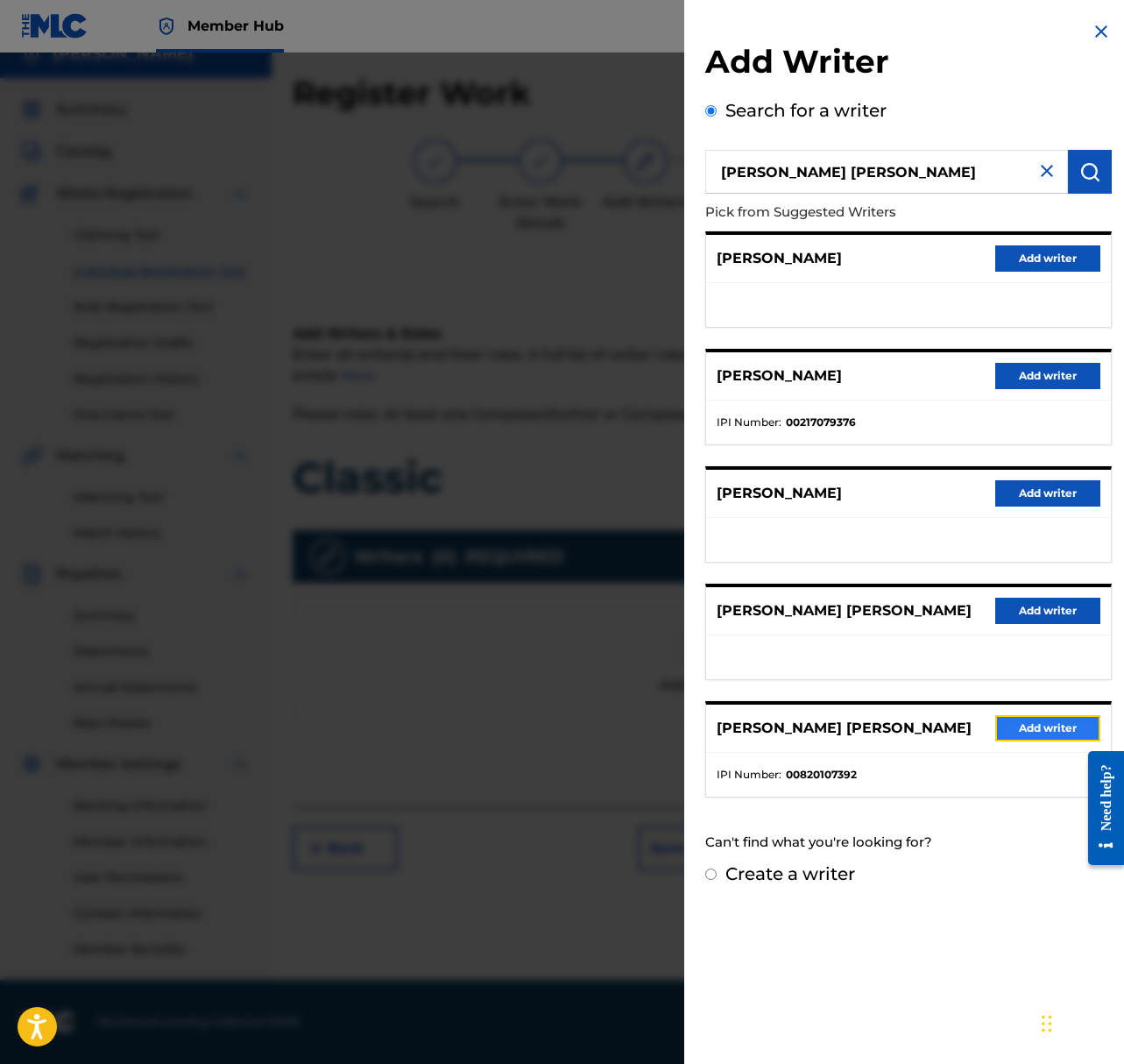
click at [1044, 736] on button "Add writer" at bounding box center [1049, 728] width 106 height 26
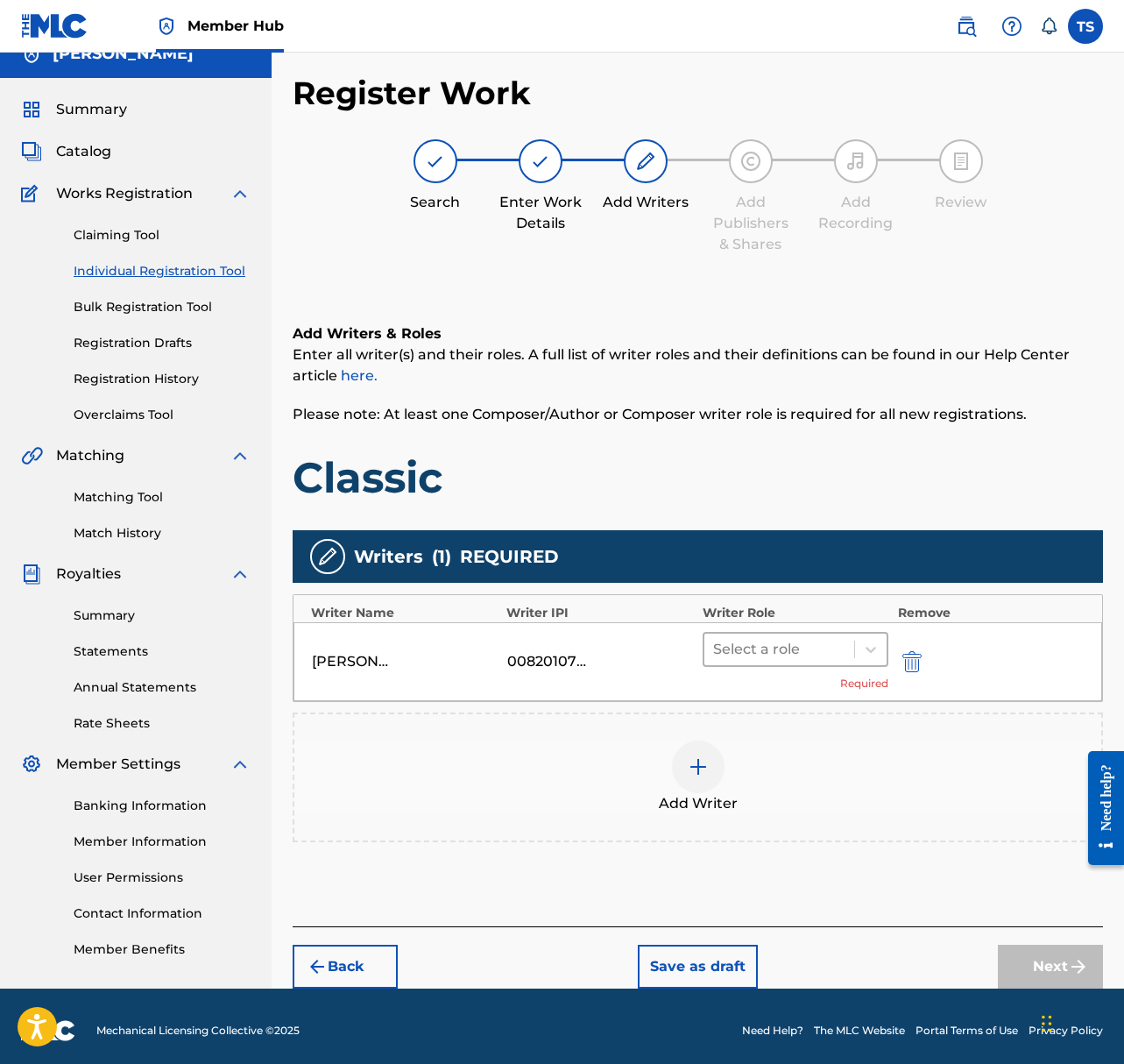
click at [830, 644] on div at bounding box center [780, 648] width 133 height 24
click at [794, 644] on div at bounding box center [780, 648] width 133 height 24
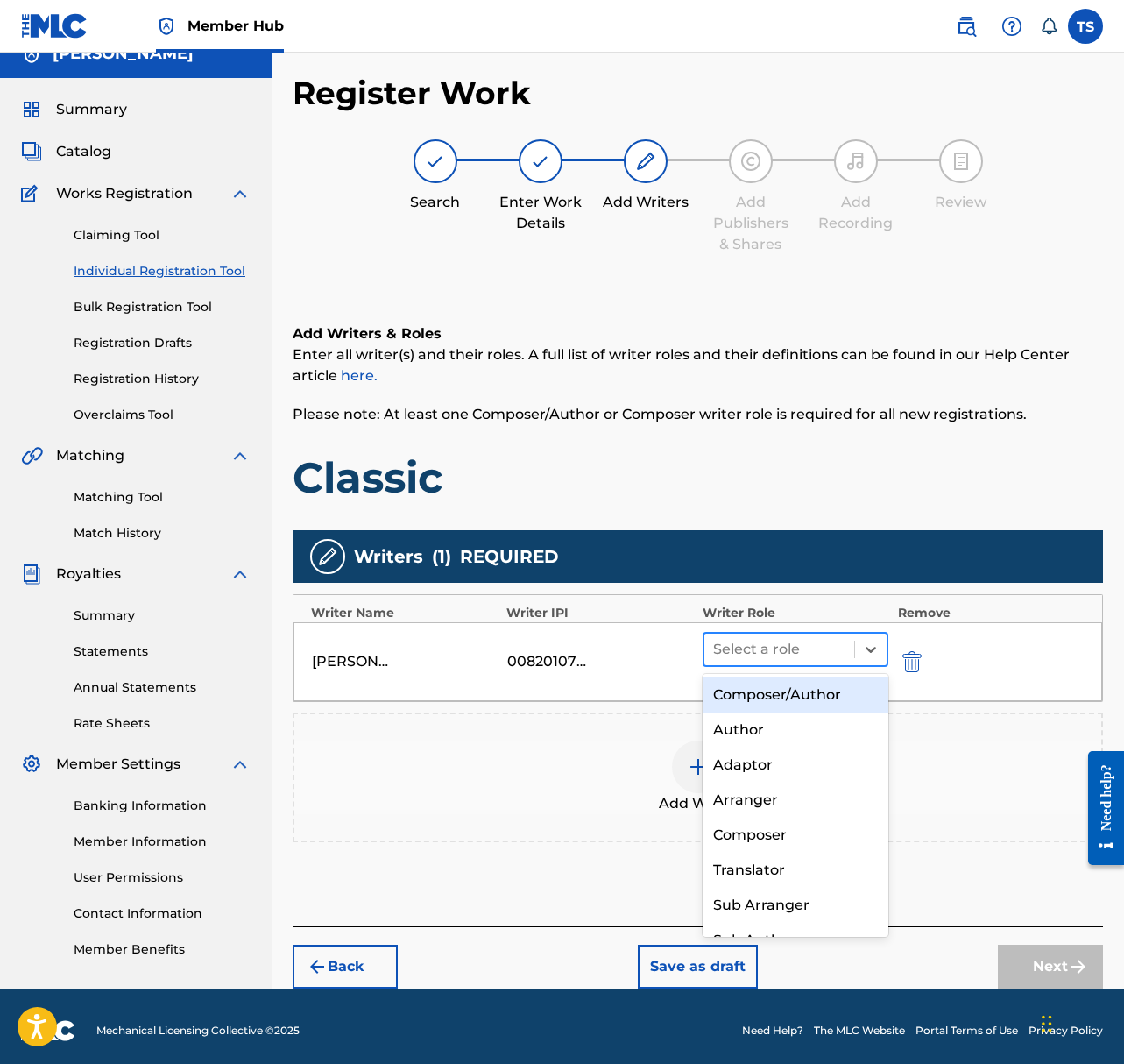
click at [823, 652] on div at bounding box center [780, 648] width 133 height 24
click at [798, 694] on div "Composer/Author" at bounding box center [796, 695] width 187 height 35
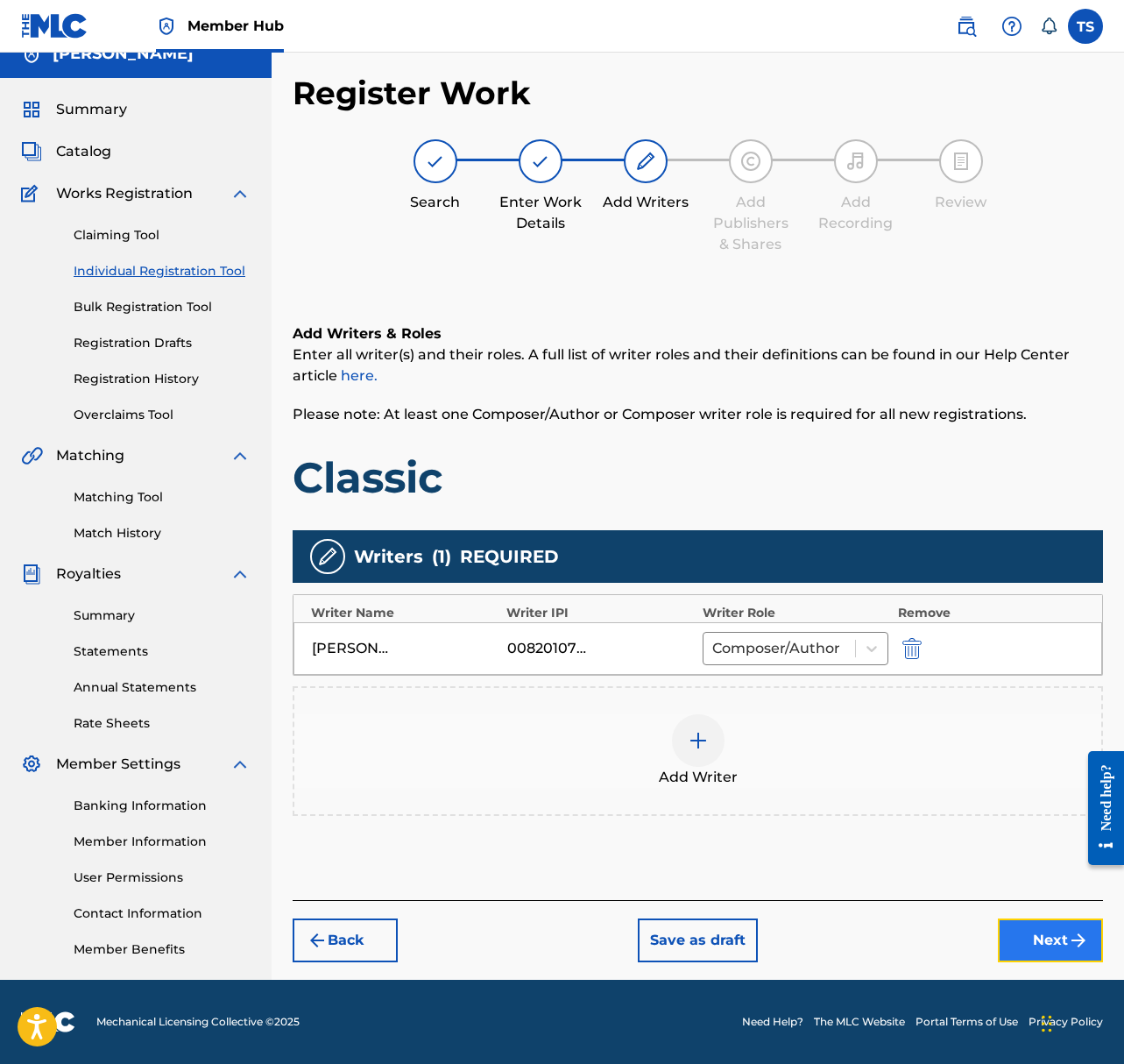
click at [1040, 938] on button "Next" at bounding box center [1051, 940] width 106 height 44
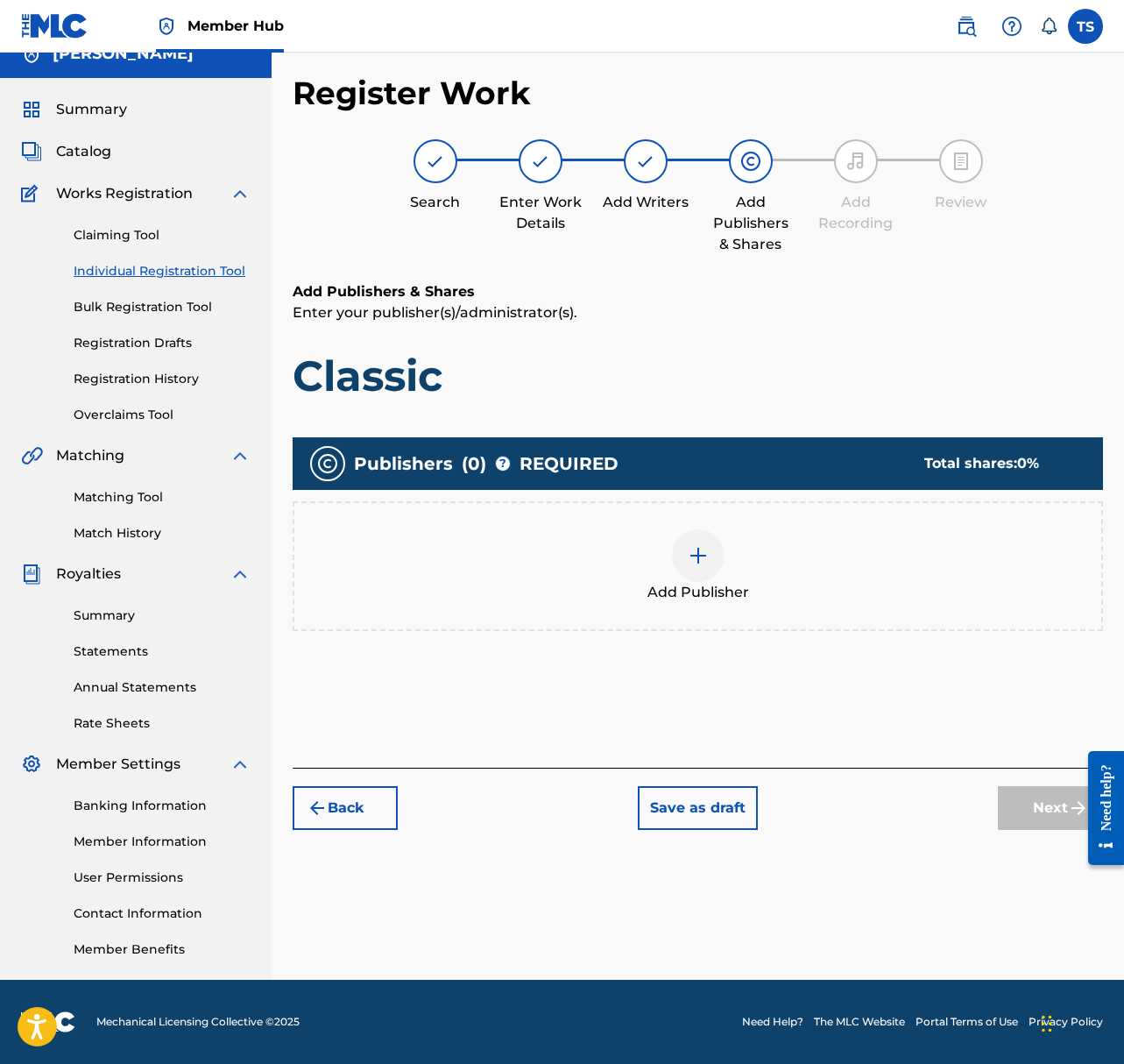
click at [704, 567] on div at bounding box center [698, 555] width 53 height 53
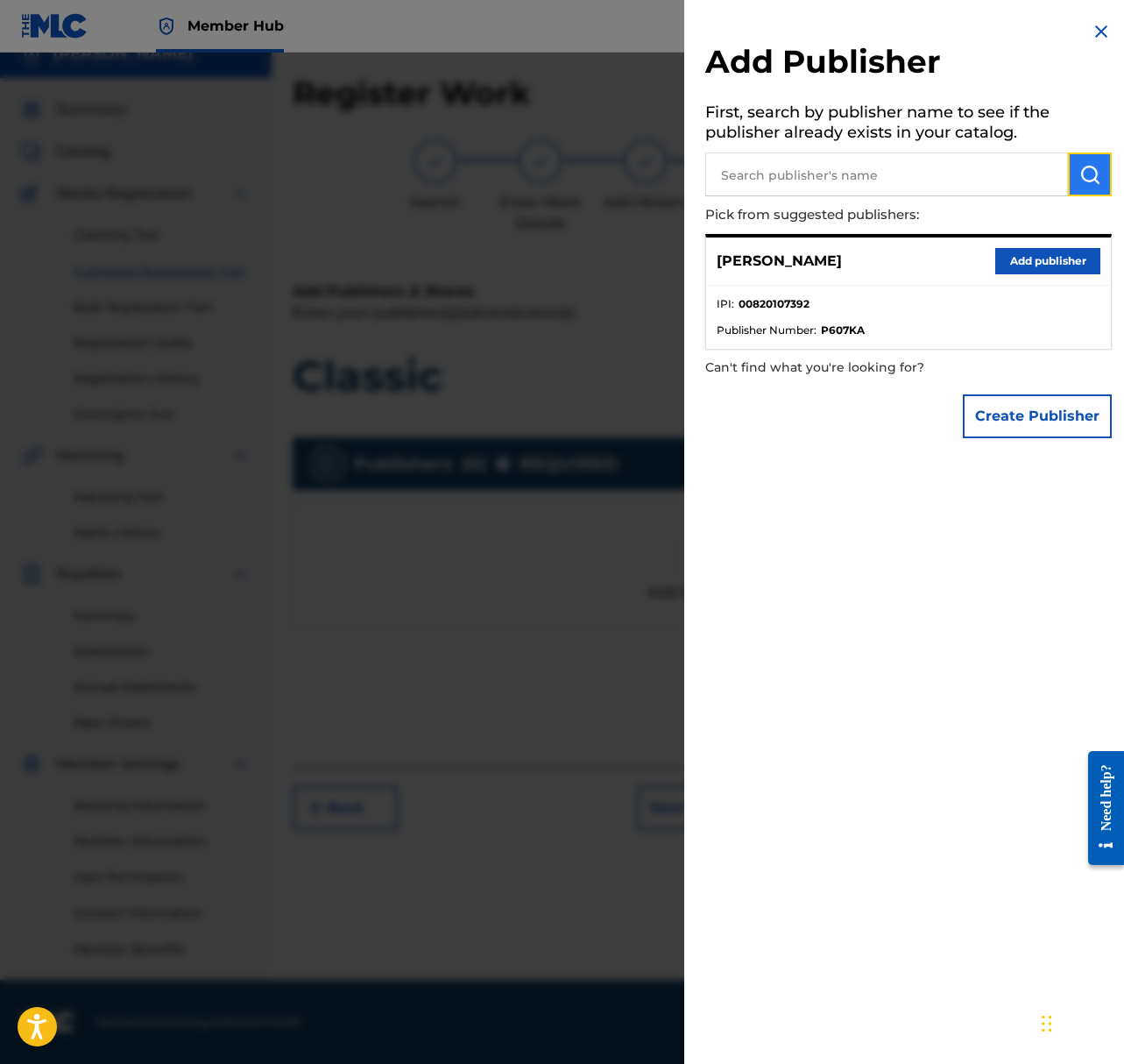
click at [1080, 175] on img "submit" at bounding box center [1091, 175] width 22 height 22
click at [904, 180] on input "text" at bounding box center [886, 174] width 363 height 44
click at [1021, 424] on button "Create Publisher" at bounding box center [1038, 416] width 149 height 44
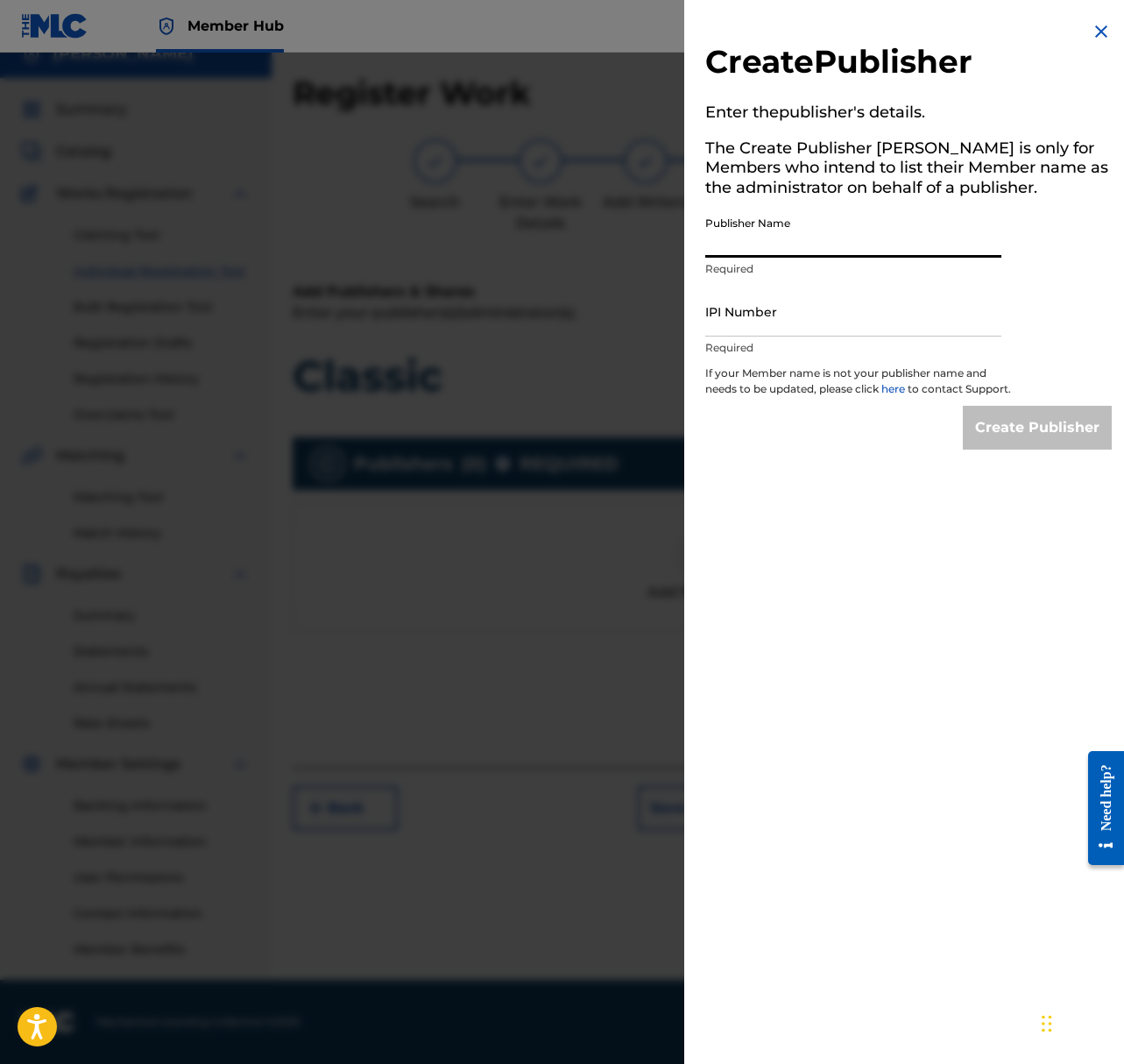
click at [797, 232] on input "Publisher Name" at bounding box center [853, 232] width 296 height 50
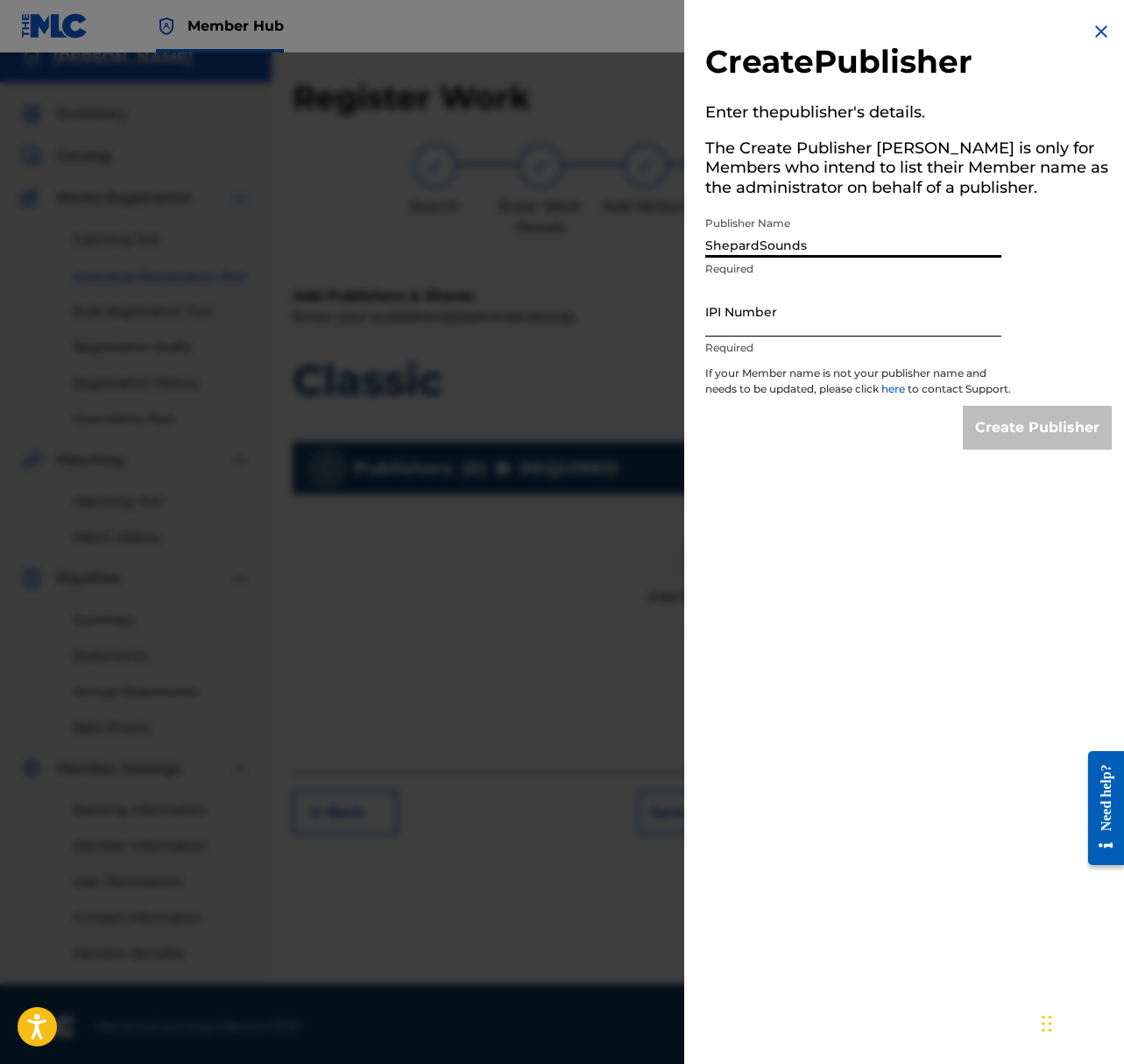
type input "ShepardSounds"
click at [787, 320] on input "IPI Number" at bounding box center [853, 311] width 296 height 50
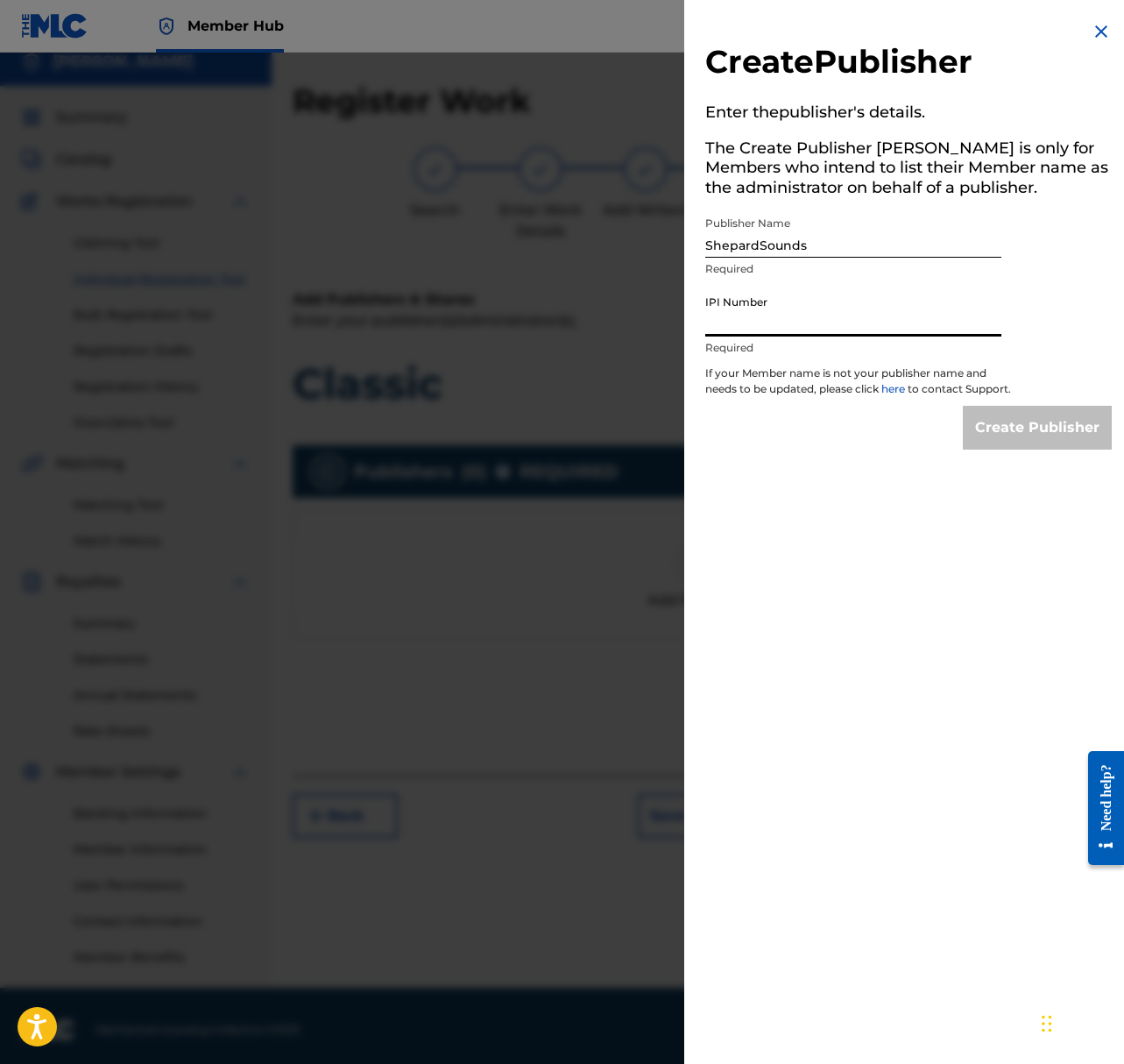
paste input "1297301054"
type input "1297301054"
click at [1024, 431] on input "Create Publisher" at bounding box center [1038, 427] width 149 height 44
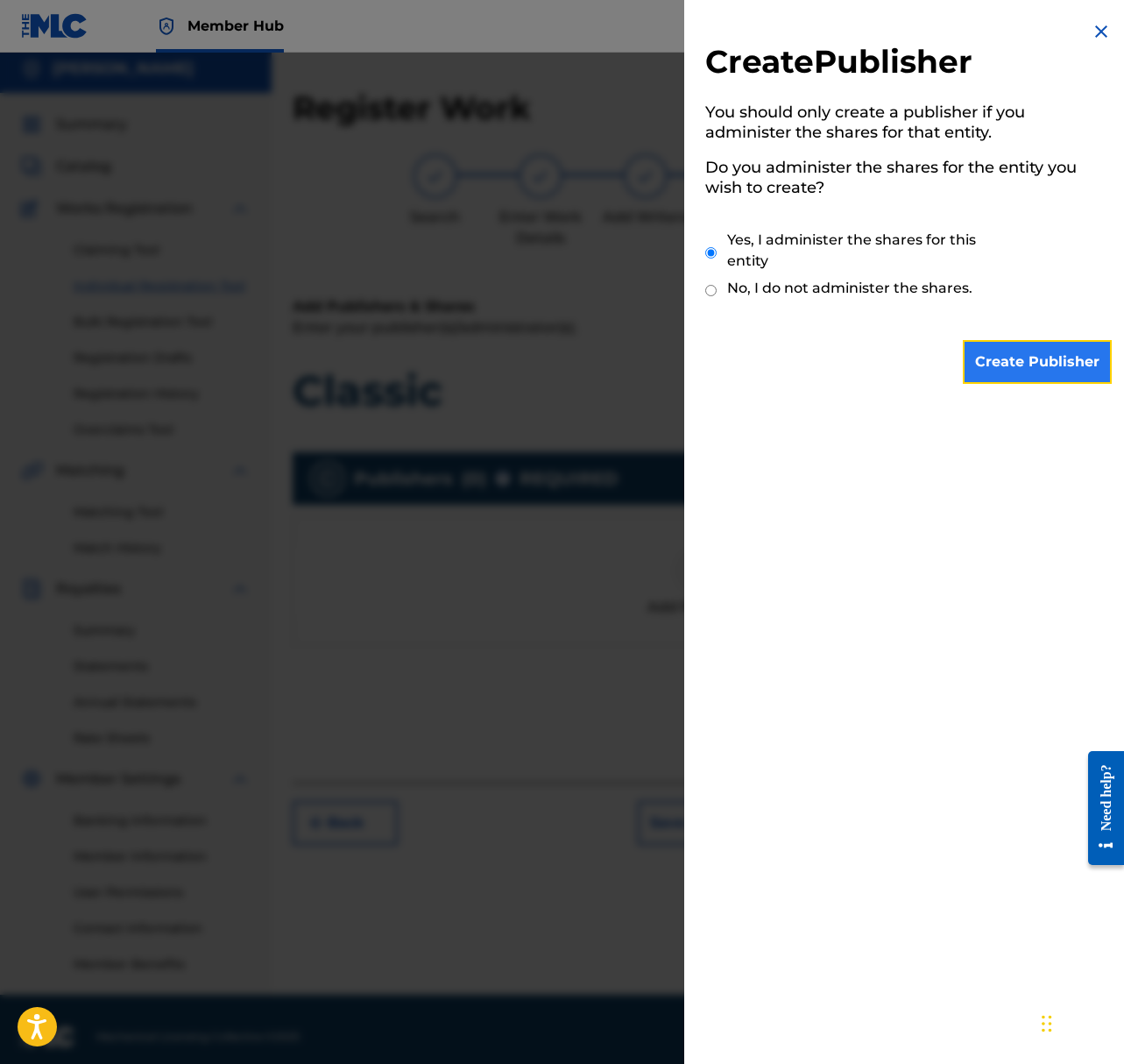
click at [985, 349] on input "Create Publisher" at bounding box center [1038, 362] width 149 height 44
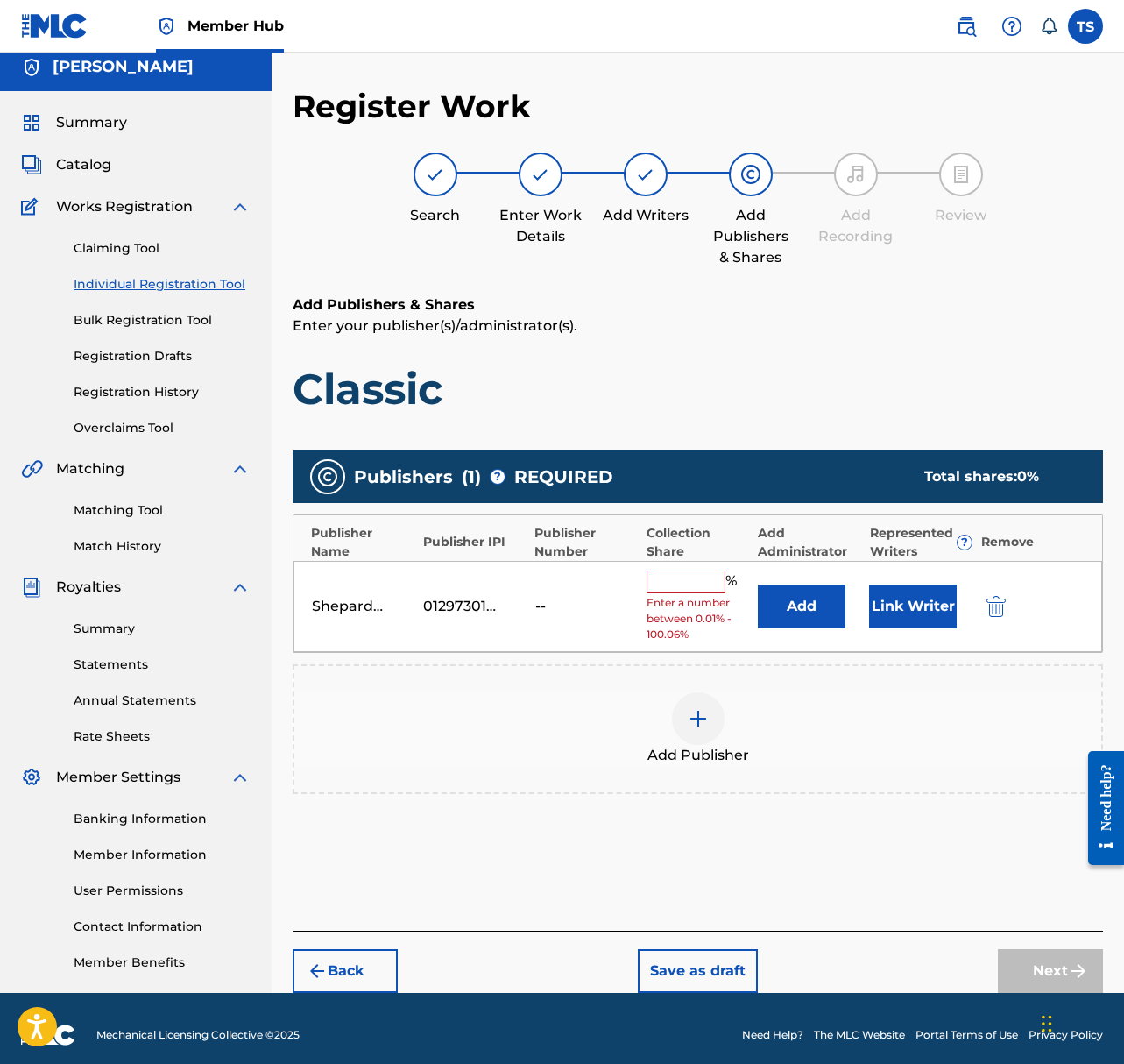
scroll to position [4, 0]
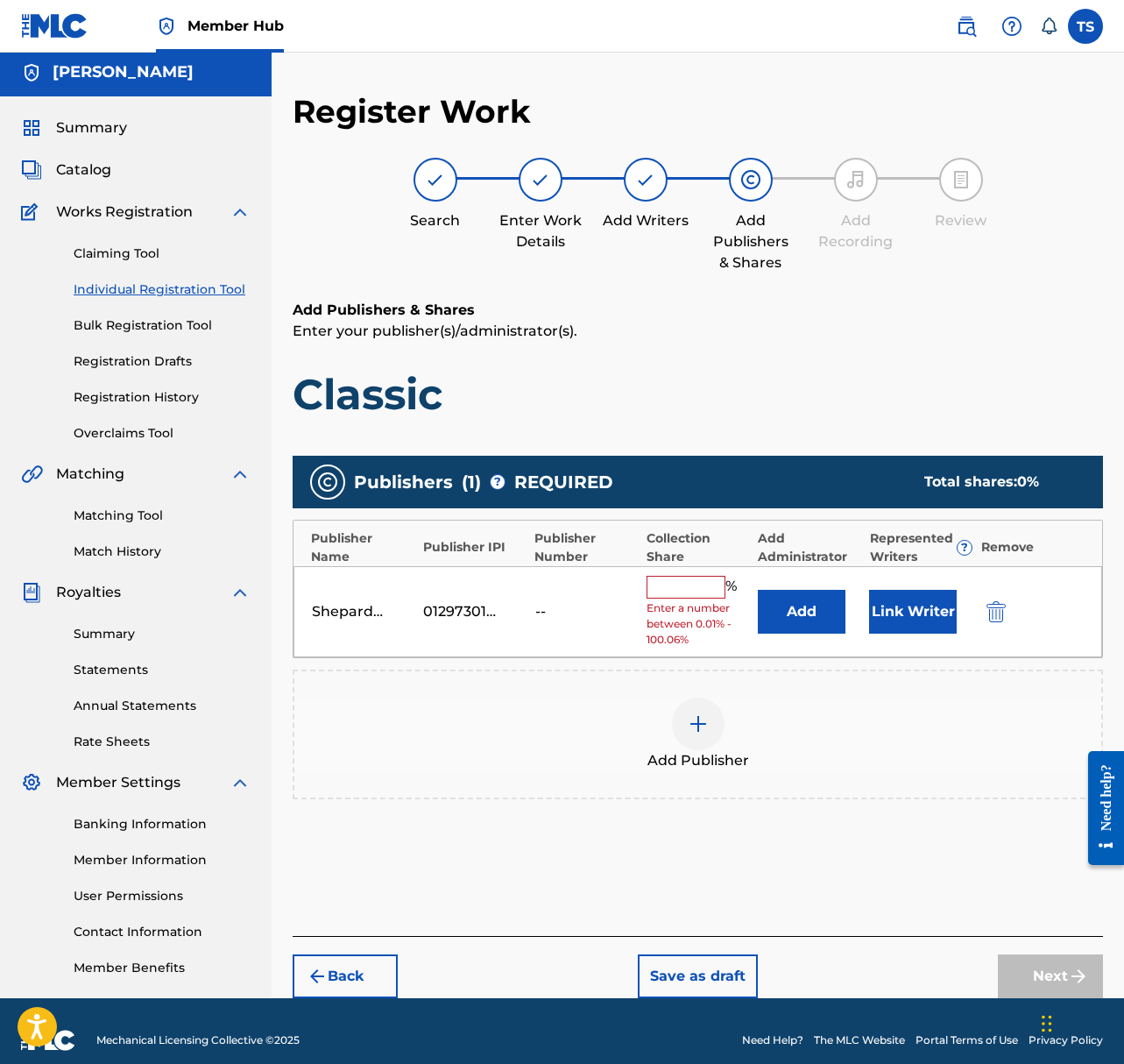
click at [690, 582] on input "text" at bounding box center [686, 587] width 79 height 22
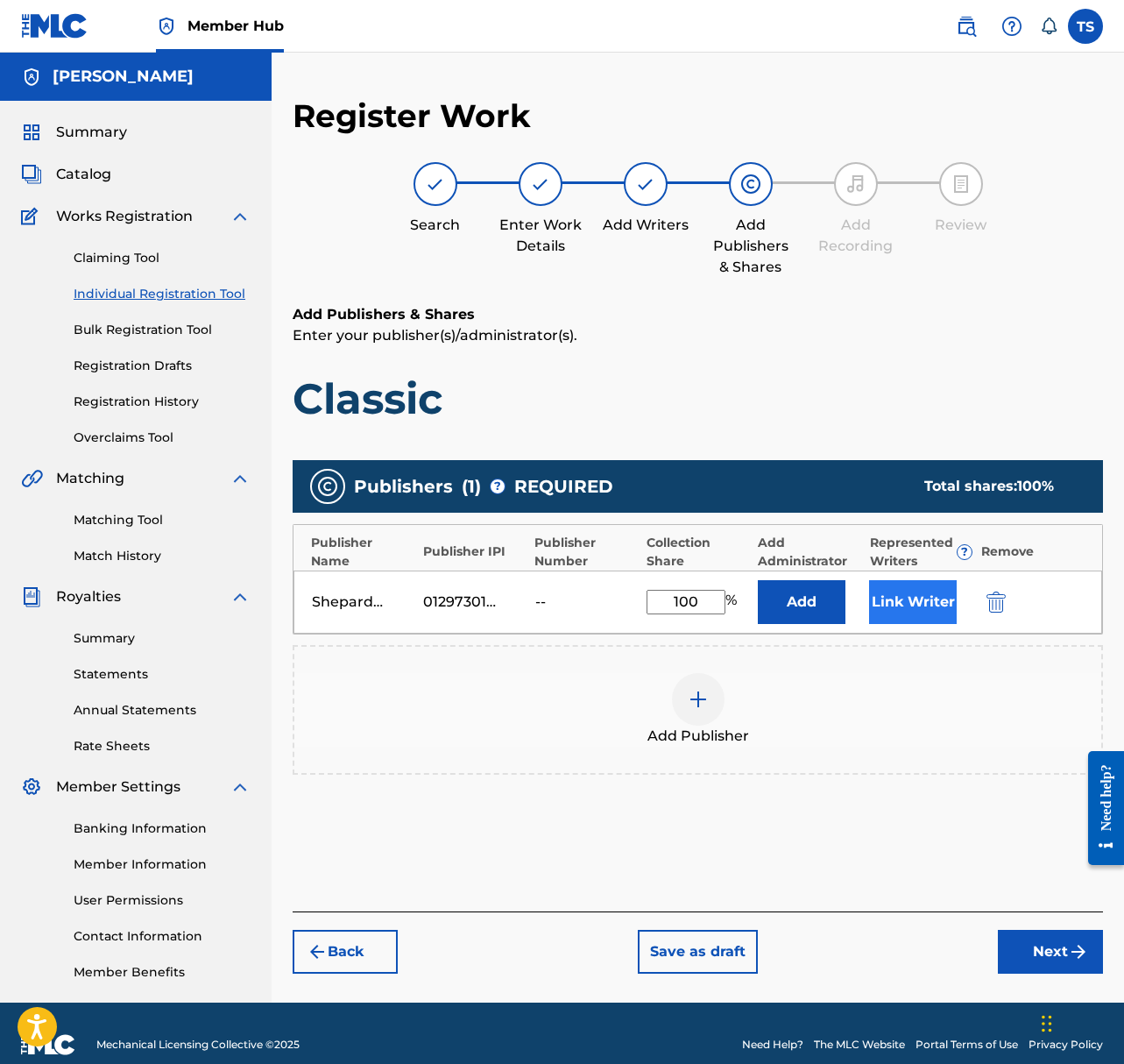
type input "100"
click at [925, 595] on button "Link Writer" at bounding box center [914, 601] width 88 height 44
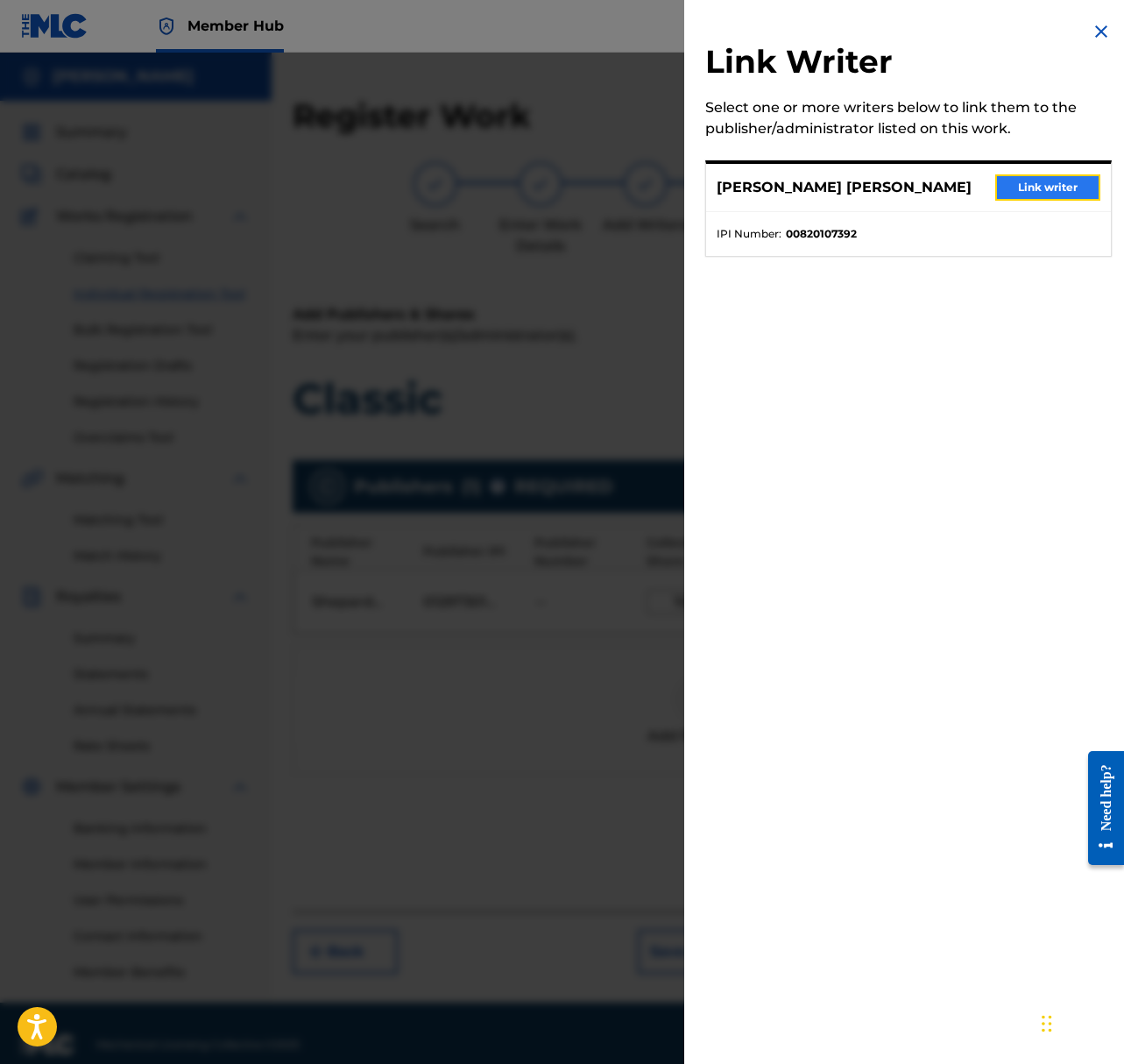
click at [1053, 185] on button "Link writer" at bounding box center [1049, 187] width 106 height 26
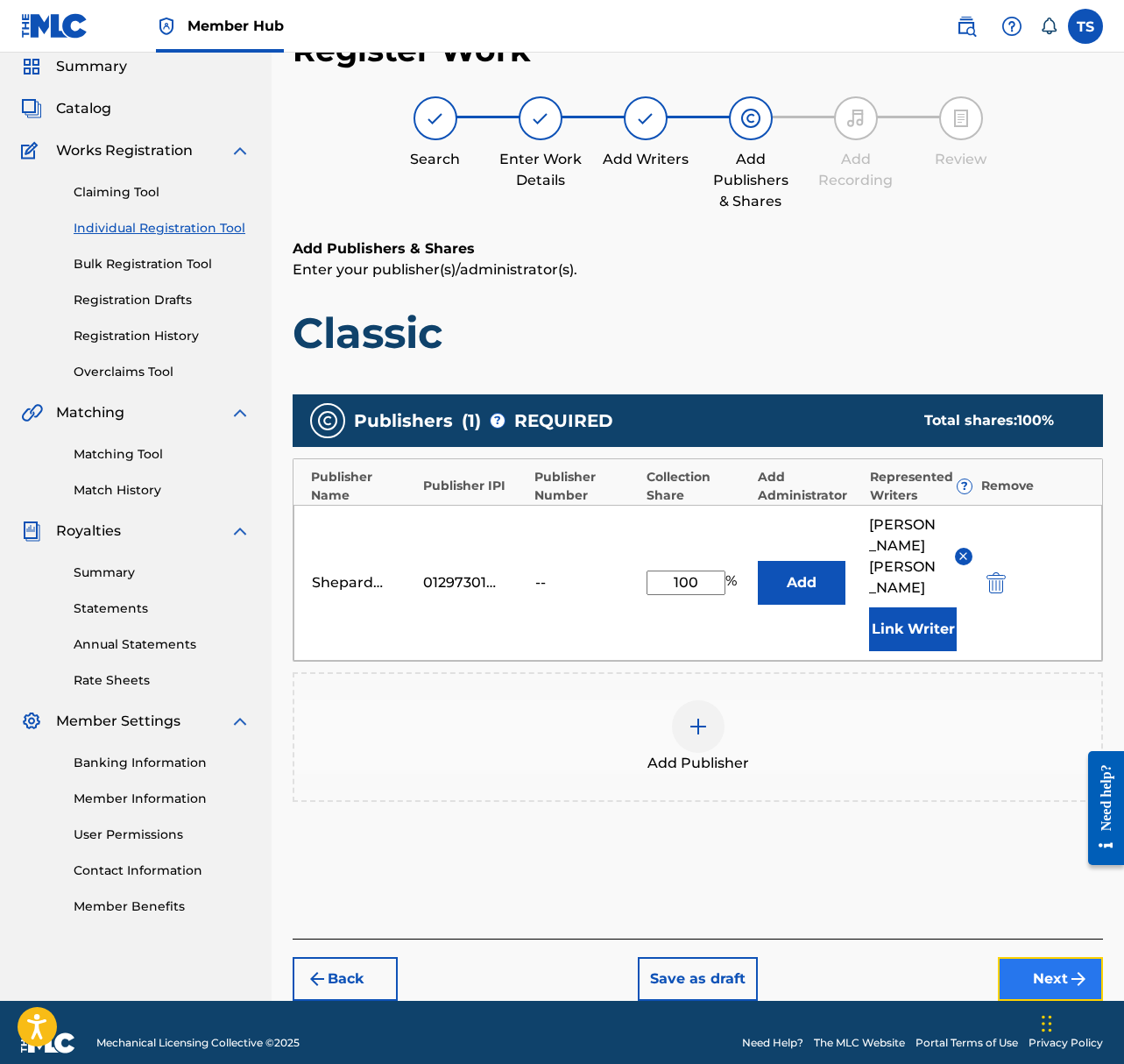
click at [1070, 968] on img "submit" at bounding box center [1079, 979] width 22 height 22
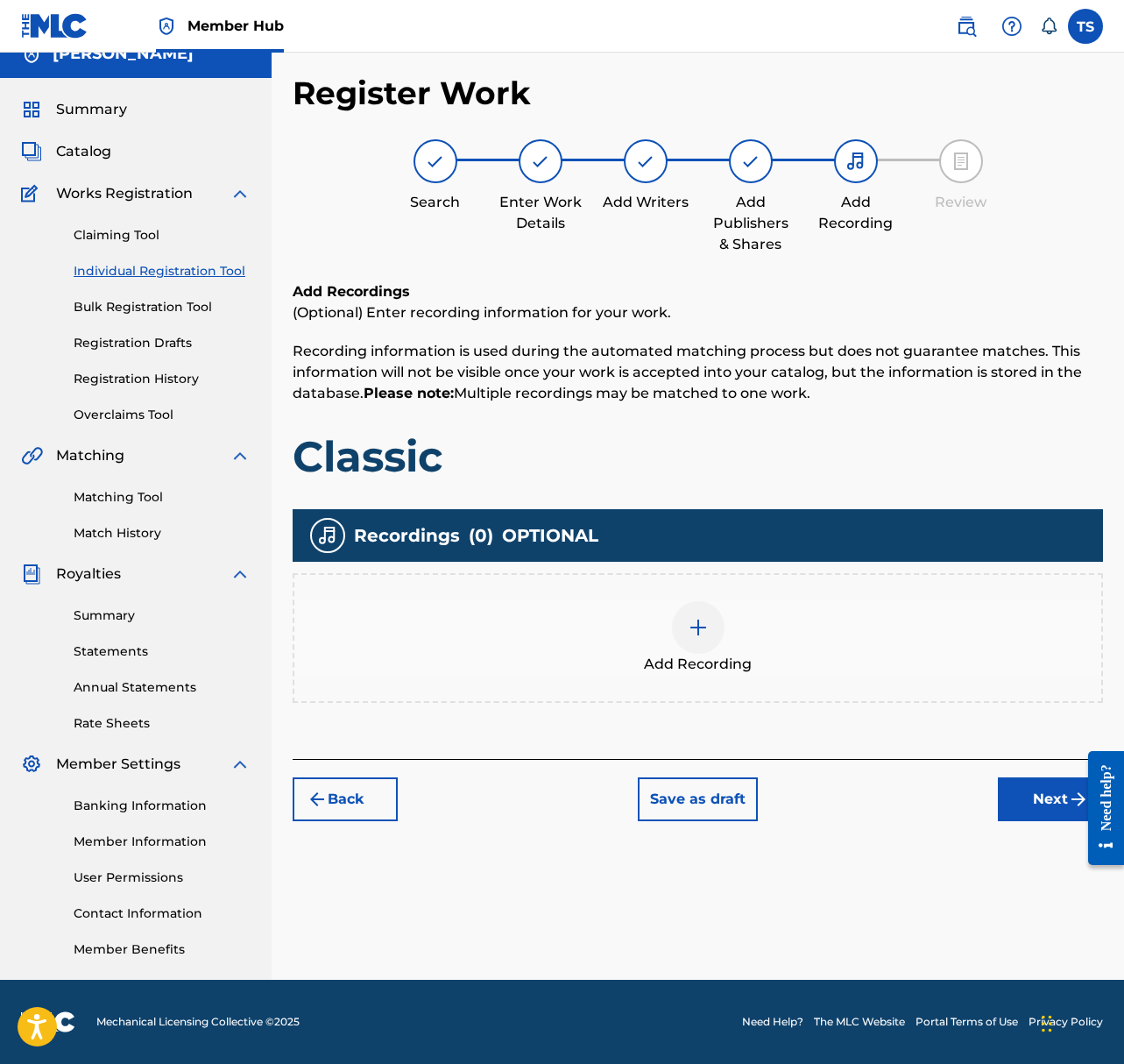
click at [711, 619] on div at bounding box center [698, 628] width 53 height 53
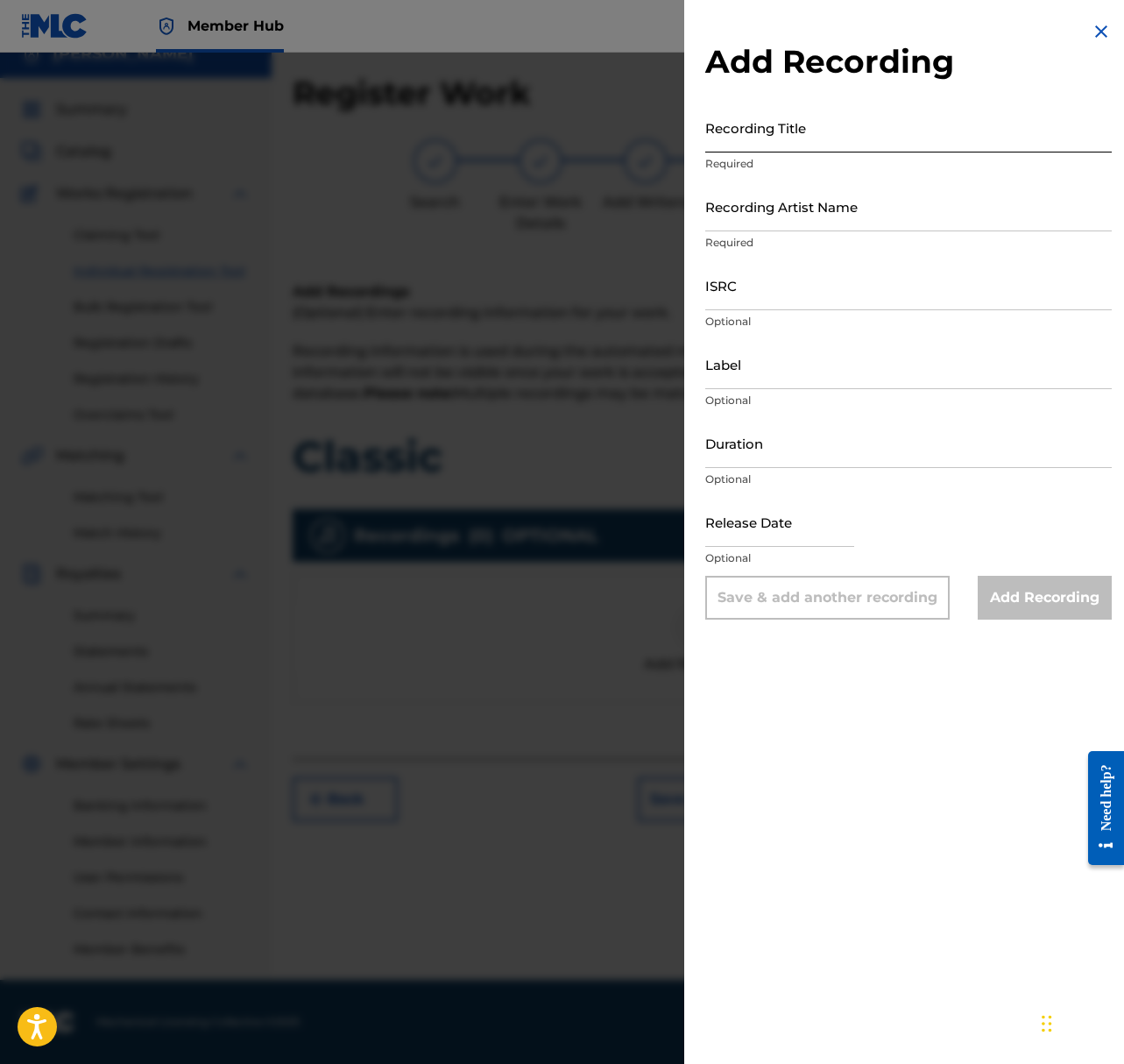
click at [785, 137] on input "Recording Title" at bounding box center [909, 127] width 407 height 50
type input "Classic"
click at [820, 201] on input "Recording Artist Name" at bounding box center [909, 205] width 407 height 50
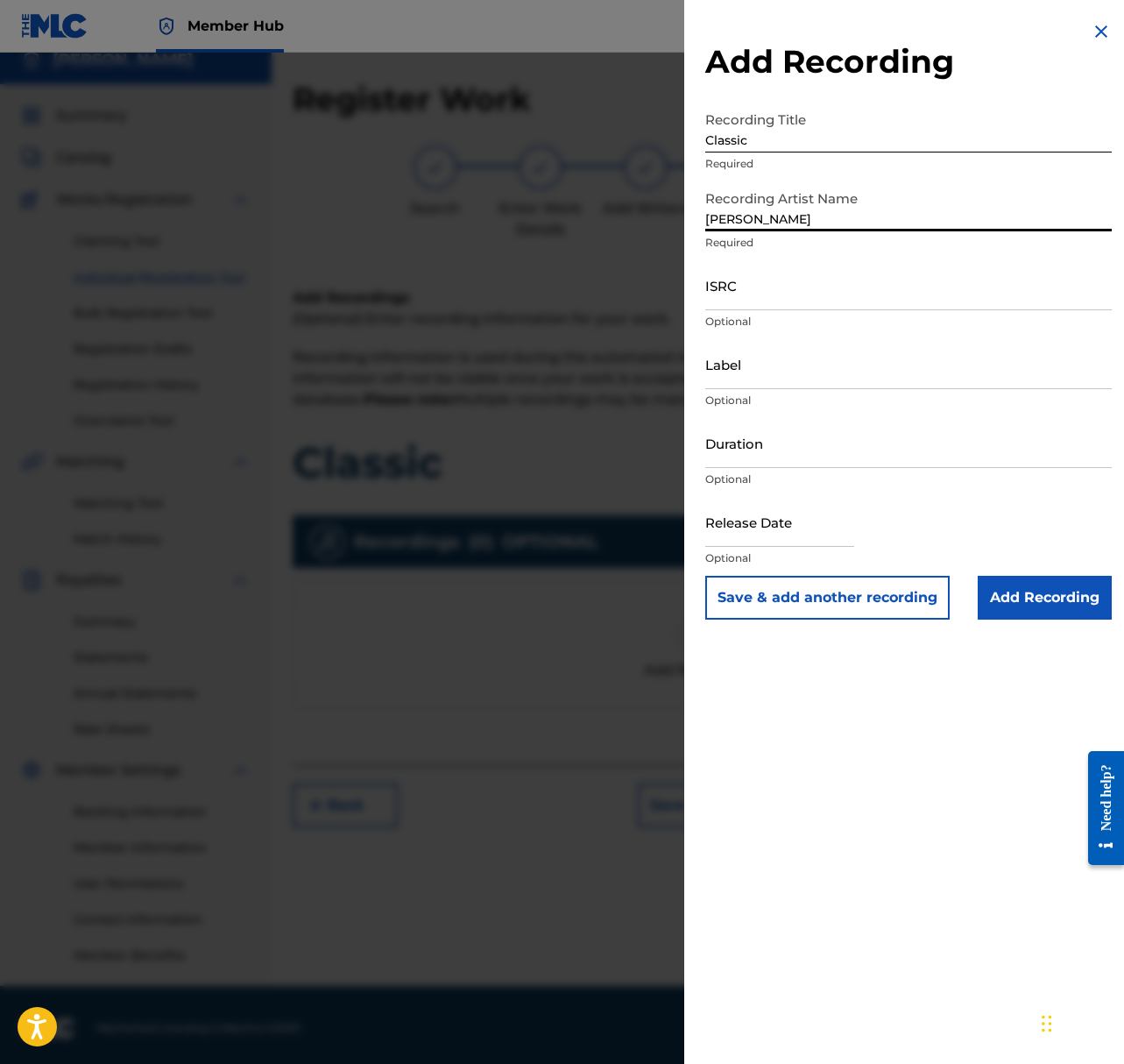
type input "Shepard"
click at [792, 292] on input "ISRC" at bounding box center [909, 285] width 407 height 50
paste input "US23A1579216"
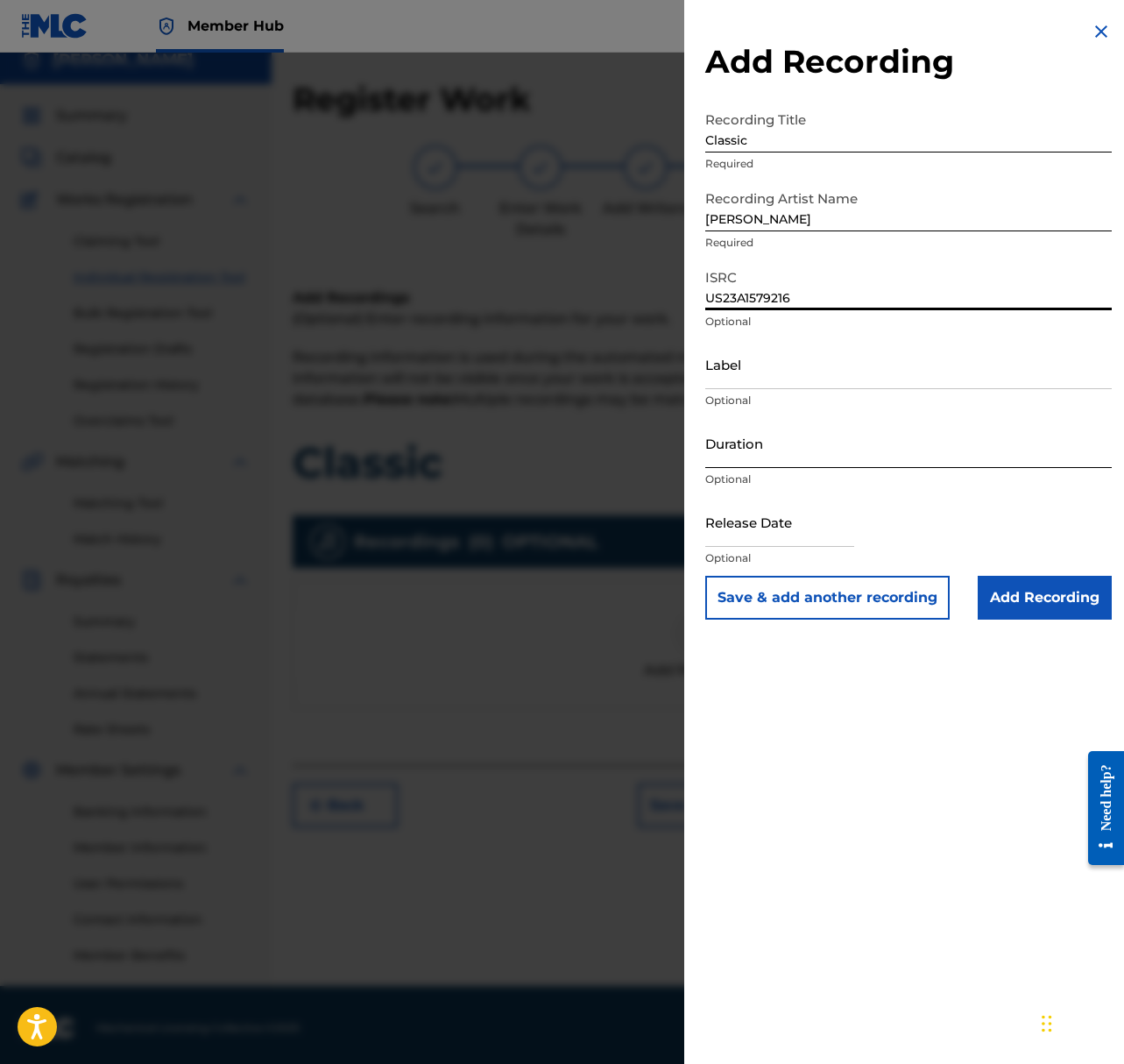
type input "US23A1579216"
click at [842, 451] on input "Duration" at bounding box center [909, 442] width 407 height 50
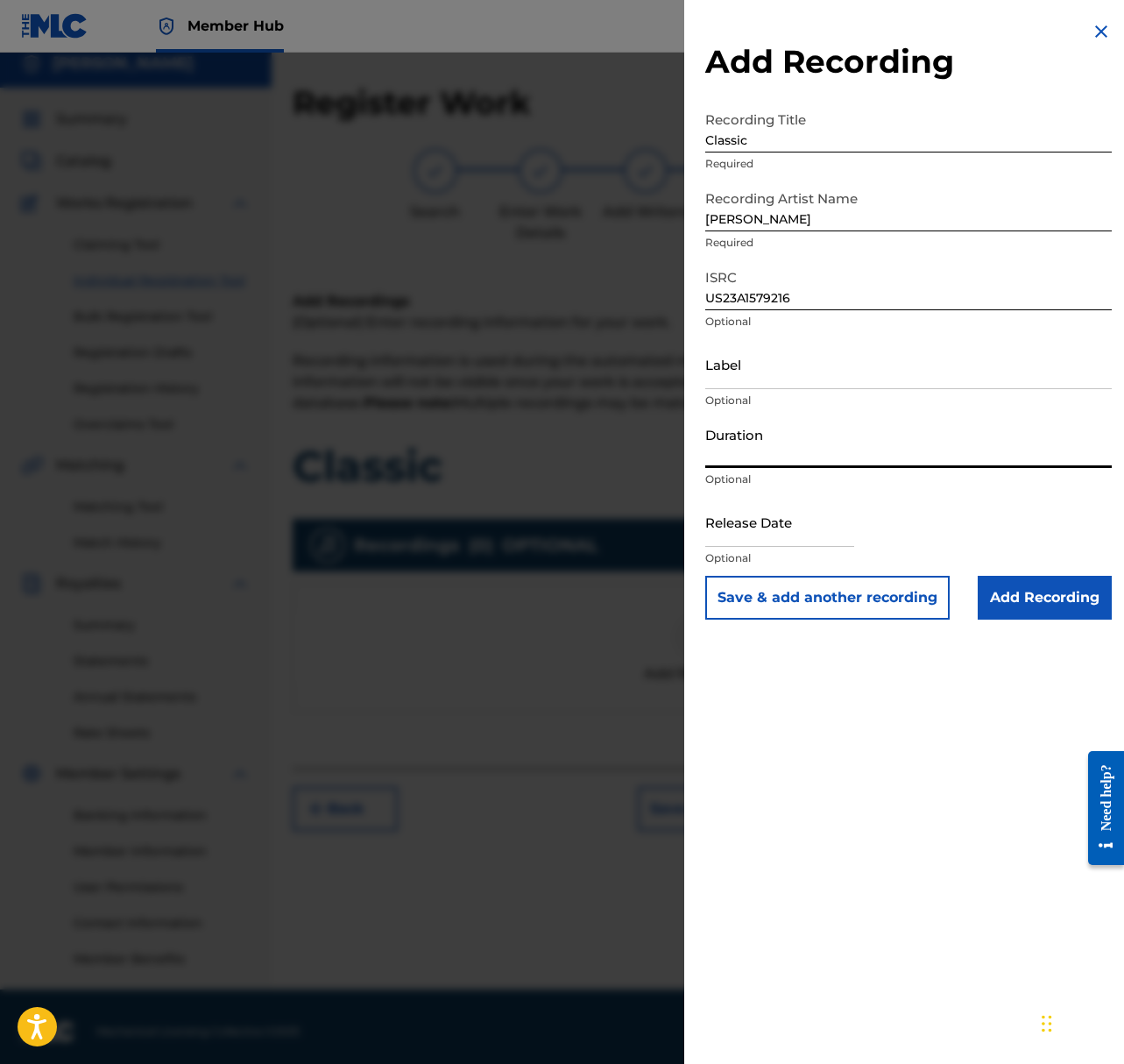
scroll to position [12, 0]
type input "02:16"
click at [773, 534] on input "text" at bounding box center [780, 521] width 149 height 50
select select "8"
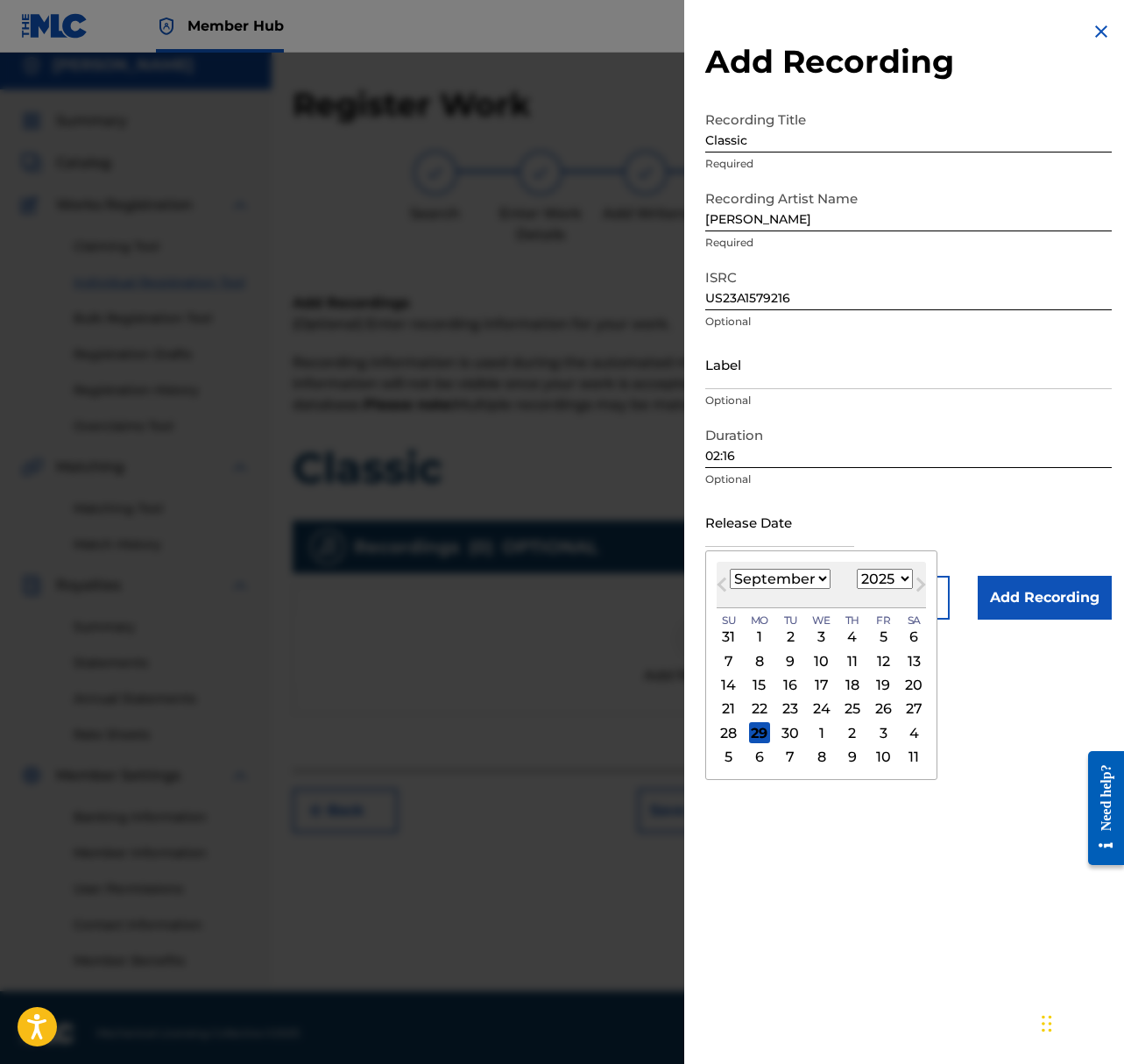
click at [888, 577] on select "1899 1900 1901 1902 1903 1904 1905 1906 1907 1908 1909 1910 1911 1912 1913 1914…" at bounding box center [884, 578] width 56 height 21
select select "2024"
click at [857, 568] on select "1899 1900 1901 1902 1903 1904 1905 1906 1907 1908 1909 1910 1911 1912 1913 1914…" at bounding box center [884, 578] width 56 height 21
click at [789, 580] on select "January February March April May June July August September October November De…" at bounding box center [780, 578] width 101 height 21
select select "5"
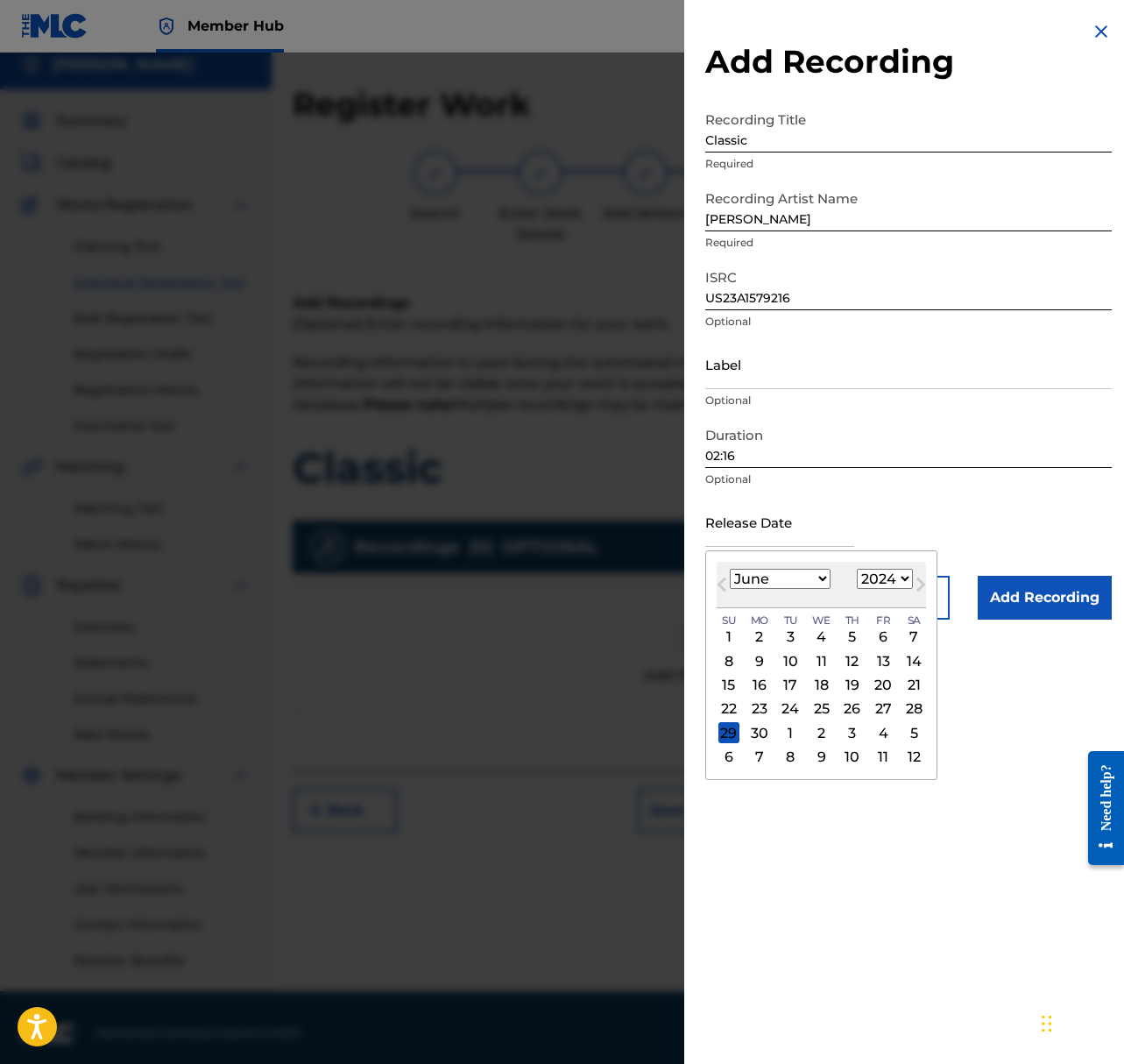
click at [730, 568] on select "January February March April May June July August September October November De…" at bounding box center [780, 578] width 101 height 21
click at [847, 703] on div "20" at bounding box center [853, 709] width 22 height 22
type input "June 20 2024"
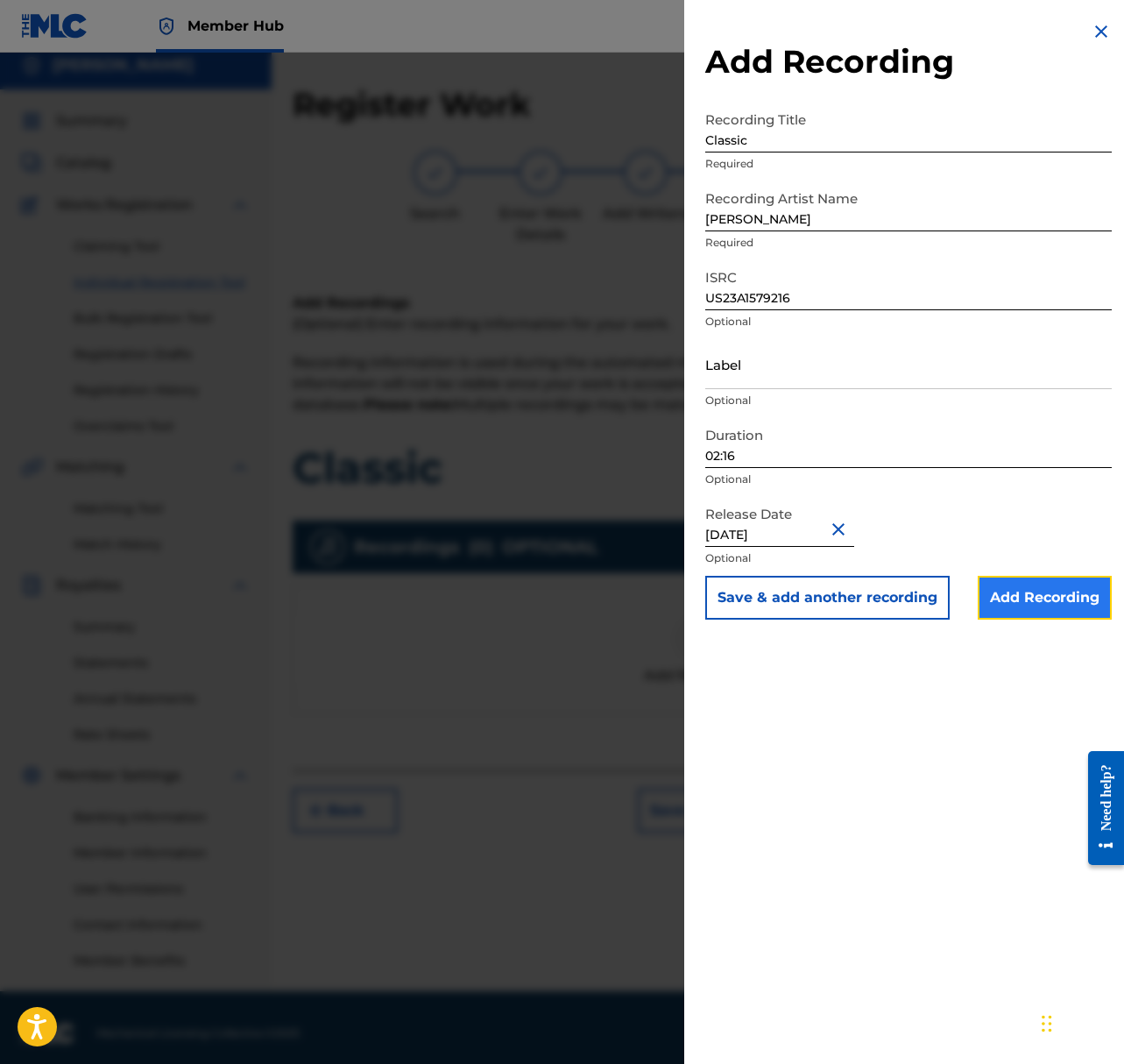
click at [1001, 604] on input "Add Recording" at bounding box center [1045, 598] width 134 height 44
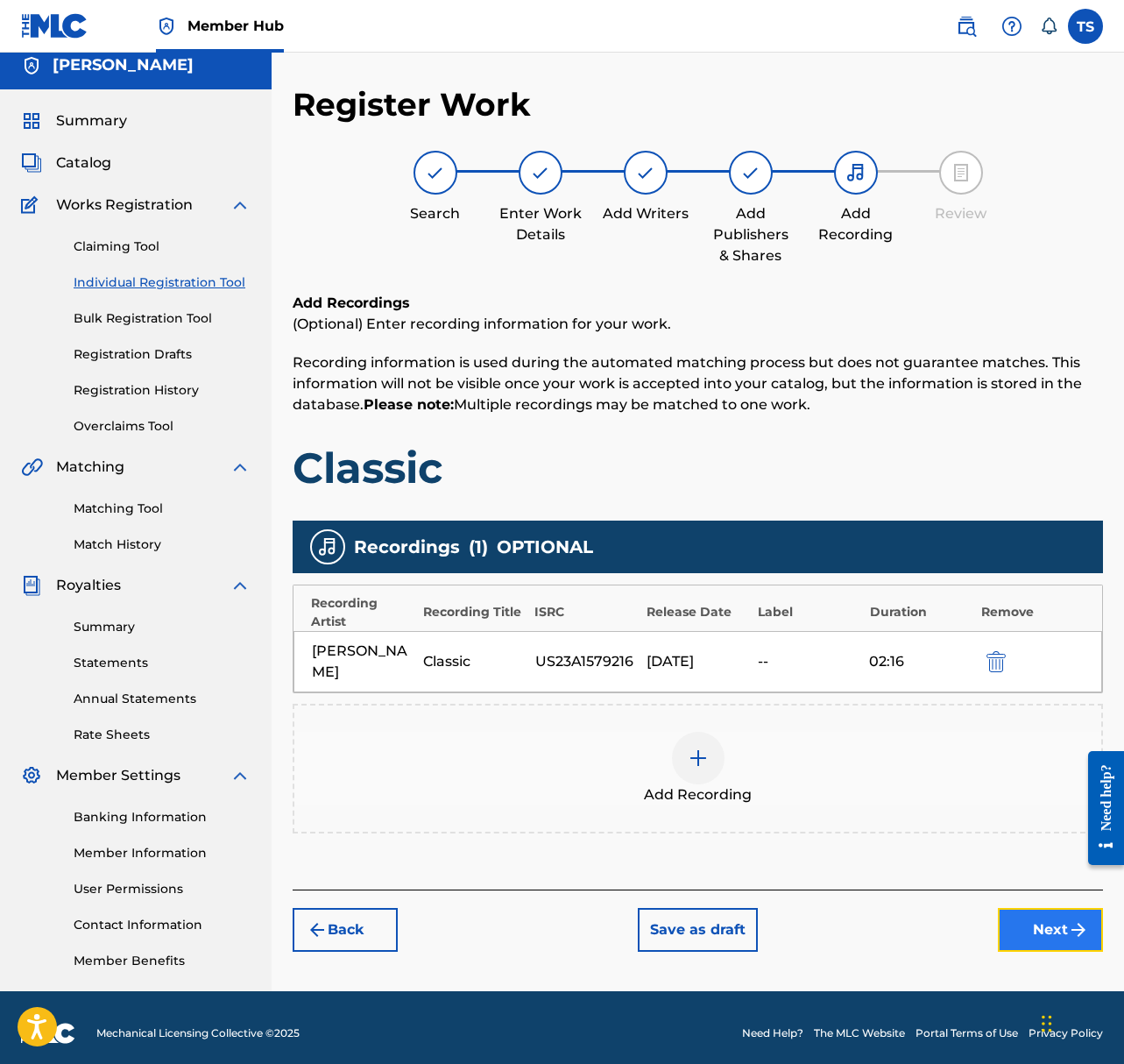
click at [1027, 908] on button "Next" at bounding box center [1051, 929] width 106 height 44
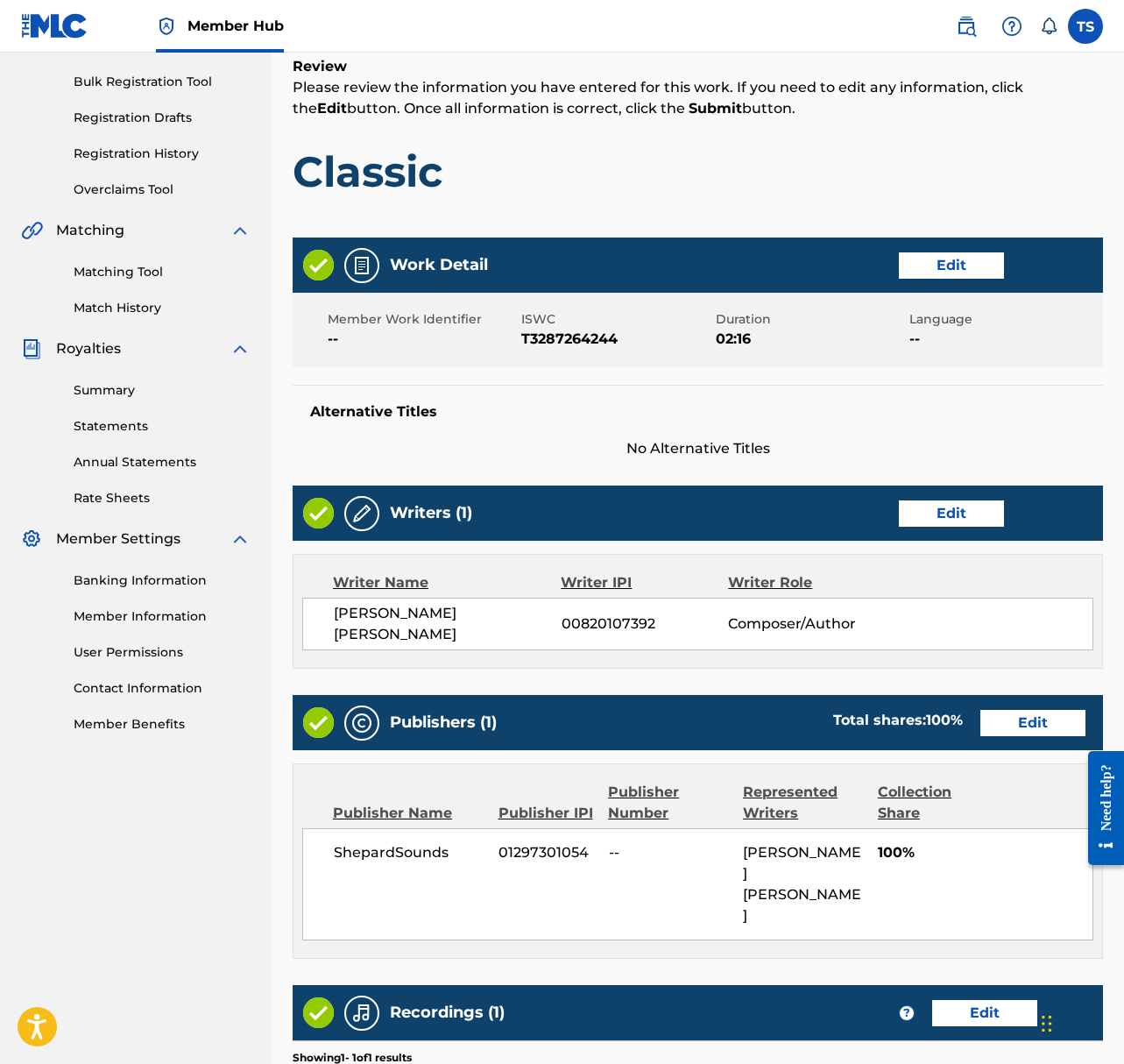
scroll to position [459, 0]
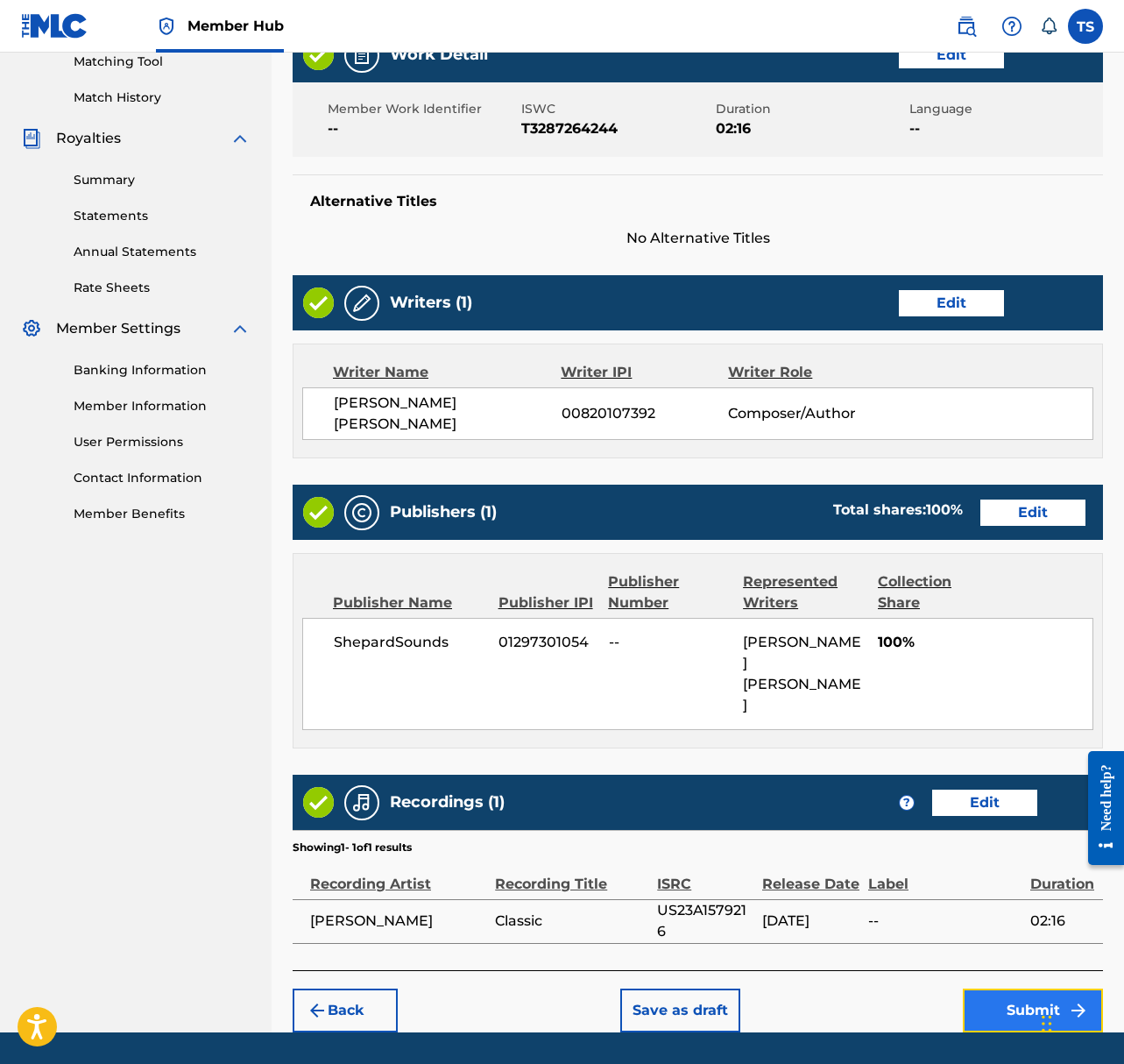
click at [1029, 989] on button "Submit" at bounding box center [1033, 1010] width 140 height 44
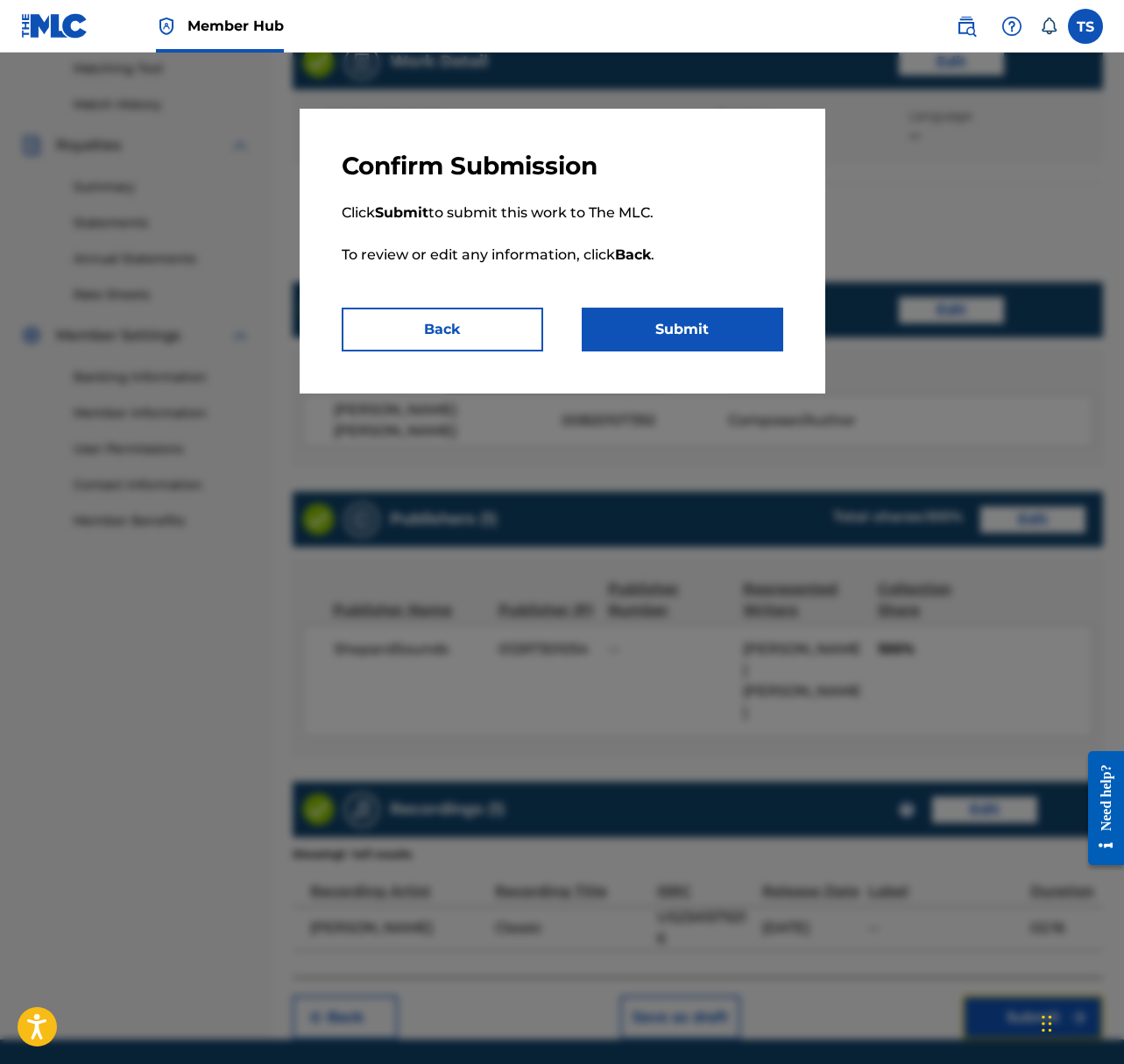
scroll to position [449, 0]
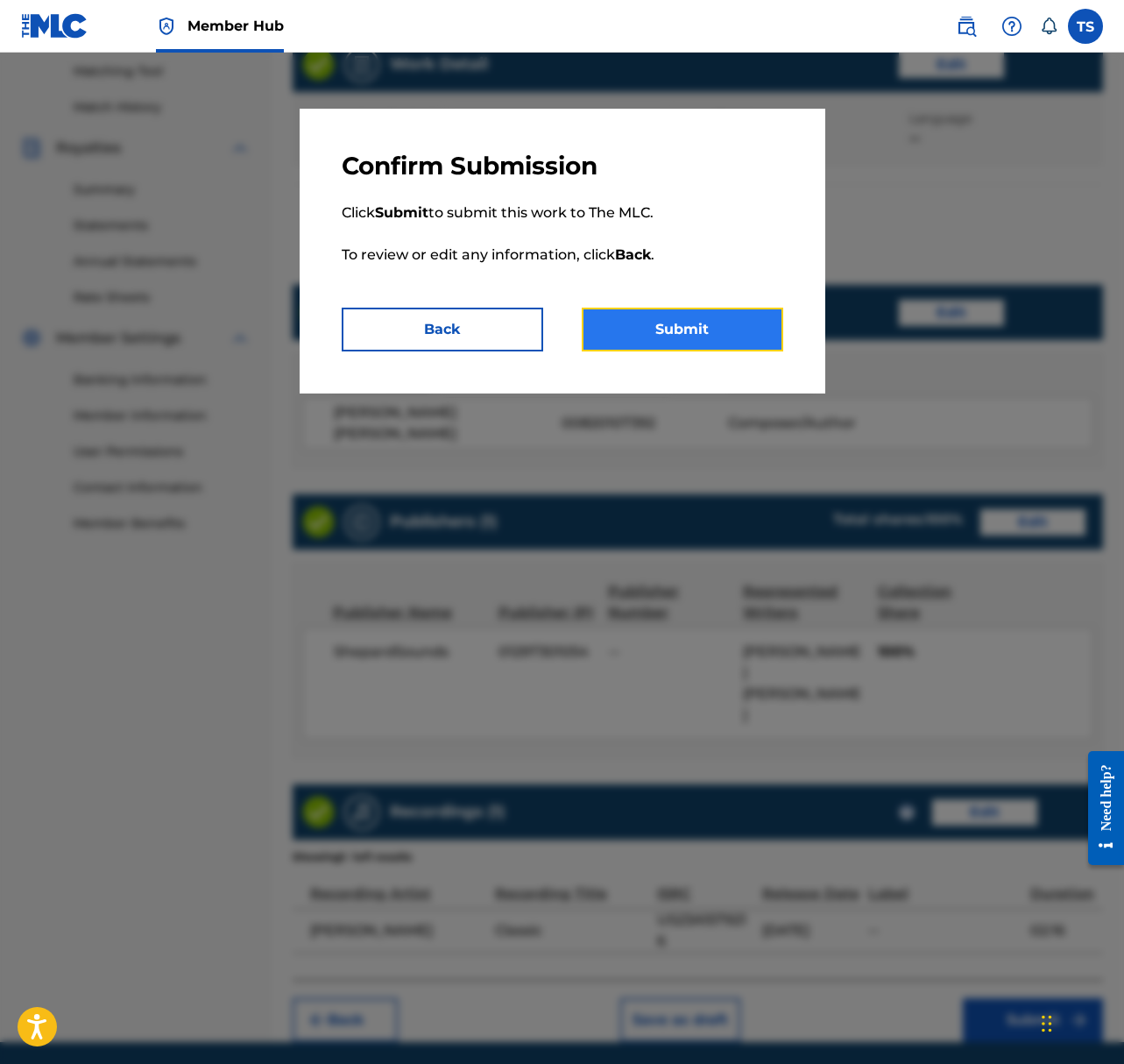
click at [728, 332] on button "Submit" at bounding box center [683, 329] width 202 height 44
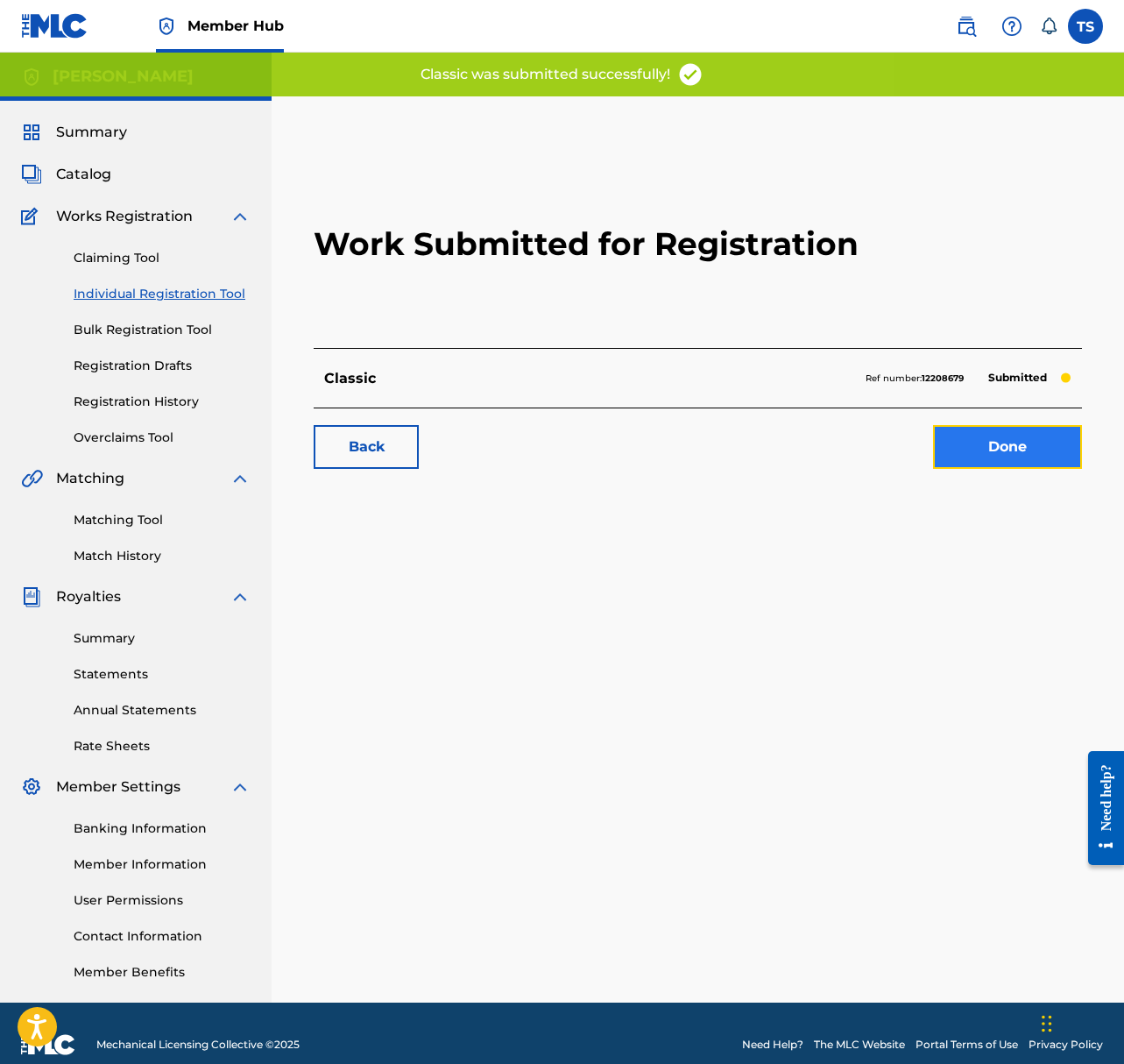
click at [1013, 453] on link "Done" at bounding box center [1008, 447] width 149 height 44
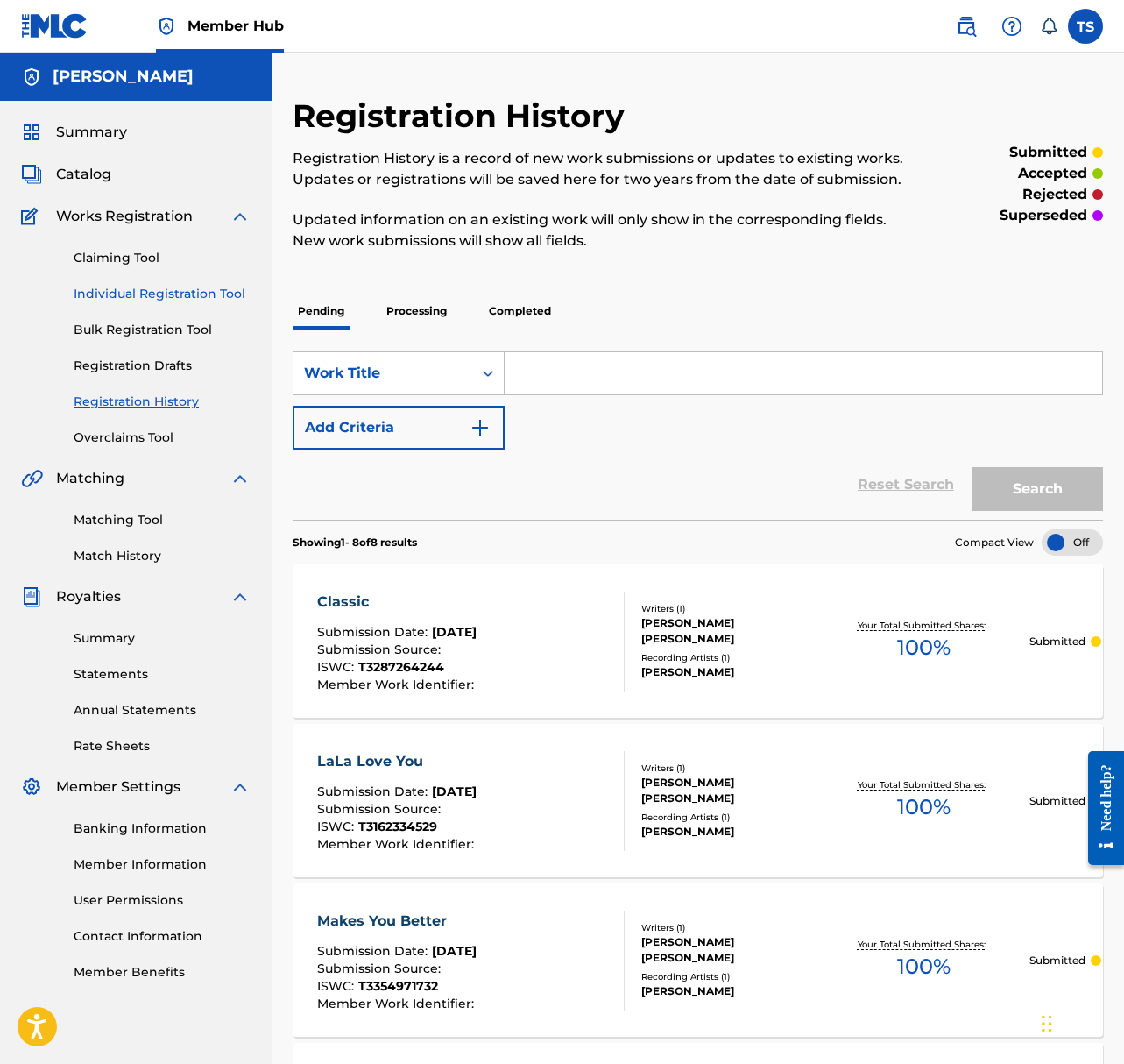
click at [190, 290] on link "Individual Registration Tool" at bounding box center [161, 293] width 177 height 19
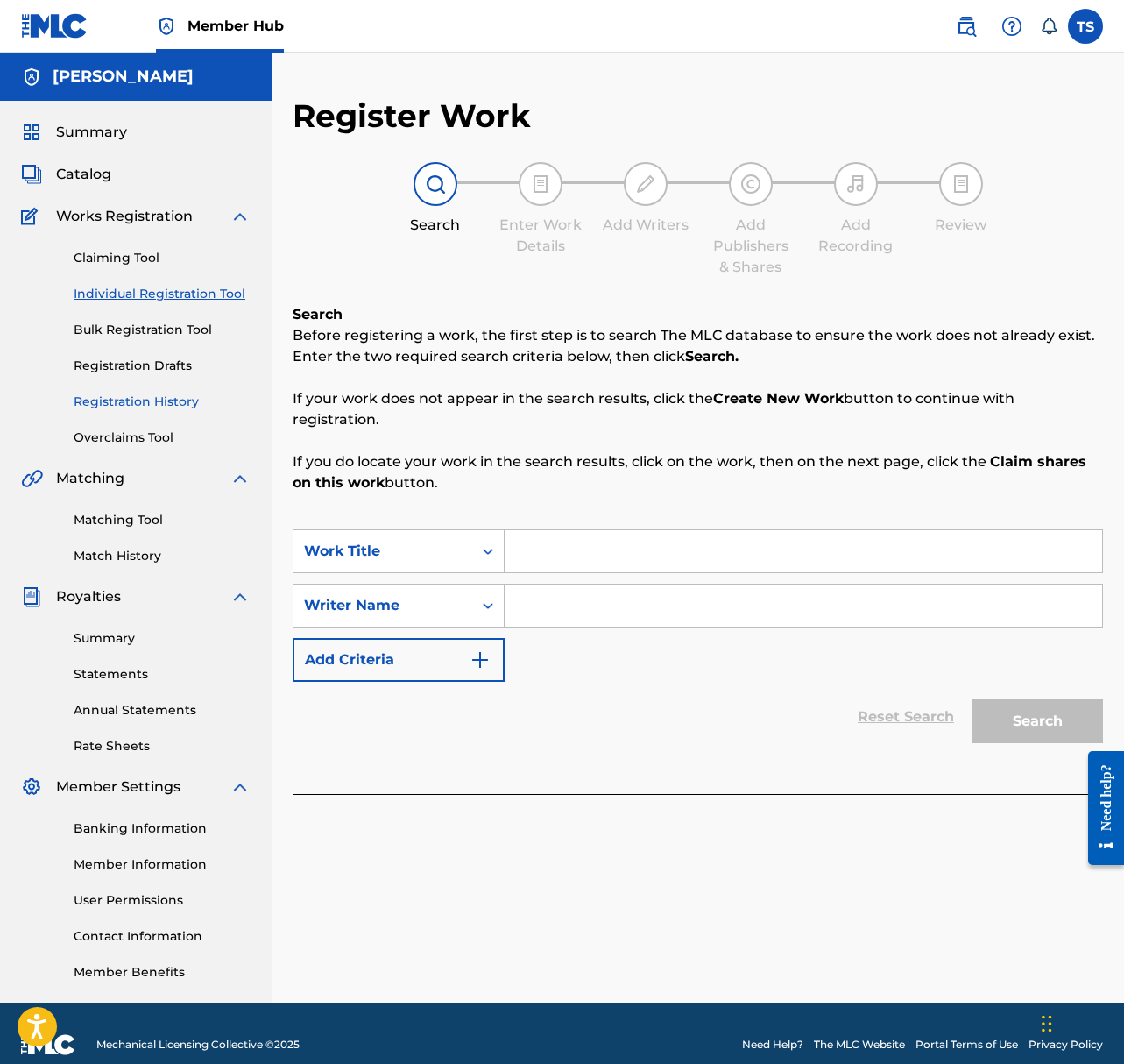
click at [150, 398] on link "Registration History" at bounding box center [161, 401] width 177 height 19
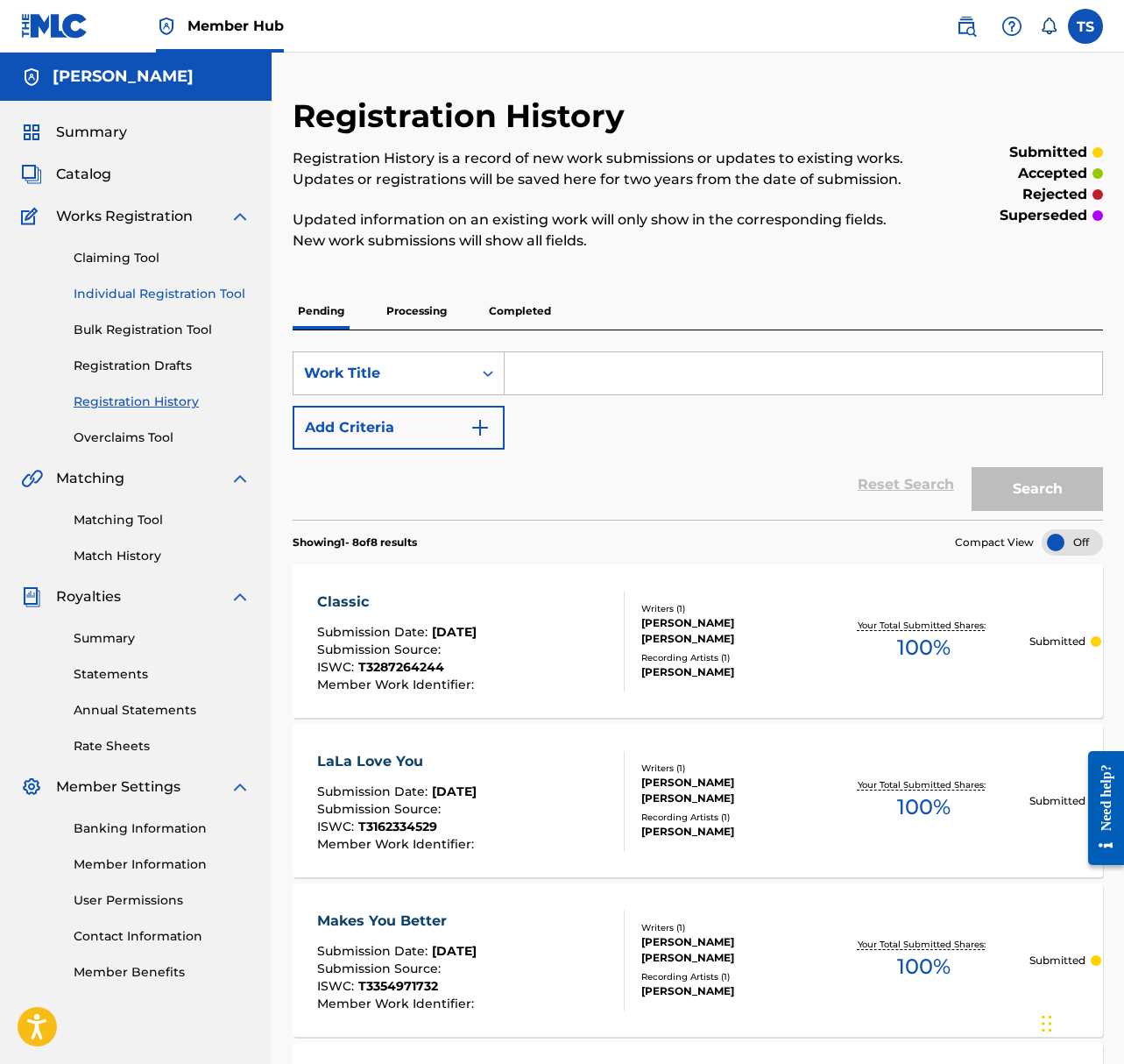
click at [171, 291] on link "Individual Registration Tool" at bounding box center [161, 293] width 177 height 19
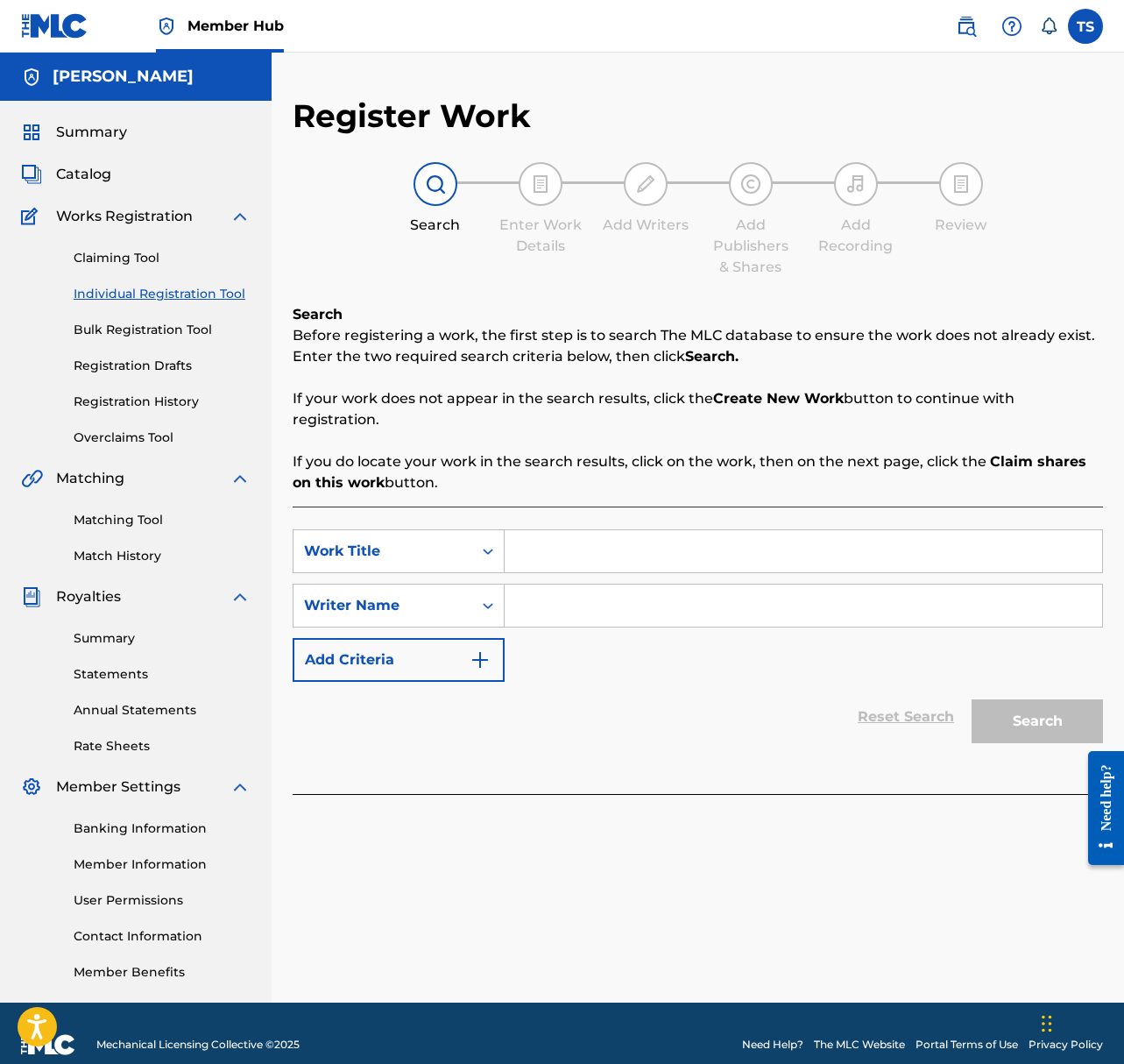
click at [578, 554] on input "Search Form" at bounding box center [803, 551] width 598 height 42
type input "Can I Talk To You"
click at [677, 605] on input "Search Form" at bounding box center [803, 605] width 598 height 42
type input "Taylor Shepard"
click at [972, 699] on button "Search" at bounding box center [1038, 721] width 131 height 44
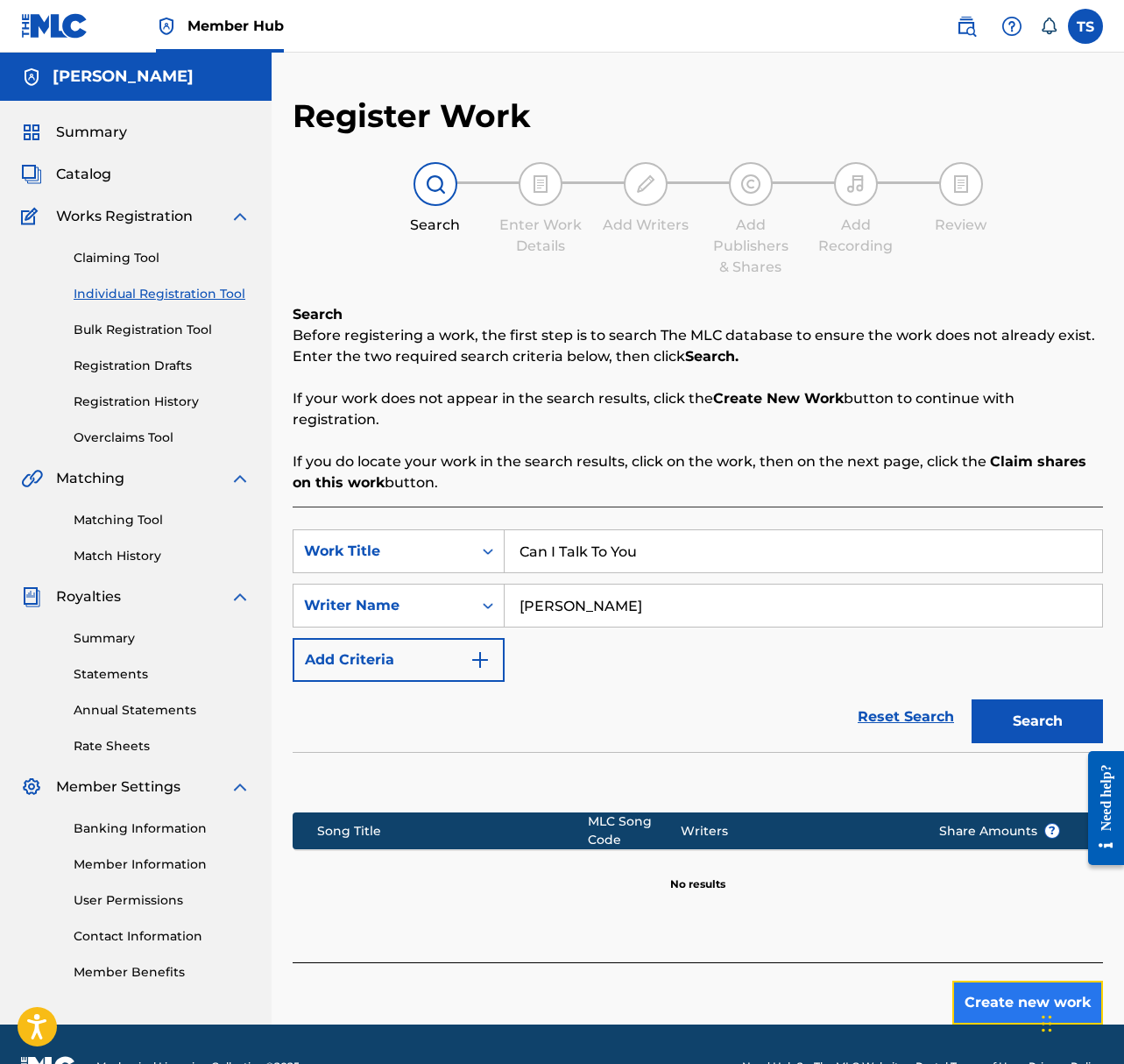
click at [1005, 998] on button "Create new work" at bounding box center [1028, 1002] width 151 height 44
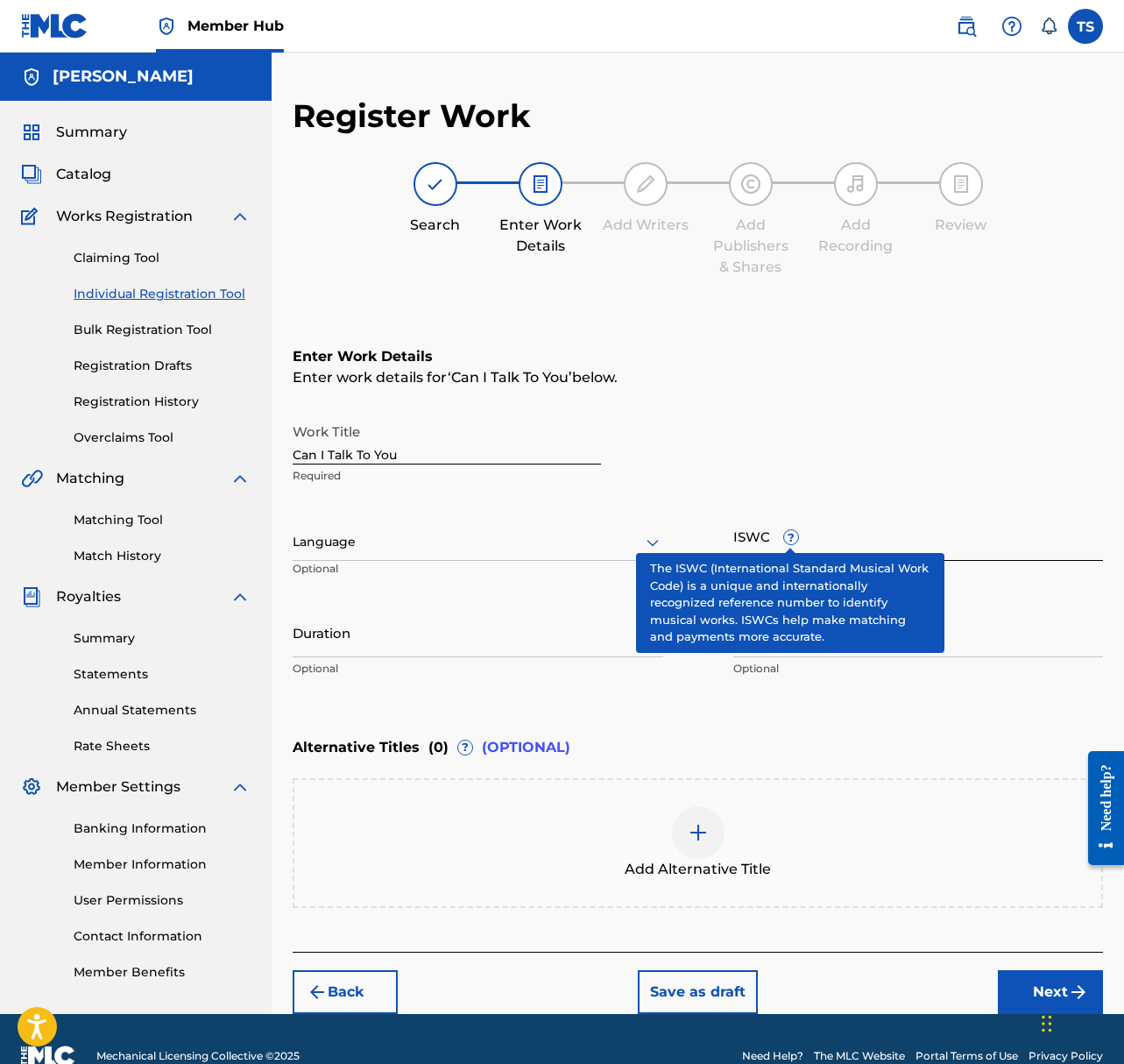
drag, startPoint x: 795, startPoint y: 542, endPoint x: 822, endPoint y: 534, distance: 28.2
click at [795, 542] on span "?" at bounding box center [791, 537] width 14 height 14
click at [795, 542] on input "ISWC ?" at bounding box center [919, 535] width 371 height 50
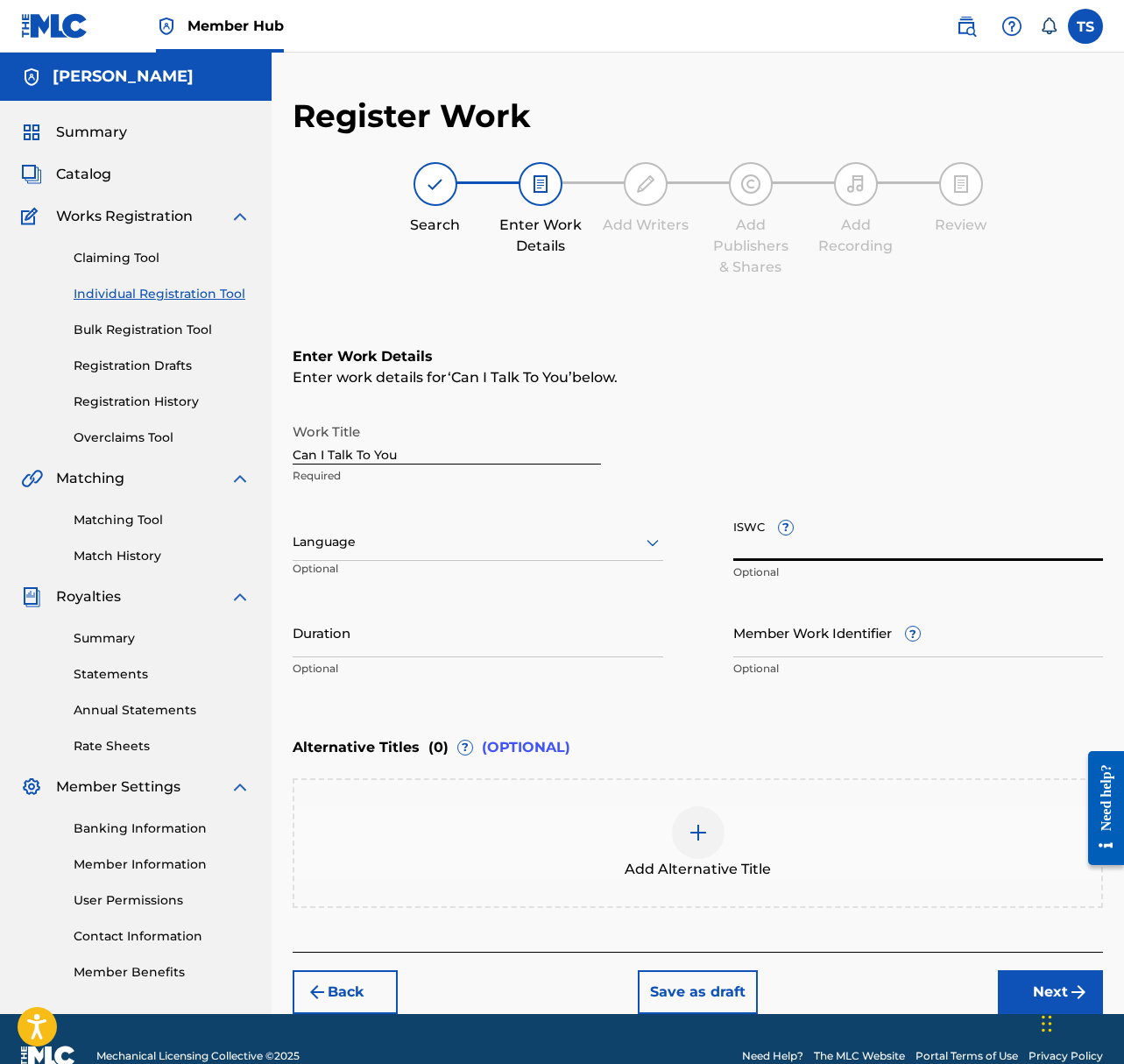
paste input "T3287271385"
type input "T3287271385"
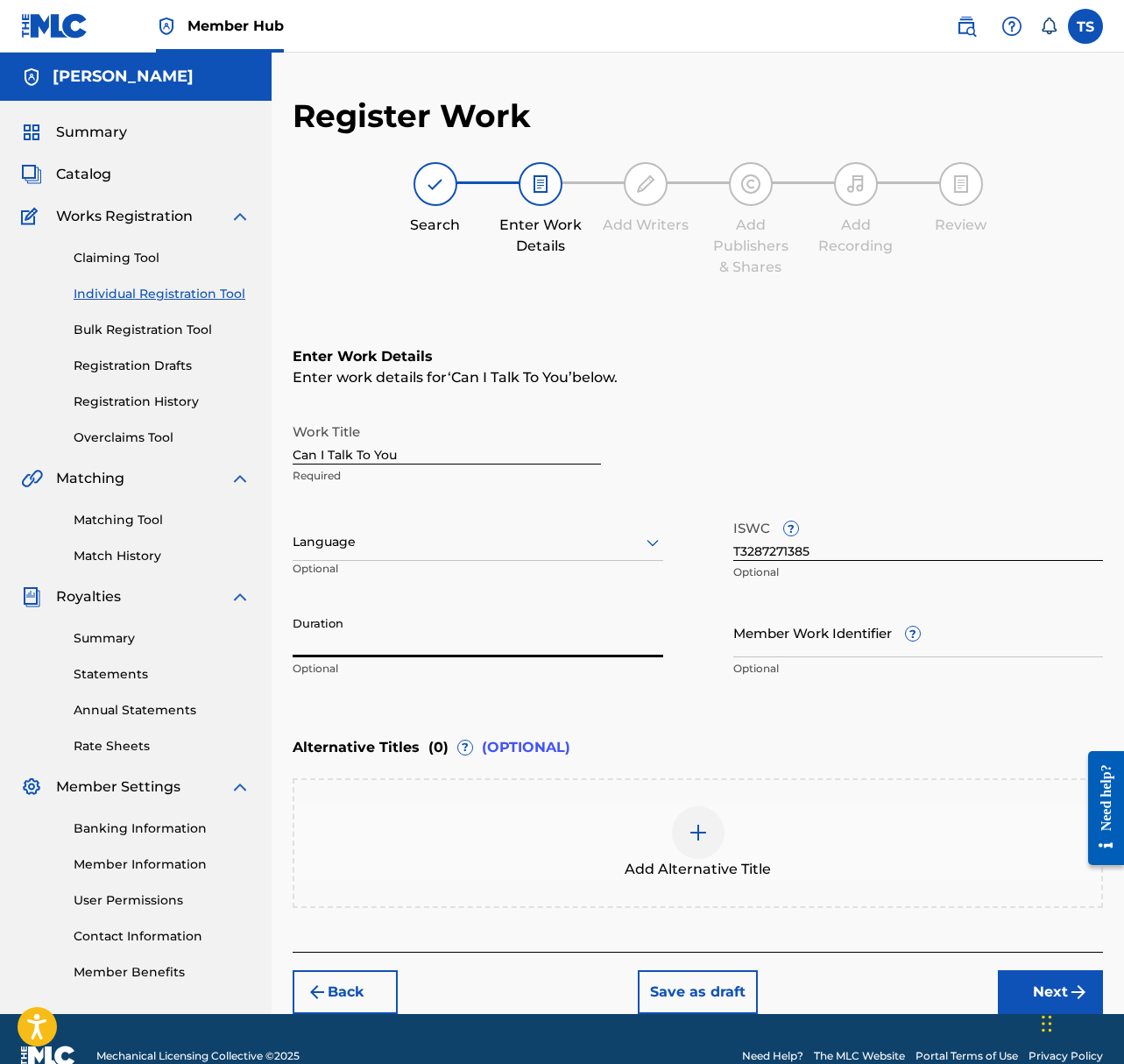
click at [442, 641] on input "Duration" at bounding box center [477, 632] width 371 height 50
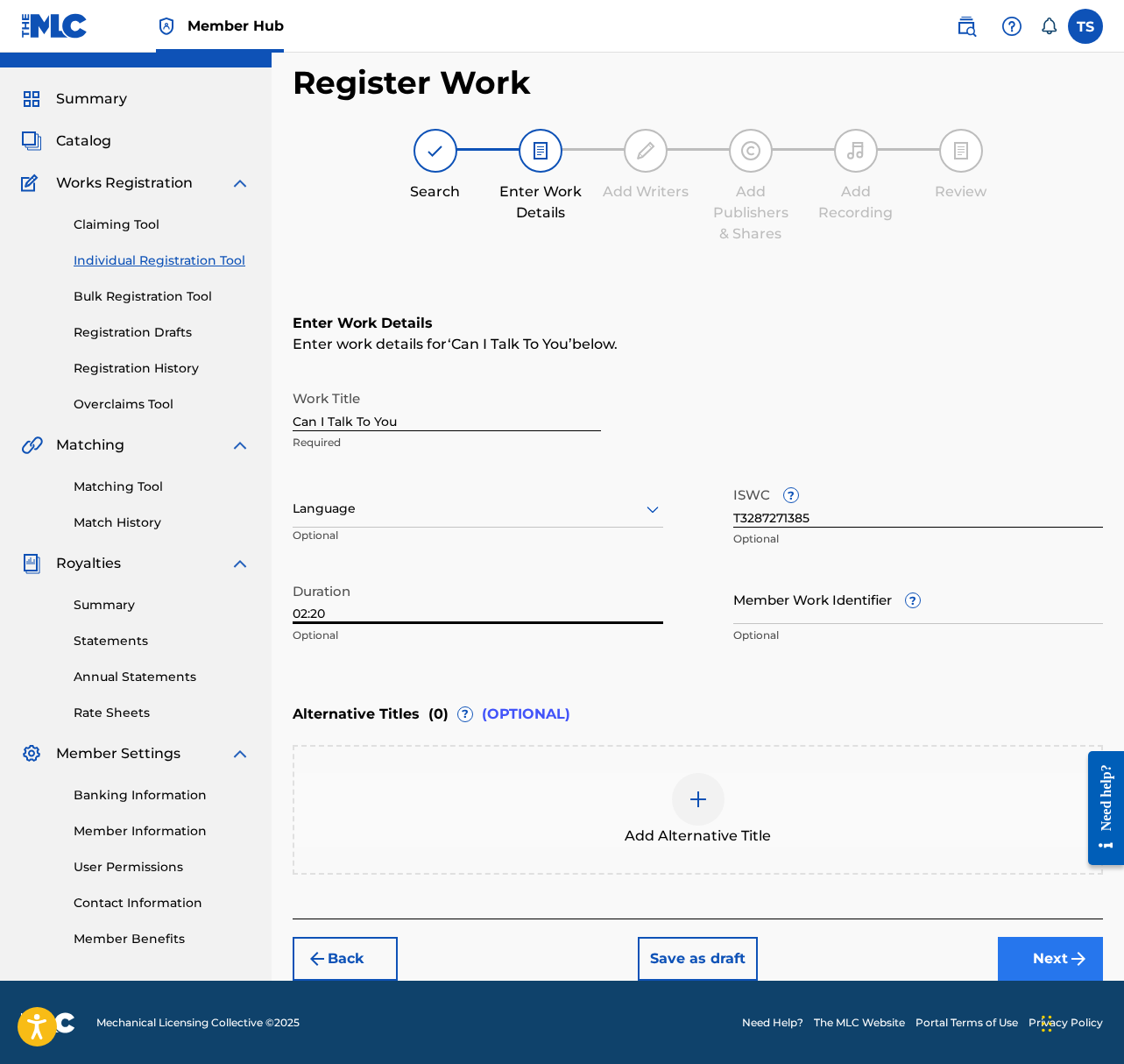
type input "02:20"
click at [1045, 952] on button "Next" at bounding box center [1051, 958] width 106 height 44
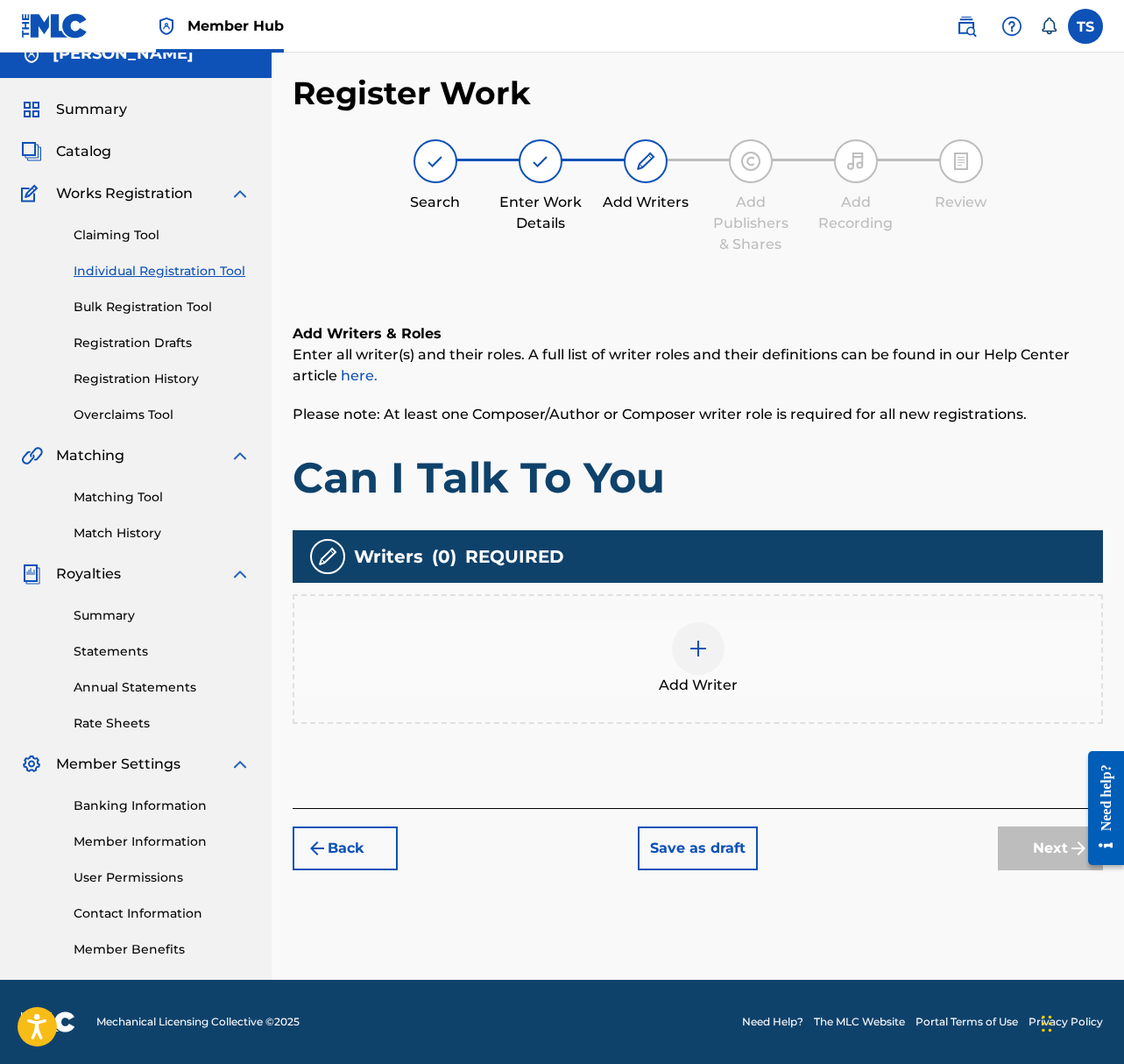
scroll to position [22, 0]
click at [707, 643] on img at bounding box center [698, 648] width 22 height 22
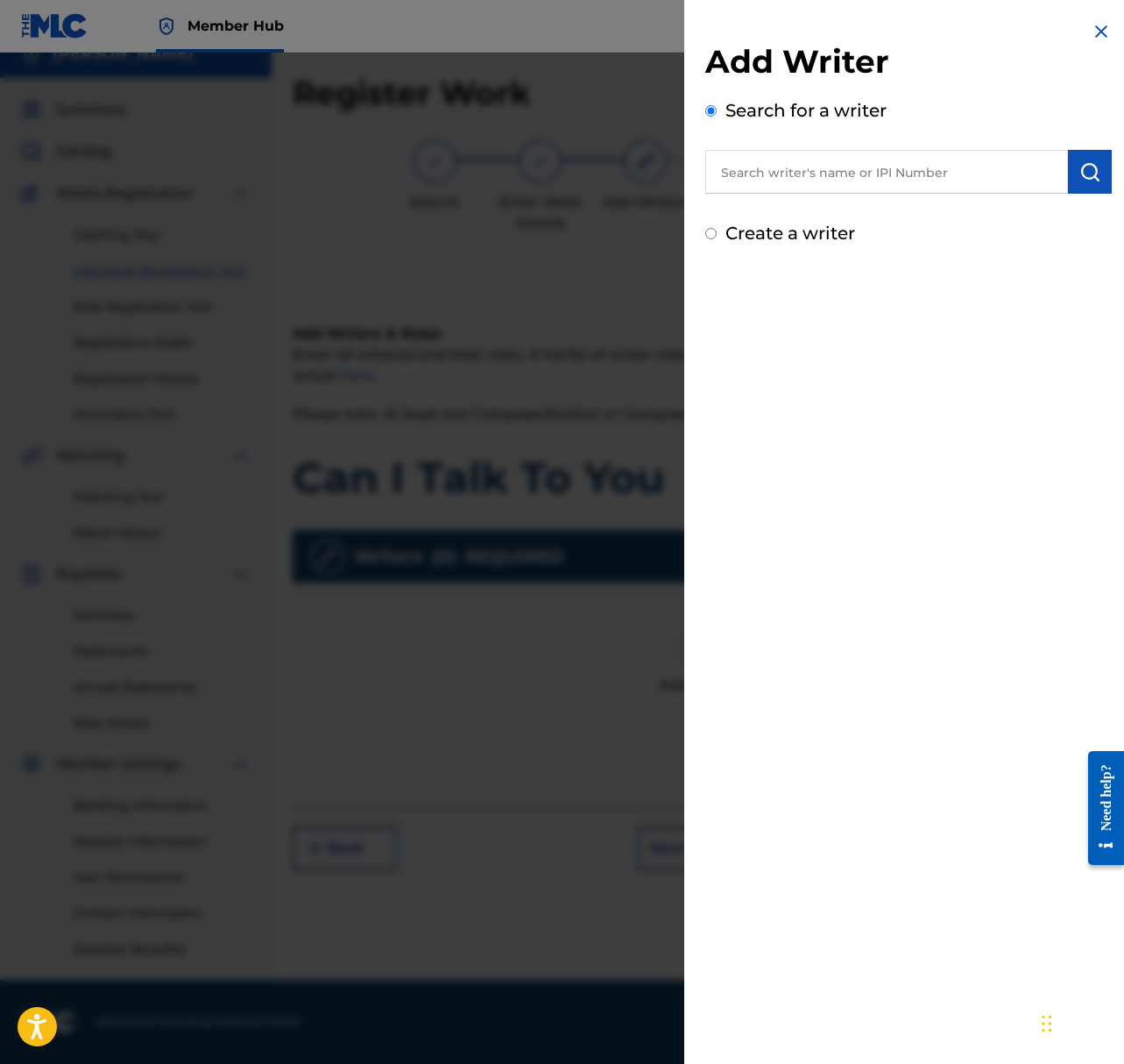
click at [872, 188] on input "text" at bounding box center [886, 171] width 363 height 44
type input "taylor jon shepard"
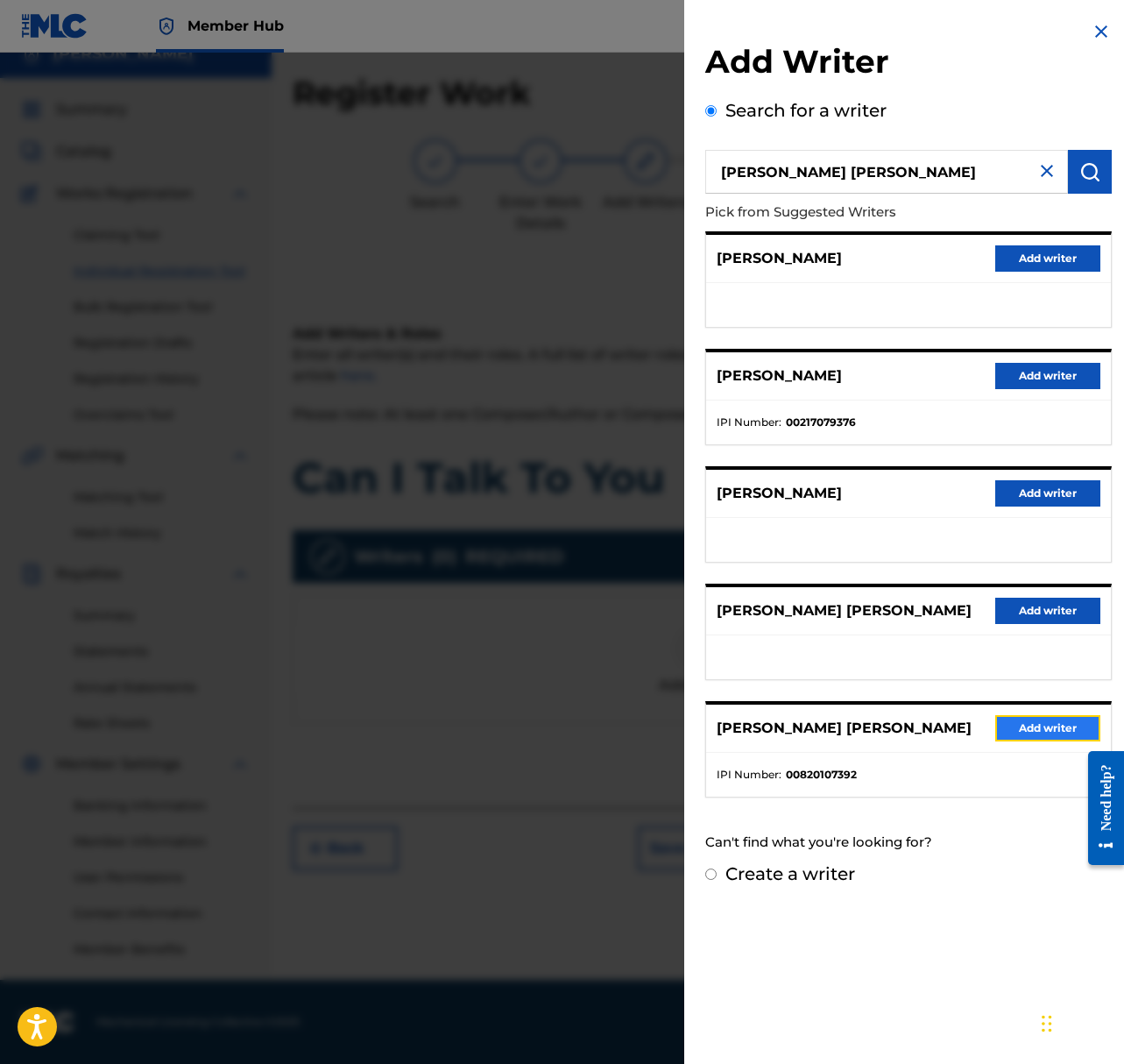
click at [1062, 720] on button "Add writer" at bounding box center [1049, 728] width 106 height 26
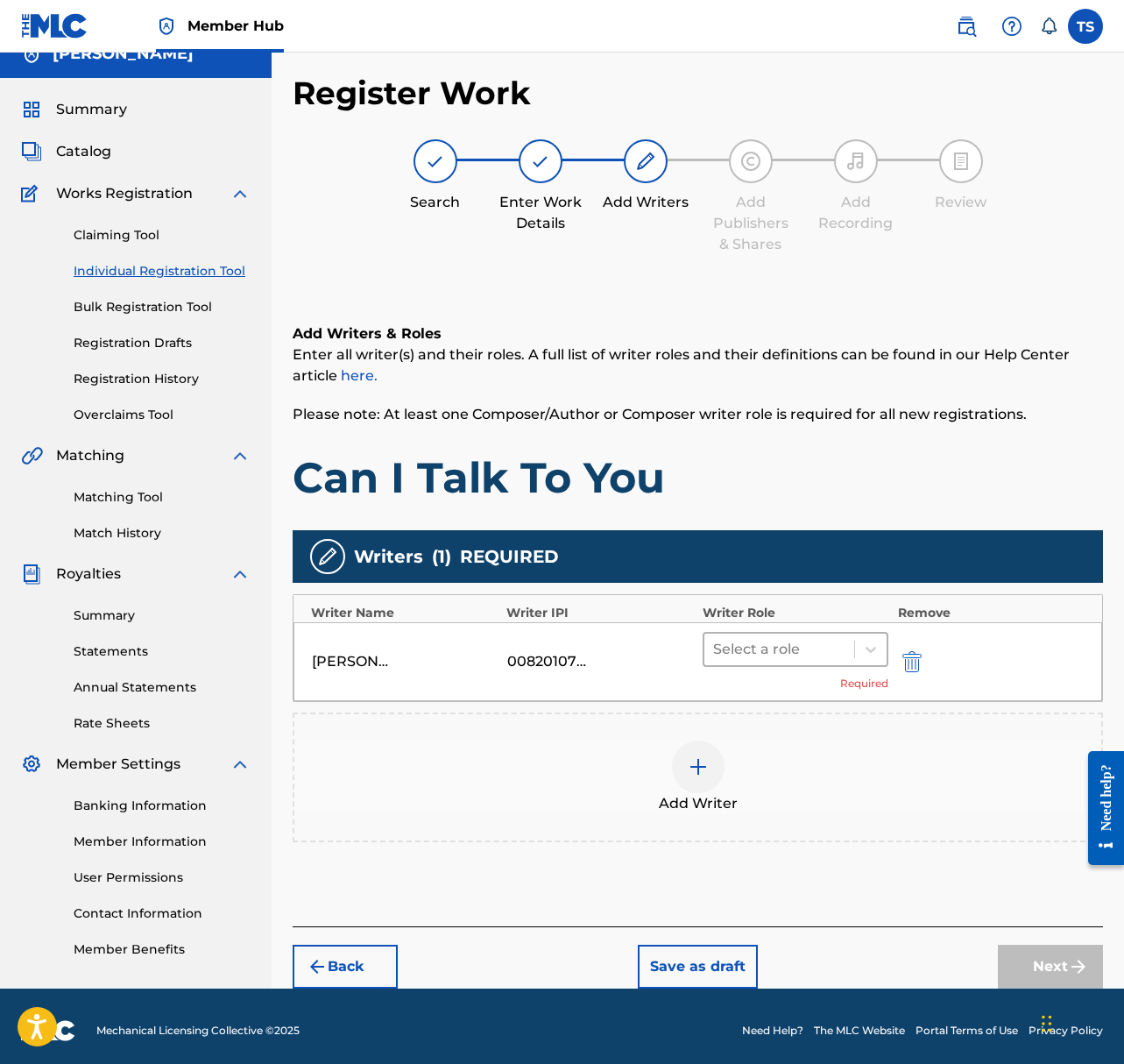
click at [820, 648] on div at bounding box center [780, 648] width 133 height 24
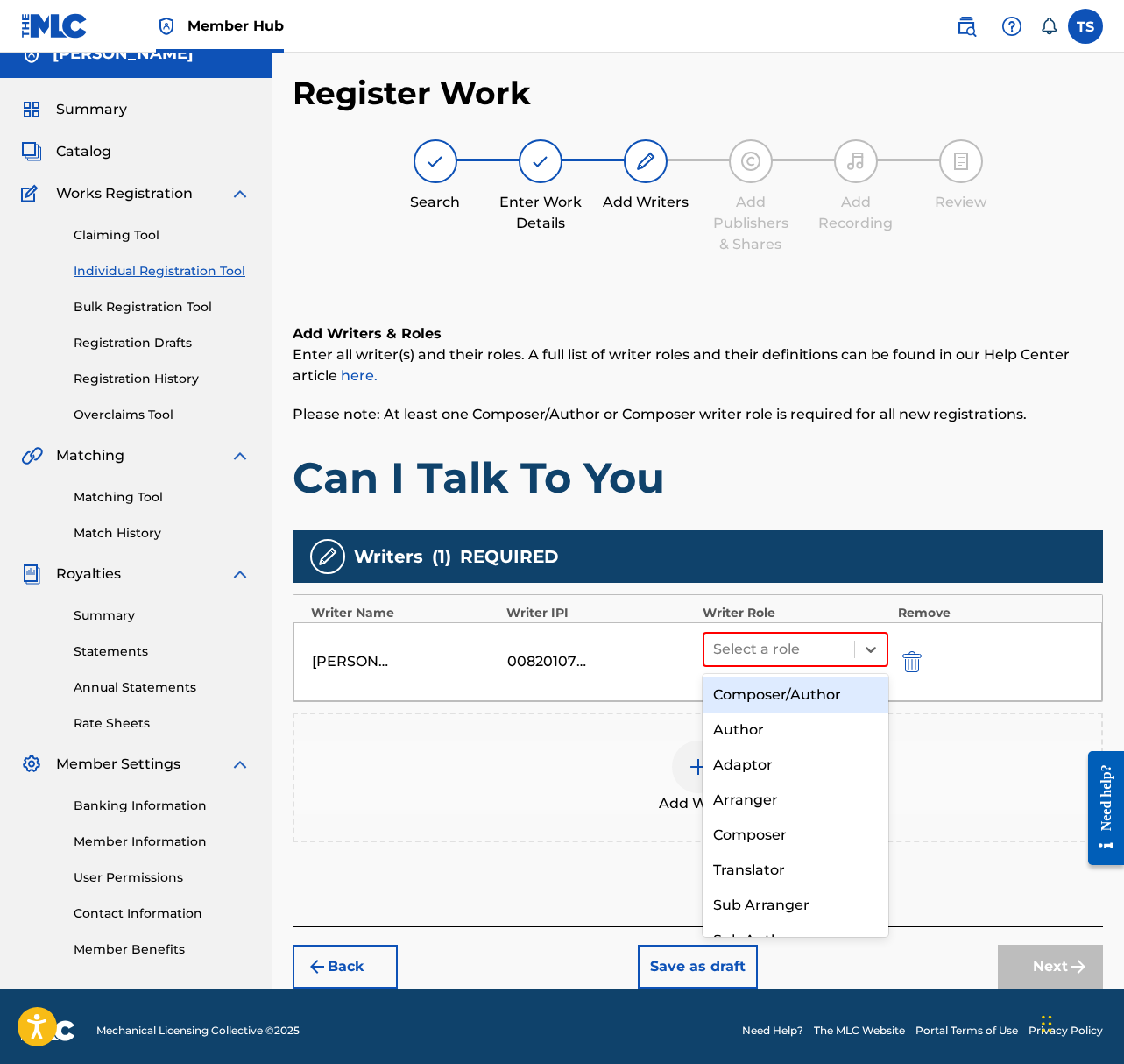
click at [804, 683] on div "Composer/Author" at bounding box center [796, 695] width 187 height 35
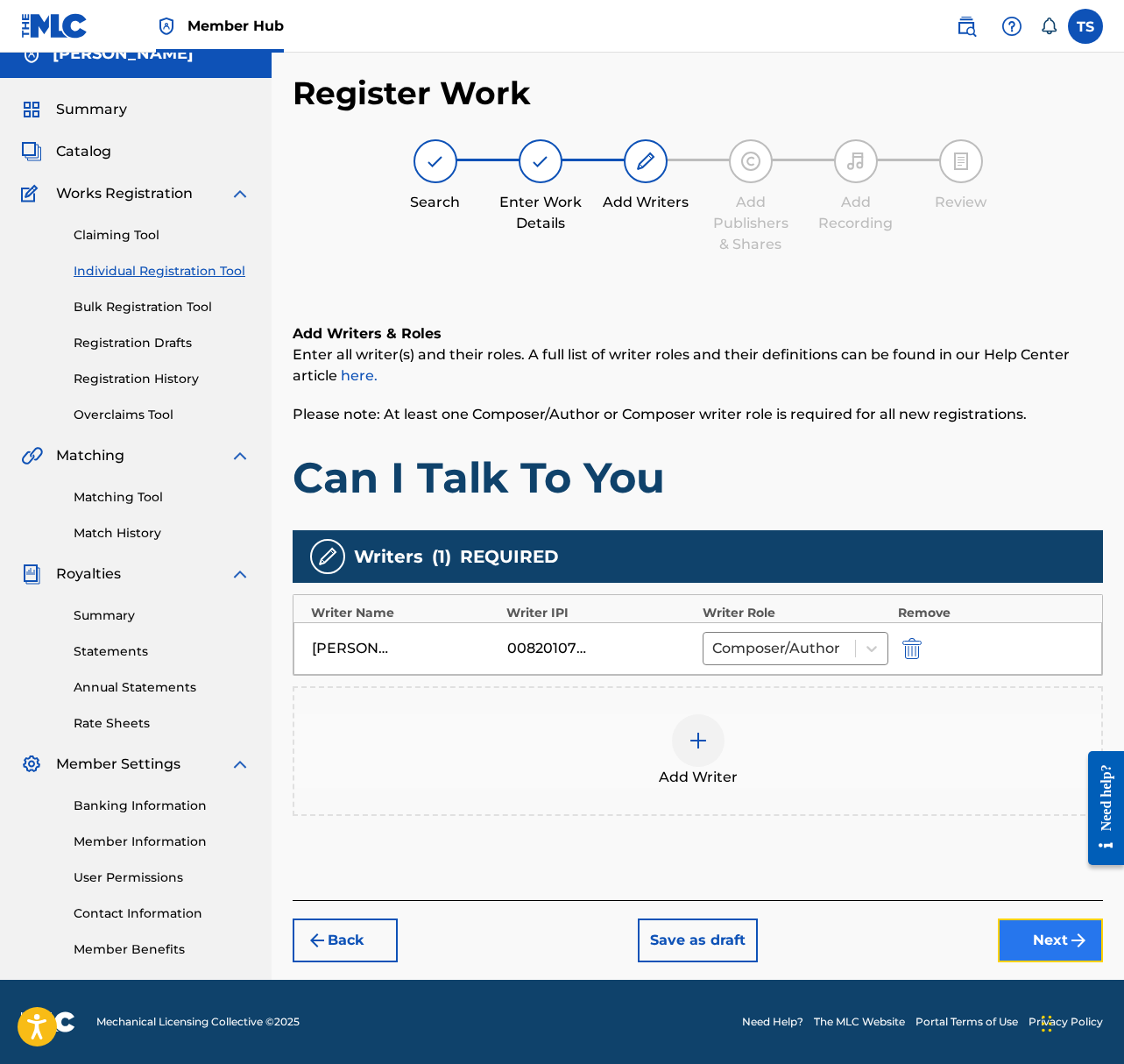
click at [1058, 921] on button "Next" at bounding box center [1051, 940] width 106 height 44
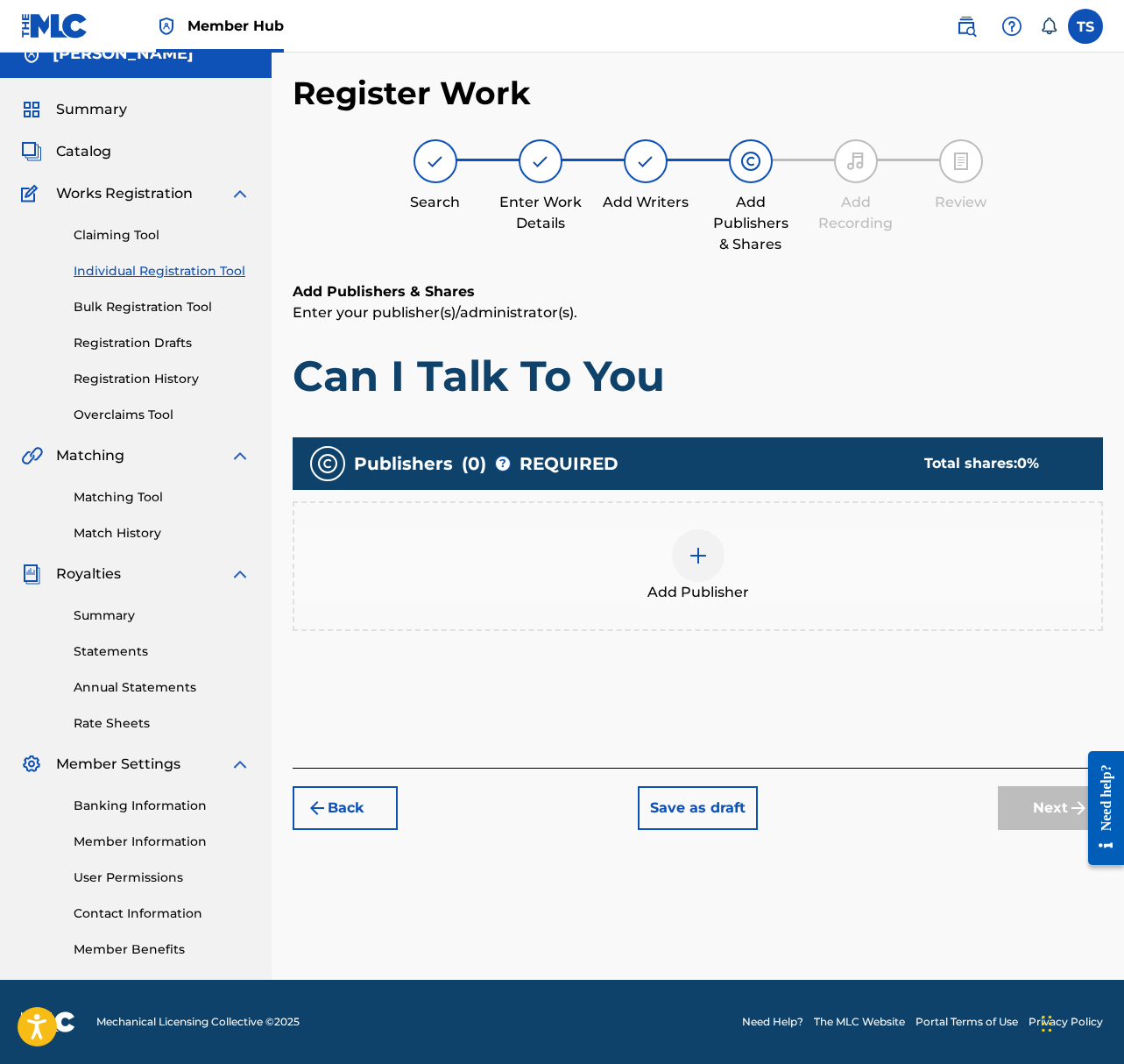
click at [705, 538] on div at bounding box center [698, 555] width 53 height 53
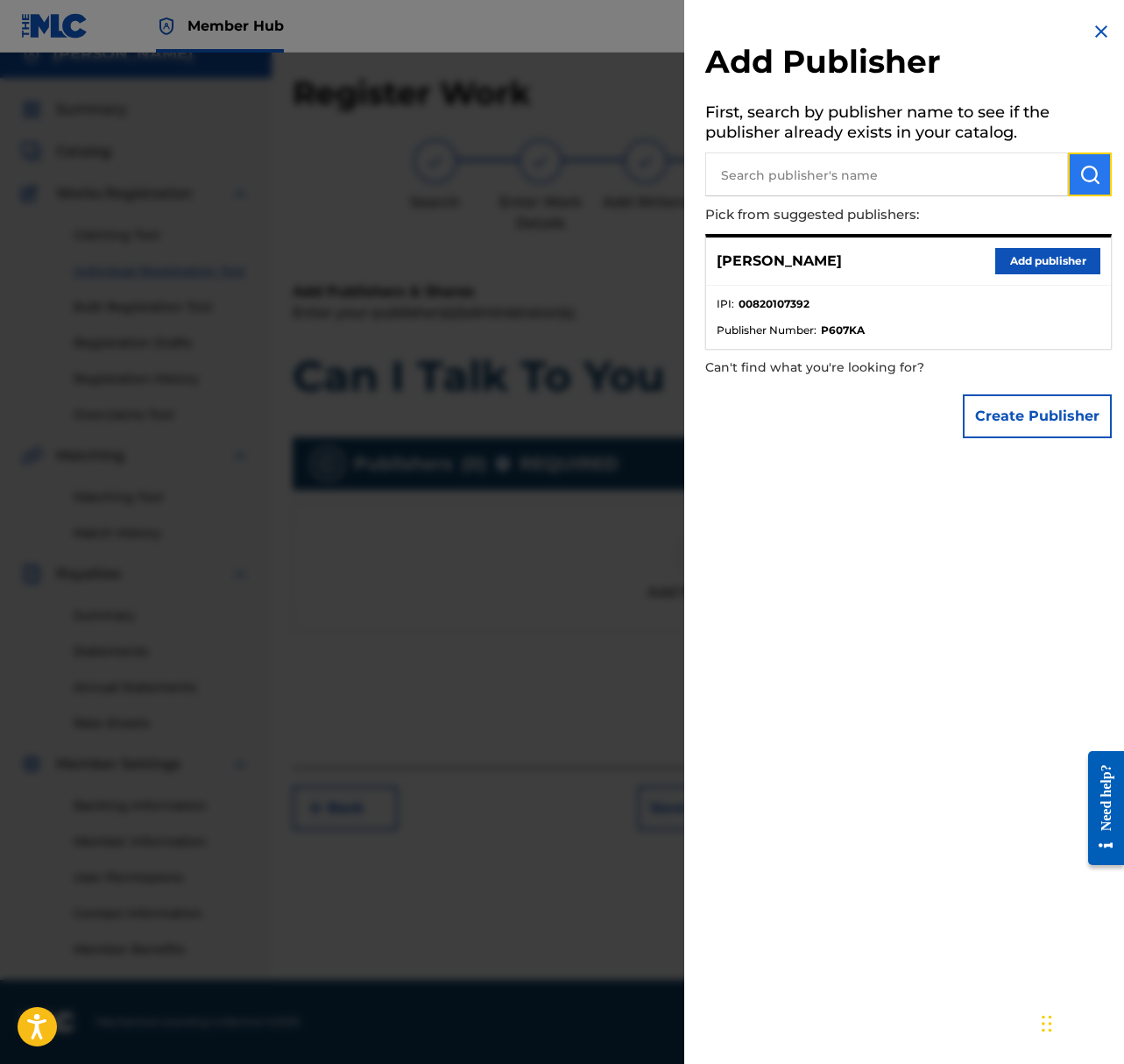
click at [1080, 172] on img "submit" at bounding box center [1091, 175] width 22 height 22
click at [921, 173] on input "text" at bounding box center [886, 174] width 363 height 44
click at [1018, 410] on button "Create Publisher" at bounding box center [1038, 416] width 149 height 44
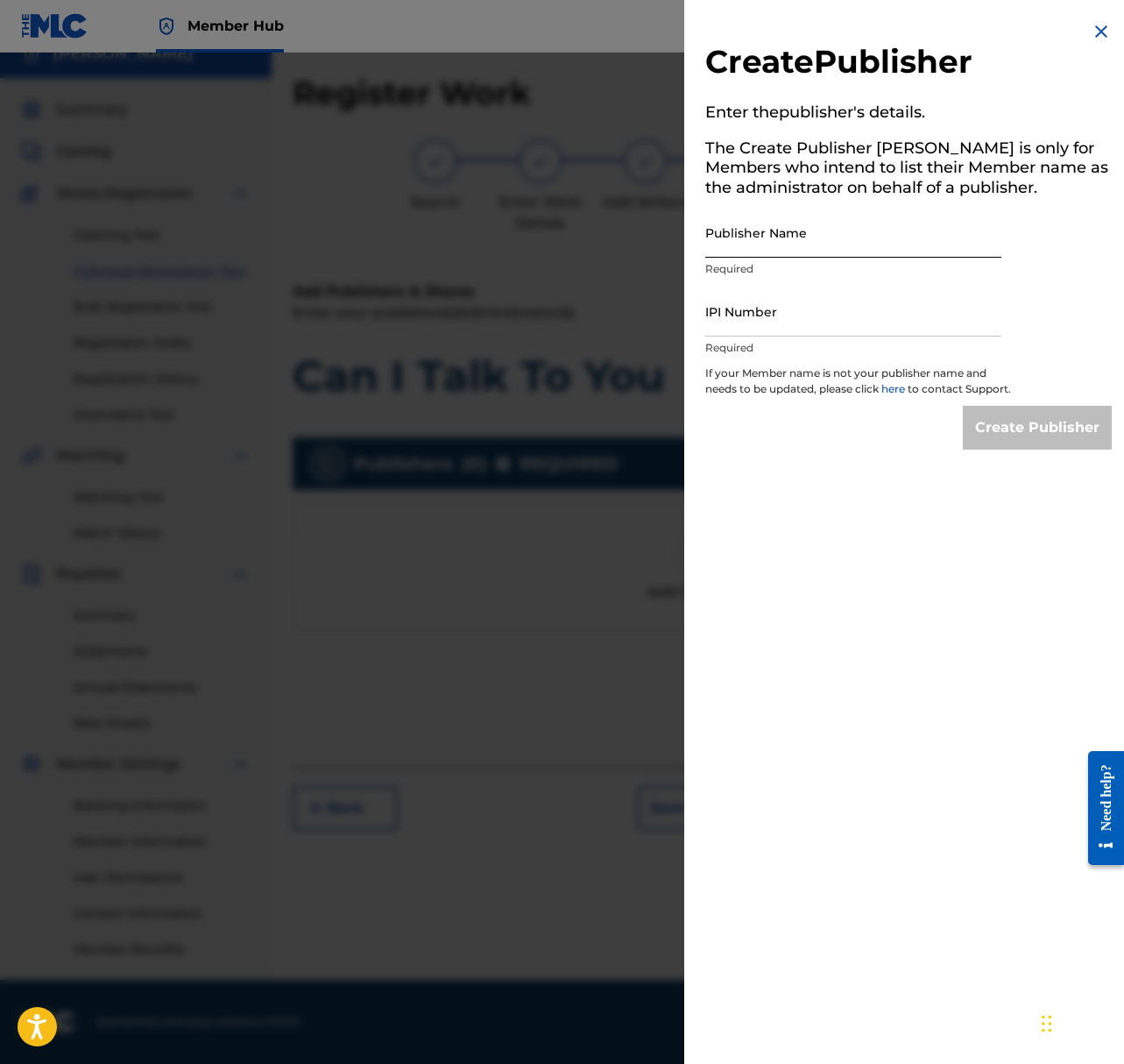
click at [808, 232] on input "Publisher Name" at bounding box center [853, 232] width 296 height 50
type input "ShepardSounds"
click at [863, 322] on input "IPI Number" at bounding box center [853, 311] width 296 height 50
paste input "1297301054"
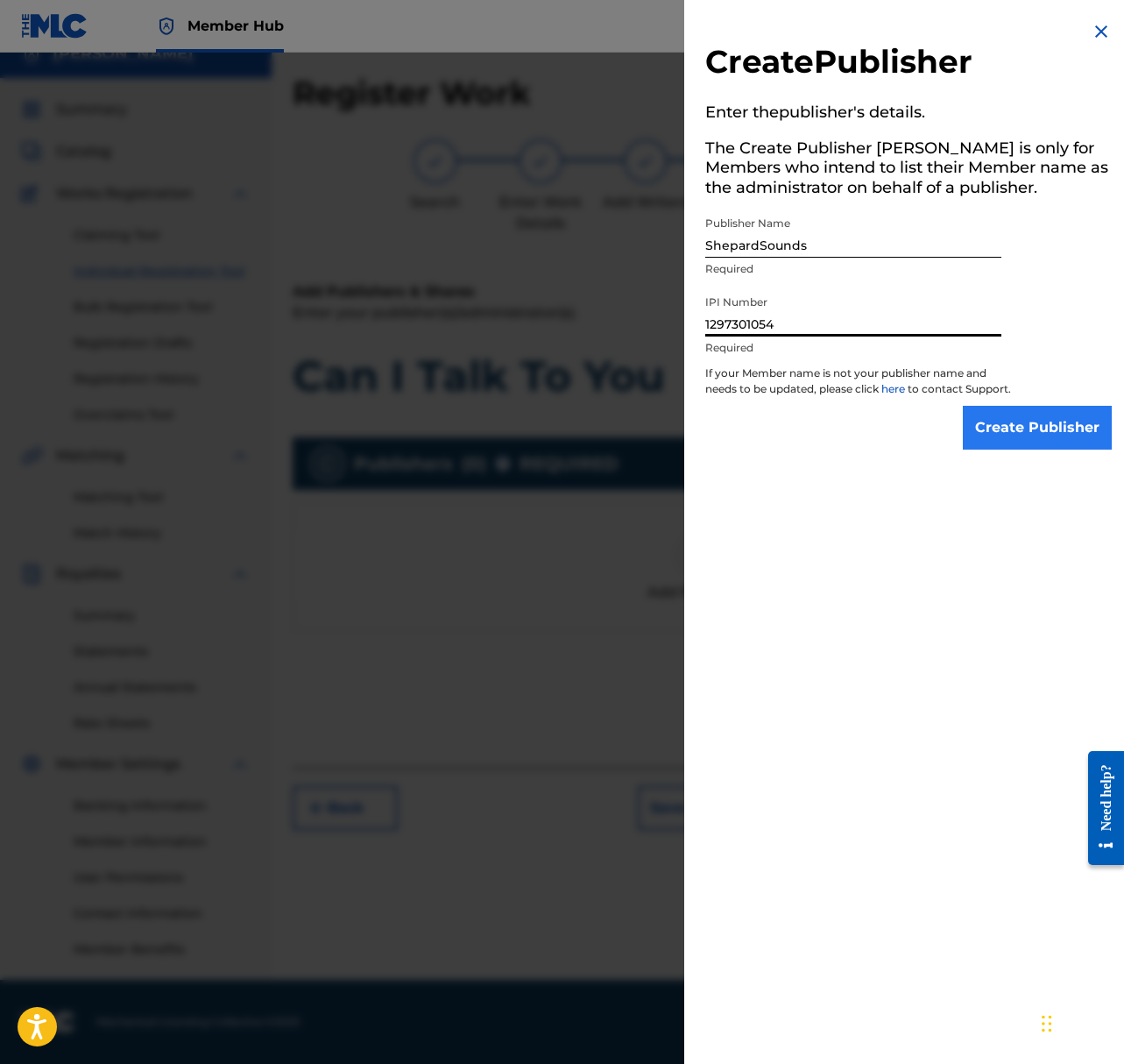
type input "1297301054"
click at [1006, 431] on input "Create Publisher" at bounding box center [1038, 427] width 149 height 44
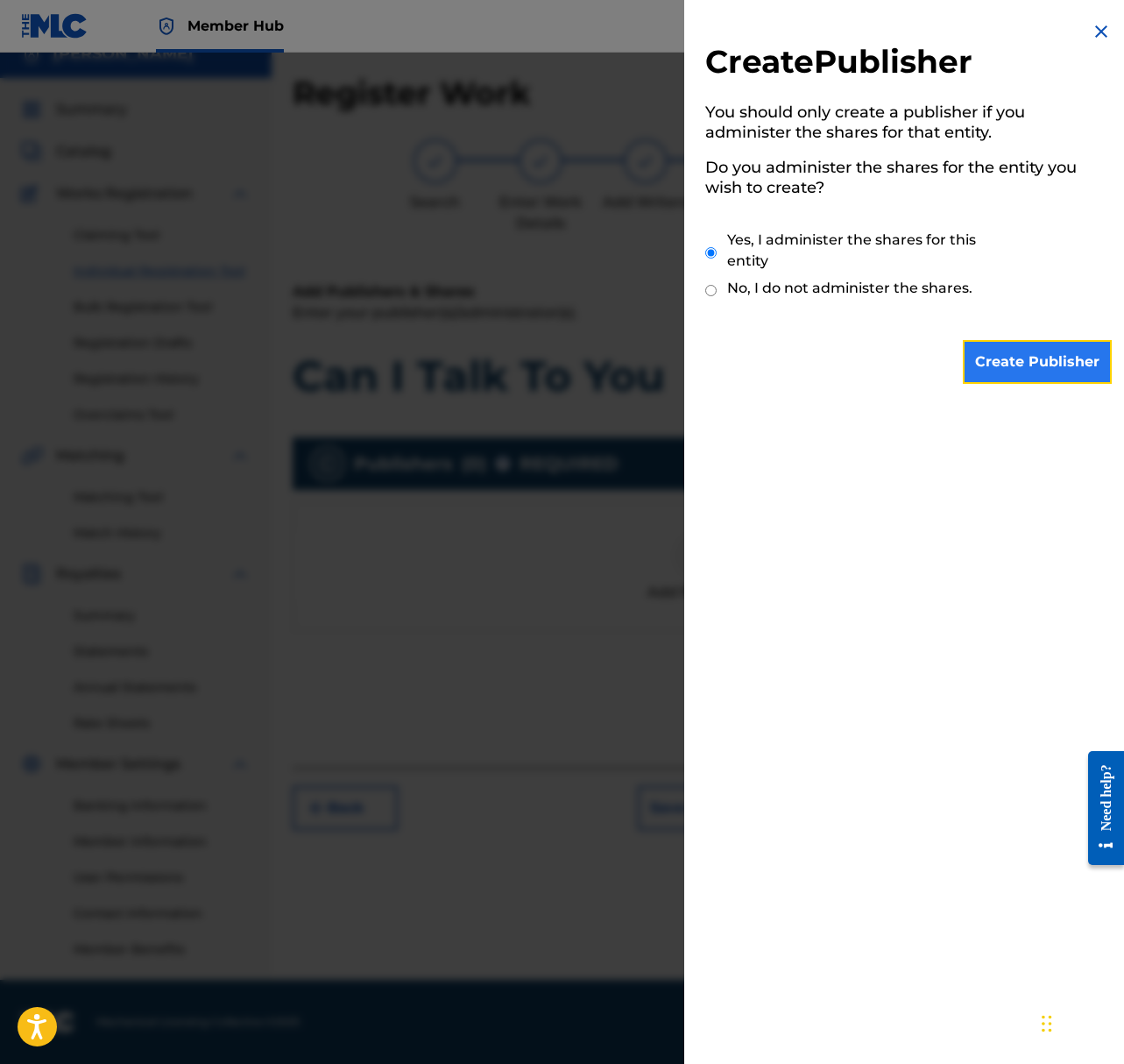
click at [1015, 361] on input "Create Publisher" at bounding box center [1038, 362] width 149 height 44
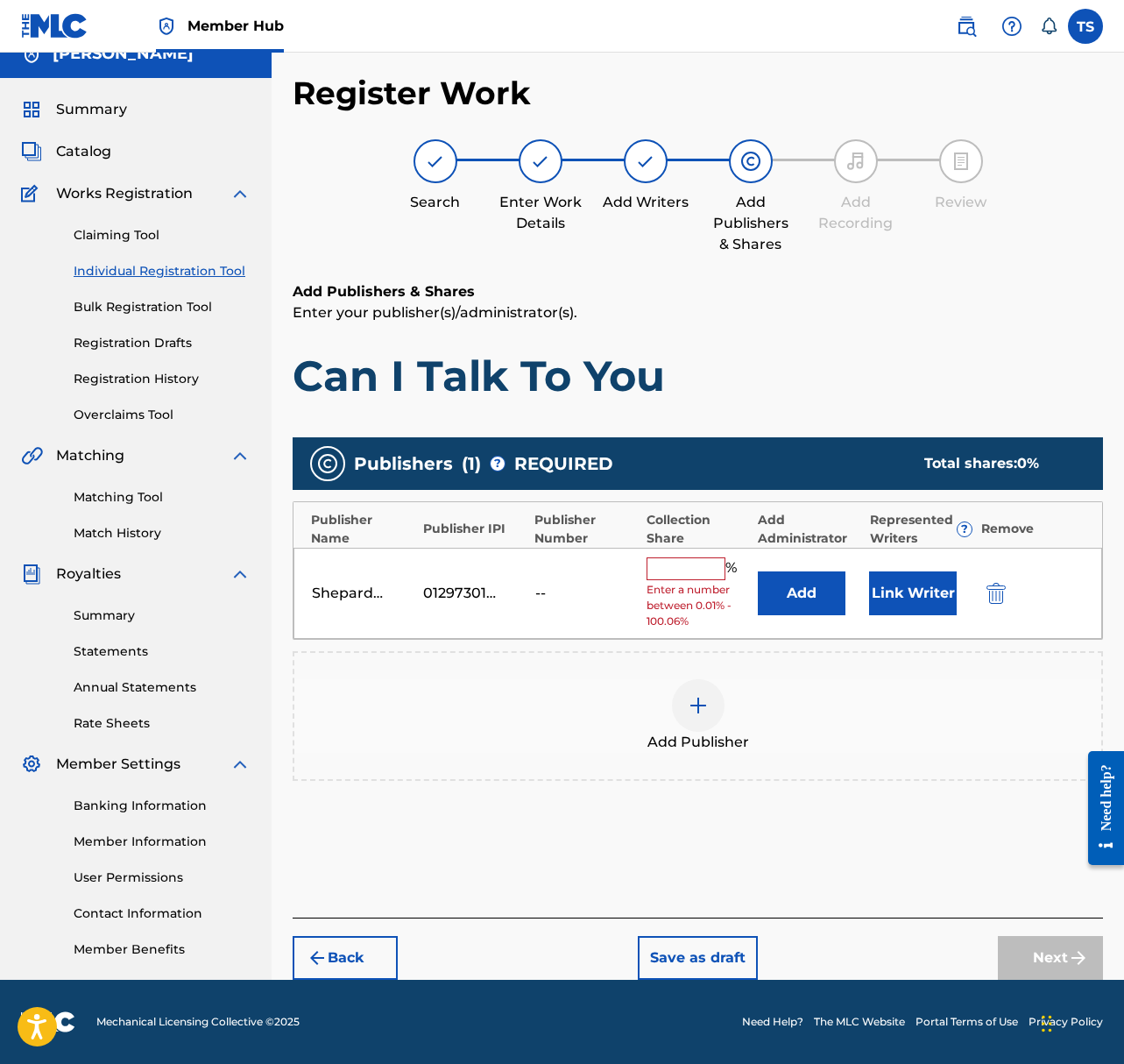
click at [696, 568] on input "text" at bounding box center [686, 568] width 79 height 22
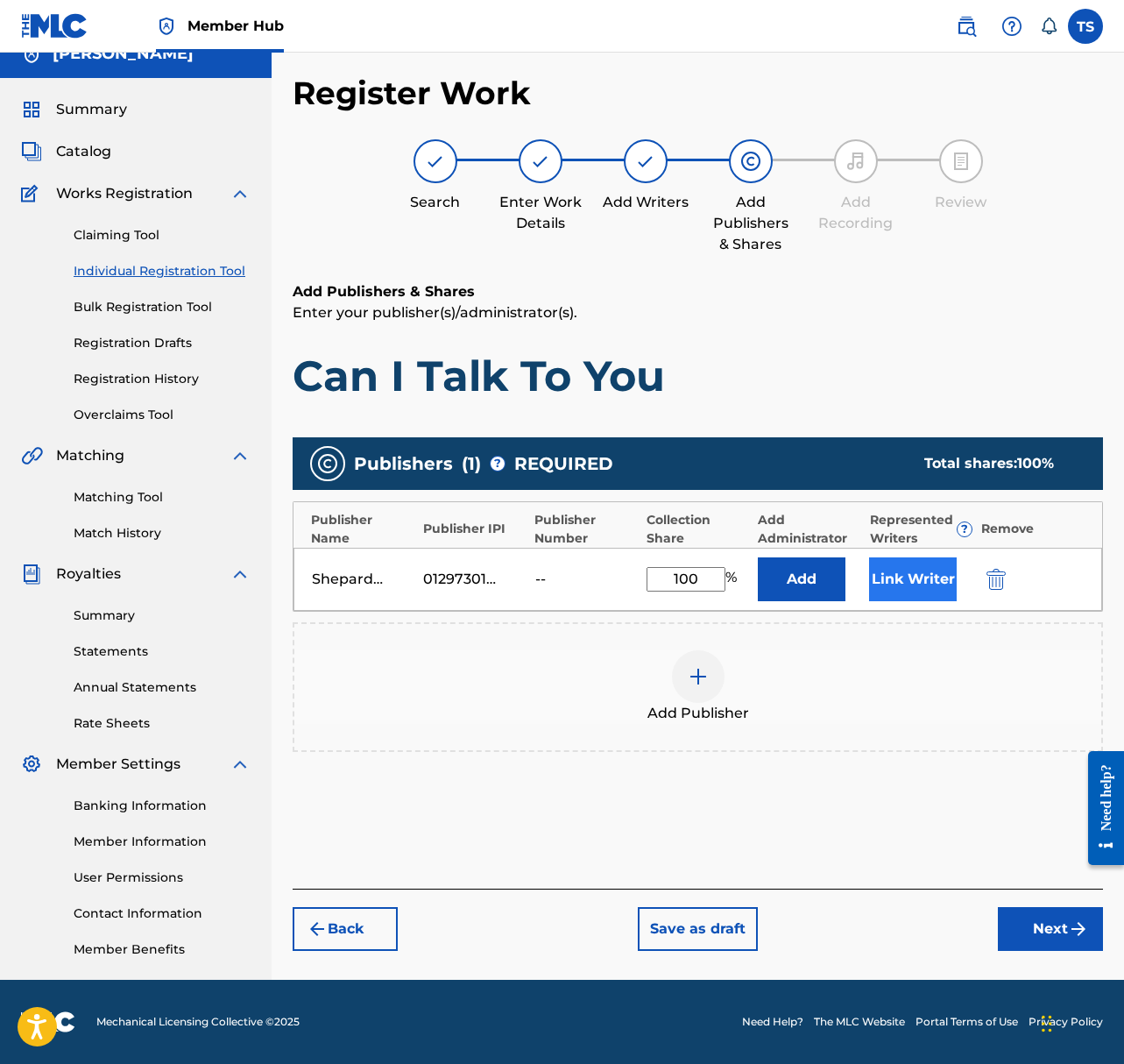
type input "100"
click at [934, 580] on button "Link Writer" at bounding box center [914, 579] width 88 height 44
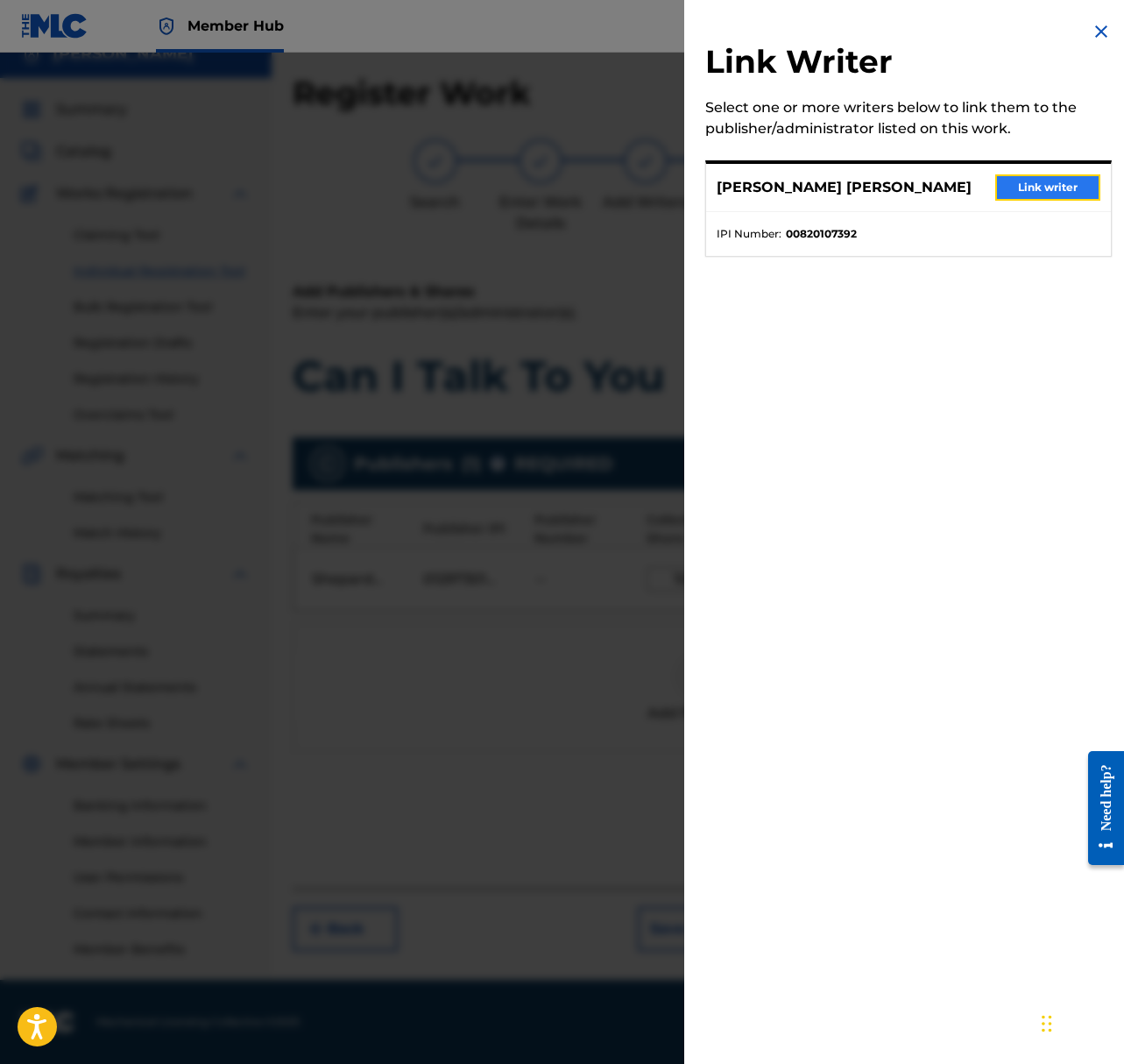
click at [1039, 189] on button "Link writer" at bounding box center [1049, 187] width 106 height 26
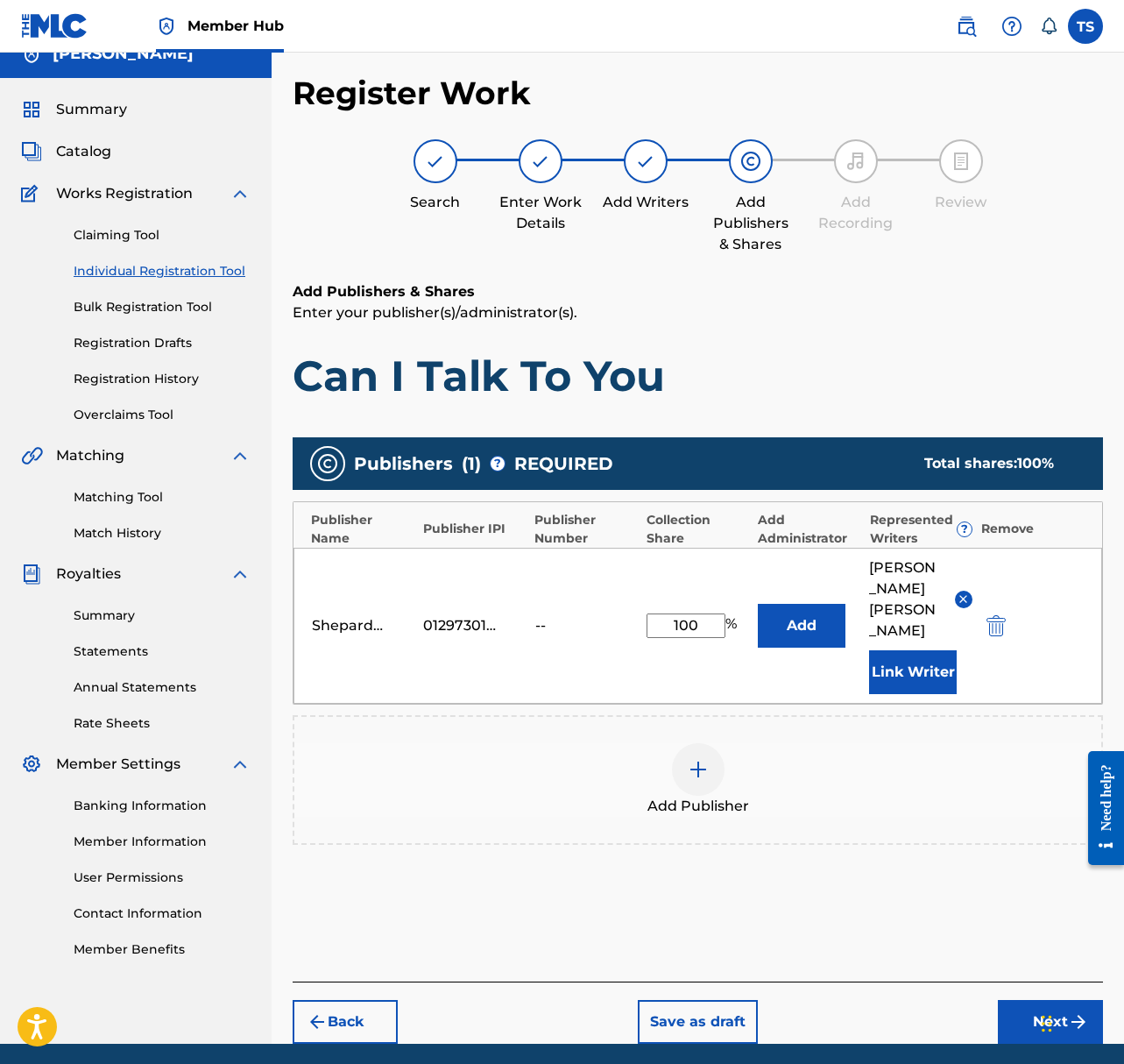
scroll to position [66, 0]
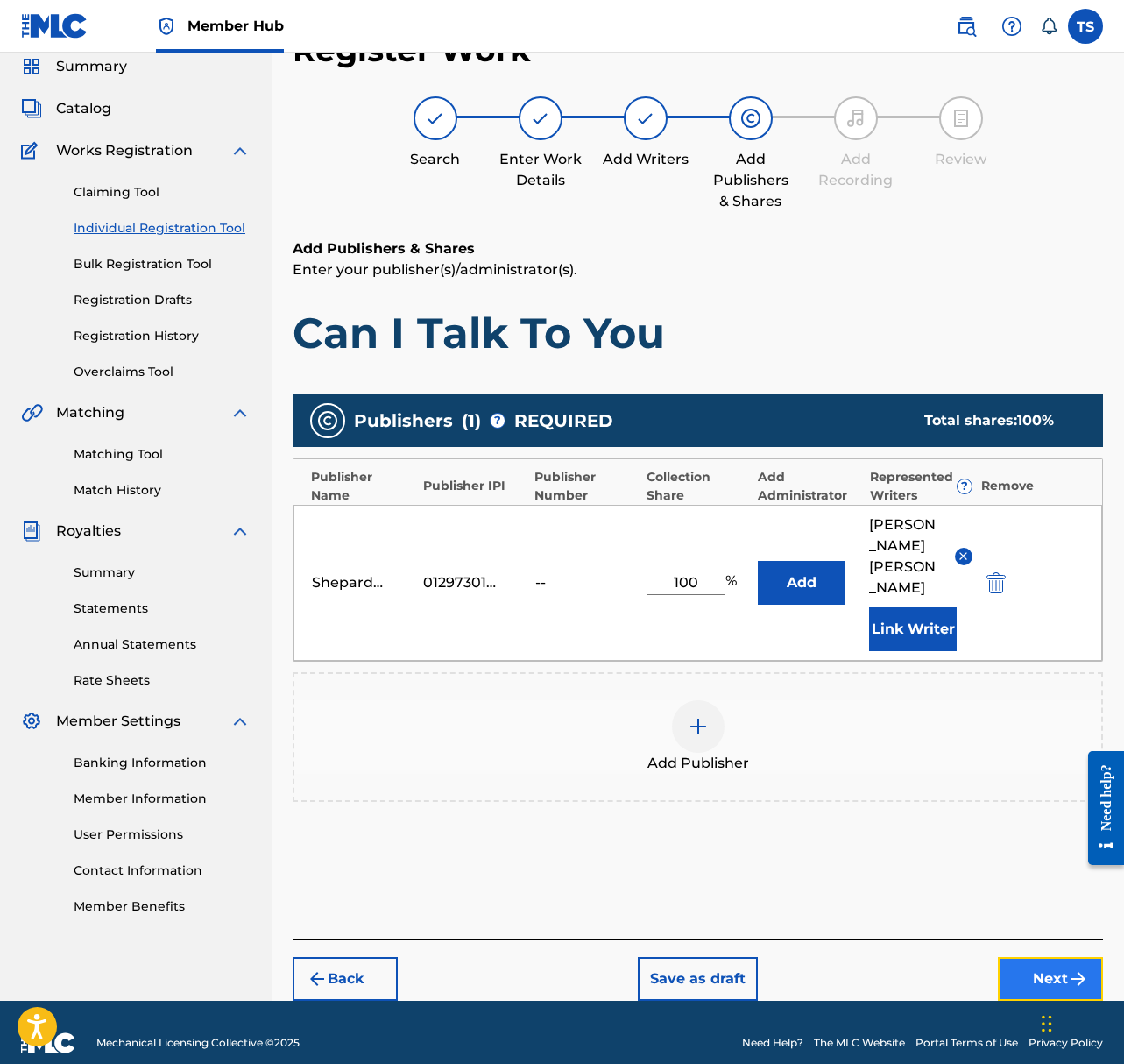
click at [1049, 957] on button "Next" at bounding box center [1051, 978] width 106 height 44
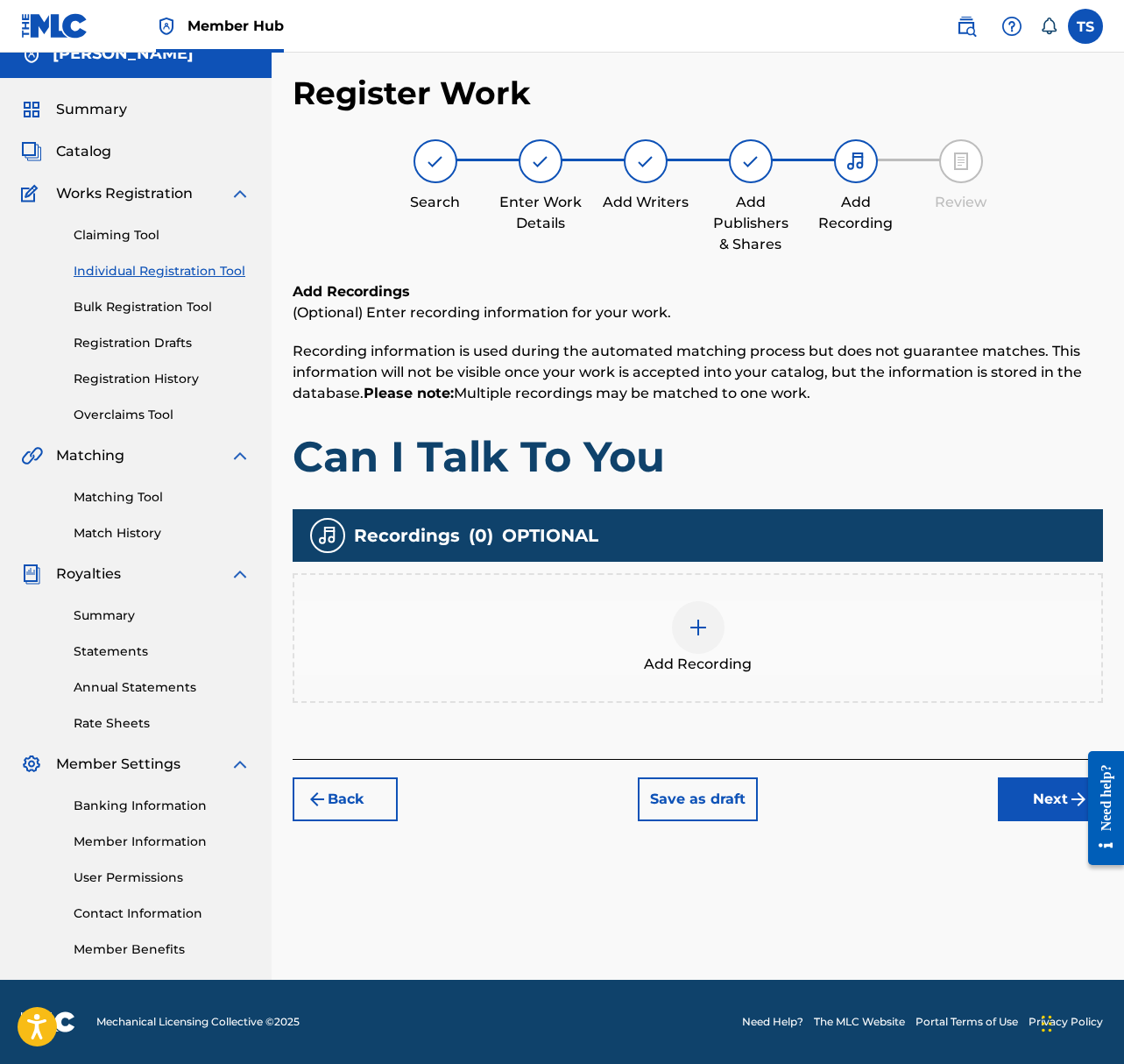
click at [711, 612] on div at bounding box center [698, 628] width 53 height 53
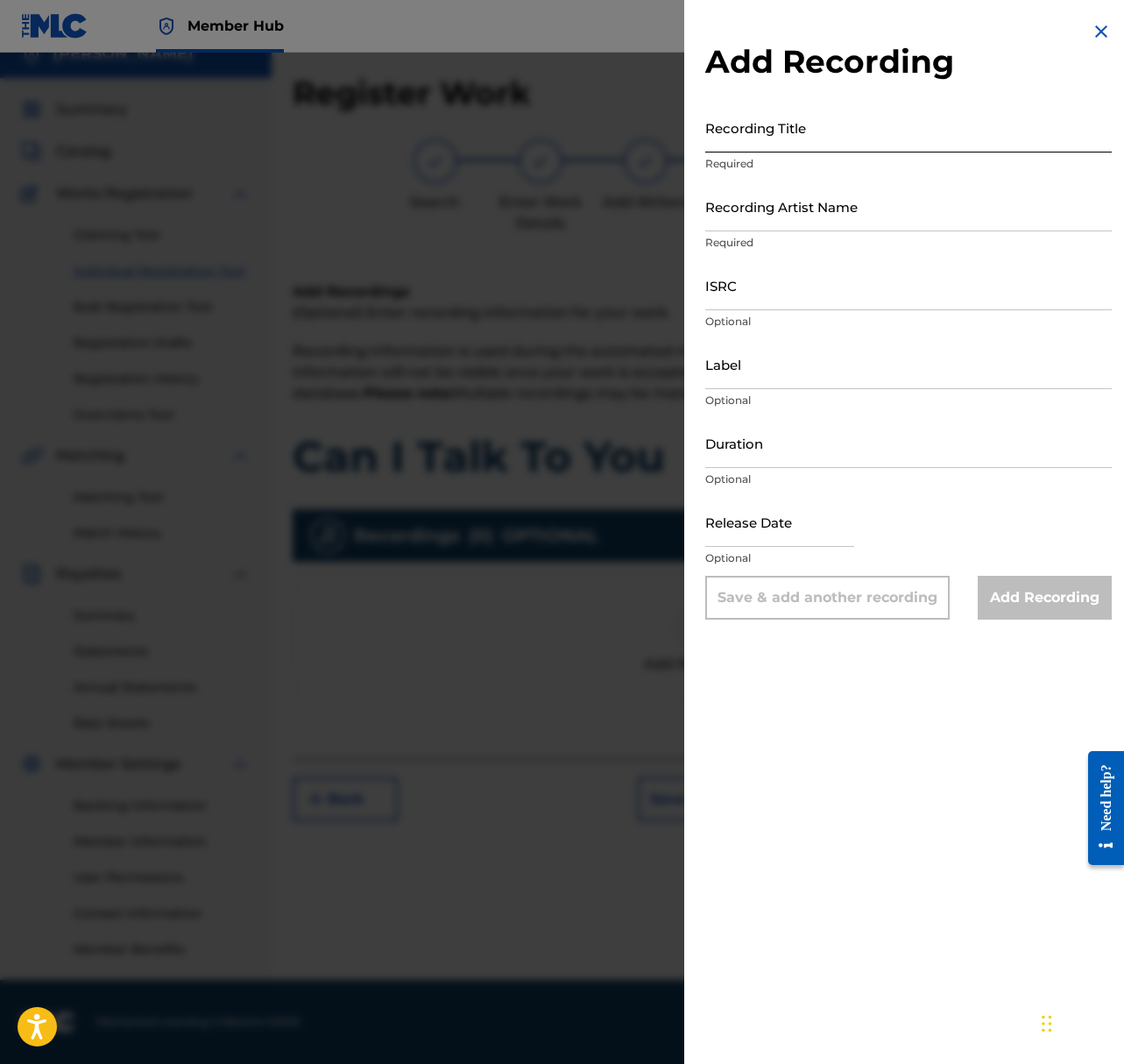
click at [872, 134] on input "Recording Title" at bounding box center [909, 127] width 407 height 50
type input "Can I Talk To You"
click at [857, 210] on input "Recording Artist Name" at bounding box center [909, 205] width 407 height 50
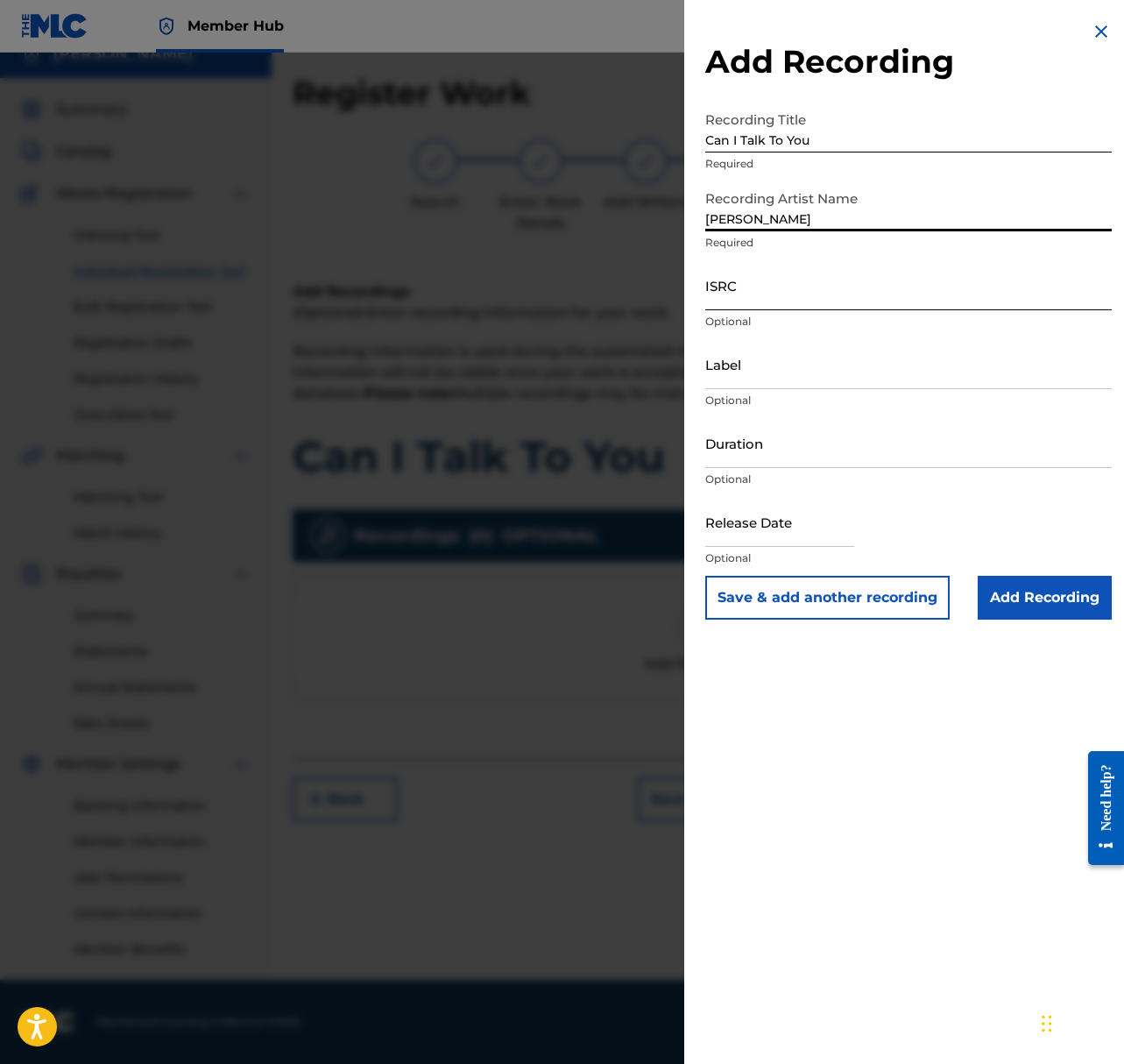
type input "Shepard"
click at [857, 295] on input "ISRC" at bounding box center [909, 285] width 407 height 50
paste input "US23A1579219"
type input "US23A1579219"
click at [820, 458] on input "Duration" at bounding box center [909, 442] width 407 height 50
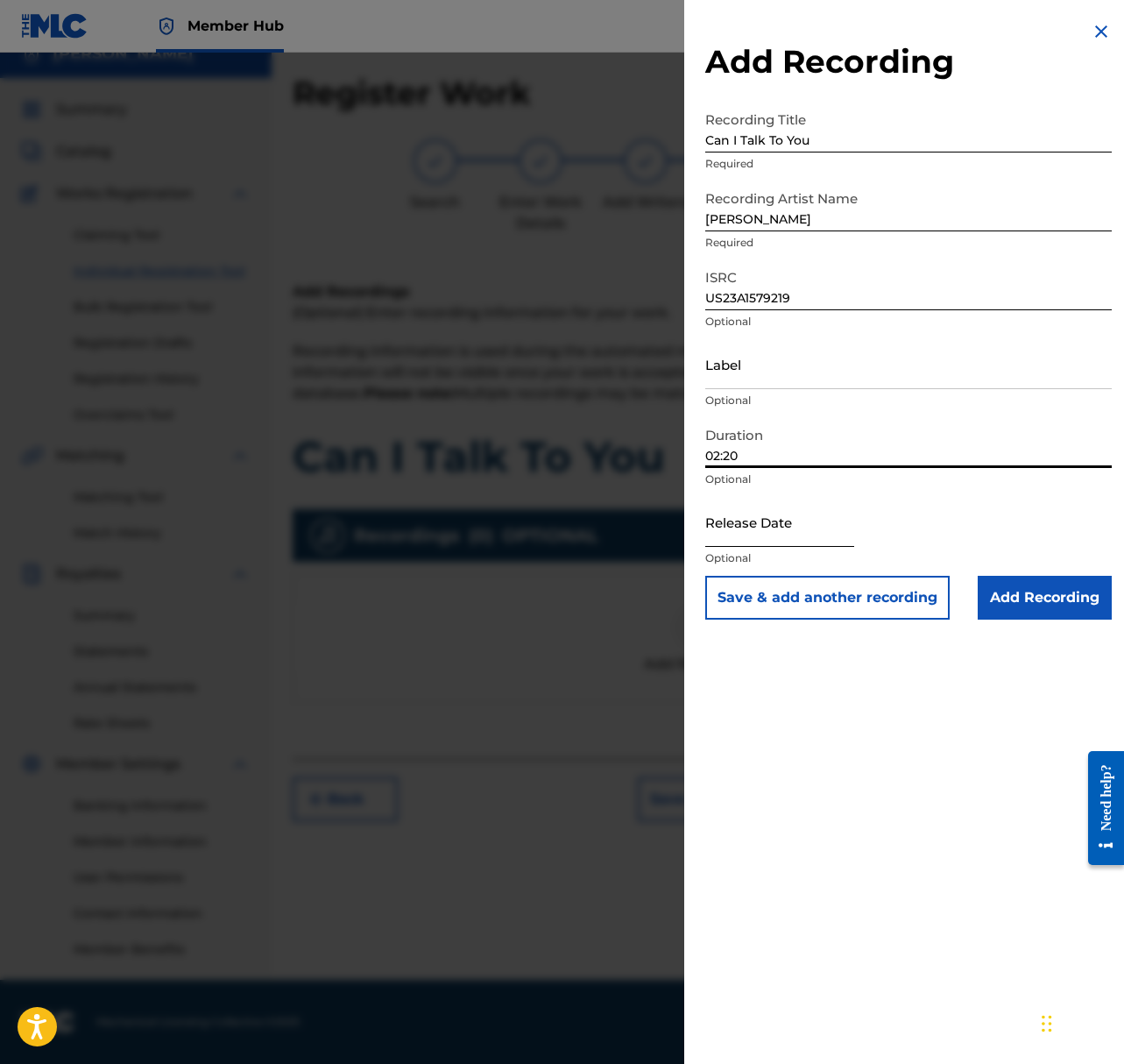
type input "02:20"
click at [751, 531] on input "text" at bounding box center [780, 521] width 149 height 50
select select "8"
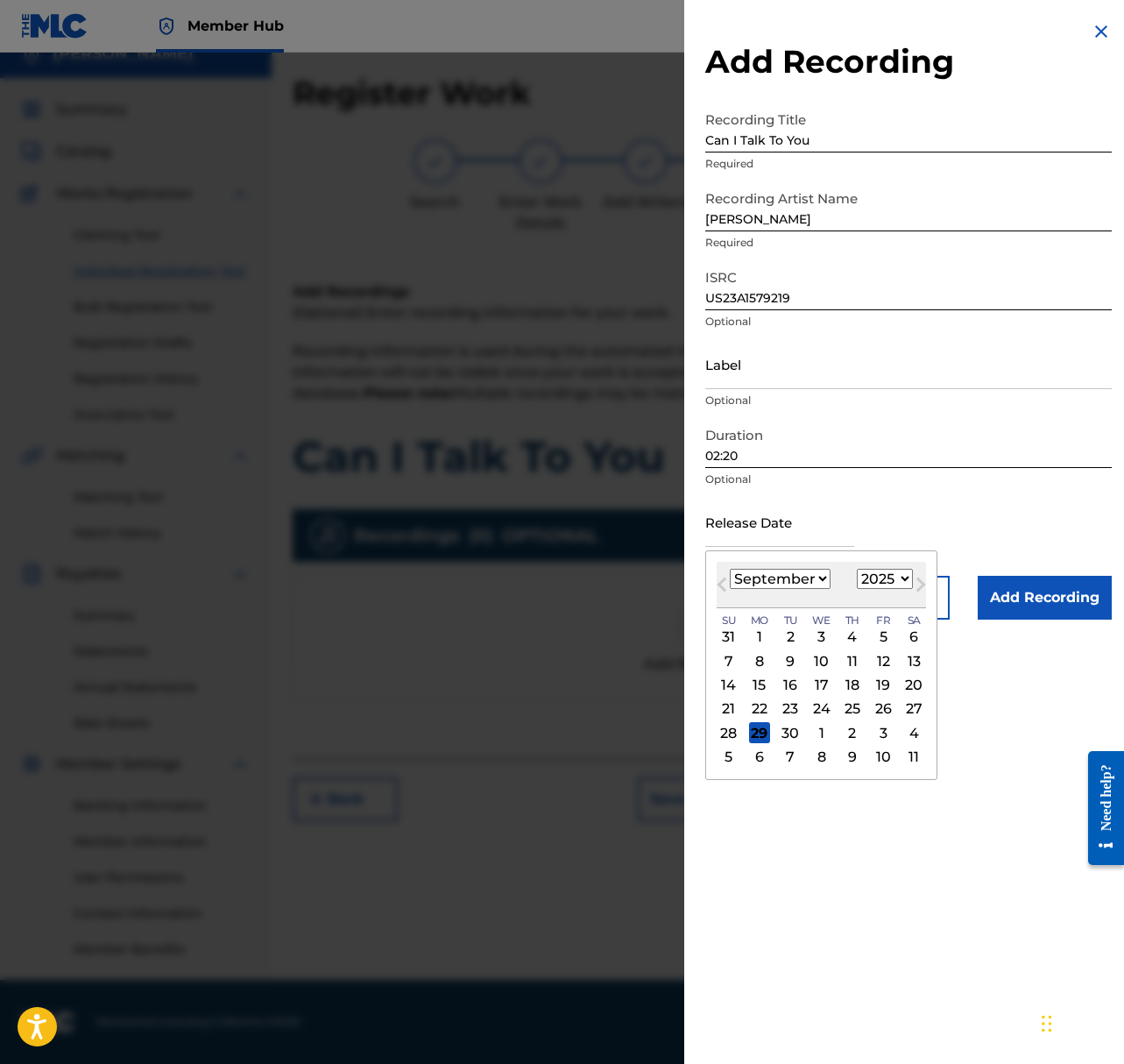
click at [877, 577] on select "1899 1900 1901 1902 1903 1904 1905 1906 1907 1908 1909 1910 1911 1912 1913 1914…" at bounding box center [884, 578] width 56 height 21
select select "2024"
click at [857, 568] on select "1899 1900 1901 1902 1903 1904 1905 1906 1907 1908 1909 1910 1911 1912 1913 1914…" at bounding box center [884, 578] width 56 height 21
click at [777, 575] on select "January February March April May June July August September October November De…" at bounding box center [780, 578] width 101 height 21
select select "5"
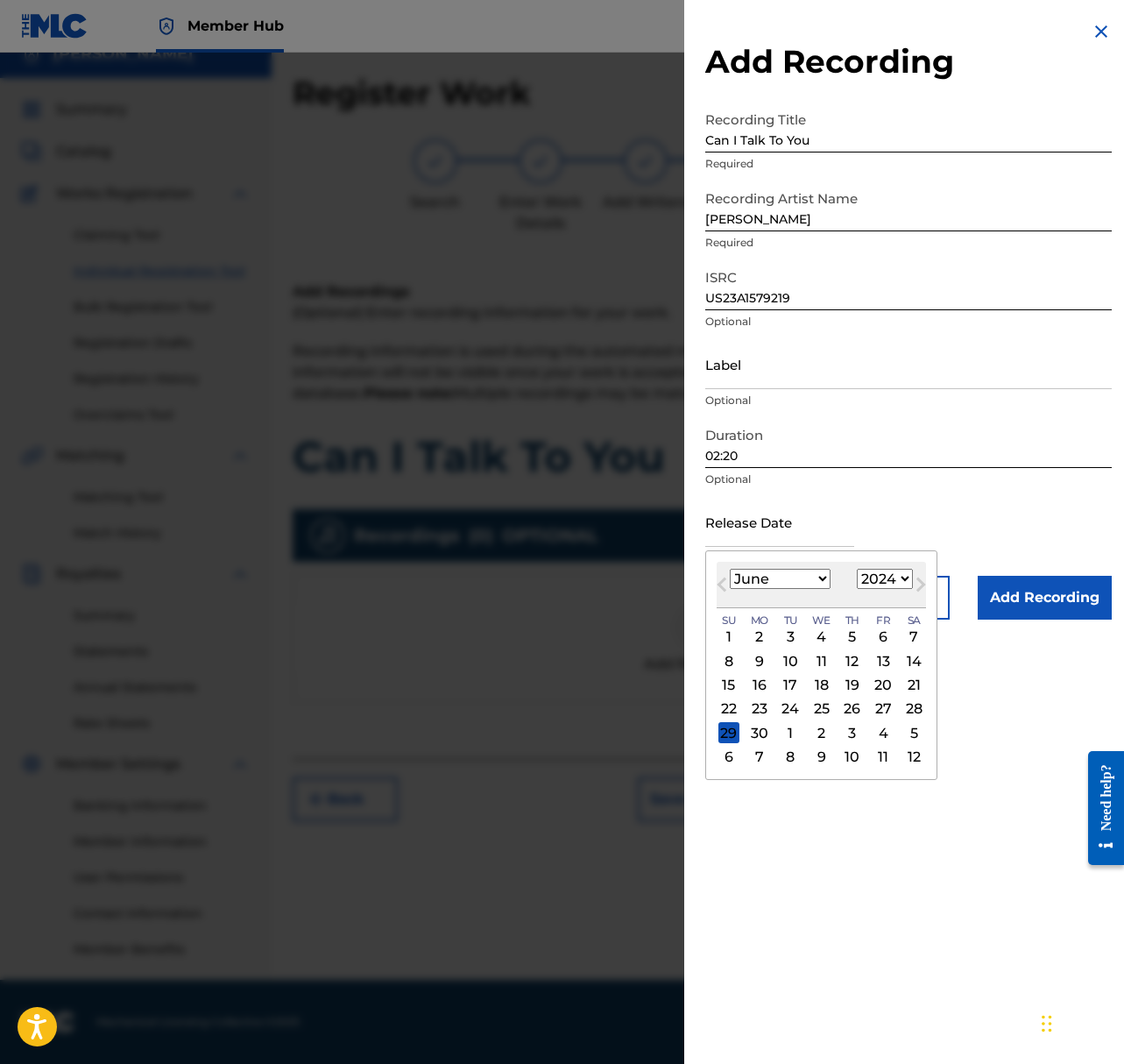
click at [730, 568] on select "January February March April May June July August September October November De…" at bounding box center [780, 578] width 101 height 21
click at [849, 707] on div "20" at bounding box center [853, 709] width 22 height 22
type input "June 20 2024"
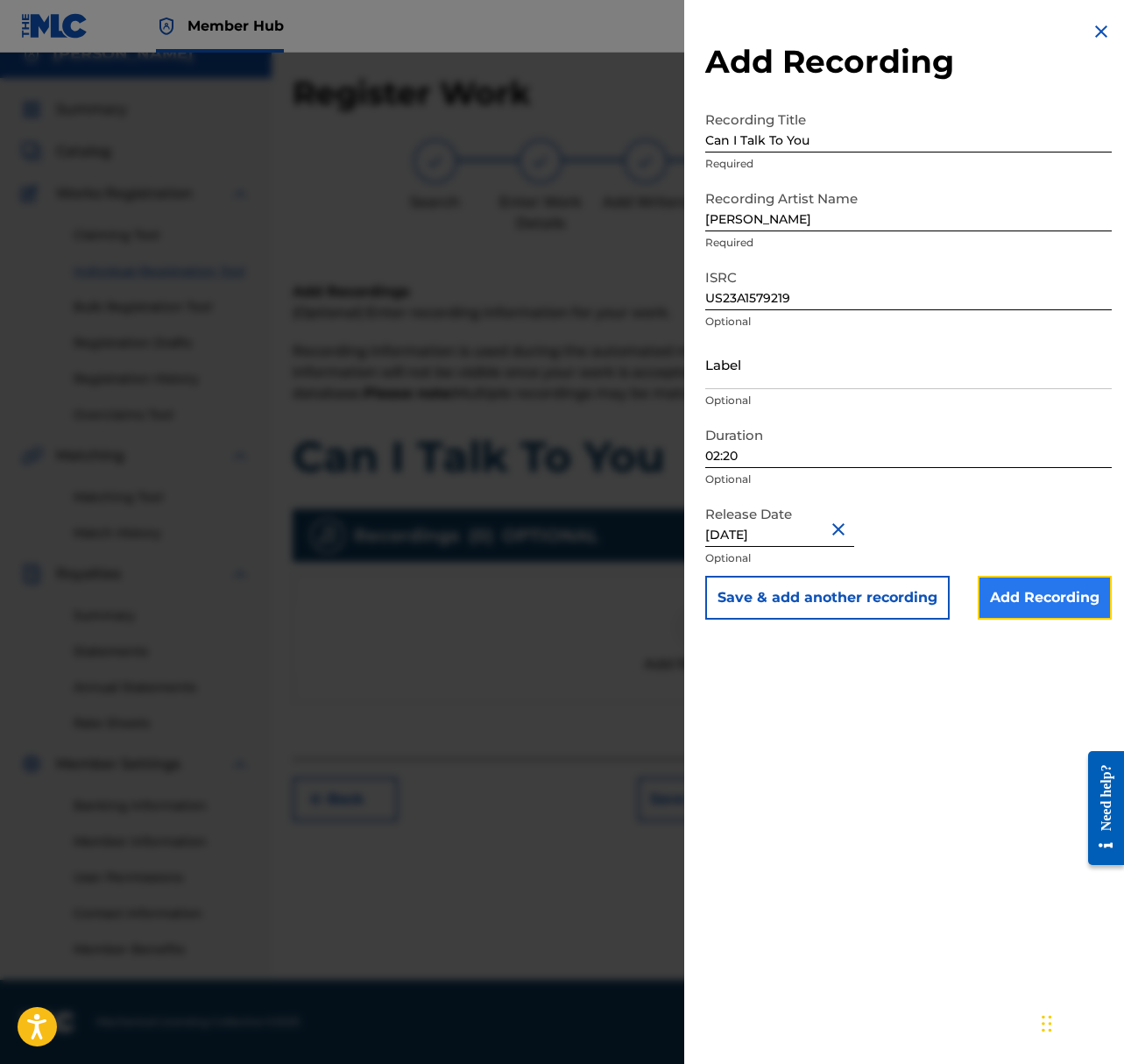
click at [1002, 604] on input "Add Recording" at bounding box center [1045, 598] width 134 height 44
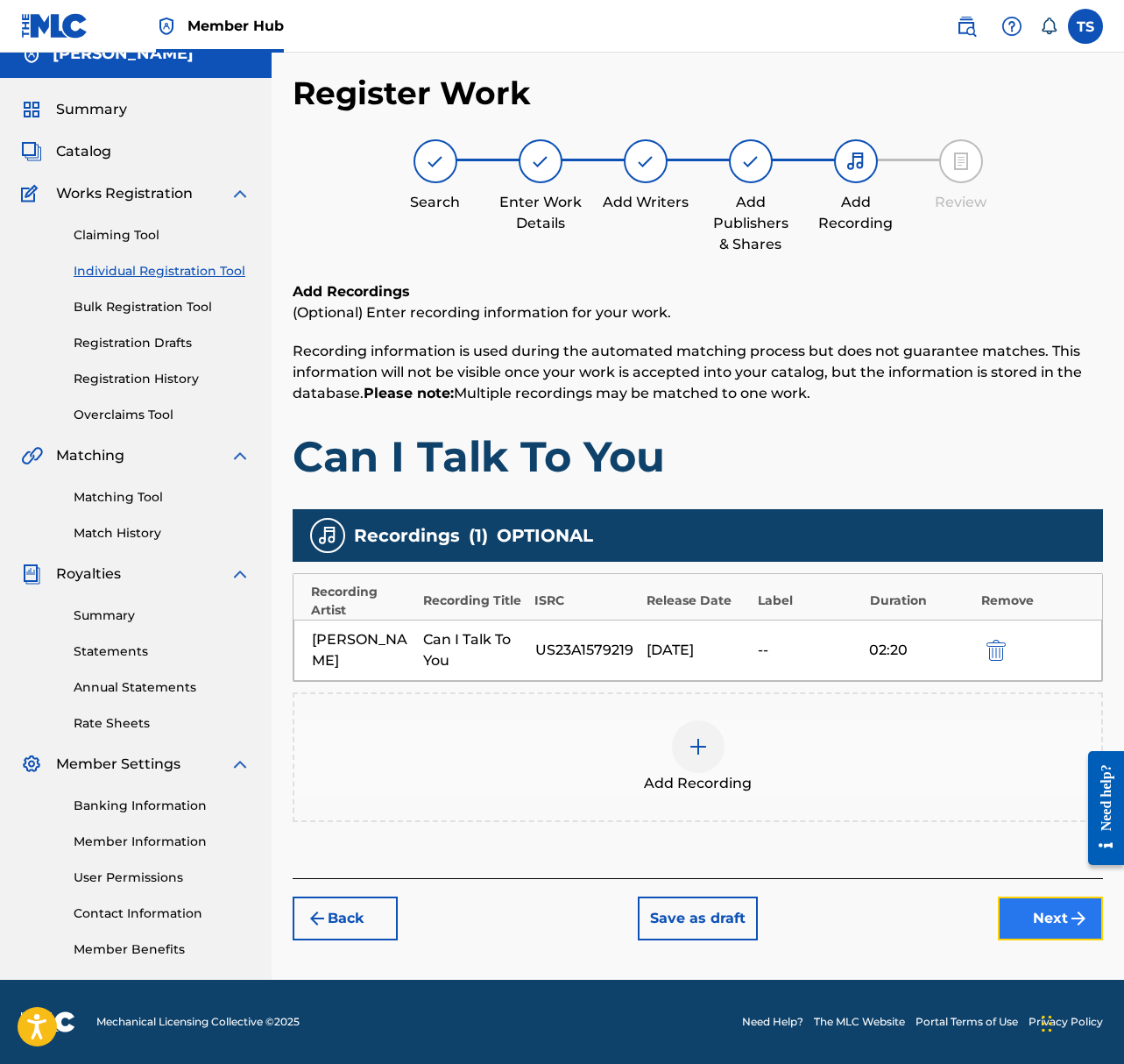
click at [1034, 928] on button "Next" at bounding box center [1051, 918] width 106 height 44
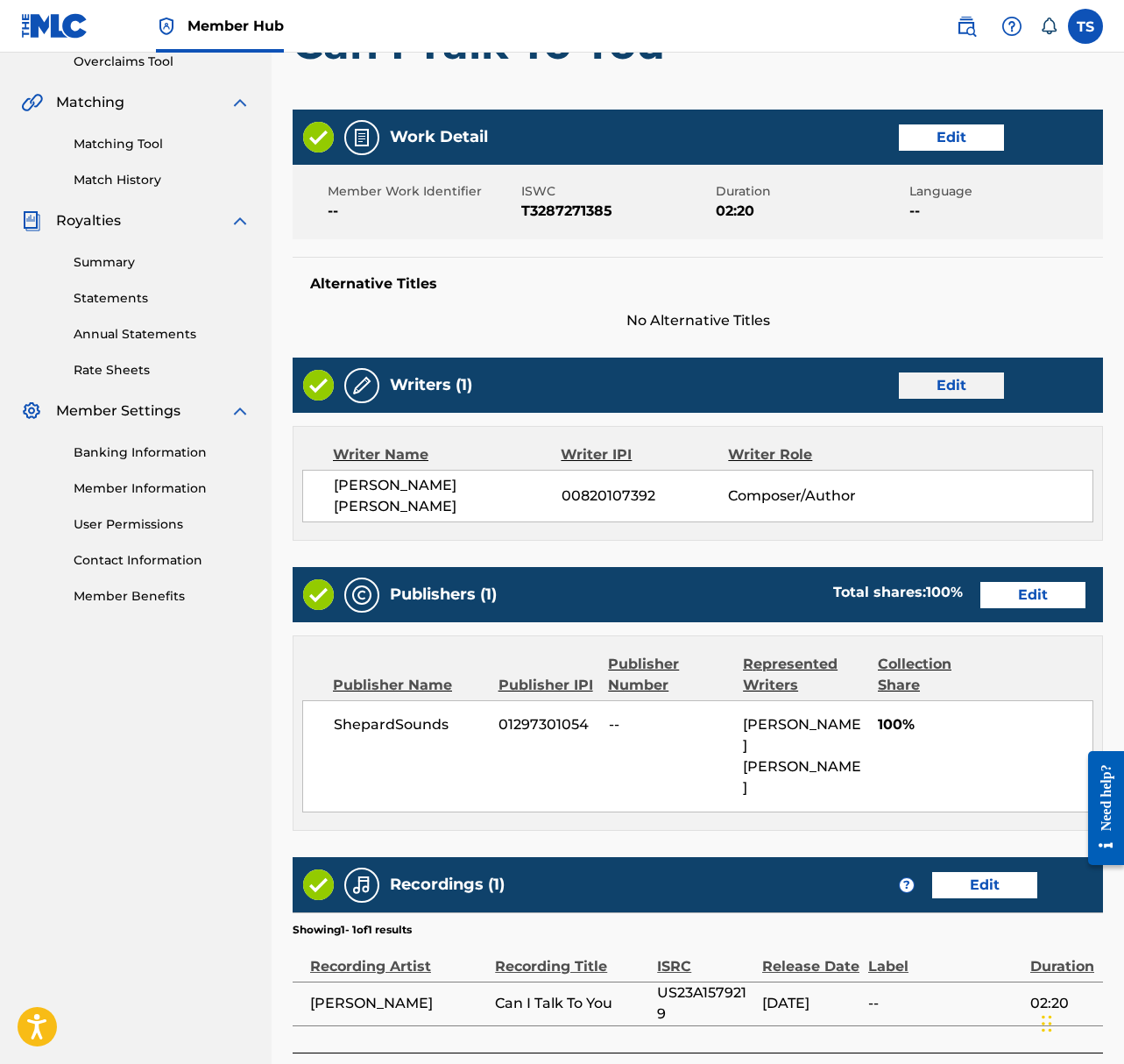
scroll to position [459, 0]
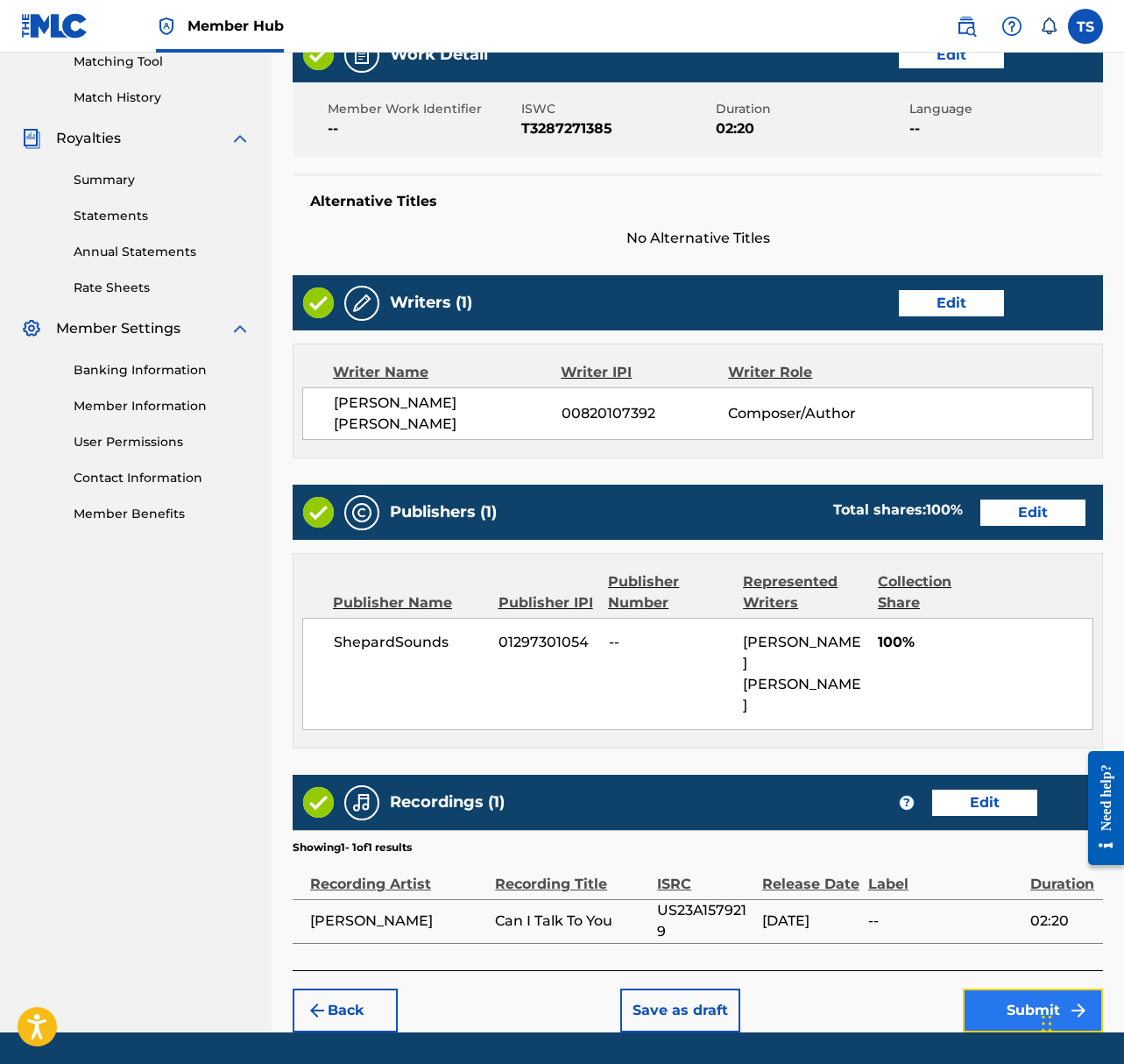
click at [1049, 989] on button "Submit" at bounding box center [1033, 1010] width 140 height 44
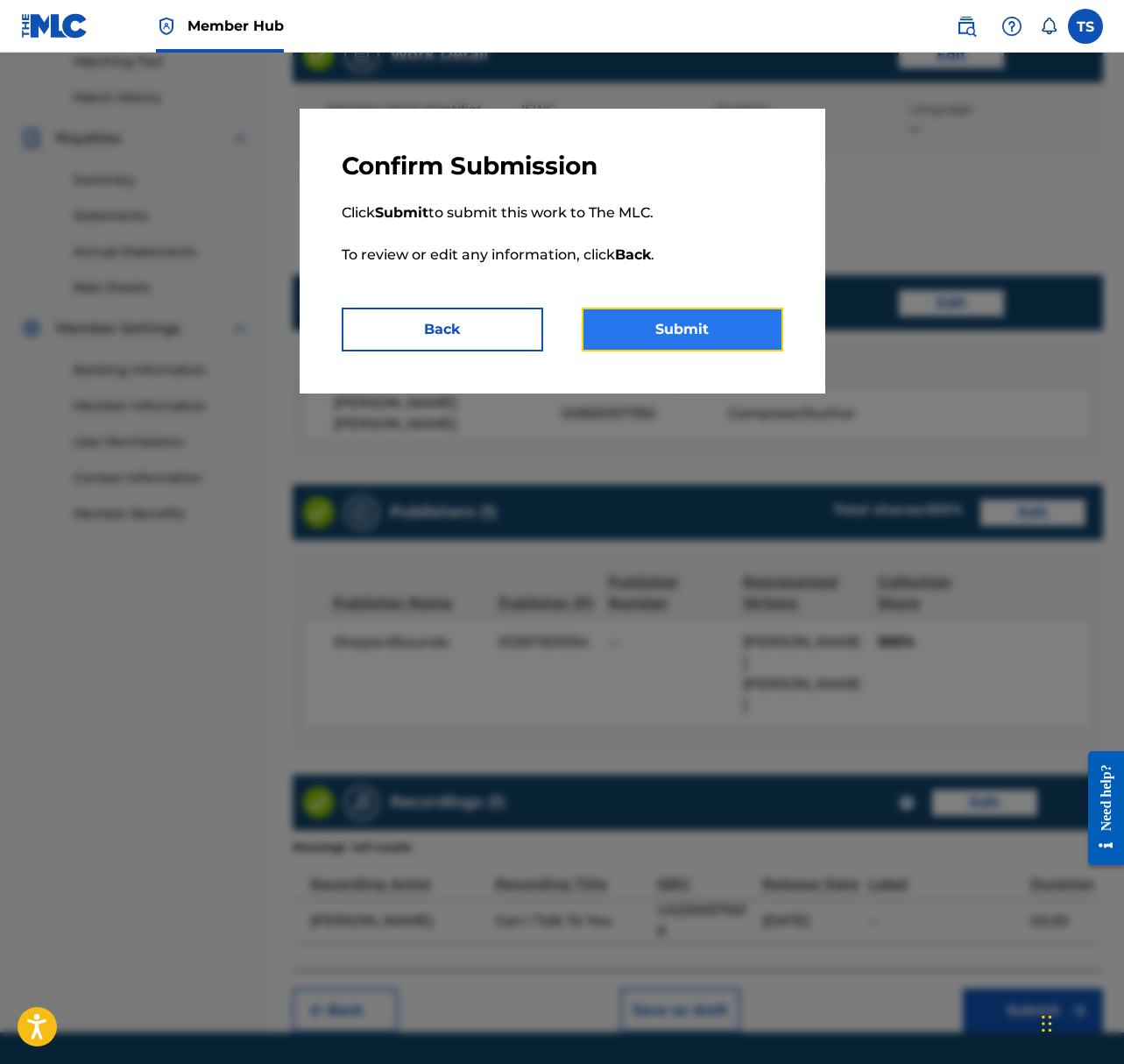
click at [711, 336] on button "Submit" at bounding box center [683, 329] width 202 height 44
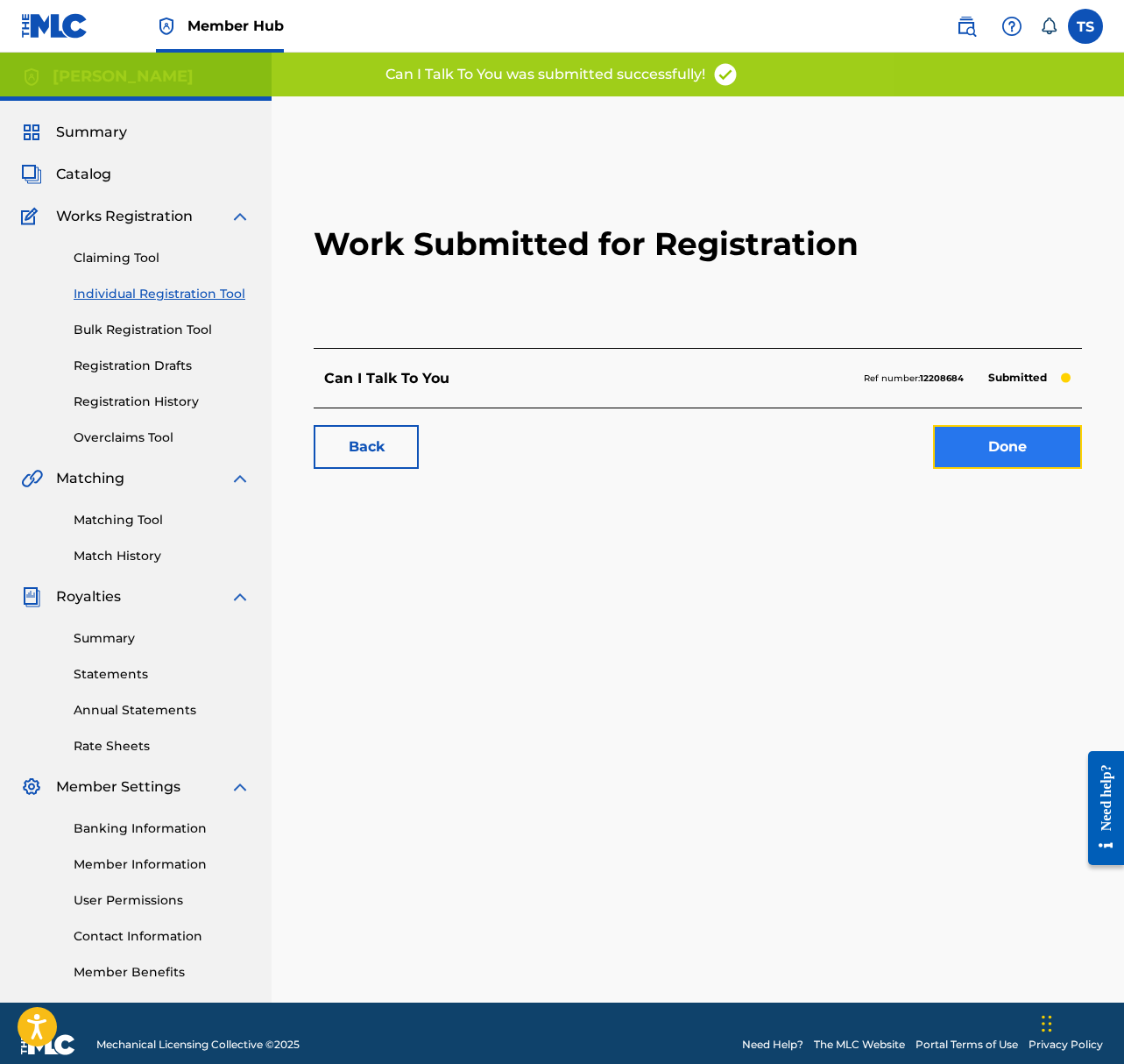
click at [983, 459] on link "Done" at bounding box center [1008, 447] width 149 height 44
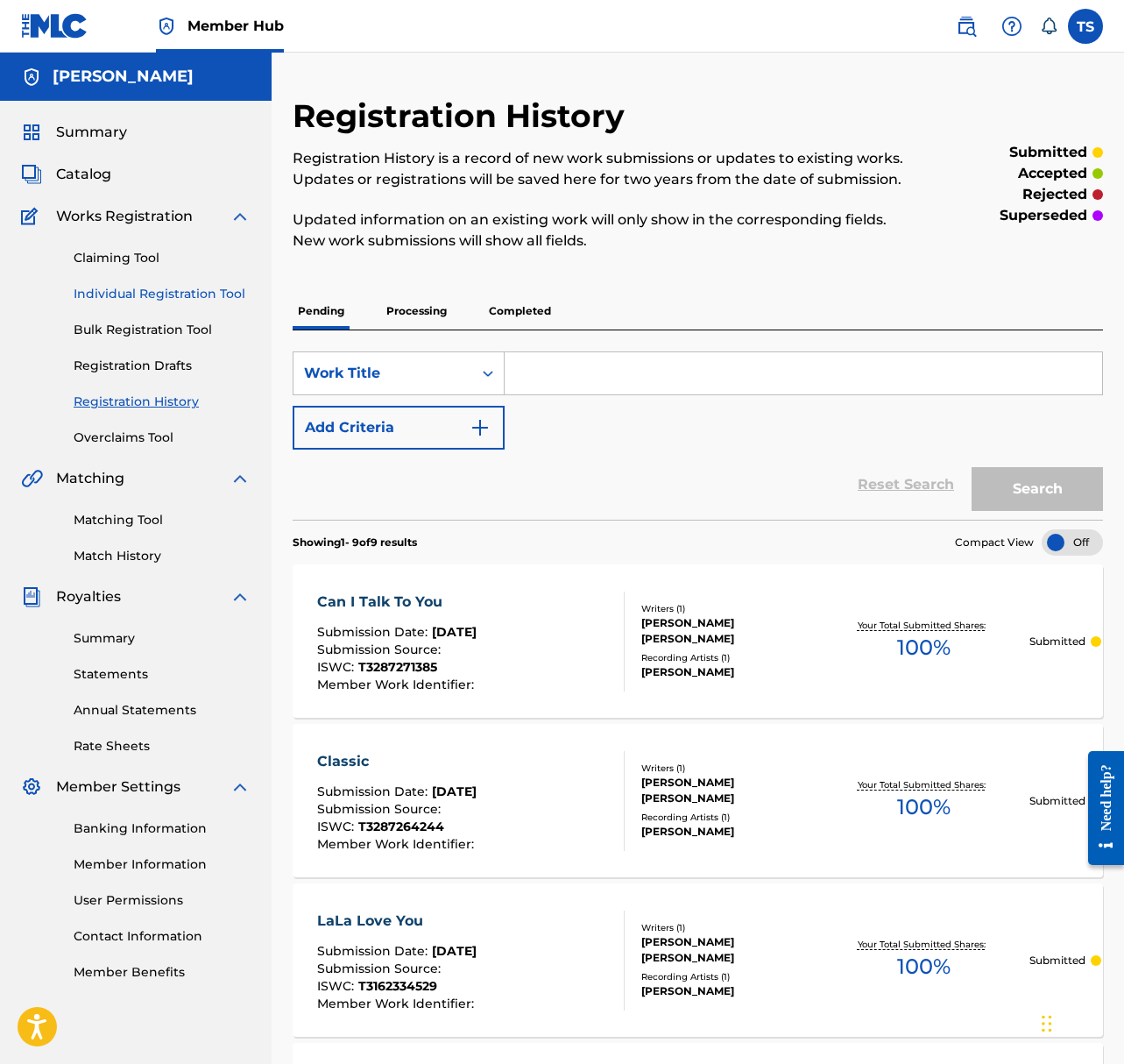
click at [200, 286] on link "Individual Registration Tool" at bounding box center [161, 293] width 177 height 19
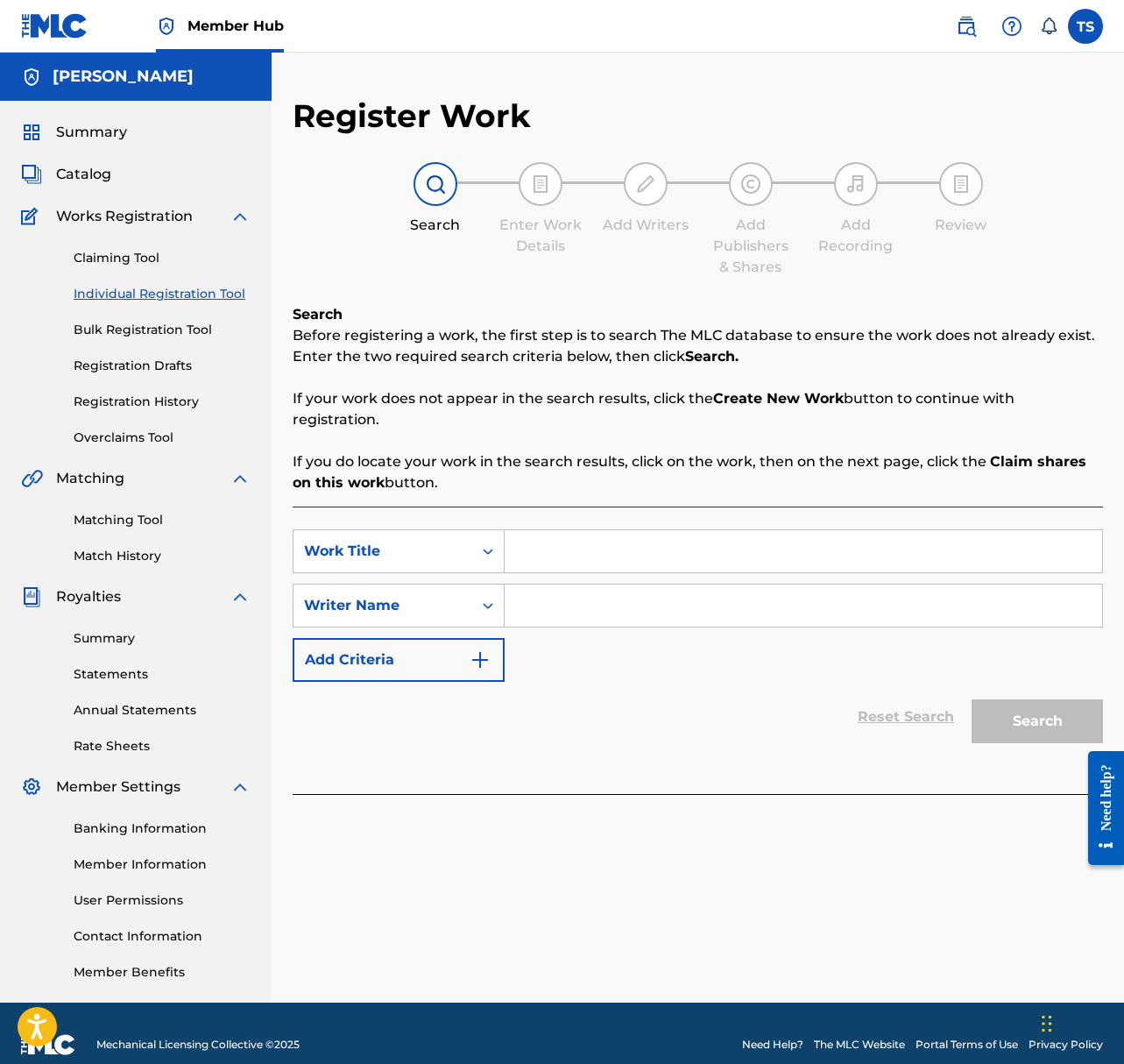
drag, startPoint x: 568, startPoint y: 574, endPoint x: 576, endPoint y: 559, distance: 17.0
click at [569, 575] on div "SearchWithCriteriabb5338a2-e304-4766-a9bc-01745298b76a Work Title SearchWithCri…" at bounding box center [697, 605] width 811 height 153
click at [576, 559] on input "Search Form" at bounding box center [803, 551] width 598 height 42
type input "In Dire Need"
click at [520, 600] on input "Search Form" at bounding box center [803, 605] width 598 height 42
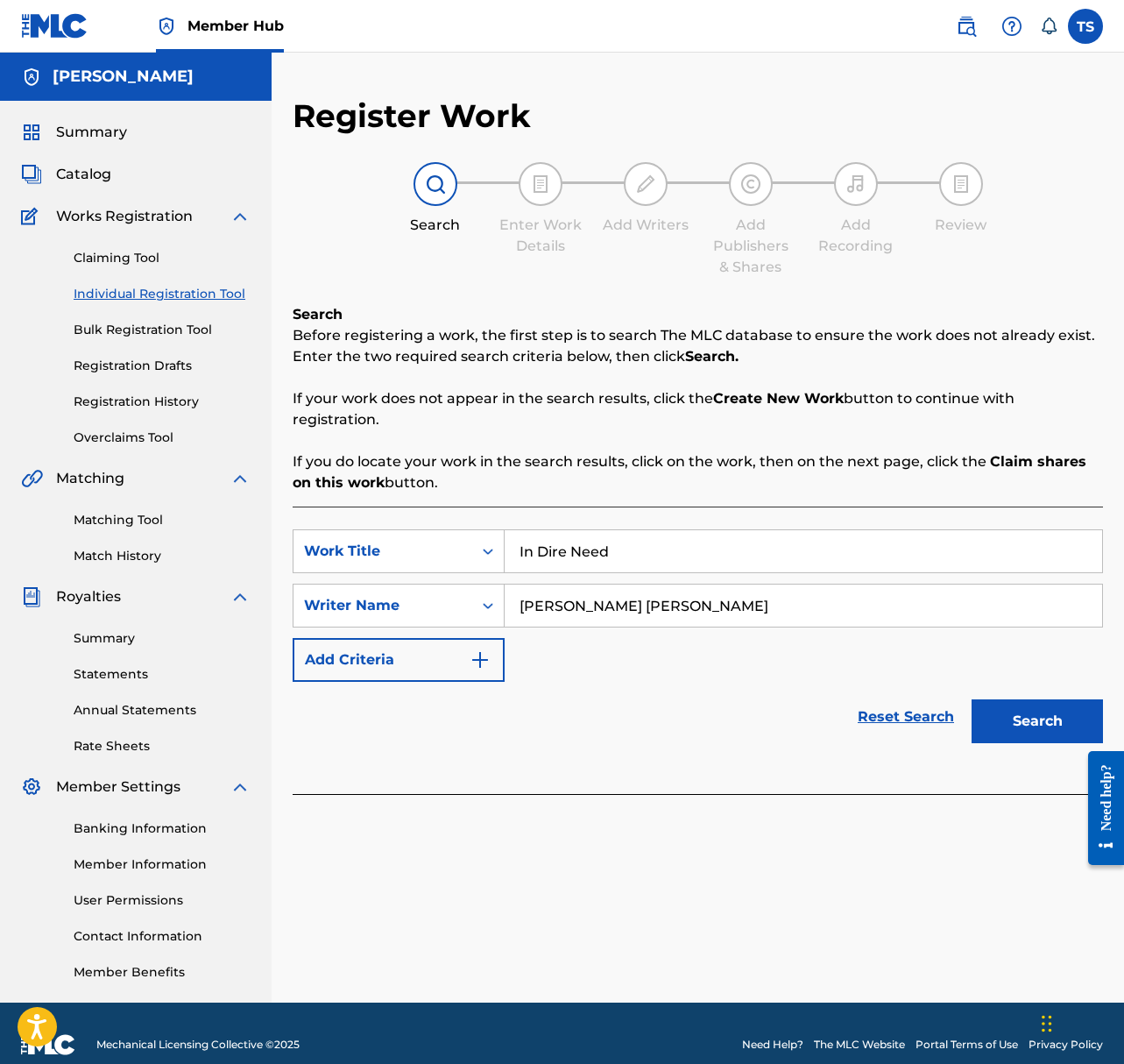
type input "Taylor Jon Shepard"
click at [972, 699] on button "Search" at bounding box center [1038, 721] width 131 height 44
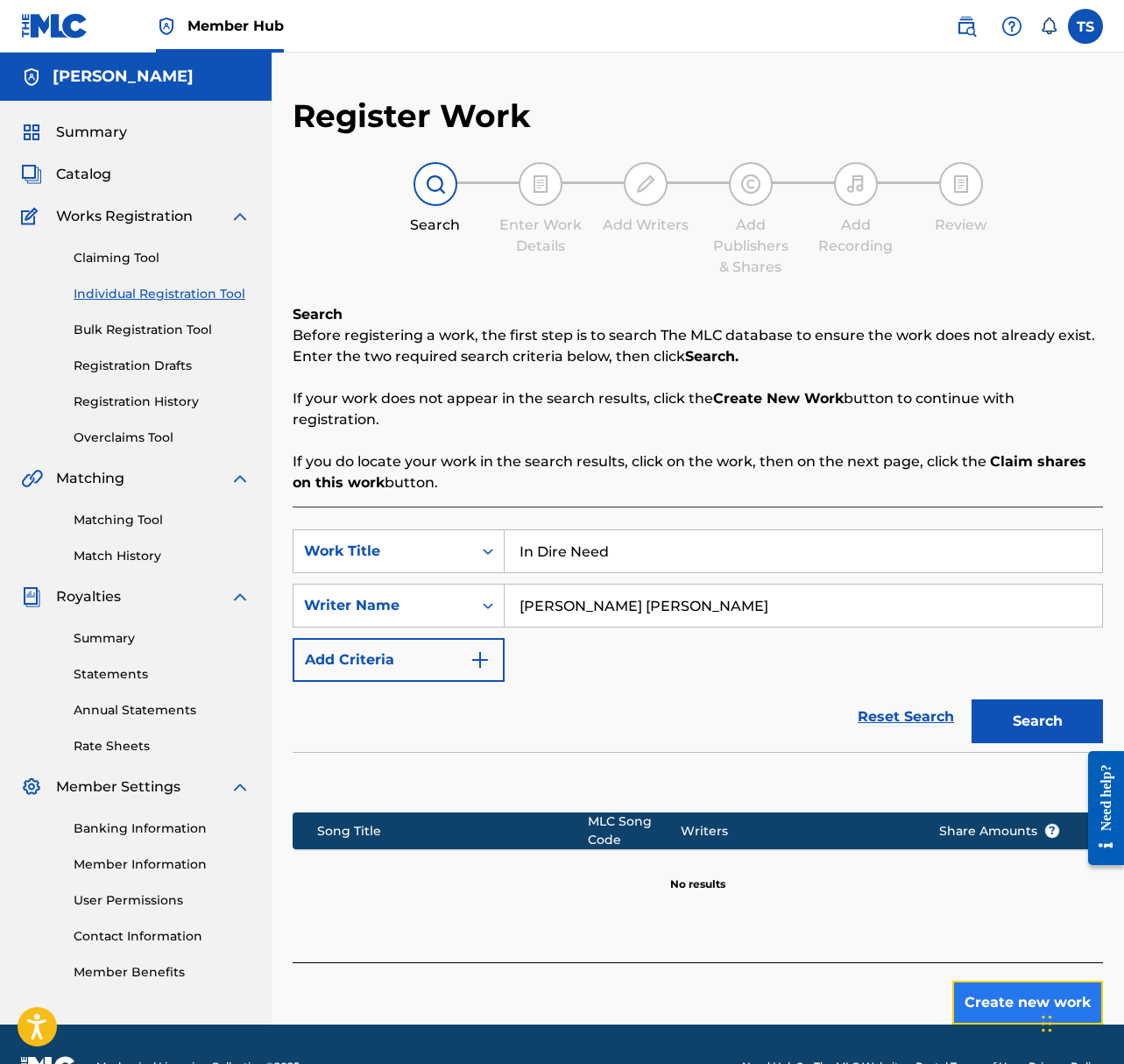
click at [960, 991] on button "Create new work" at bounding box center [1028, 1002] width 151 height 44
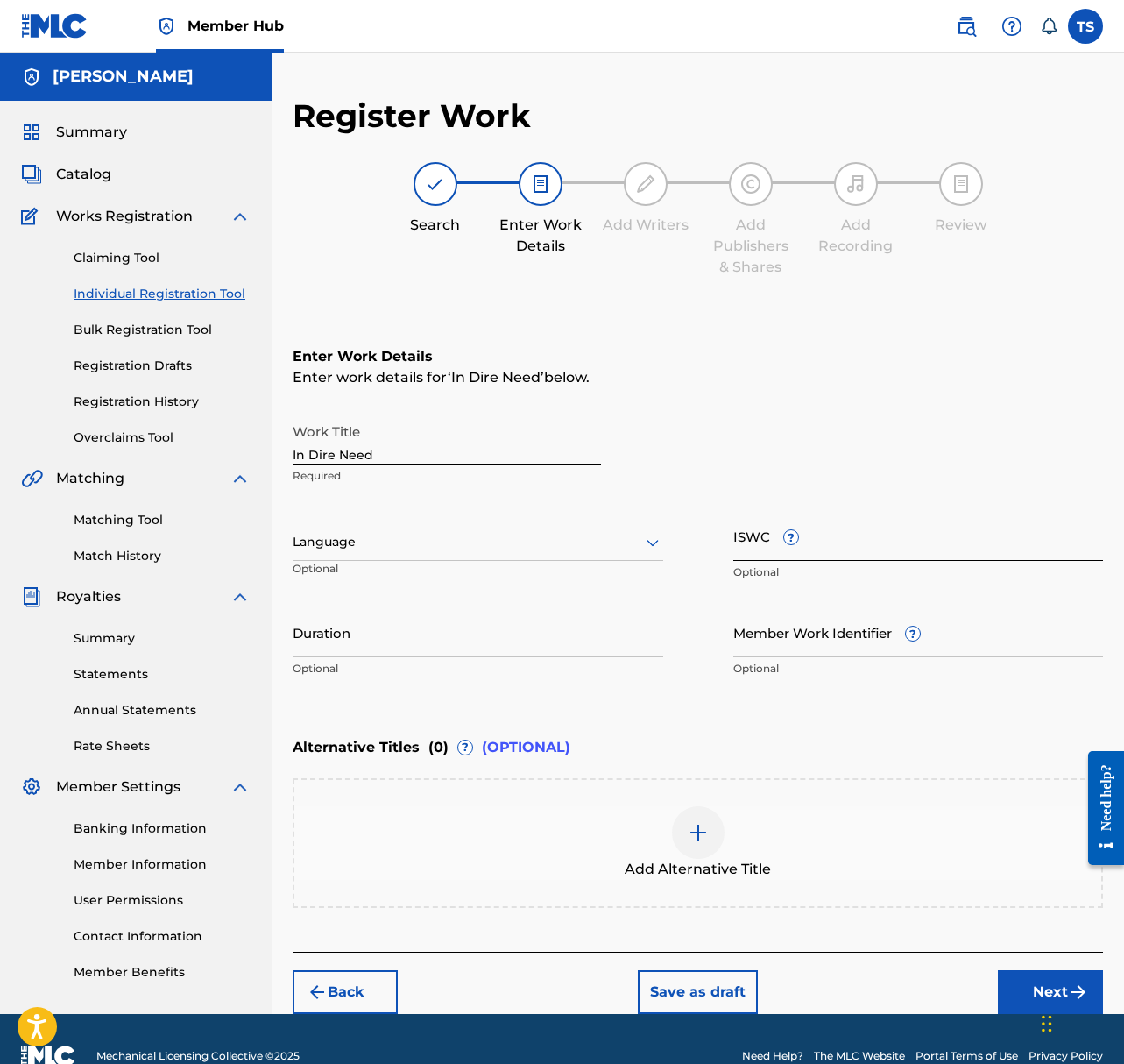
click at [830, 546] on input "ISWC ?" at bounding box center [919, 535] width 371 height 50
paste input "T-335.447.144-2"
click at [746, 548] on input "T-335.447.144-2" at bounding box center [919, 535] width 371 height 50
click at [765, 553] on input "T335.447.144-2" at bounding box center [919, 535] width 371 height 50
click at [787, 551] on input "T335447.144-2" at bounding box center [919, 535] width 371 height 50
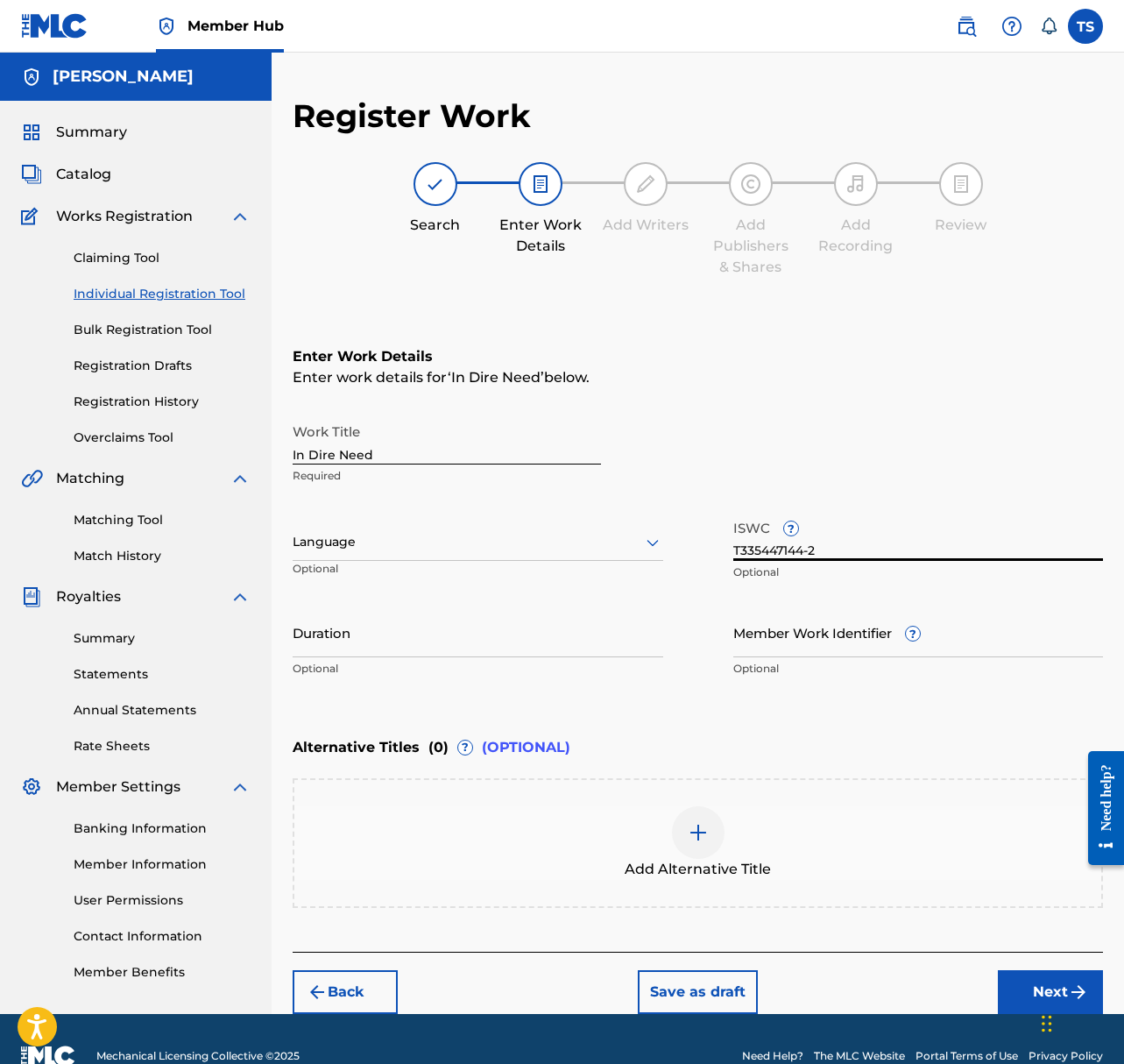
click at [811, 552] on input "T335447144-2" at bounding box center [919, 535] width 371 height 50
type input "T3354471442"
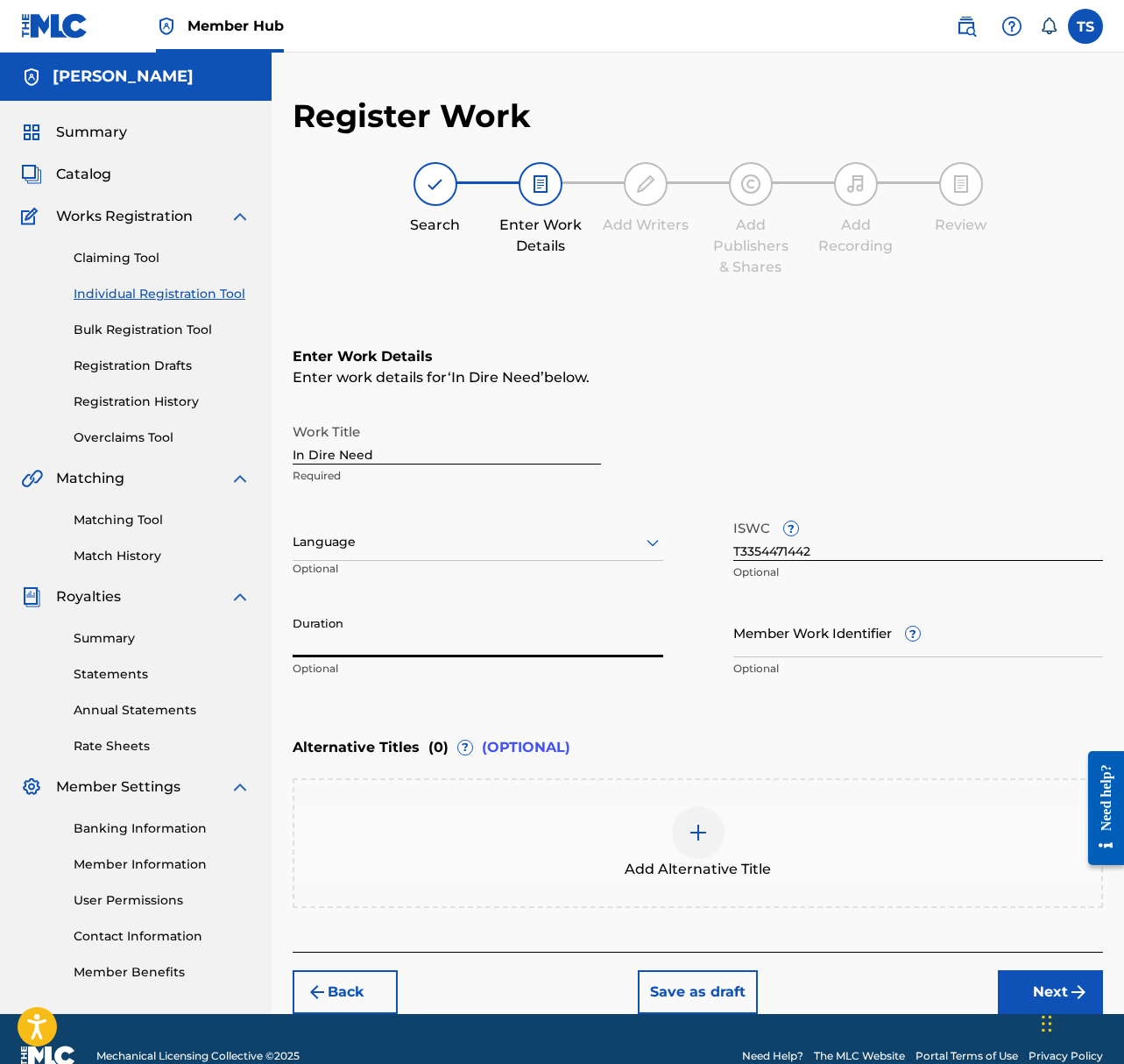
click at [514, 636] on input "Duration" at bounding box center [477, 632] width 371 height 50
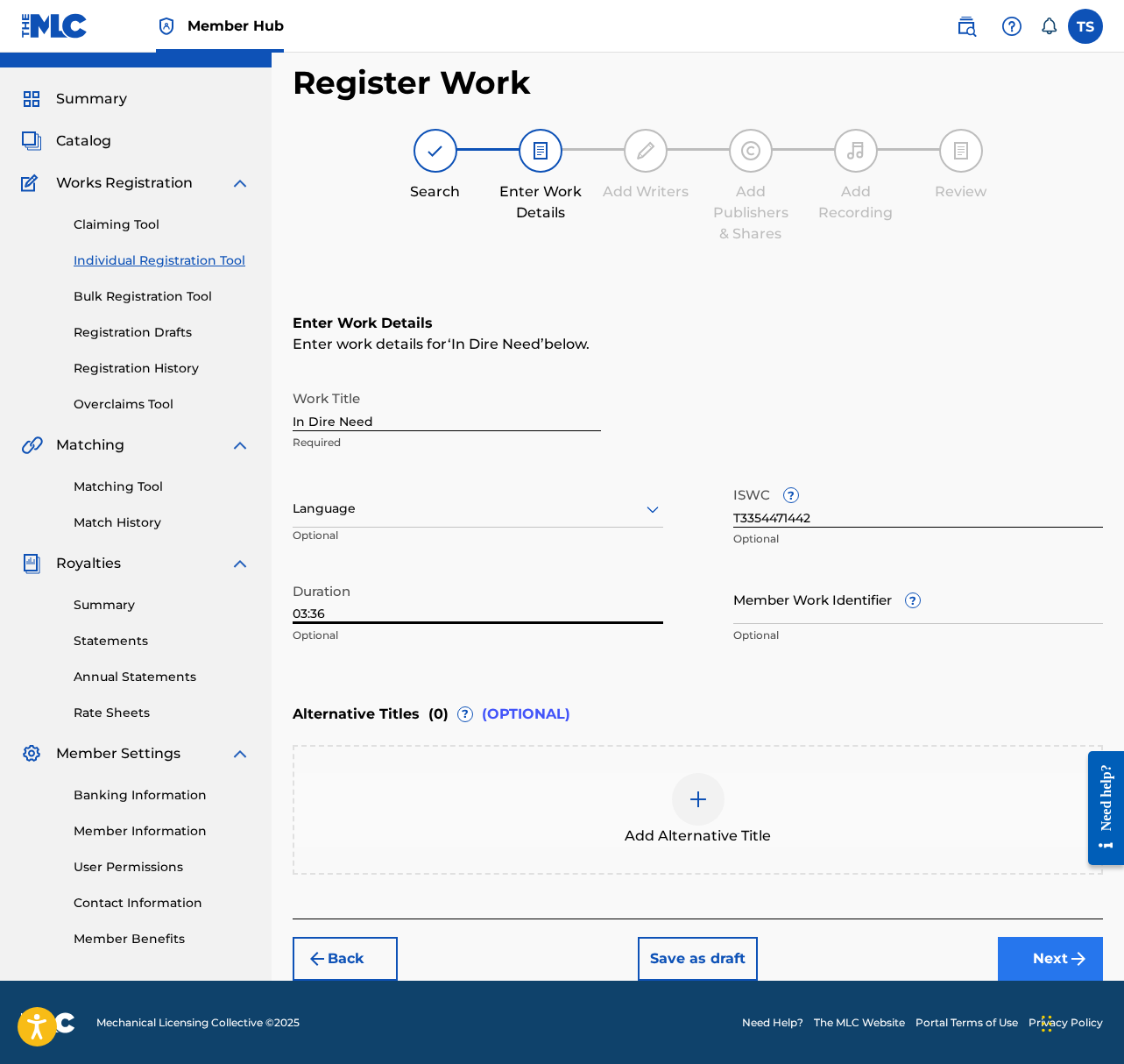
type input "03:36"
click at [1066, 957] on button "Next" at bounding box center [1051, 958] width 106 height 44
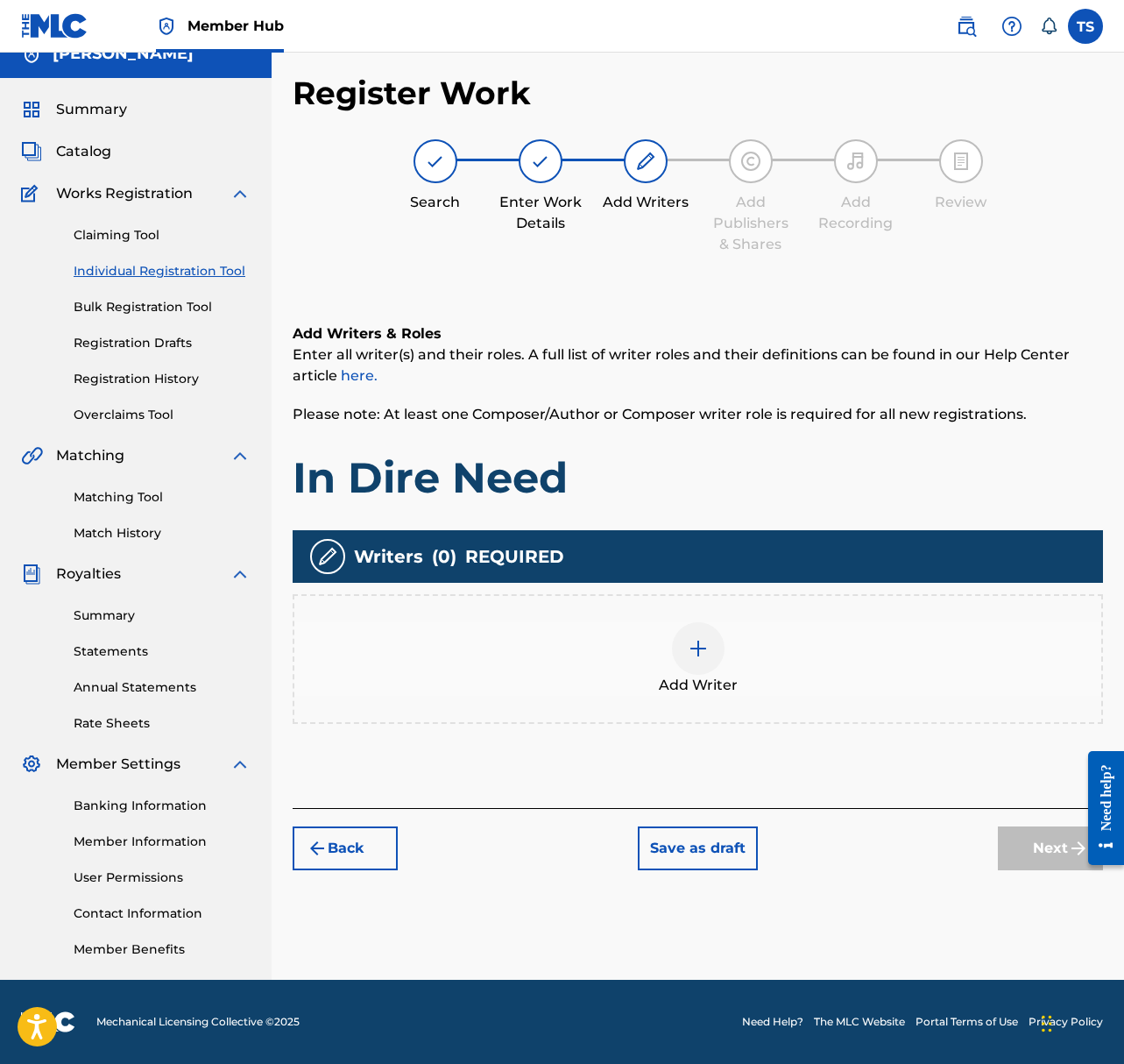
click at [697, 643] on img at bounding box center [698, 648] width 22 height 22
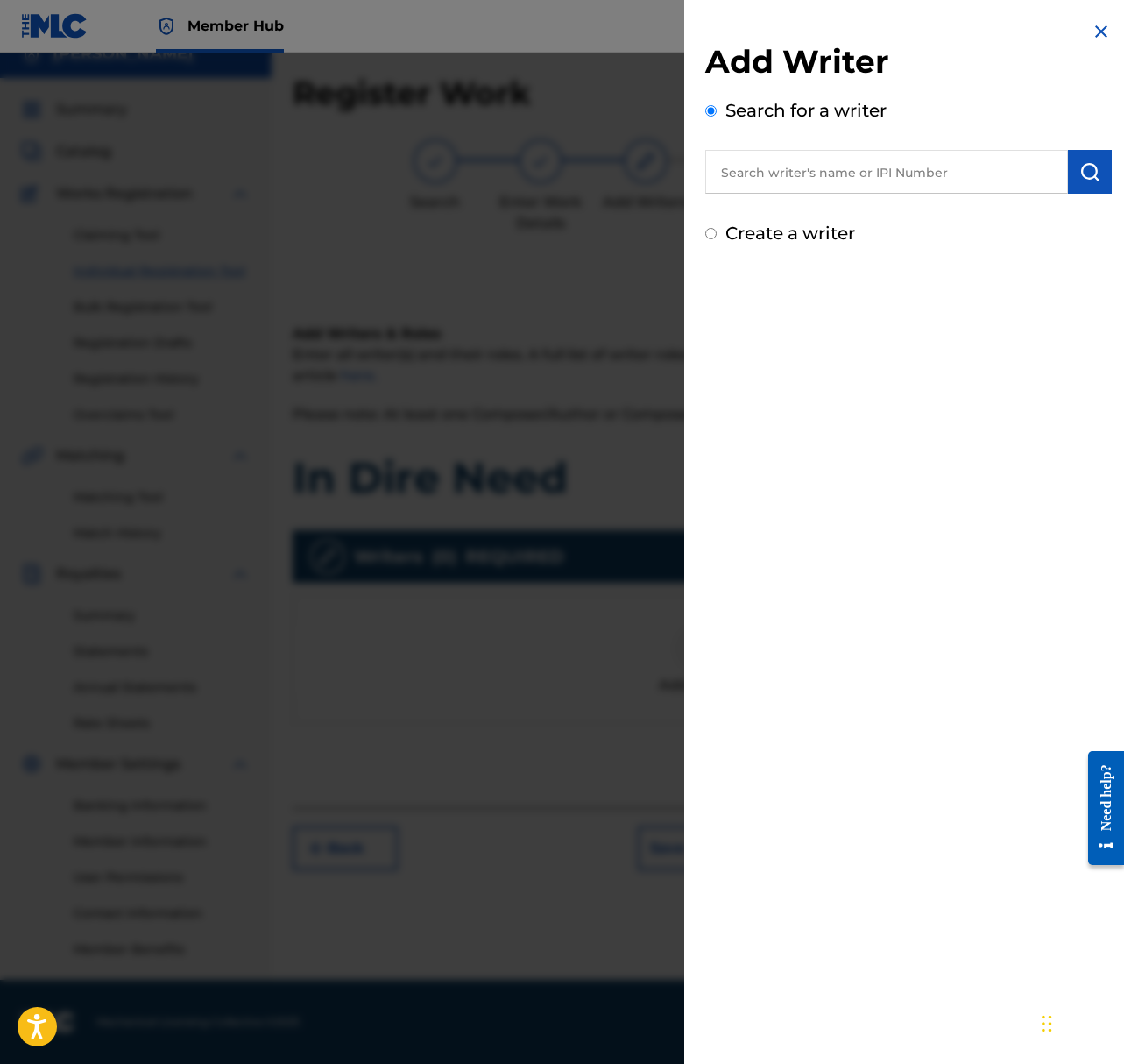
click at [905, 158] on input "text" at bounding box center [886, 171] width 363 height 44
type input "taylor Jon Shepard"
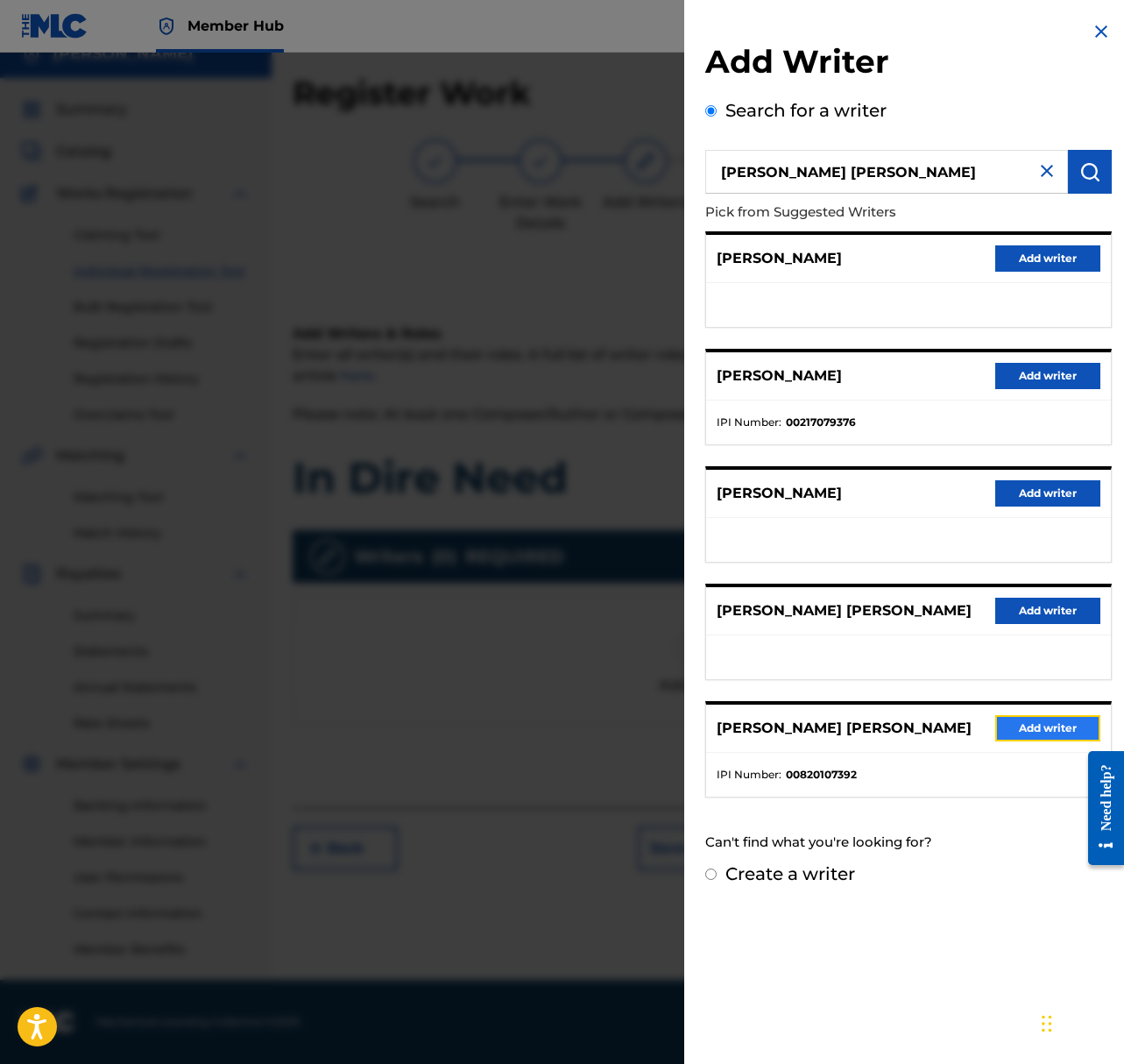
click at [1056, 719] on button "Add writer" at bounding box center [1049, 728] width 106 height 26
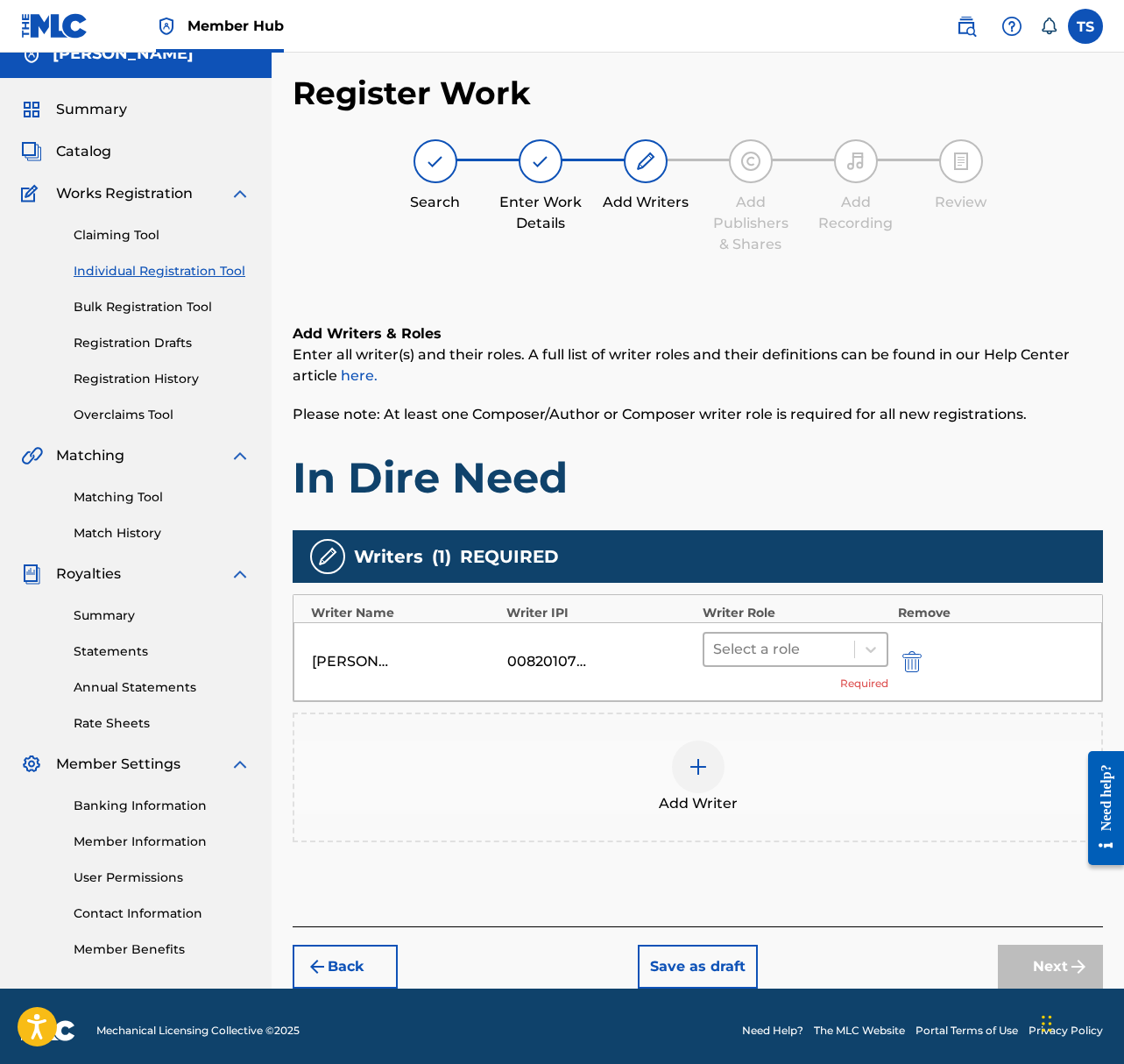
click at [820, 652] on div at bounding box center [780, 648] width 133 height 24
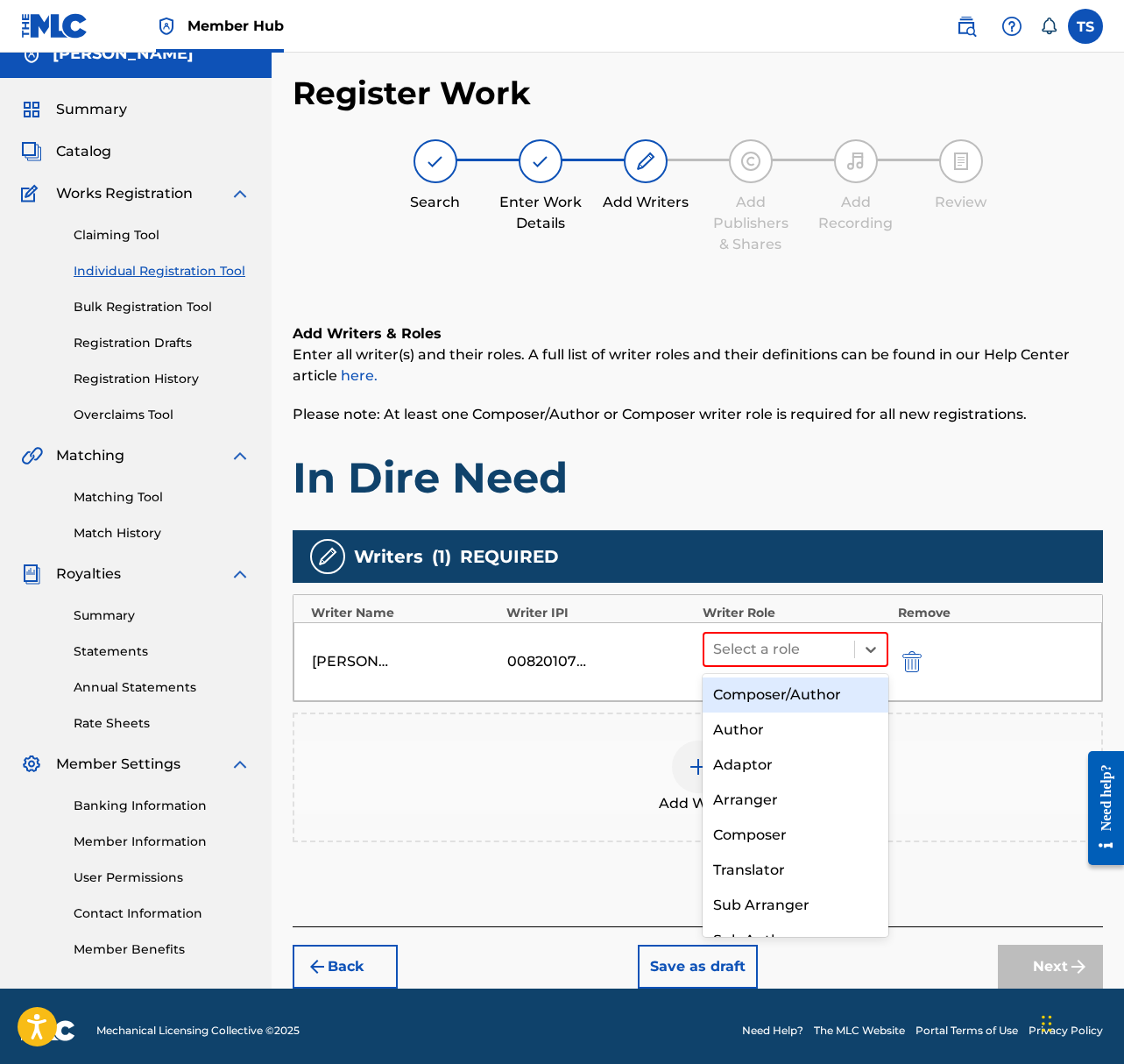
click at [815, 696] on div "Composer/Author" at bounding box center [796, 695] width 187 height 35
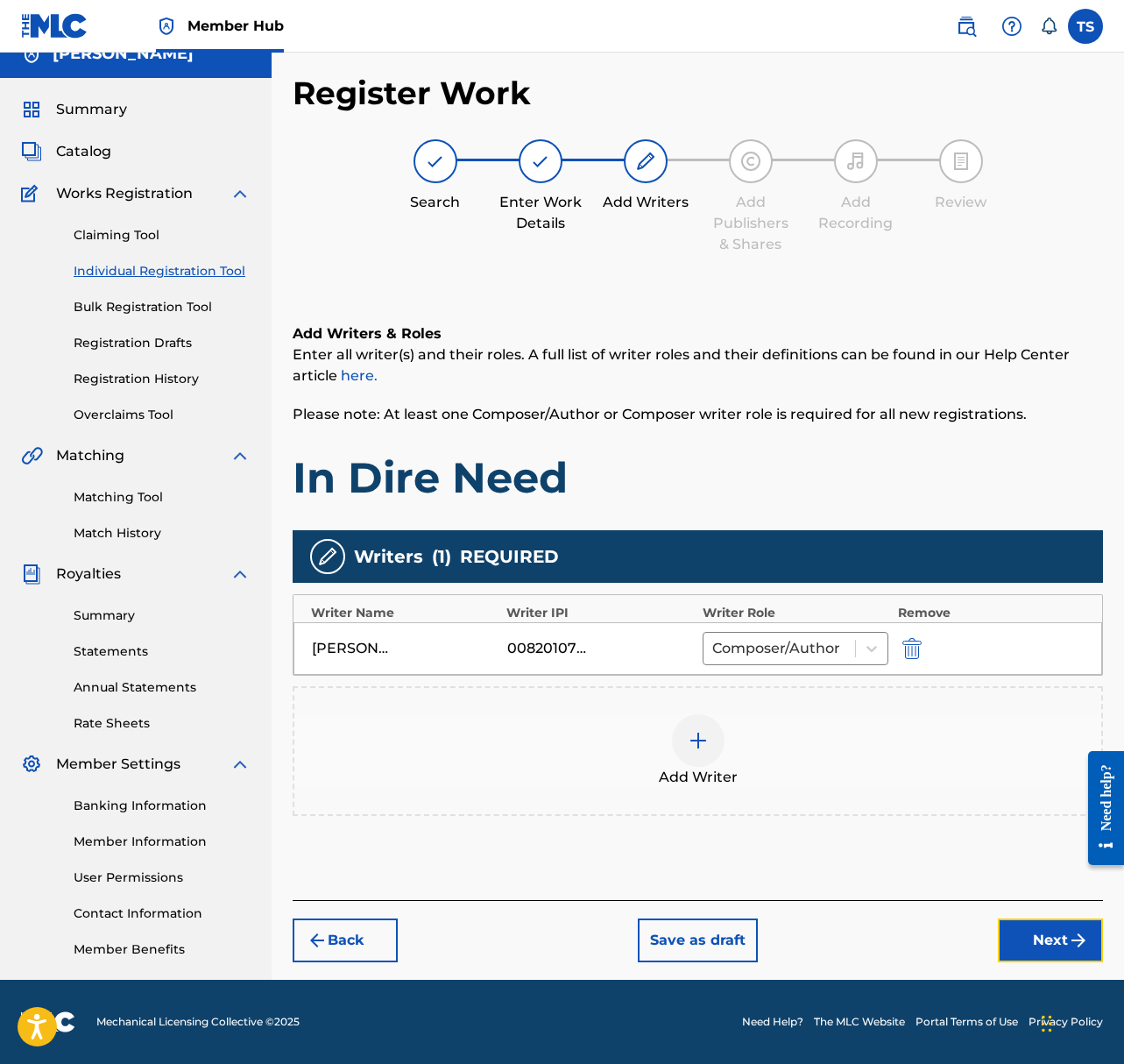
click at [1057, 936] on button "Next" at bounding box center [1051, 940] width 106 height 44
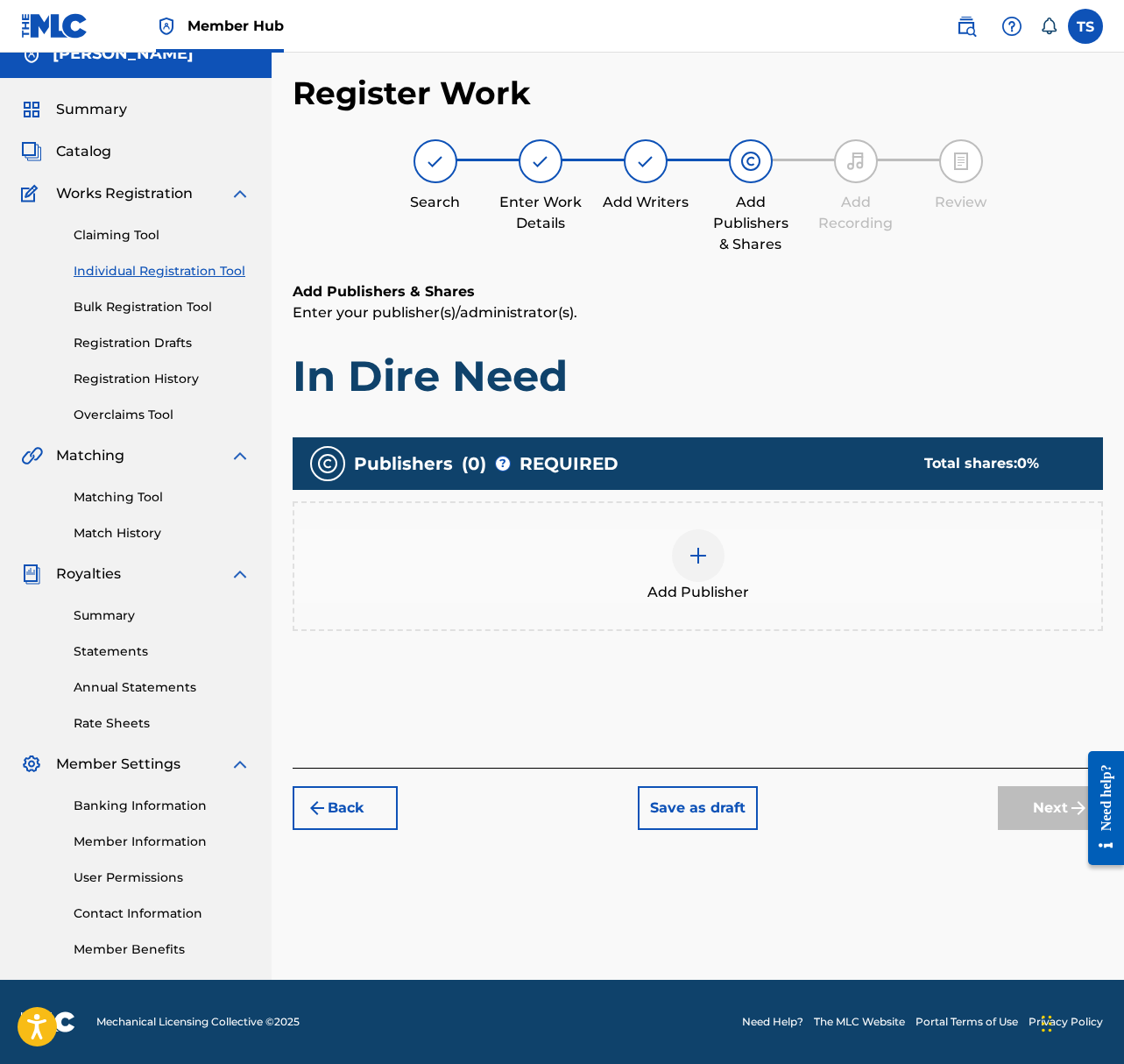
click at [708, 544] on div at bounding box center [698, 555] width 53 height 53
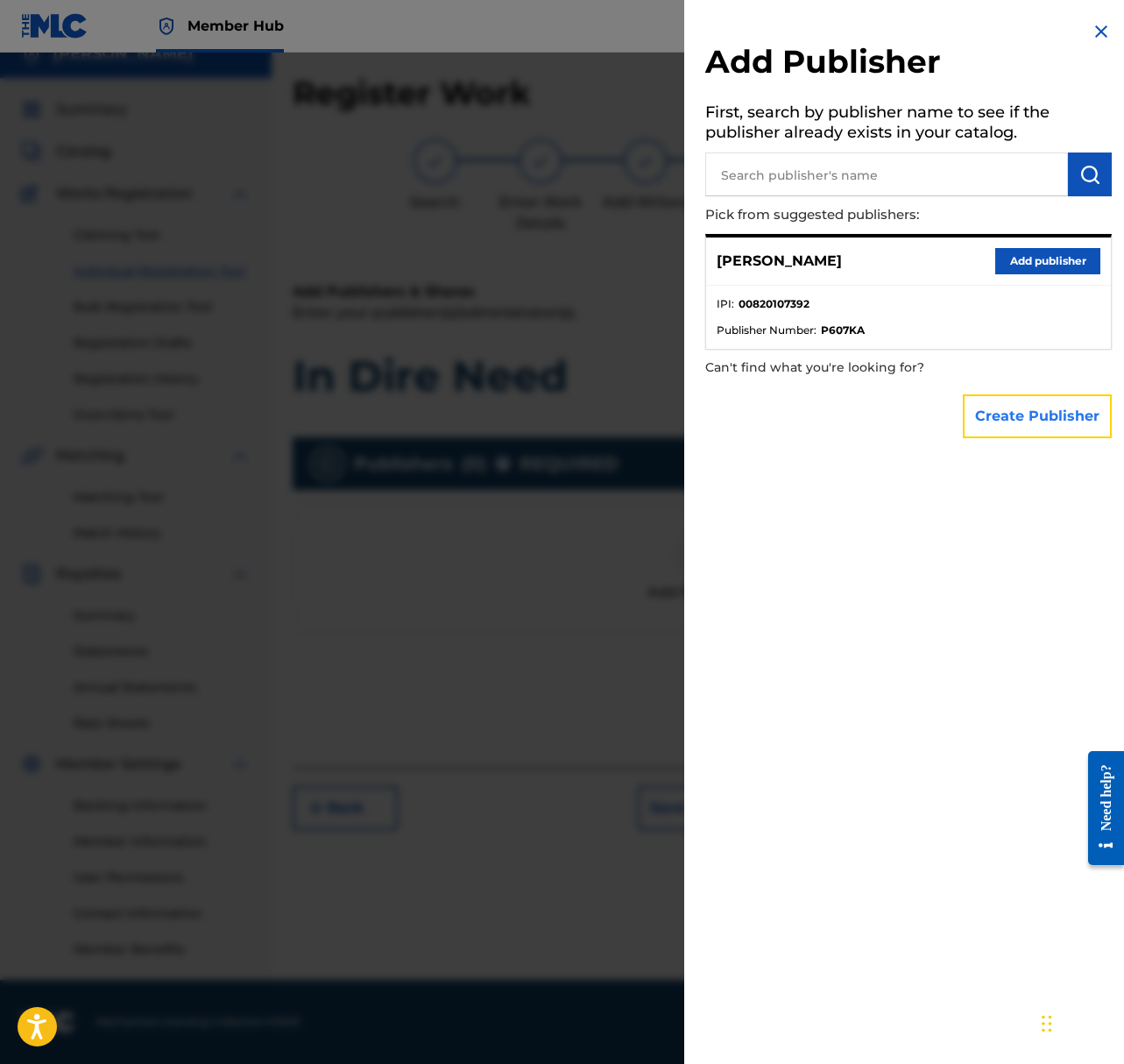
click at [1025, 414] on button "Create Publisher" at bounding box center [1038, 416] width 149 height 44
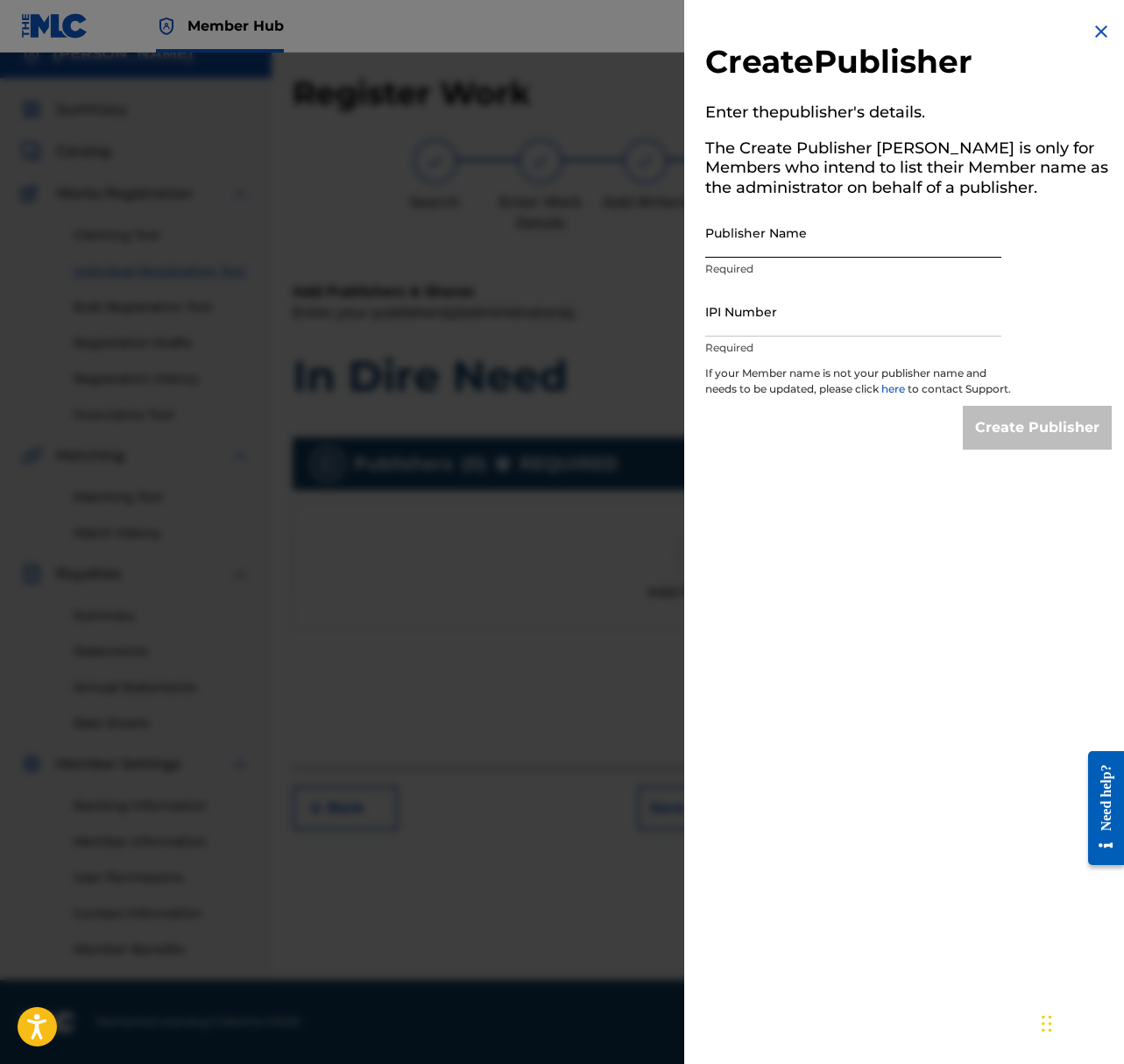
click at [855, 237] on input "Publisher Name" at bounding box center [853, 232] width 296 height 50
type input "ShepardSounds"
click at [771, 316] on input "IPI Number" at bounding box center [853, 311] width 296 height 50
paste input "1297301054"
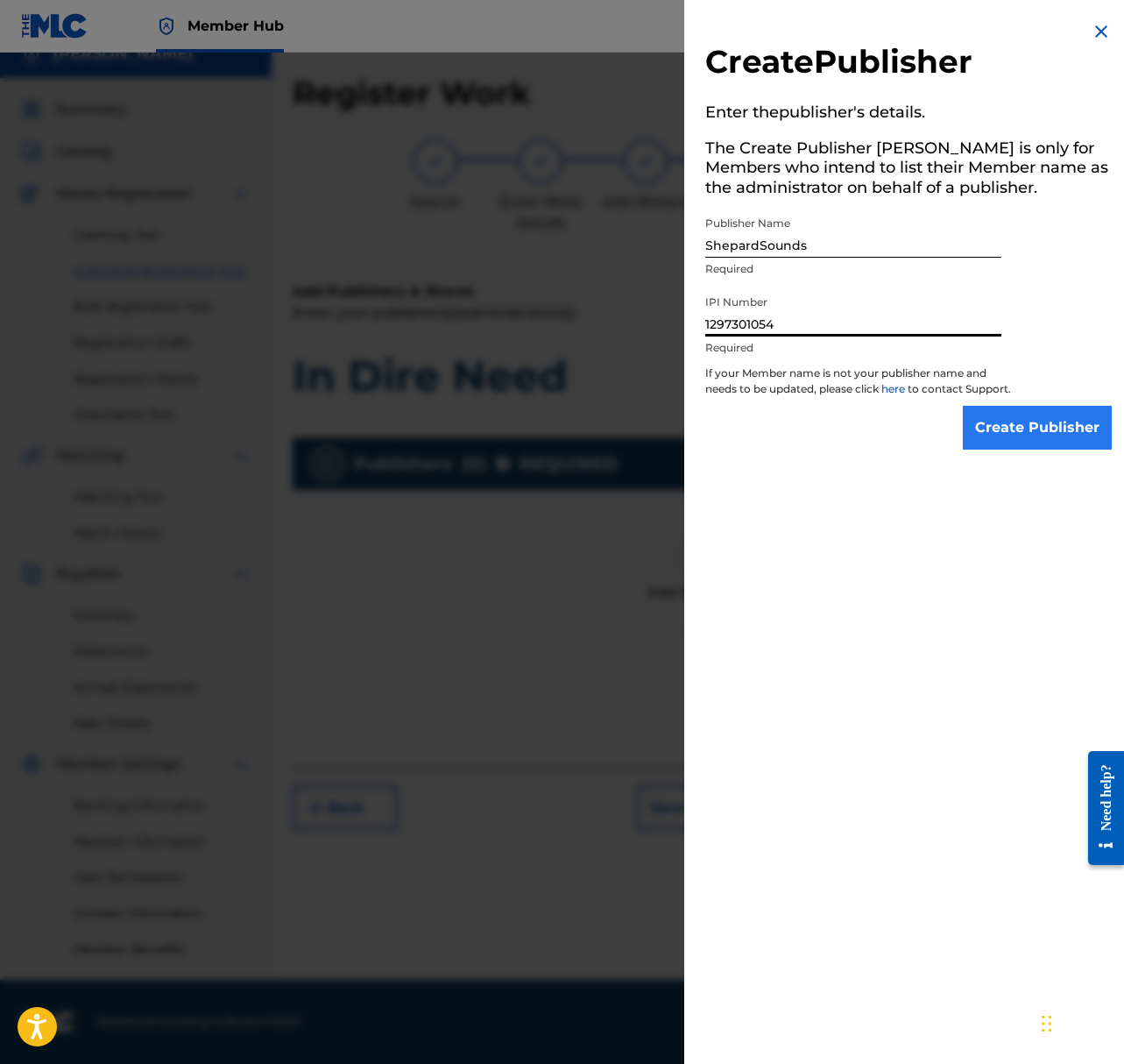
type input "1297301054"
click at [1017, 426] on input "Create Publisher" at bounding box center [1038, 427] width 149 height 44
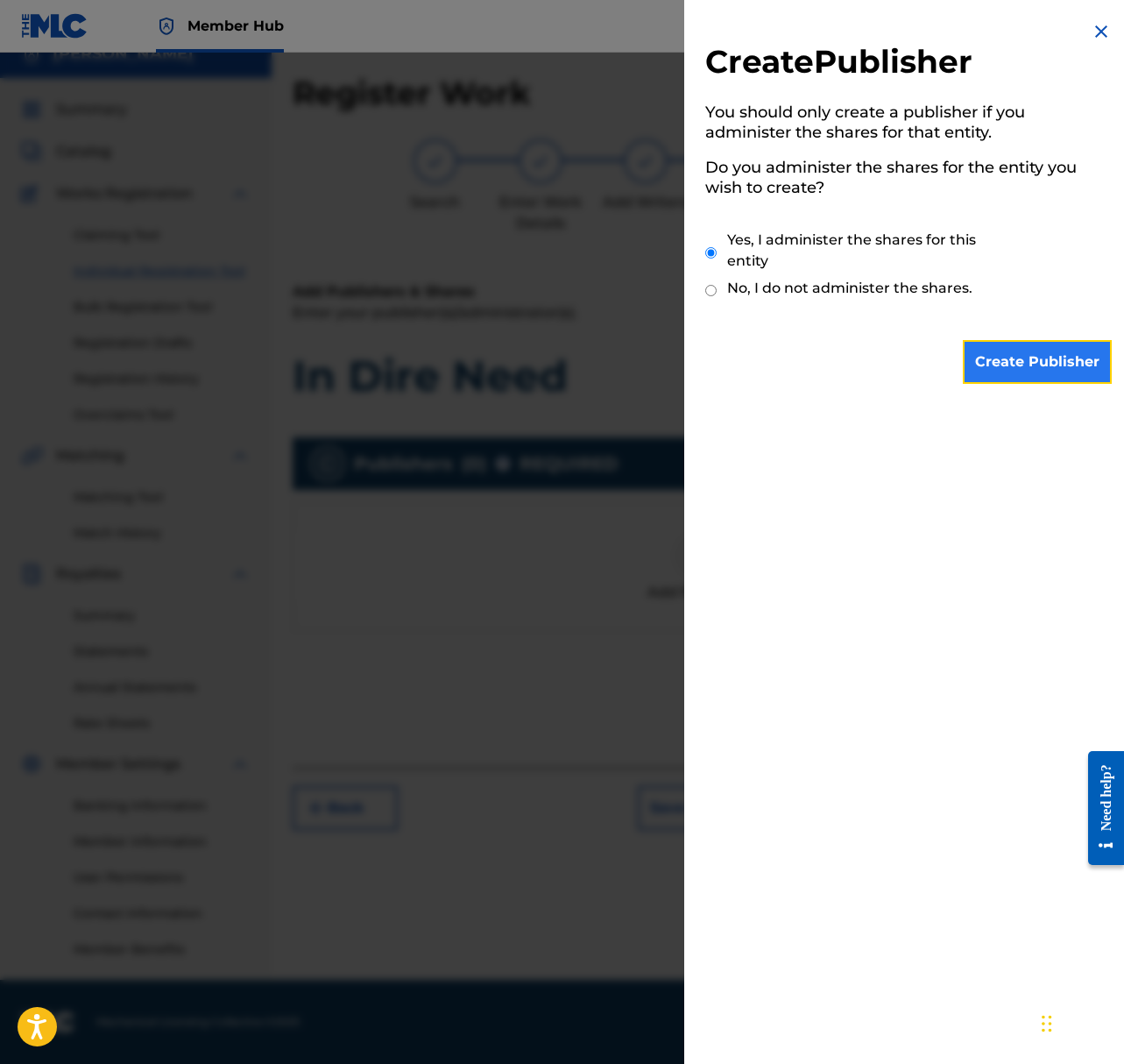
click at [1042, 351] on input "Create Publisher" at bounding box center [1038, 362] width 149 height 44
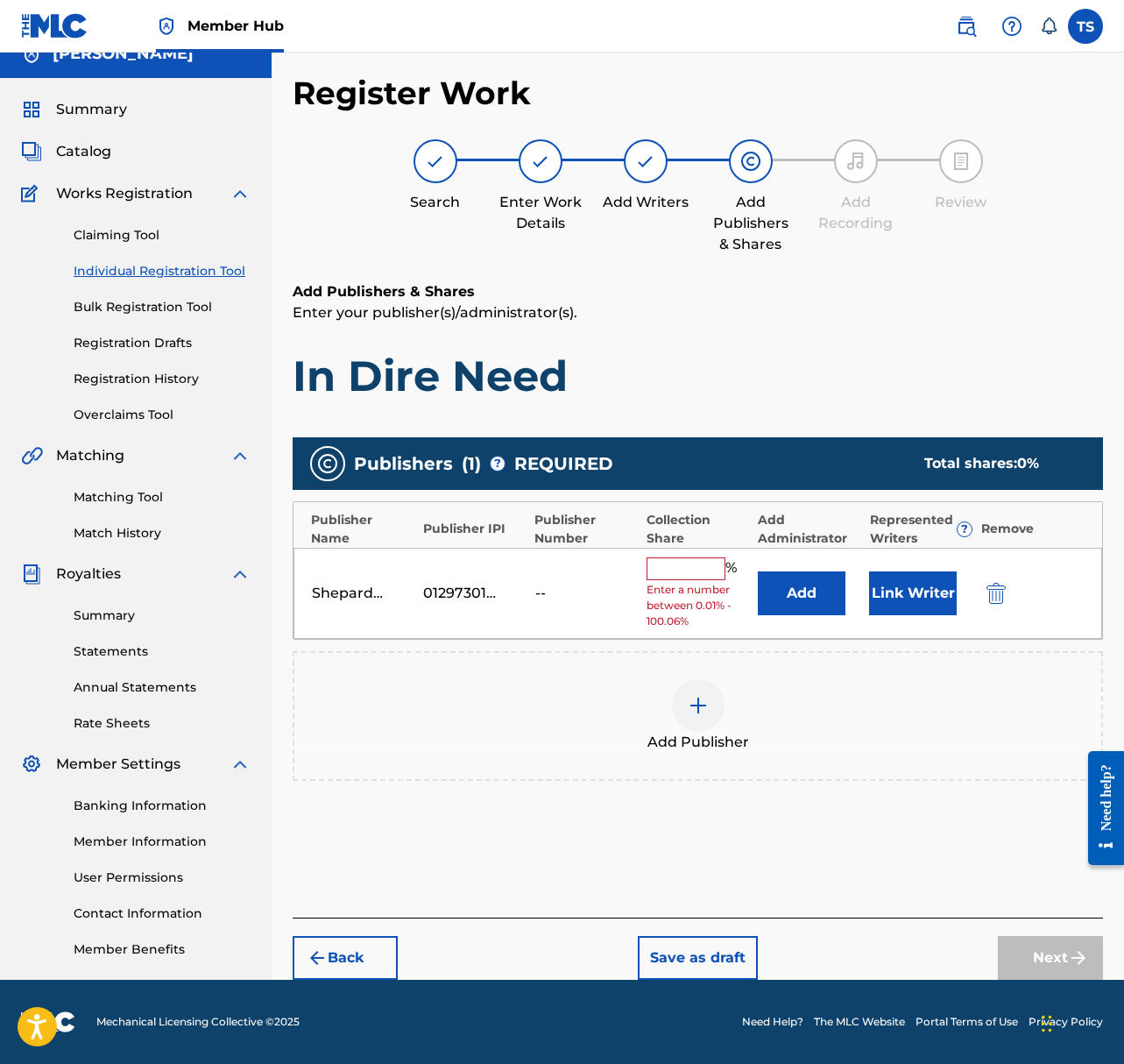
click at [695, 577] on input "text" at bounding box center [686, 568] width 79 height 22
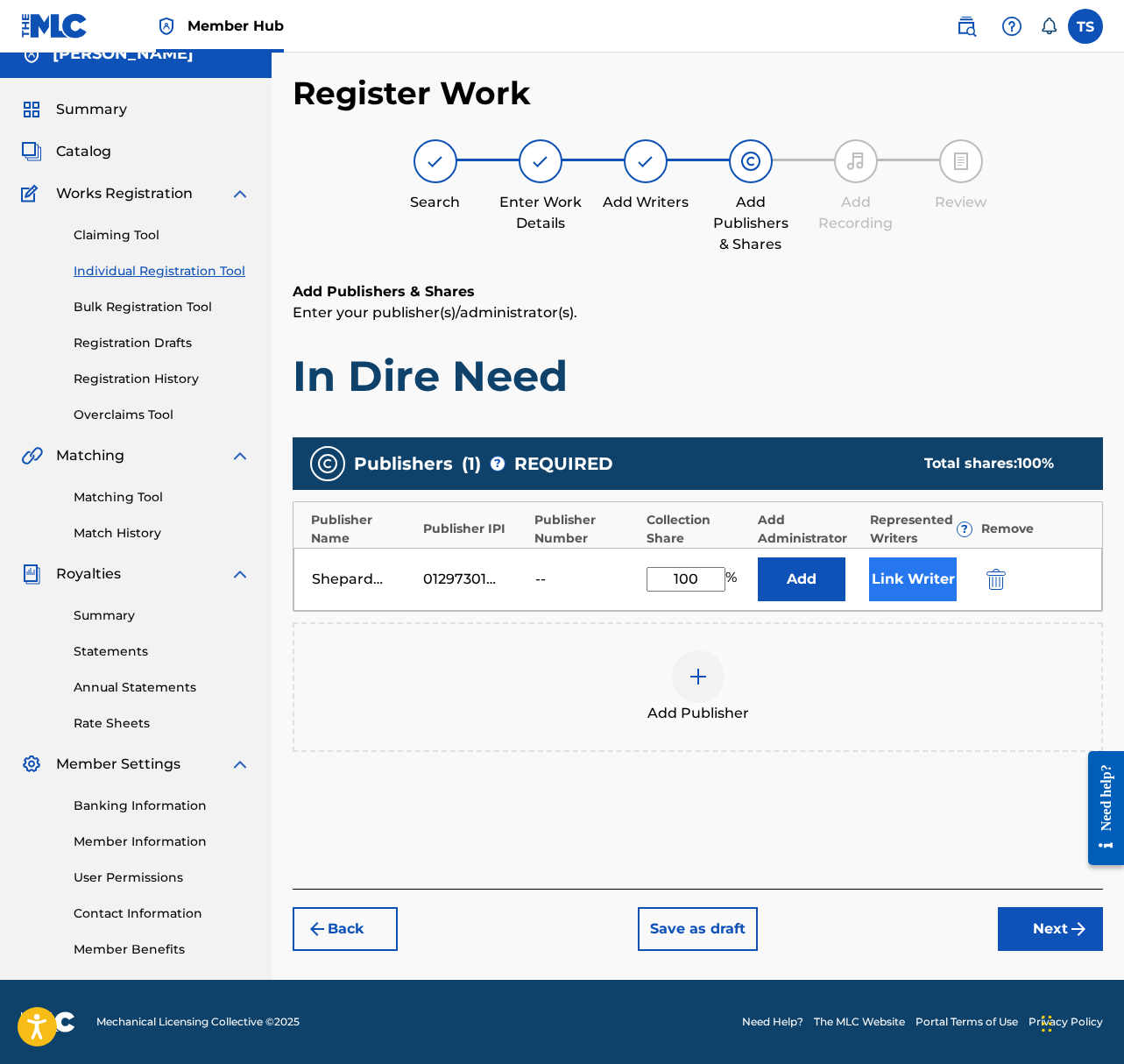
type input "100"
click at [931, 592] on button "Link Writer" at bounding box center [914, 579] width 88 height 44
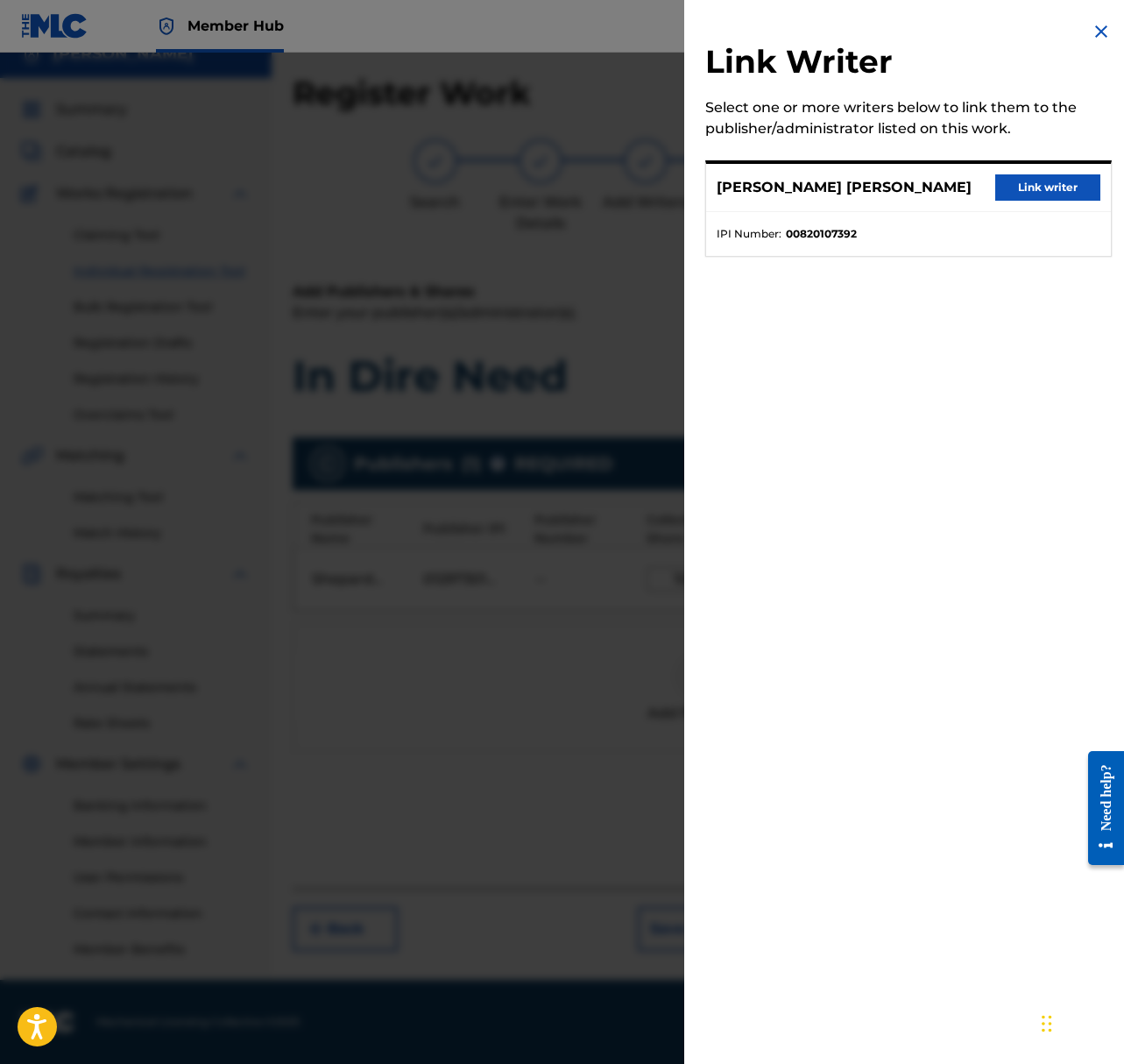
click at [1037, 172] on div "TAYLOR JON SHEPARD Link writer" at bounding box center [909, 188] width 405 height 48
click at [1032, 181] on button "Link writer" at bounding box center [1049, 187] width 106 height 26
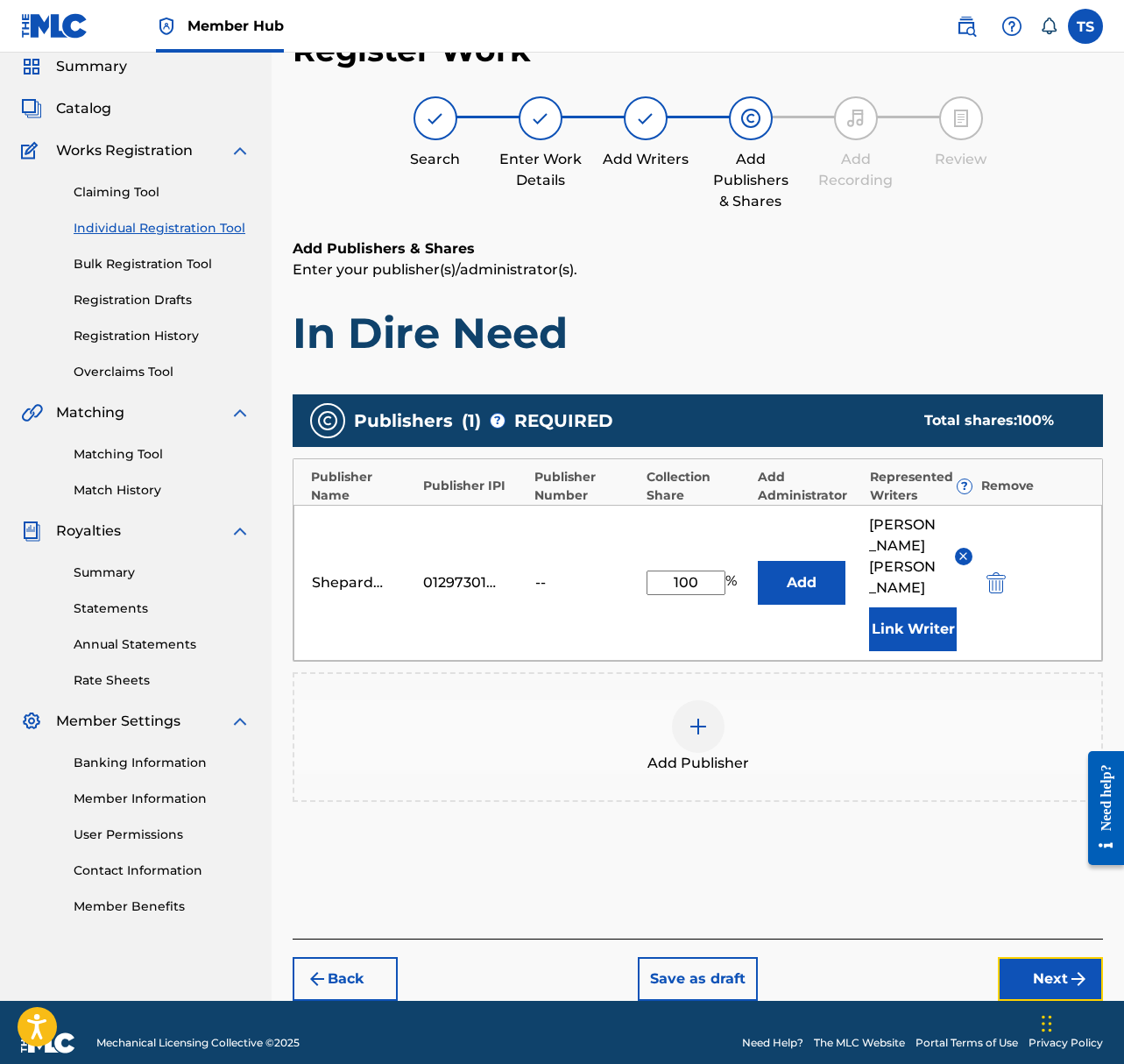
click at [1053, 956] on button "Next" at bounding box center [1051, 978] width 106 height 44
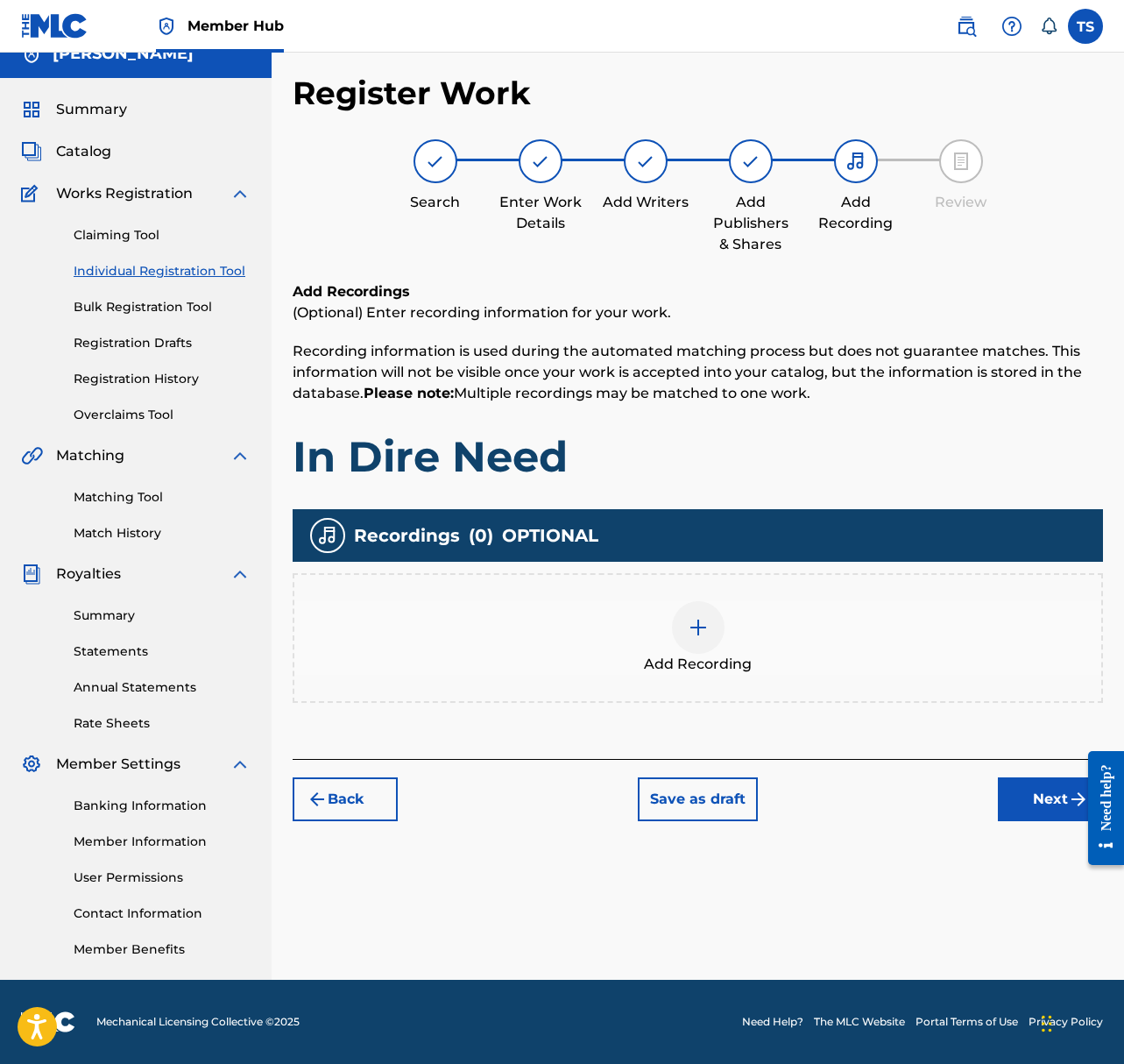
click at [695, 617] on img at bounding box center [698, 628] width 22 height 22
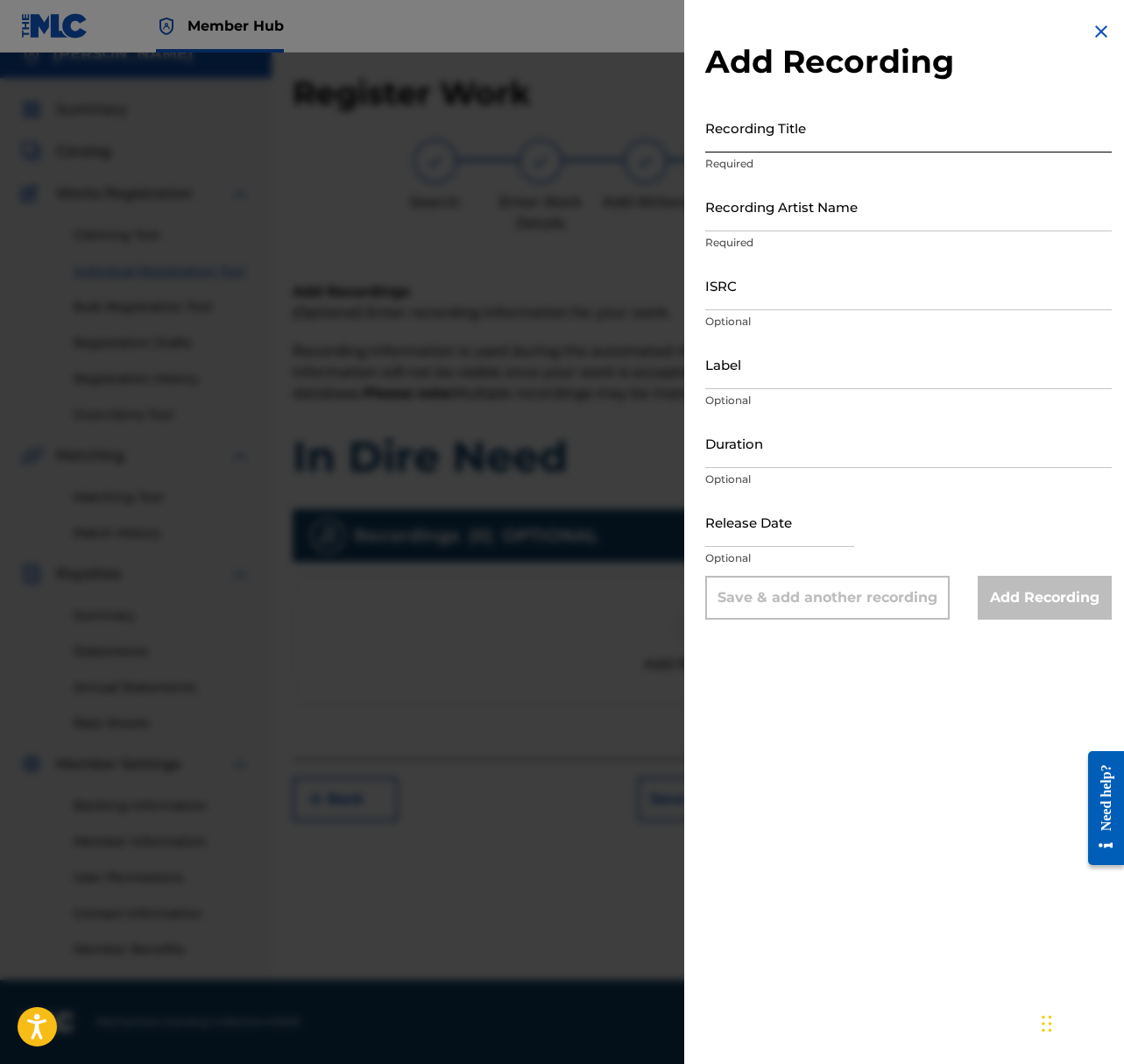
click at [783, 133] on input "Recording Title" at bounding box center [909, 127] width 407 height 50
type input "In Dire Need"
click at [799, 213] on input "Recording Artist Name" at bounding box center [909, 205] width 407 height 50
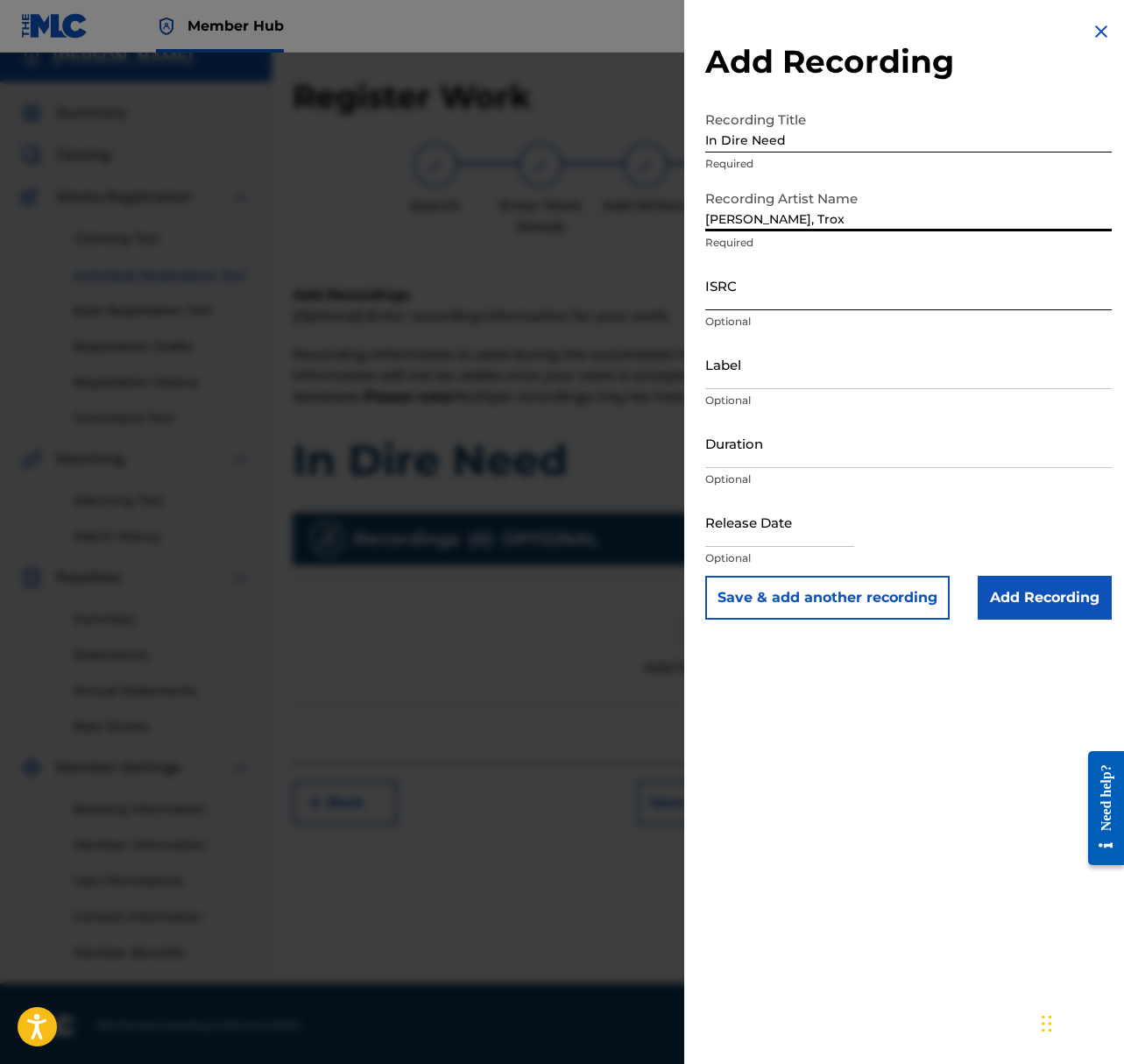
type input "Shepard, Trox"
click at [781, 296] on input "ISRC" at bounding box center [909, 285] width 407 height 50
paste input "US23A1597452"
type input "US23A1597452"
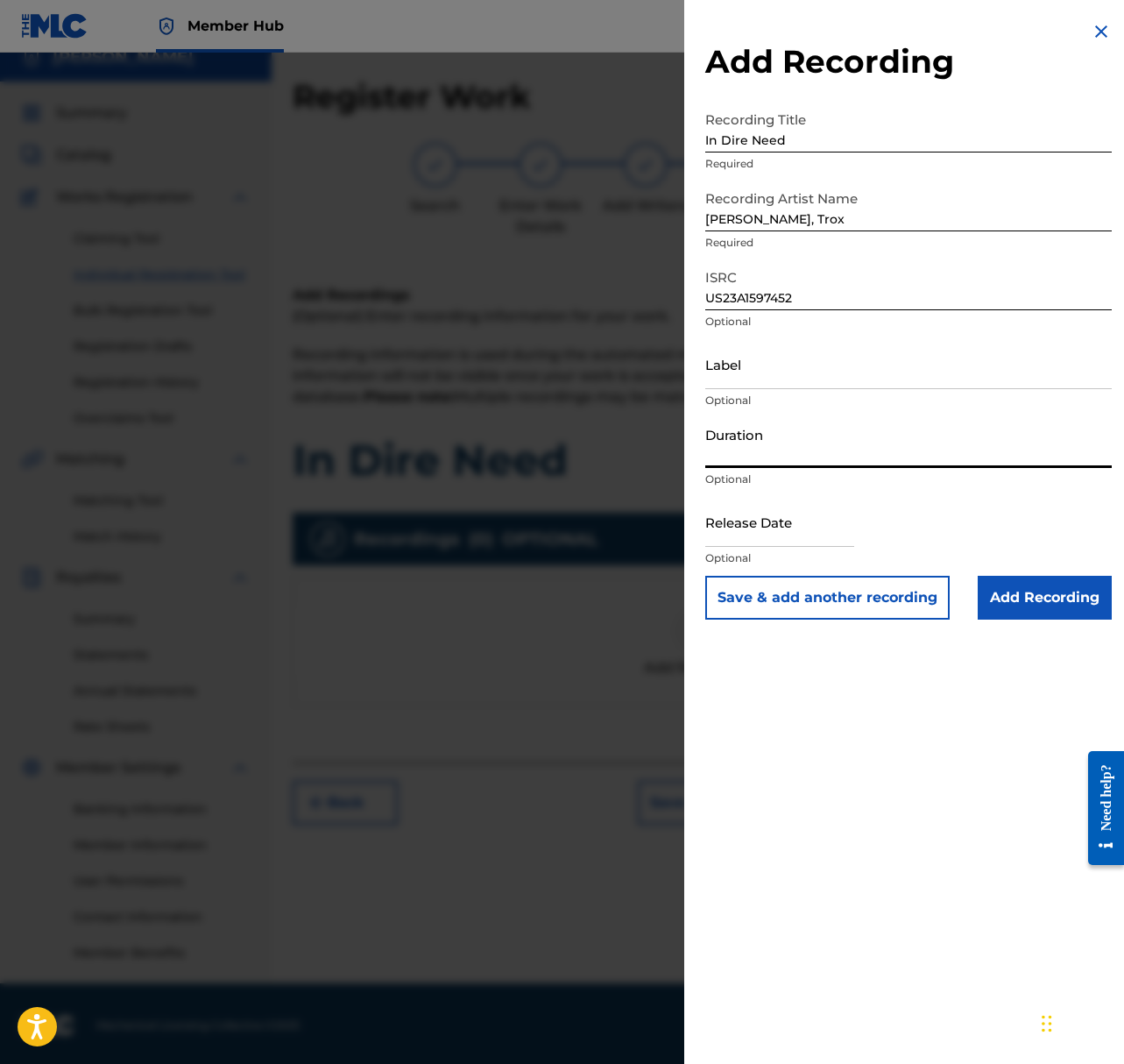
click at [770, 450] on input "Duration" at bounding box center [909, 442] width 407 height 50
type input "03:36"
click at [769, 534] on input "text" at bounding box center [780, 521] width 149 height 50
select select "8"
select select "2025"
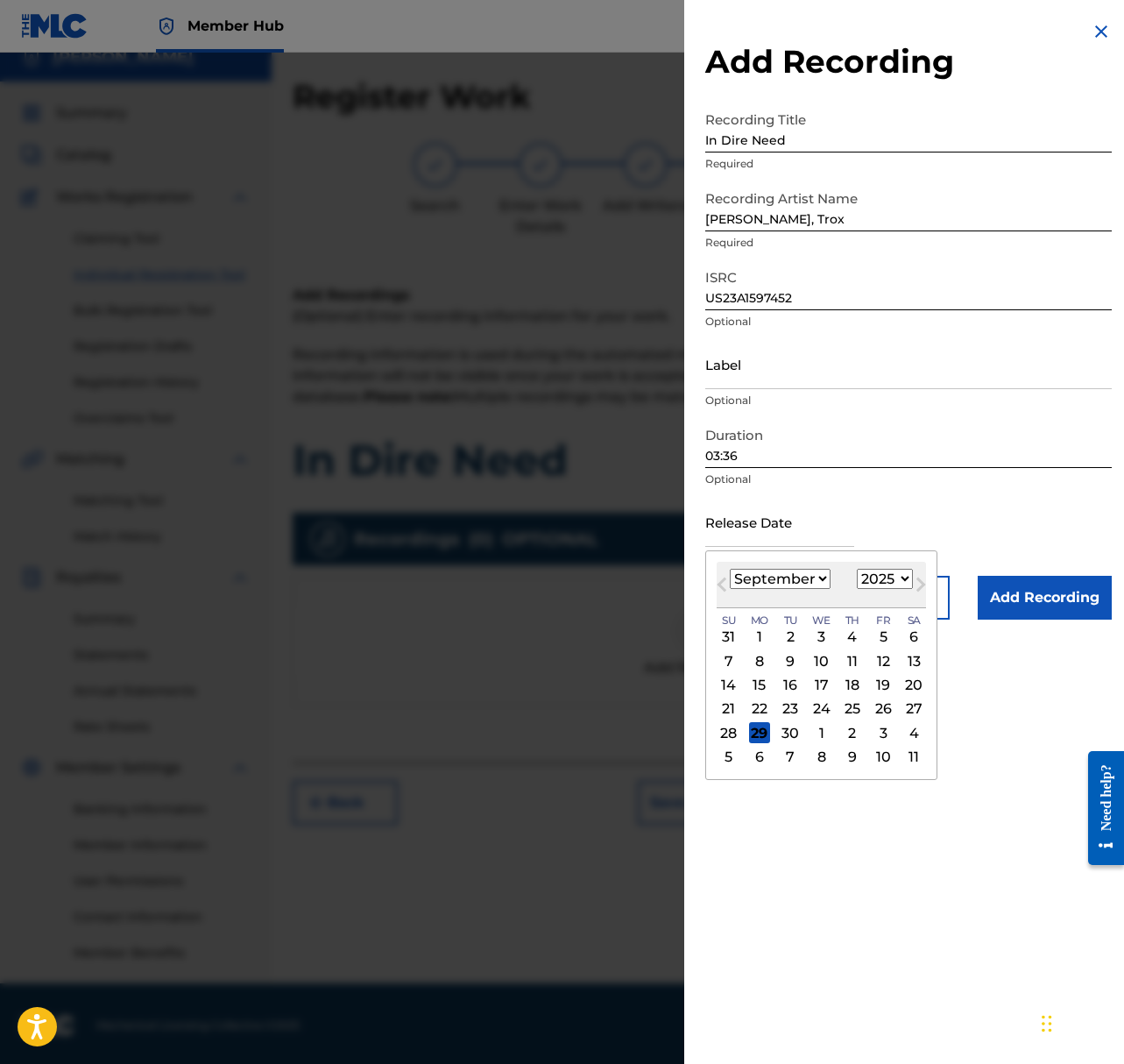
click at [781, 573] on select "January February March April May June July August September October November De…" at bounding box center [780, 578] width 101 height 21
select select "6"
click at [730, 568] on select "January February March April May June July August September October November De…" at bounding box center [780, 578] width 101 height 21
click at [791, 665] on div "8" at bounding box center [790, 661] width 22 height 22
type input "July 8 2025"
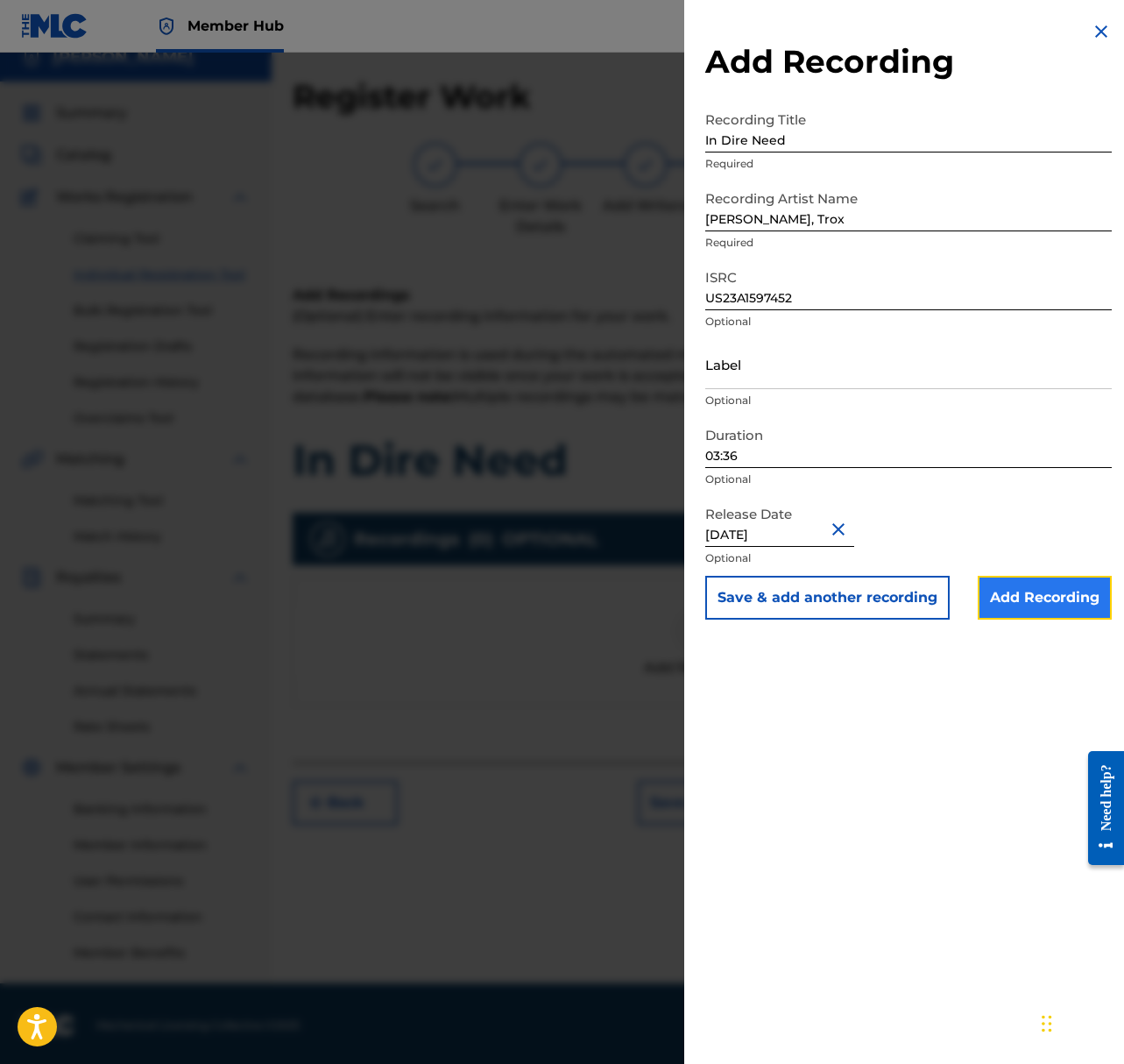
click at [1037, 595] on input "Add Recording" at bounding box center [1045, 598] width 134 height 44
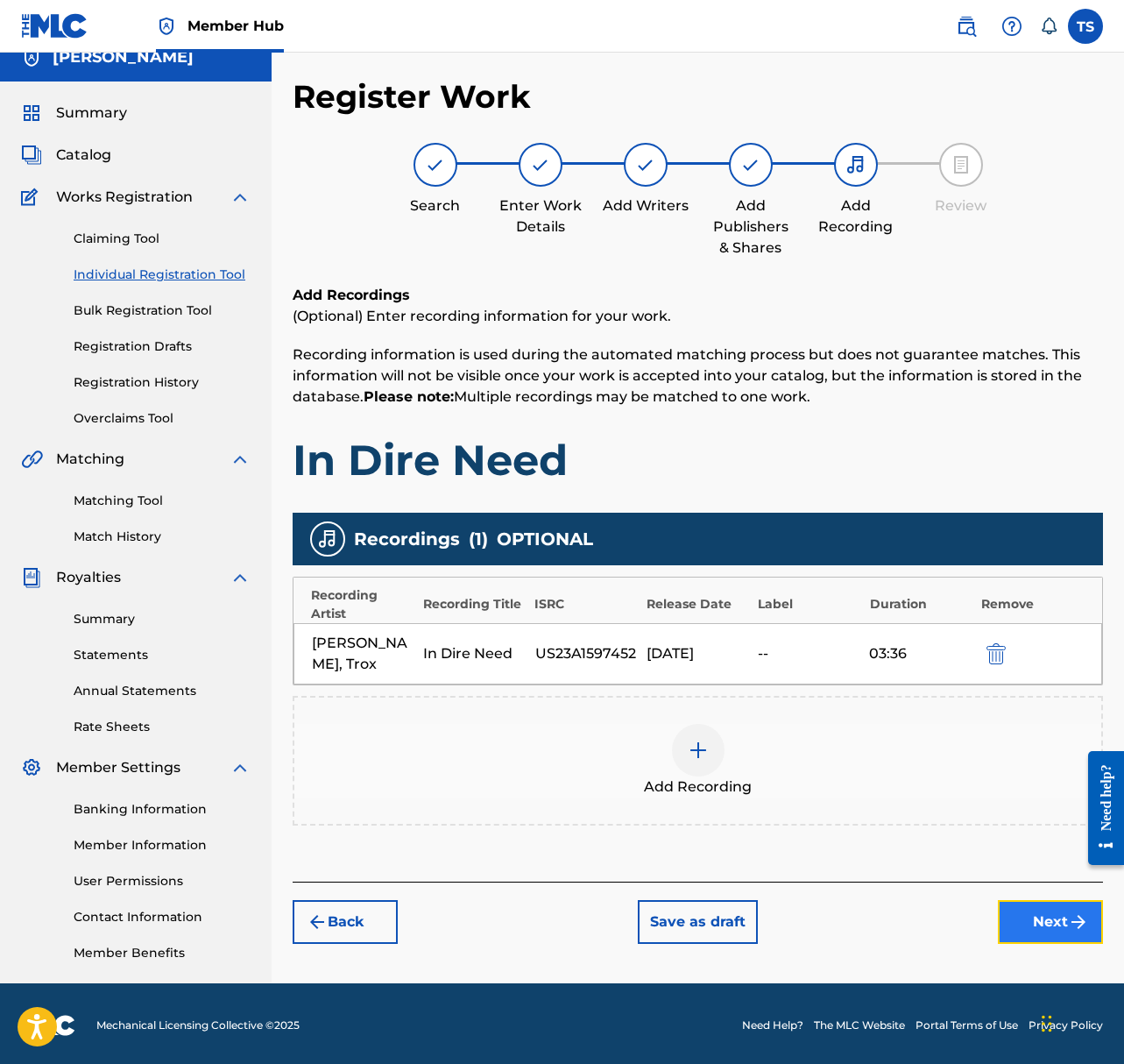
click at [1043, 901] on button "Next" at bounding box center [1051, 921] width 106 height 44
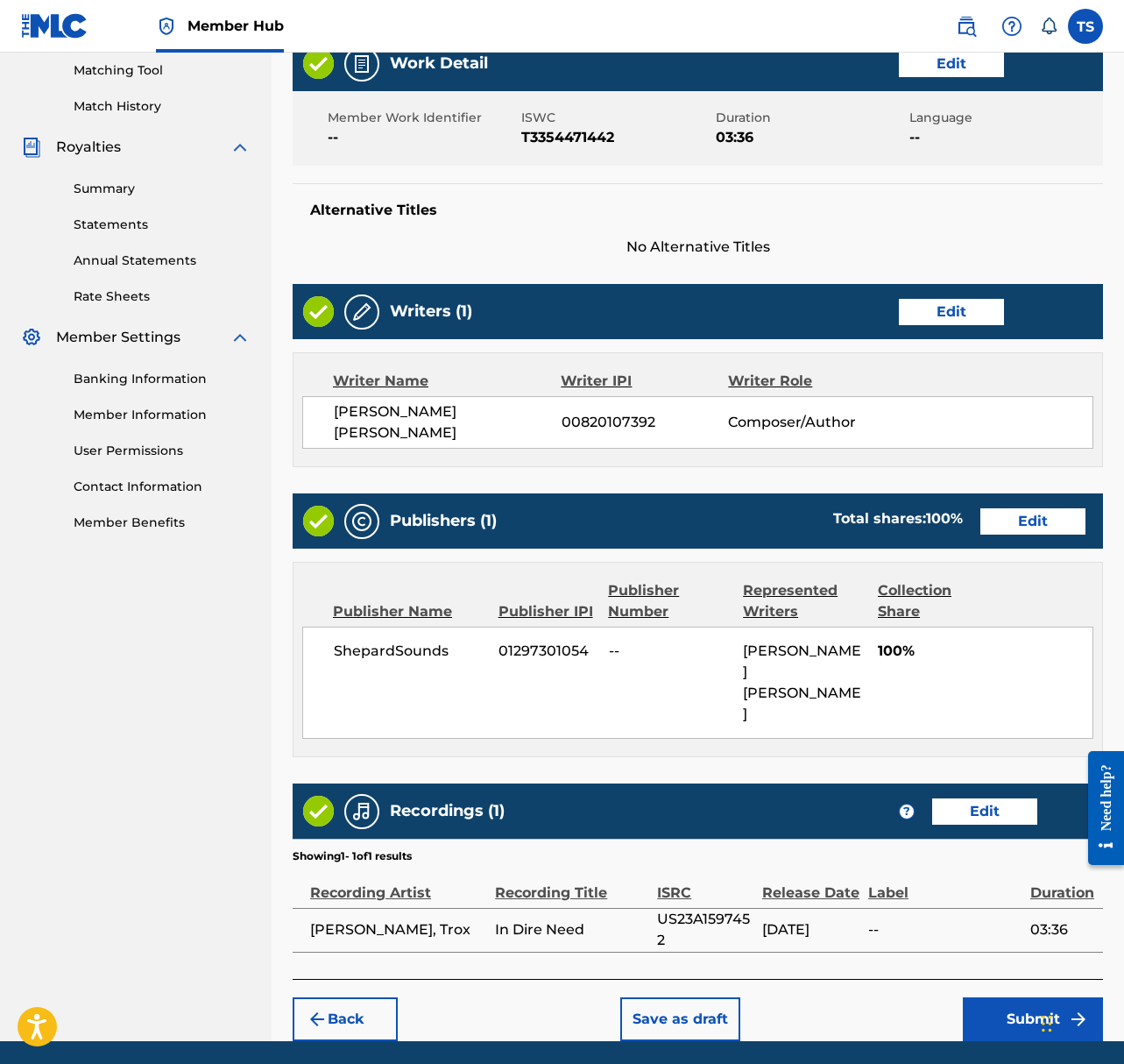
scroll to position [459, 0]
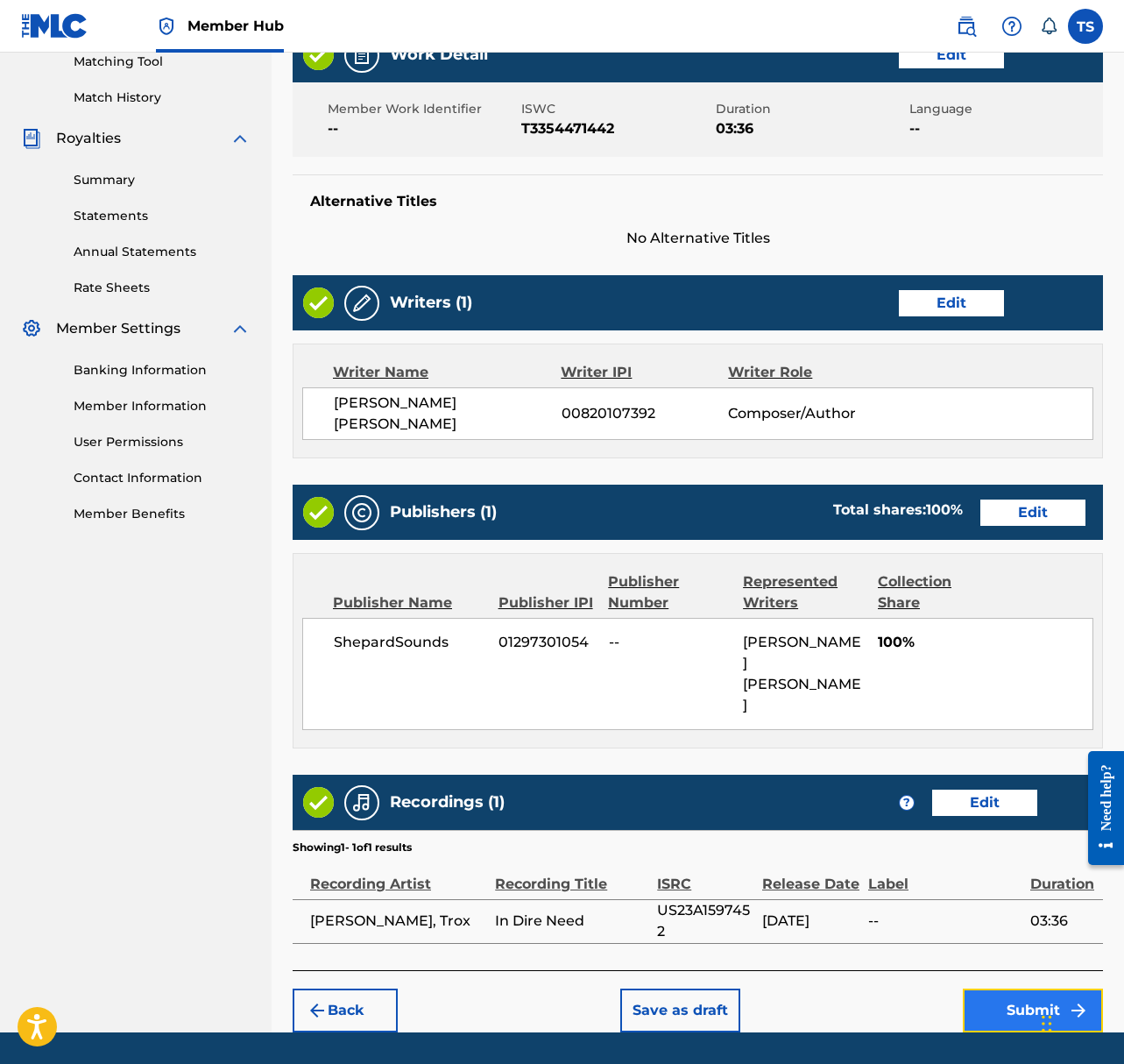
click at [1048, 989] on button "Submit" at bounding box center [1033, 1010] width 140 height 44
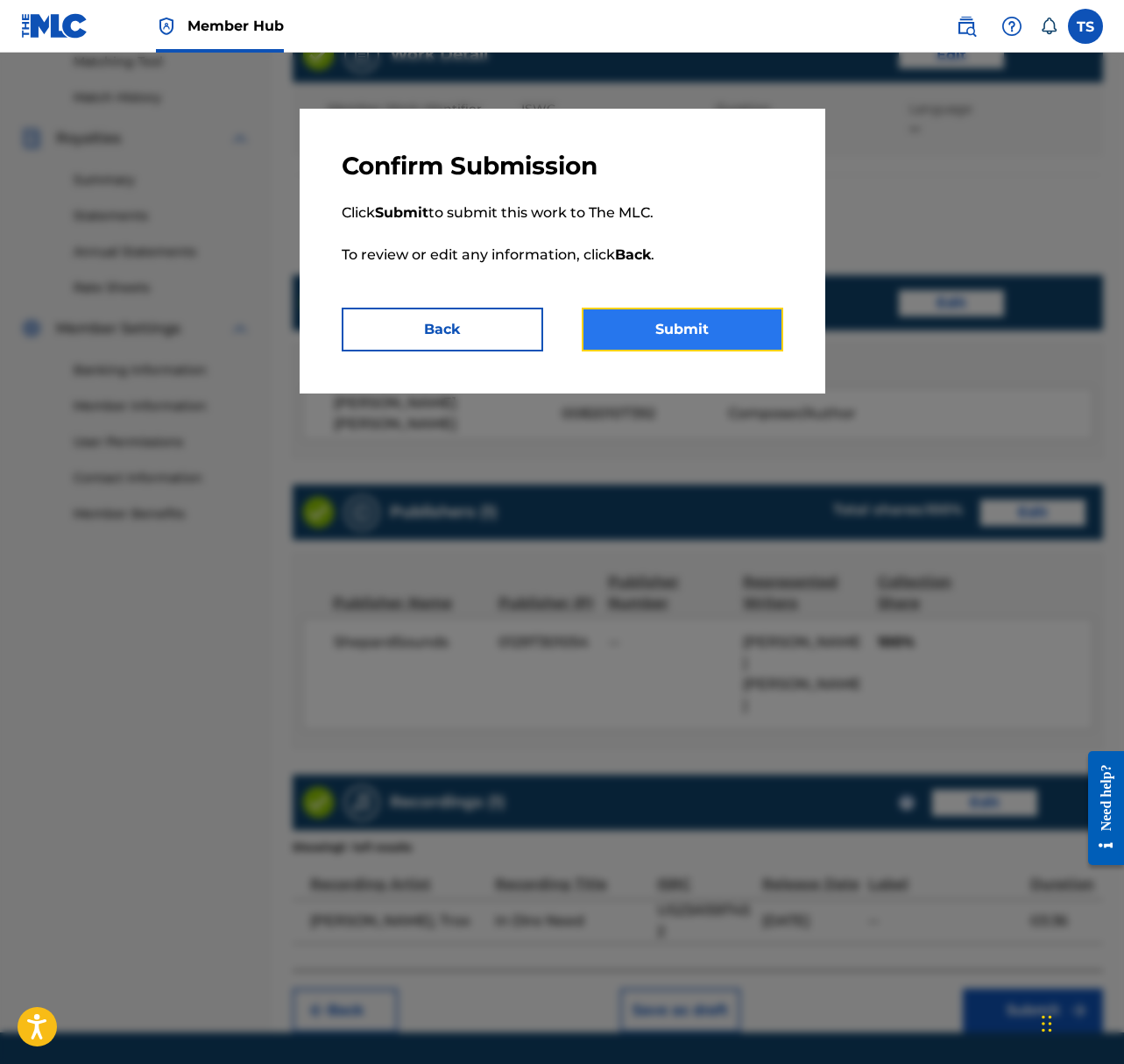
click at [733, 316] on button "Submit" at bounding box center [683, 329] width 202 height 44
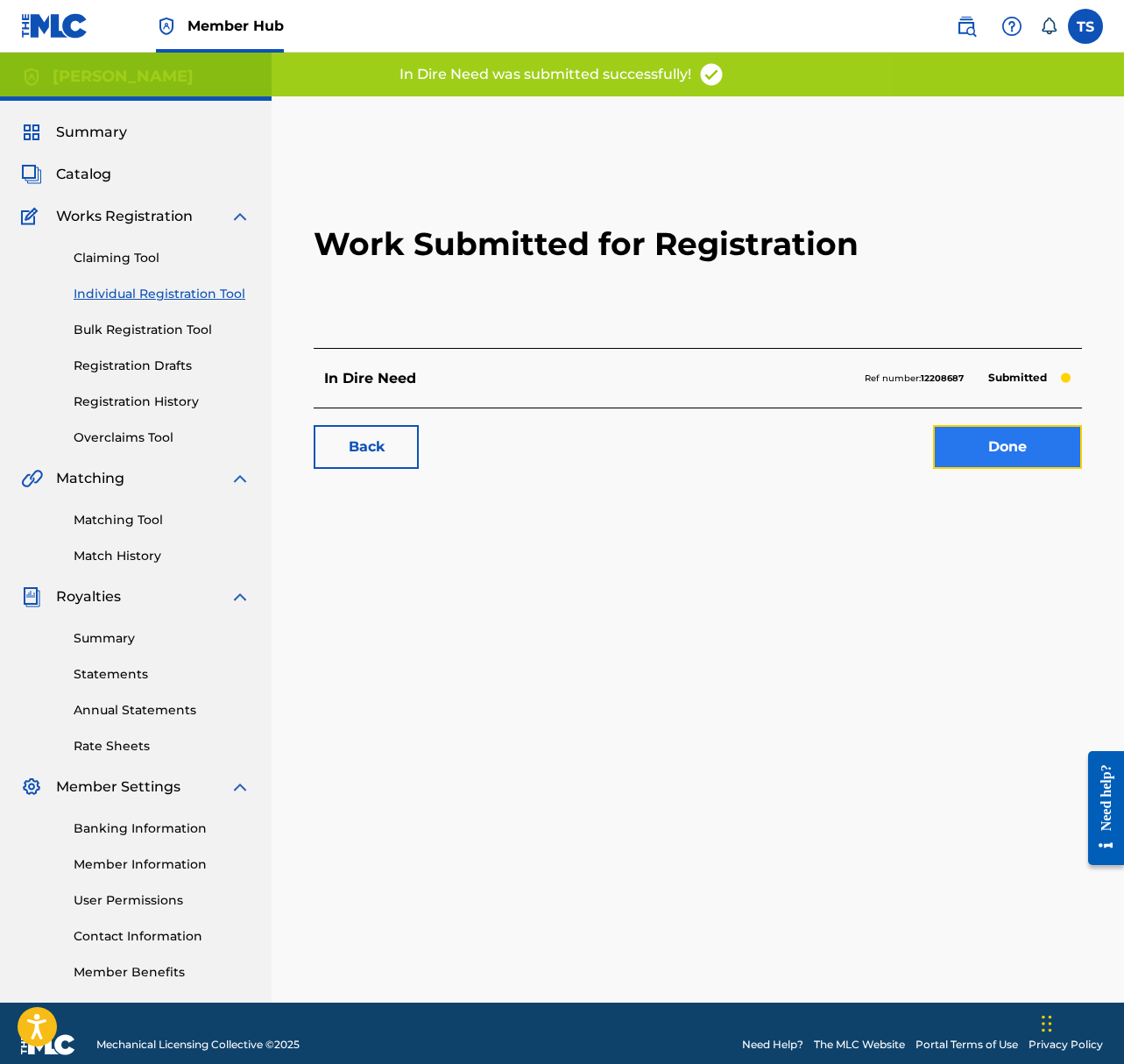
click at [1013, 448] on link "Done" at bounding box center [1008, 447] width 149 height 44
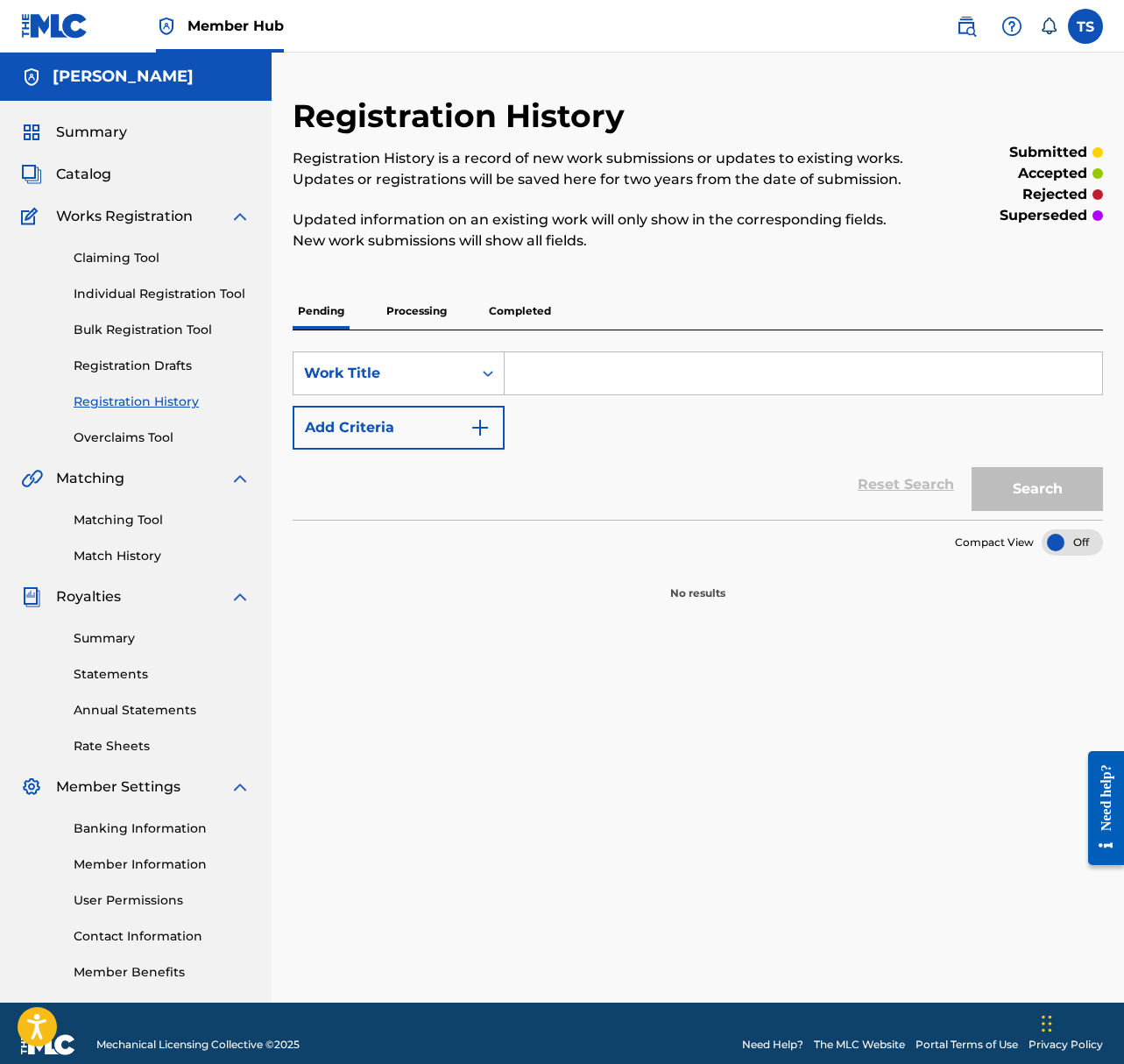
click at [149, 400] on link "Registration History" at bounding box center [161, 401] width 177 height 19
click at [427, 314] on p "Processing" at bounding box center [417, 311] width 71 height 37
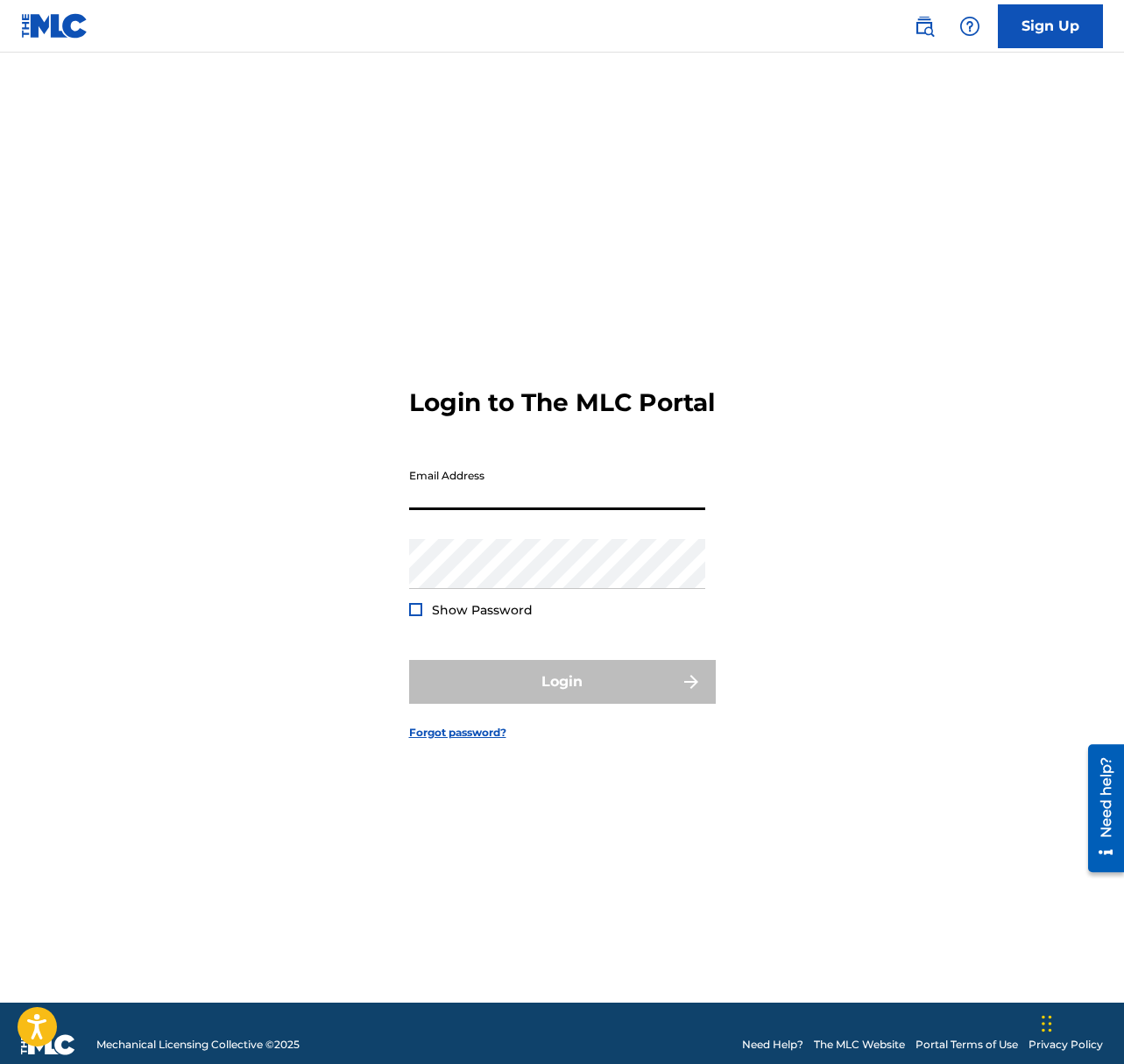
click at [492, 495] on input "Email Address" at bounding box center [557, 484] width 296 height 50
type input "[PERSON_NAME][EMAIL_ADDRESS][DOMAIN_NAME]"
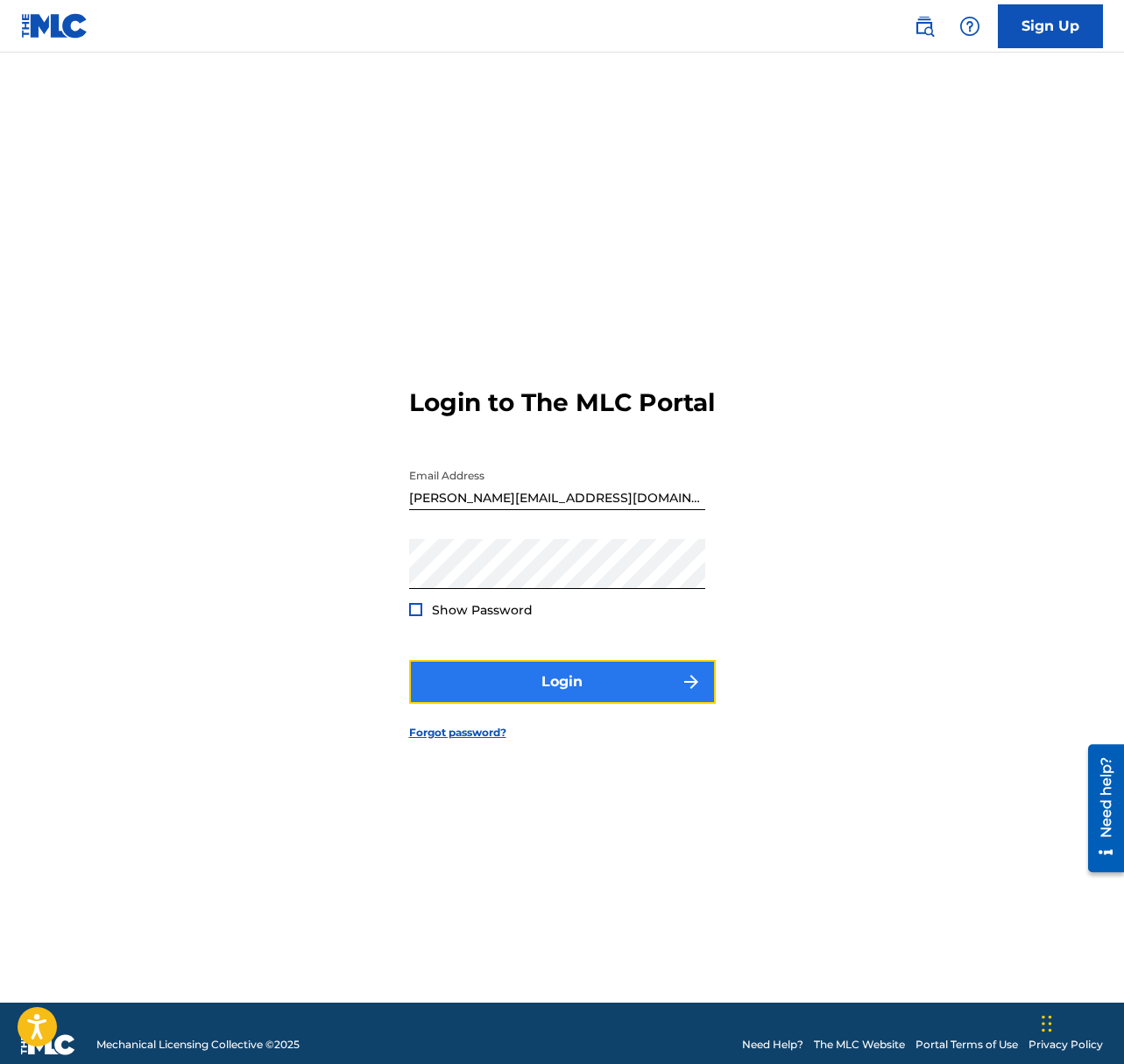
click at [490, 691] on button "Login" at bounding box center [562, 682] width 307 height 44
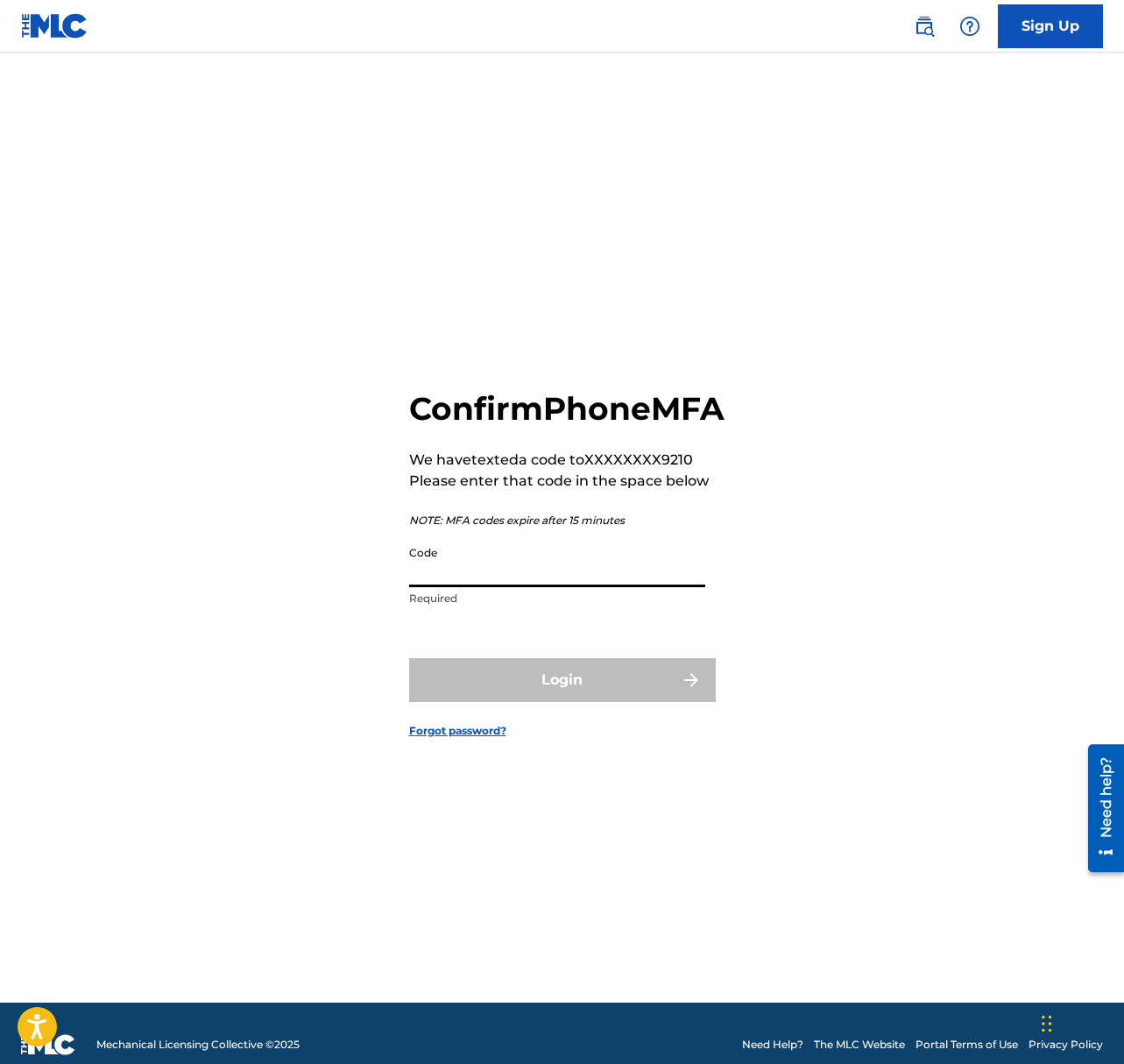
click at [510, 587] on input "Code" at bounding box center [557, 561] width 296 height 50
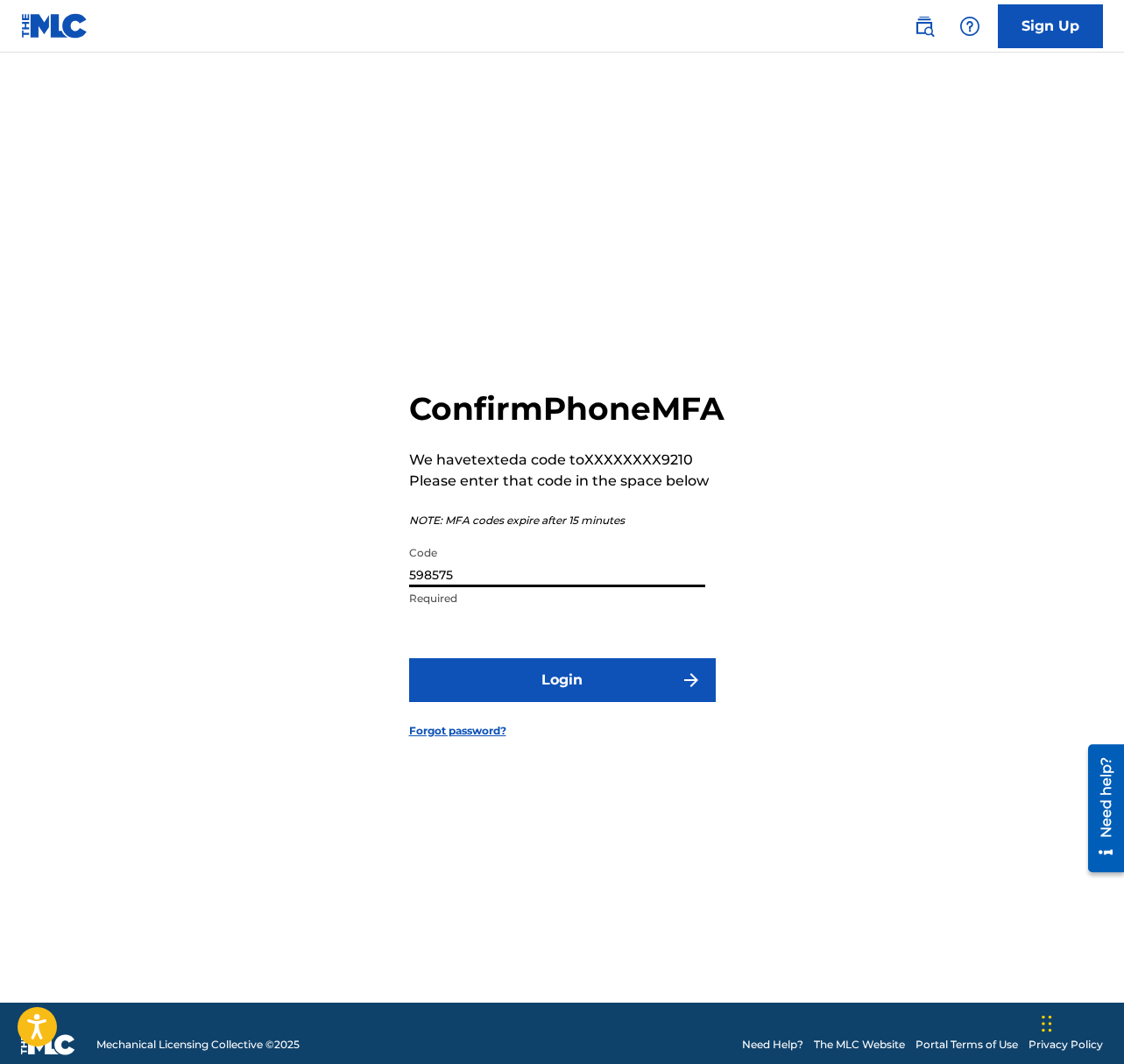
type input "598575"
click at [409, 658] on button "Login" at bounding box center [562, 680] width 307 height 44
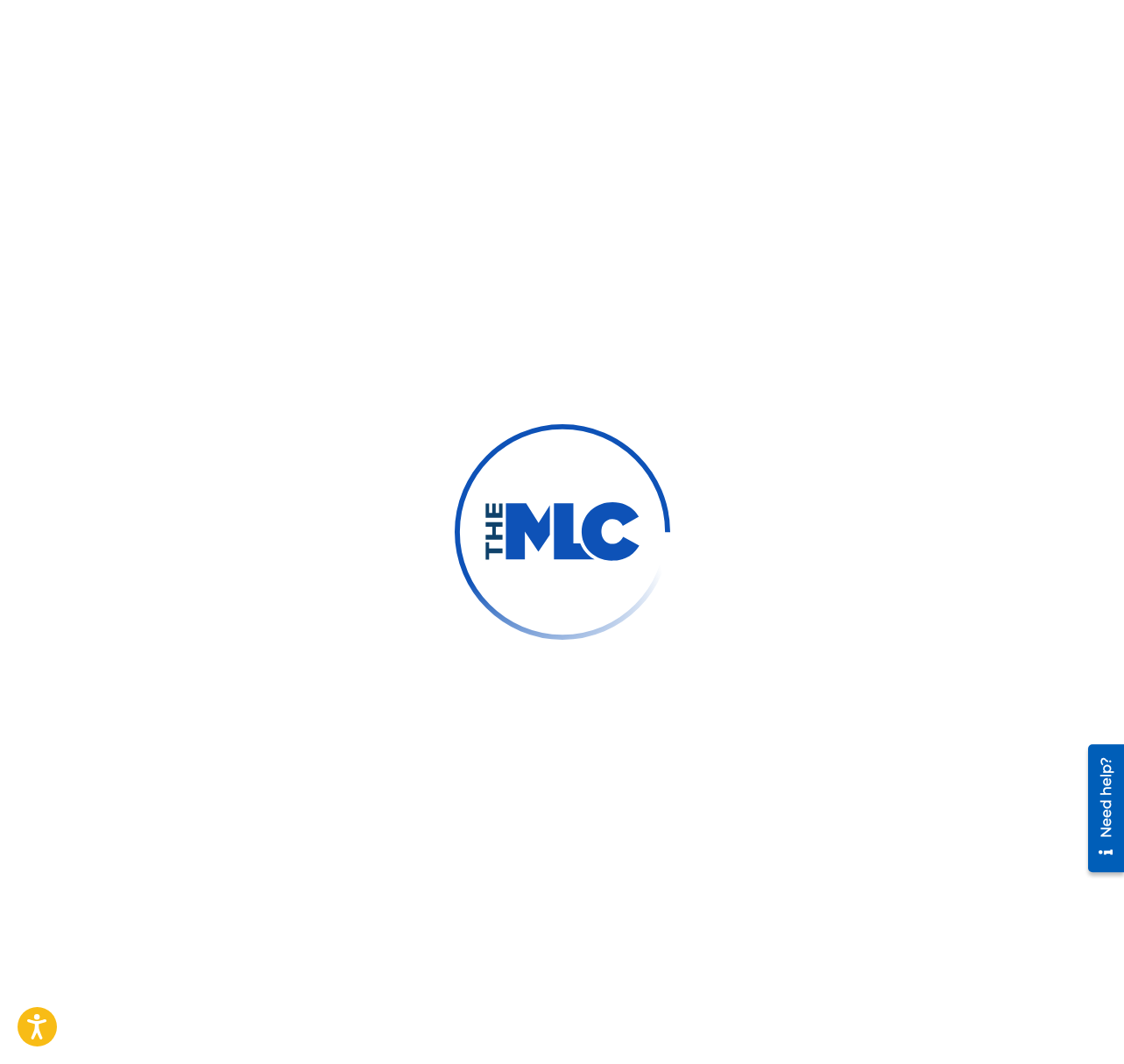
scroll to position [20, 0]
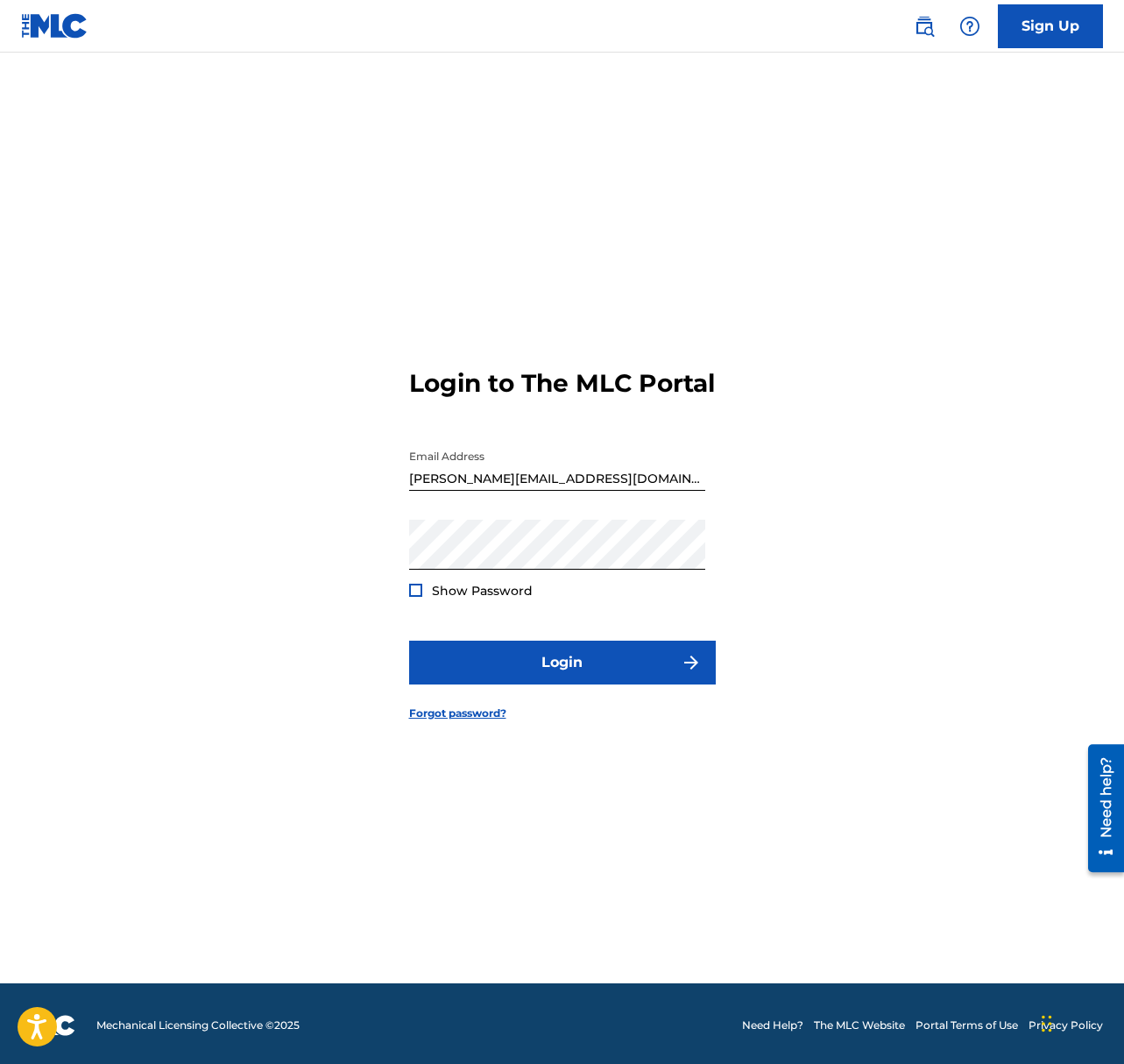
click at [61, 32] on img at bounding box center [55, 25] width 67 height 25
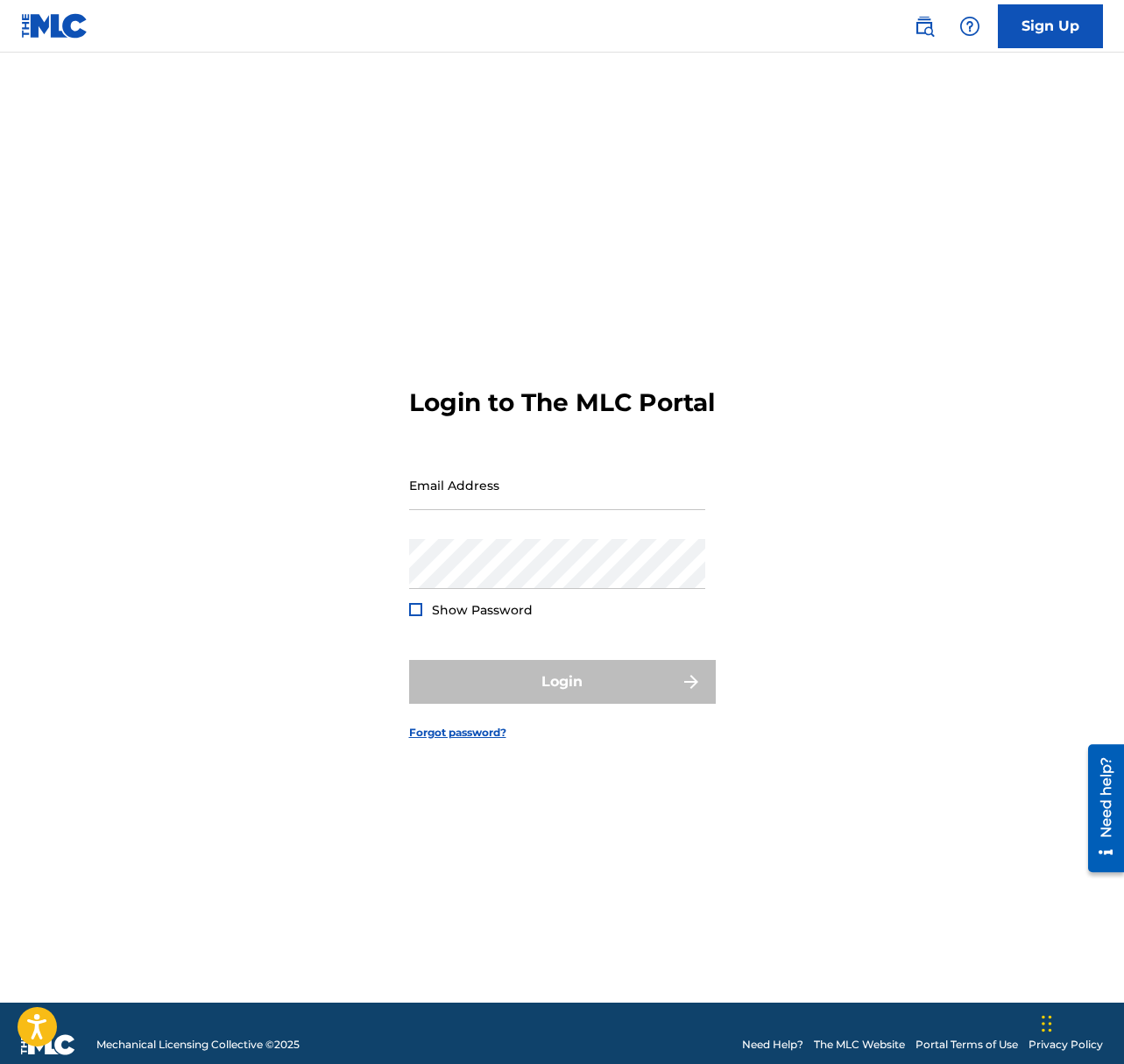
click at [55, 12] on link at bounding box center [55, 25] width 67 height 52
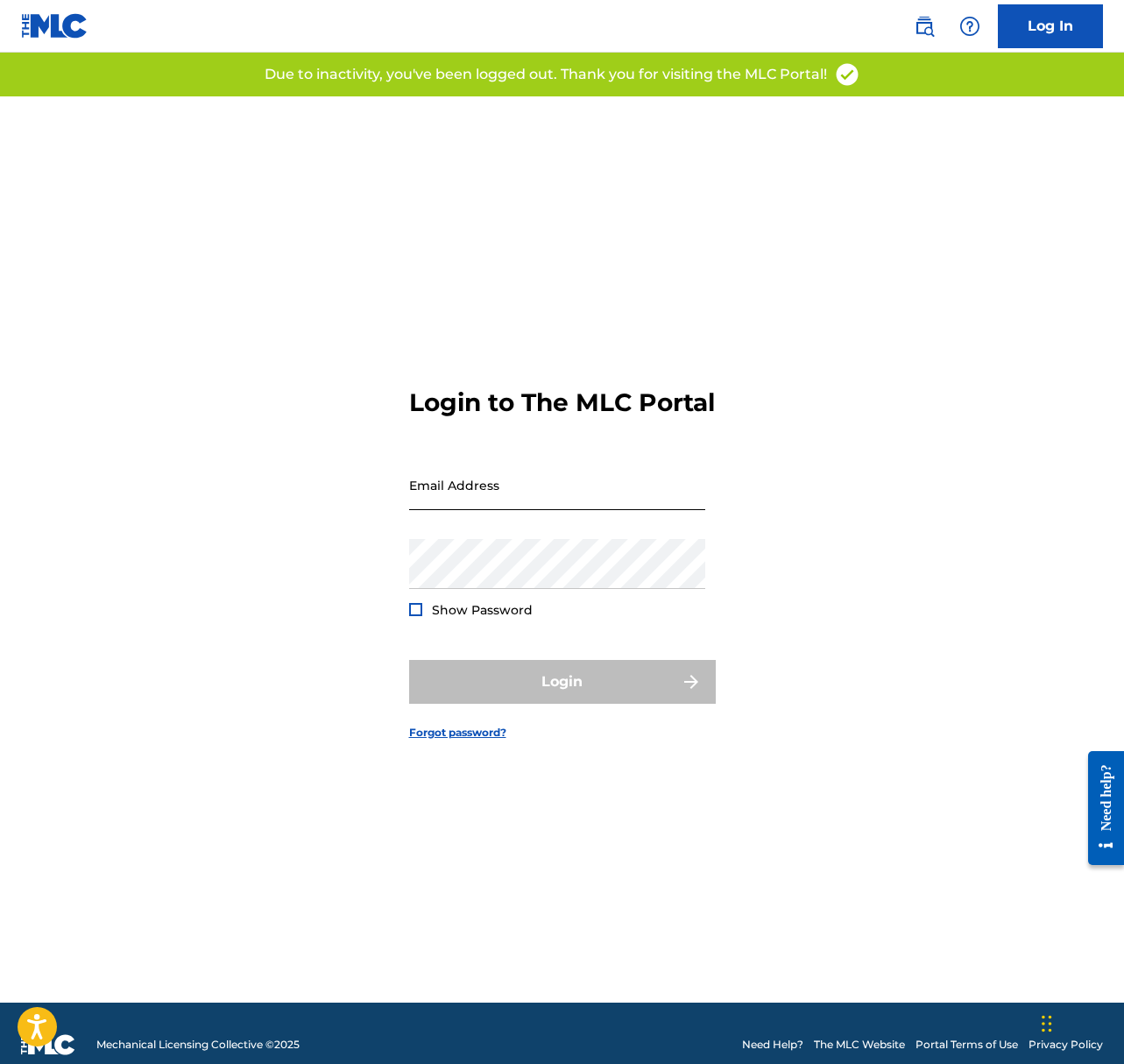
click at [557, 510] on input "Email Address" at bounding box center [557, 484] width 296 height 50
type input "s"
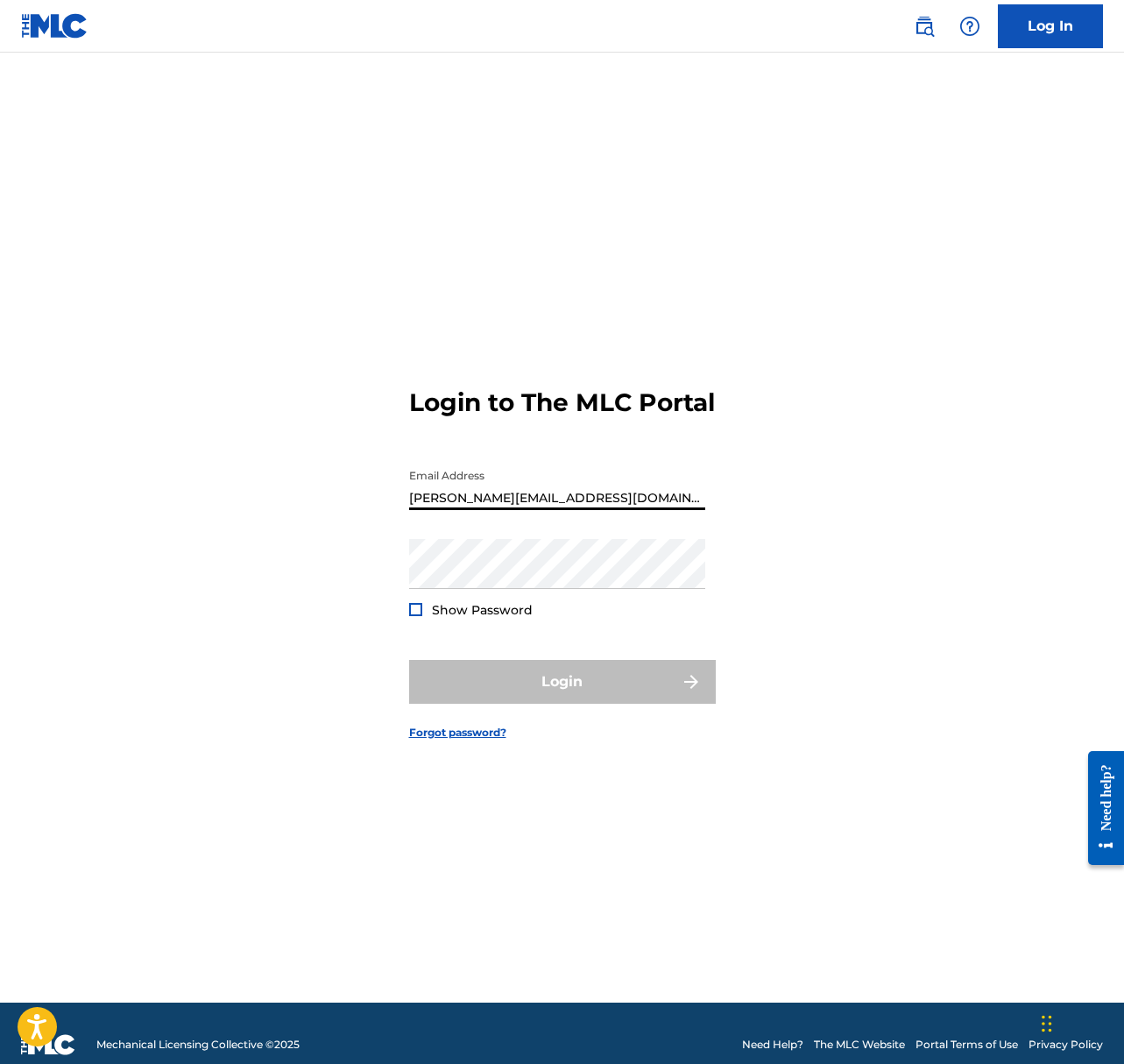
type input "[PERSON_NAME][EMAIL_ADDRESS][DOMAIN_NAME]"
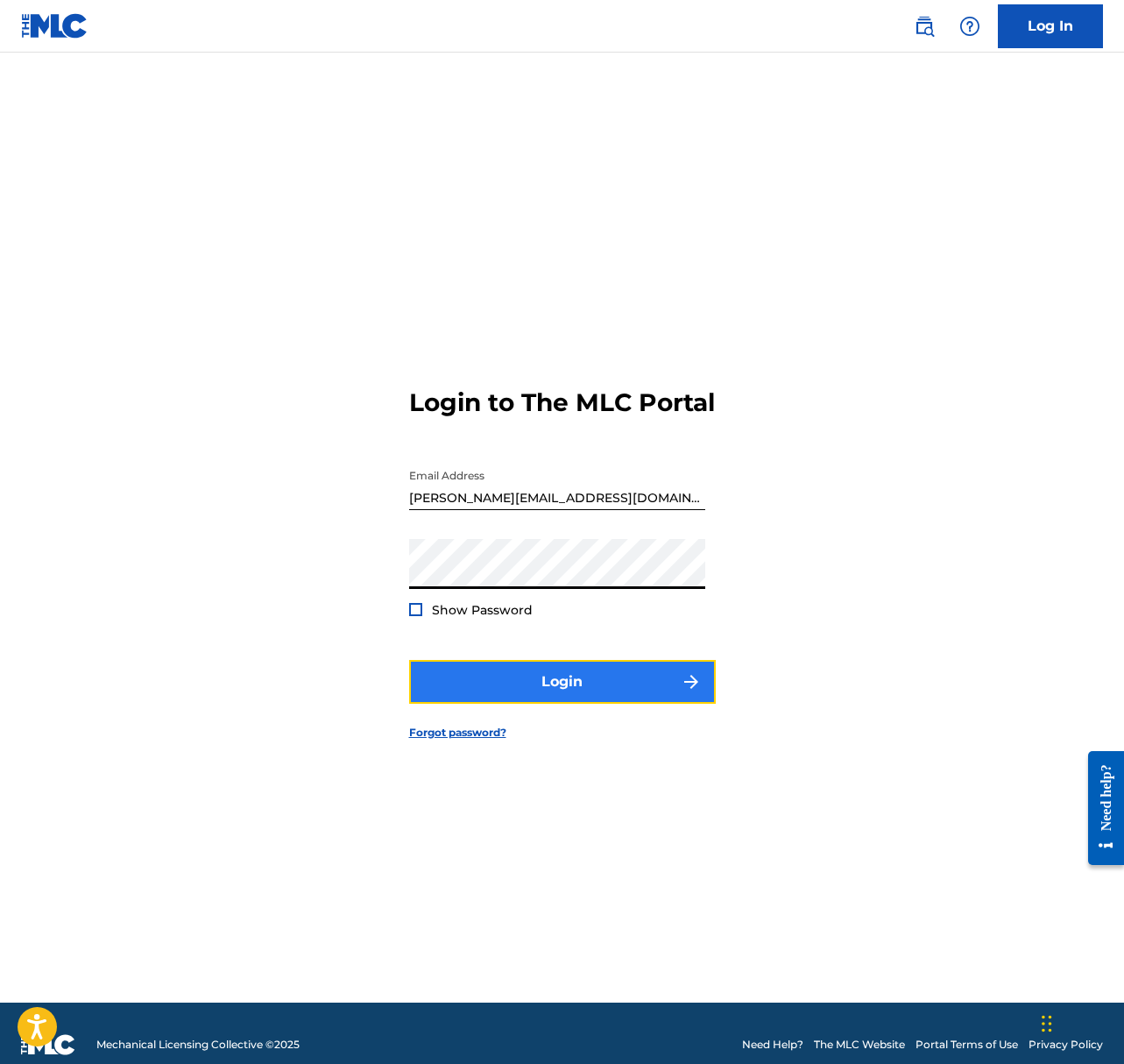
click at [559, 691] on button "Login" at bounding box center [562, 682] width 307 height 44
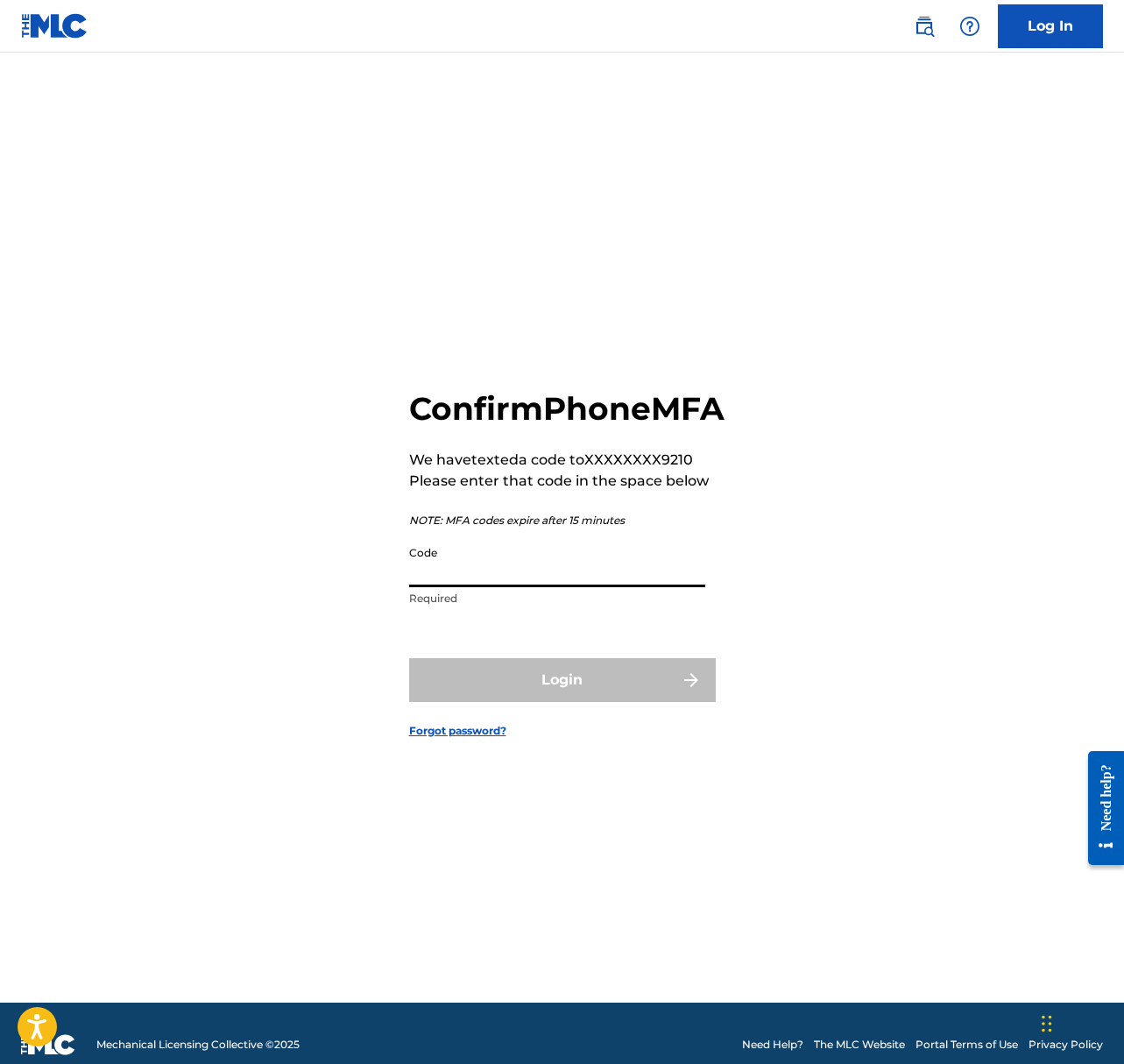
click at [543, 587] on input "Code" at bounding box center [557, 561] width 296 height 50
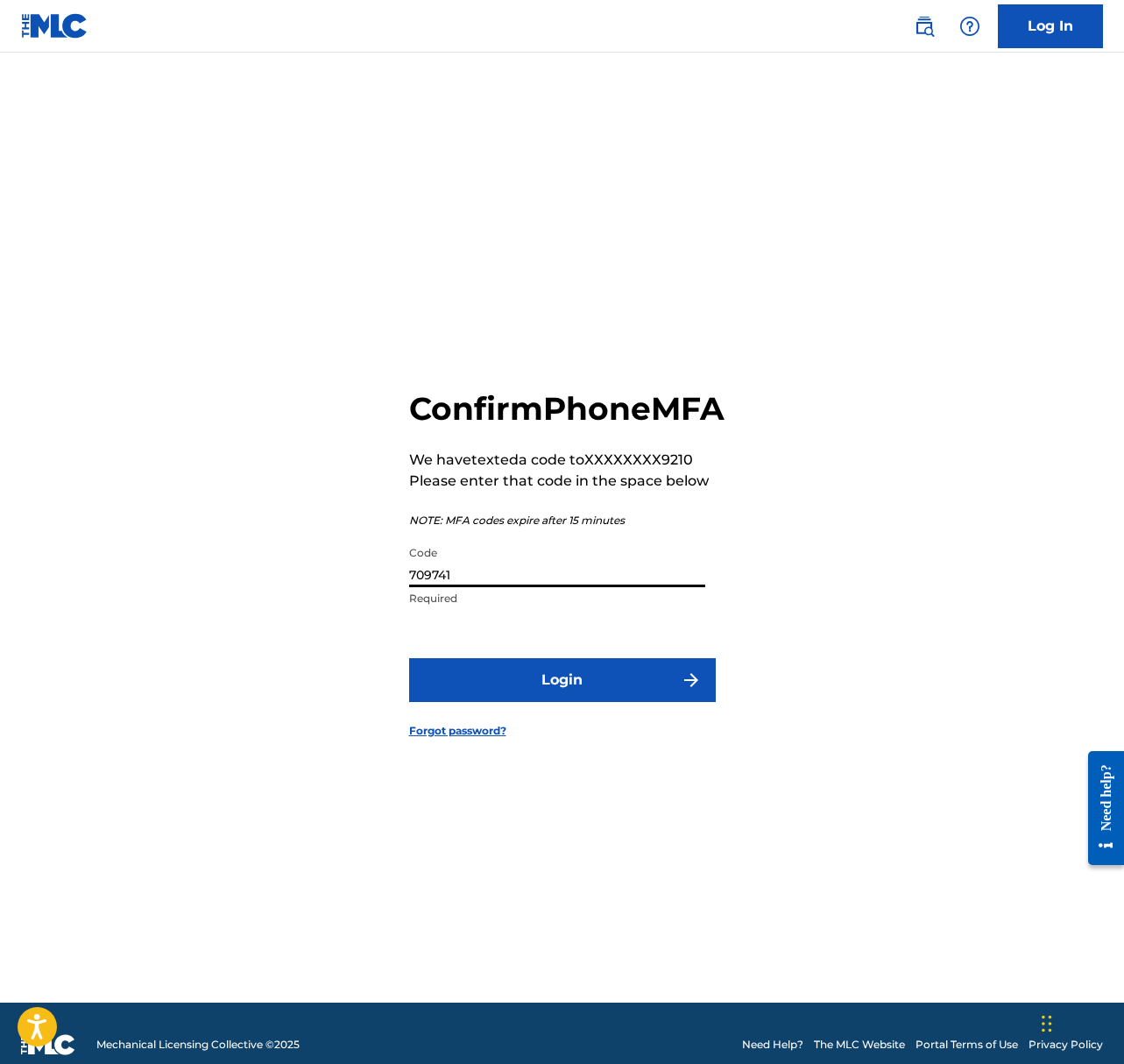
type input "709741"
click at [409, 658] on button "Login" at bounding box center [562, 680] width 307 height 44
